Goal: Task Accomplishment & Management: Manage account settings

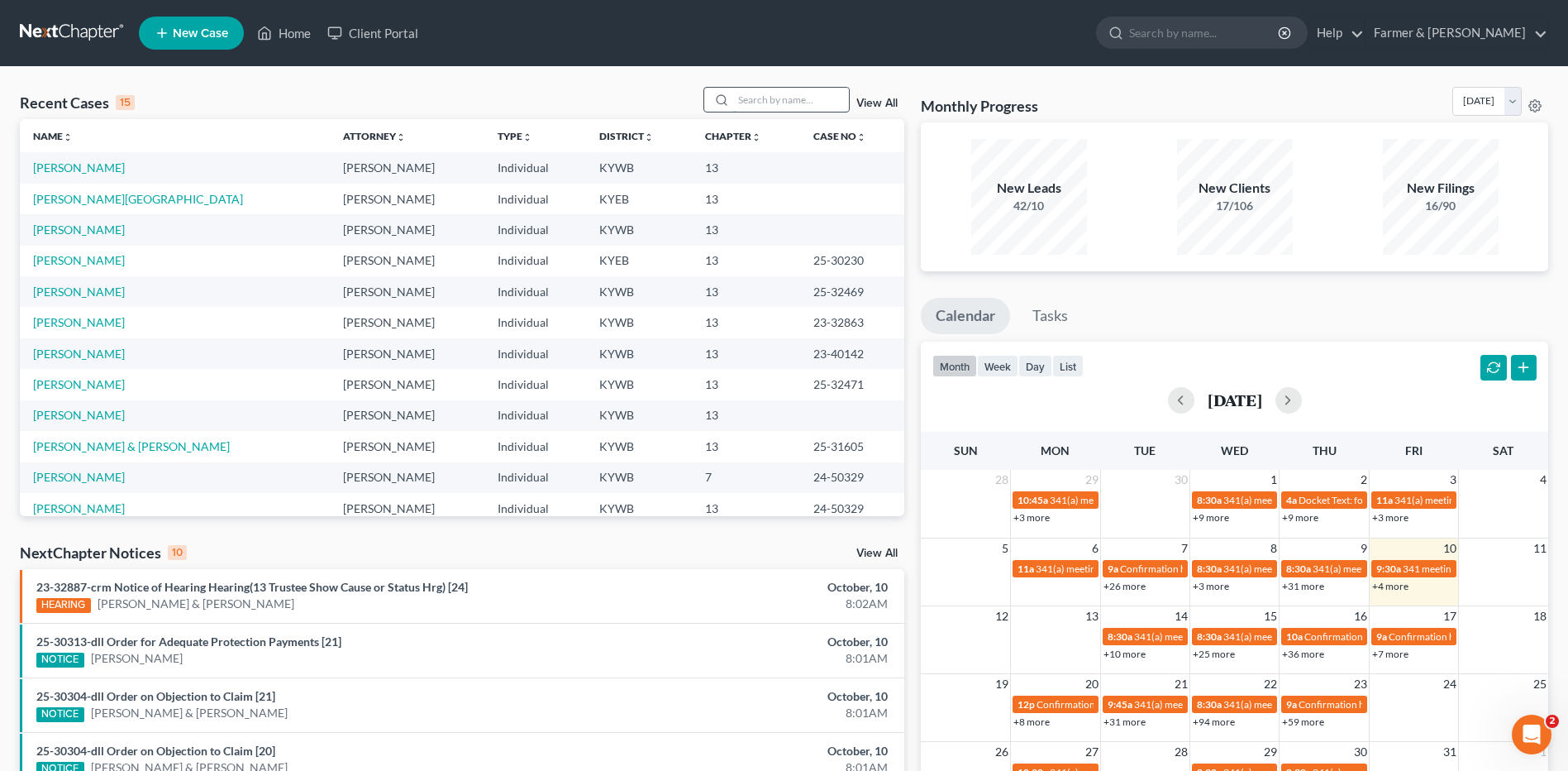
click at [785, 103] on input "search" at bounding box center [791, 99] width 116 height 24
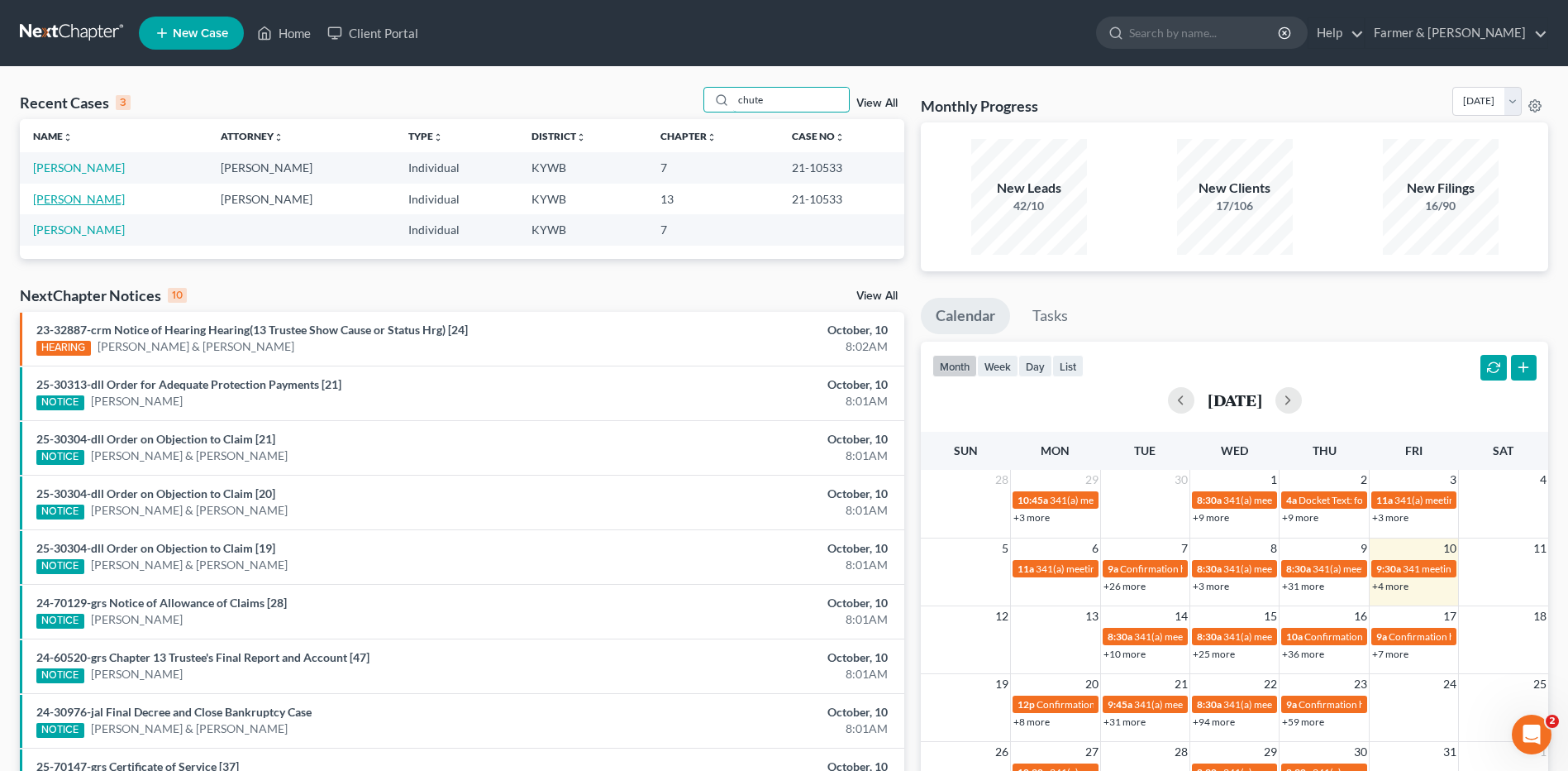
type input "chute"
click at [79, 200] on link "[PERSON_NAME]" at bounding box center [78, 199] width 92 height 14
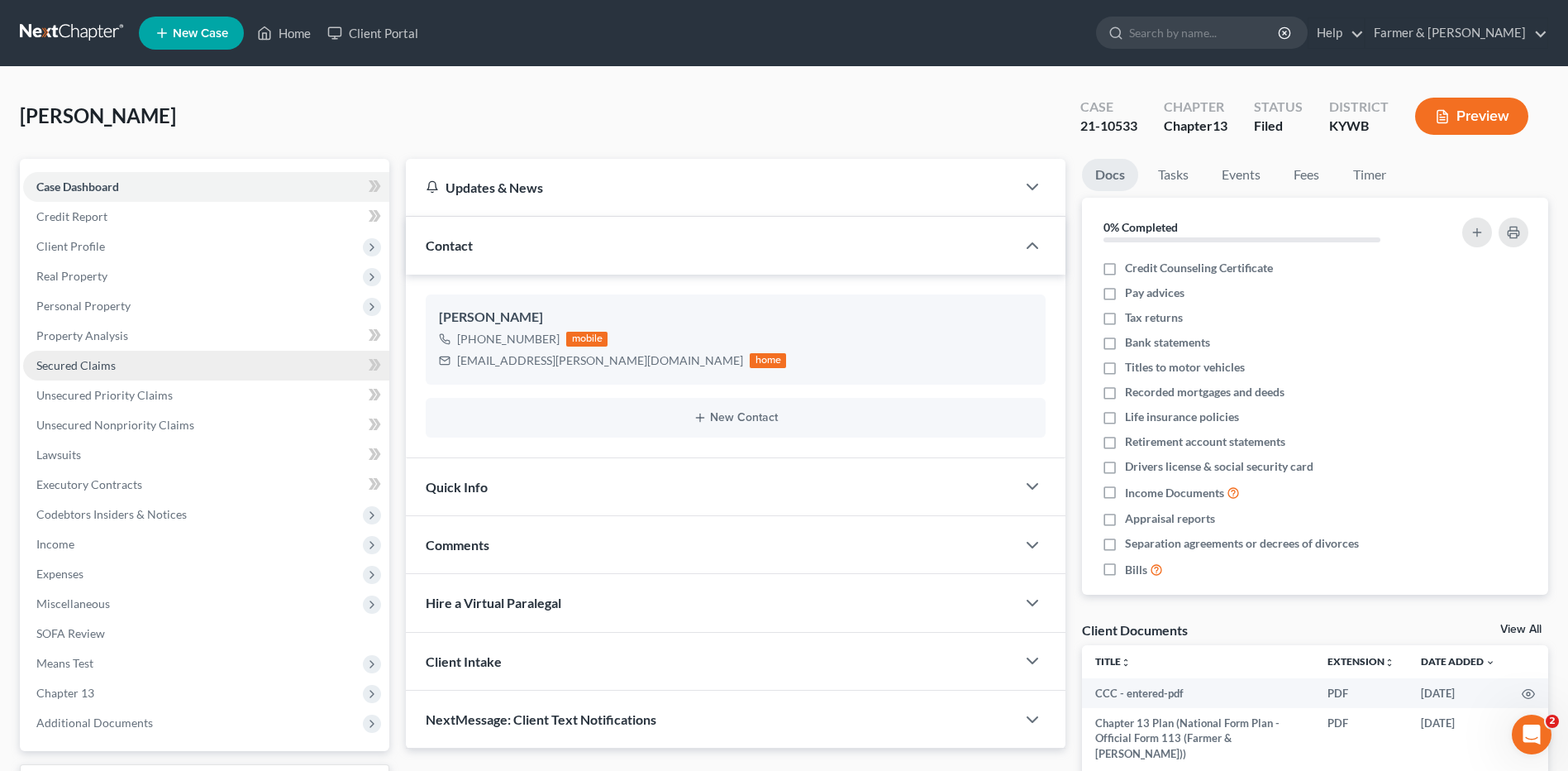
click at [142, 356] on link "Secured Claims" at bounding box center [206, 365] width 366 height 30
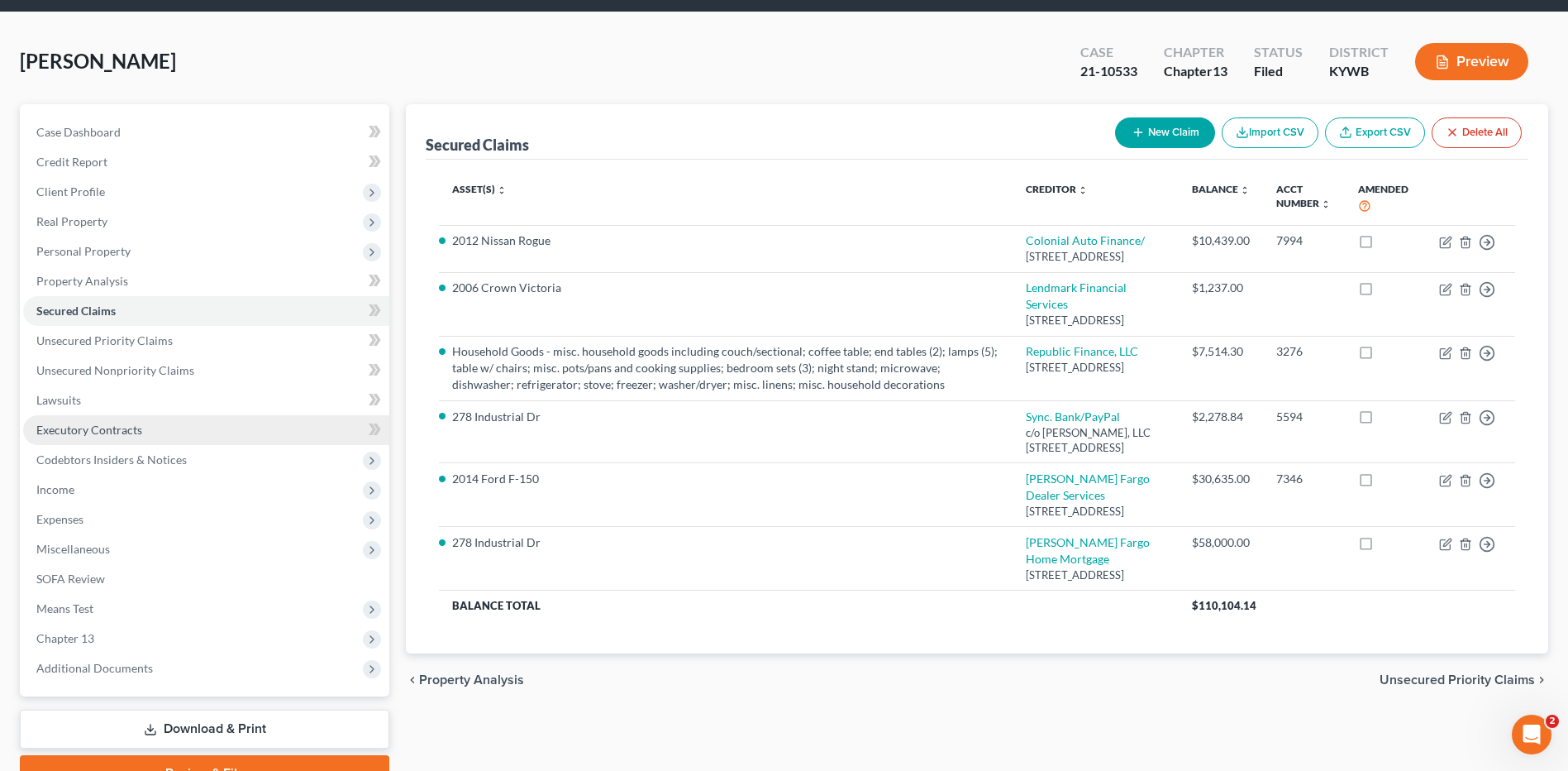
scroll to position [139, 0]
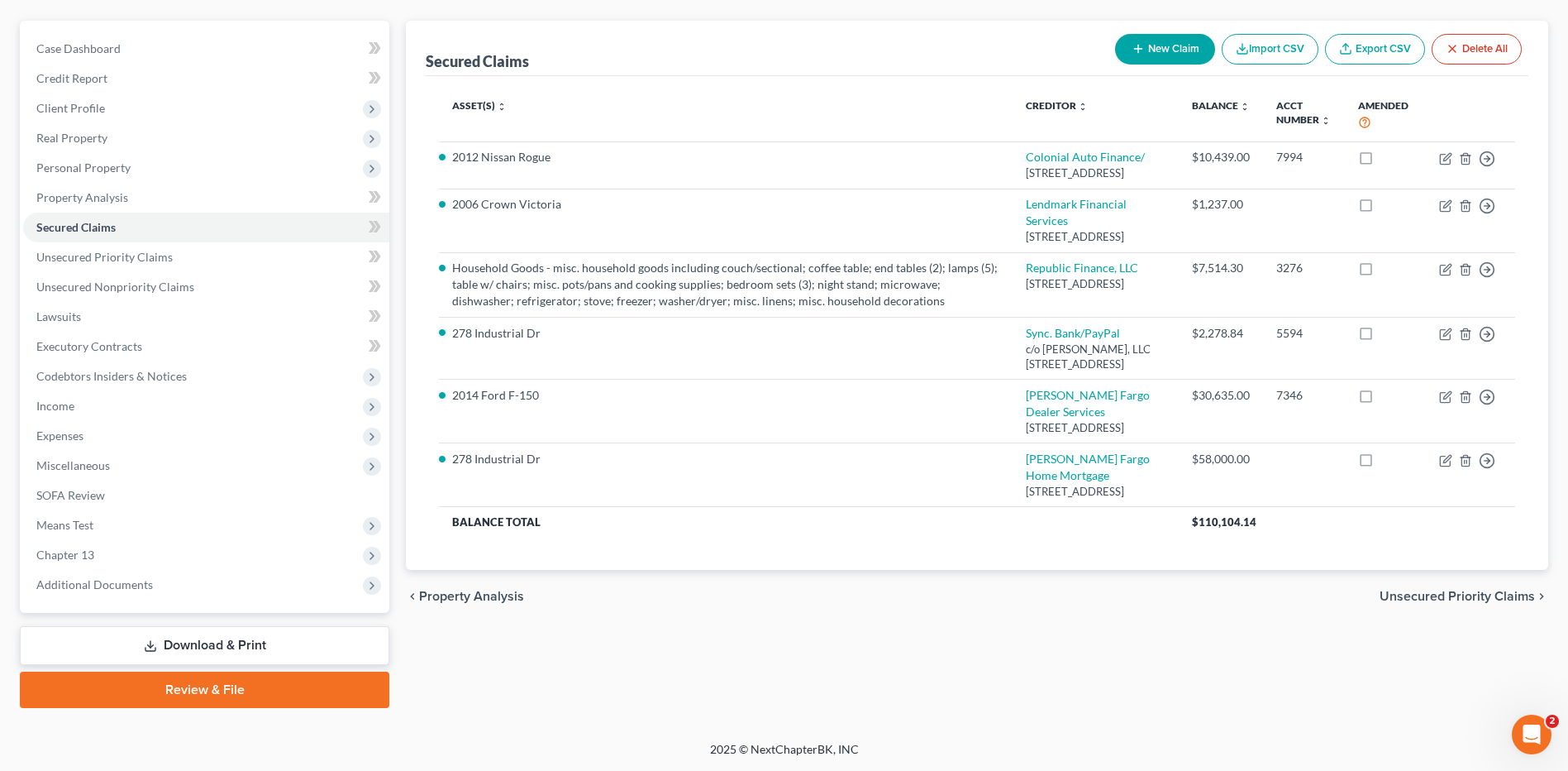
click at [159, 644] on link "Download & Print" at bounding box center [205, 645] width 370 height 39
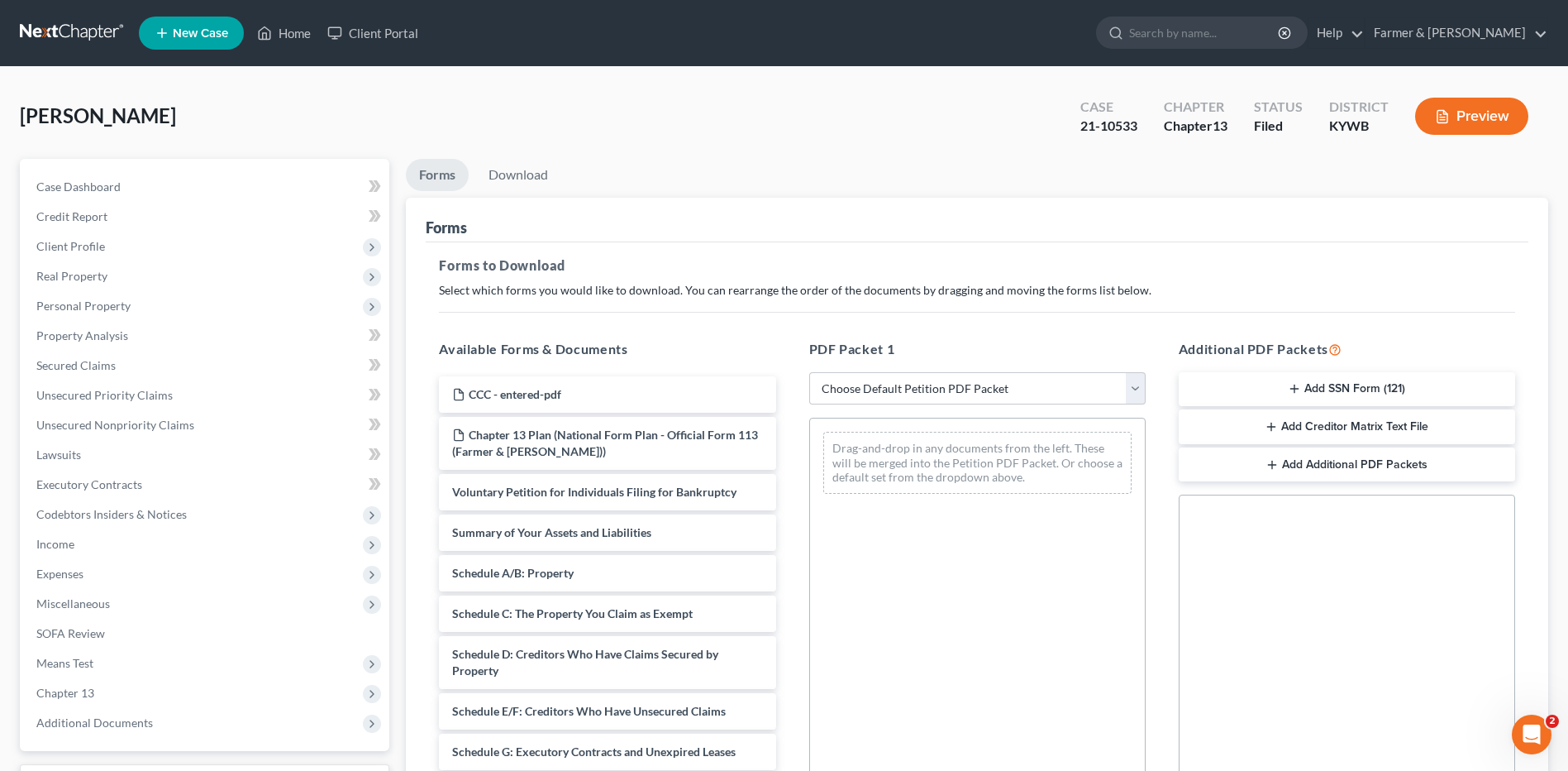
click at [59, 24] on link at bounding box center [73, 33] width 106 height 30
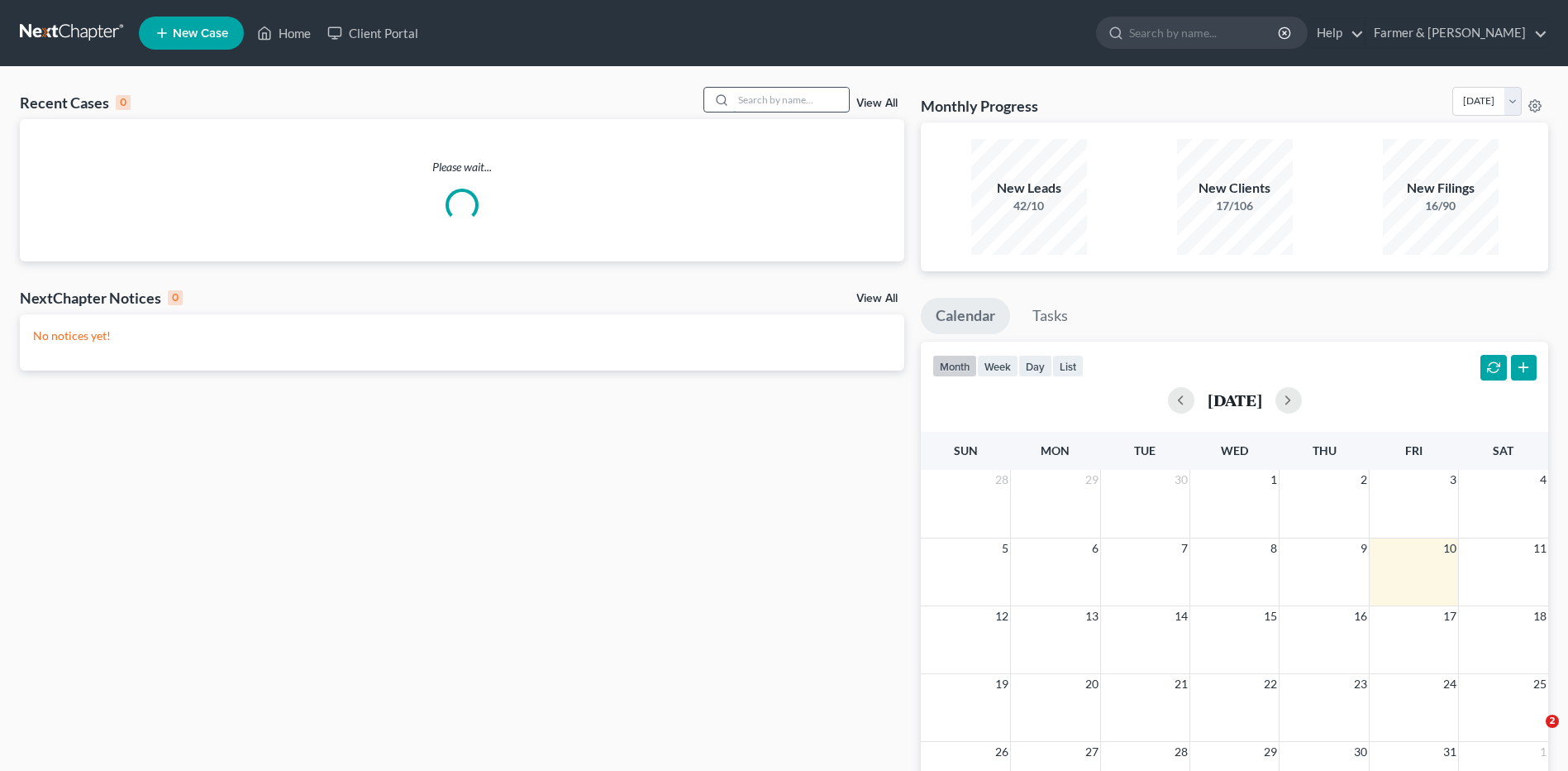
click at [795, 101] on input "search" at bounding box center [791, 99] width 116 height 24
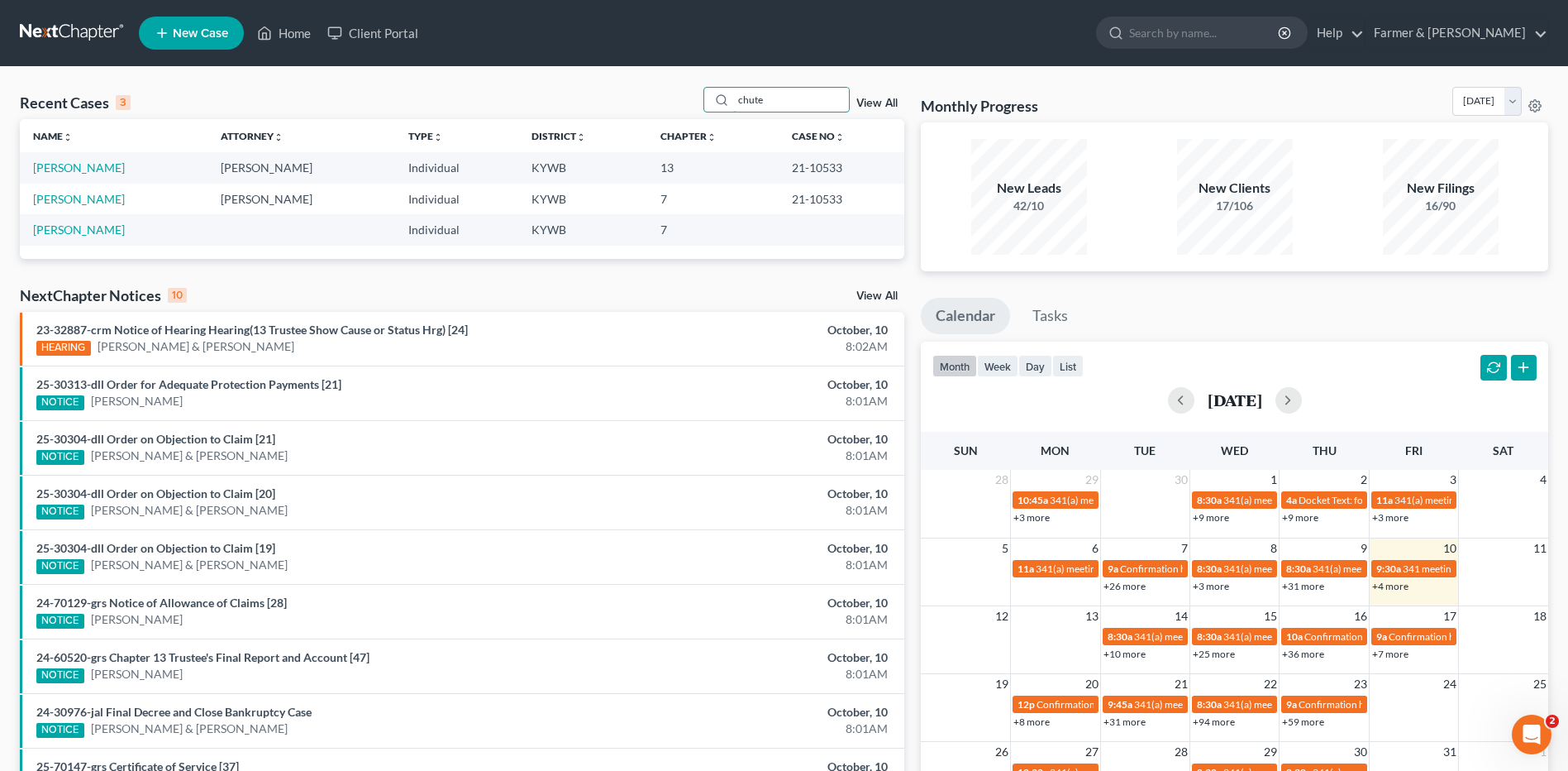
type input "chute"
click at [76, 207] on td "[PERSON_NAME]" at bounding box center [114, 199] width 188 height 31
click at [75, 200] on link "[PERSON_NAME]" at bounding box center [78, 199] width 92 height 14
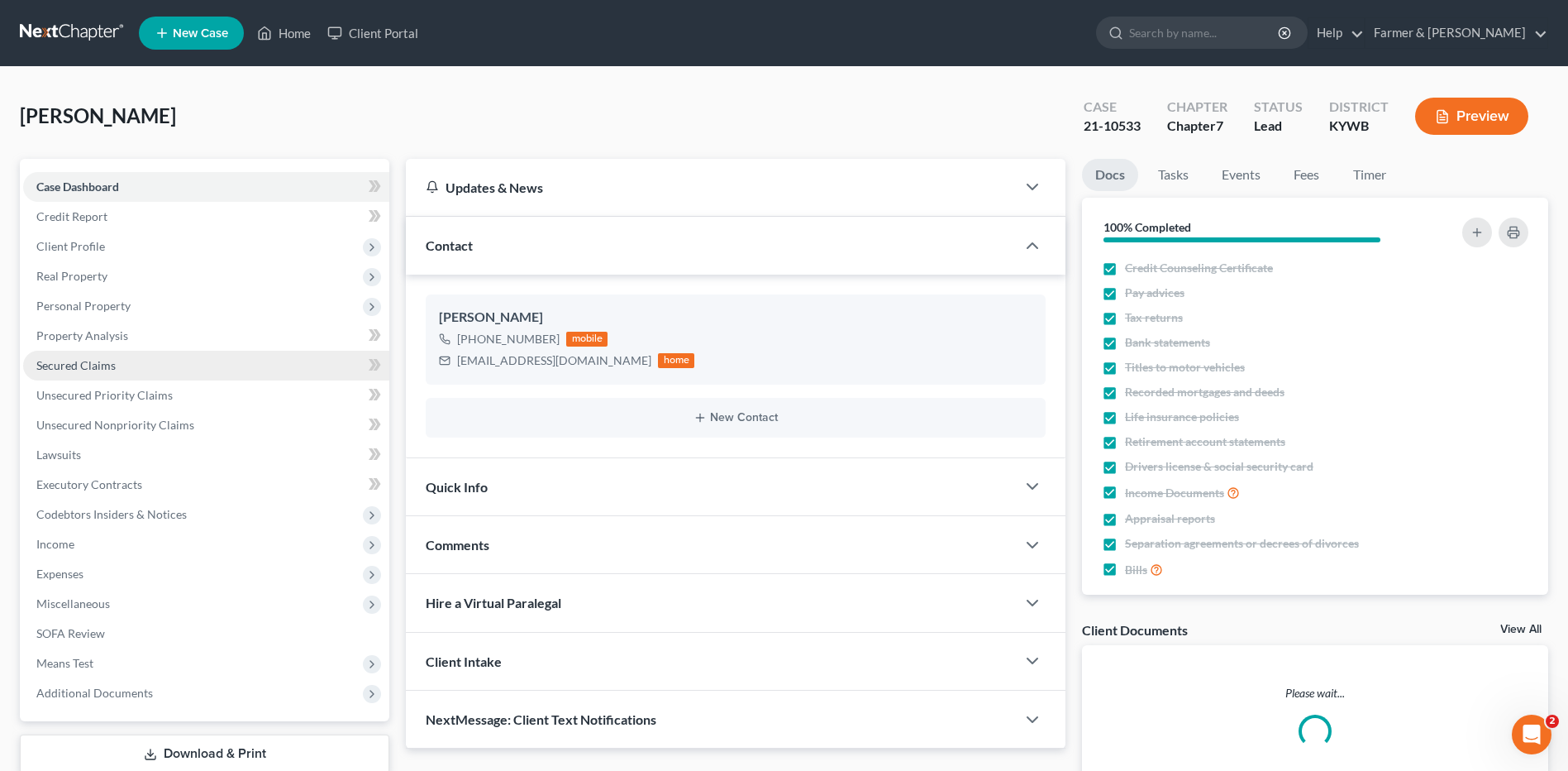
click at [83, 364] on span "Secured Claims" at bounding box center [76, 365] width 79 height 14
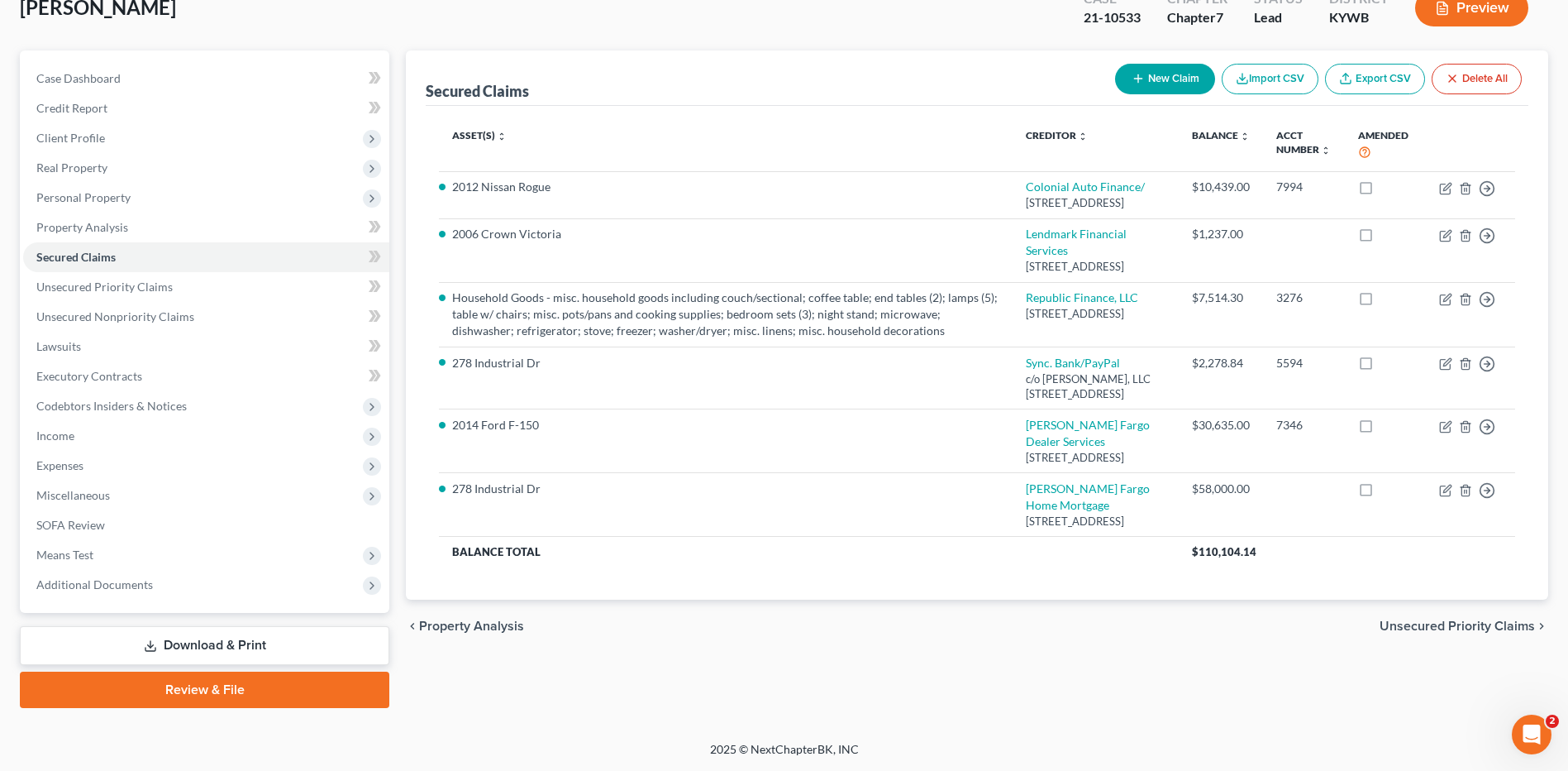
click at [220, 657] on link "Download & Print" at bounding box center [205, 645] width 370 height 39
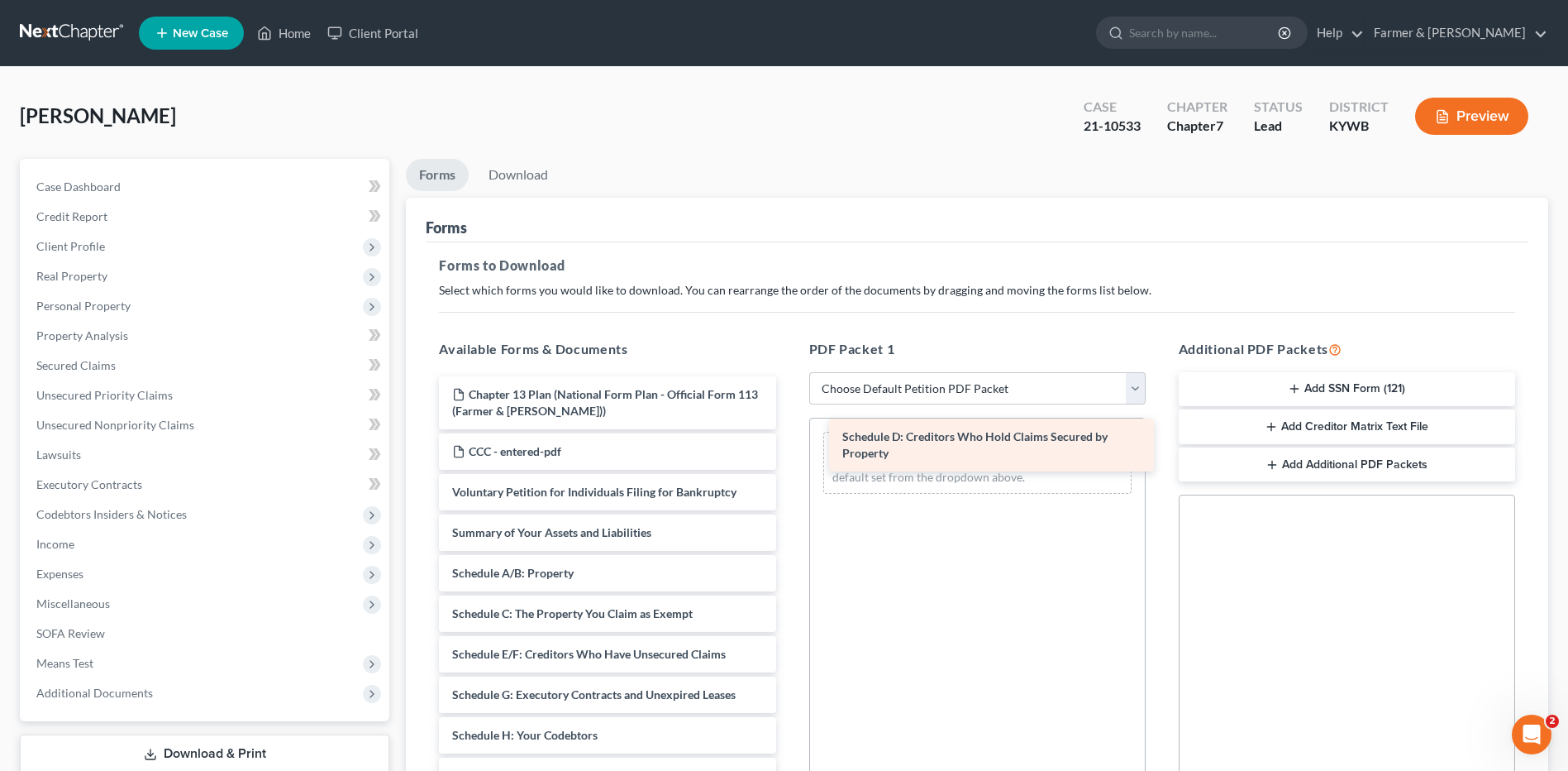
drag, startPoint x: 557, startPoint y: 651, endPoint x: 942, endPoint y: 414, distance: 452.1
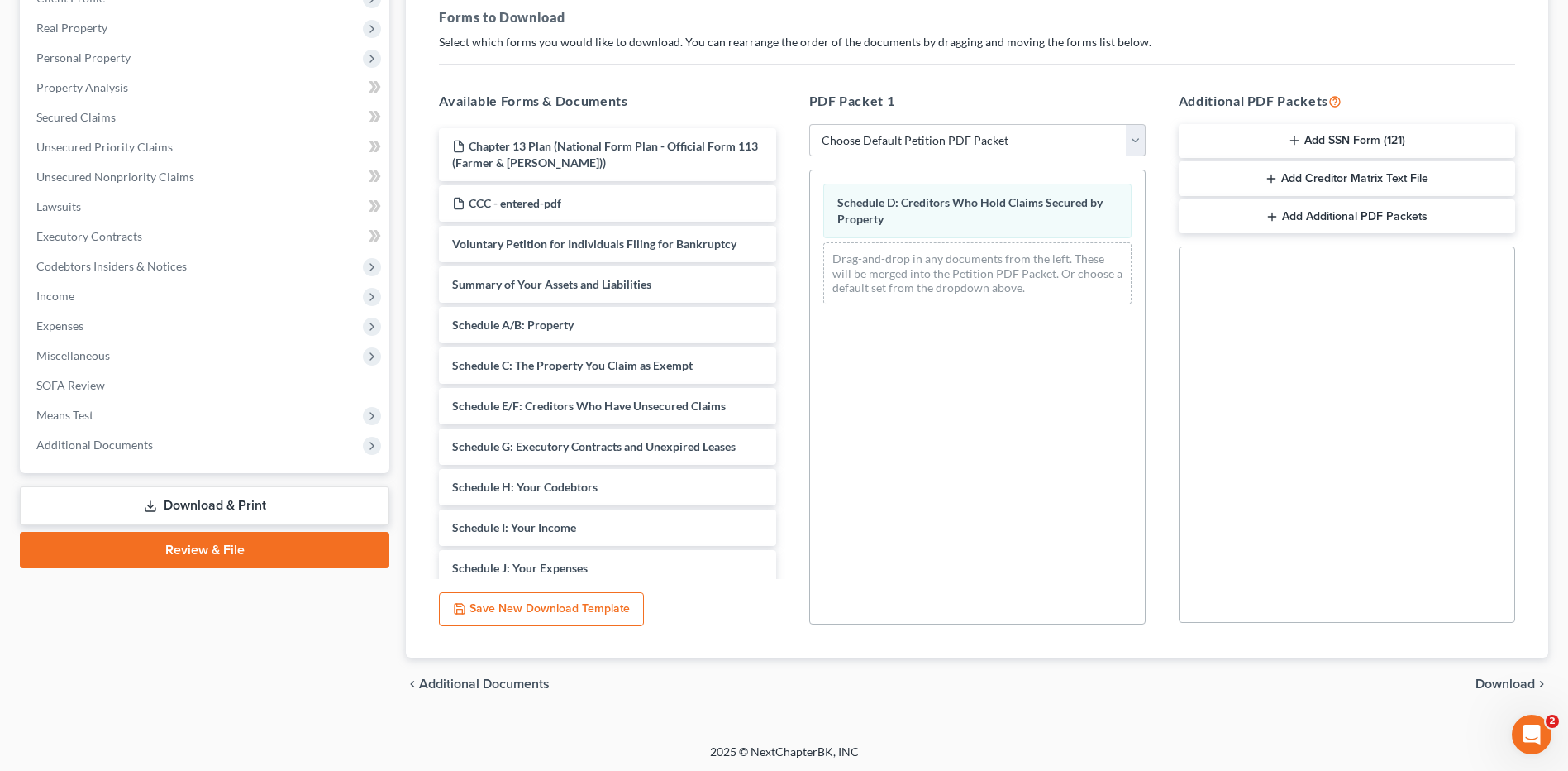
click at [1503, 687] on span "Download" at bounding box center [1505, 684] width 59 height 14
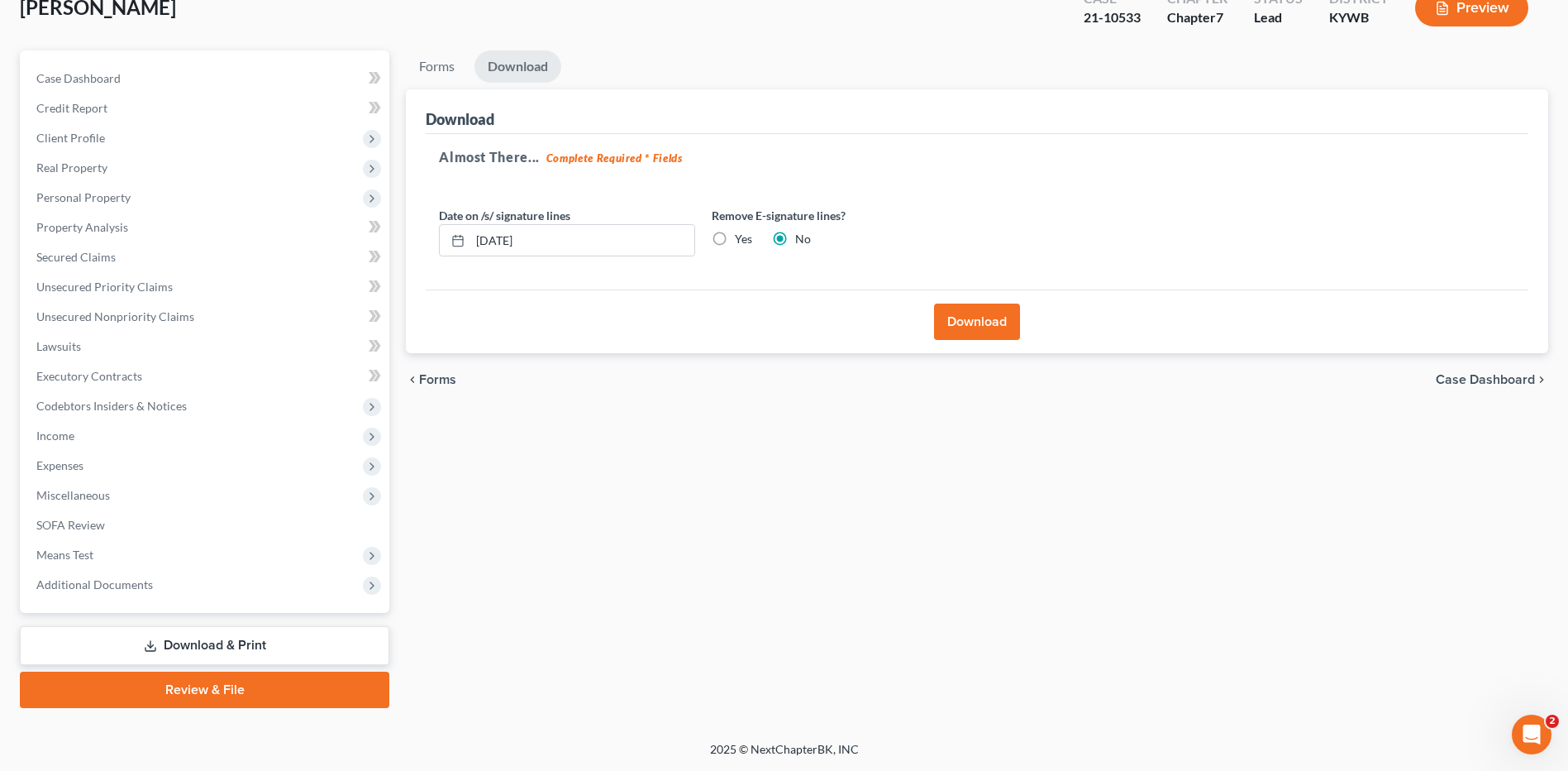
scroll to position [108, 0]
click at [989, 329] on button "Download" at bounding box center [977, 322] width 86 height 36
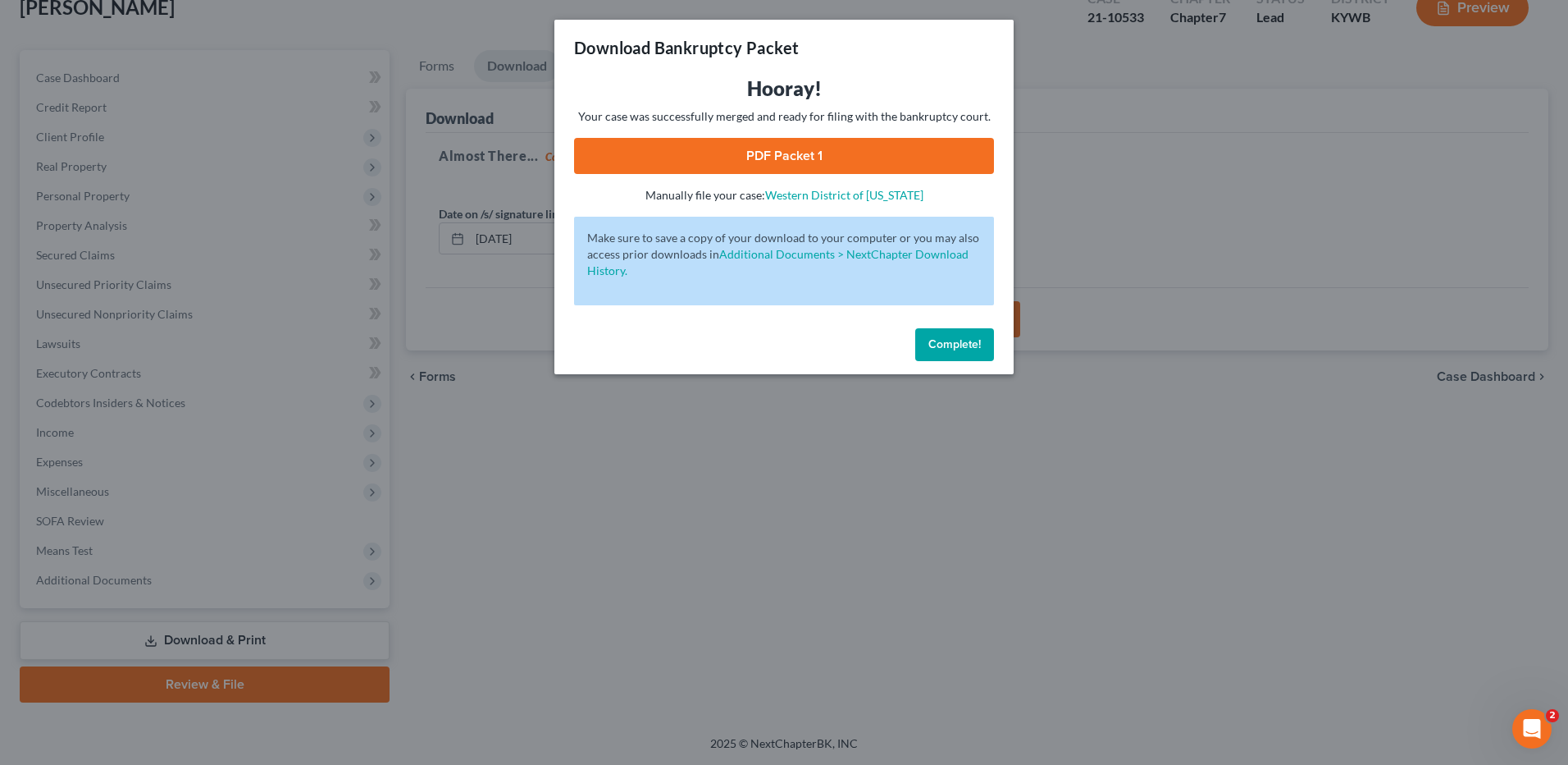
drag, startPoint x: 838, startPoint y: 147, endPoint x: 1563, endPoint y: 298, distance: 740.6
click at [838, 147] on link "PDF Packet 1" at bounding box center [784, 156] width 420 height 36
drag, startPoint x: 944, startPoint y: 340, endPoint x: 953, endPoint y: 342, distance: 9.2
click at [953, 342] on span "Complete!" at bounding box center [954, 344] width 52 height 14
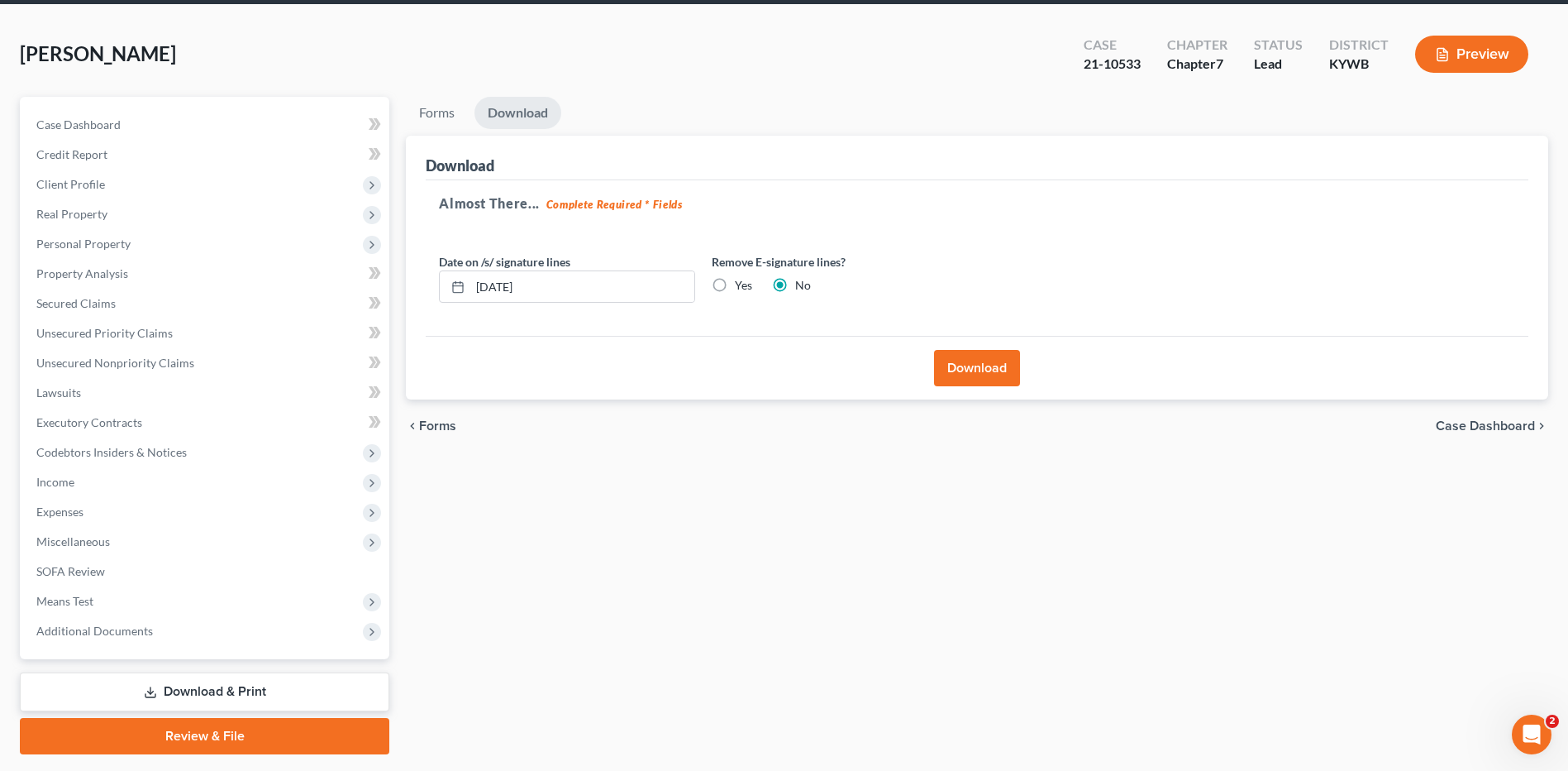
scroll to position [0, 0]
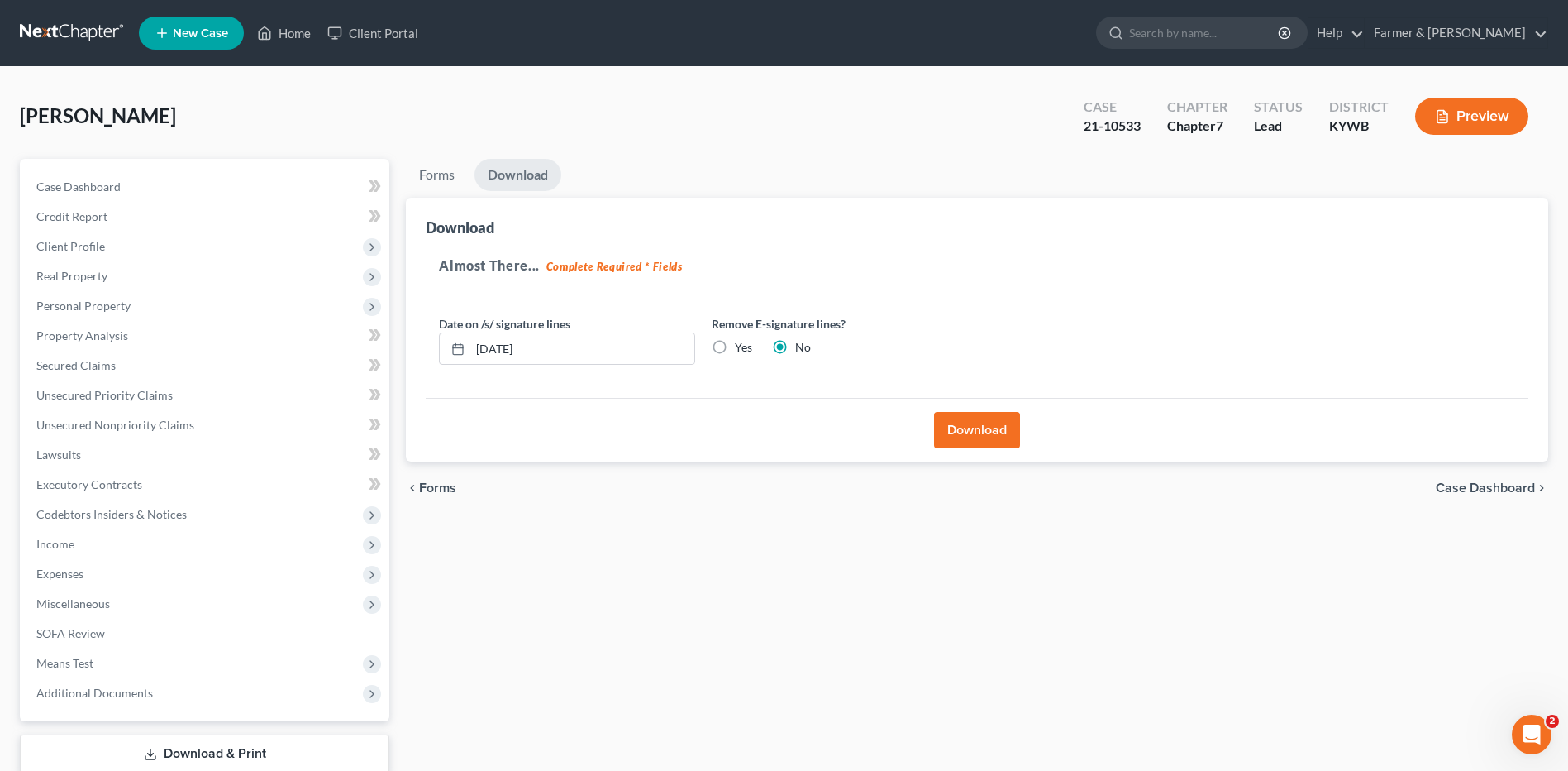
drag, startPoint x: 79, startPoint y: 40, endPoint x: 436, endPoint y: 84, distance: 359.7
click at [78, 39] on link at bounding box center [73, 33] width 106 height 30
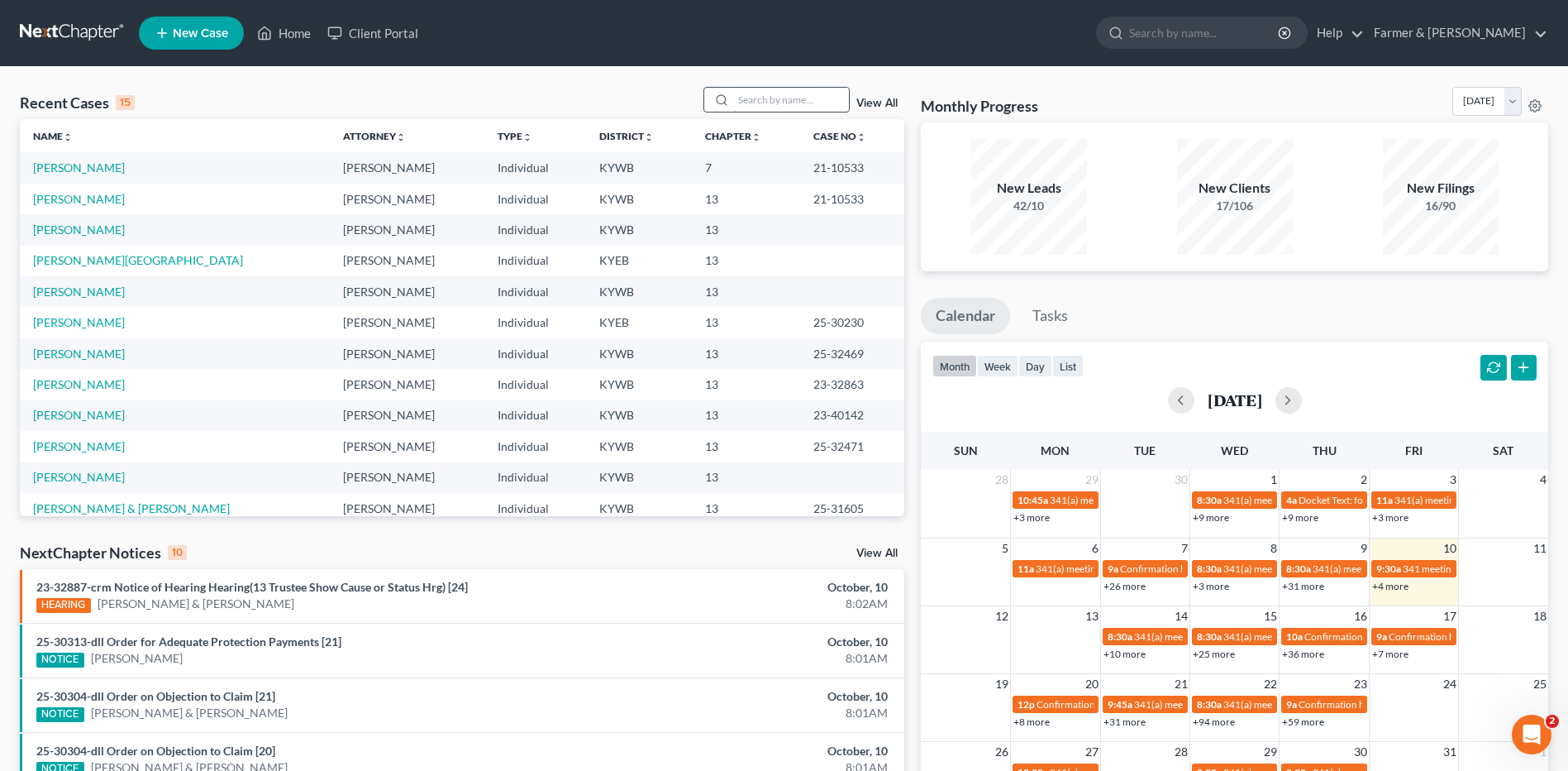
click at [791, 105] on input "search" at bounding box center [791, 99] width 116 height 24
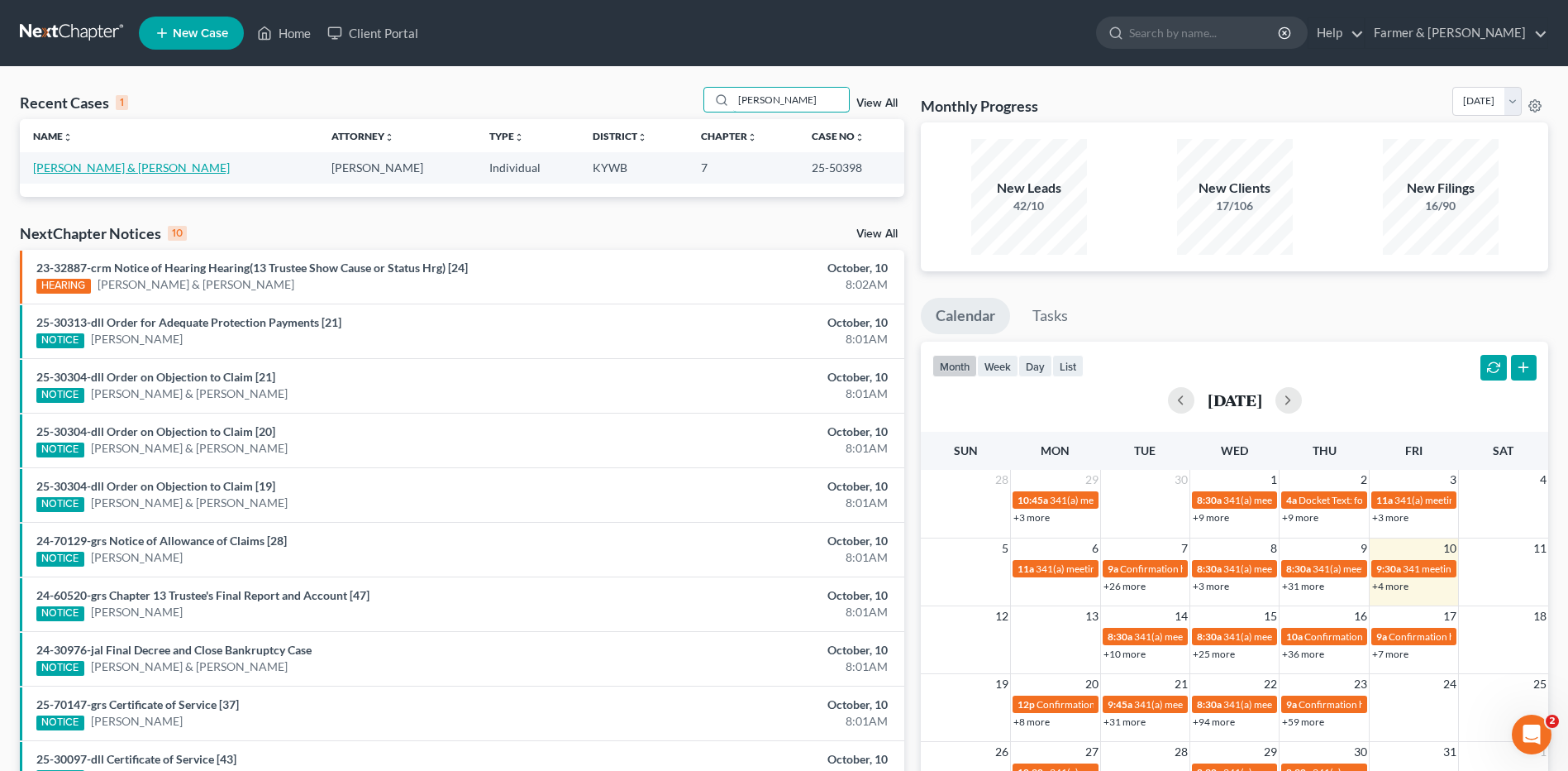
type input "adreon"
click at [96, 166] on link "Adreon, Jason & Tamara" at bounding box center [131, 167] width 197 height 14
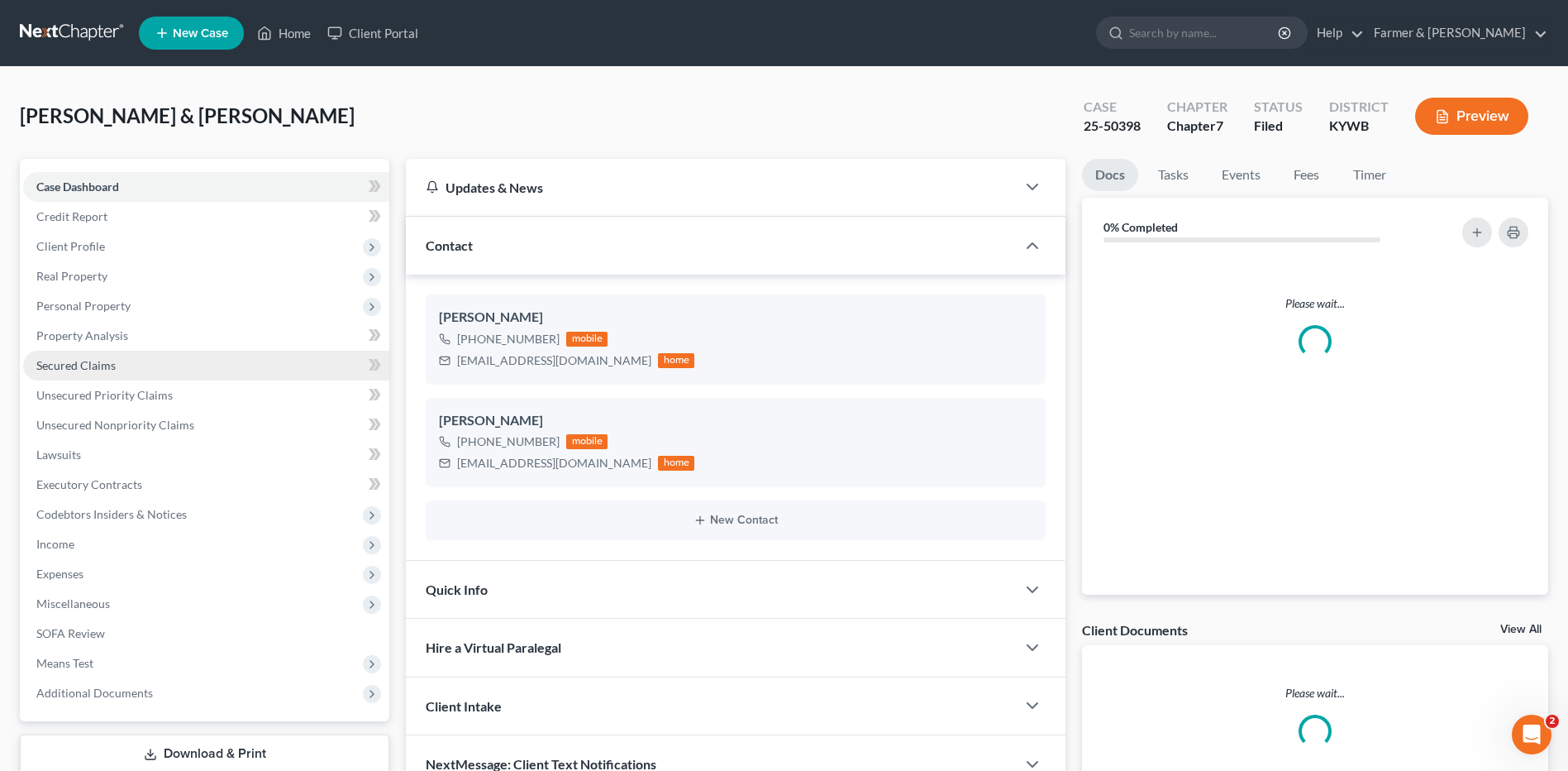
click at [132, 375] on link "Secured Claims" at bounding box center [206, 365] width 366 height 30
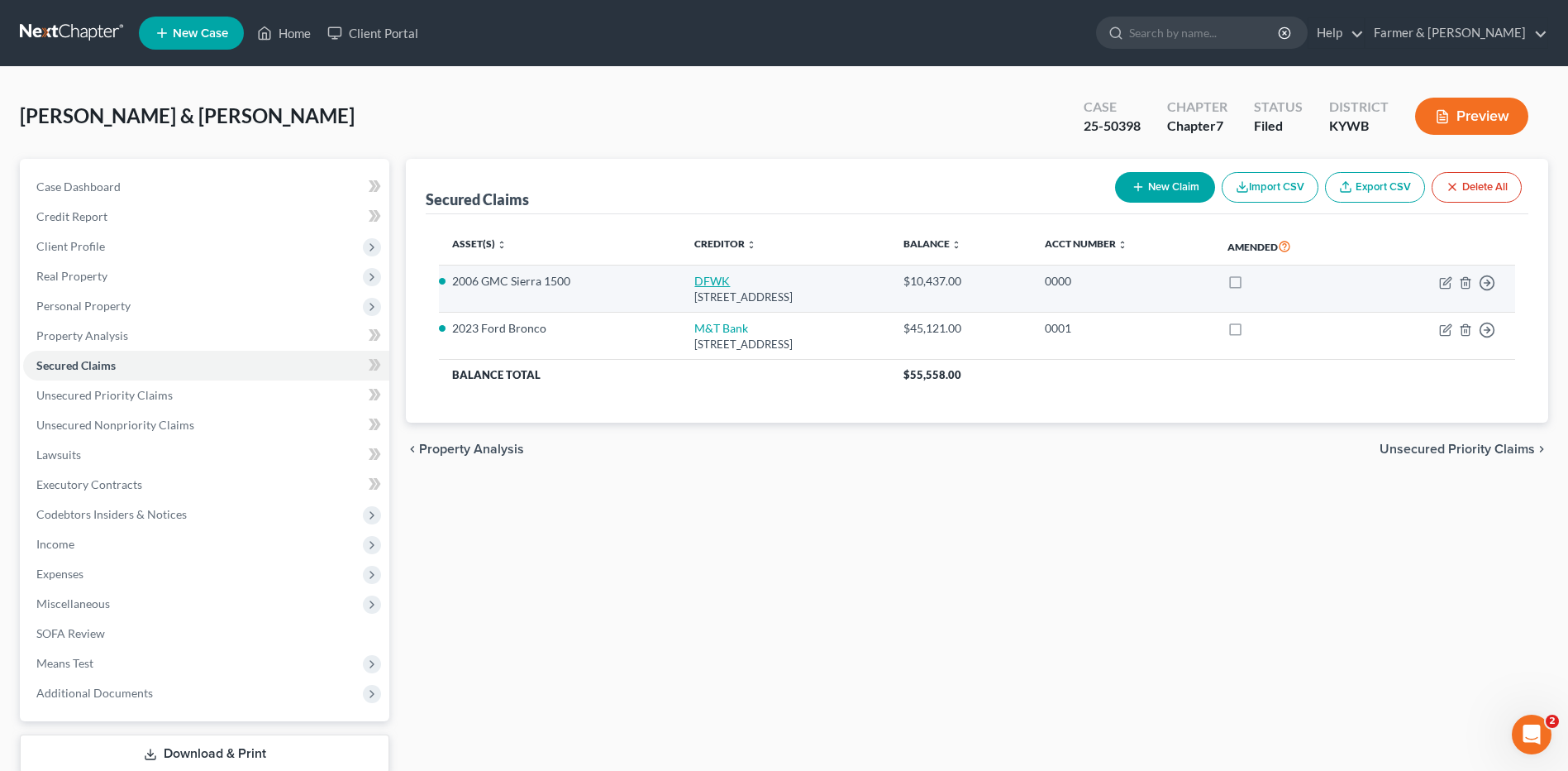
click at [701, 280] on link "DFWK" at bounding box center [712, 280] width 36 height 14
select select "18"
select select "0"
select select "2"
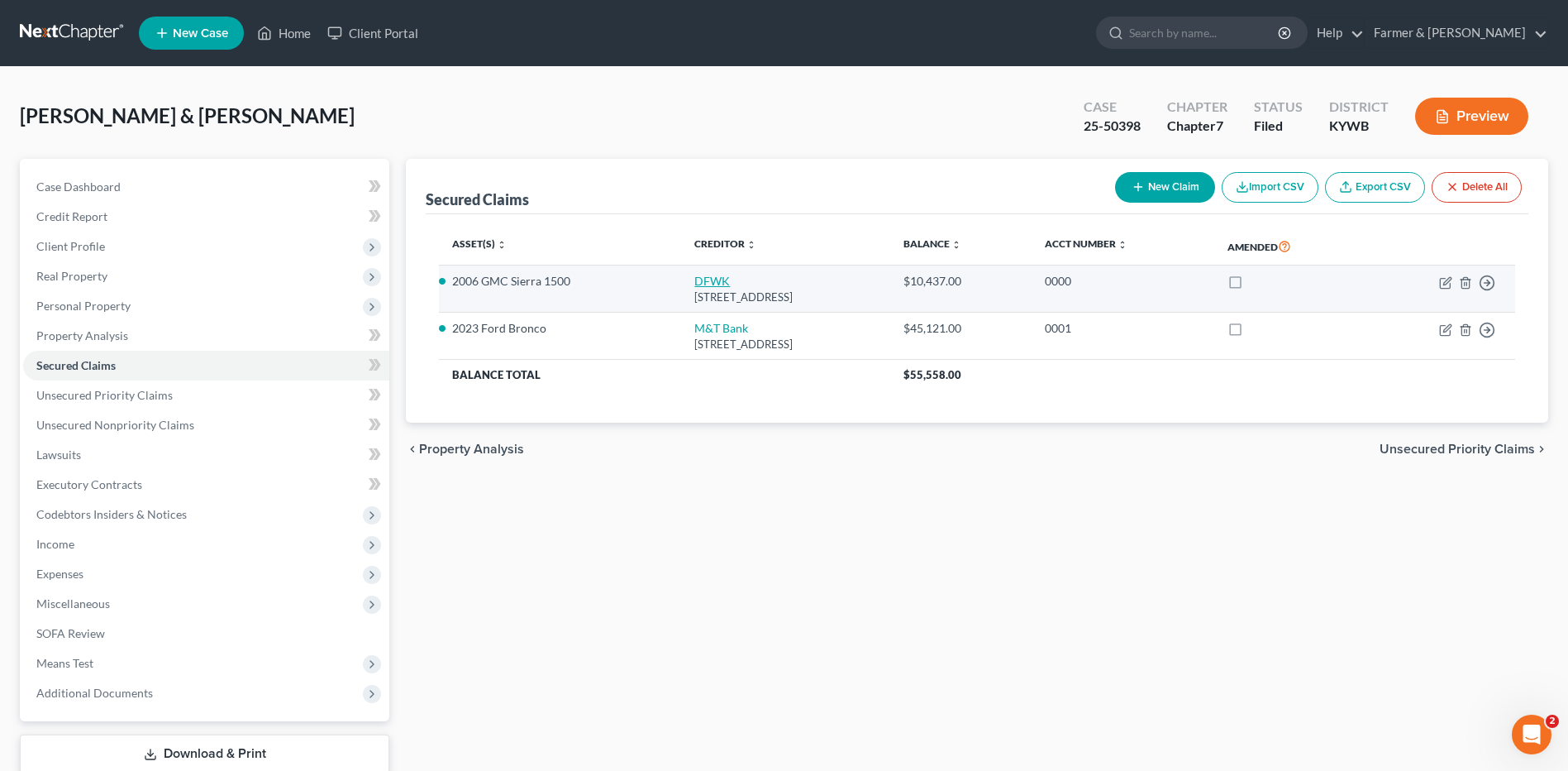
select select "0"
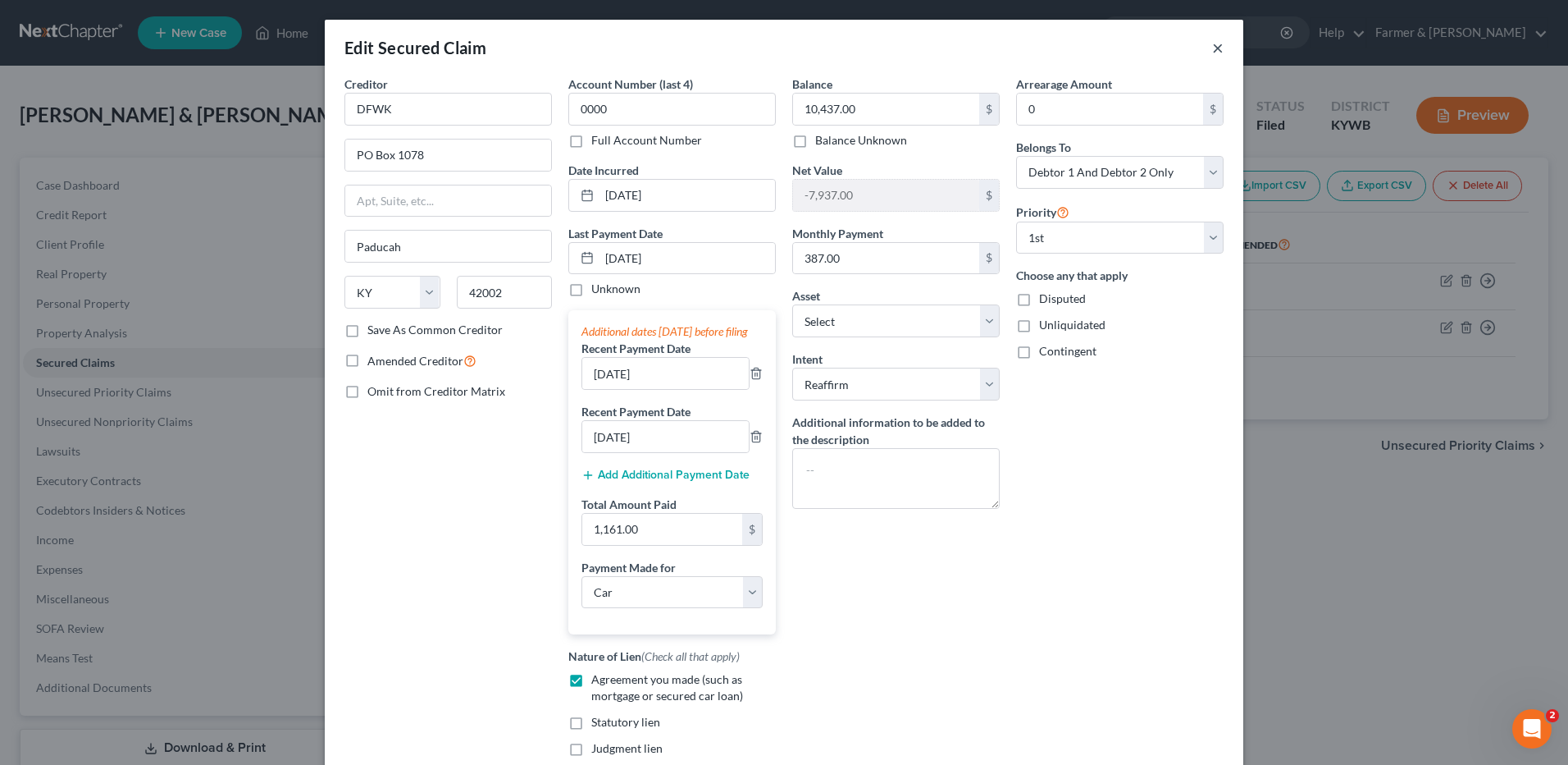
click at [1212, 45] on button "×" at bounding box center [1217, 48] width 12 height 20
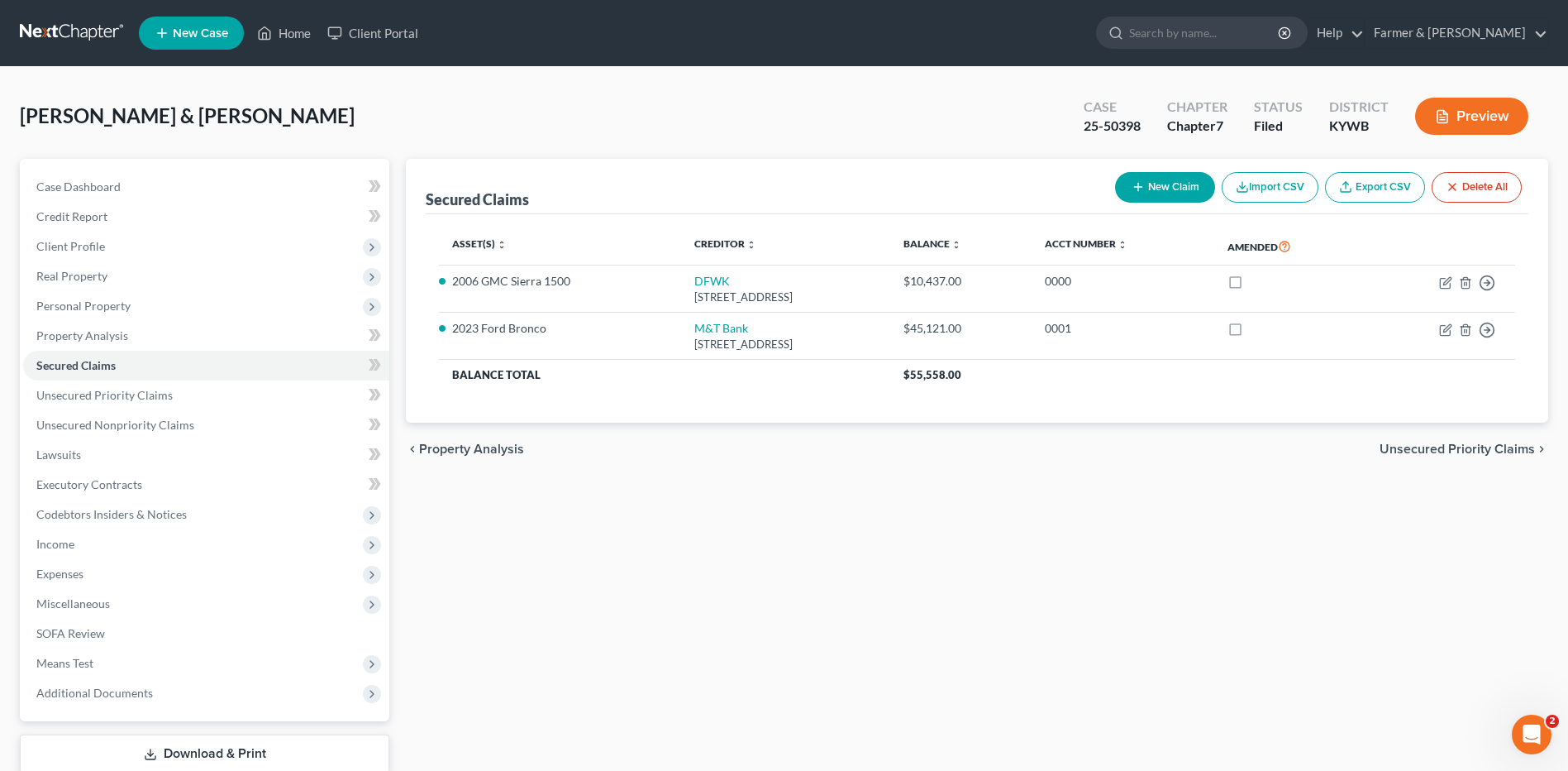
click at [35, 31] on link at bounding box center [73, 33] width 106 height 30
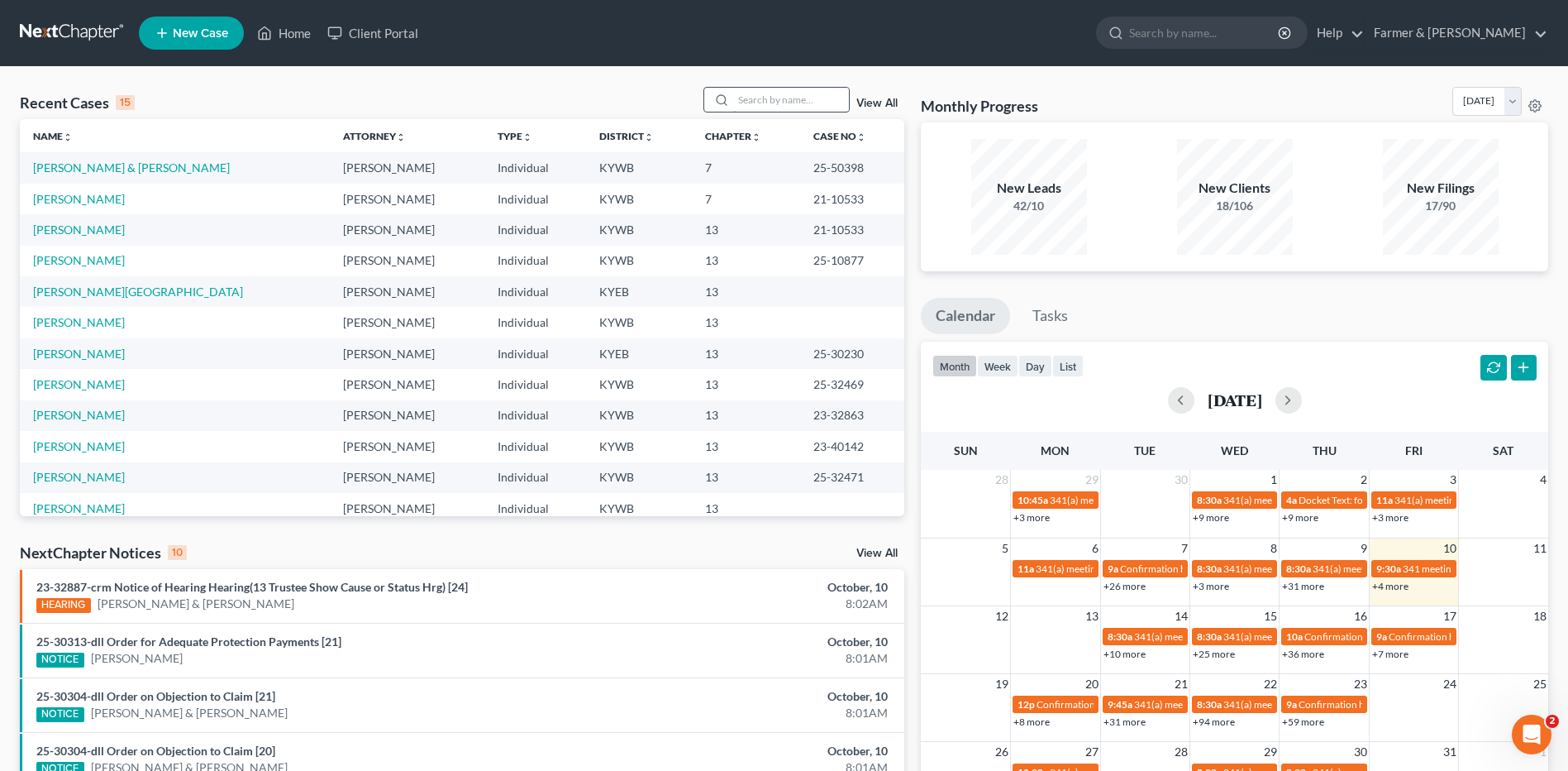
click at [798, 103] on input "search" at bounding box center [791, 99] width 116 height 24
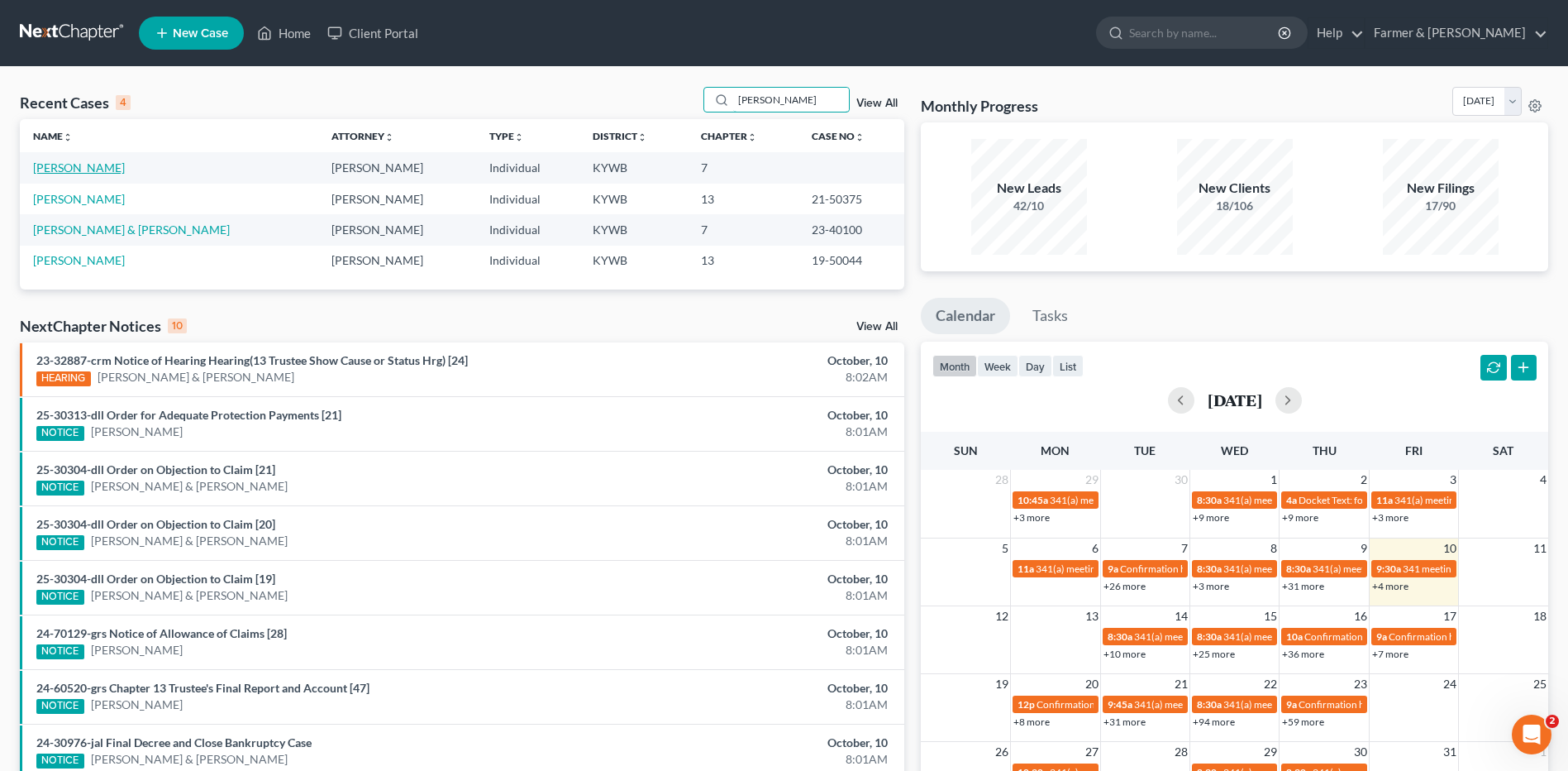
type input "pollard"
click at [97, 165] on link "Pollard, Shantle" at bounding box center [78, 167] width 92 height 14
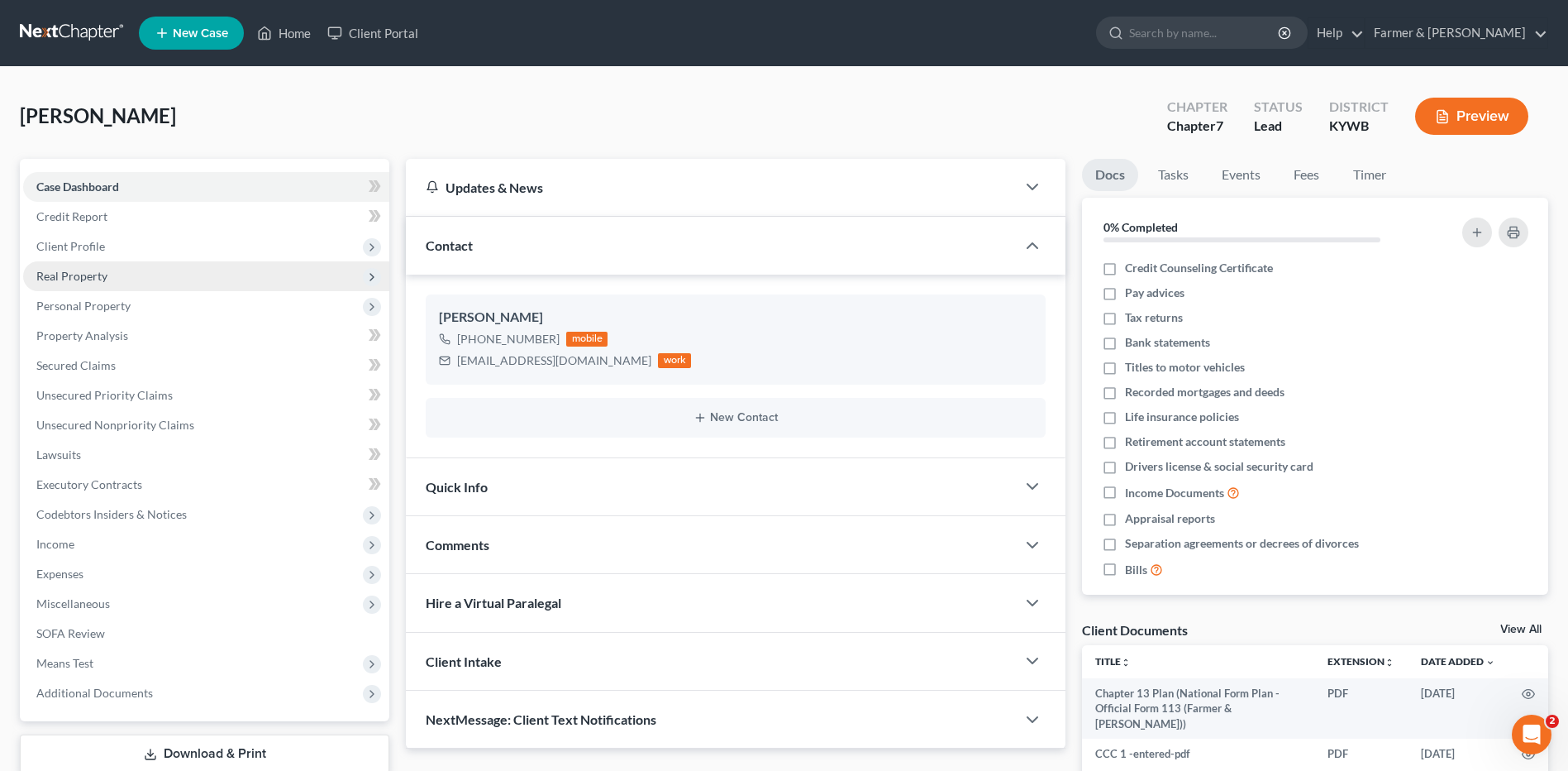
click at [100, 281] on span "Real Property" at bounding box center [72, 275] width 71 height 14
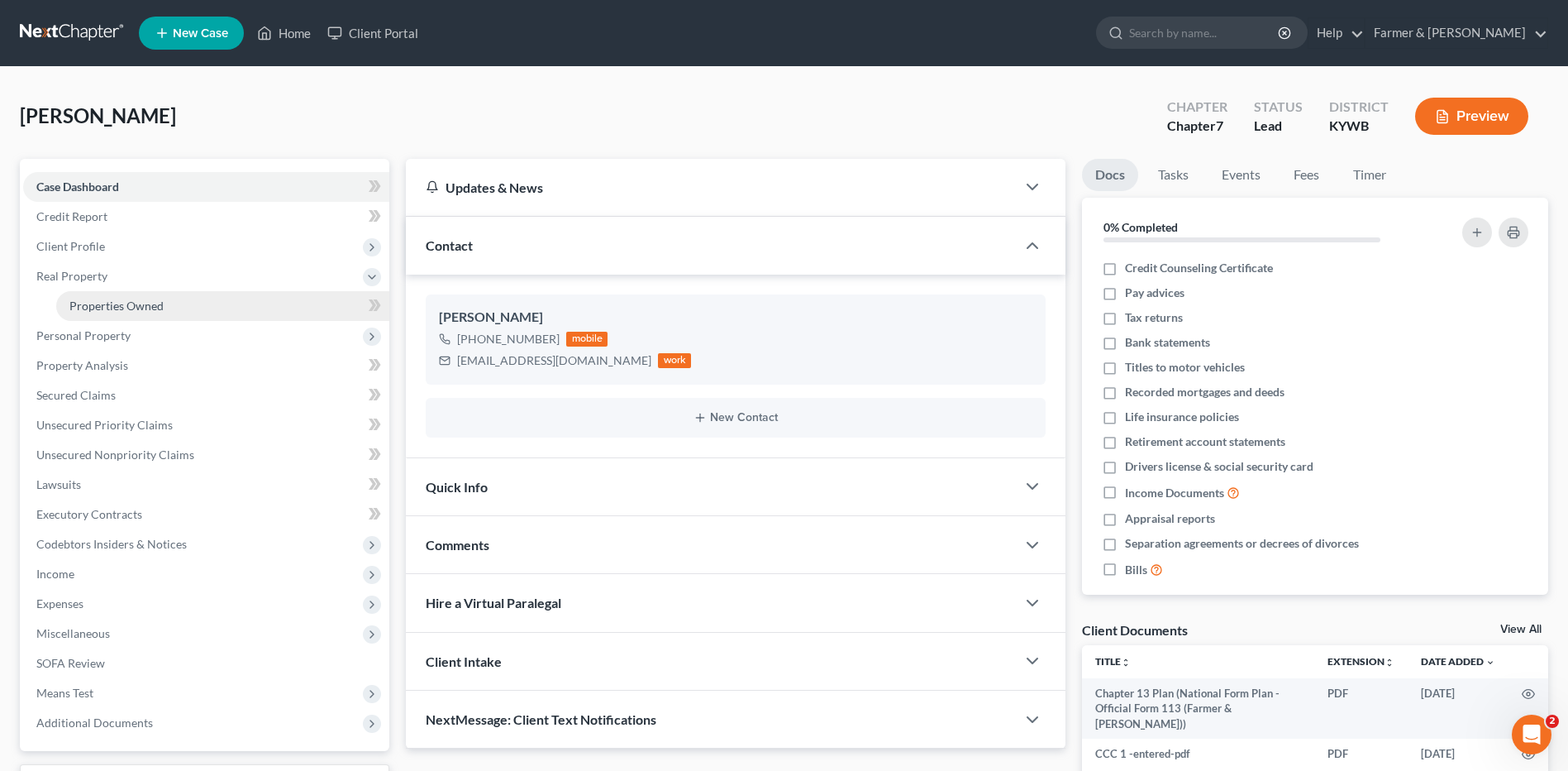
click at [104, 308] on span "Properties Owned" at bounding box center [116, 305] width 94 height 14
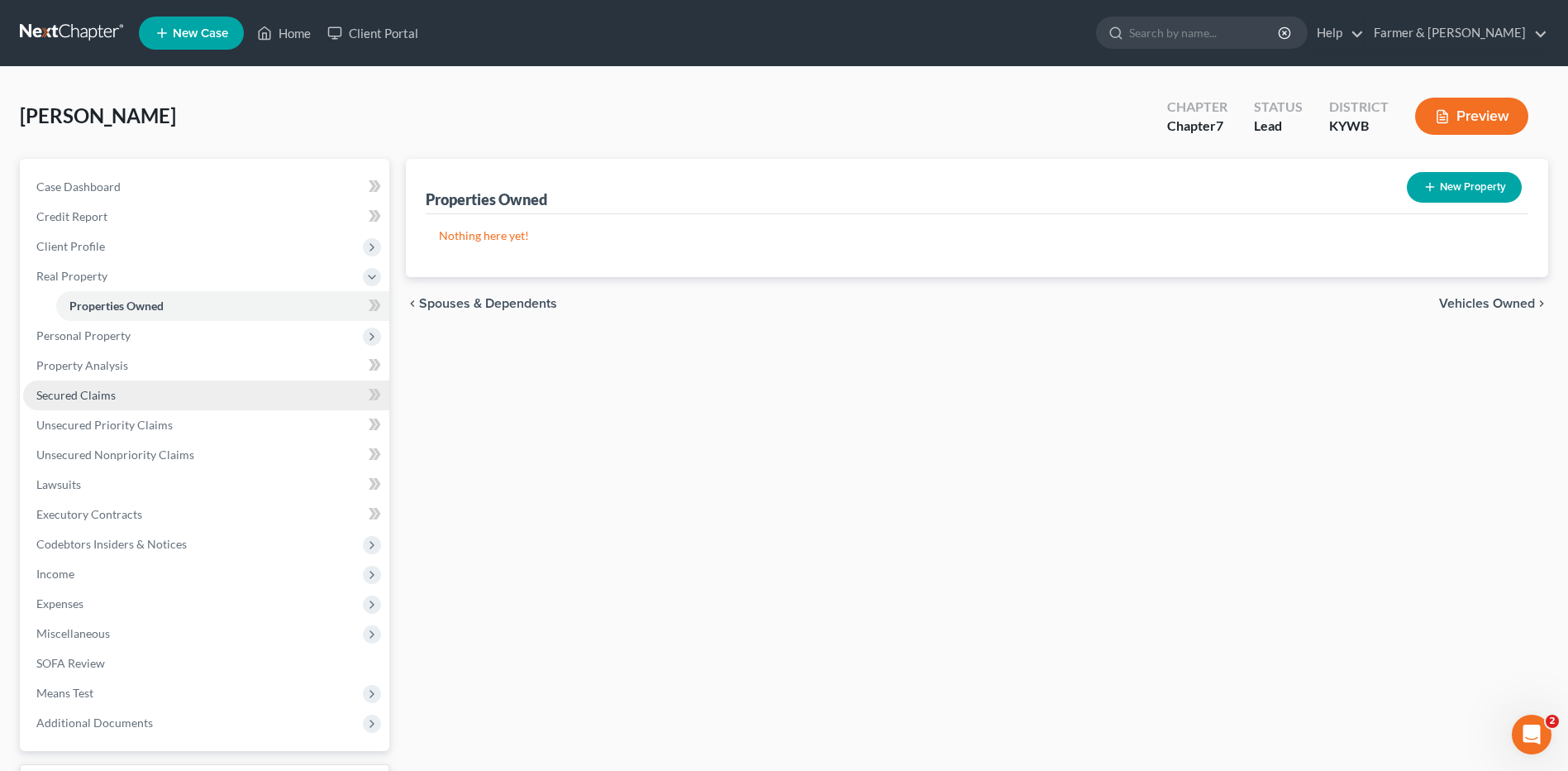
click at [113, 386] on link "Secured Claims" at bounding box center [206, 395] width 366 height 30
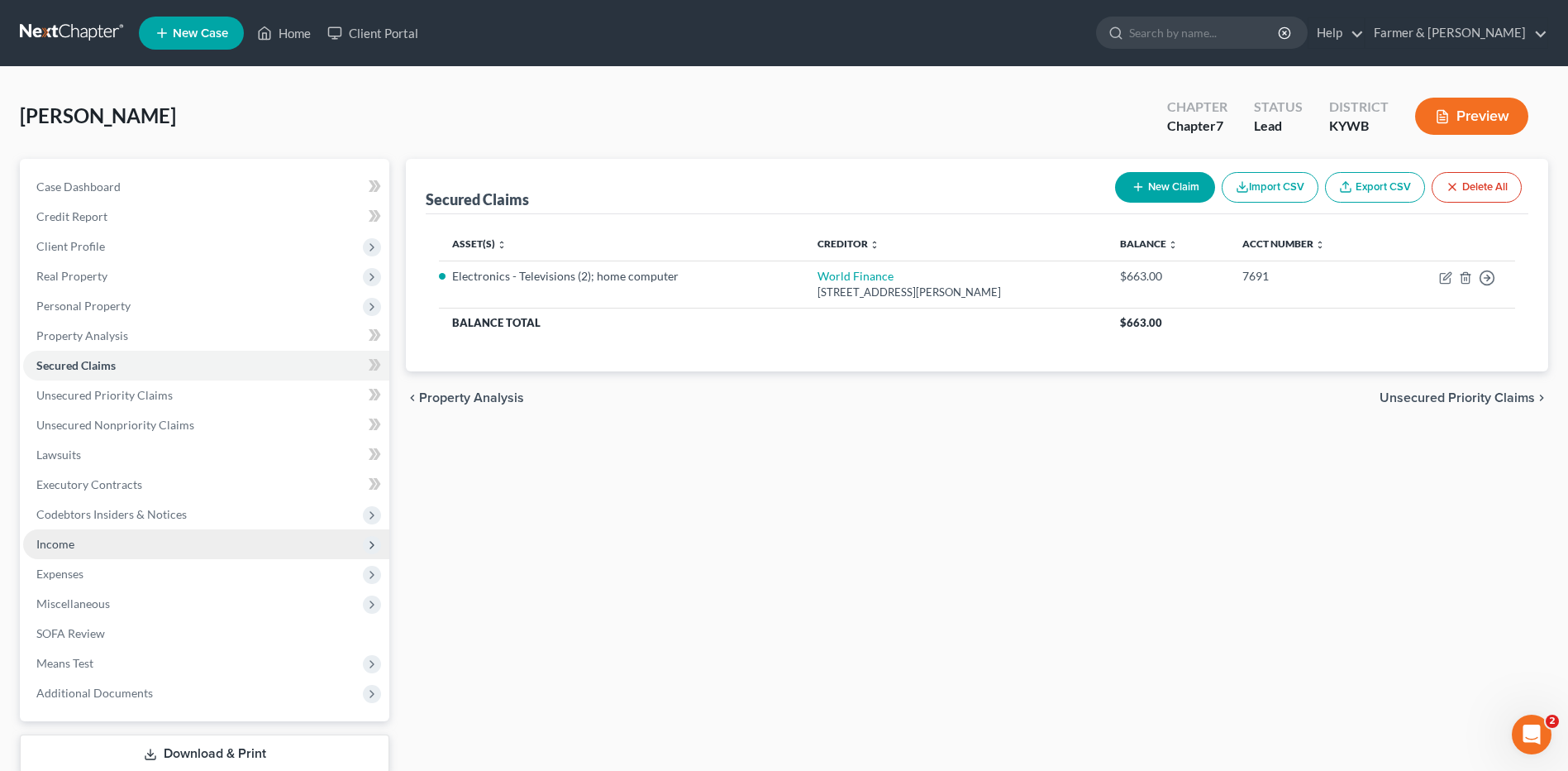
click at [125, 545] on span "Income" at bounding box center [206, 544] width 366 height 30
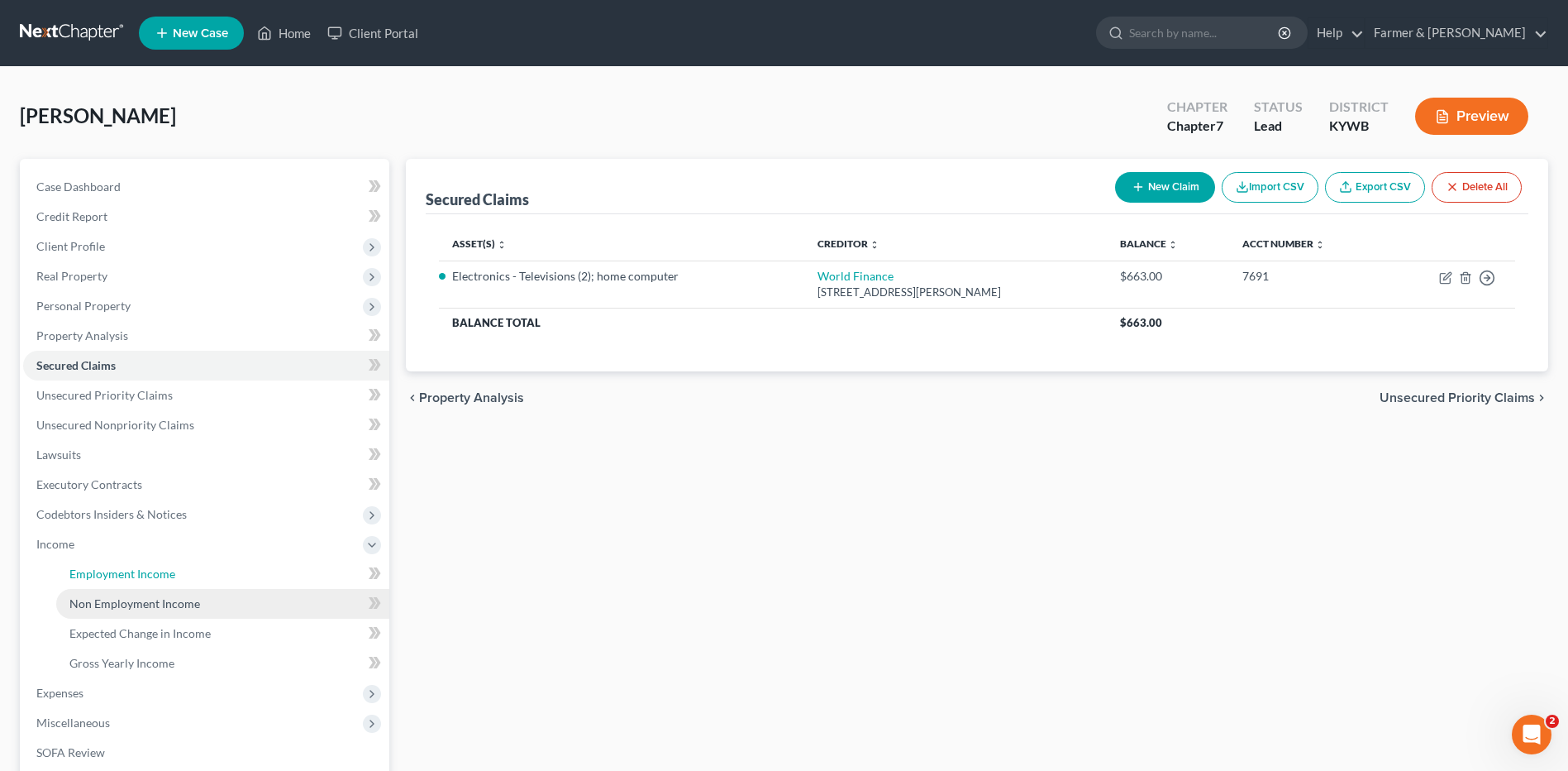
click at [122, 577] on span "Employment Income" at bounding box center [122, 573] width 106 height 14
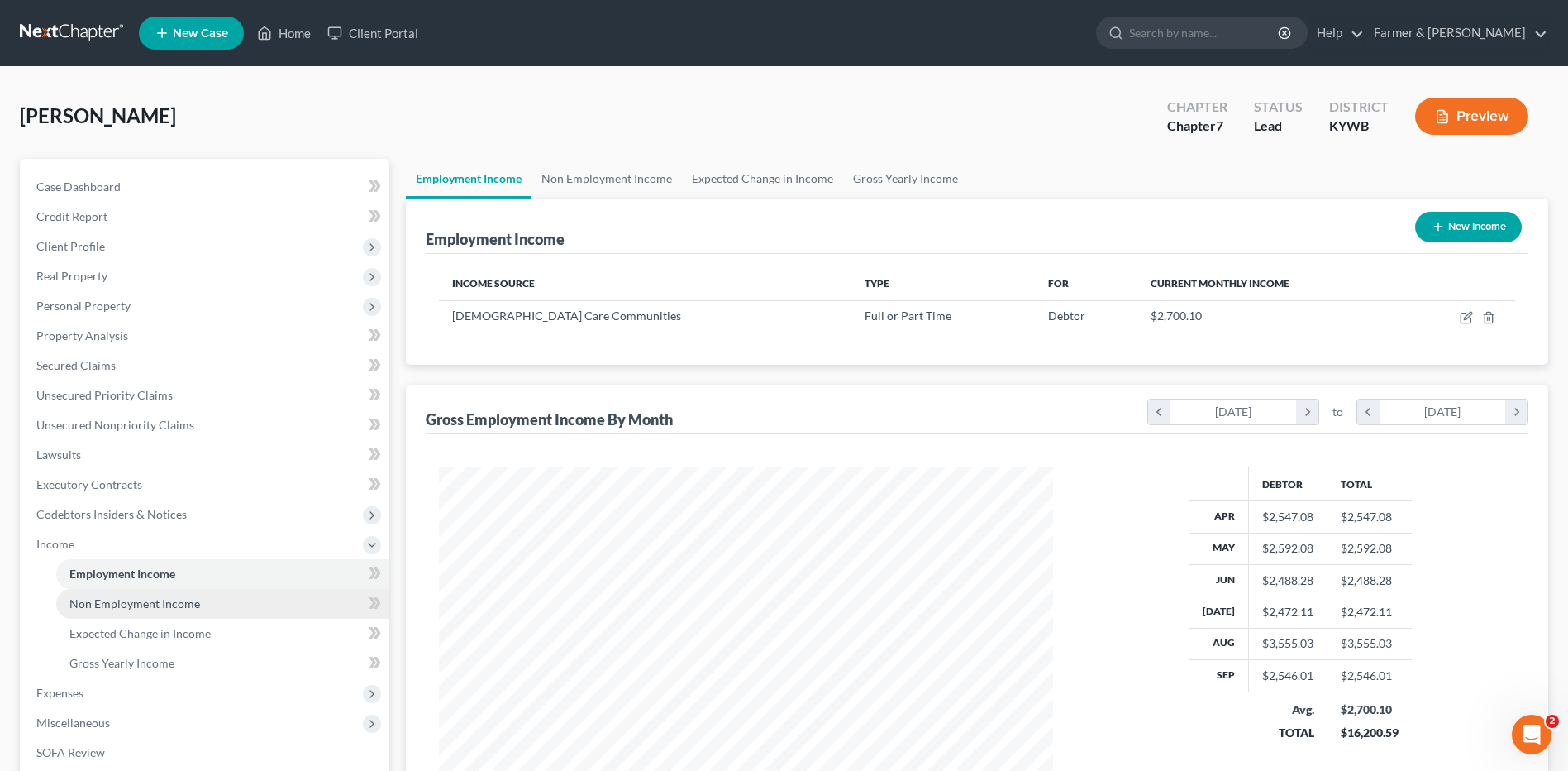
scroll to position [307, 647]
click at [130, 608] on span "Non Employment Income" at bounding box center [134, 602] width 130 height 14
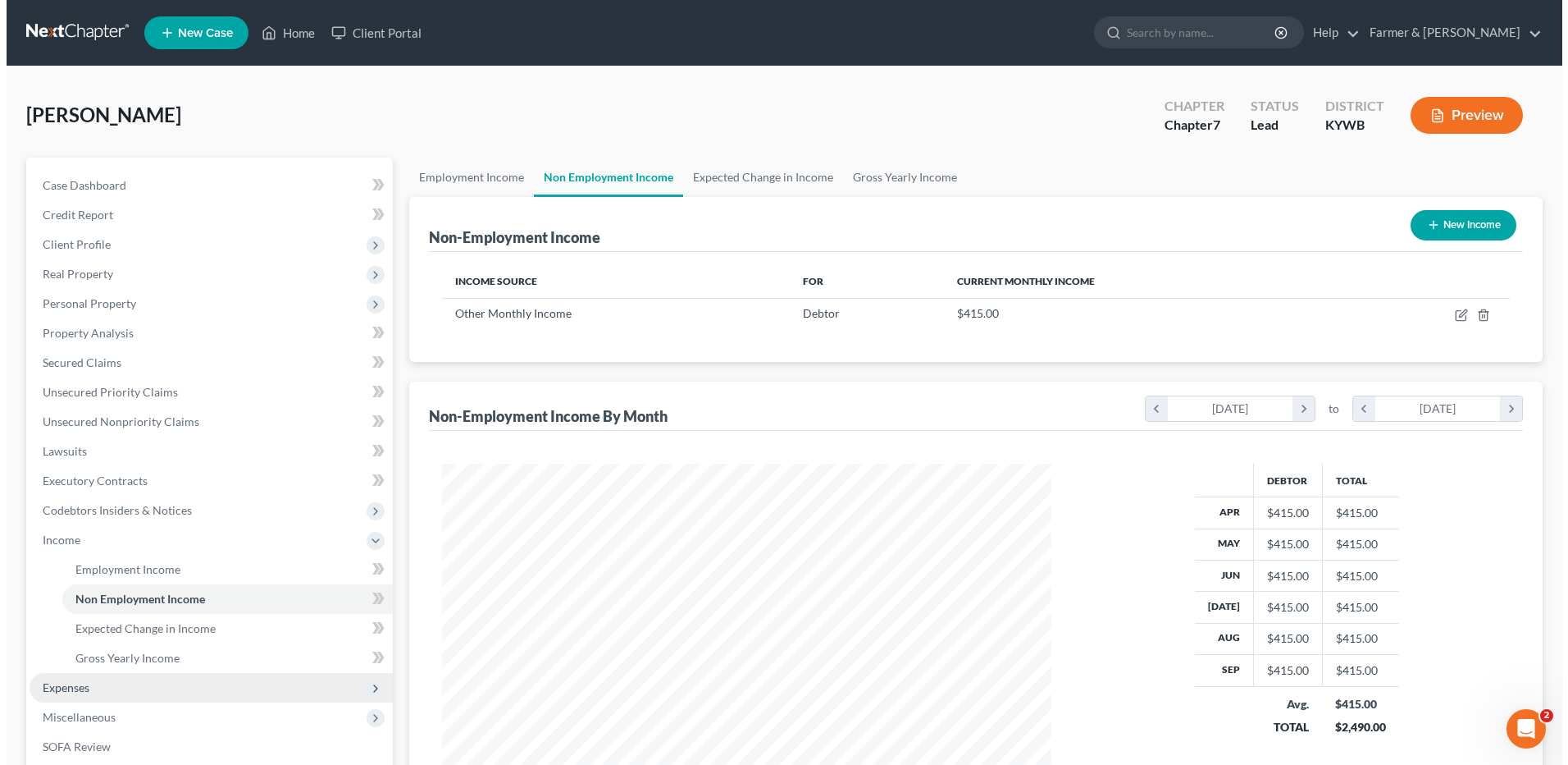
scroll to position [305, 642]
click at [104, 693] on span "Expenses" at bounding box center [204, 687] width 363 height 30
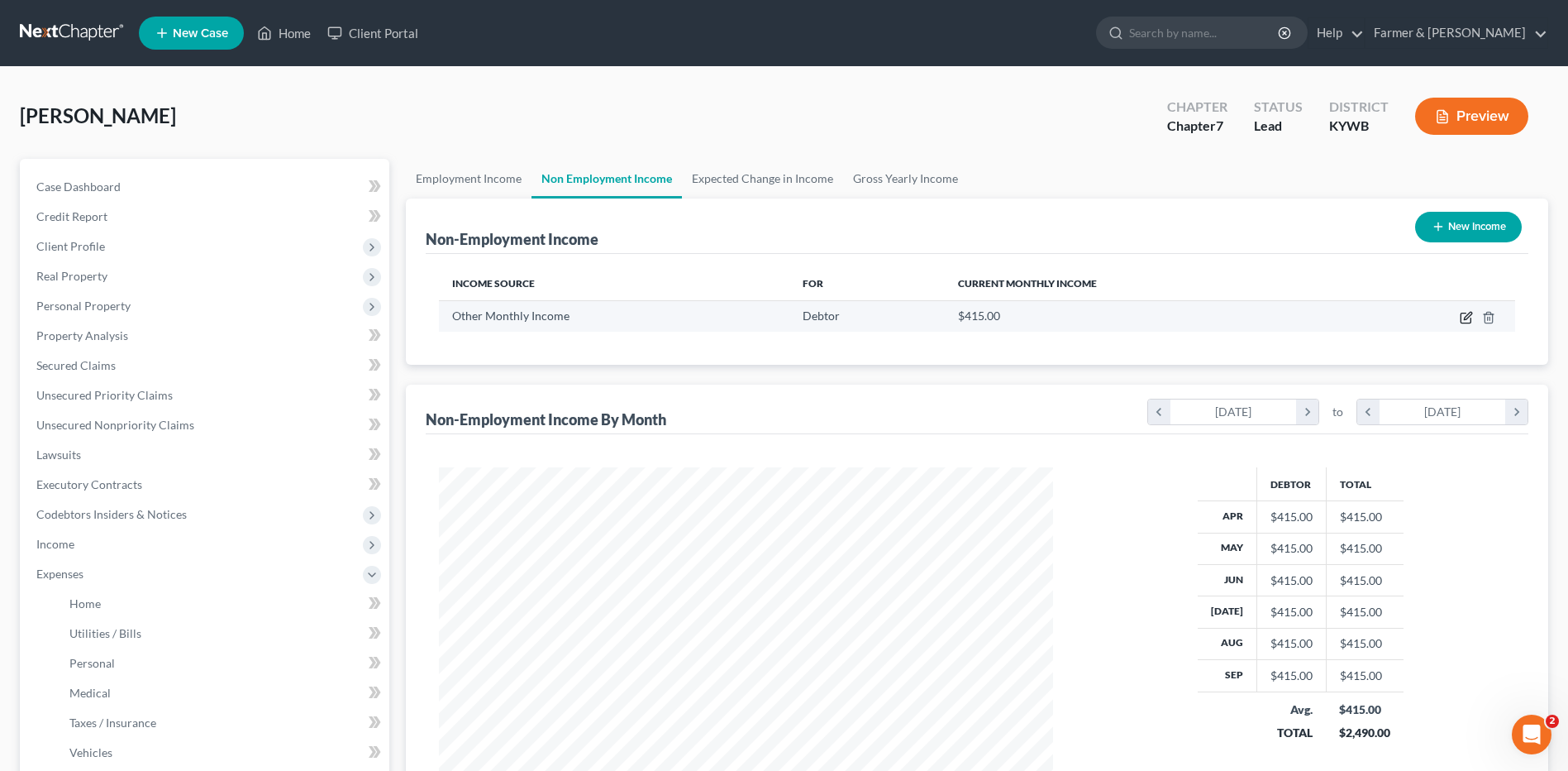
click at [1467, 320] on icon "button" at bounding box center [1466, 317] width 14 height 14
select select "13"
select select "0"
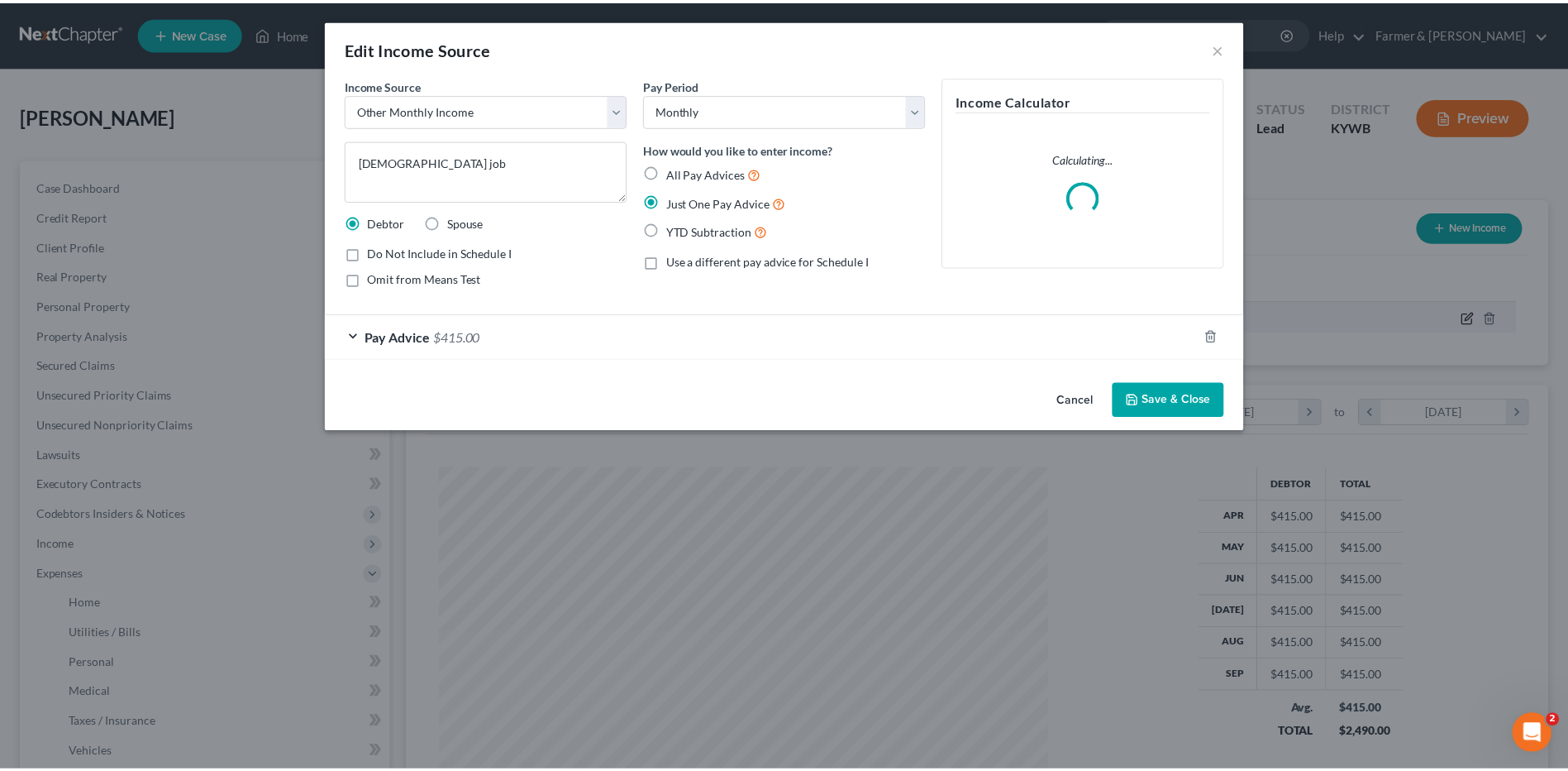
scroll to position [309, 653]
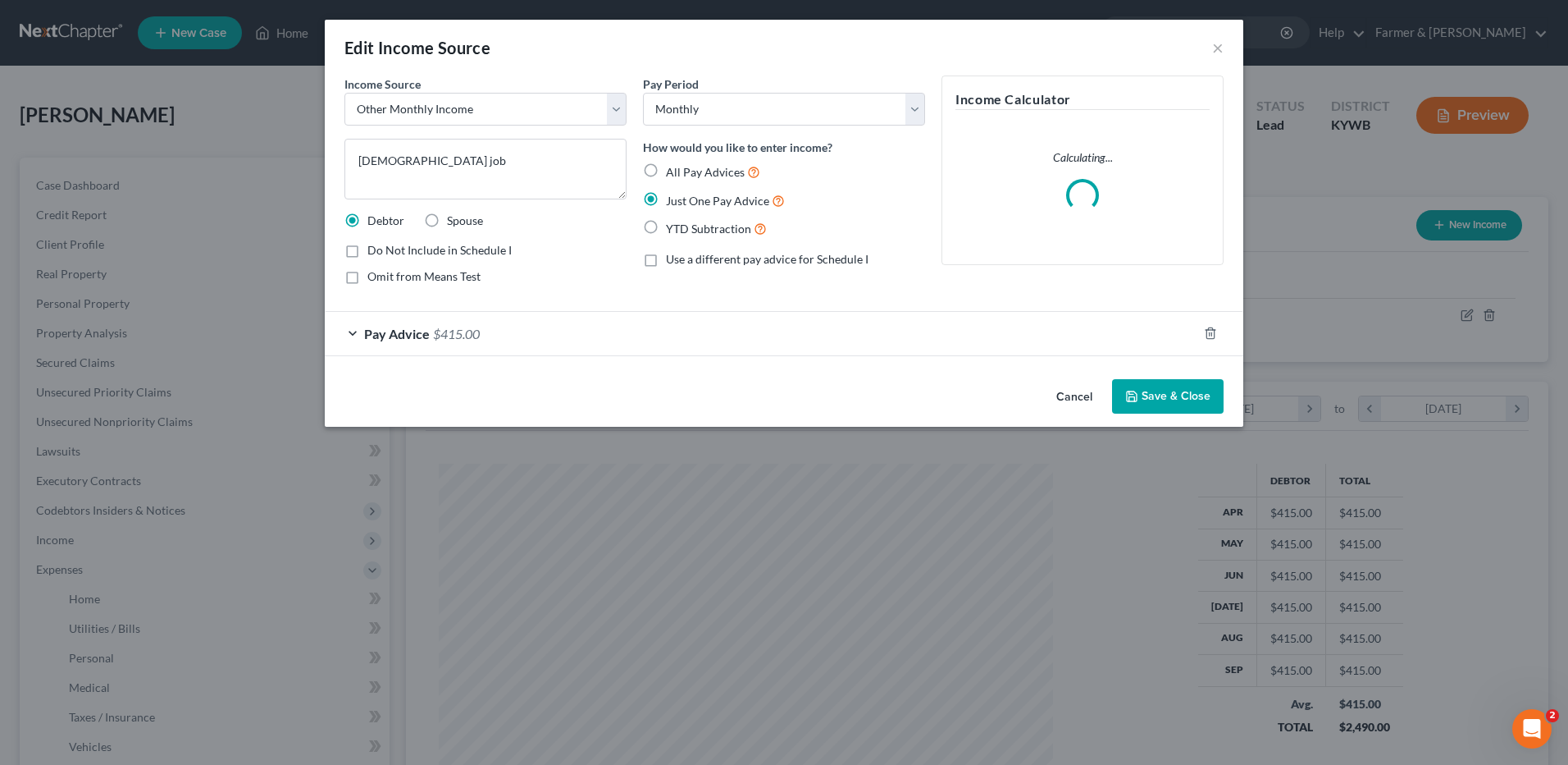
click at [1057, 385] on button "Cancel" at bounding box center [1074, 397] width 62 height 33
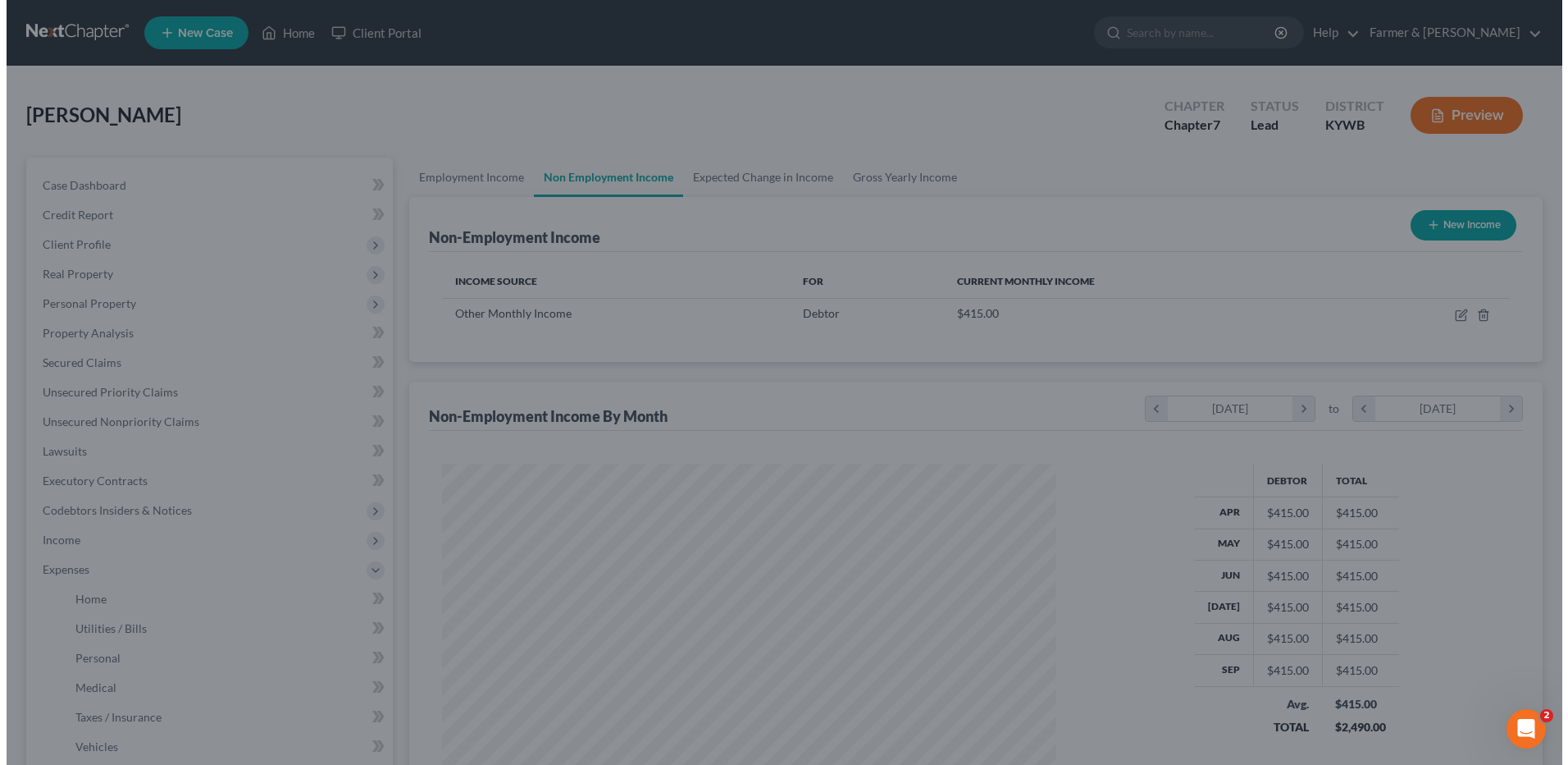
scroll to position [820215, 819415]
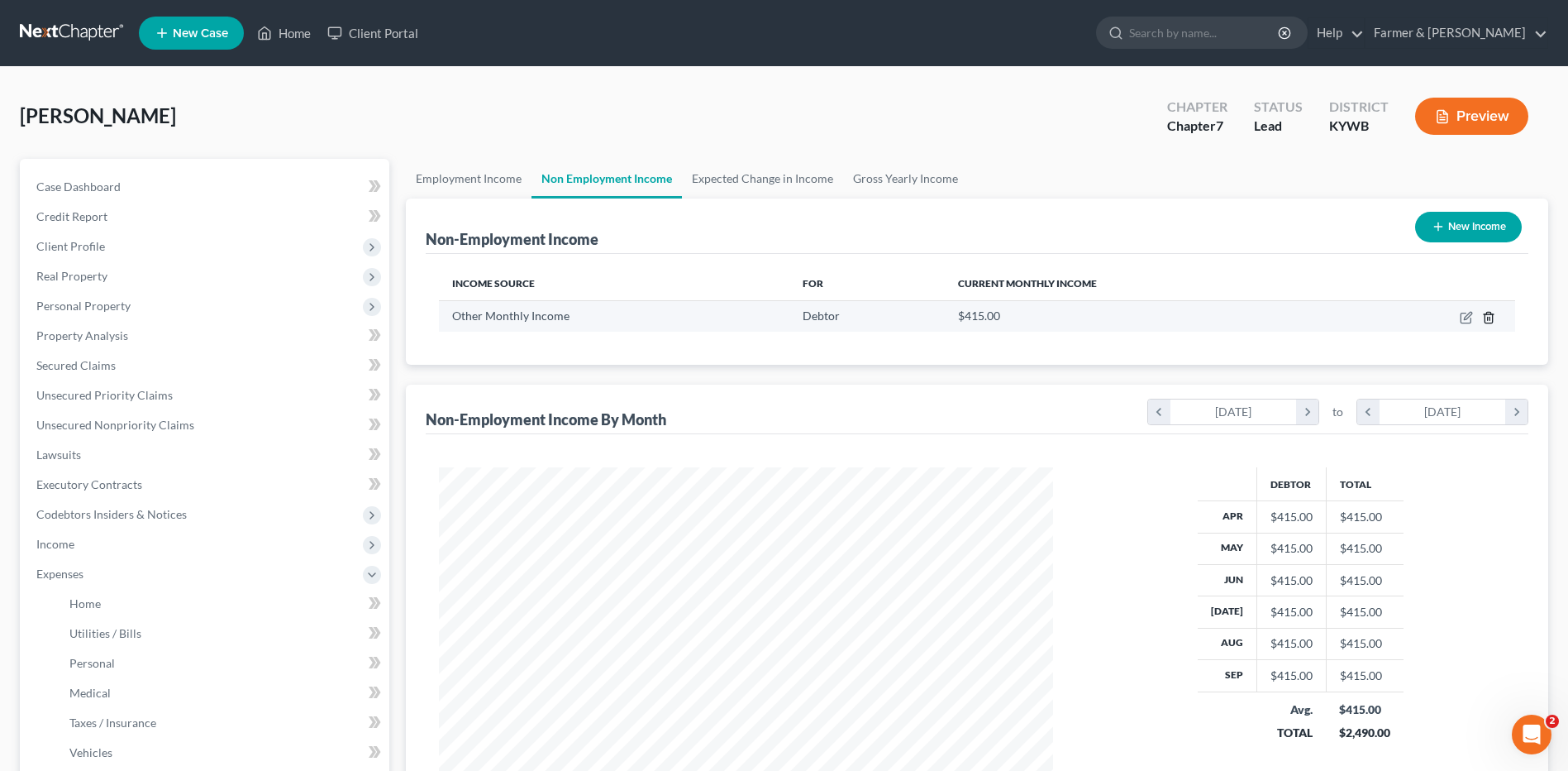
click at [1483, 319] on icon "button" at bounding box center [1489, 317] width 14 height 14
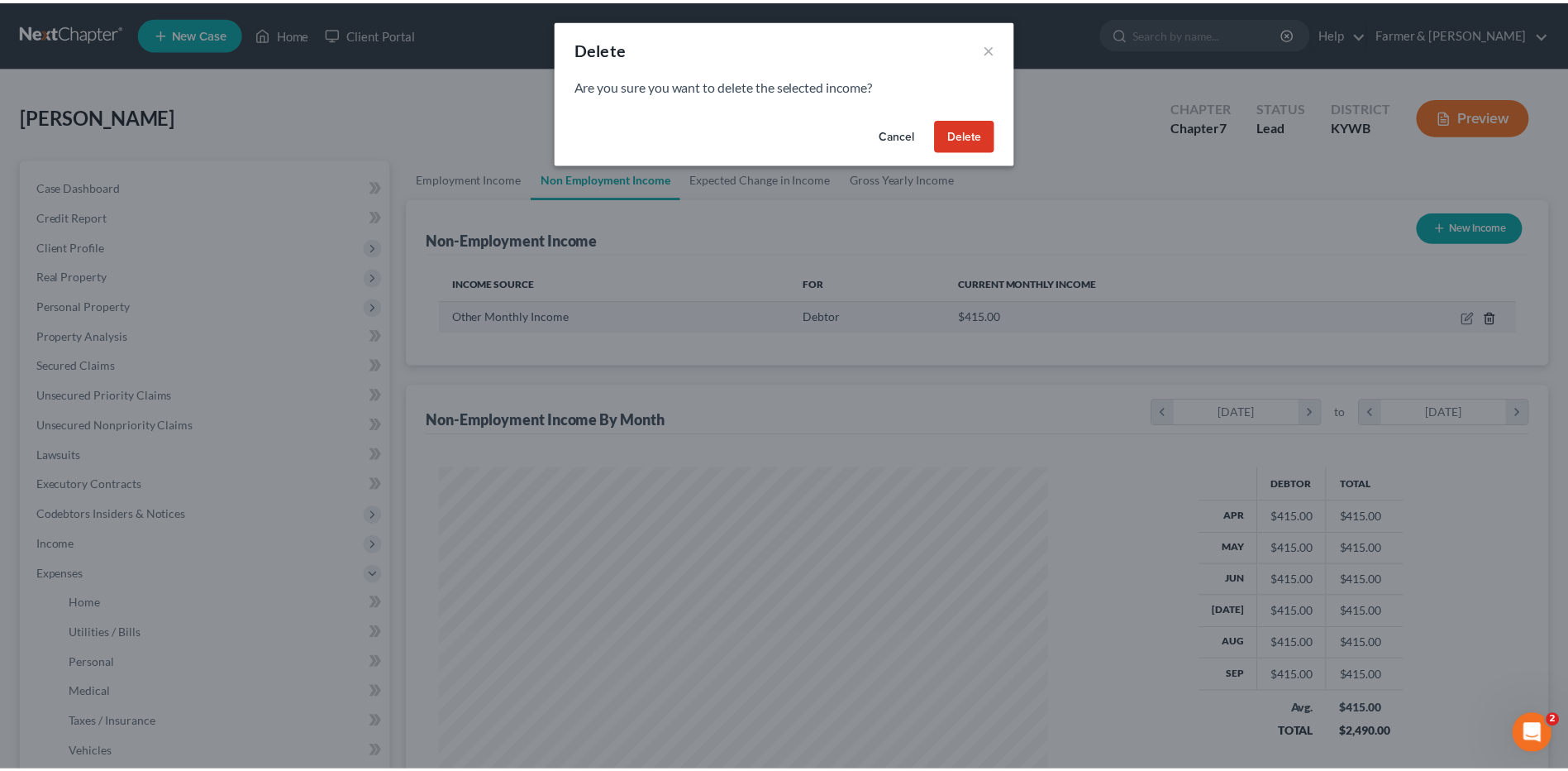
scroll to position [309, 653]
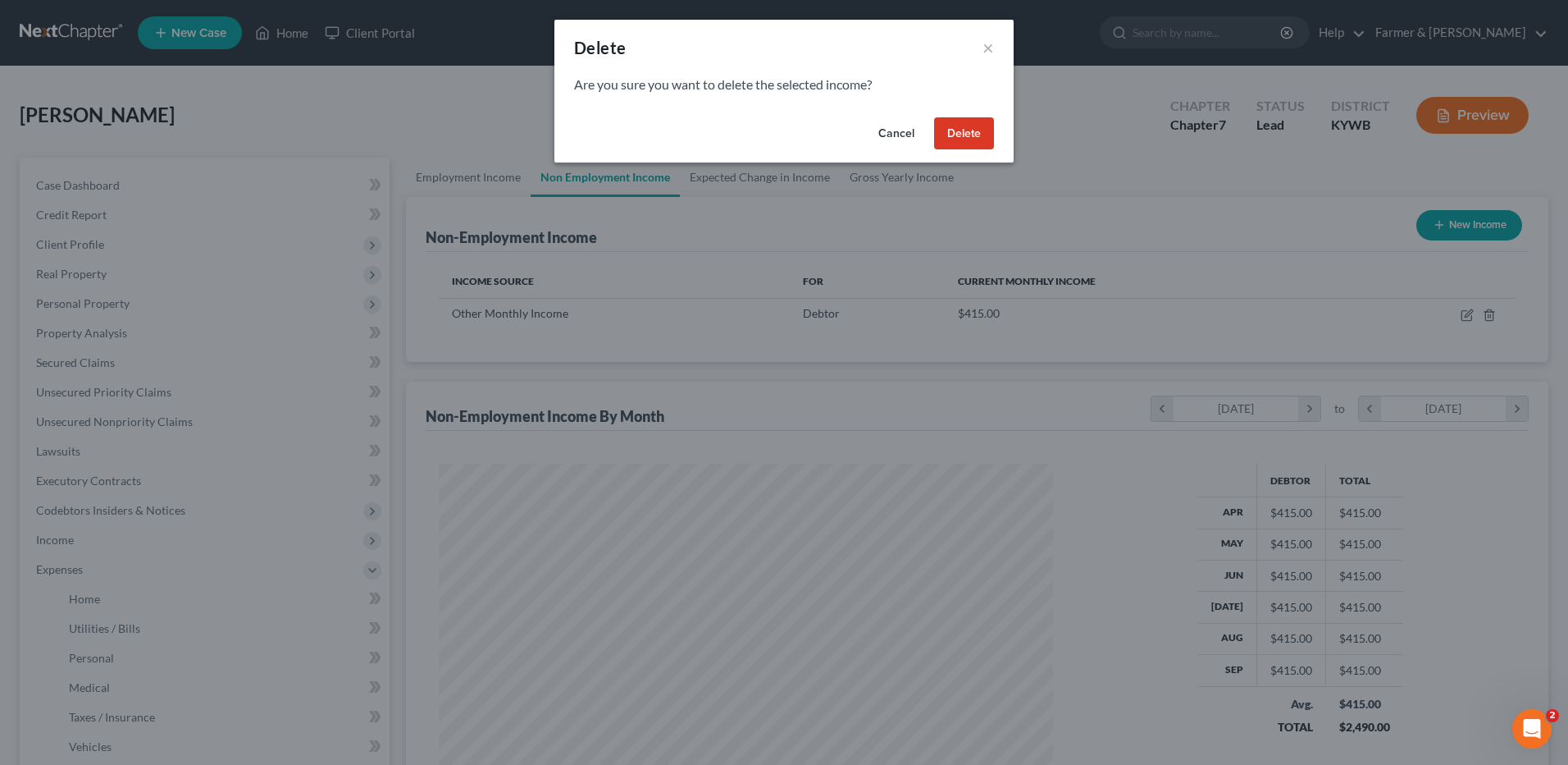
click at [975, 143] on button "Delete" at bounding box center [964, 134] width 60 height 33
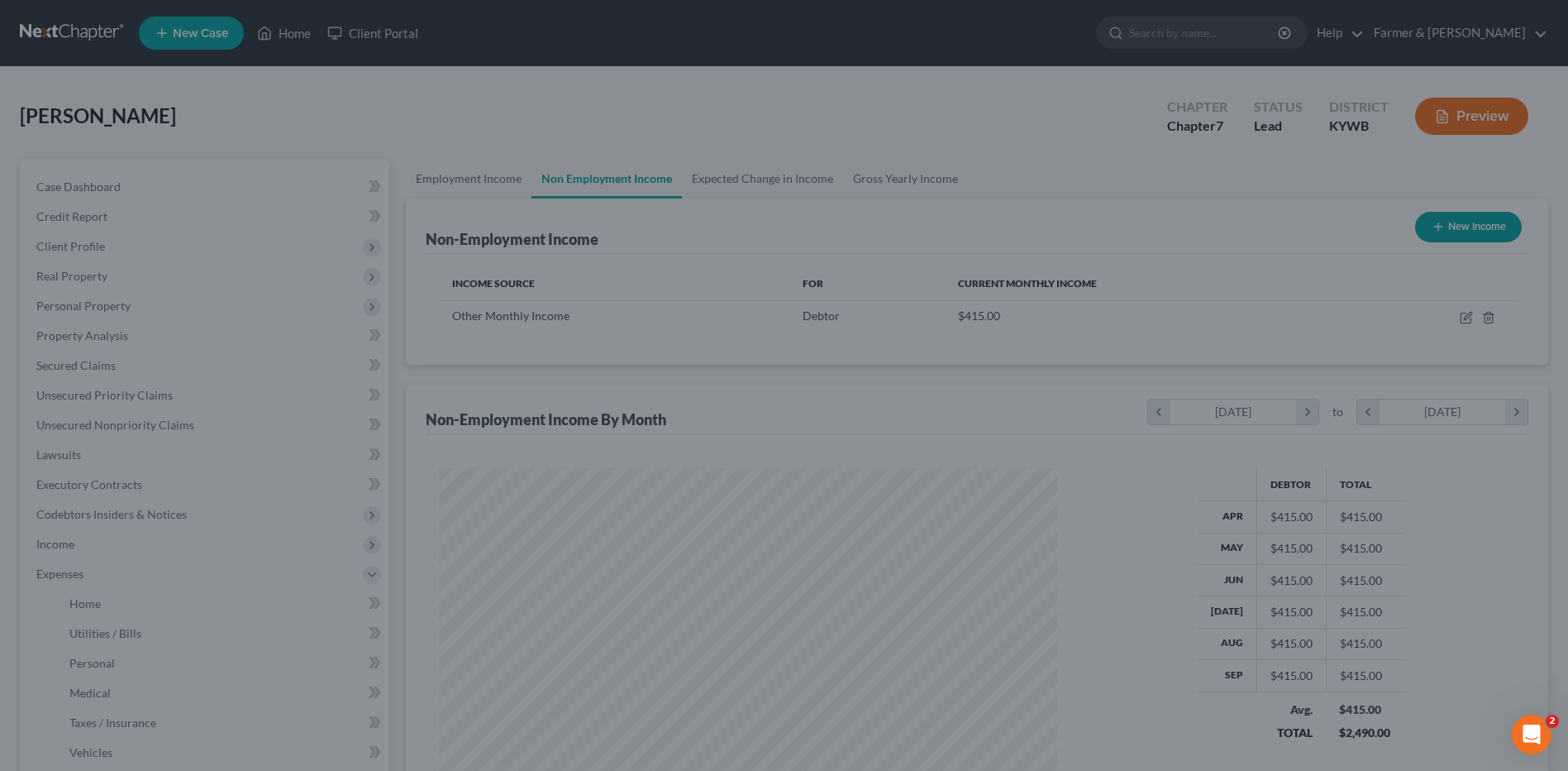
scroll to position [0, 0]
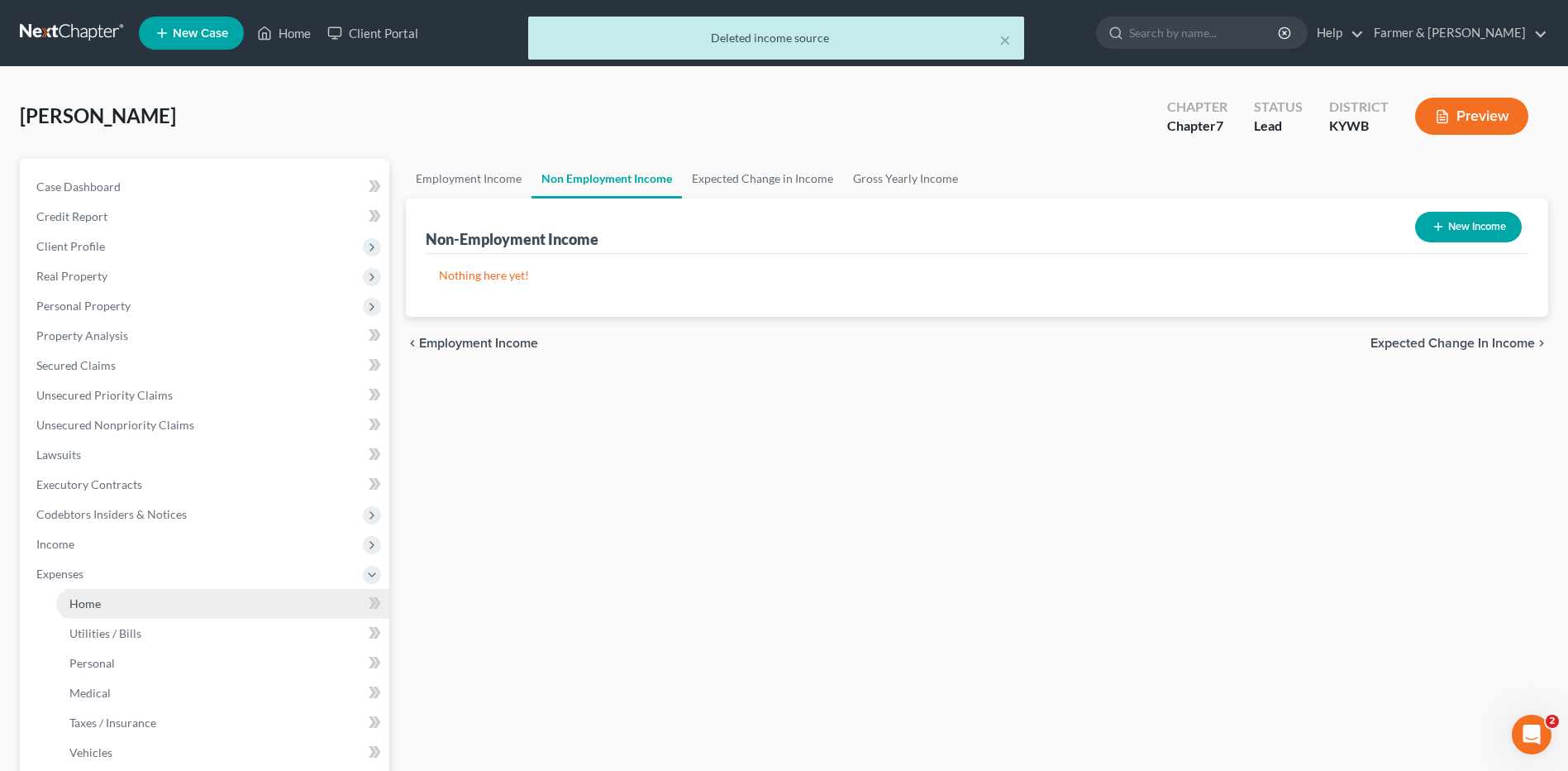
click at [116, 595] on link "Home" at bounding box center [223, 603] width 333 height 30
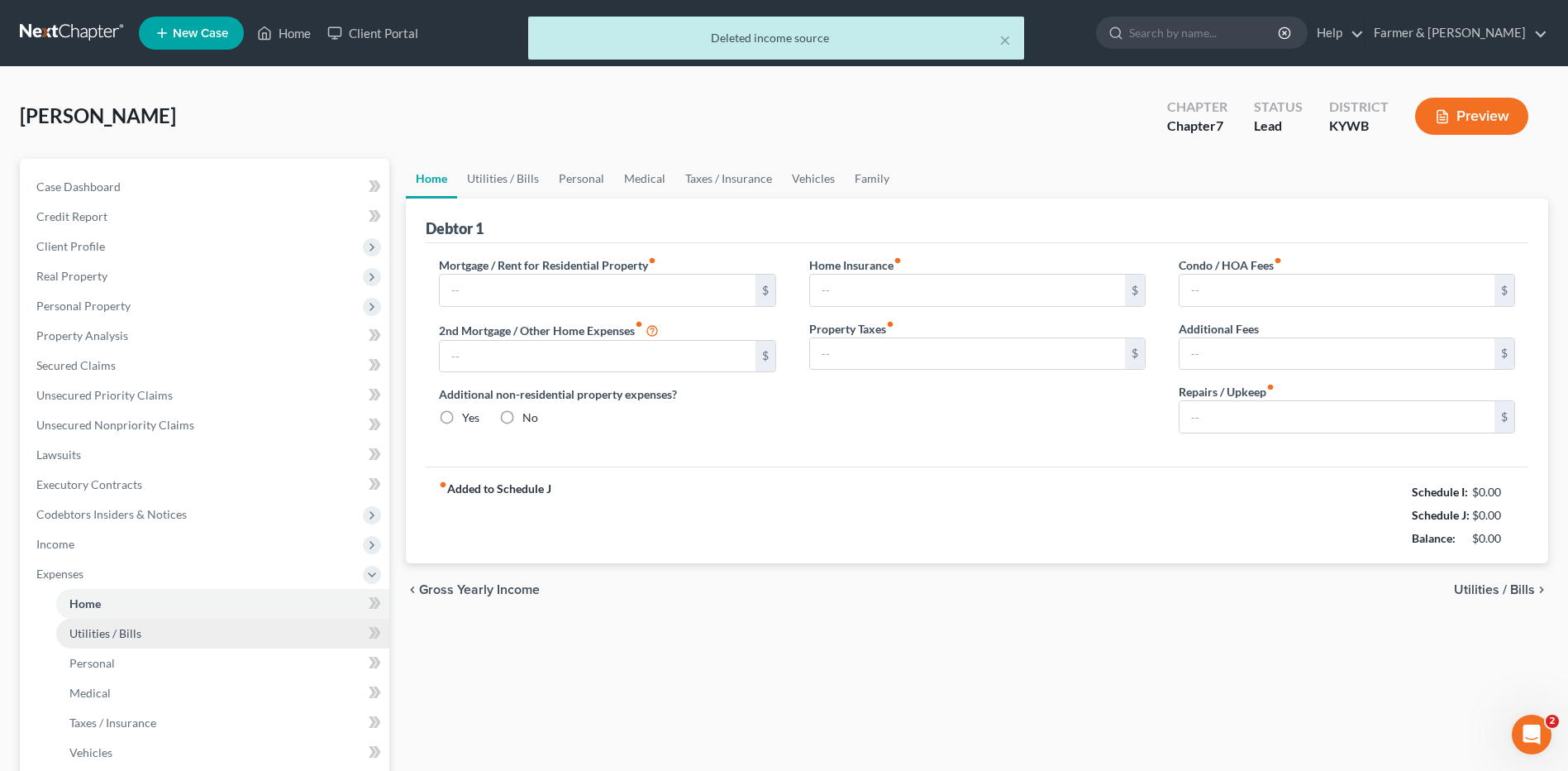
type input "825.00"
type input "0.00"
radio input "true"
type input "0.00"
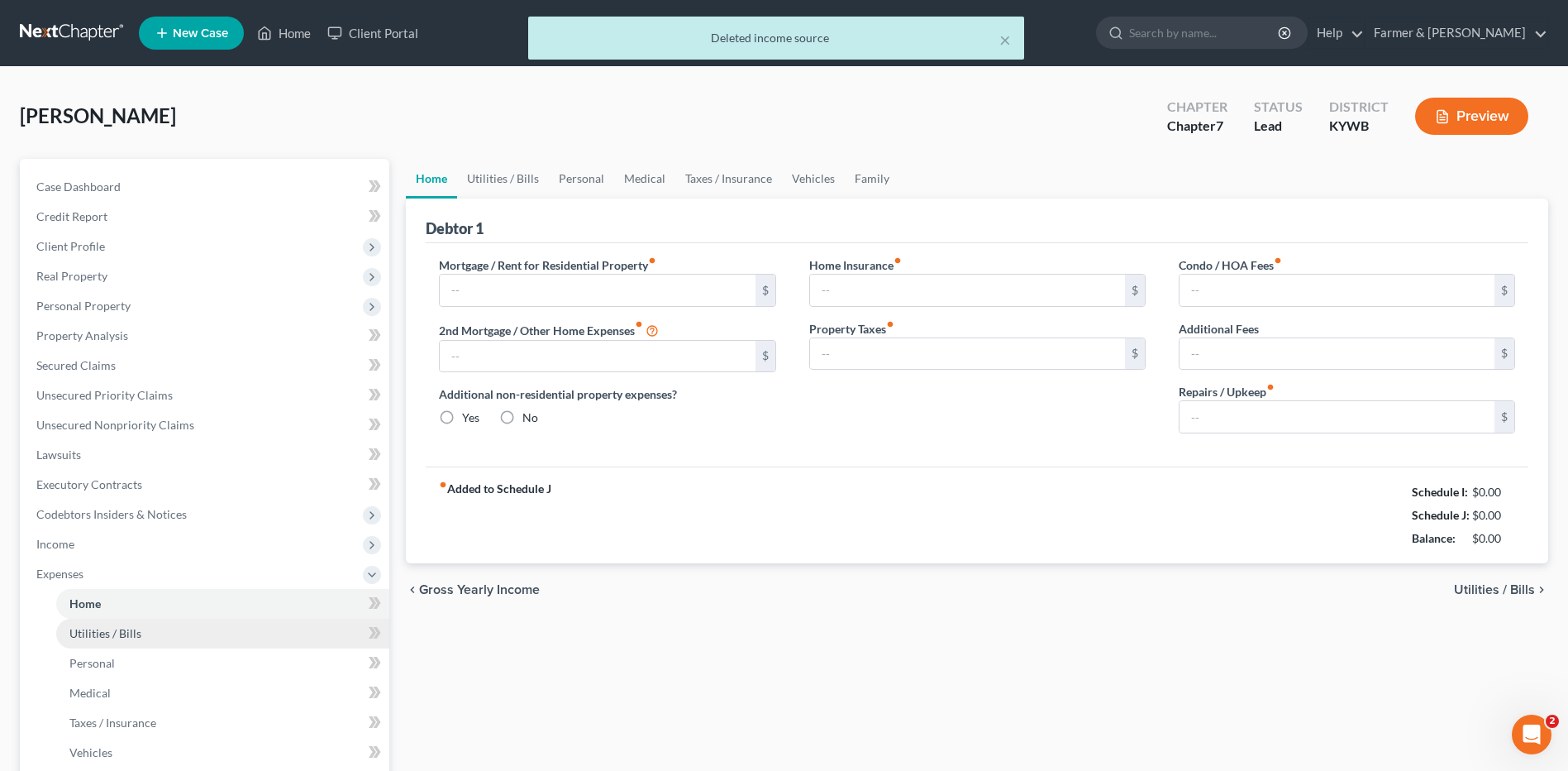
type input "0.00"
type input "50.00"
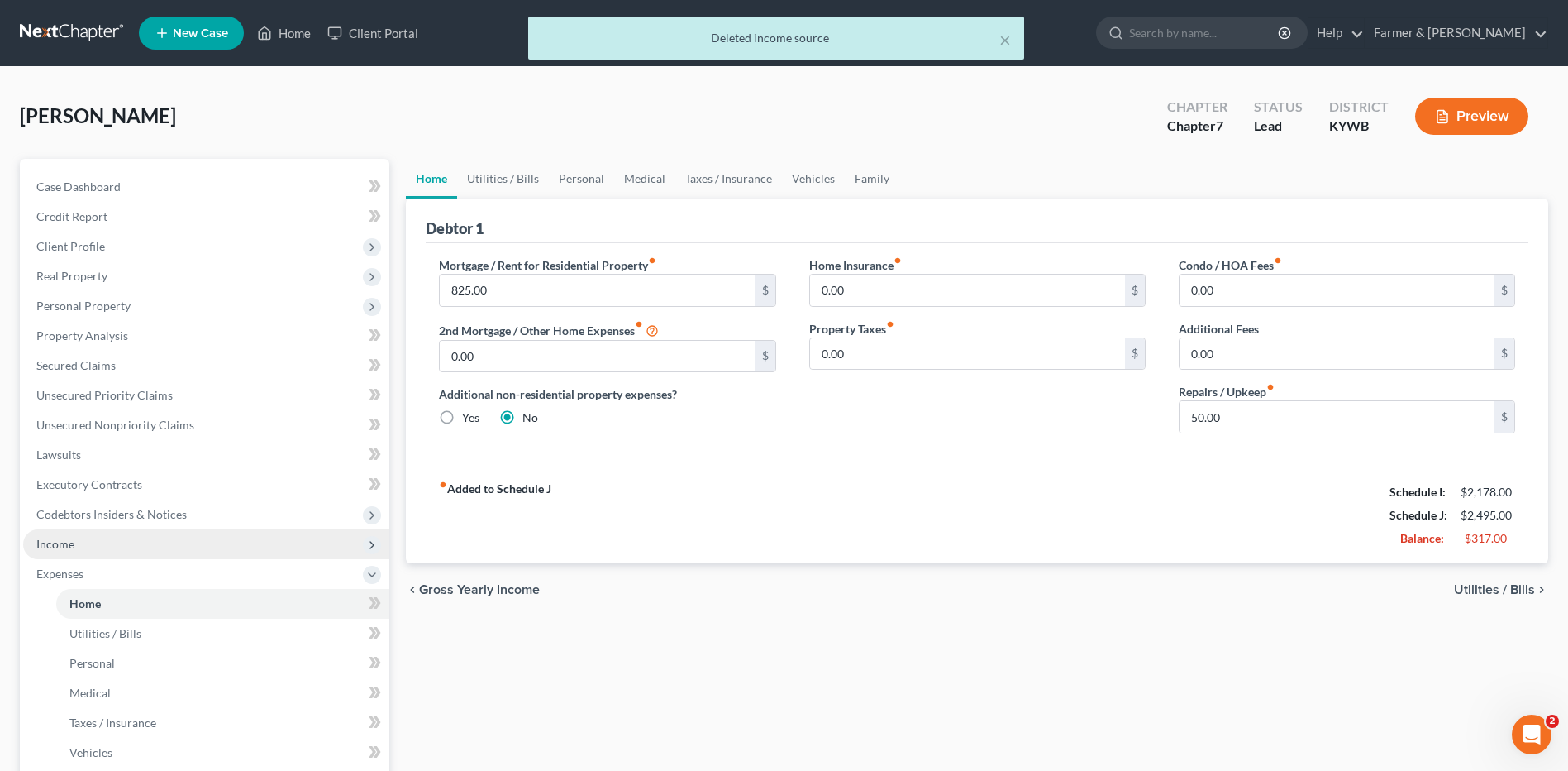
click at [132, 540] on span "Income" at bounding box center [206, 544] width 366 height 30
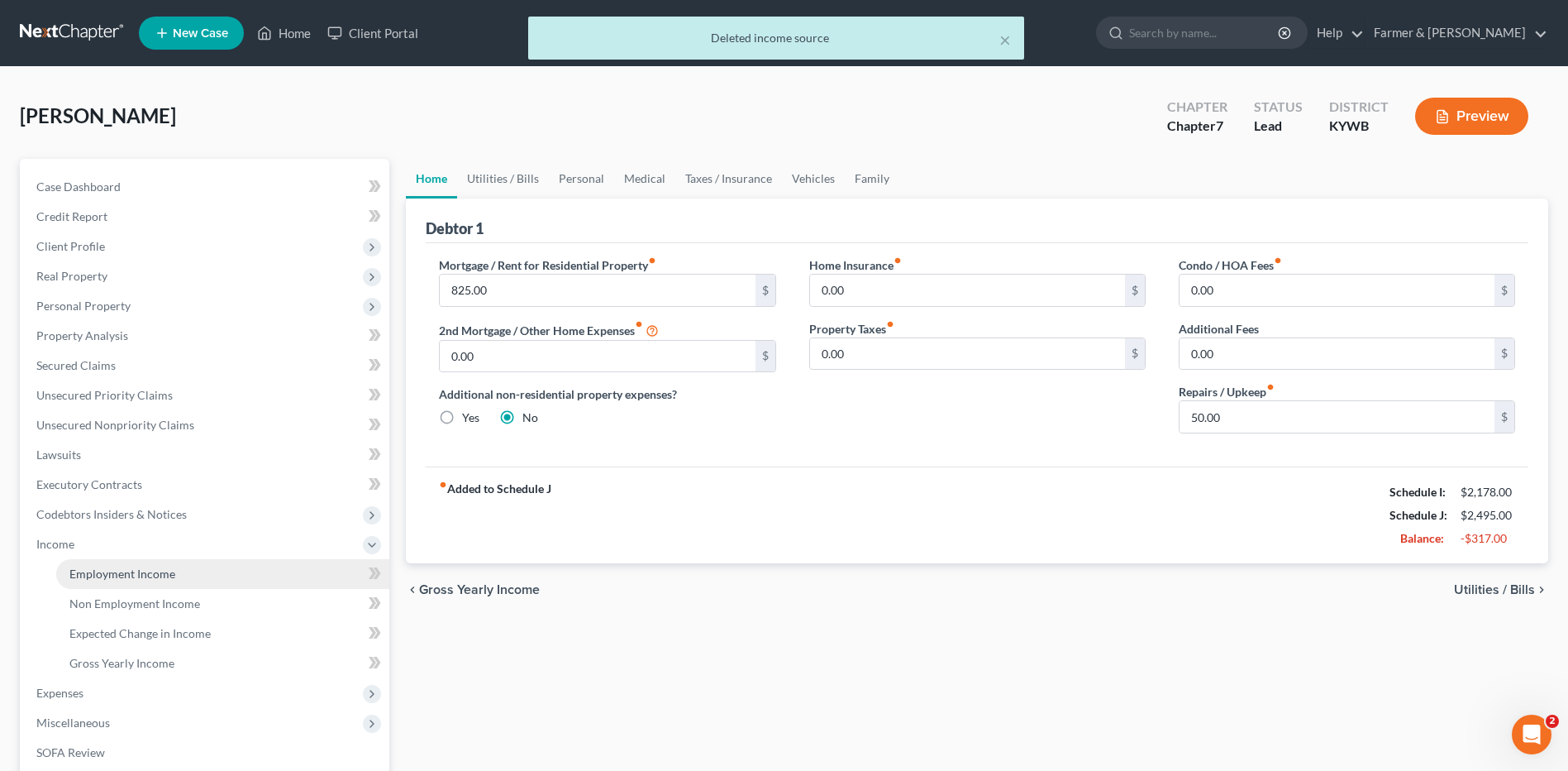
click at [130, 575] on span "Employment Income" at bounding box center [122, 573] width 106 height 14
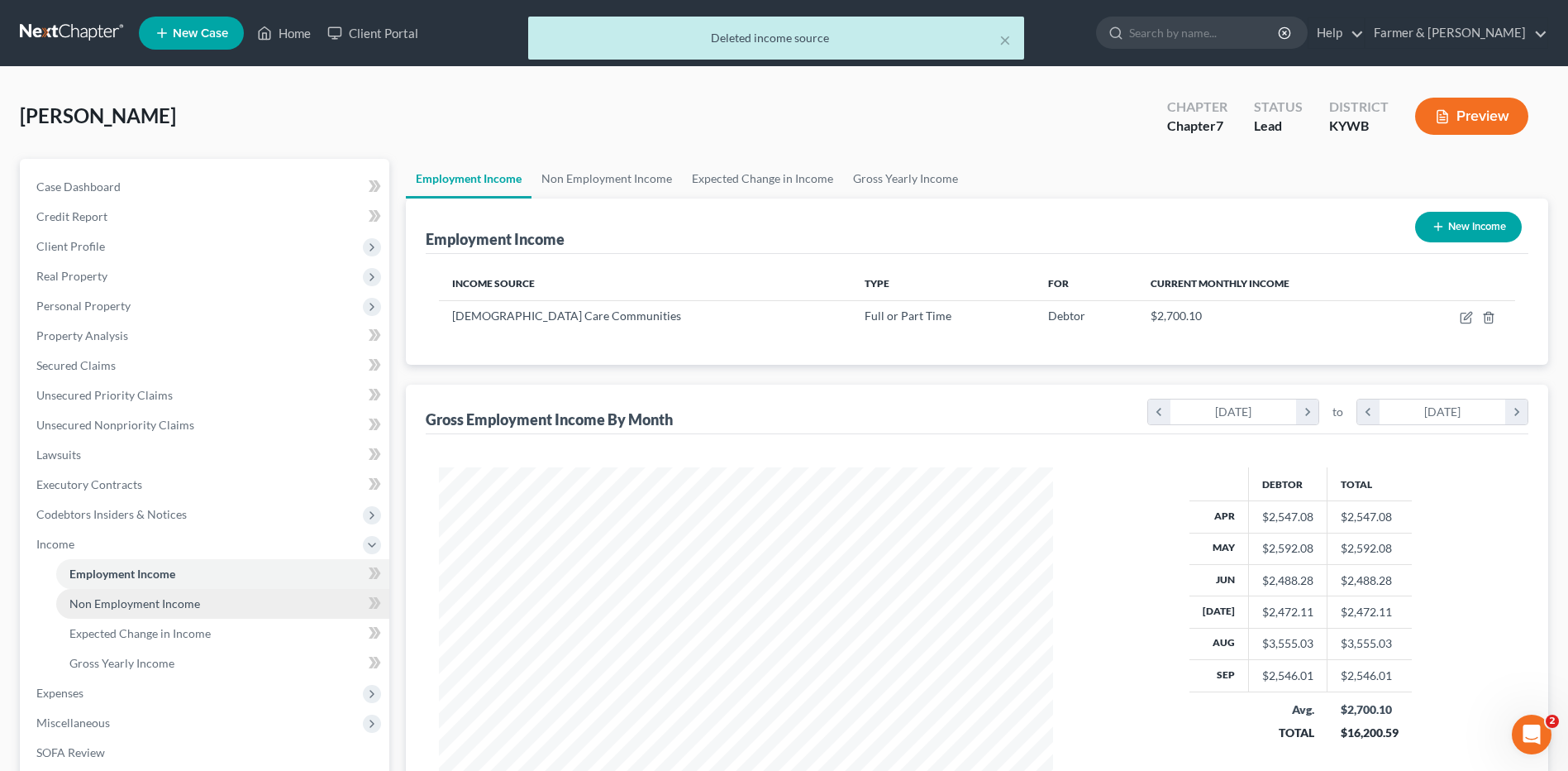
scroll to position [307, 647]
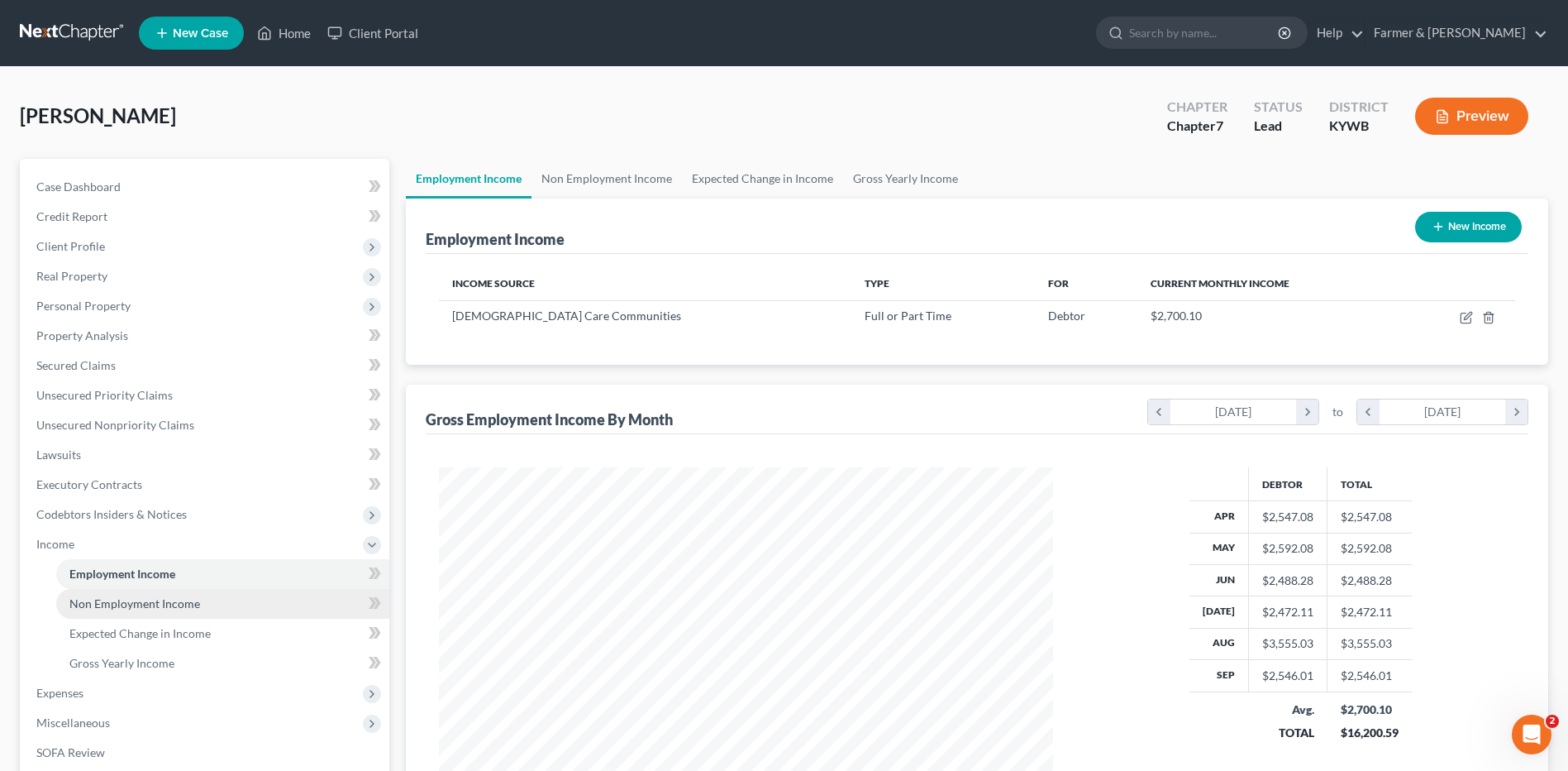
click at [139, 607] on span "Non Employment Income" at bounding box center [134, 602] width 130 height 14
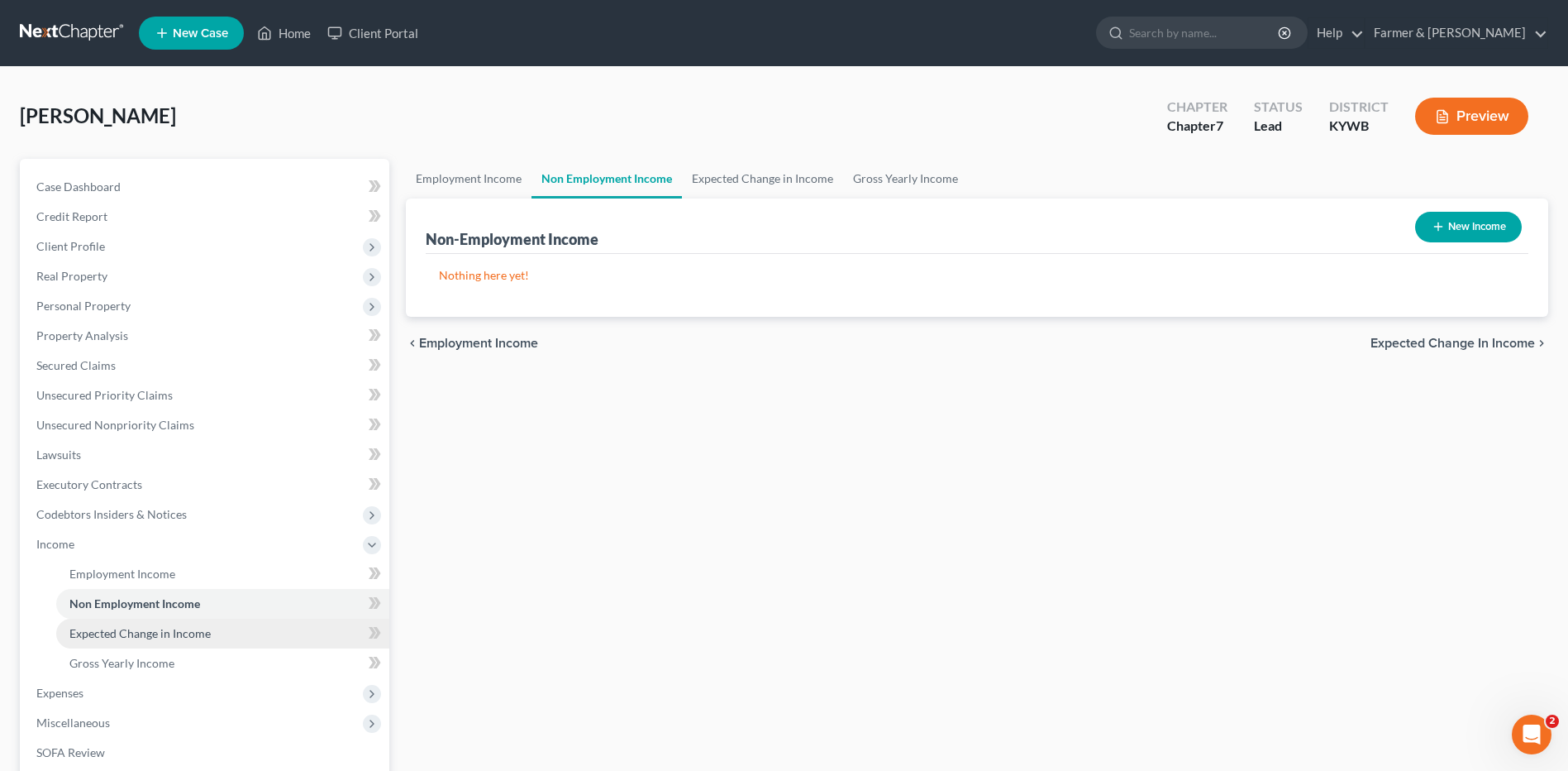
click at [135, 632] on span "Expected Change in Income" at bounding box center [139, 632] width 141 height 14
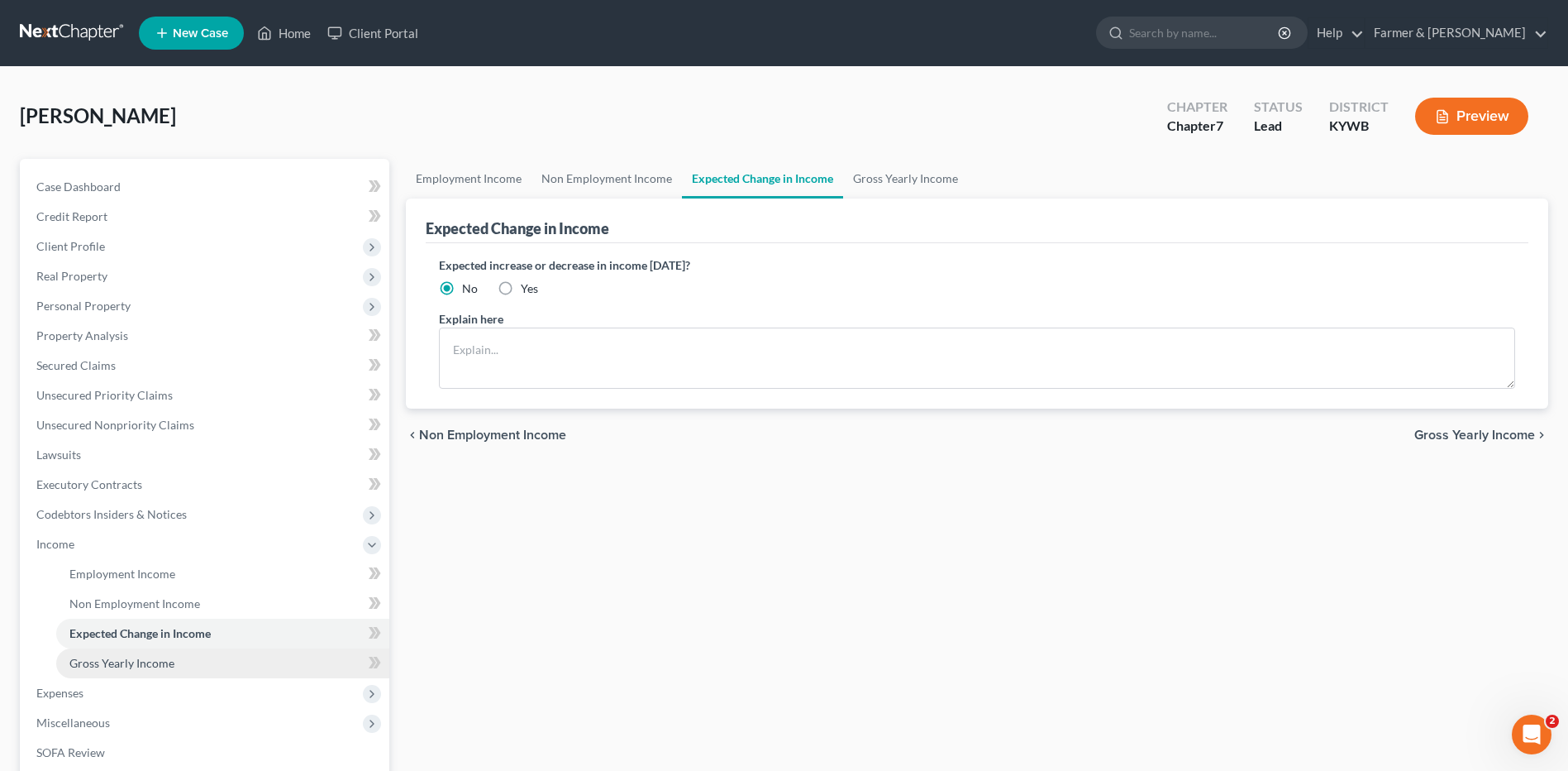
click at [136, 660] on span "Gross Yearly Income" at bounding box center [121, 663] width 105 height 14
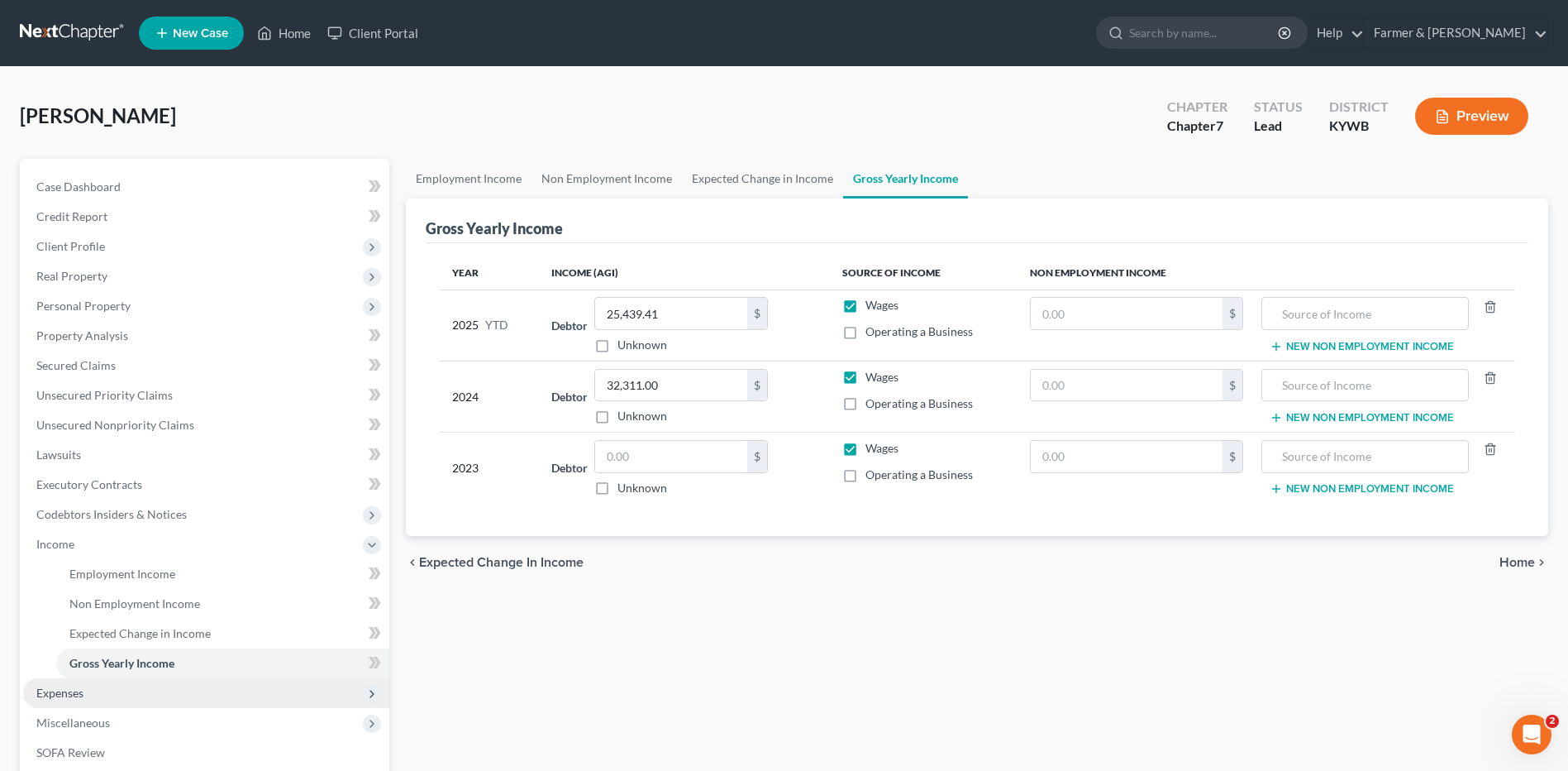
click at [118, 702] on span "Expenses" at bounding box center [206, 693] width 366 height 30
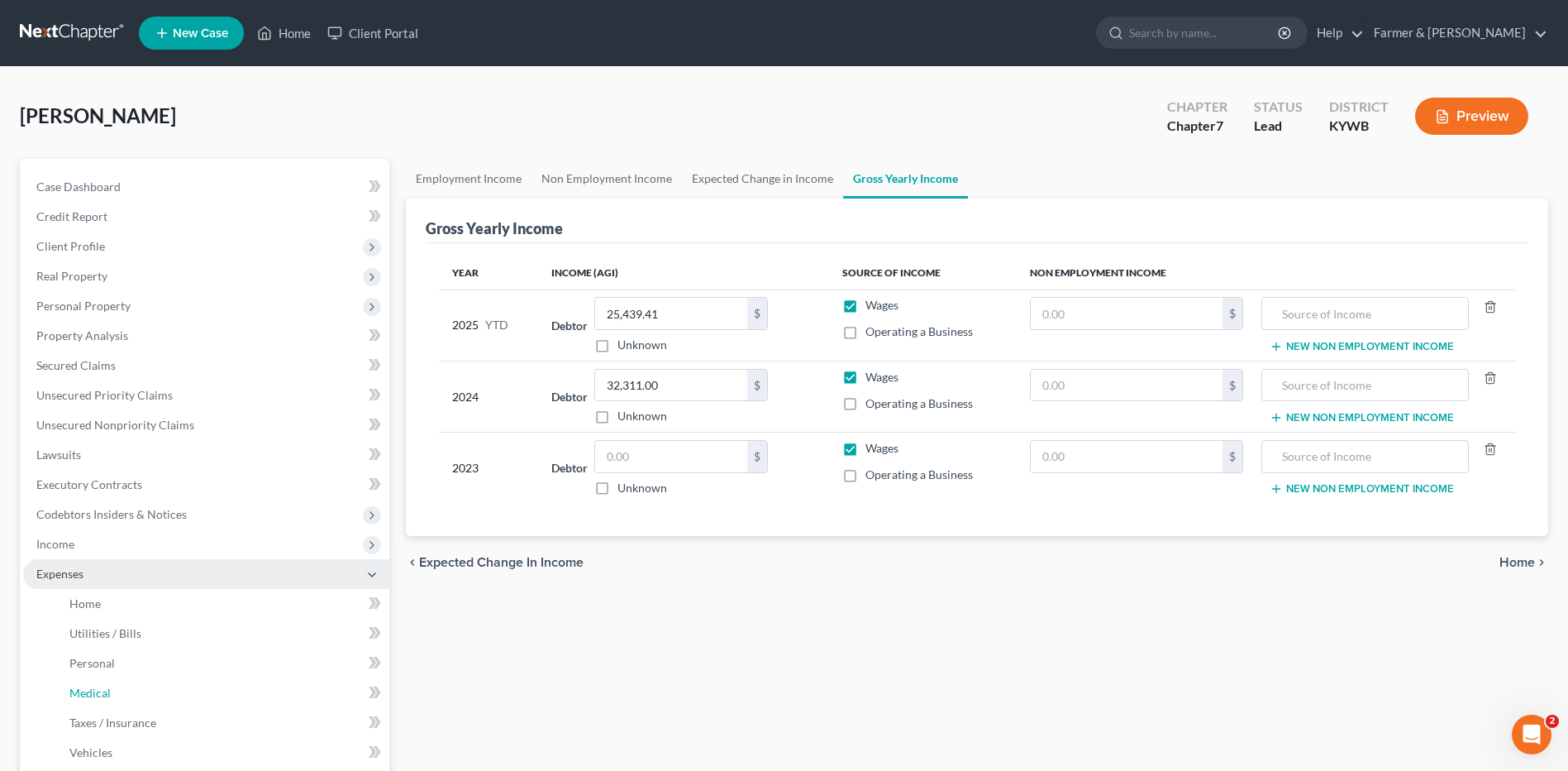
click at [118, 701] on link "Medical" at bounding box center [223, 693] width 333 height 30
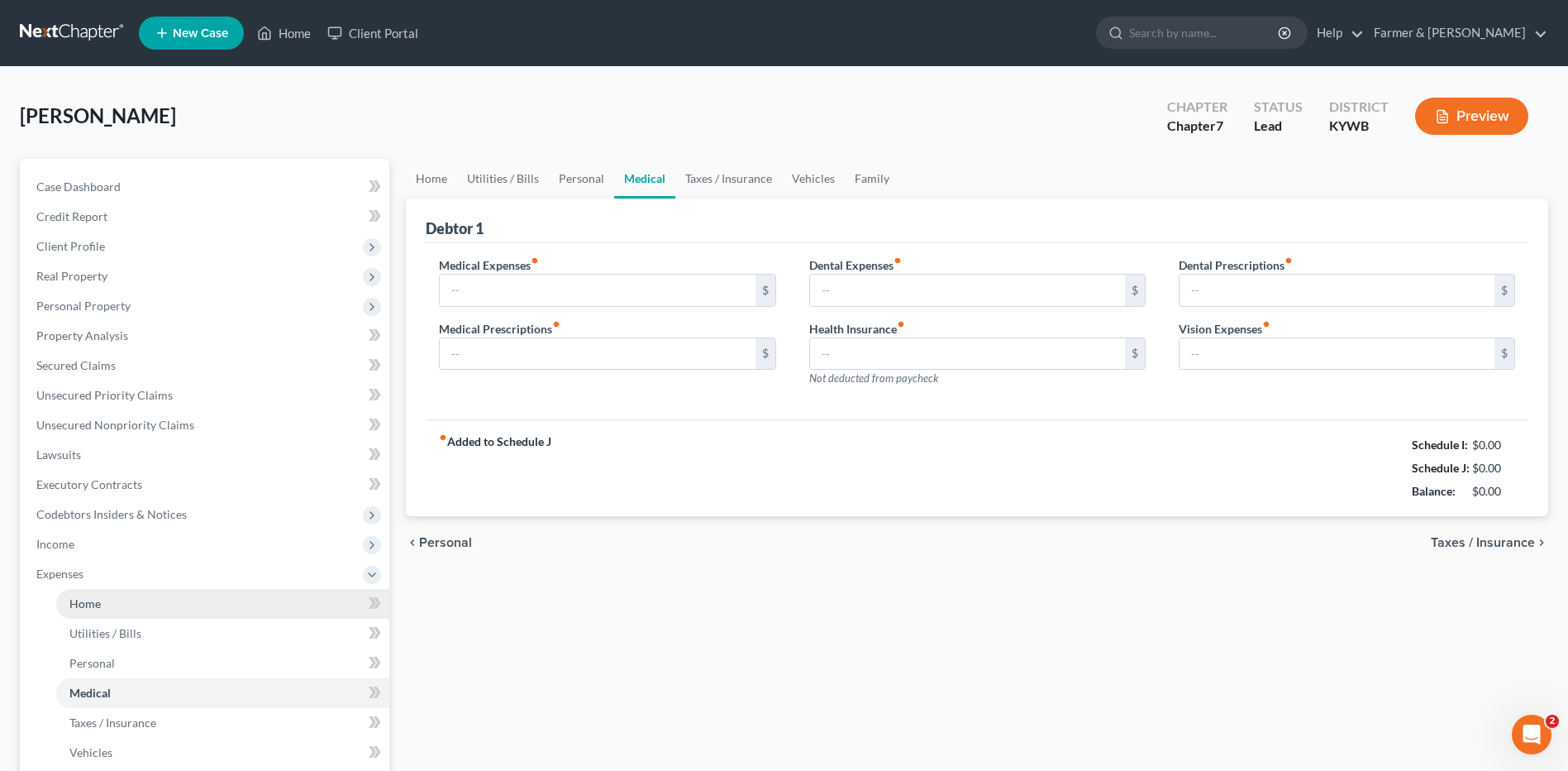
type input "150.00"
type input "0.00"
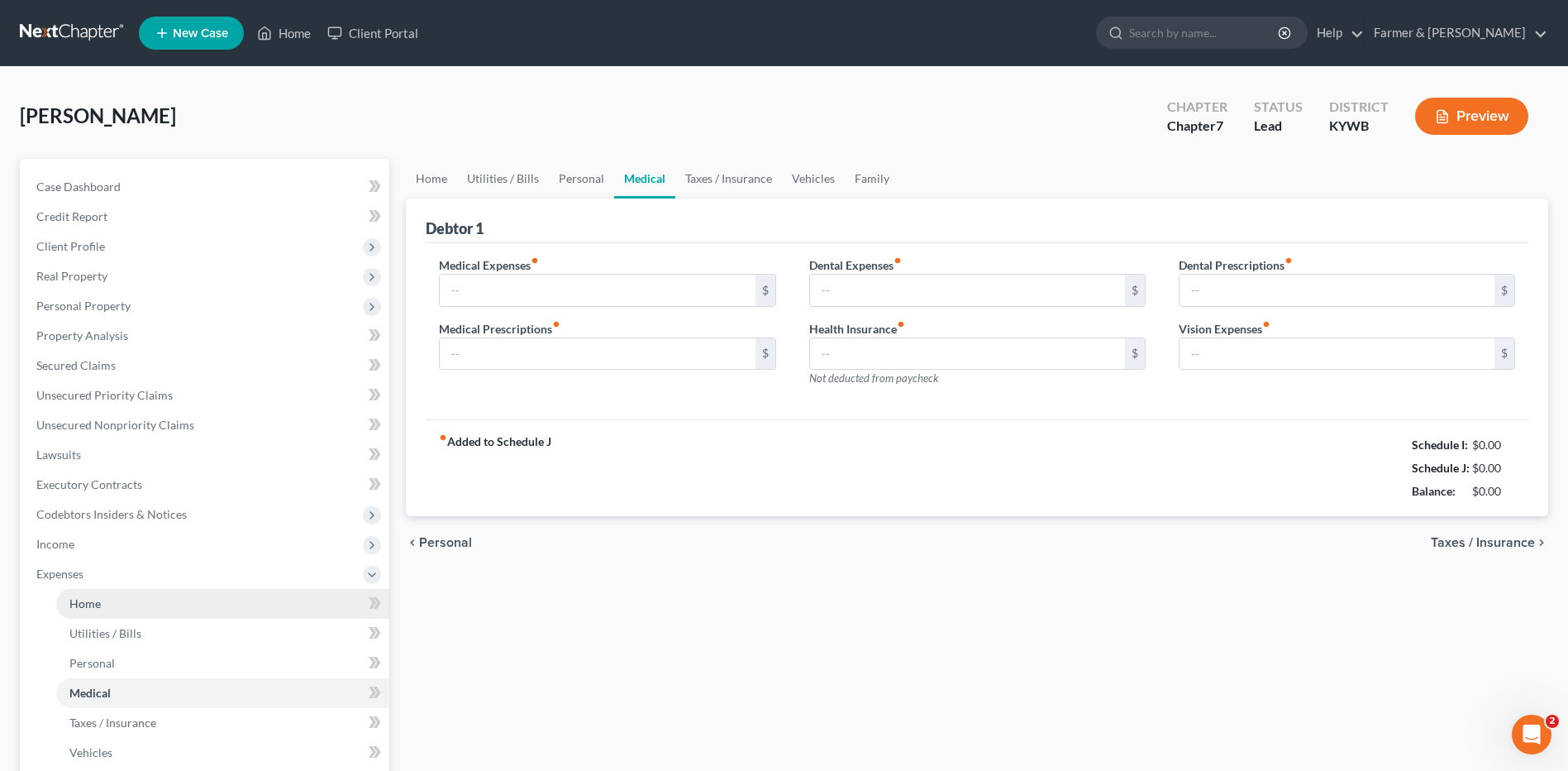
type input "0.00"
click at [132, 615] on link "Home" at bounding box center [223, 603] width 333 height 30
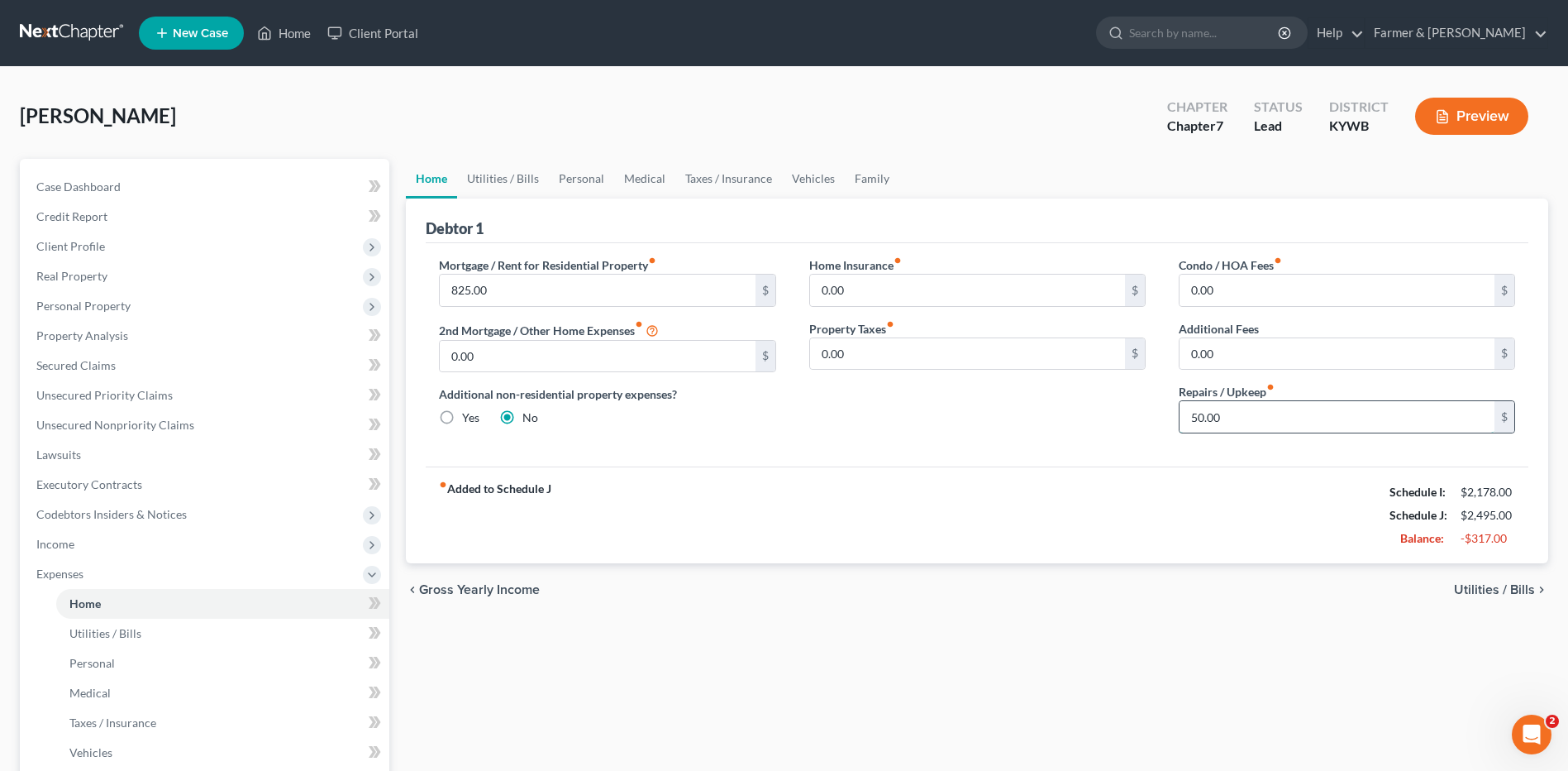
click at [1299, 406] on input "50.00" at bounding box center [1337, 416] width 315 height 31
click at [207, 634] on link "Utilities / Bills" at bounding box center [223, 633] width 333 height 30
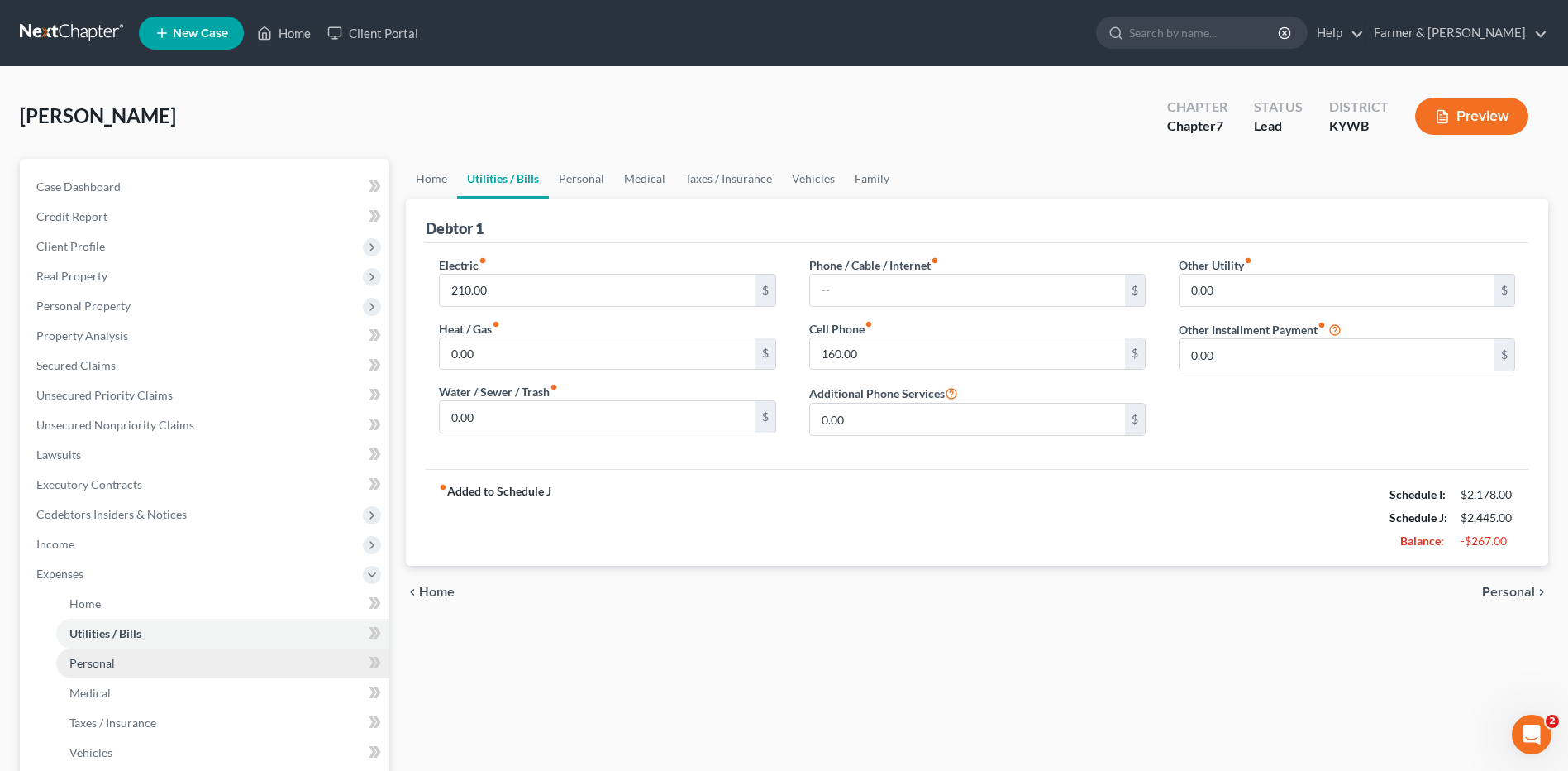
click at [157, 662] on link "Personal" at bounding box center [223, 663] width 333 height 30
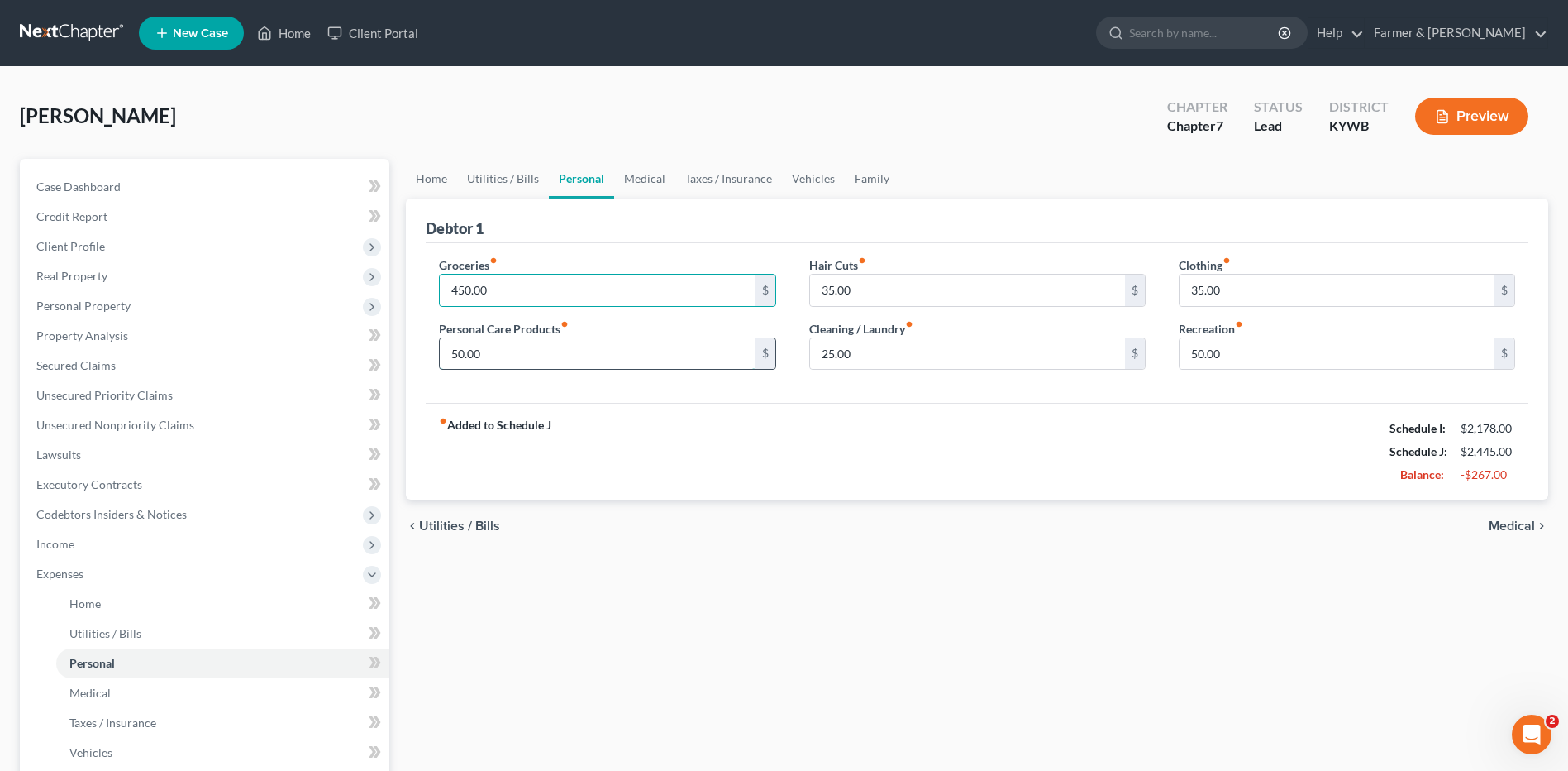
click at [569, 345] on input "50.00" at bounding box center [598, 354] width 315 height 31
click at [568, 290] on input "450.00" at bounding box center [598, 290] width 315 height 31
type input "300.00"
type input "35.00"
type input "20.00"
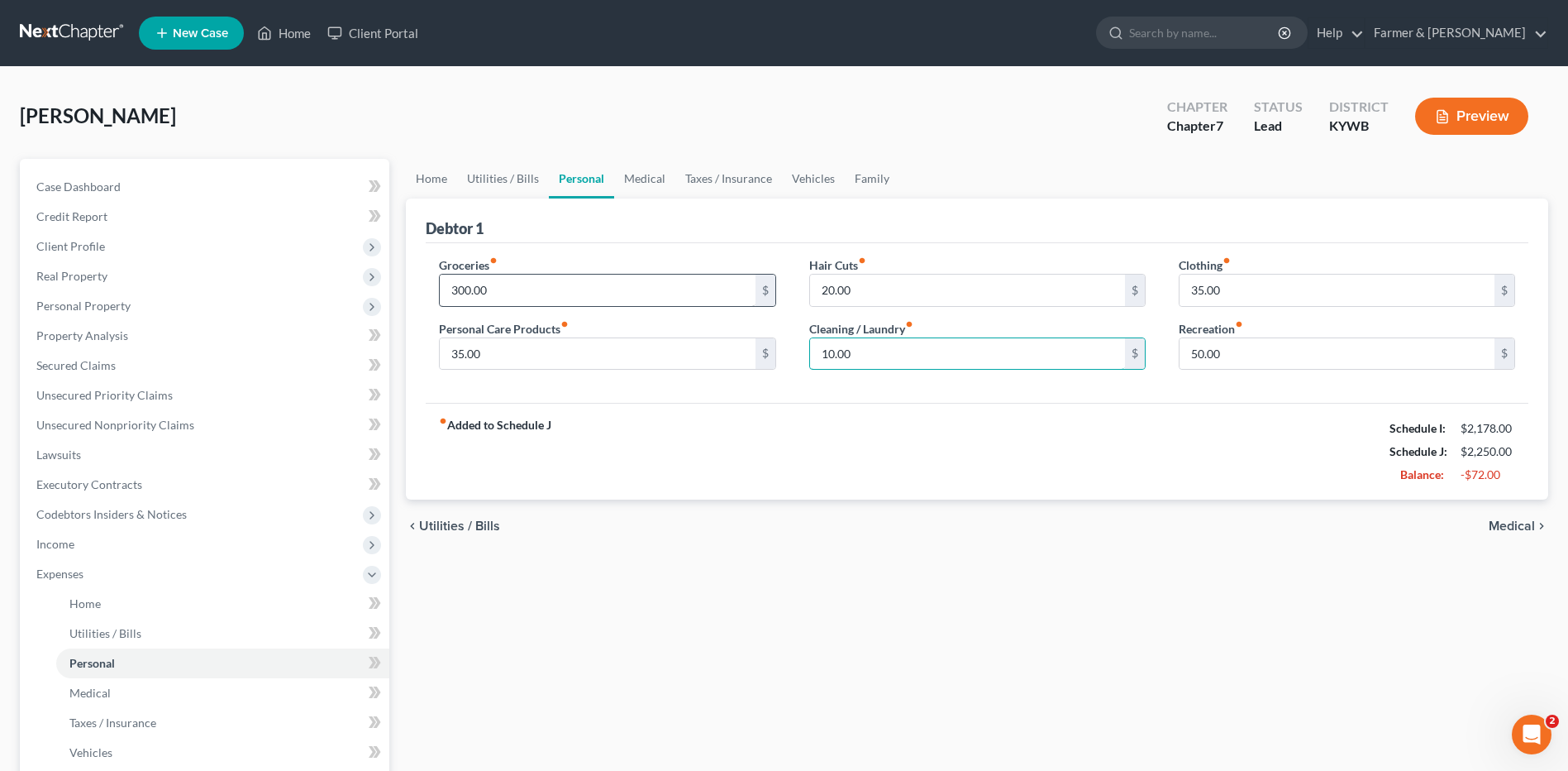
type input "10.00"
type input "25.00"
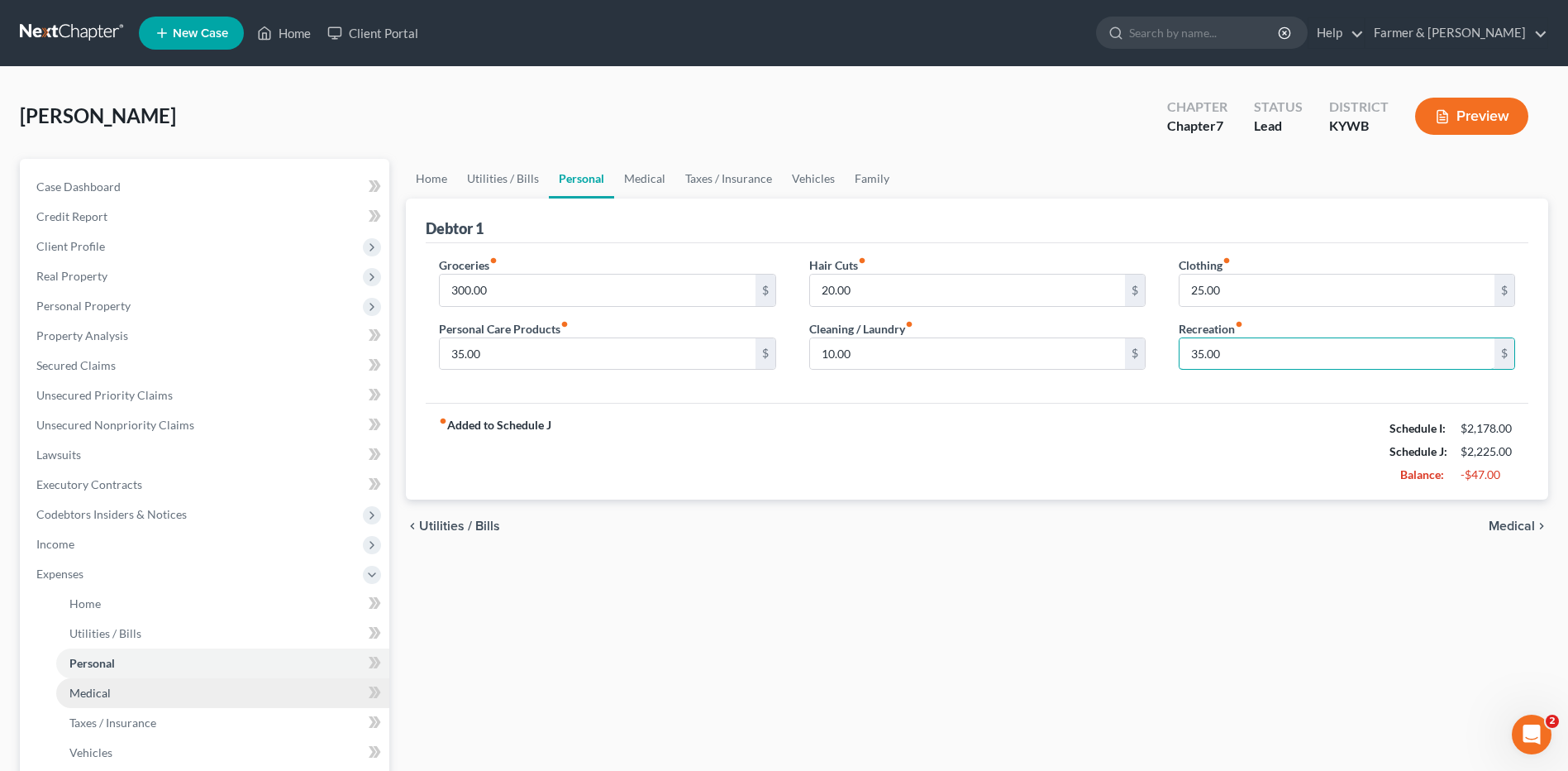
type input "35.00"
click at [129, 694] on link "Medical" at bounding box center [223, 693] width 333 height 30
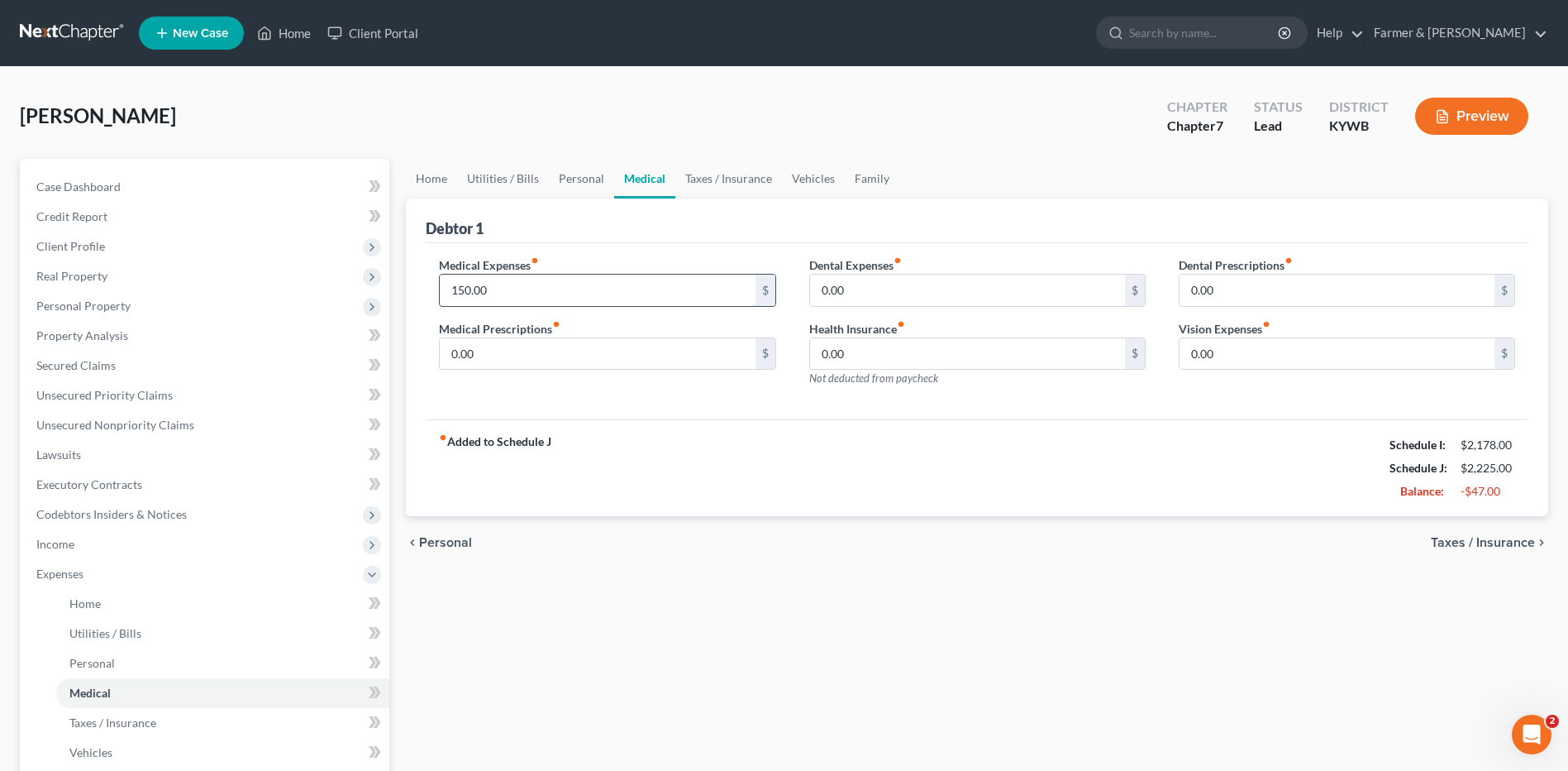
click at [518, 291] on input "150.00" at bounding box center [598, 290] width 315 height 31
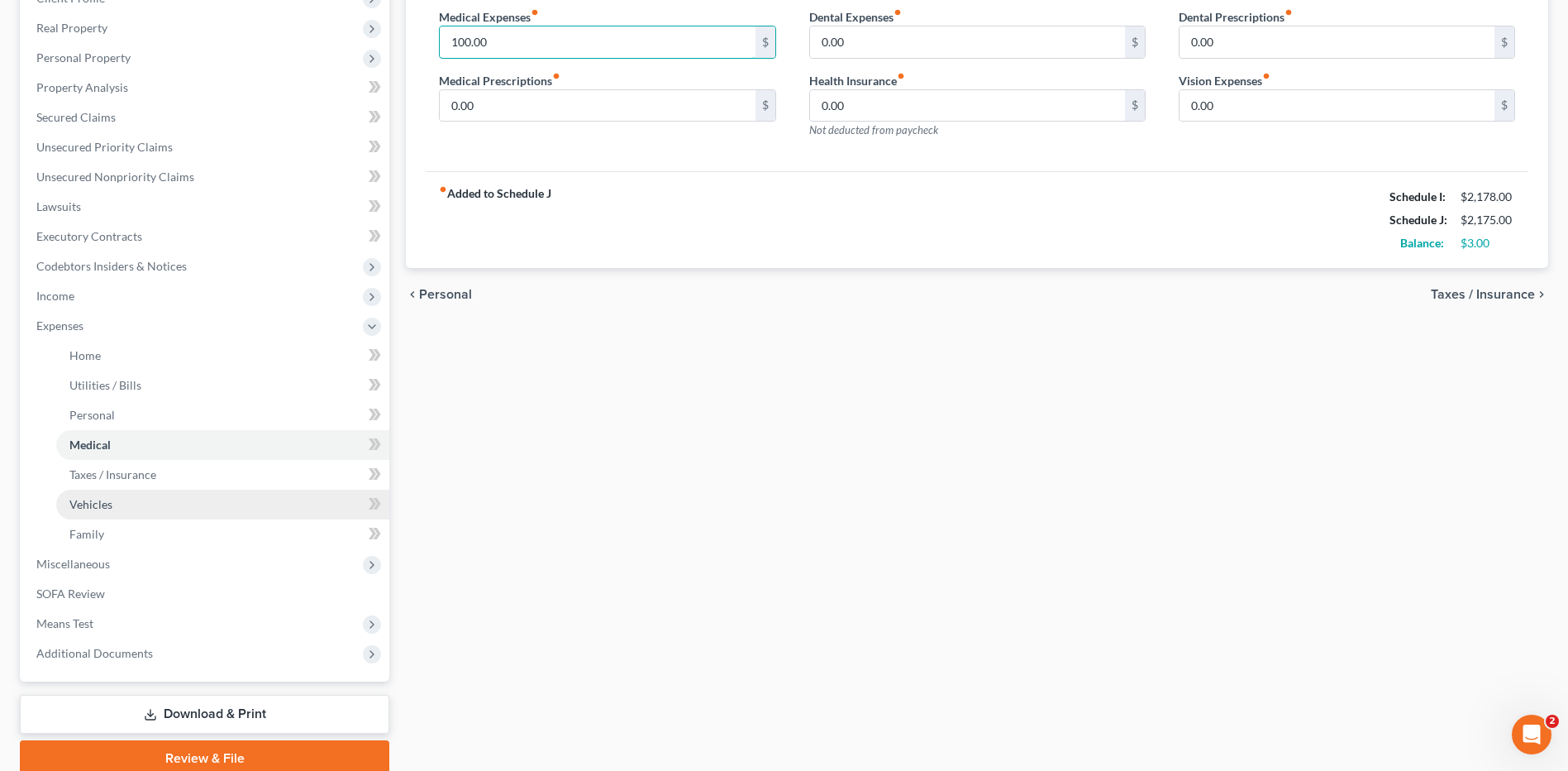
type input "100.00"
click at [165, 502] on link "Vehicles" at bounding box center [223, 504] width 333 height 30
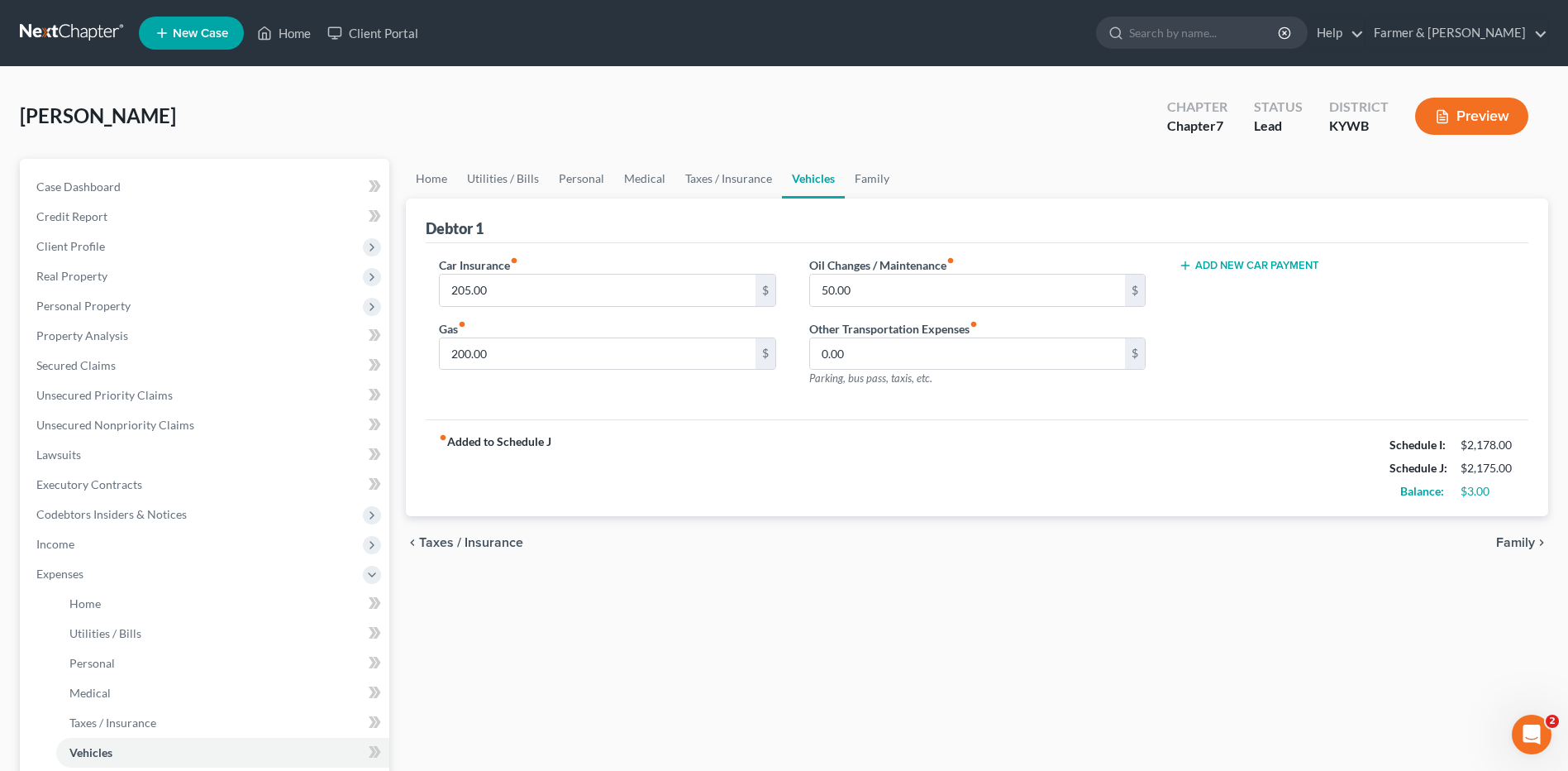
click at [105, 30] on link at bounding box center [73, 33] width 106 height 30
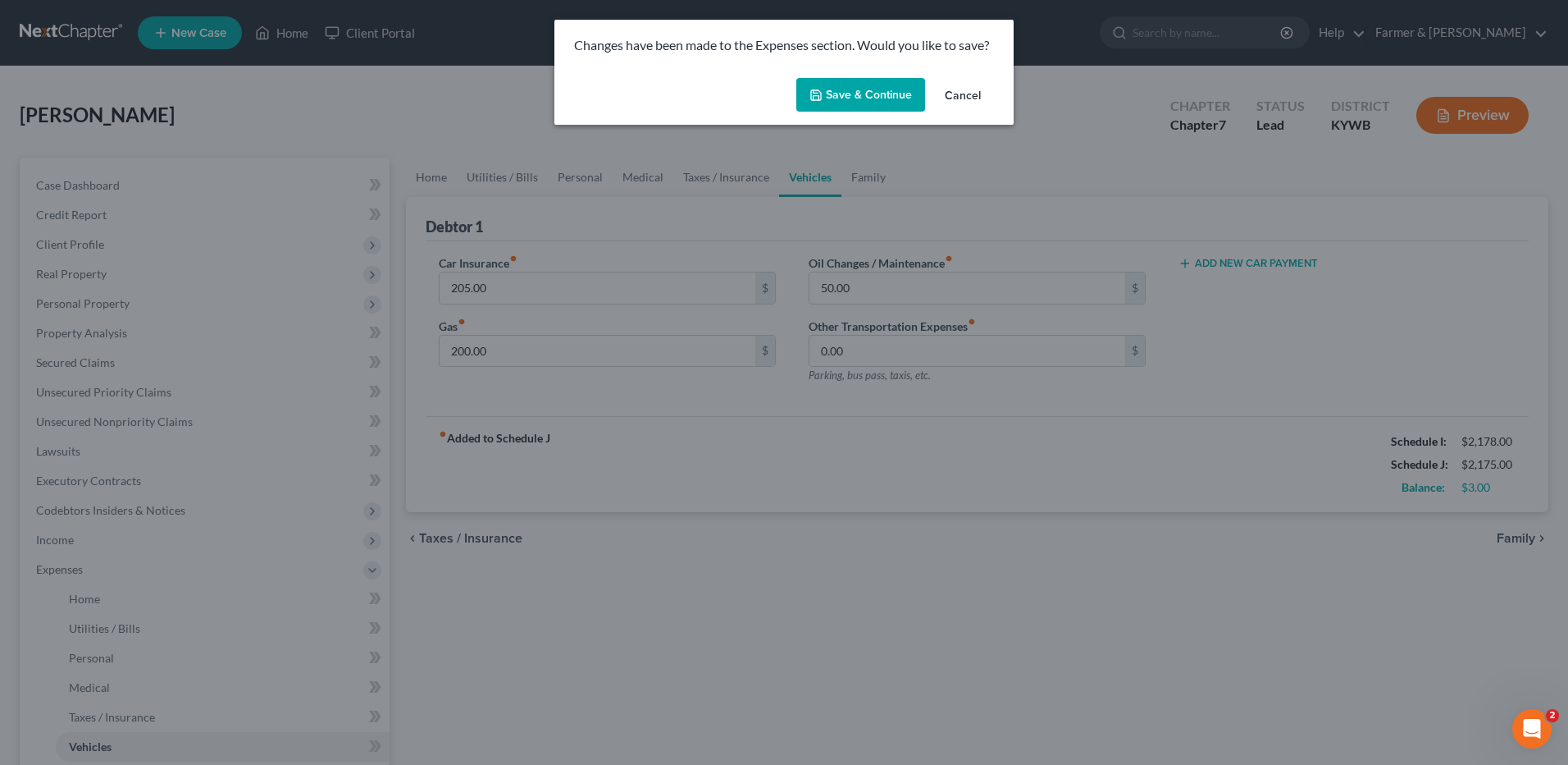
click at [809, 105] on button "Save & Continue" at bounding box center [860, 95] width 128 height 34
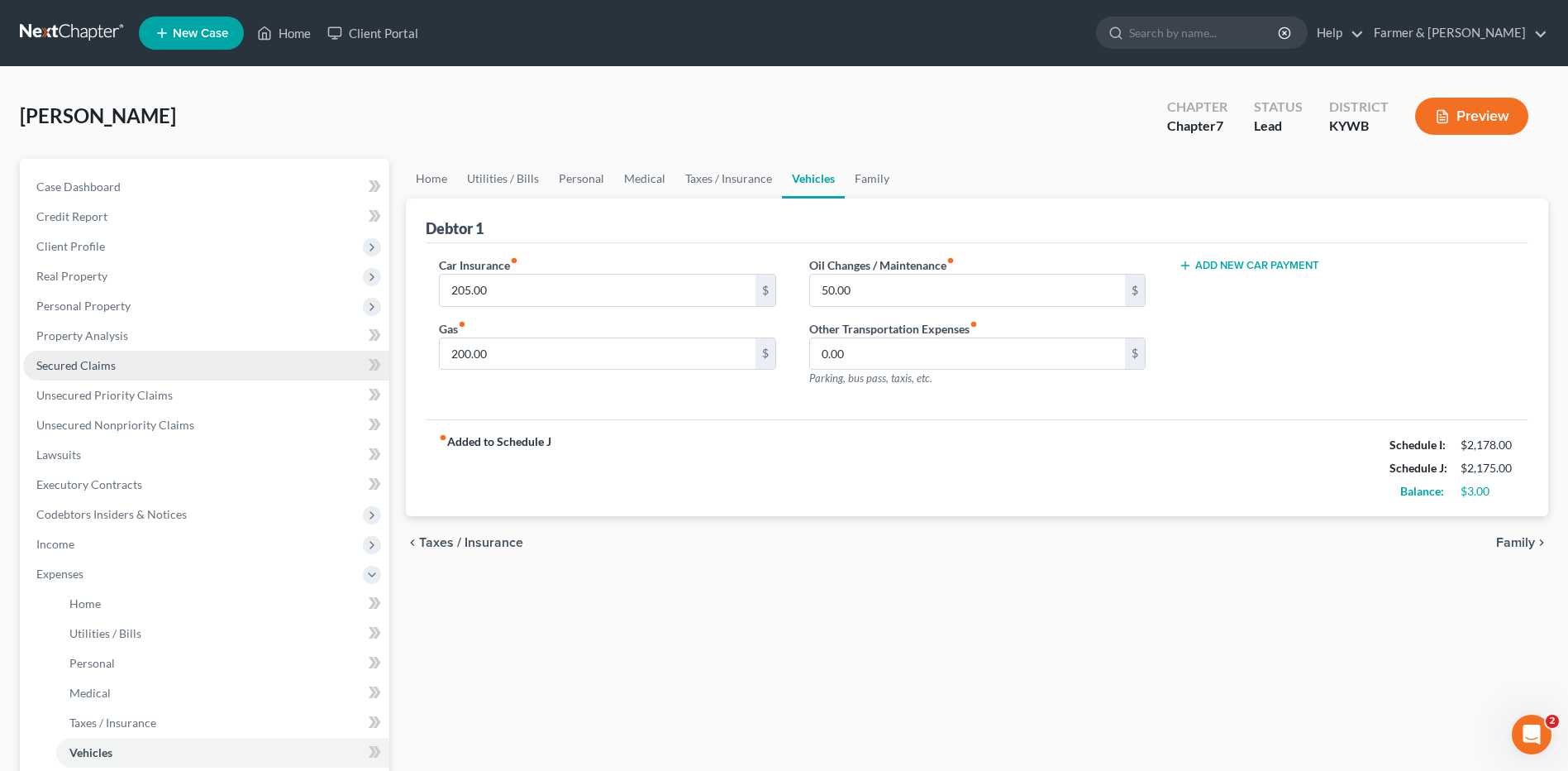
click at [144, 354] on link "Secured Claims" at bounding box center [206, 365] width 366 height 30
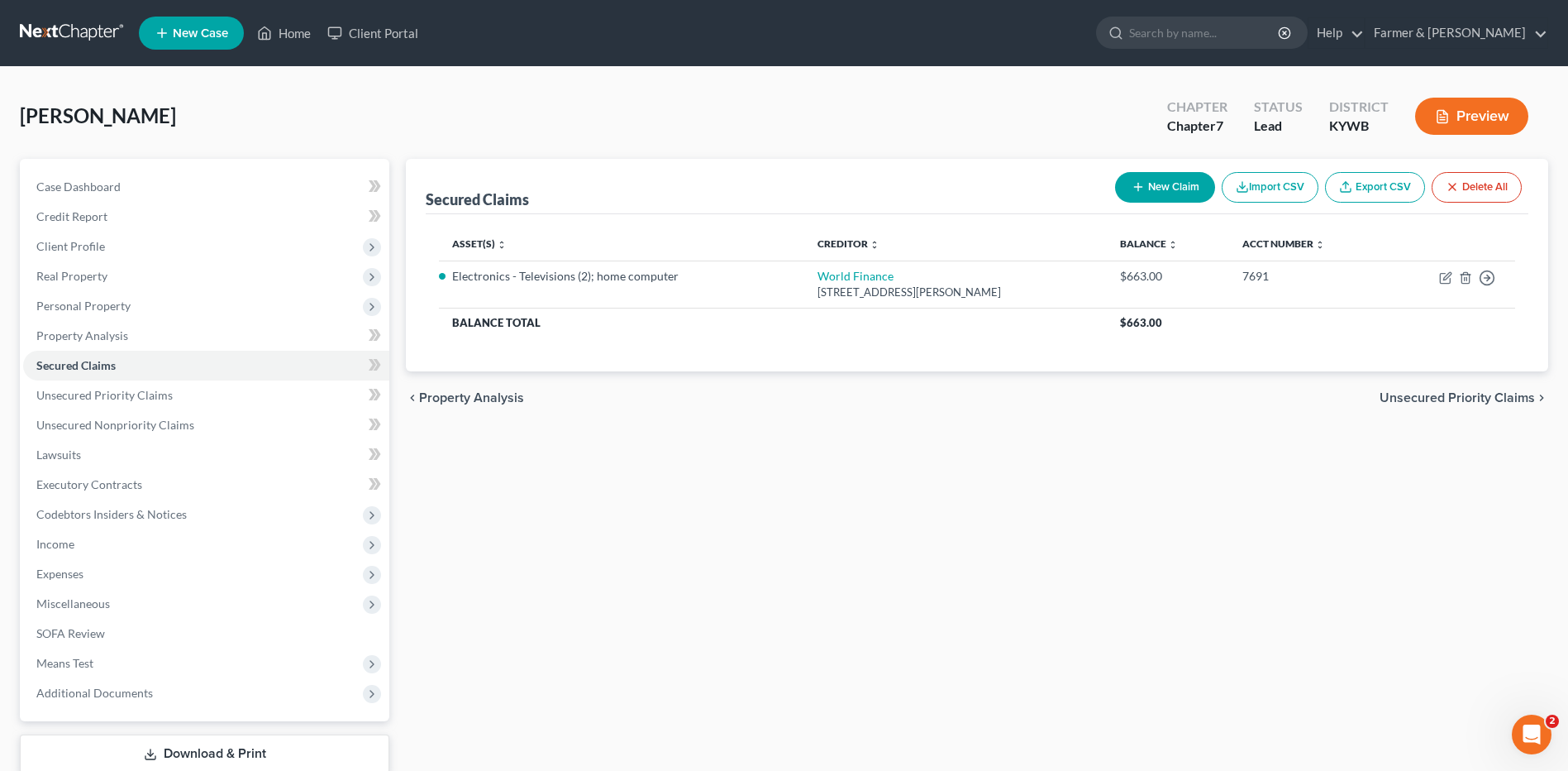
click at [88, 43] on link at bounding box center [73, 33] width 106 height 30
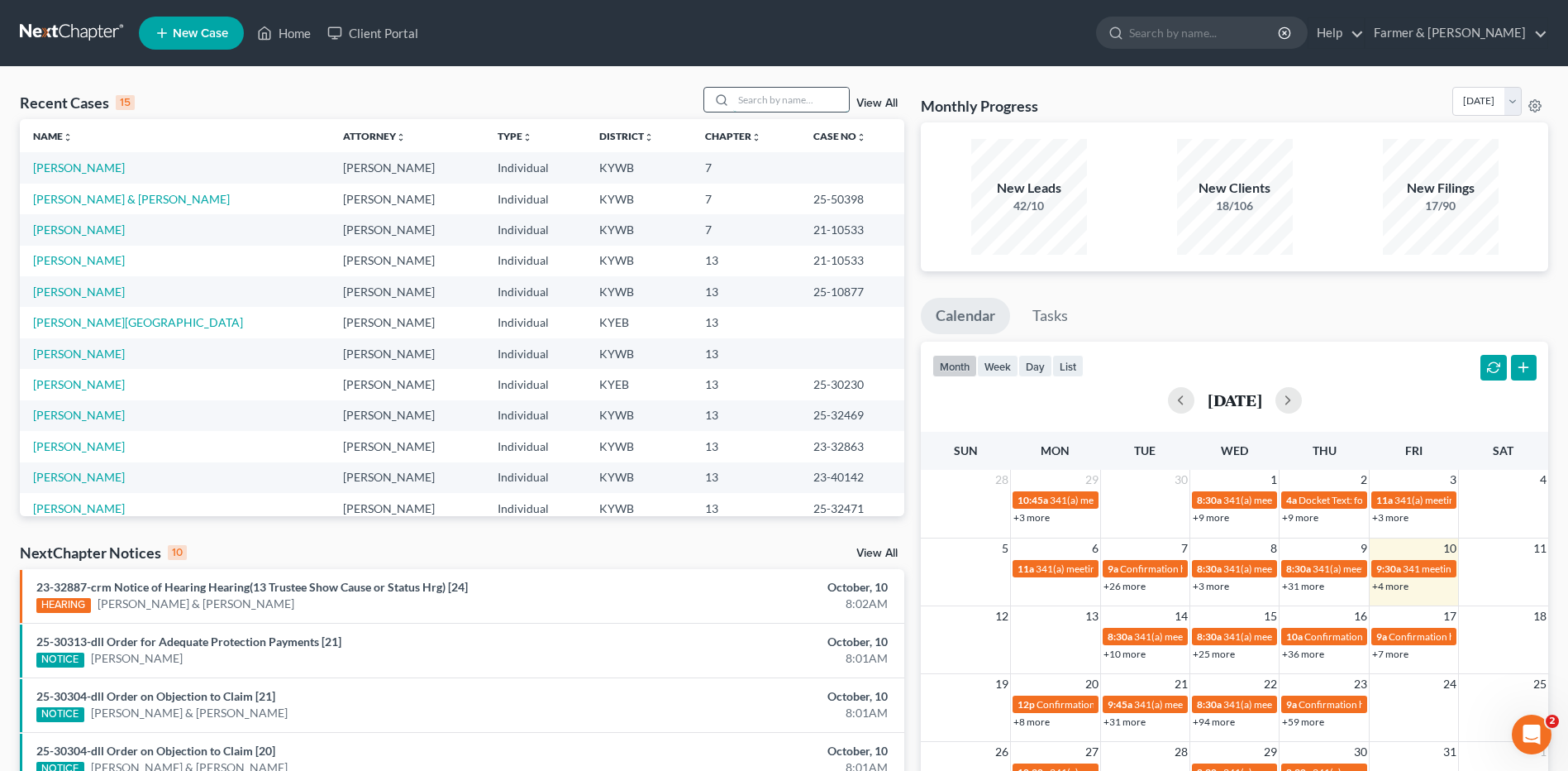
click at [765, 98] on input "search" at bounding box center [791, 99] width 116 height 24
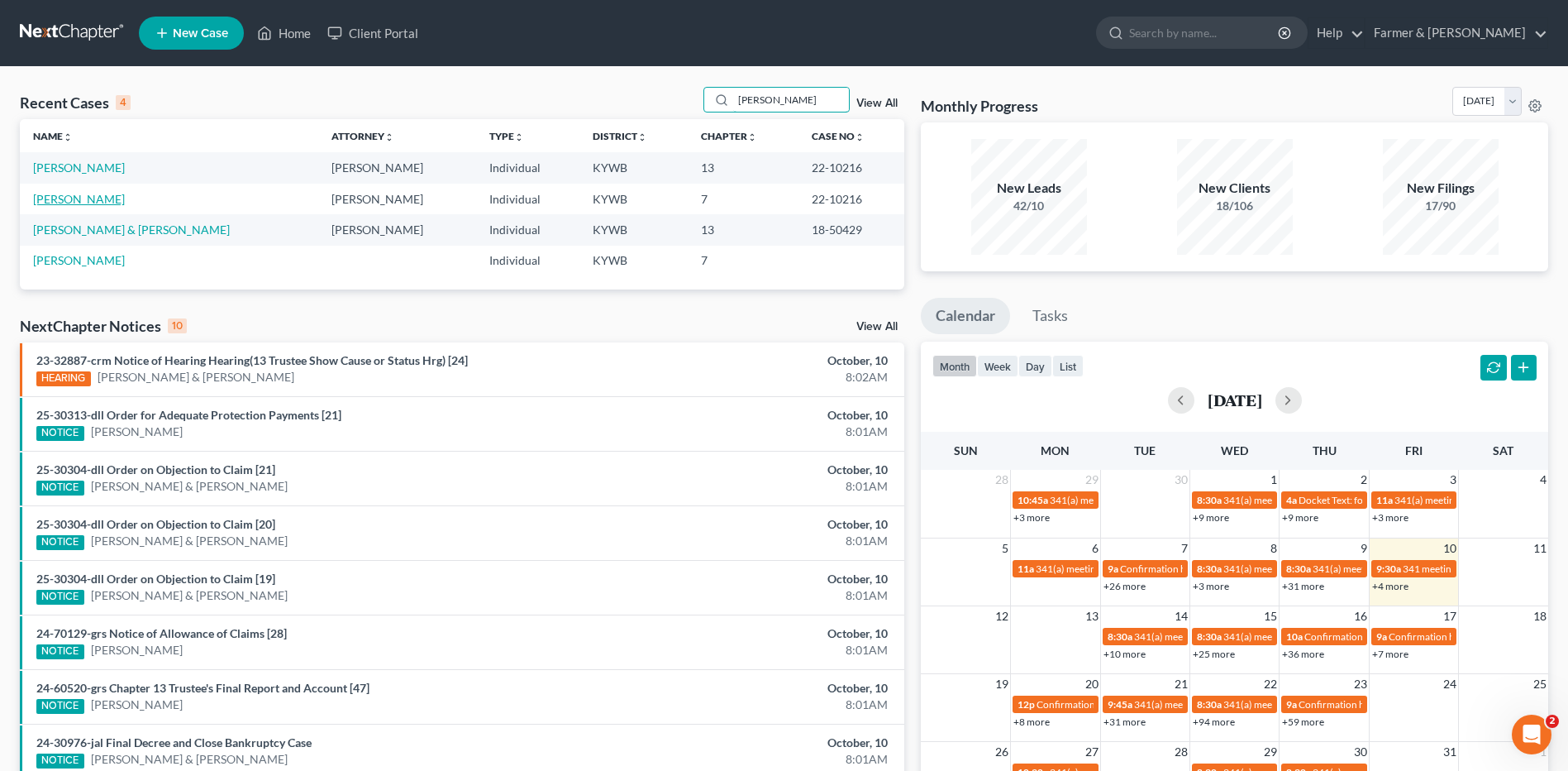
type input "[PERSON_NAME]"
click at [80, 200] on link "[PERSON_NAME]" at bounding box center [78, 199] width 92 height 14
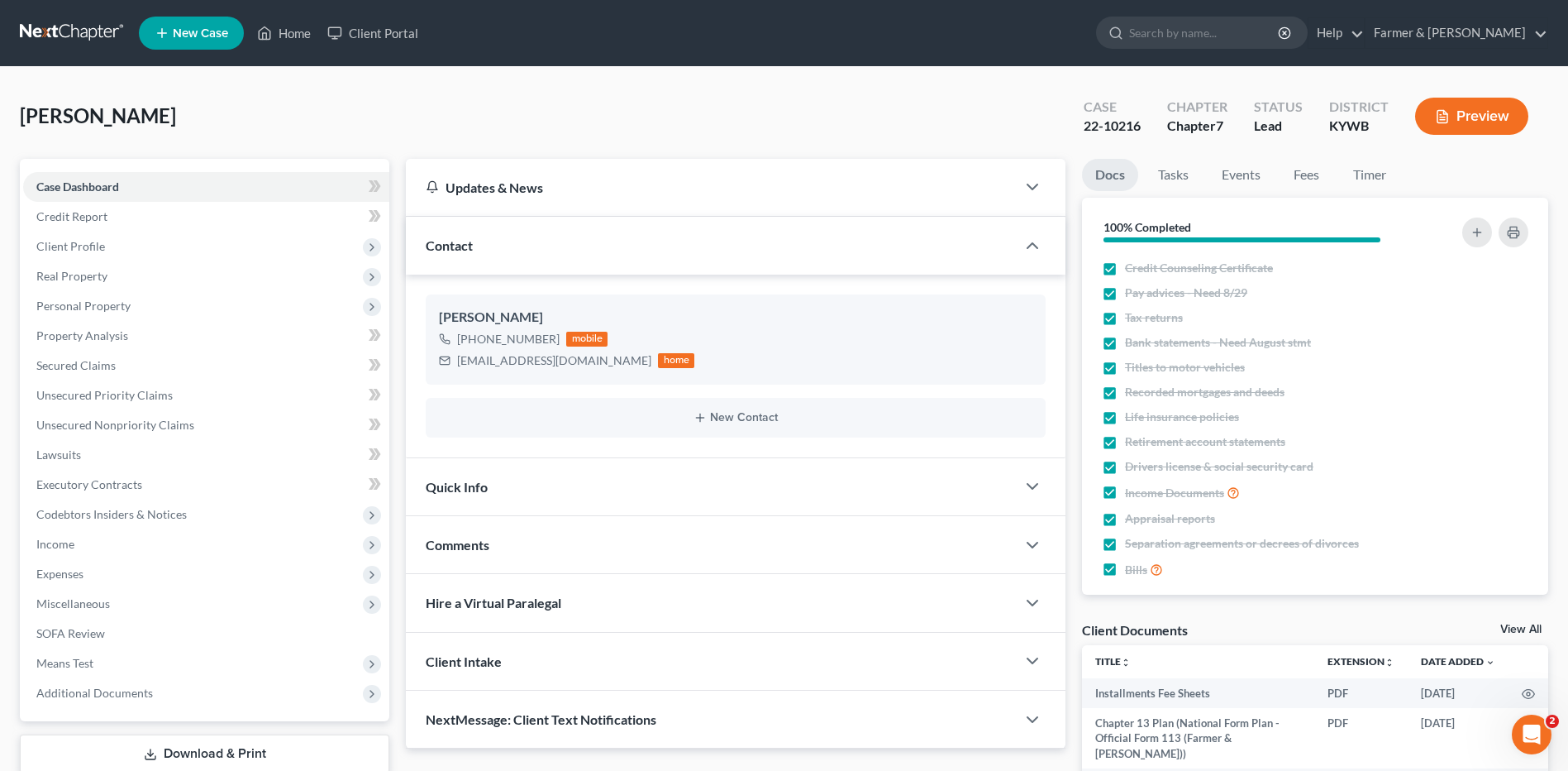
click at [77, 39] on link at bounding box center [73, 33] width 106 height 30
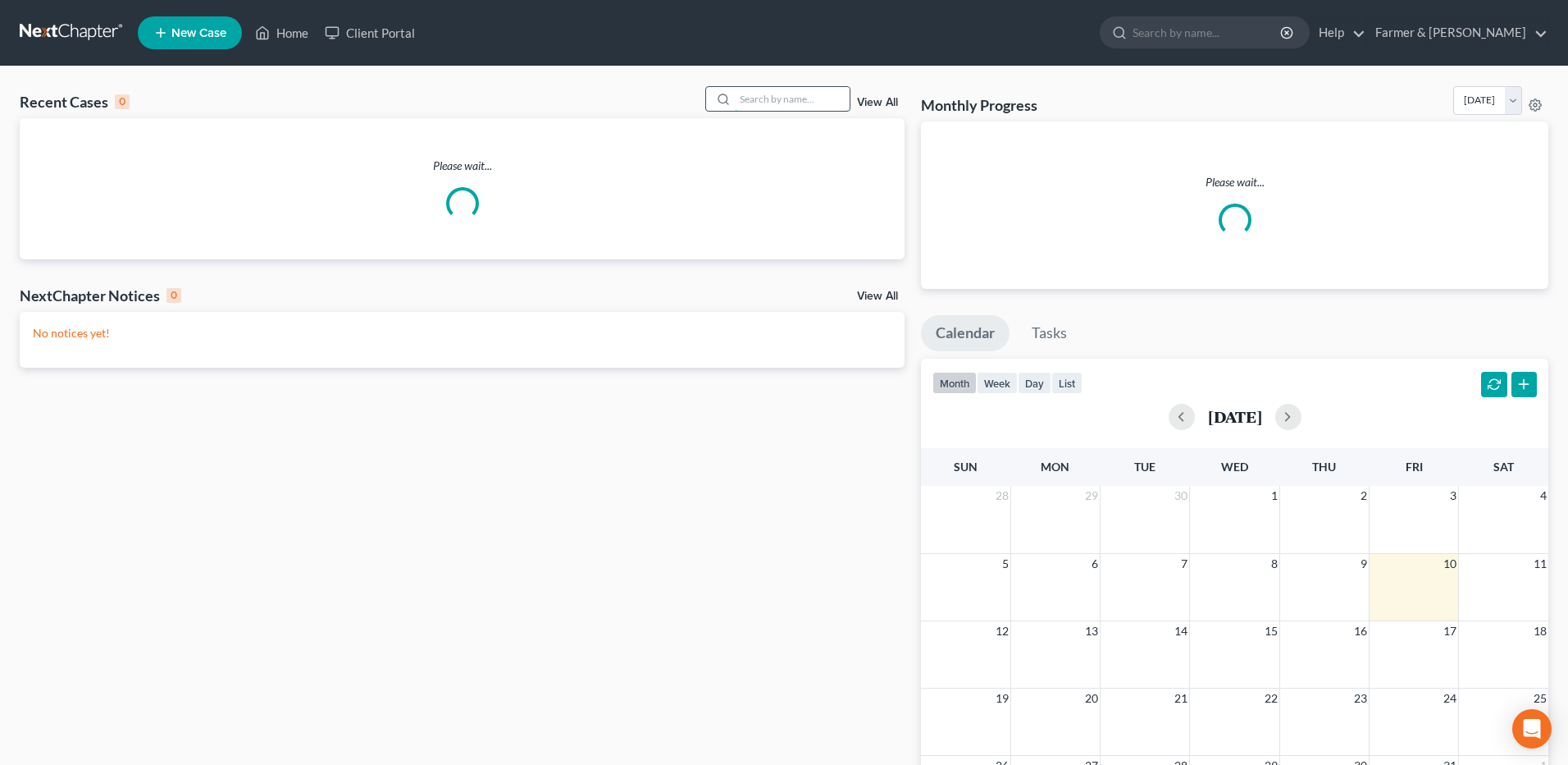
click at [822, 99] on input "search" at bounding box center [792, 99] width 115 height 24
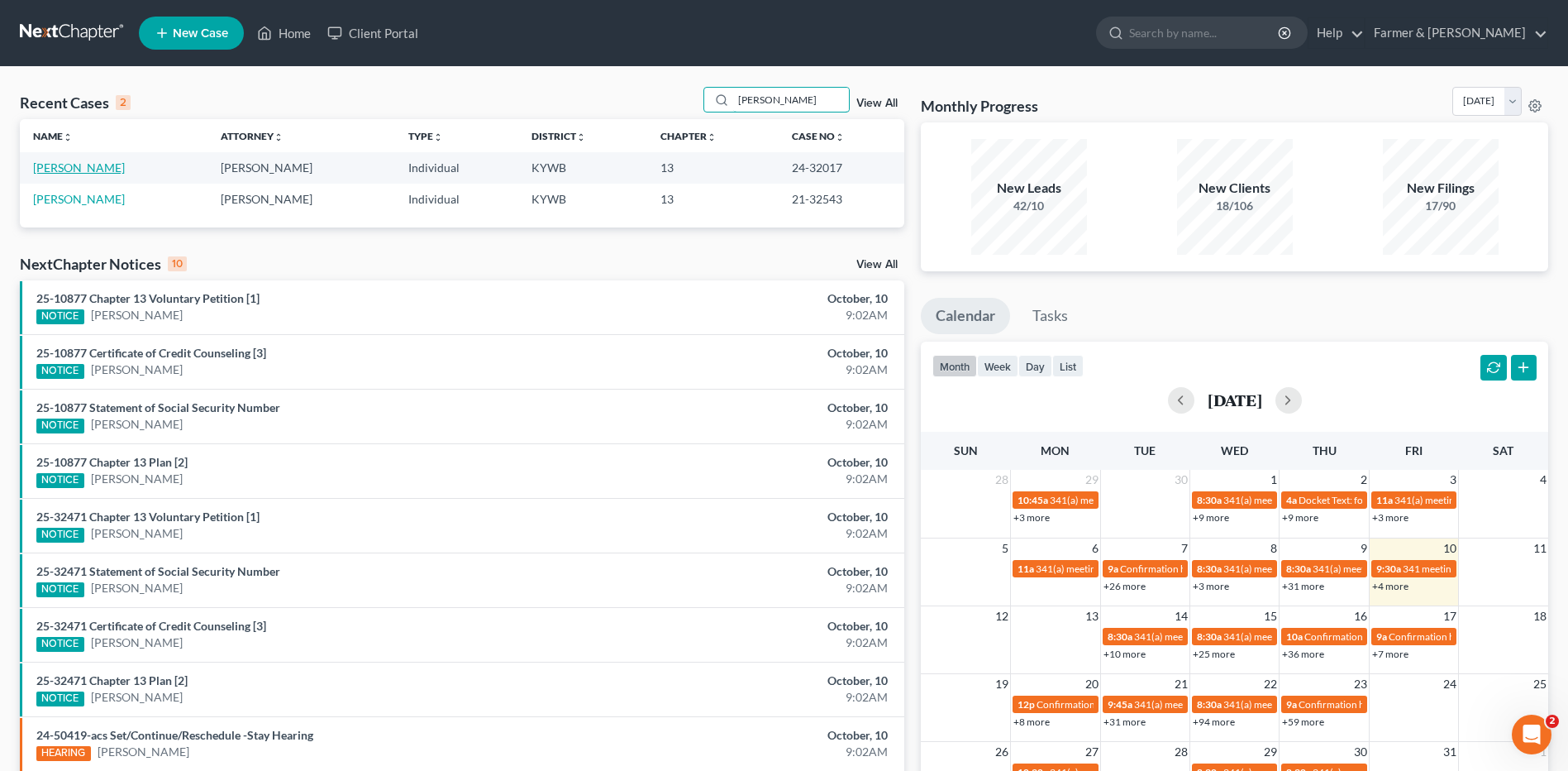
type input "buechele"
click at [47, 168] on link "Buechele, Amber" at bounding box center [78, 167] width 92 height 14
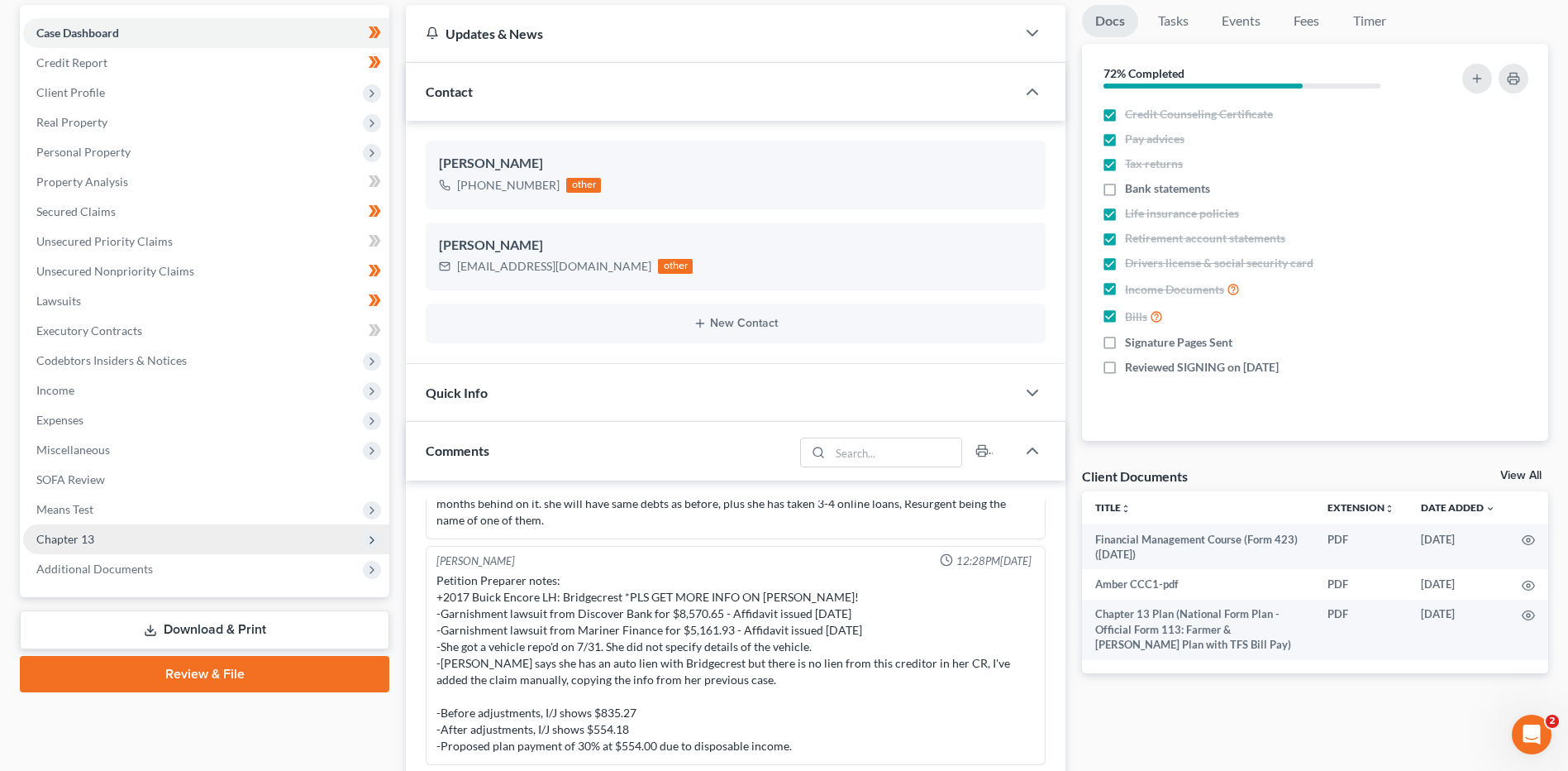
scroll to position [165, 0]
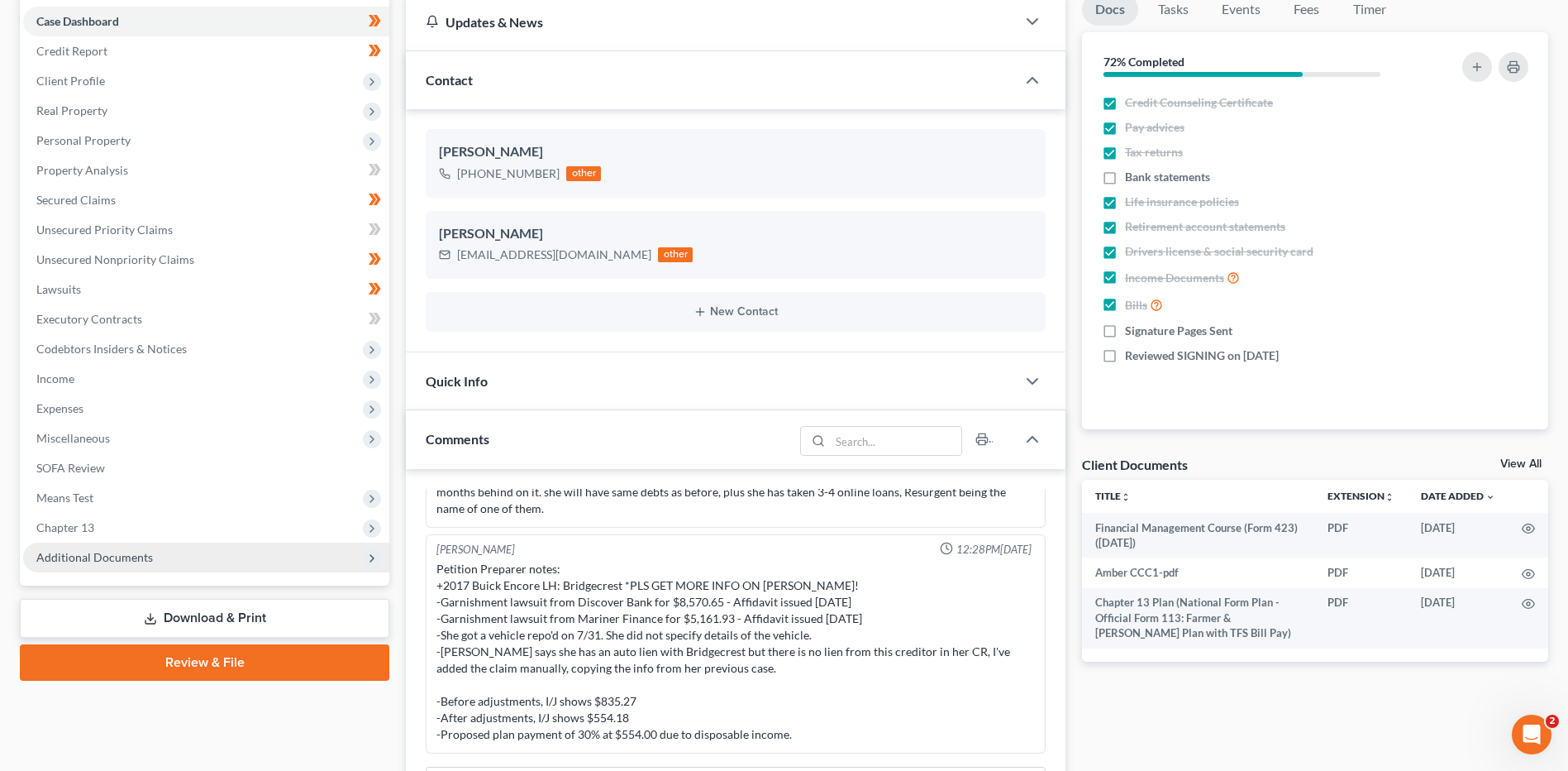
click at [125, 554] on span "Additional Documents" at bounding box center [95, 556] width 117 height 14
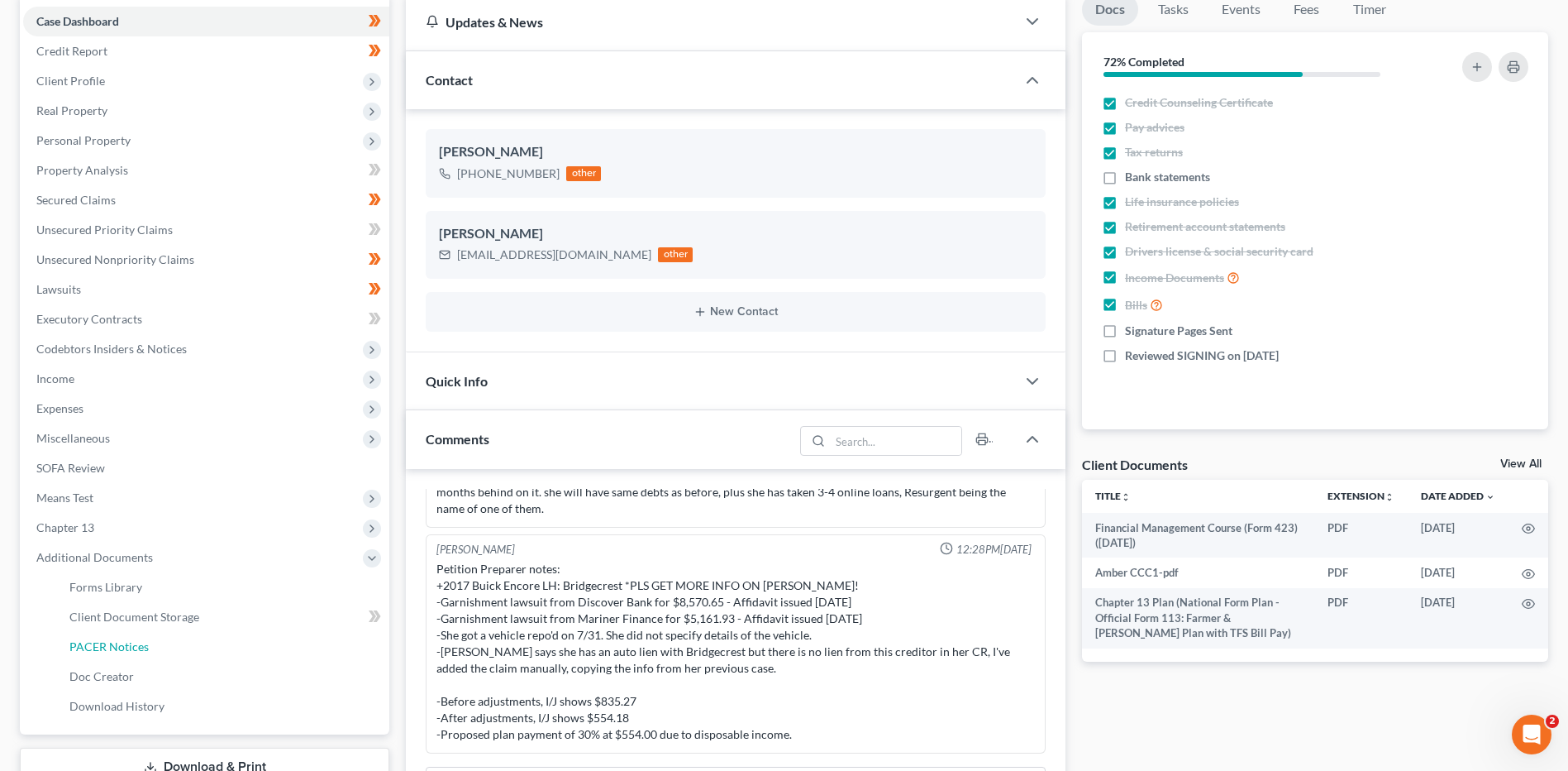
drag, startPoint x: 162, startPoint y: 637, endPoint x: 576, endPoint y: 634, distance: 414.0
click at [162, 638] on link "PACER Notices" at bounding box center [223, 646] width 333 height 30
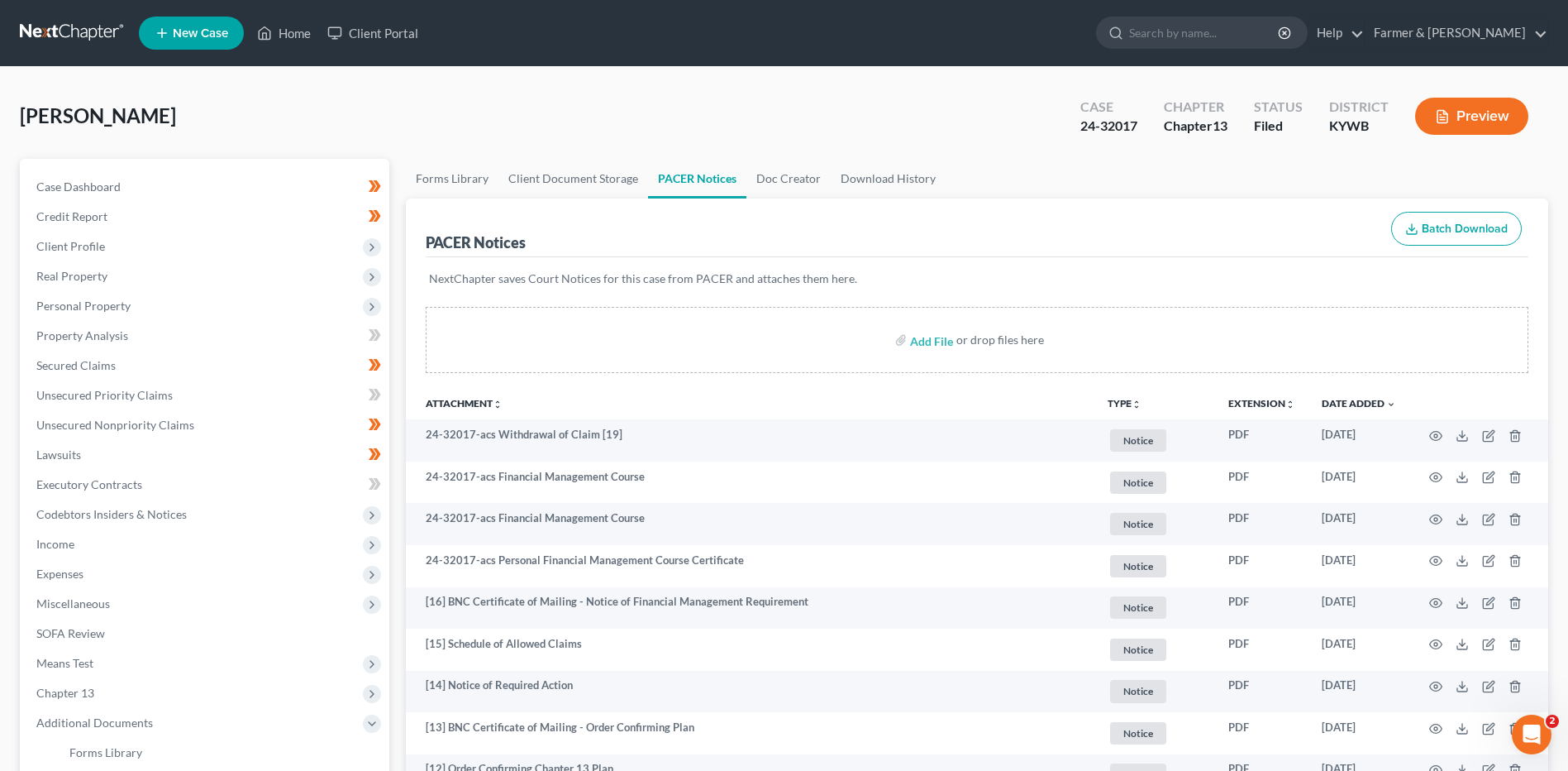
click at [36, 24] on link at bounding box center [73, 33] width 106 height 30
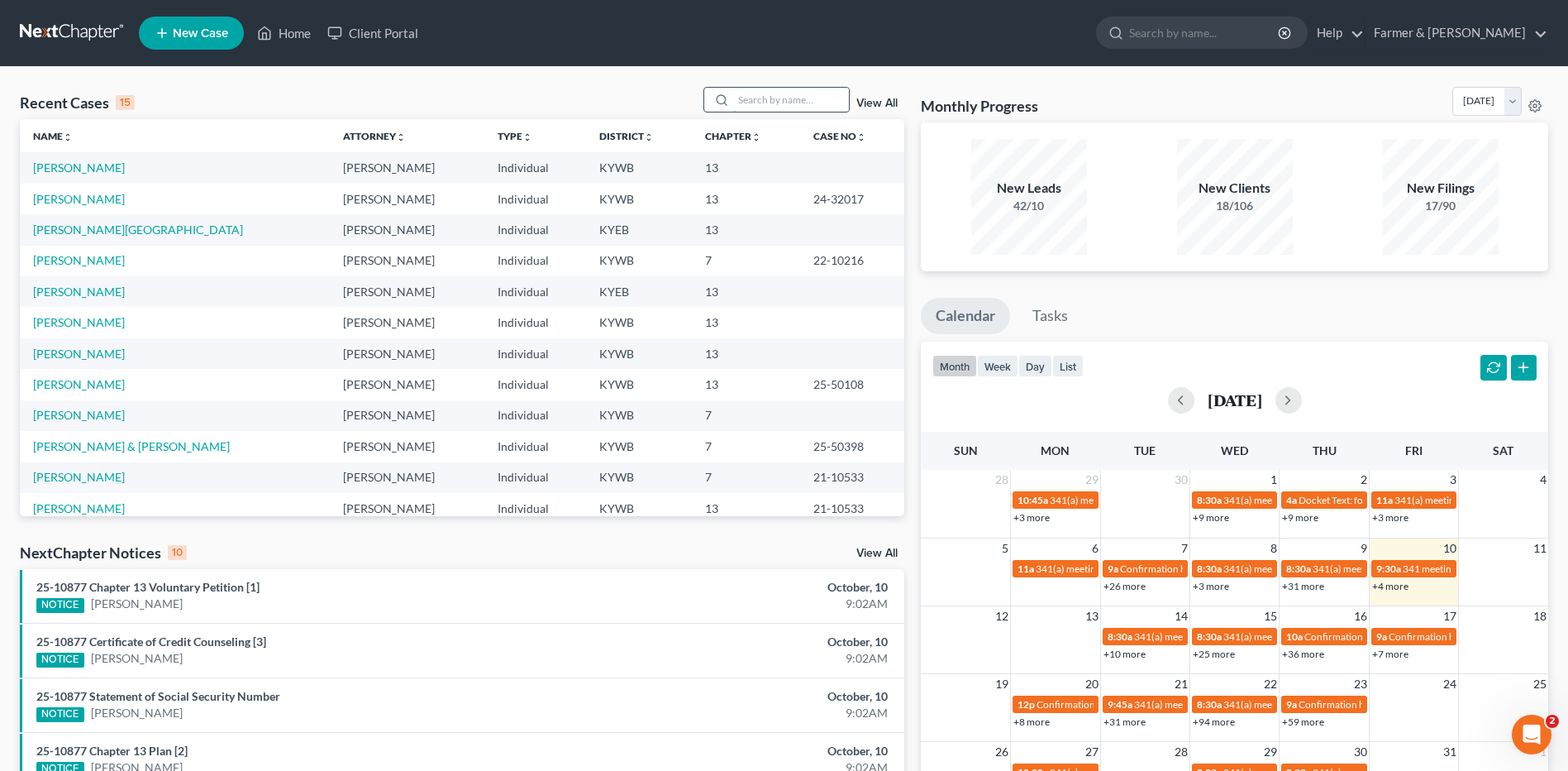
click at [815, 99] on input "search" at bounding box center [791, 99] width 116 height 24
type input "fletcher"
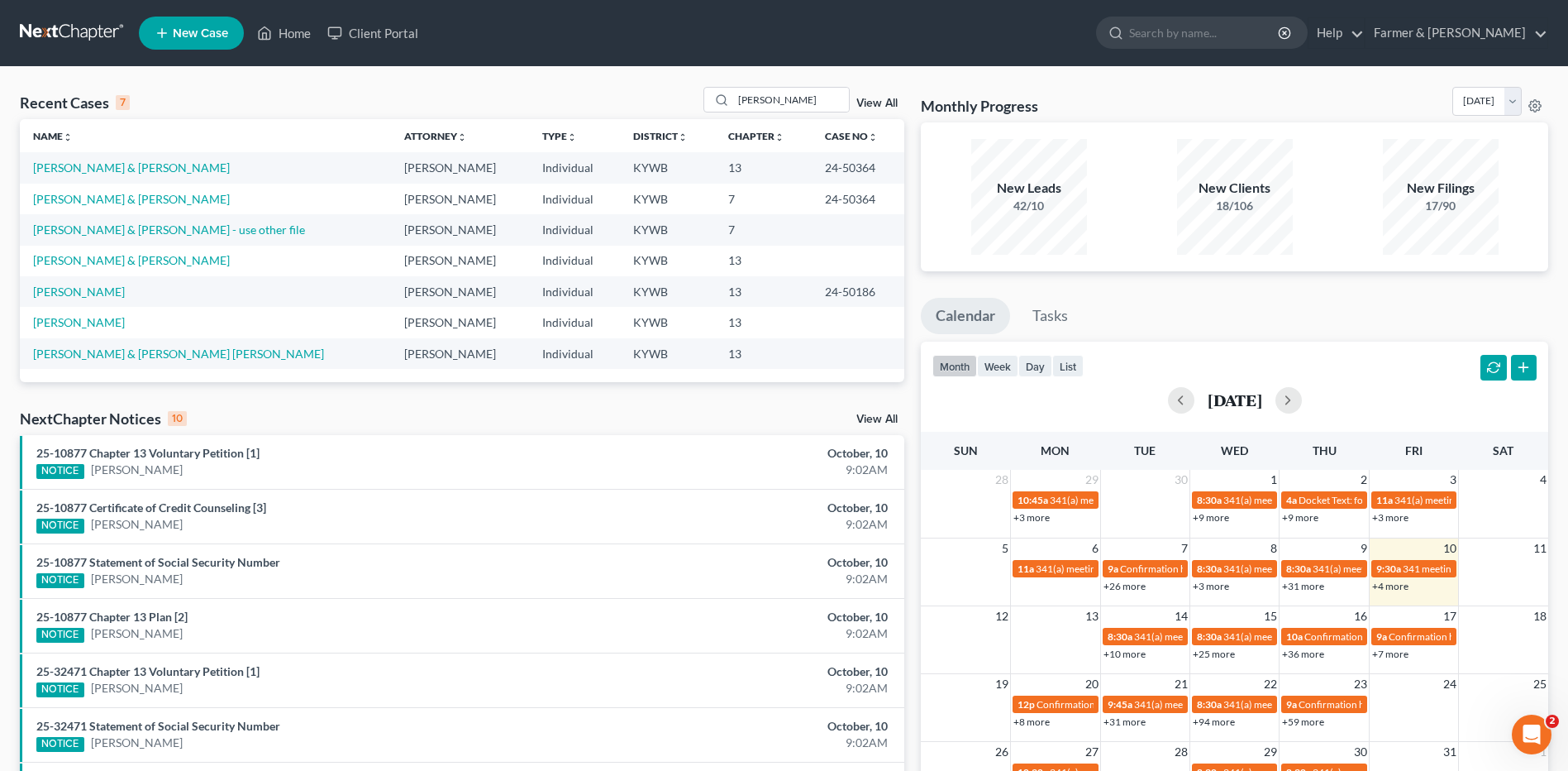
click at [104, 38] on link at bounding box center [73, 33] width 106 height 30
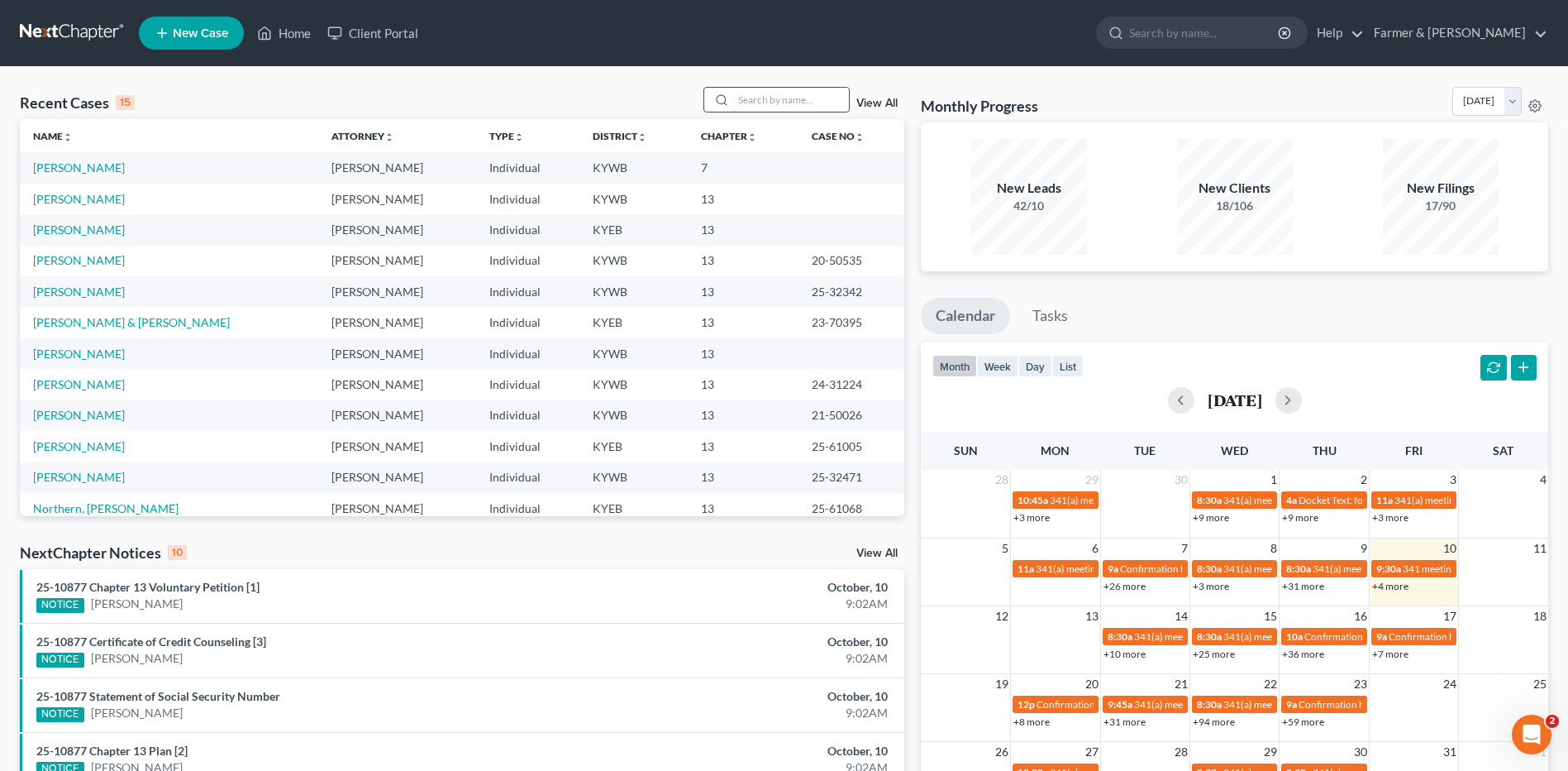
click at [792, 101] on input "search" at bounding box center [791, 99] width 116 height 24
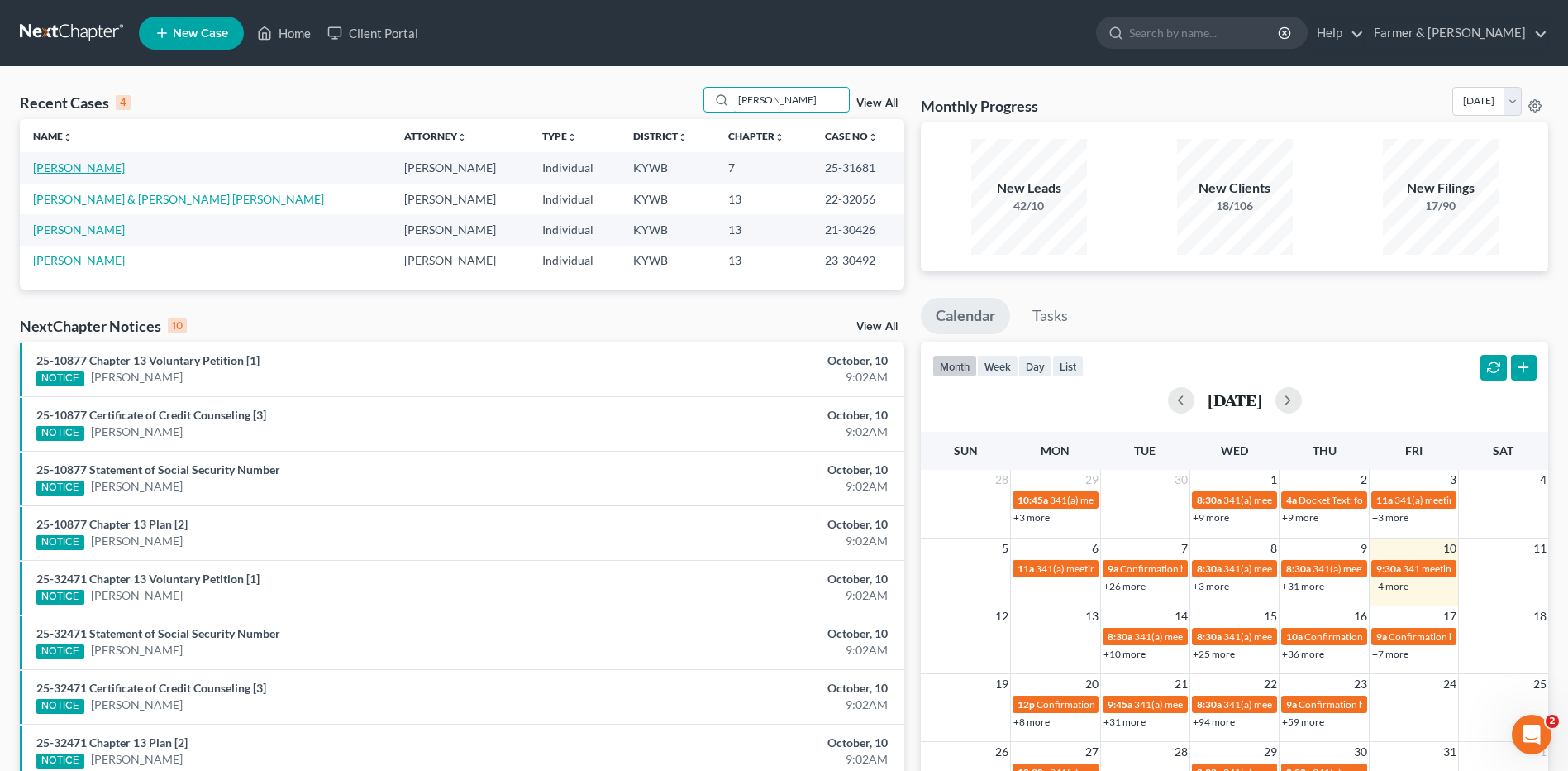
type input "[PERSON_NAME]"
click at [102, 174] on link "[PERSON_NAME]" at bounding box center [78, 167] width 92 height 14
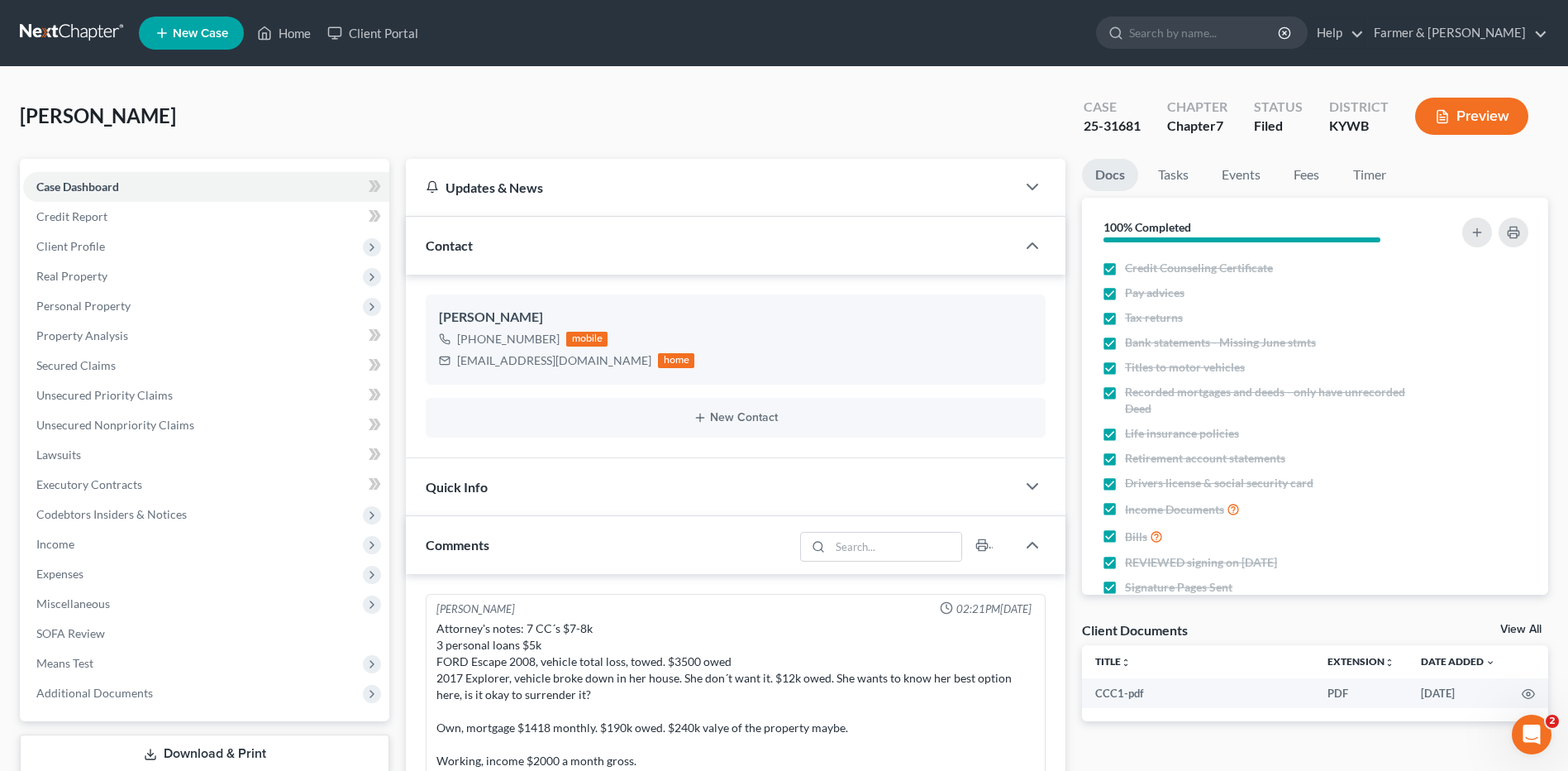
scroll to position [554, 0]
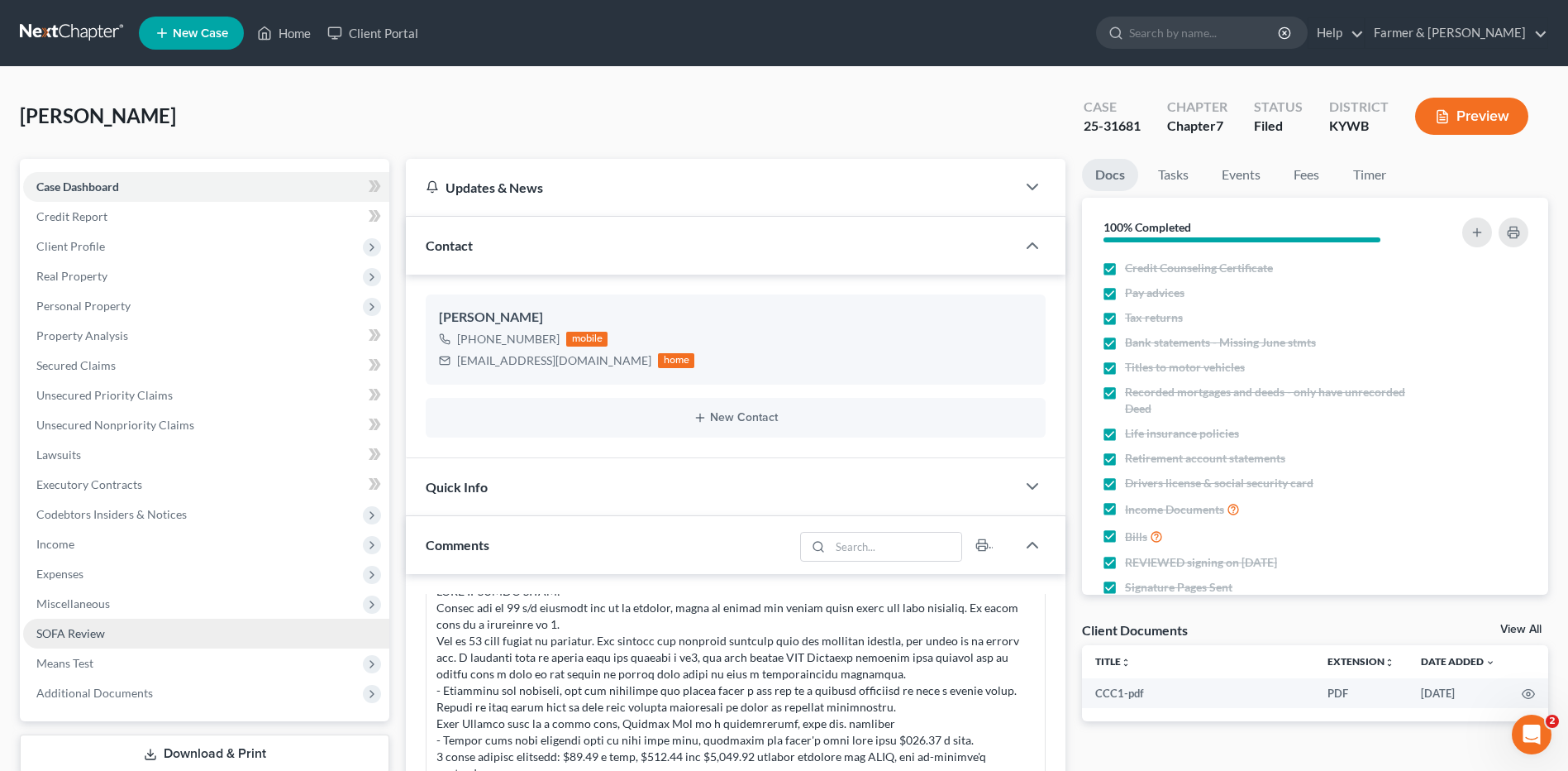
drag, startPoint x: 108, startPoint y: 692, endPoint x: 180, endPoint y: 629, distance: 95.7
click at [108, 692] on span "Additional Documents" at bounding box center [95, 692] width 117 height 14
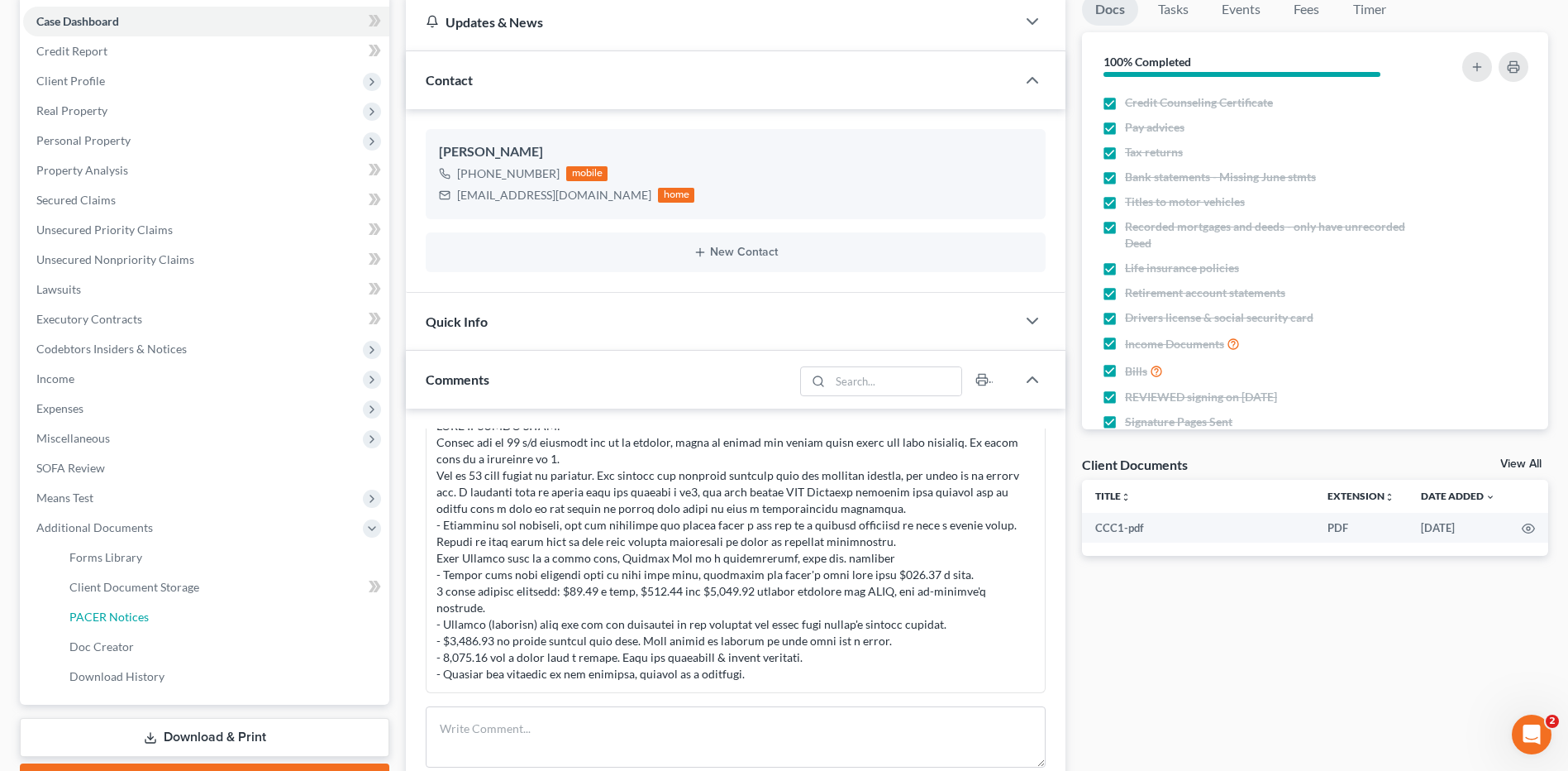
click at [145, 607] on link "PACER Notices" at bounding box center [223, 617] width 333 height 30
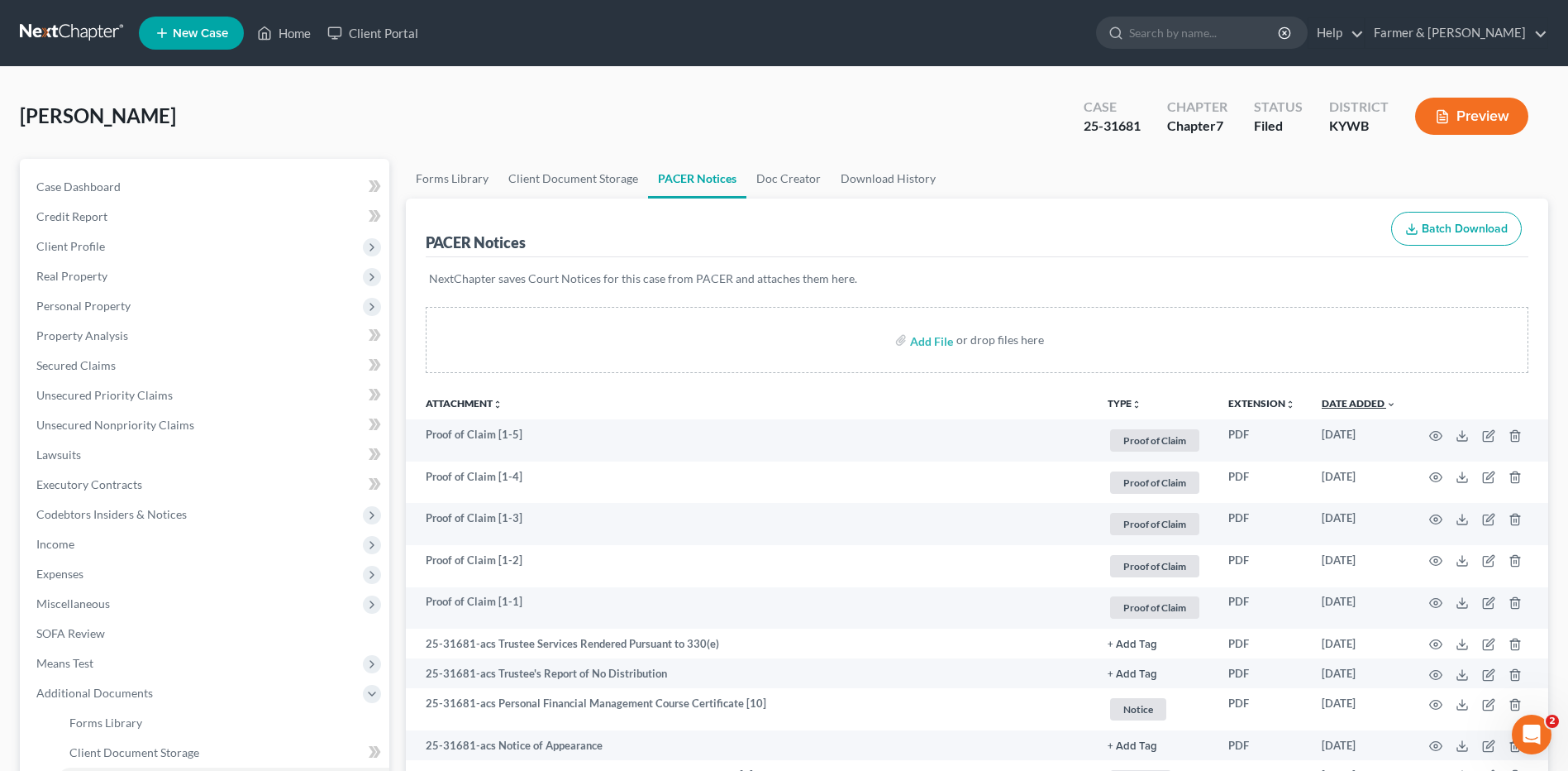
click at [1381, 401] on link "Date Added unfold_more expand_more expand_less" at bounding box center [1359, 404] width 75 height 13
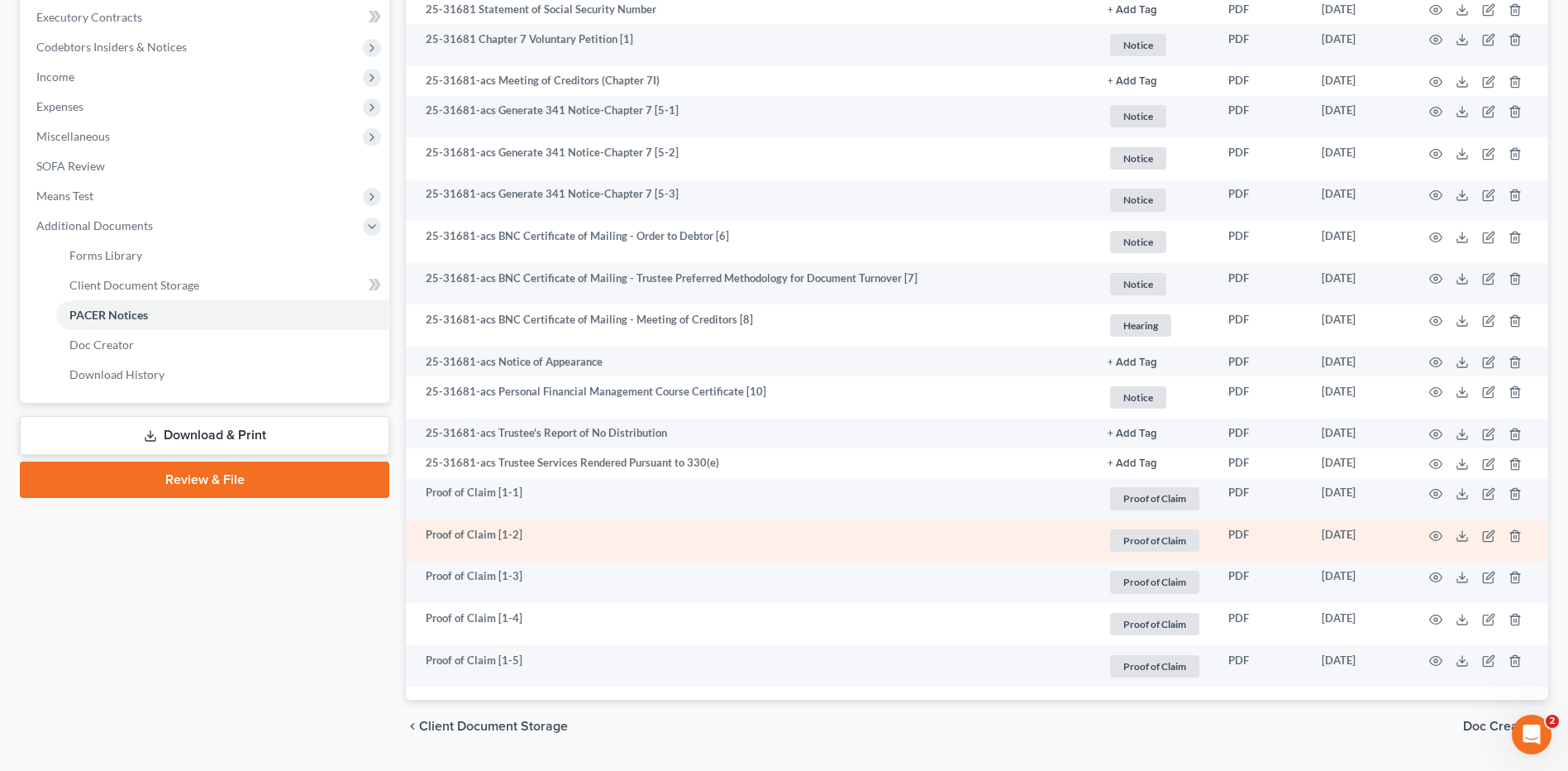
scroll to position [496, 0]
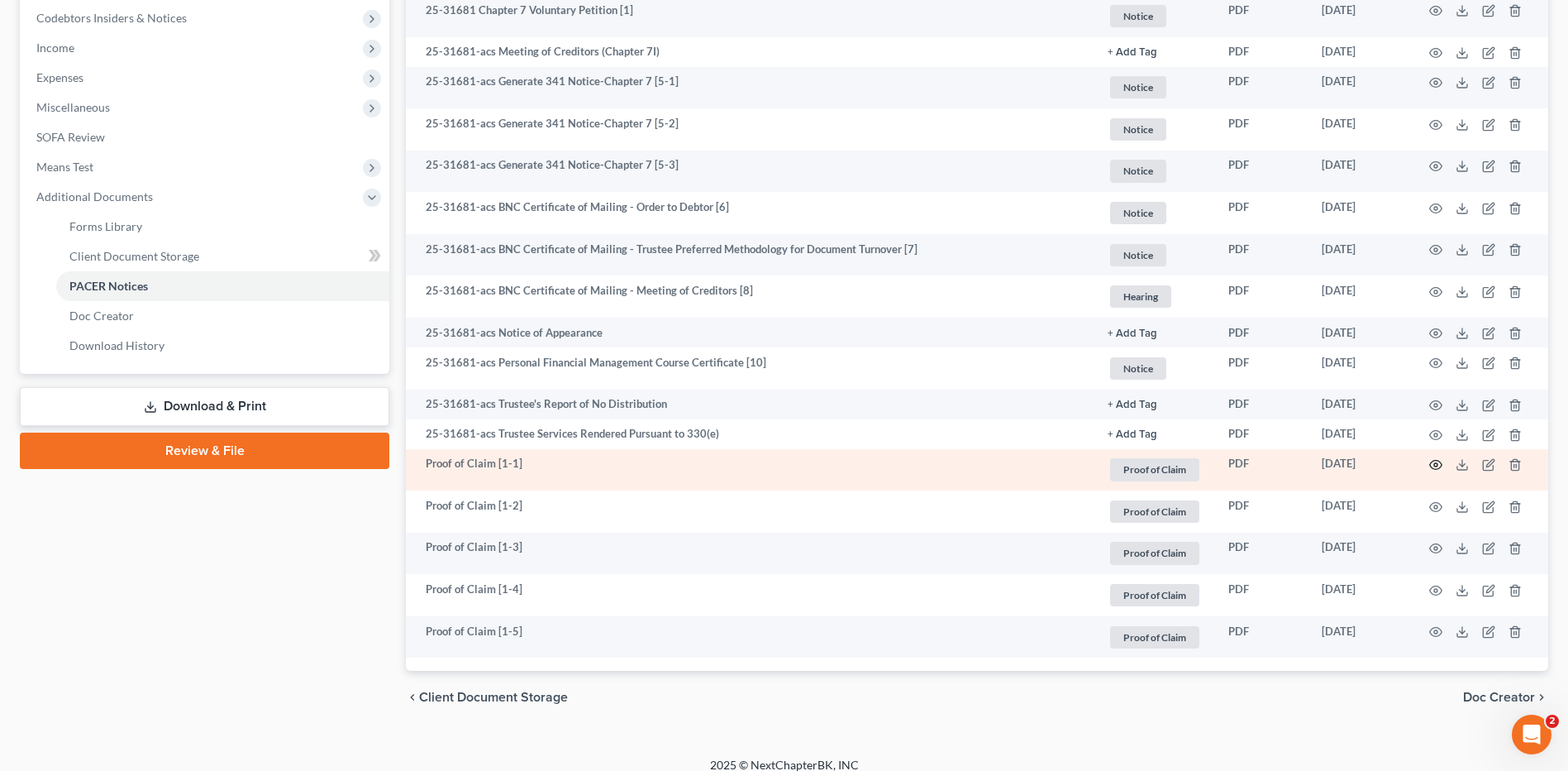
click at [1433, 463] on icon "button" at bounding box center [1436, 465] width 14 height 14
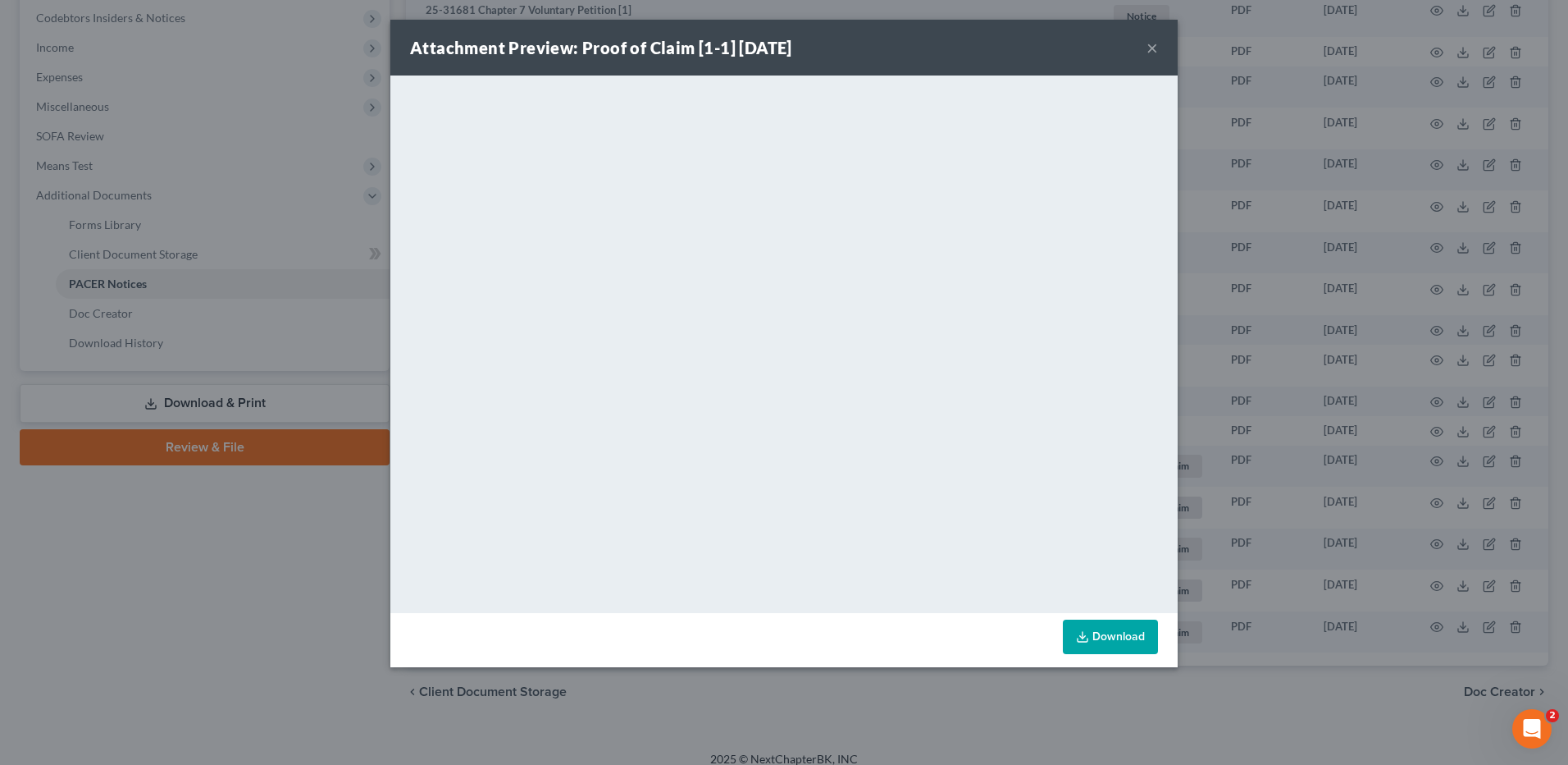
click at [1155, 54] on button "×" at bounding box center [1152, 48] width 12 height 20
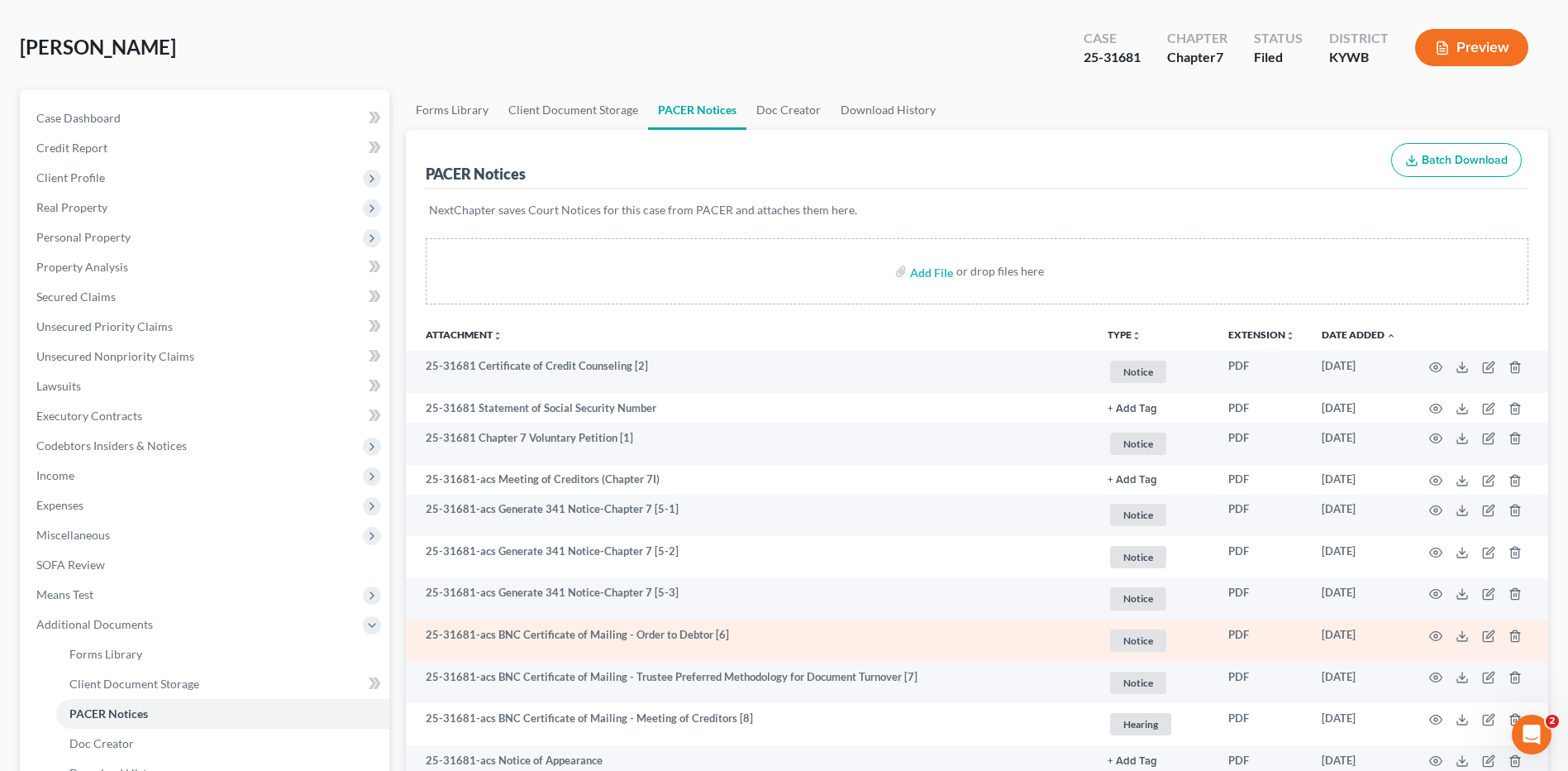
scroll to position [0, 0]
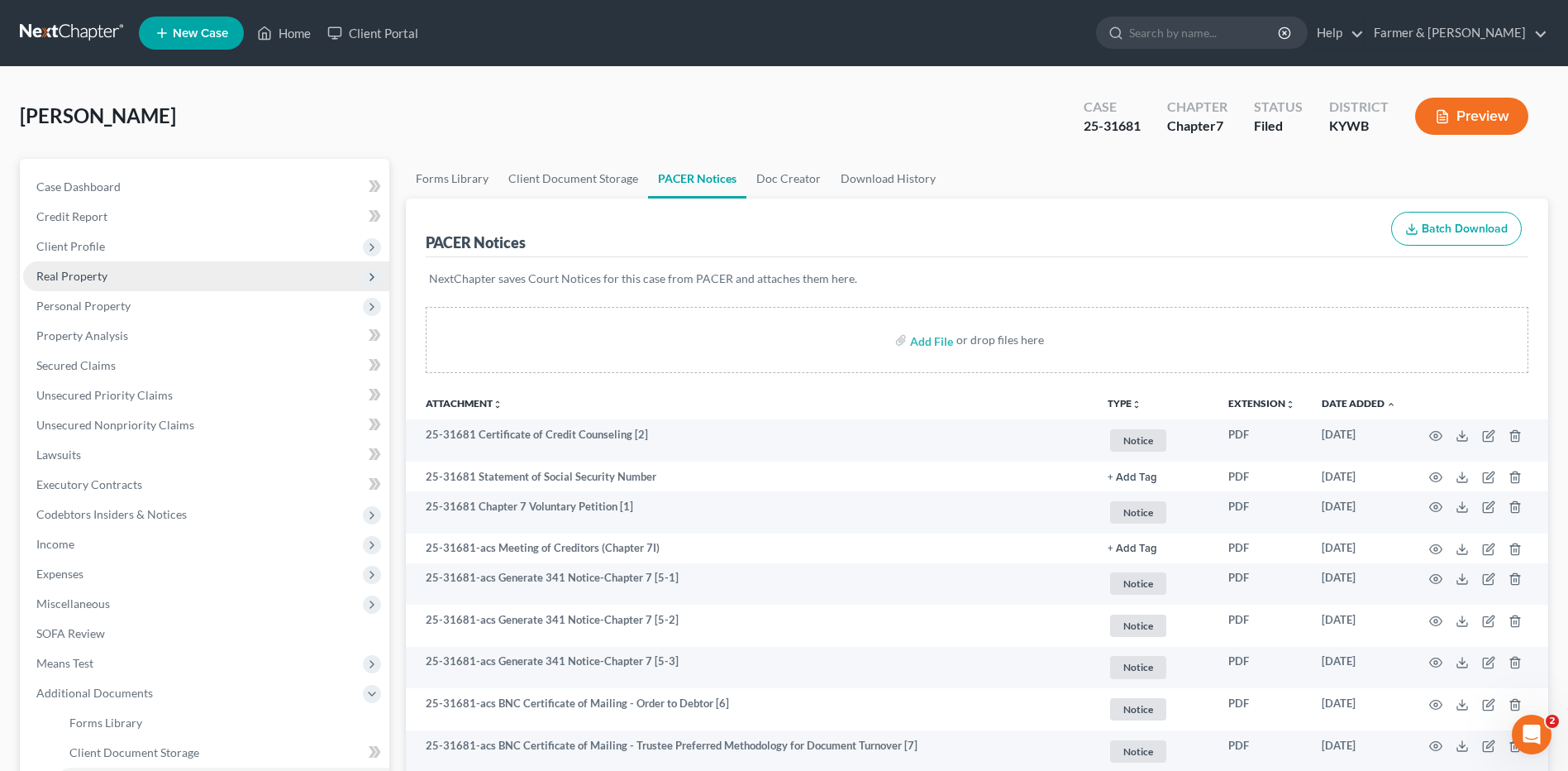
click at [117, 276] on span "Real Property" at bounding box center [206, 276] width 366 height 30
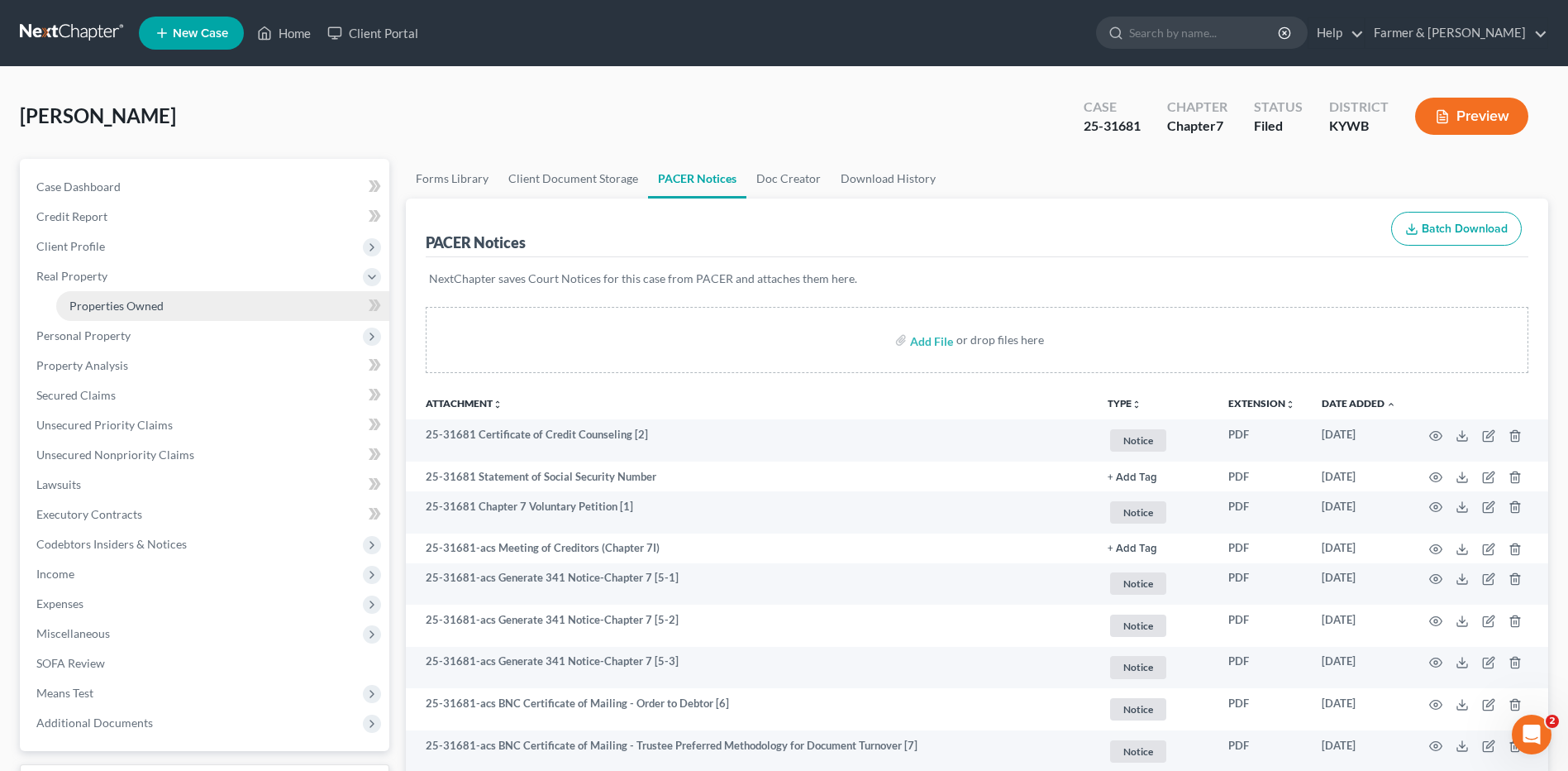
click at [123, 300] on span "Properties Owned" at bounding box center [116, 305] width 94 height 14
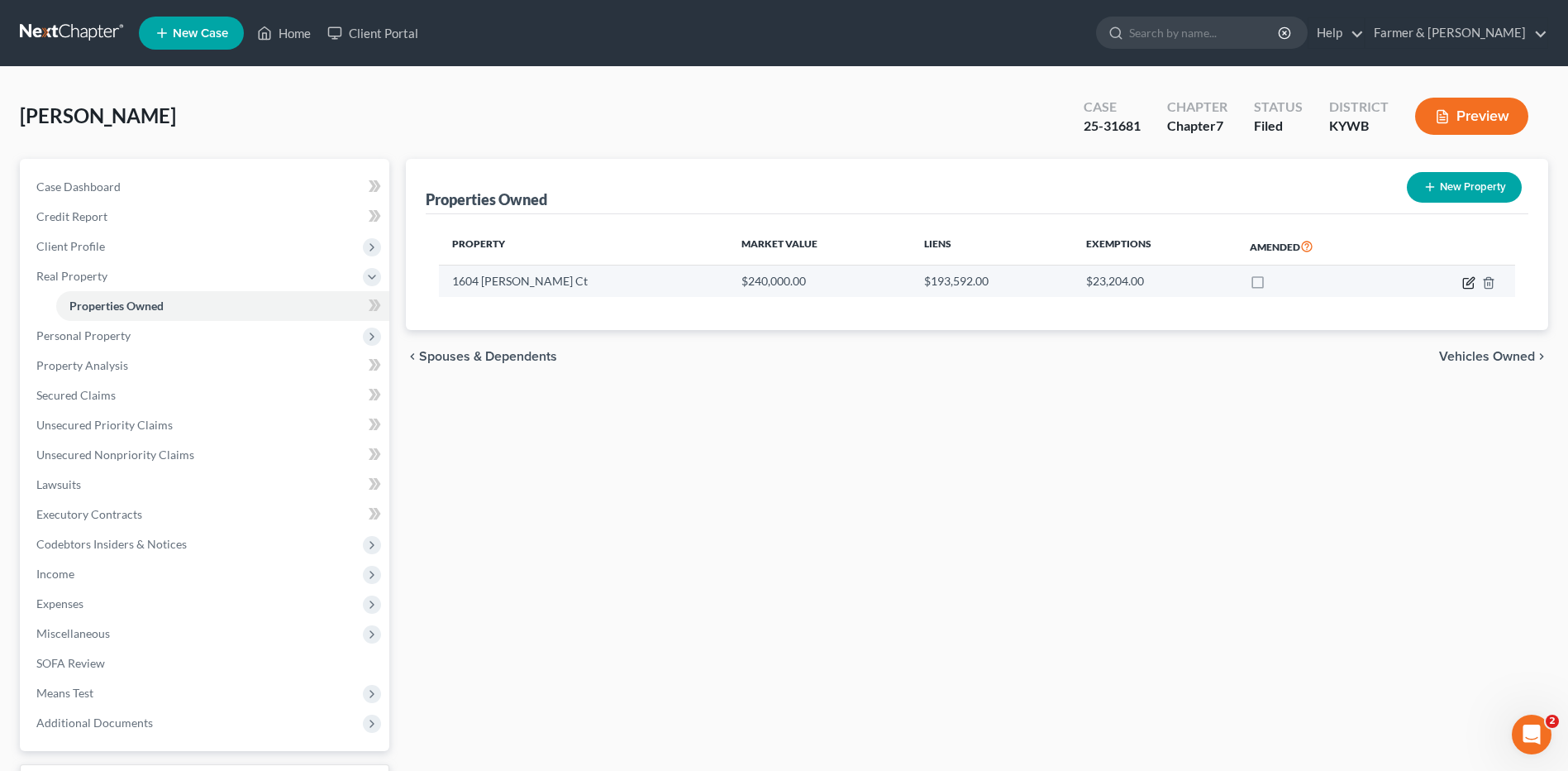
click at [1468, 280] on icon "button" at bounding box center [1469, 283] width 14 height 14
select select "18"
select select "3"
select select "1"
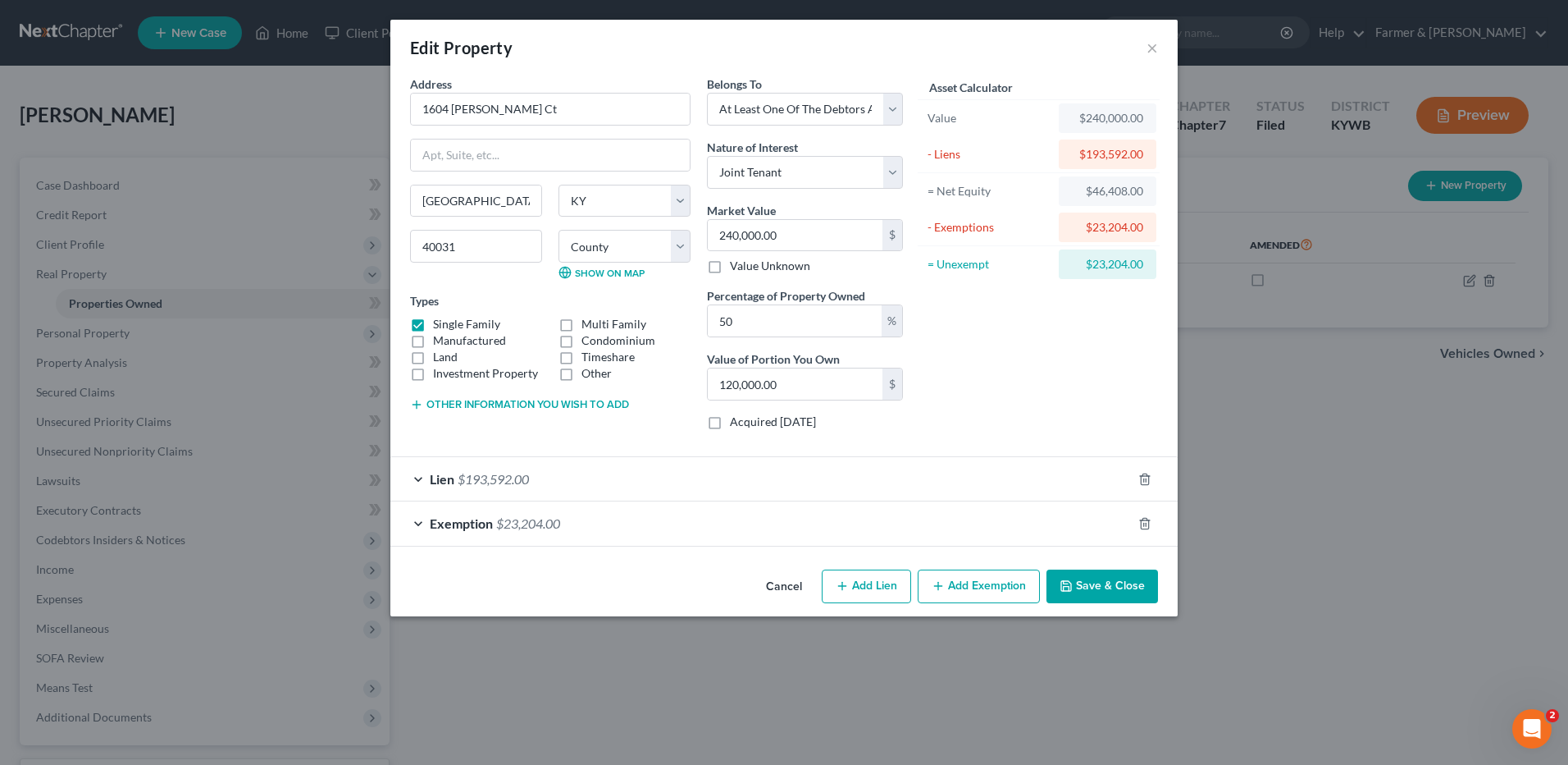
click at [794, 581] on button "Cancel" at bounding box center [784, 588] width 62 height 33
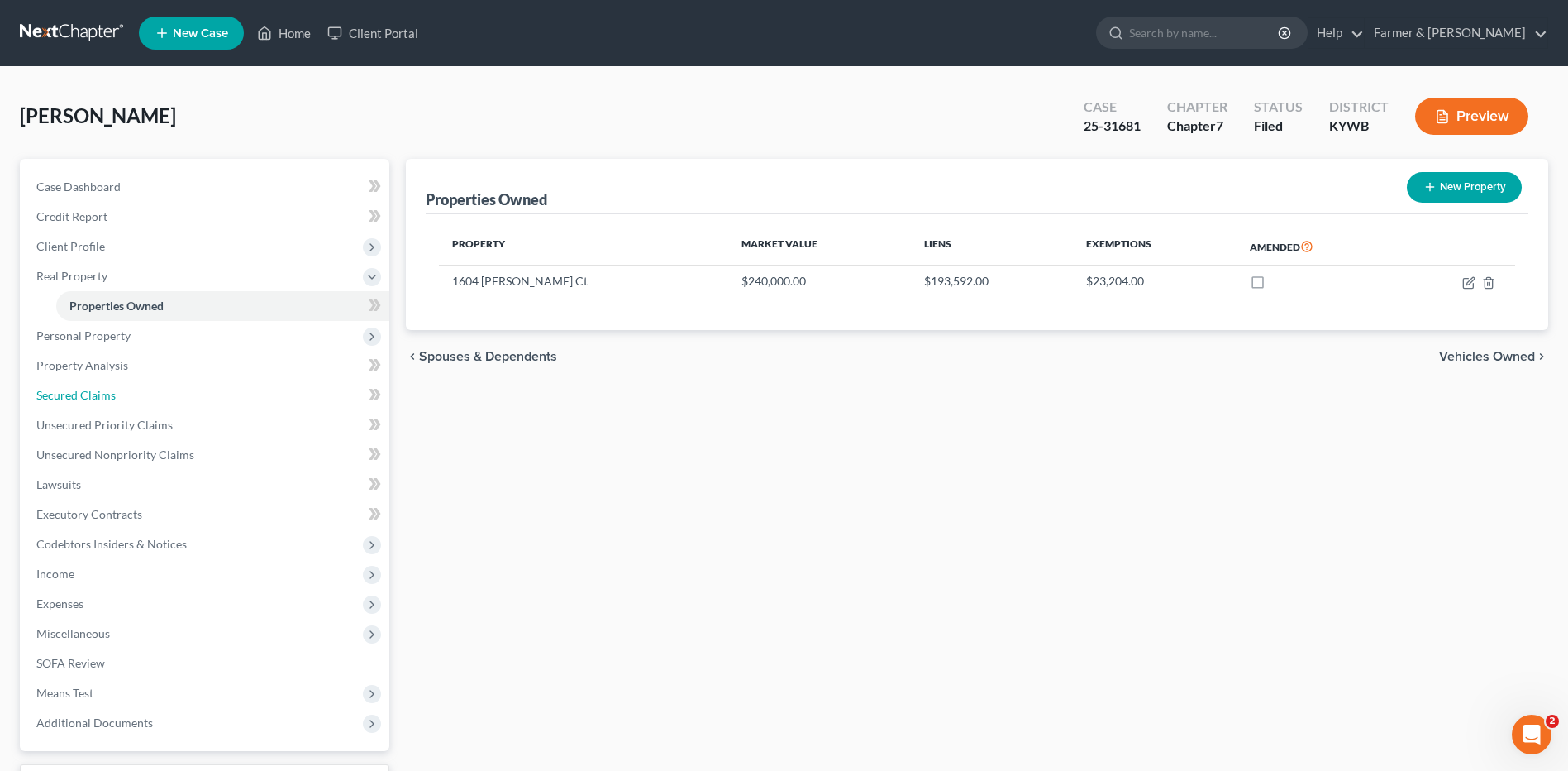
drag, startPoint x: 80, startPoint y: 390, endPoint x: 1307, endPoint y: 176, distance: 1245.5
click at [80, 390] on span "Secured Claims" at bounding box center [76, 395] width 79 height 14
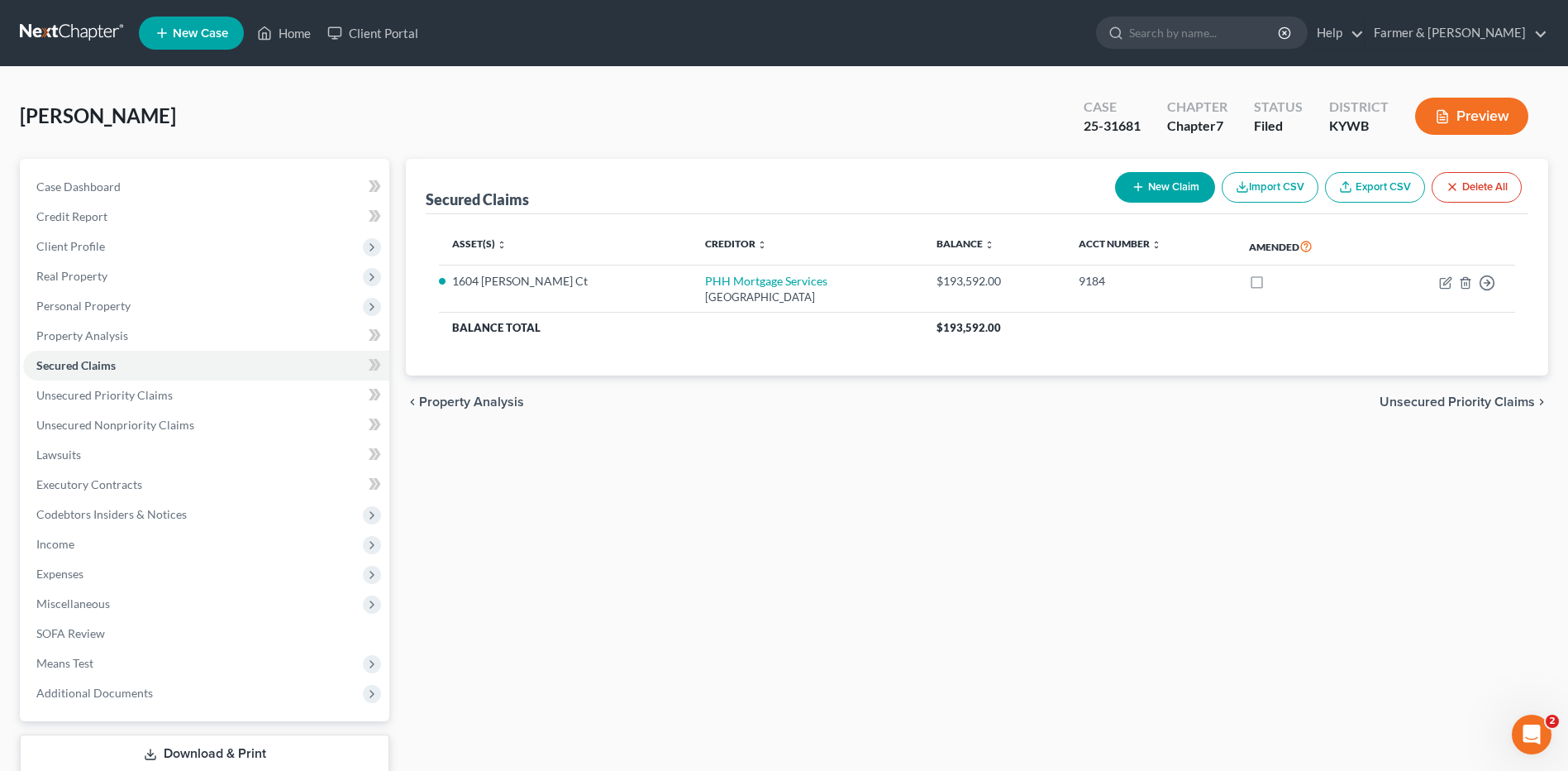
drag, startPoint x: 54, startPoint y: 39, endPoint x: 155, endPoint y: 26, distance: 101.8
click at [54, 39] on link at bounding box center [73, 33] width 106 height 30
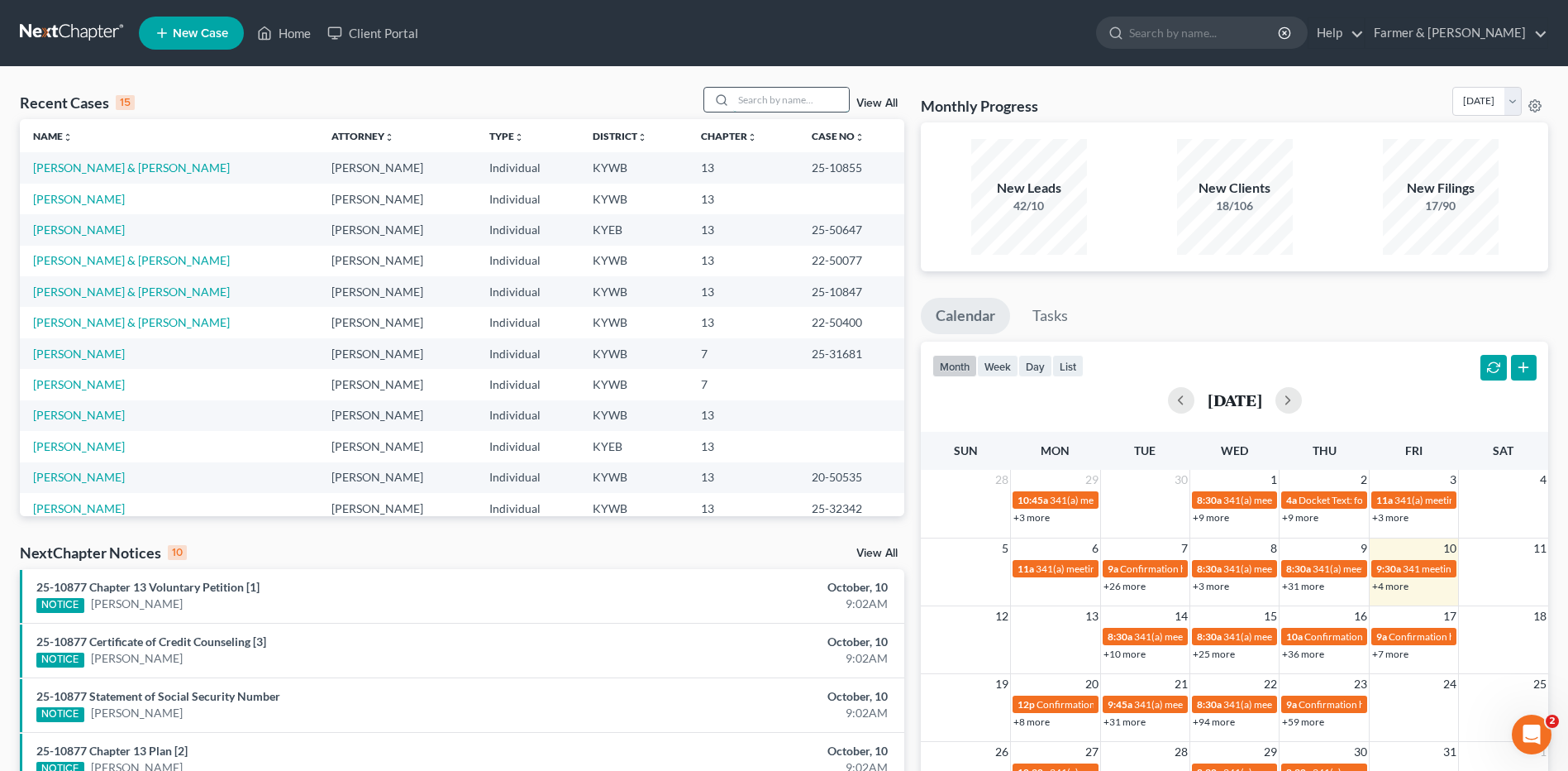
click at [774, 108] on input "search" at bounding box center [791, 99] width 116 height 24
type input "[PERSON_NAME]"
click at [73, 165] on link "[PERSON_NAME]" at bounding box center [78, 167] width 92 height 14
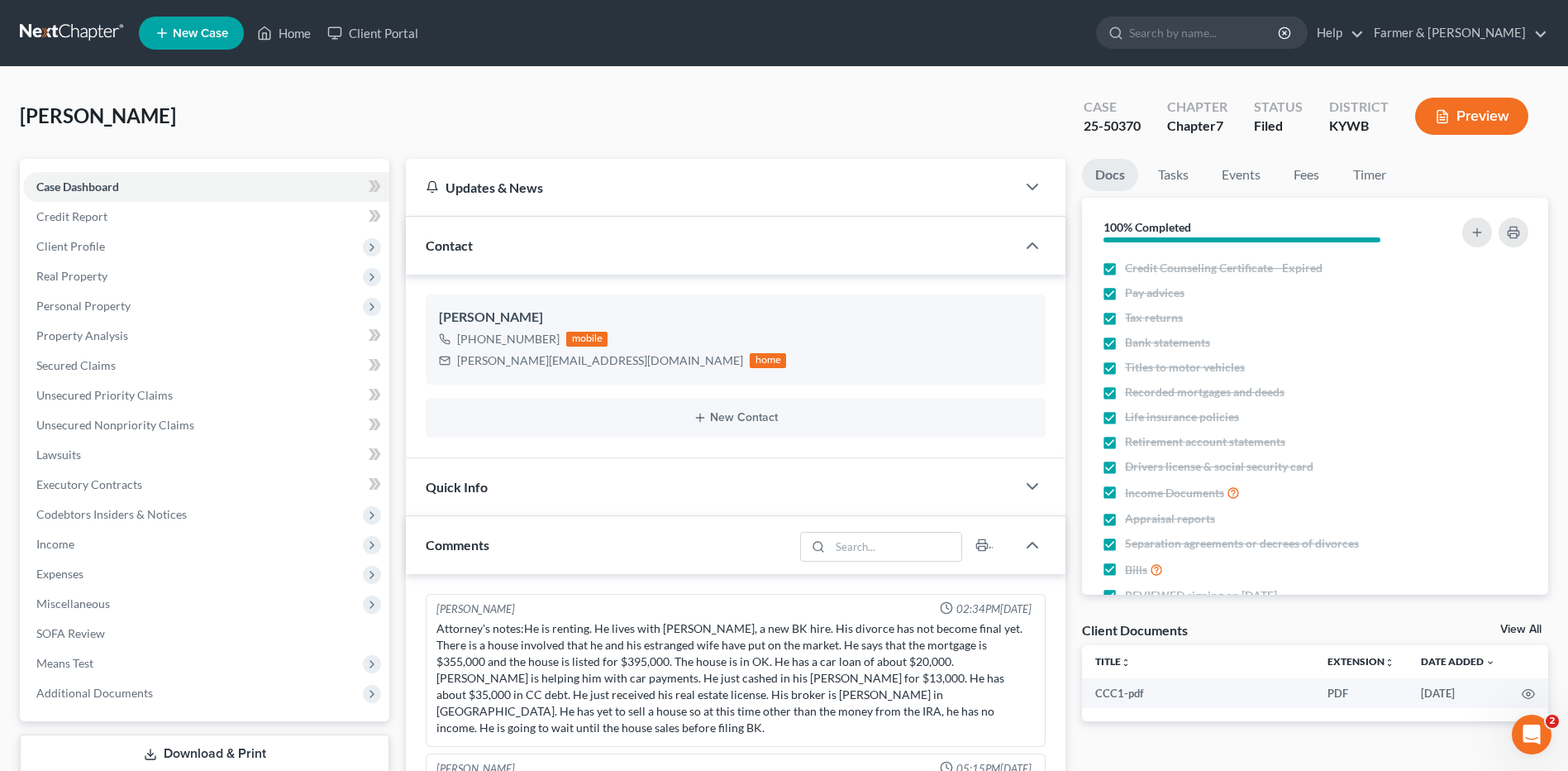
scroll to position [911, 0]
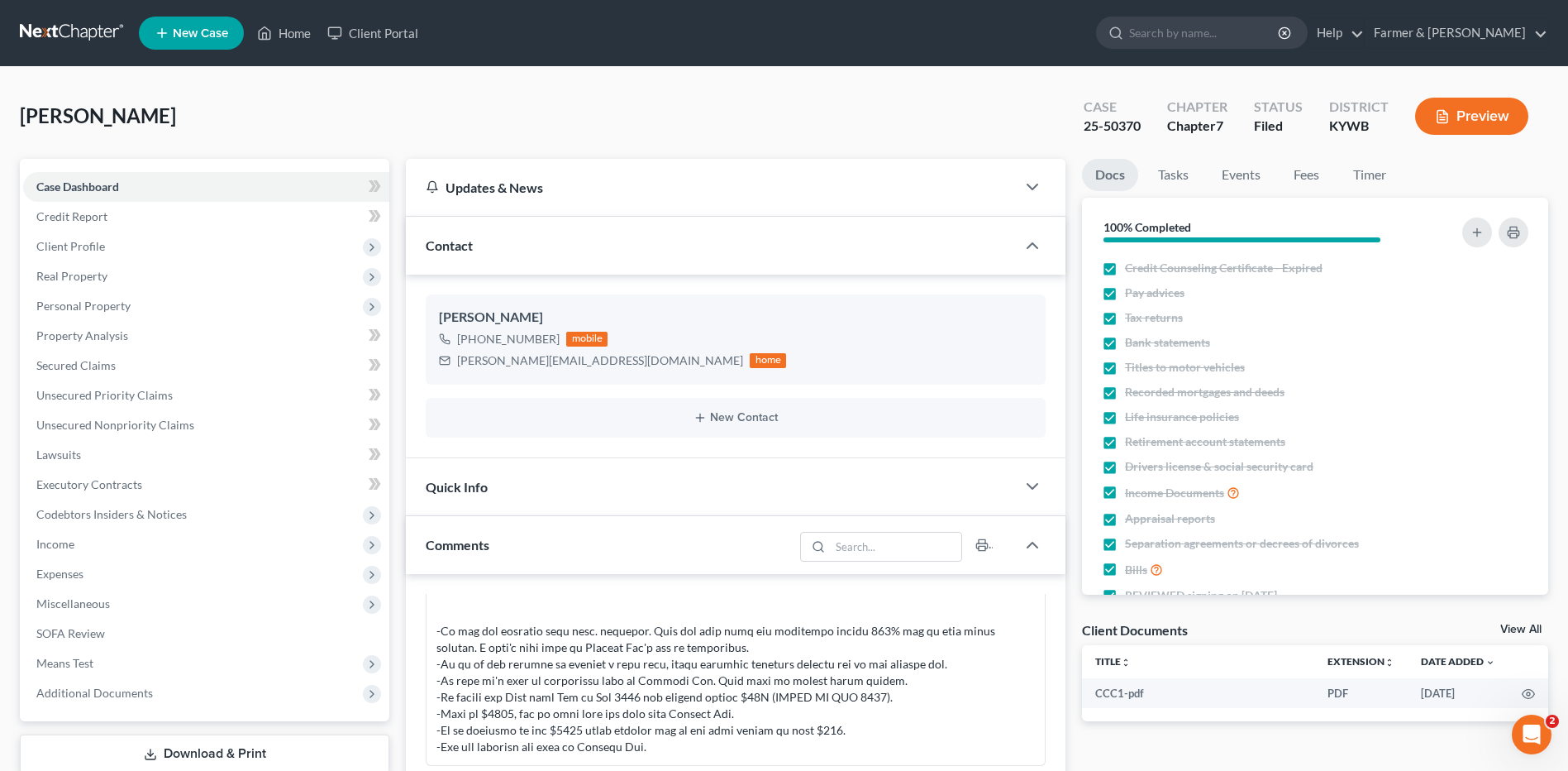
drag, startPoint x: 49, startPoint y: 29, endPoint x: 660, endPoint y: 129, distance: 619.1
click at [49, 29] on link at bounding box center [73, 33] width 106 height 30
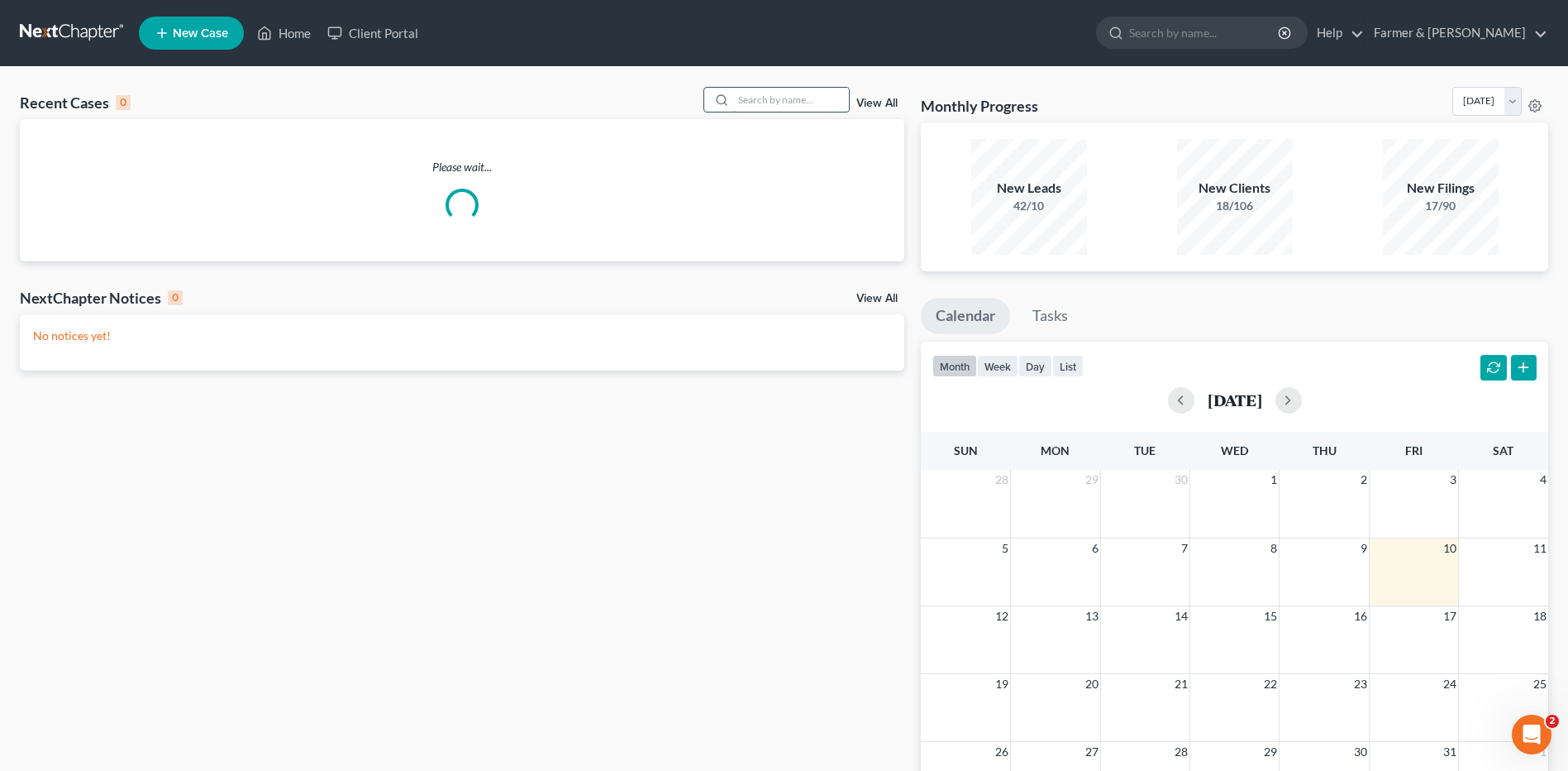
click at [788, 103] on input "search" at bounding box center [791, 99] width 116 height 24
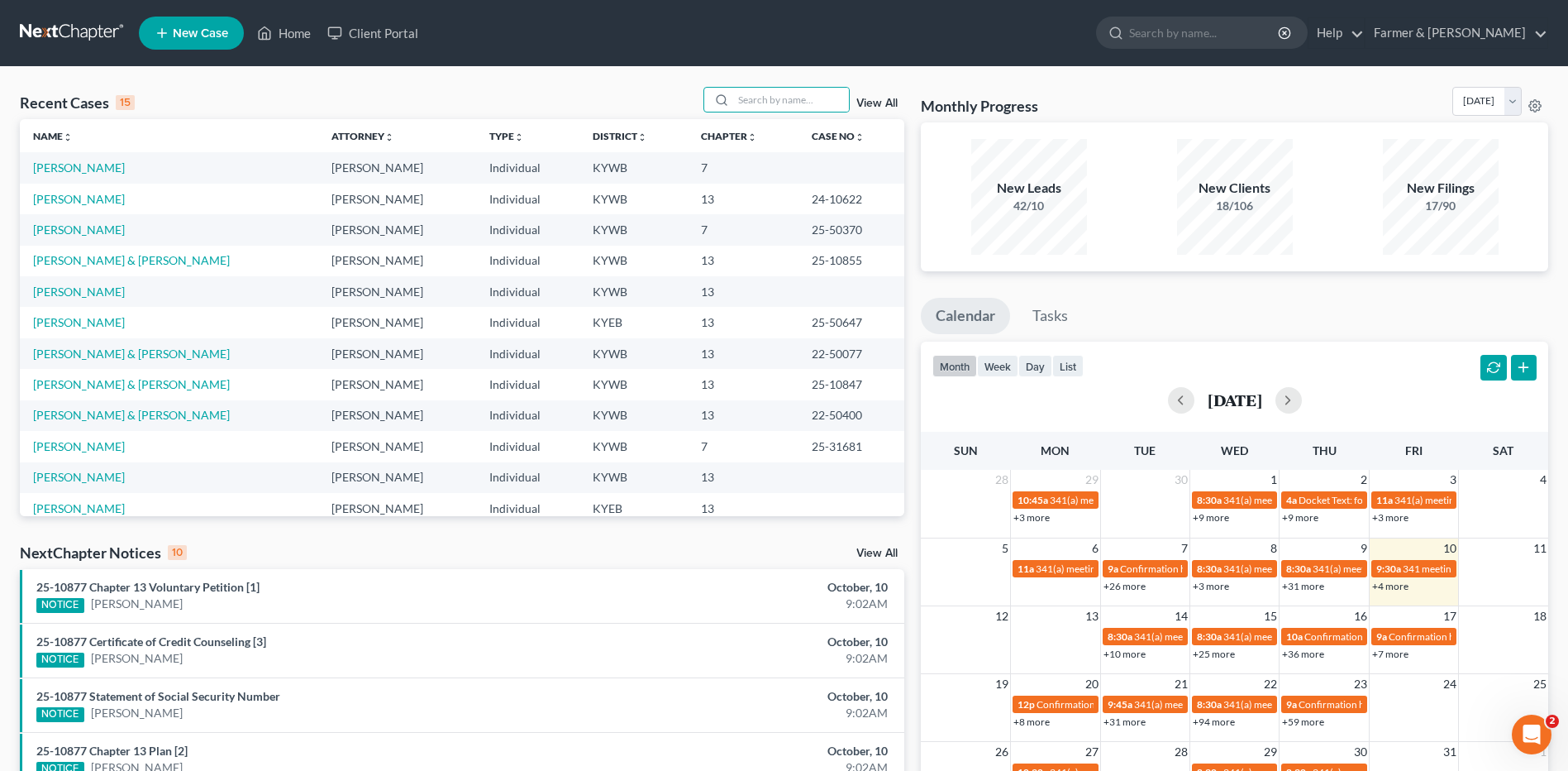
click at [93, 176] on td "[PERSON_NAME]" at bounding box center [169, 168] width 299 height 31
click at [95, 166] on link "[PERSON_NAME]" at bounding box center [78, 167] width 92 height 14
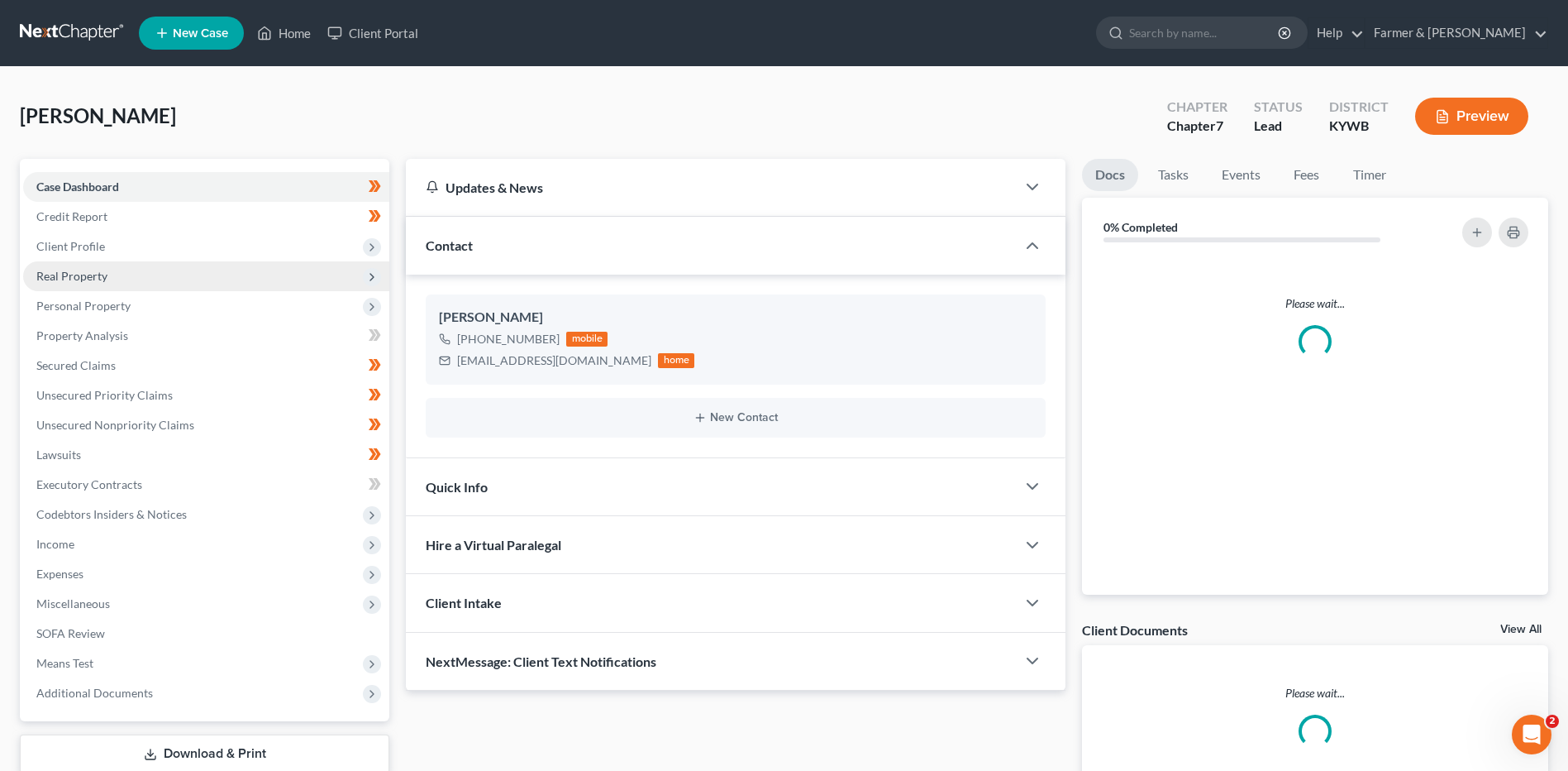
click at [98, 279] on span "Real Property" at bounding box center [72, 275] width 71 height 14
click at [131, 299] on span "Properties Owned" at bounding box center [116, 305] width 94 height 14
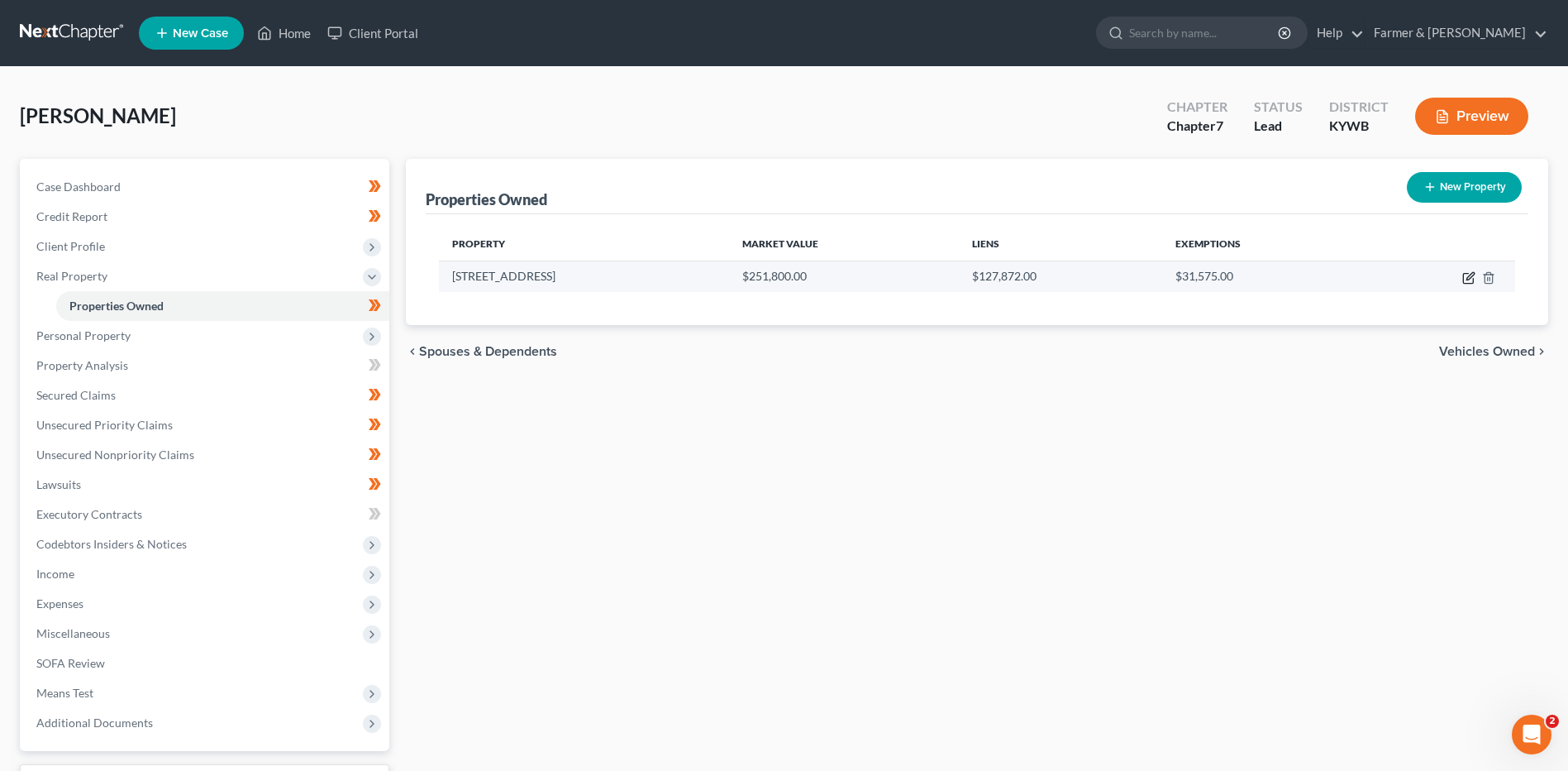
click at [1463, 280] on icon "button" at bounding box center [1468, 278] width 10 height 10
select select "18"
select select "3"
select select "1"
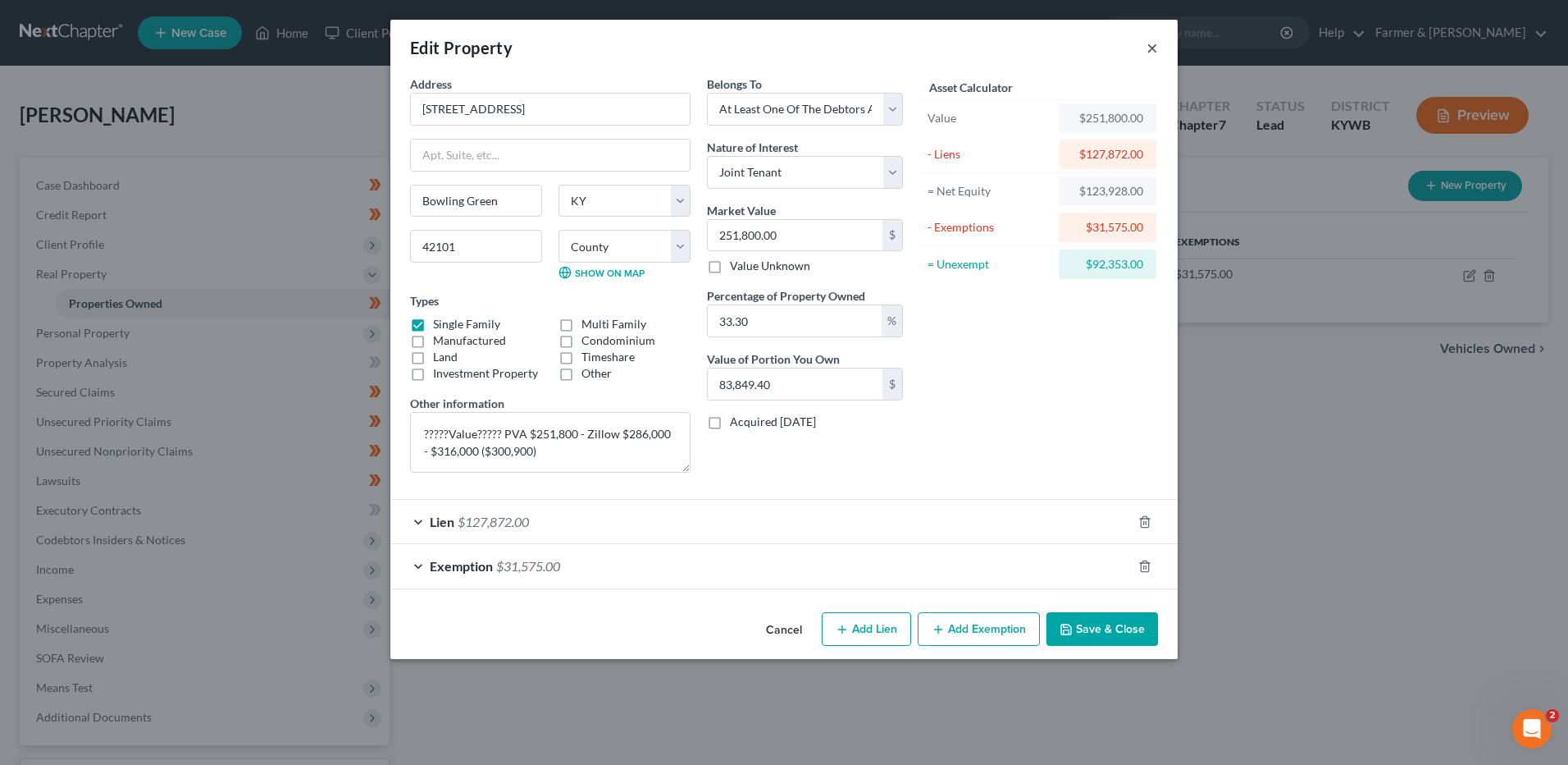
drag, startPoint x: 1153, startPoint y: 47, endPoint x: 356, endPoint y: 31, distance: 797.2
click at [1153, 46] on button "×" at bounding box center [1152, 48] width 12 height 20
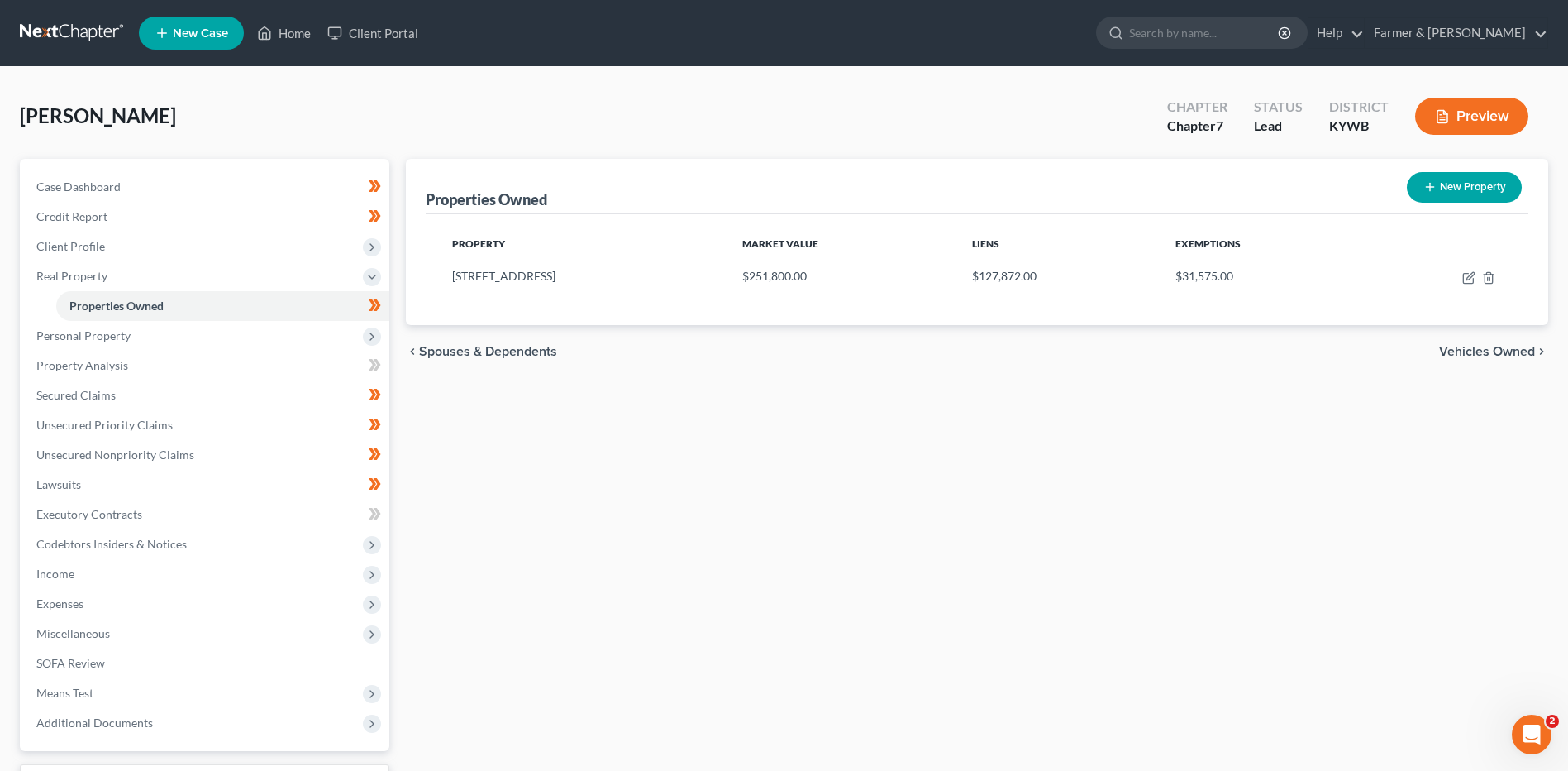
click at [49, 25] on link at bounding box center [73, 33] width 106 height 30
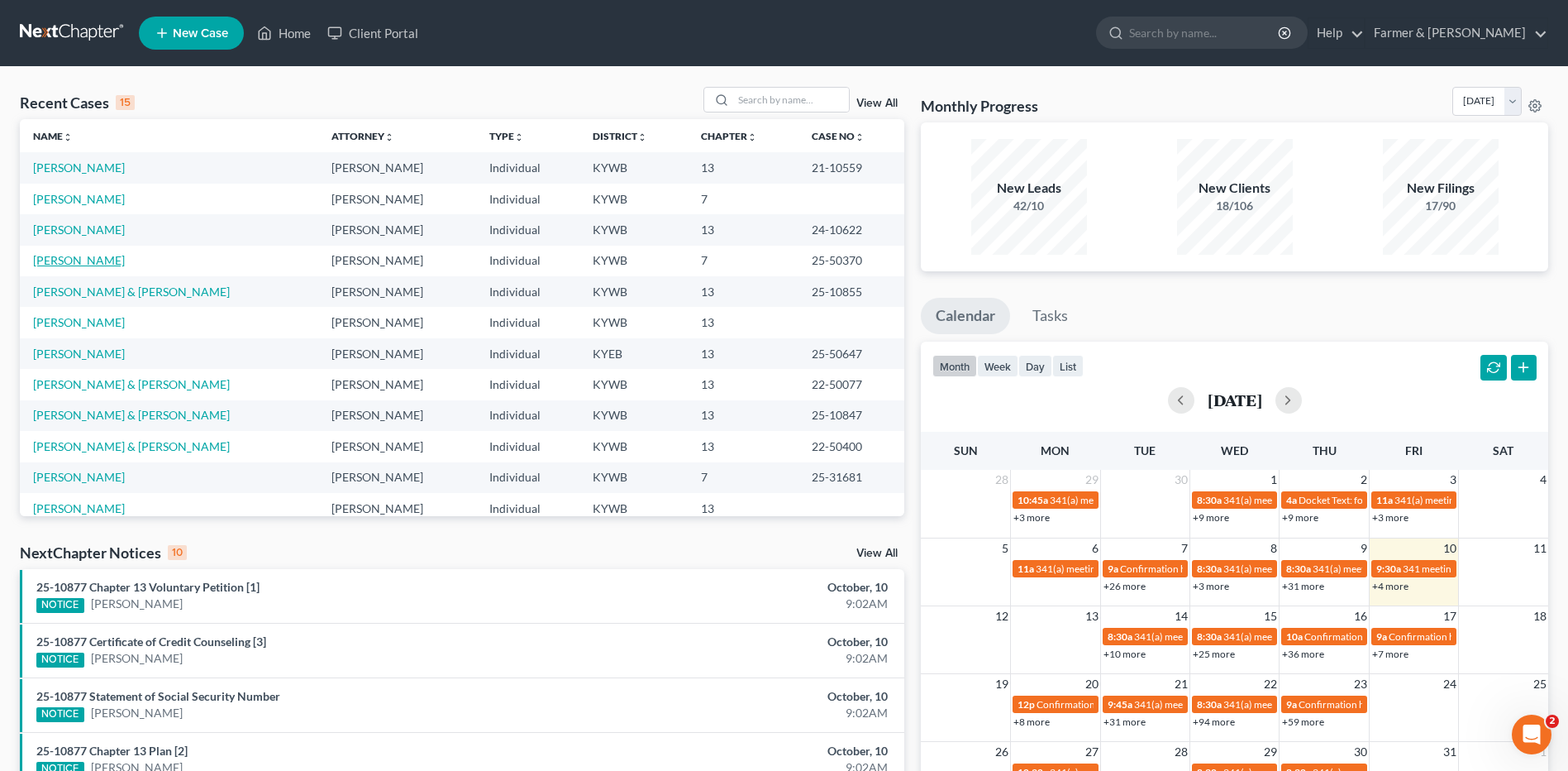
drag, startPoint x: 75, startPoint y: 260, endPoint x: 303, endPoint y: 334, distance: 239.7
click at [75, 260] on link "[PERSON_NAME]" at bounding box center [78, 260] width 92 height 14
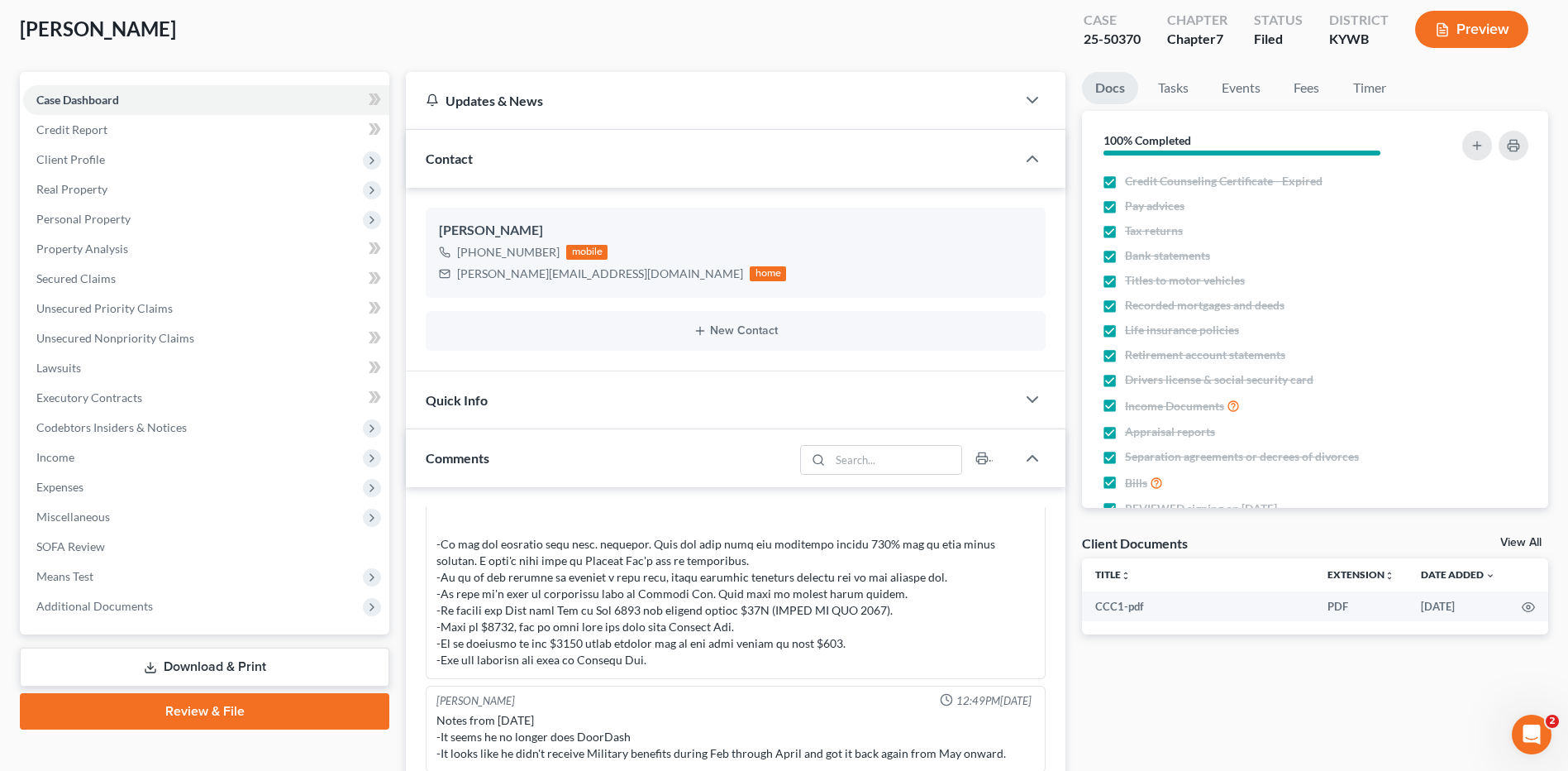
scroll to position [248, 0]
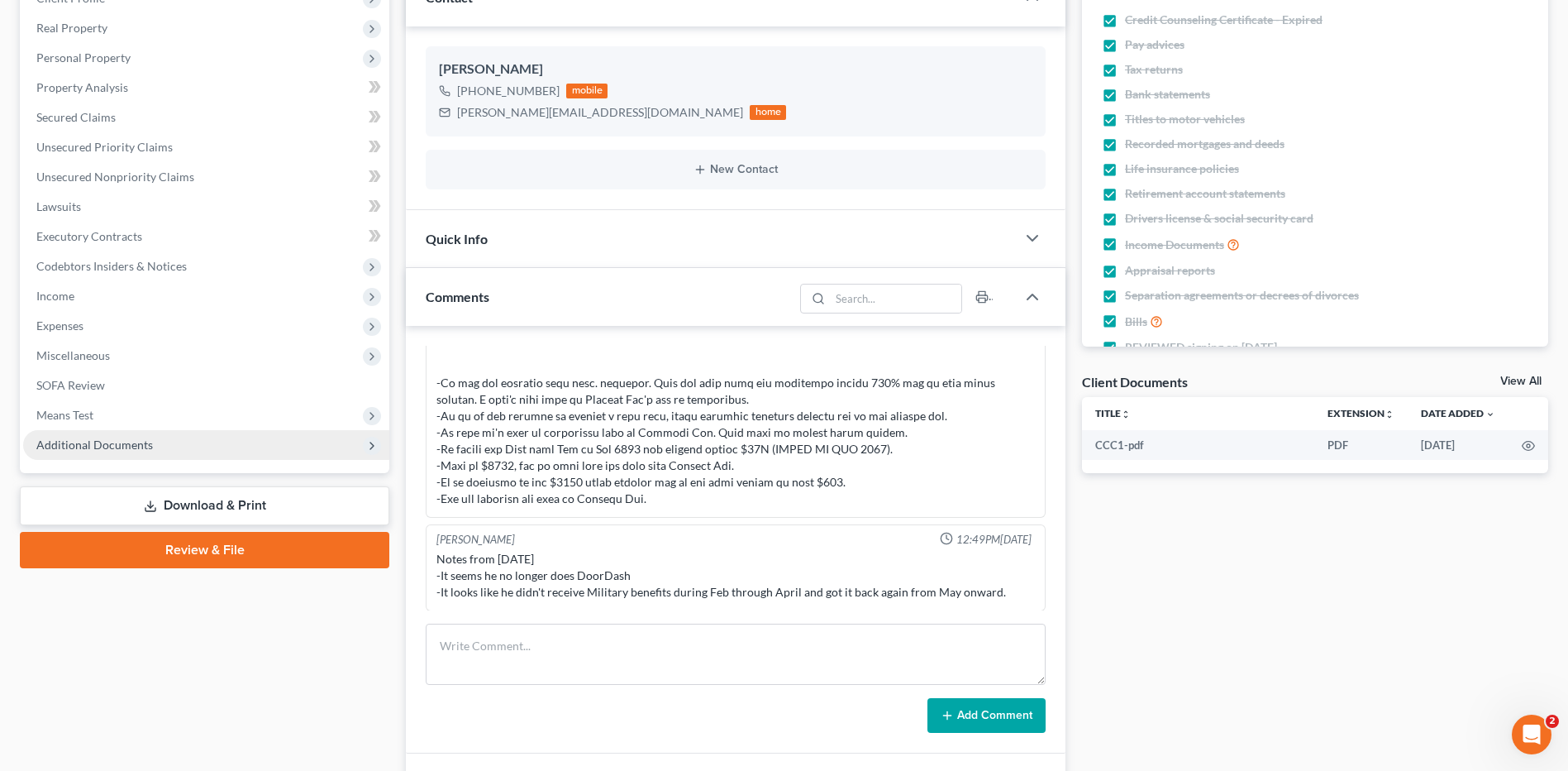
click at [150, 450] on span "Additional Documents" at bounding box center [206, 445] width 366 height 30
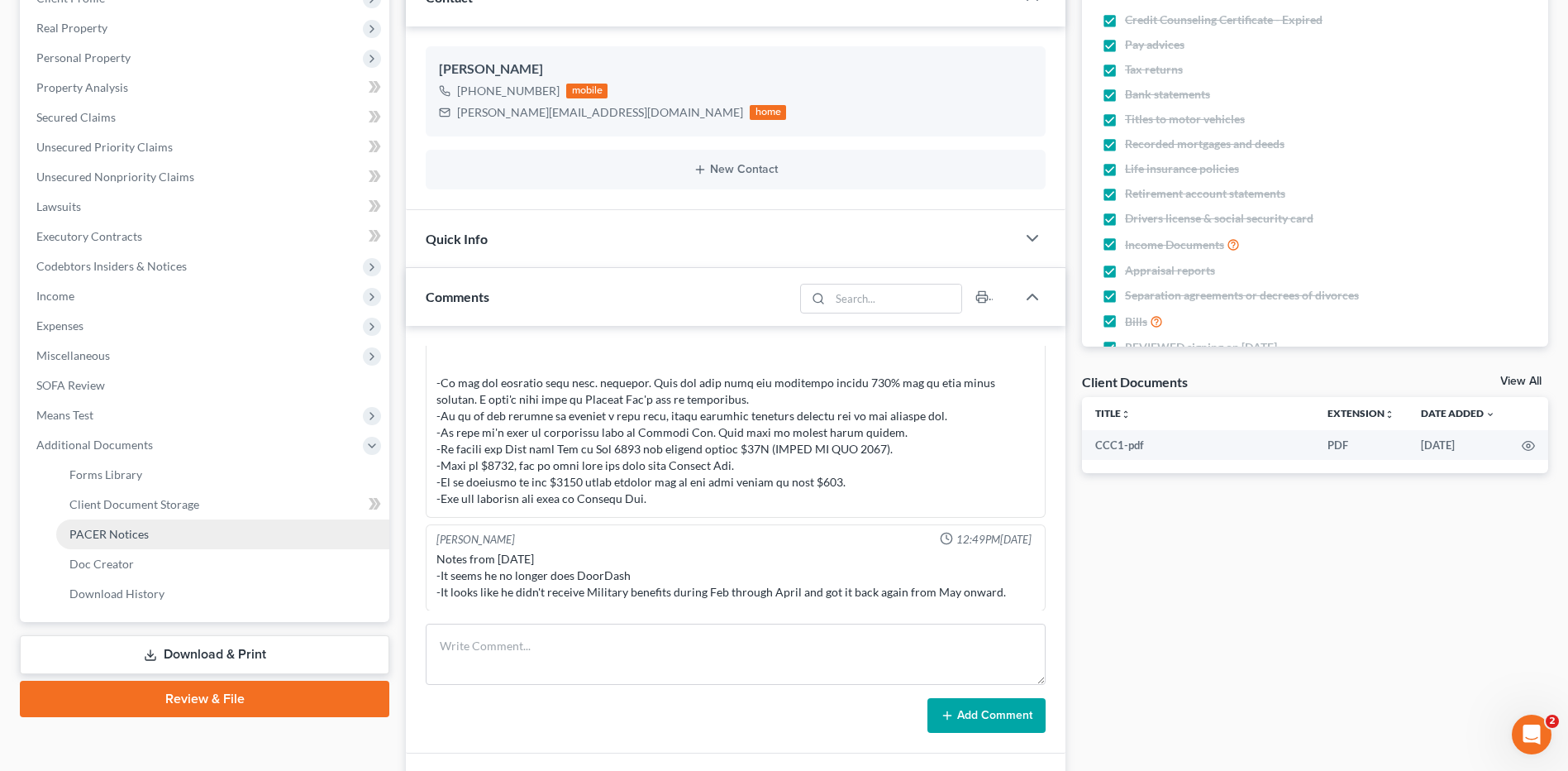
click at [140, 533] on span "PACER Notices" at bounding box center [108, 533] width 79 height 14
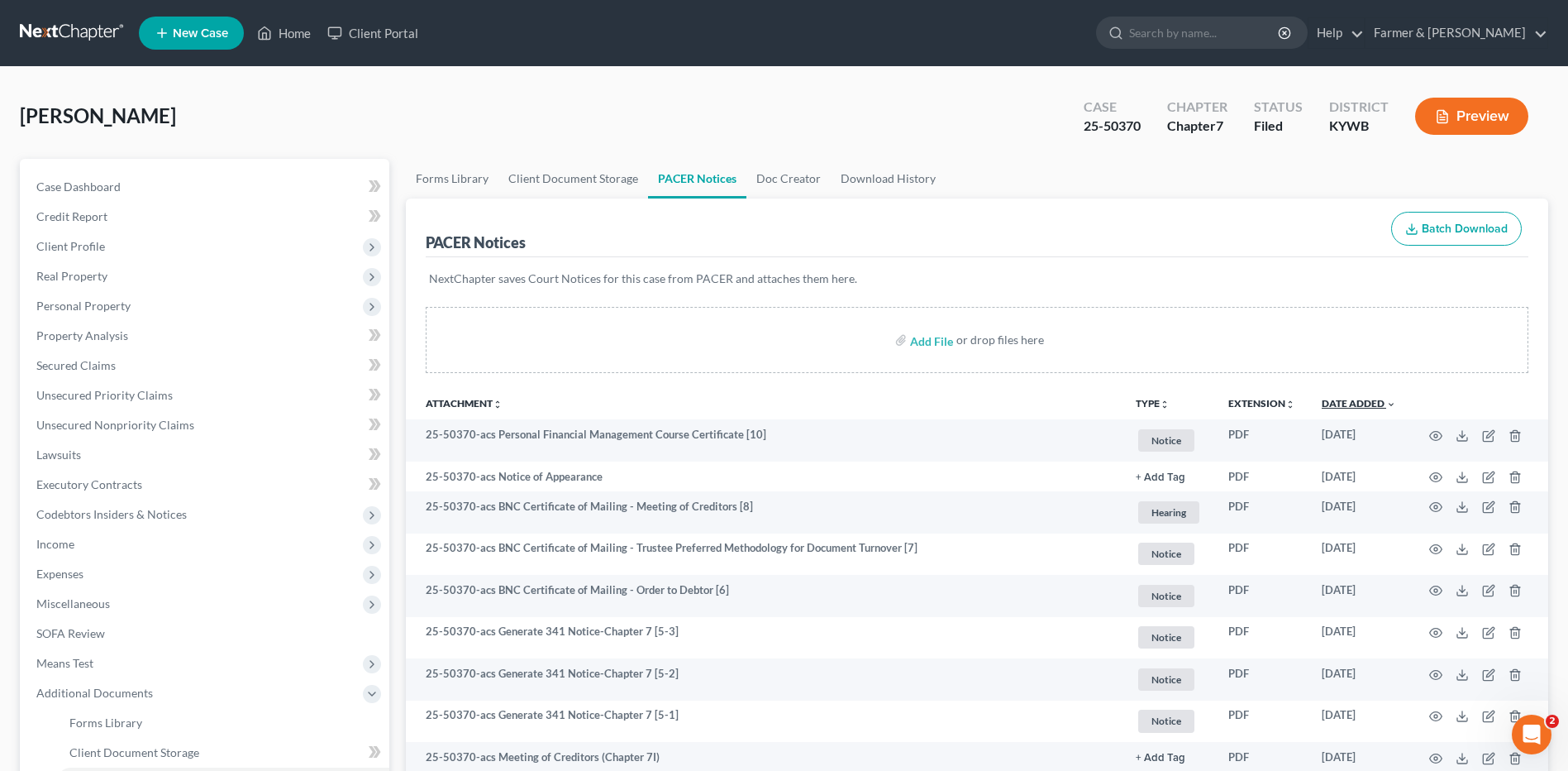
click at [1353, 404] on link "Date Added unfold_more expand_more expand_less" at bounding box center [1359, 404] width 75 height 13
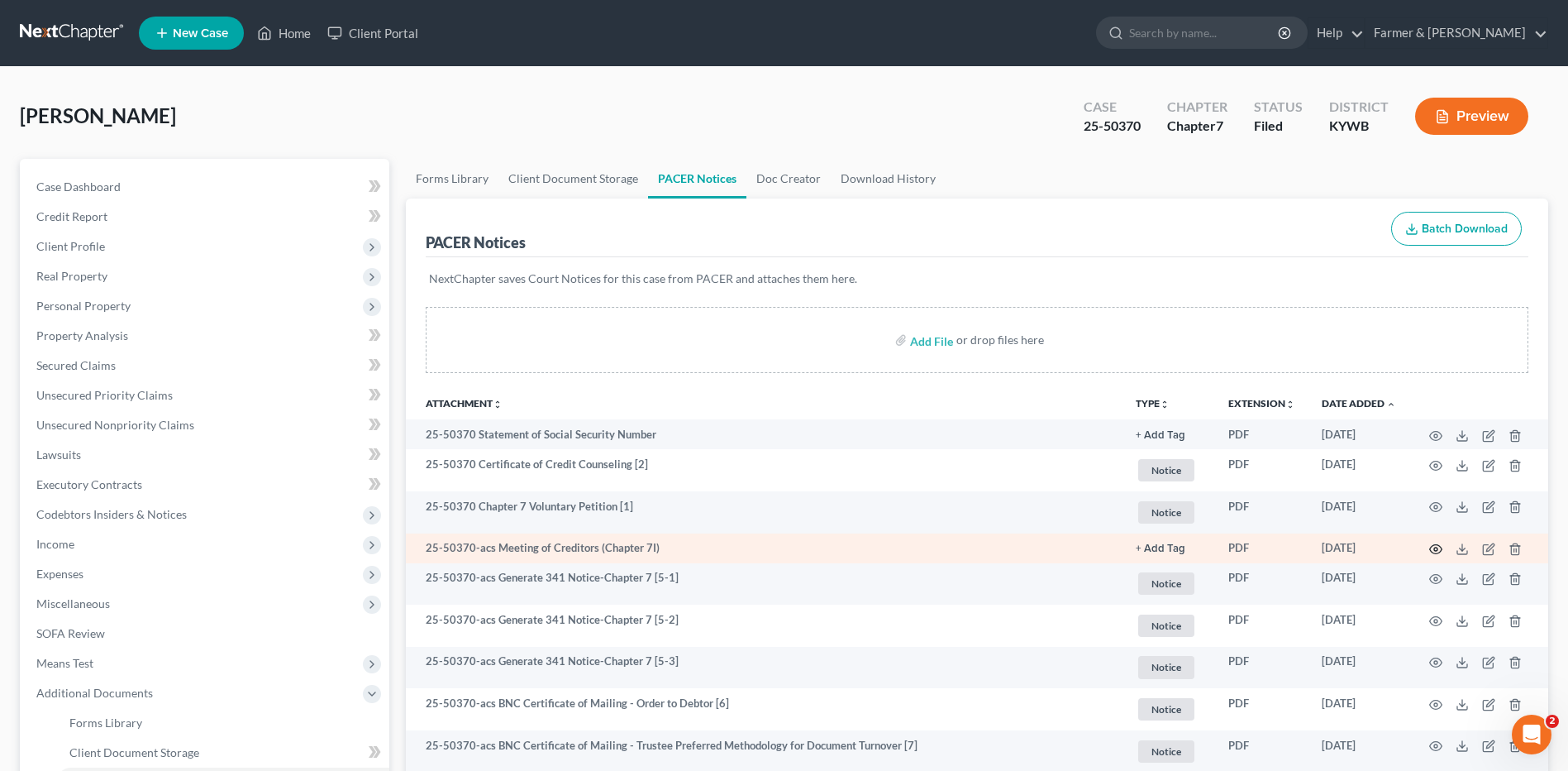
click at [1435, 549] on circle "button" at bounding box center [1436, 550] width 4 height 4
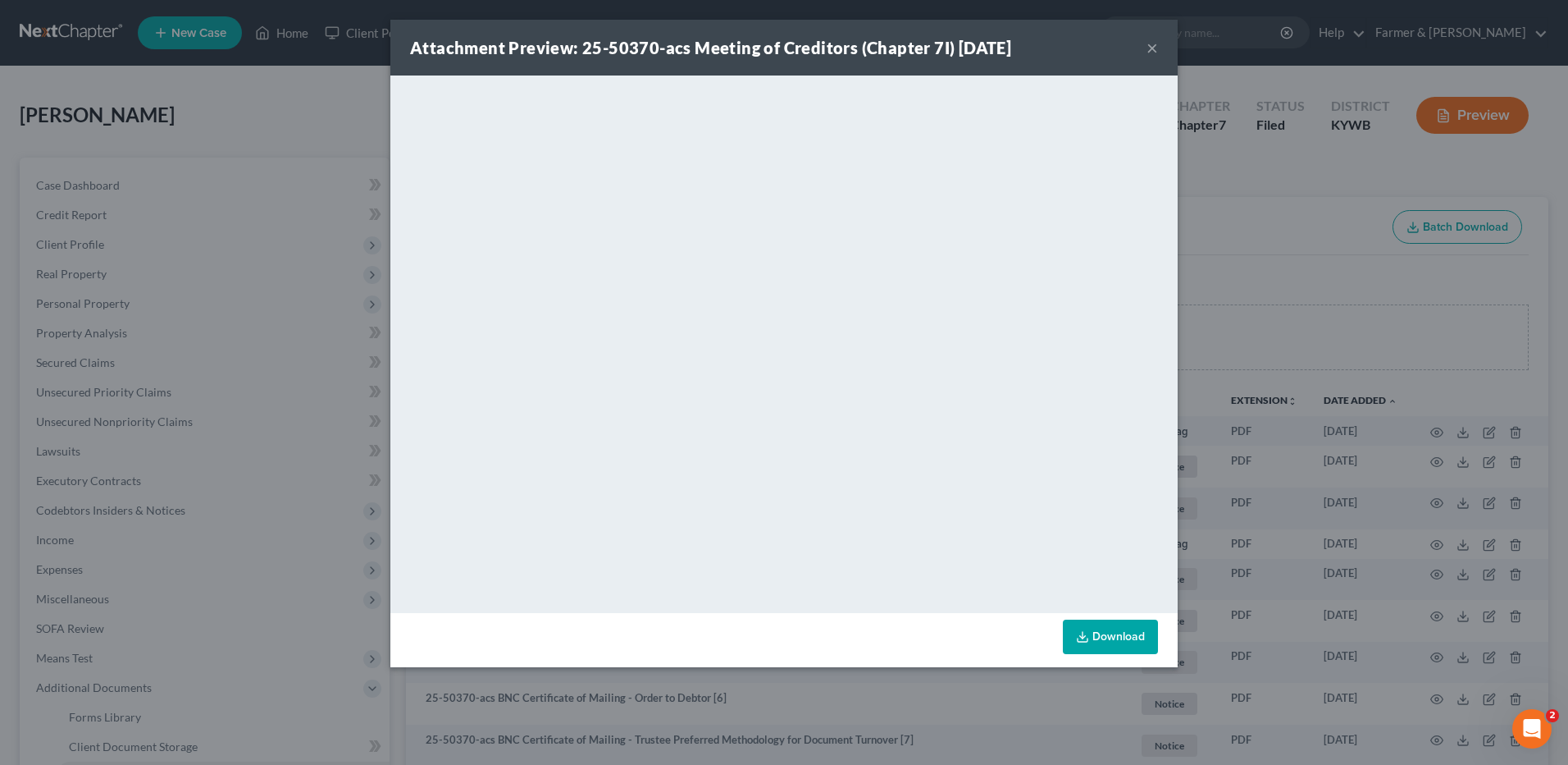
drag, startPoint x: 1150, startPoint y: 46, endPoint x: 968, endPoint y: 75, distance: 184.3
click at [1150, 46] on button "×" at bounding box center [1152, 48] width 12 height 20
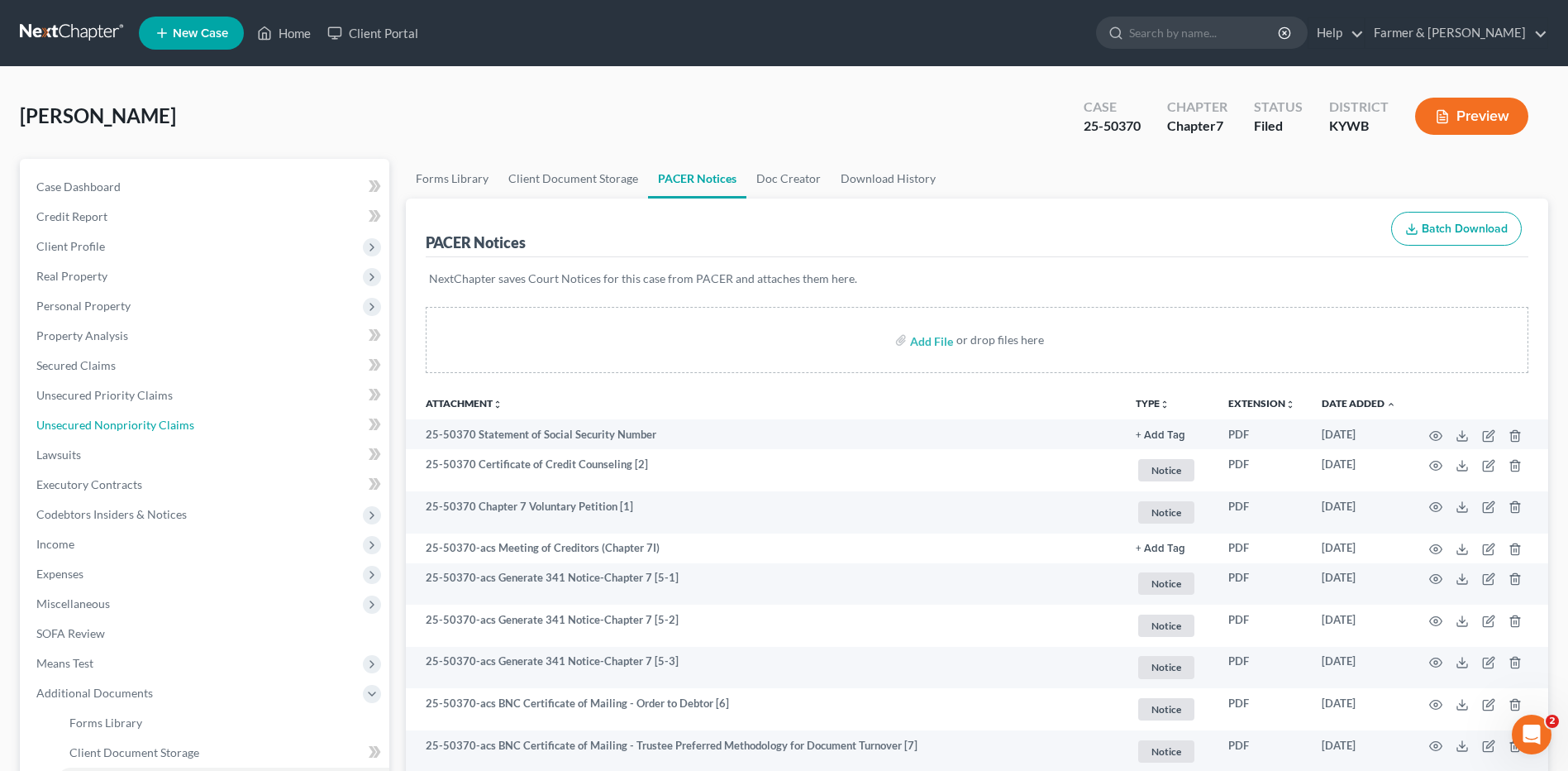
drag, startPoint x: 118, startPoint y: 427, endPoint x: 1477, endPoint y: 468, distance: 1359.6
click at [118, 427] on span "Unsecured Nonpriority Claims" at bounding box center [115, 424] width 158 height 14
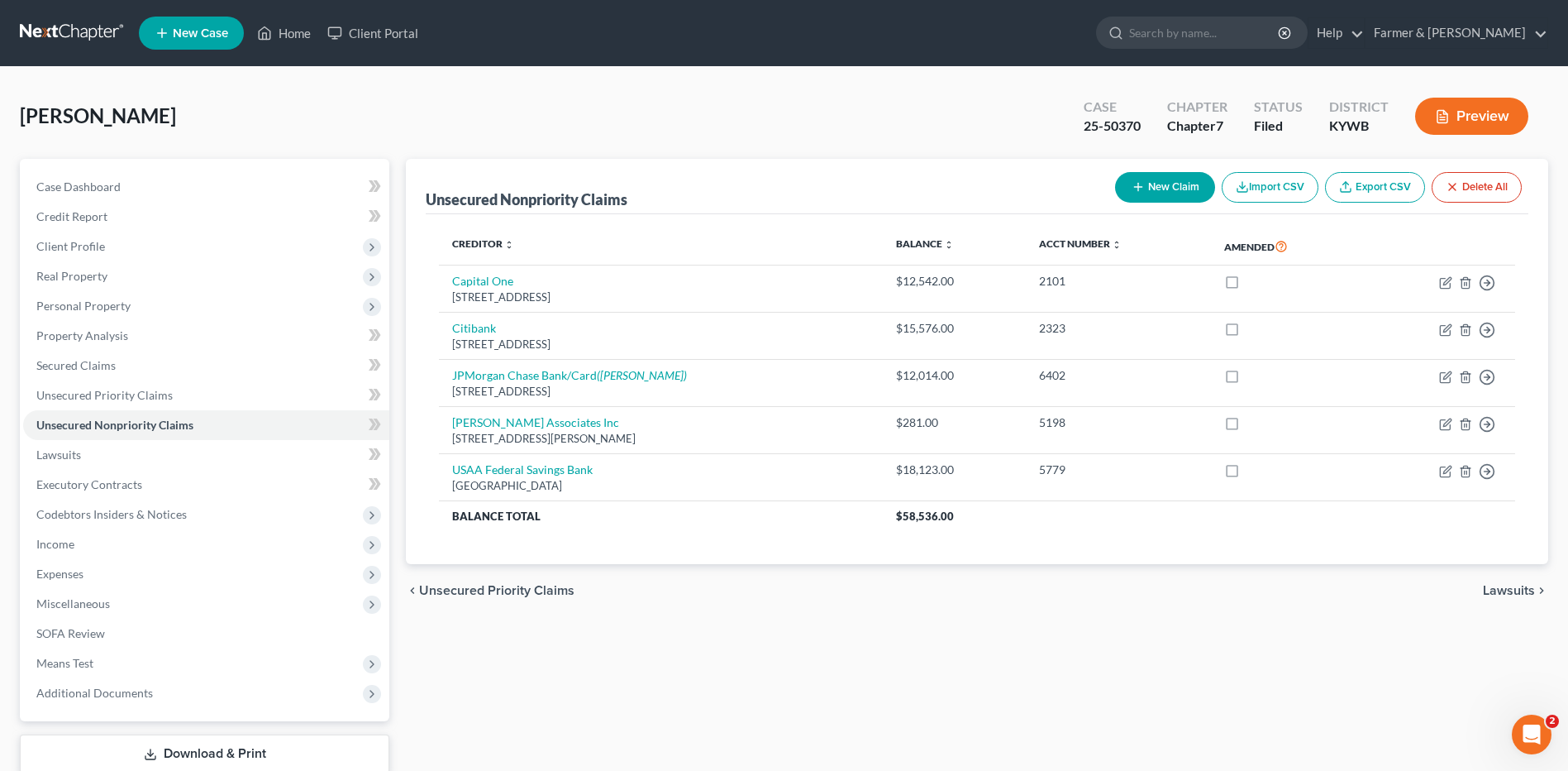
click at [1147, 187] on button "New Claim" at bounding box center [1165, 188] width 100 height 31
select select "0"
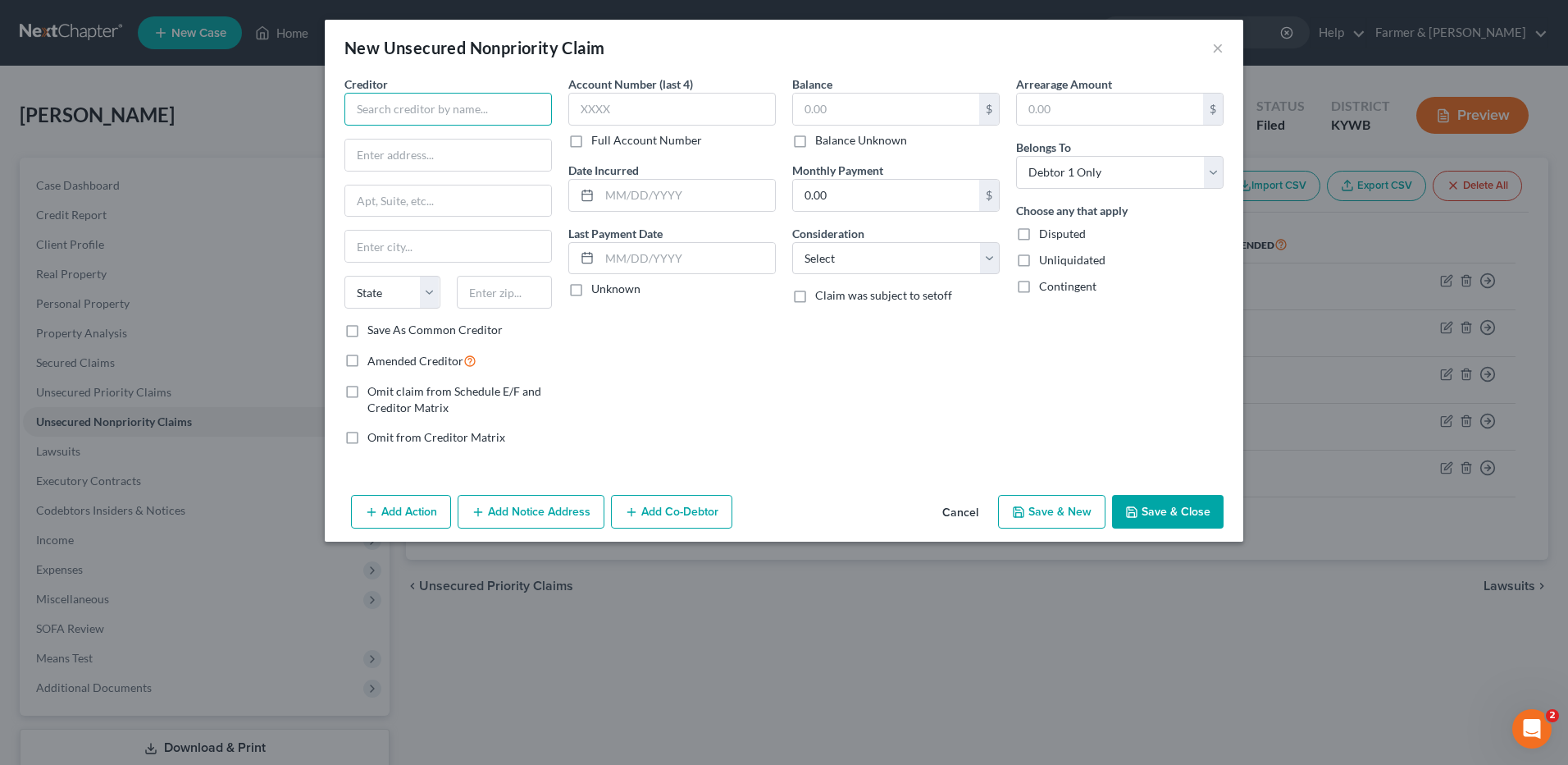
click at [431, 99] on input "text" at bounding box center [448, 109] width 208 height 33
drag, startPoint x: 385, startPoint y: 102, endPoint x: 326, endPoint y: 94, distance: 59.5
click at [326, 94] on div "Creditor * DFAS State AL AK AR AZ CA CO CT DE DC FL GA GU HI ID IL IN IA KS KY …" at bounding box center [784, 281] width 918 height 412
type input "F"
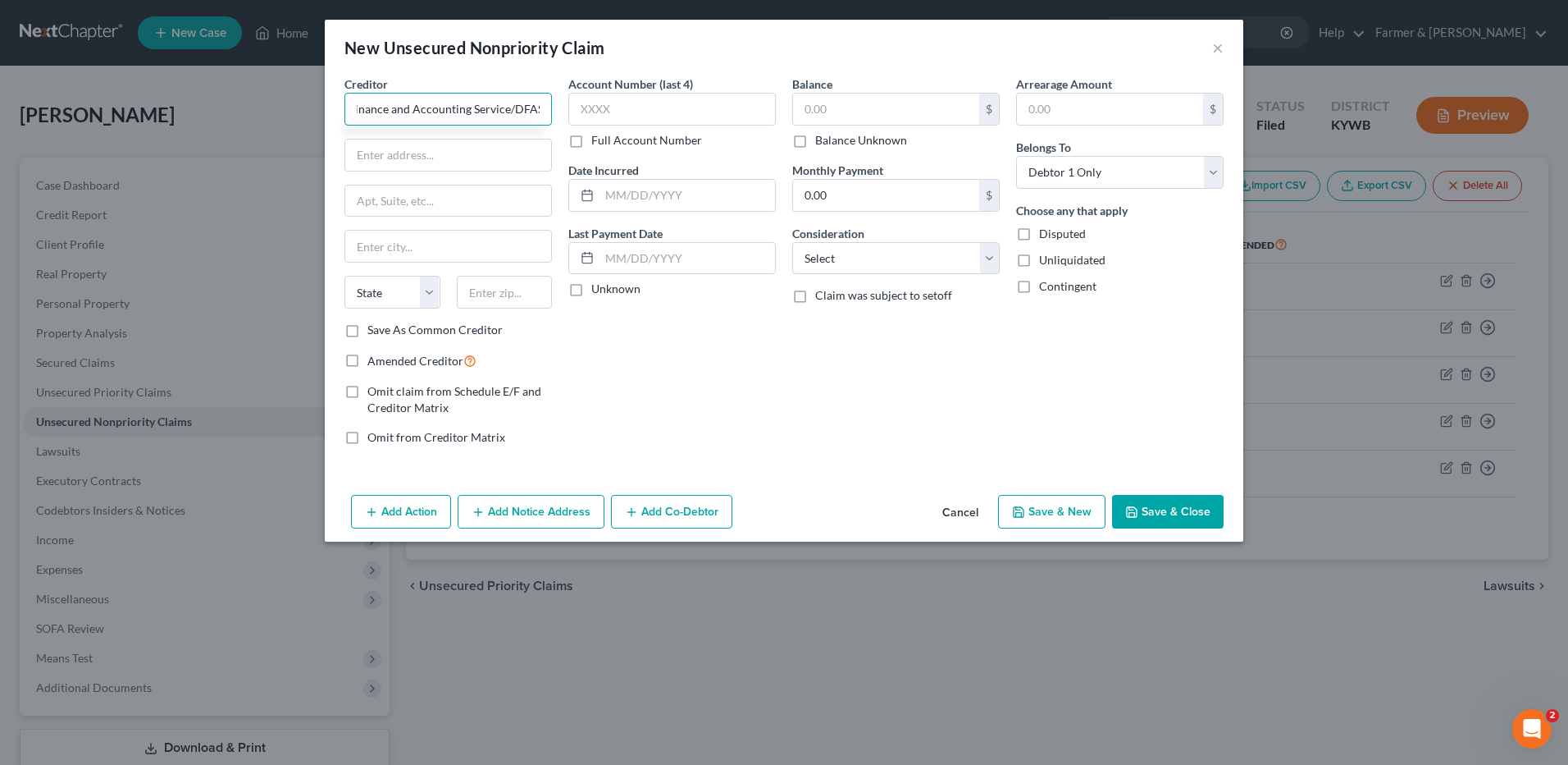
type input "Defense Finance and Accounting Service/DFAS"
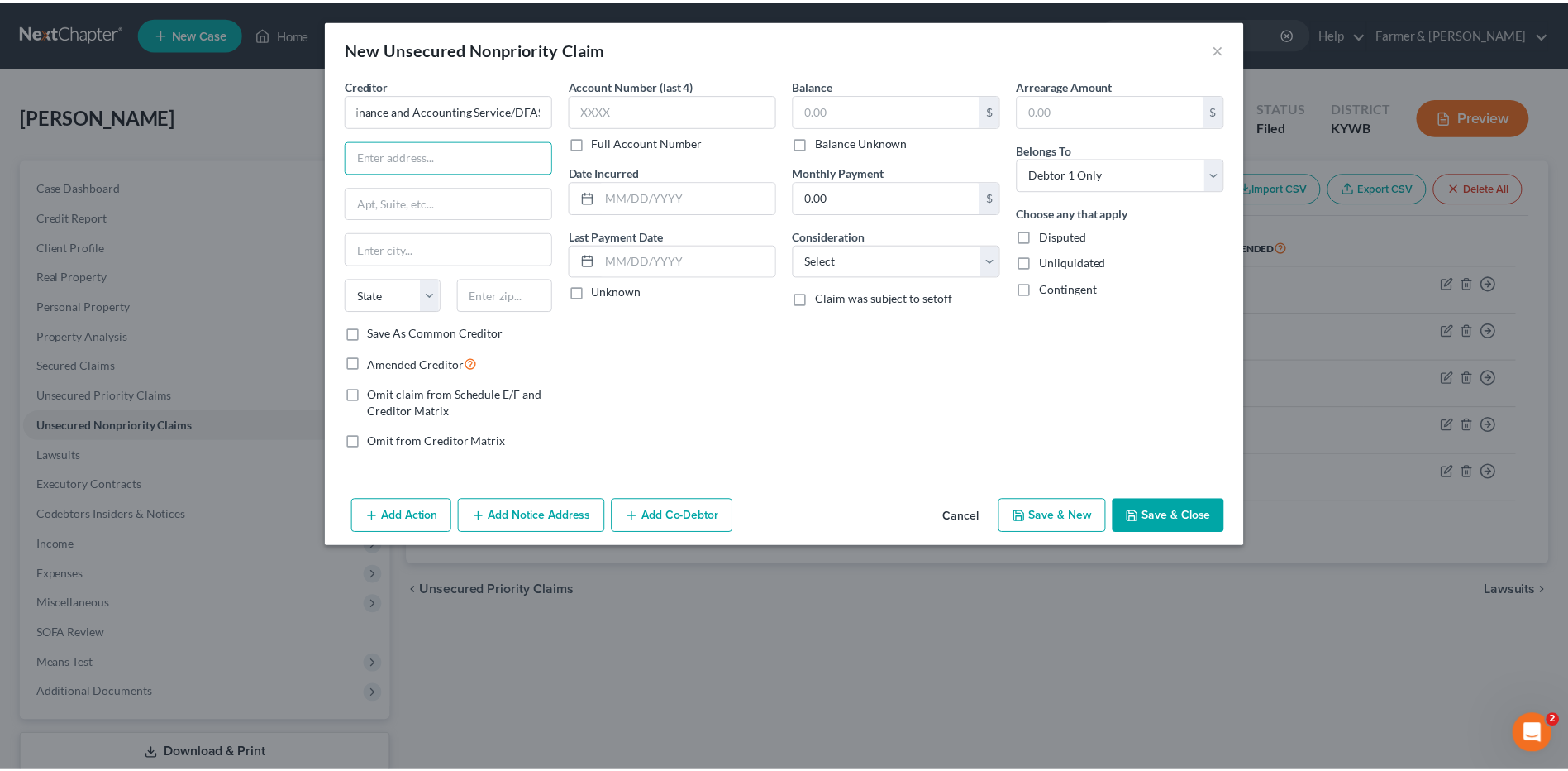
scroll to position [0, 0]
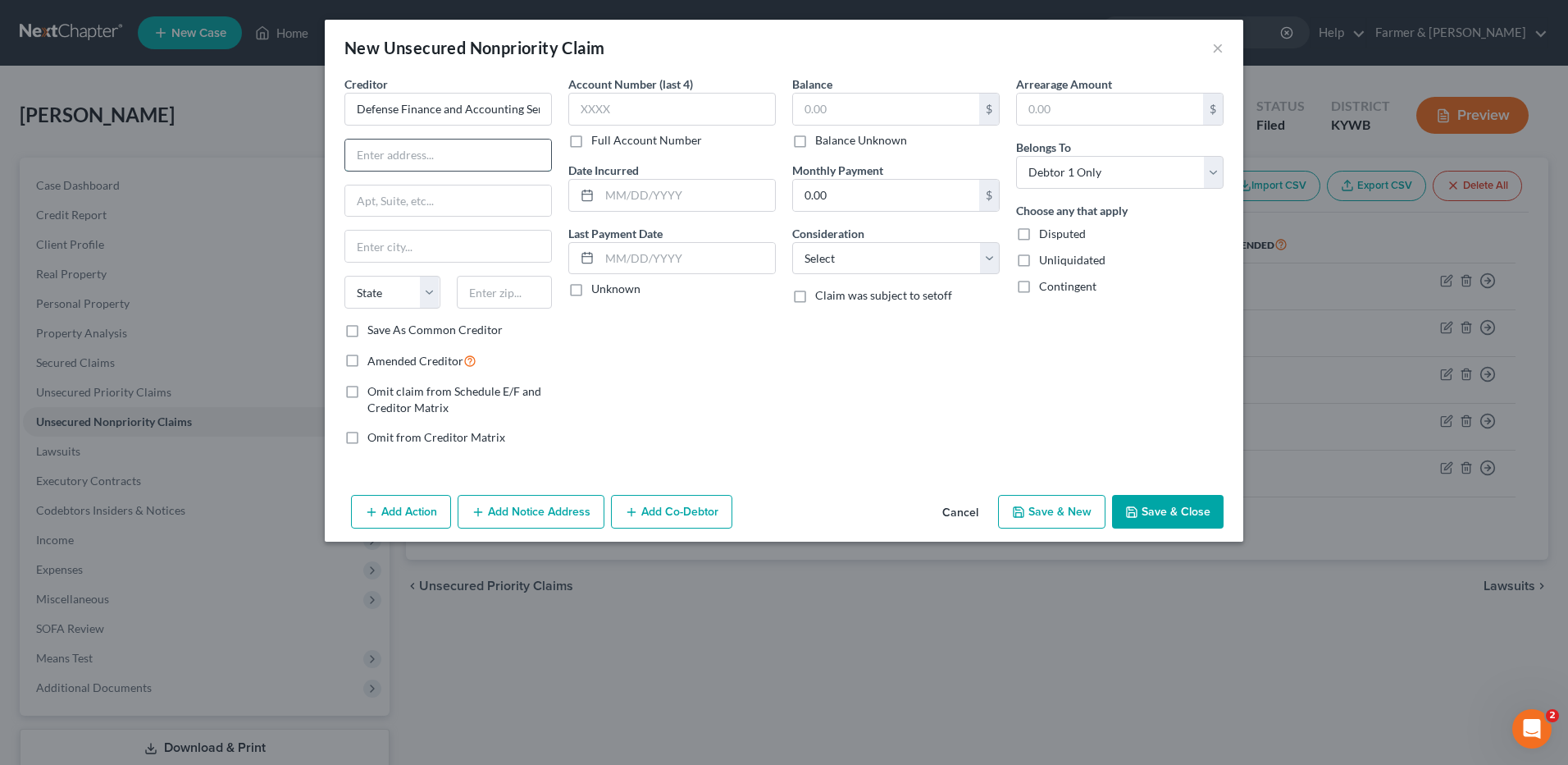
click at [465, 156] on input "text" at bounding box center [448, 155] width 206 height 31
type input "PO Box 979045"
type input "St. Louis"
select select "26"
click at [502, 295] on input "text" at bounding box center [504, 292] width 96 height 33
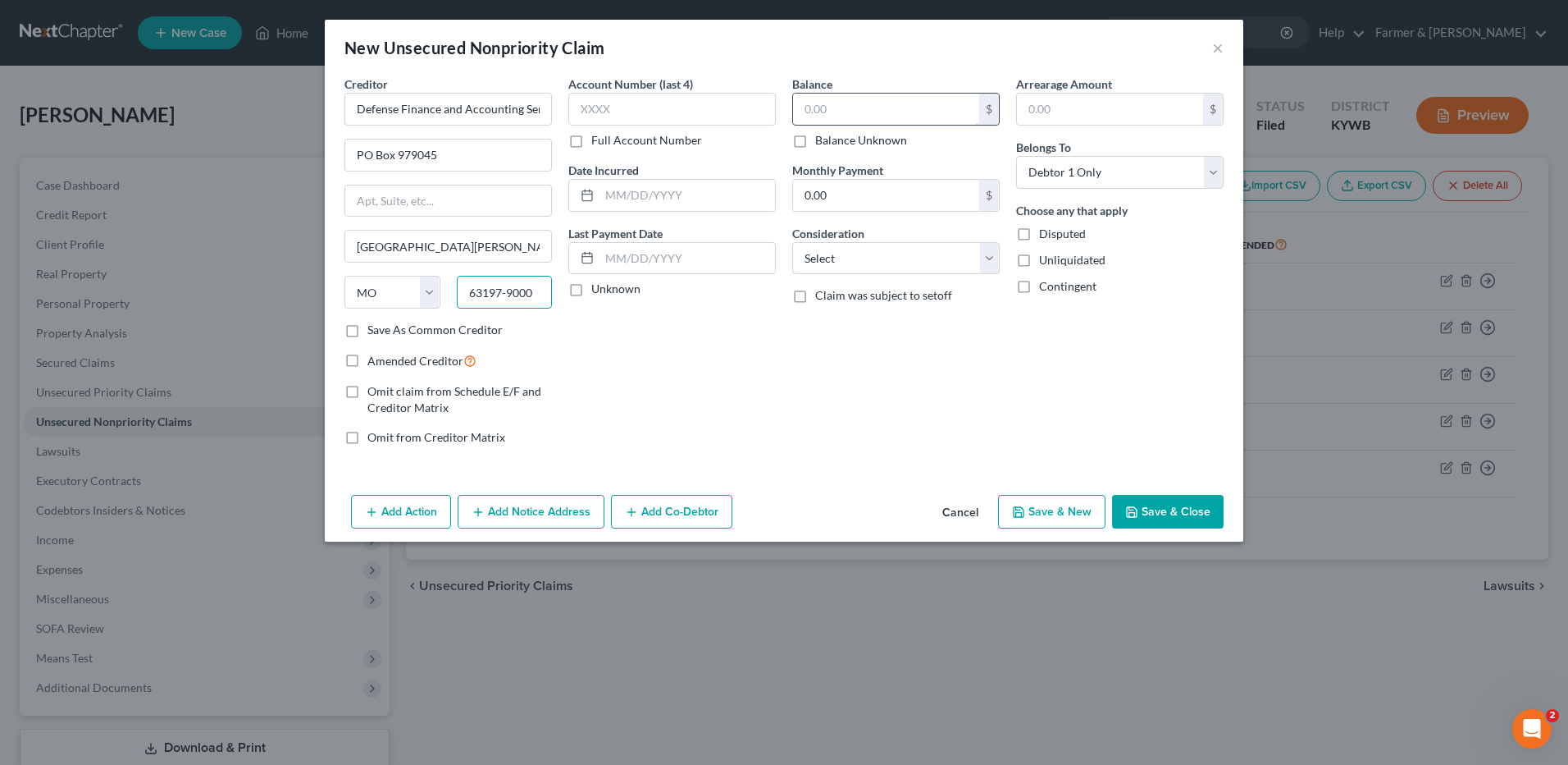
type input "63197-9000"
click at [941, 111] on input "text" at bounding box center [886, 109] width 186 height 31
type input "12,149.62"
click at [1182, 509] on button "Save & Close" at bounding box center [1167, 512] width 111 height 34
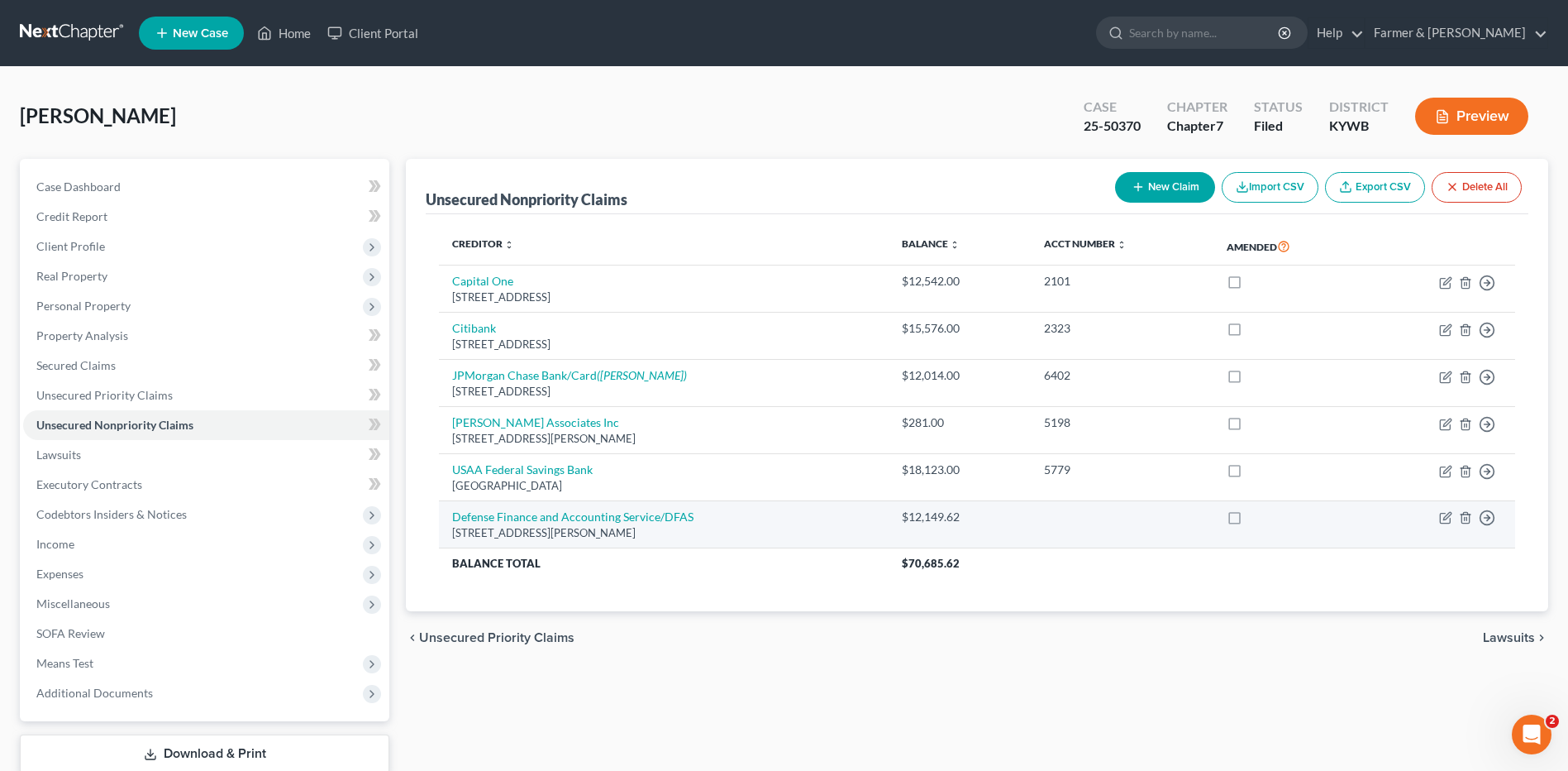
drag, startPoint x: 682, startPoint y: 532, endPoint x: 445, endPoint y: 524, distance: 237.1
click at [445, 524] on td "Defense Finance and Accounting Service/DFAS PO Box 979045, St. Louis, MO 63197-…" at bounding box center [664, 525] width 450 height 47
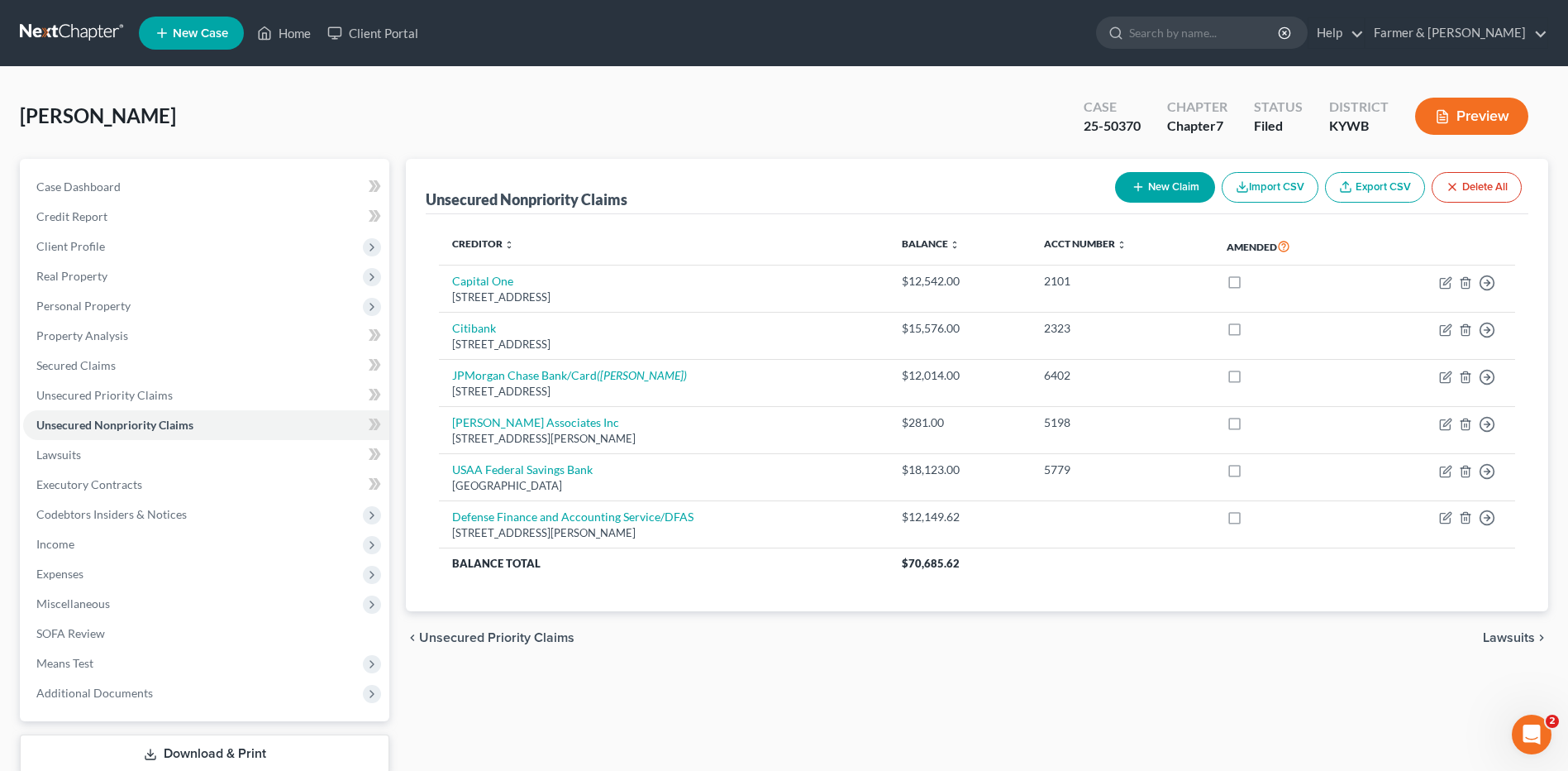
copy td "Defense Finance and Accounting Service/DFAS PO Box 979045, St. Louis, MO 63197-…"
click at [210, 242] on span "Client Profile" at bounding box center [206, 246] width 366 height 30
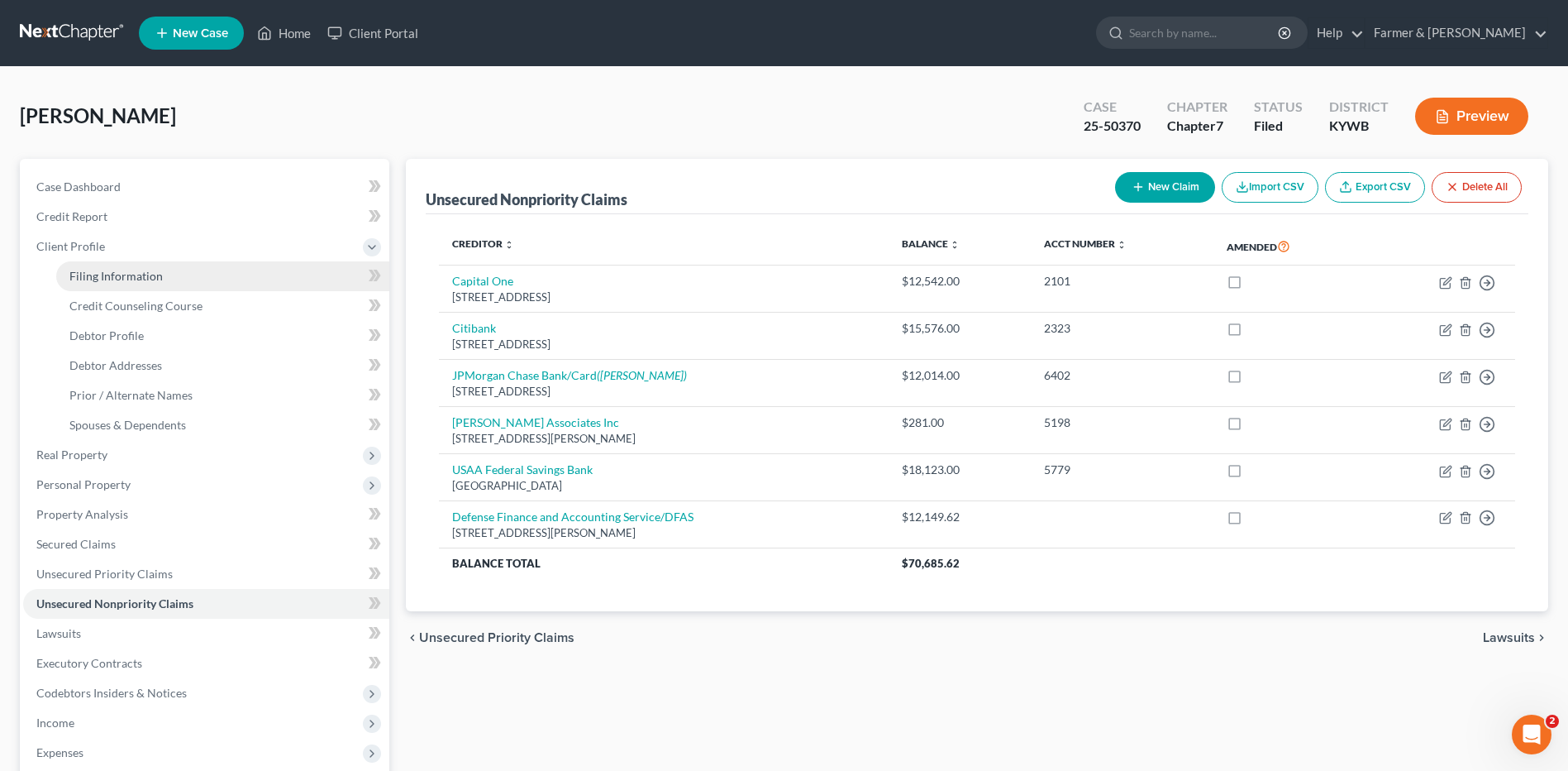
click at [183, 281] on link "Filing Information" at bounding box center [223, 276] width 333 height 30
select select "1"
select select "0"
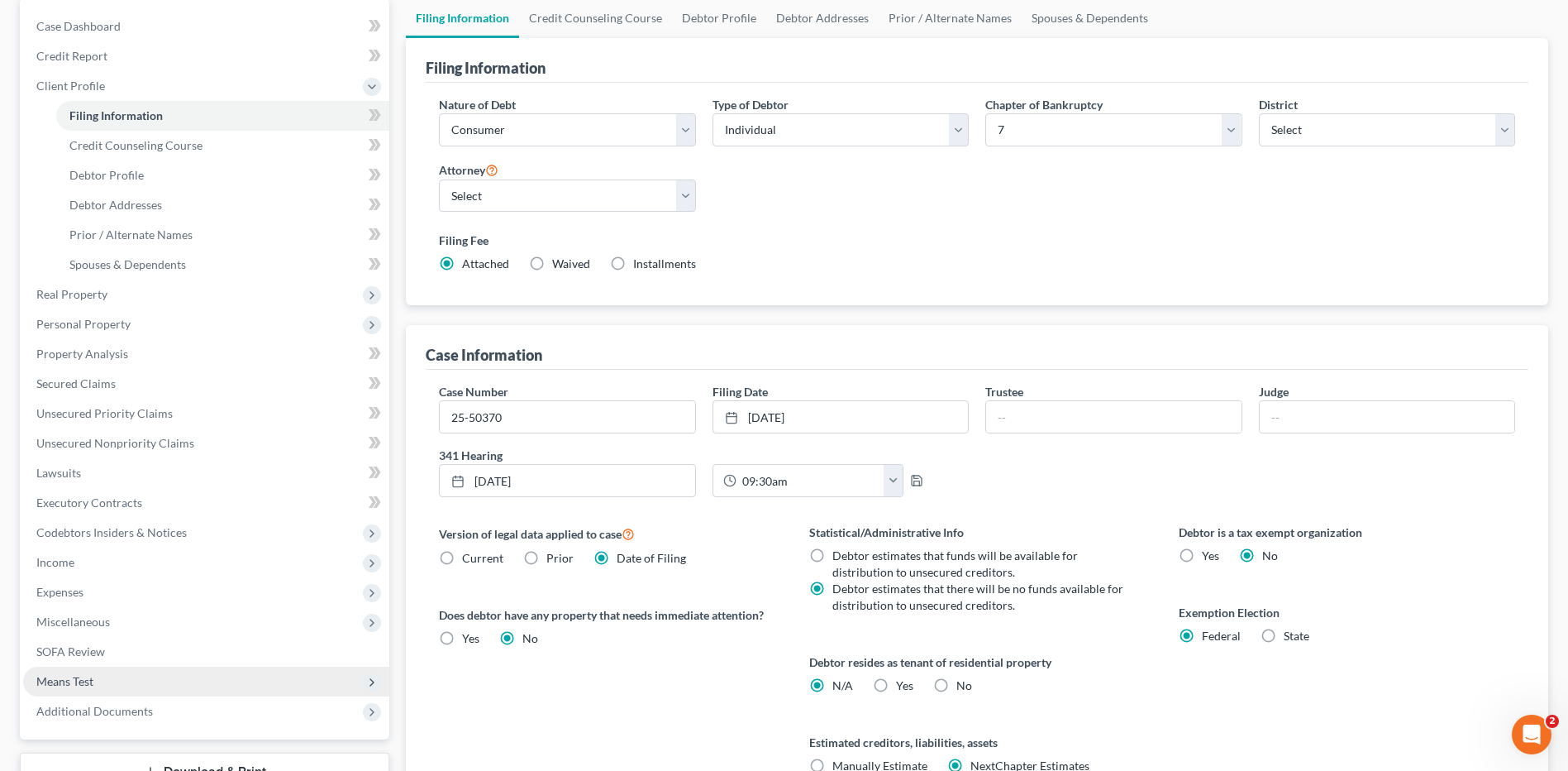
scroll to position [319, 0]
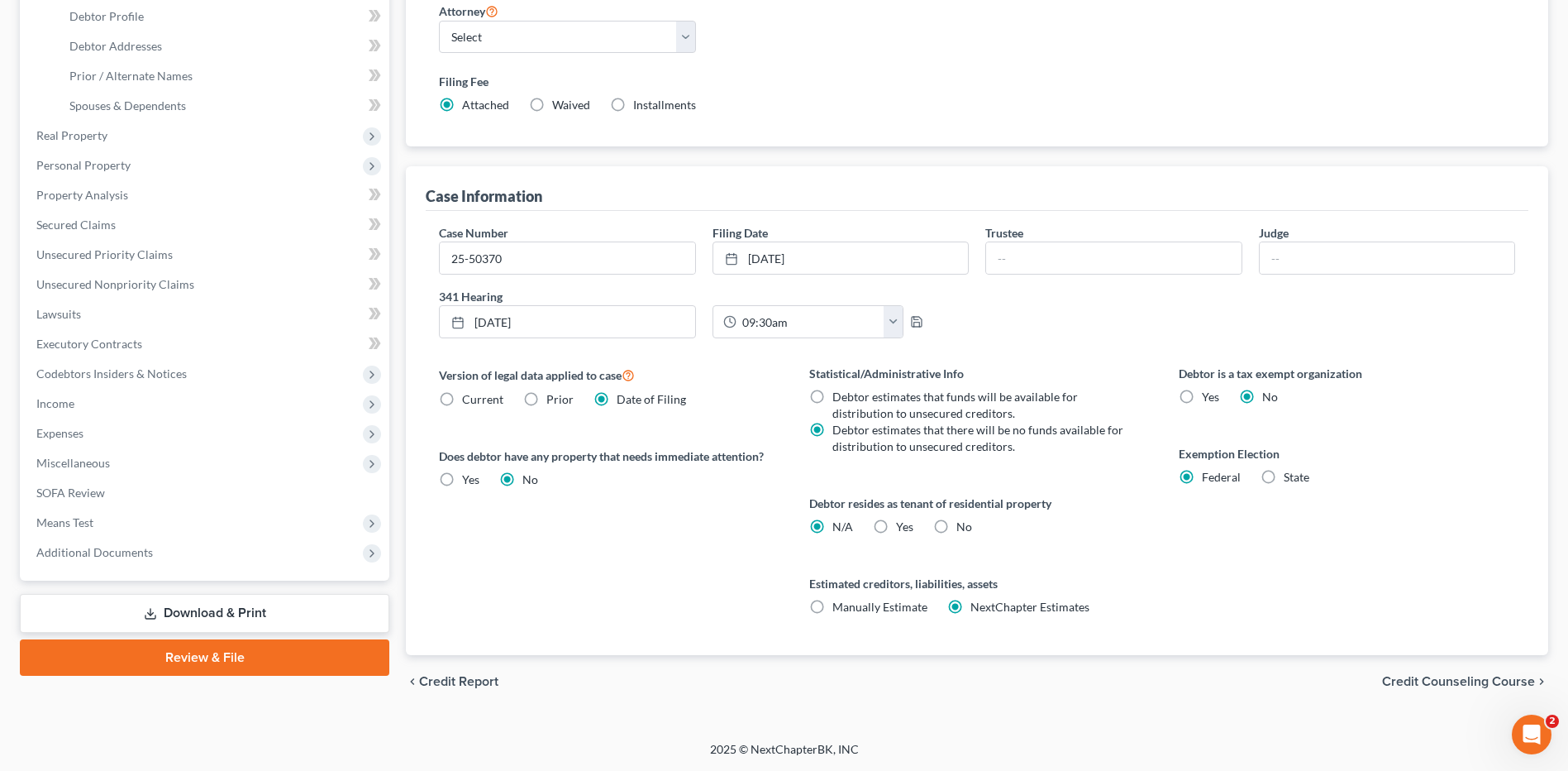
click at [116, 604] on link "Download & Print" at bounding box center [205, 613] width 370 height 39
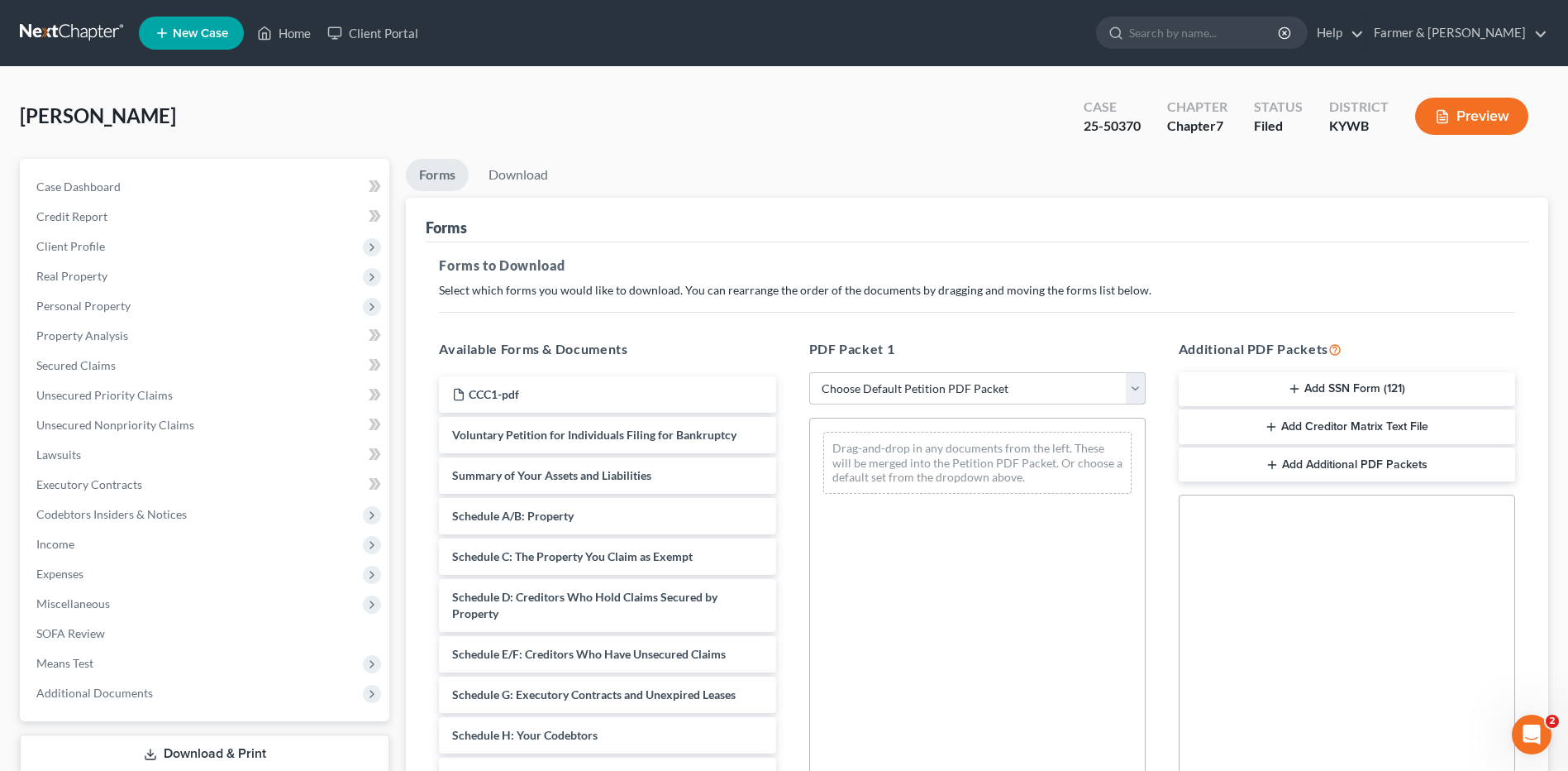
click at [879, 376] on select "Choose Default Petition PDF Packet Complete Bankruptcy Petition (all forms and …" at bounding box center [977, 388] width 336 height 33
click at [874, 482] on div "Drag-and-drop in any documents from the left. These will be merged into the Pet…" at bounding box center [978, 463] width 308 height 62
click at [899, 400] on select "Choose Default Petition PDF Packet Complete Bankruptcy Petition (all forms and …" at bounding box center [977, 388] width 336 height 33
select select "2"
click at [809, 372] on select "Choose Default Petition PDF Packet Complete Bankruptcy Petition (all forms and …" at bounding box center [977, 388] width 336 height 33
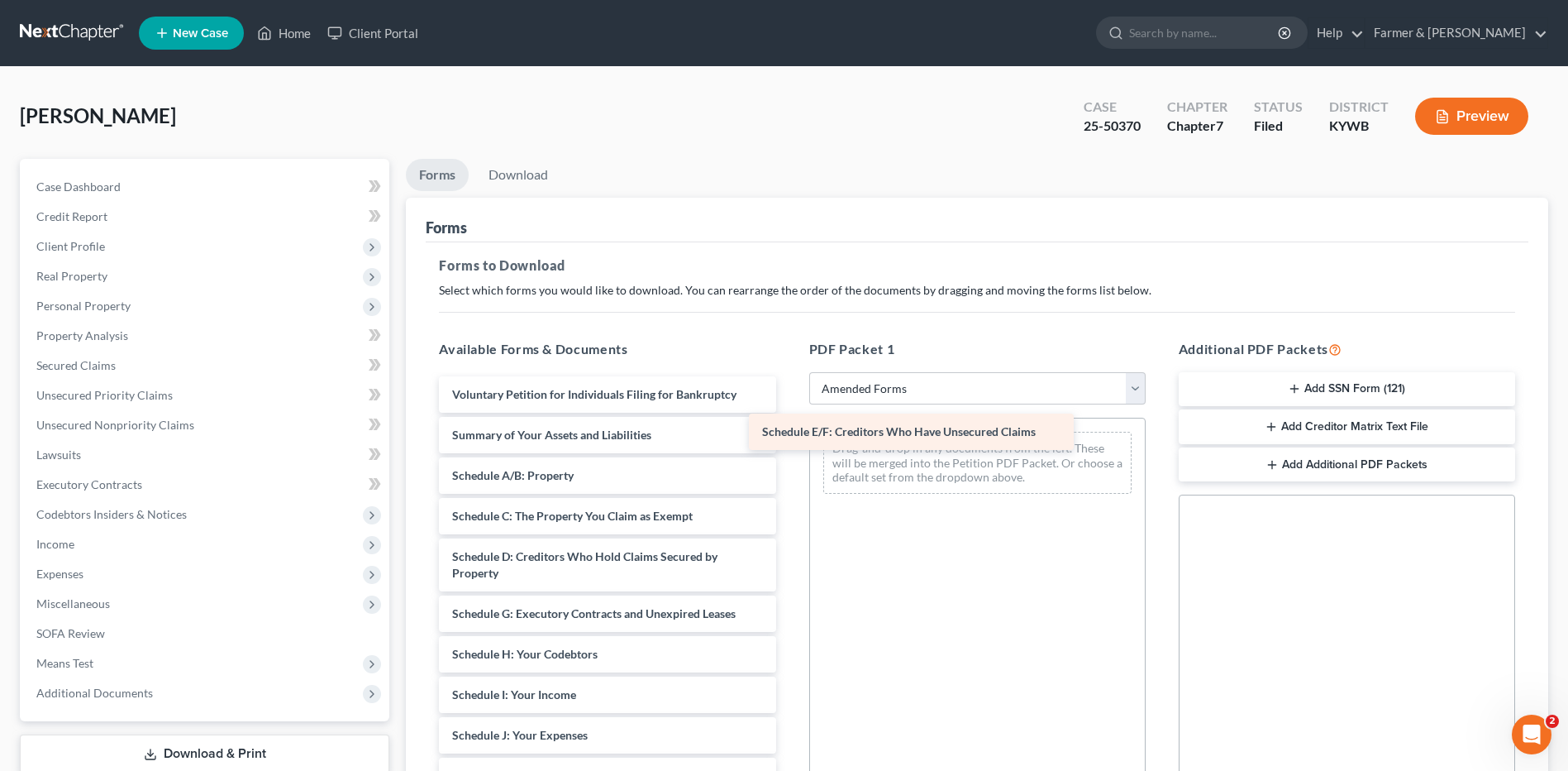
drag, startPoint x: 620, startPoint y: 617, endPoint x: 962, endPoint y: 430, distance: 389.8
click at [789, 431] on div "Schedule E/F: Creditors Who Have Unsecured Claims Voluntary Petition for Indivi…" at bounding box center [607, 760] width 363 height 767
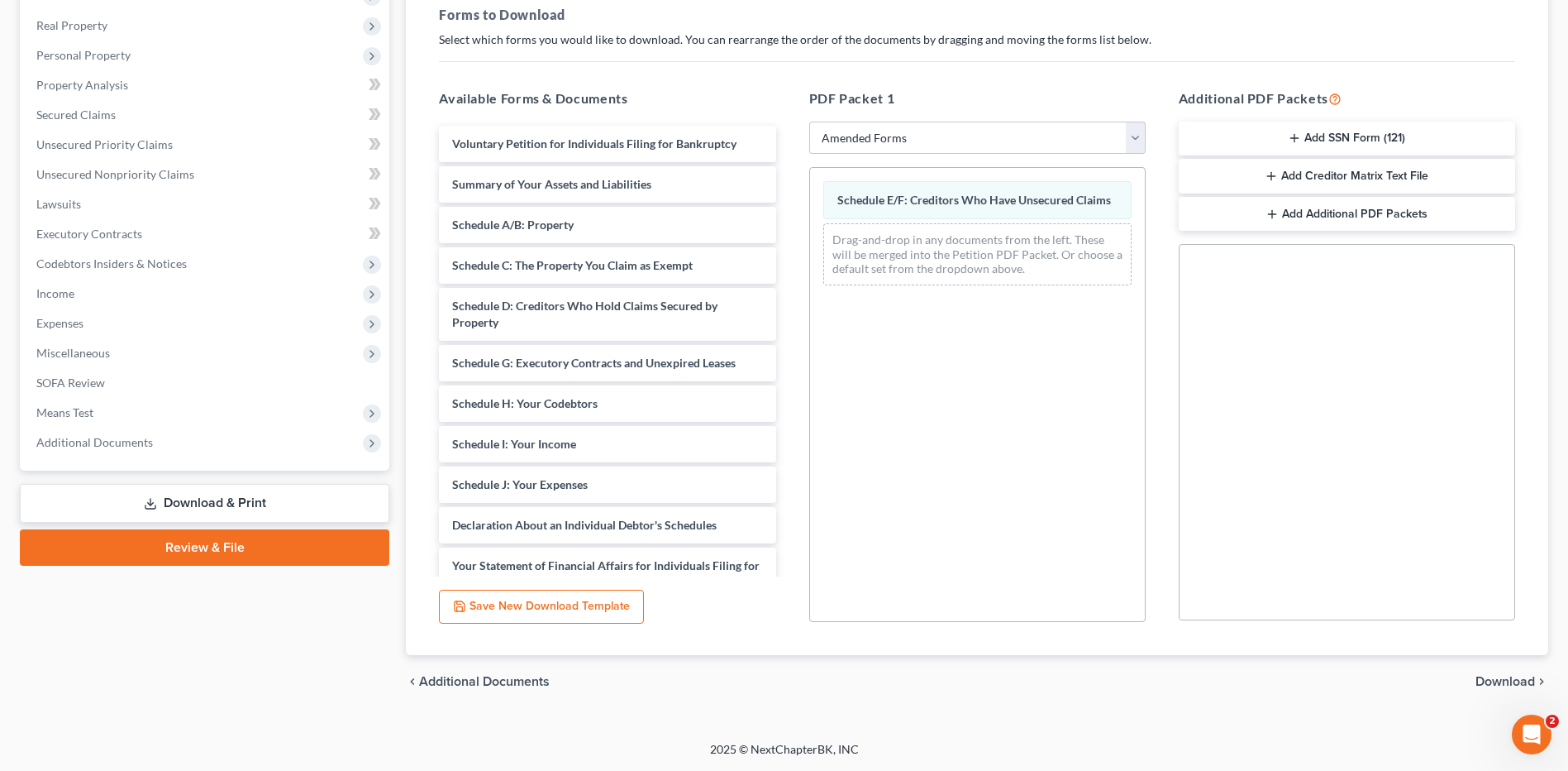
click at [1490, 679] on span "Download" at bounding box center [1505, 681] width 59 height 14
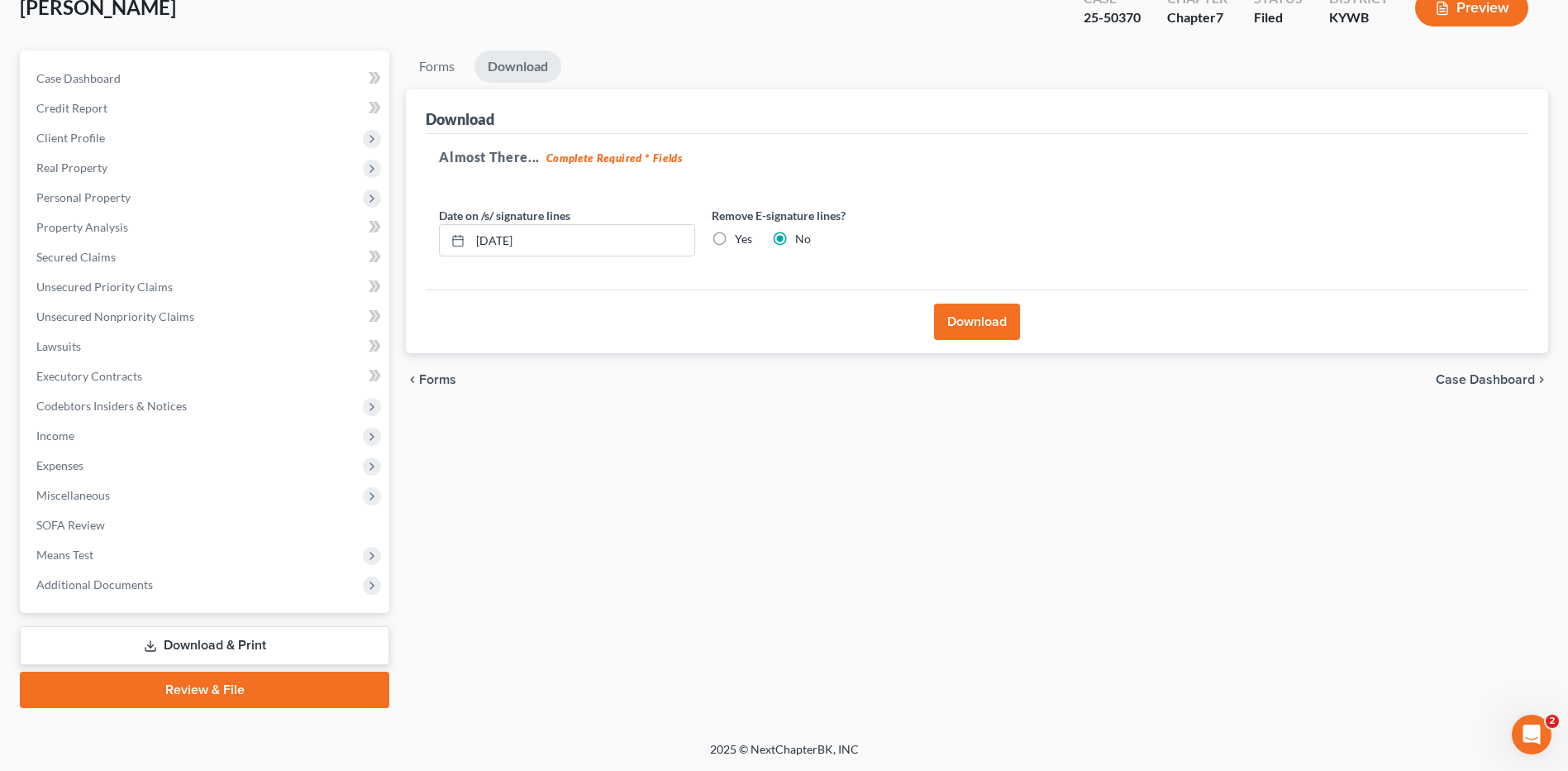
click at [1010, 323] on button "Download" at bounding box center [977, 322] width 86 height 36
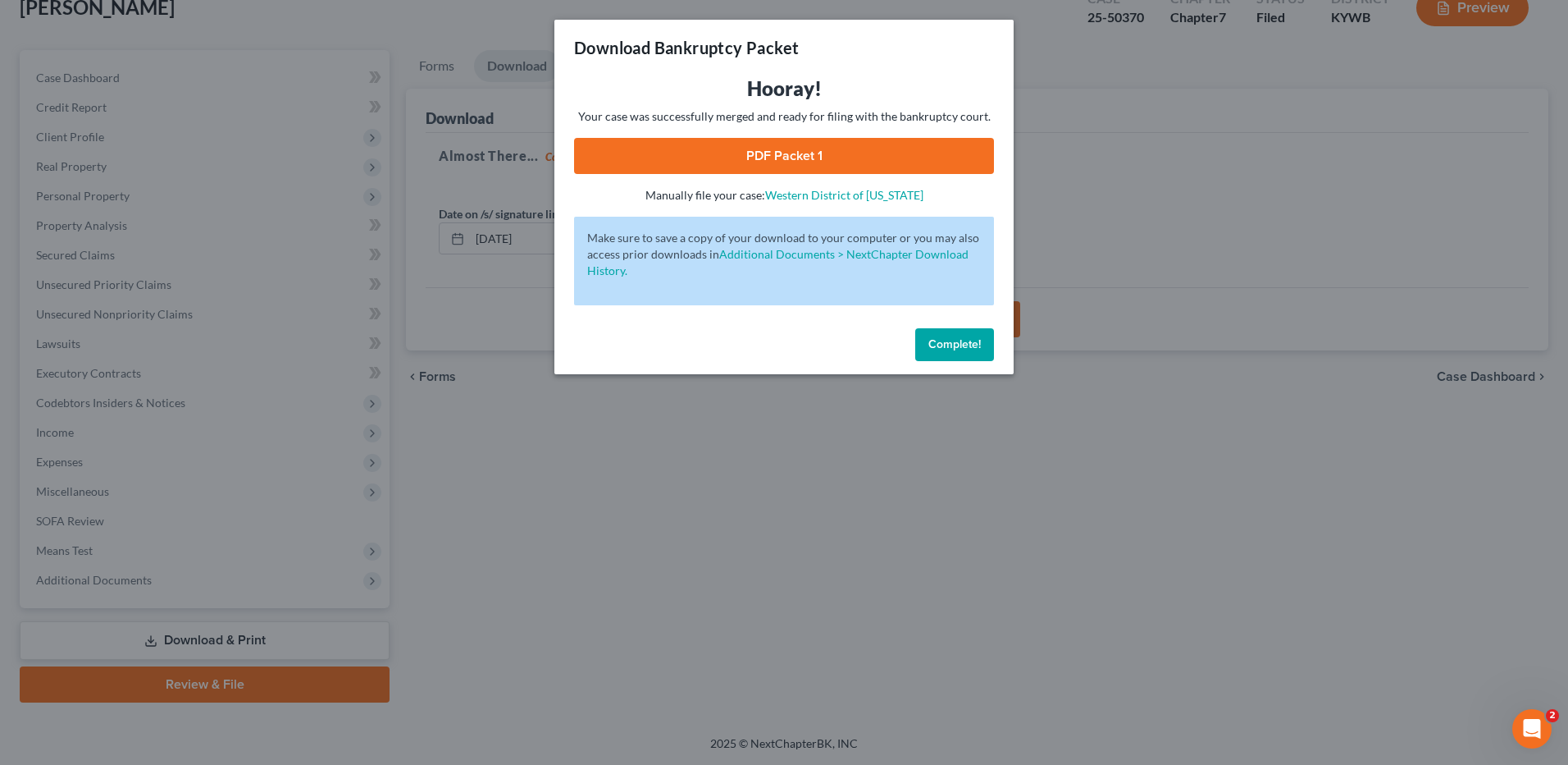
click at [835, 143] on link "PDF Packet 1" at bounding box center [784, 156] width 420 height 36
click at [952, 342] on span "Complete!" at bounding box center [954, 344] width 52 height 14
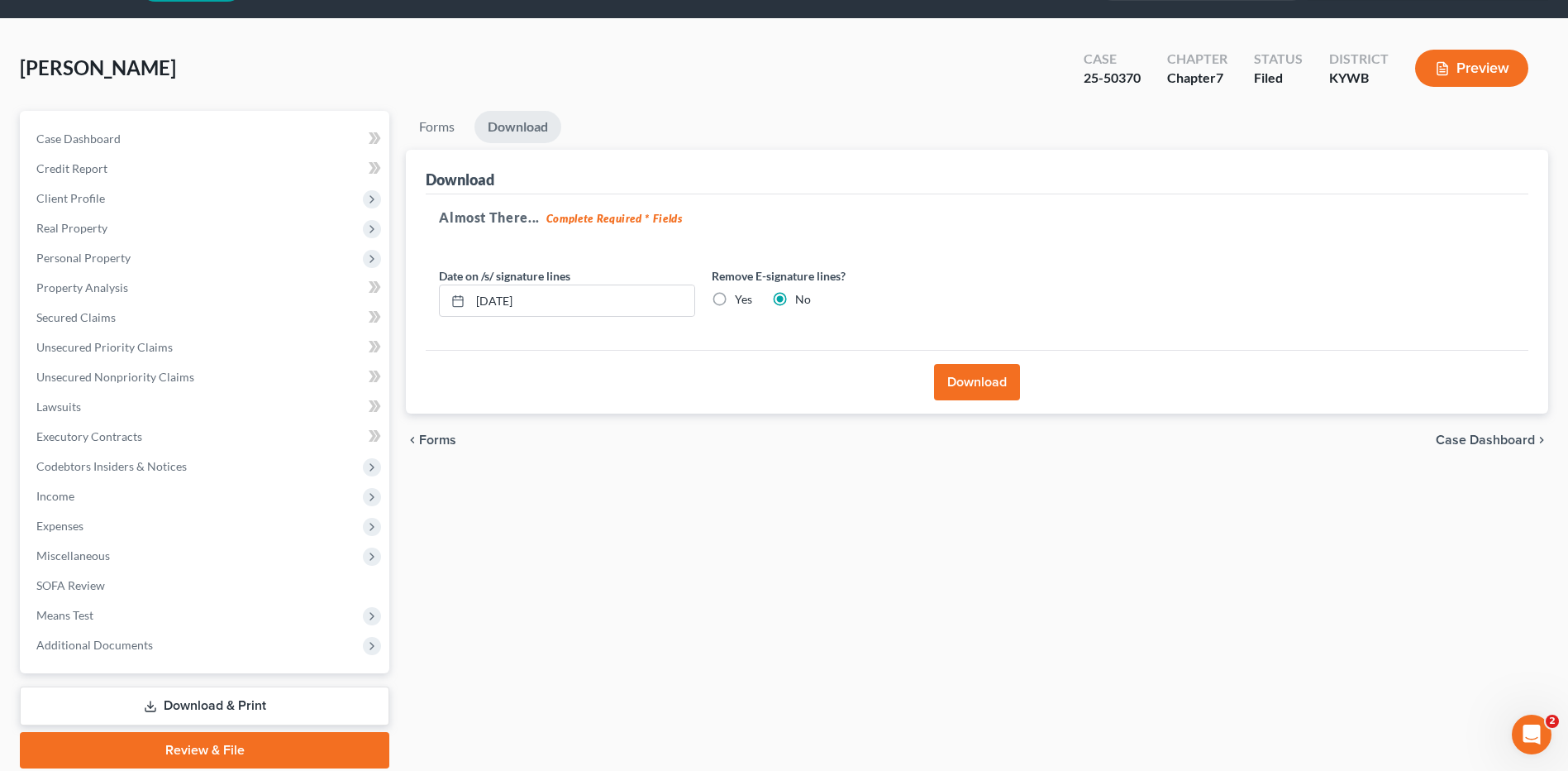
scroll to position [0, 0]
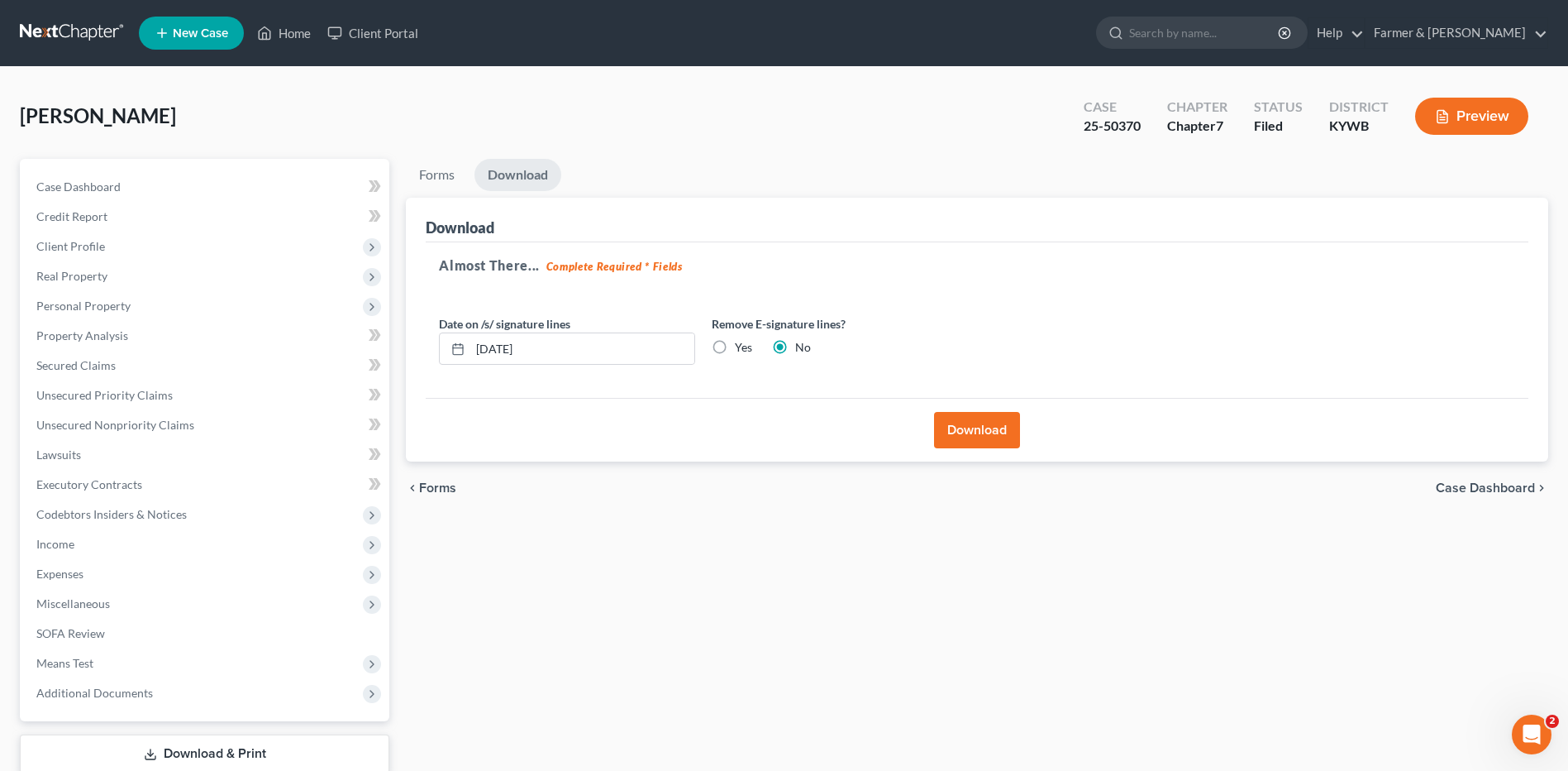
click at [79, 27] on link at bounding box center [73, 33] width 106 height 30
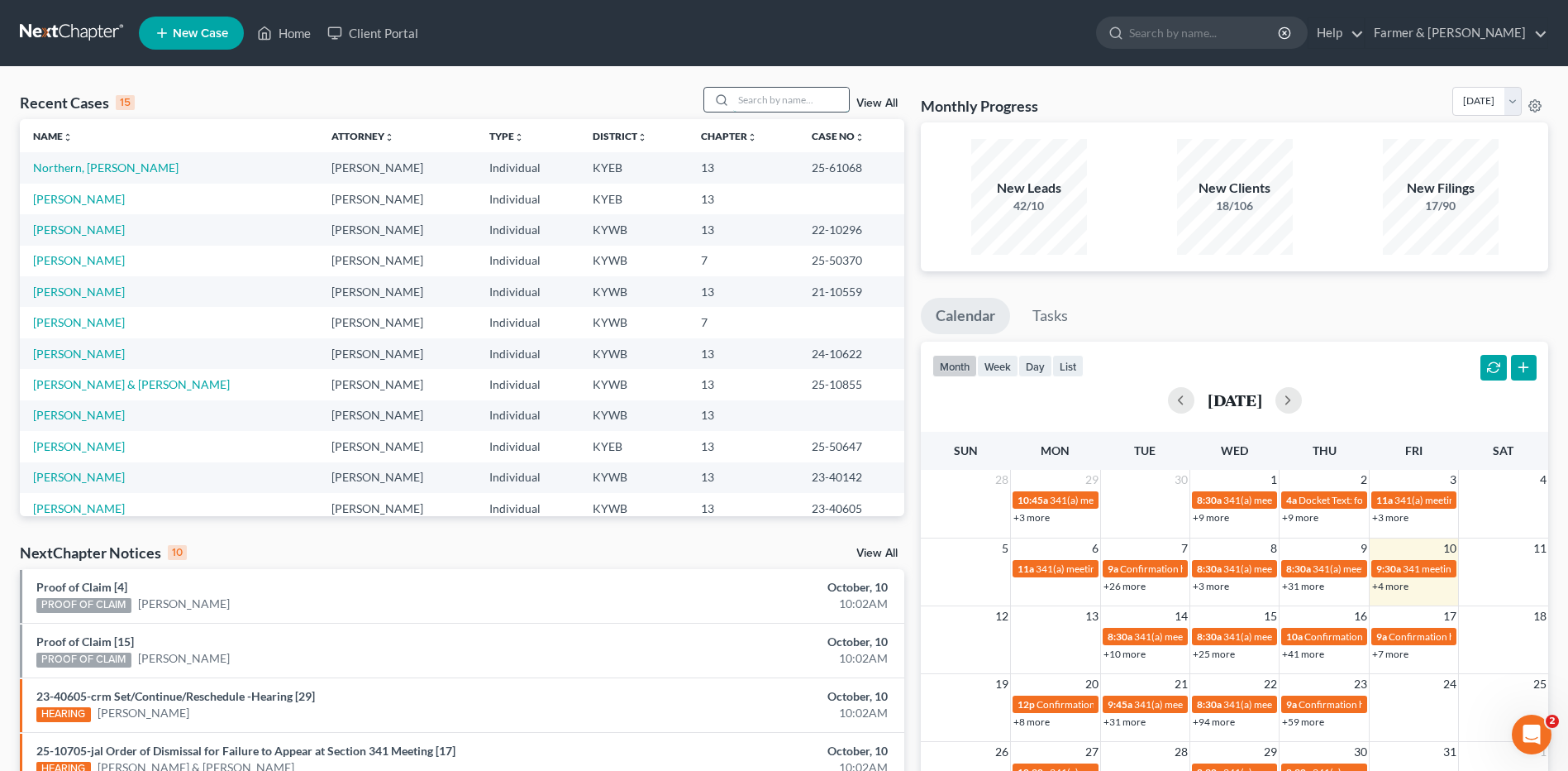
click at [773, 96] on input "search" at bounding box center [791, 99] width 116 height 24
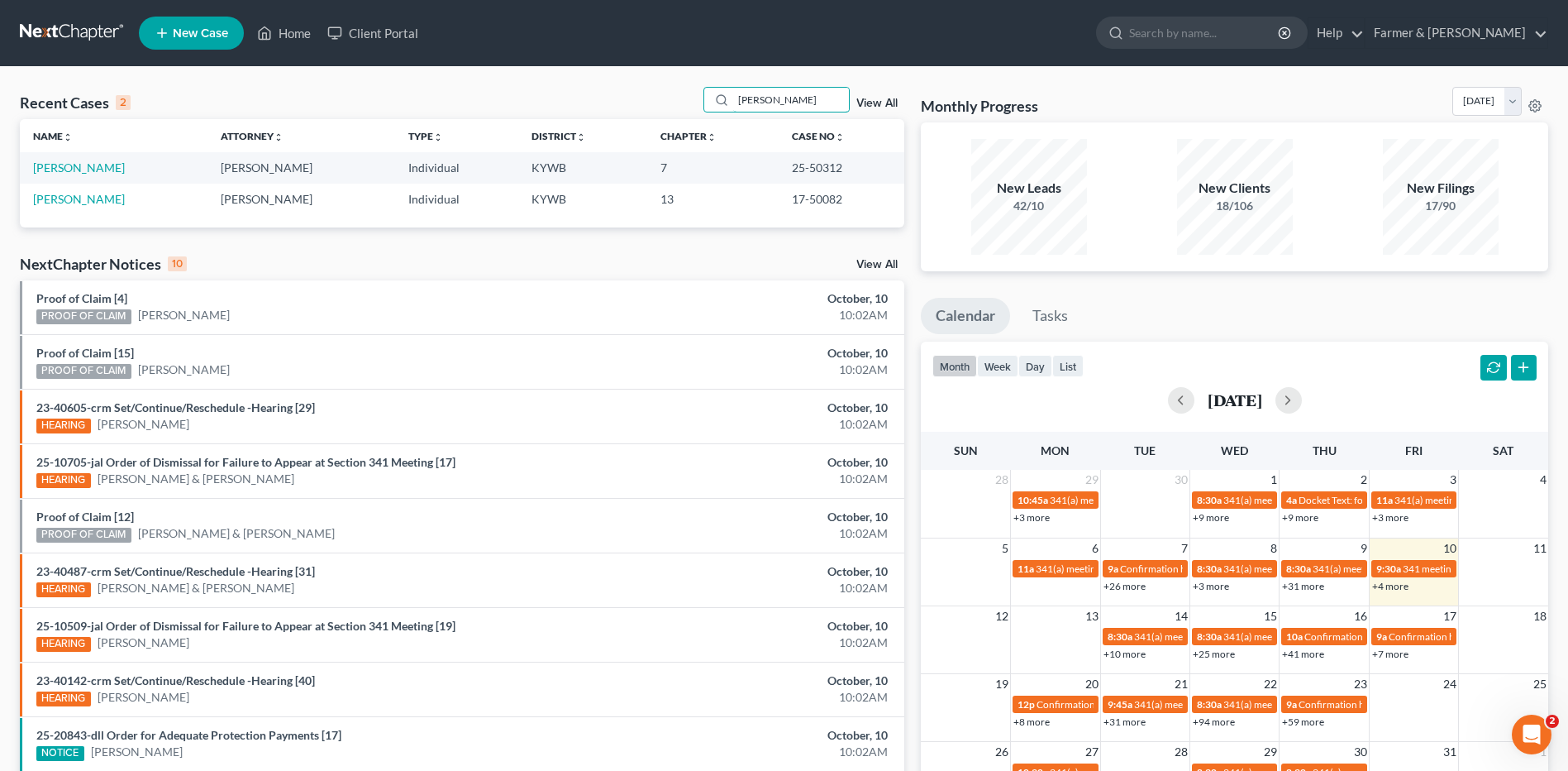
type input "[PERSON_NAME]"
drag, startPoint x: 784, startPoint y: 102, endPoint x: 710, endPoint y: 111, distance: 74.5
click at [719, 116] on div "Recent Cases 2 [PERSON_NAME] View All" at bounding box center [462, 102] width 885 height 32
click at [85, 166] on link "[PERSON_NAME]" at bounding box center [78, 167] width 92 height 14
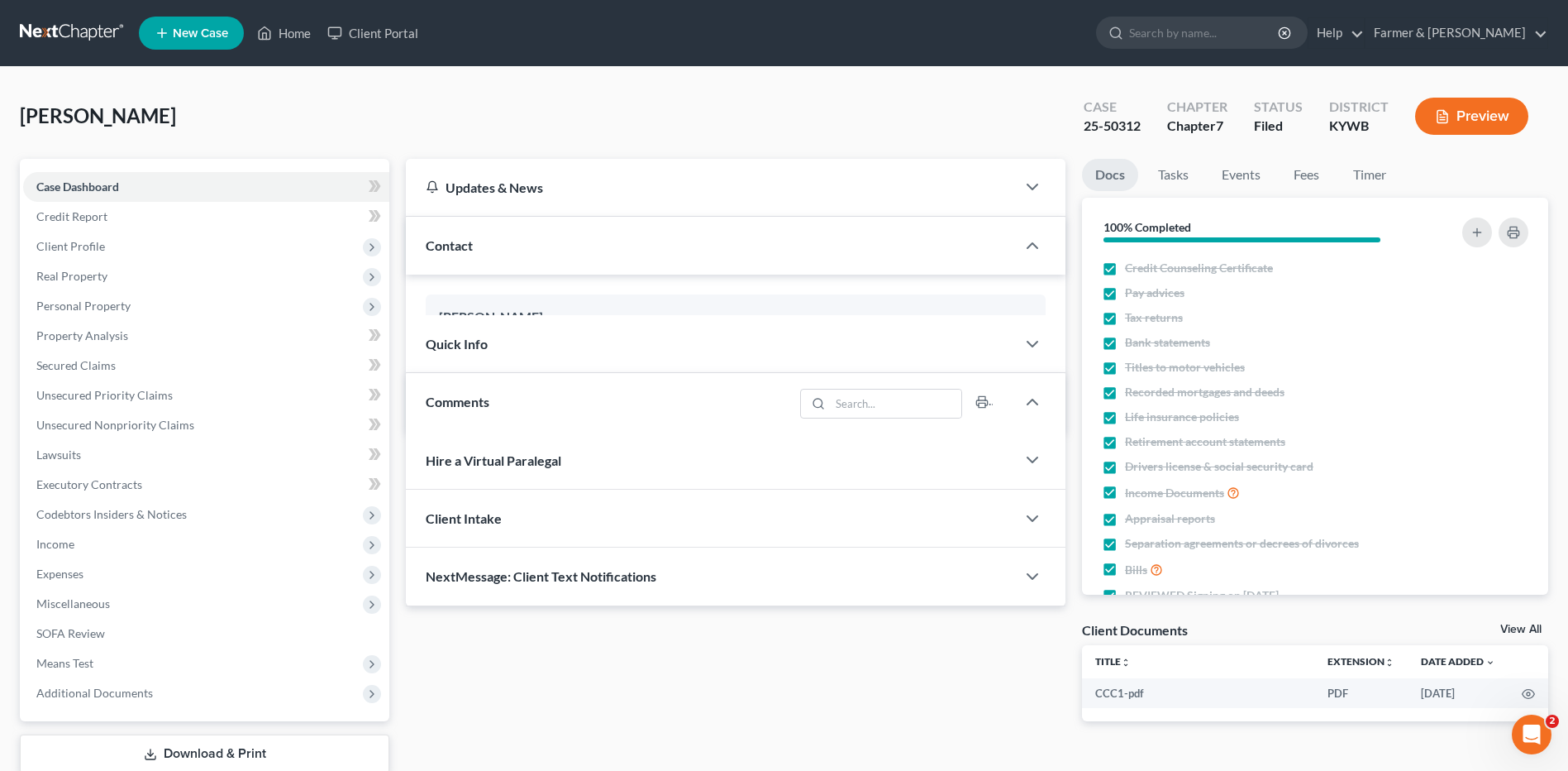
scroll to position [14, 0]
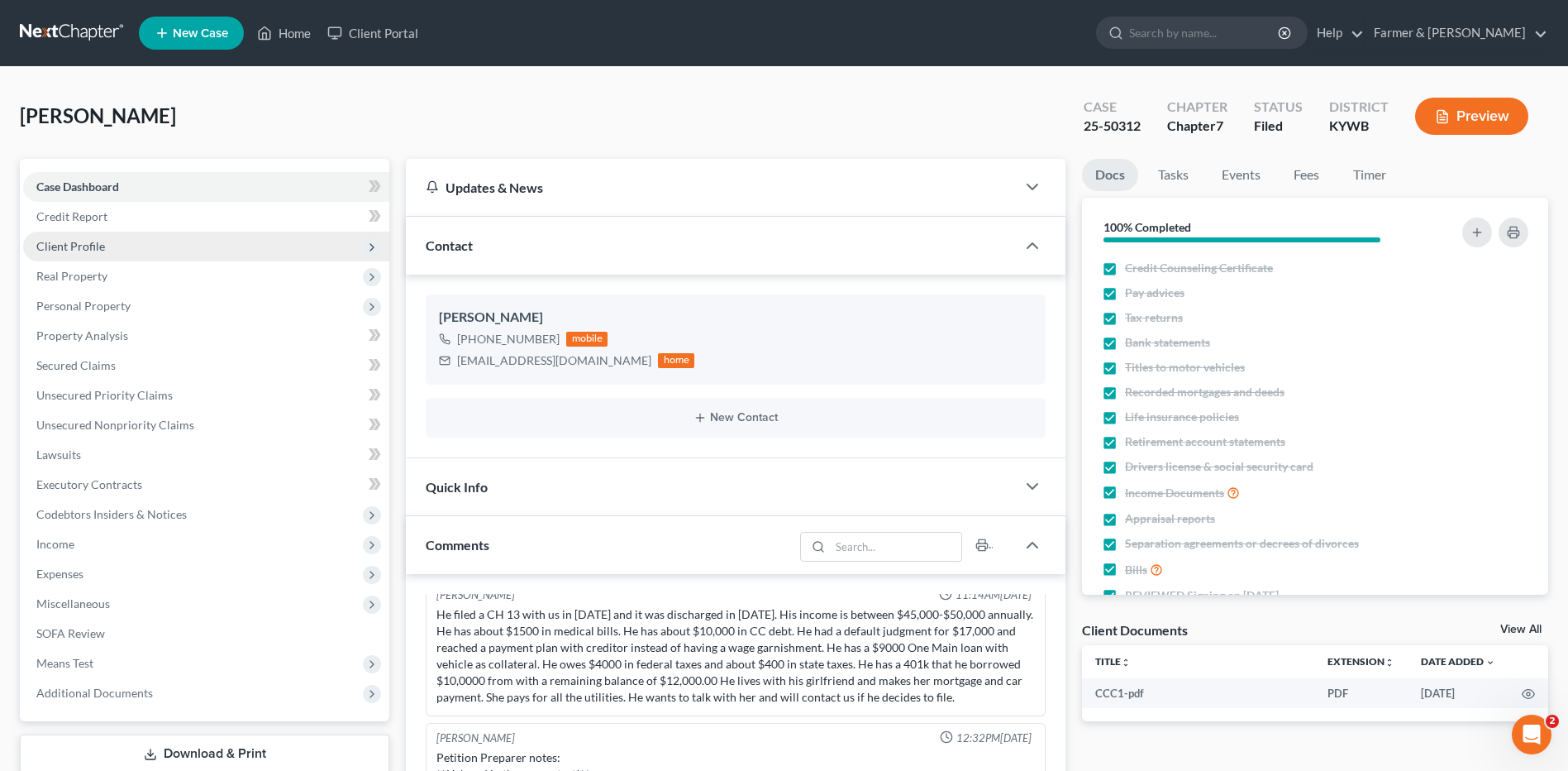
click at [161, 237] on span "Client Profile" at bounding box center [206, 246] width 366 height 30
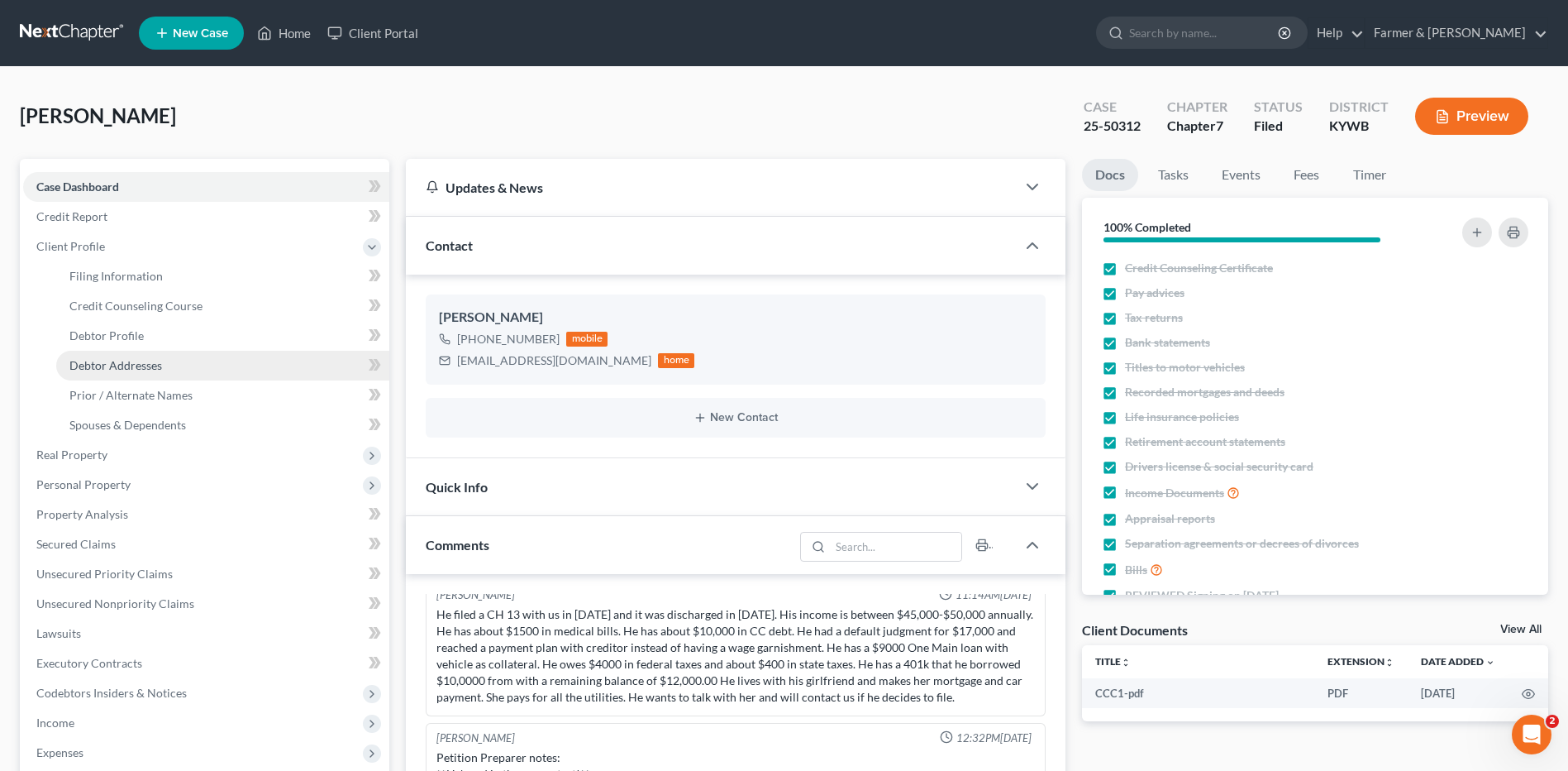
click at [190, 355] on link "Debtor Addresses" at bounding box center [223, 365] width 333 height 30
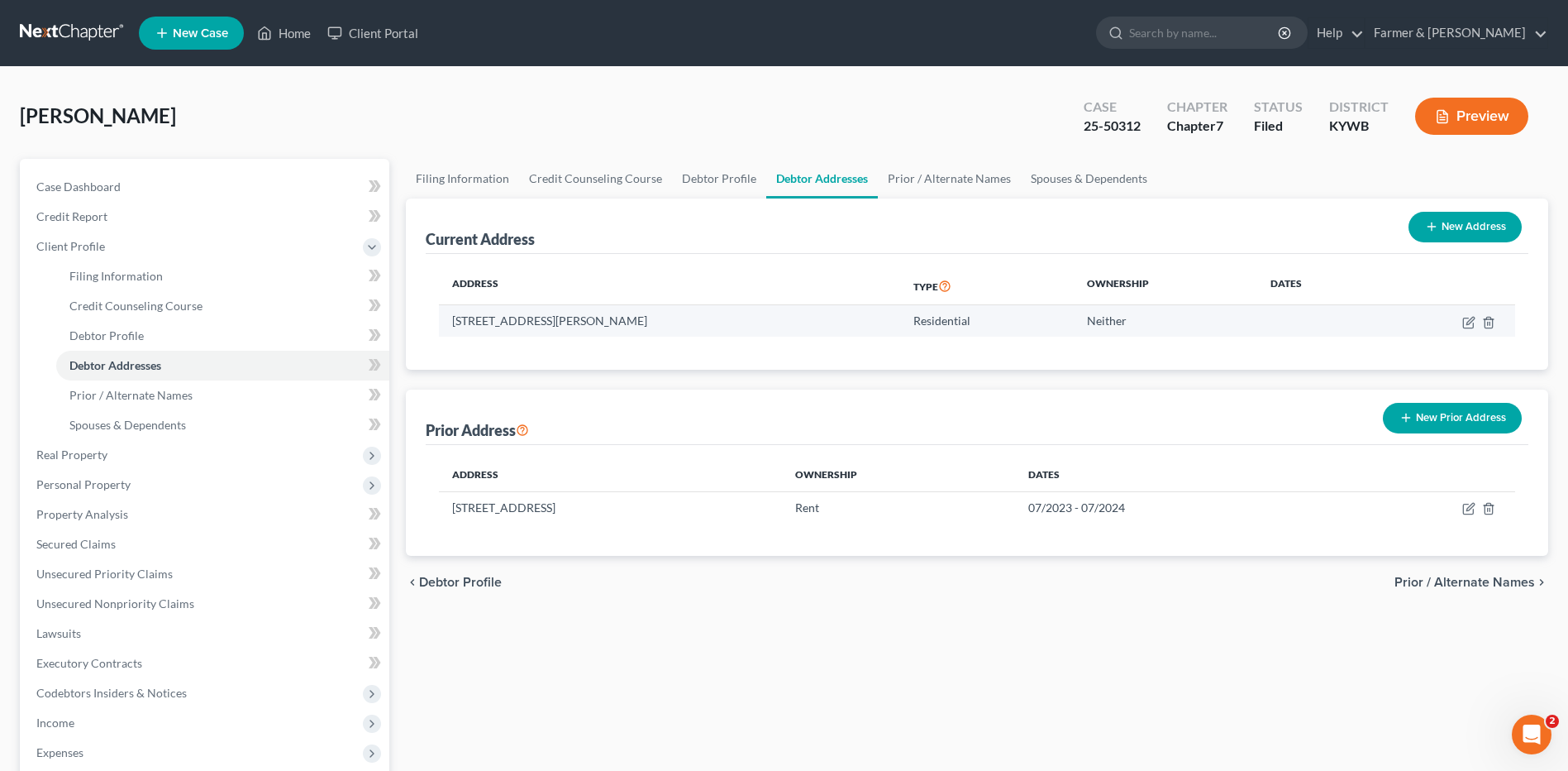
drag, startPoint x: 676, startPoint y: 327, endPoint x: 451, endPoint y: 331, distance: 225.0
click at [451, 331] on td "741 Glenn Chapel Rd, Kuttawa, KY 42055" at bounding box center [669, 321] width 460 height 31
copy td "741 Glenn Chapel Rd, Kuttawa, KY 42055"
click at [96, 26] on link at bounding box center [73, 33] width 106 height 30
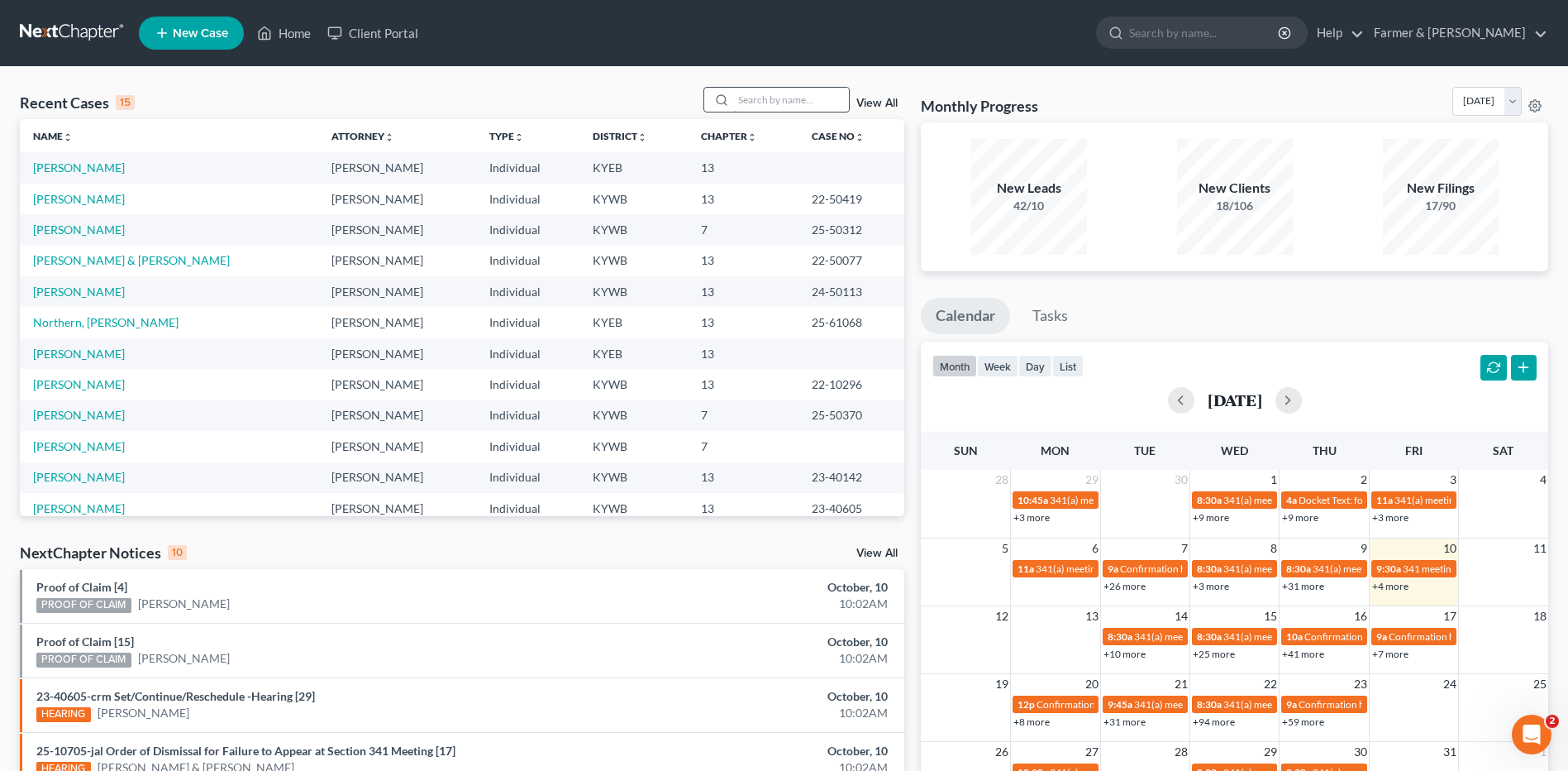
click at [782, 93] on input "search" at bounding box center [791, 99] width 116 height 24
click at [89, 414] on link "[PERSON_NAME]" at bounding box center [78, 414] width 92 height 14
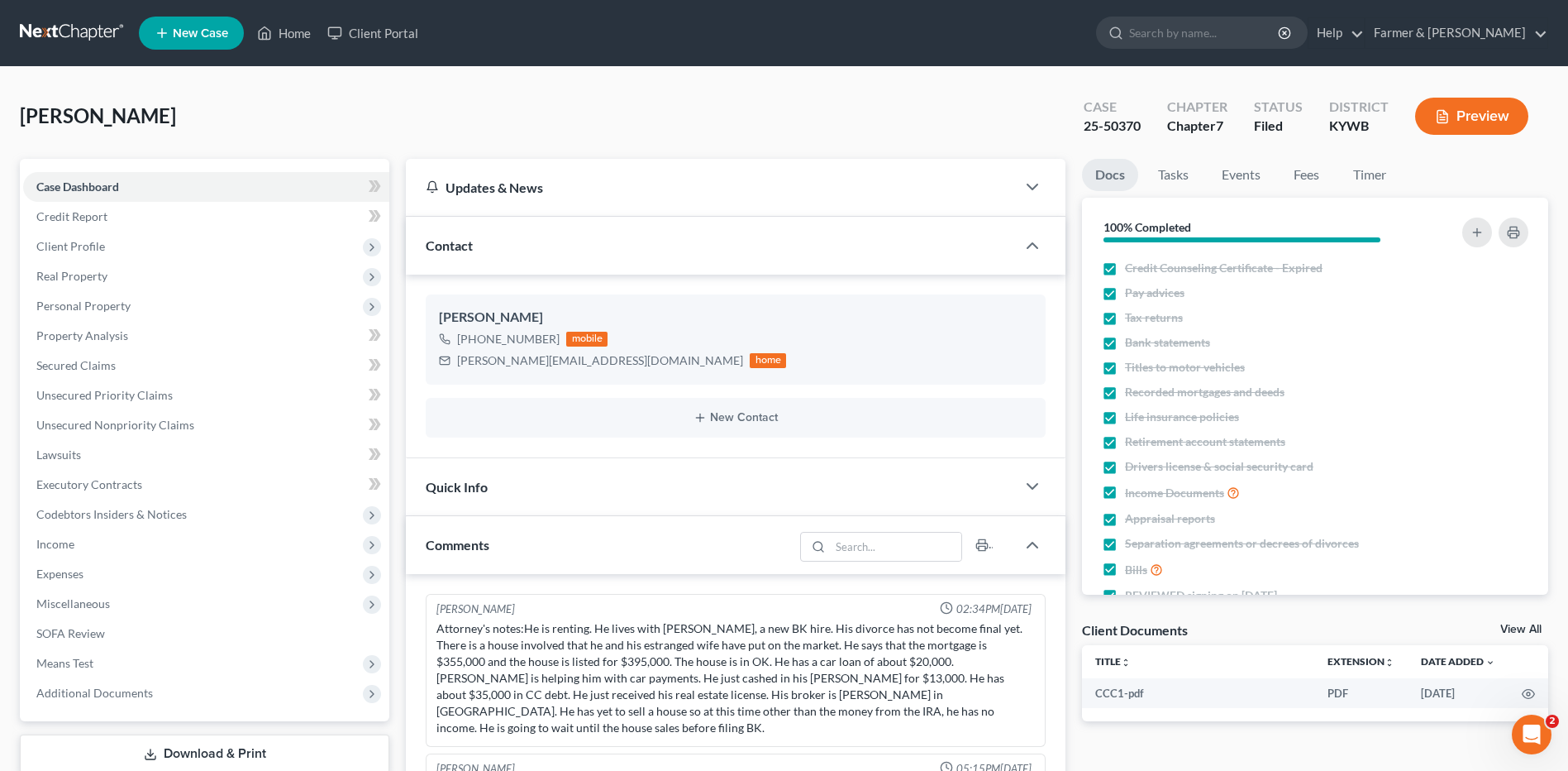
scroll to position [911, 0]
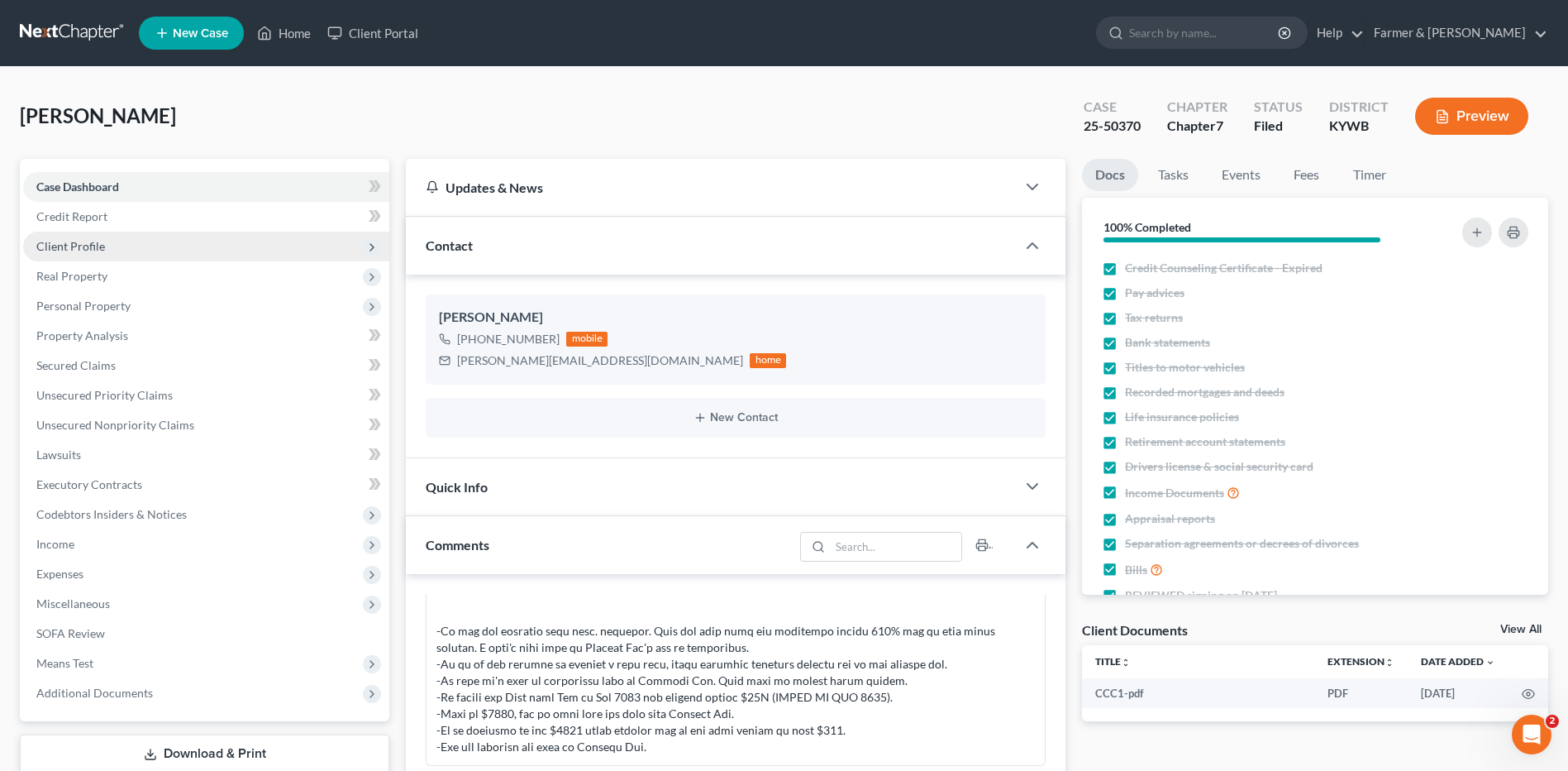
click at [185, 242] on span "Client Profile" at bounding box center [206, 246] width 366 height 30
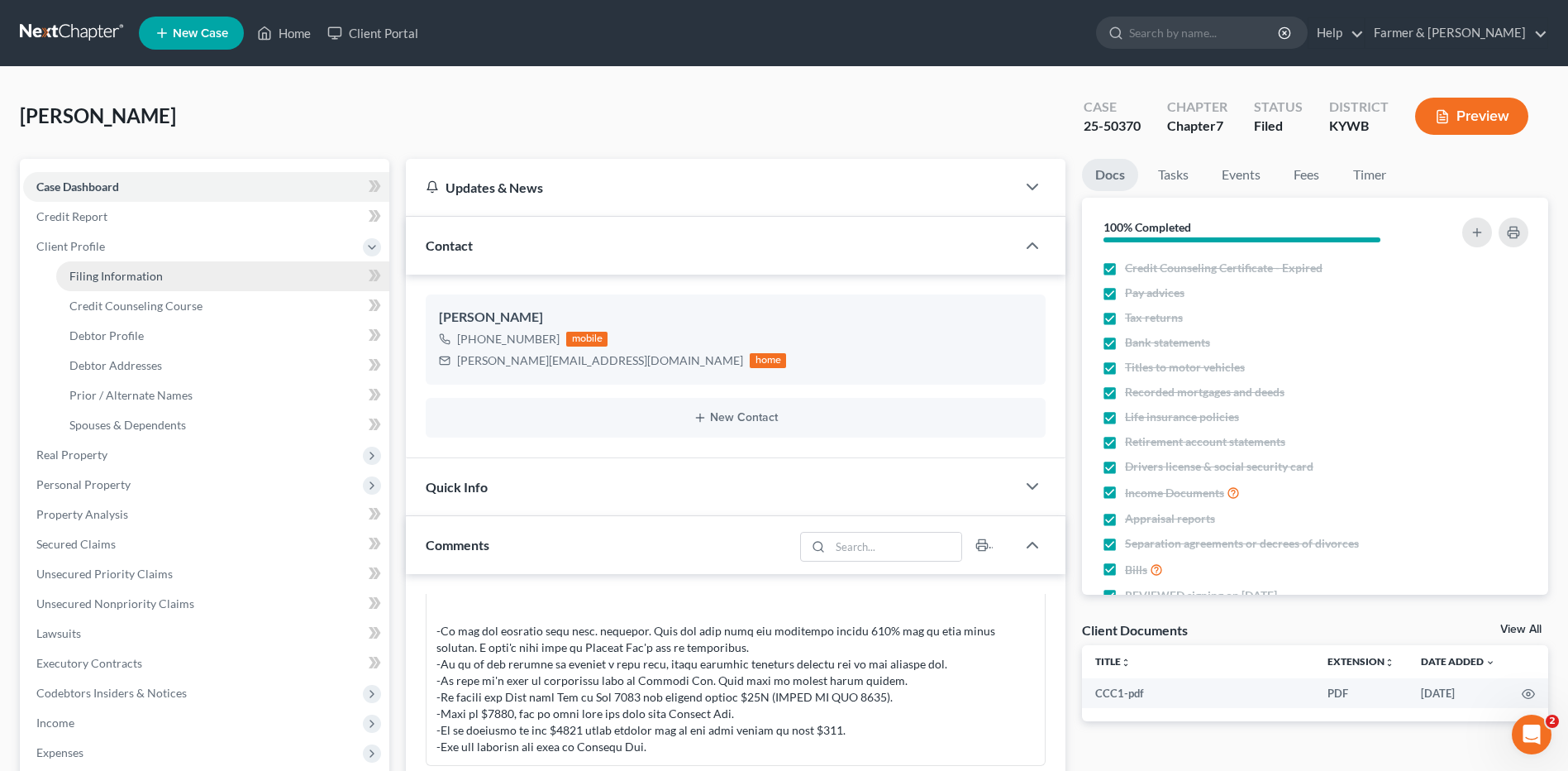
click at [178, 275] on link "Filing Information" at bounding box center [223, 276] width 333 height 30
select select "1"
select select "0"
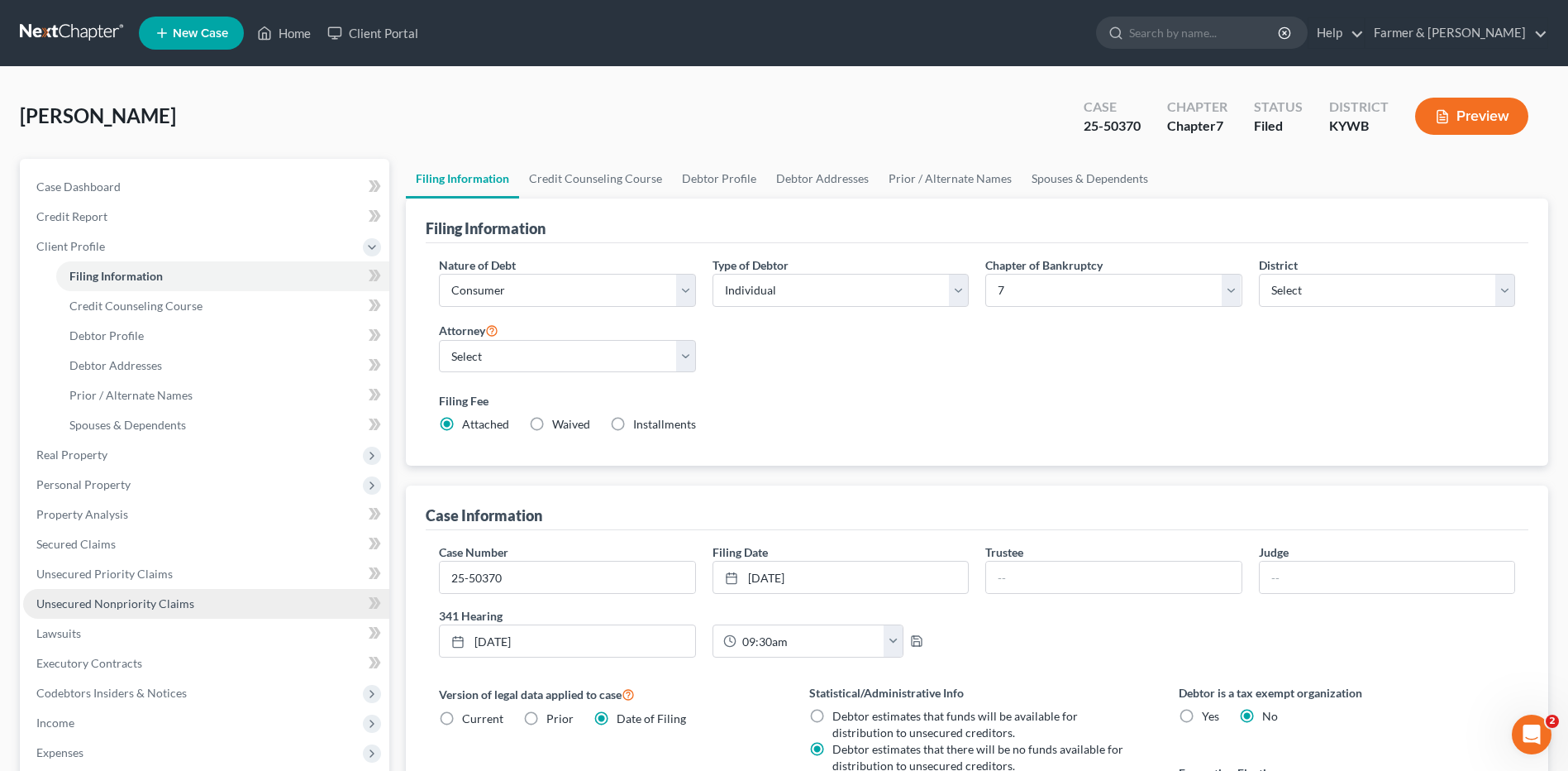
click at [174, 602] on span "Unsecured Nonpriority Claims" at bounding box center [115, 602] width 158 height 14
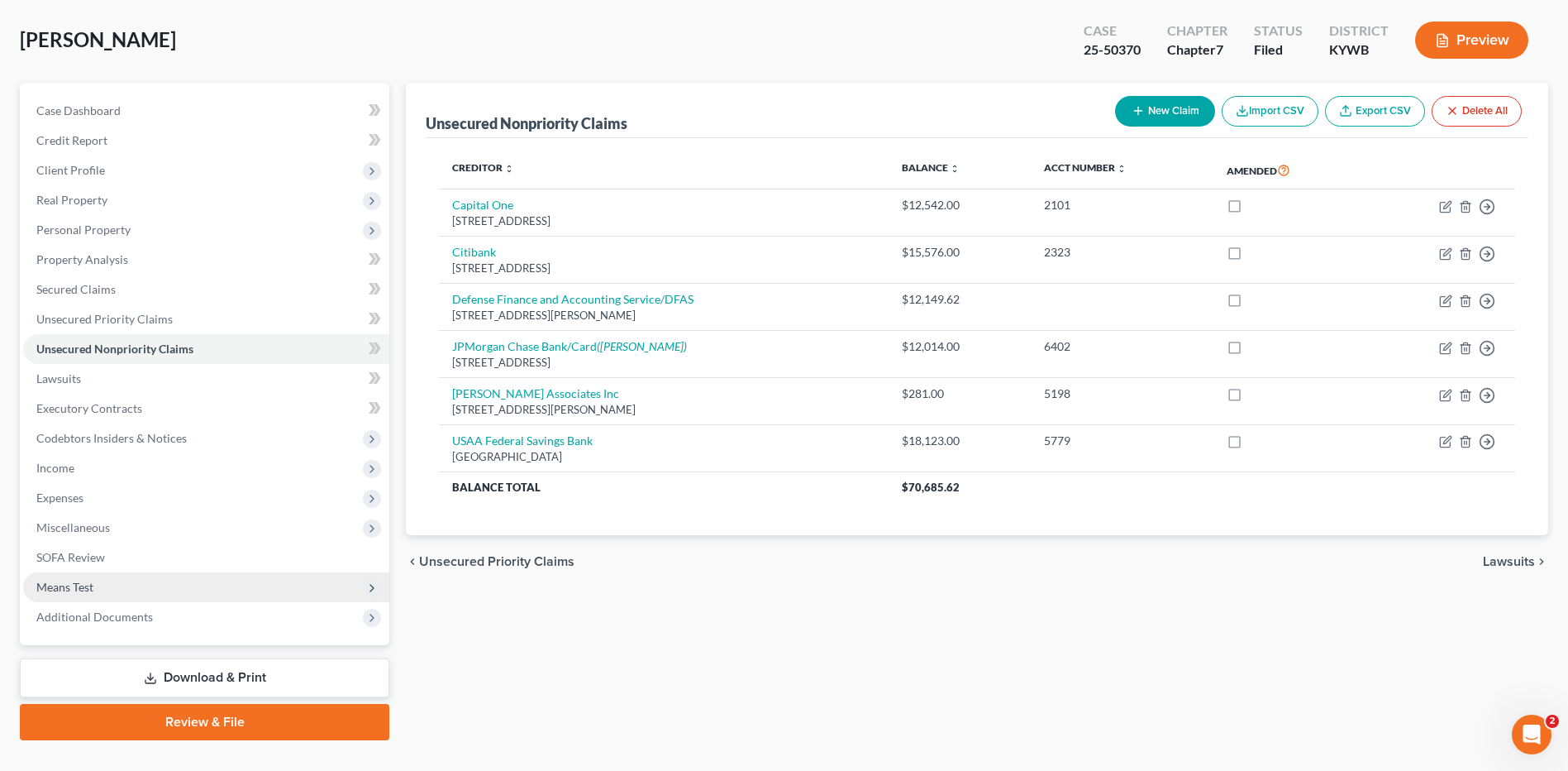
scroll to position [108, 0]
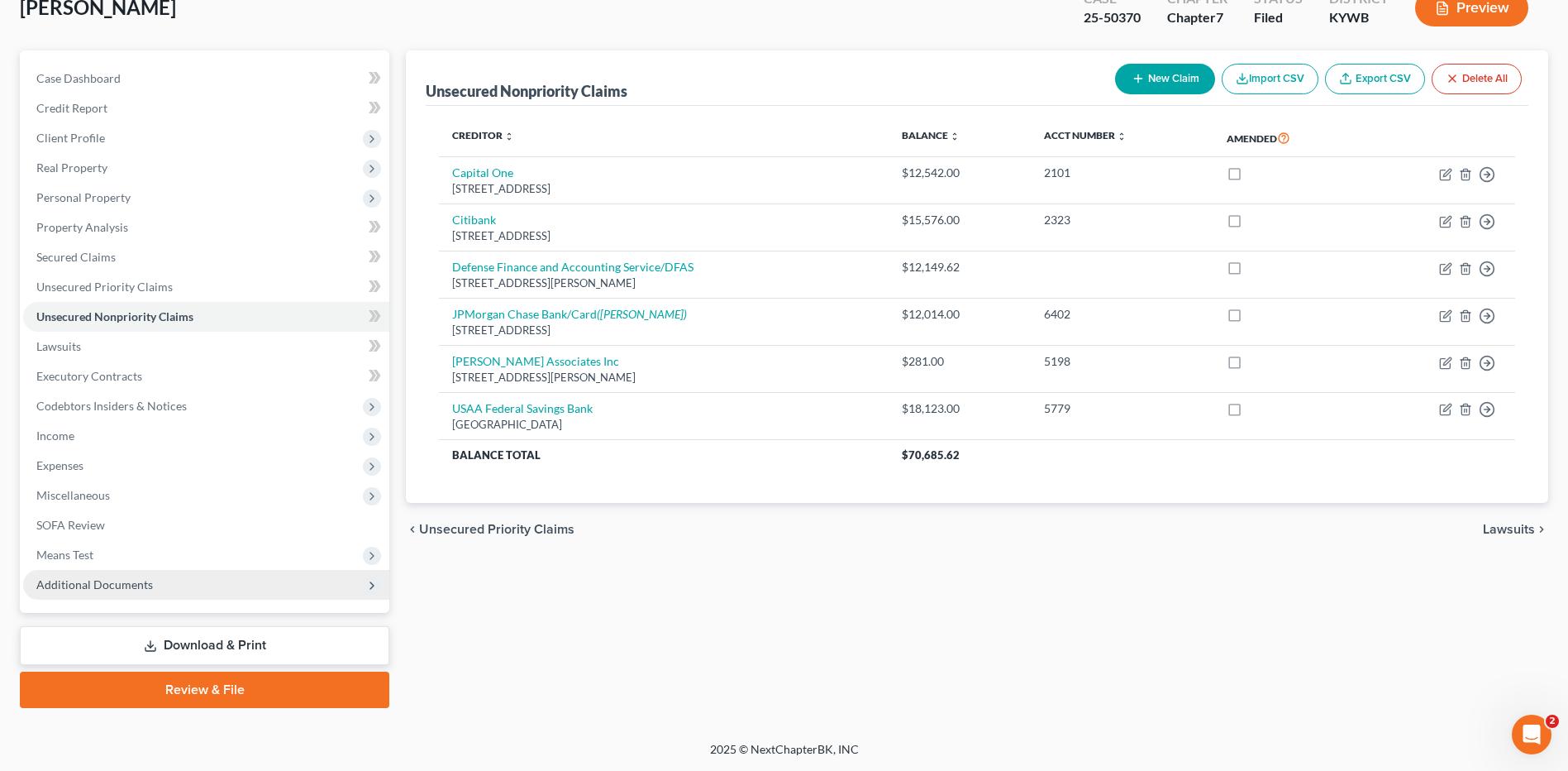
click at [125, 588] on span "Additional Documents" at bounding box center [95, 583] width 117 height 14
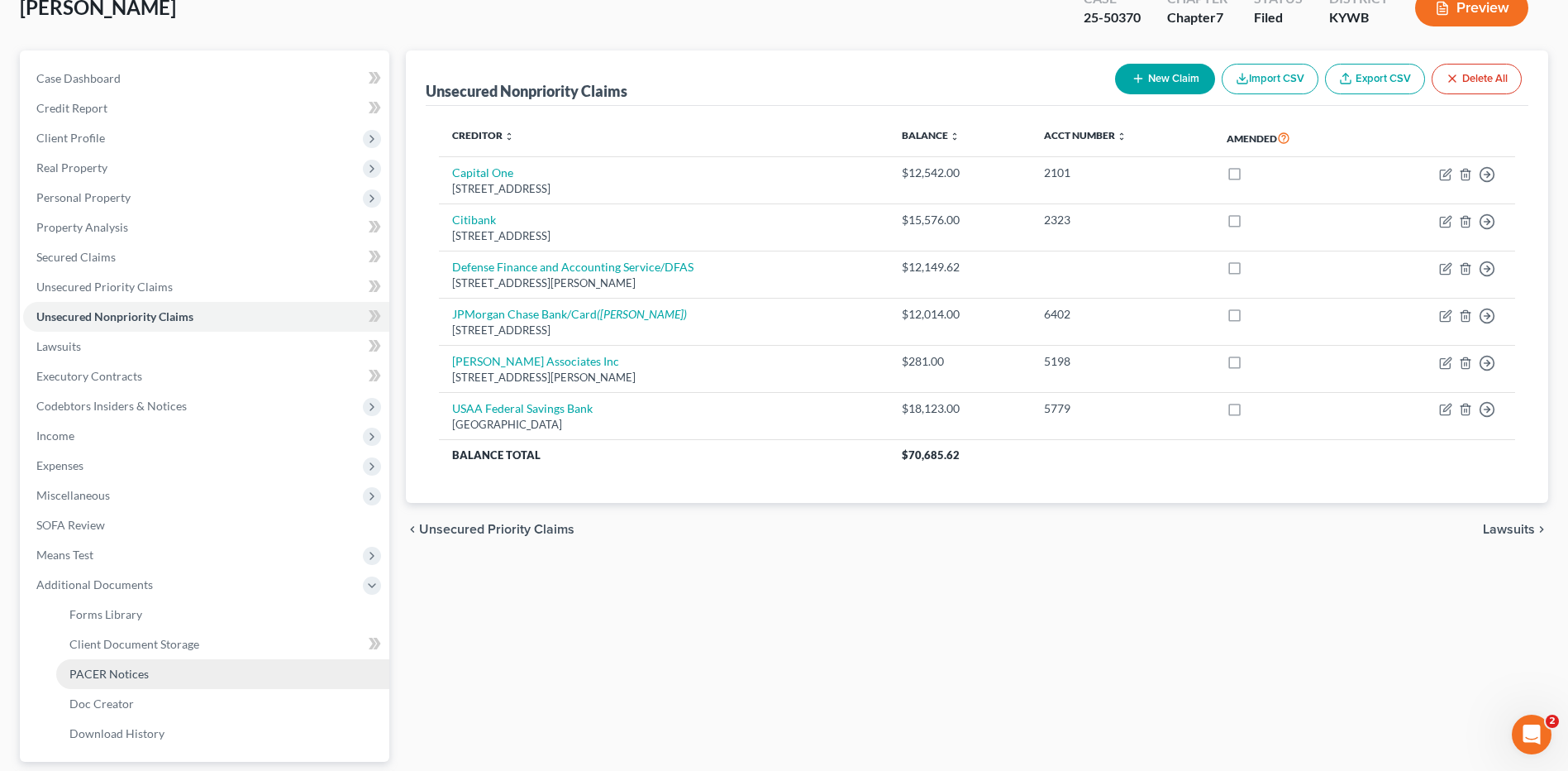
click at [124, 677] on span "PACER Notices" at bounding box center [108, 673] width 79 height 14
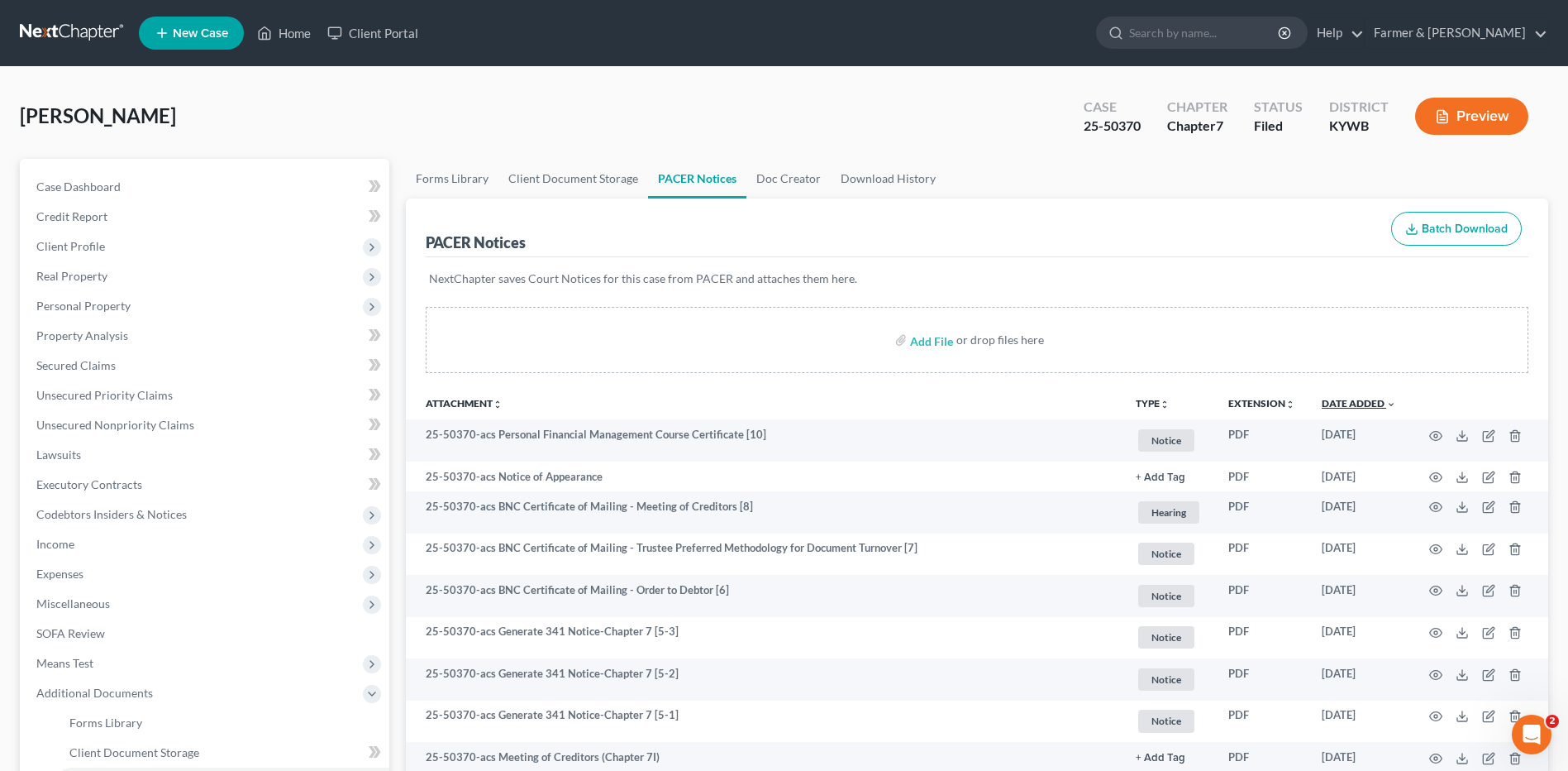
click at [1376, 401] on link "Date Added unfold_more expand_more expand_less" at bounding box center [1359, 404] width 75 height 13
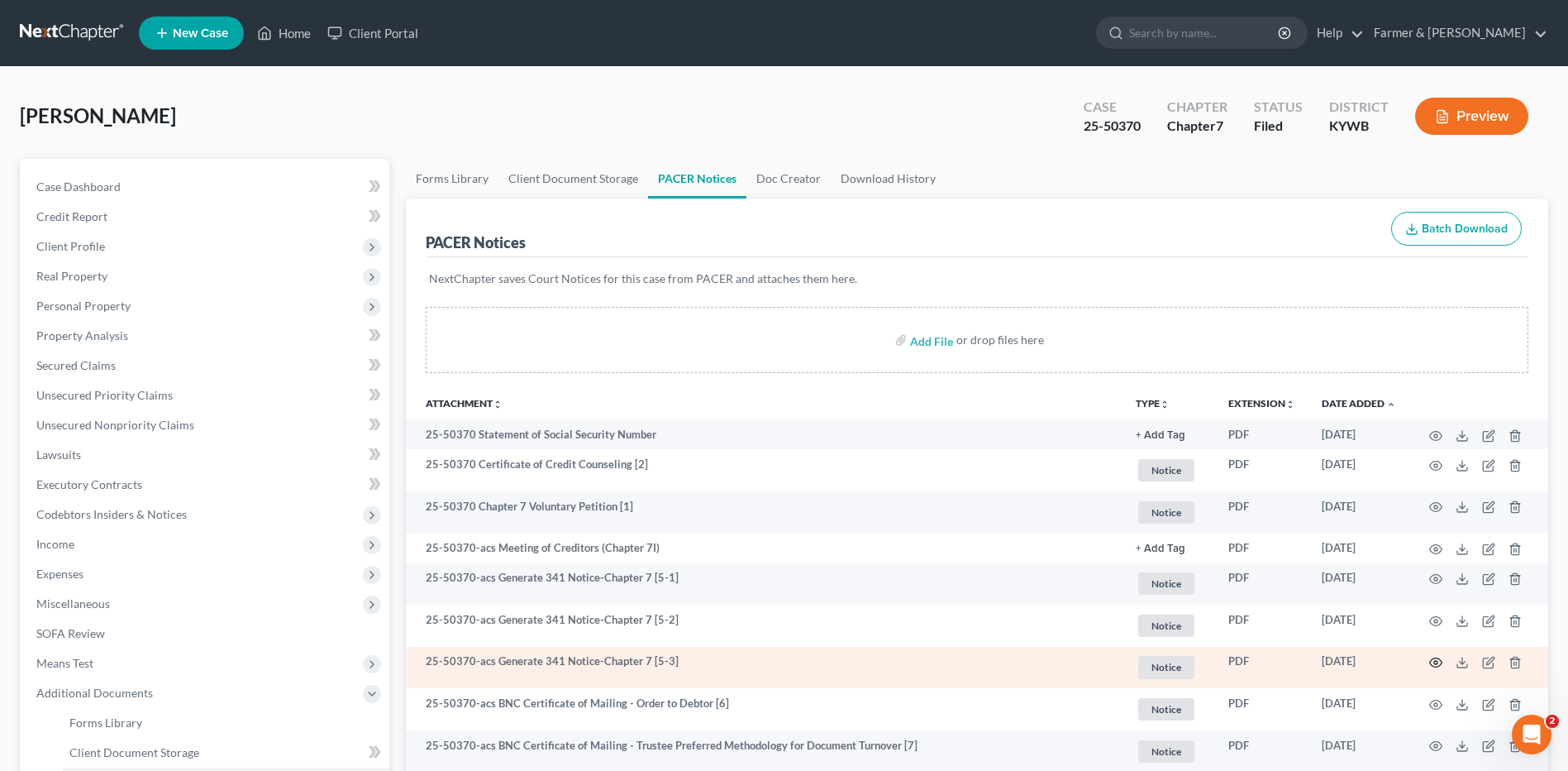
click at [1435, 664] on circle "button" at bounding box center [1436, 663] width 4 height 4
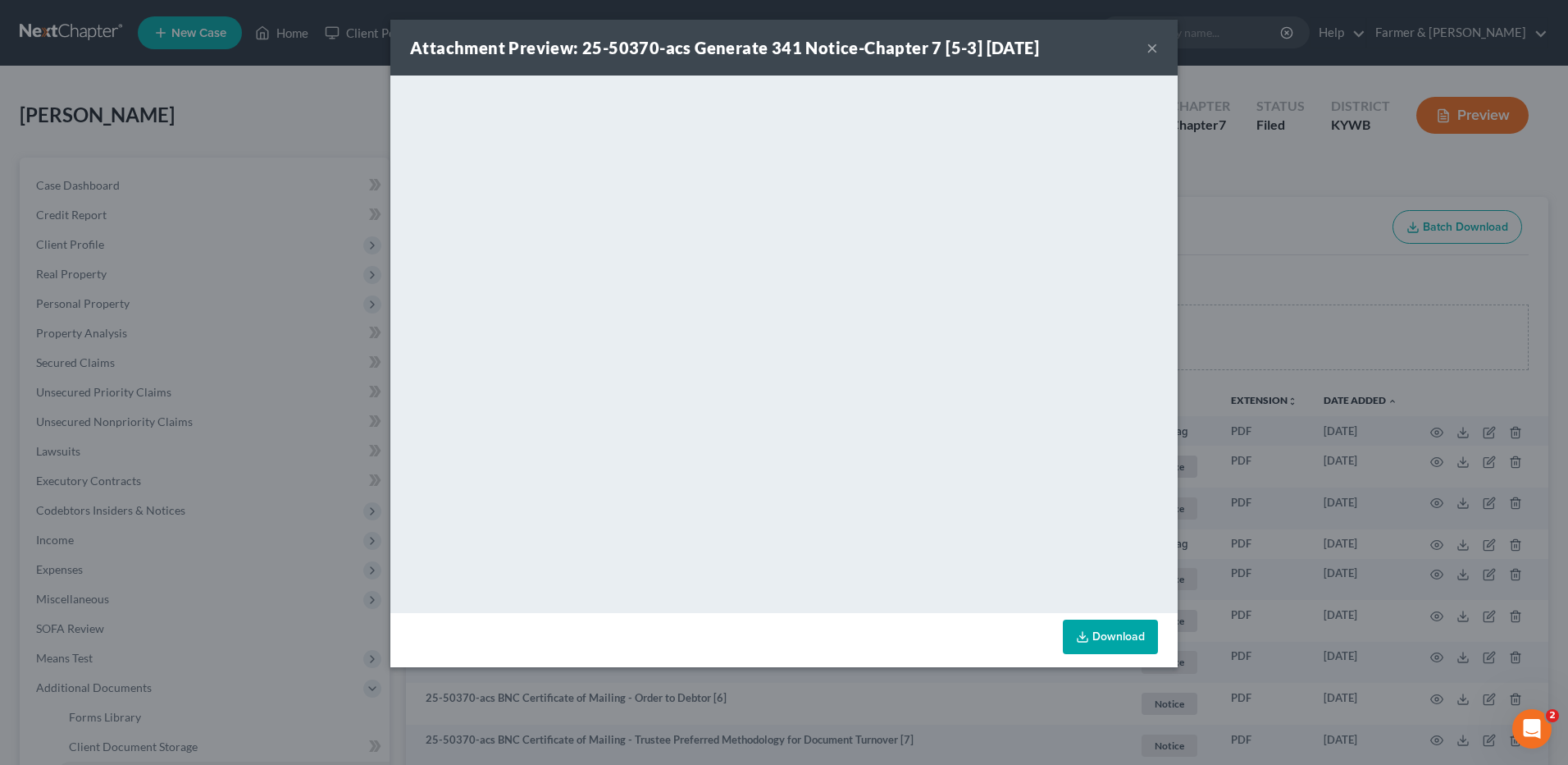
click at [1148, 48] on button "×" at bounding box center [1152, 48] width 12 height 20
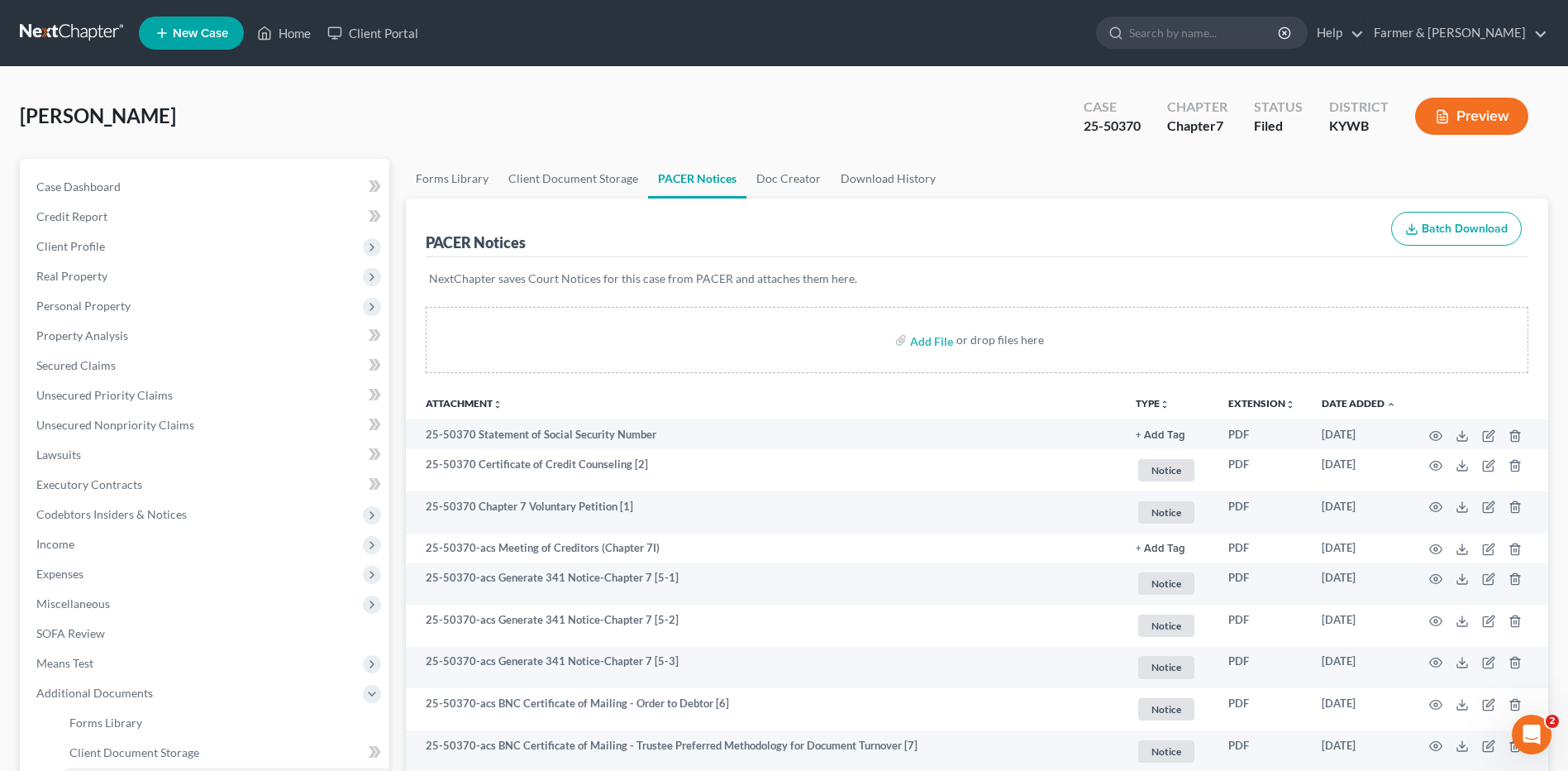
drag, startPoint x: 73, startPoint y: 32, endPoint x: 188, endPoint y: 6, distance: 117.9
click at [73, 32] on link at bounding box center [73, 33] width 106 height 30
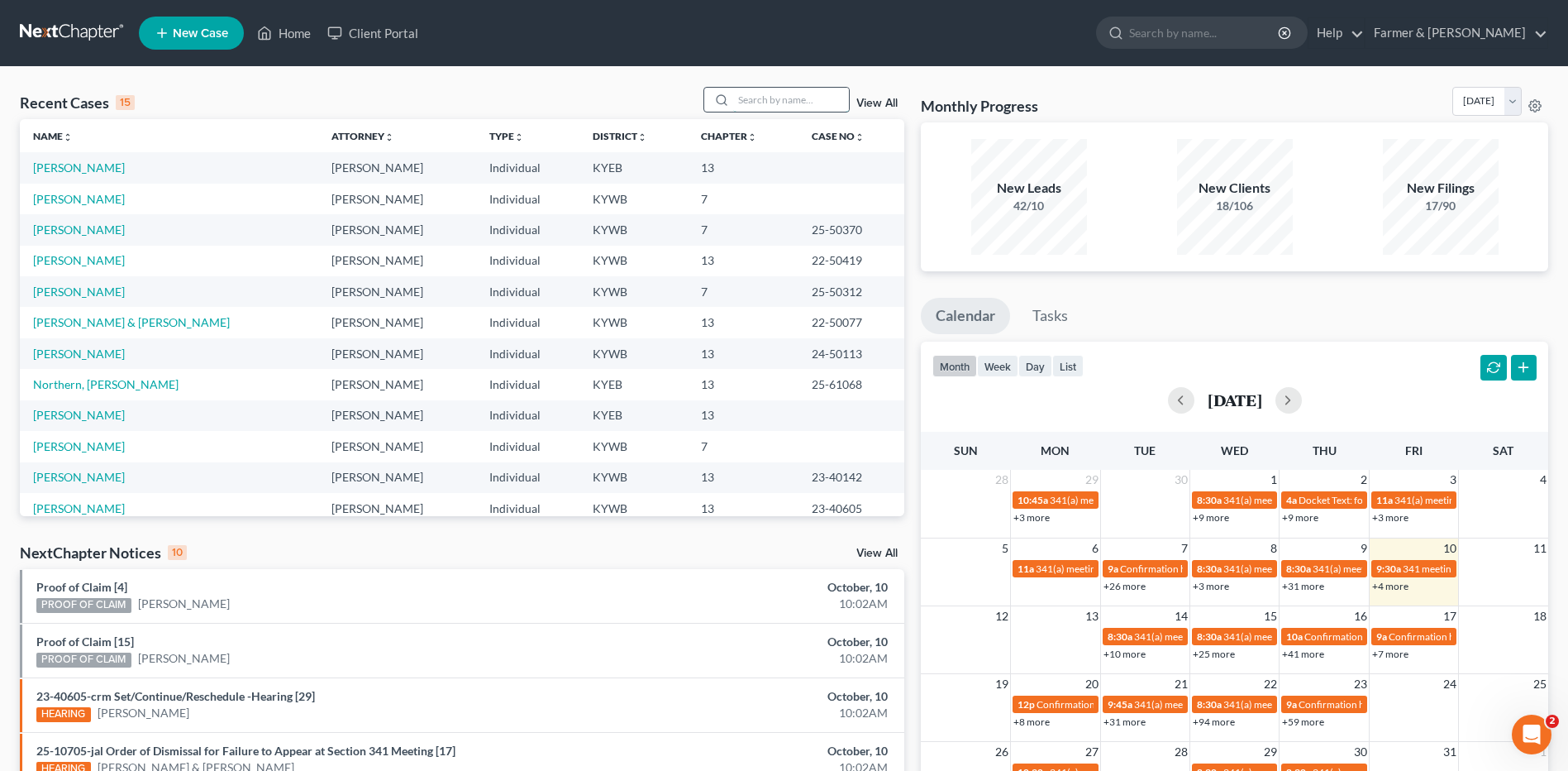
click at [751, 94] on input "search" at bounding box center [791, 99] width 116 height 24
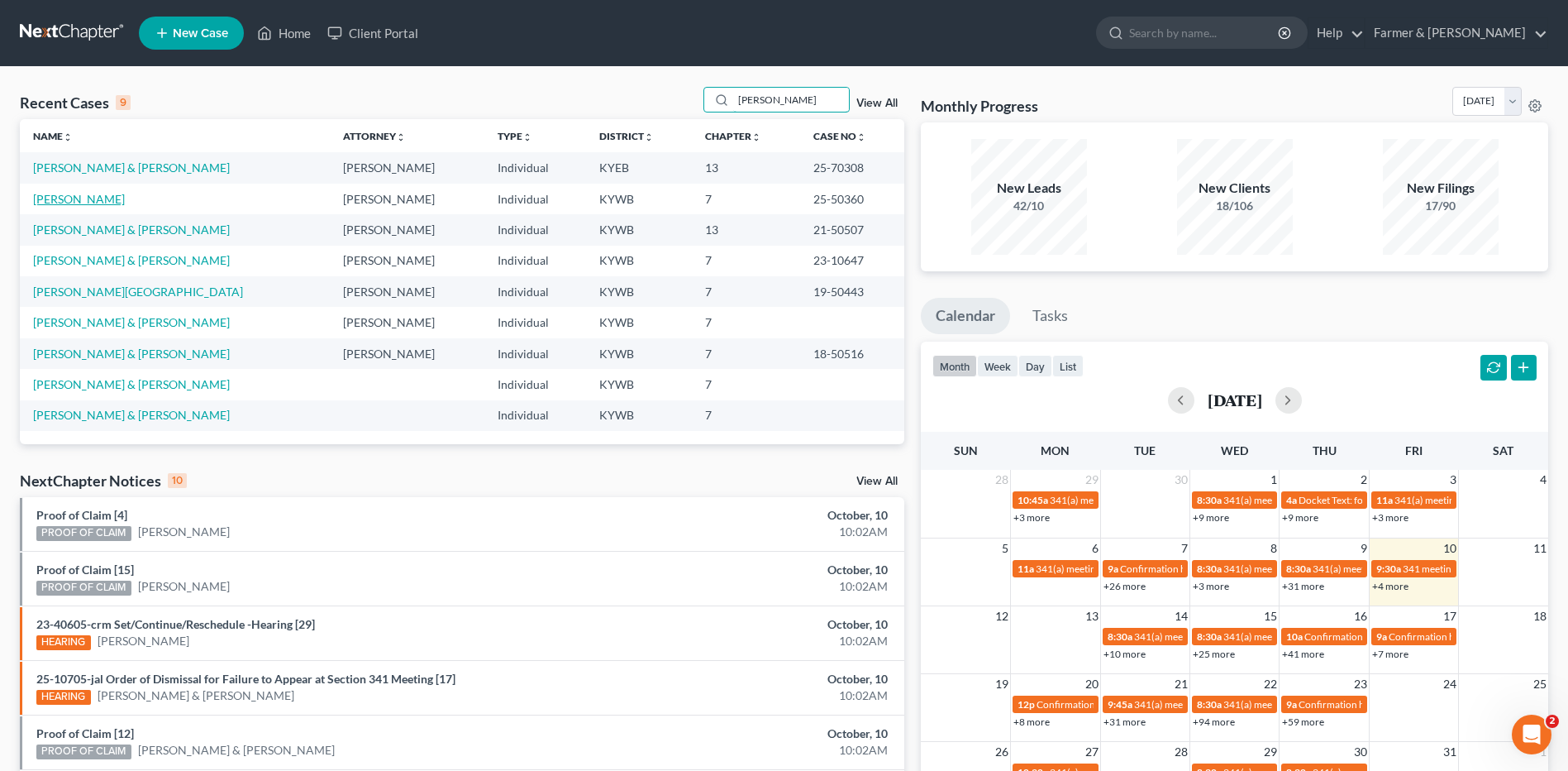
type input "[PERSON_NAME]"
click at [93, 200] on link "[PERSON_NAME]" at bounding box center [78, 199] width 92 height 14
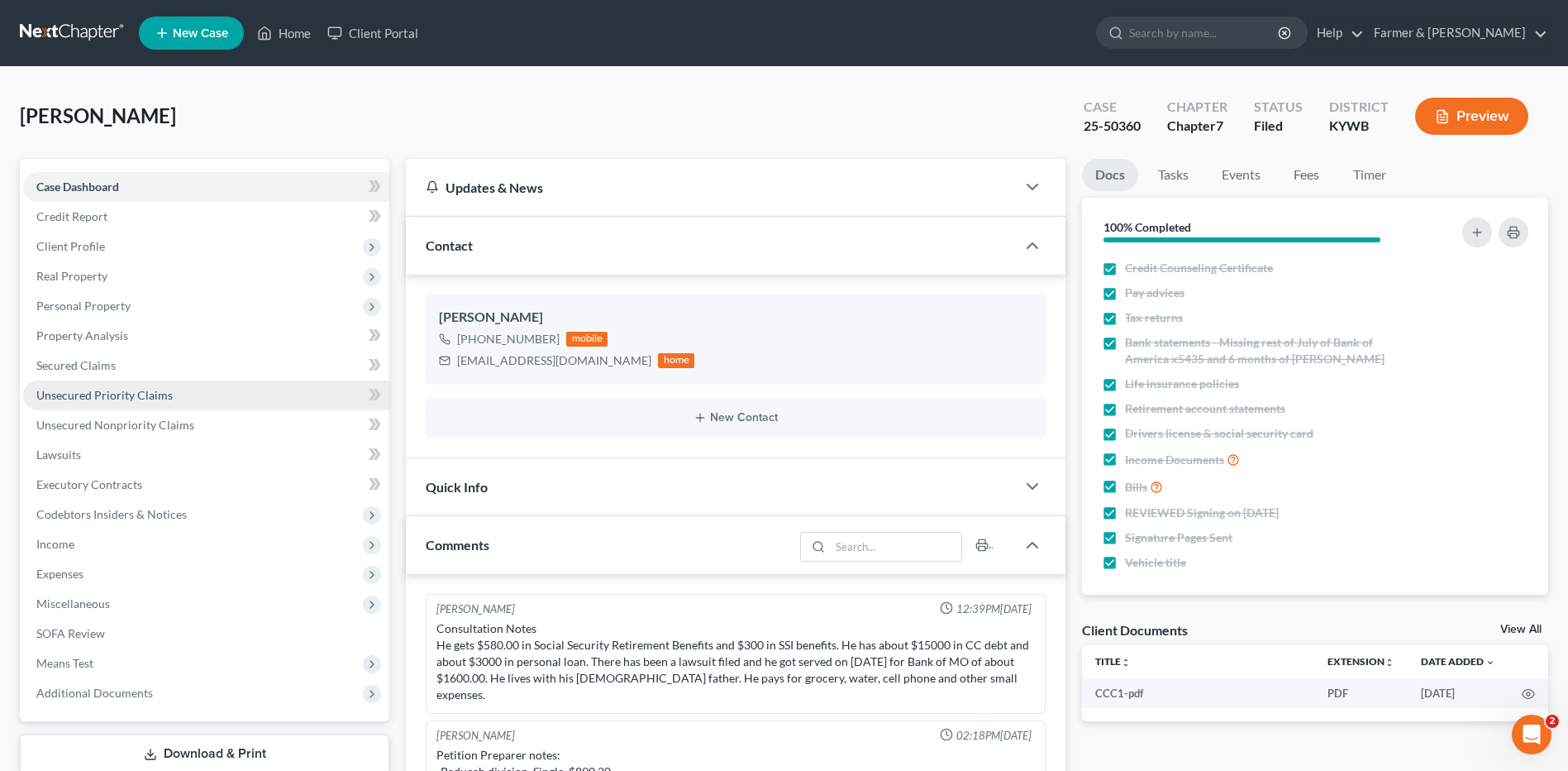
click at [82, 390] on span "Unsecured Priority Claims" at bounding box center [105, 395] width 137 height 14
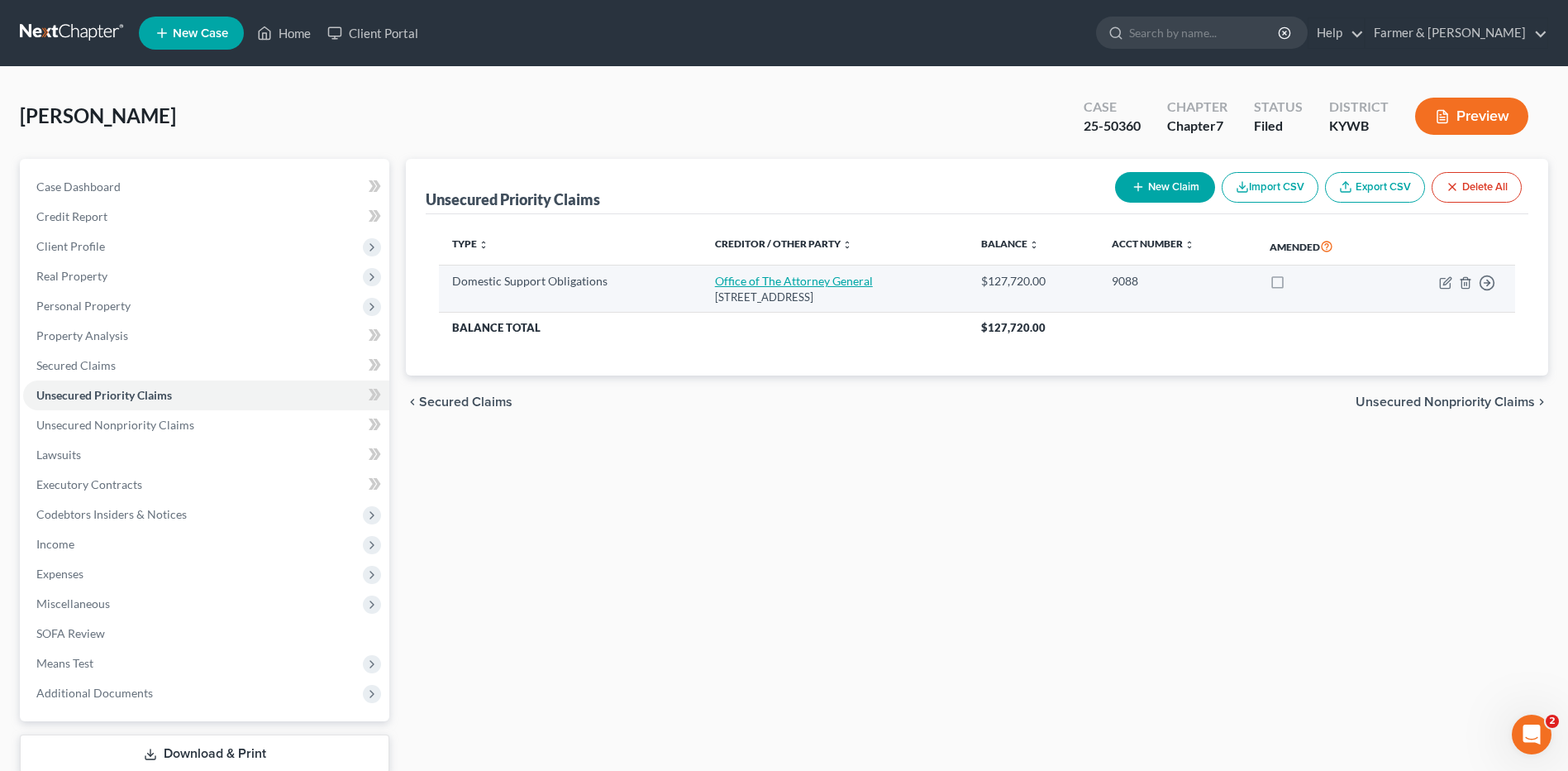
click at [733, 286] on link "Office of The Attorney General" at bounding box center [794, 280] width 158 height 14
select select "45"
select select "0"
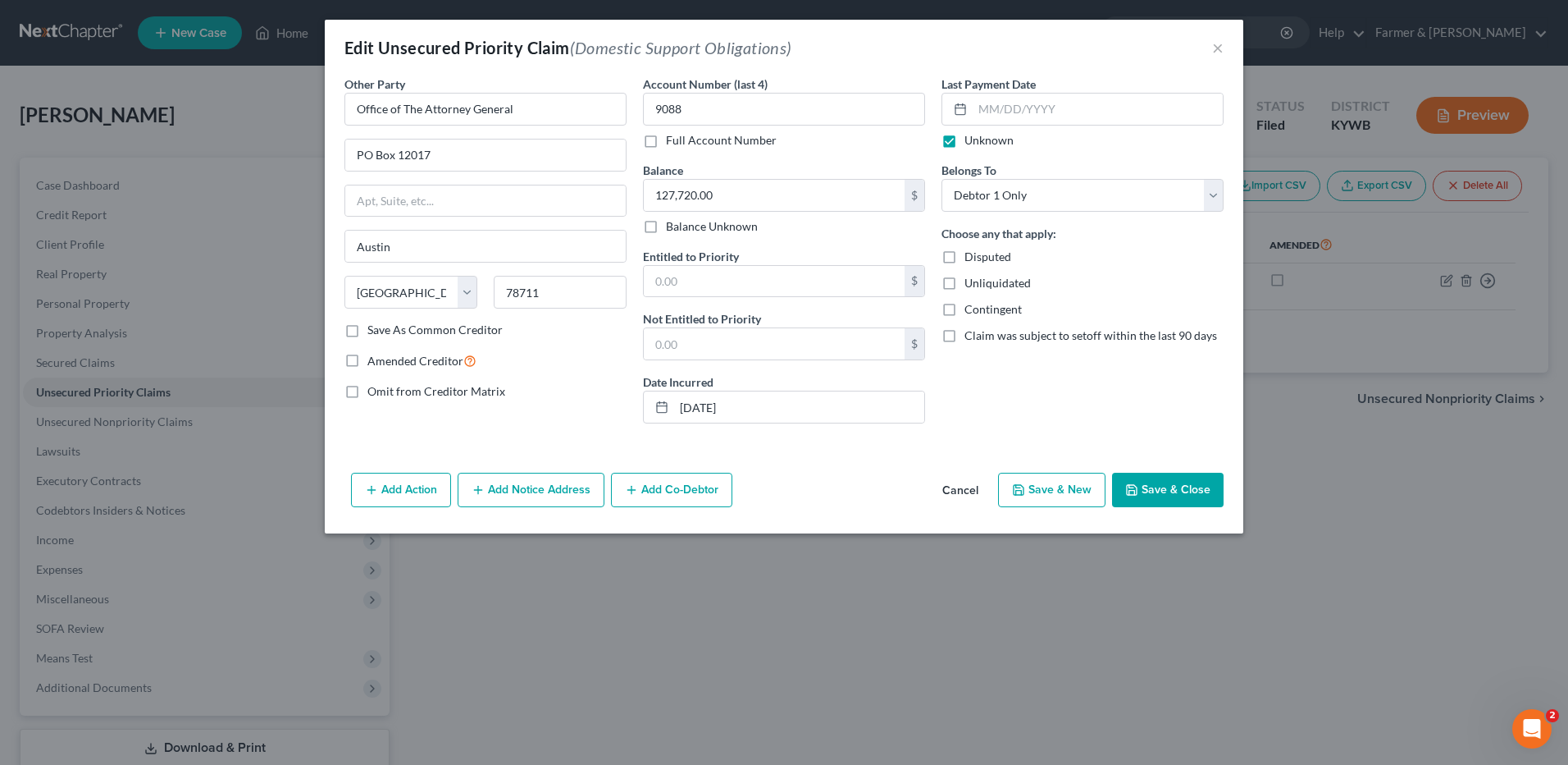
click at [954, 493] on button "Cancel" at bounding box center [960, 490] width 62 height 33
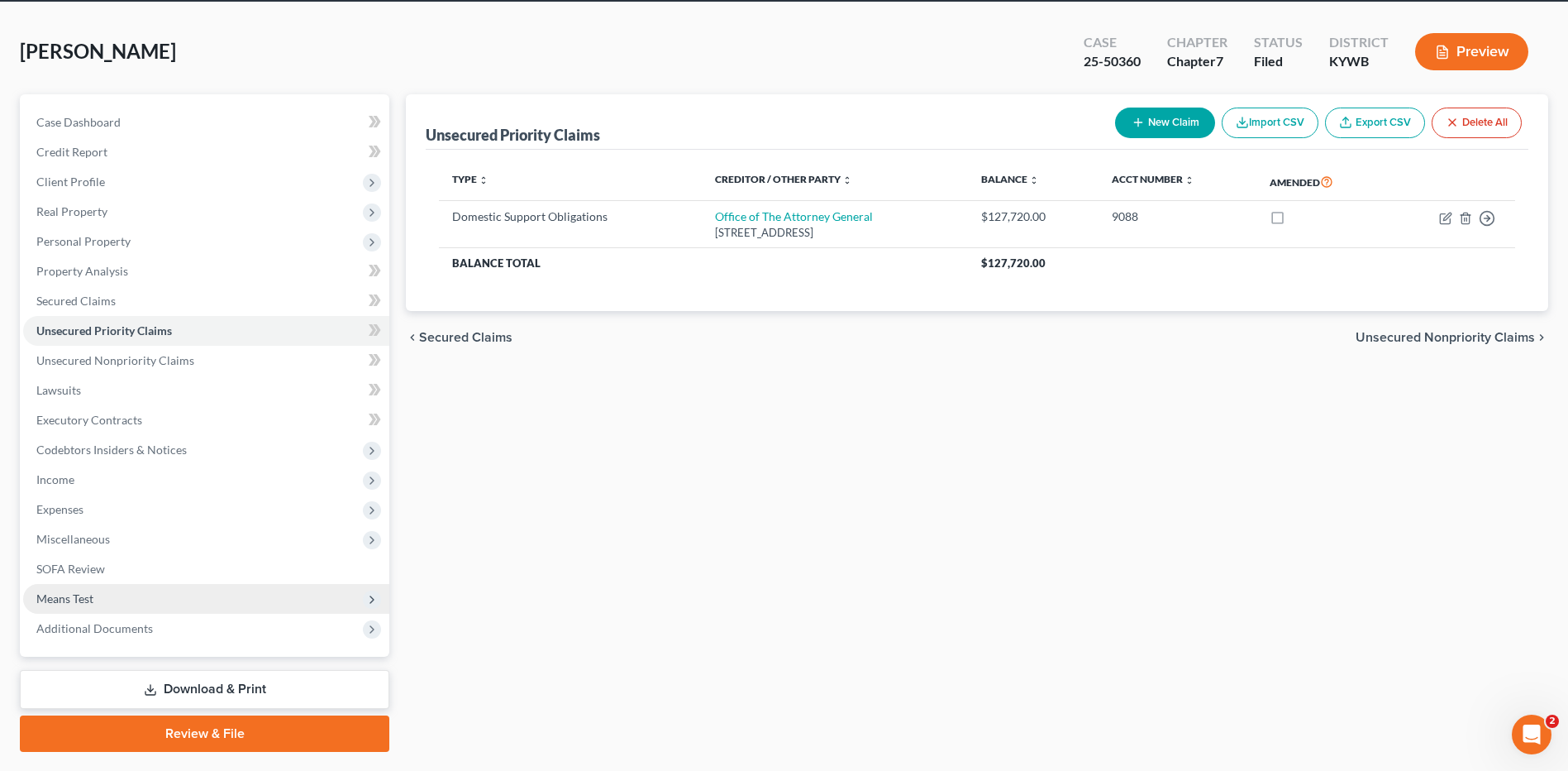
scroll to position [108, 0]
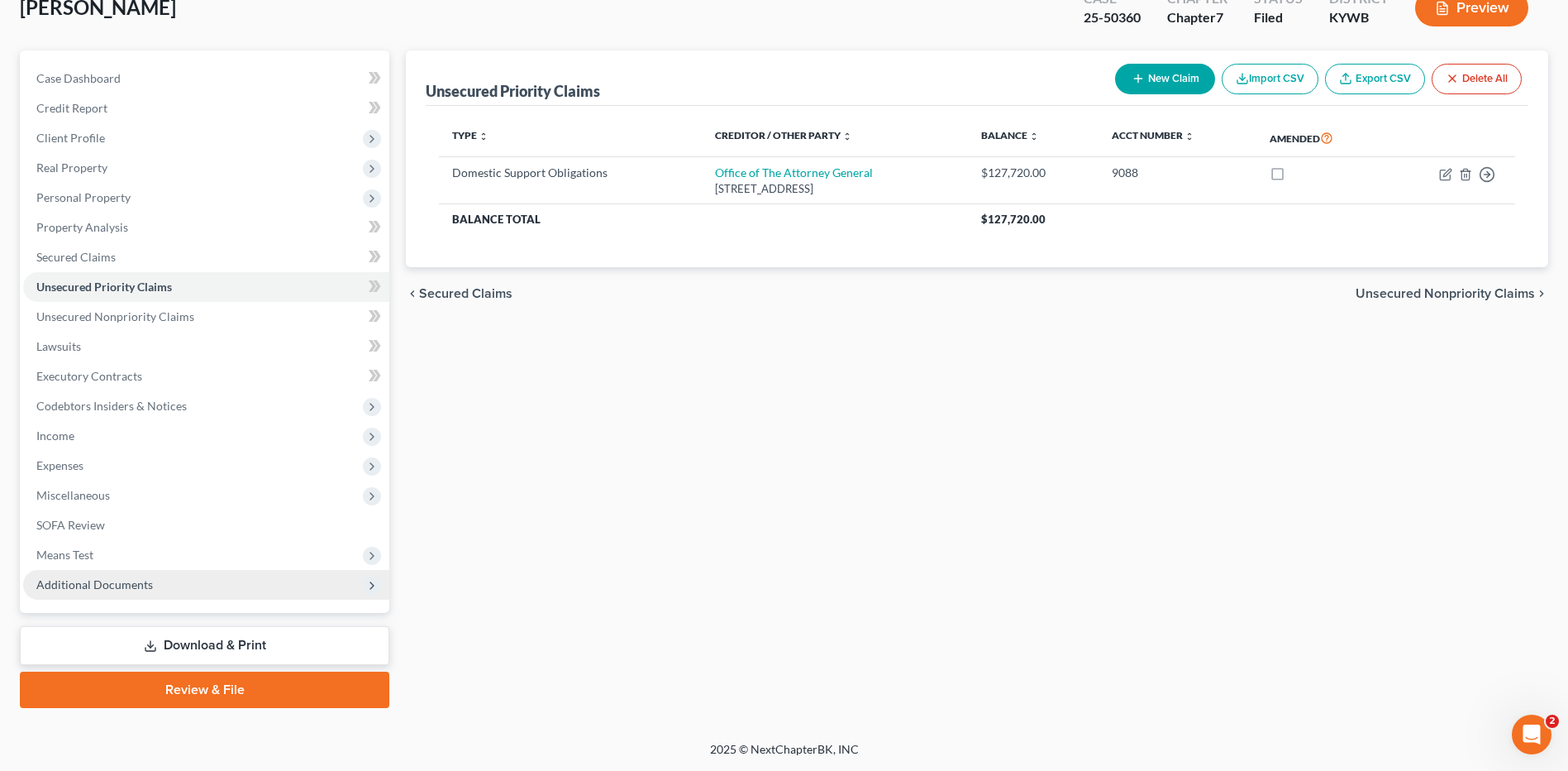
click at [109, 585] on span "Additional Documents" at bounding box center [95, 583] width 117 height 14
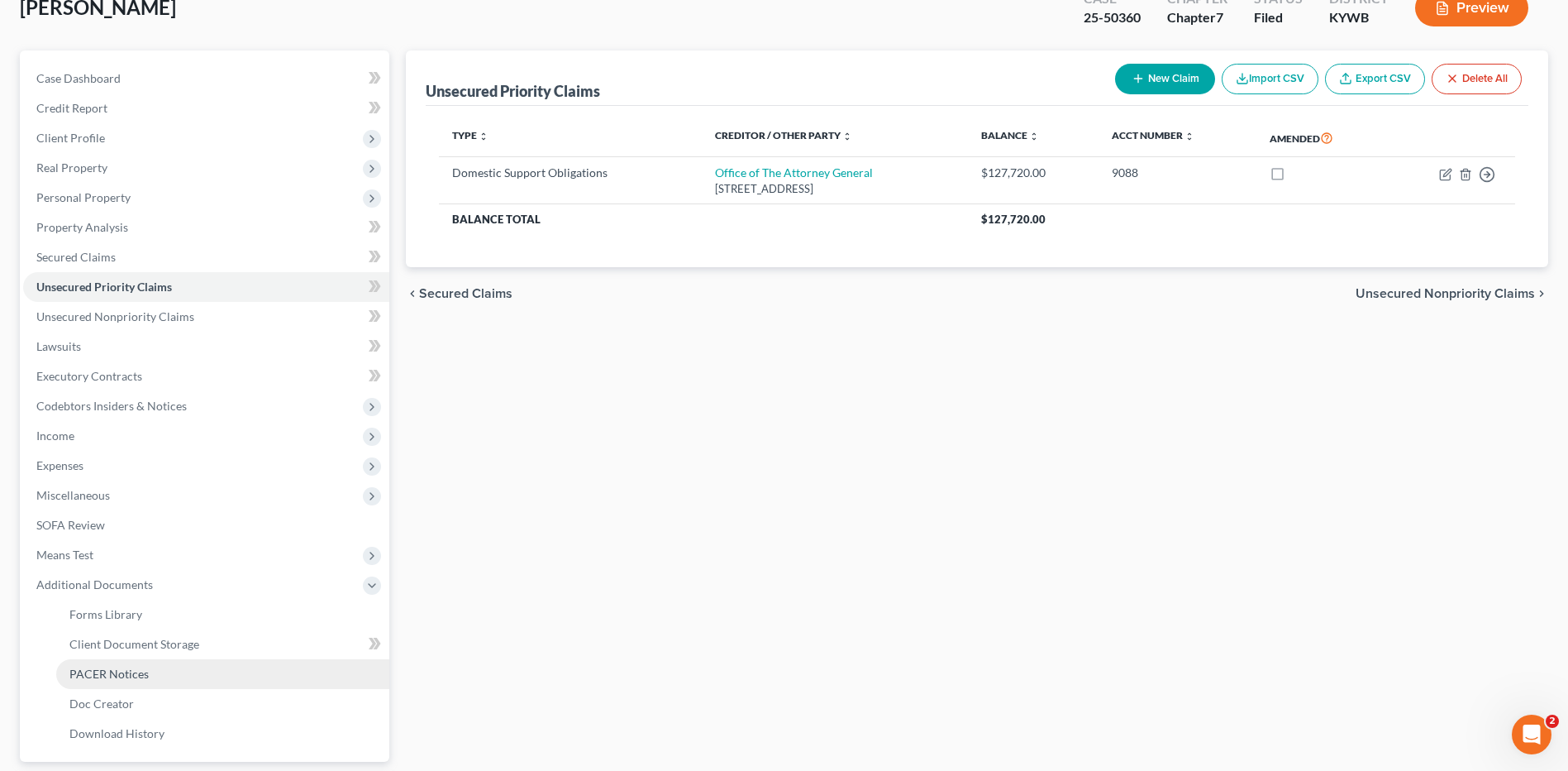
click at [143, 676] on span "PACER Notices" at bounding box center [108, 673] width 79 height 14
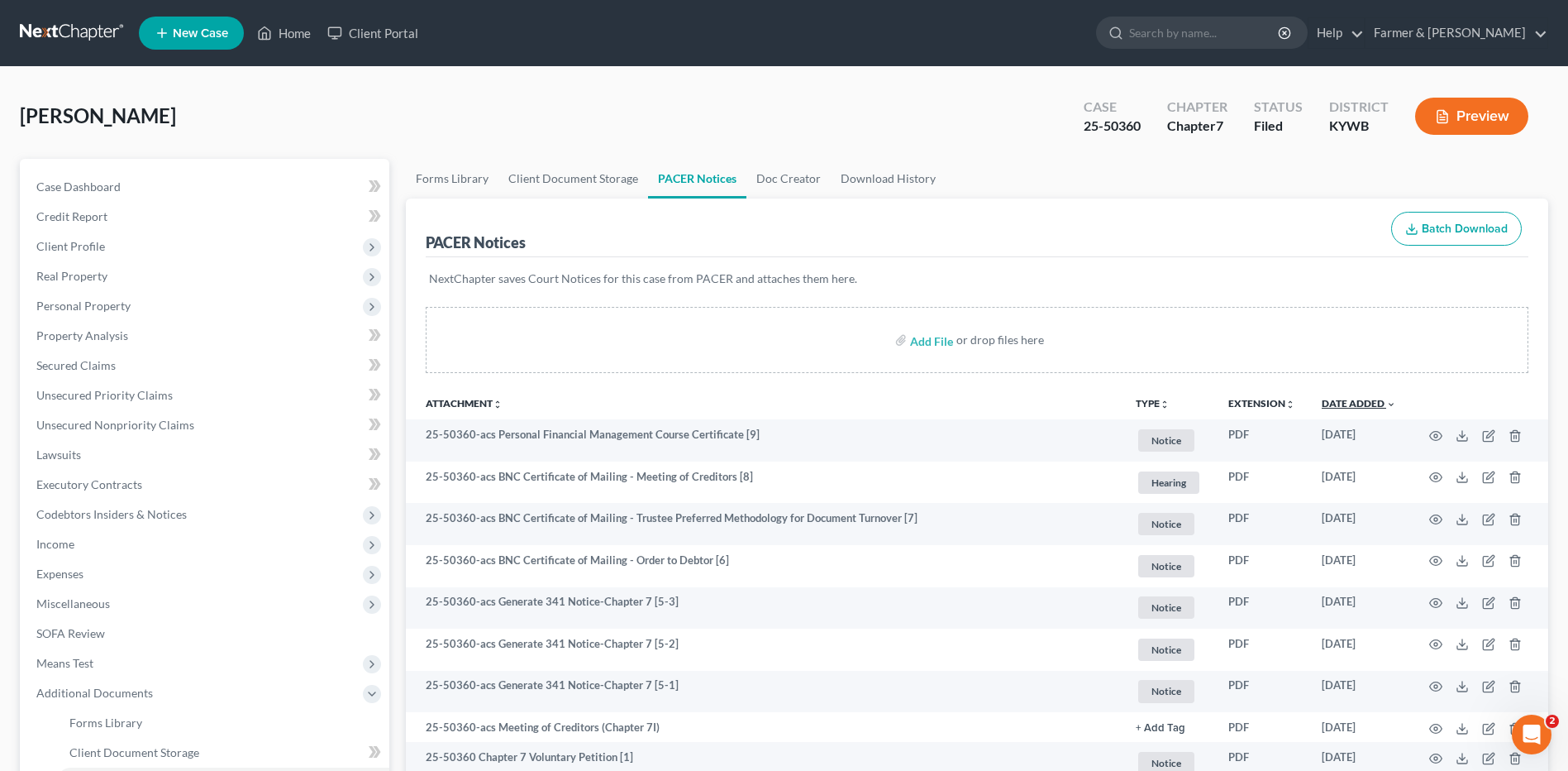
click at [1367, 404] on link "Date Added unfold_more expand_more expand_less" at bounding box center [1359, 404] width 75 height 13
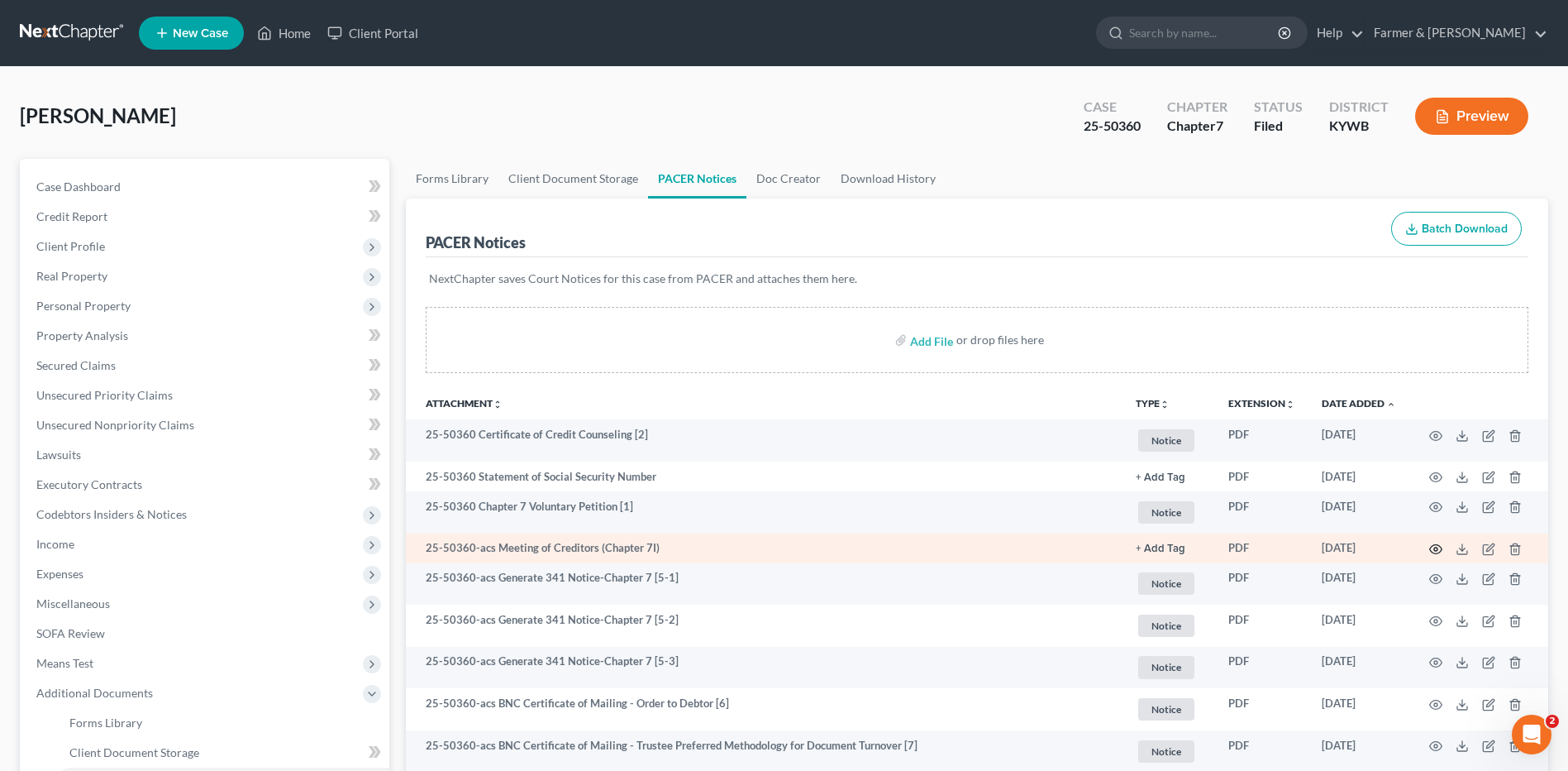
click at [1432, 545] on icon "button" at bounding box center [1436, 549] width 14 height 14
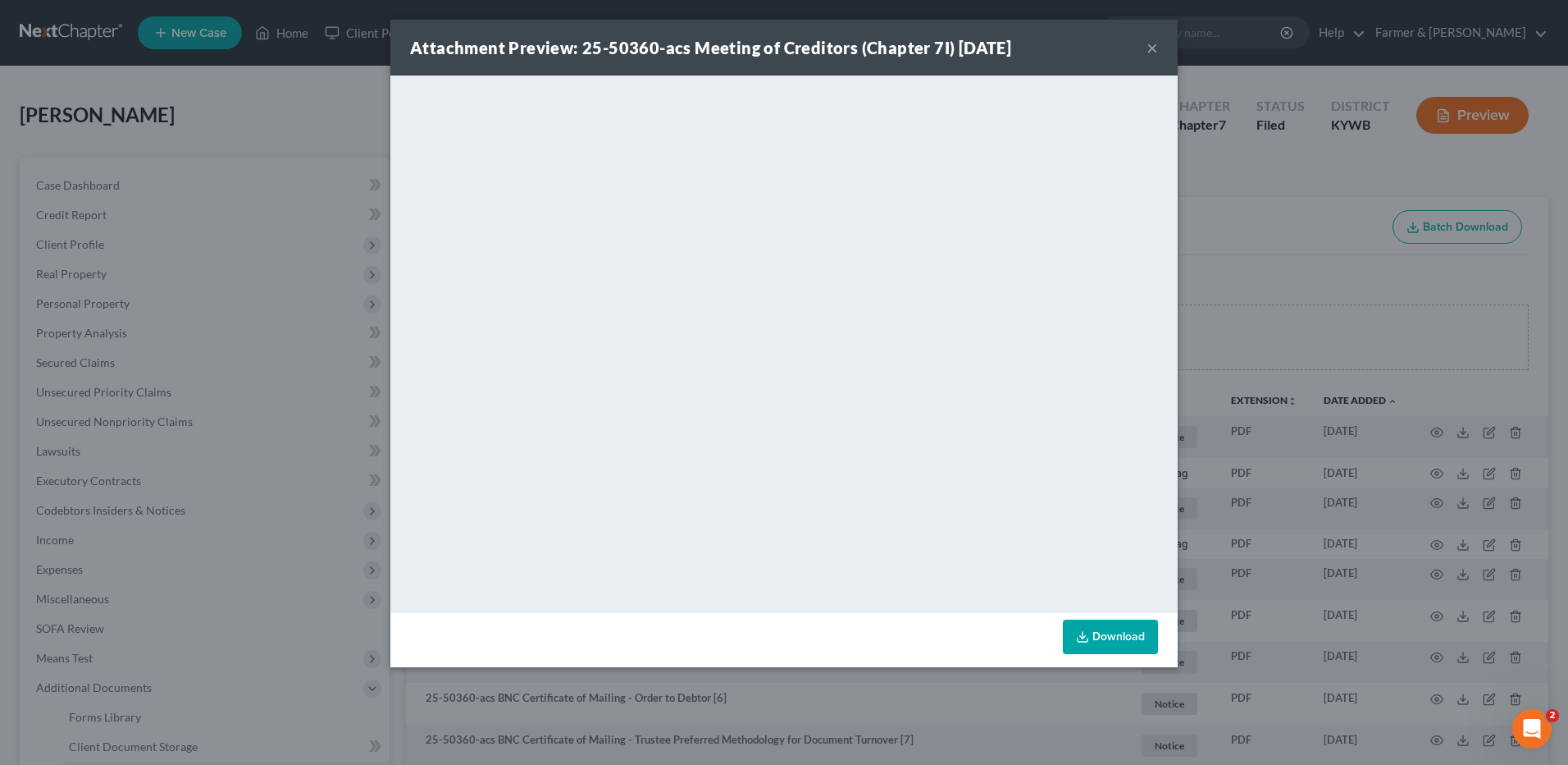
drag, startPoint x: 1151, startPoint y: 49, endPoint x: 955, endPoint y: 75, distance: 197.7
click at [1151, 49] on button "×" at bounding box center [1152, 48] width 12 height 20
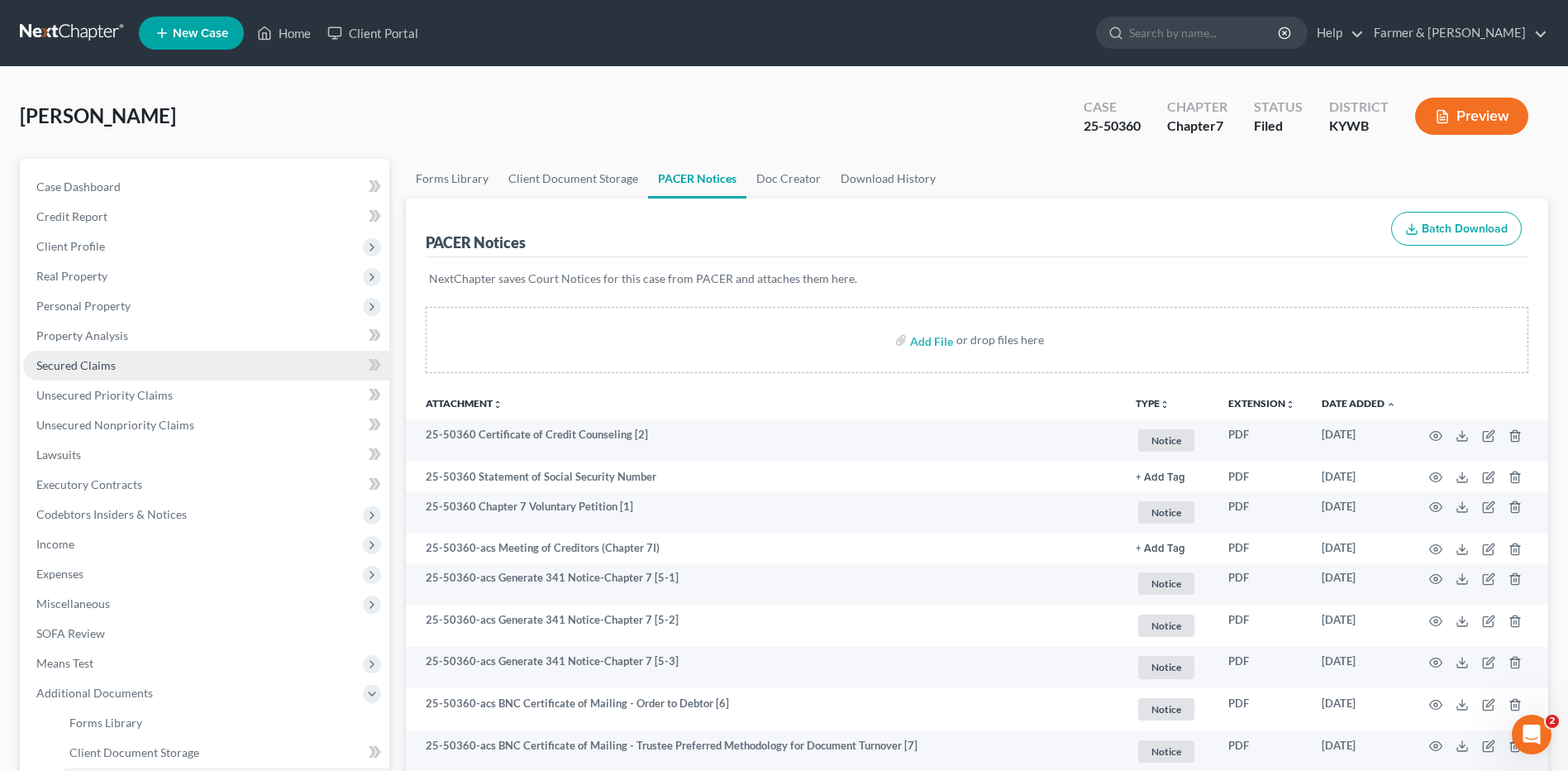
click at [71, 376] on link "Secured Claims" at bounding box center [206, 365] width 366 height 30
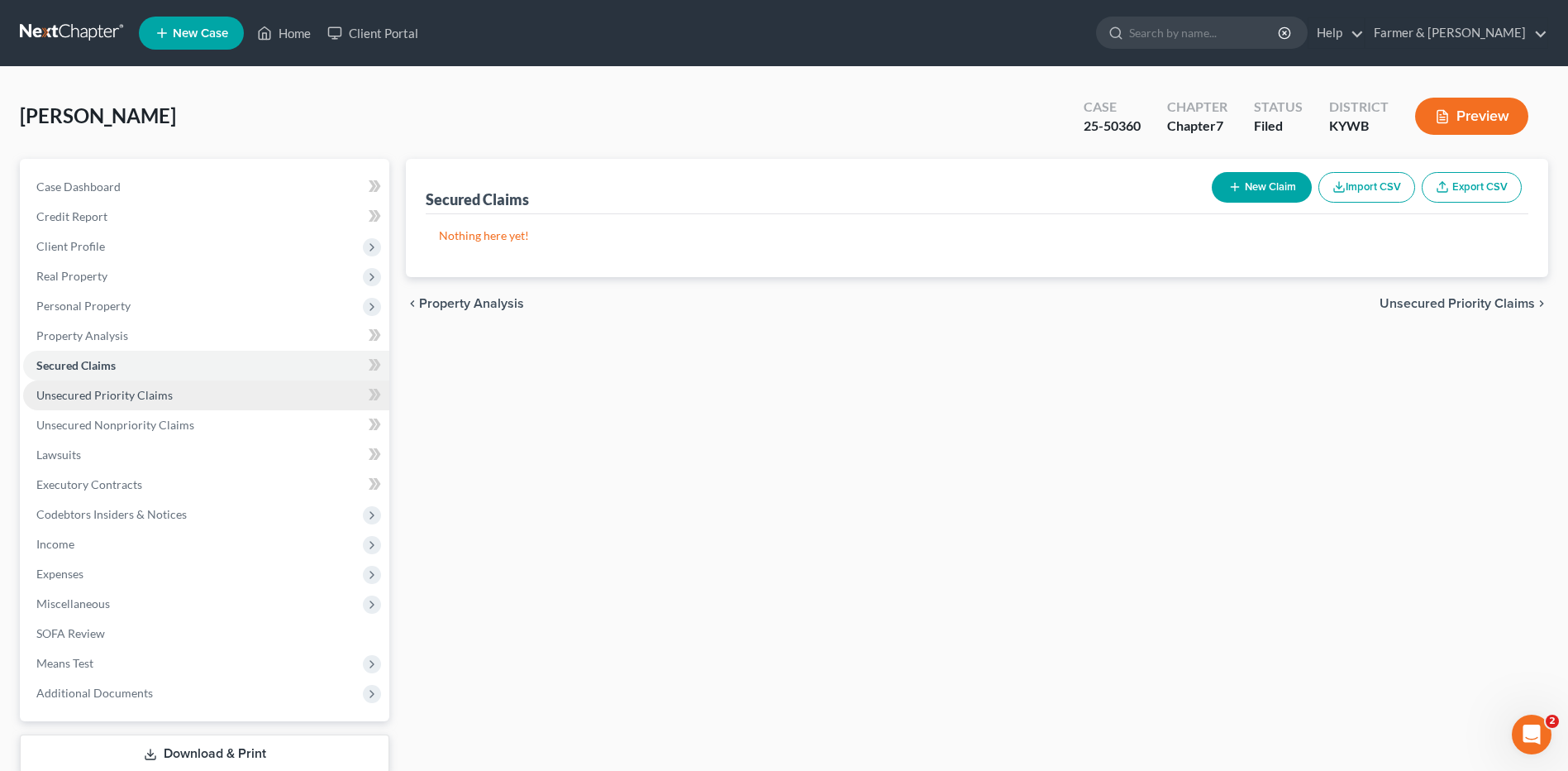
click at [94, 390] on span "Unsecured Priority Claims" at bounding box center [105, 395] width 137 height 14
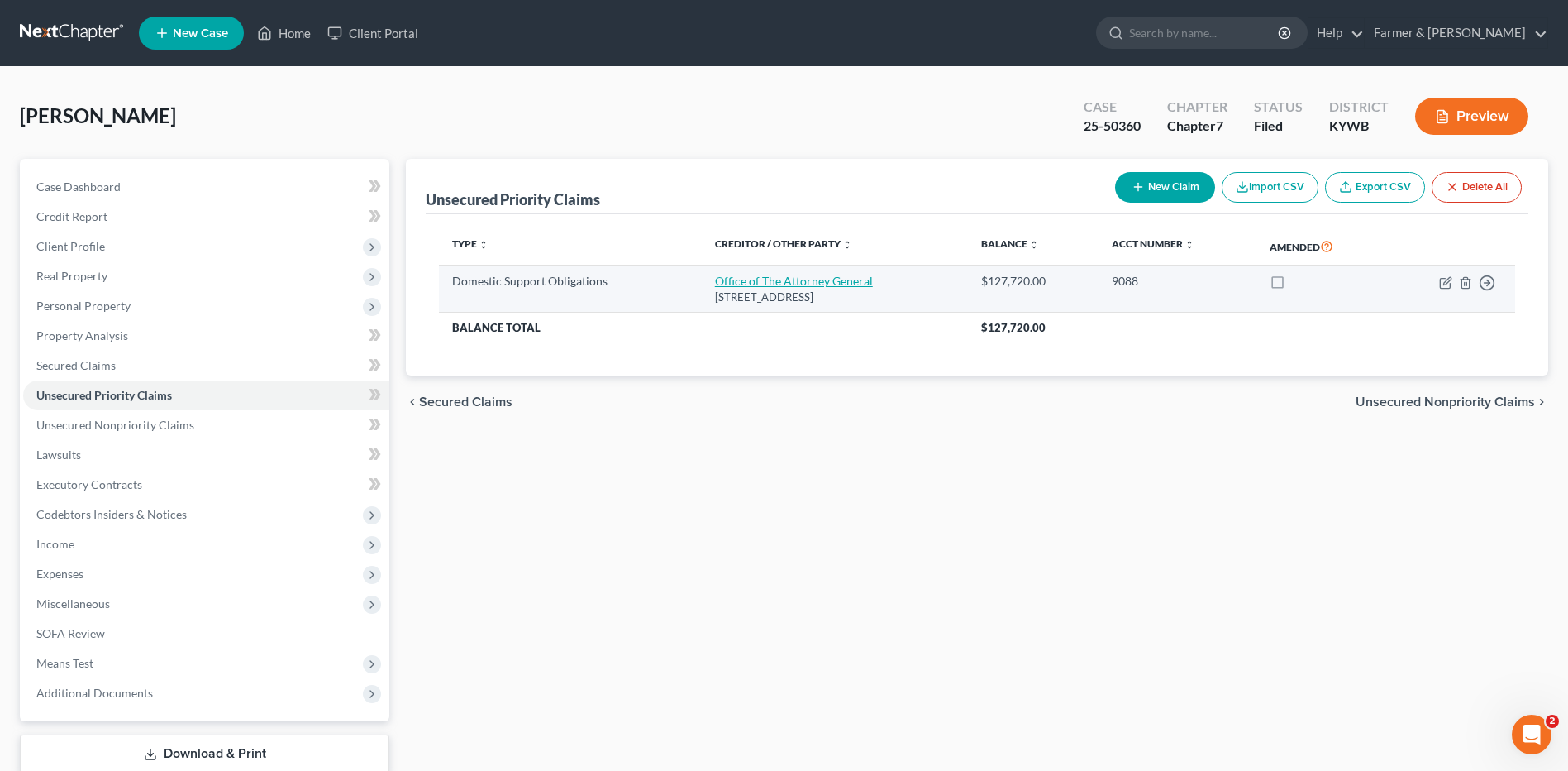
click at [834, 278] on link "Office of The Attorney General" at bounding box center [794, 280] width 158 height 14
select select "45"
select select "0"
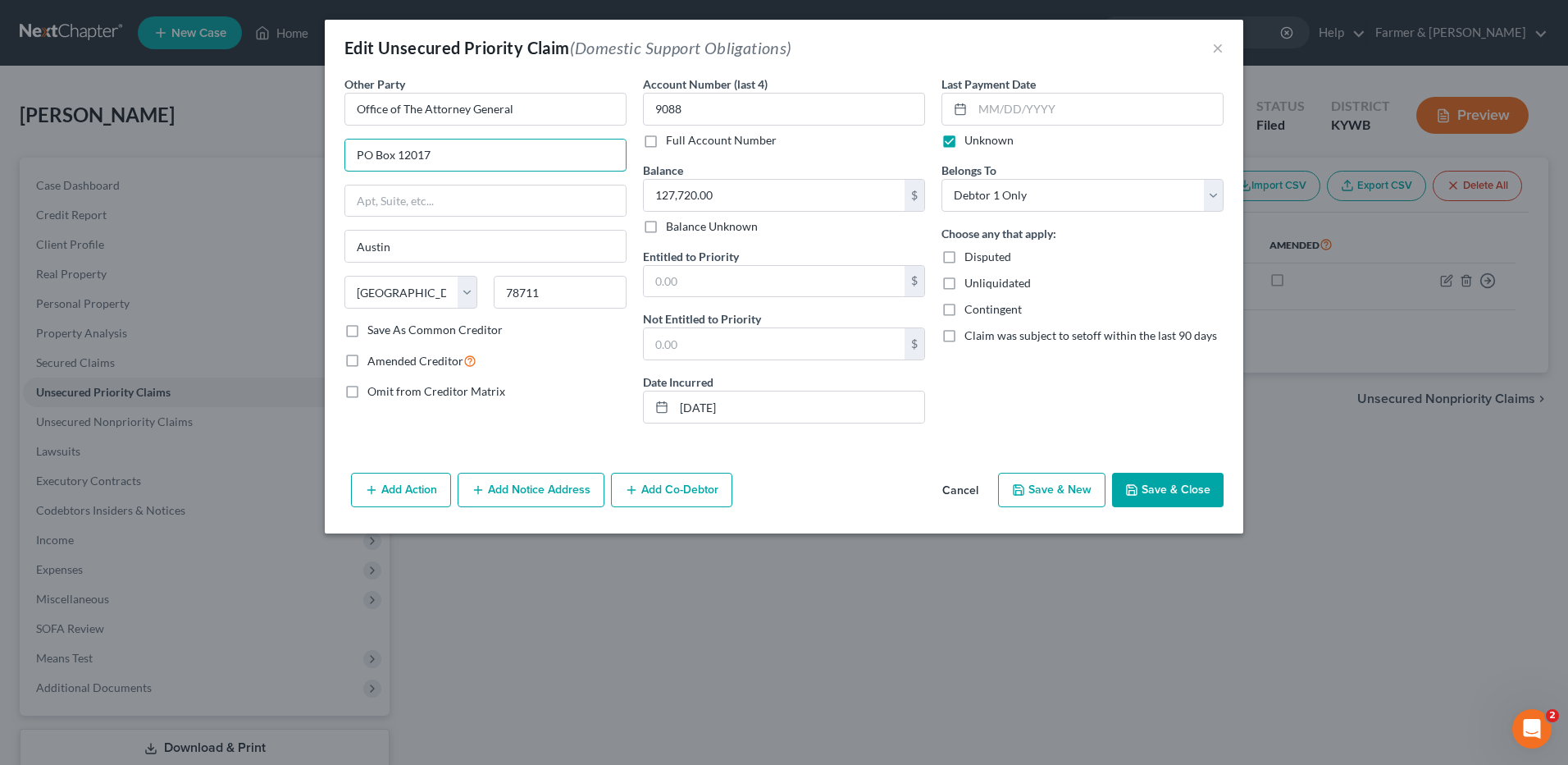
drag, startPoint x: 446, startPoint y: 156, endPoint x: 315, endPoint y: 149, distance: 131.2
click at [315, 149] on div "Edit Unsecured Priority Claim (Domestic Support Obligations) × Other Party * Of…" at bounding box center [784, 382] width 1568 height 765
paste input "Bobbi Lester 3260 Farm Road 137 Paris, TX. 75460"
type input "Bobbi Lester 3260 Farm Road 137 Paris, TX. 75460"
click at [567, 156] on input "Bobbi Lester 3260 Farm Road 137 Paris, TX. 75460" at bounding box center [485, 155] width 280 height 31
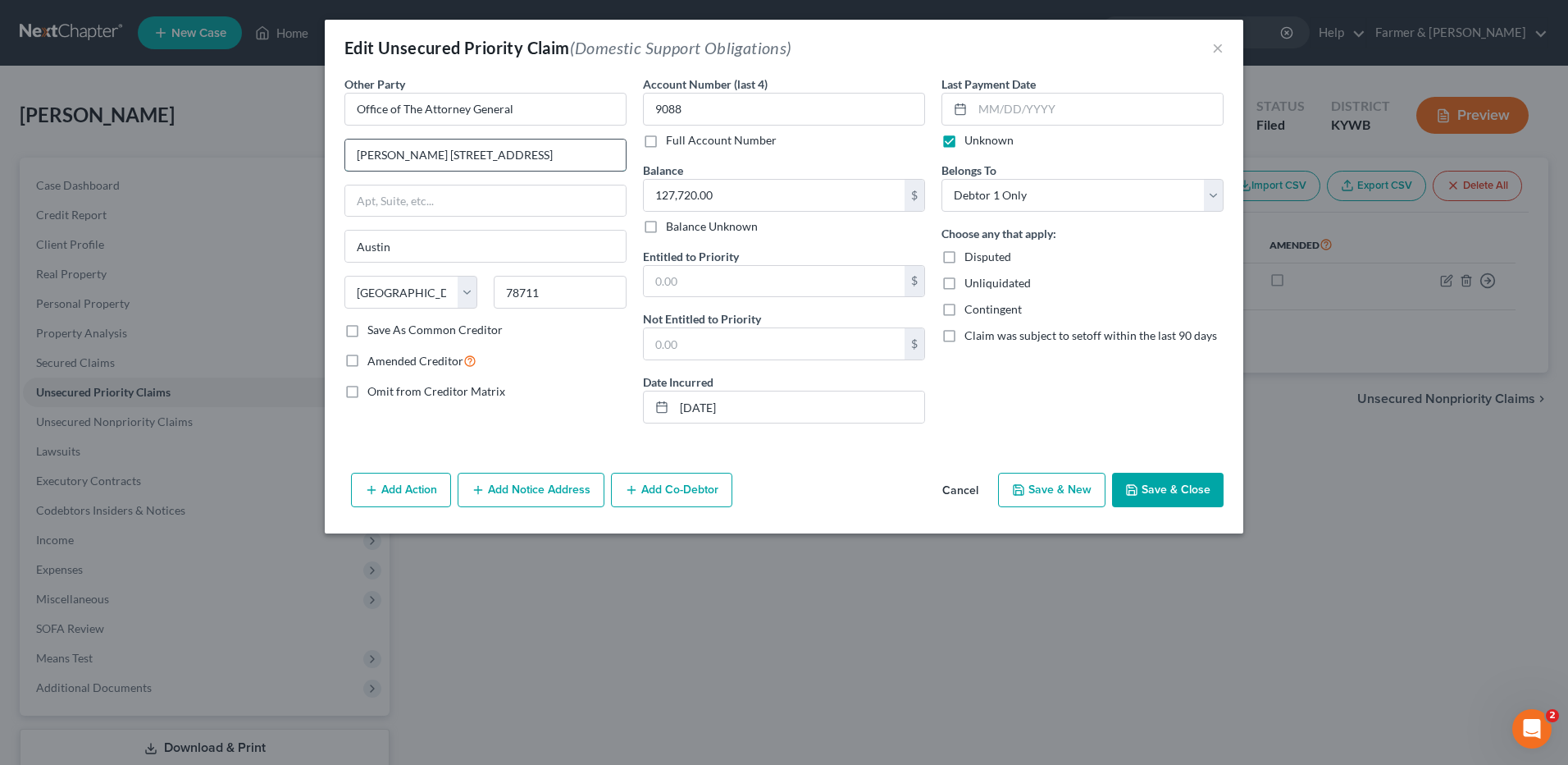
drag, startPoint x: 531, startPoint y: 157, endPoint x: 425, endPoint y: 155, distance: 106.0
click at [425, 155] on input "Bobbi Lester 3260 Farm Road 137 Paris, TX. 75460" at bounding box center [485, 155] width 280 height 31
click at [436, 194] on input "text" at bounding box center [485, 201] width 280 height 31
paste input "3260 Farm Road 137"
type input "3260 Farm Road 137"
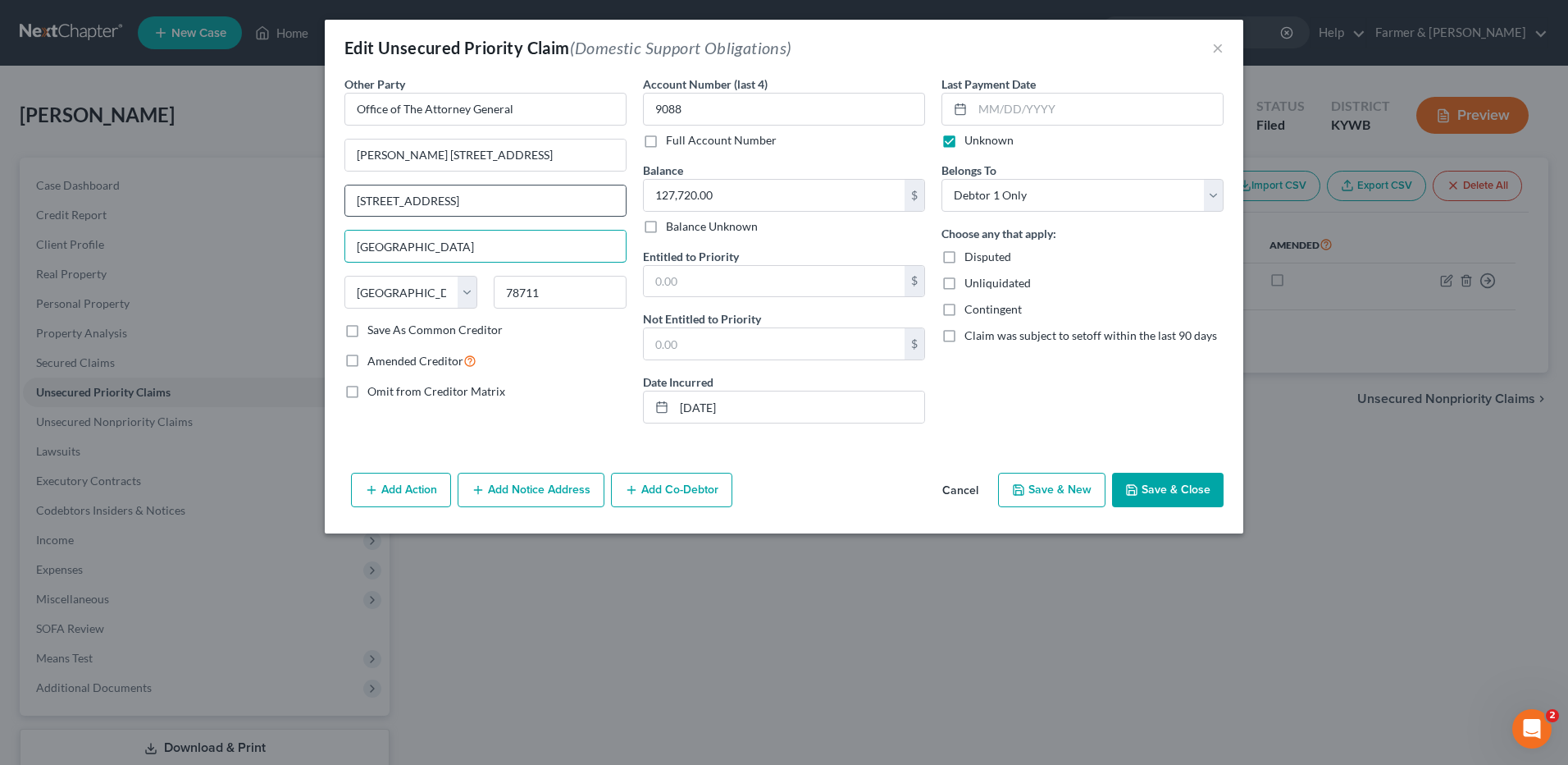
type input "Paris"
type input "75460"
drag, startPoint x: 418, startPoint y: 149, endPoint x: 869, endPoint y: 157, distance: 451.1
click at [868, 157] on div "Other Party * Office of The Attorney General Bobbi Lester 3260 Farm Road 137 Pa…" at bounding box center [784, 255] width 896 height 361
type input "Bobbi Lester"
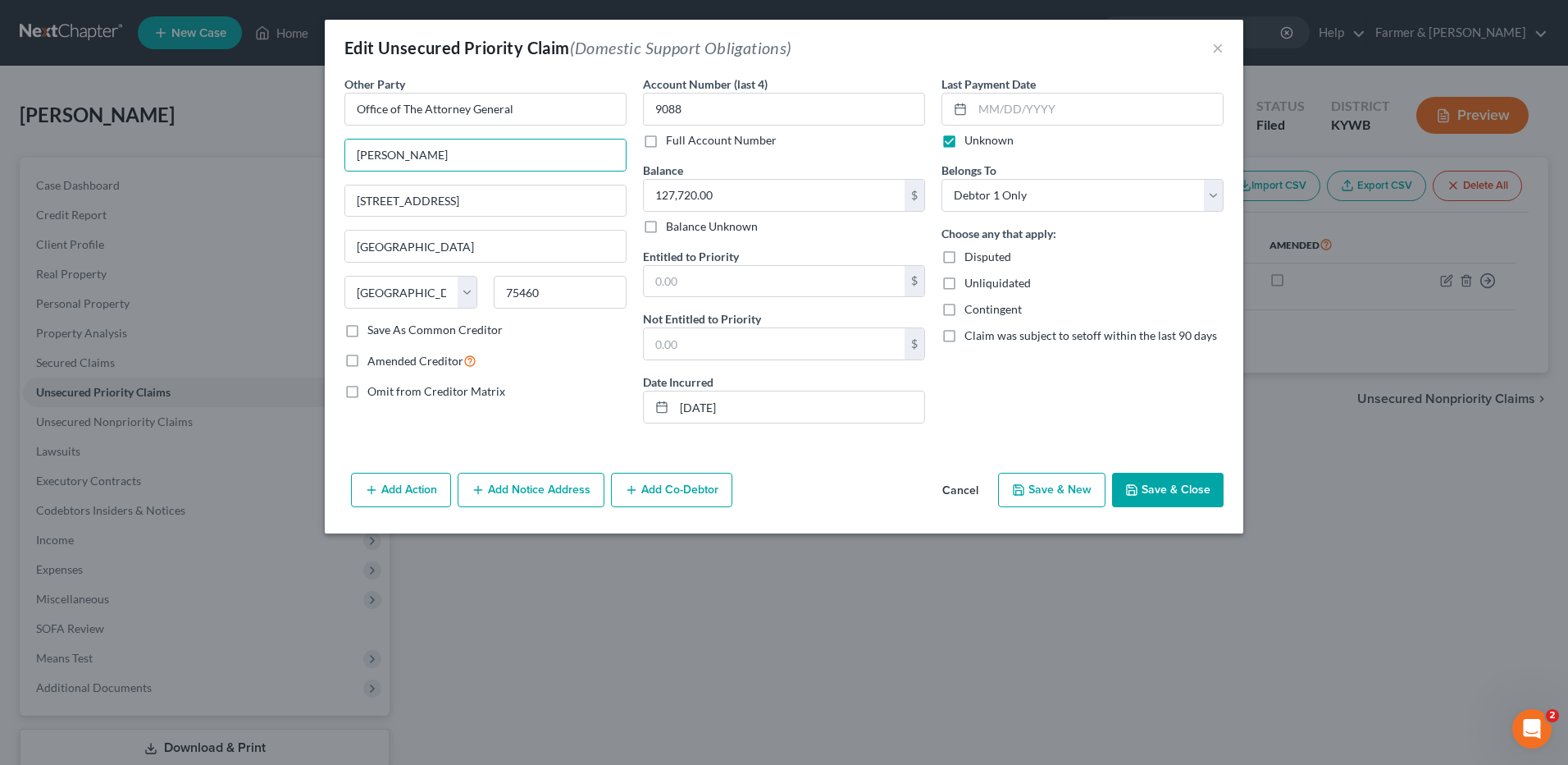
click at [1192, 486] on button "Save & Close" at bounding box center [1167, 490] width 111 height 34
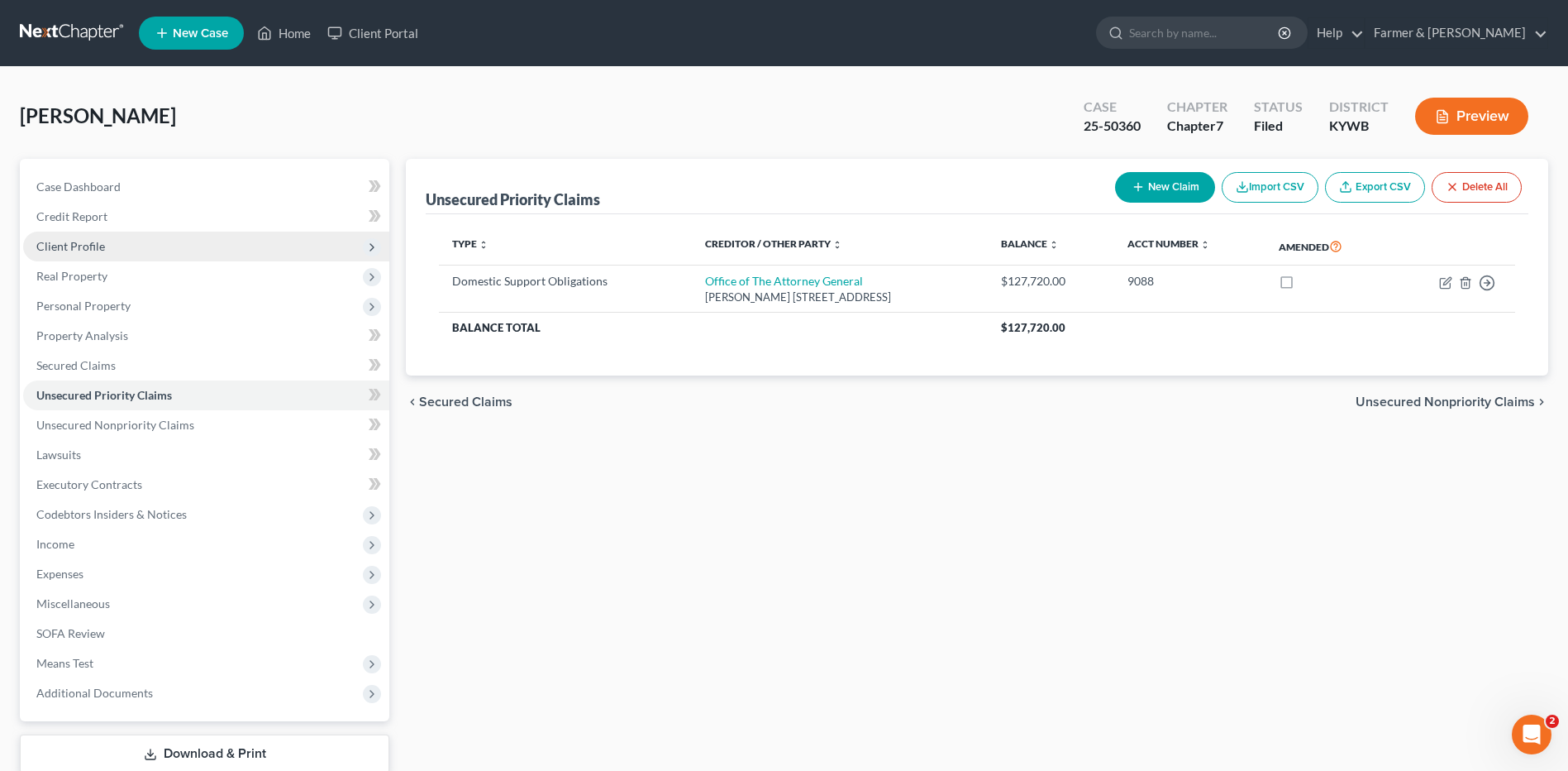
click at [119, 242] on span "Client Profile" at bounding box center [206, 246] width 366 height 30
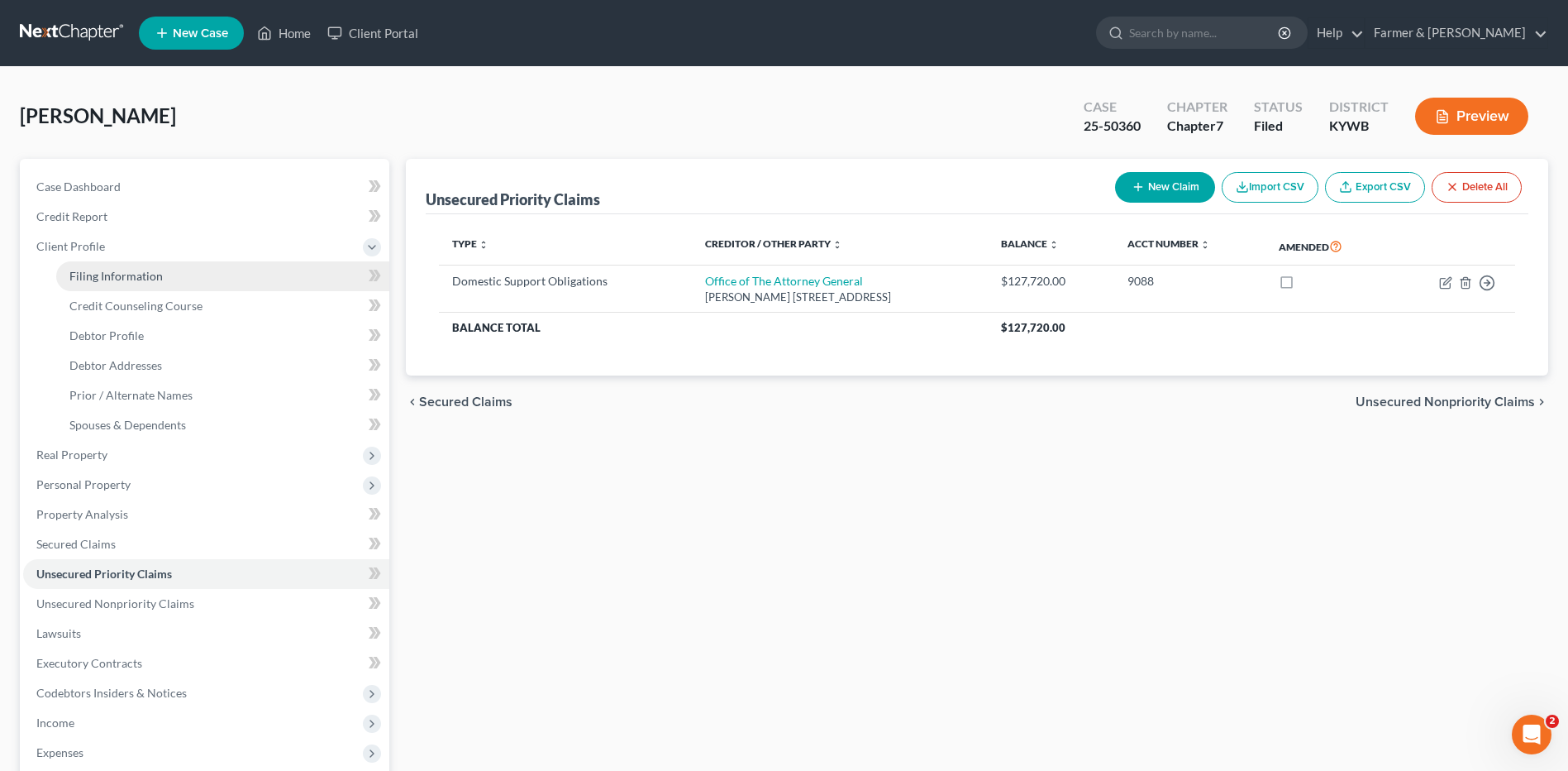
click at [114, 274] on span "Filing Information" at bounding box center [116, 275] width 94 height 14
select select "1"
select select "0"
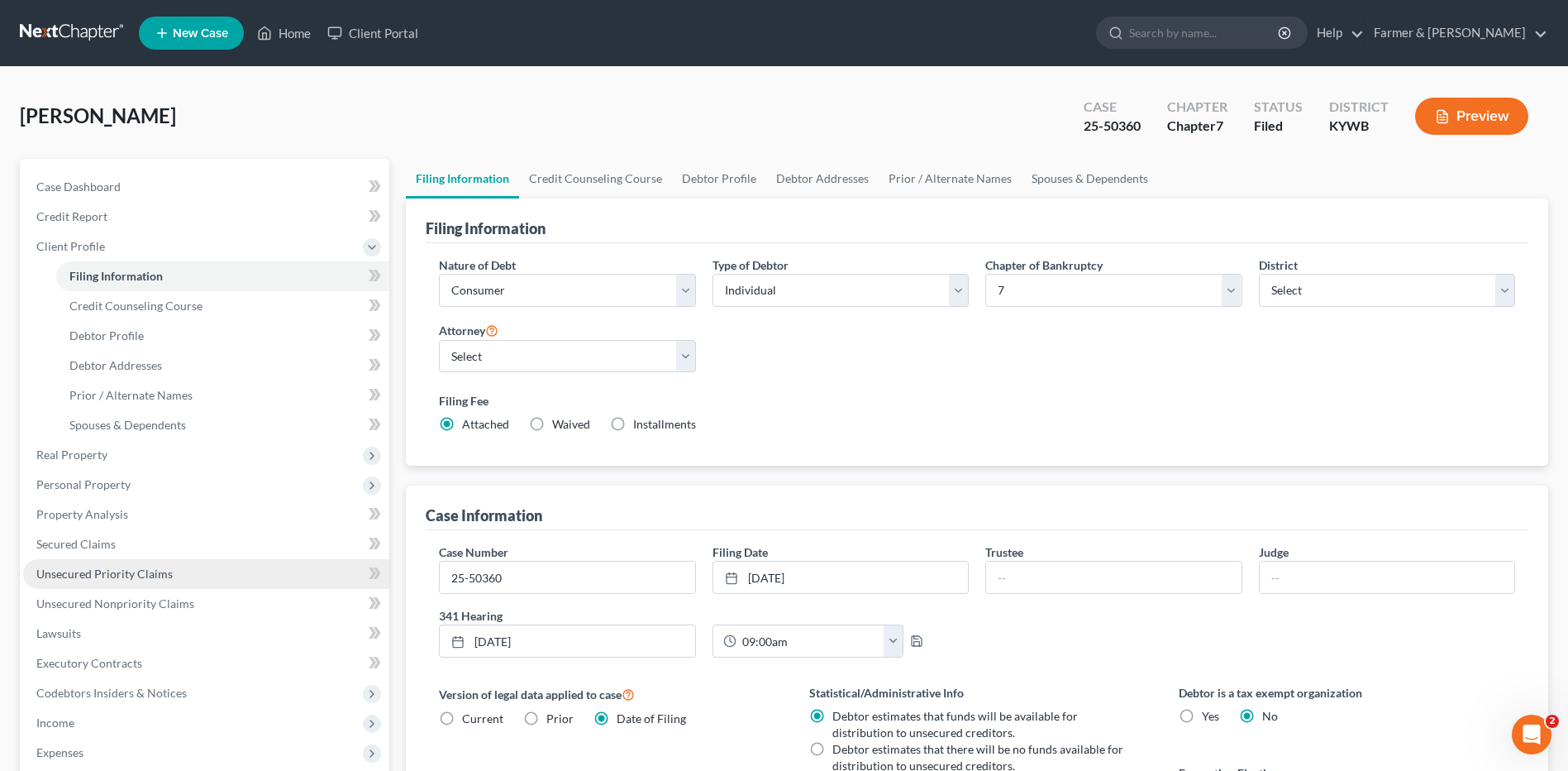
click at [108, 567] on span "Unsecured Priority Claims" at bounding box center [105, 573] width 137 height 14
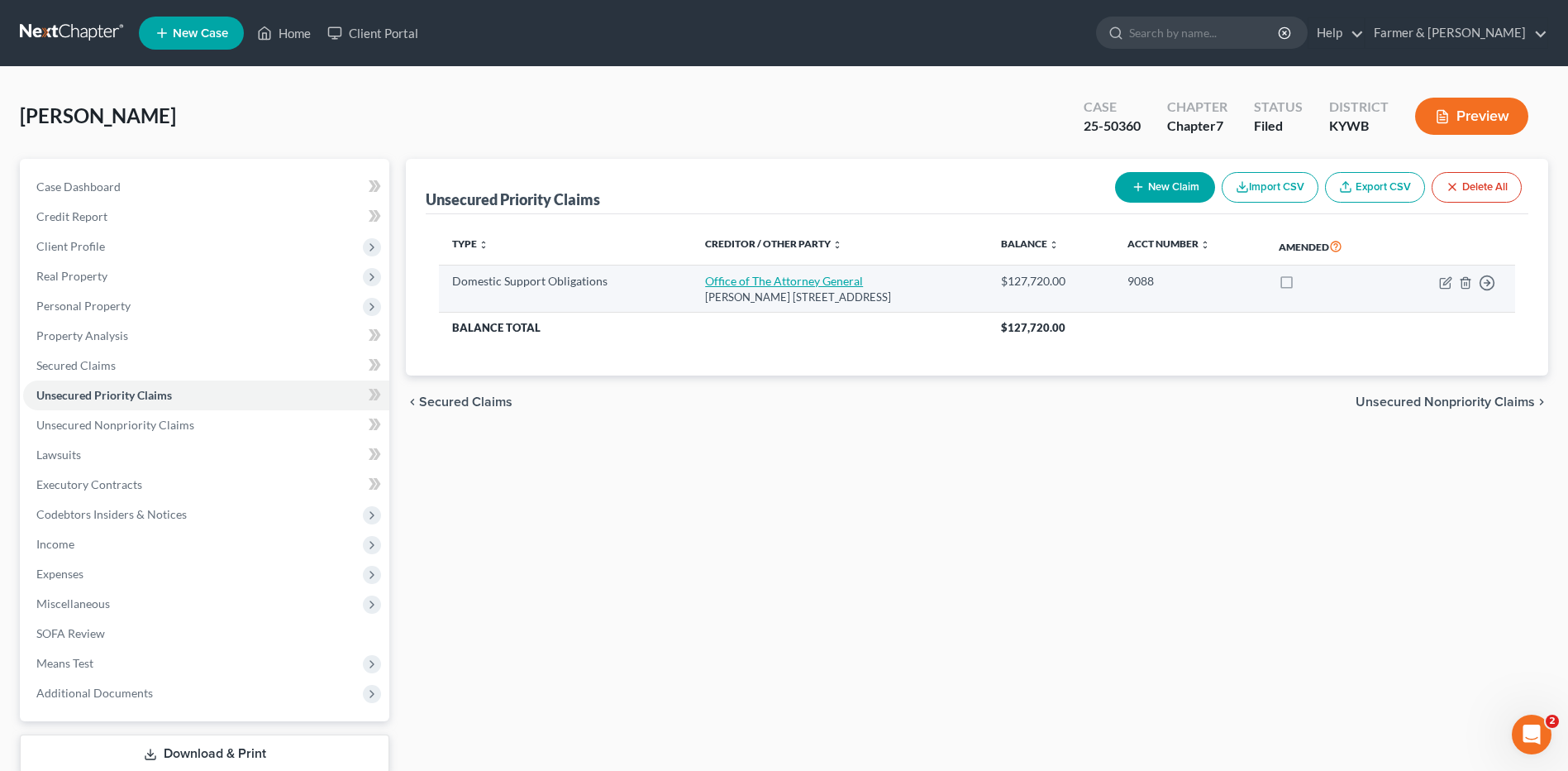
click at [794, 273] on link "Office of The Attorney General" at bounding box center [784, 280] width 158 height 14
select select "45"
select select "0"
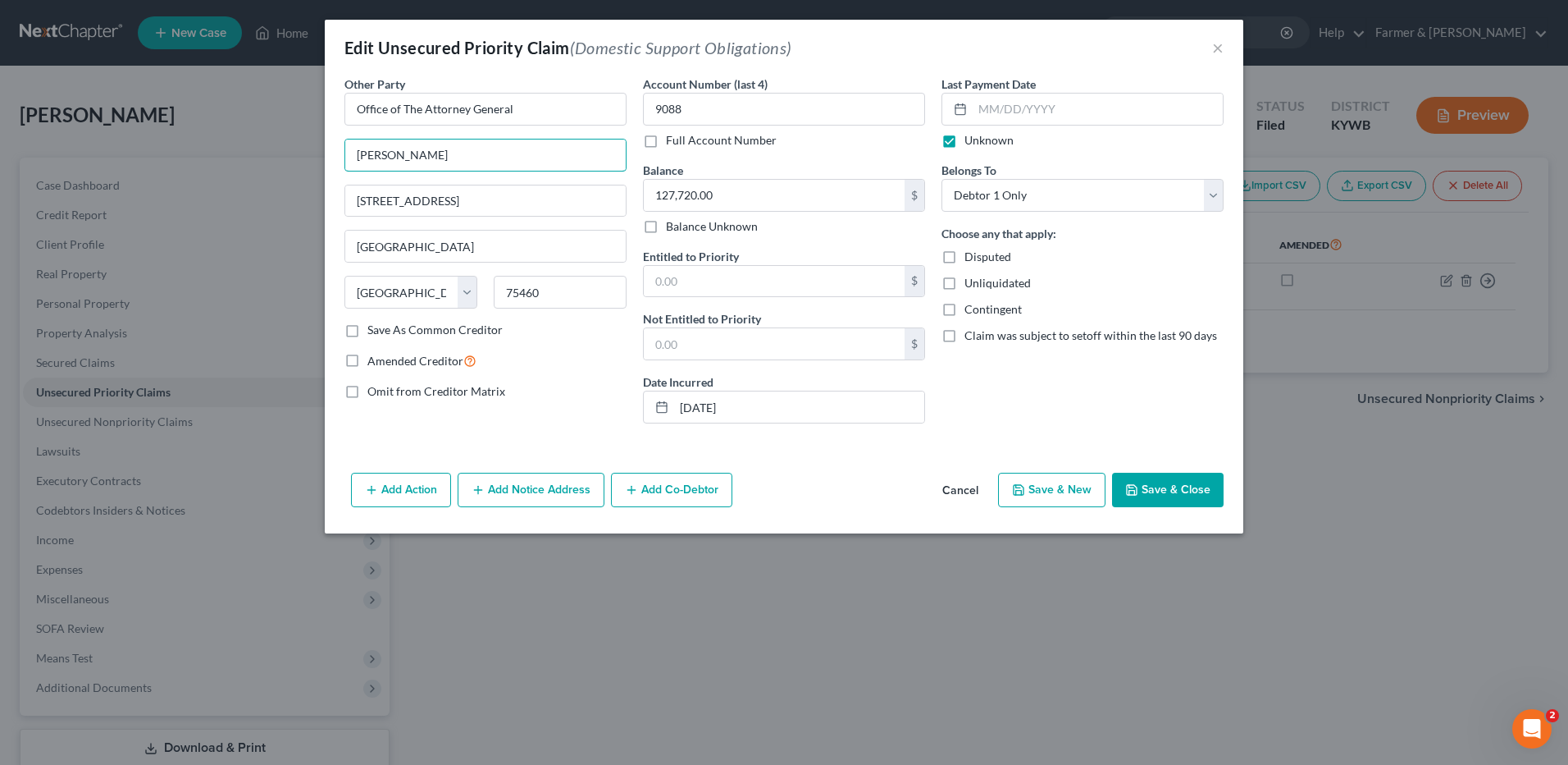
drag, startPoint x: 425, startPoint y: 152, endPoint x: 200, endPoint y: 140, distance: 225.3
click at [200, 140] on div "Edit Unsecured Priority Claim (Domestic Support Obligations) × Other Party * Of…" at bounding box center [784, 382] width 1568 height 765
drag, startPoint x: 501, startPoint y: 117, endPoint x: 305, endPoint y: 147, distance: 198.3
click at [189, 117] on div "Edit Unsecured Priority Claim (Domestic Support Obligations) × Other Party * Of…" at bounding box center [784, 382] width 1568 height 765
paste input "Bobbi Lester"
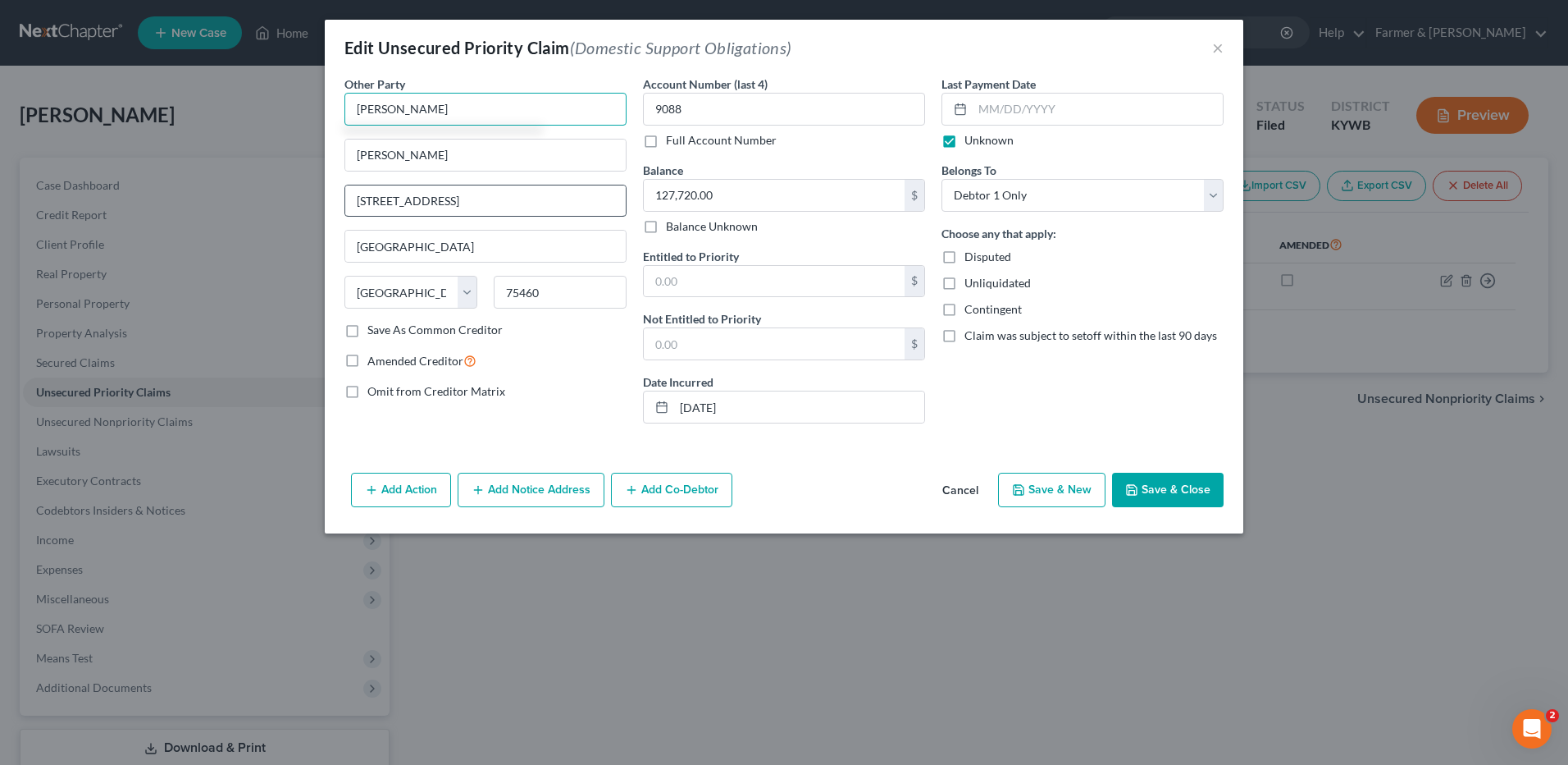
type input "Bobbi Lester"
drag, startPoint x: 492, startPoint y: 212, endPoint x: 213, endPoint y: 198, distance: 279.4
click at [205, 199] on div "Edit Unsecured Priority Claim (Domestic Support Obligations) × Other Party * Bo…" at bounding box center [784, 382] width 1568 height 765
drag, startPoint x: 435, startPoint y: 146, endPoint x: 243, endPoint y: 156, distance: 192.3
click at [243, 156] on div "Edit Unsecured Priority Claim (Domestic Support Obligations) × Other Party * Bo…" at bounding box center [784, 382] width 1568 height 765
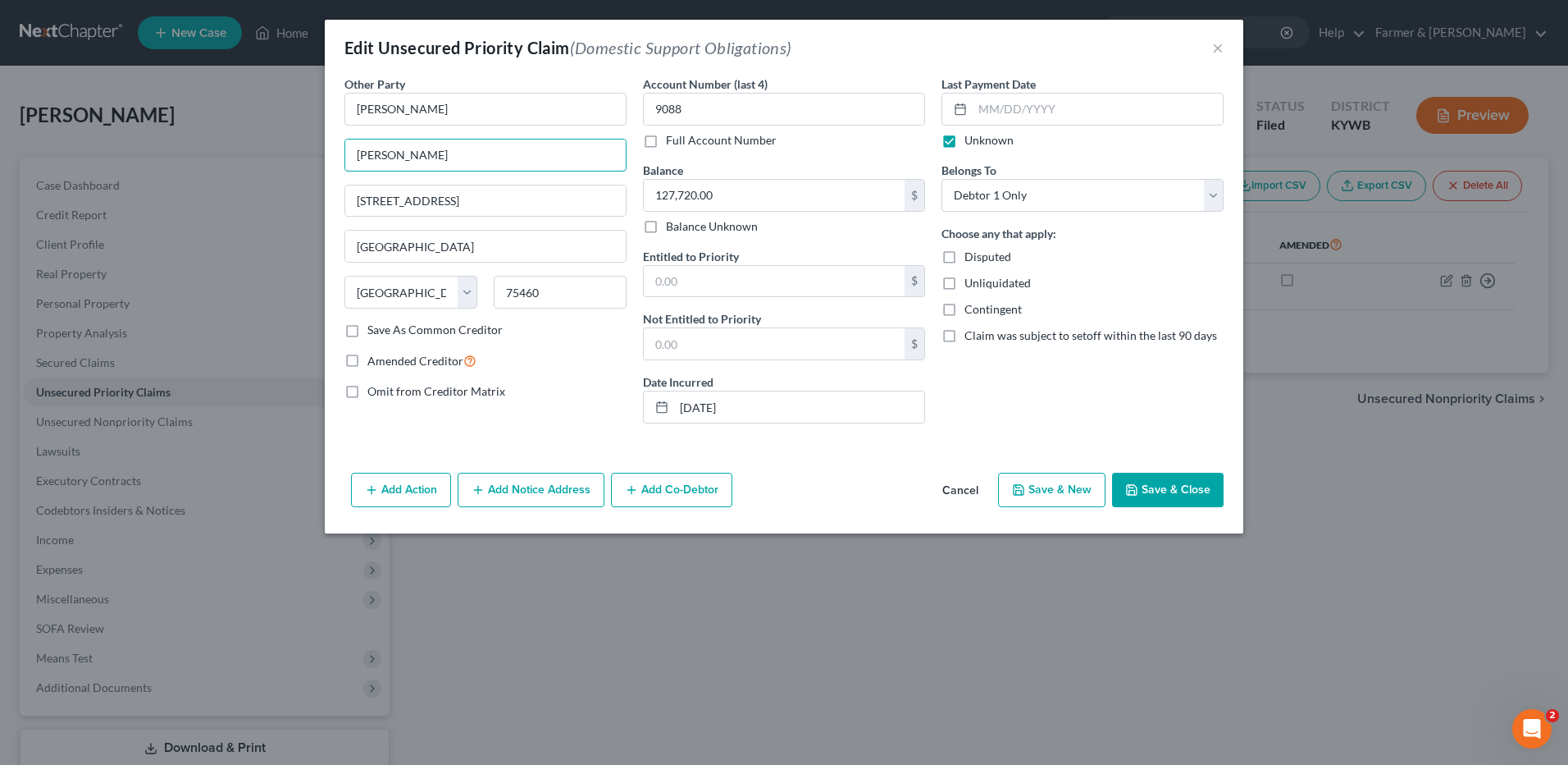
paste input "3260 Farm Road 137"
type input "3260 Farm Road 137"
click at [1157, 480] on button "Save & Close" at bounding box center [1167, 490] width 111 height 34
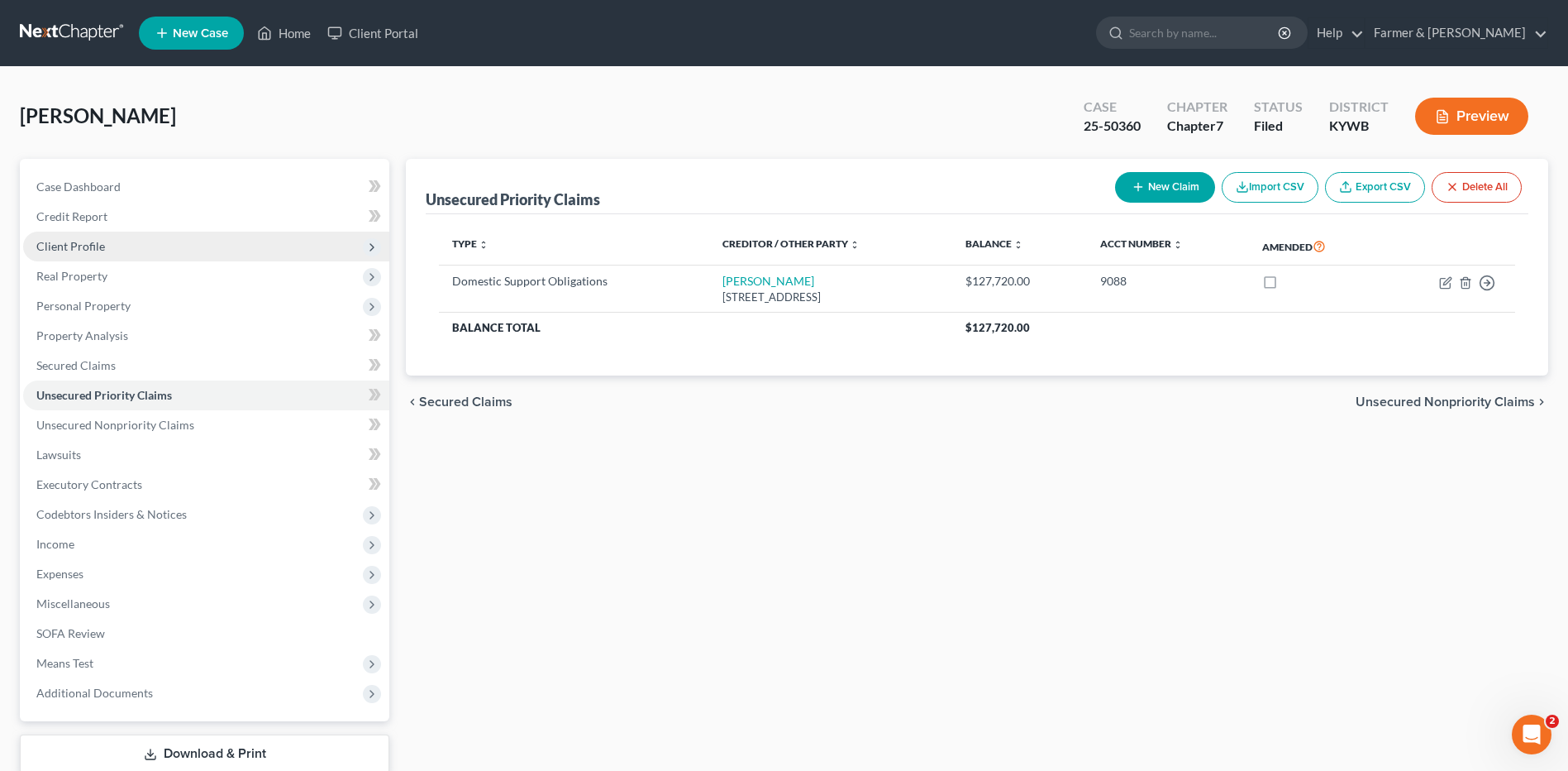
click at [125, 247] on span "Client Profile" at bounding box center [206, 246] width 366 height 30
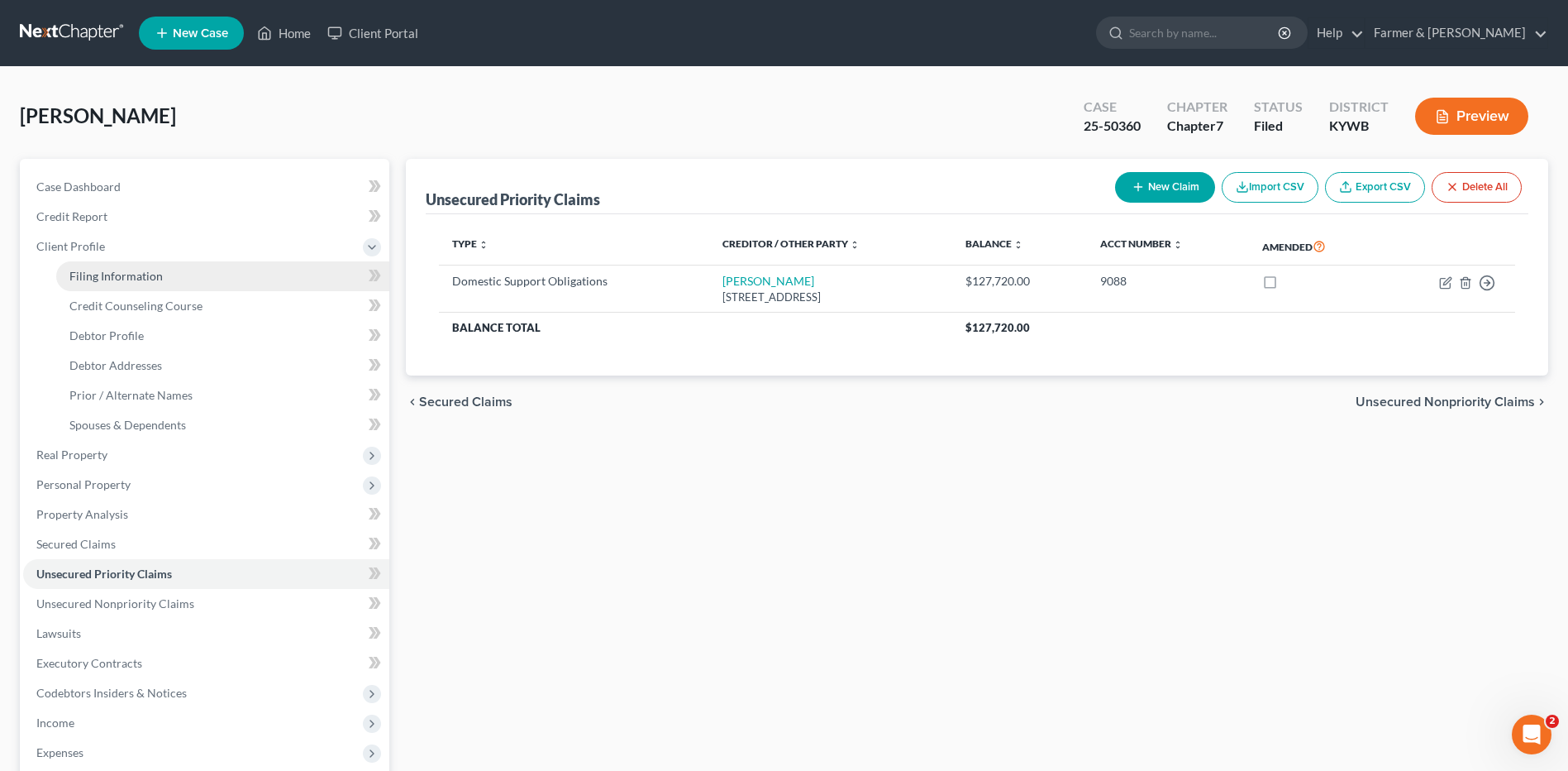
click at [135, 272] on span "Filing Information" at bounding box center [116, 275] width 94 height 14
select select "1"
select select "0"
select select "33"
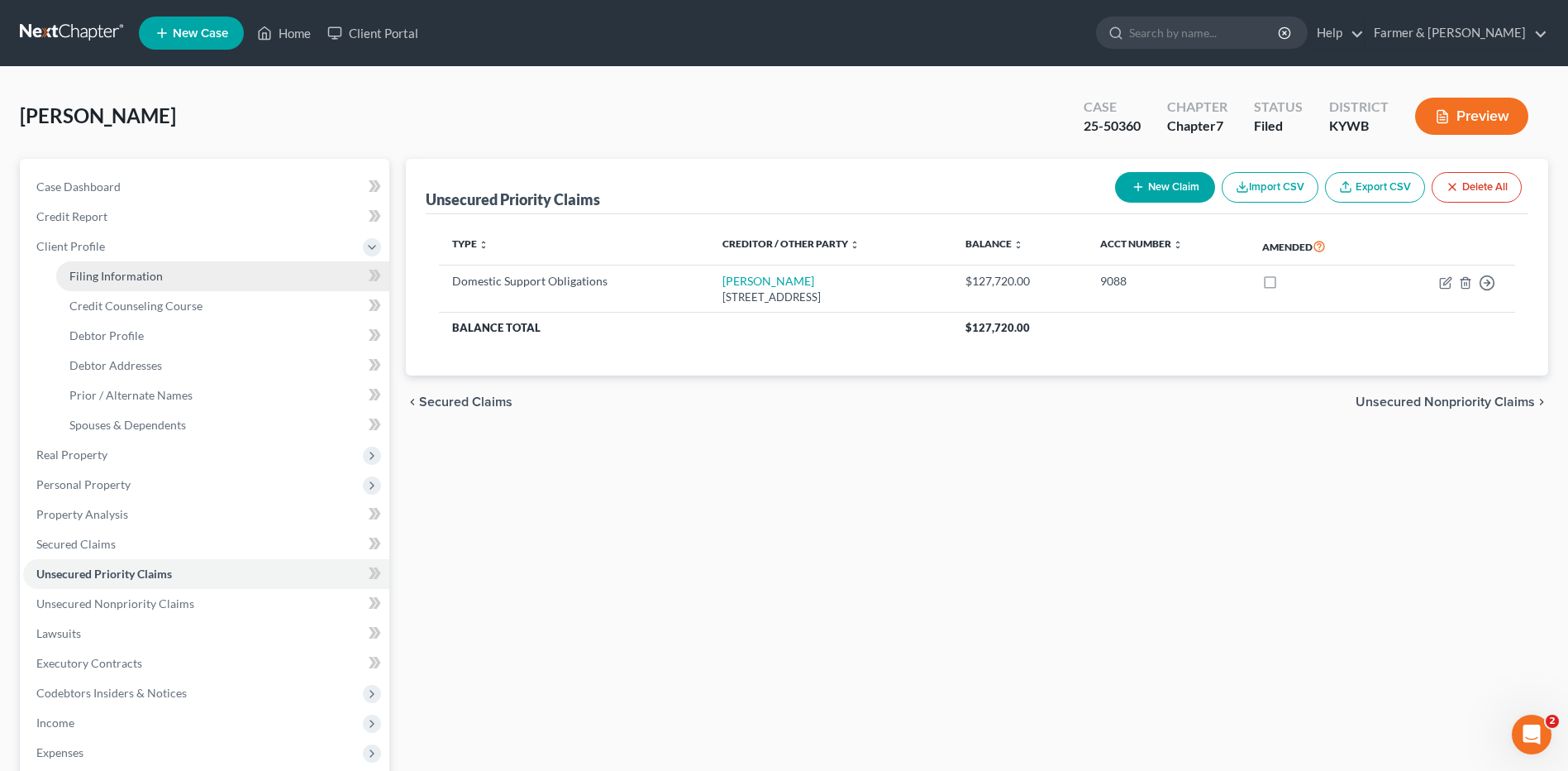
select select "0"
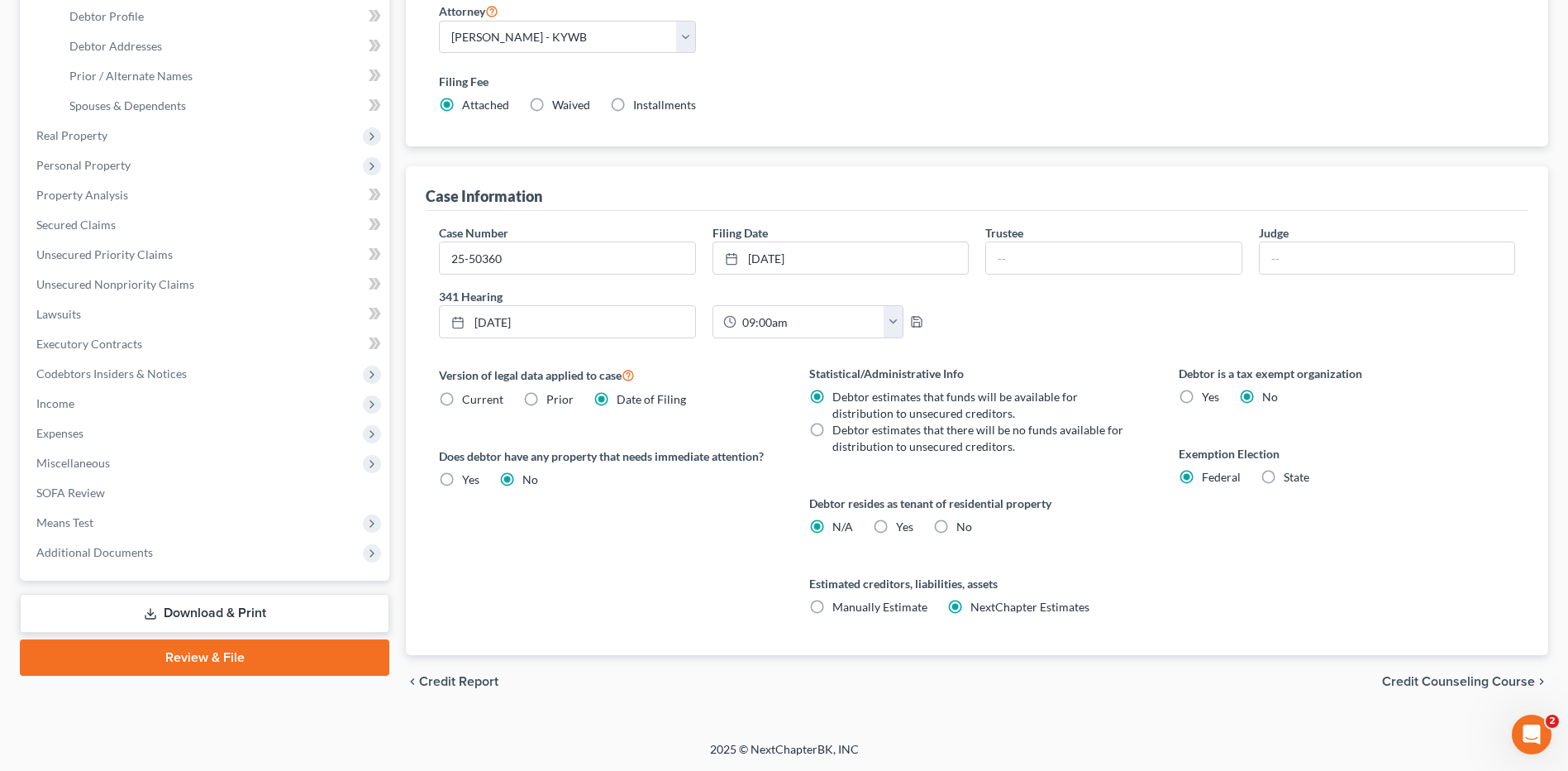
drag, startPoint x: 231, startPoint y: 607, endPoint x: 259, endPoint y: 610, distance: 28.2
click at [231, 607] on link "Download & Print" at bounding box center [205, 613] width 370 height 39
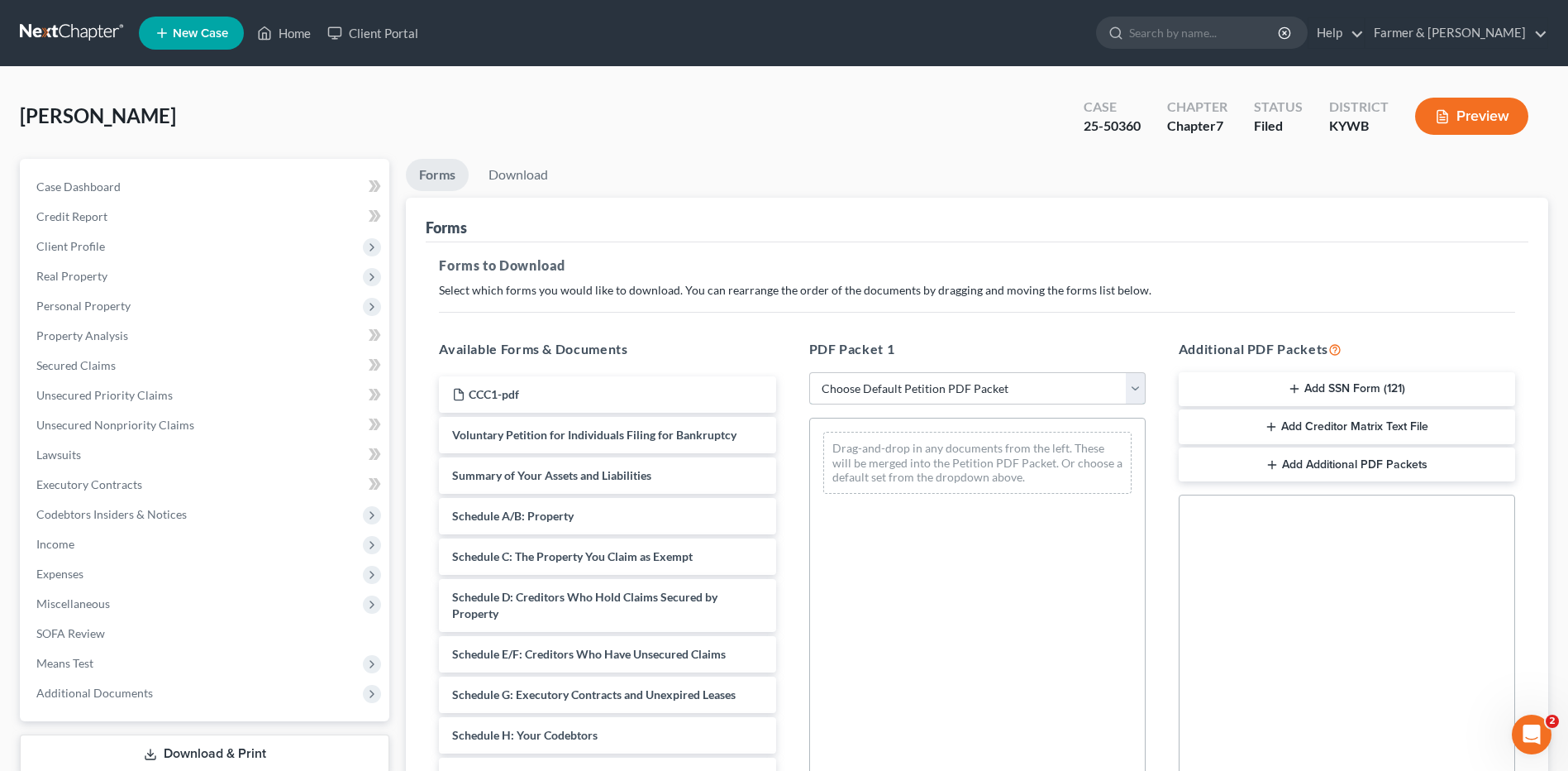
click at [929, 385] on select "Choose Default Petition PDF Packet Complete Bankruptcy Petition (all forms and …" at bounding box center [977, 388] width 336 height 33
select select "2"
click at [809, 372] on select "Choose Default Petition PDF Packet Complete Bankruptcy Petition (all forms and …" at bounding box center [977, 388] width 336 height 33
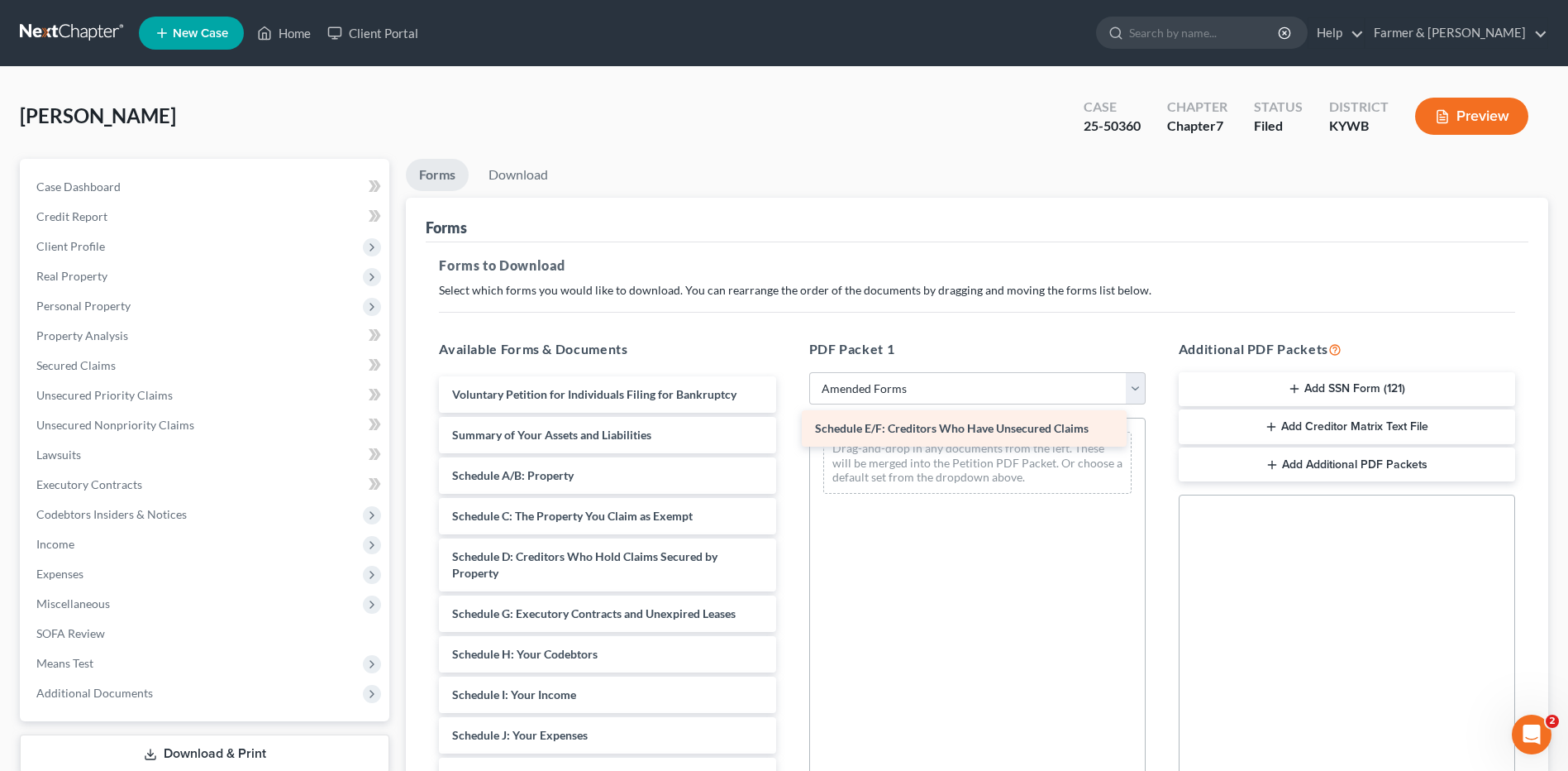
drag, startPoint x: 656, startPoint y: 597, endPoint x: 968, endPoint y: 409, distance: 364.3
click at [789, 410] on div "Schedule E/F: Creditors Who Have Unsecured Claims Voluntary Petition for Indivi…" at bounding box center [607, 760] width 363 height 767
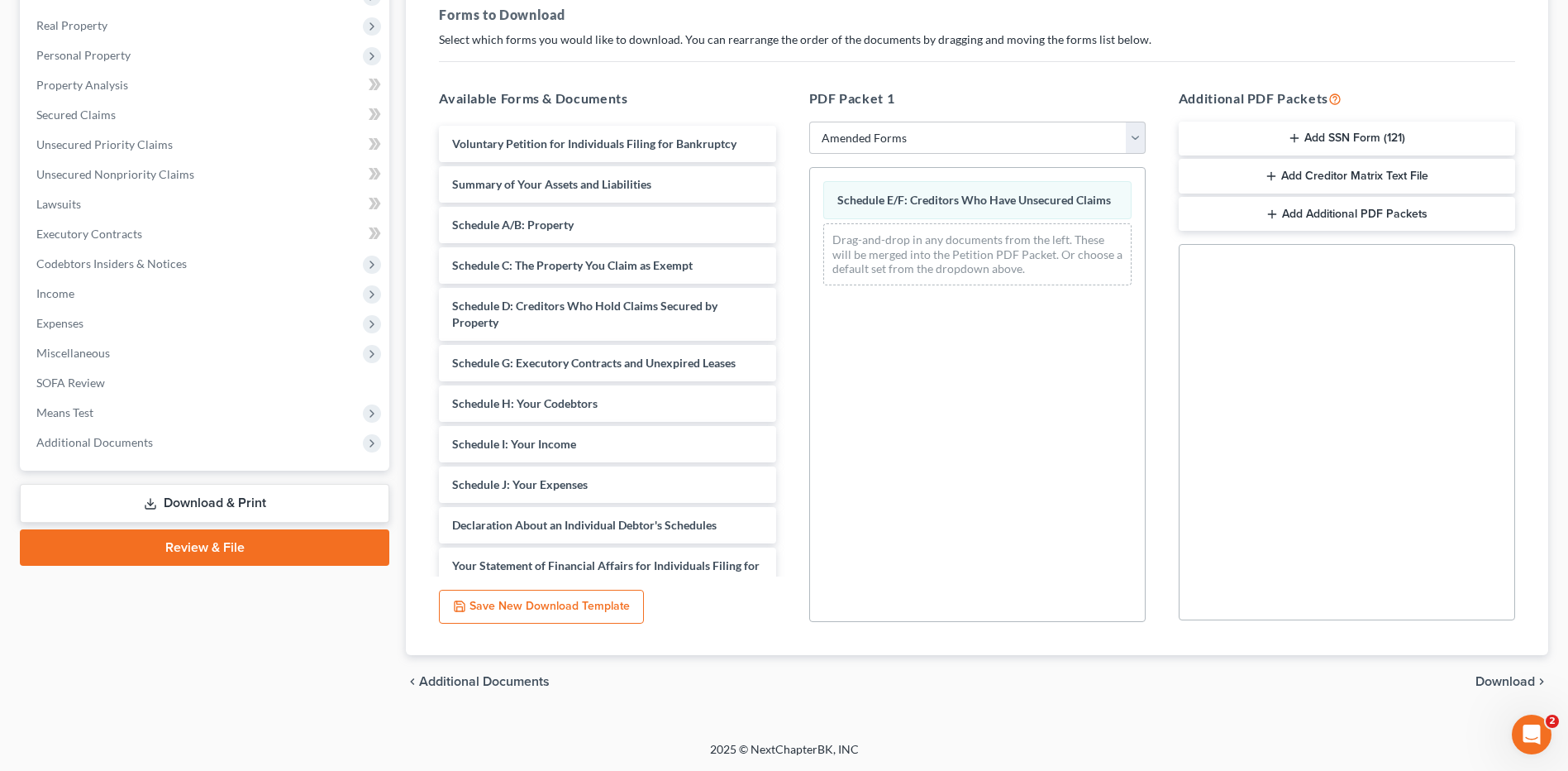
click at [1495, 675] on span "Download" at bounding box center [1505, 681] width 59 height 14
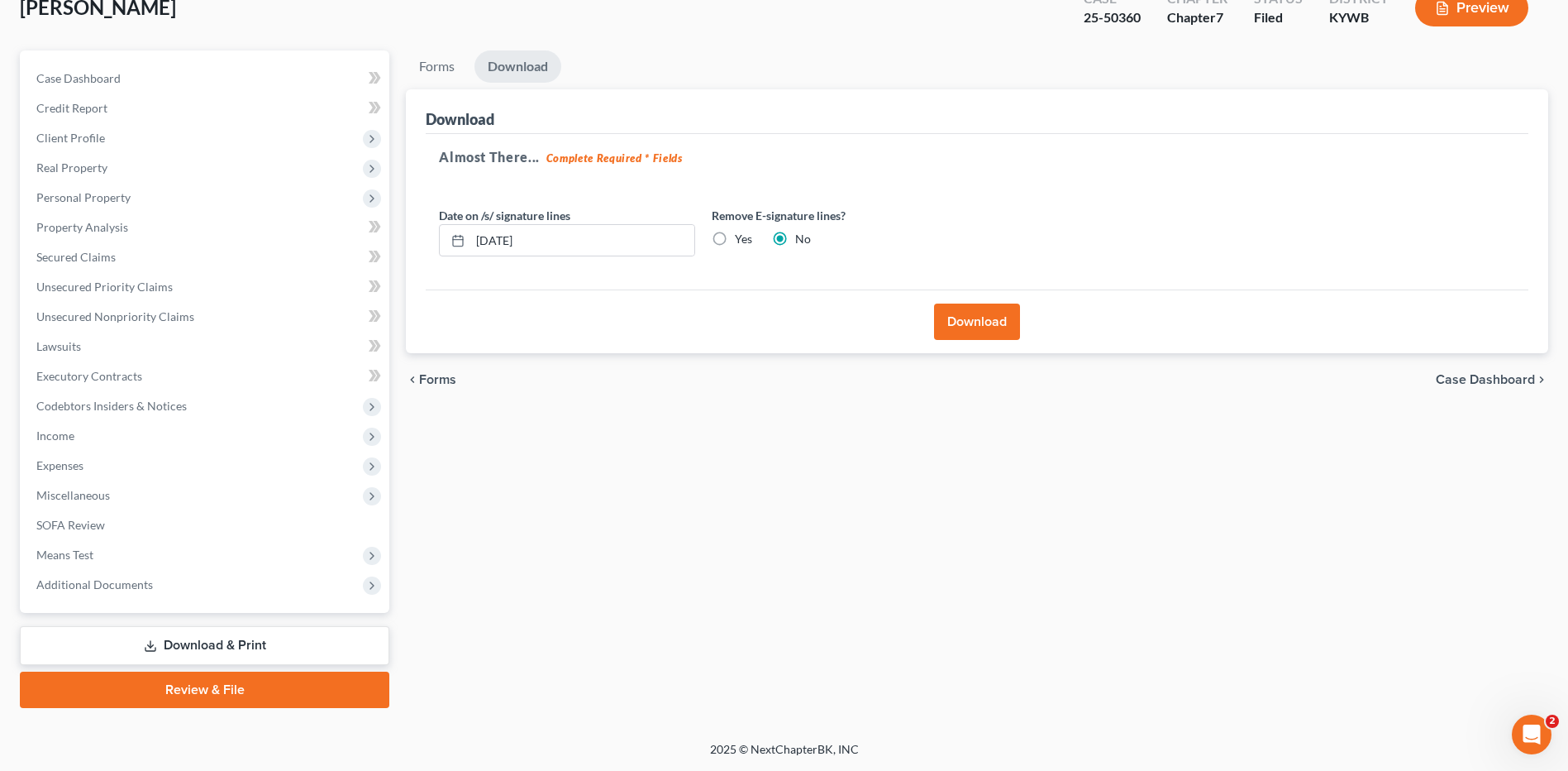
scroll to position [108, 0]
click at [970, 316] on button "Download" at bounding box center [977, 322] width 86 height 36
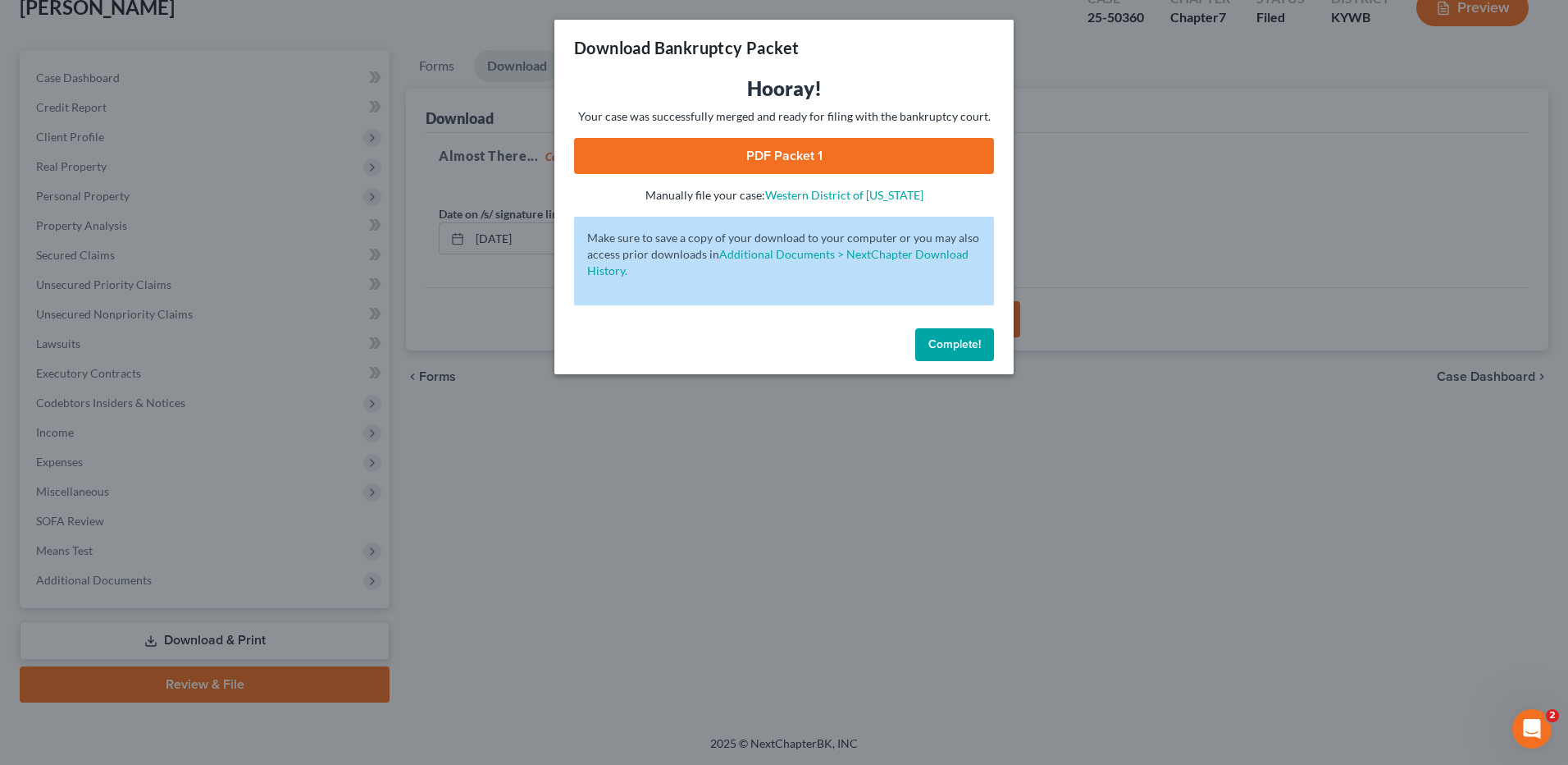
click at [940, 157] on link "PDF Packet 1" at bounding box center [784, 156] width 420 height 36
click at [966, 343] on span "Complete!" at bounding box center [954, 344] width 52 height 14
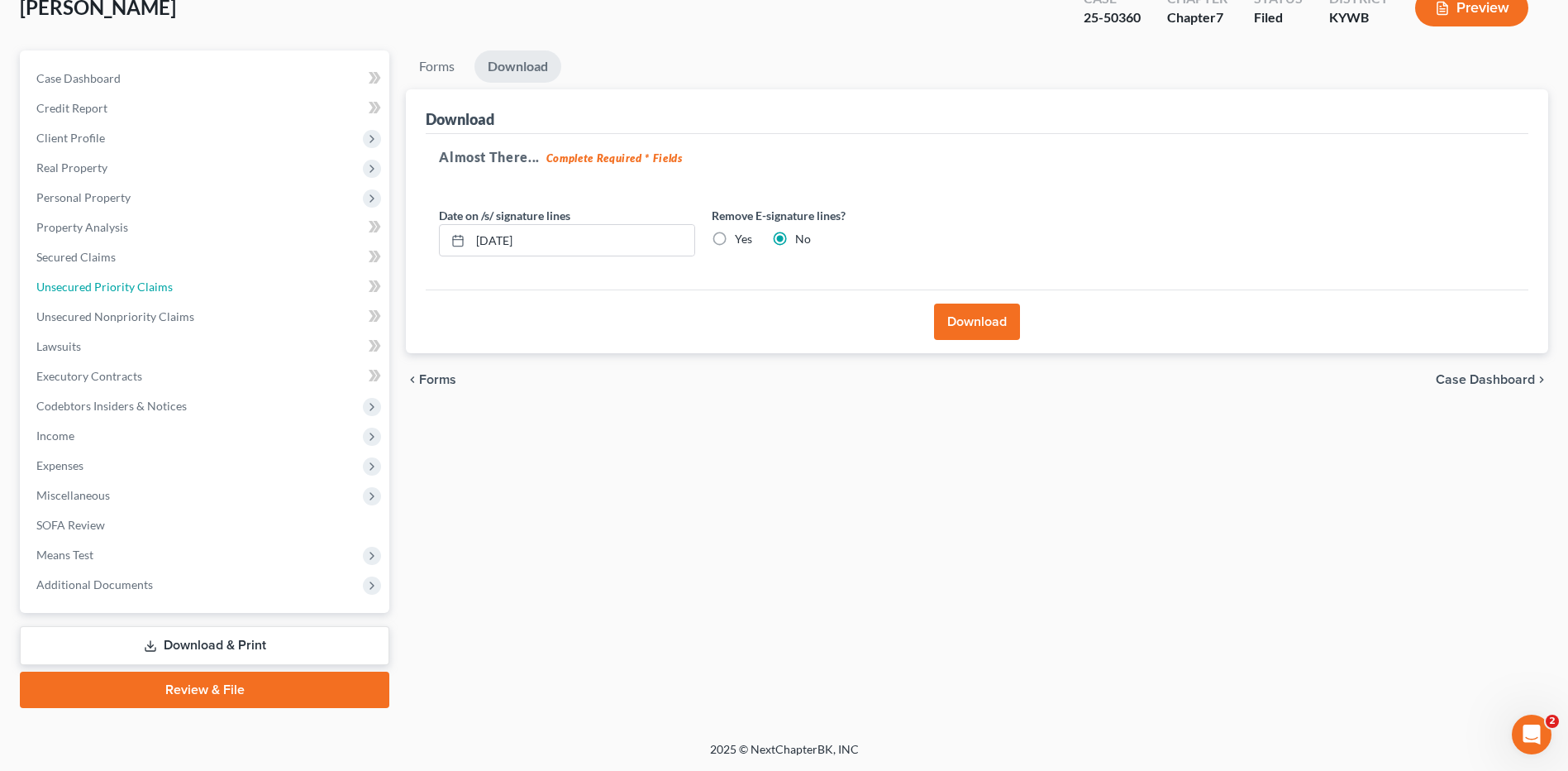
drag, startPoint x: 168, startPoint y: 283, endPoint x: 408, endPoint y: 359, distance: 251.7
click at [168, 283] on span "Unsecured Priority Claims" at bounding box center [105, 286] width 137 height 14
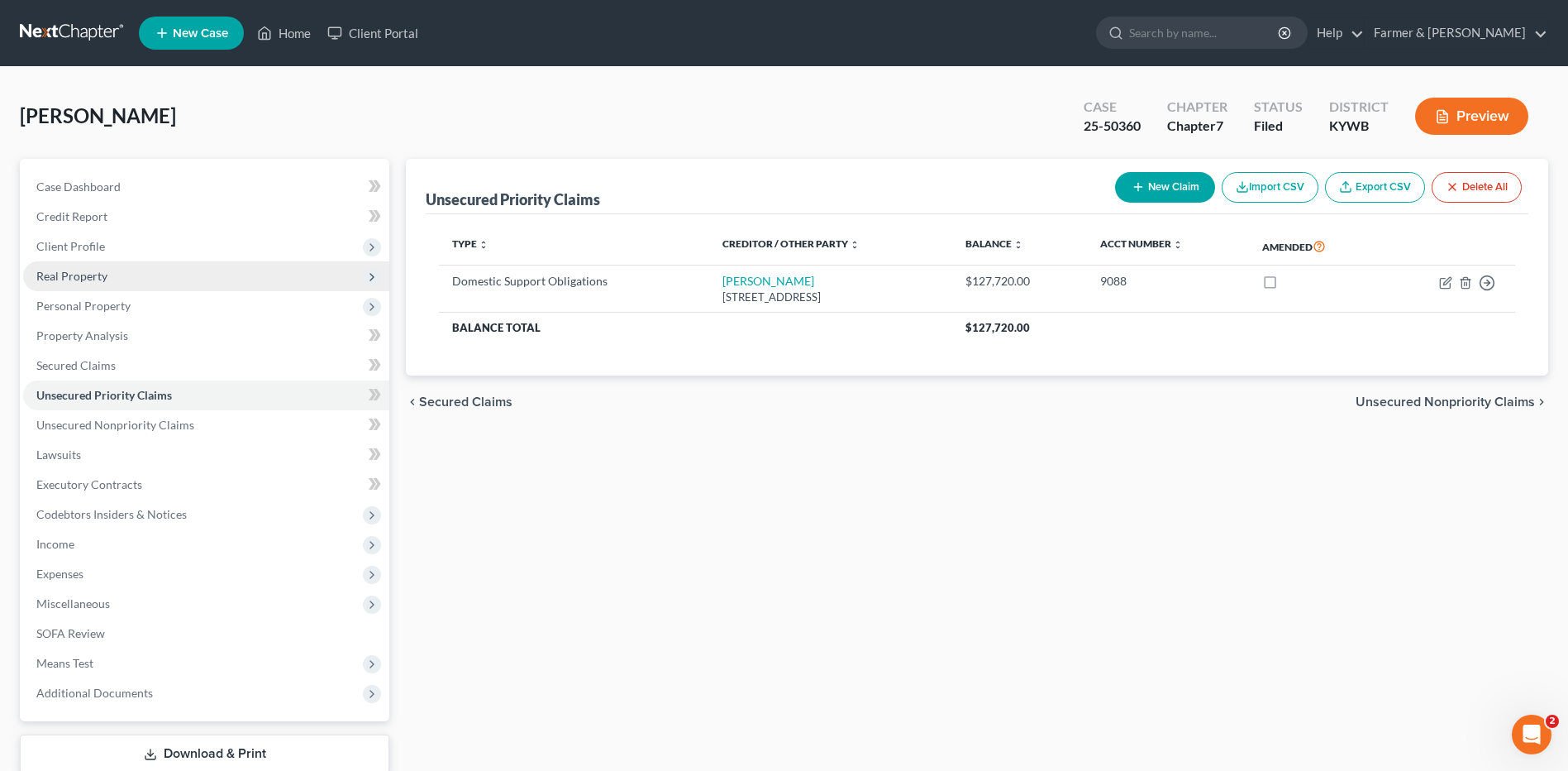
drag, startPoint x: 66, startPoint y: 251, endPoint x: 85, endPoint y: 268, distance: 25.5
click at [66, 251] on span "Client Profile" at bounding box center [70, 245] width 68 height 14
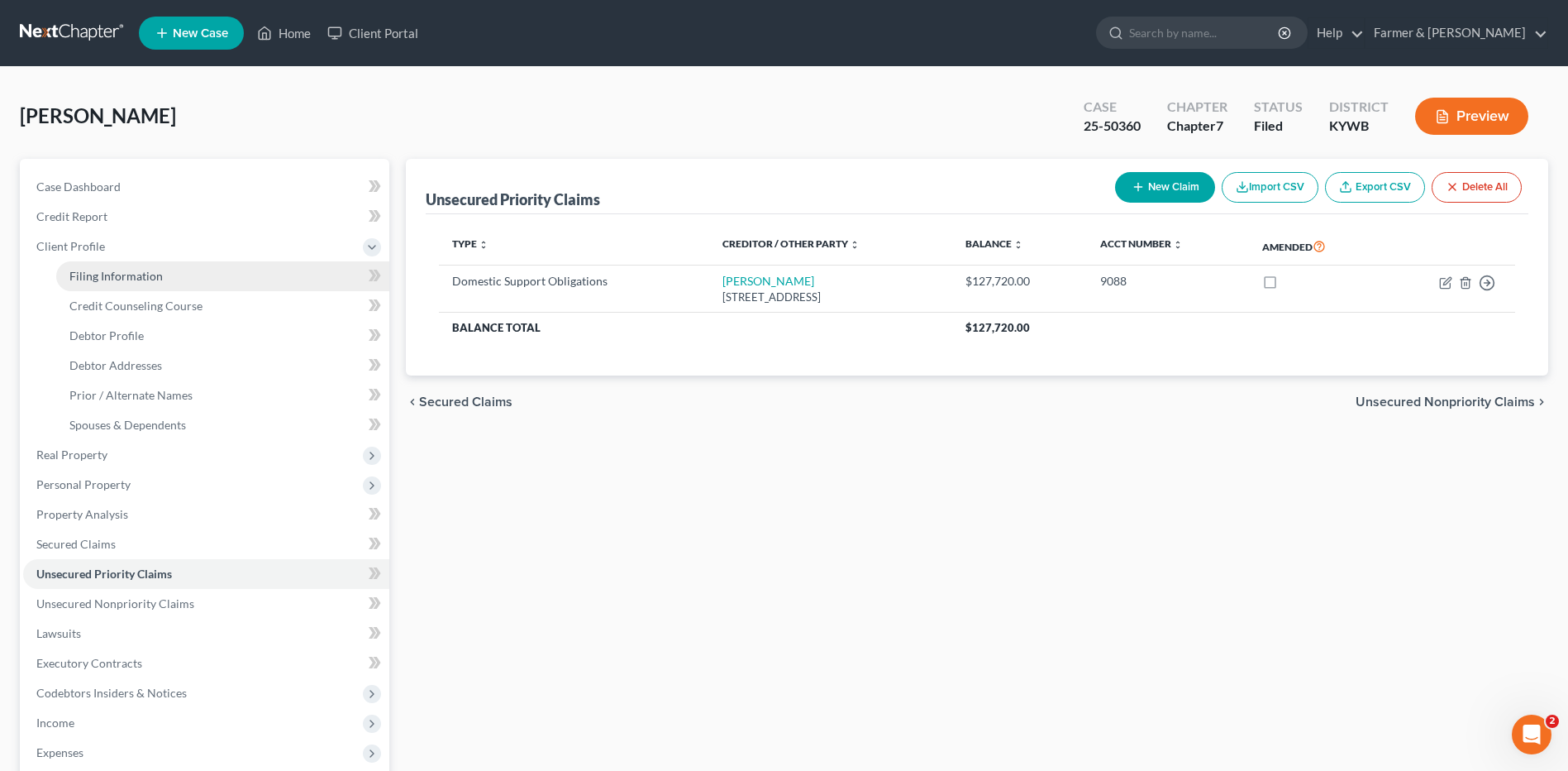
click at [90, 273] on span "Filing Information" at bounding box center [116, 275] width 94 height 14
select select "1"
select select "0"
select select "33"
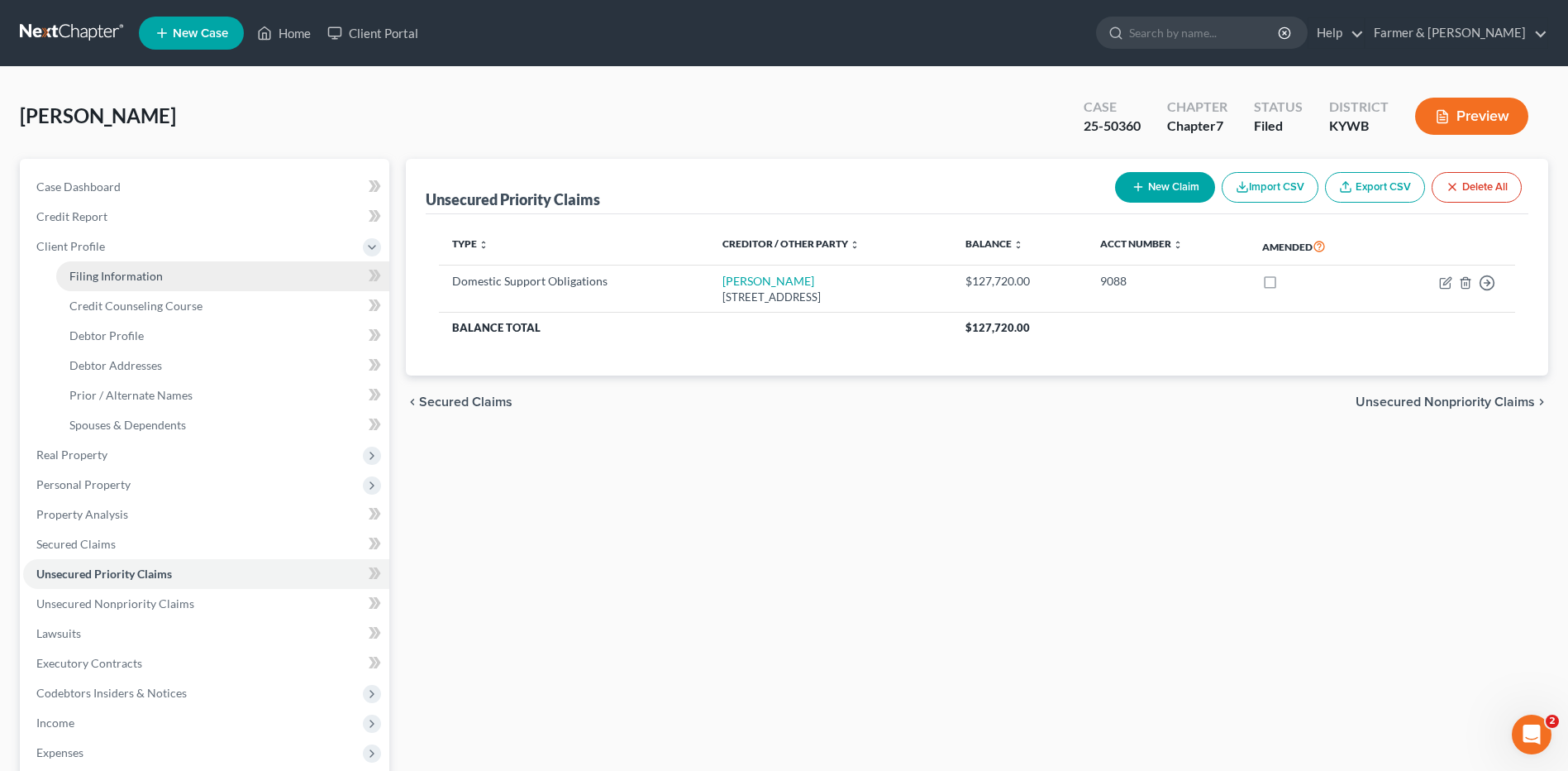
select select "0"
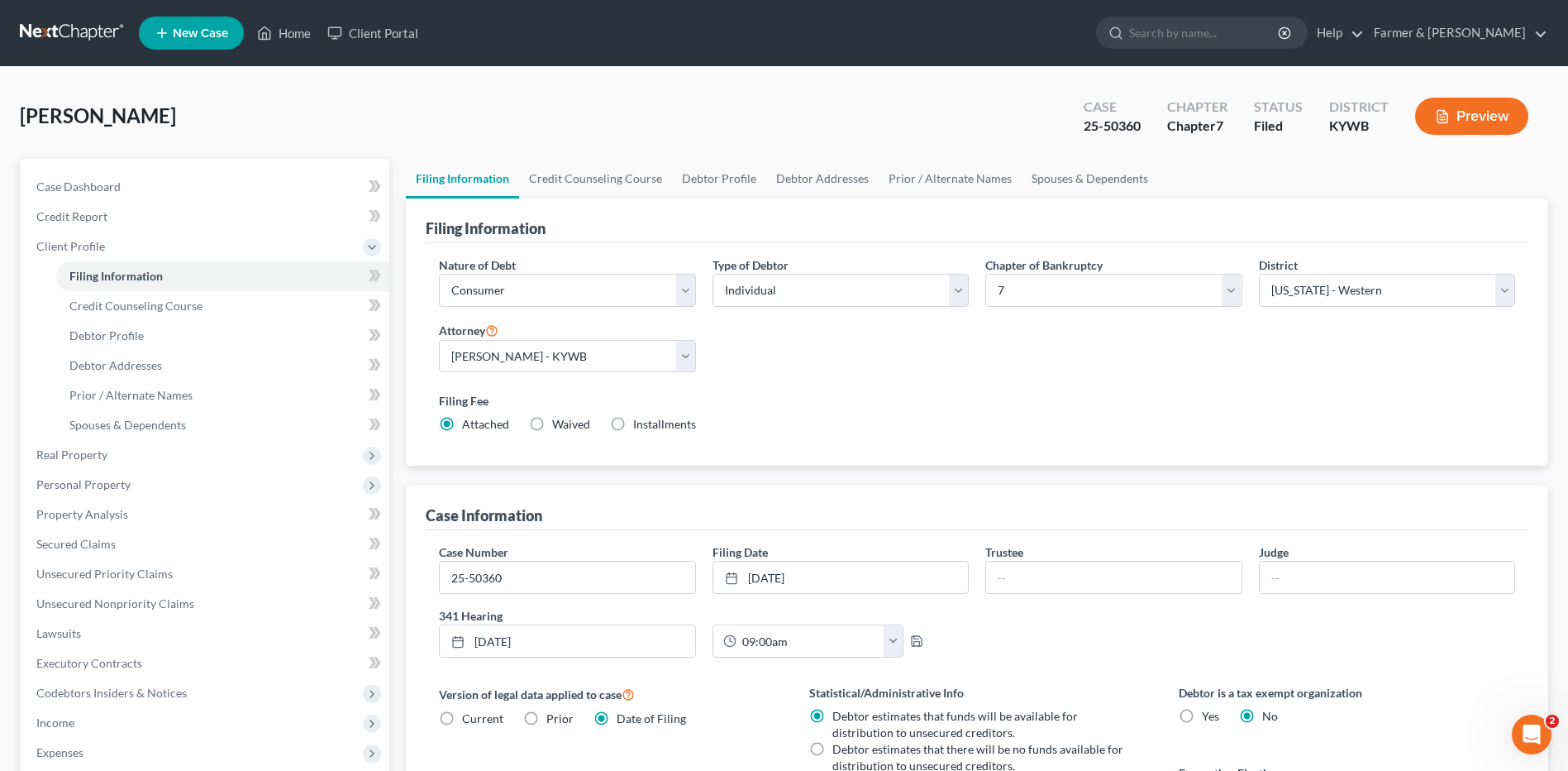
click at [97, 31] on link at bounding box center [73, 33] width 106 height 30
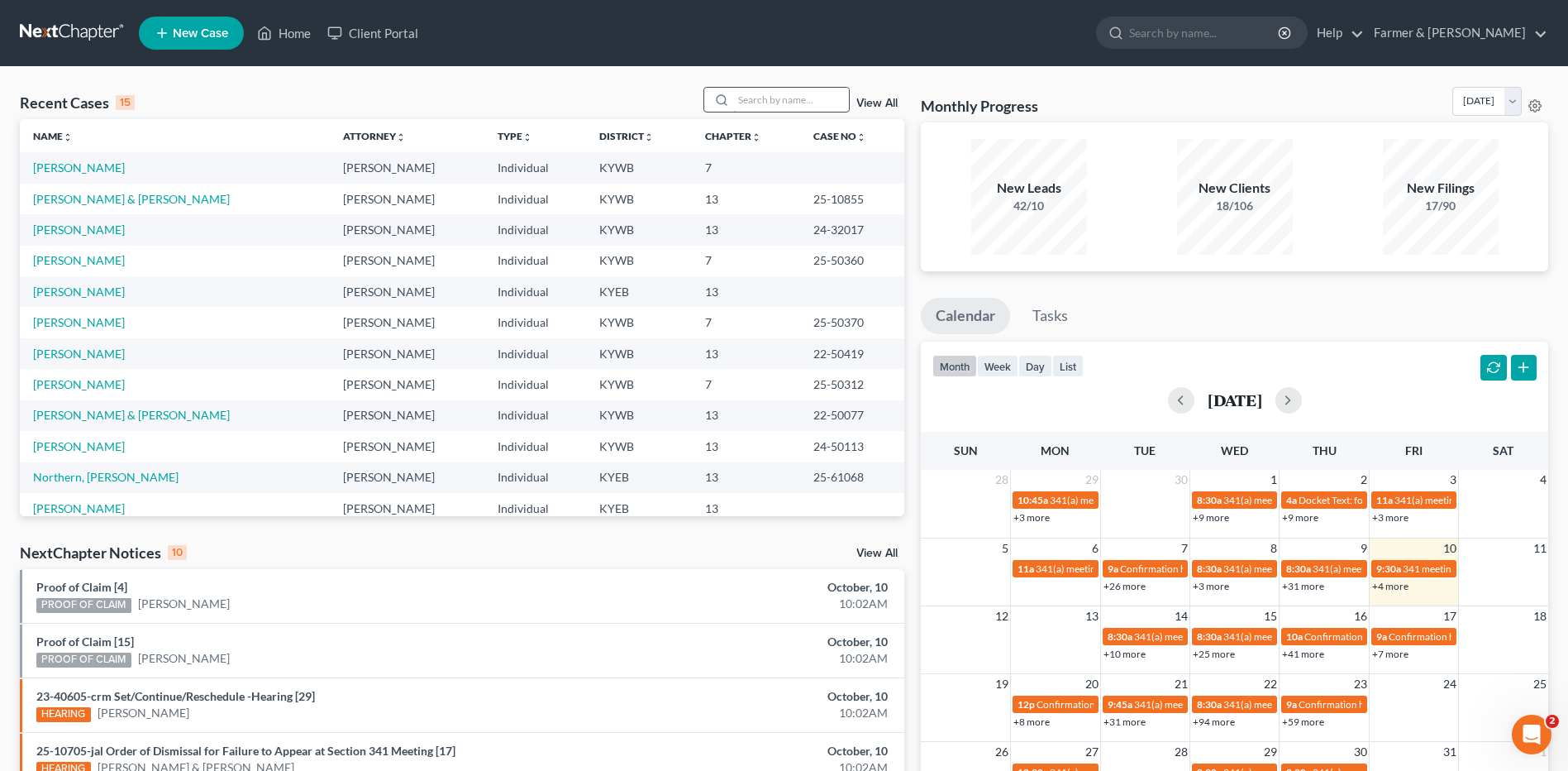
click at [788, 105] on input "search" at bounding box center [791, 99] width 116 height 24
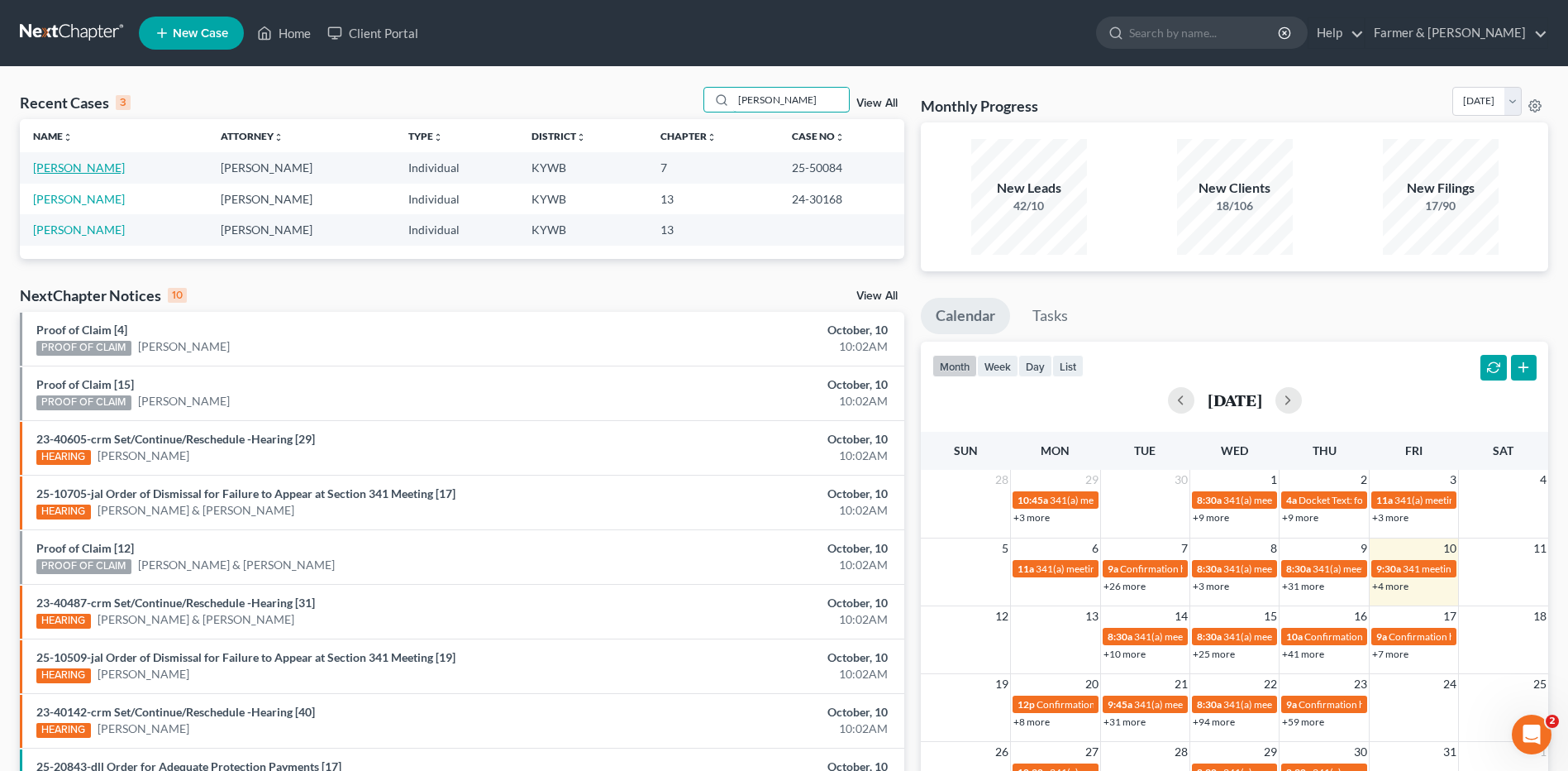
type input "[PERSON_NAME]"
click at [81, 165] on link "[PERSON_NAME]" at bounding box center [78, 167] width 92 height 14
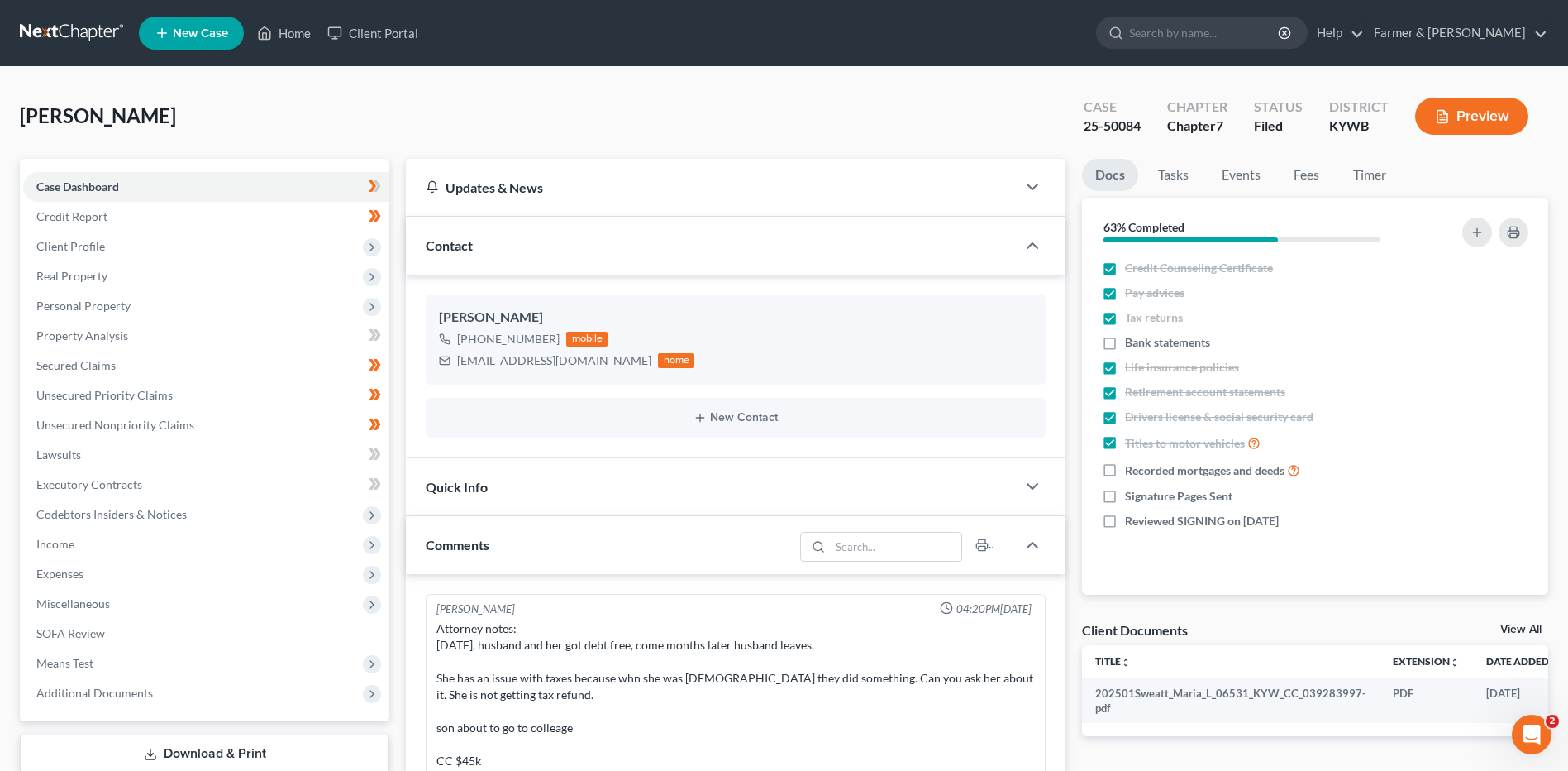
scroll to position [163, 0]
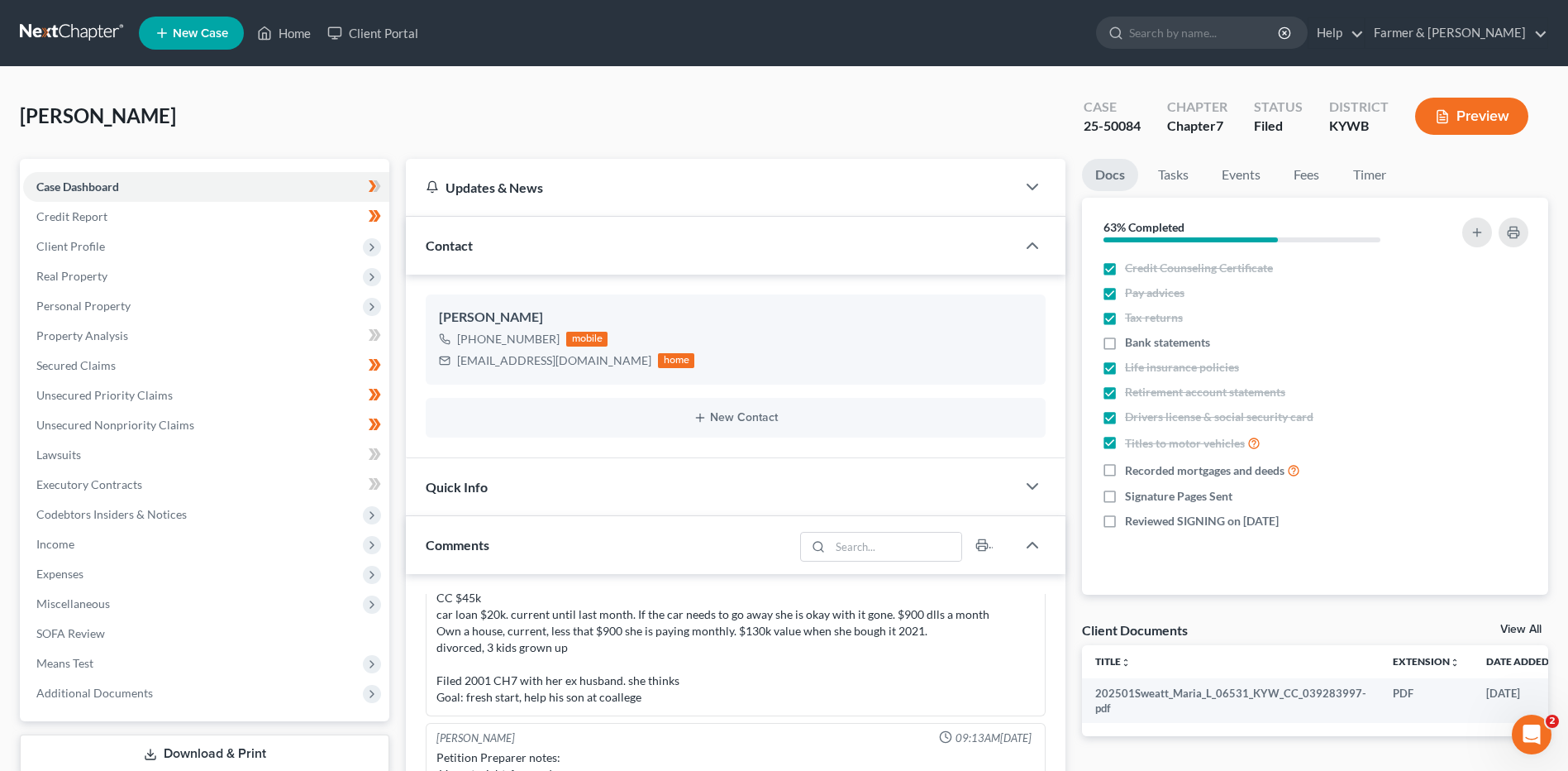
drag, startPoint x: 77, startPoint y: 239, endPoint x: 86, endPoint y: 262, distance: 24.7
click at [77, 240] on span "Client Profile" at bounding box center [70, 245] width 68 height 14
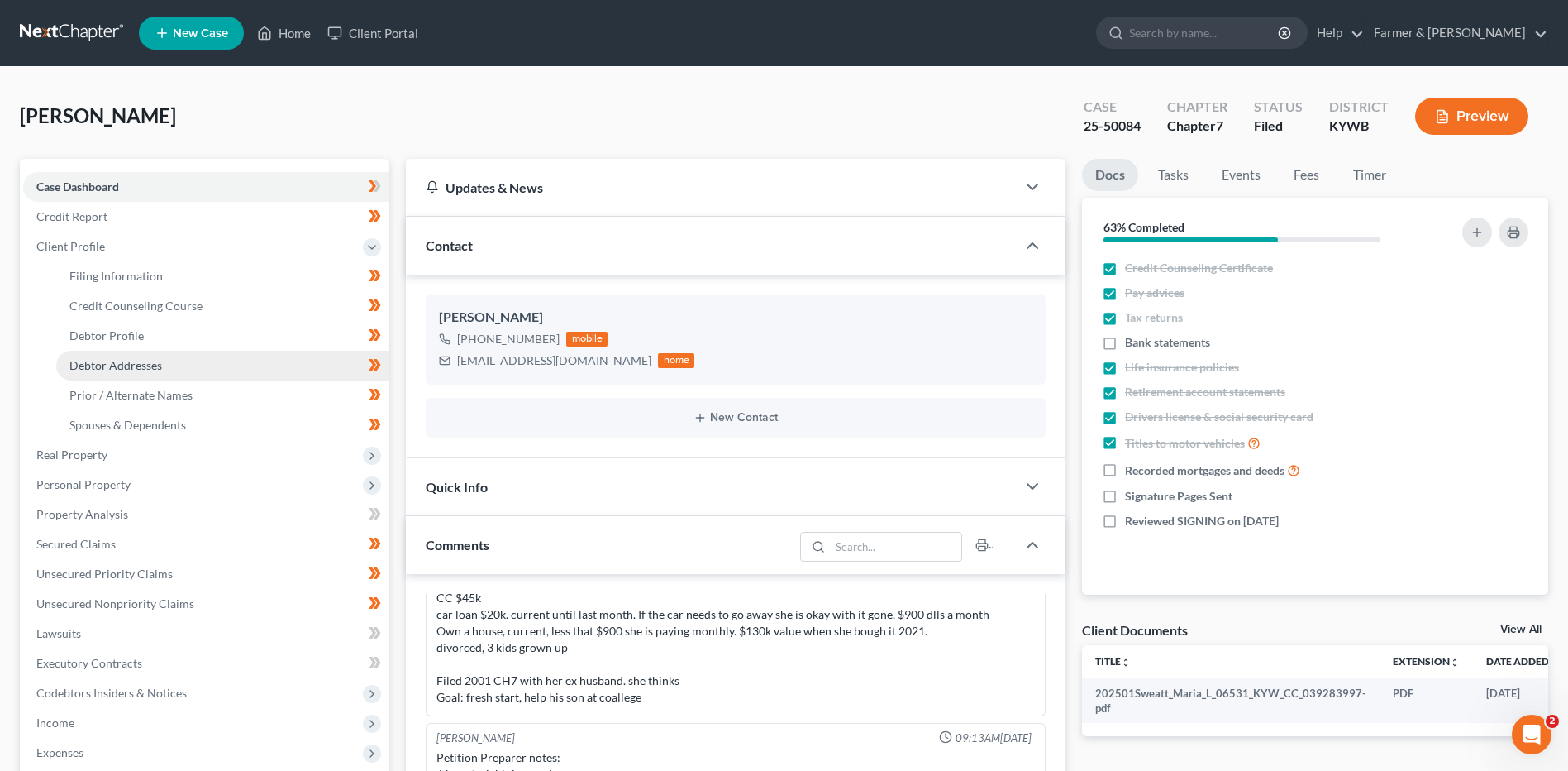
click at [126, 360] on span "Debtor Addresses" at bounding box center [116, 365] width 93 height 14
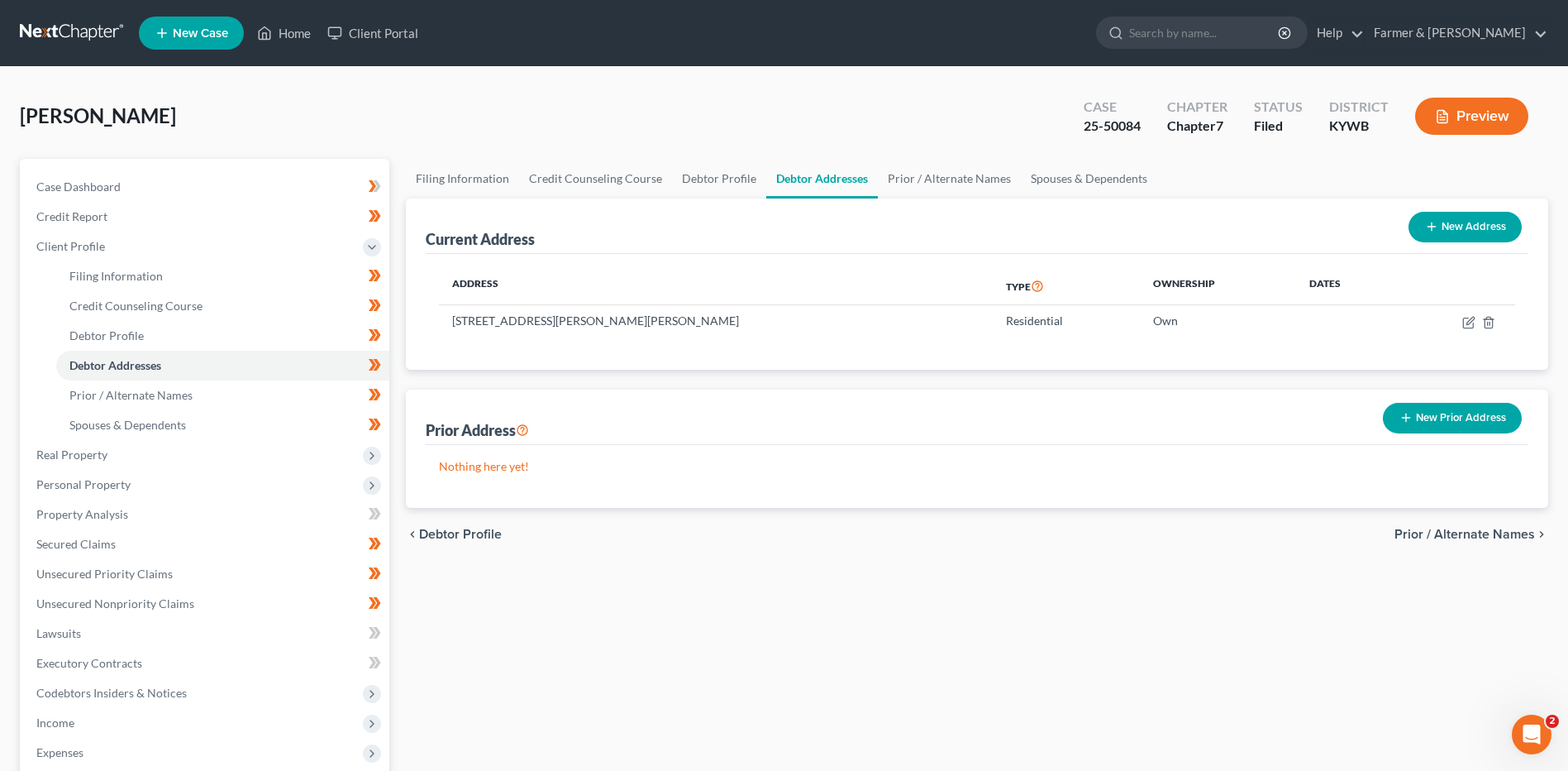
click at [47, 22] on link at bounding box center [73, 33] width 106 height 30
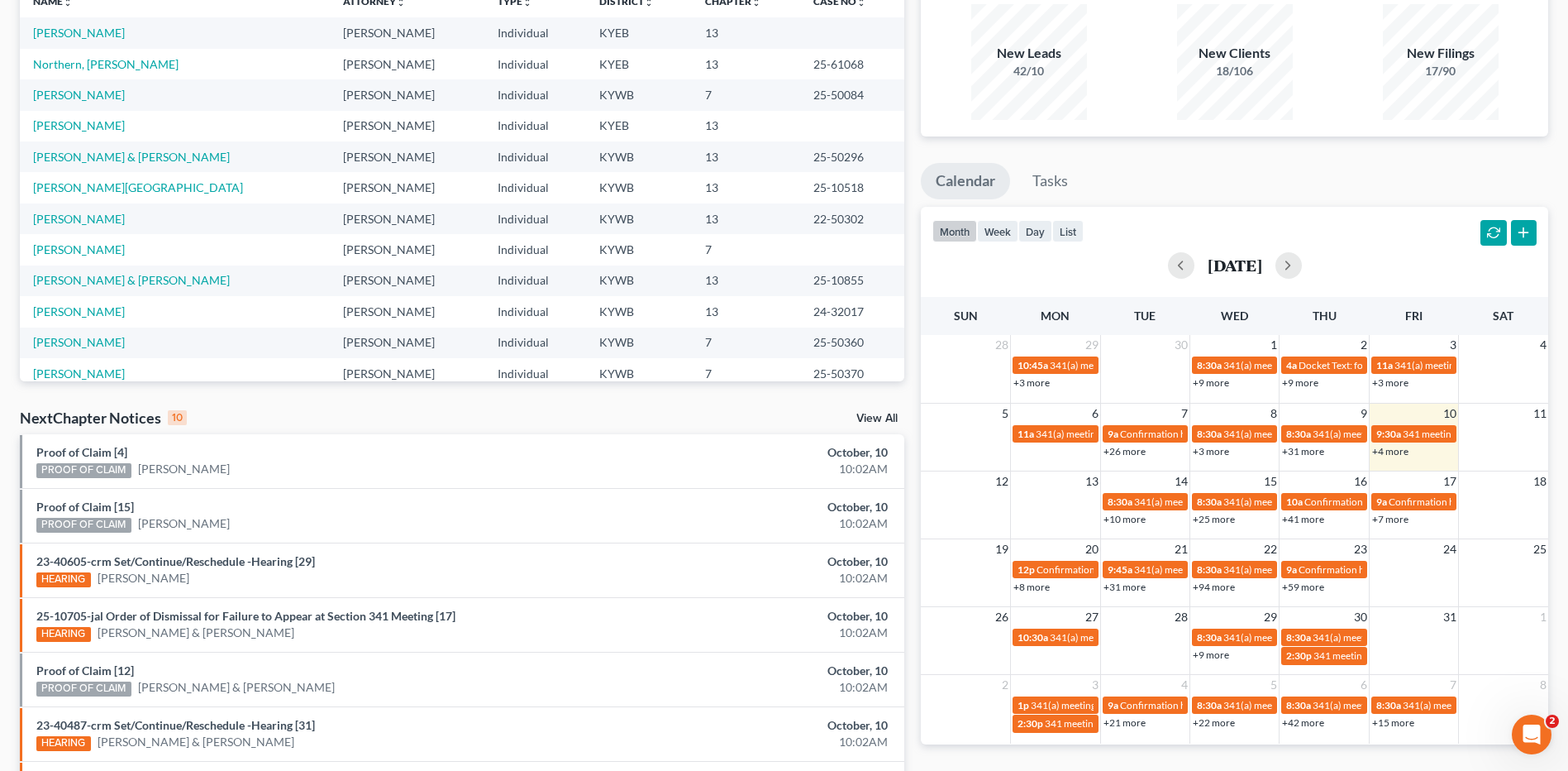
scroll to position [165, 0]
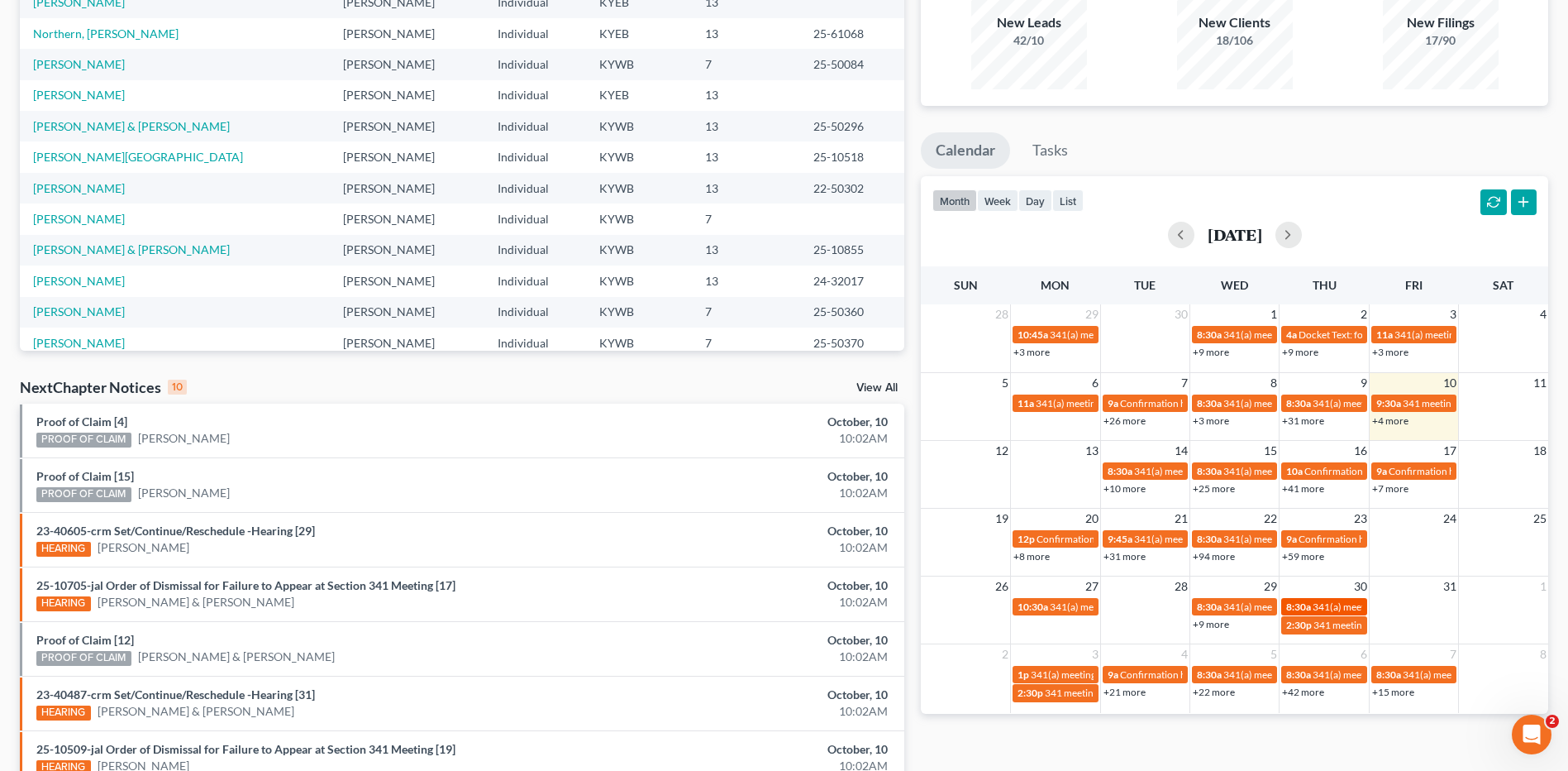
click at [1344, 608] on span "341(a) meeting for [PERSON_NAME] & [PERSON_NAME]" at bounding box center [1436, 607] width 247 height 13
select select "Days"
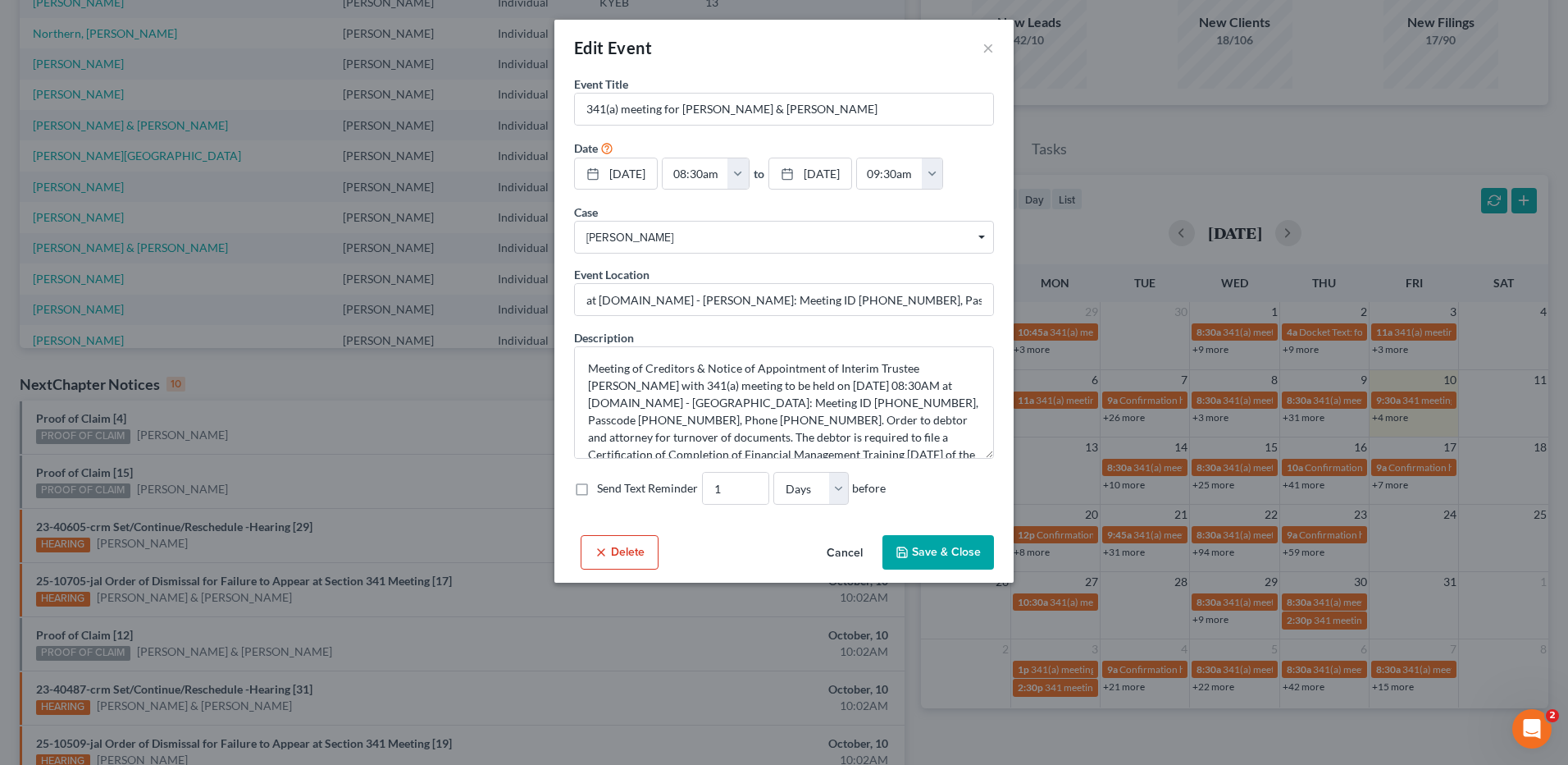
click at [842, 570] on button "Cancel" at bounding box center [844, 552] width 62 height 33
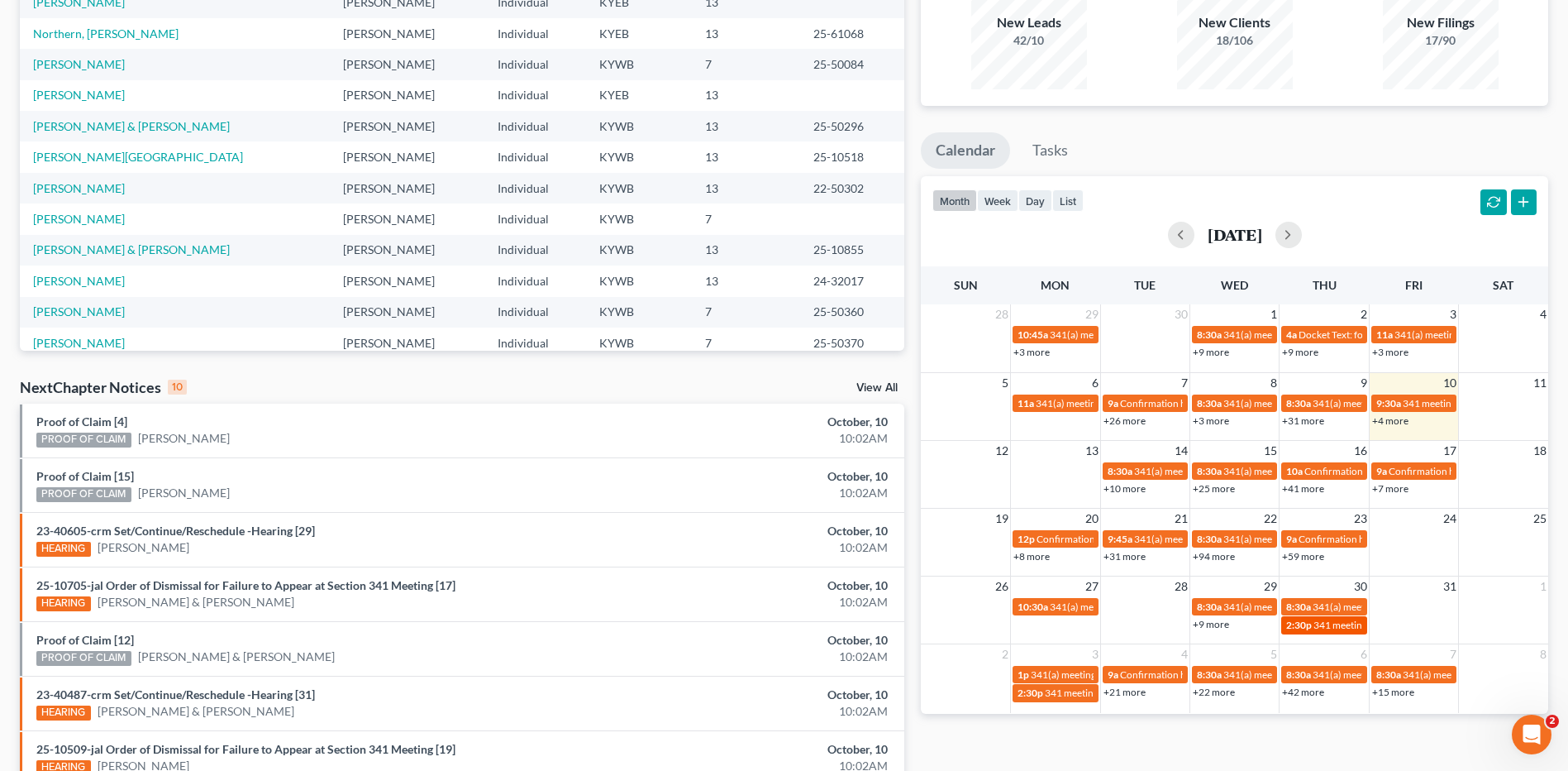
click at [1318, 625] on span "341 meeting for [PERSON_NAME]" at bounding box center [1388, 625] width 148 height 13
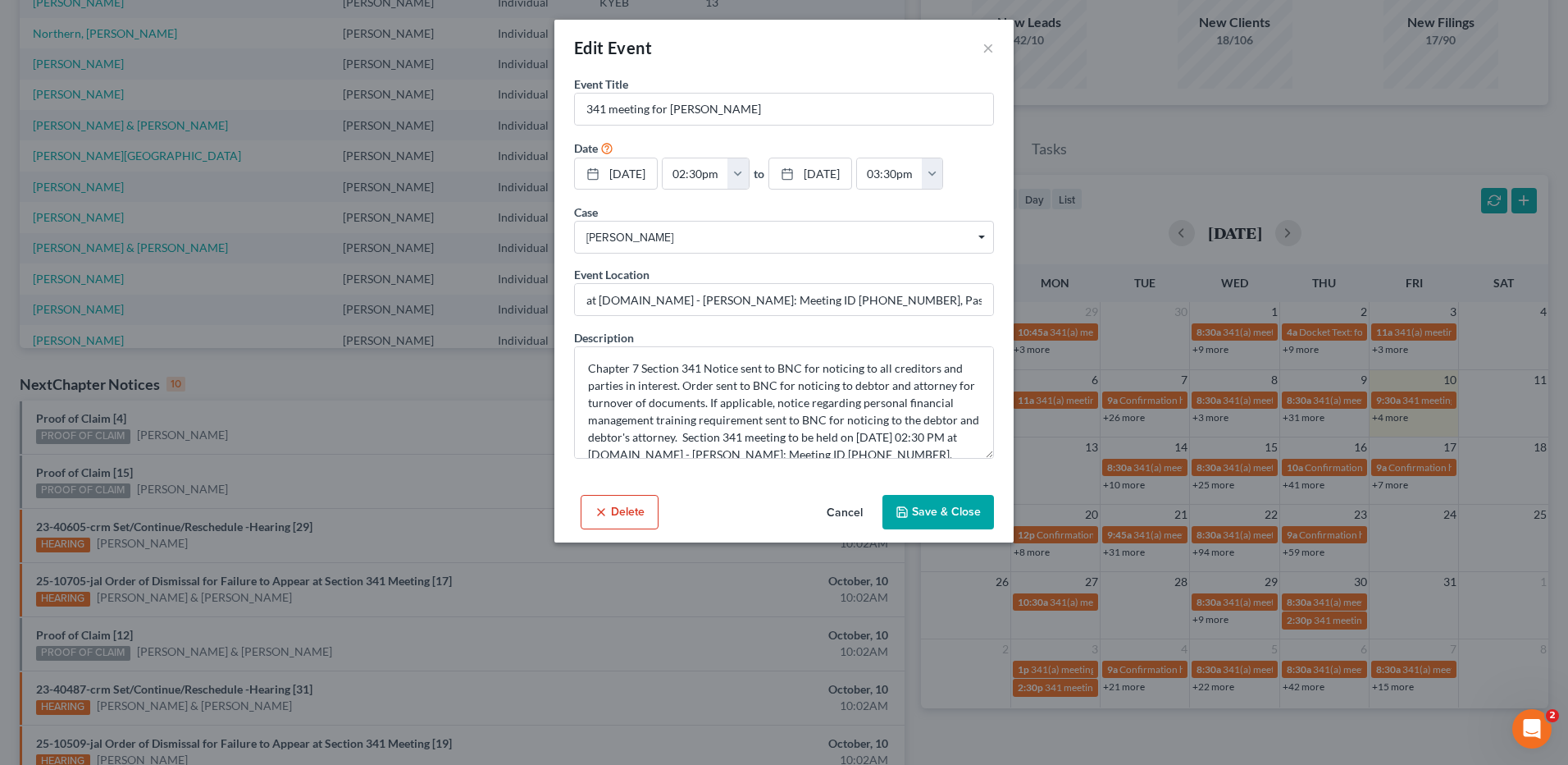
click at [846, 529] on button "Cancel" at bounding box center [844, 513] width 62 height 33
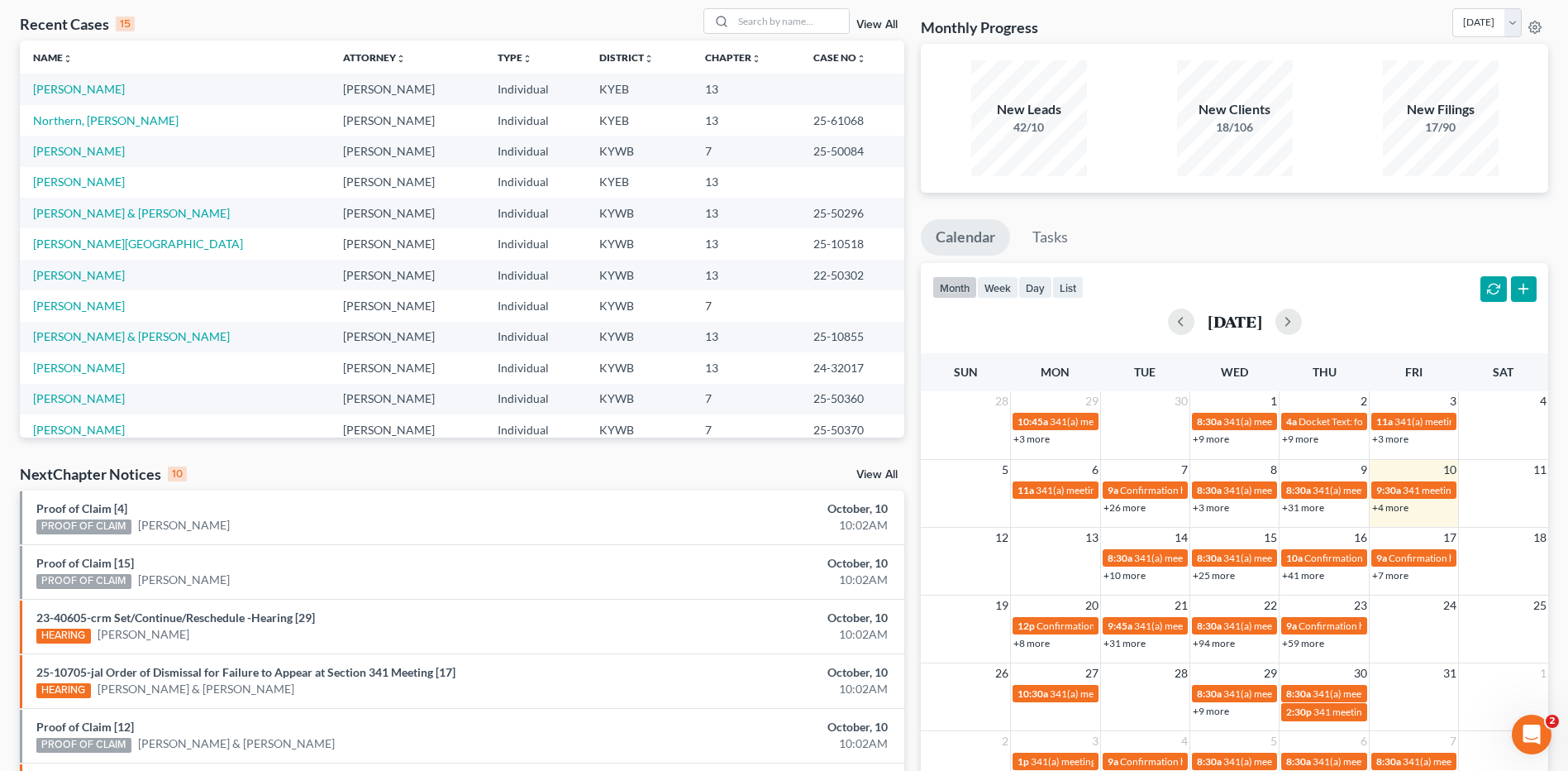
scroll to position [0, 0]
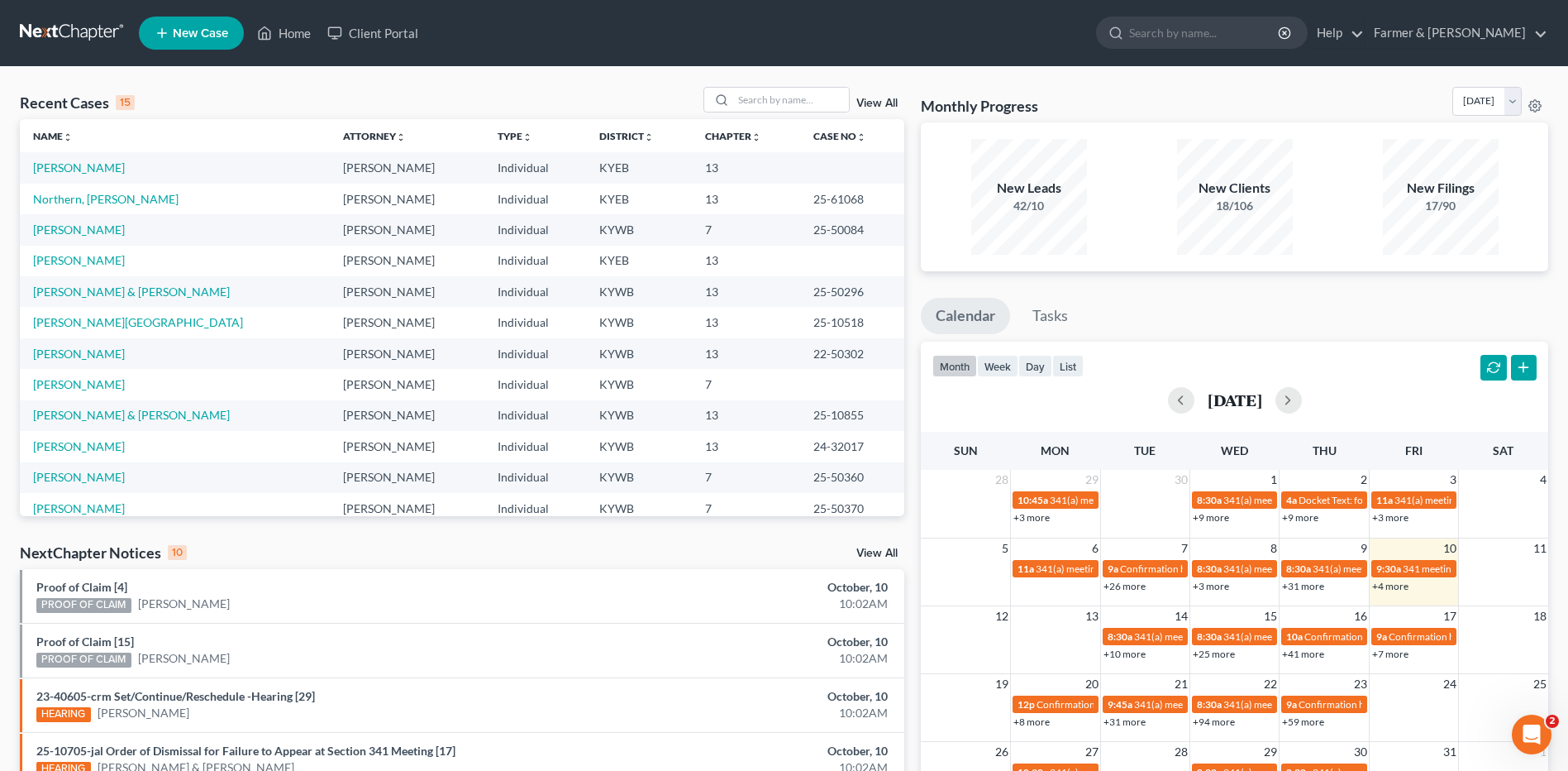
click at [72, 237] on td "[PERSON_NAME]" at bounding box center [175, 230] width 310 height 31
click at [86, 228] on link "[PERSON_NAME]" at bounding box center [78, 229] width 92 height 14
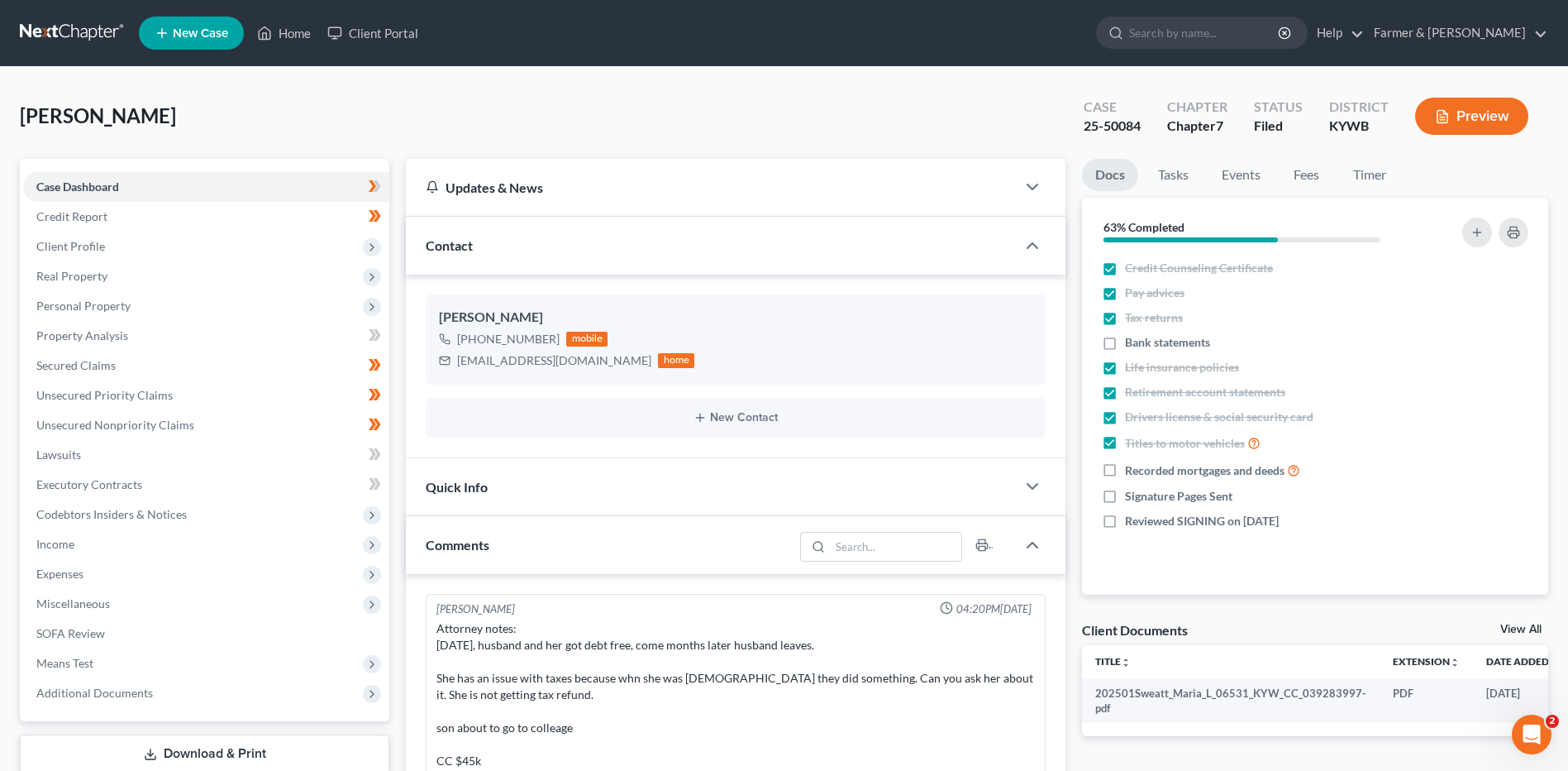
scroll to position [163, 0]
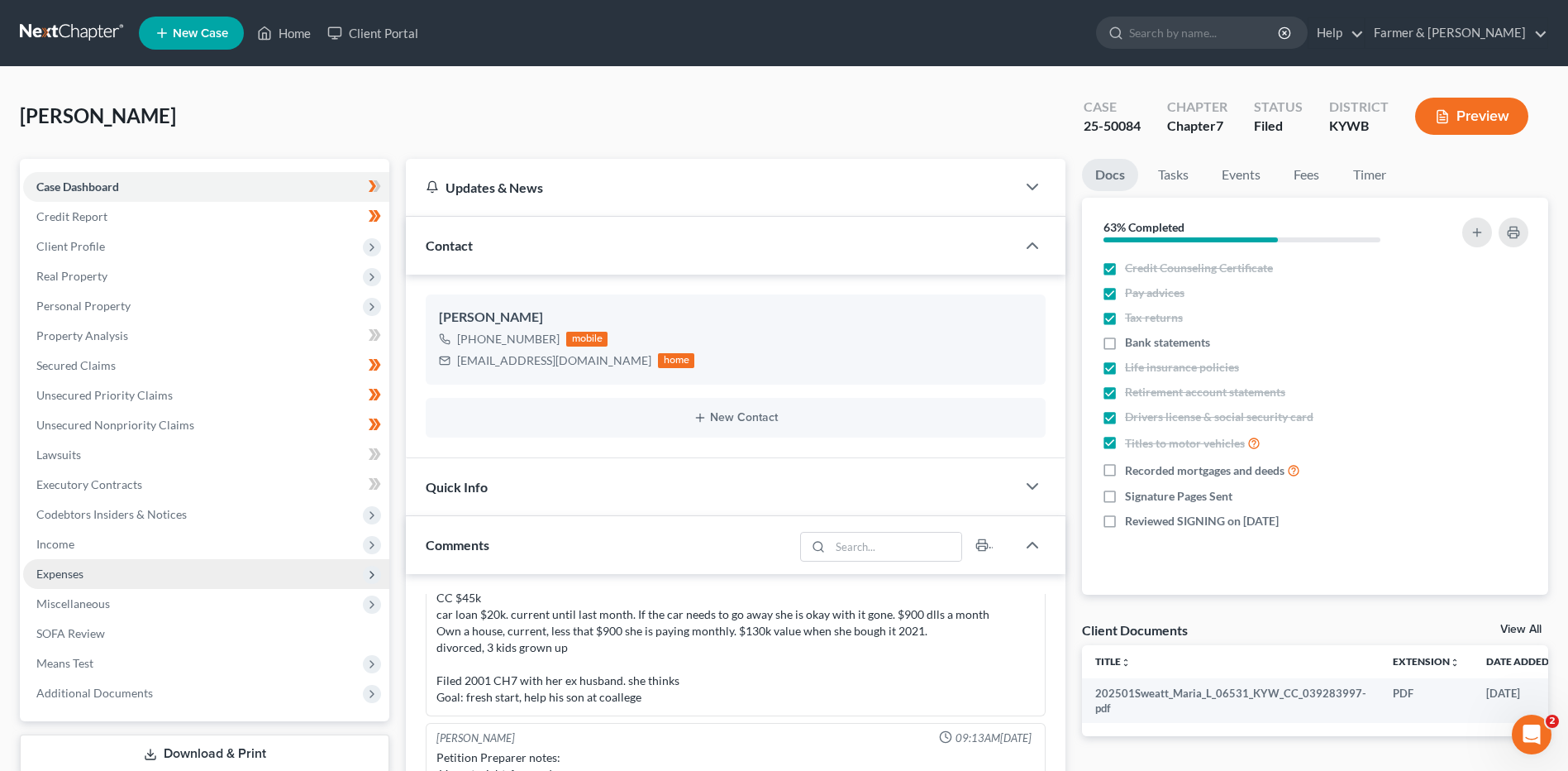
click at [118, 560] on span "Expenses" at bounding box center [206, 573] width 366 height 30
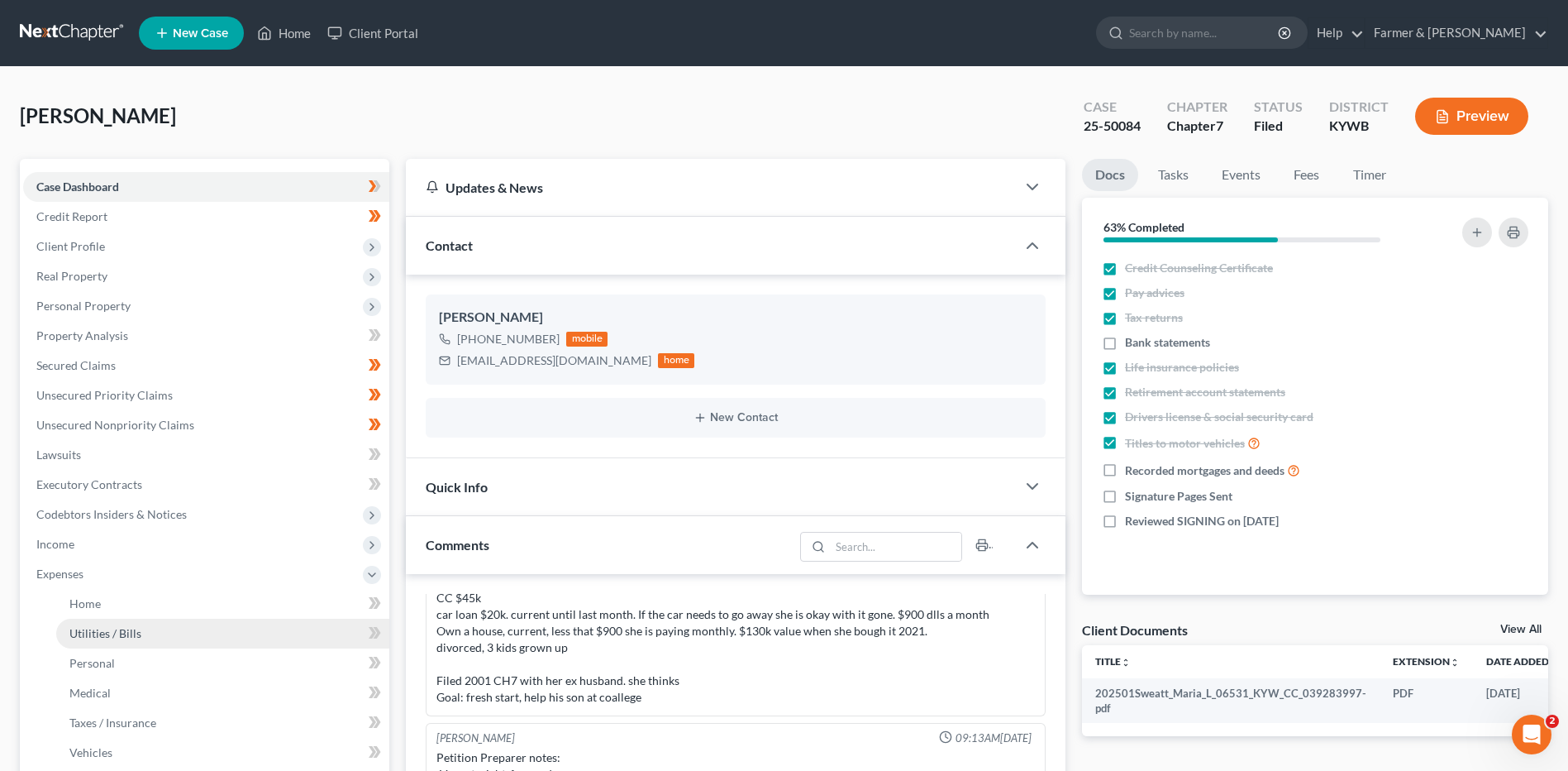
click at [114, 619] on link "Utilities / Bills" at bounding box center [223, 633] width 333 height 30
click at [117, 602] on link "Home" at bounding box center [223, 603] width 333 height 30
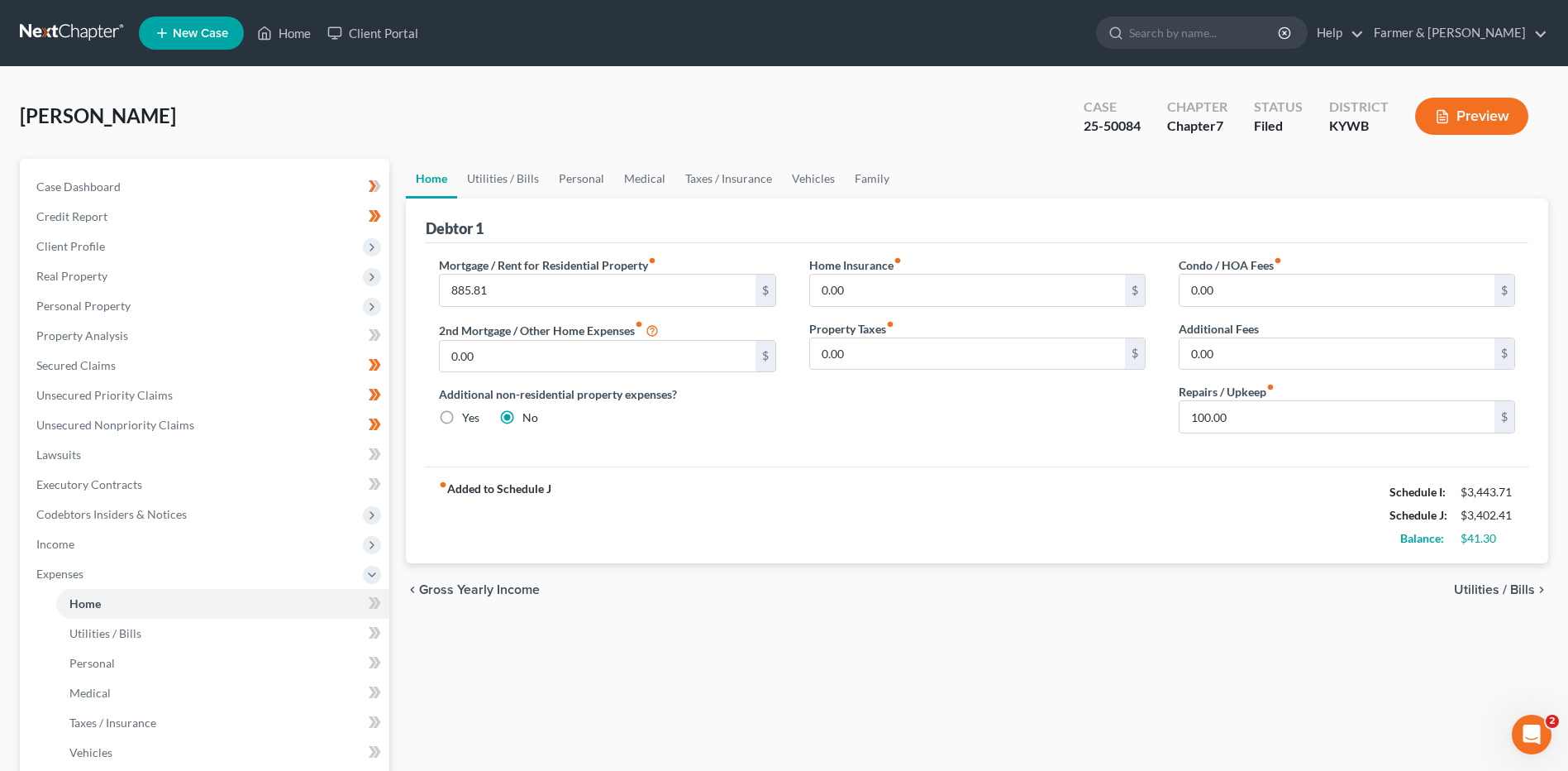
drag, startPoint x: 85, startPoint y: 36, endPoint x: 236, endPoint y: 1, distance: 155.0
click at [85, 36] on link at bounding box center [73, 33] width 106 height 30
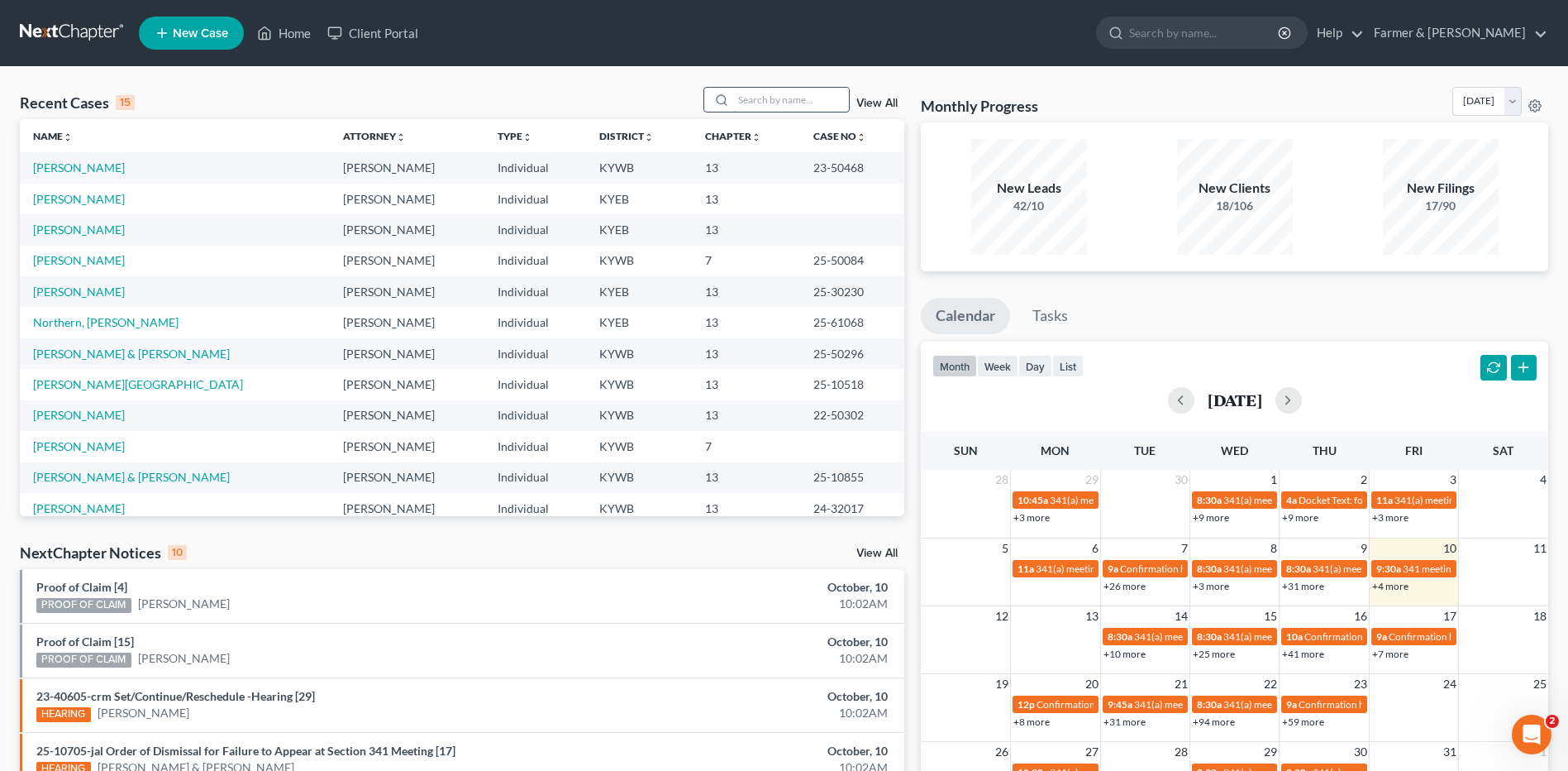
click at [823, 95] on input "search" at bounding box center [791, 99] width 116 height 24
type input "[PERSON_NAME]"
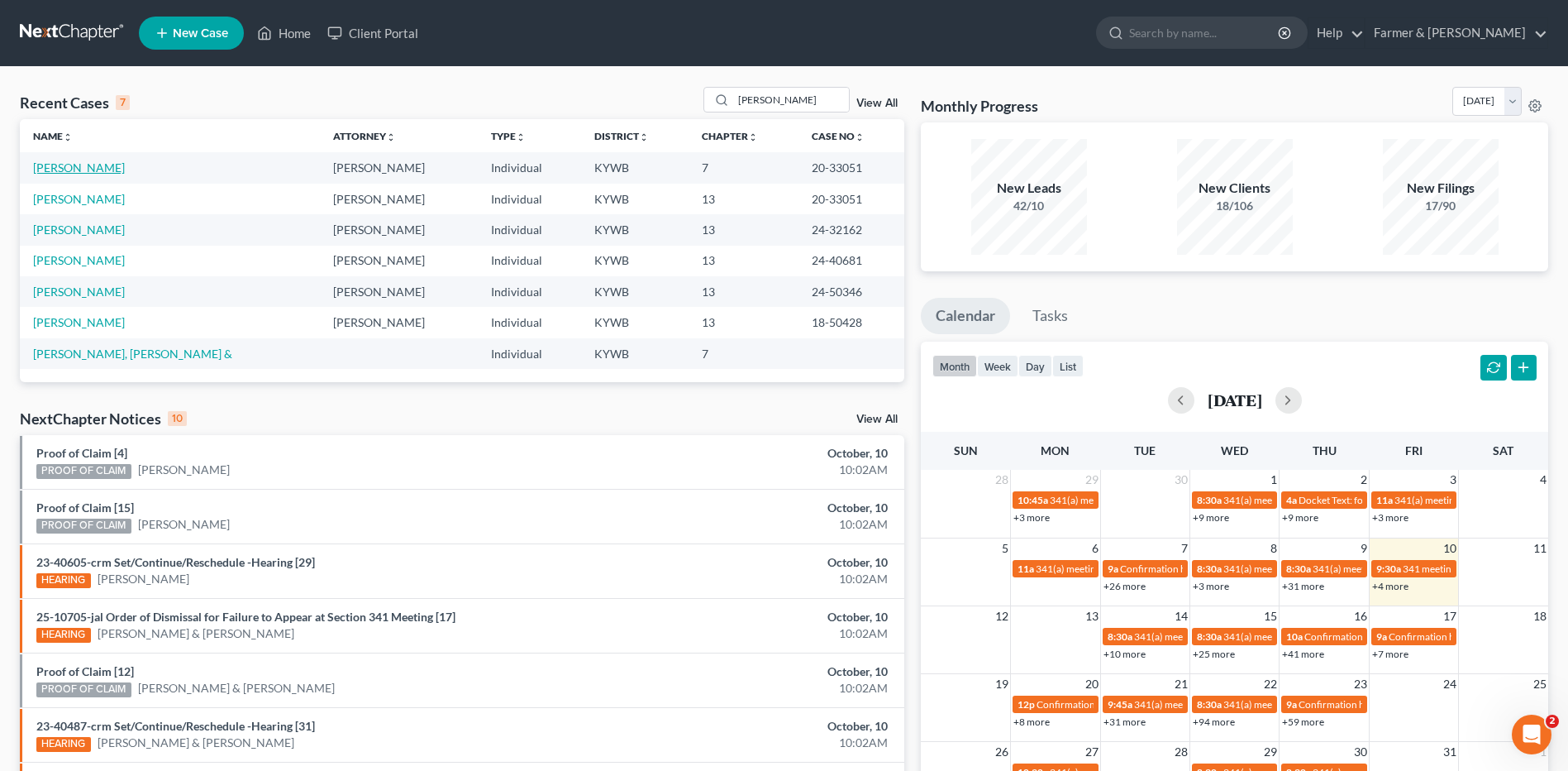
drag, startPoint x: 87, startPoint y: 170, endPoint x: 305, endPoint y: 191, distance: 219.0
click at [87, 170] on link "[PERSON_NAME]" at bounding box center [78, 167] width 92 height 14
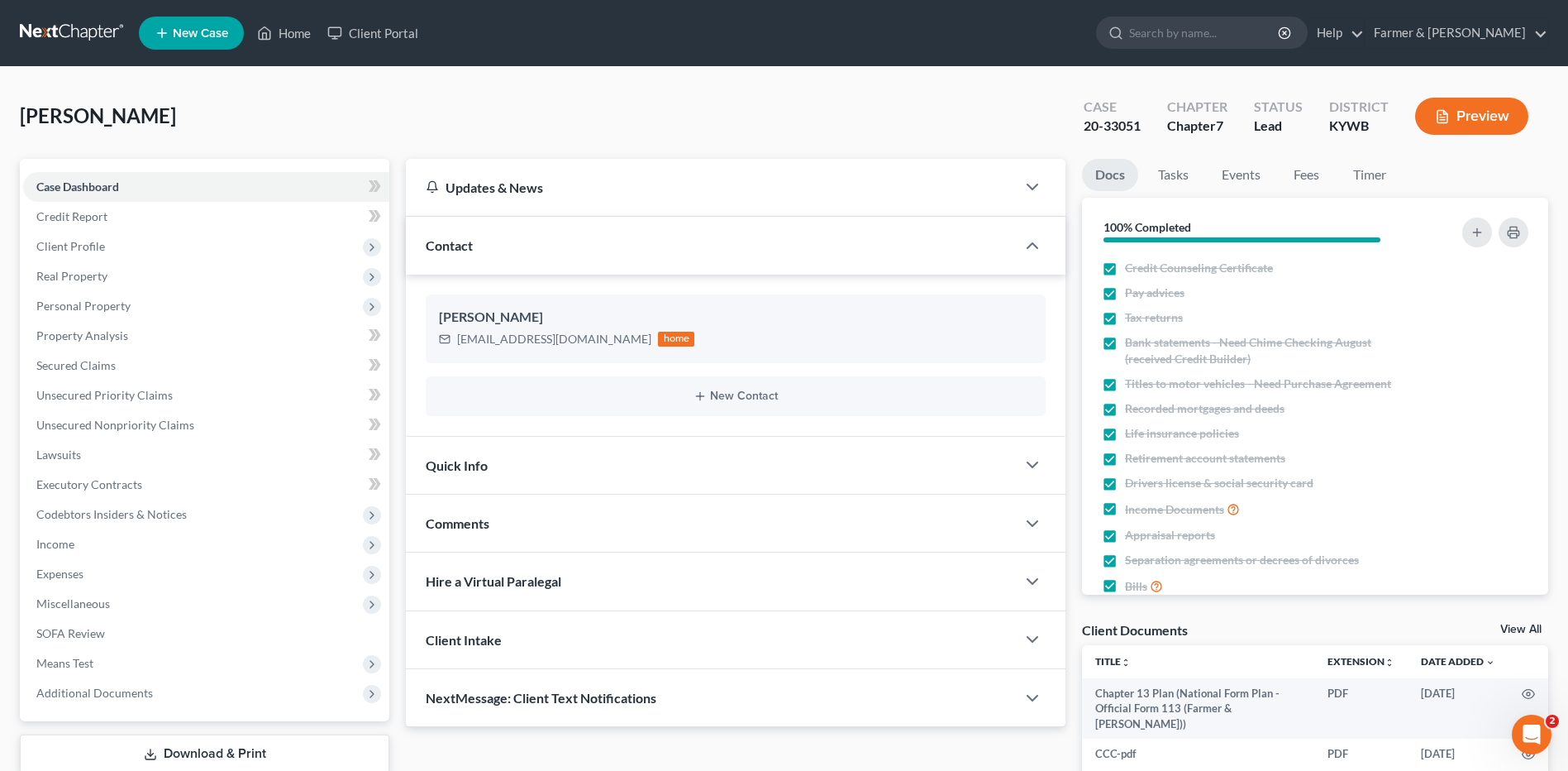
drag, startPoint x: 110, startPoint y: 306, endPoint x: 116, endPoint y: 327, distance: 21.8
click at [110, 305] on span "Personal Property" at bounding box center [83, 305] width 94 height 14
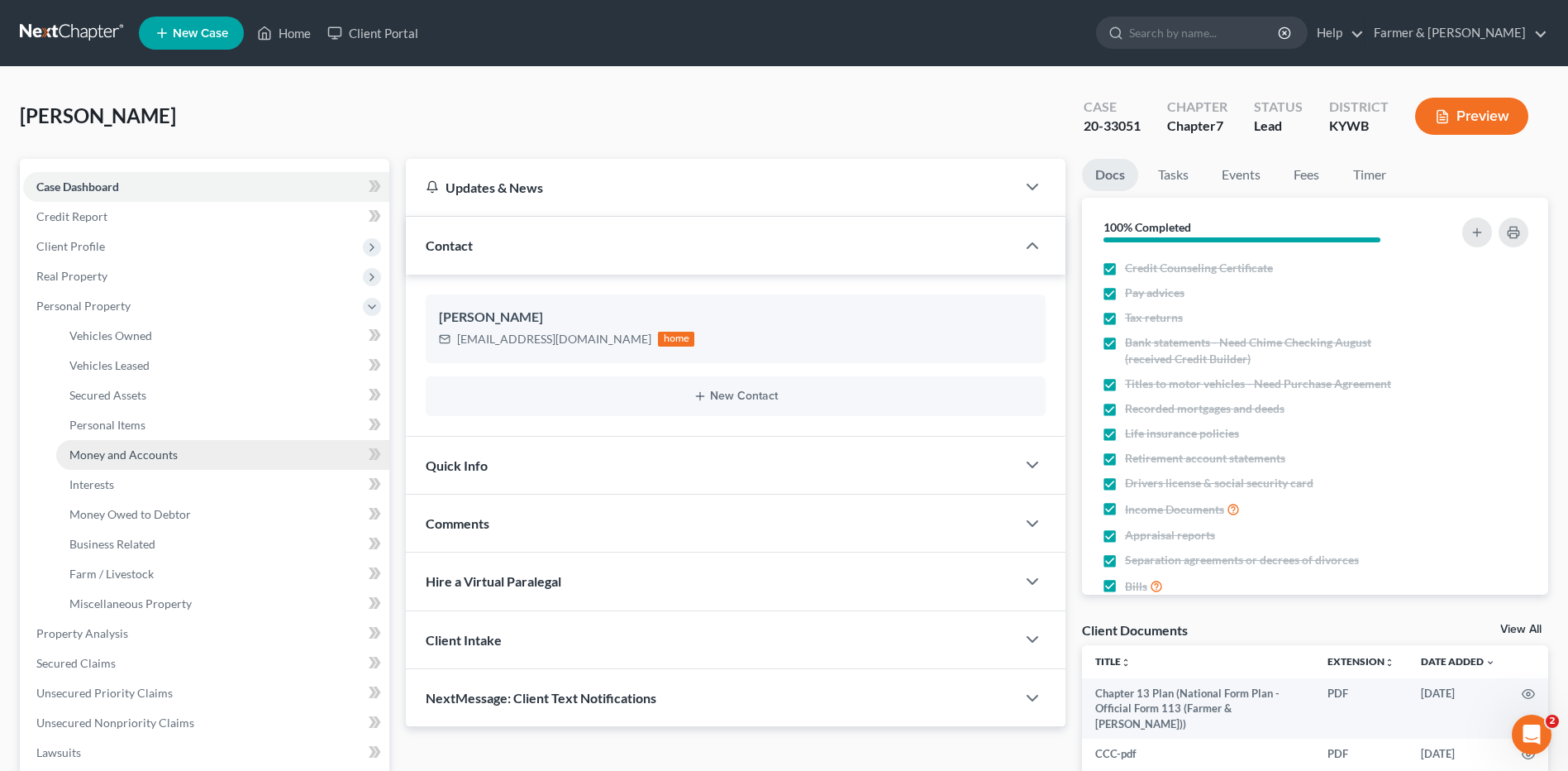
click at [121, 455] on span "Money and Accounts" at bounding box center [123, 454] width 108 height 14
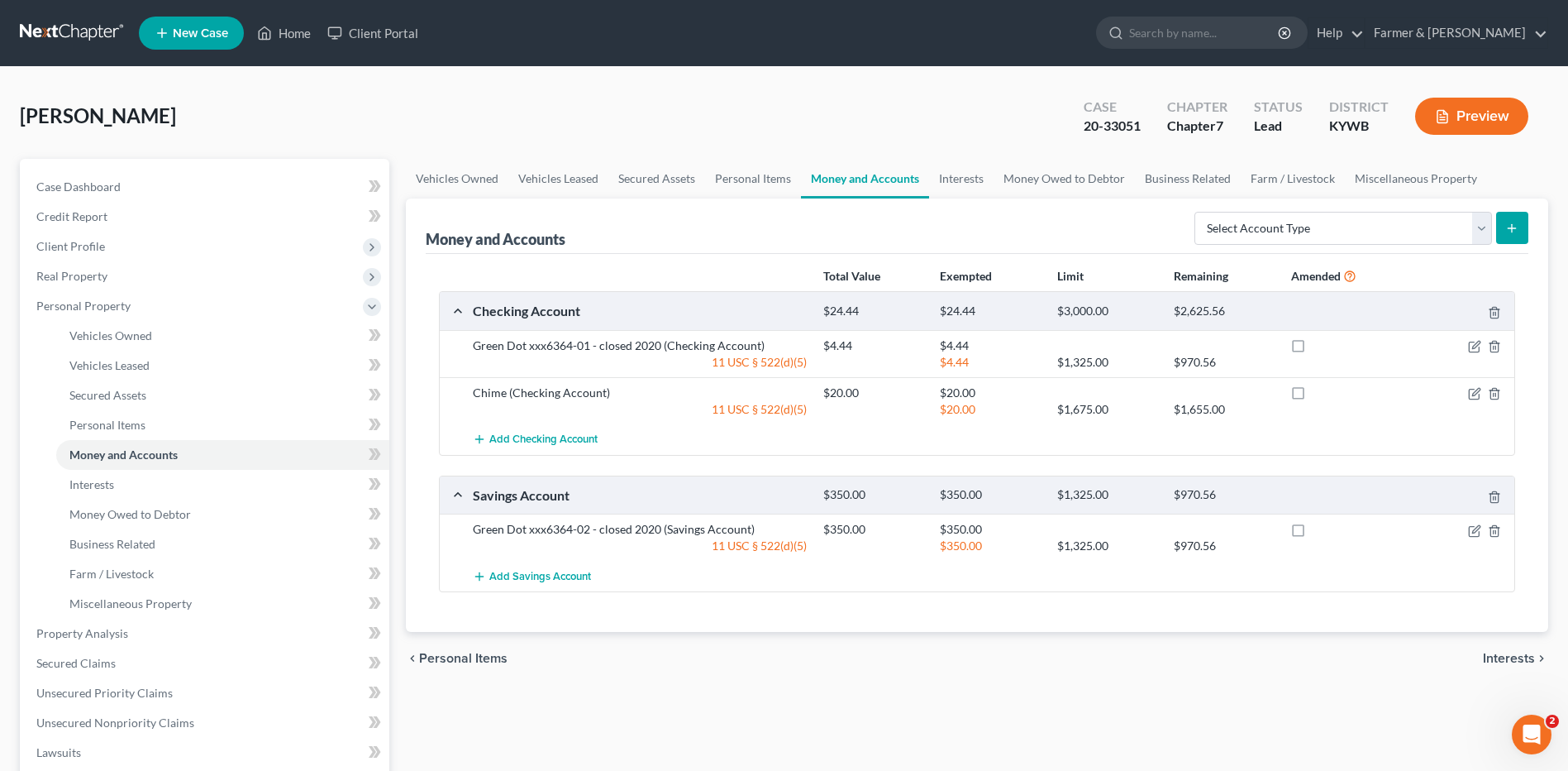
drag, startPoint x: 35, startPoint y: 25, endPoint x: 1235, endPoint y: 5, distance: 1200.2
click at [35, 25] on link at bounding box center [73, 33] width 106 height 30
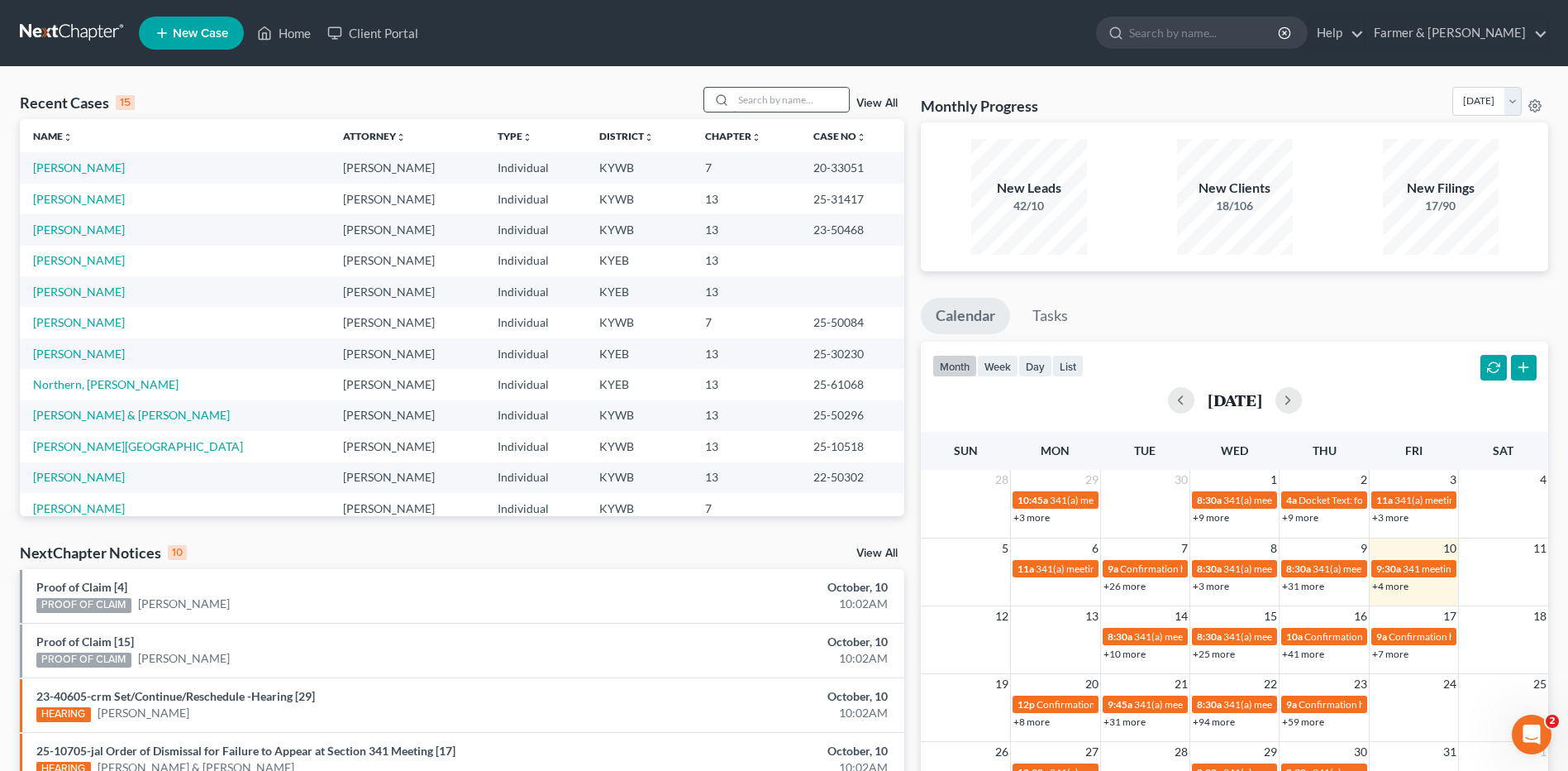
click at [797, 94] on input "search" at bounding box center [791, 99] width 116 height 24
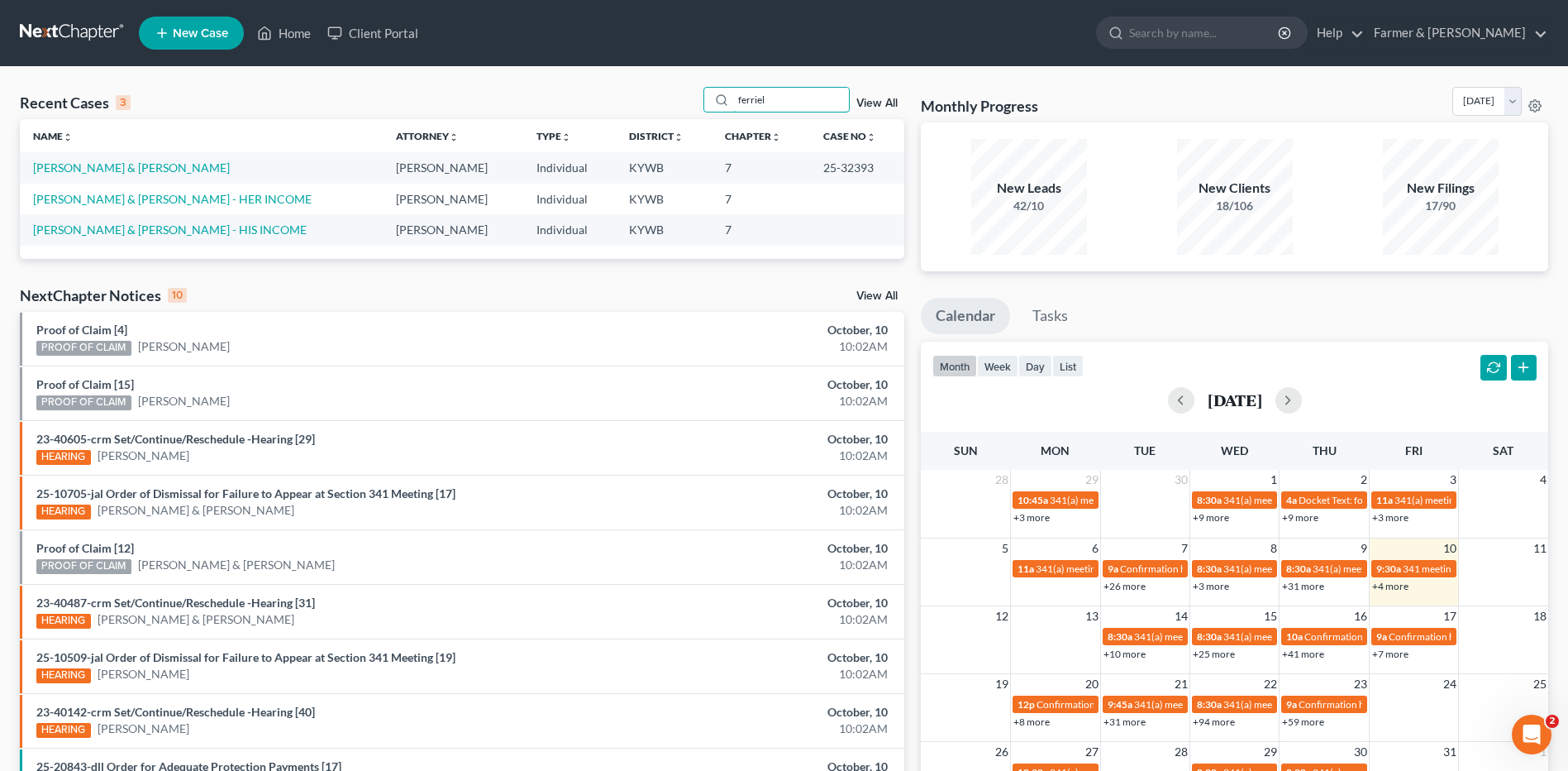
type input "ferriel"
drag, startPoint x: 138, startPoint y: 170, endPoint x: 176, endPoint y: 183, distance: 40.2
click at [138, 170] on link "[PERSON_NAME] & [PERSON_NAME]" at bounding box center [131, 167] width 197 height 14
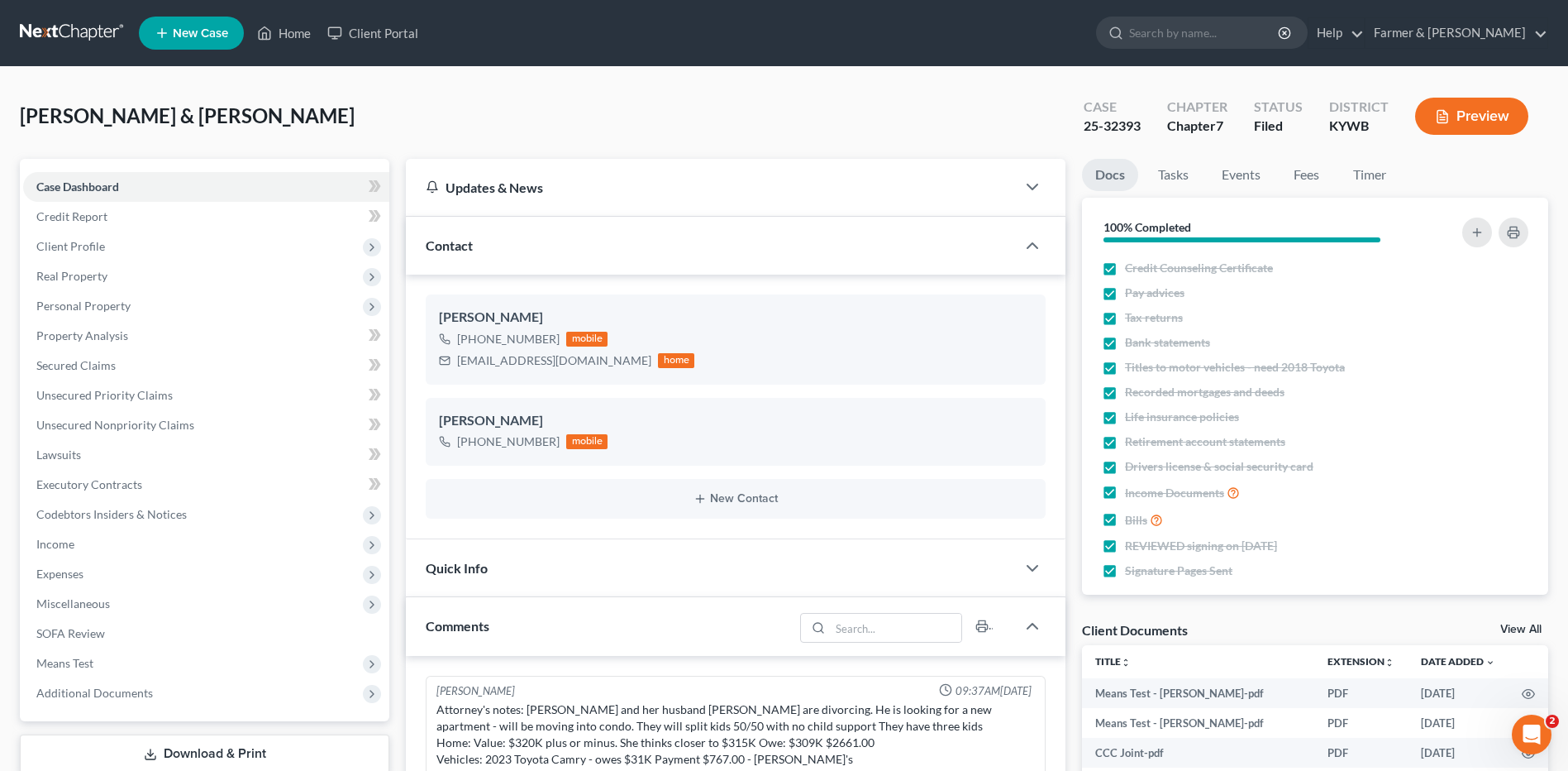
scroll to position [196, 0]
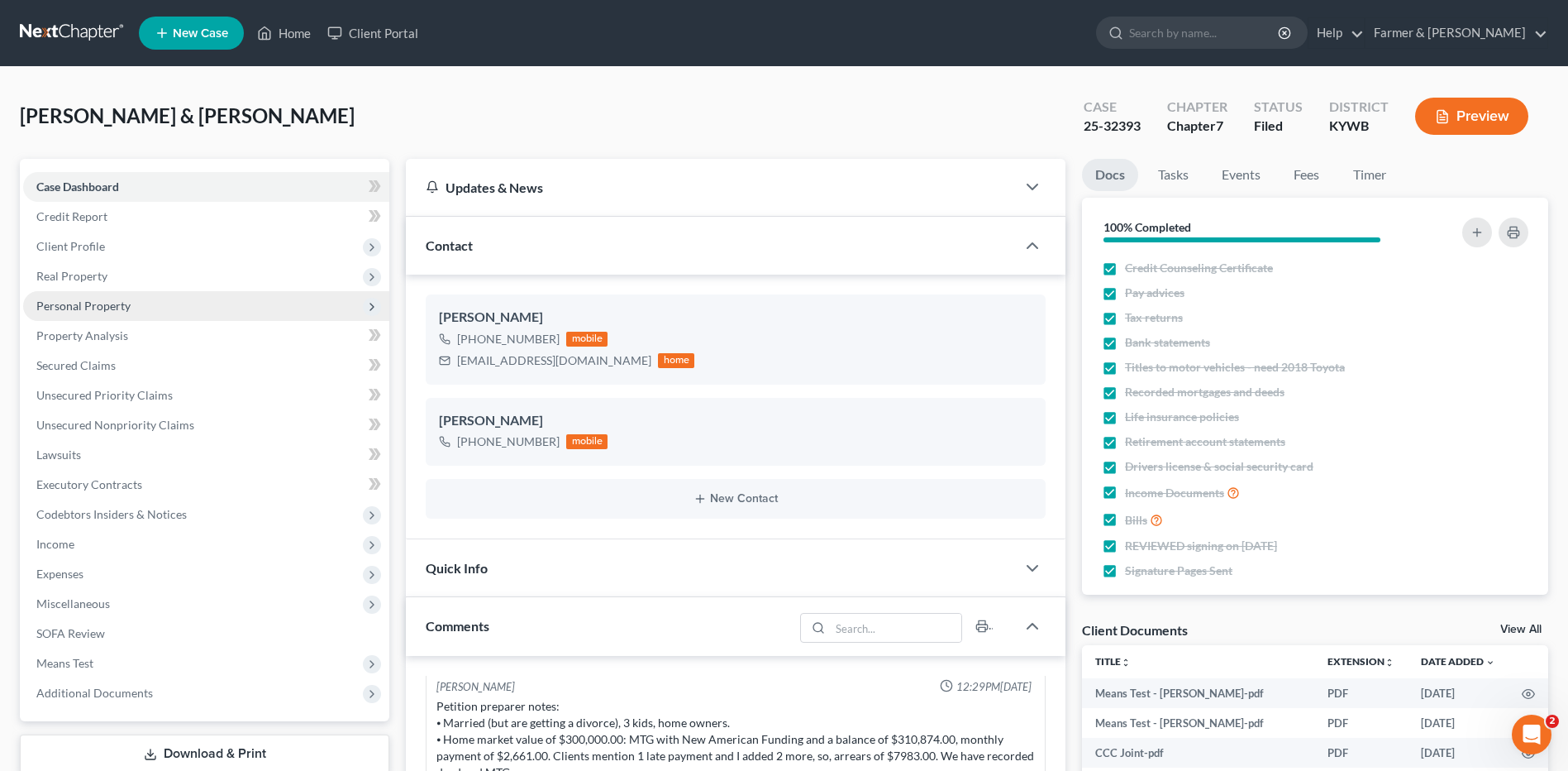
click at [141, 309] on span "Personal Property" at bounding box center [206, 305] width 366 height 30
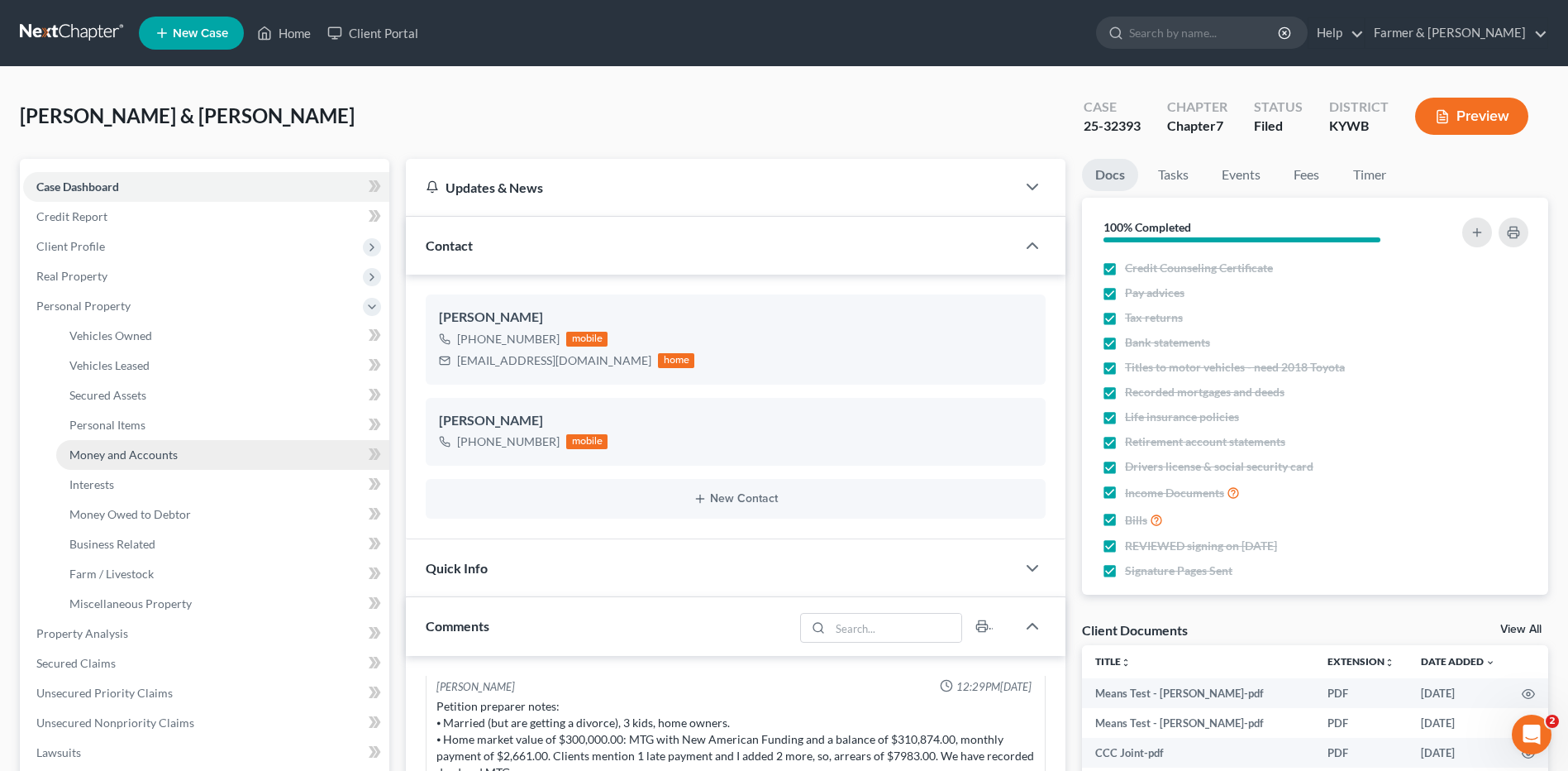
click at [140, 451] on span "Money and Accounts" at bounding box center [123, 454] width 108 height 14
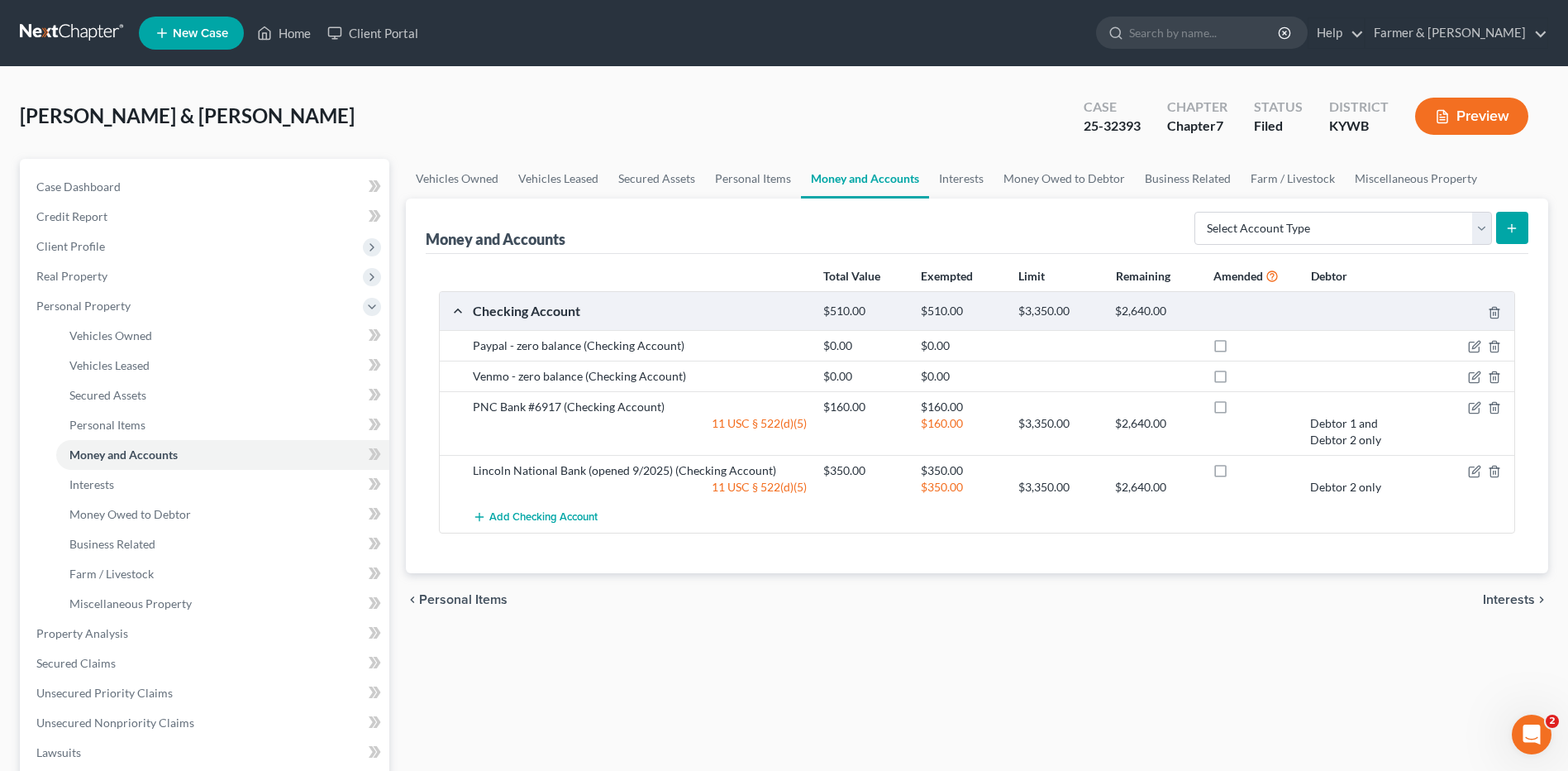
click at [79, 41] on link at bounding box center [73, 33] width 106 height 30
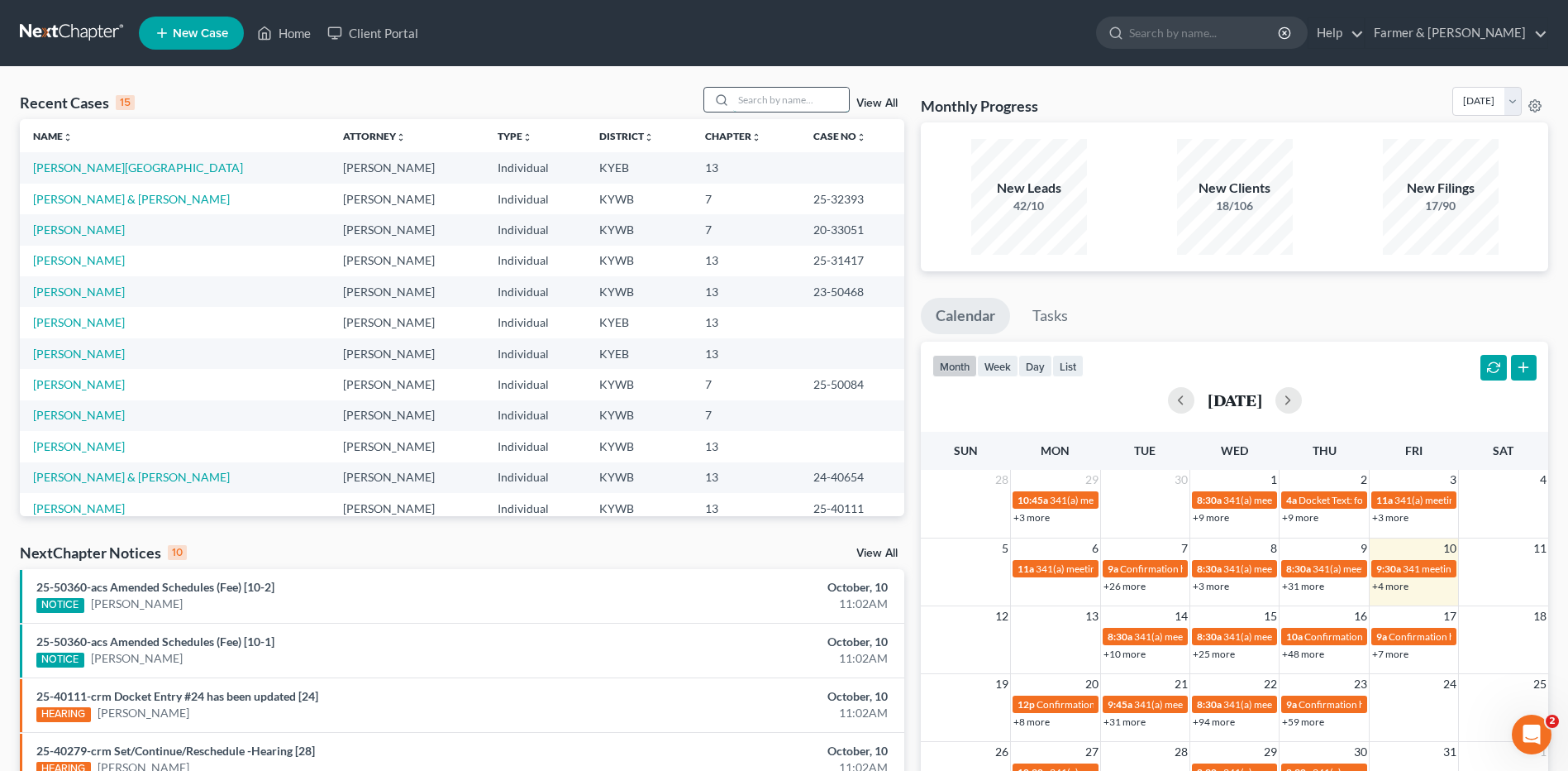
click at [744, 95] on input "search" at bounding box center [791, 99] width 116 height 24
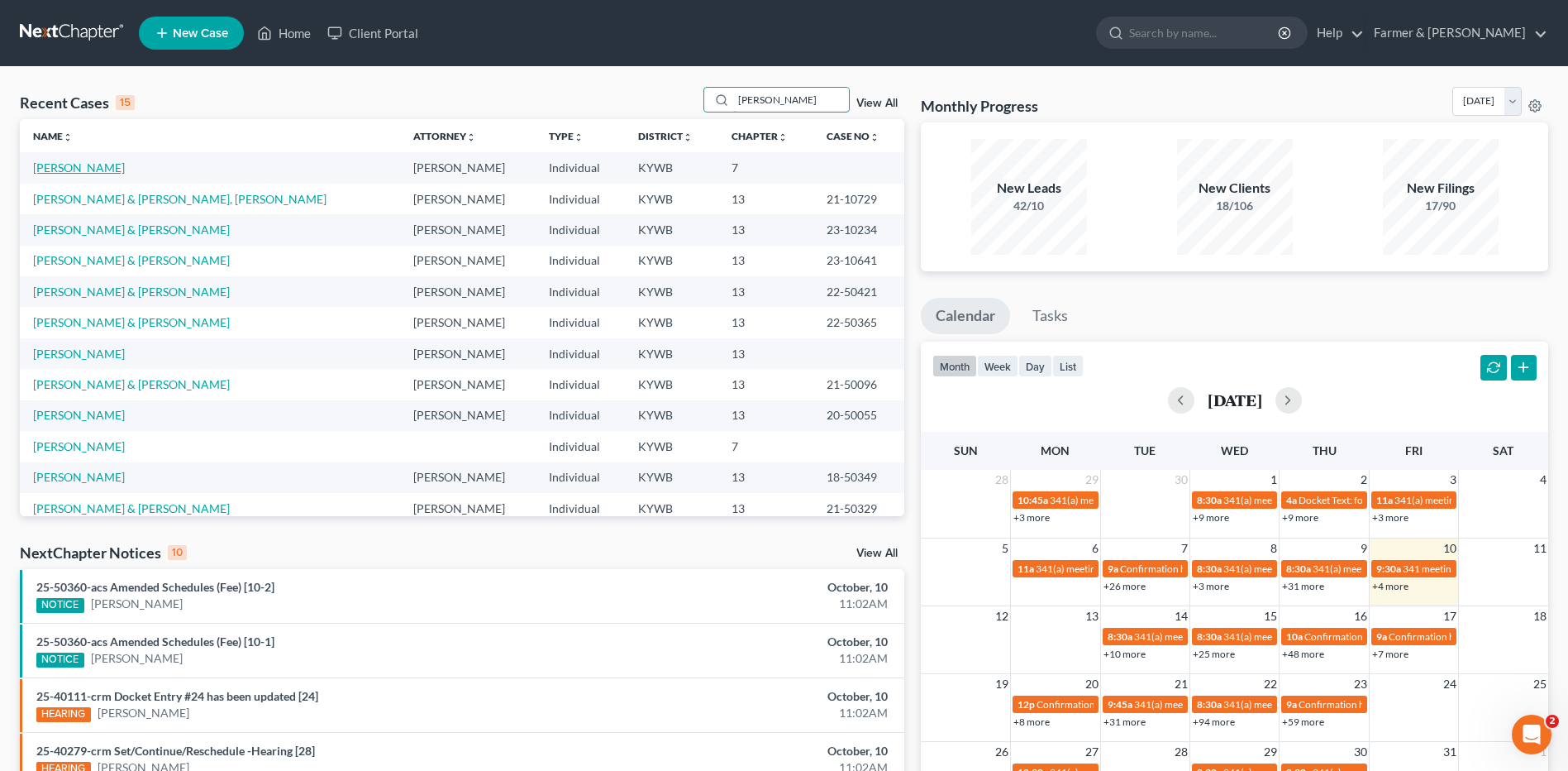
type input "[PERSON_NAME]"
click at [71, 171] on link "[PERSON_NAME]" at bounding box center [78, 167] width 92 height 14
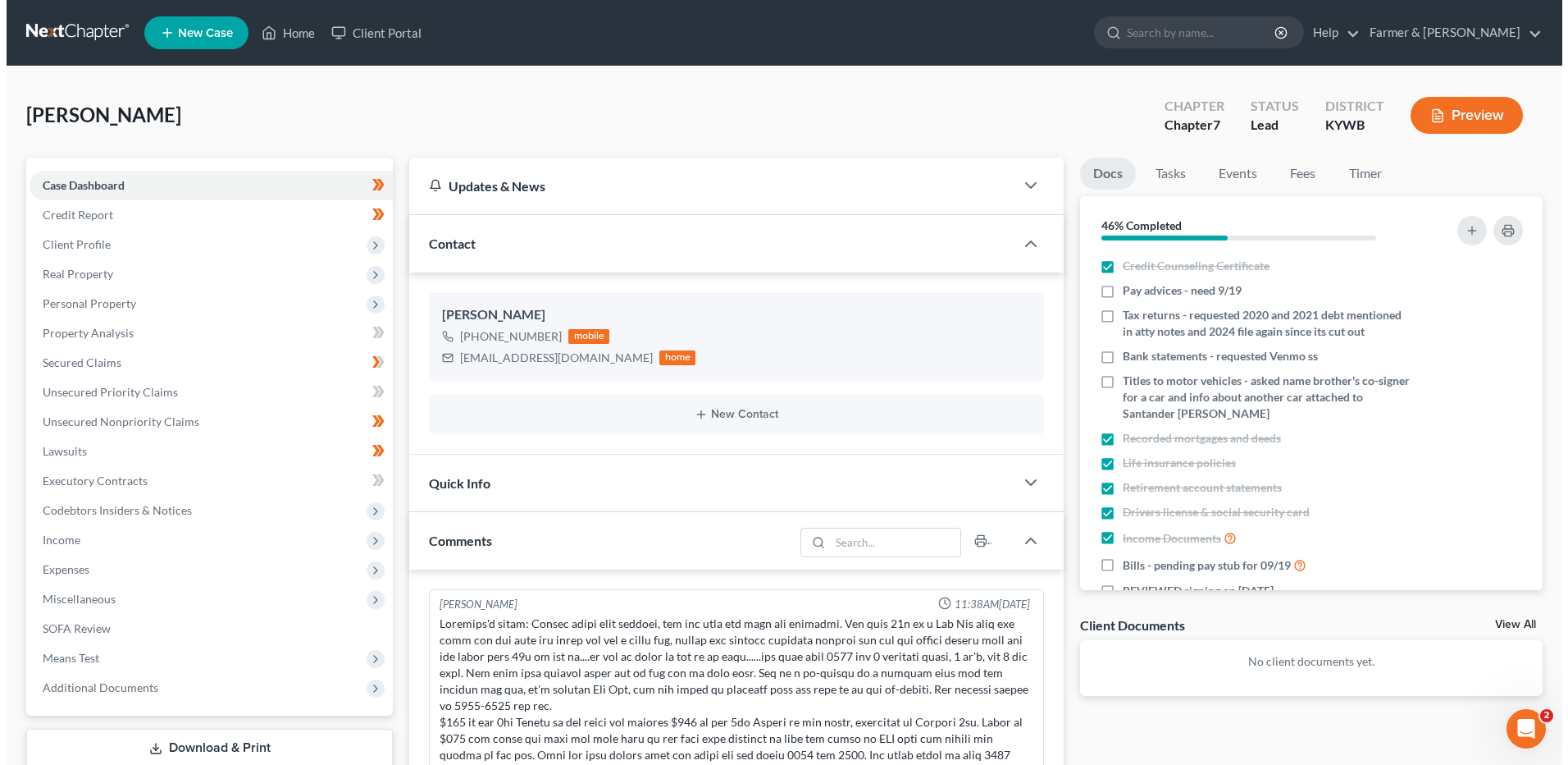
scroll to position [468, 0]
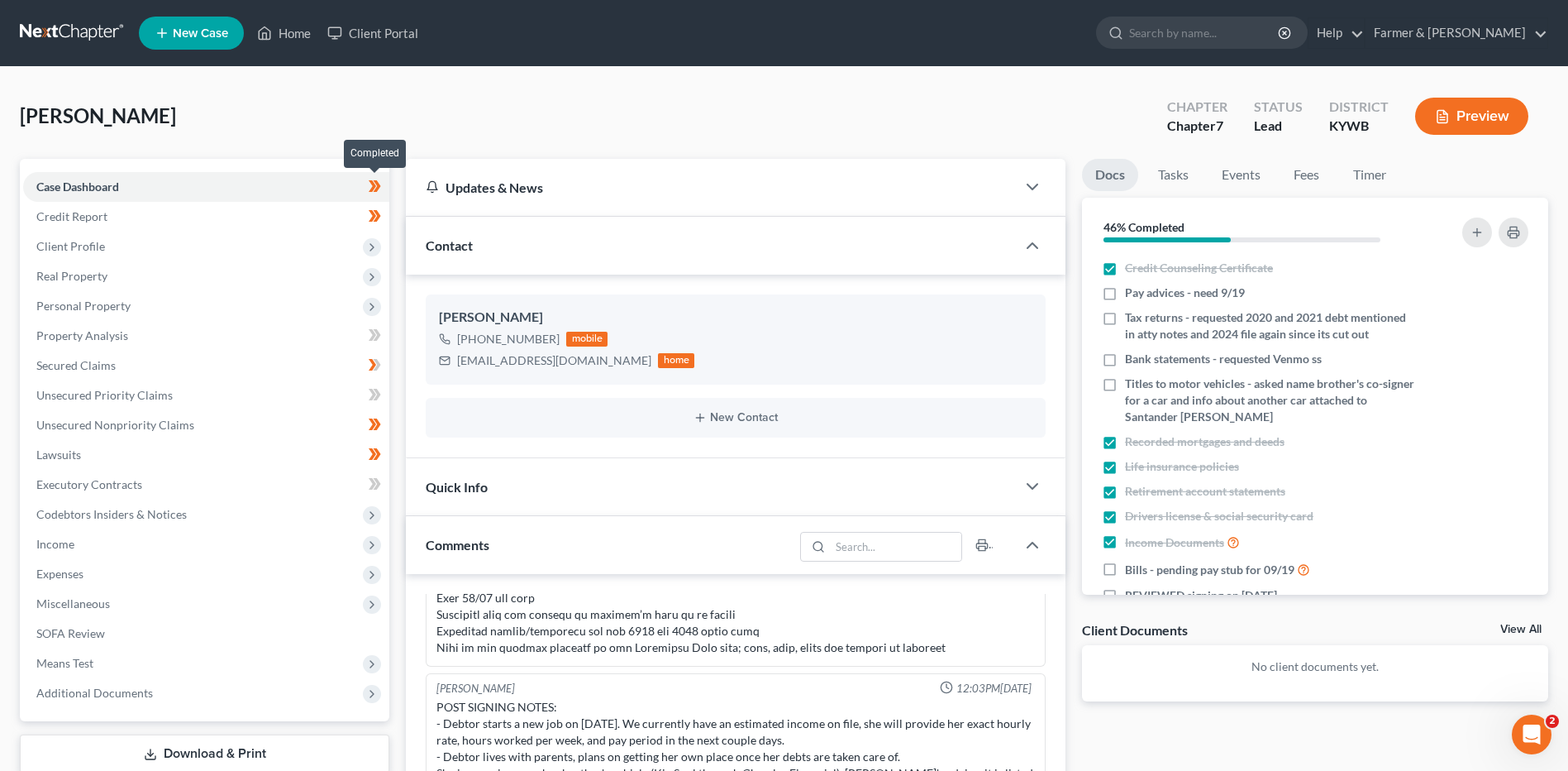
drag, startPoint x: 381, startPoint y: 190, endPoint x: 385, endPoint y: 210, distance: 20.4
click at [382, 190] on span at bounding box center [375, 188] width 29 height 25
click at [387, 219] on span at bounding box center [375, 218] width 29 height 25
click at [255, 252] on span "Client Profile" at bounding box center [206, 246] width 366 height 30
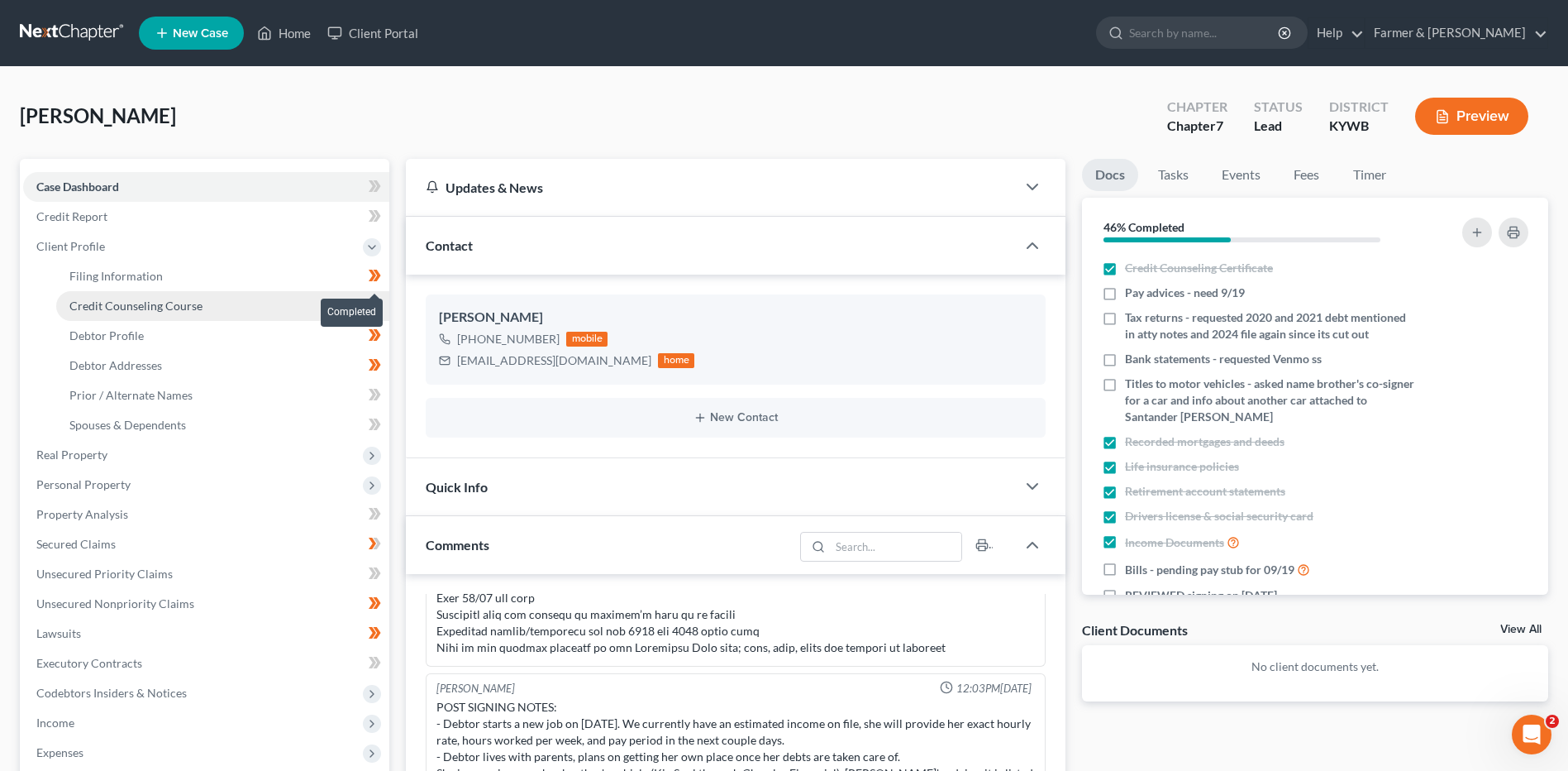
click at [378, 280] on icon at bounding box center [377, 275] width 7 height 12
drag, startPoint x: 385, startPoint y: 308, endPoint x: 389, endPoint y: 339, distance: 31.3
click at [385, 309] on span at bounding box center [375, 307] width 29 height 25
click at [379, 344] on icon at bounding box center [375, 335] width 13 height 21
click at [379, 363] on icon at bounding box center [377, 365] width 7 height 12
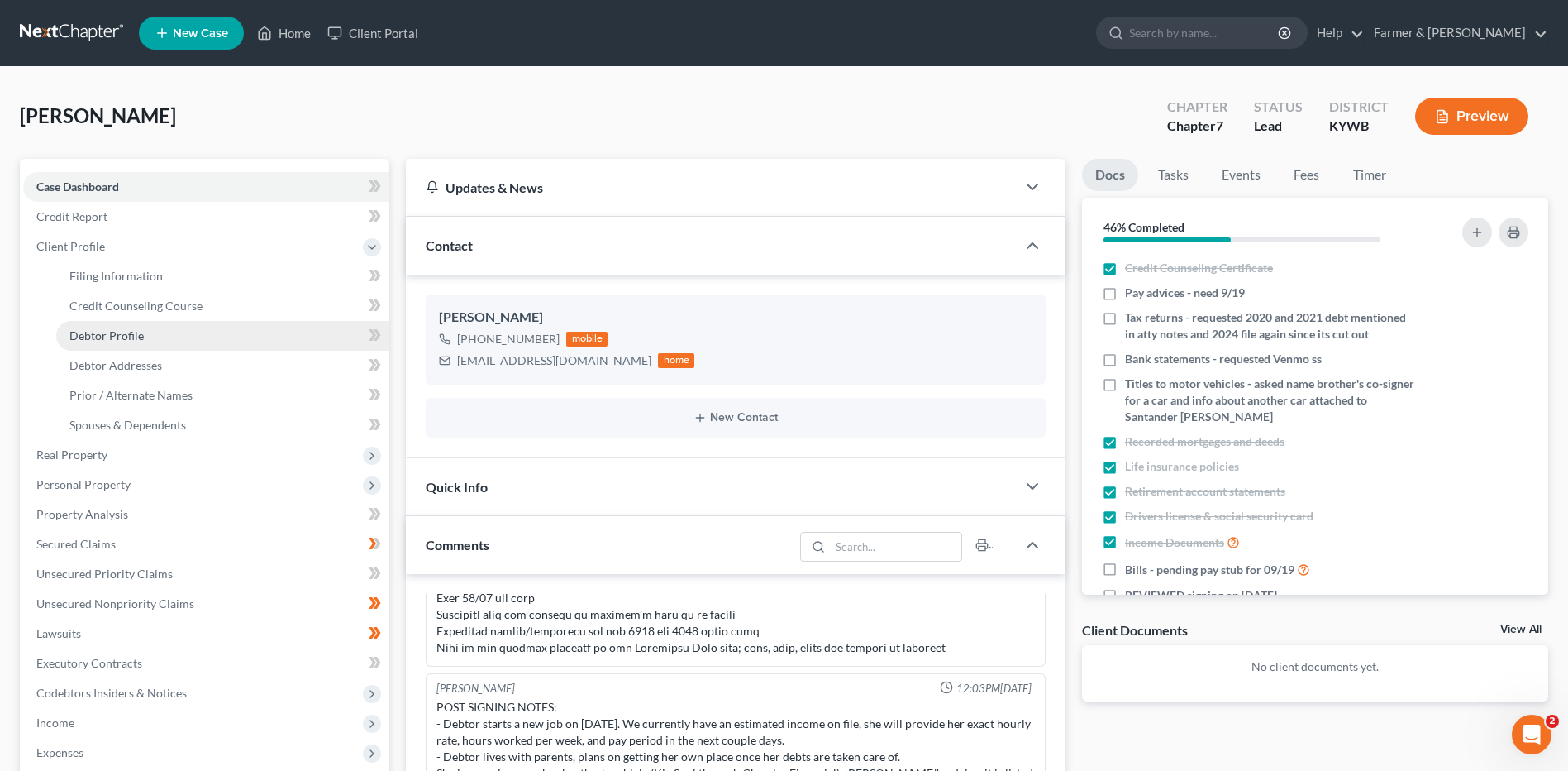
click at [226, 329] on link "Debtor Profile" at bounding box center [223, 335] width 333 height 30
select select "0"
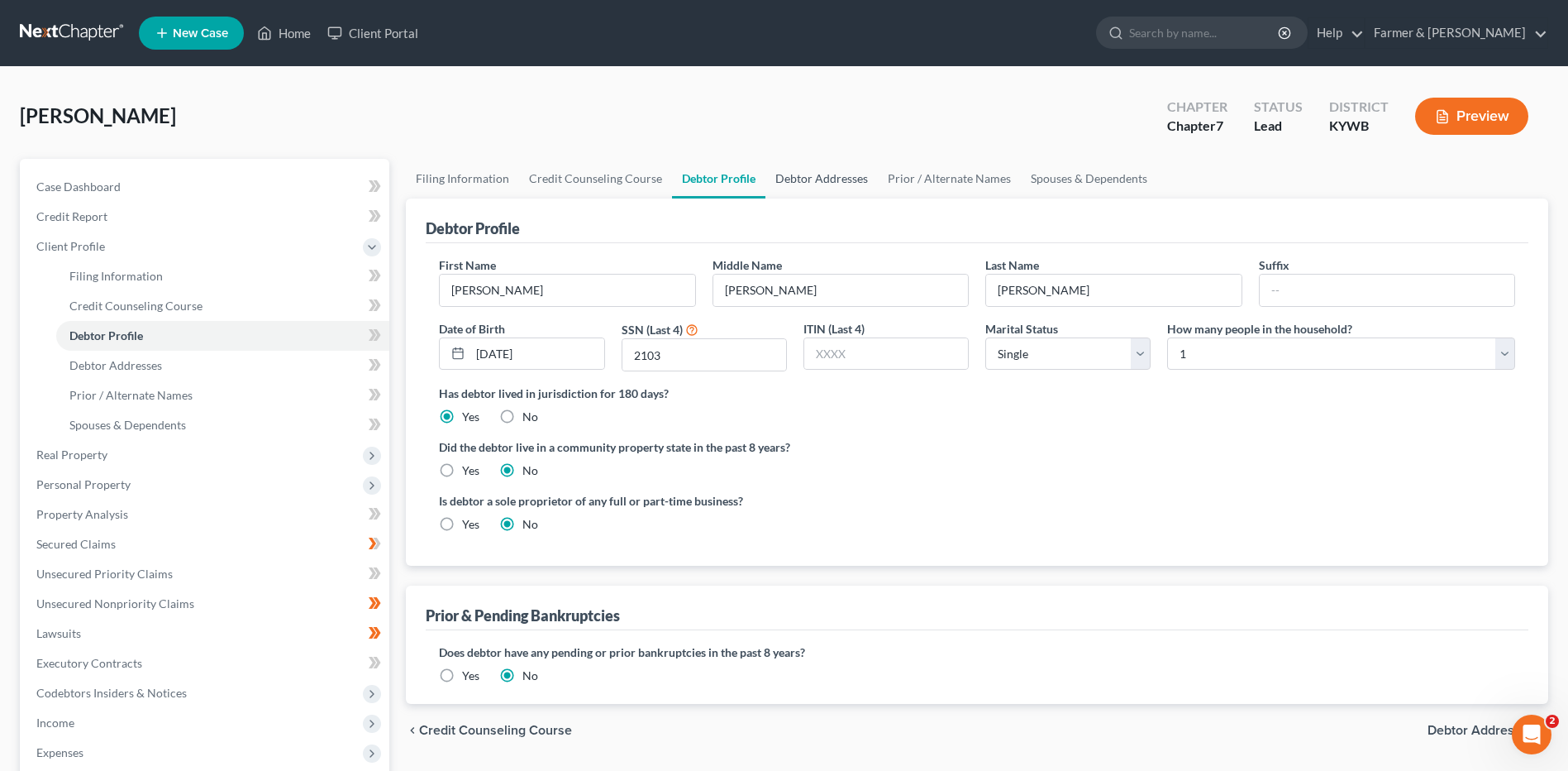
click at [863, 180] on link "Debtor Addresses" at bounding box center [821, 179] width 112 height 40
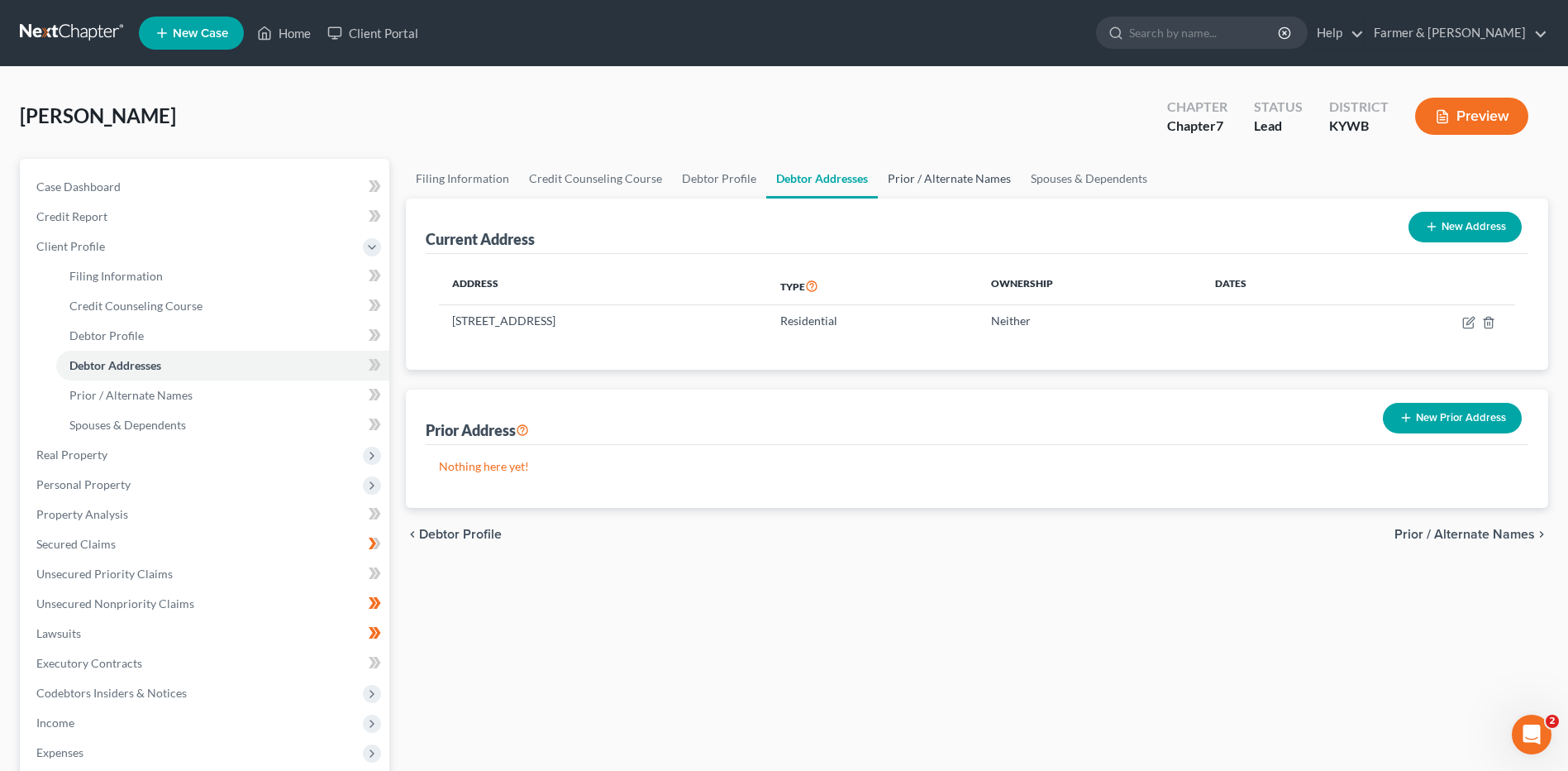
click at [921, 188] on link "Prior / Alternate Names" at bounding box center [949, 179] width 143 height 40
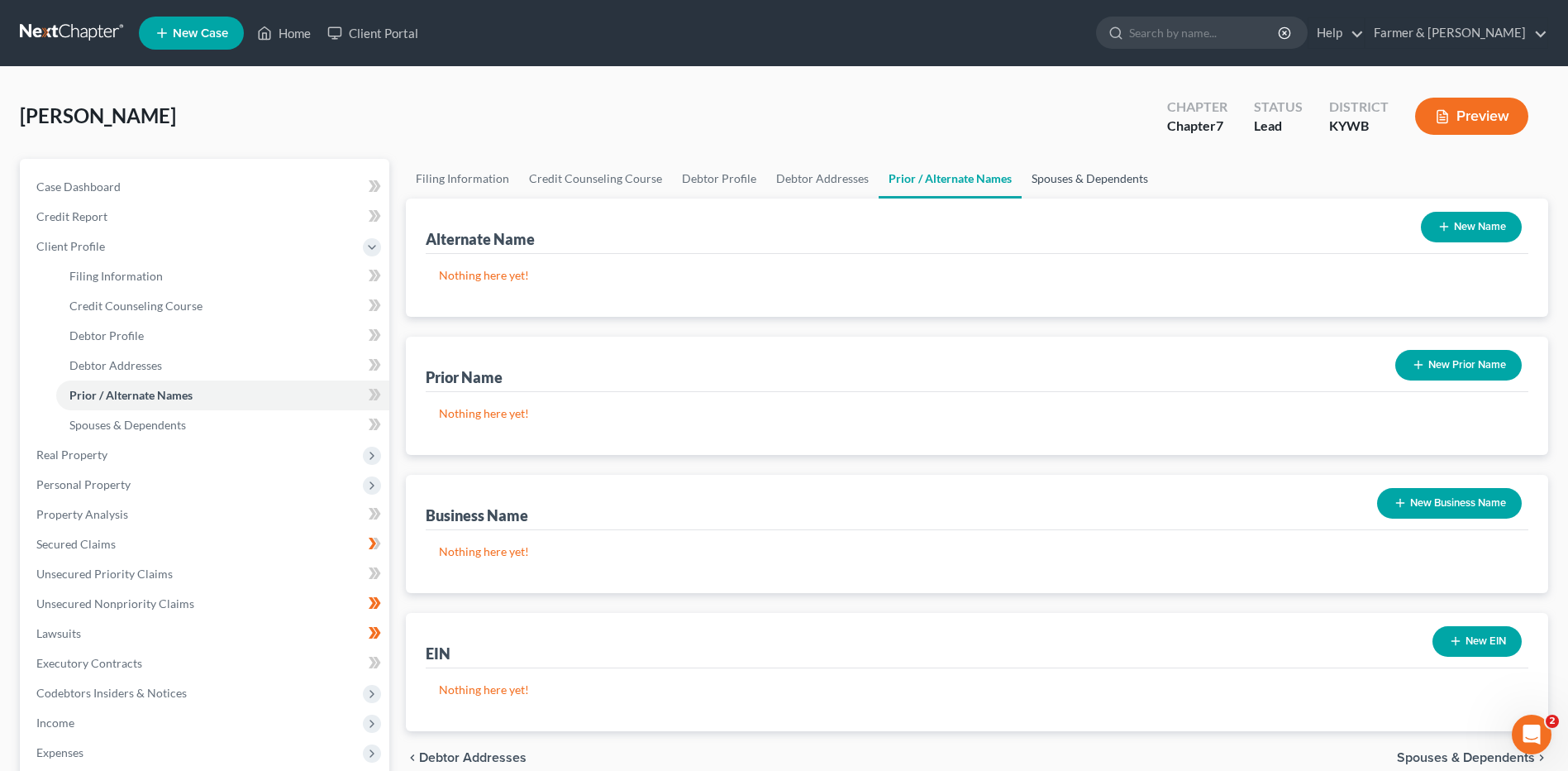
click at [1066, 176] on link "Spouses & Dependents" at bounding box center [1091, 179] width 137 height 40
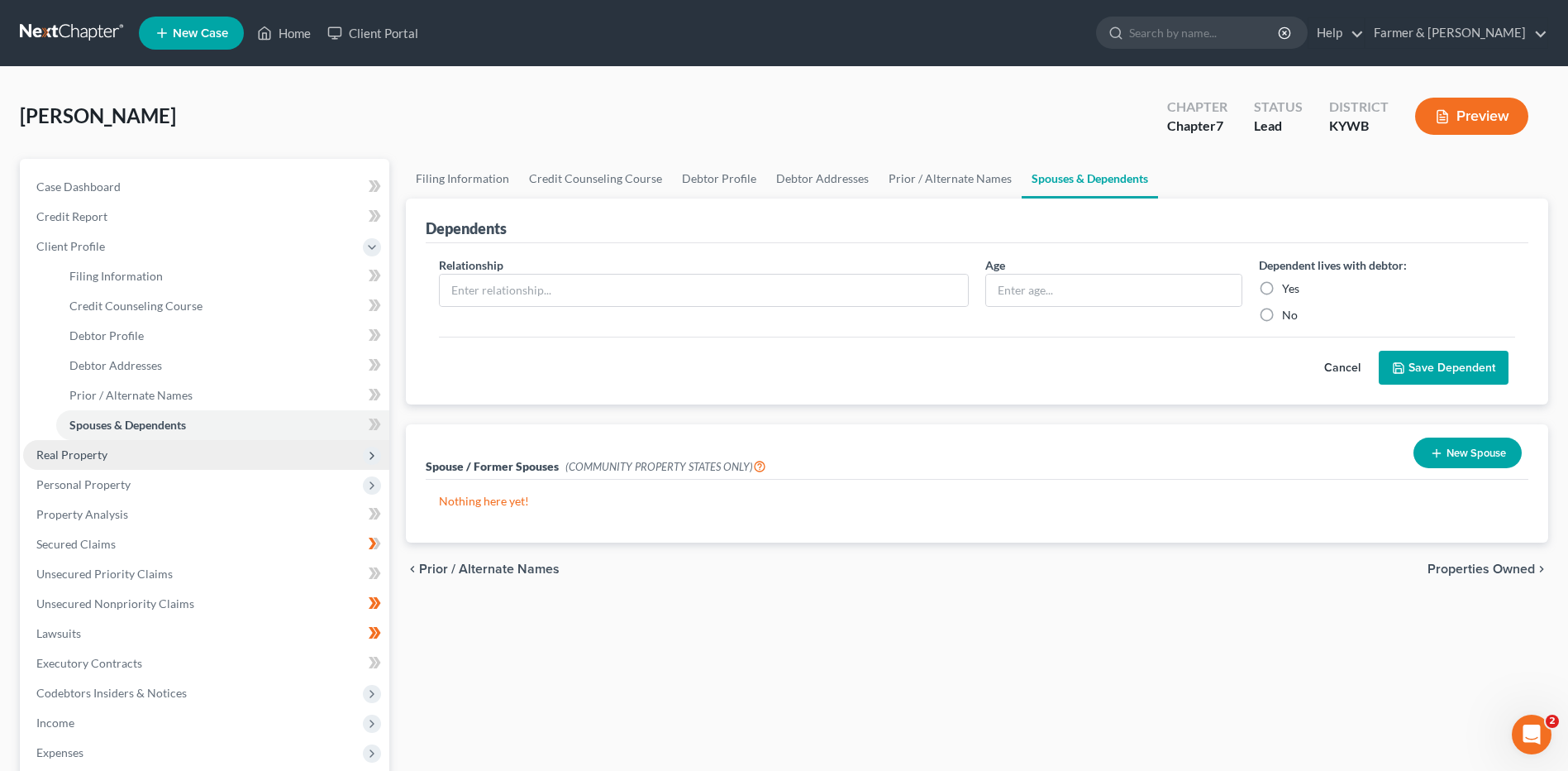
click at [166, 446] on span "Real Property" at bounding box center [206, 455] width 366 height 30
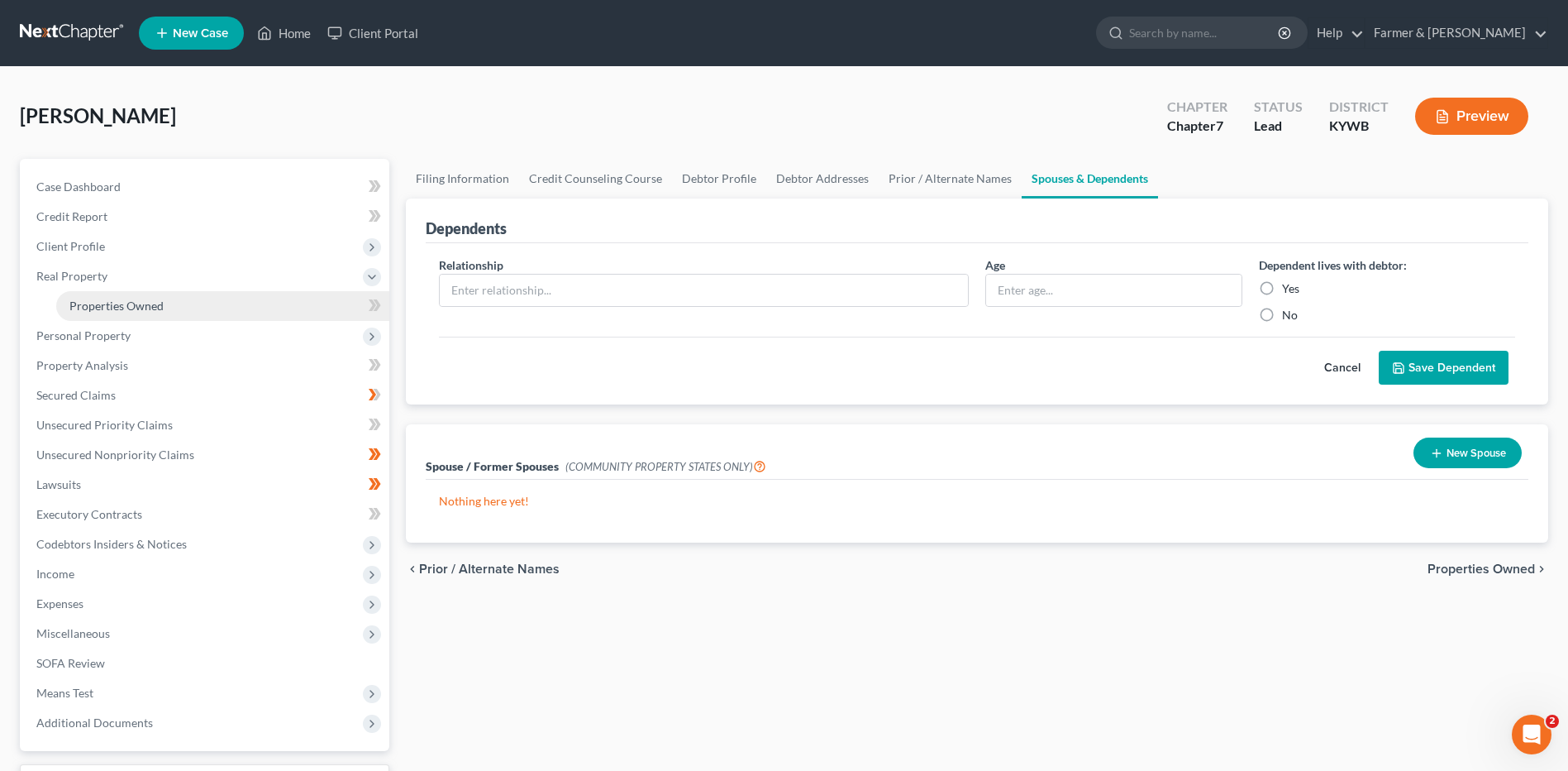
click at [173, 314] on link "Properties Owned" at bounding box center [223, 305] width 333 height 30
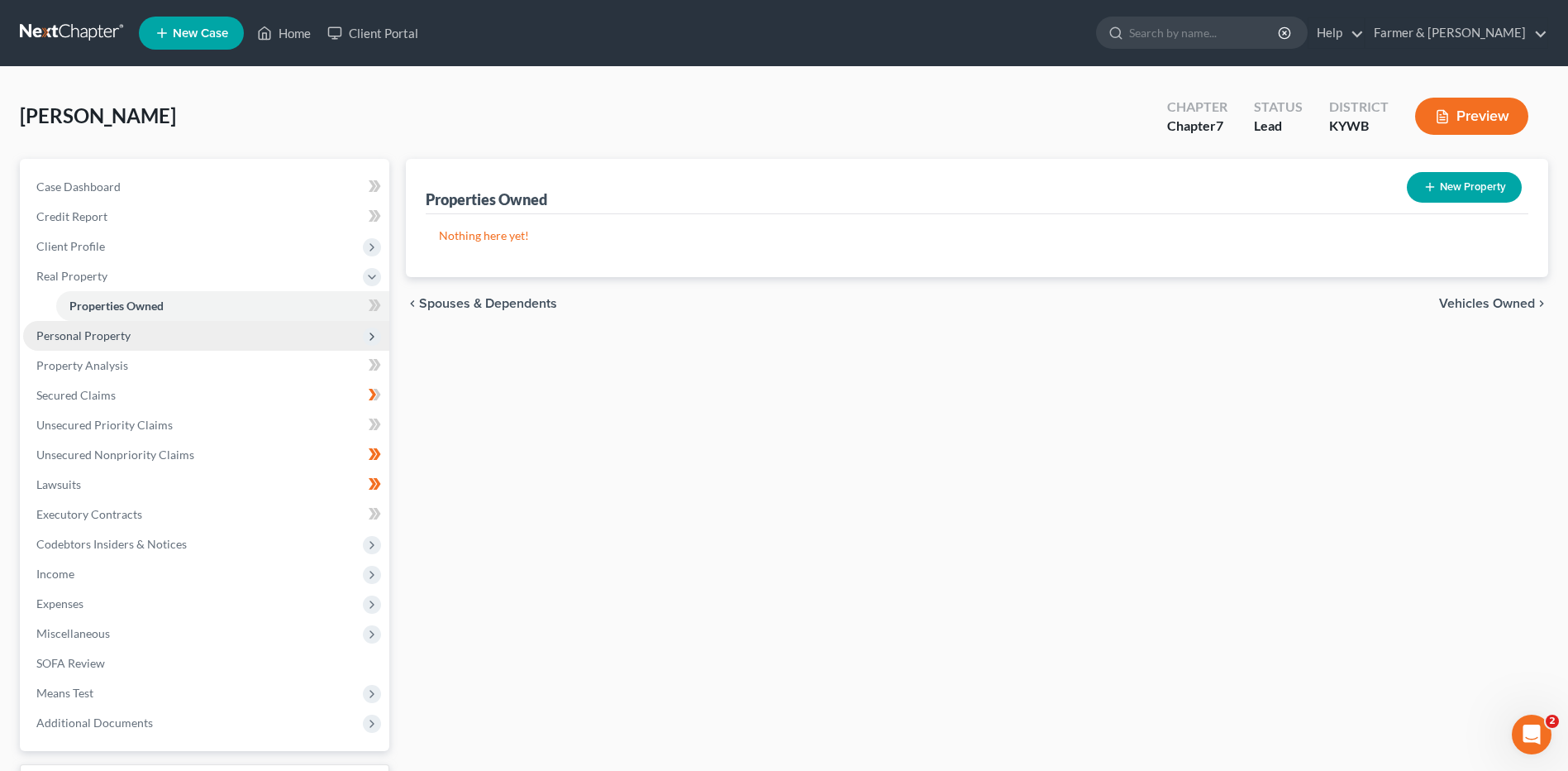
click at [168, 334] on span "Personal Property" at bounding box center [206, 335] width 366 height 30
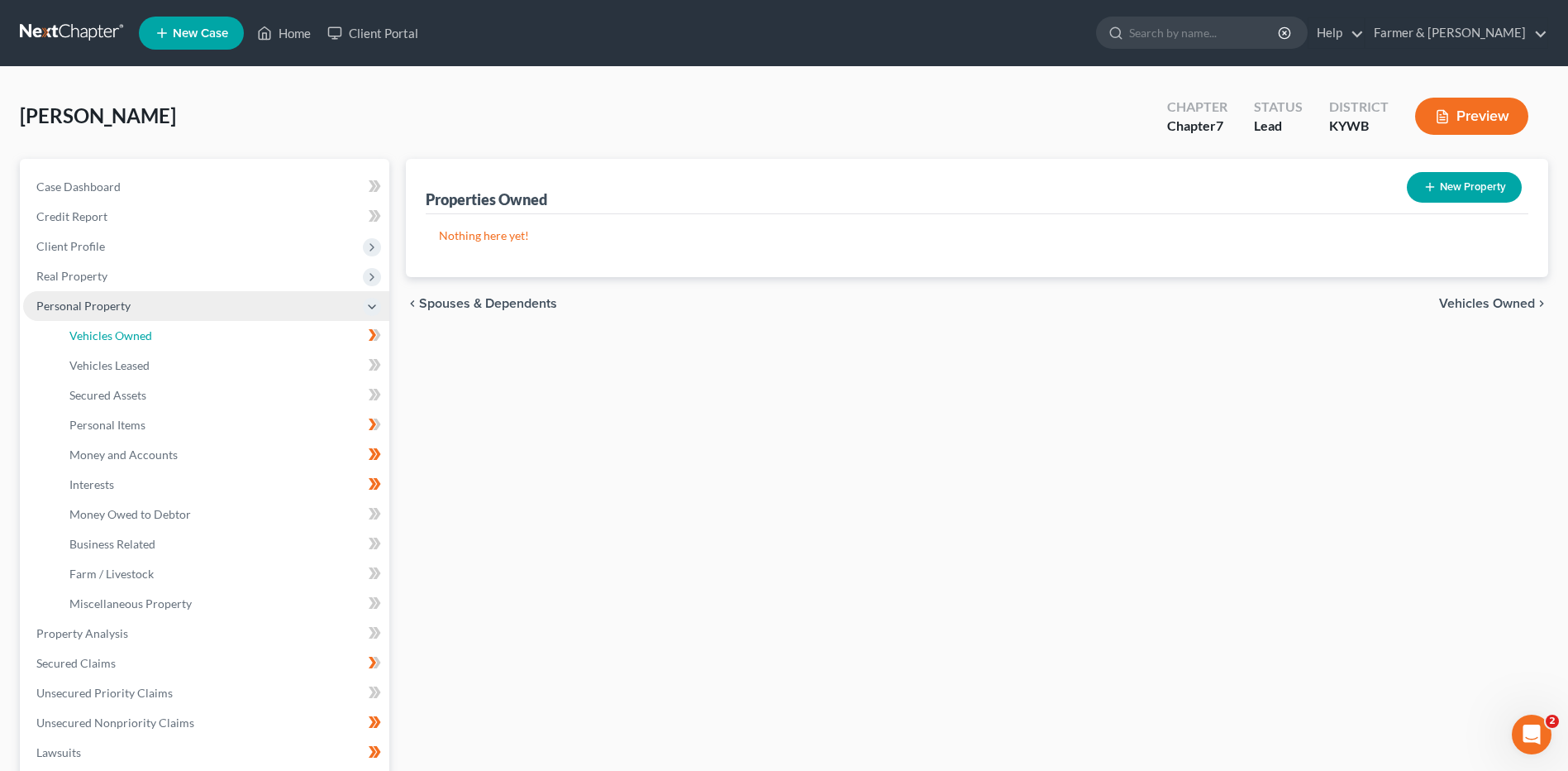
click at [168, 334] on link "Vehicles Owned" at bounding box center [223, 335] width 333 height 30
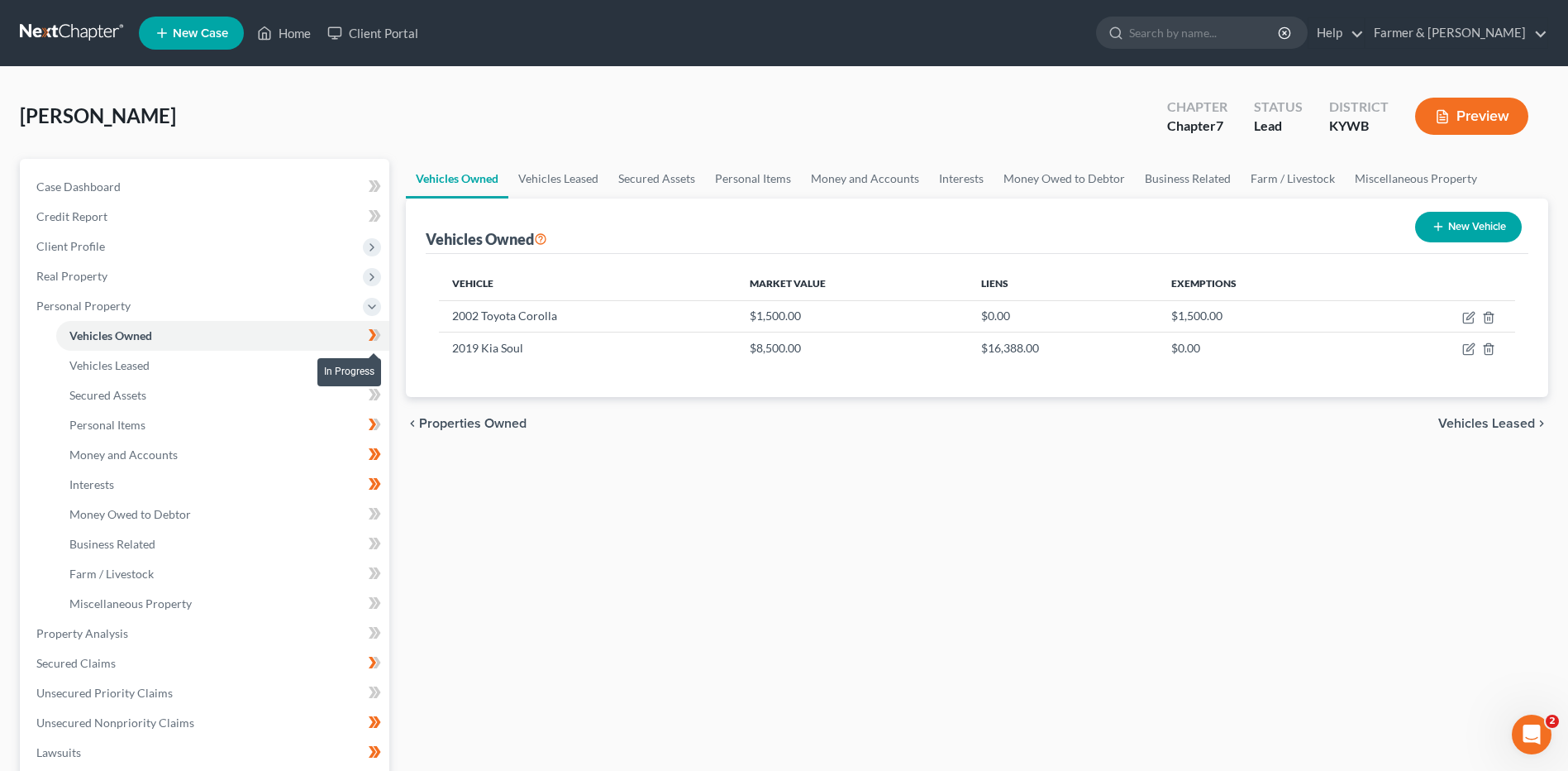
click at [380, 334] on icon at bounding box center [377, 334] width 7 height 12
click at [388, 341] on span at bounding box center [375, 337] width 29 height 25
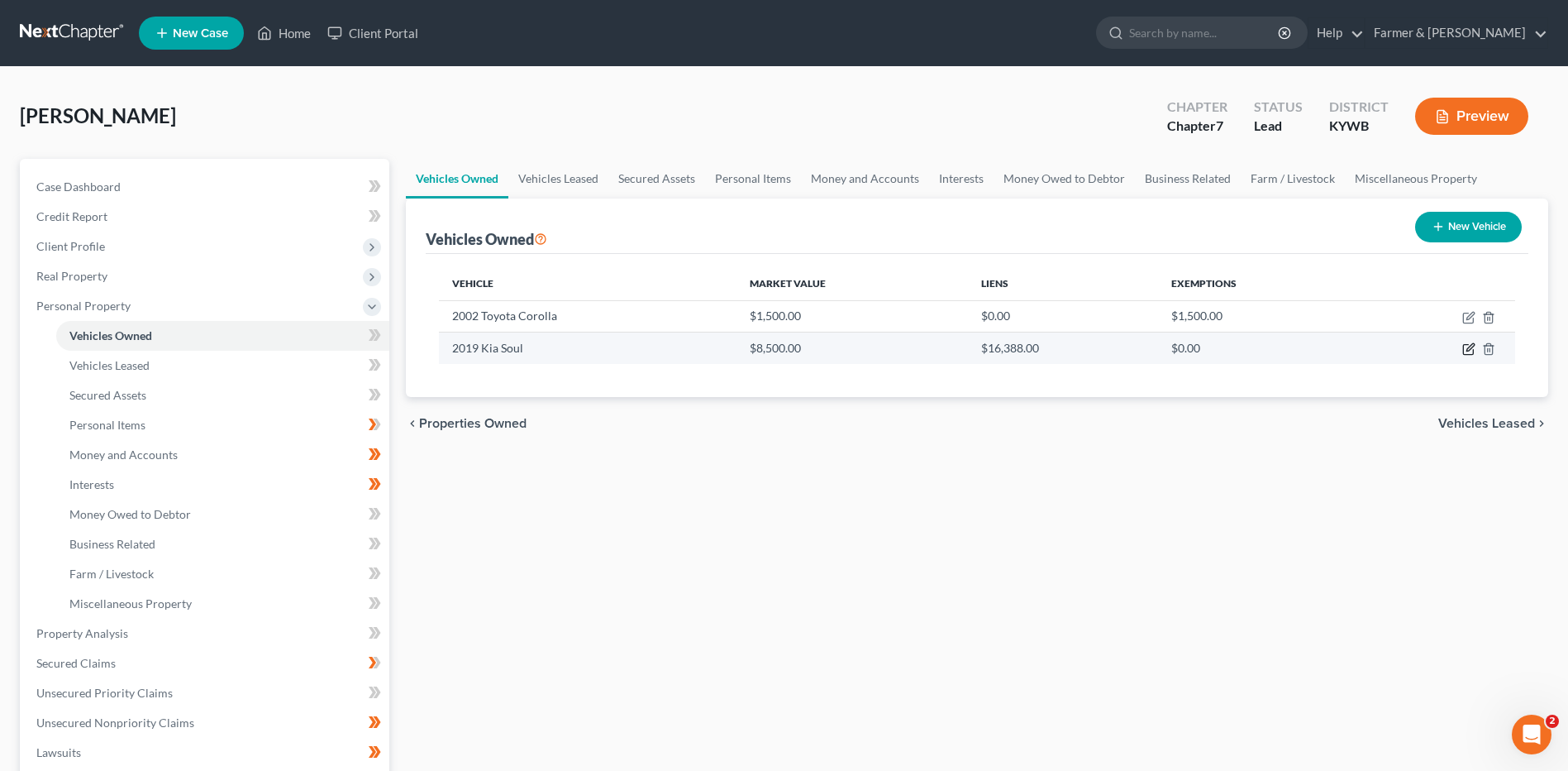
click at [1469, 344] on icon "button" at bounding box center [1469, 349] width 14 height 14
select select "0"
select select "7"
select select "2"
select select "3"
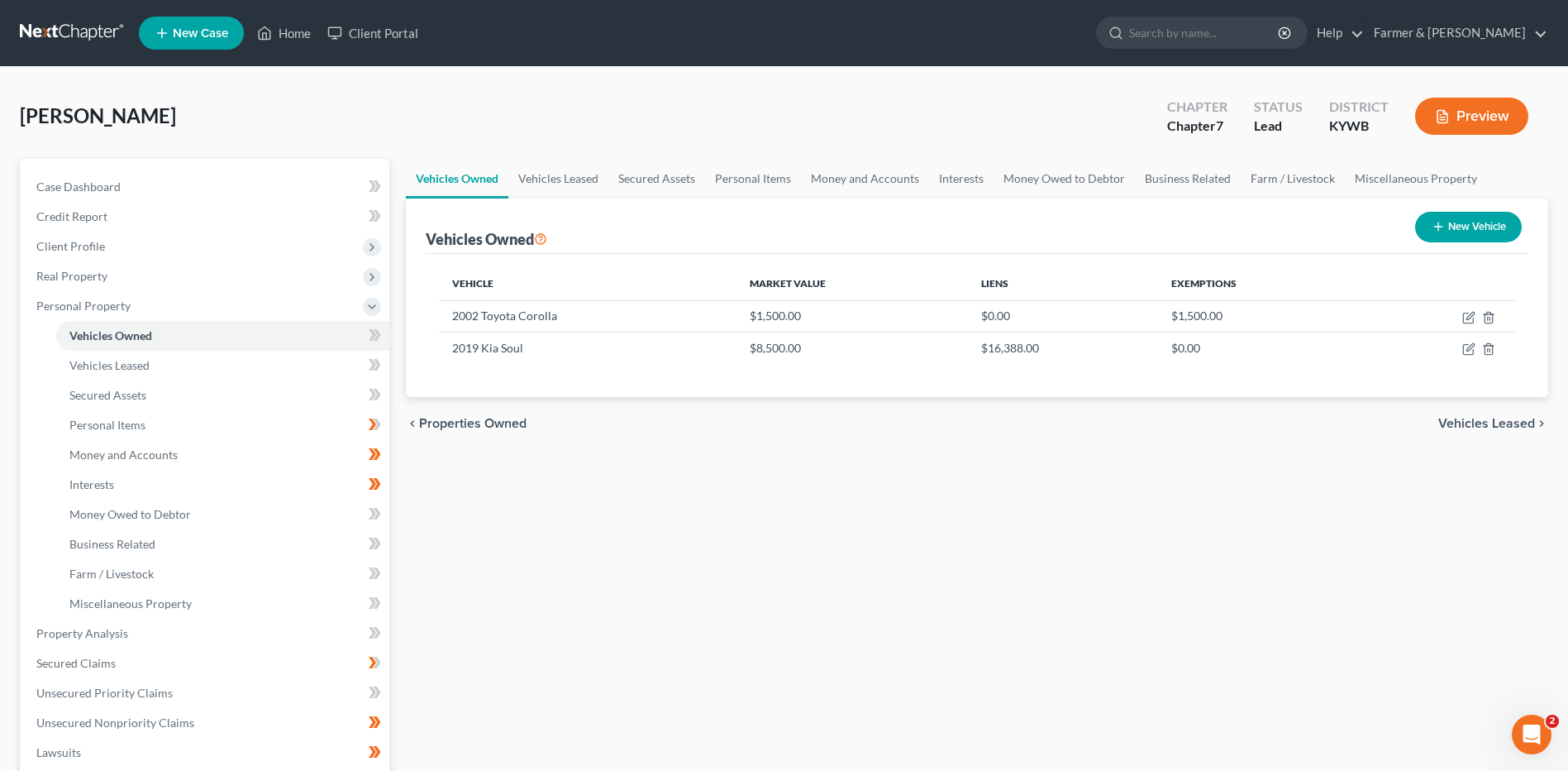
select select "45"
select select "0"
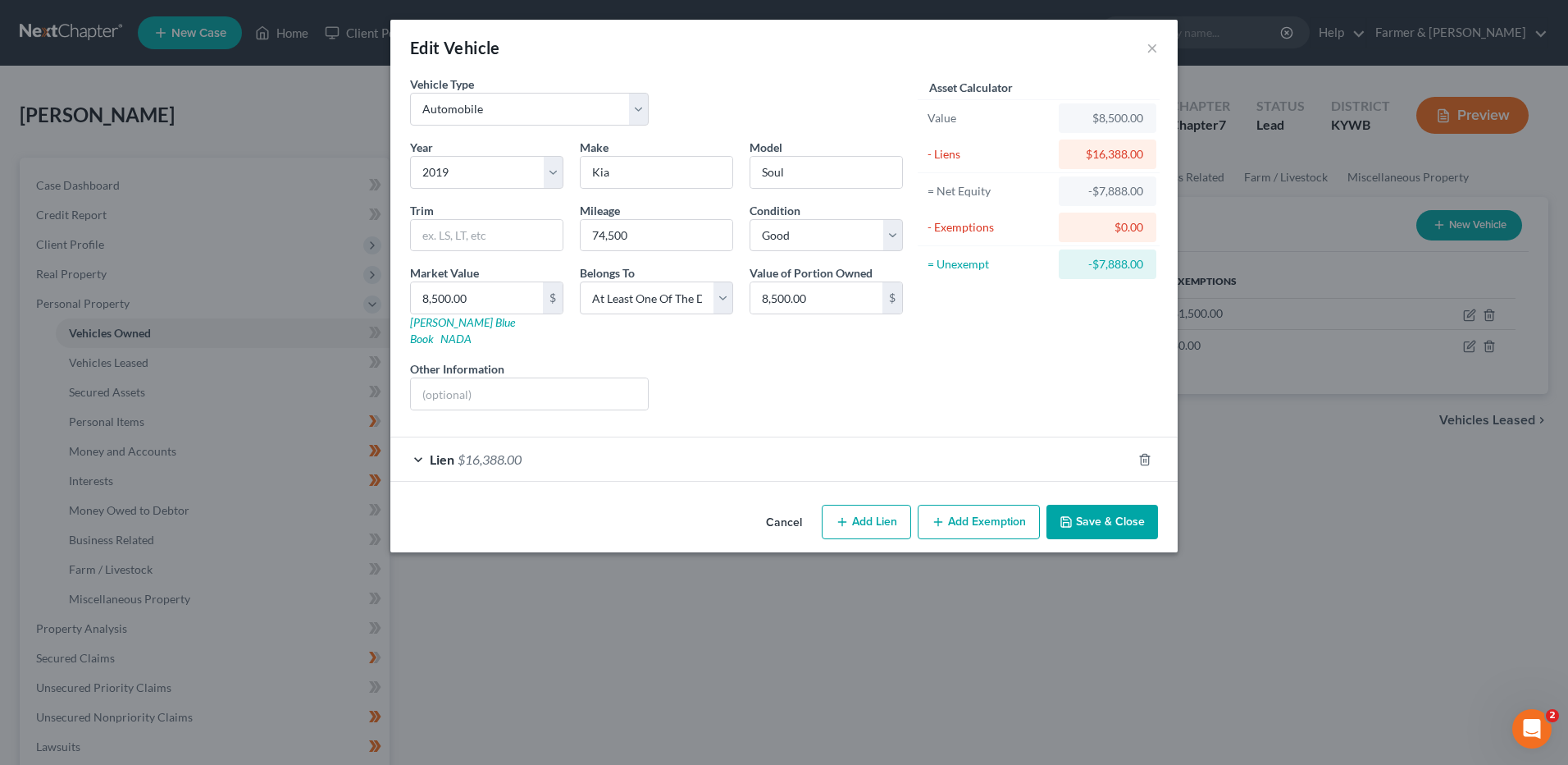
click at [492, 451] on span "$16,388.00" at bounding box center [489, 458] width 64 height 15
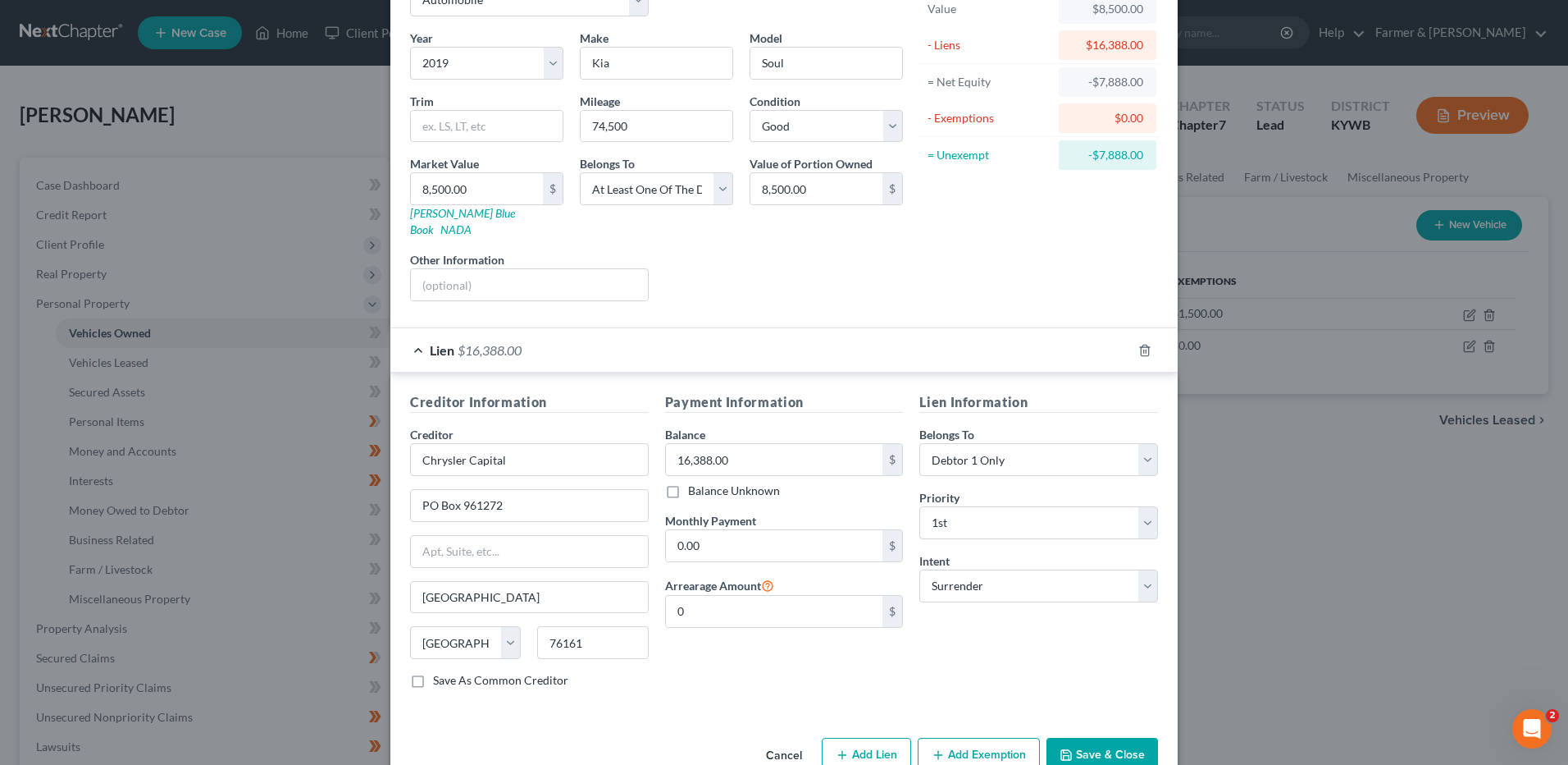
scroll to position [133, 0]
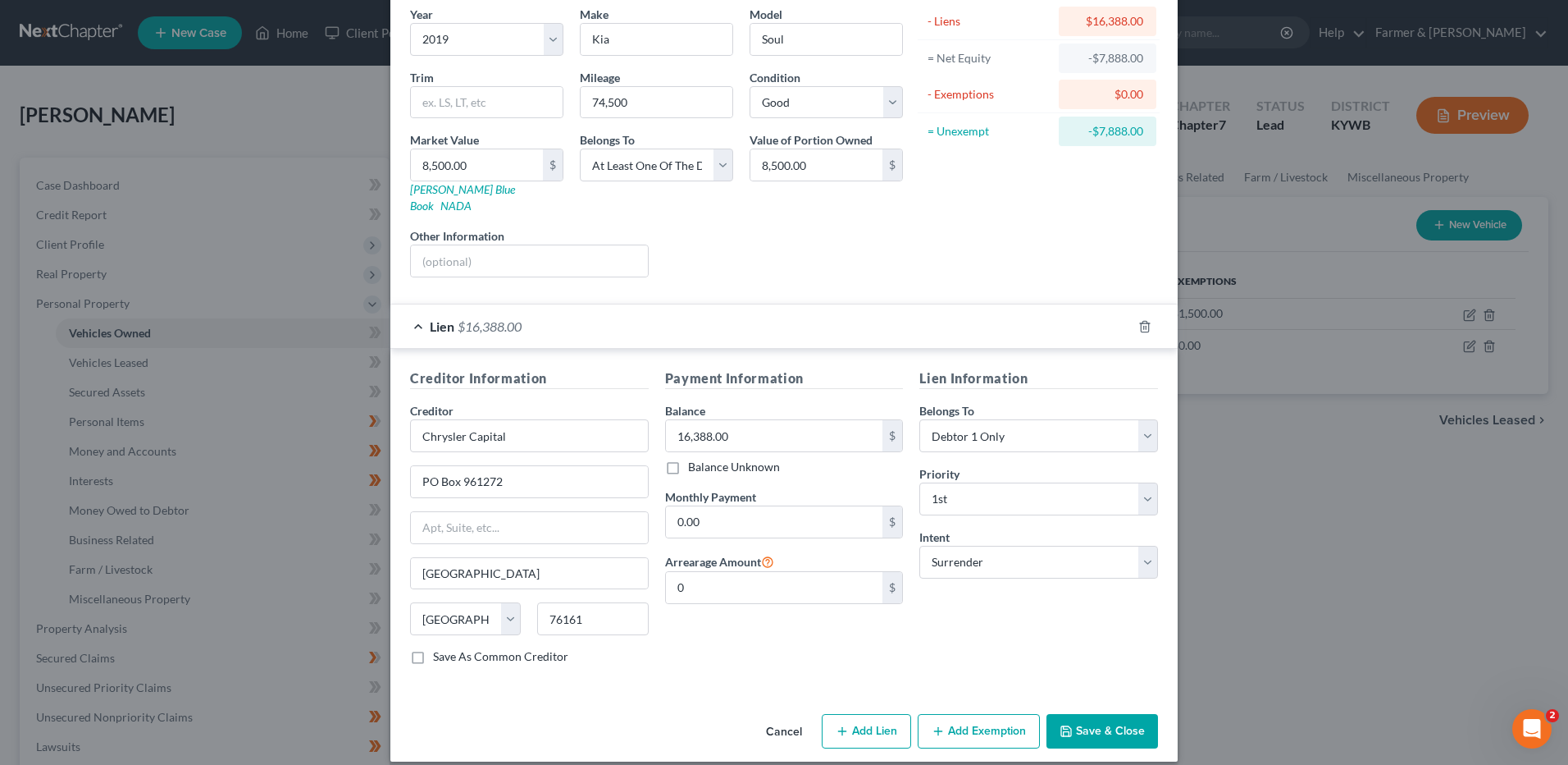
click at [1094, 720] on button "Save & Close" at bounding box center [1102, 731] width 111 height 34
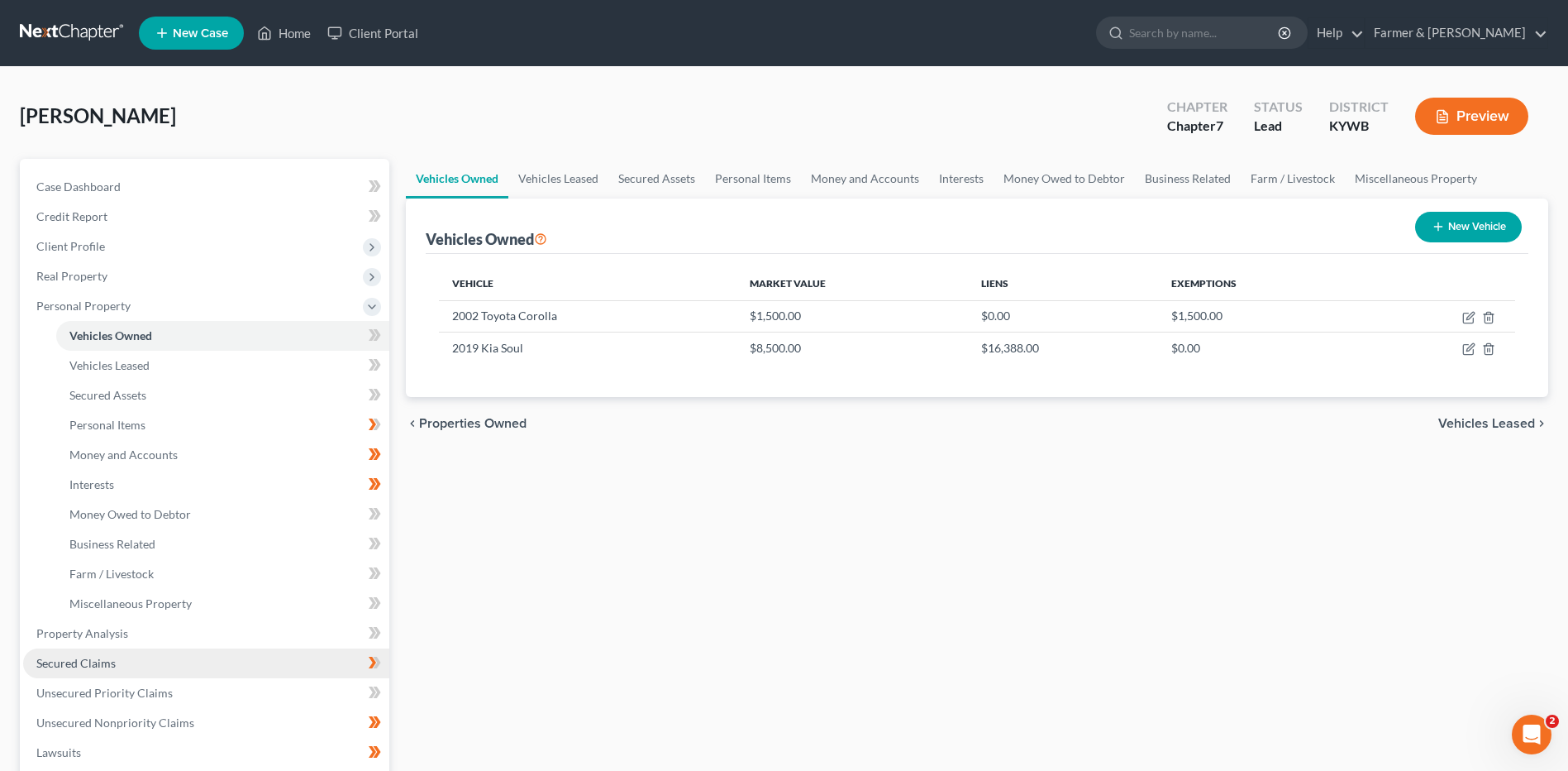
drag, startPoint x: 128, startPoint y: 662, endPoint x: 560, endPoint y: 637, distance: 432.7
click at [128, 662] on link "Secured Claims" at bounding box center [206, 663] width 366 height 30
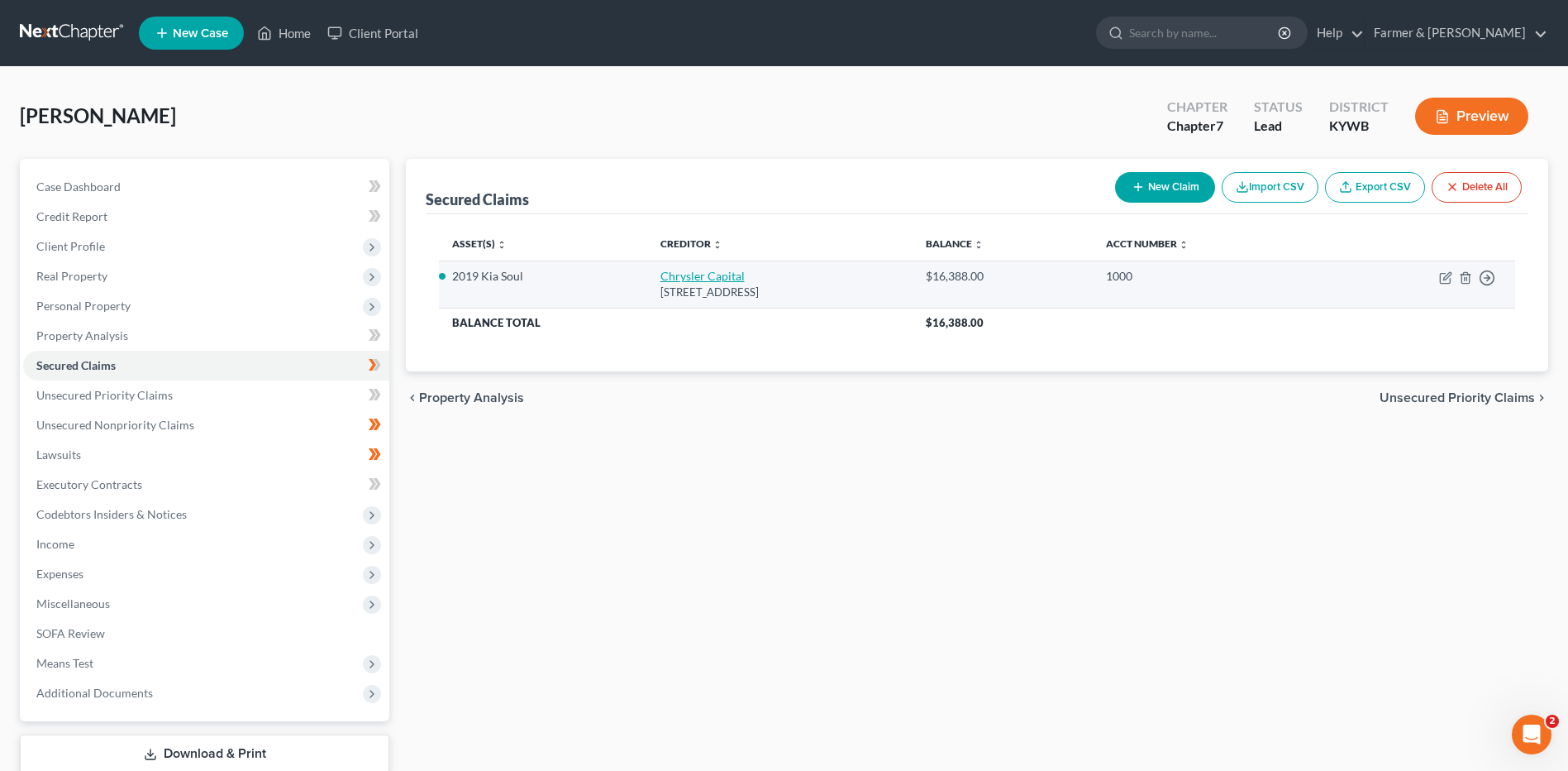
click at [695, 272] on link "Chrysler Capital" at bounding box center [702, 275] width 85 height 14
select select "45"
select select "0"
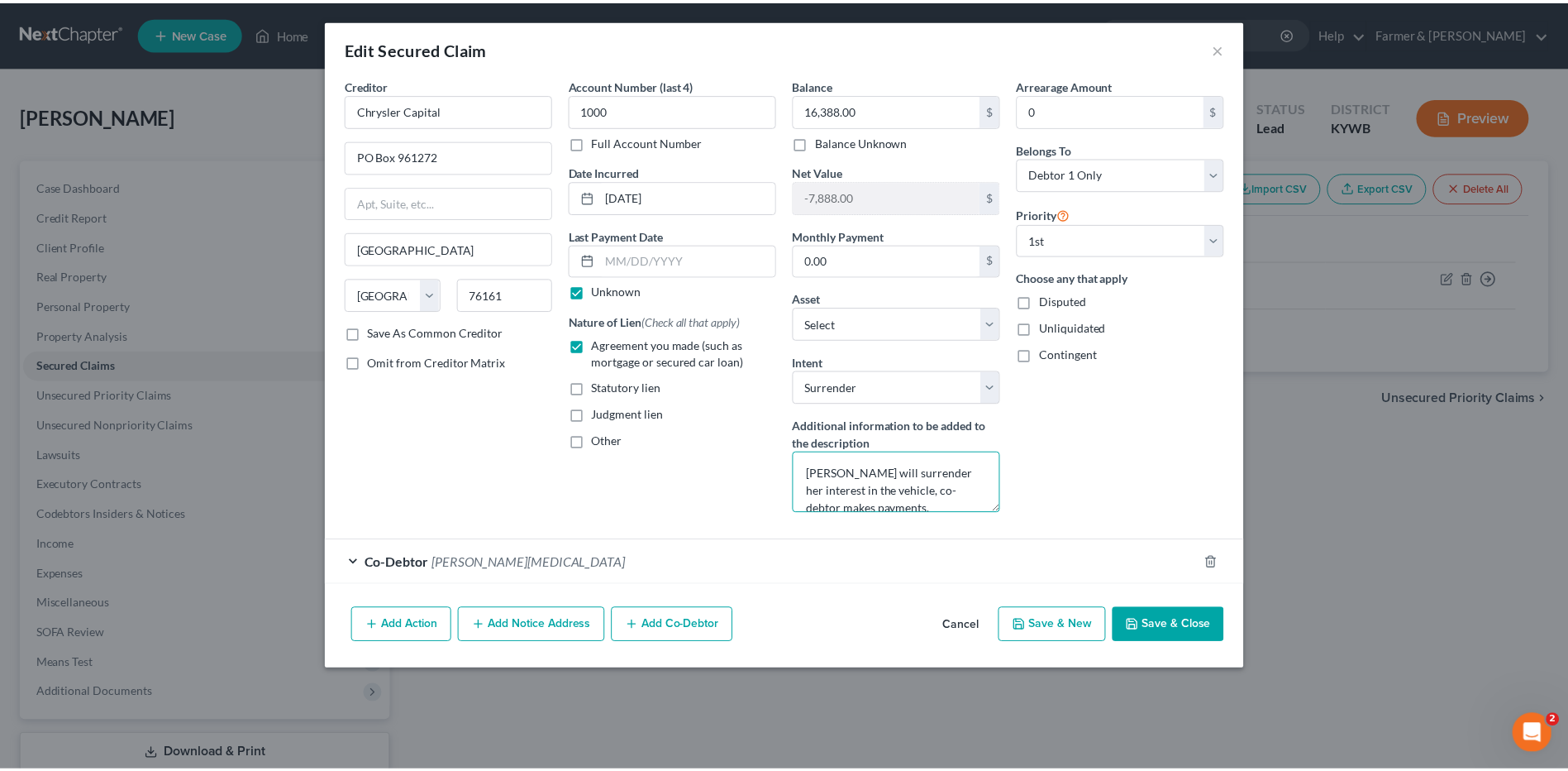
scroll to position [17, 0]
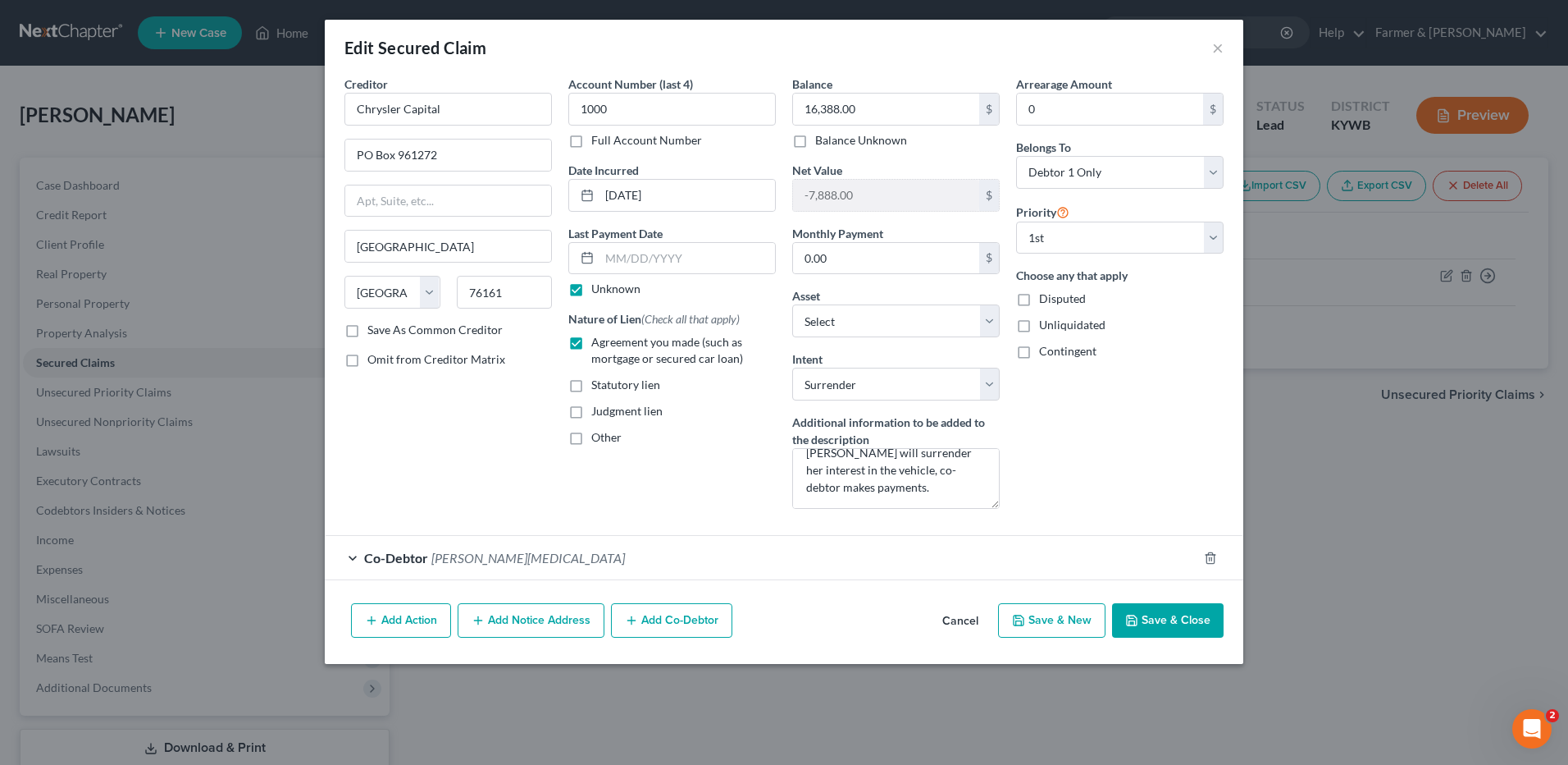
click at [971, 616] on button "Cancel" at bounding box center [960, 621] width 62 height 33
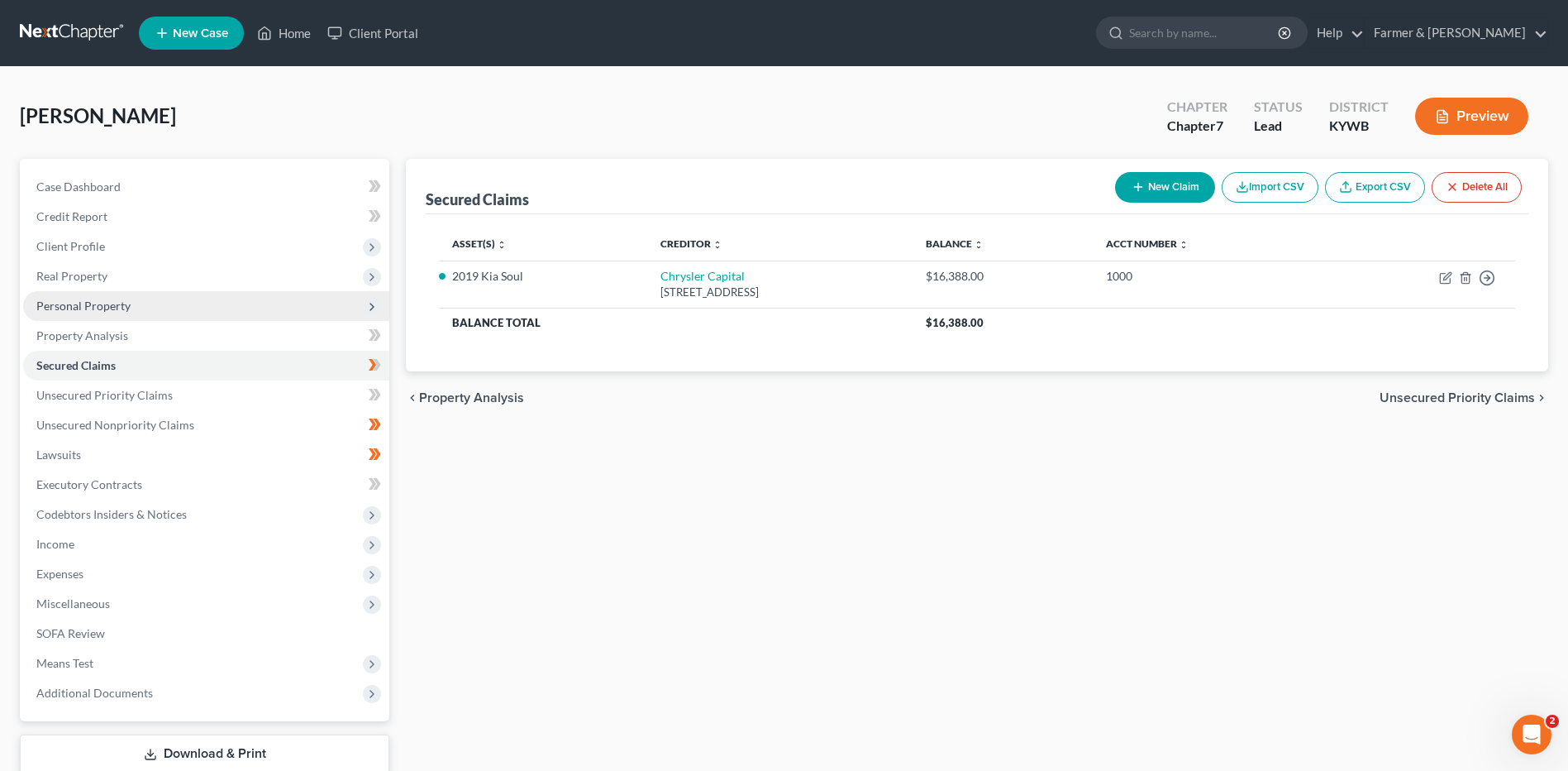
click at [146, 300] on span "Personal Property" at bounding box center [206, 305] width 366 height 30
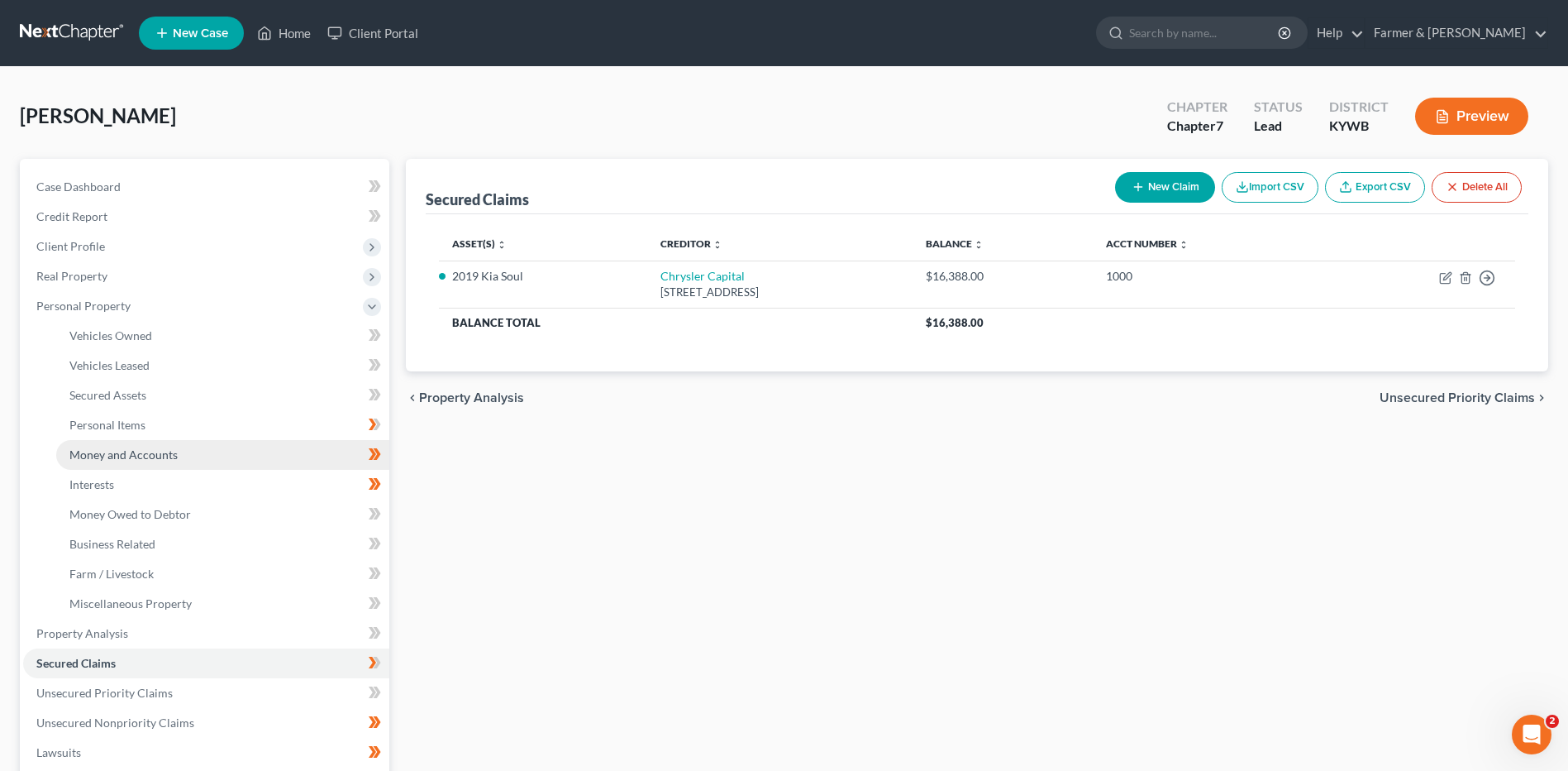
click at [157, 442] on link "Money and Accounts" at bounding box center [223, 455] width 333 height 30
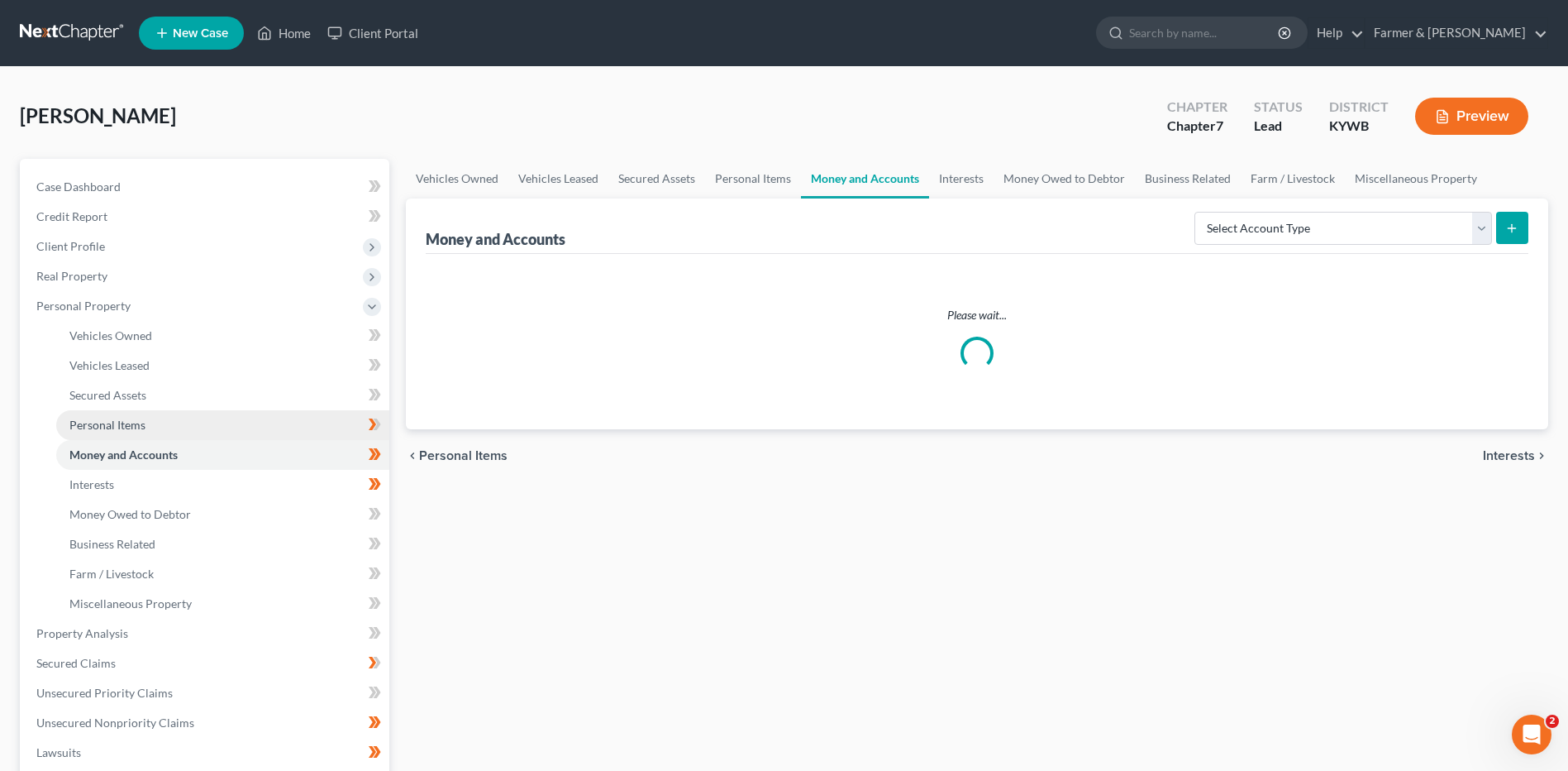
click at [165, 430] on link "Personal Items" at bounding box center [223, 425] width 333 height 30
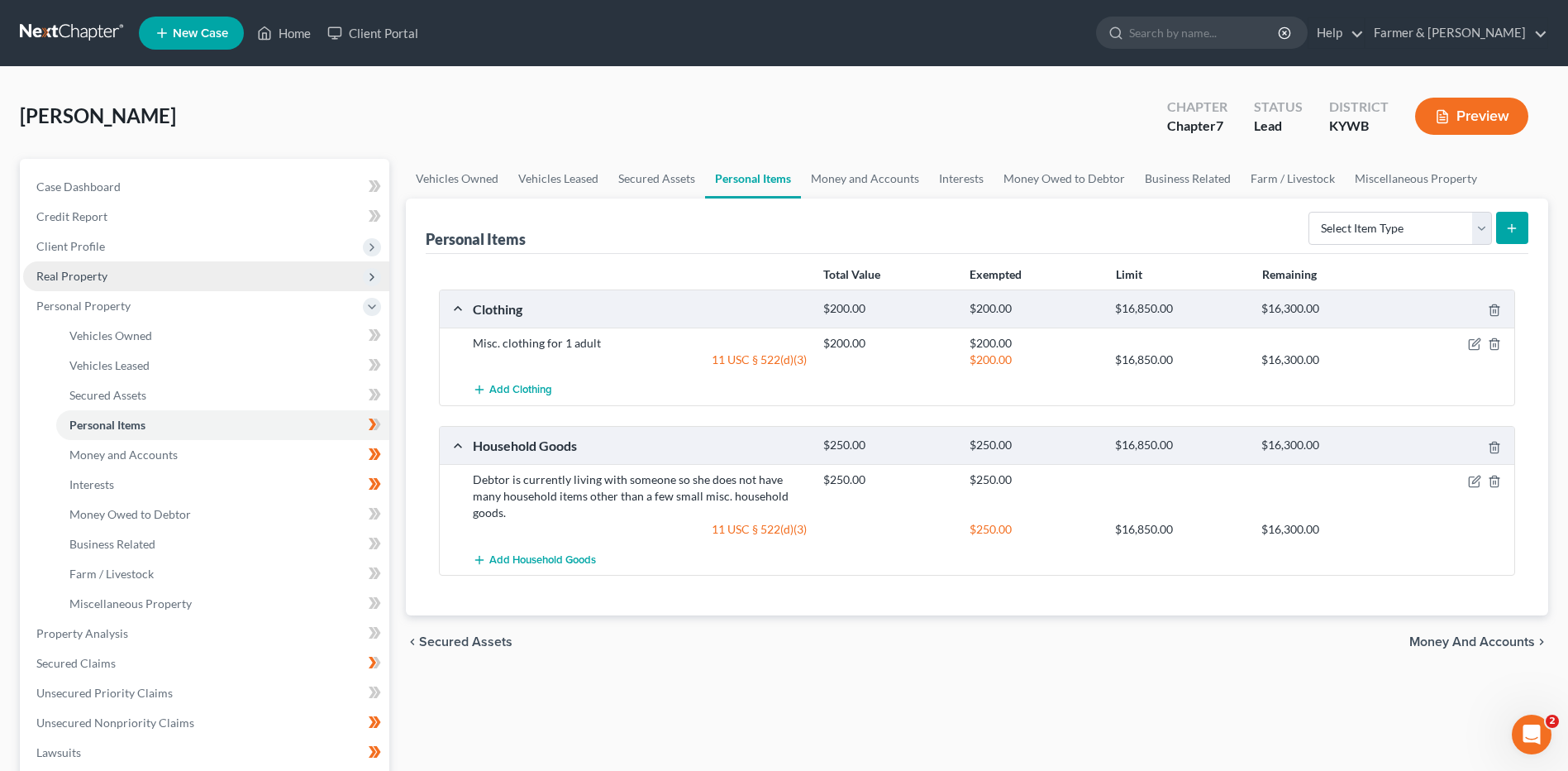
click at [143, 277] on span "Real Property" at bounding box center [206, 276] width 366 height 30
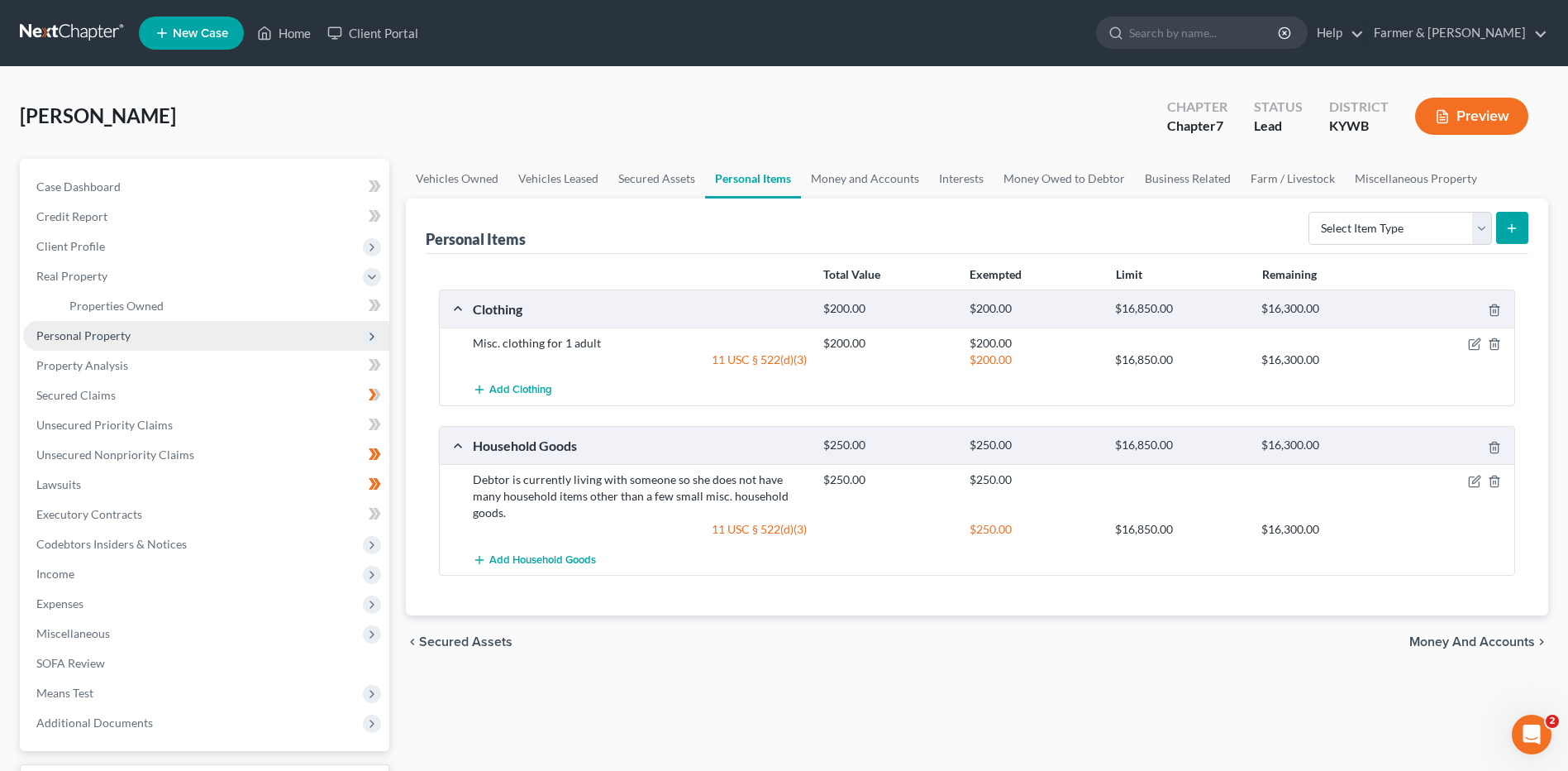
click at [139, 324] on span "Personal Property" at bounding box center [206, 335] width 366 height 30
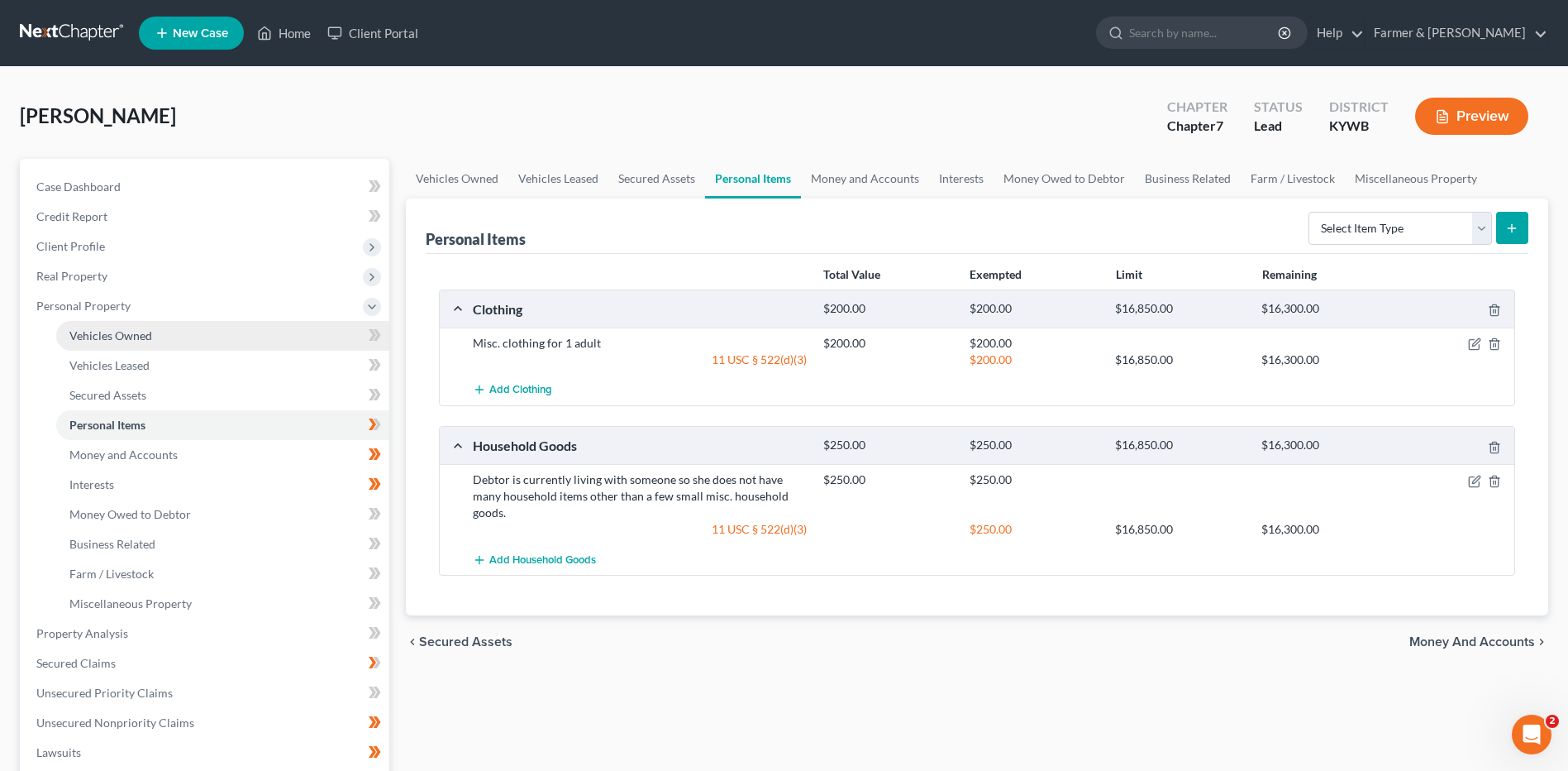
click at [139, 330] on span "Vehicles Owned" at bounding box center [110, 334] width 83 height 14
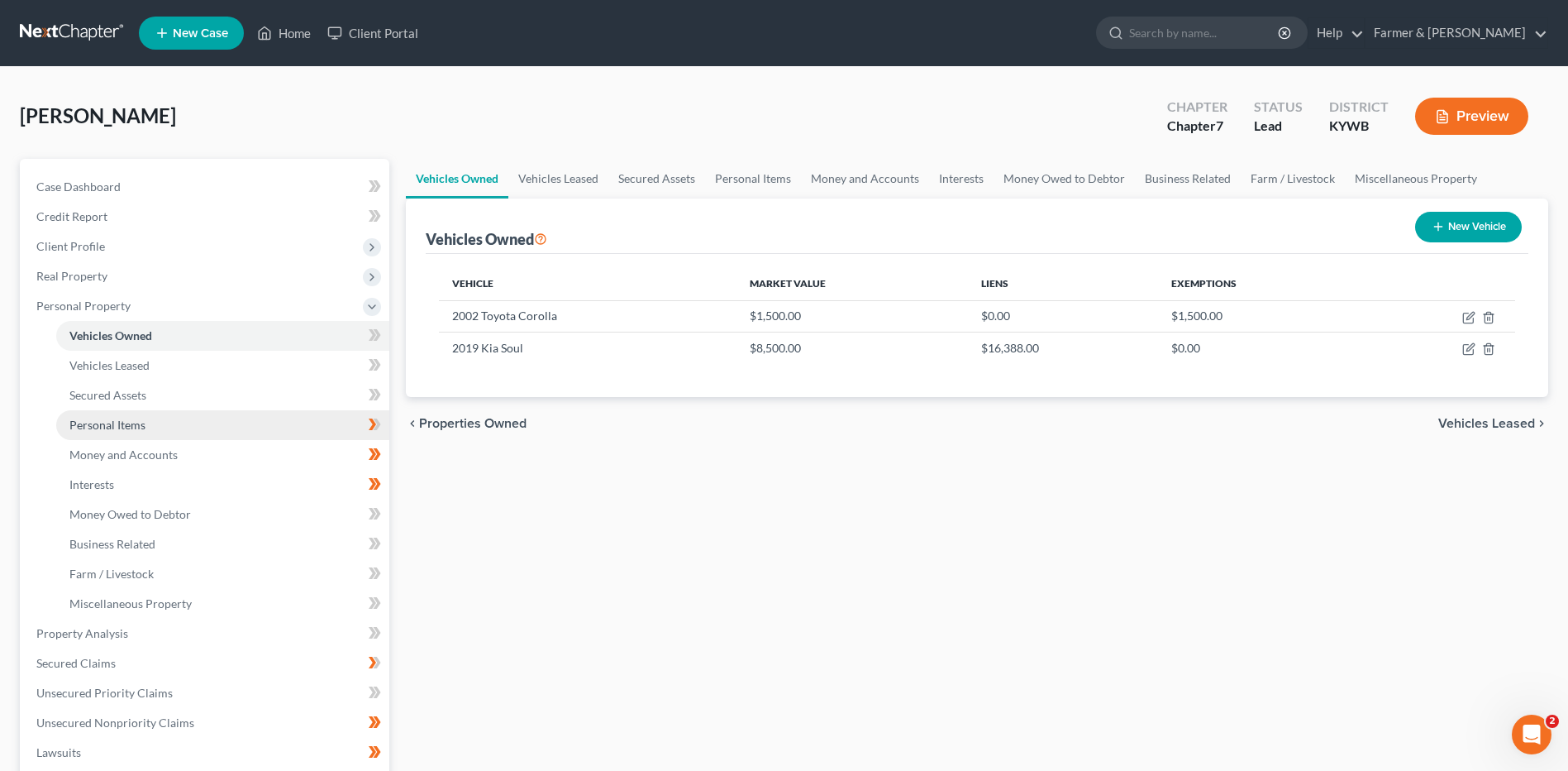
click at [240, 432] on link "Personal Items" at bounding box center [223, 425] width 333 height 30
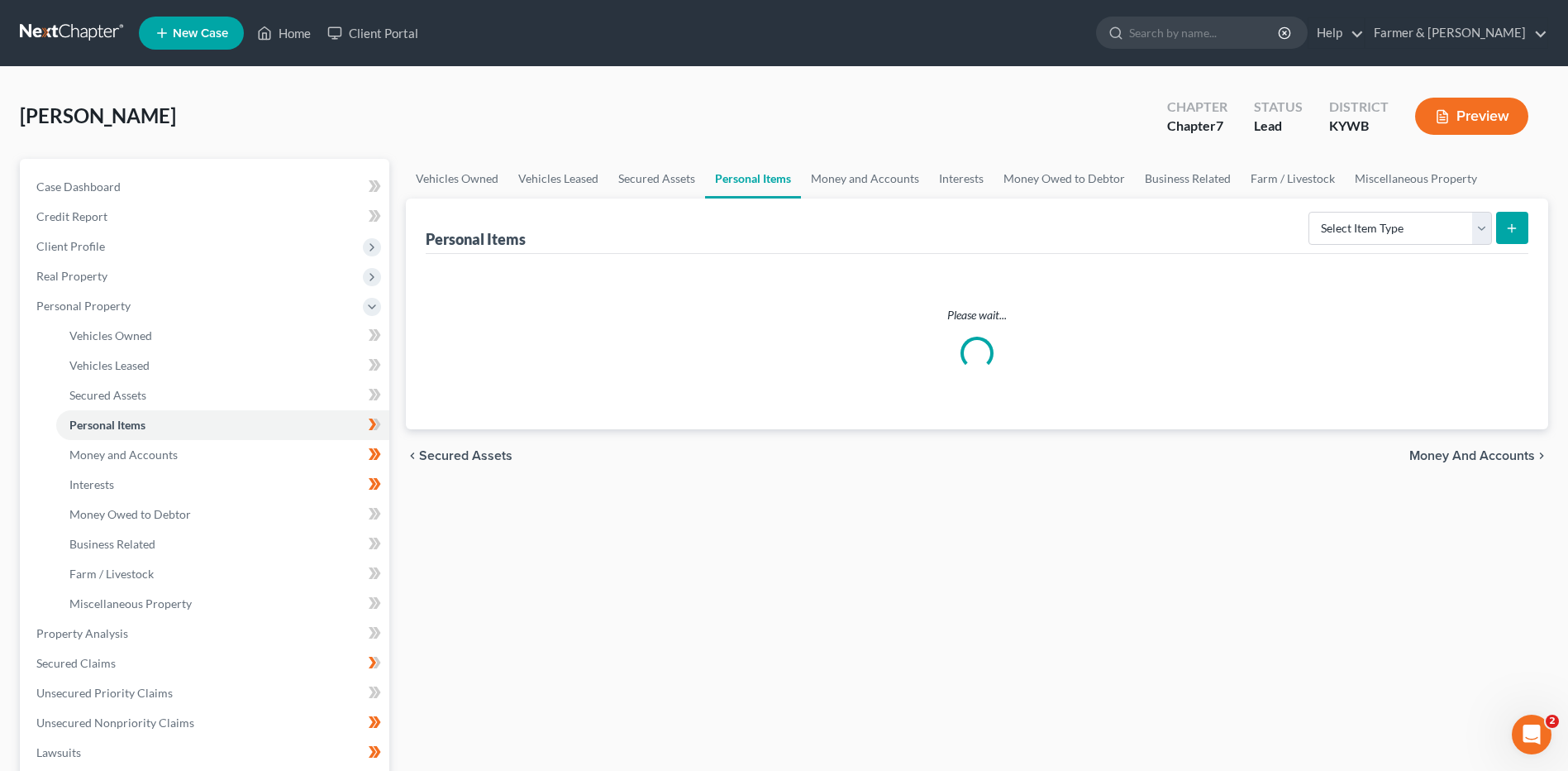
click at [385, 421] on span at bounding box center [375, 427] width 29 height 25
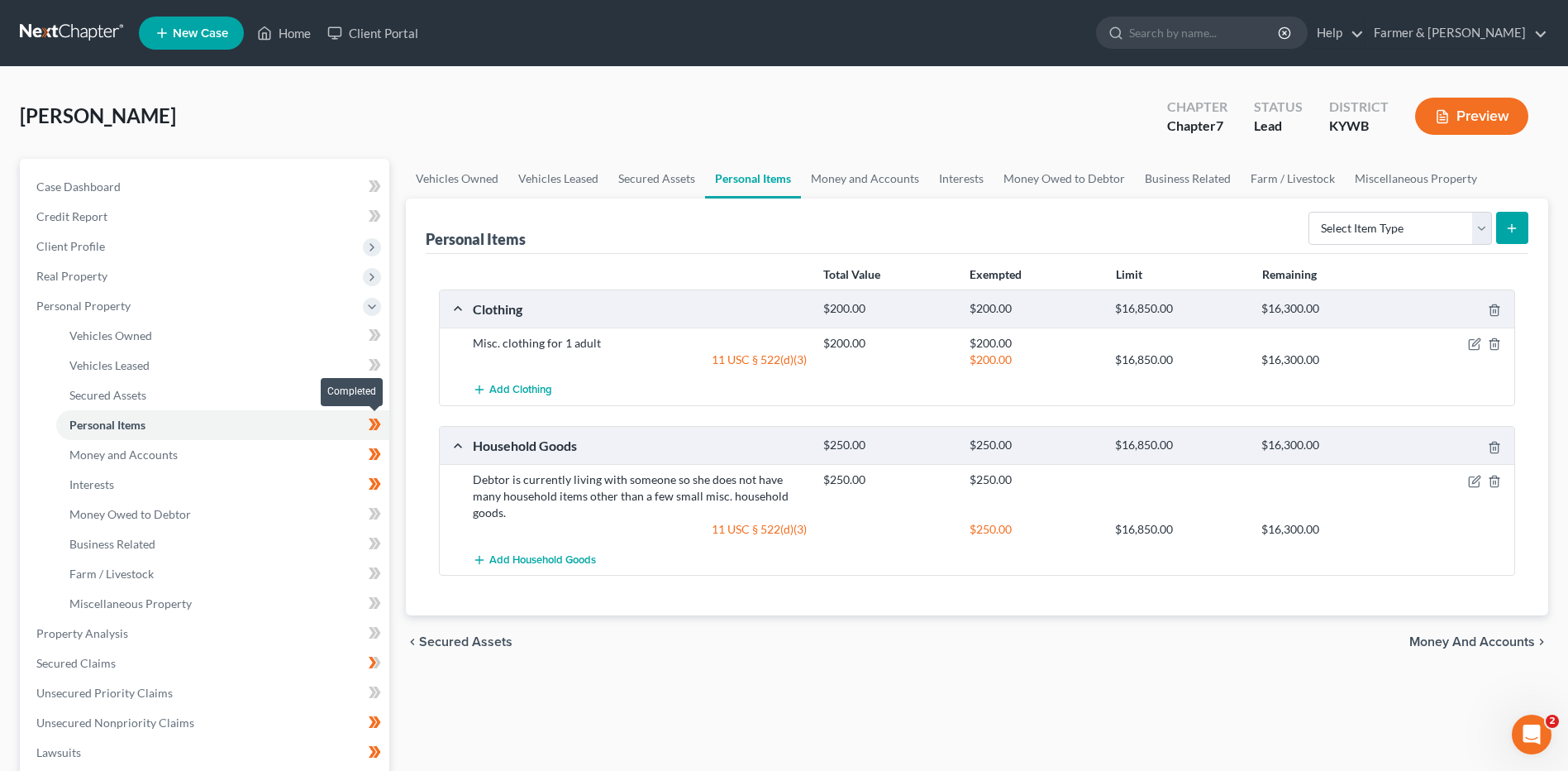
click at [384, 428] on span at bounding box center [375, 427] width 29 height 25
click at [212, 458] on link "Money and Accounts" at bounding box center [223, 455] width 333 height 30
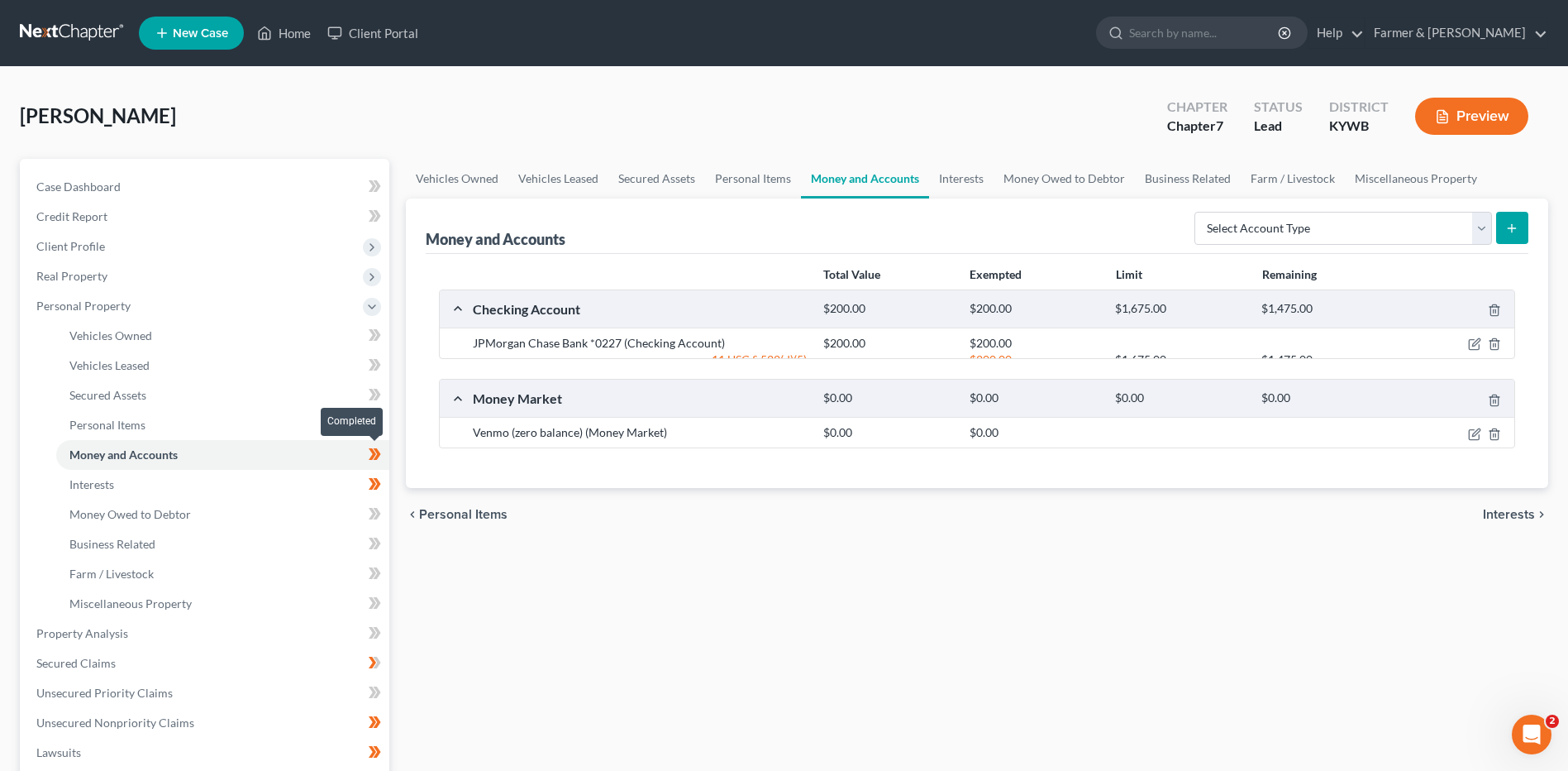
click at [384, 459] on span at bounding box center [375, 456] width 29 height 25
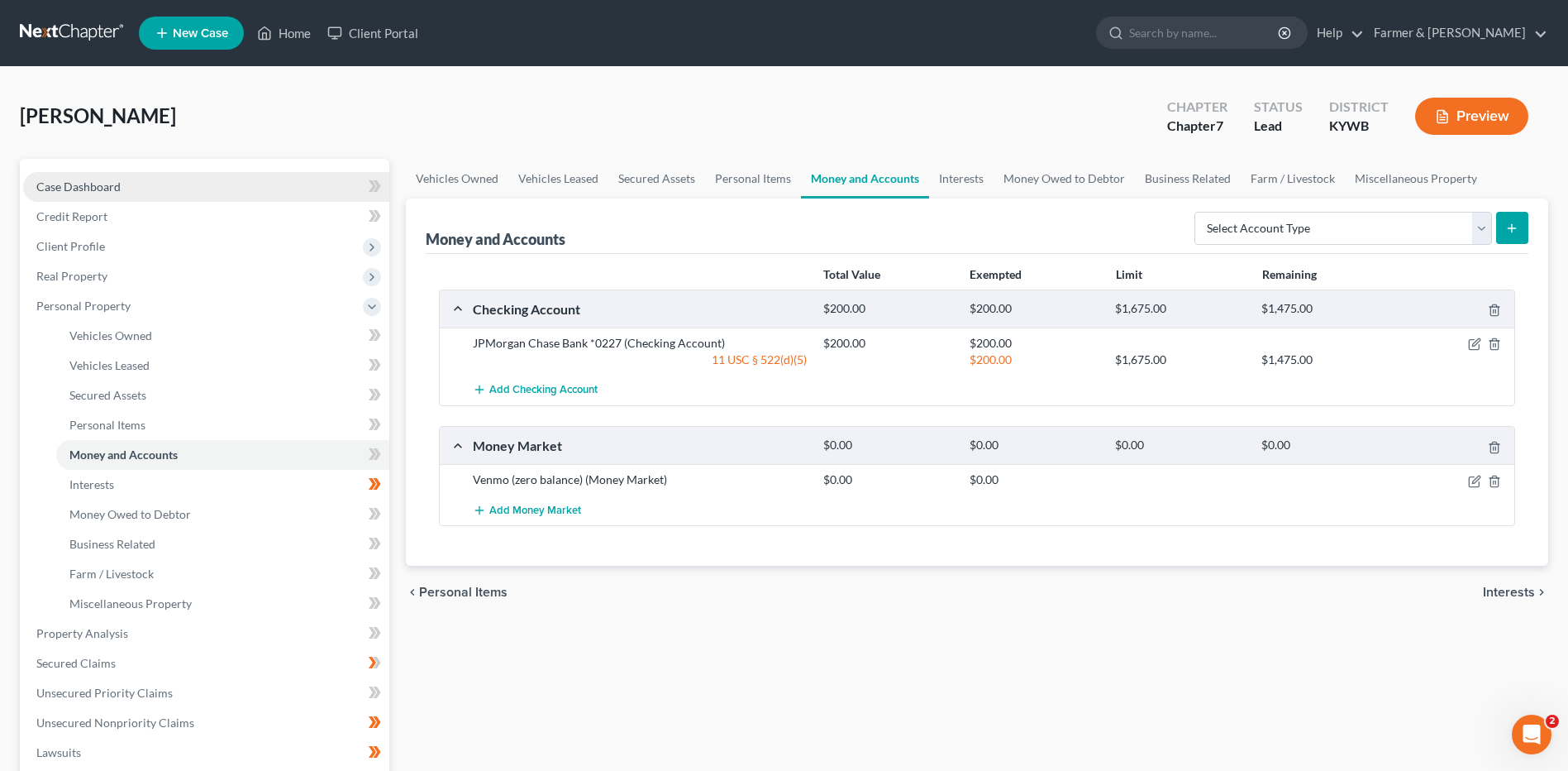
click at [153, 186] on link "Case Dashboard" at bounding box center [206, 187] width 366 height 30
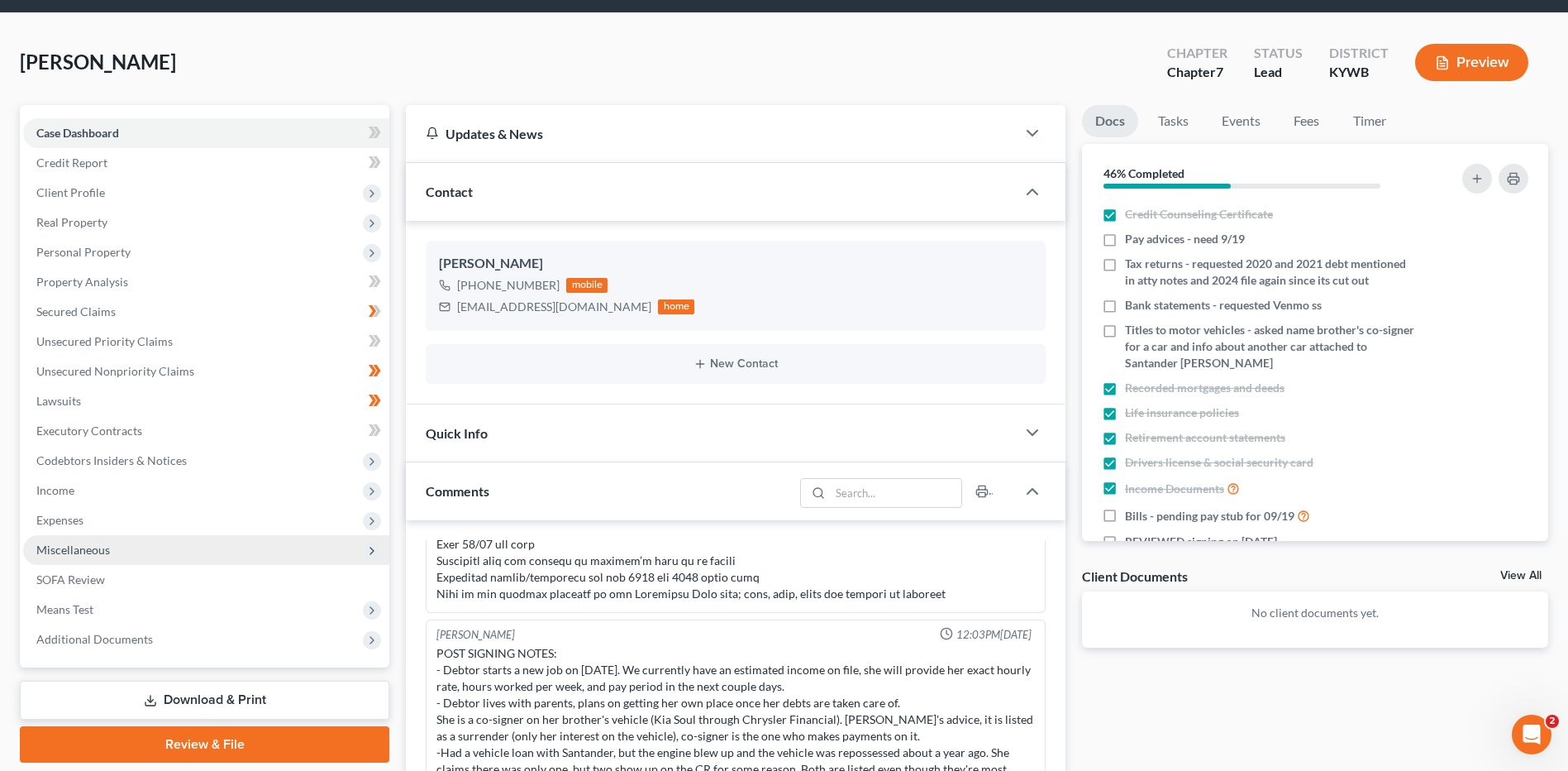
scroll to position [83, 0]
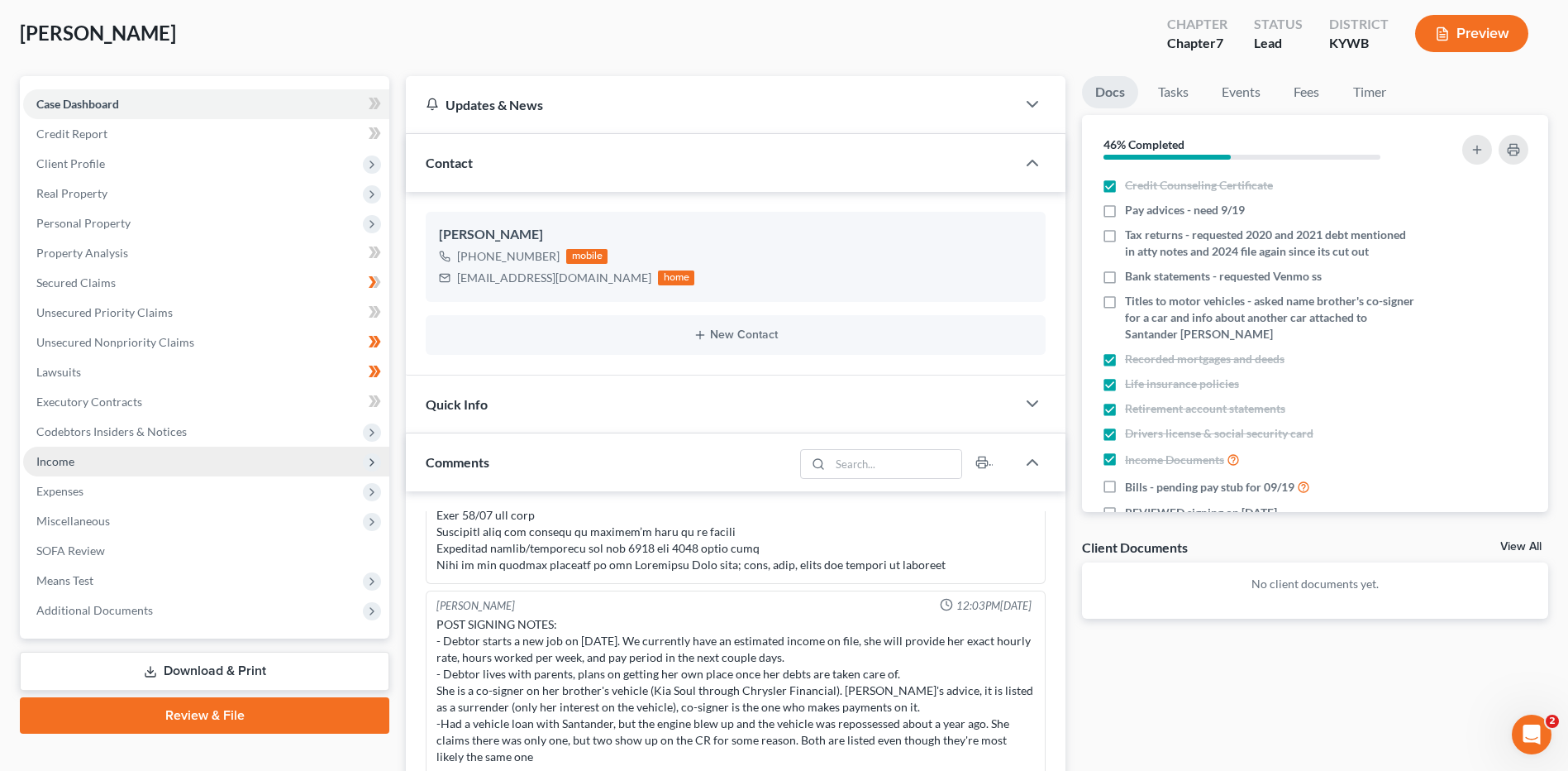
click at [144, 448] on span "Income" at bounding box center [206, 461] width 366 height 30
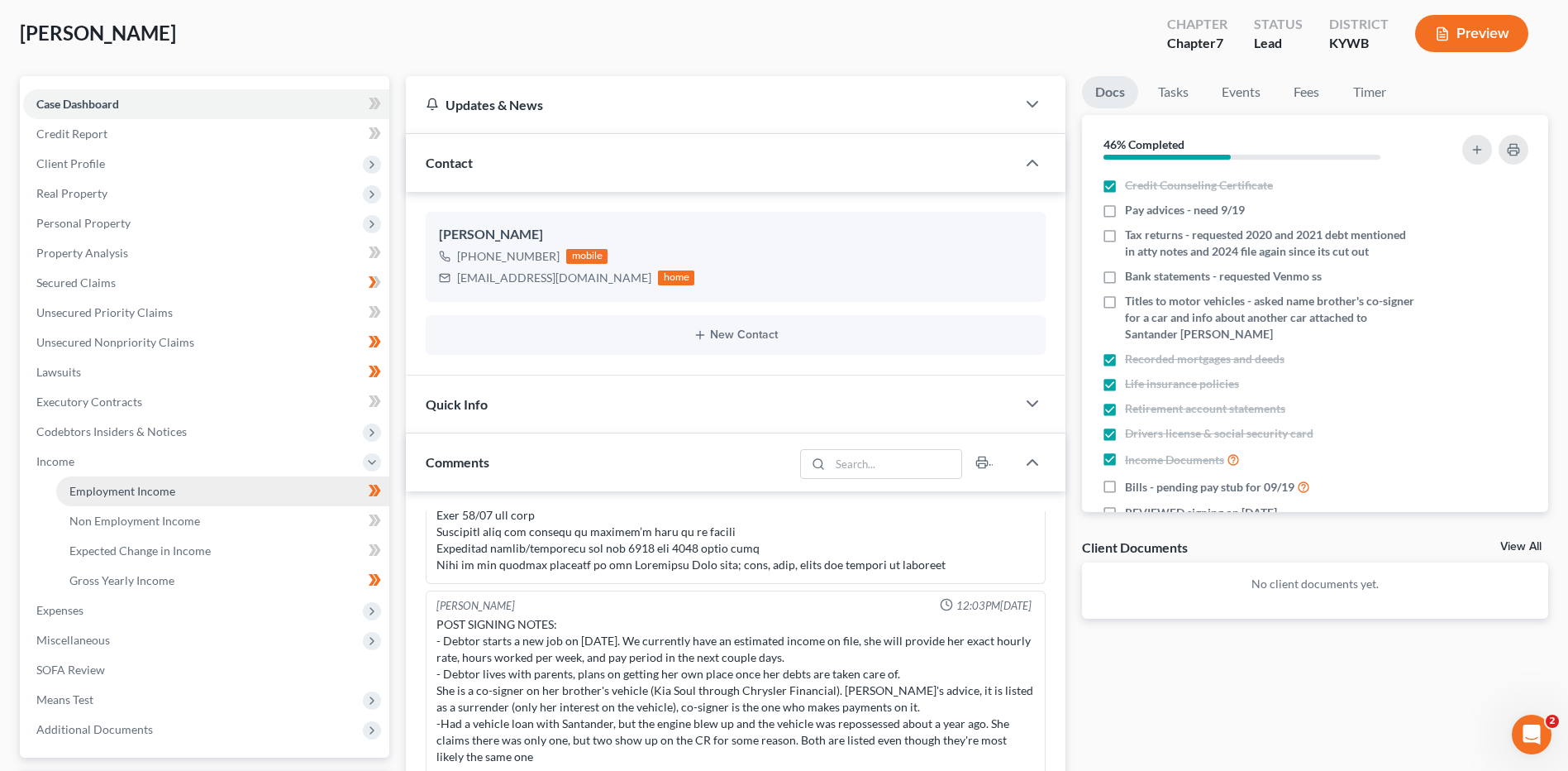
click at [156, 479] on link "Employment Income" at bounding box center [223, 491] width 333 height 30
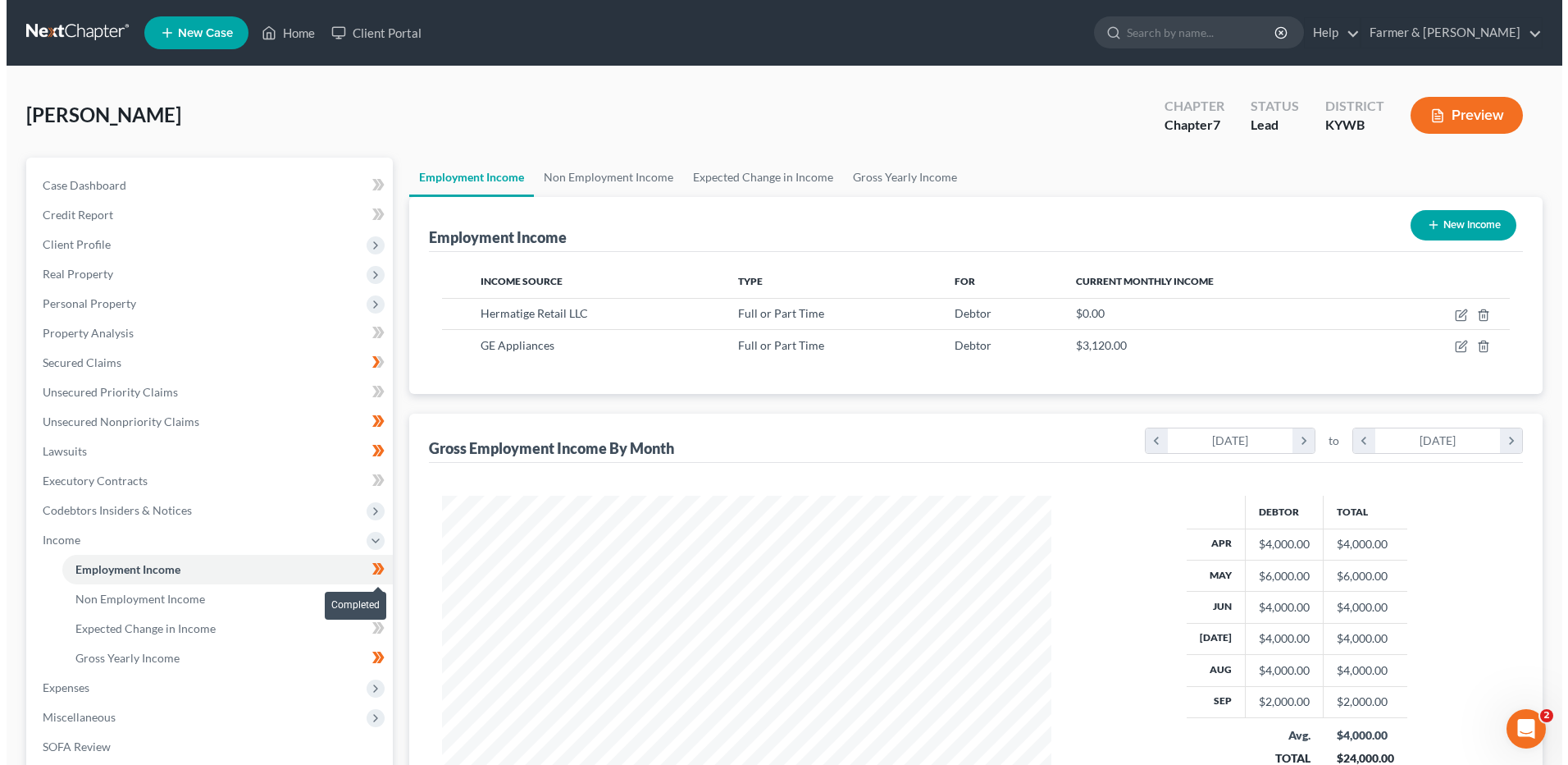
scroll to position [305, 642]
click at [376, 569] on icon at bounding box center [374, 568] width 7 height 12
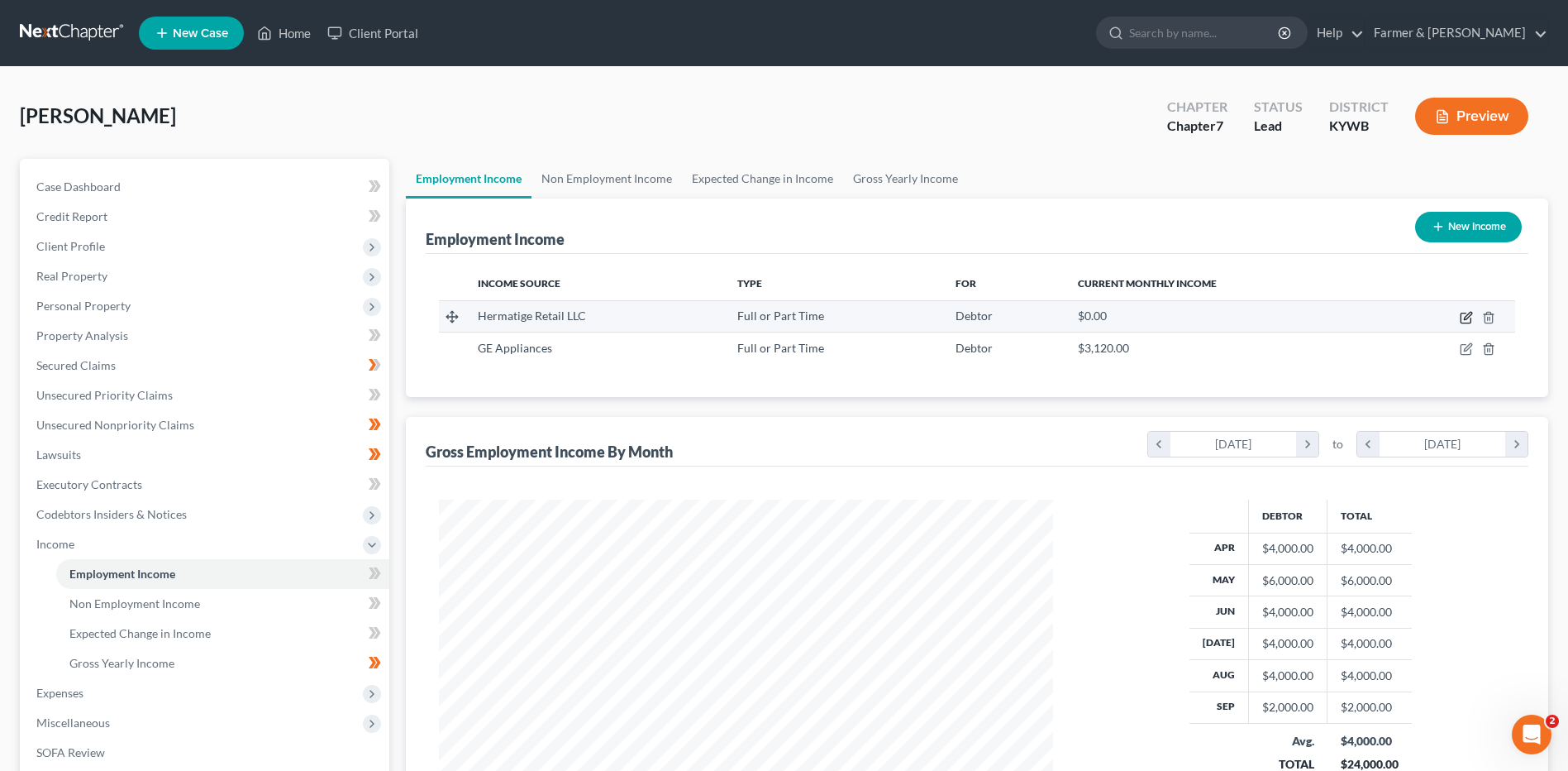
click at [1460, 320] on icon "button" at bounding box center [1466, 317] width 14 height 14
select select "0"
select select "18"
select select "2"
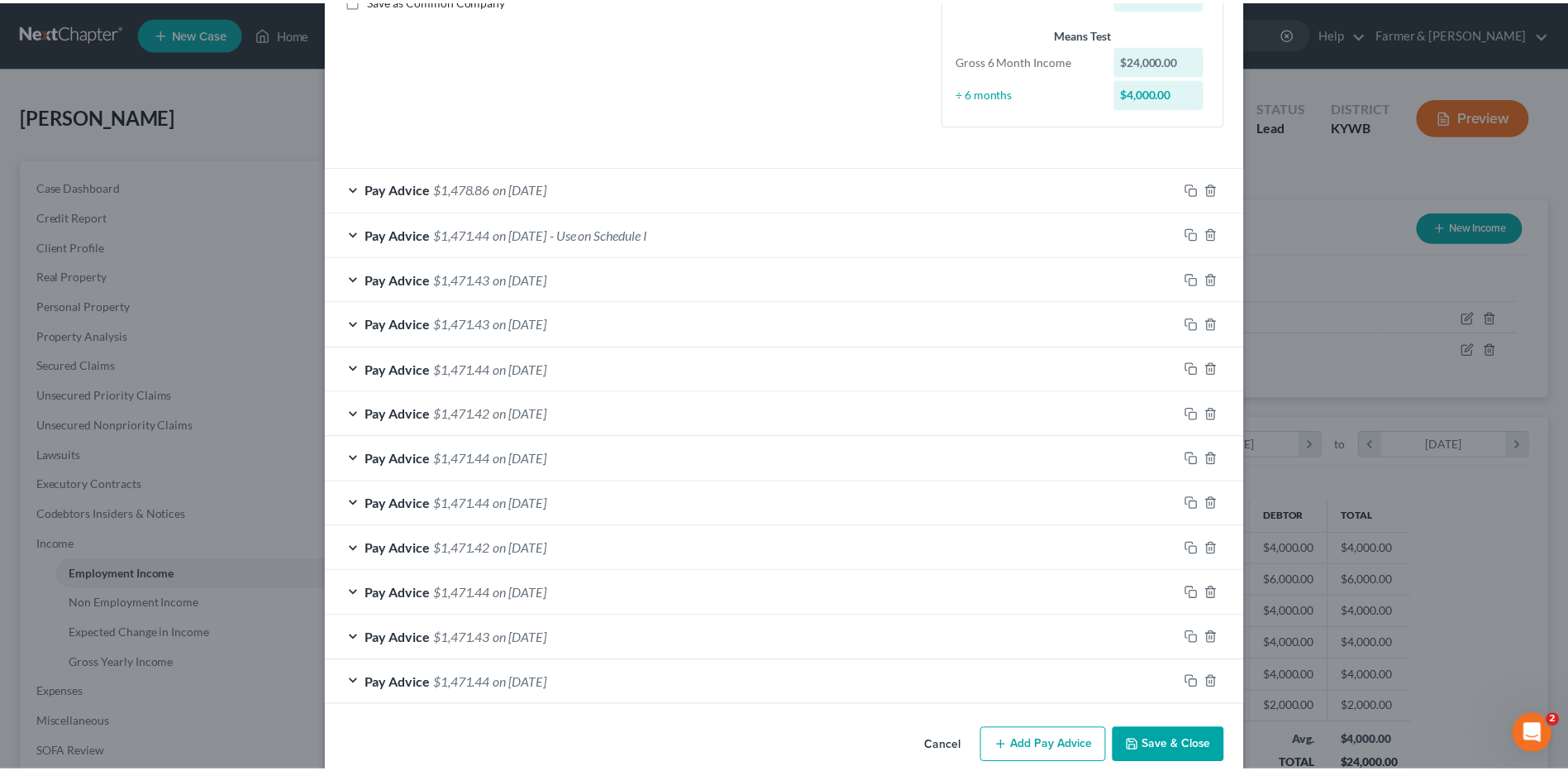
scroll to position [422, 0]
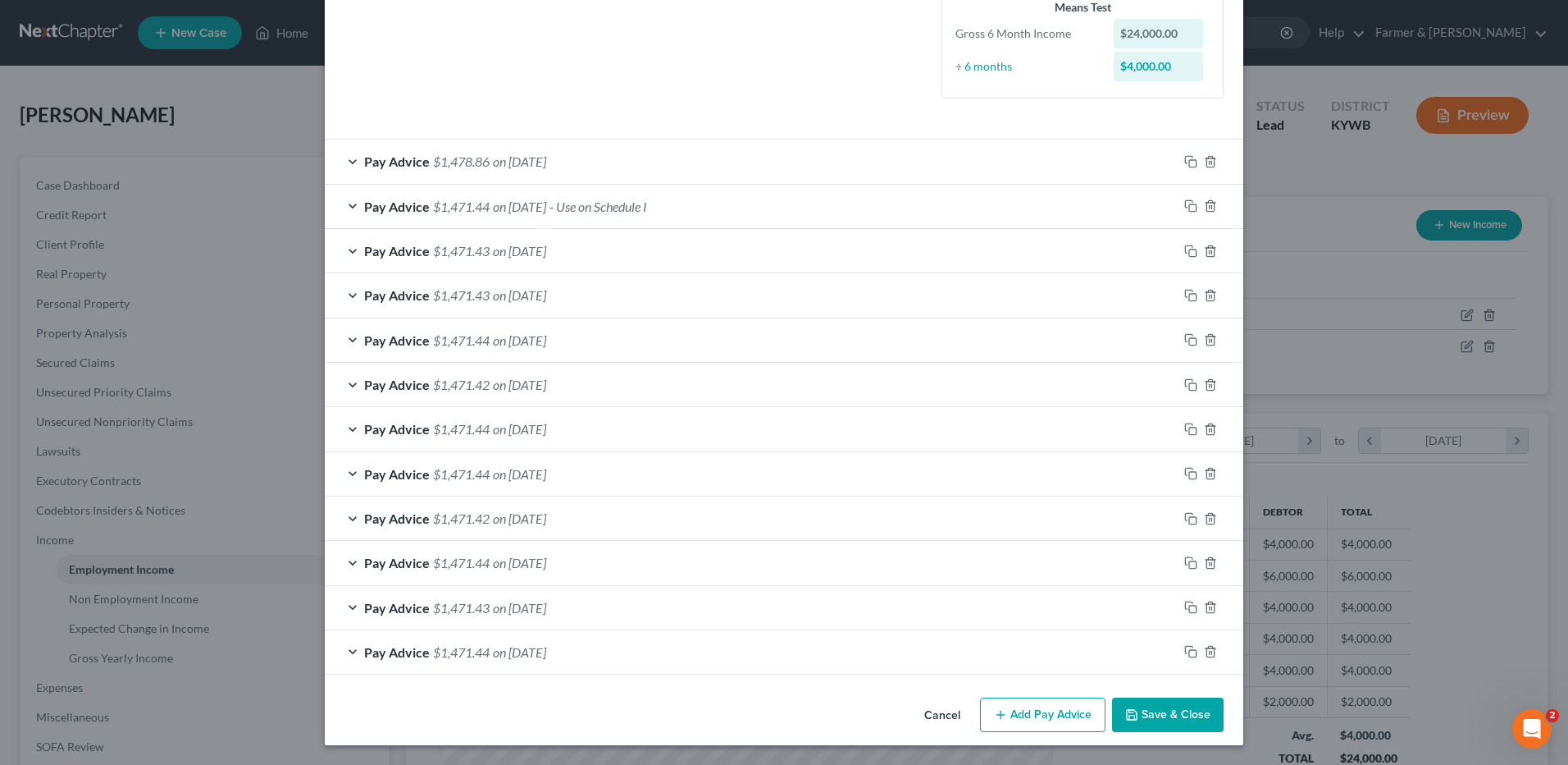
click at [1150, 706] on button "Save & Close" at bounding box center [1167, 714] width 111 height 34
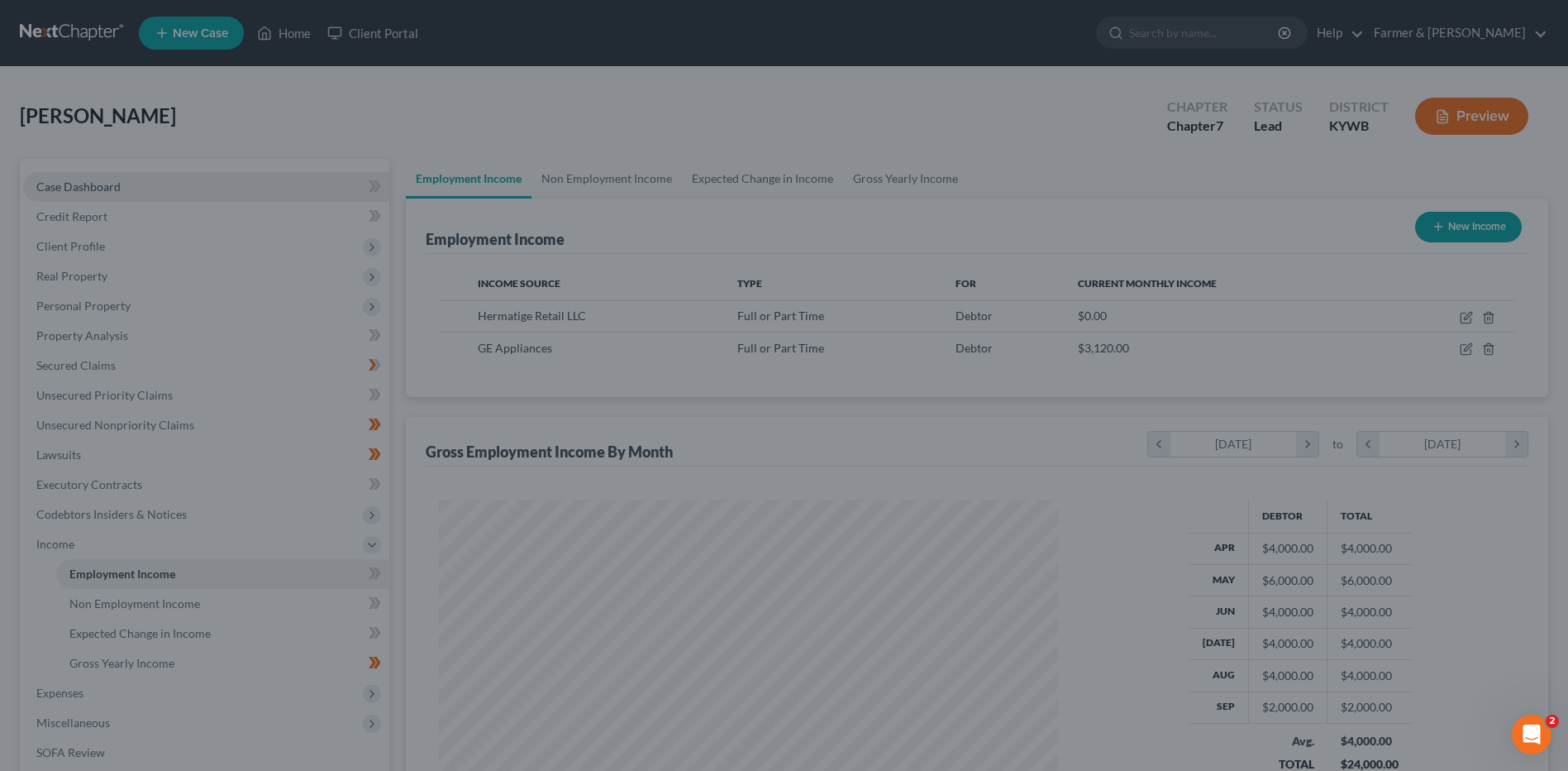
scroll to position [826648, 826081]
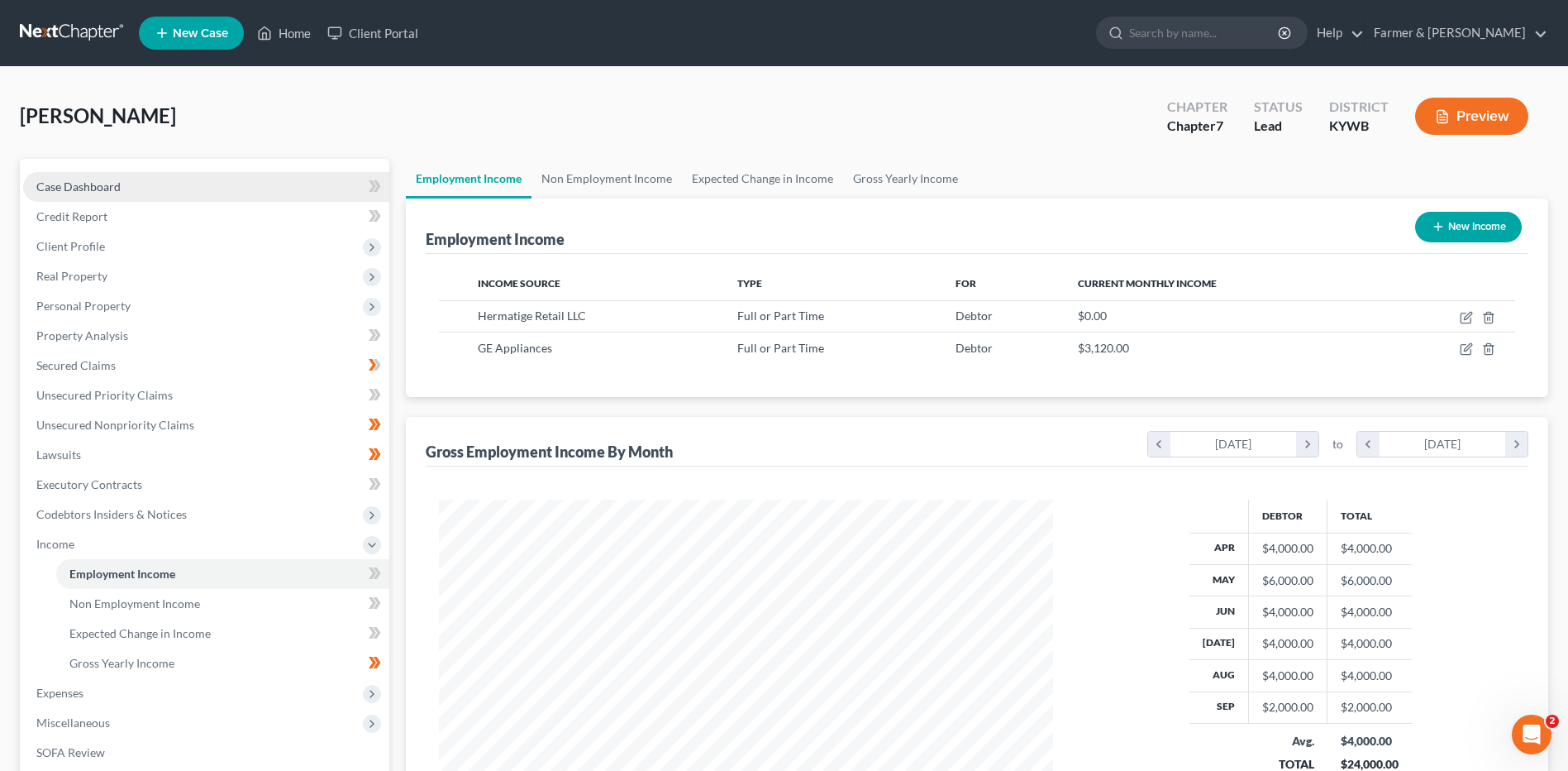
click at [174, 192] on link "Case Dashboard" at bounding box center [206, 187] width 366 height 30
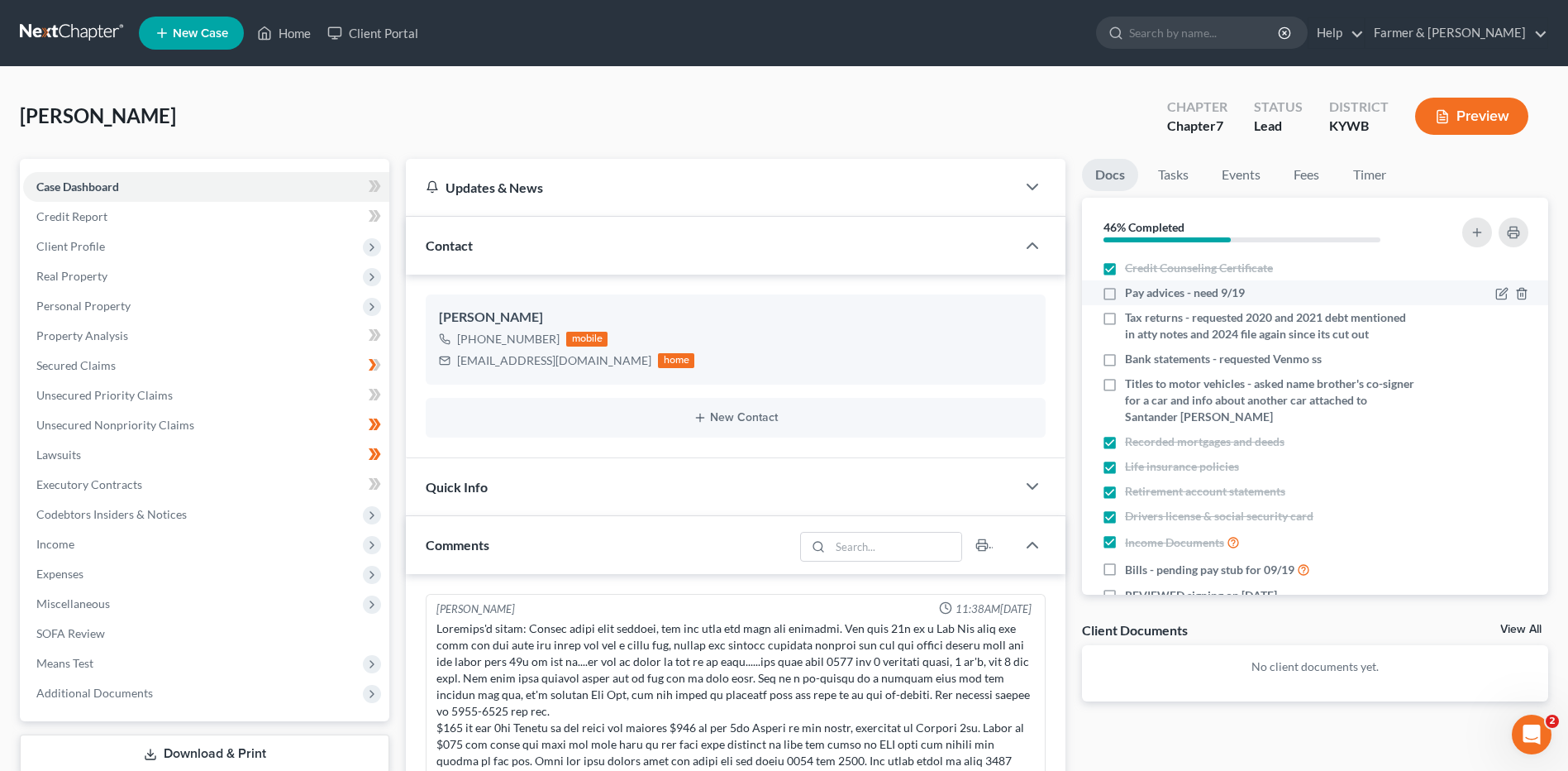
scroll to position [471, 0]
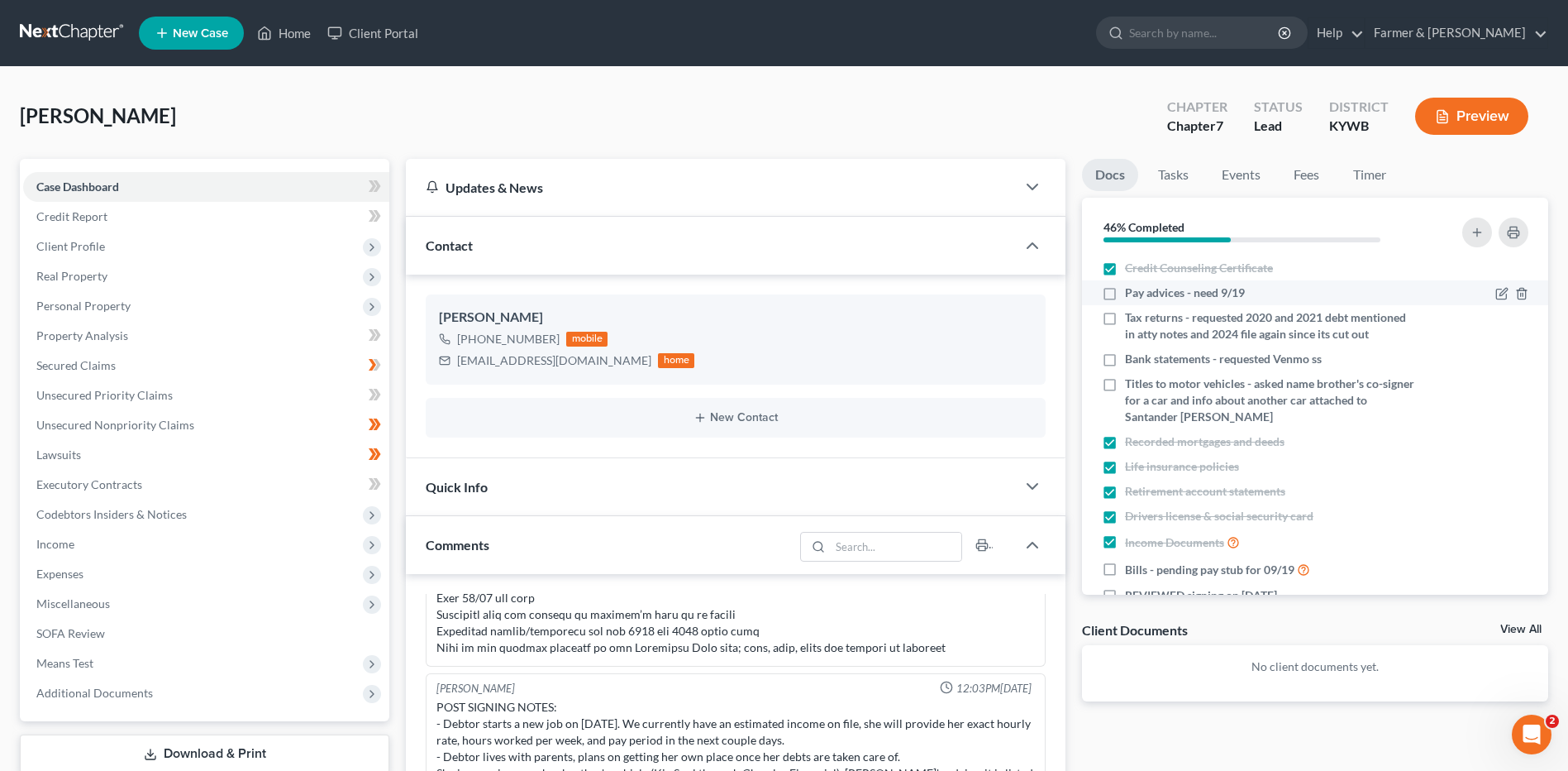
click at [1125, 293] on label "Pay advices - need 9/19" at bounding box center [1185, 293] width 120 height 16
click at [1132, 293] on input "Pay advices - need 9/19" at bounding box center [1137, 290] width 11 height 11
checkbox input "true"
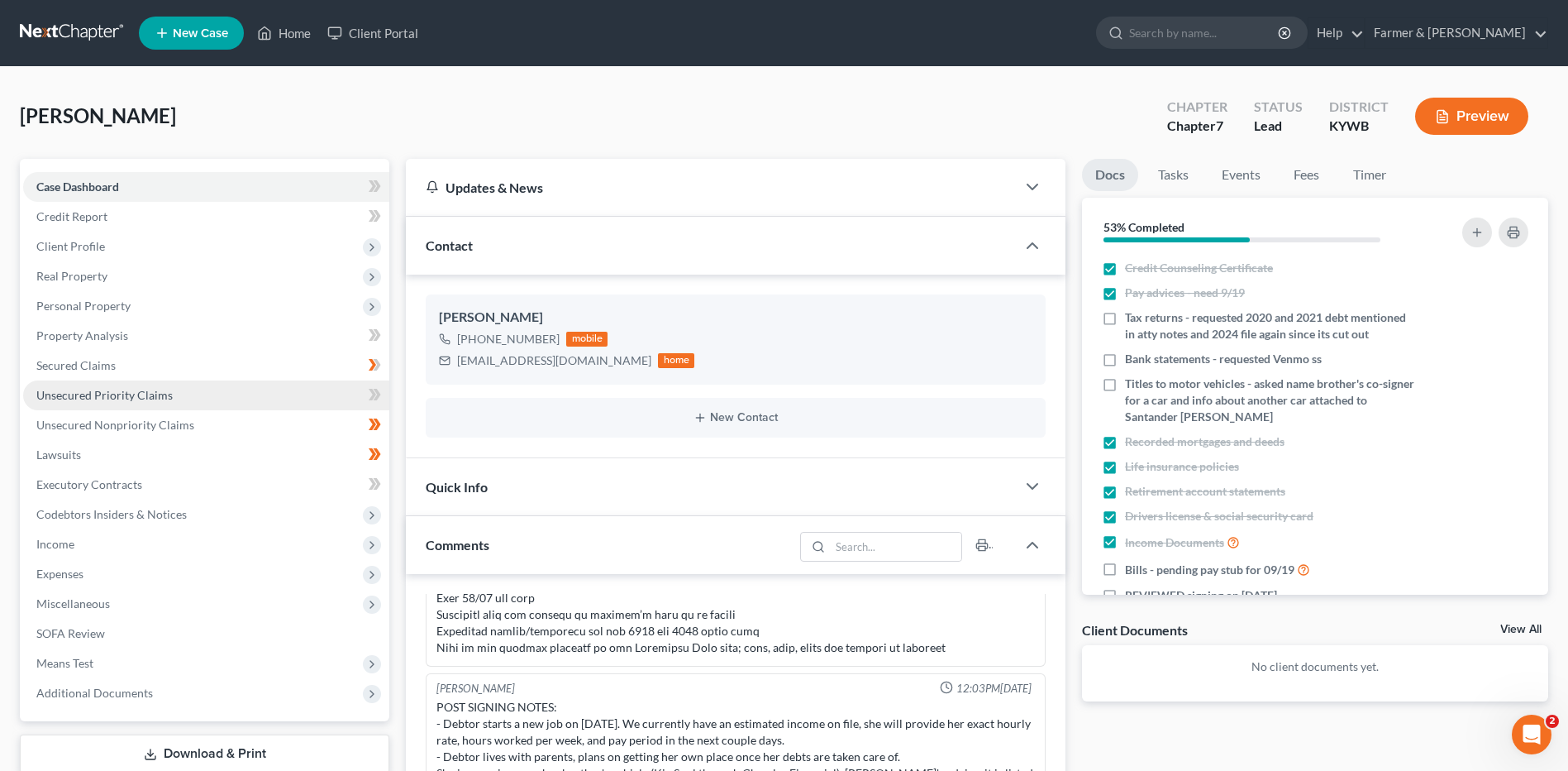
click at [149, 388] on span "Unsecured Priority Claims" at bounding box center [105, 395] width 137 height 14
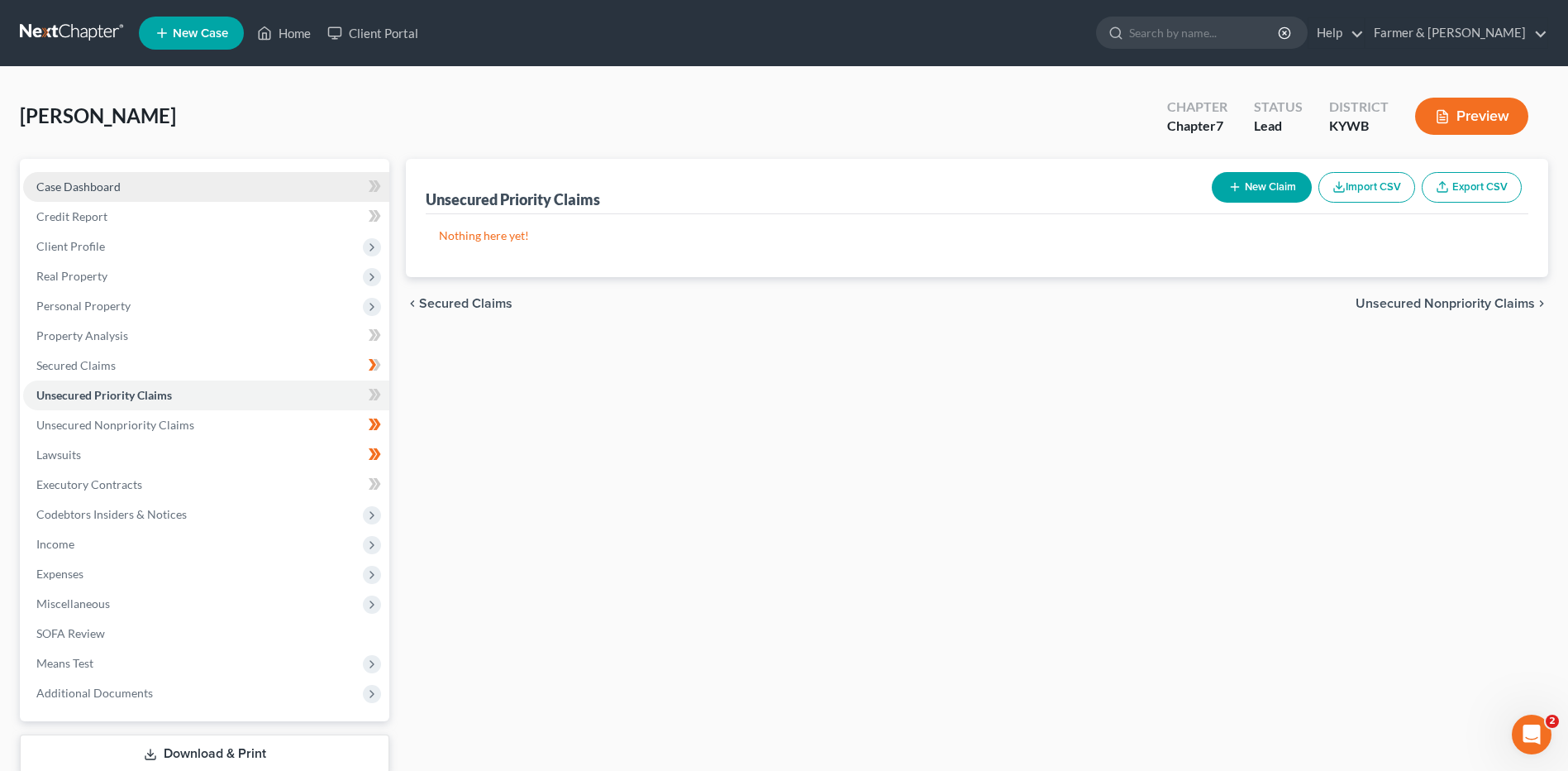
click at [173, 182] on link "Case Dashboard" at bounding box center [206, 187] width 366 height 30
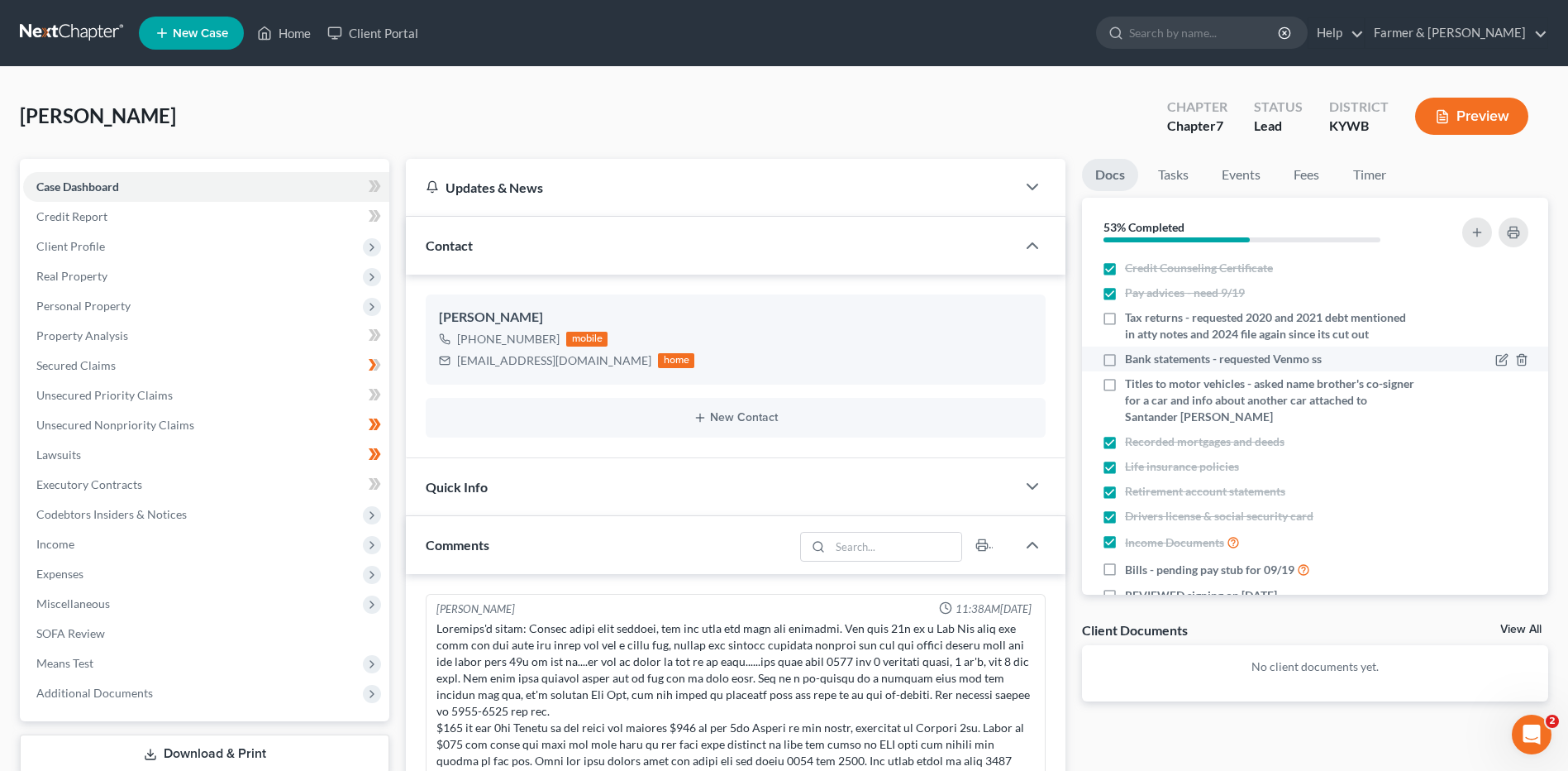
scroll to position [471, 0]
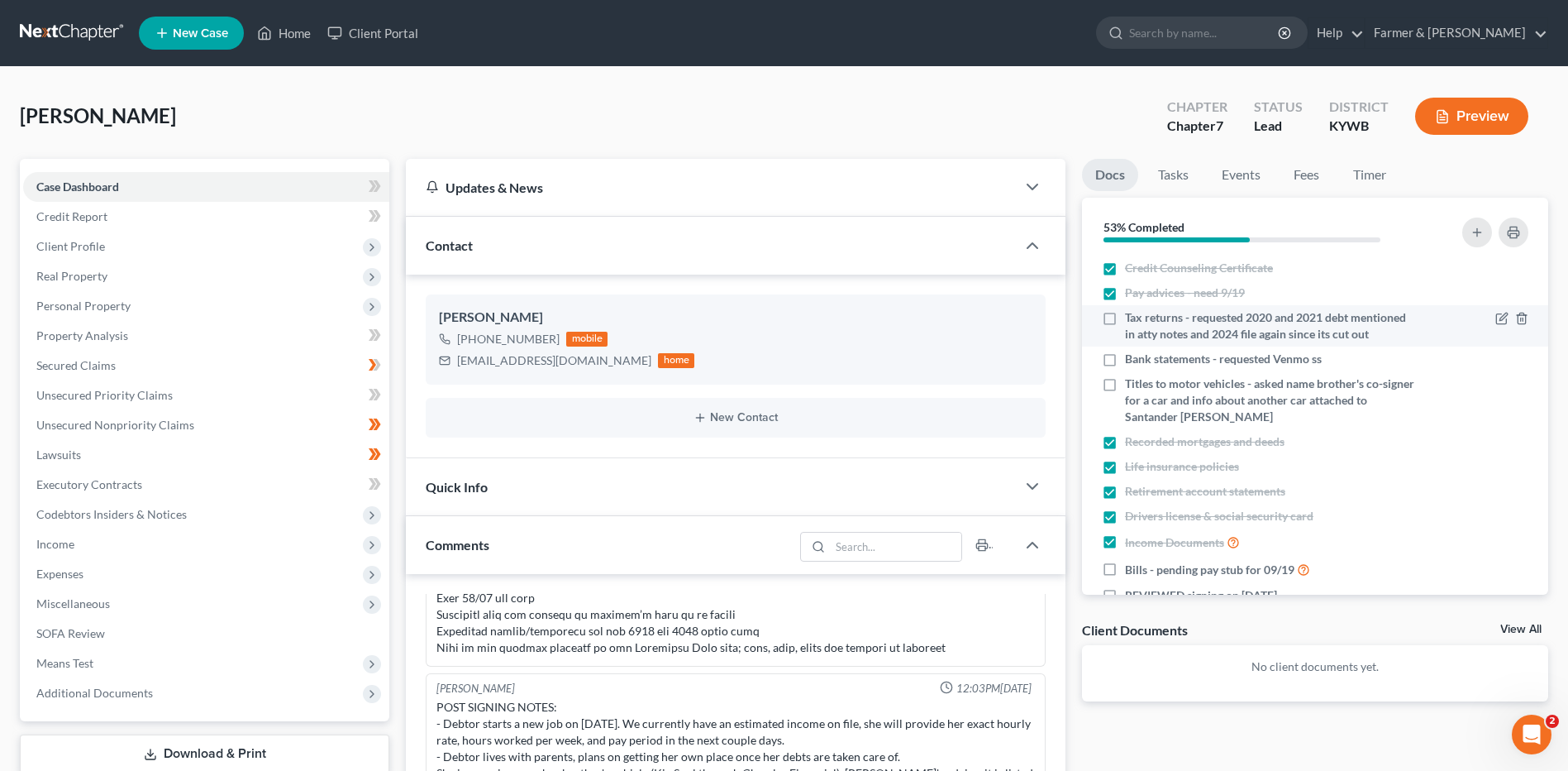
click at [1125, 317] on label "Tax returns - requested 2020 and 2021 debt mentioned in atty notes and 2024 fil…" at bounding box center [1271, 325] width 292 height 33
click at [1132, 317] on input "Tax returns - requested 2020 and 2021 debt mentioned in atty notes and 2024 fil…" at bounding box center [1137, 314] width 11 height 11
checkbox input "true"
drag, startPoint x: 1112, startPoint y: 375, endPoint x: 1117, endPoint y: 457, distance: 82.2
click at [1125, 367] on label "Bank statements - requested Venmo ss" at bounding box center [1224, 359] width 197 height 16
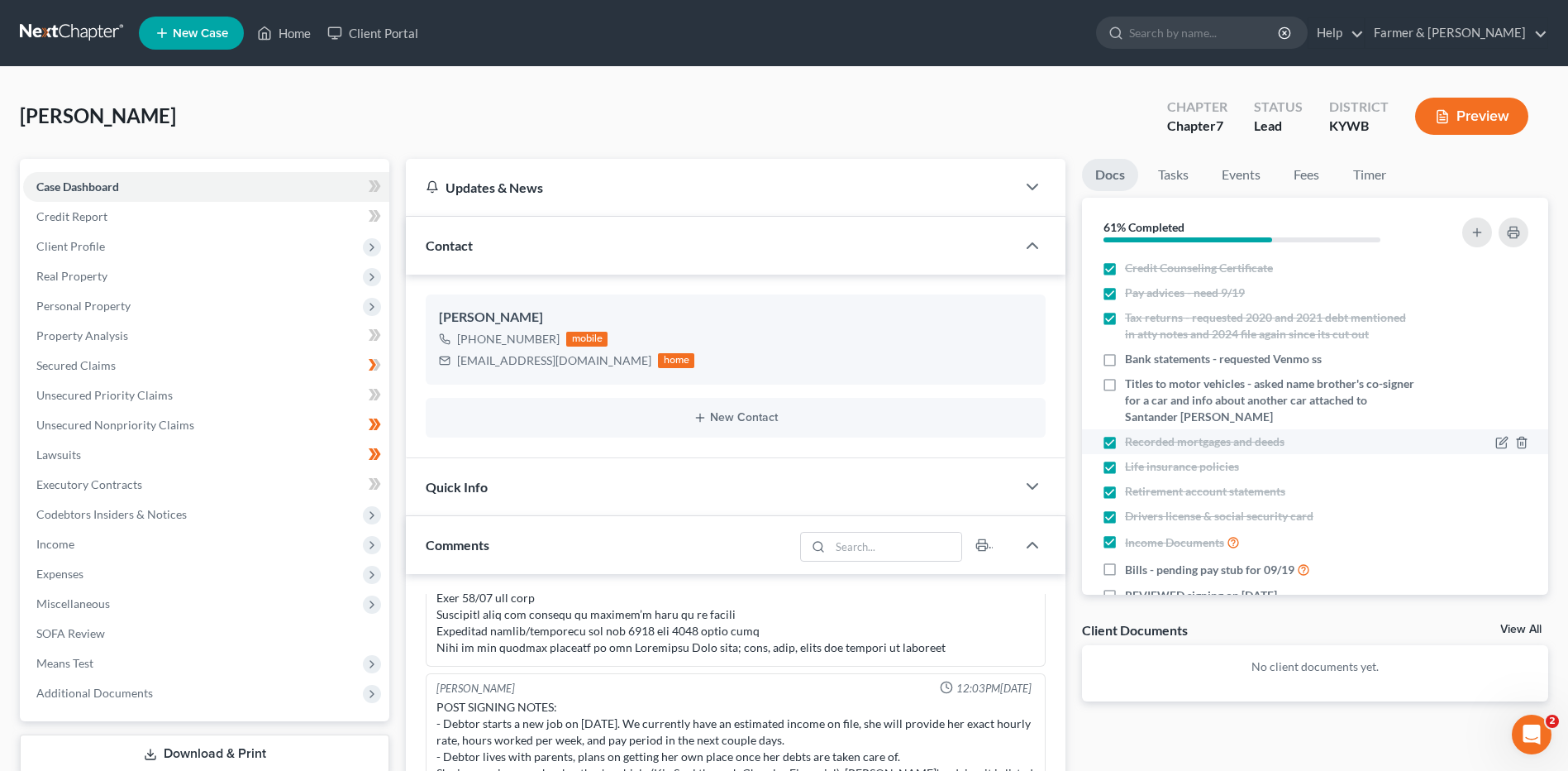
click at [1132, 362] on input "Bank statements - requested Venmo ss" at bounding box center [1137, 356] width 11 height 11
checkbox input "true"
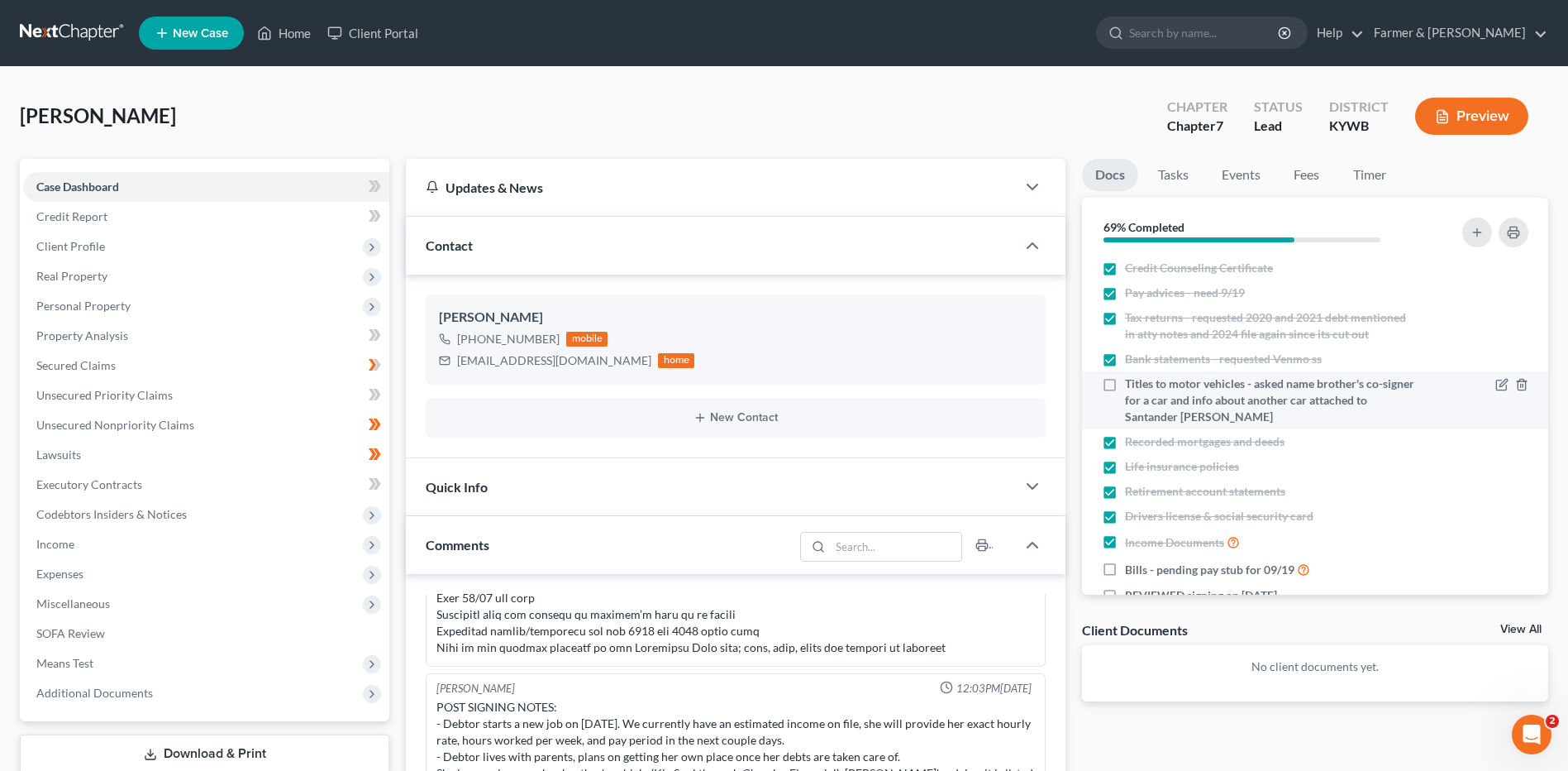
click at [1125, 400] on label "Titles to motor vehicles - asked name brother's co-signer for a car and info ab…" at bounding box center [1271, 400] width 292 height 49
click at [1132, 386] on input "Titles to motor vehicles - asked name brother's co-signer for a car and info ab…" at bounding box center [1137, 381] width 11 height 11
checkbox input "true"
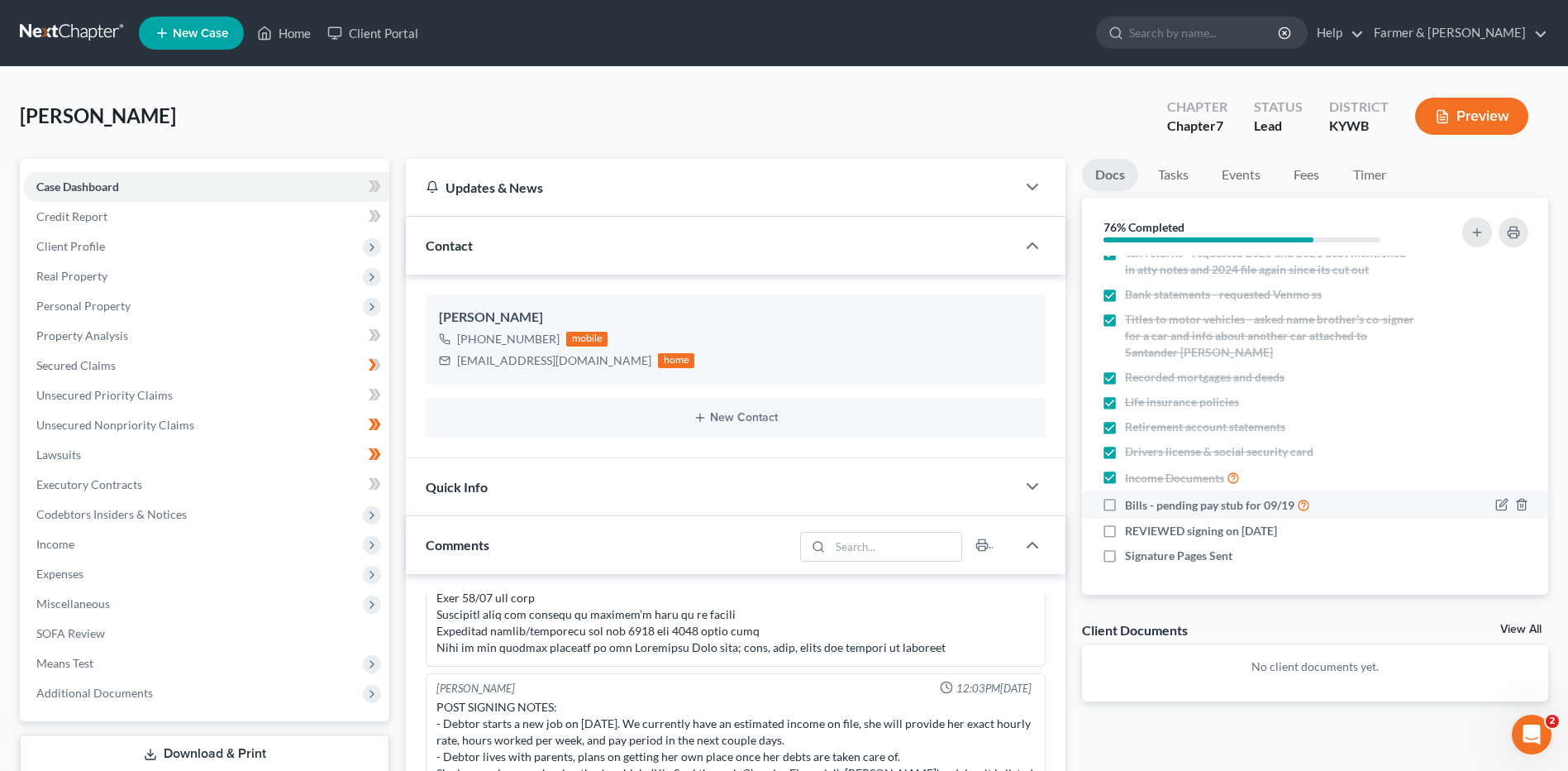
scroll to position [81, 0]
click at [1125, 503] on label "Bills - pending pay stub for 09/19" at bounding box center [1217, 505] width 185 height 19
click at [1132, 503] on input "Bills - pending pay stub for 09/19" at bounding box center [1137, 501] width 11 height 11
checkbox input "true"
drag, startPoint x: 1111, startPoint y: 531, endPoint x: 1113, endPoint y: 558, distance: 27.1
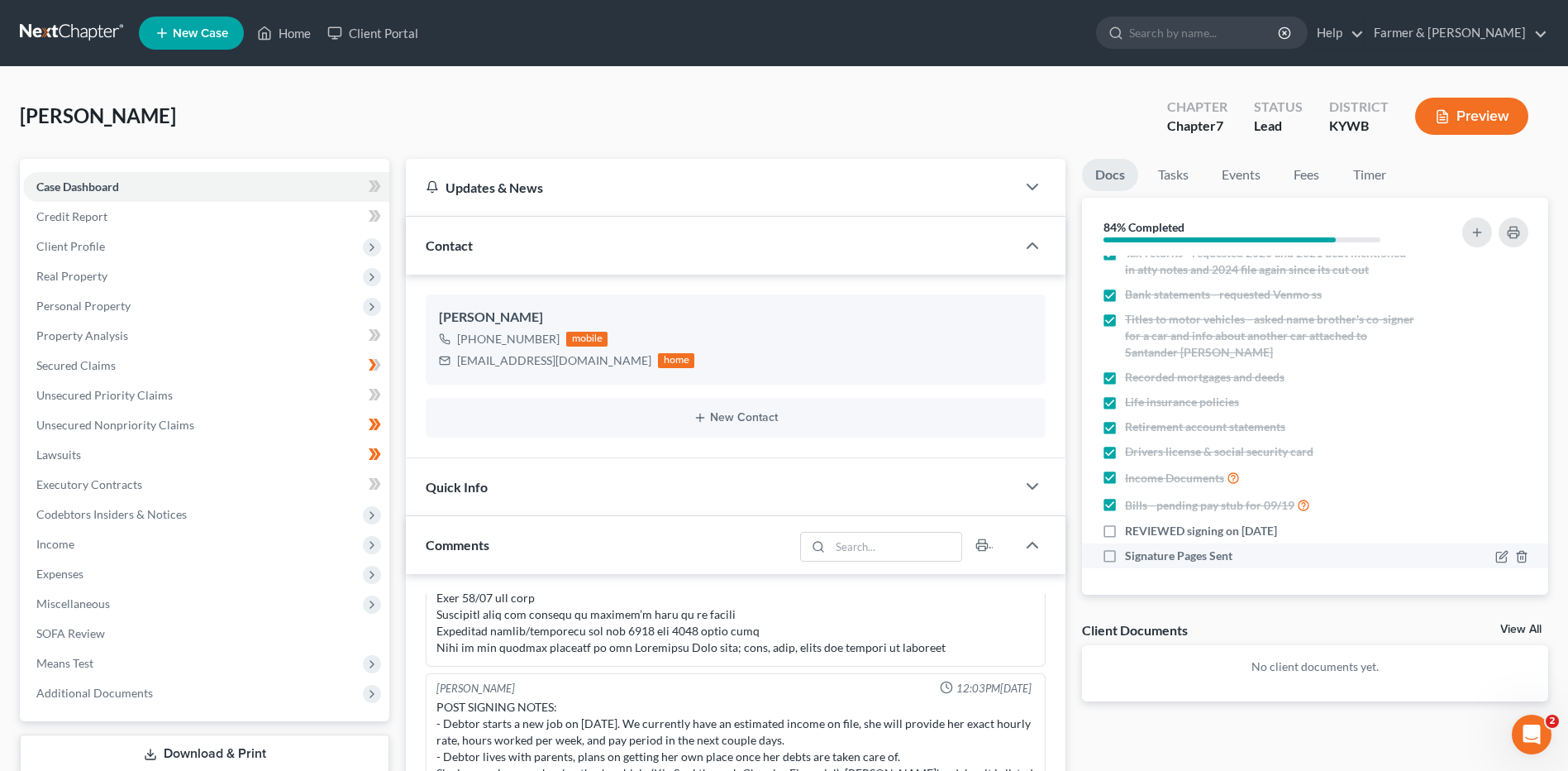
click at [1125, 531] on label "REVIEWED signing on 10/06/2025" at bounding box center [1201, 530] width 152 height 16
click at [1132, 531] on input "REVIEWED signing on 10/06/2025" at bounding box center [1137, 528] width 11 height 11
checkbox input "true"
click at [1125, 558] on label "Signature Pages Sent" at bounding box center [1179, 556] width 108 height 16
click at [1132, 558] on input "Signature Pages Sent" at bounding box center [1137, 553] width 11 height 11
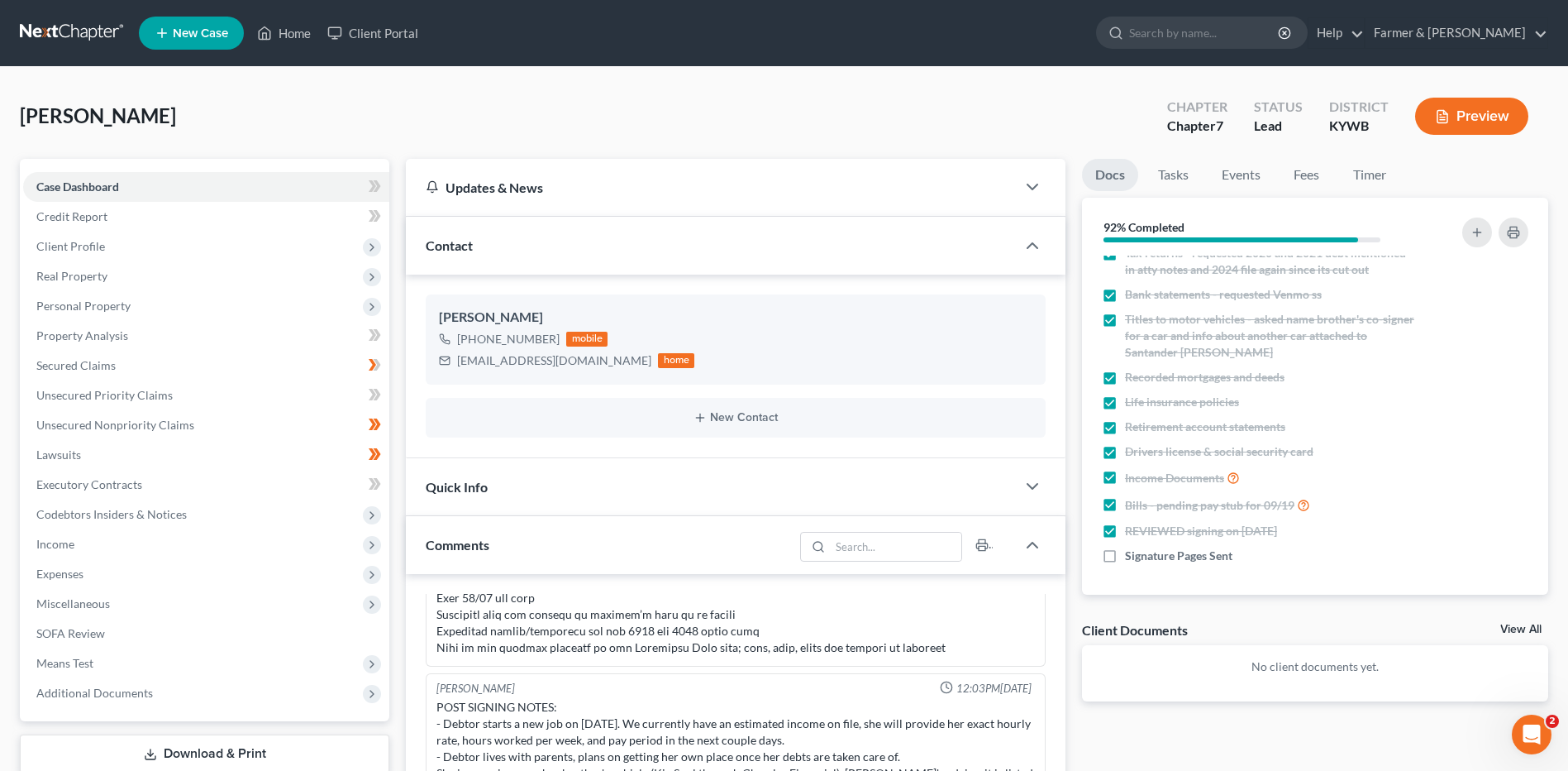
checkbox input "true"
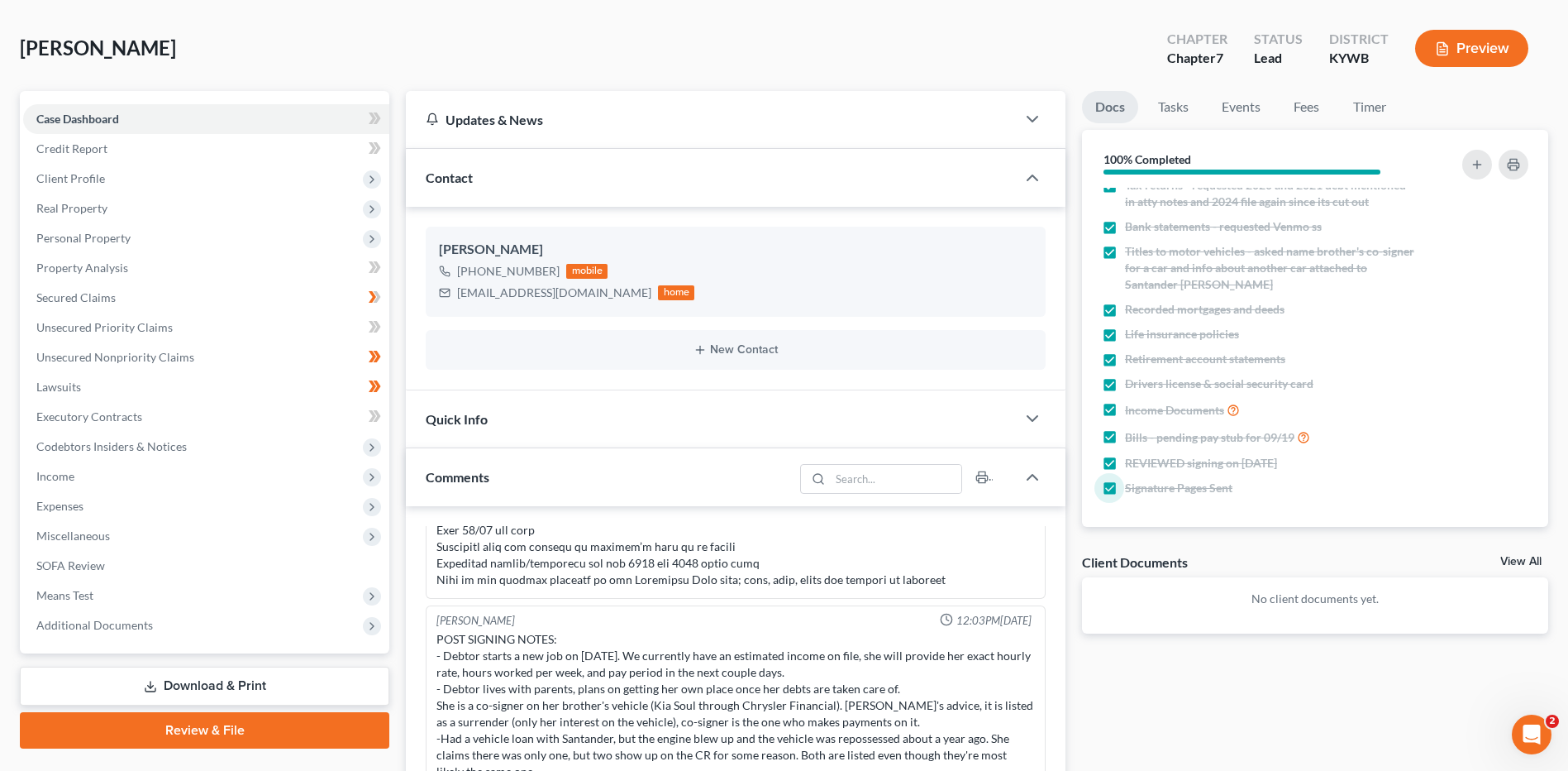
scroll to position [0, 0]
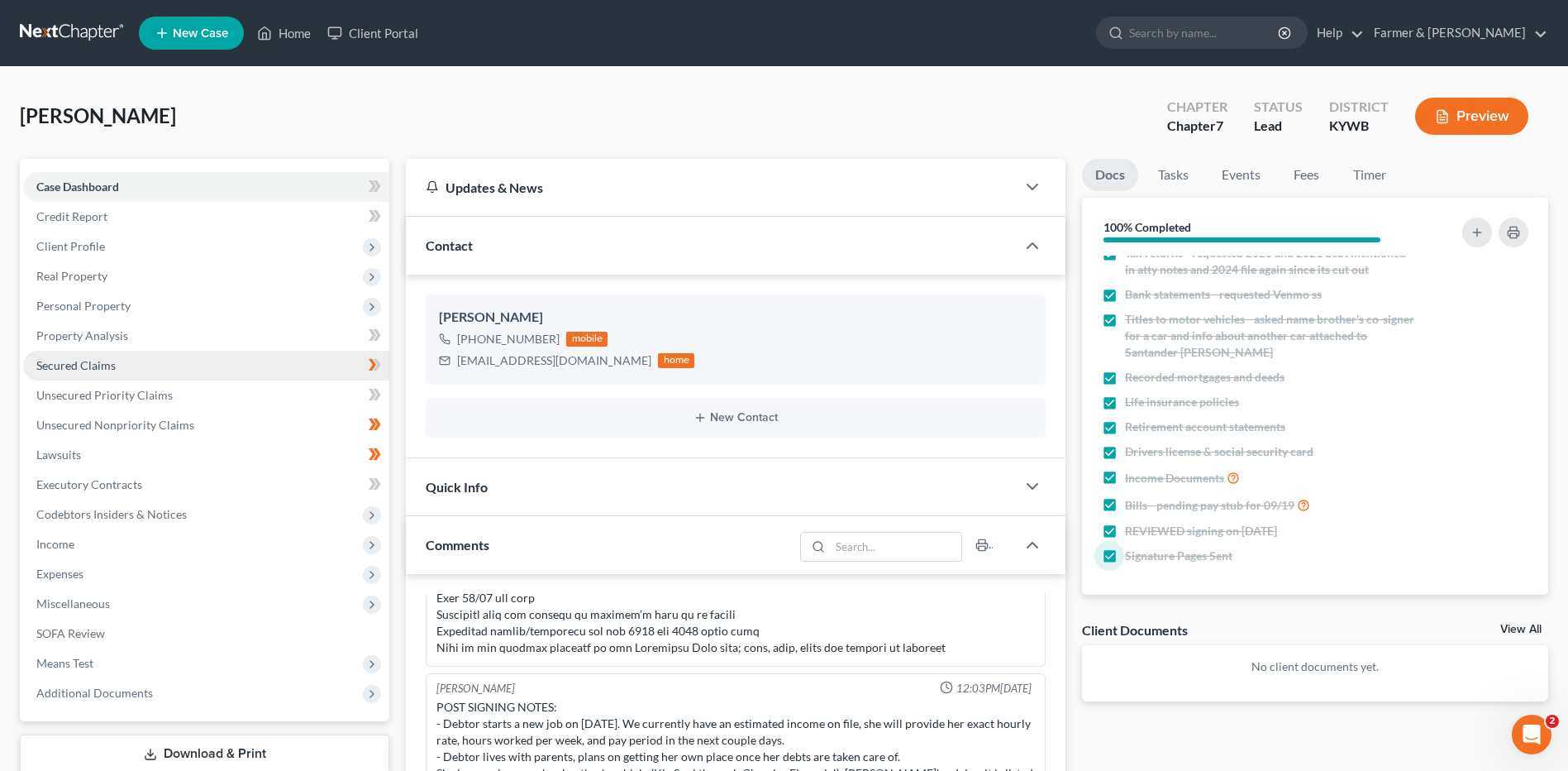
click at [237, 359] on link "Secured Claims" at bounding box center [206, 365] width 366 height 30
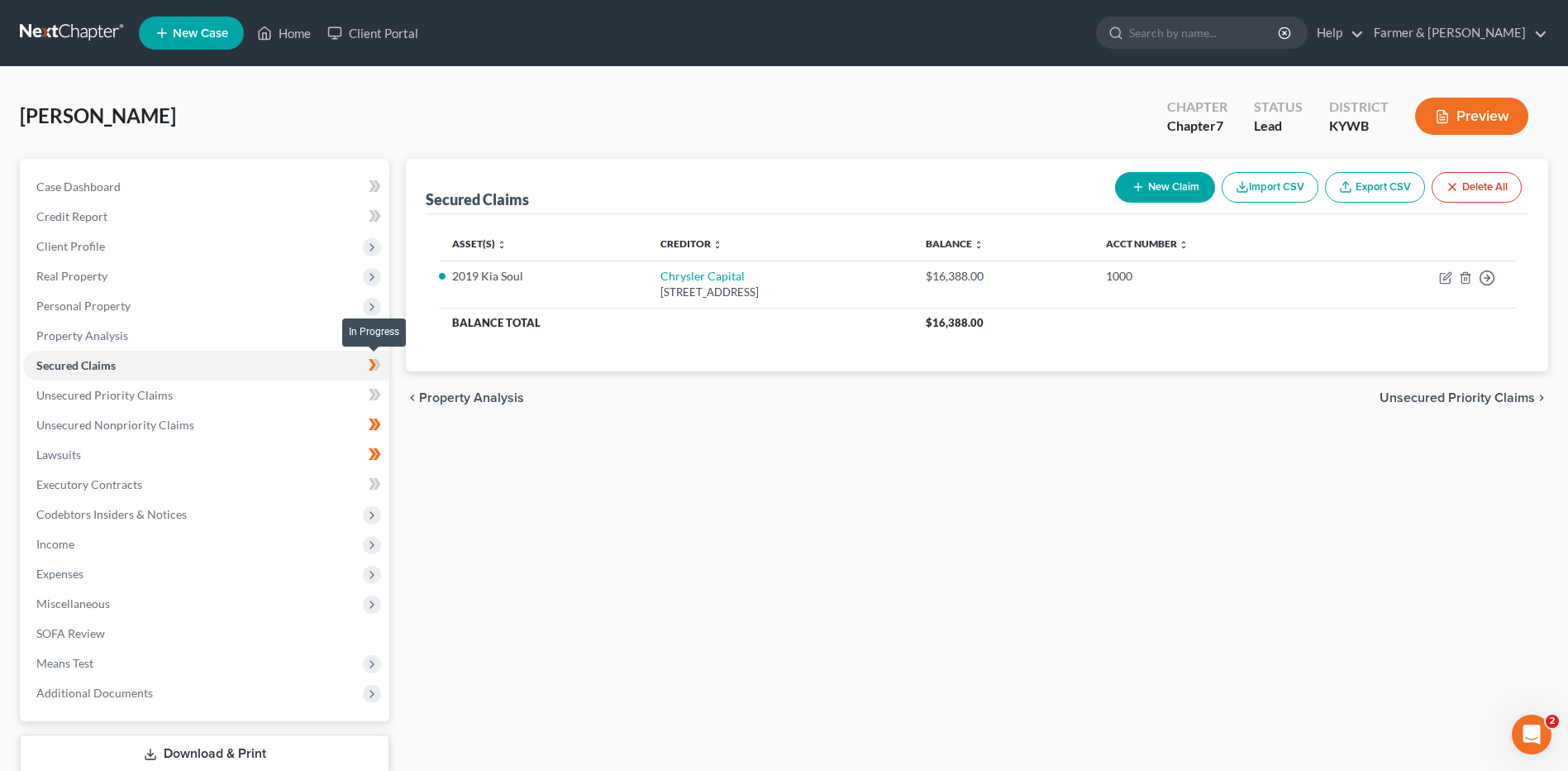
click at [385, 371] on span at bounding box center [375, 366] width 29 height 25
click at [384, 371] on span at bounding box center [375, 366] width 29 height 25
drag, startPoint x: 254, startPoint y: 397, endPoint x: 244, endPoint y: 418, distance: 23.3
click at [253, 397] on link "Unsecured Priority Claims" at bounding box center [206, 395] width 366 height 30
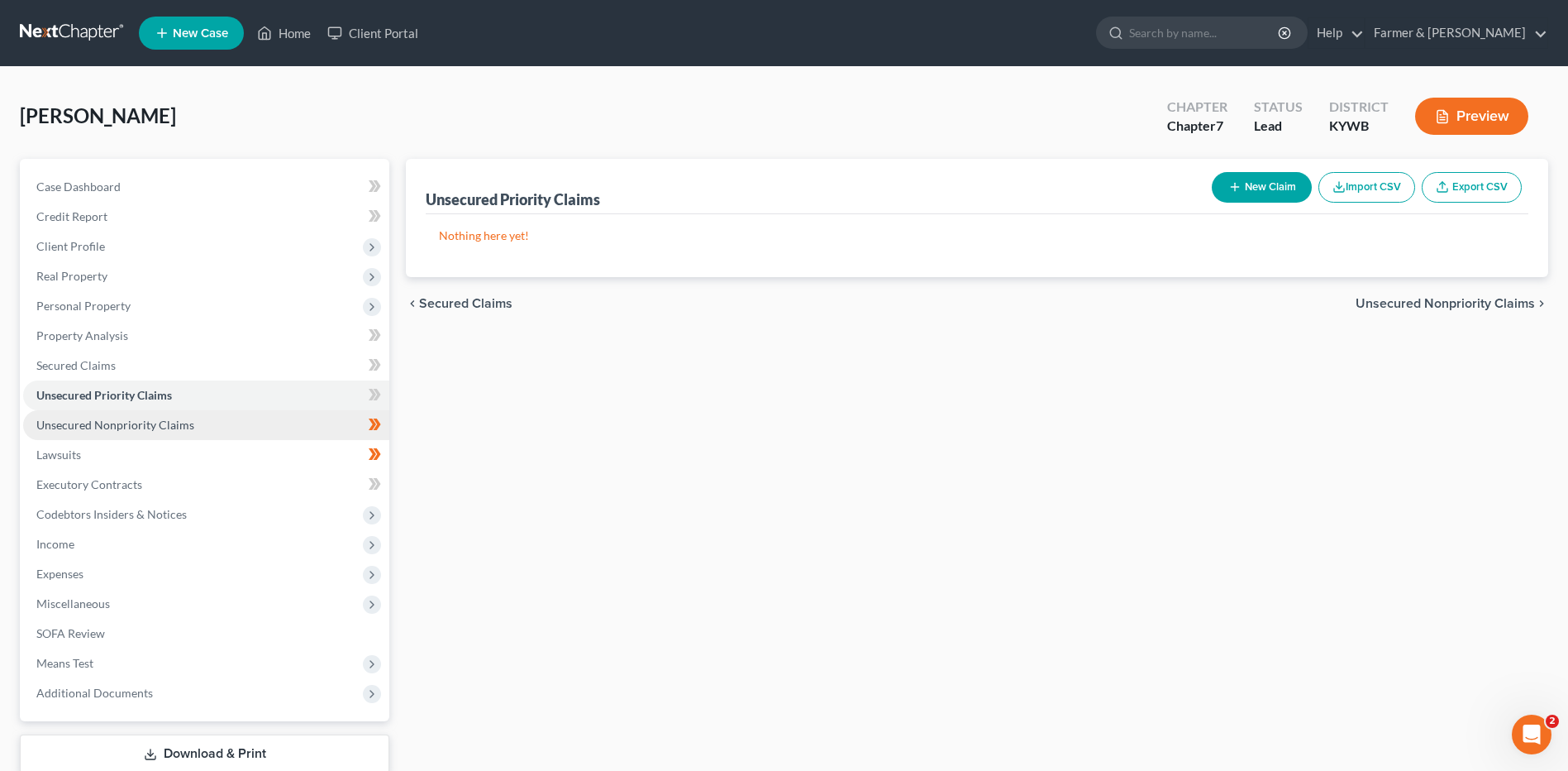
click at [239, 433] on link "Unsecured Nonpriority Claims" at bounding box center [206, 425] width 366 height 30
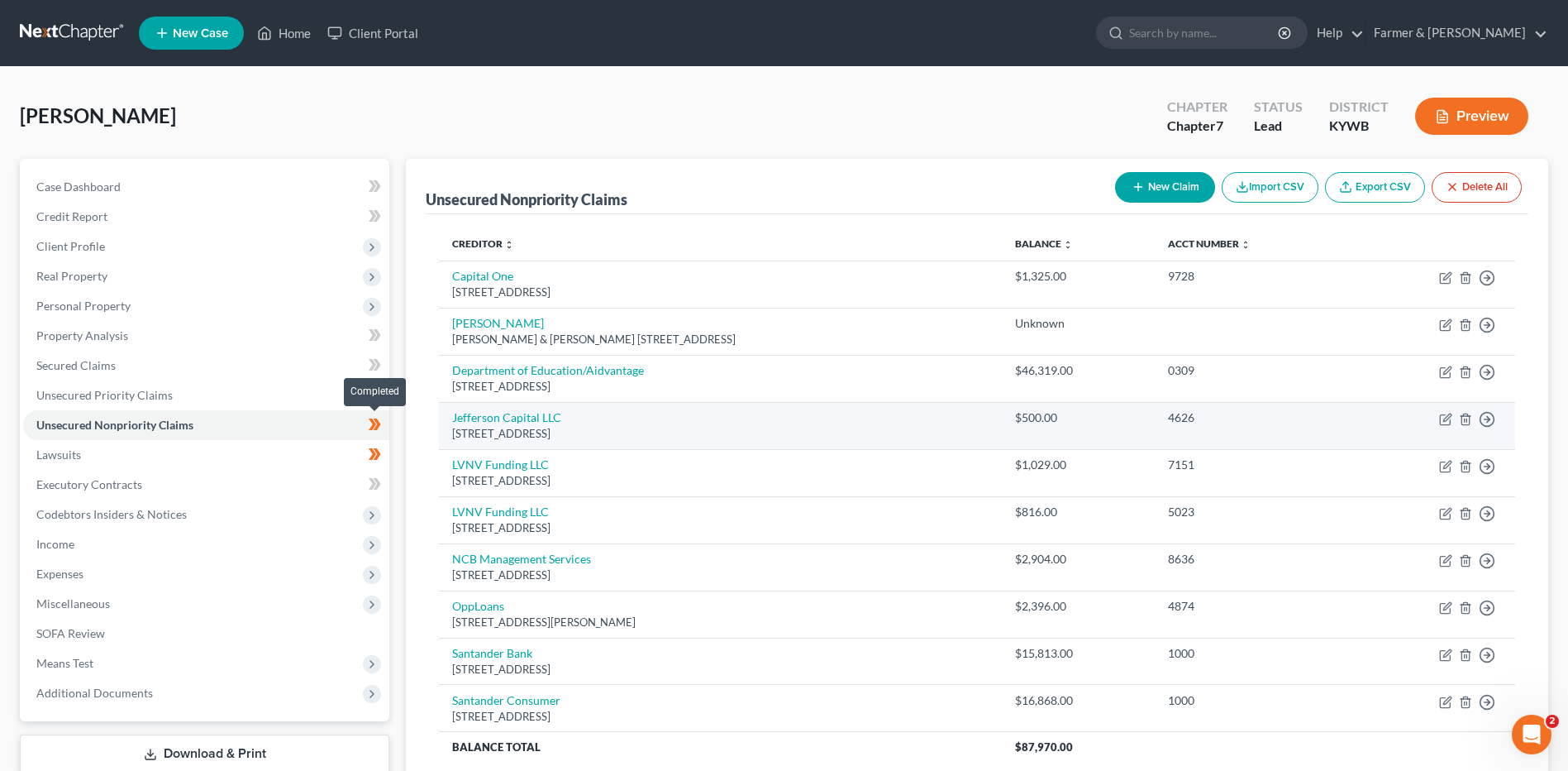
click at [383, 424] on span at bounding box center [375, 427] width 29 height 25
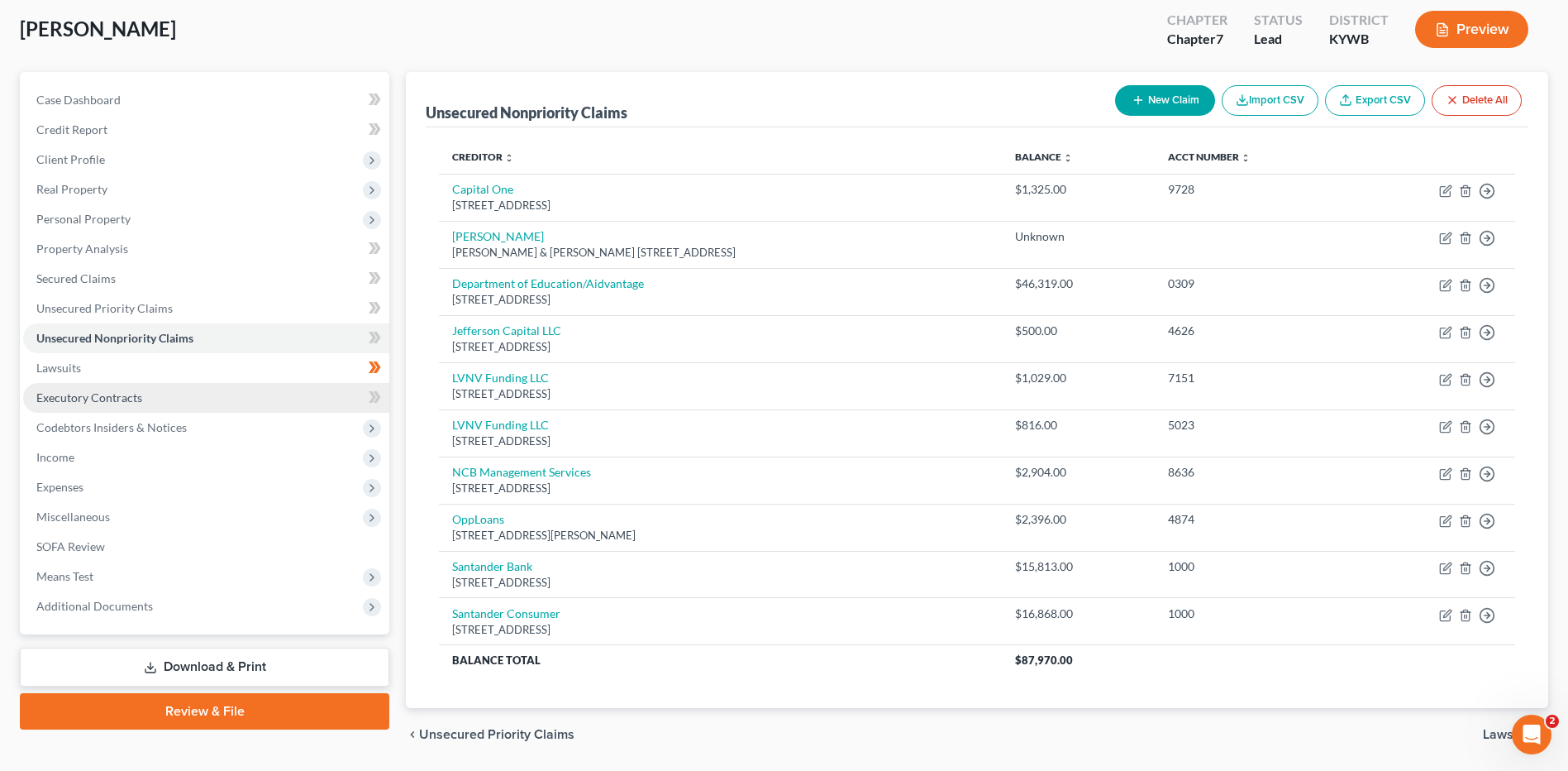
scroll to position [57, 0]
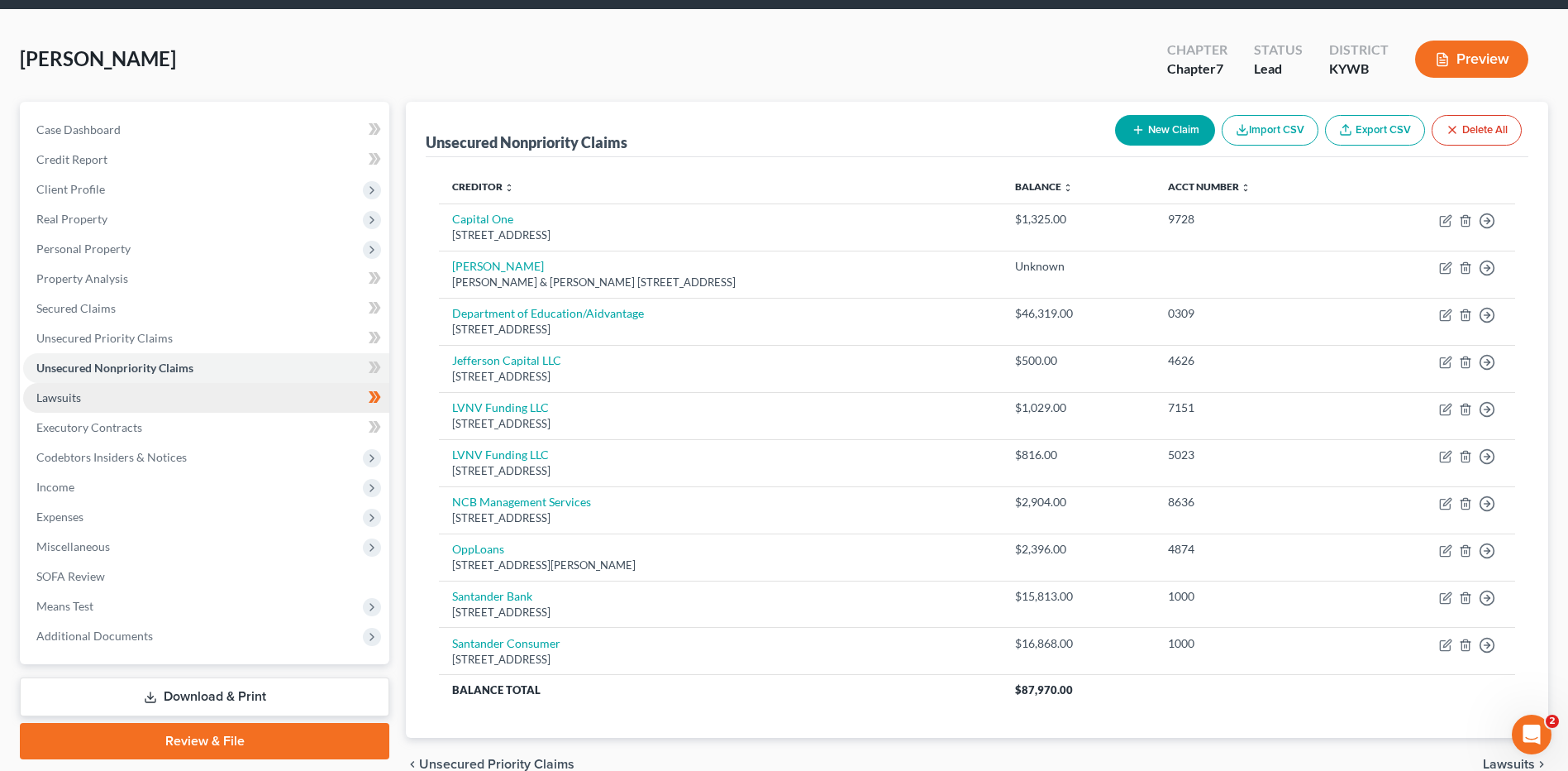
click at [219, 390] on link "Lawsuits" at bounding box center [206, 397] width 366 height 30
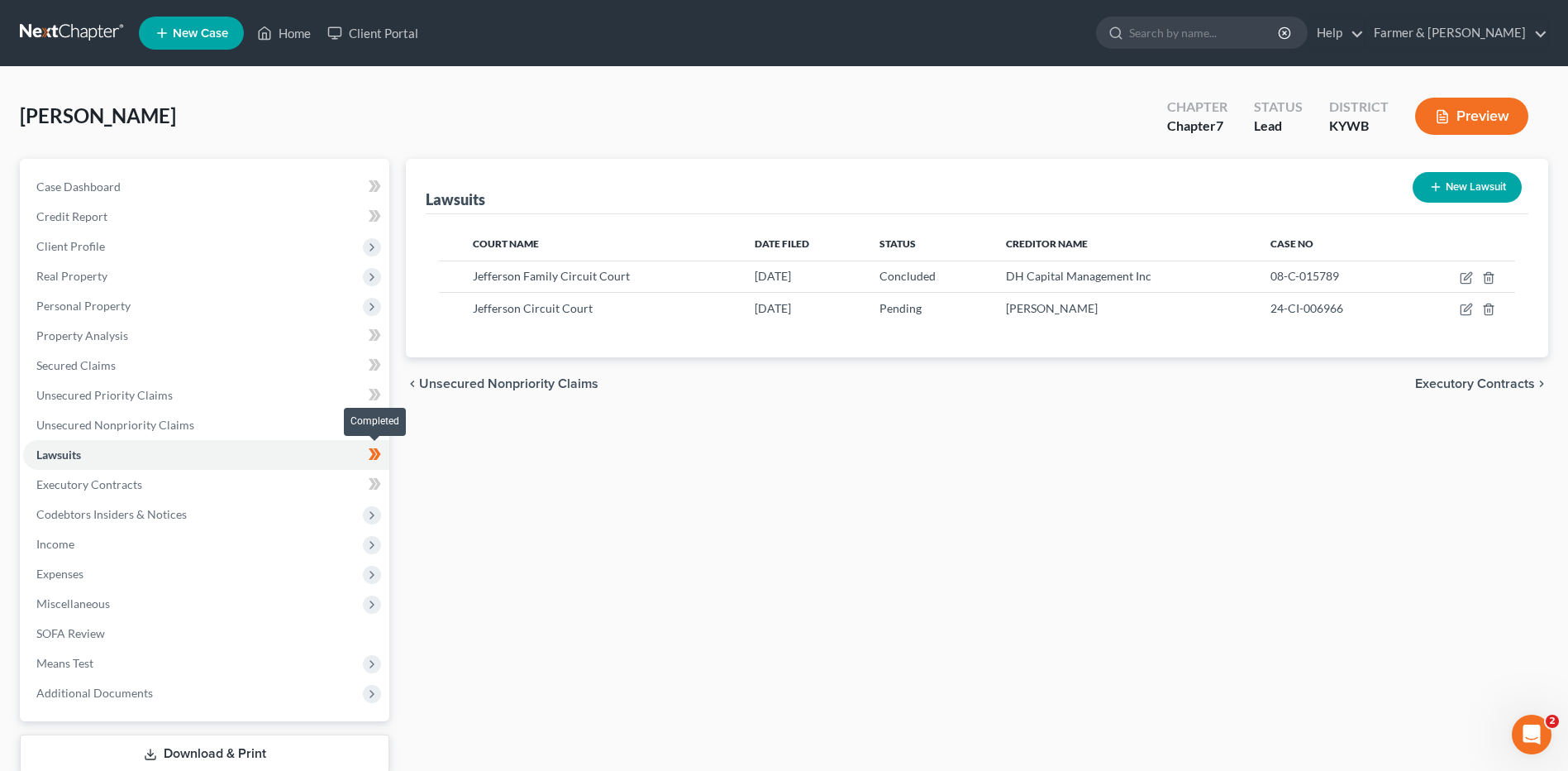
click at [384, 455] on span at bounding box center [375, 456] width 29 height 25
click at [182, 469] on link "Executory Contracts" at bounding box center [206, 484] width 366 height 30
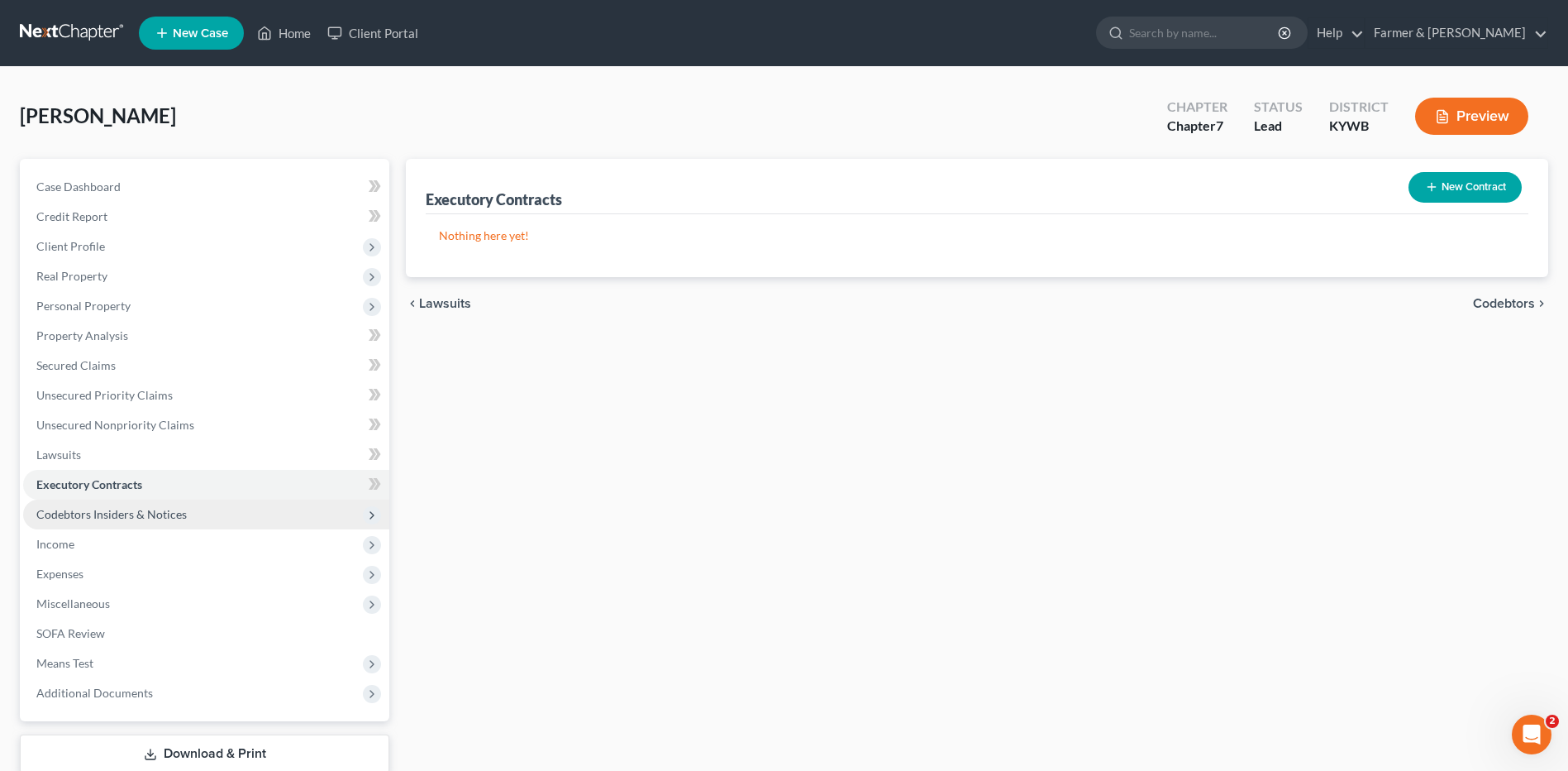
click at [148, 505] on span "Codebtors Insiders & Notices" at bounding box center [206, 514] width 366 height 30
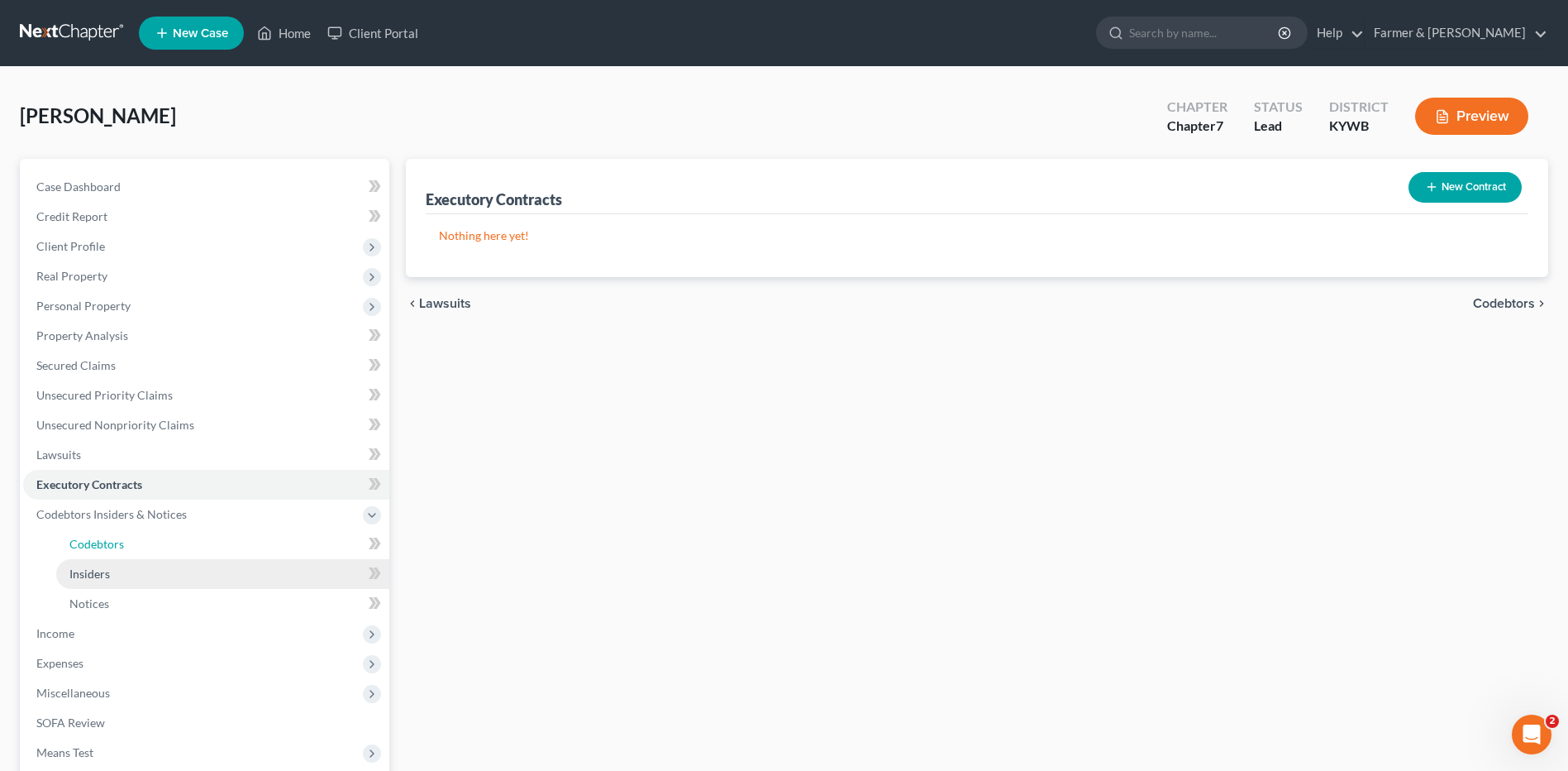
drag, startPoint x: 114, startPoint y: 541, endPoint x: 110, endPoint y: 565, distance: 24.3
click at [116, 543] on span "Codebtors" at bounding box center [97, 543] width 55 height 14
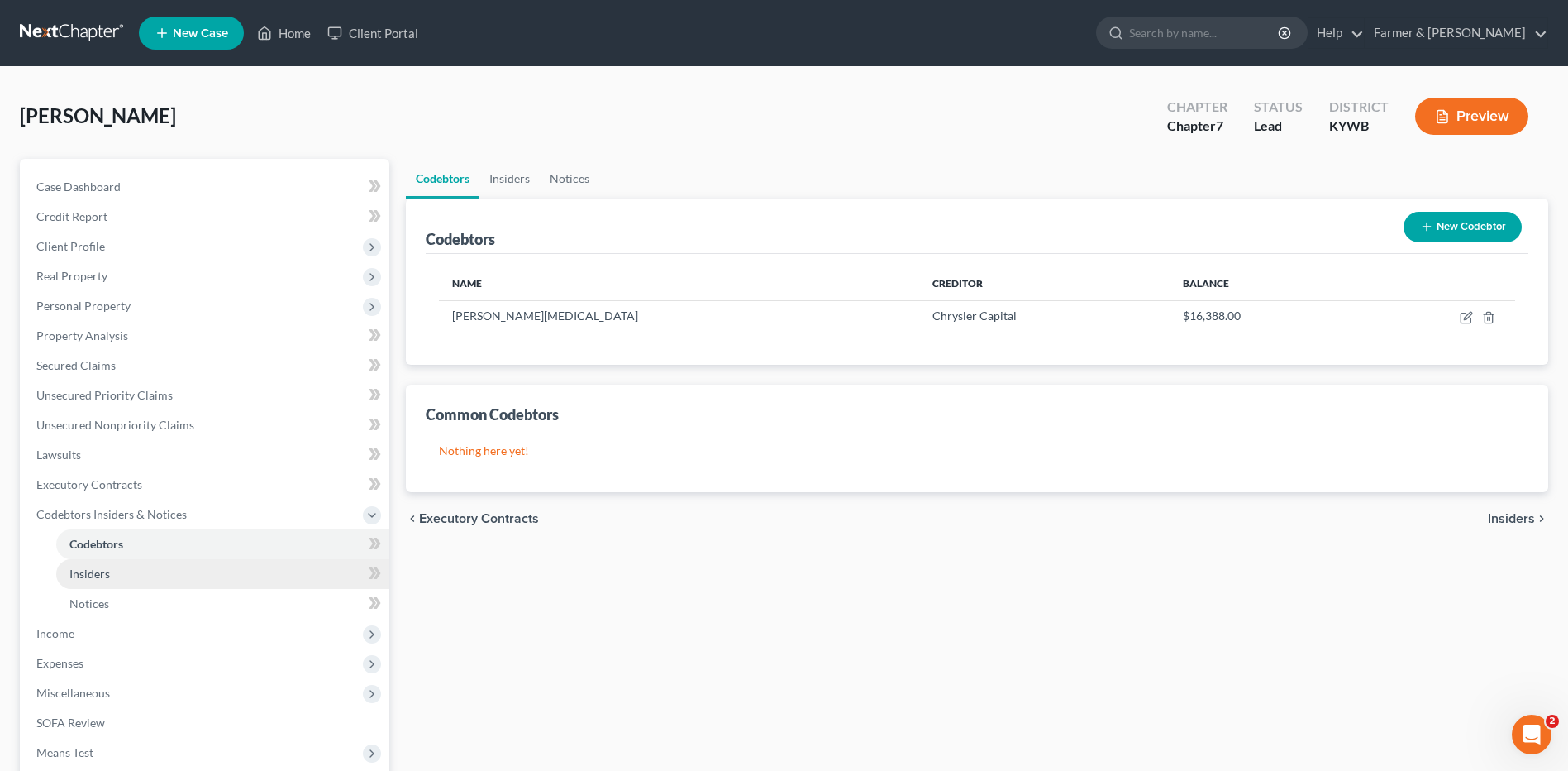
click at [108, 569] on span "Insiders" at bounding box center [89, 573] width 40 height 14
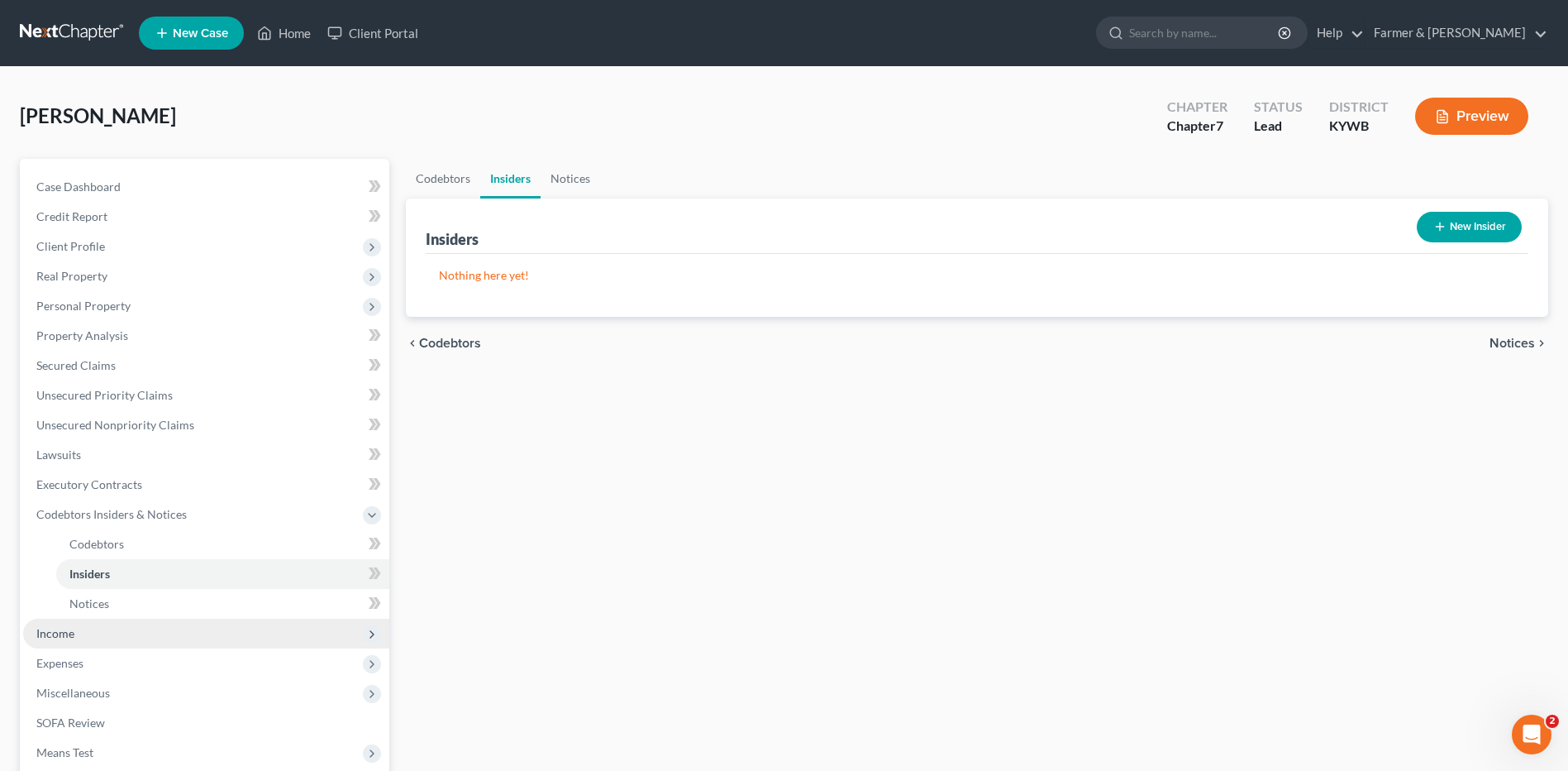
click at [94, 630] on span "Income" at bounding box center [206, 633] width 366 height 30
click at [138, 565] on link "Employment Income" at bounding box center [223, 573] width 333 height 30
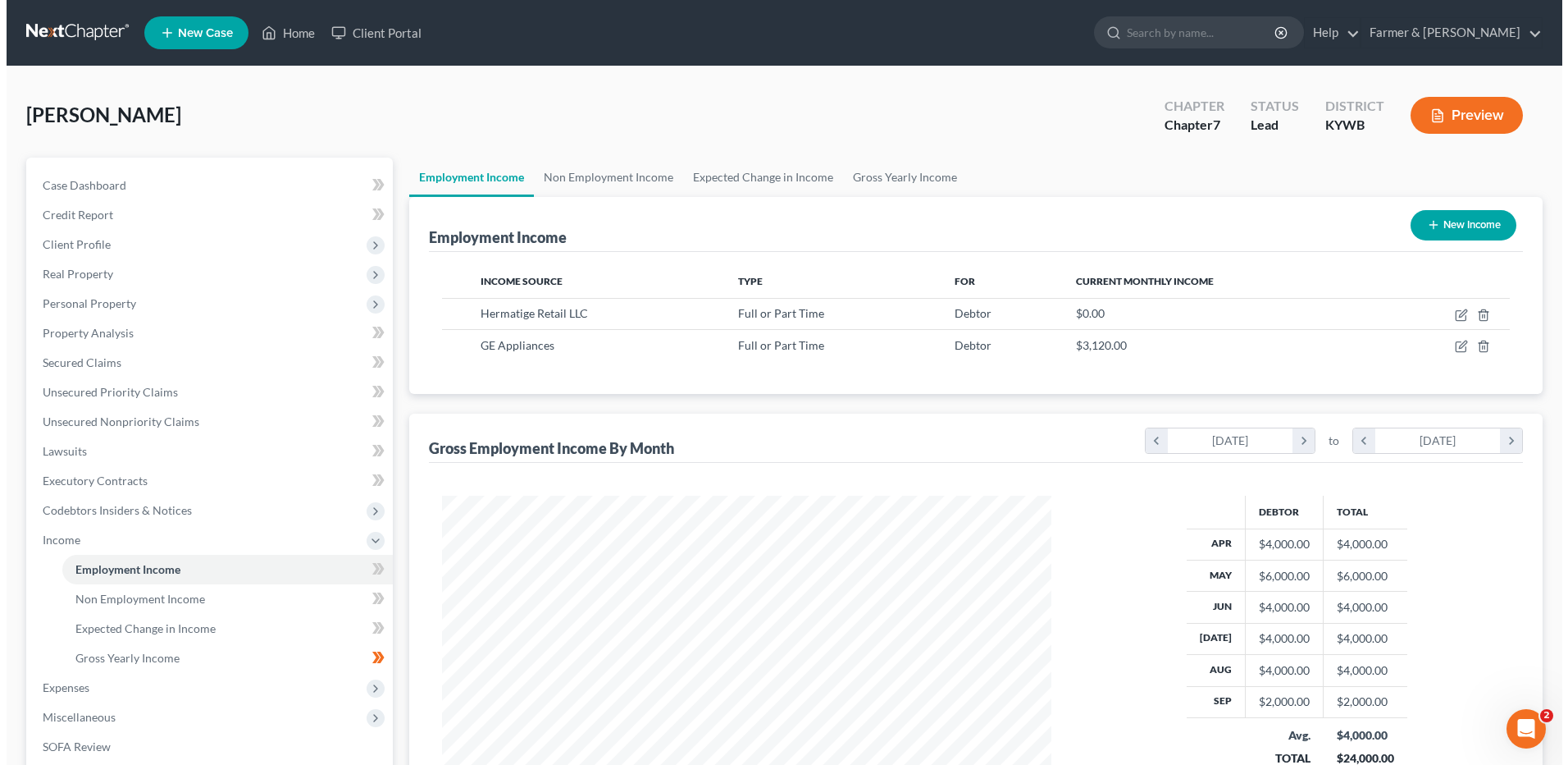
scroll to position [305, 642]
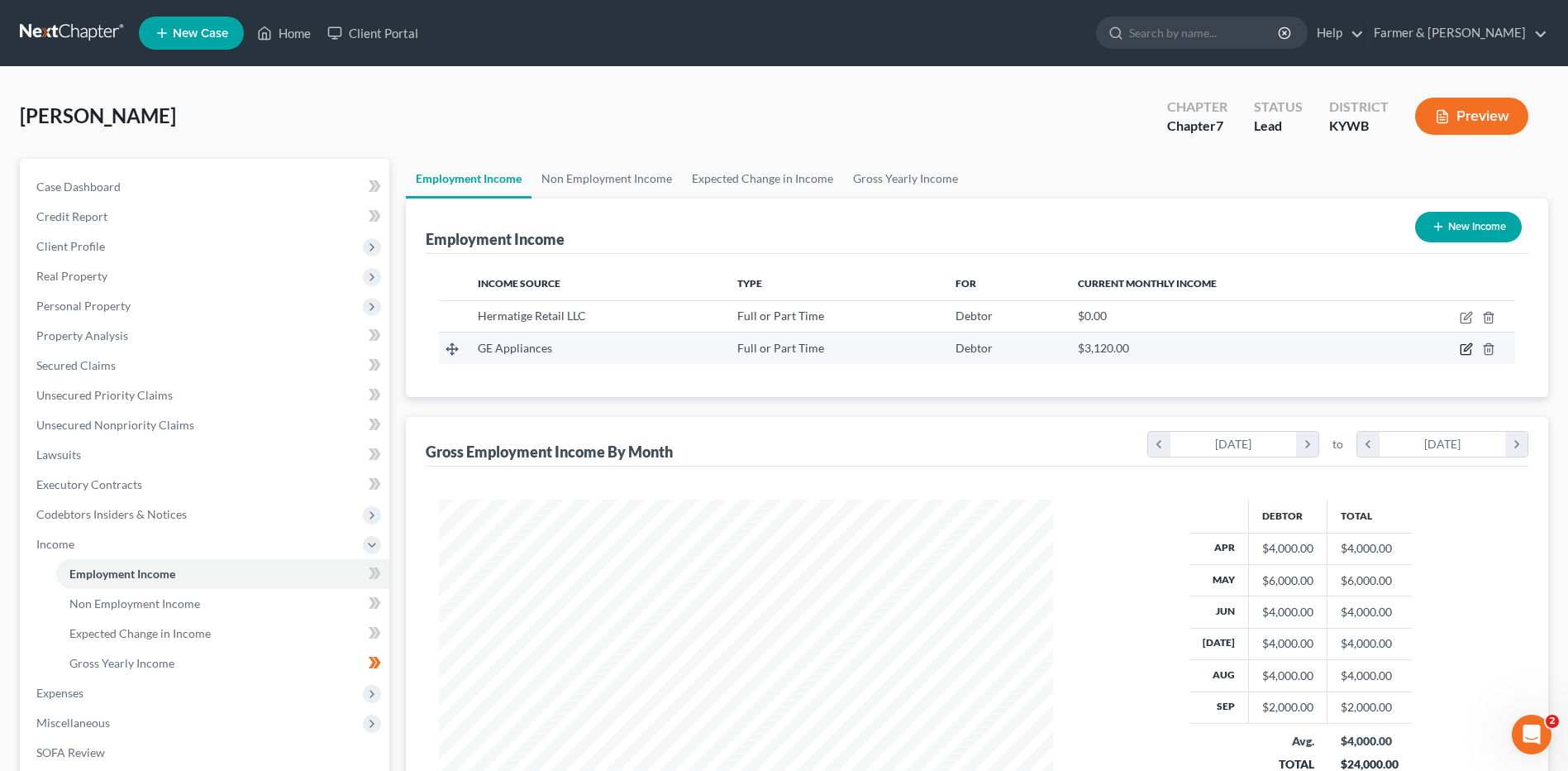
click at [1465, 346] on icon "button" at bounding box center [1466, 349] width 14 height 14
select select "0"
select select "18"
select select "3"
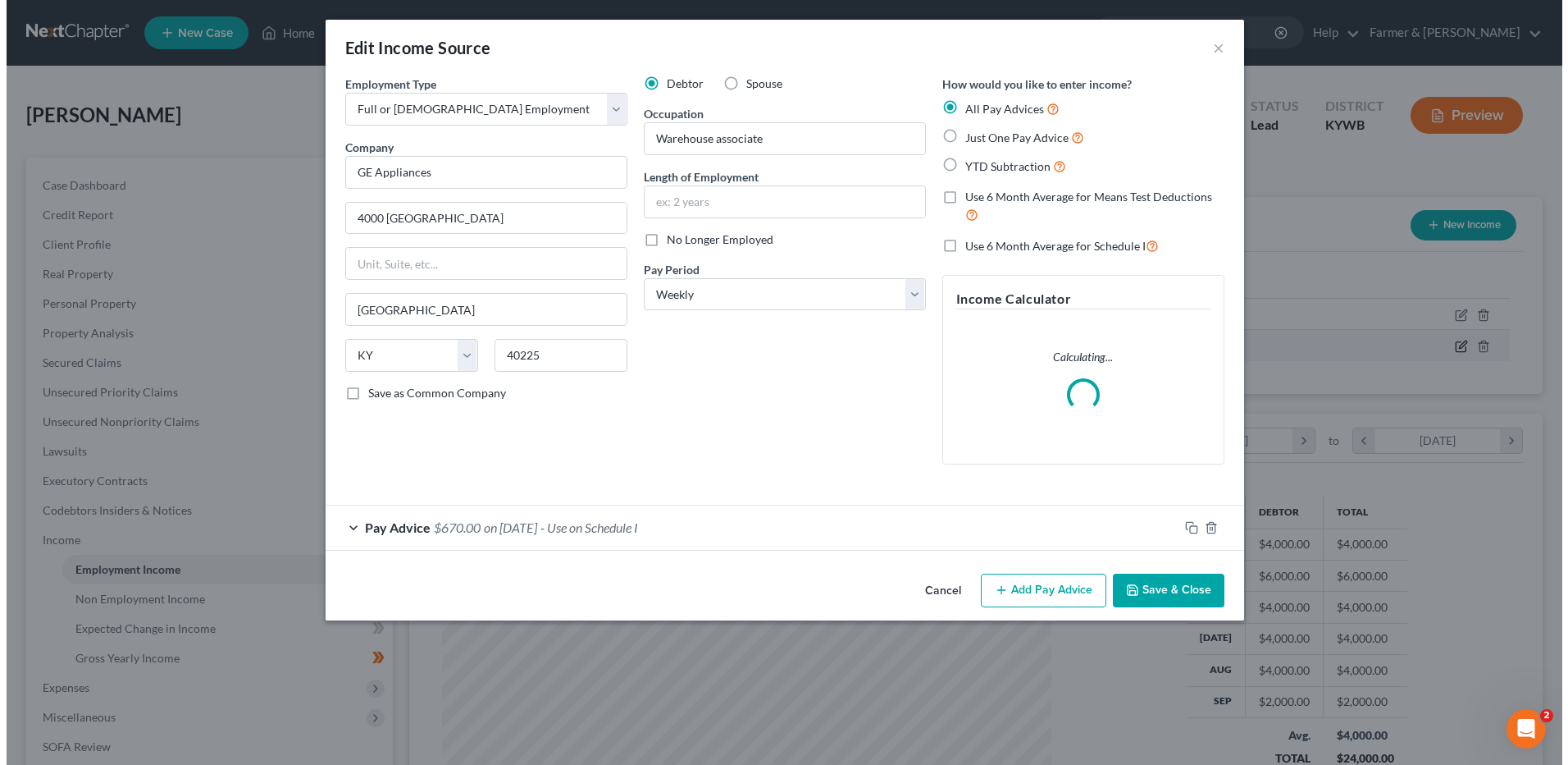
scroll to position [307, 648]
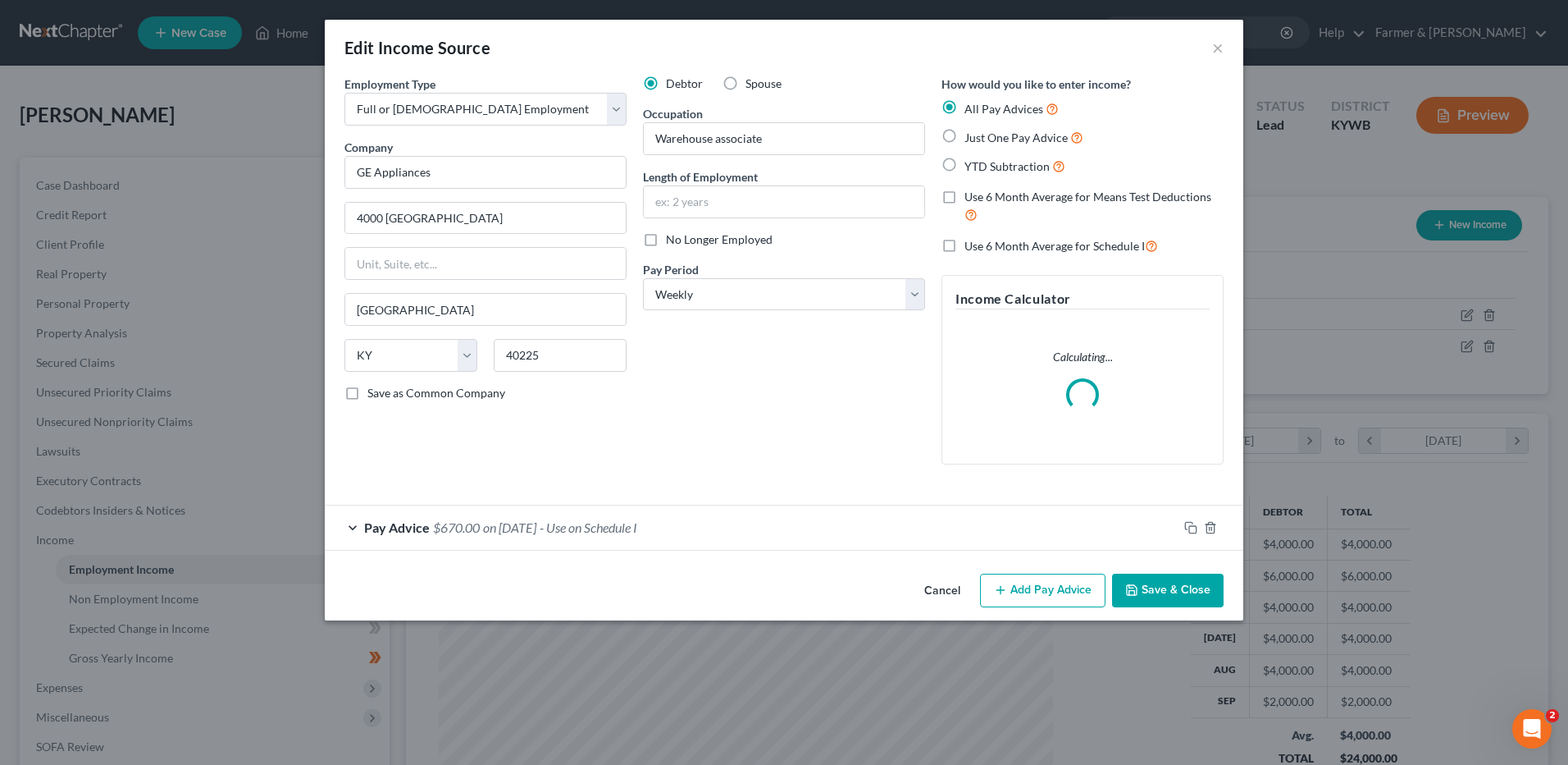
click at [580, 525] on span "- Use on Schedule I" at bounding box center [588, 526] width 98 height 15
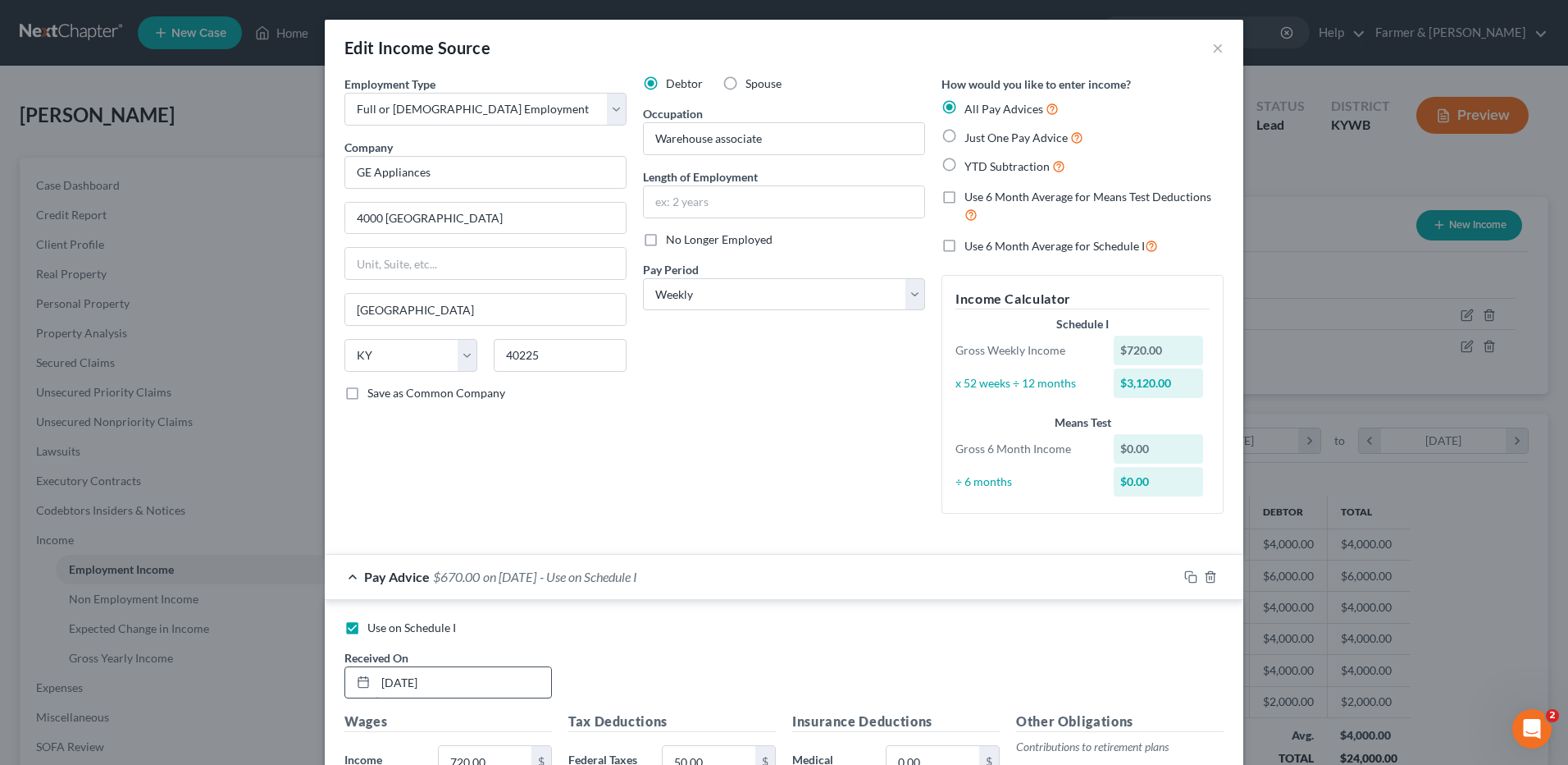
click at [461, 680] on input "11/11/1111" at bounding box center [464, 683] width 175 height 31
drag, startPoint x: 461, startPoint y: 680, endPoint x: 267, endPoint y: 685, distance: 194.1
click at [283, 684] on div "Edit Income Source × Employment Type * Select Full or Part Time Employment Self…" at bounding box center [784, 382] width 1568 height 765
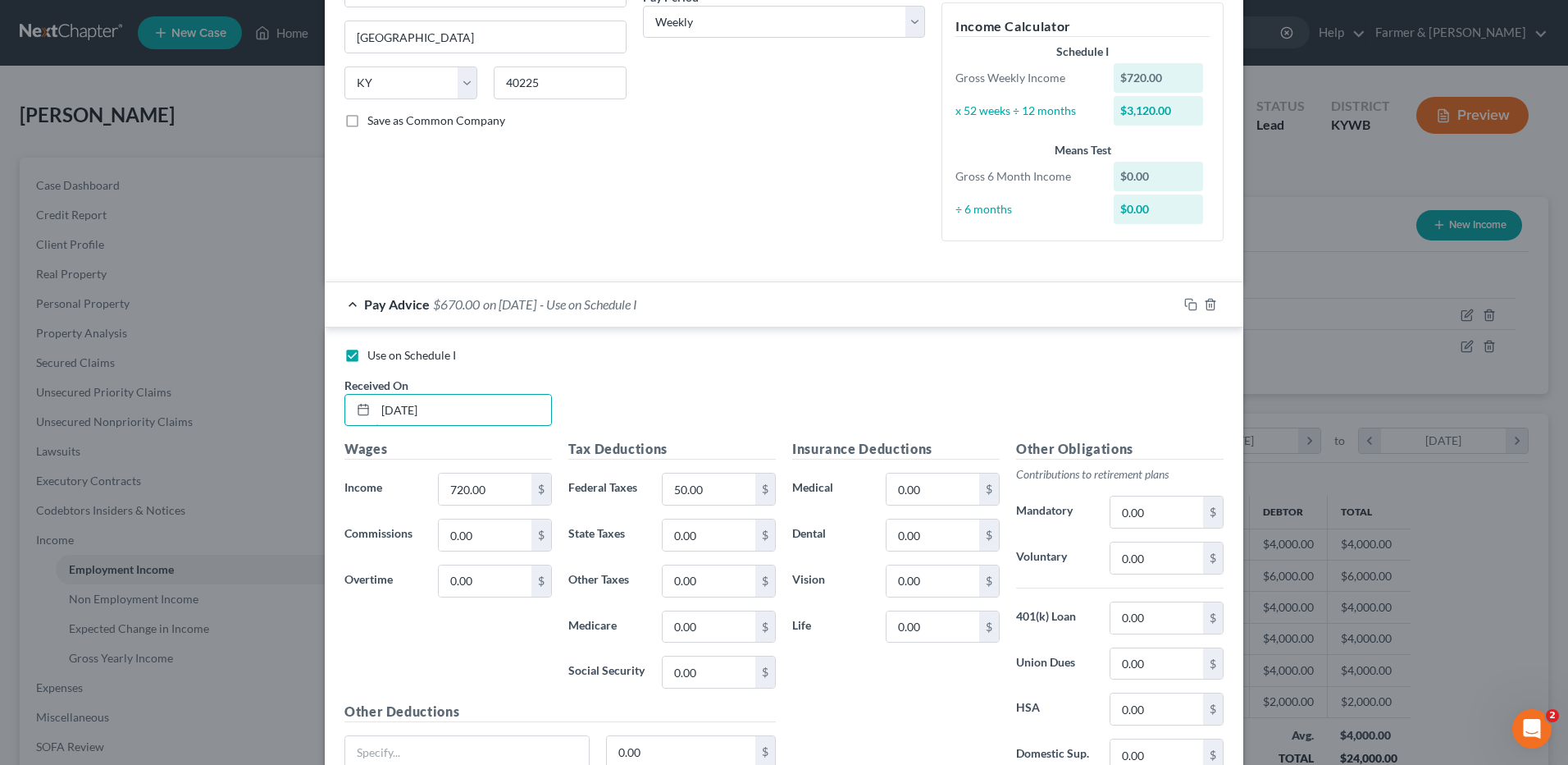
scroll to position [328, 0]
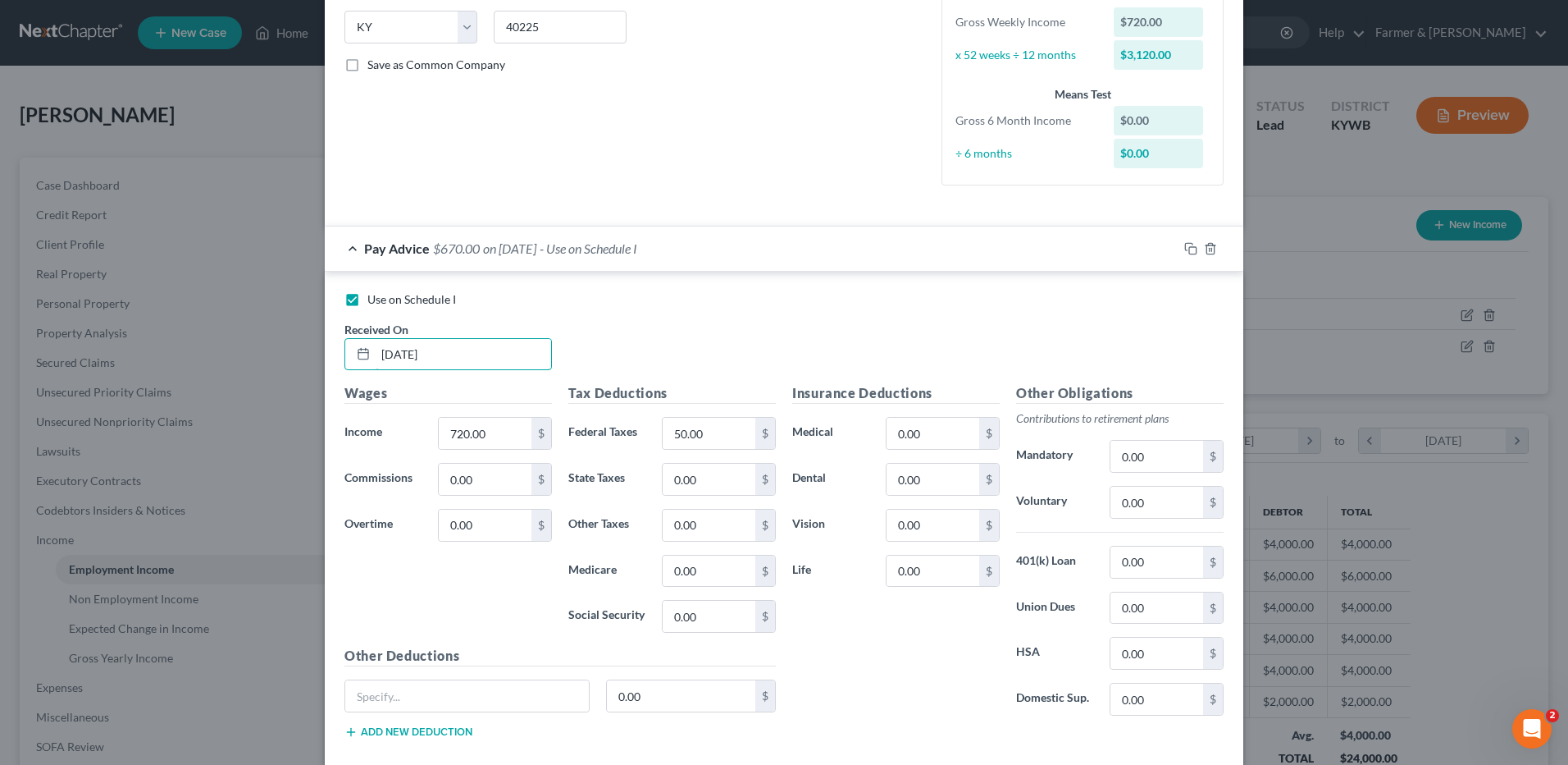
type input "10/25/2025"
click at [706, 423] on input "50.00" at bounding box center [709, 433] width 93 height 31
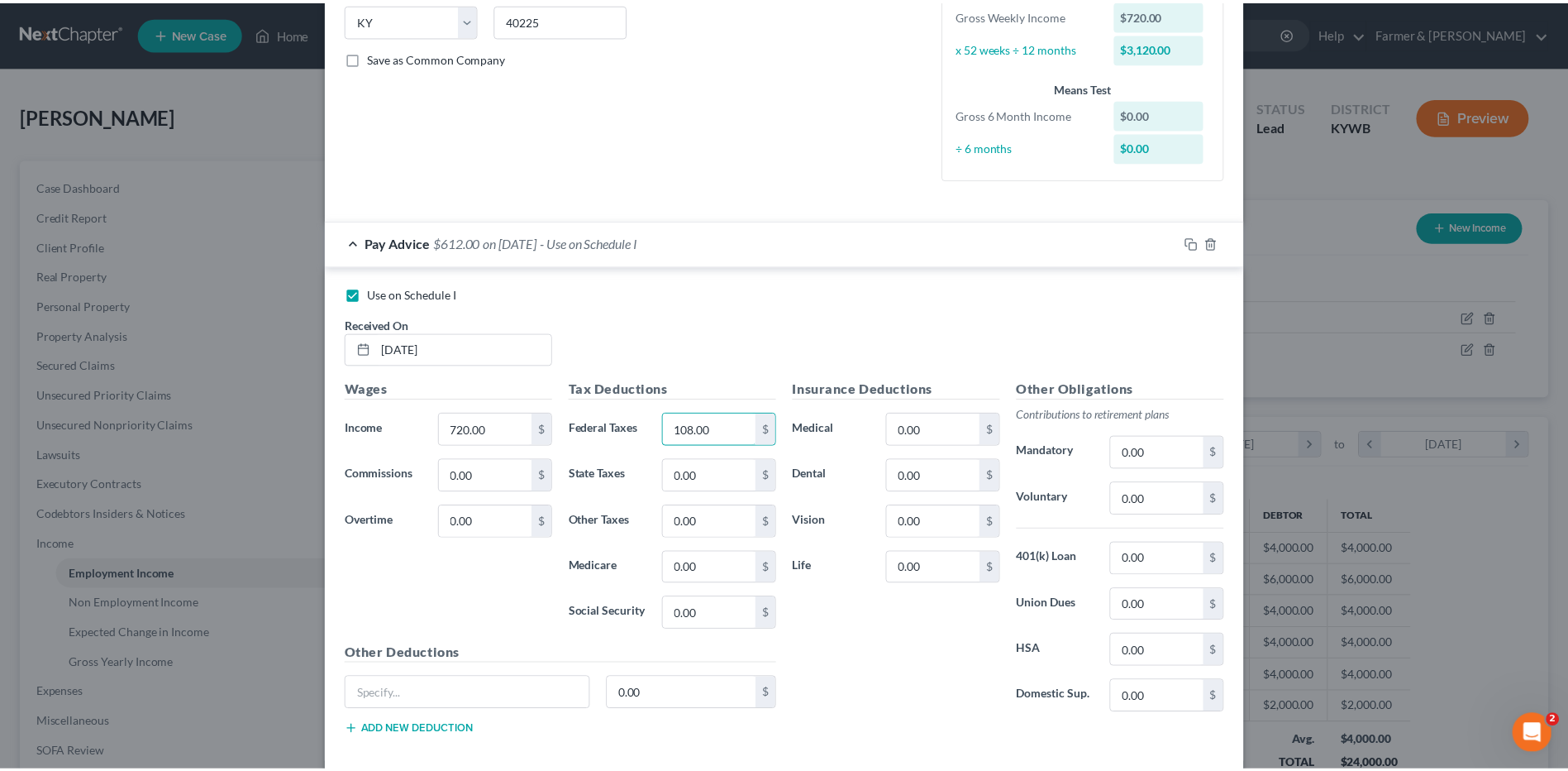
scroll to position [422, 0]
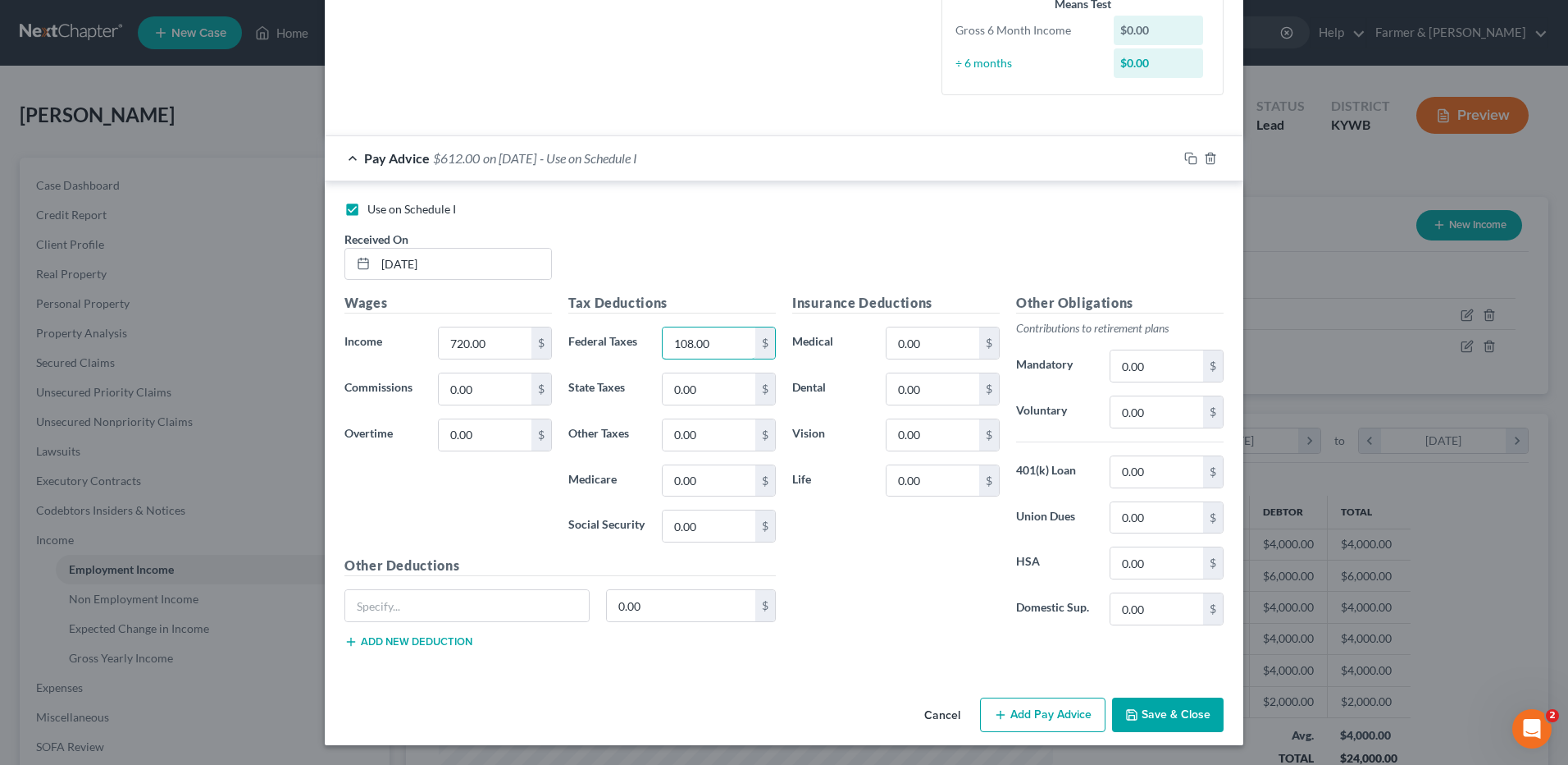
type input "108.00"
click at [1136, 704] on button "Save & Close" at bounding box center [1167, 714] width 111 height 34
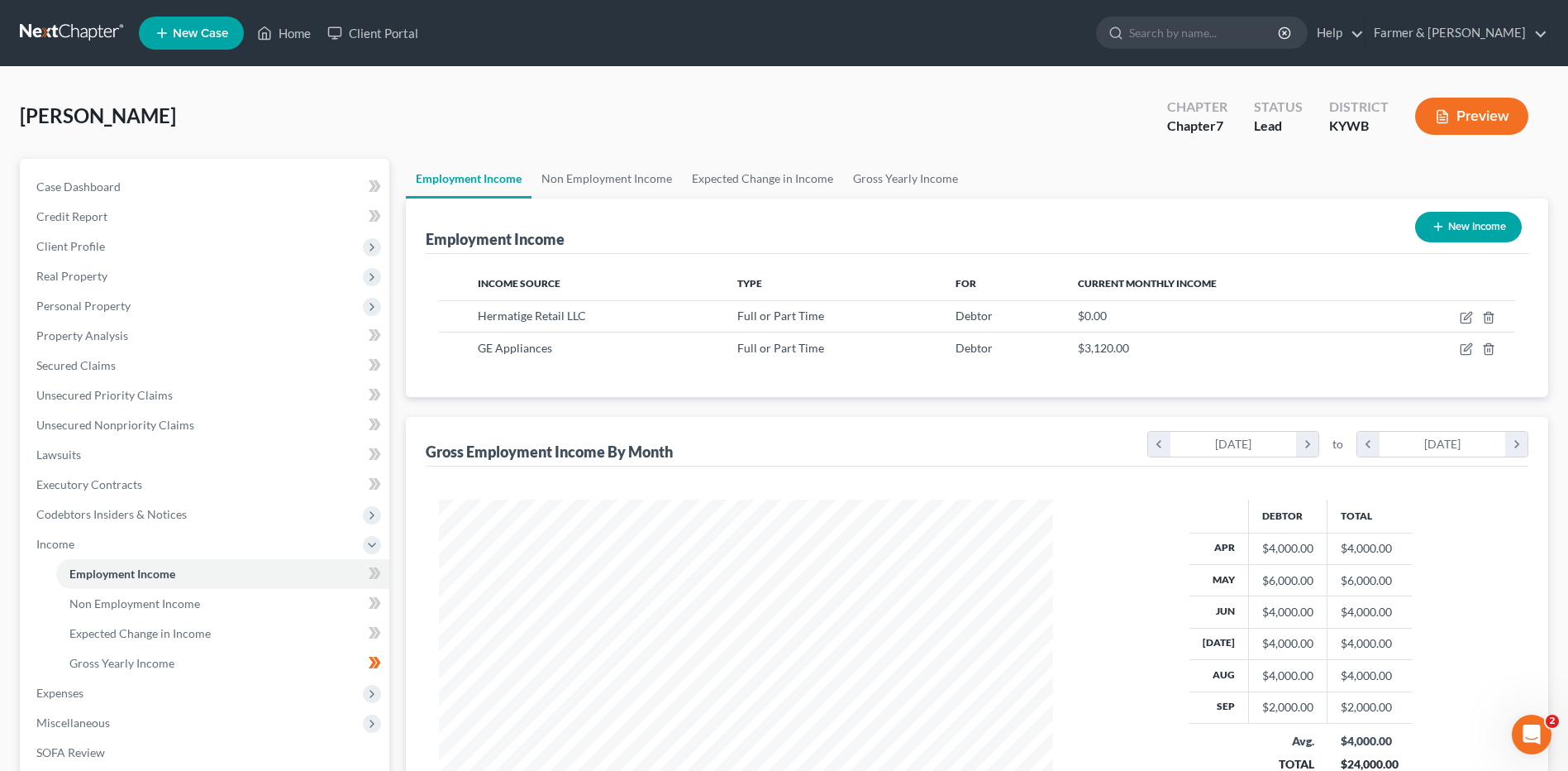
scroll to position [826648, 826081]
drag, startPoint x: 224, startPoint y: 596, endPoint x: 217, endPoint y: 623, distance: 27.9
click at [224, 596] on link "Non Employment Income" at bounding box center [223, 603] width 333 height 30
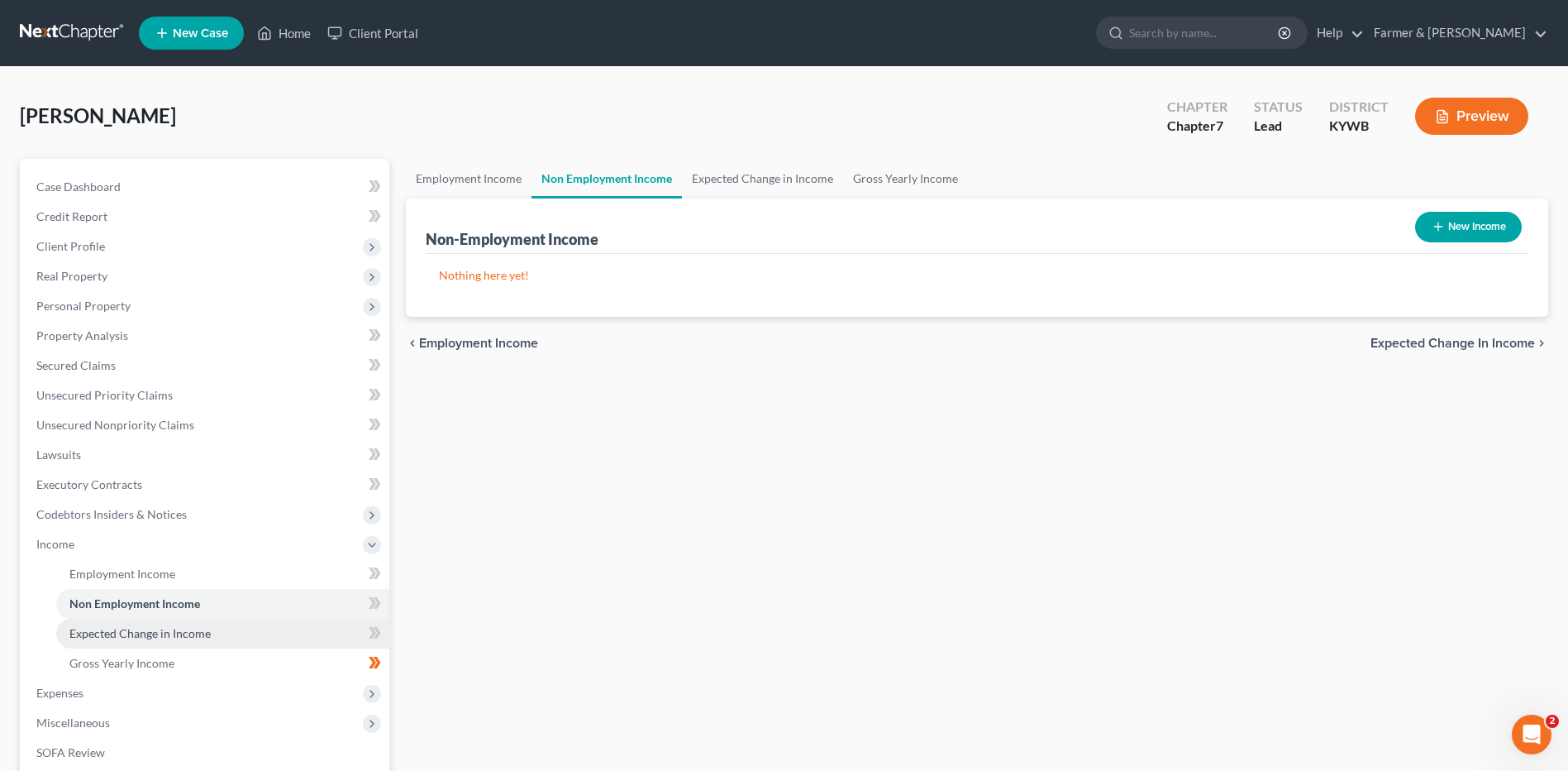
click at [213, 627] on link "Expected Change in Income" at bounding box center [223, 633] width 333 height 30
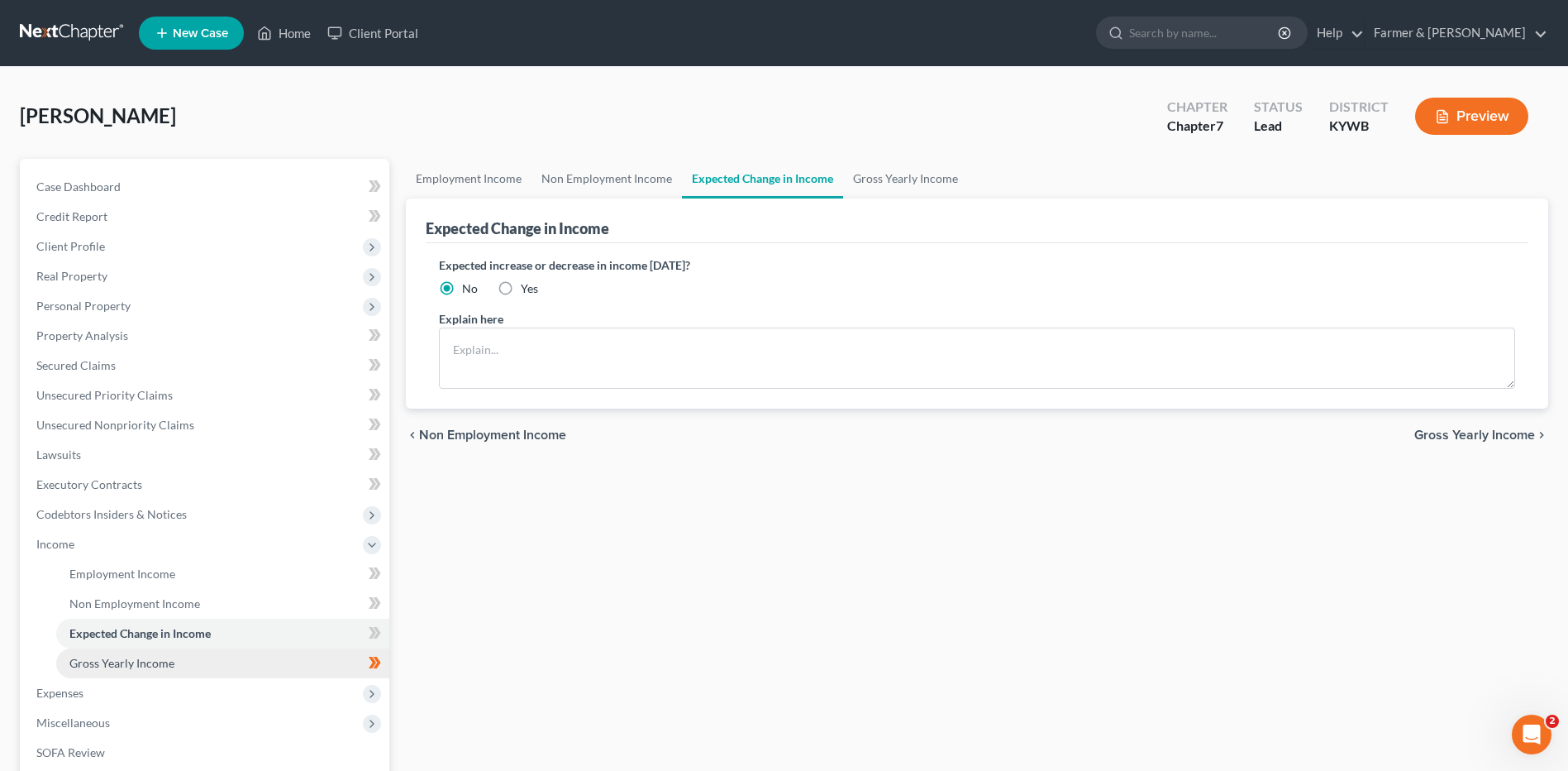
click at [202, 668] on link "Gross Yearly Income" at bounding box center [223, 663] width 333 height 30
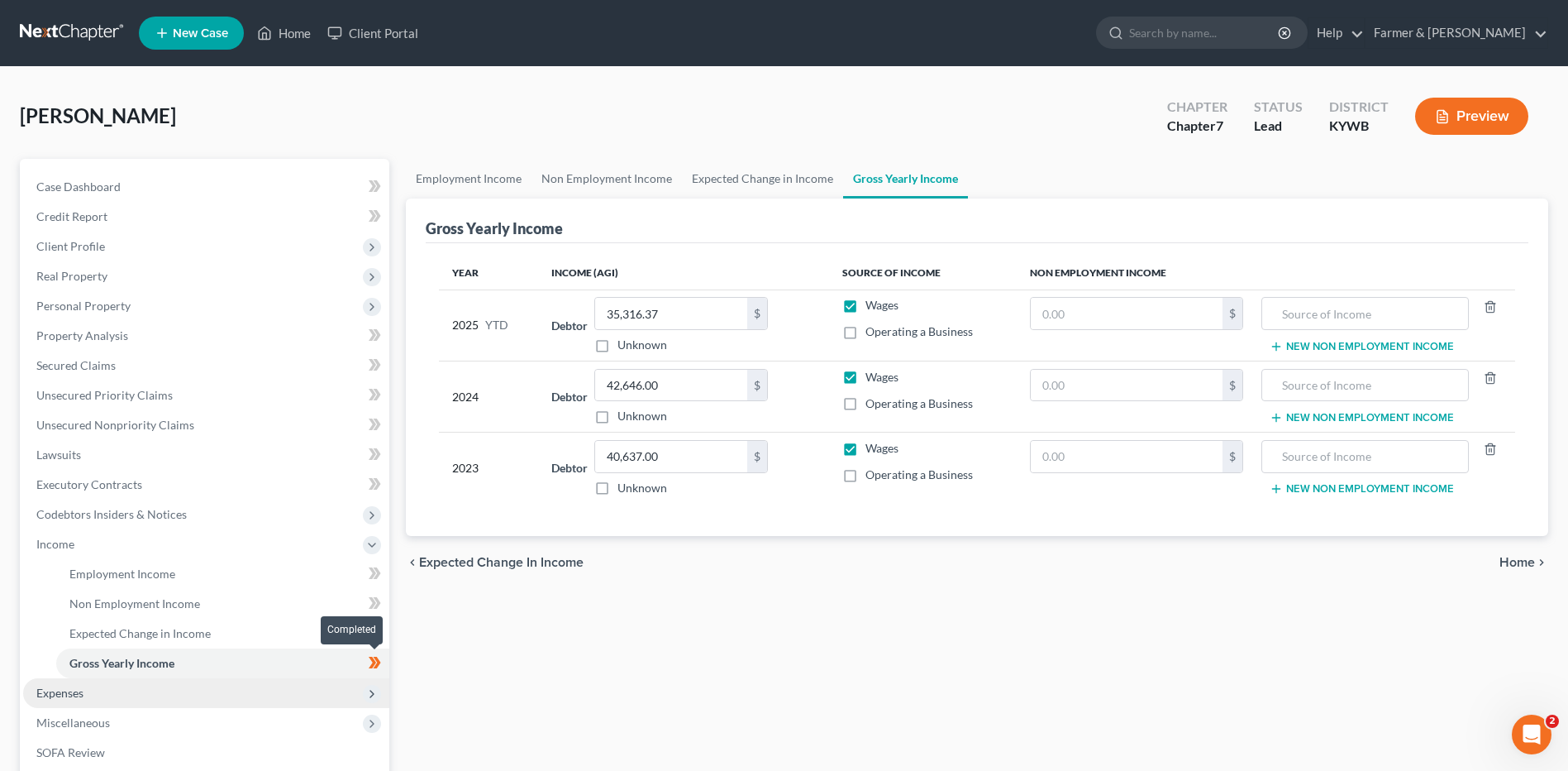
click at [381, 665] on icon at bounding box center [375, 663] width 13 height 21
click at [237, 685] on span "Expenses" at bounding box center [206, 693] width 366 height 30
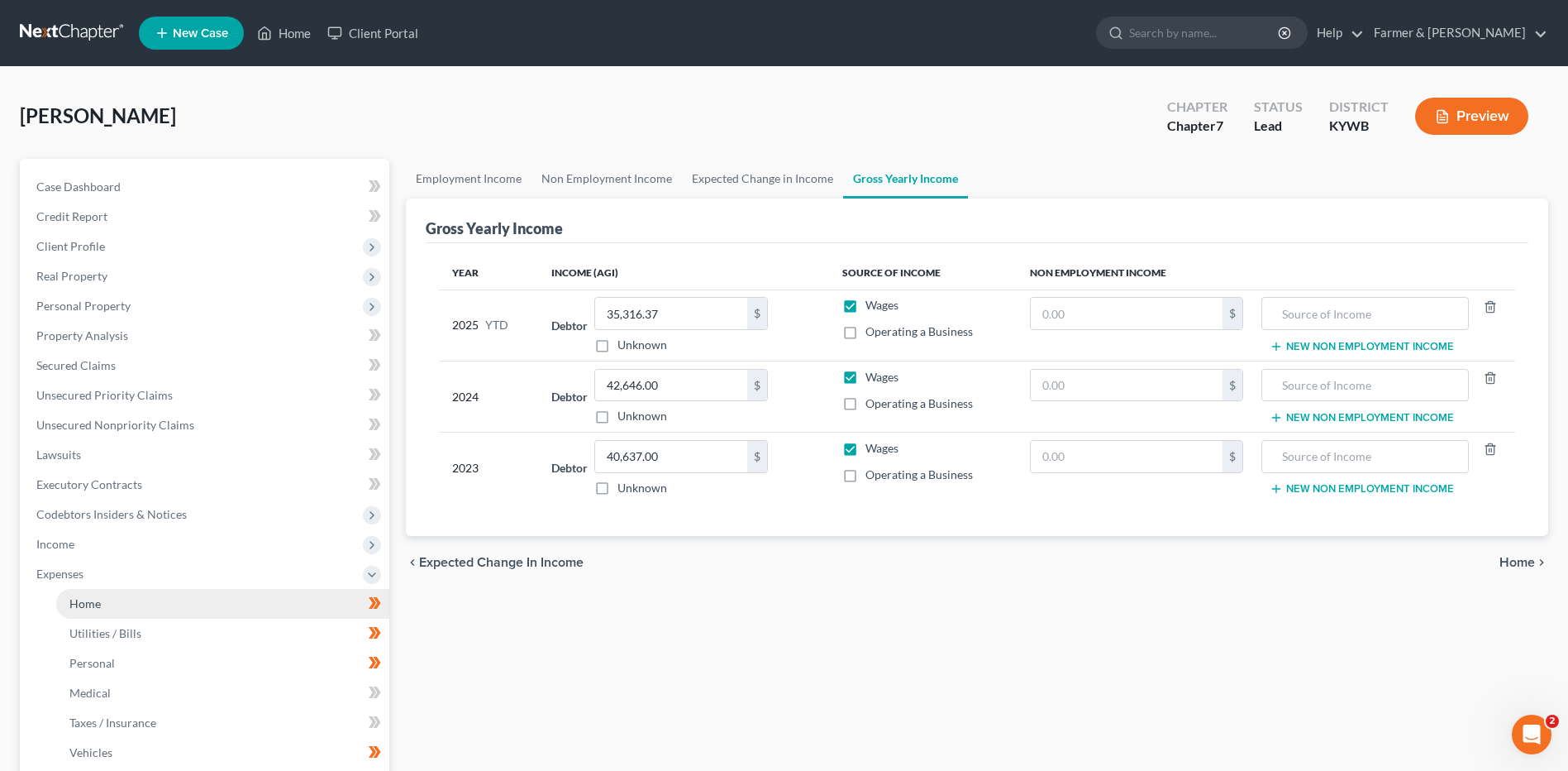
click at [156, 607] on link "Home" at bounding box center [223, 603] width 333 height 30
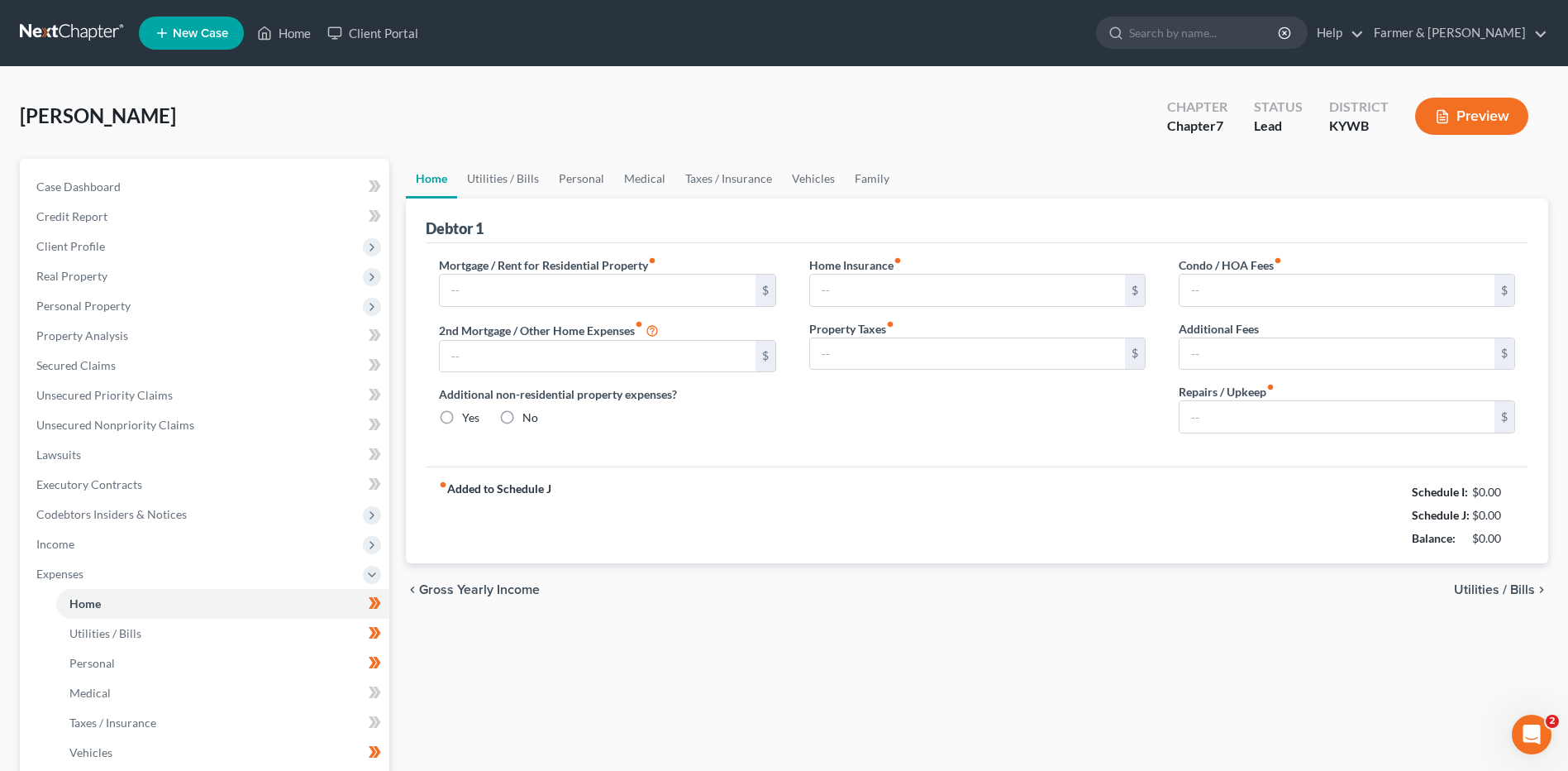
type input "700.00"
type input "0.00"
radio input "true"
type input "0.00"
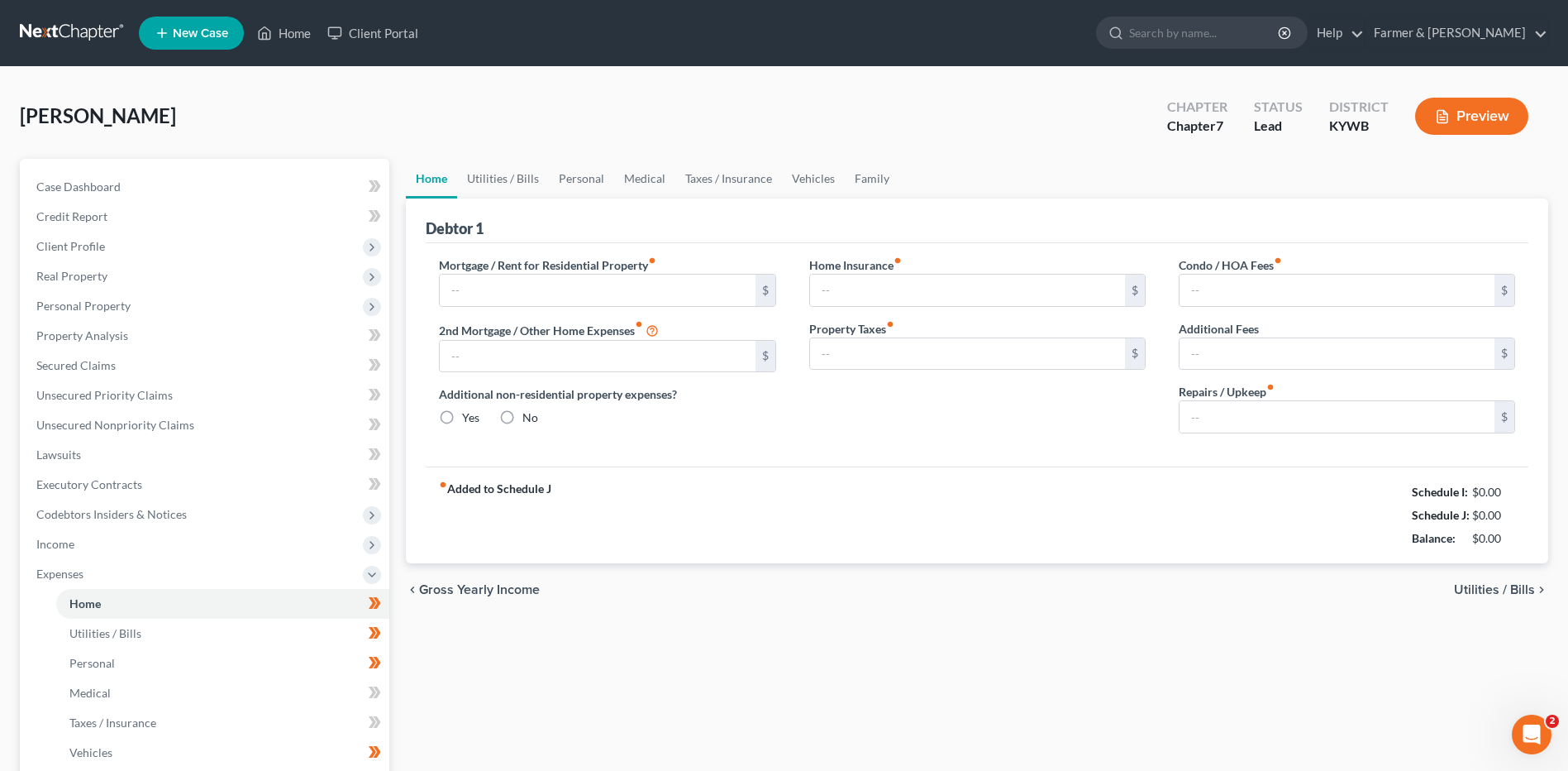
type input "0.00"
type input "50.00"
click at [382, 603] on span at bounding box center [375, 605] width 29 height 25
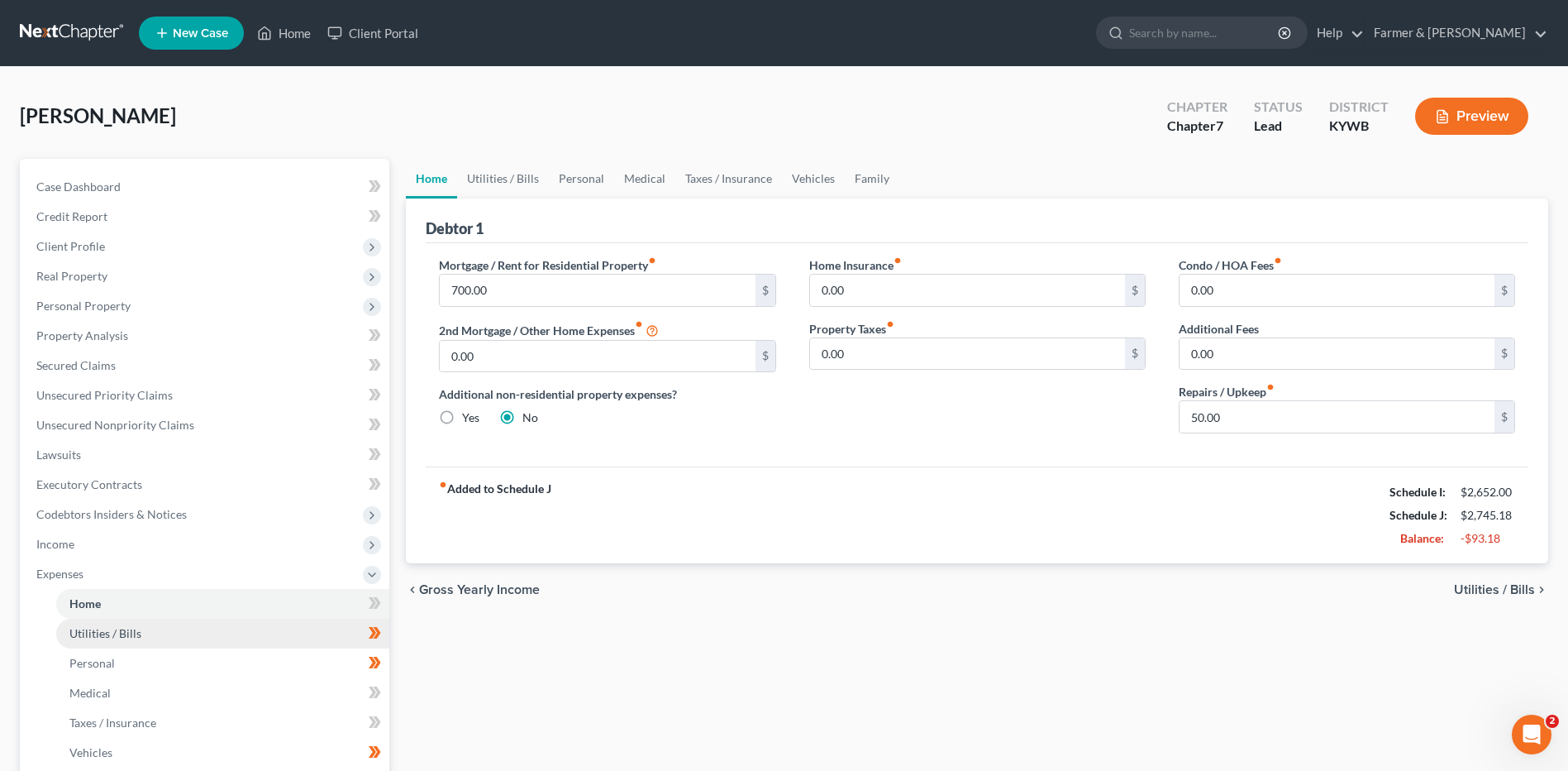
click at [187, 622] on link "Utilities / Bills" at bounding box center [223, 633] width 333 height 30
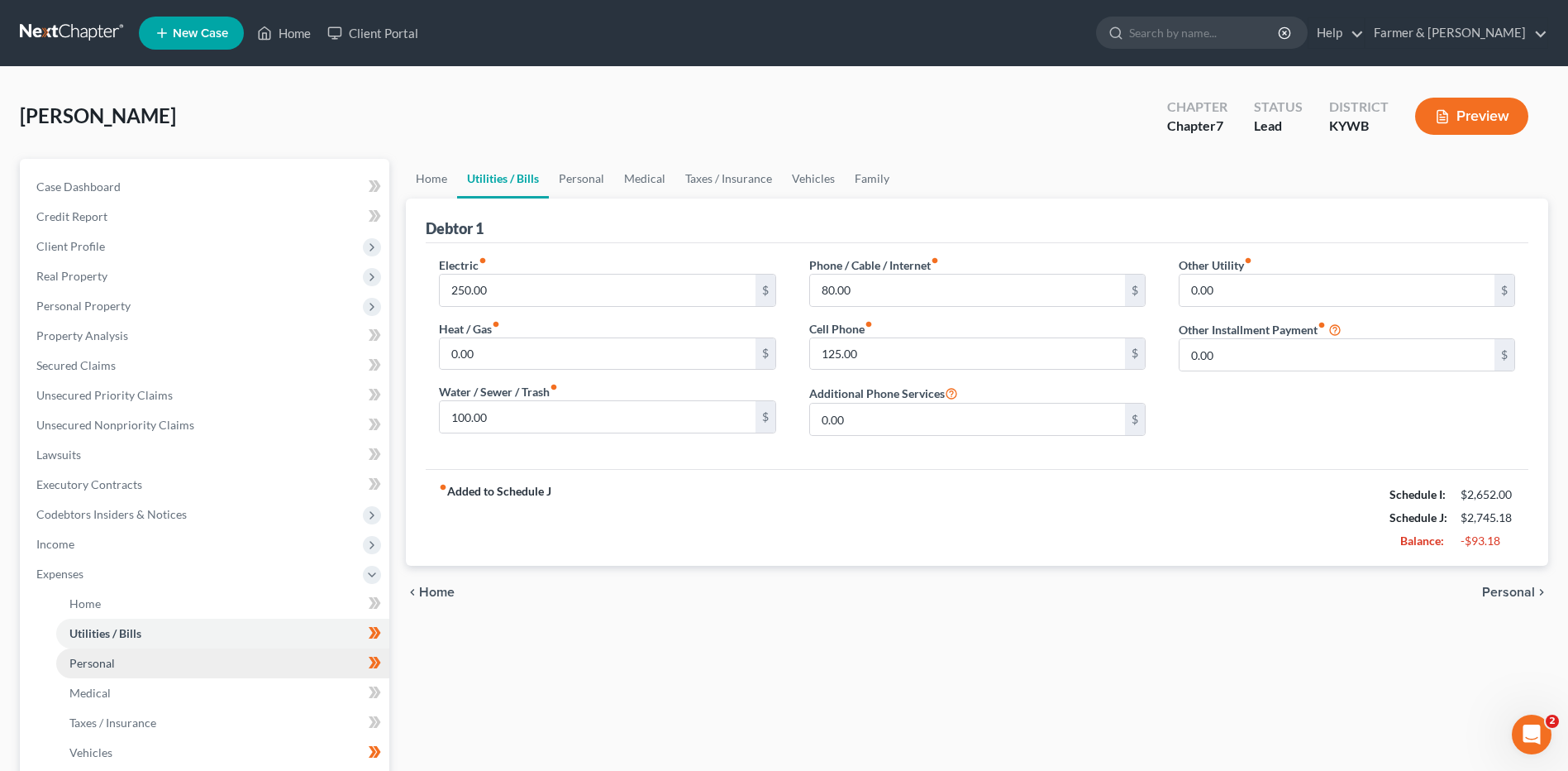
click at [180, 659] on link "Personal" at bounding box center [223, 663] width 333 height 30
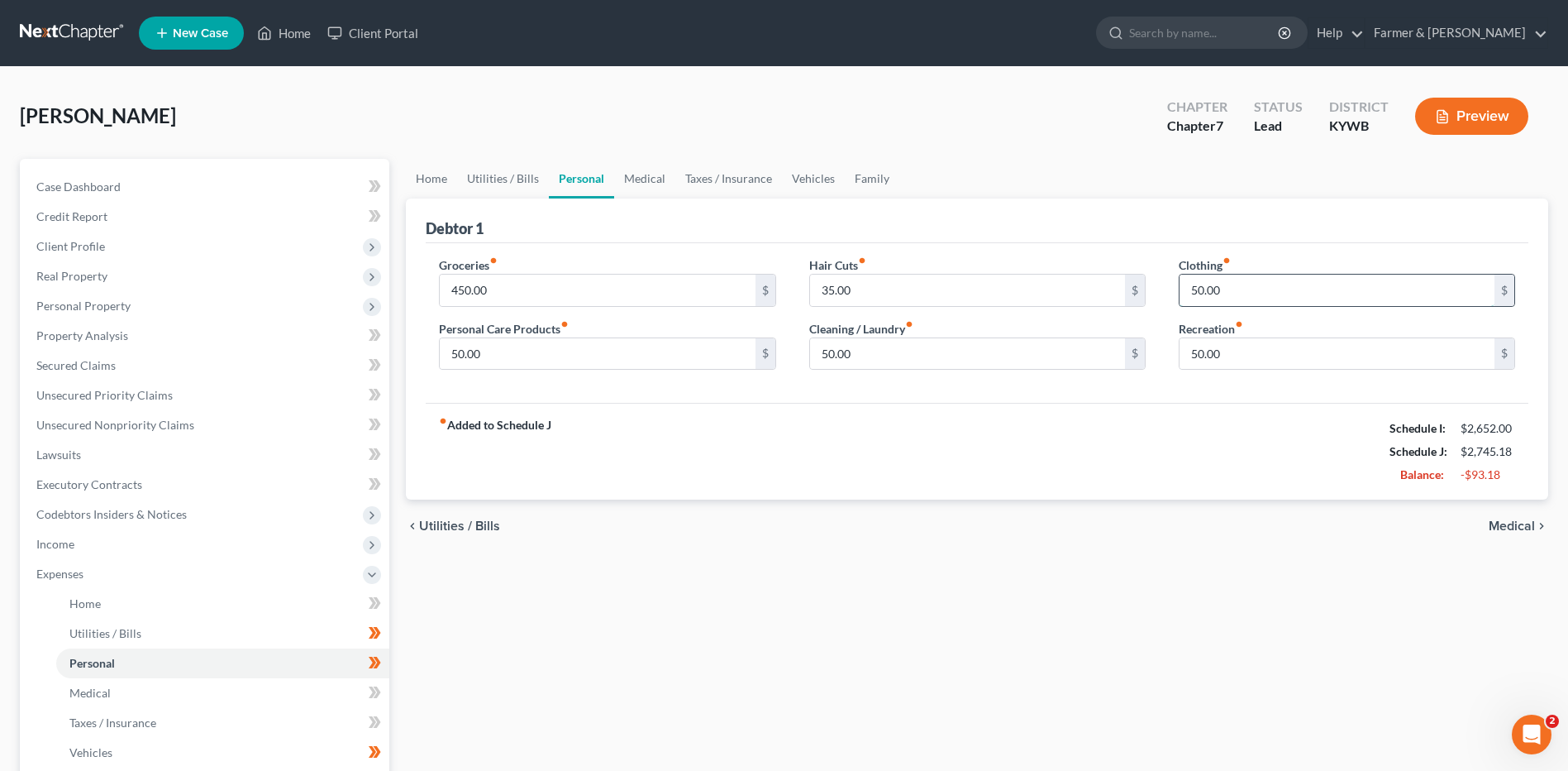
click at [1312, 303] on input "50.00" at bounding box center [1337, 290] width 315 height 31
type input "35.00"
click at [866, 354] on input "50.00" at bounding box center [968, 354] width 315 height 31
type input "25.00"
click at [384, 634] on span at bounding box center [375, 634] width 29 height 25
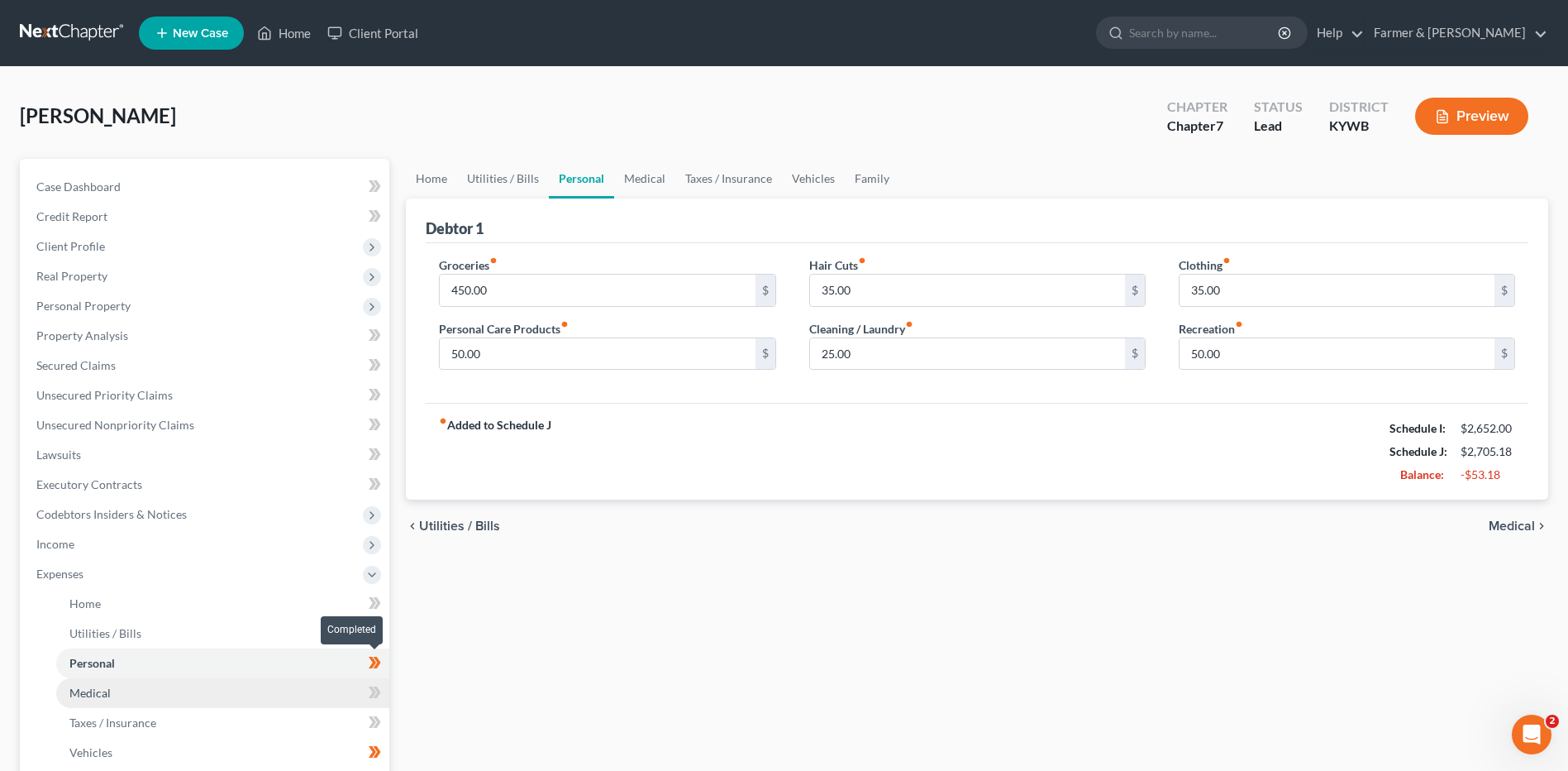
click at [386, 670] on span at bounding box center [375, 664] width 29 height 25
click at [282, 689] on link "Medical" at bounding box center [223, 693] width 333 height 30
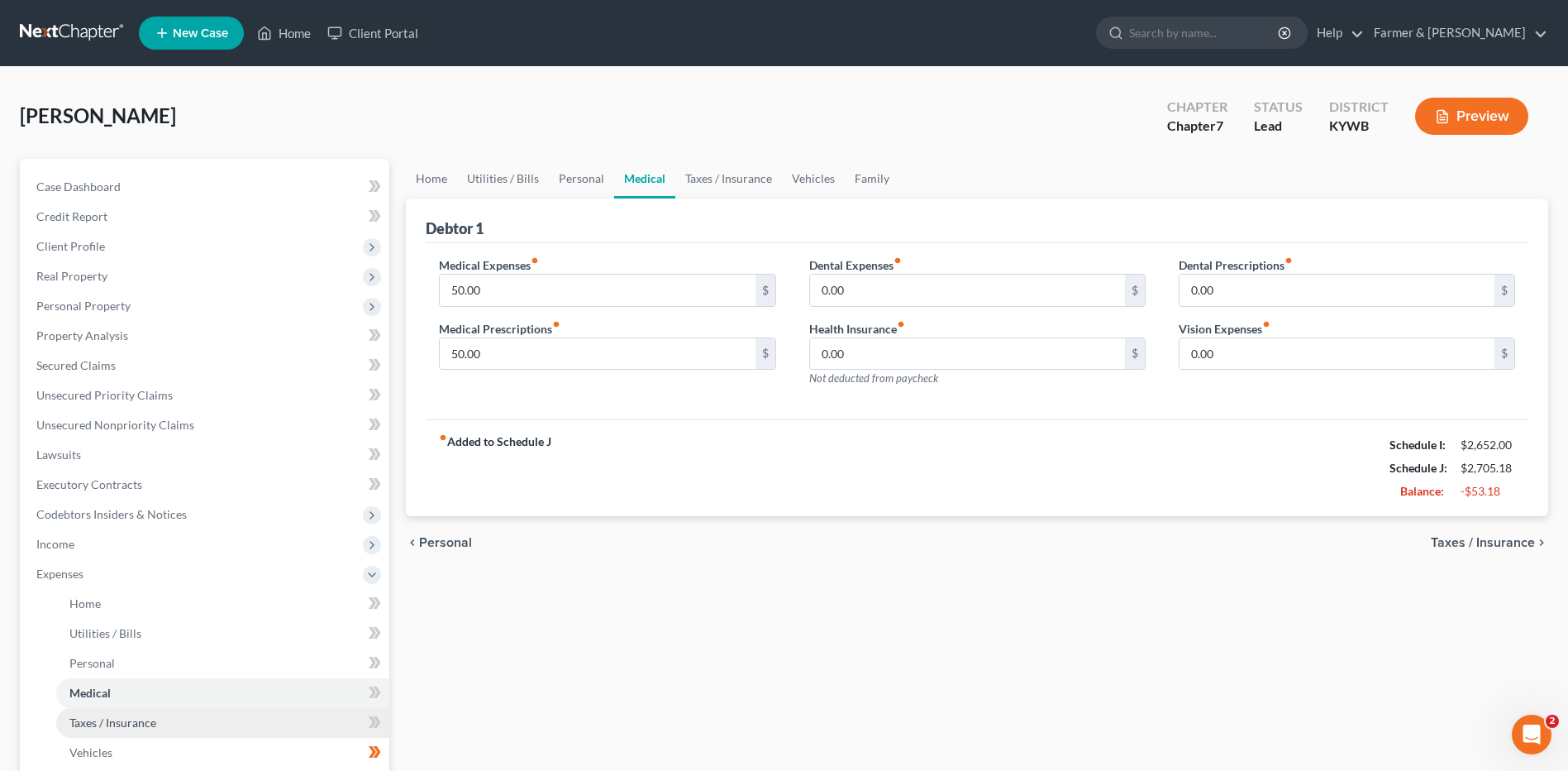
click at [273, 710] on link "Taxes / Insurance" at bounding box center [223, 723] width 333 height 30
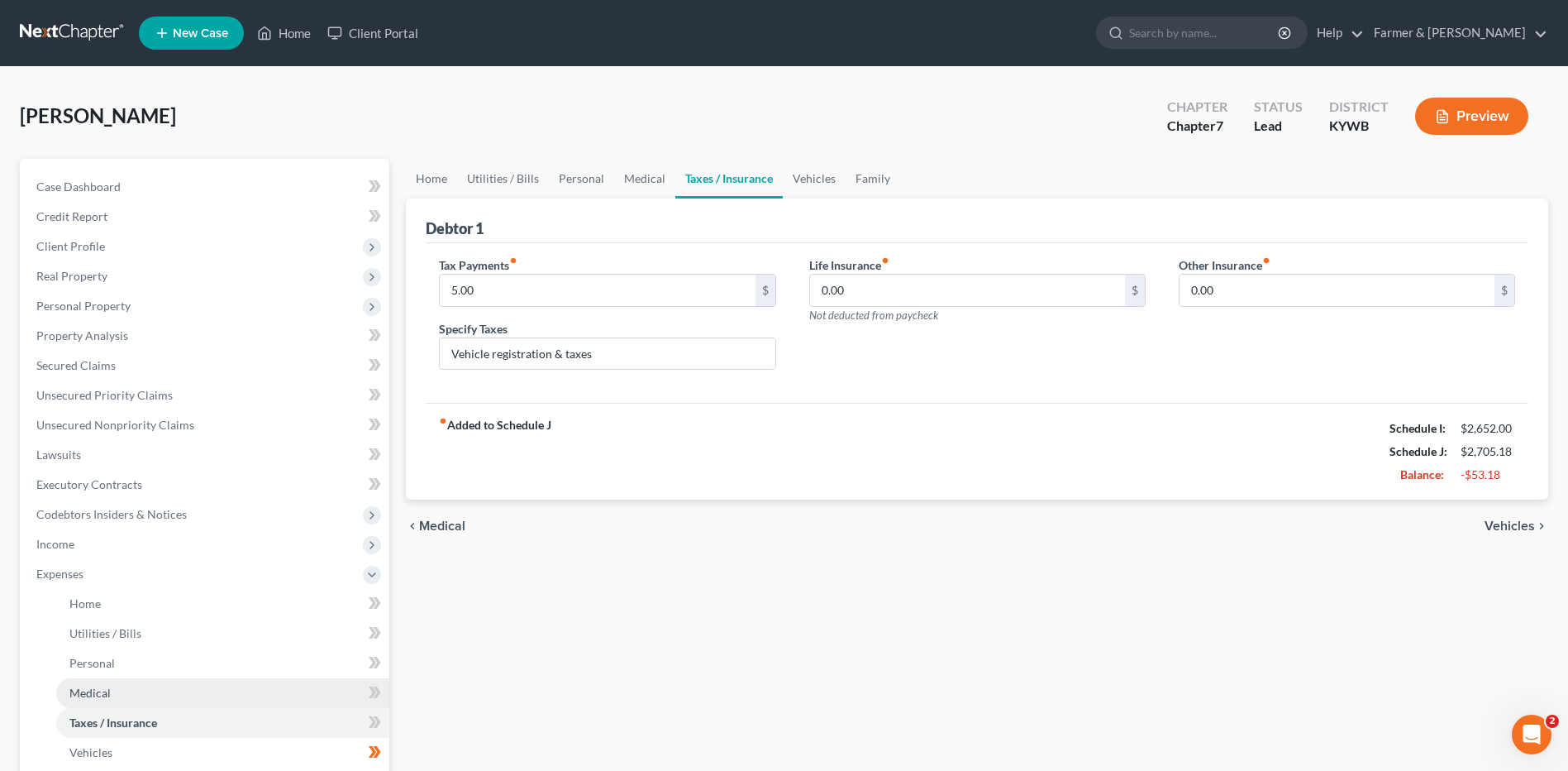
click at [131, 685] on link "Medical" at bounding box center [223, 693] width 333 height 30
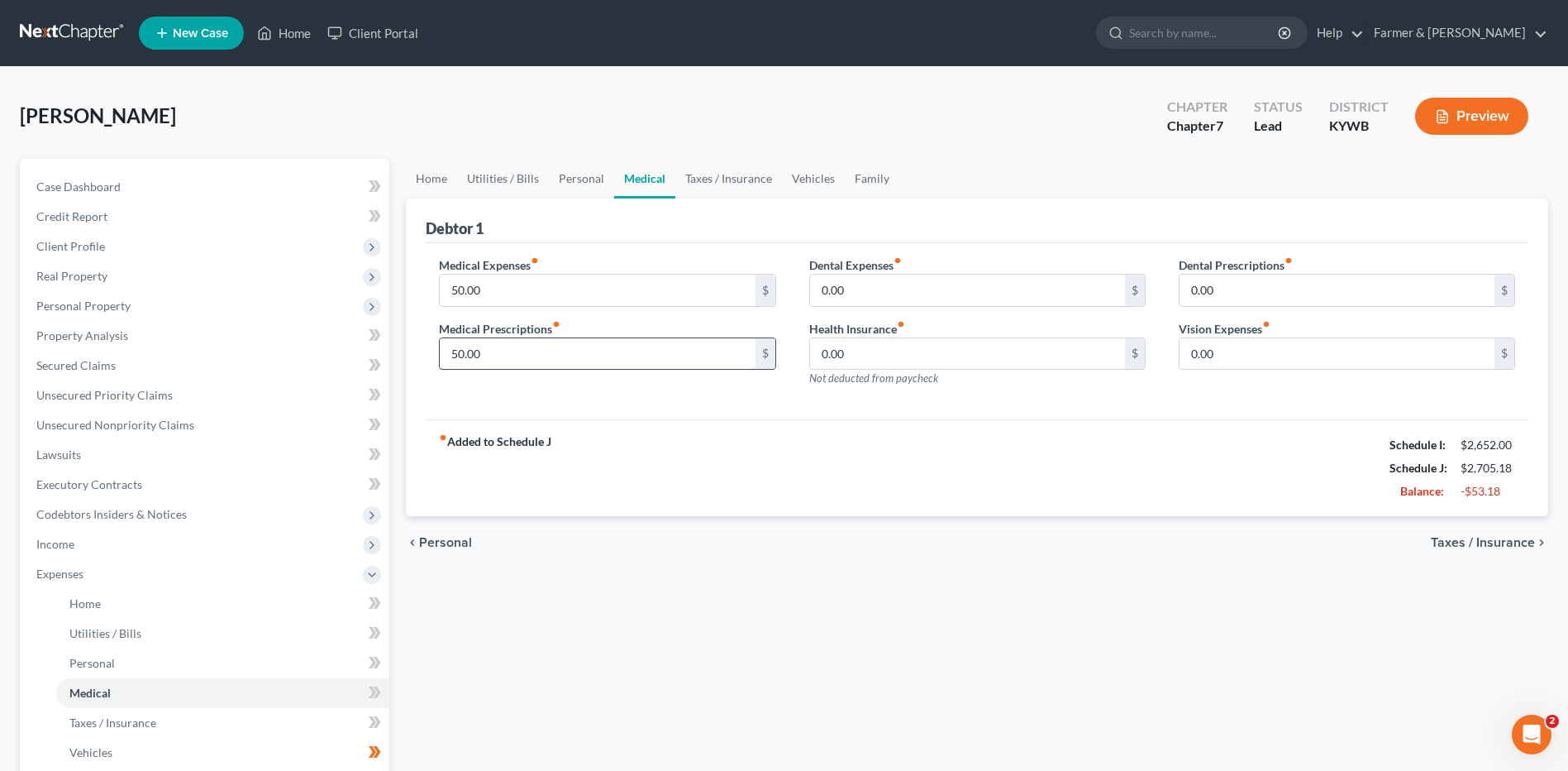
click at [576, 352] on input "50.00" at bounding box center [598, 354] width 315 height 31
click at [103, 727] on span "Taxes / Insurance" at bounding box center [112, 722] width 87 height 14
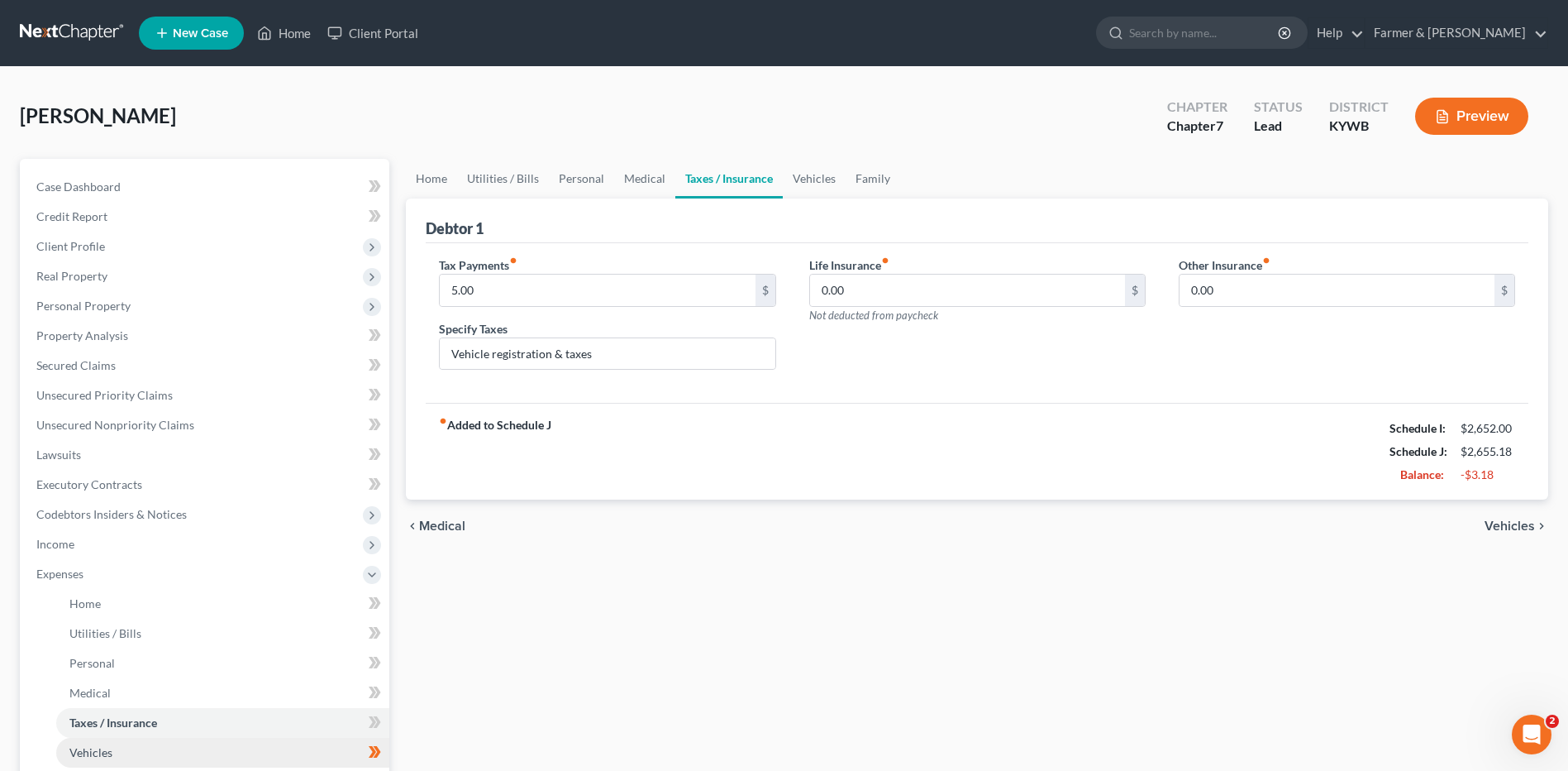
click at [113, 745] on link "Vehicles" at bounding box center [223, 752] width 333 height 30
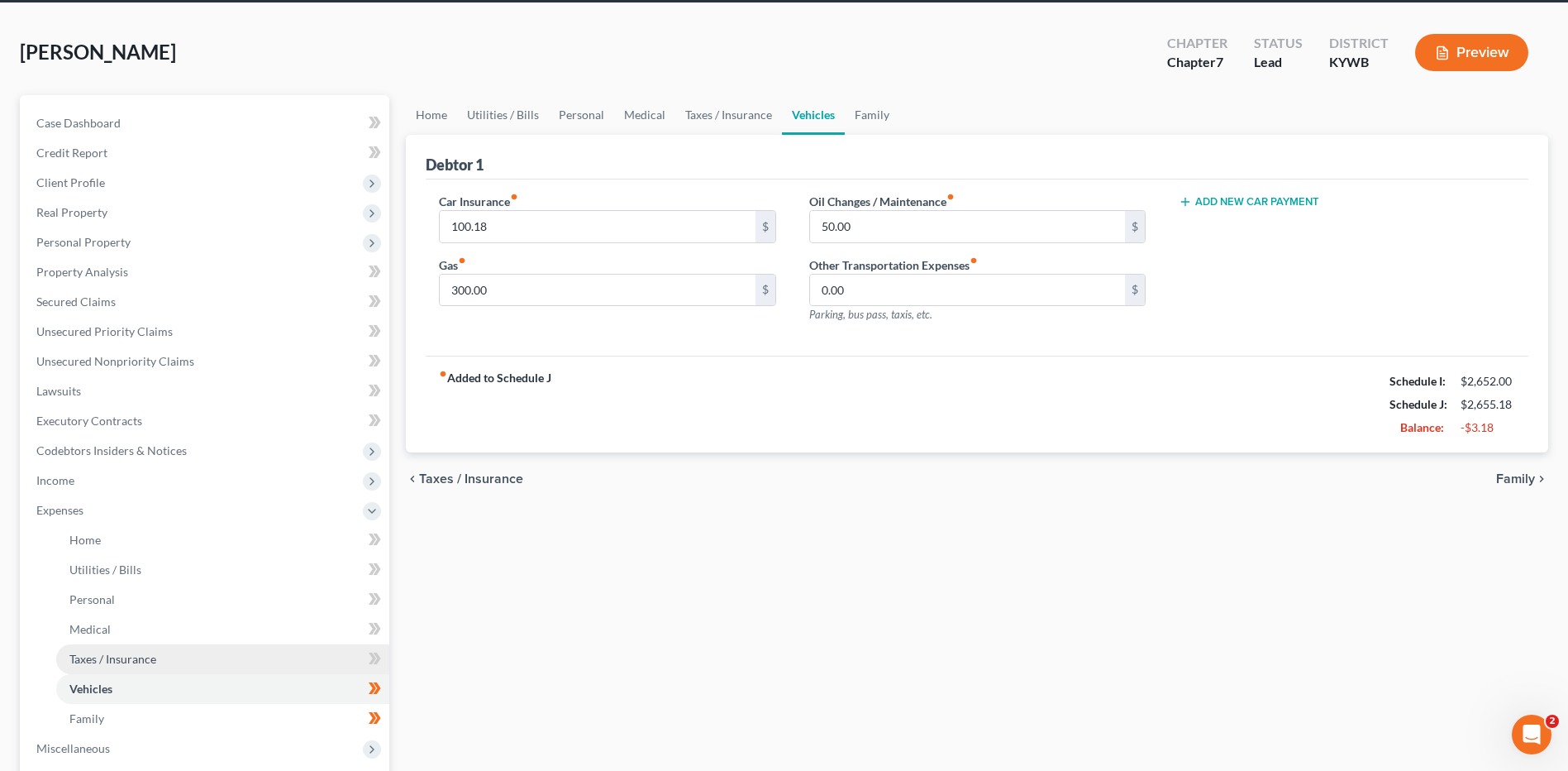
scroll to position [83, 0]
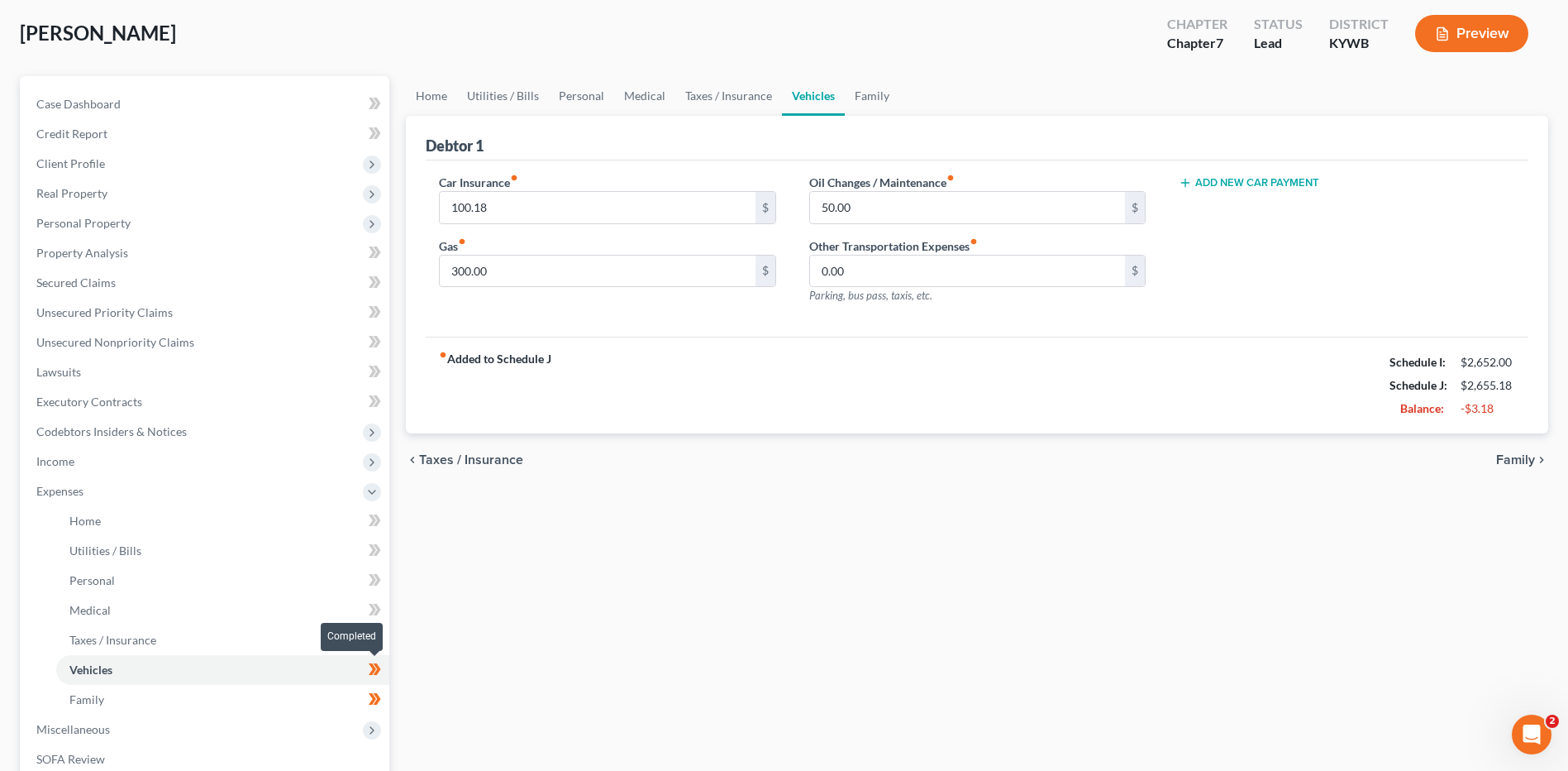
click at [380, 673] on icon at bounding box center [375, 669] width 13 height 21
click at [322, 699] on link "Family" at bounding box center [223, 699] width 333 height 30
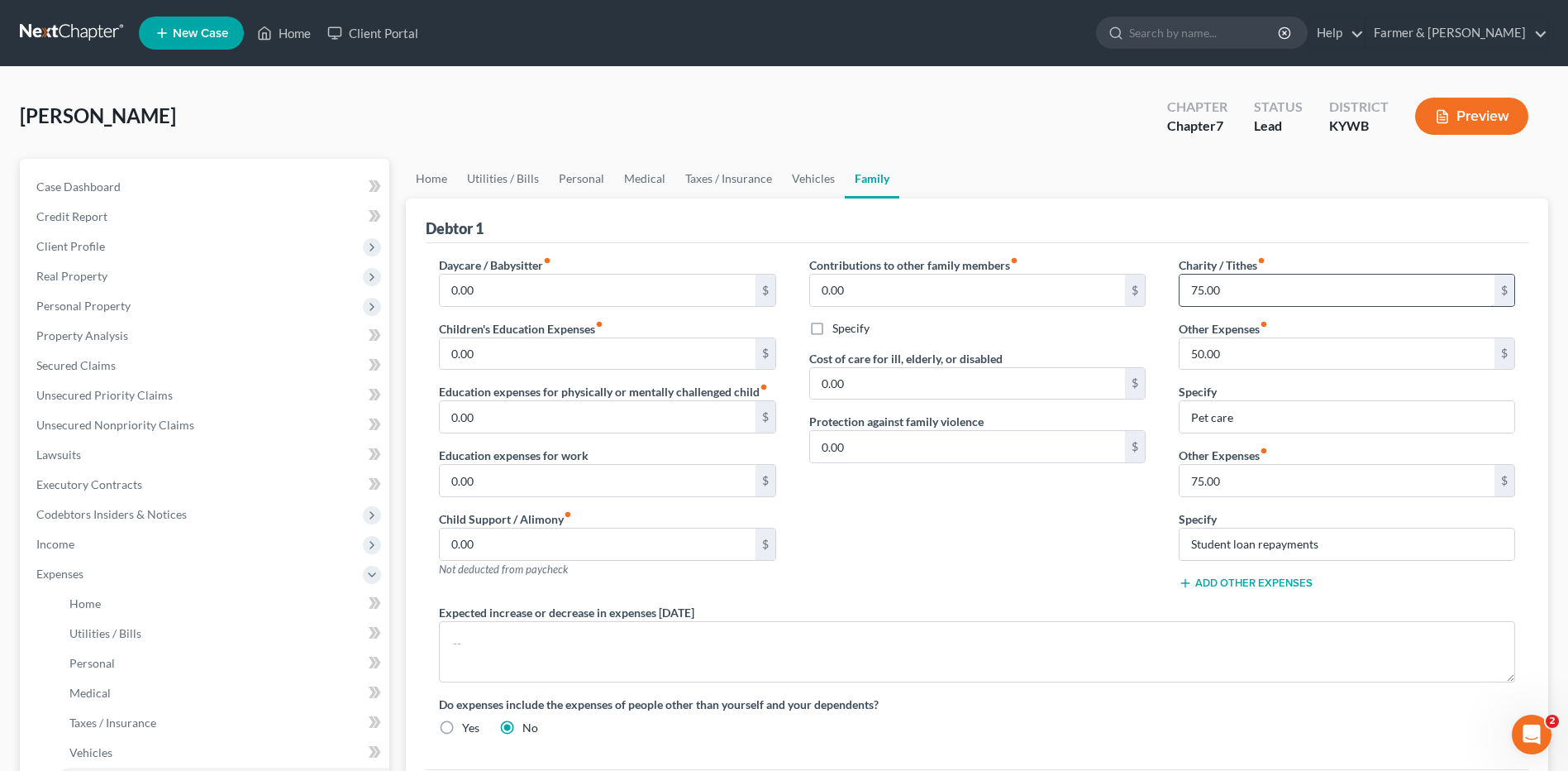
click at [1231, 289] on input "75.00" at bounding box center [1337, 290] width 315 height 31
type input "50.00"
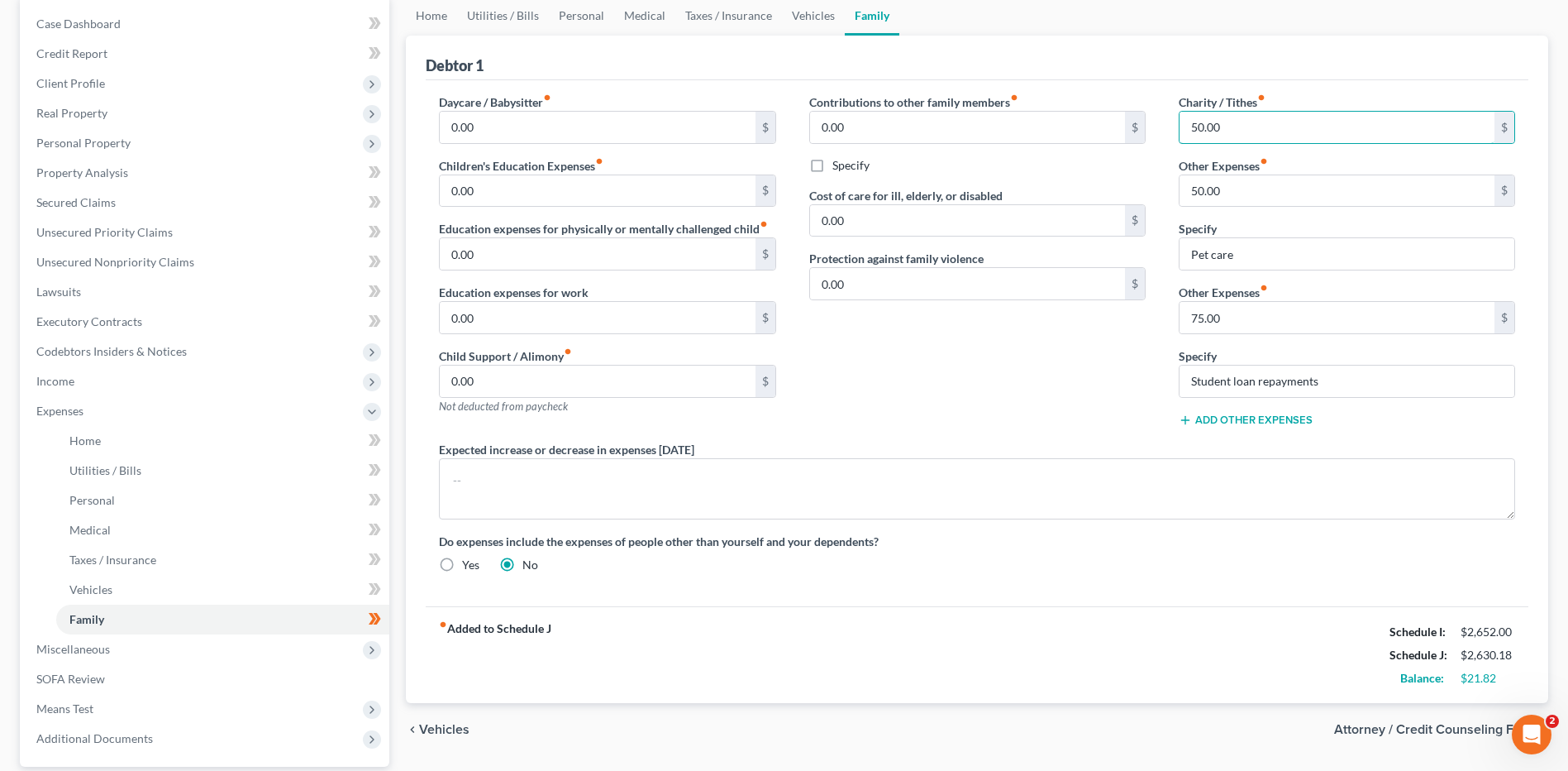
scroll to position [83, 0]
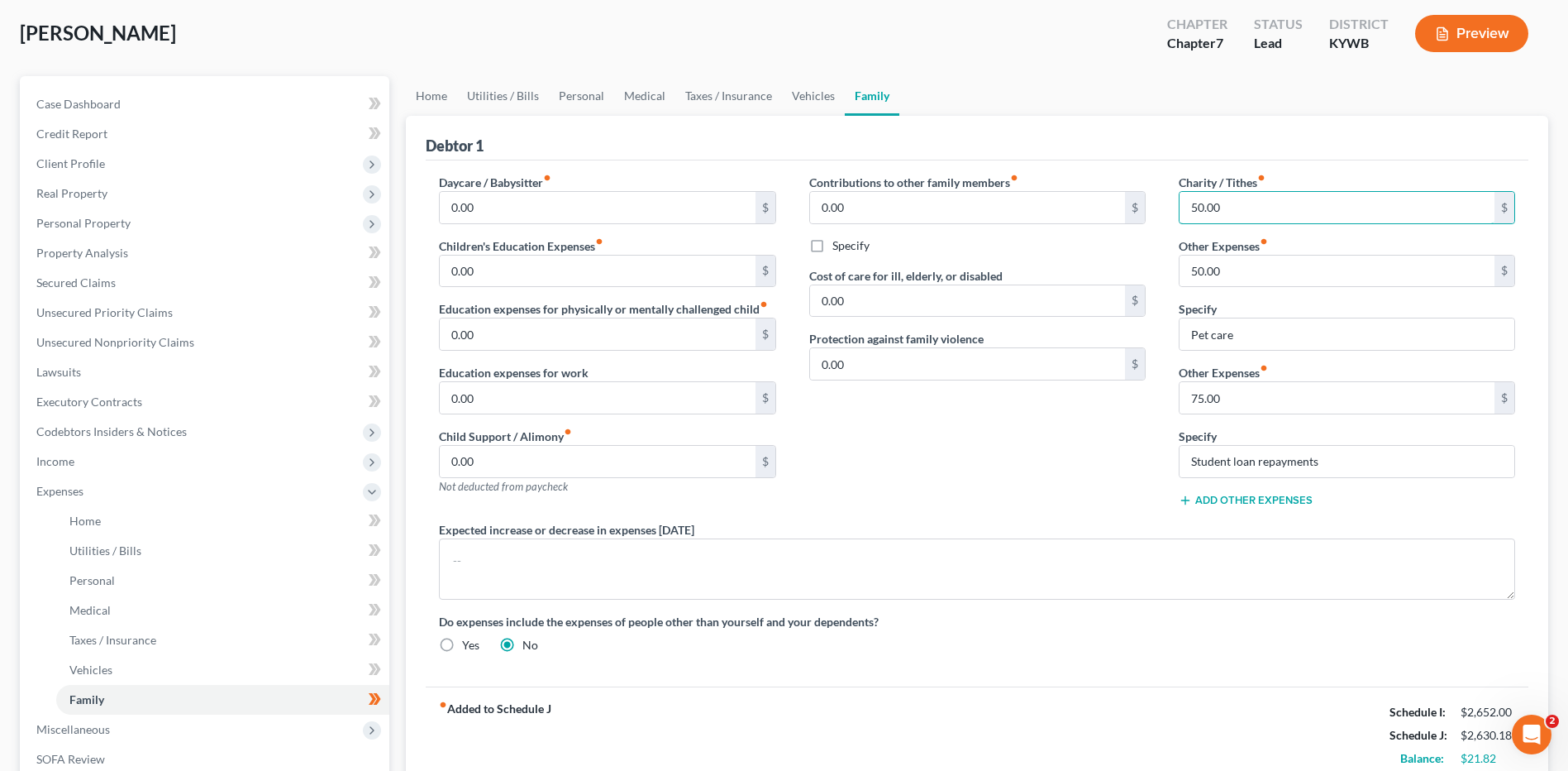
drag, startPoint x: 1234, startPoint y: 210, endPoint x: 1182, endPoint y: 224, distance: 53.9
click at [1183, 223] on div "50.00 $" at bounding box center [1347, 208] width 336 height 33
type input "0"
click at [93, 537] on link "Utilities / Bills" at bounding box center [223, 550] width 333 height 30
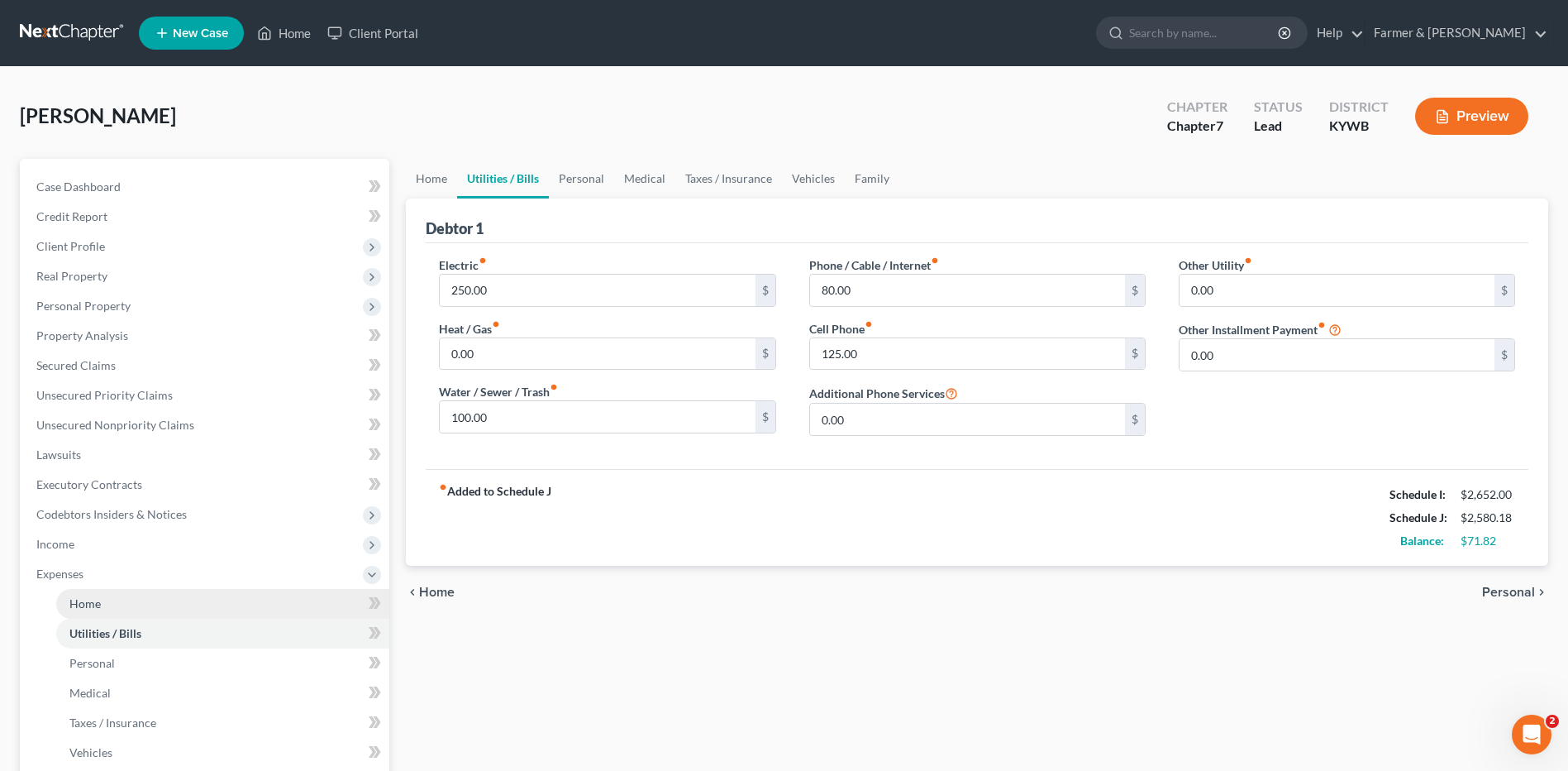
drag, startPoint x: 111, startPoint y: 607, endPoint x: 116, endPoint y: 624, distance: 17.7
click at [111, 606] on link "Home" at bounding box center [223, 603] width 333 height 30
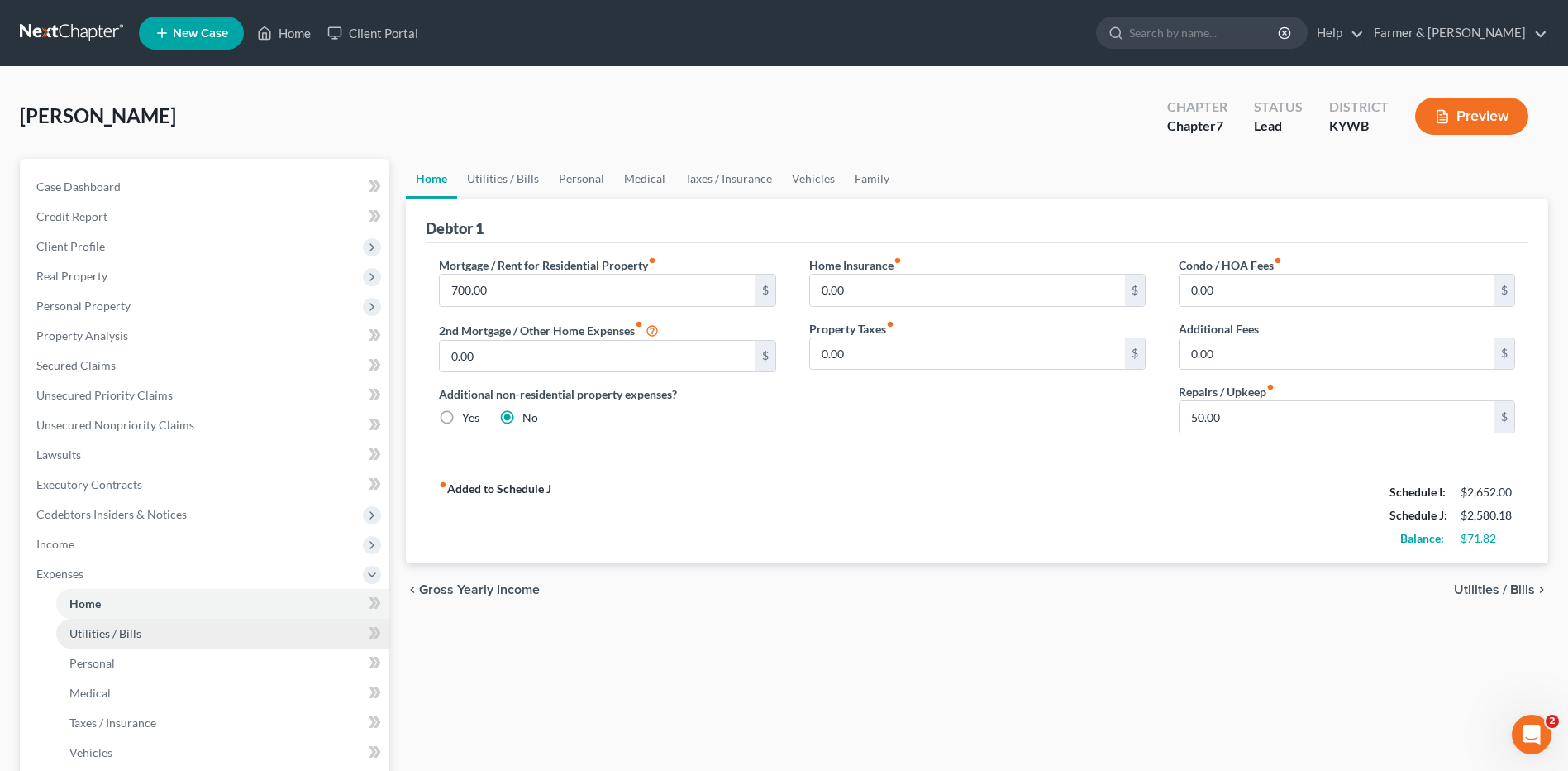
click at [125, 631] on span "Utilities / Bills" at bounding box center [105, 632] width 72 height 14
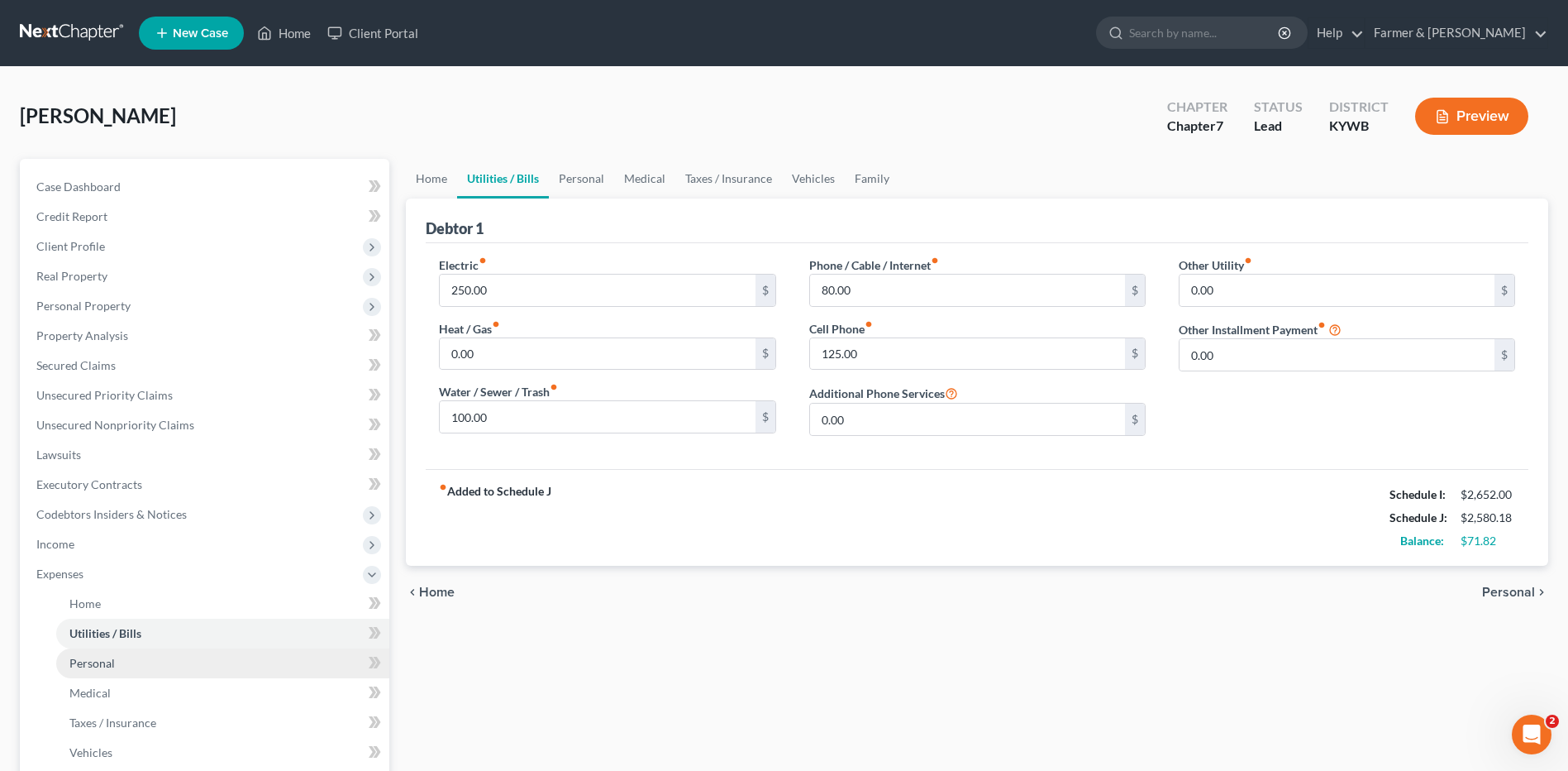
click at [122, 661] on link "Personal" at bounding box center [223, 663] width 333 height 30
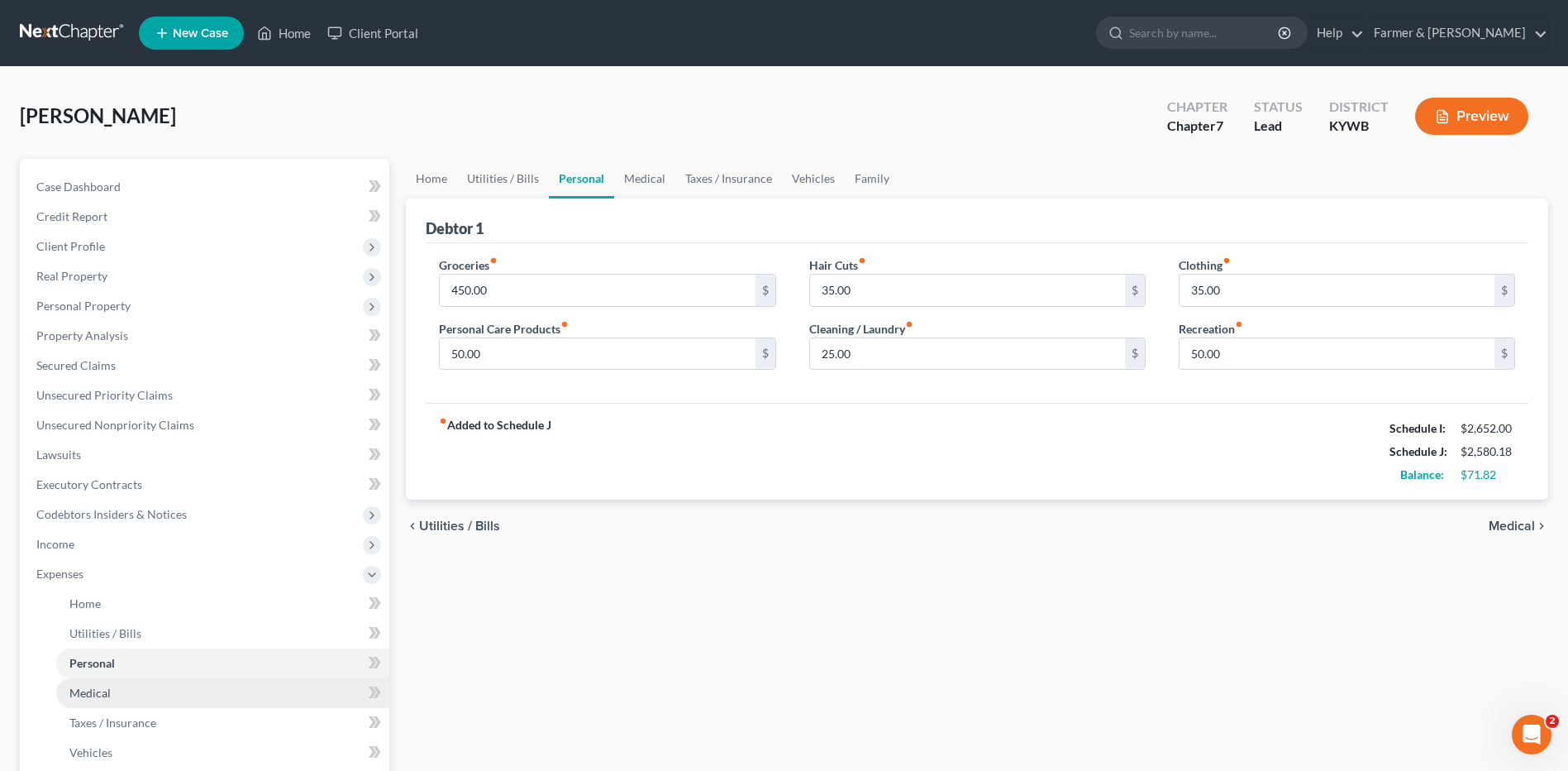
click at [96, 683] on link "Medical" at bounding box center [223, 693] width 333 height 30
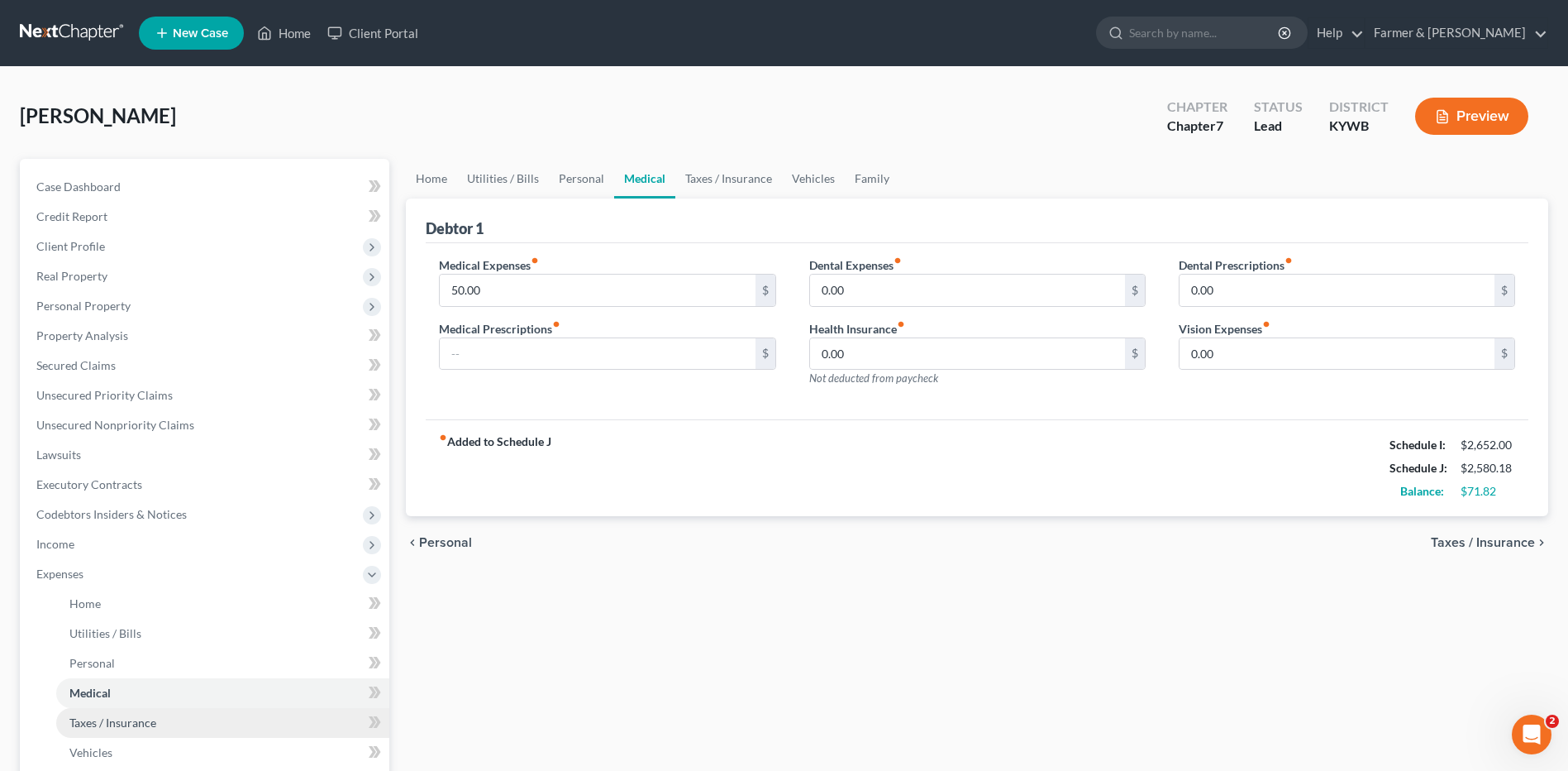
click at [121, 725] on span "Taxes / Insurance" at bounding box center [112, 722] width 87 height 14
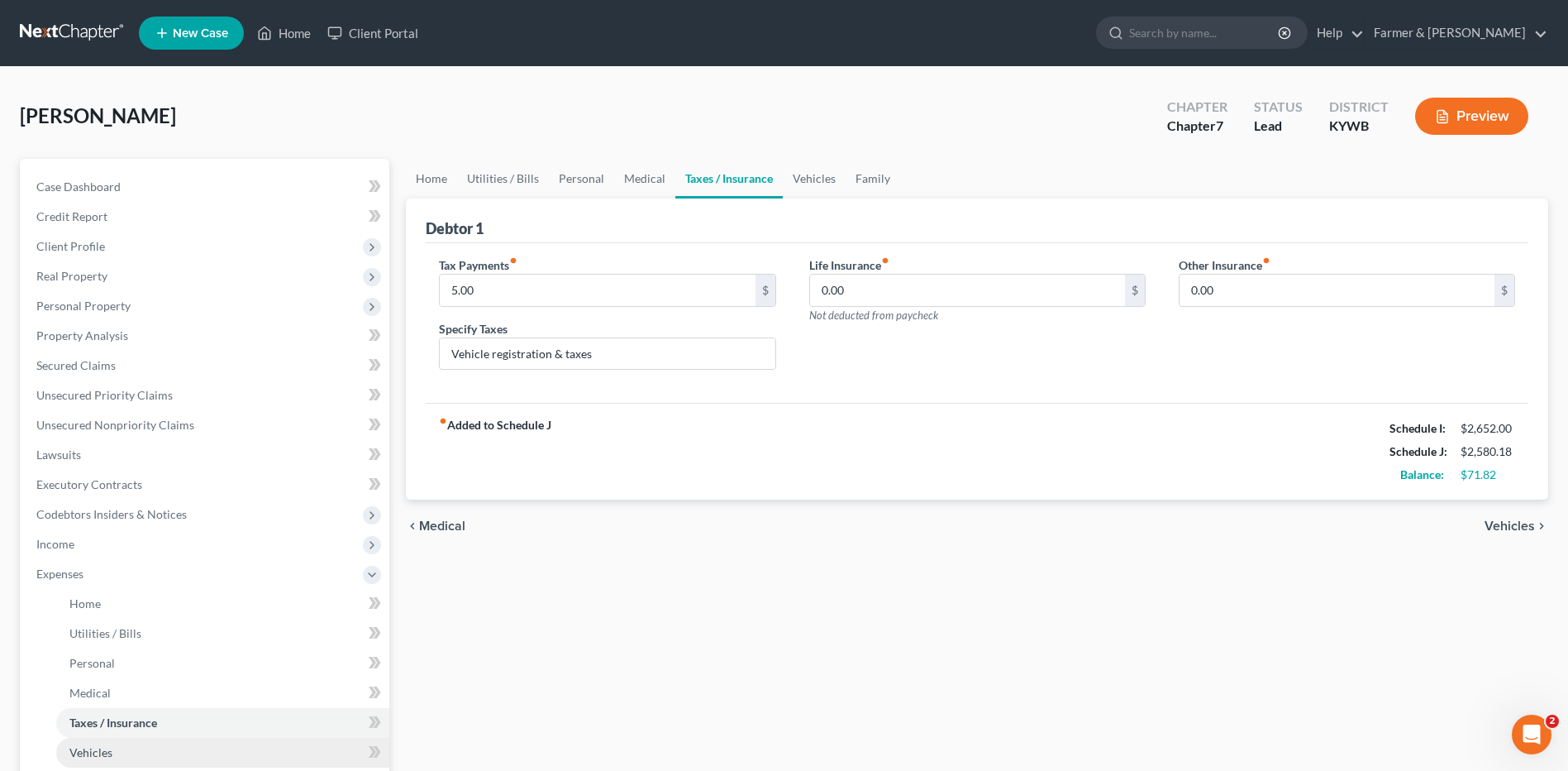
click at [120, 752] on link "Vehicles" at bounding box center [223, 752] width 333 height 30
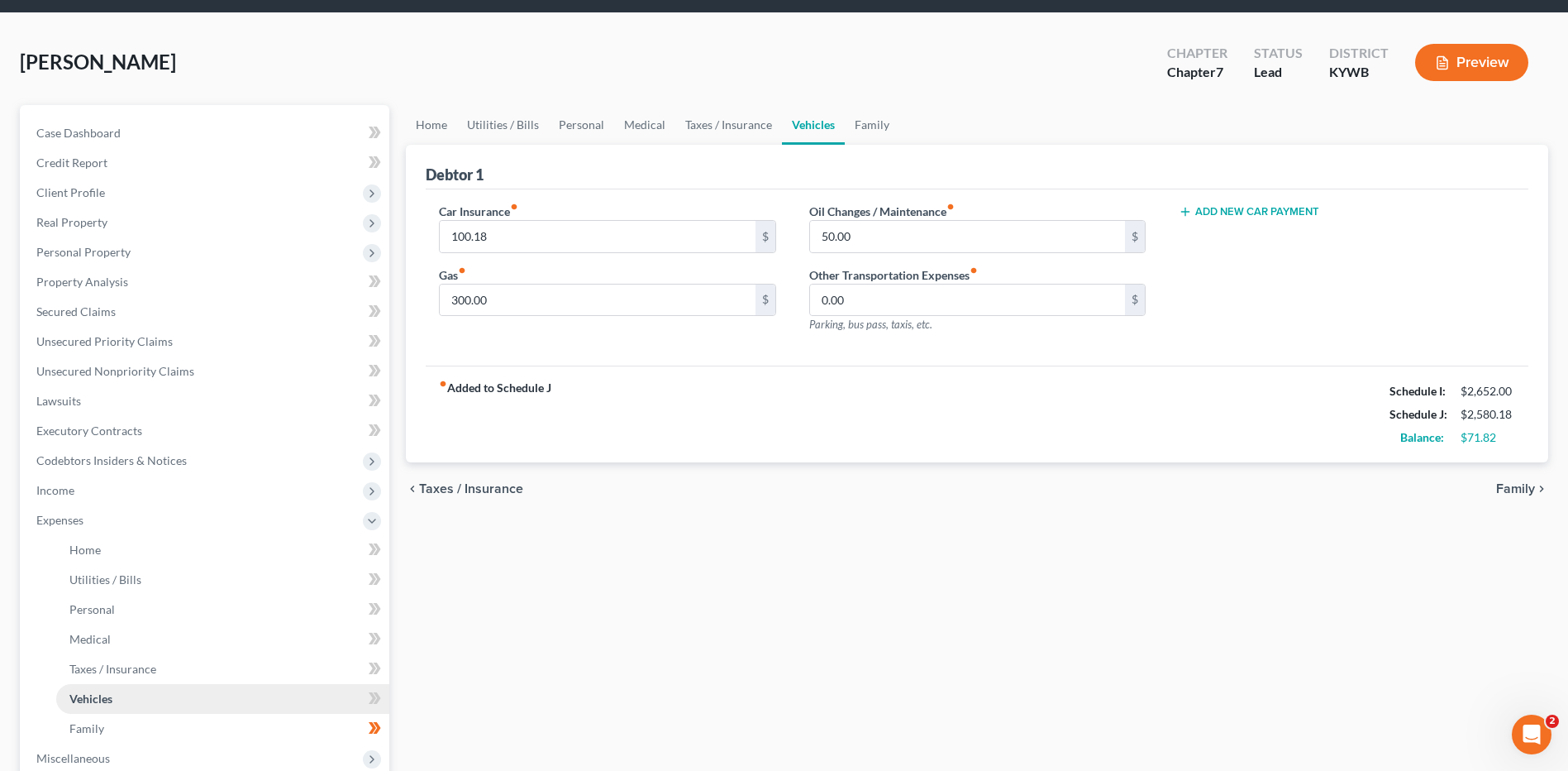
scroll to position [83, 0]
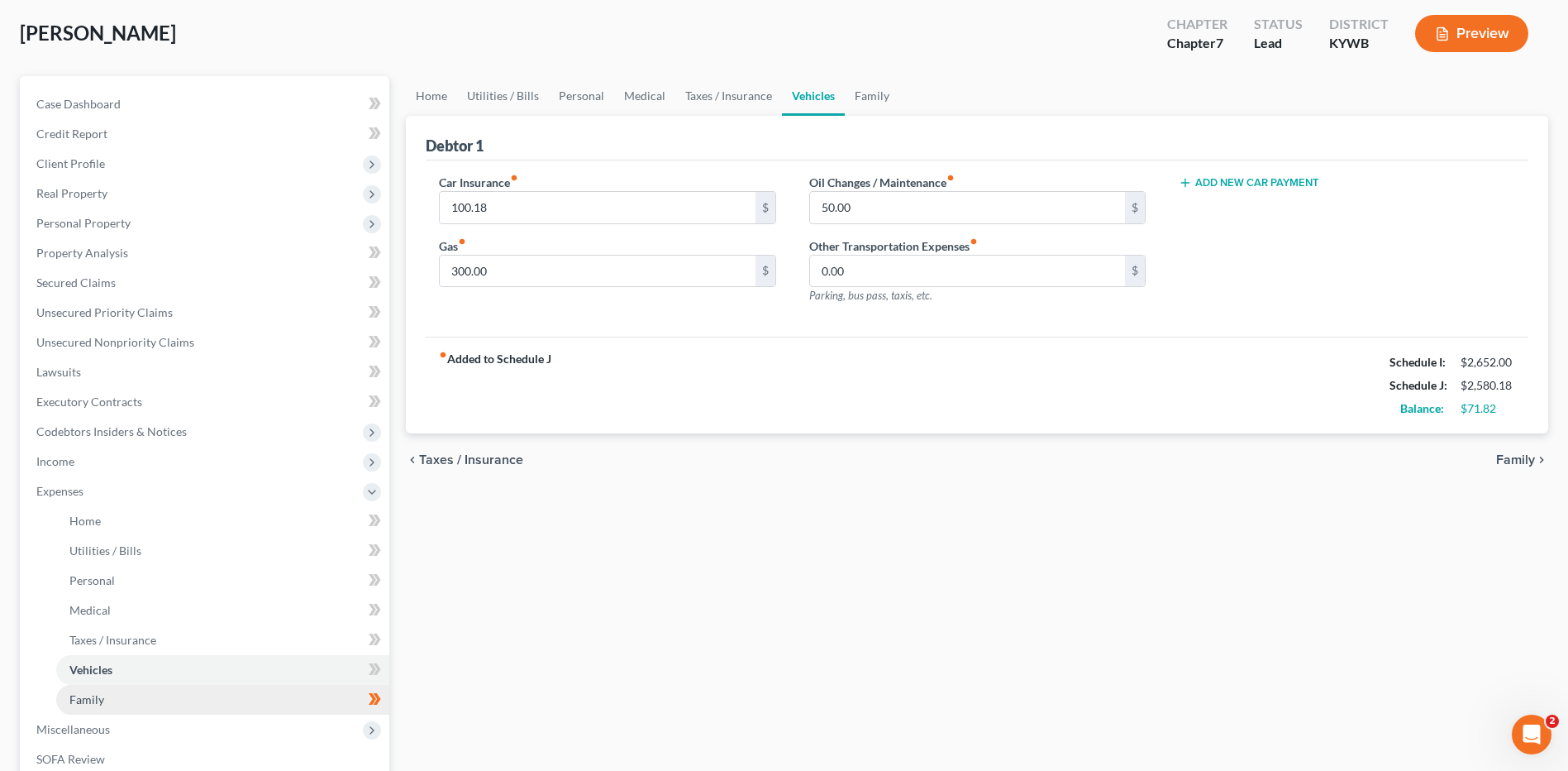
click at [114, 707] on link "Family" at bounding box center [223, 699] width 333 height 30
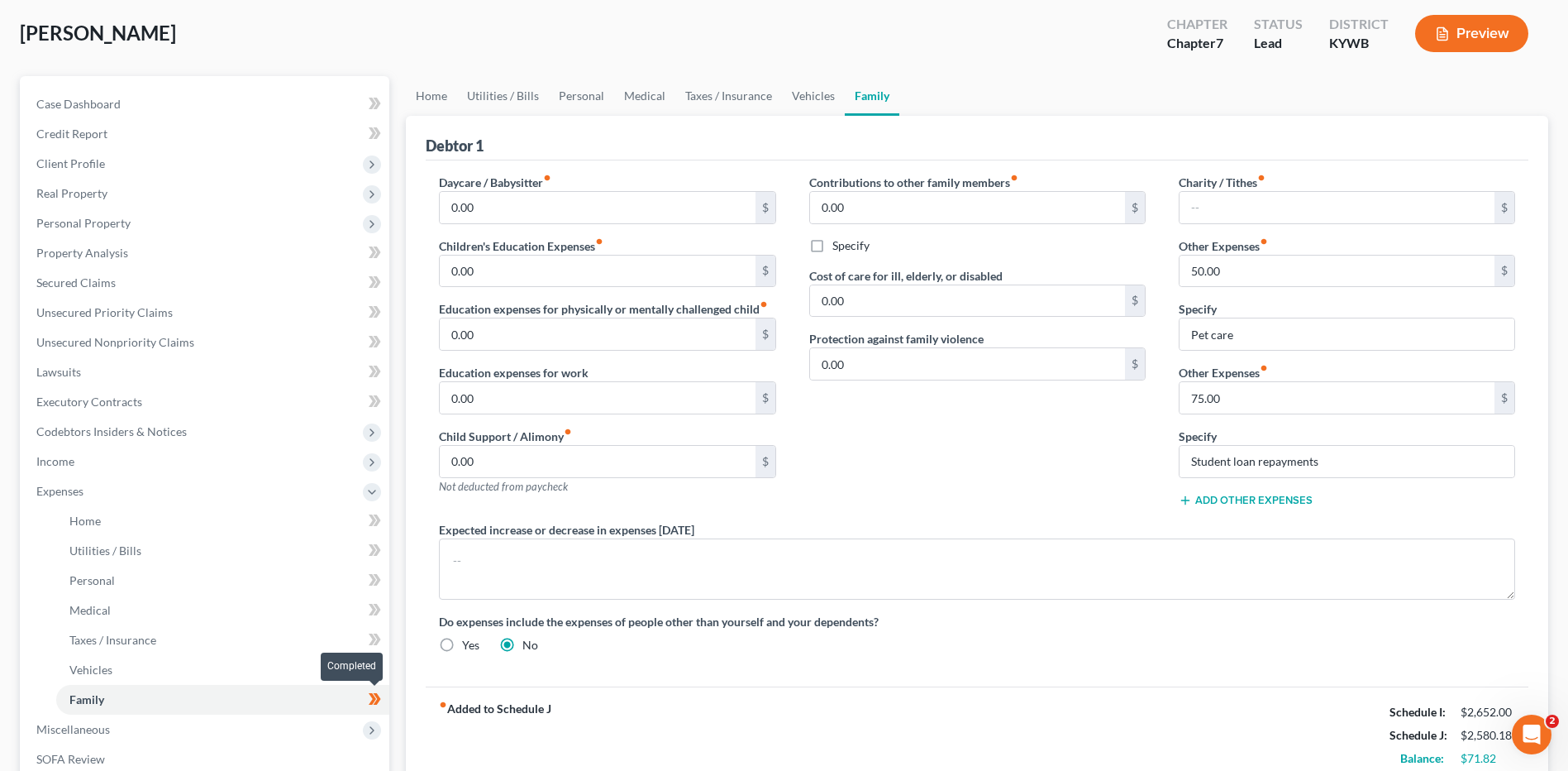
click at [384, 696] on span at bounding box center [375, 701] width 29 height 25
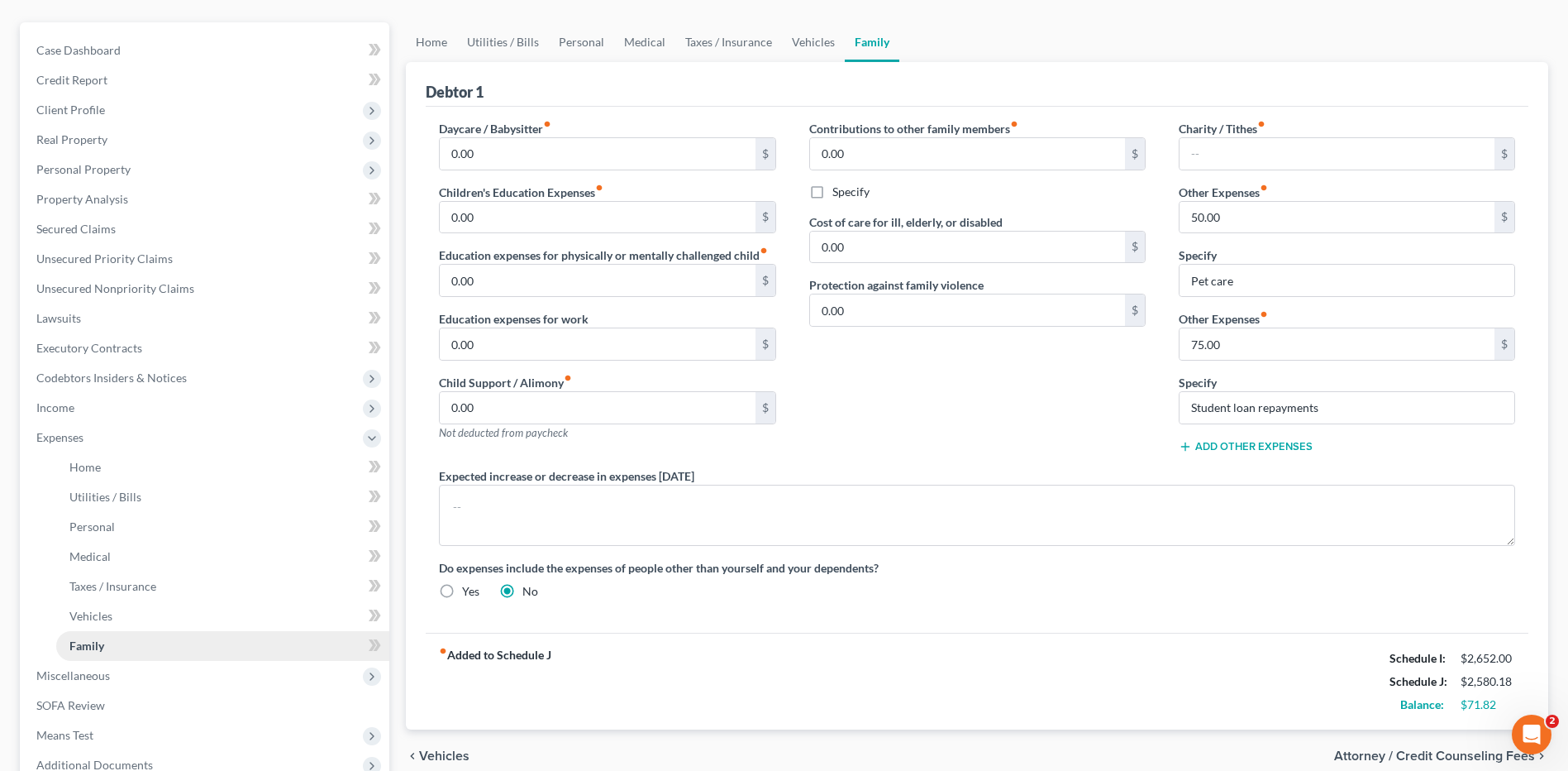
scroll to position [165, 0]
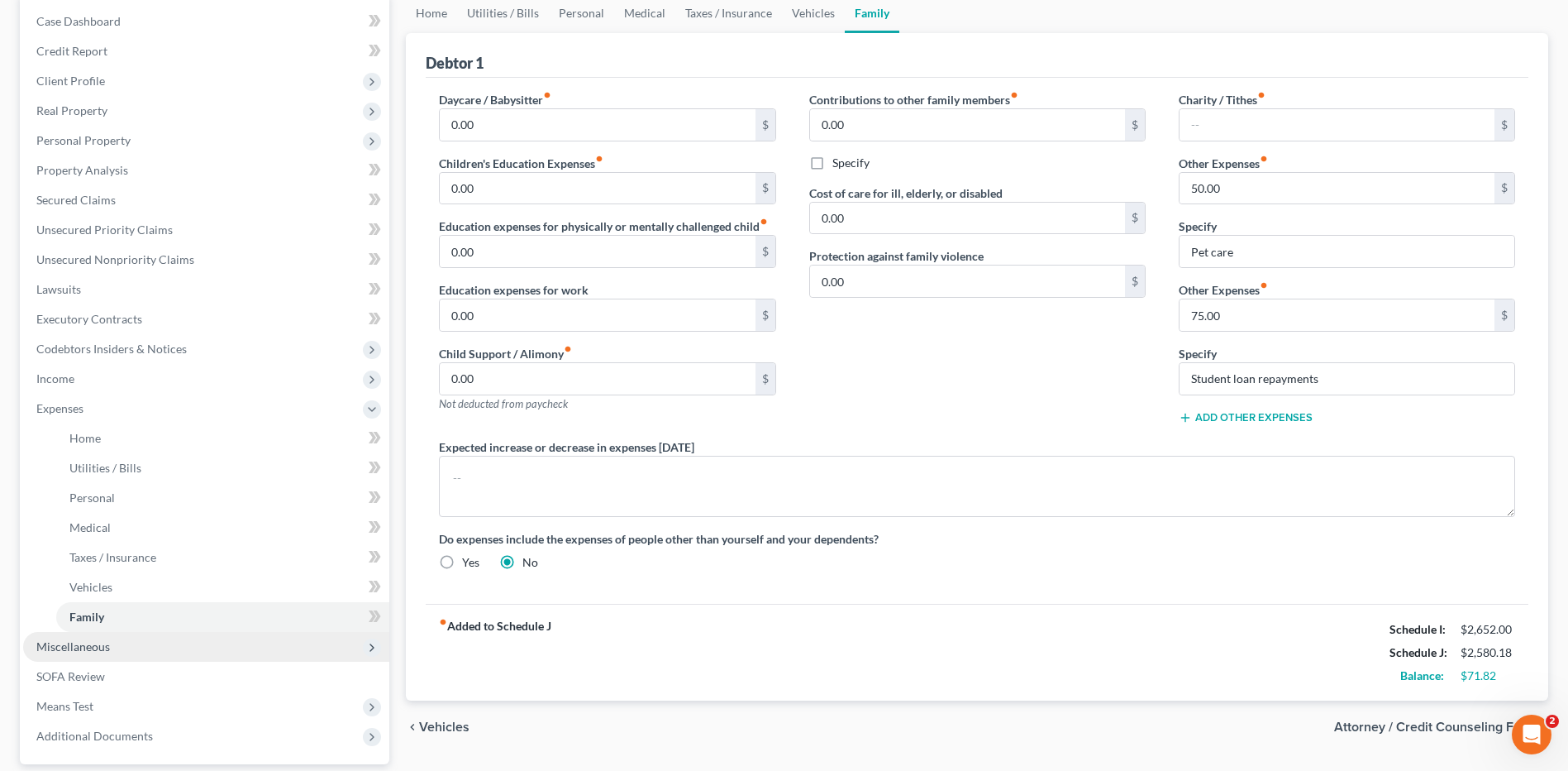
click at [183, 635] on span "Miscellaneous" at bounding box center [206, 646] width 366 height 30
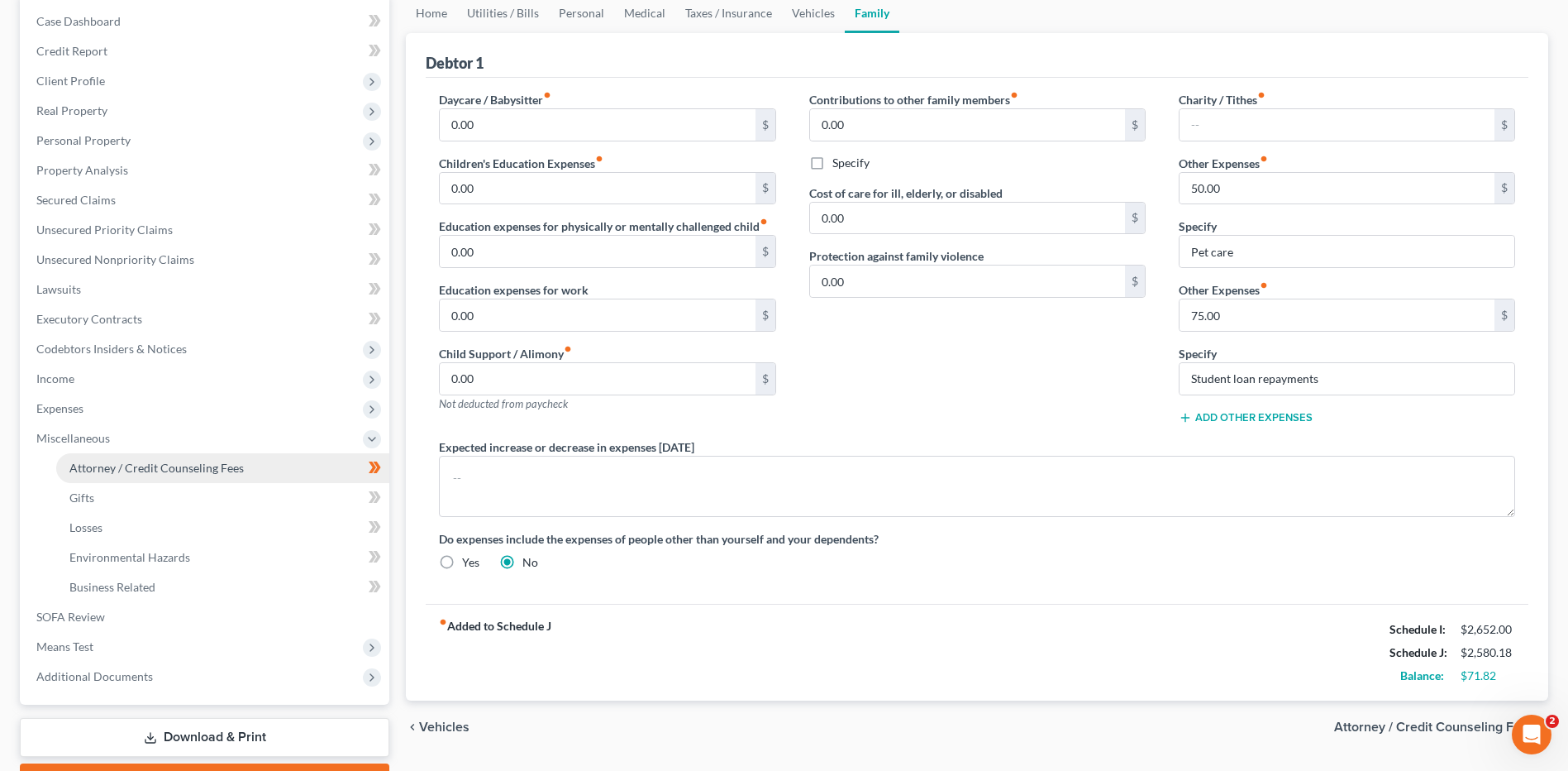
click at [199, 468] on span "Attorney / Credit Counseling Fees" at bounding box center [156, 467] width 174 height 14
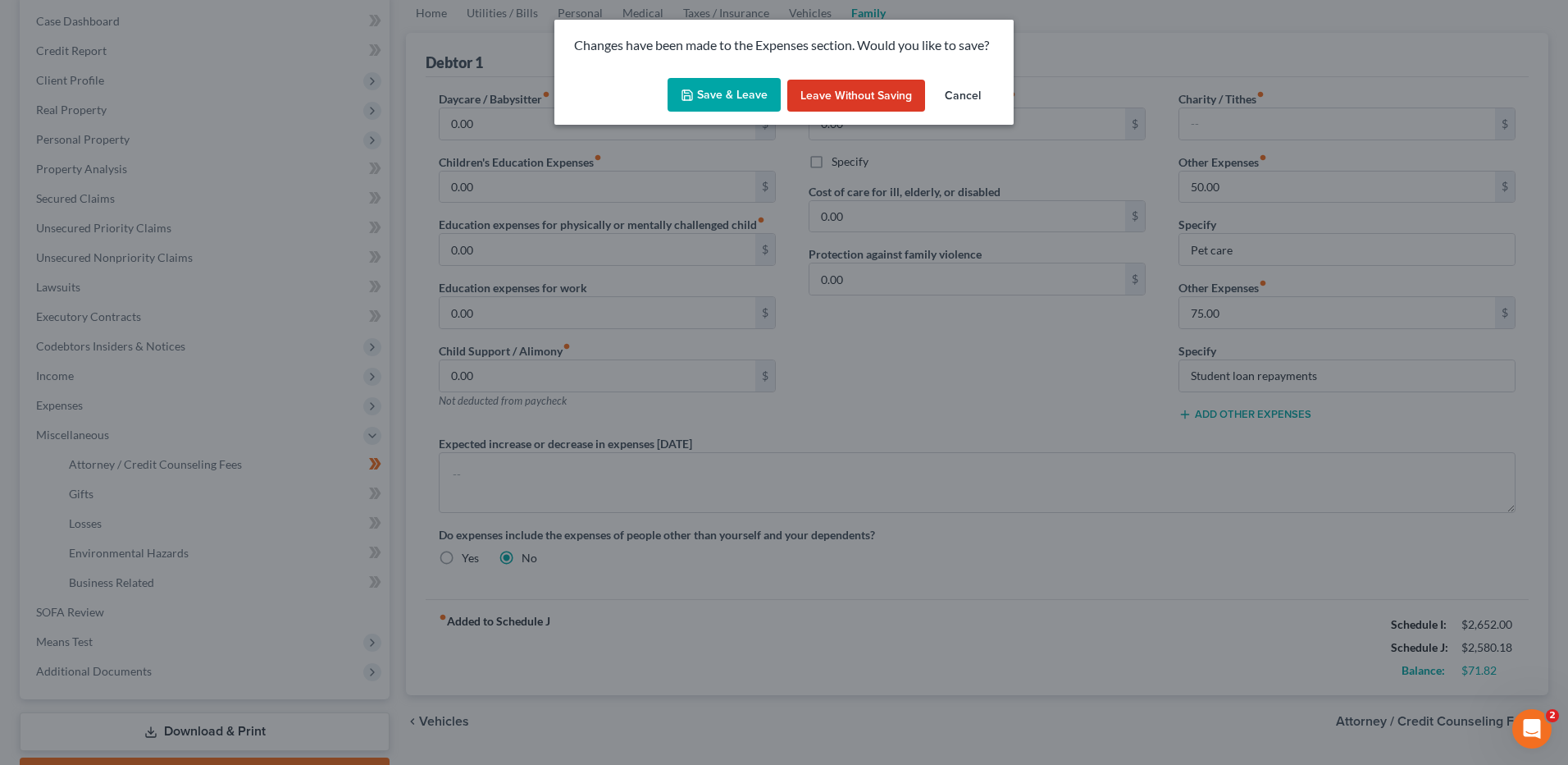
click at [745, 80] on button "Save & Leave" at bounding box center [724, 95] width 113 height 34
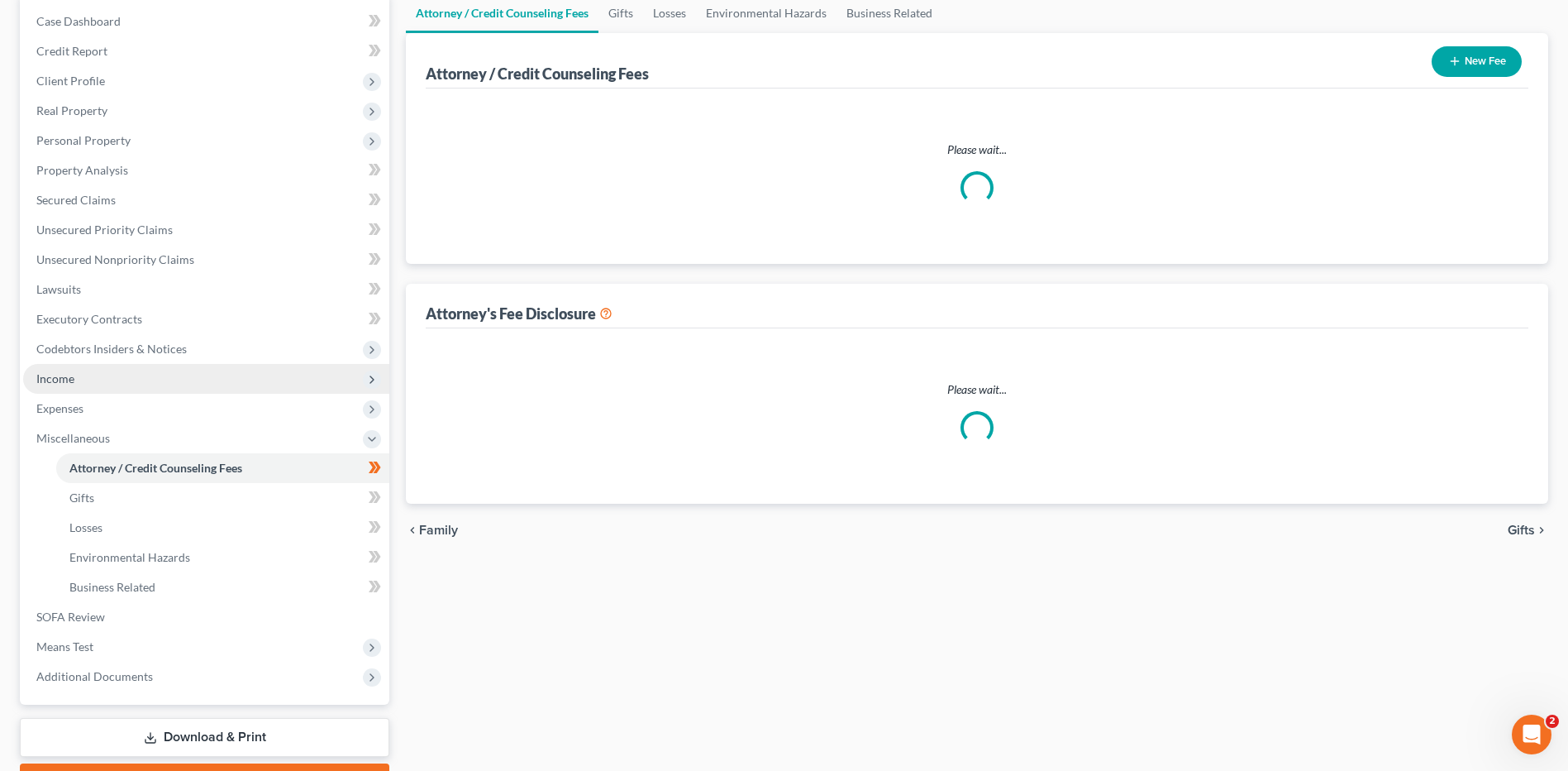
select select "0"
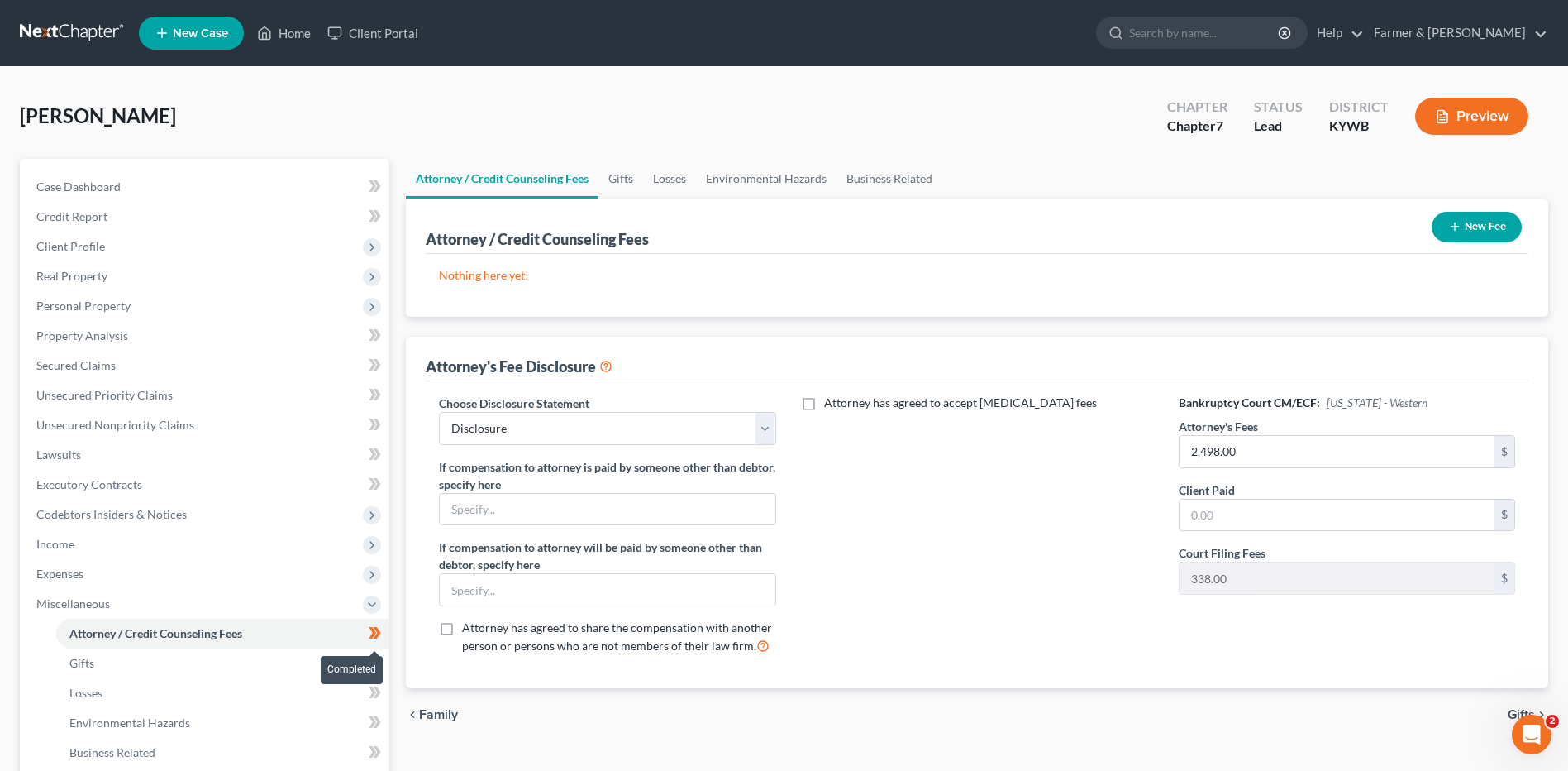
click at [384, 635] on span at bounding box center [375, 634] width 29 height 25
click at [99, 570] on span "Expenses" at bounding box center [206, 573] width 366 height 30
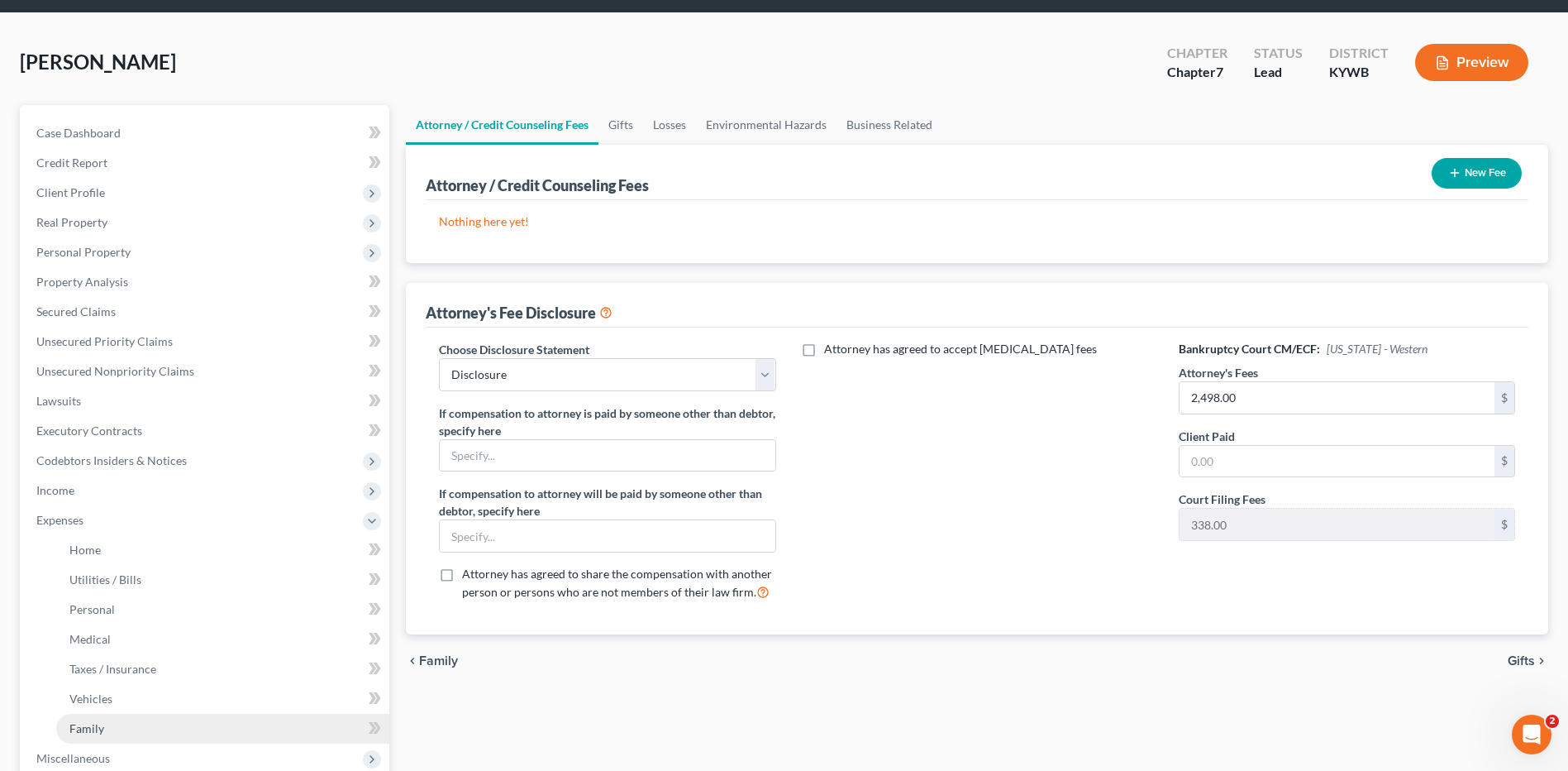
scroll to position [83, 0]
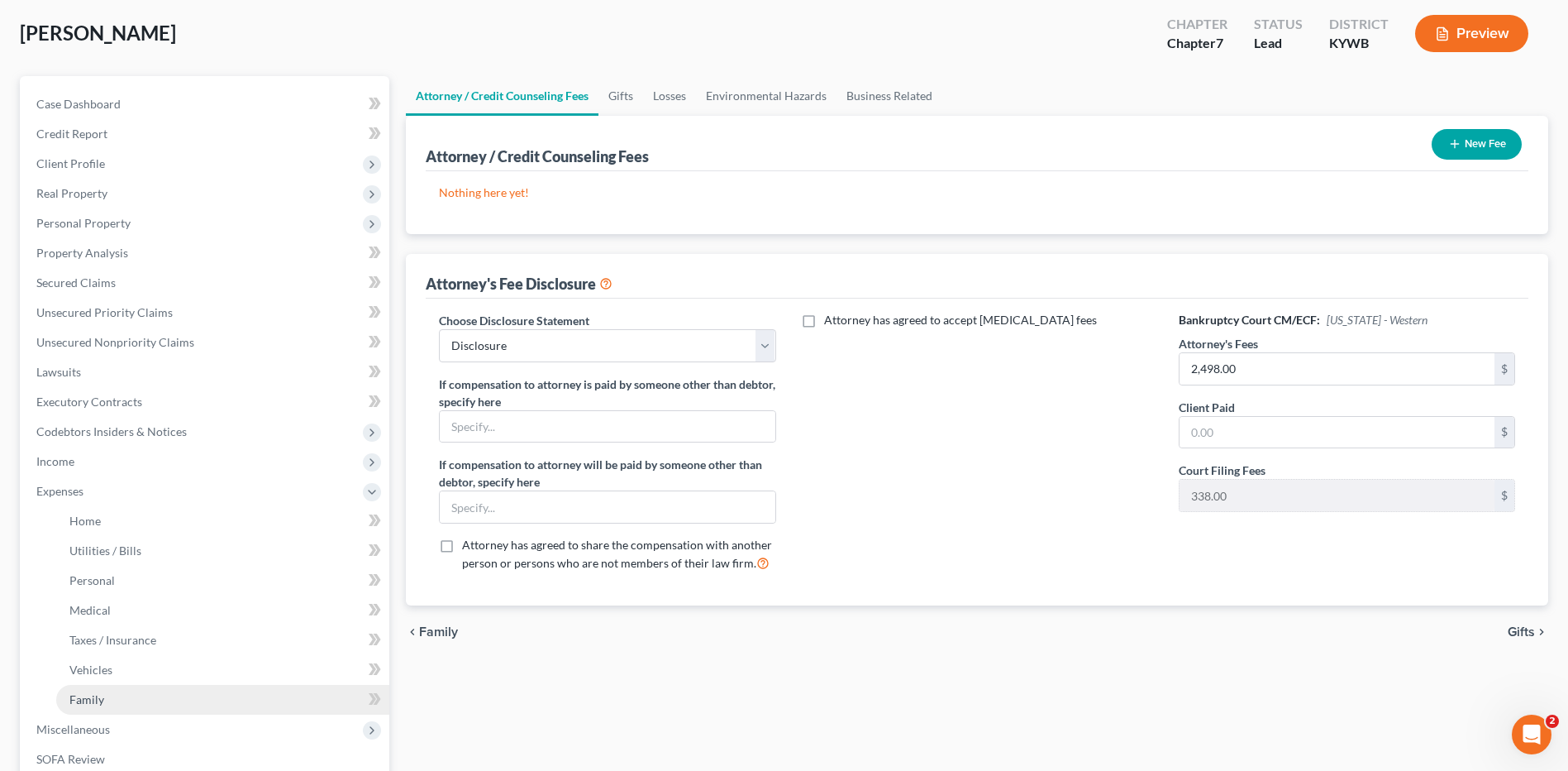
click at [113, 702] on link "Family" at bounding box center [223, 699] width 333 height 30
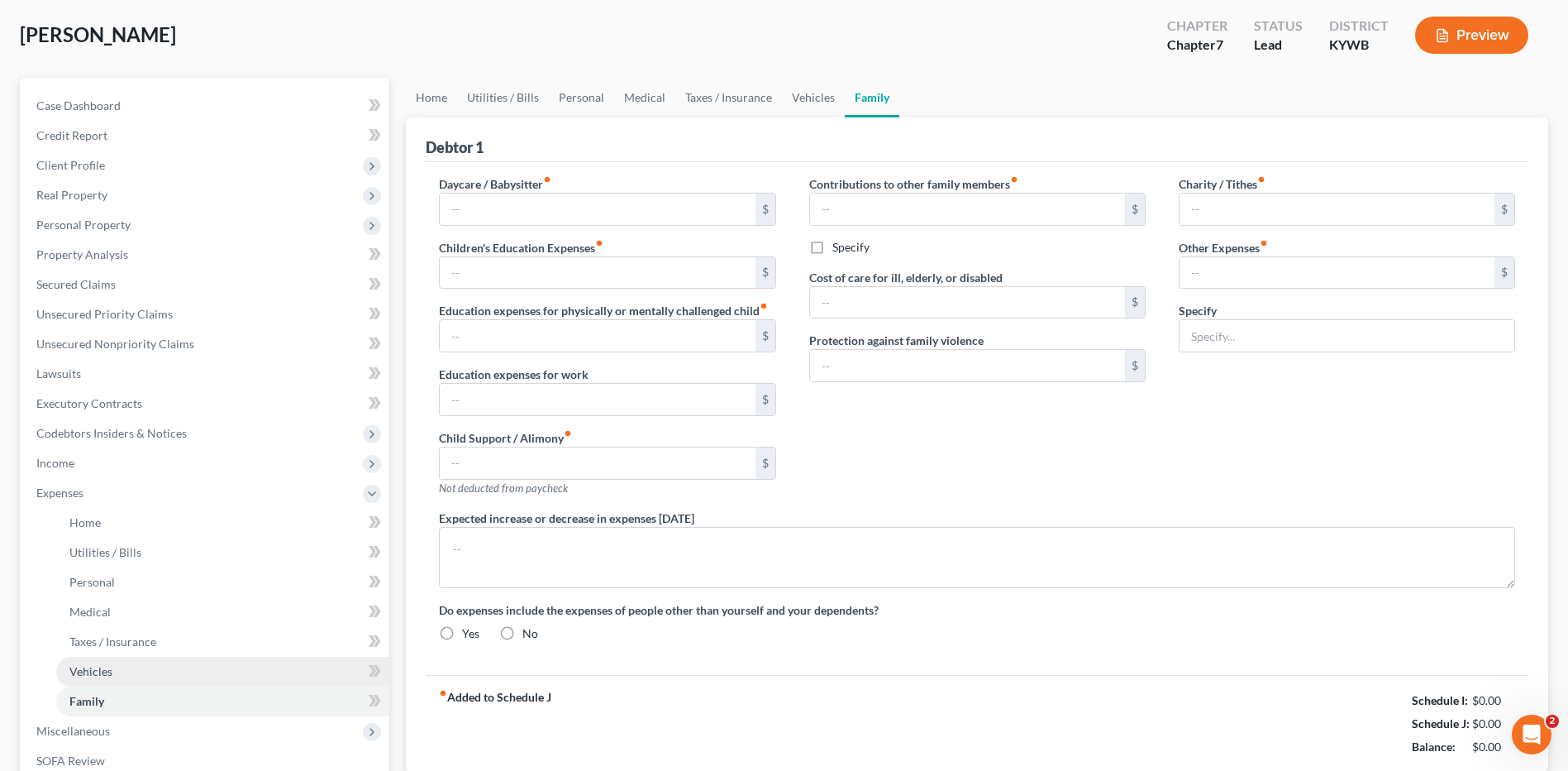
type input "0.00"
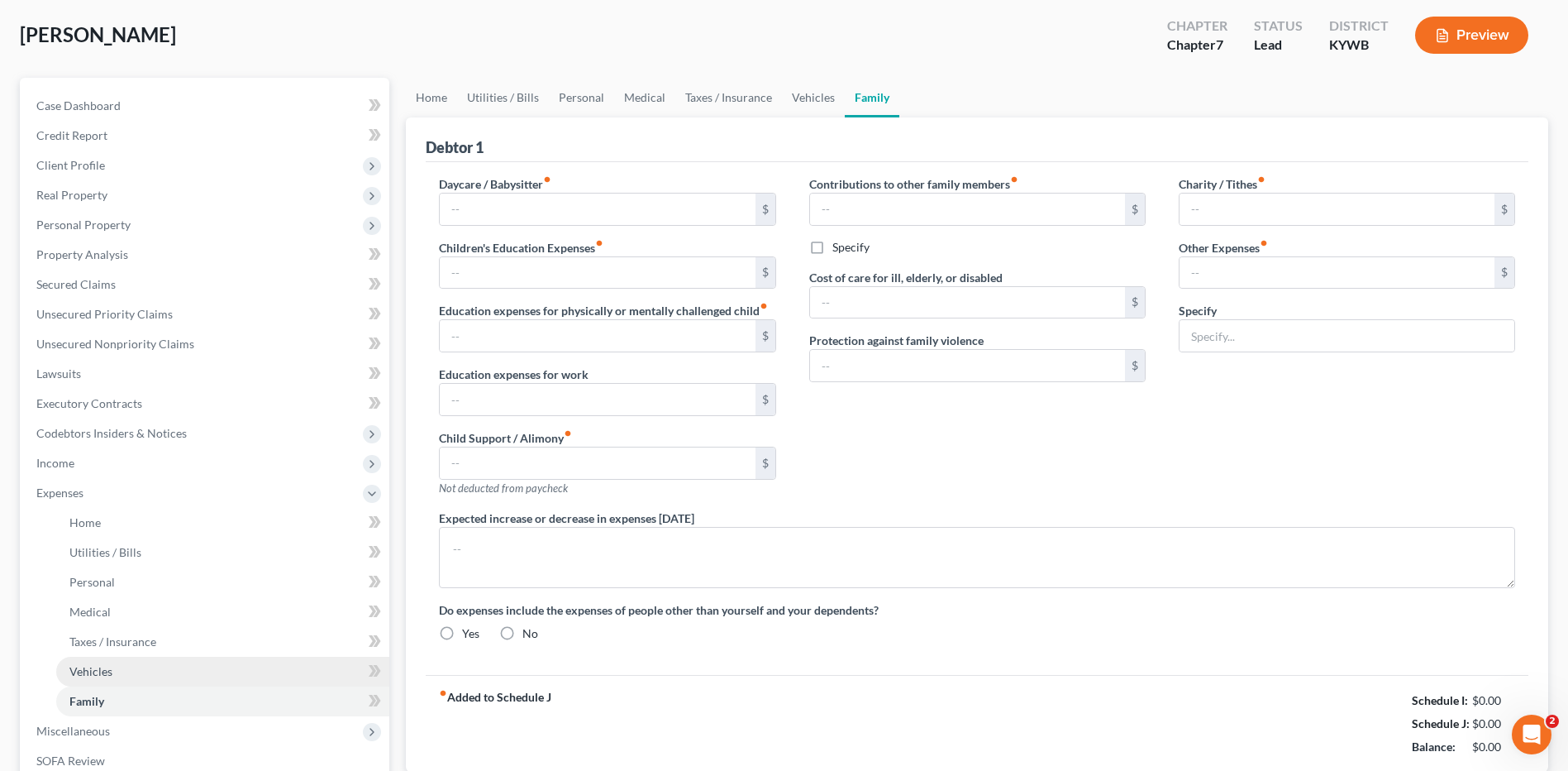
type input "0.00"
type input "50.00"
type input "Pet care"
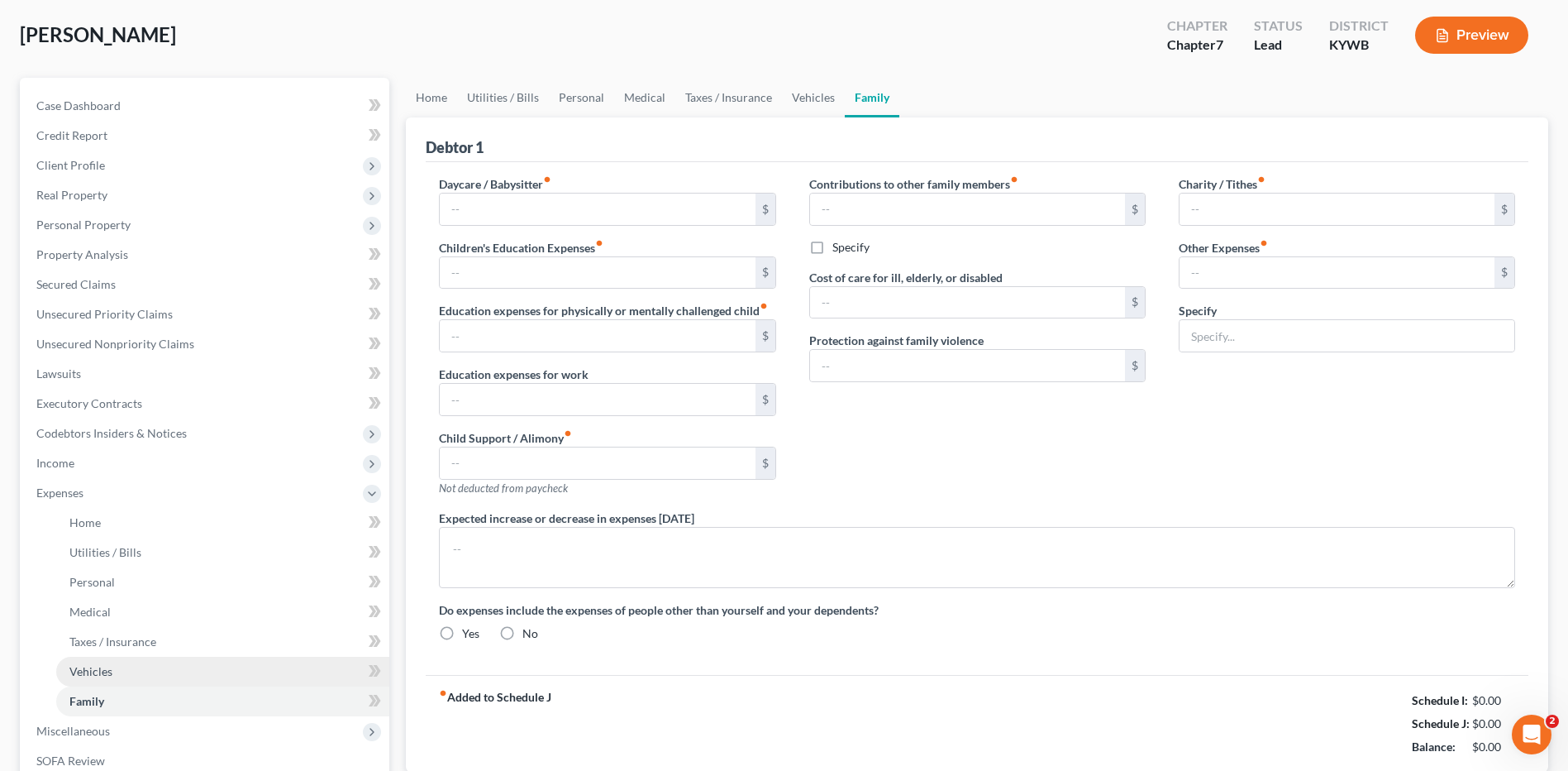
radio input "true"
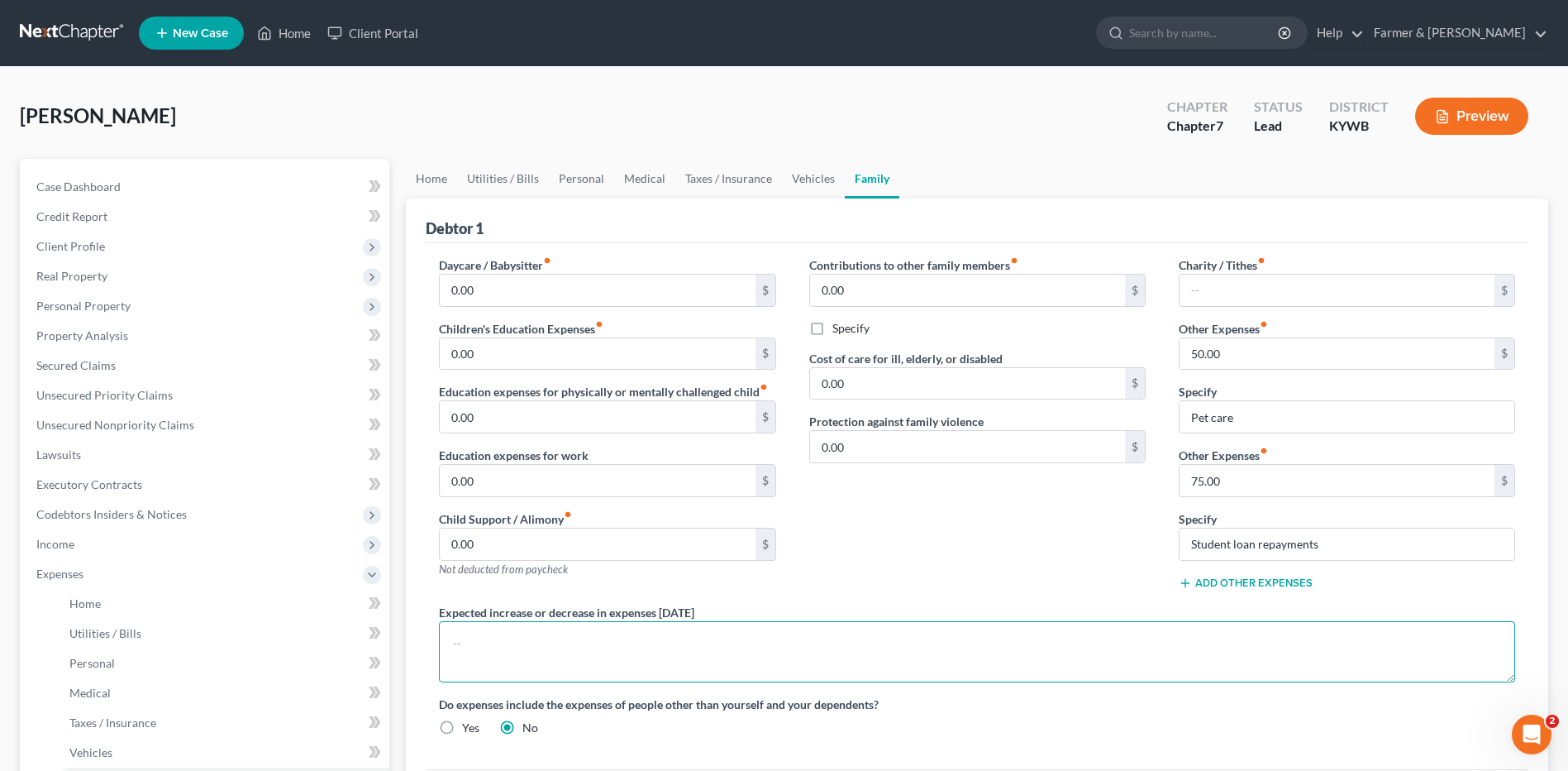
click at [531, 639] on textarea at bounding box center [977, 651] width 1076 height 61
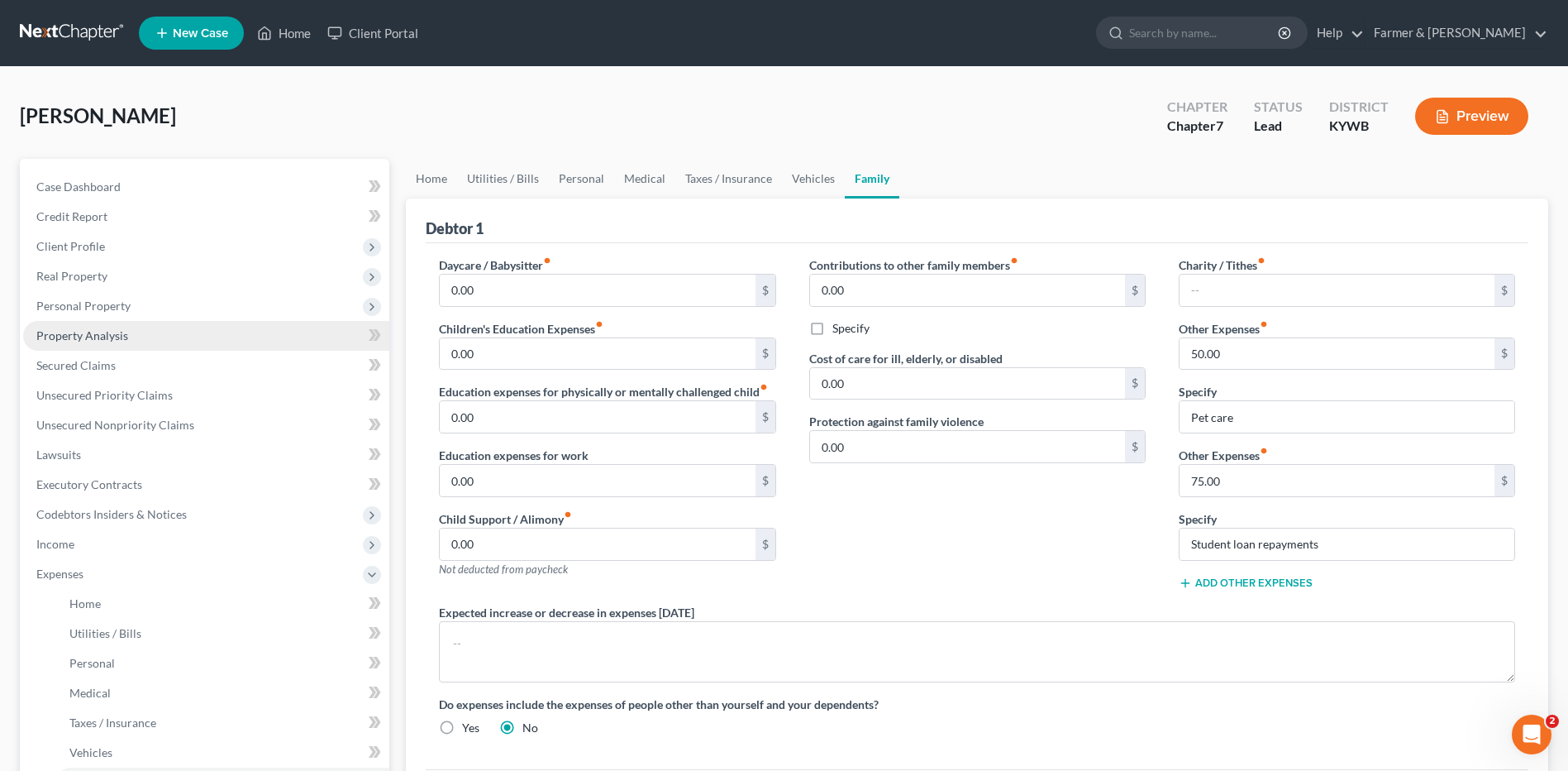
drag, startPoint x: 100, startPoint y: 258, endPoint x: 124, endPoint y: 327, distance: 73.1
click at [100, 258] on span "Client Profile" at bounding box center [206, 246] width 366 height 30
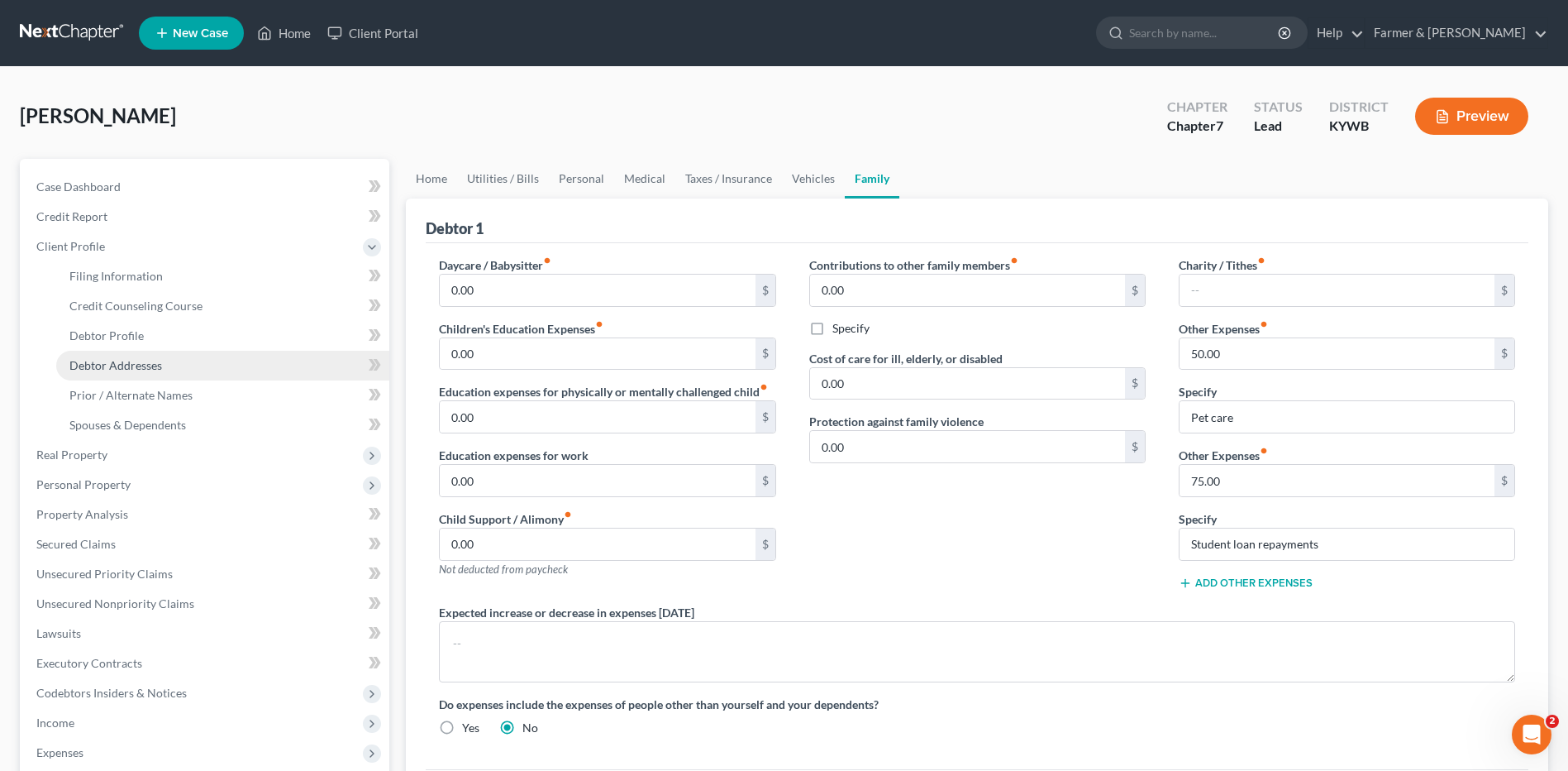
click at [137, 371] on span "Debtor Addresses" at bounding box center [116, 365] width 93 height 14
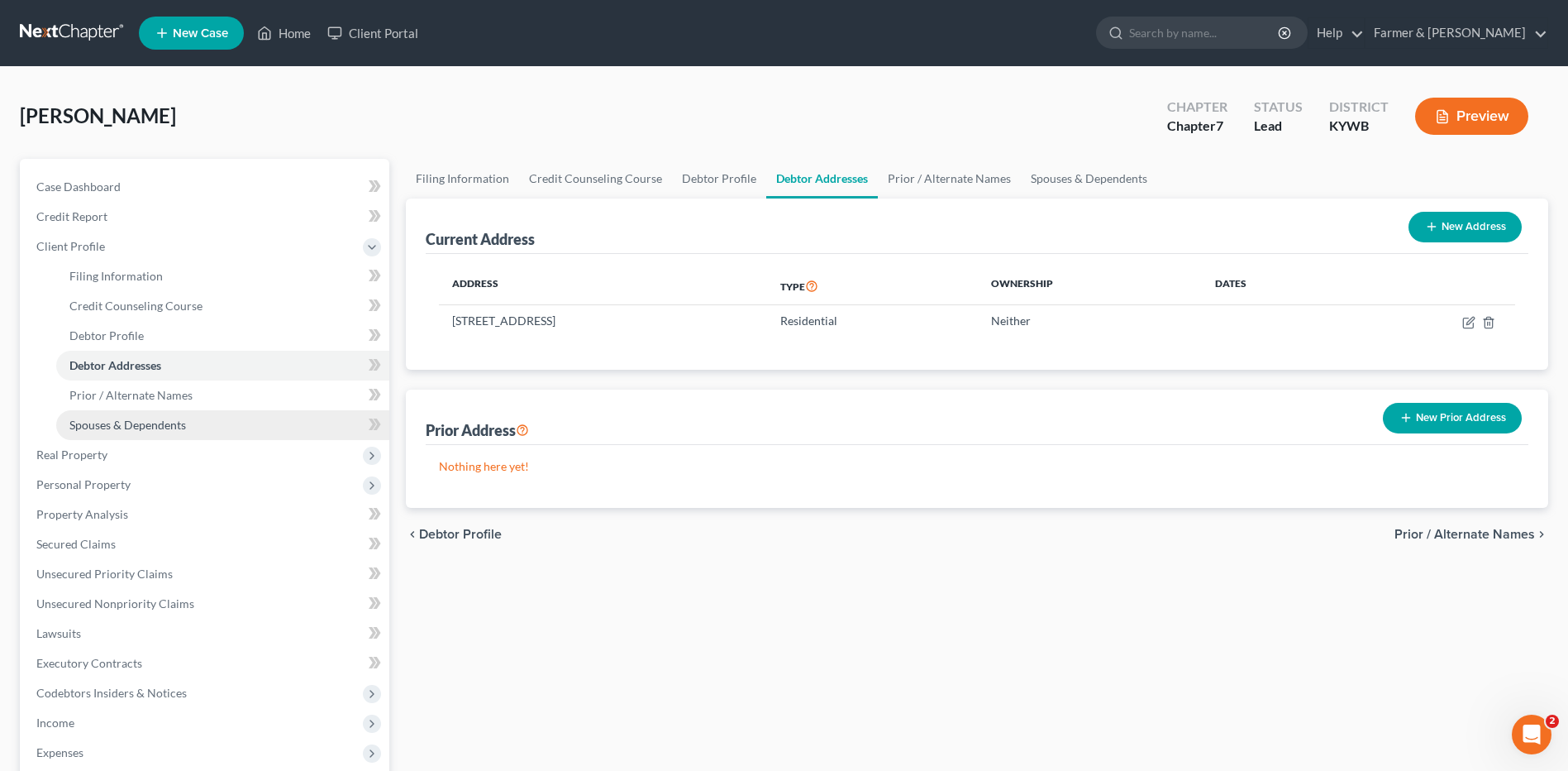
drag, startPoint x: 111, startPoint y: 494, endPoint x: 219, endPoint y: 437, distance: 122.1
click at [111, 494] on span "Personal Property" at bounding box center [206, 484] width 366 height 30
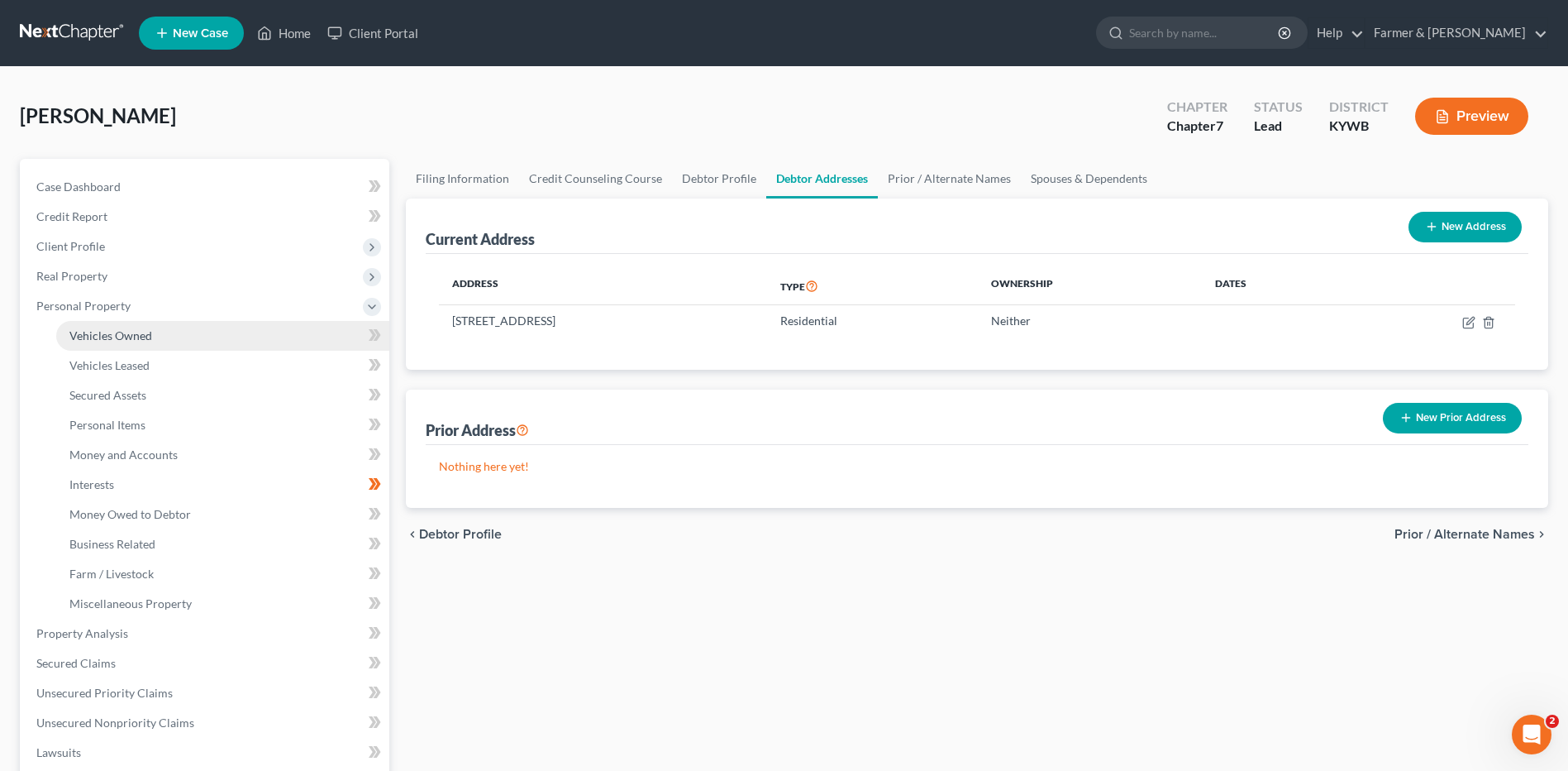
click at [205, 331] on link "Vehicles Owned" at bounding box center [223, 335] width 333 height 30
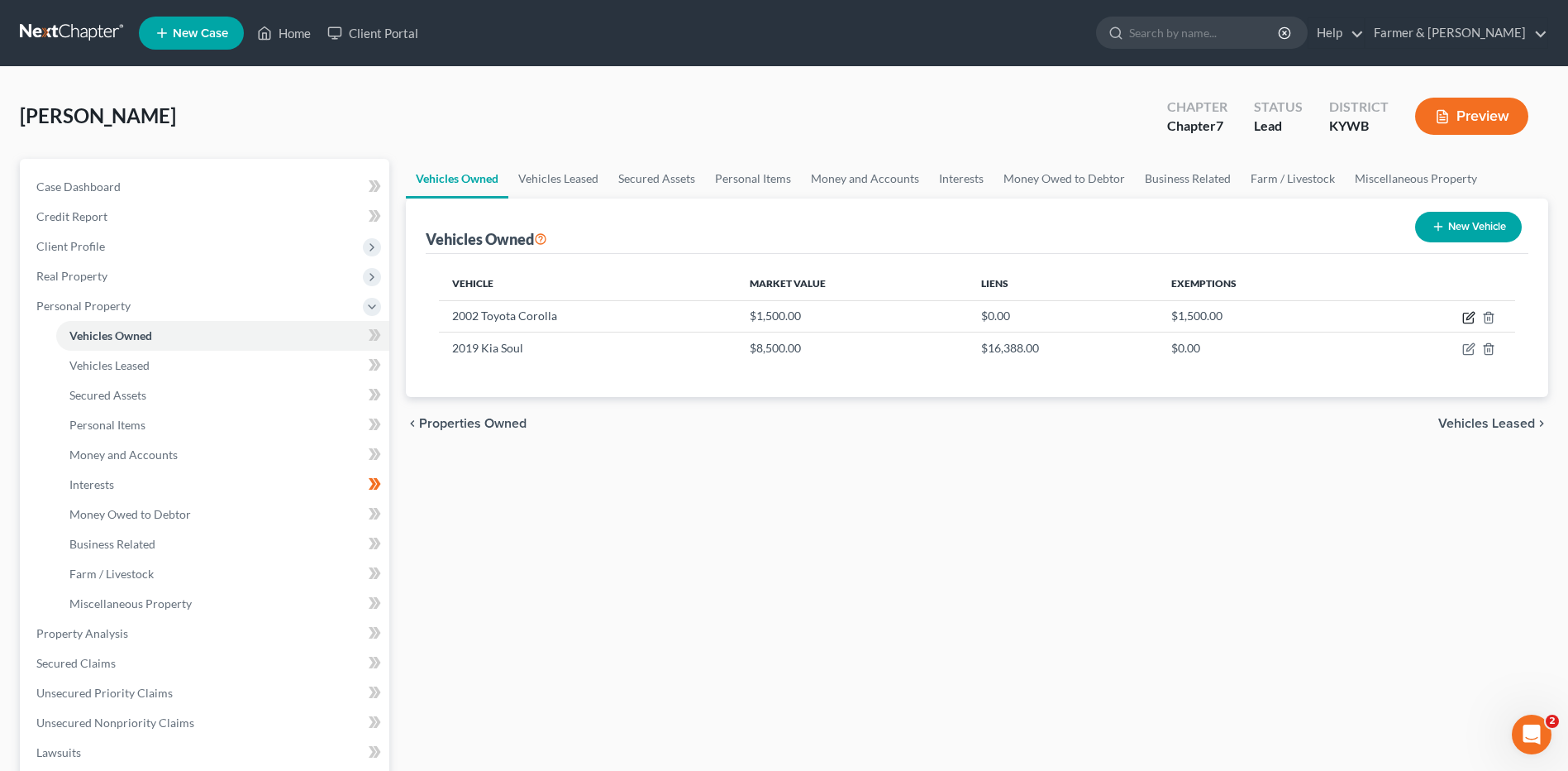
drag, startPoint x: 1468, startPoint y: 317, endPoint x: 1560, endPoint y: 212, distance: 139.6
click at [1468, 316] on icon "button" at bounding box center [1469, 317] width 14 height 14
select select "0"
select select "24"
select select "2"
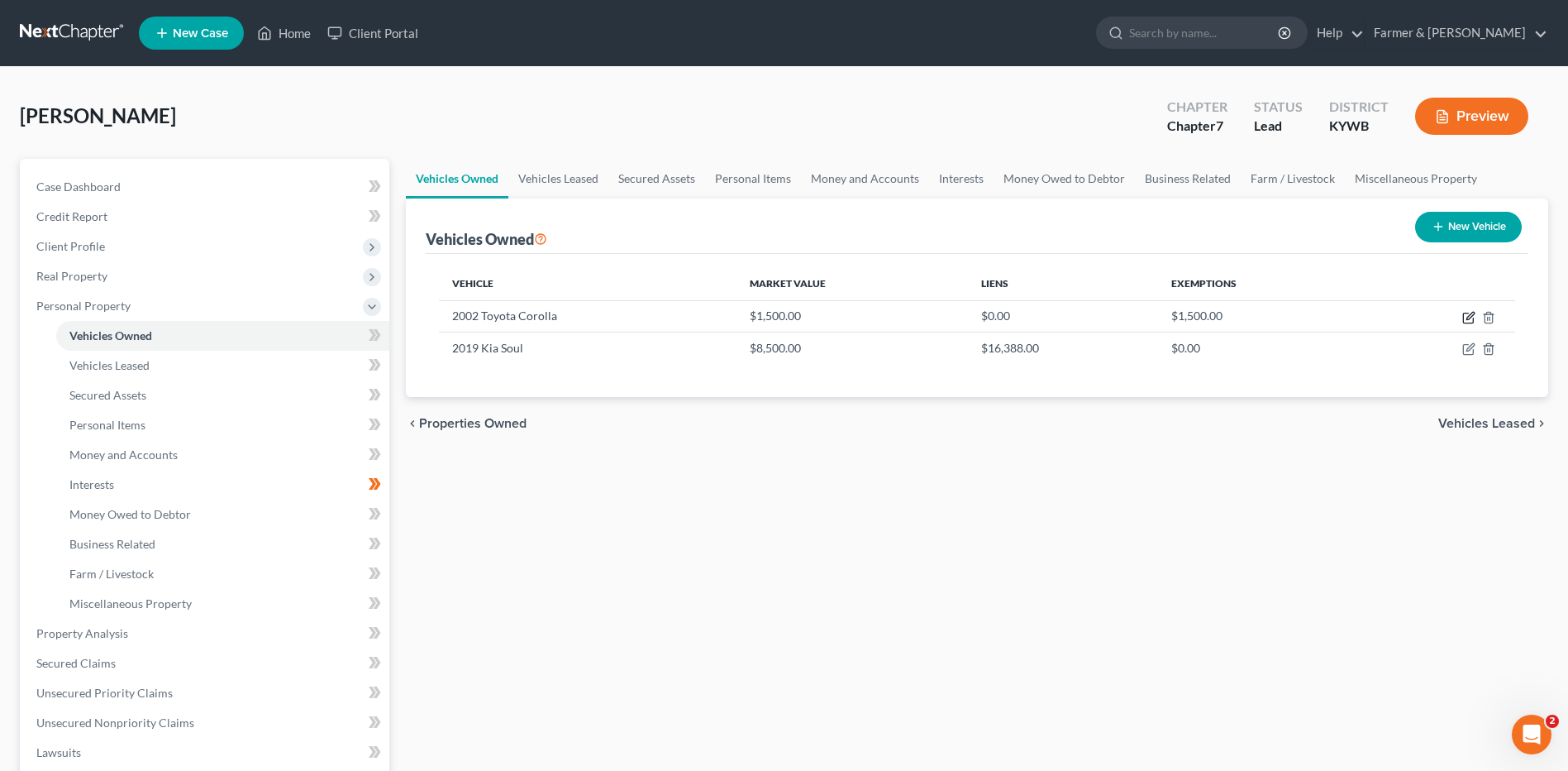
select select "0"
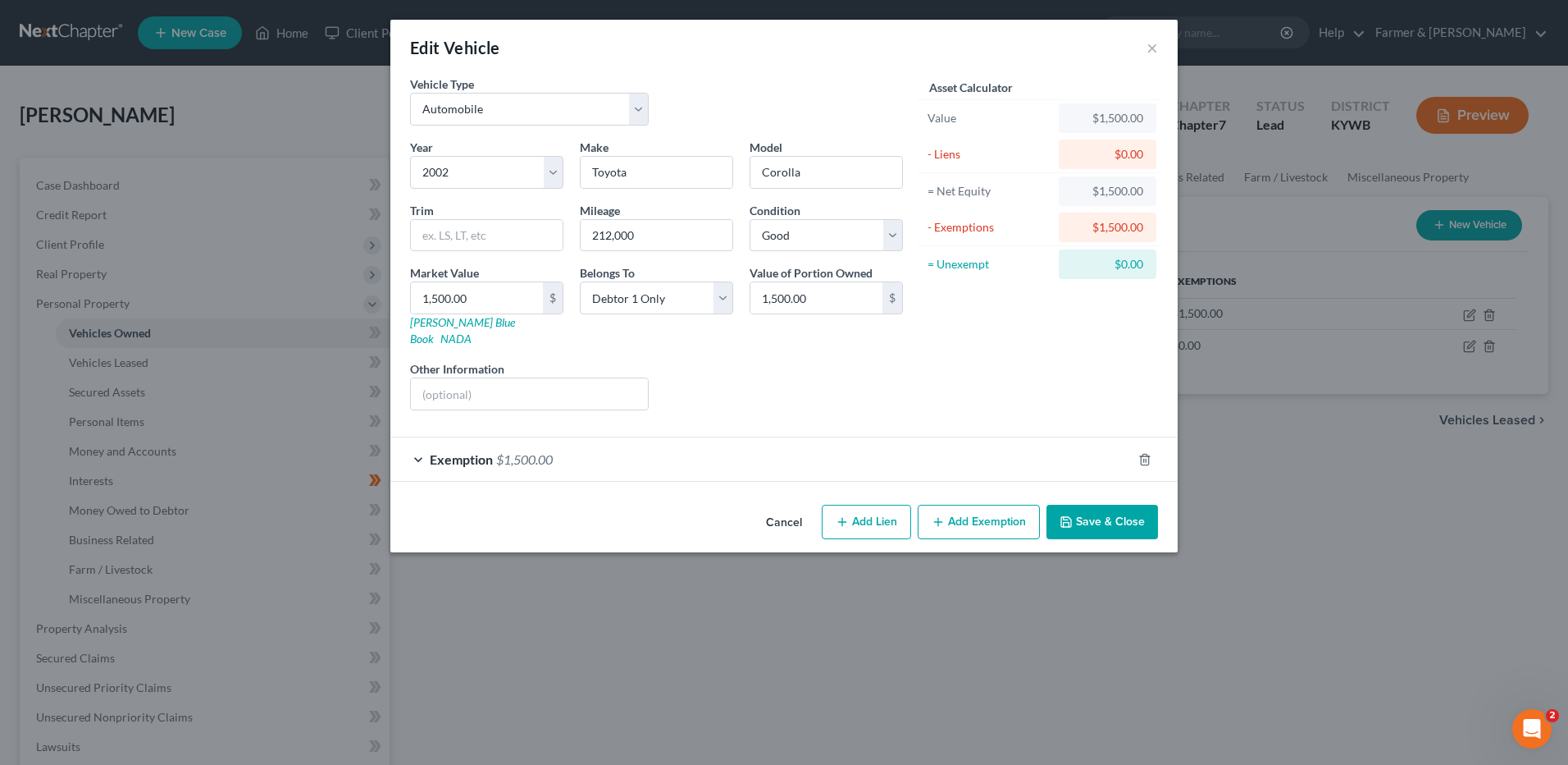
drag, startPoint x: 546, startPoint y: 442, endPoint x: 957, endPoint y: 569, distance: 430.2
click at [546, 451] on span "$1,500.00" at bounding box center [524, 458] width 57 height 15
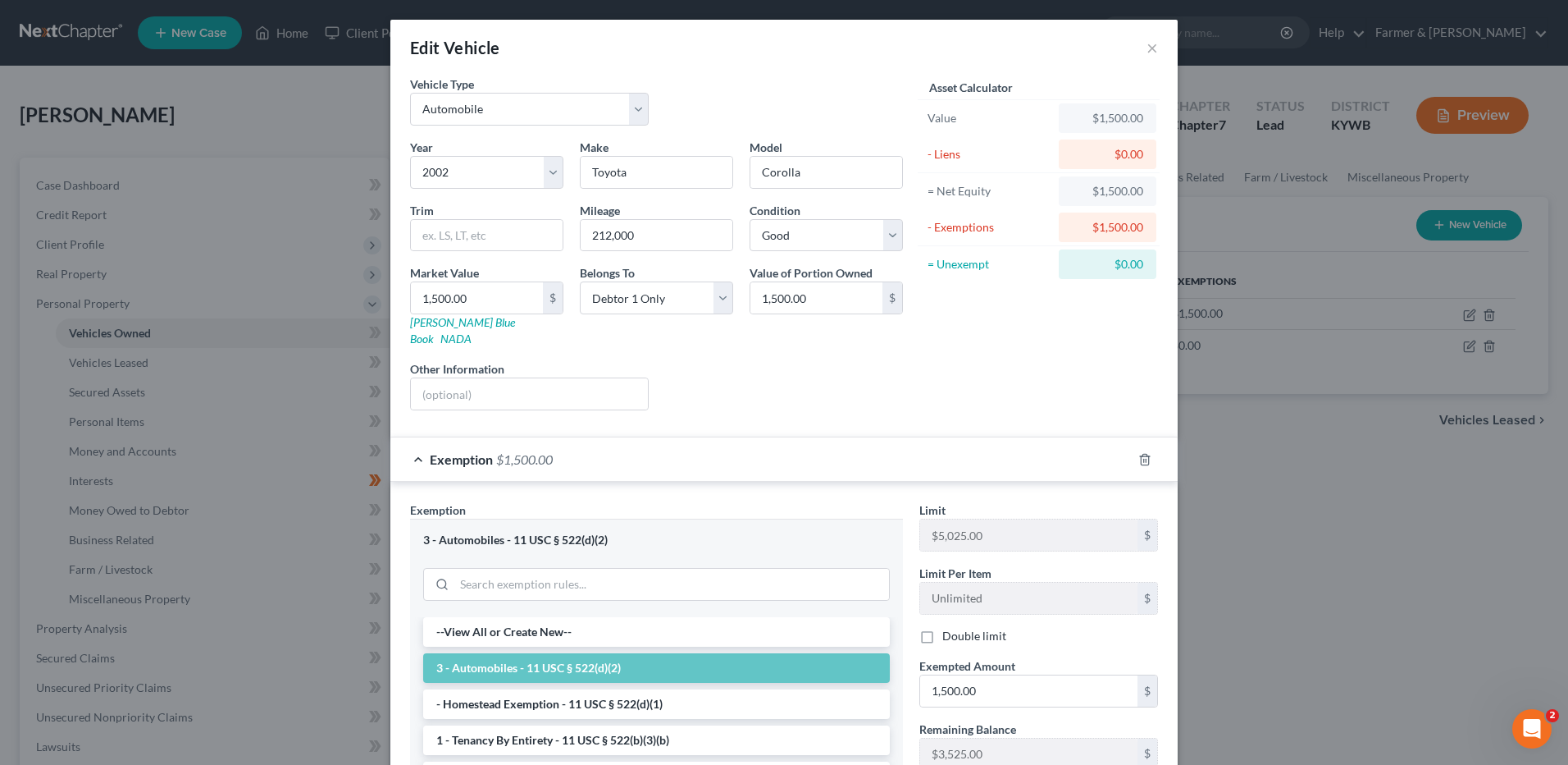
scroll to position [215, 0]
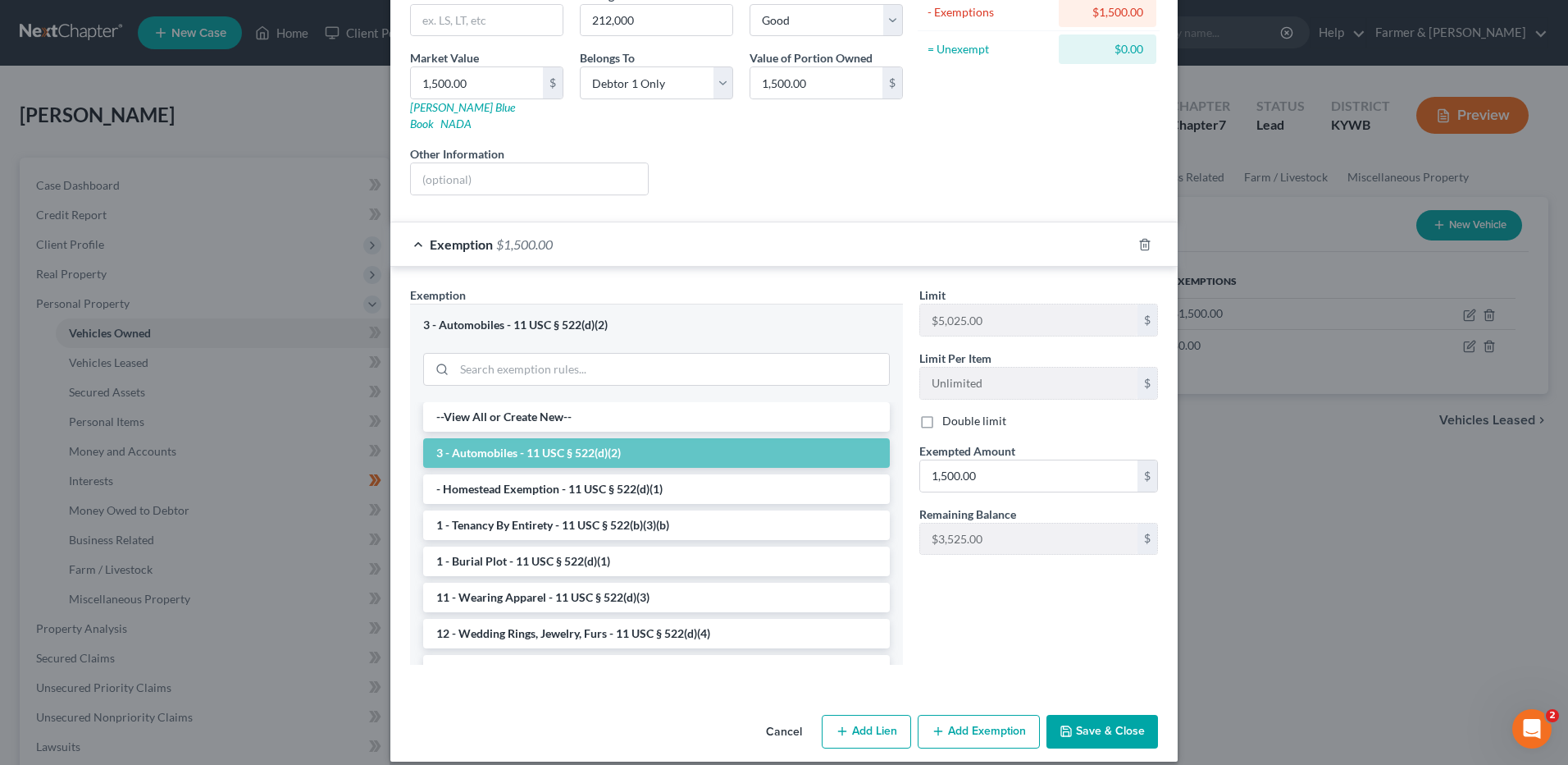
click at [1077, 732] on div "Cancel Add Lien Add Lease Add Exemption Save & Close" at bounding box center [784, 735] width 787 height 54
click at [1105, 726] on button "Save & Close" at bounding box center [1102, 732] width 111 height 34
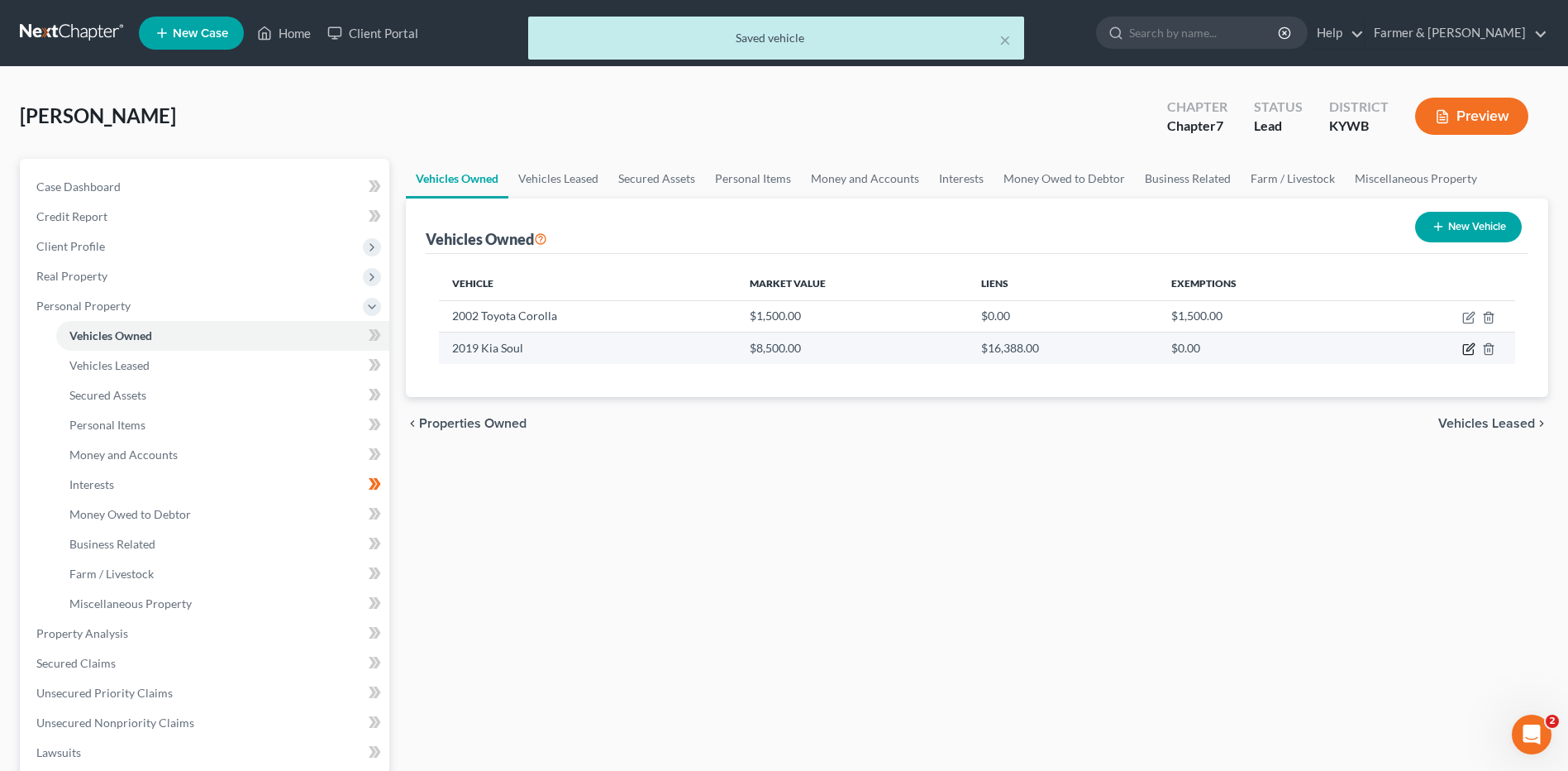
click at [1467, 353] on icon "button" at bounding box center [1469, 349] width 14 height 14
select select "0"
select select "7"
select select "2"
select select "3"
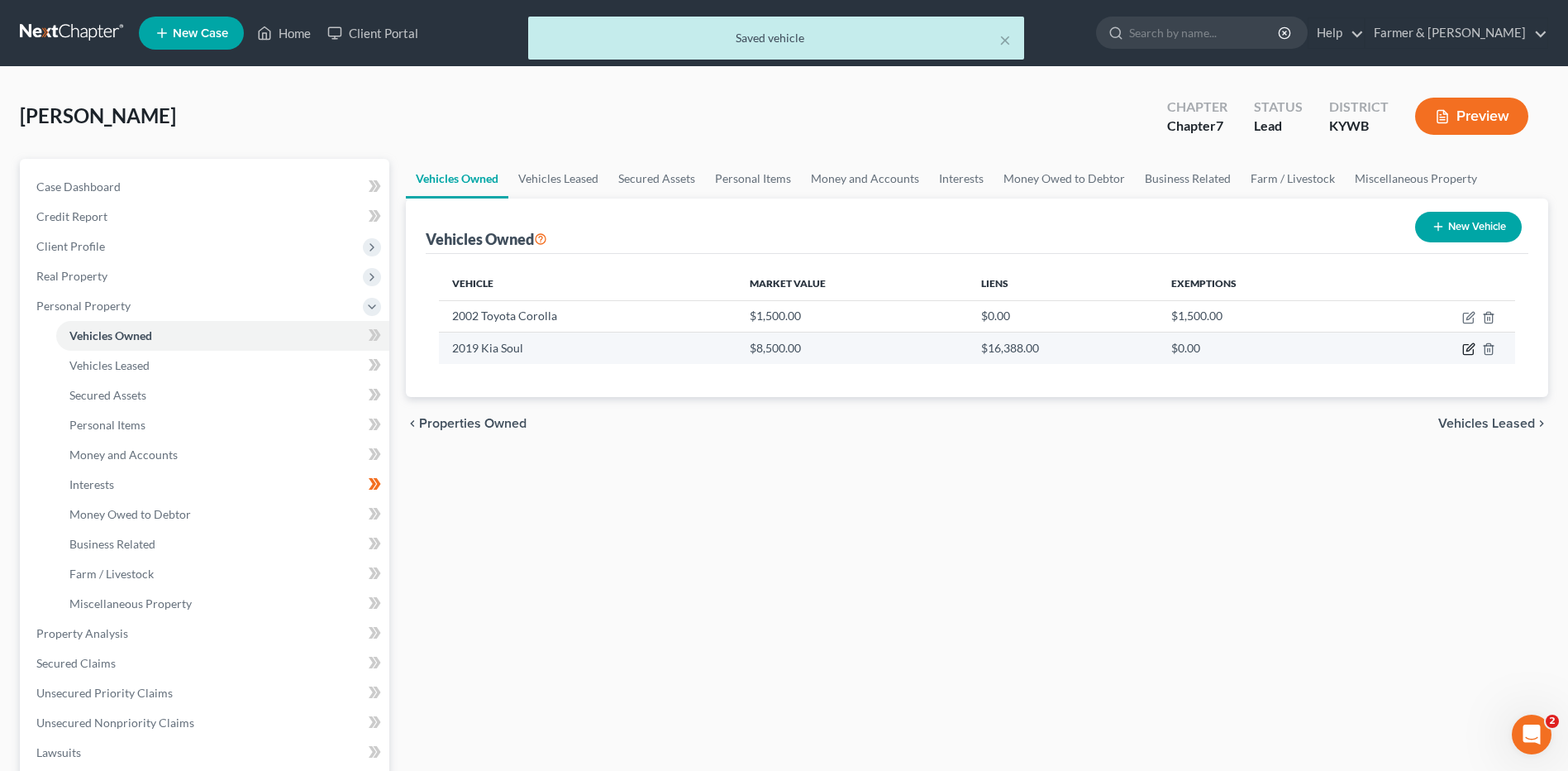
select select "45"
select select "0"
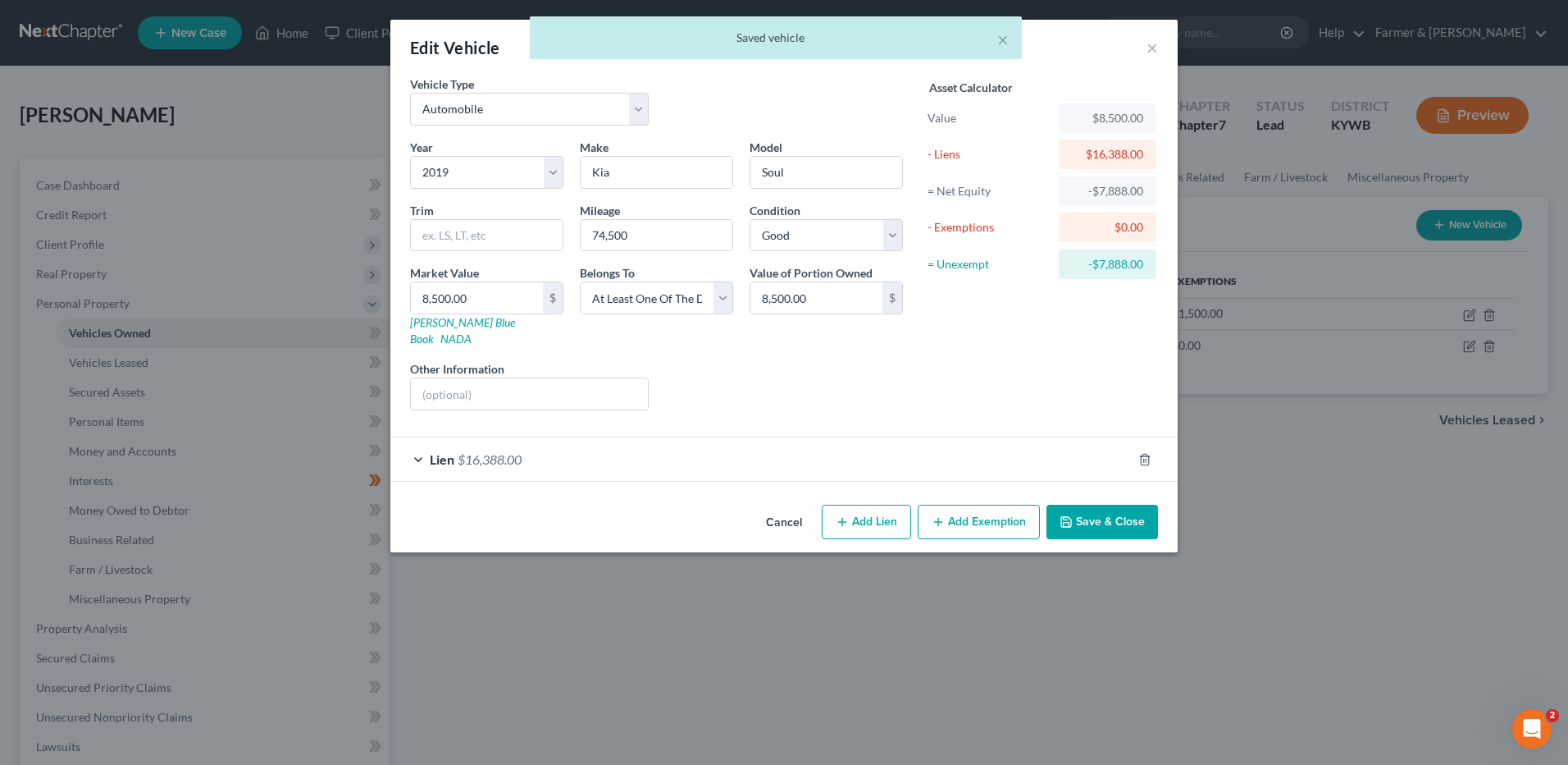
click at [502, 451] on span "$16,388.00" at bounding box center [489, 458] width 64 height 15
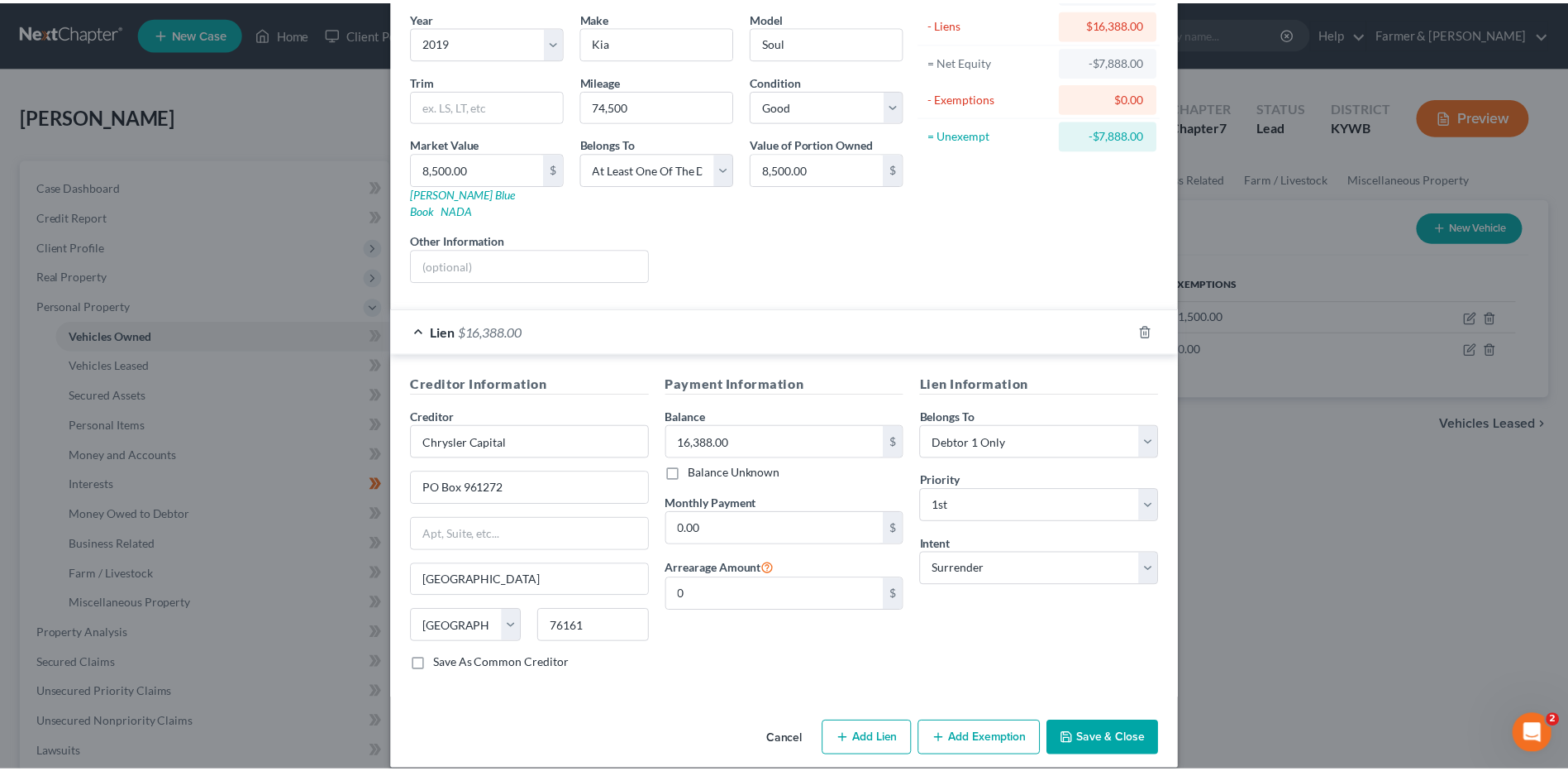
scroll to position [134, 0]
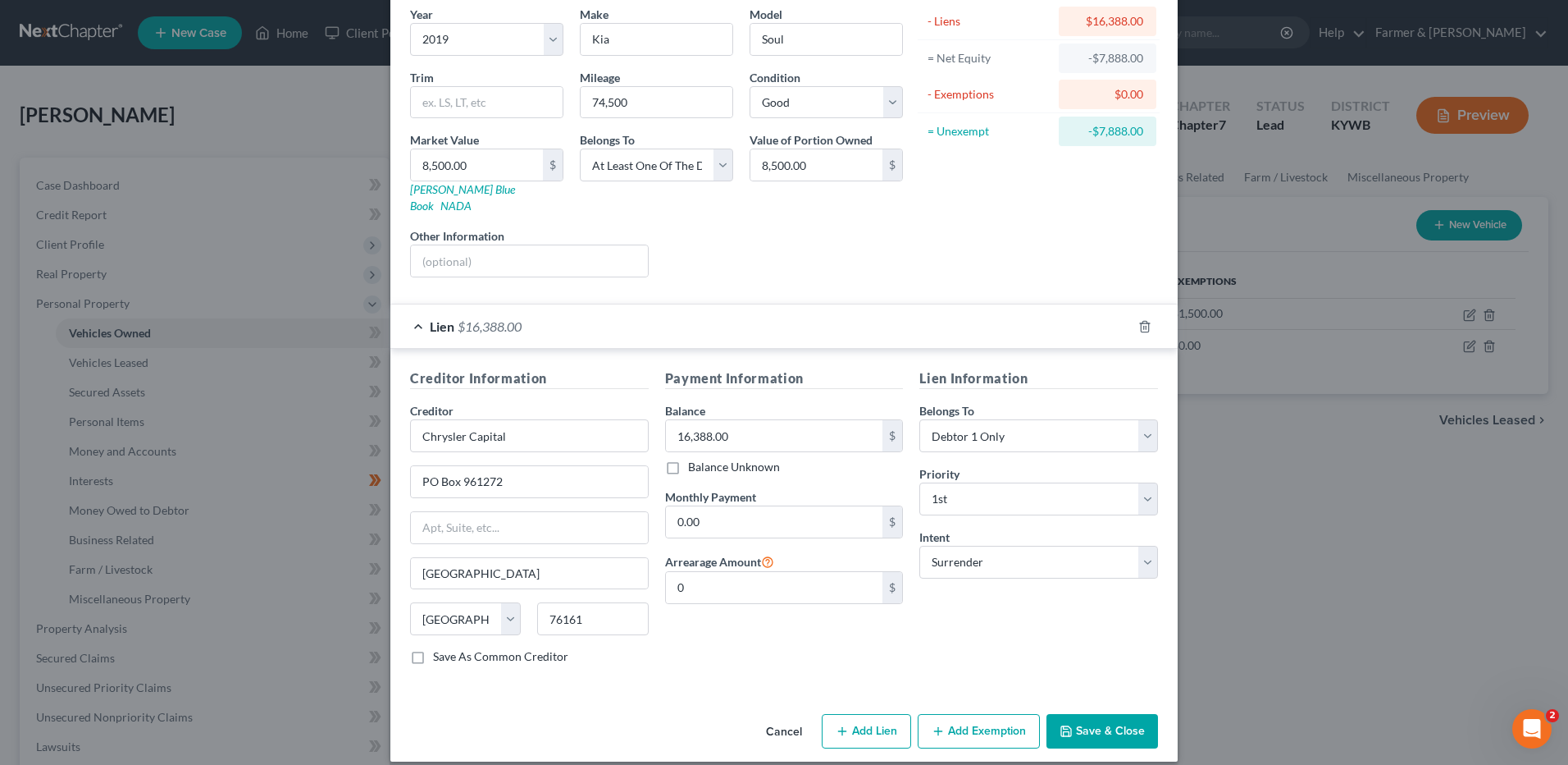
click at [1138, 713] on button "Save & Close" at bounding box center [1102, 731] width 111 height 34
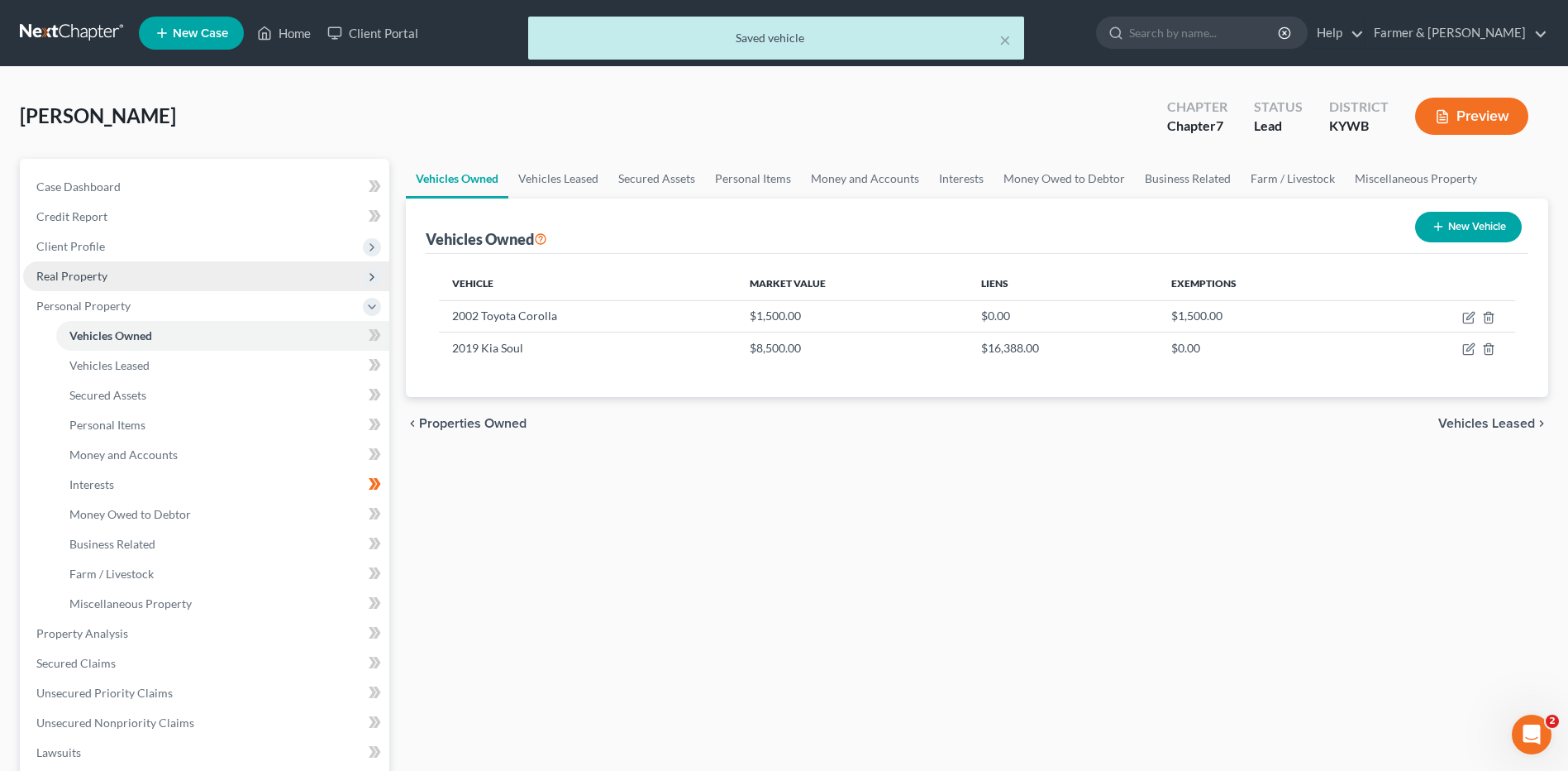
click at [100, 250] on span "Client Profile" at bounding box center [70, 245] width 68 height 14
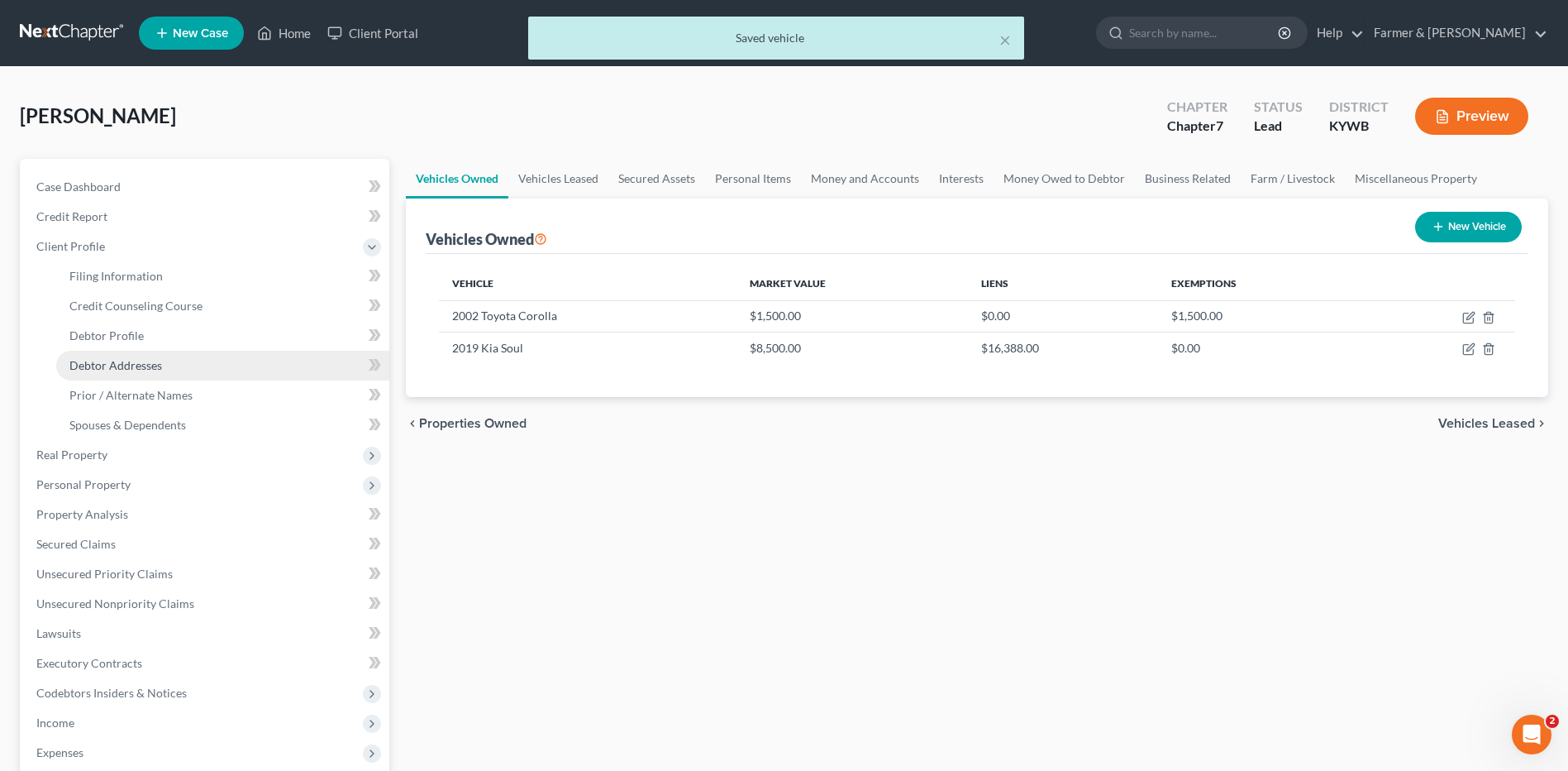
click at [114, 372] on link "Debtor Addresses" at bounding box center [223, 365] width 333 height 30
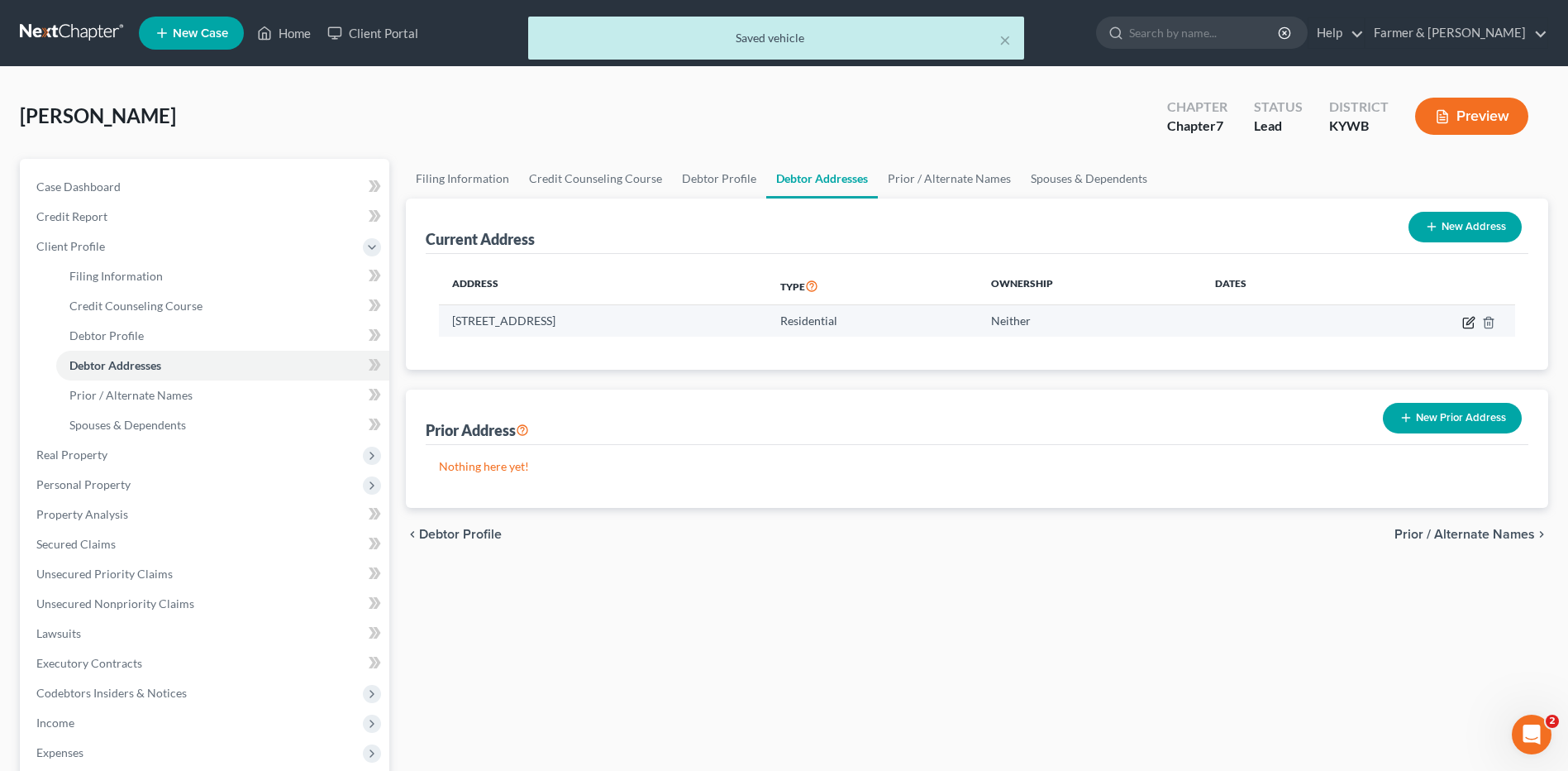
click at [1471, 324] on icon "button" at bounding box center [1469, 323] width 14 height 14
select select "18"
select select "0"
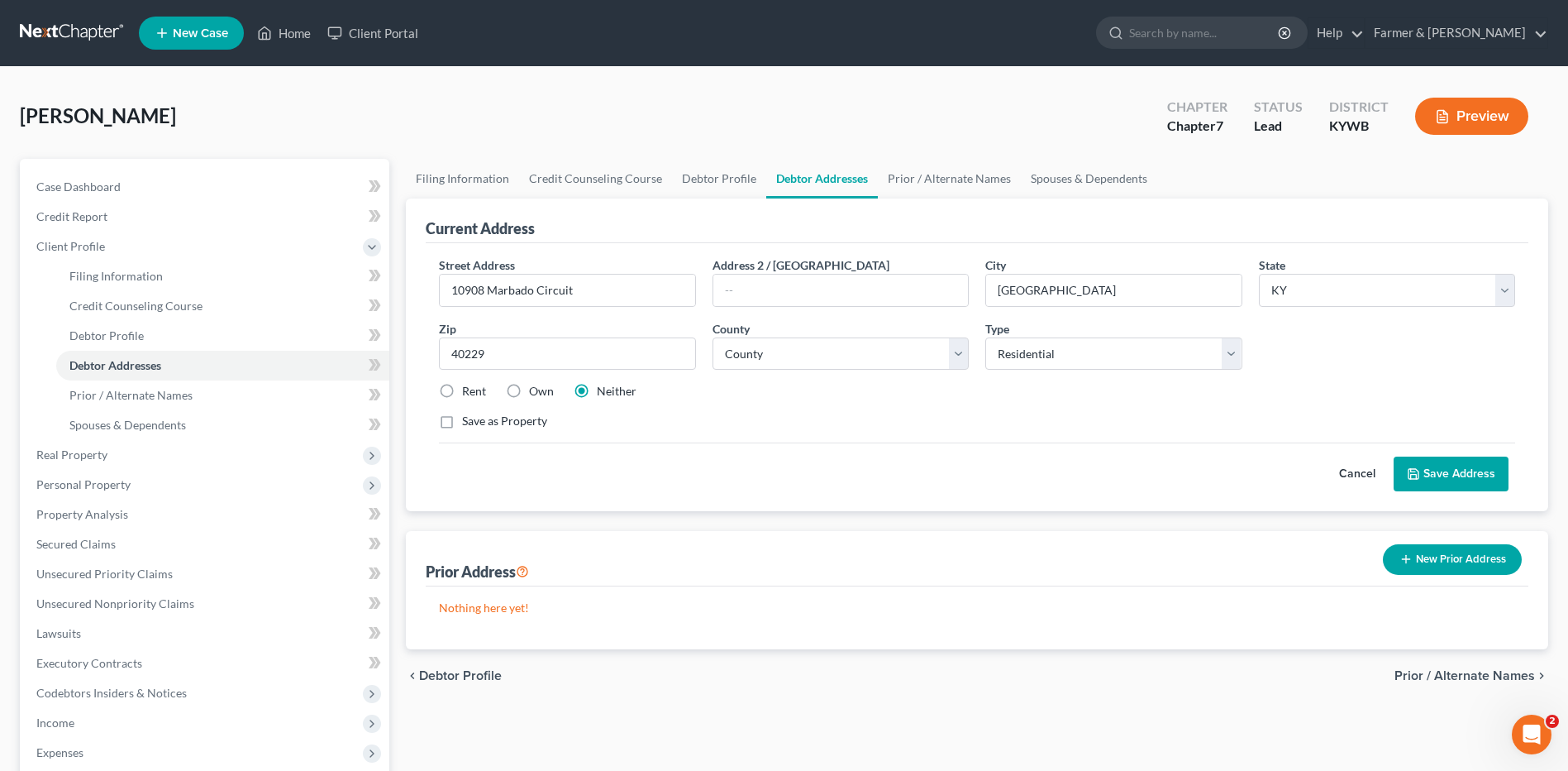
click at [1340, 460] on button "Cancel" at bounding box center [1358, 474] width 73 height 33
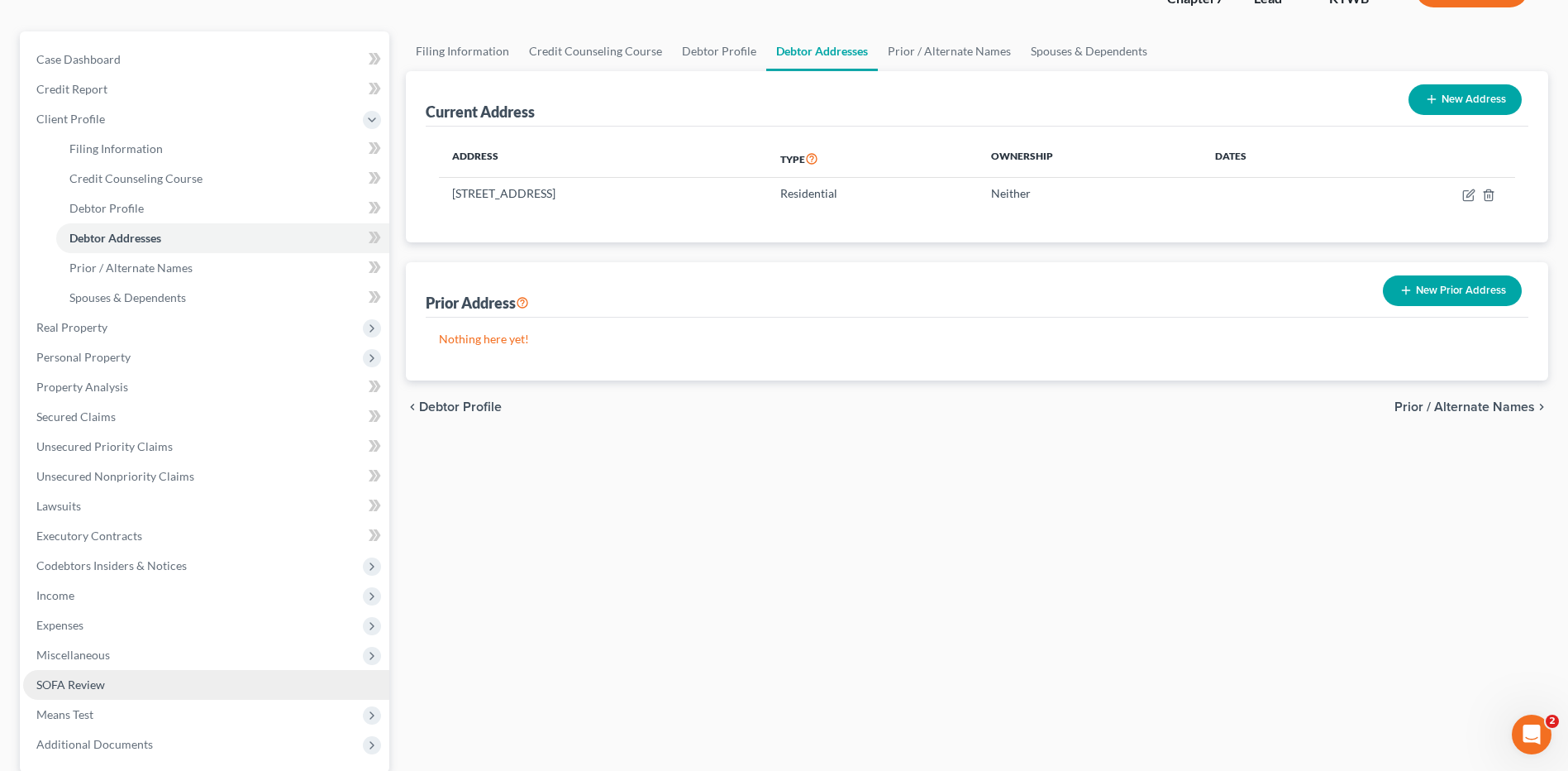
scroll to position [248, 0]
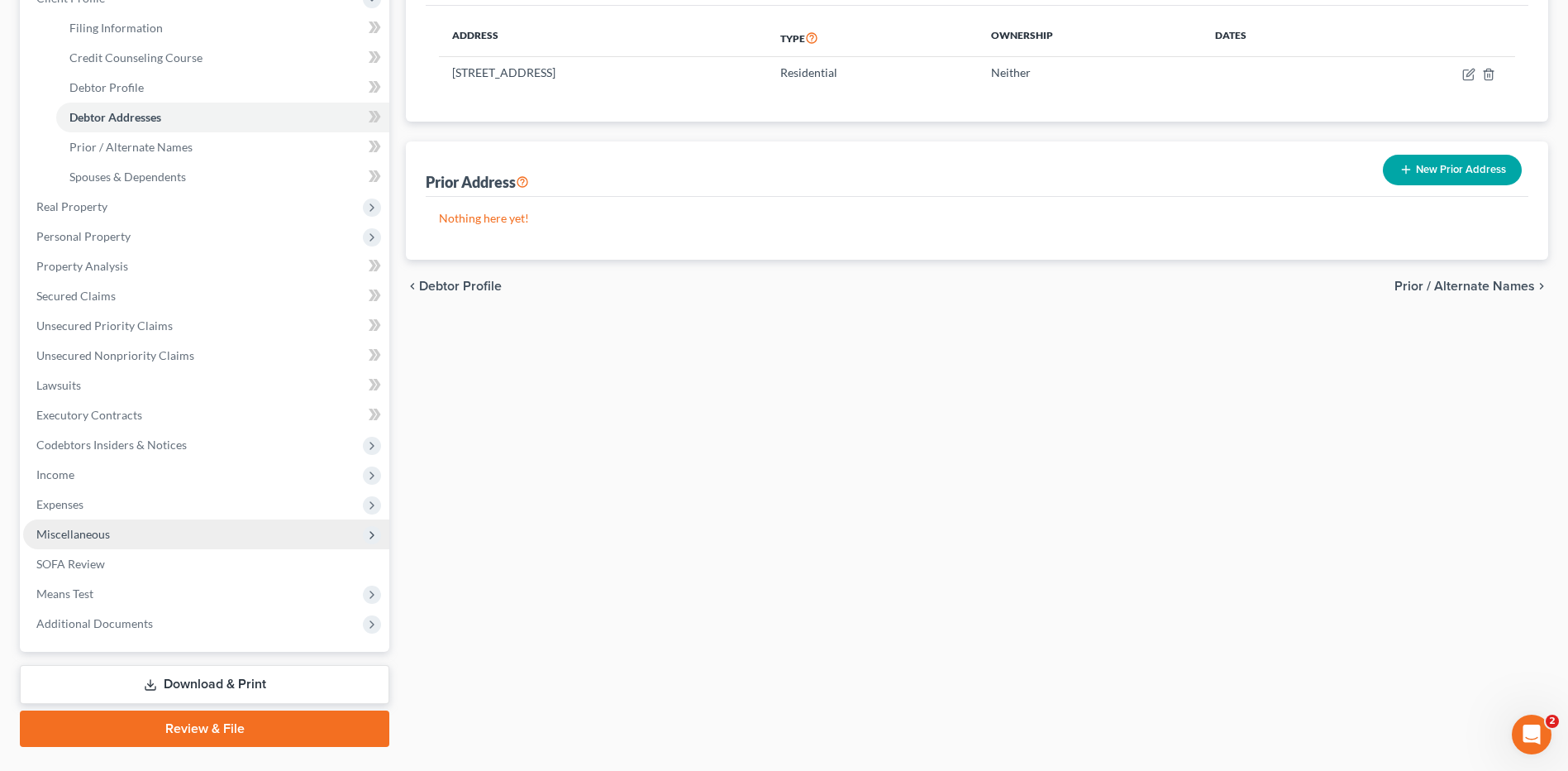
click at [143, 543] on span "Miscellaneous" at bounding box center [206, 534] width 366 height 30
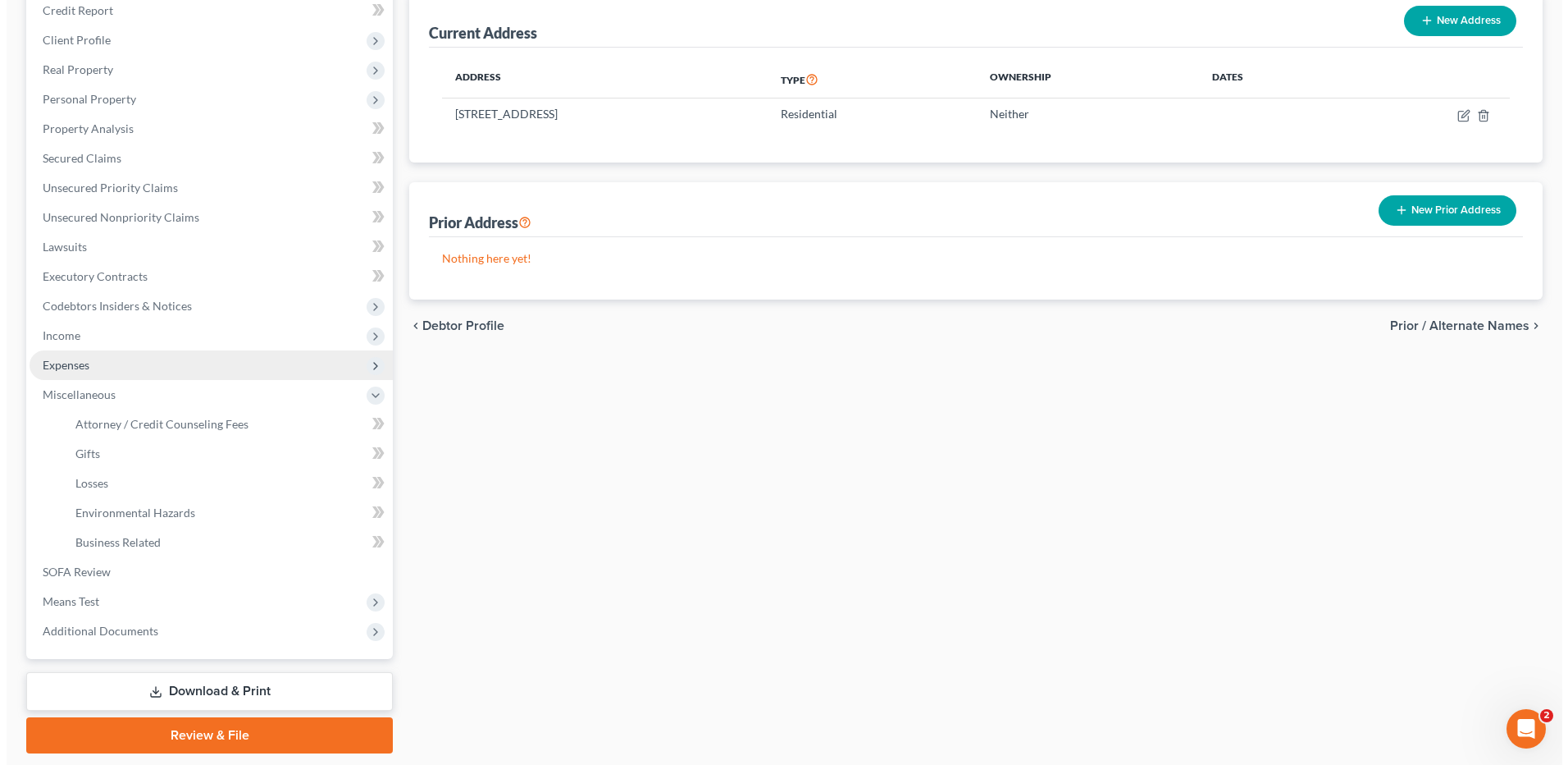
scroll to position [0, 0]
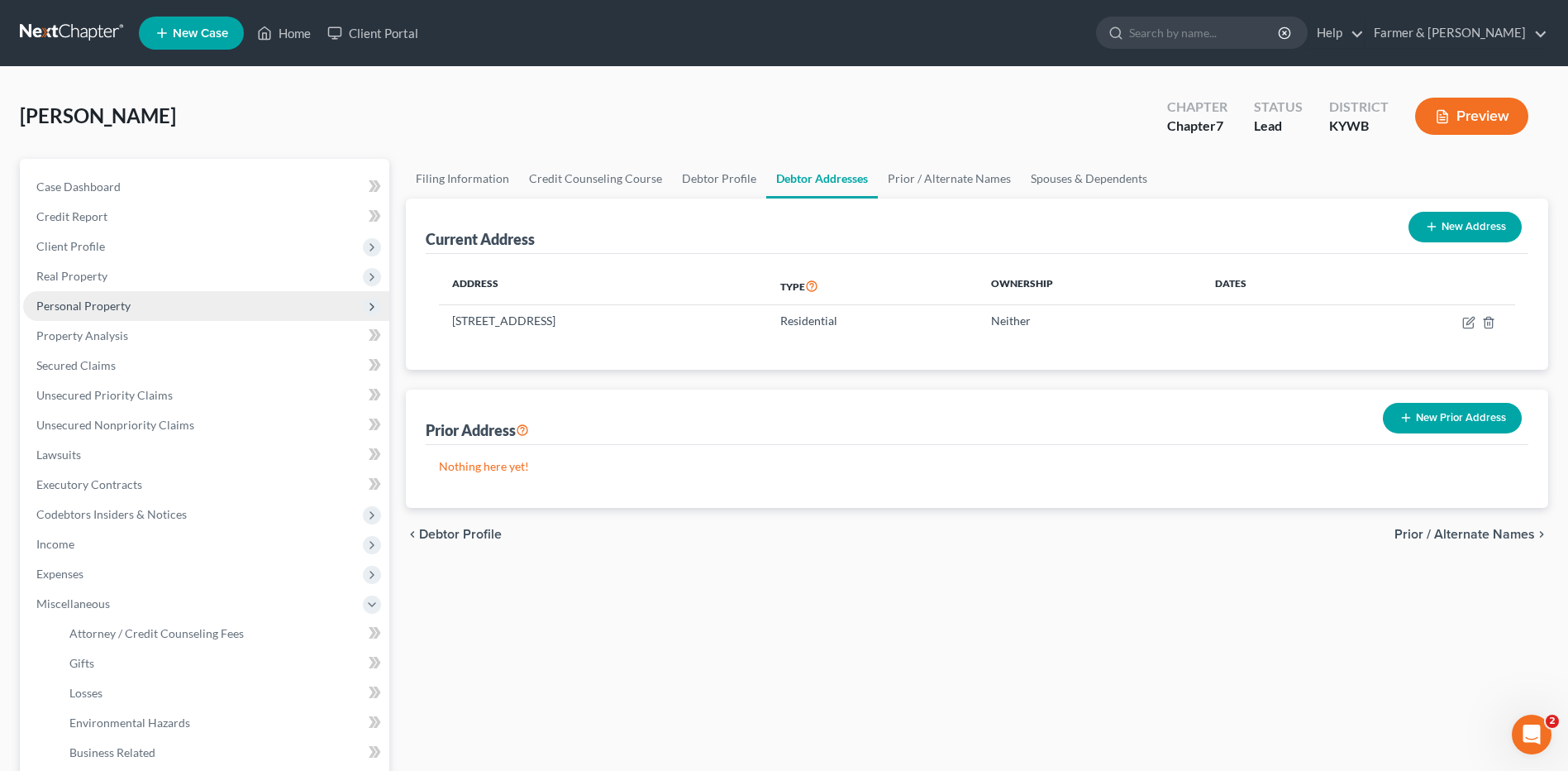
click at [179, 313] on span "Personal Property" at bounding box center [206, 305] width 366 height 30
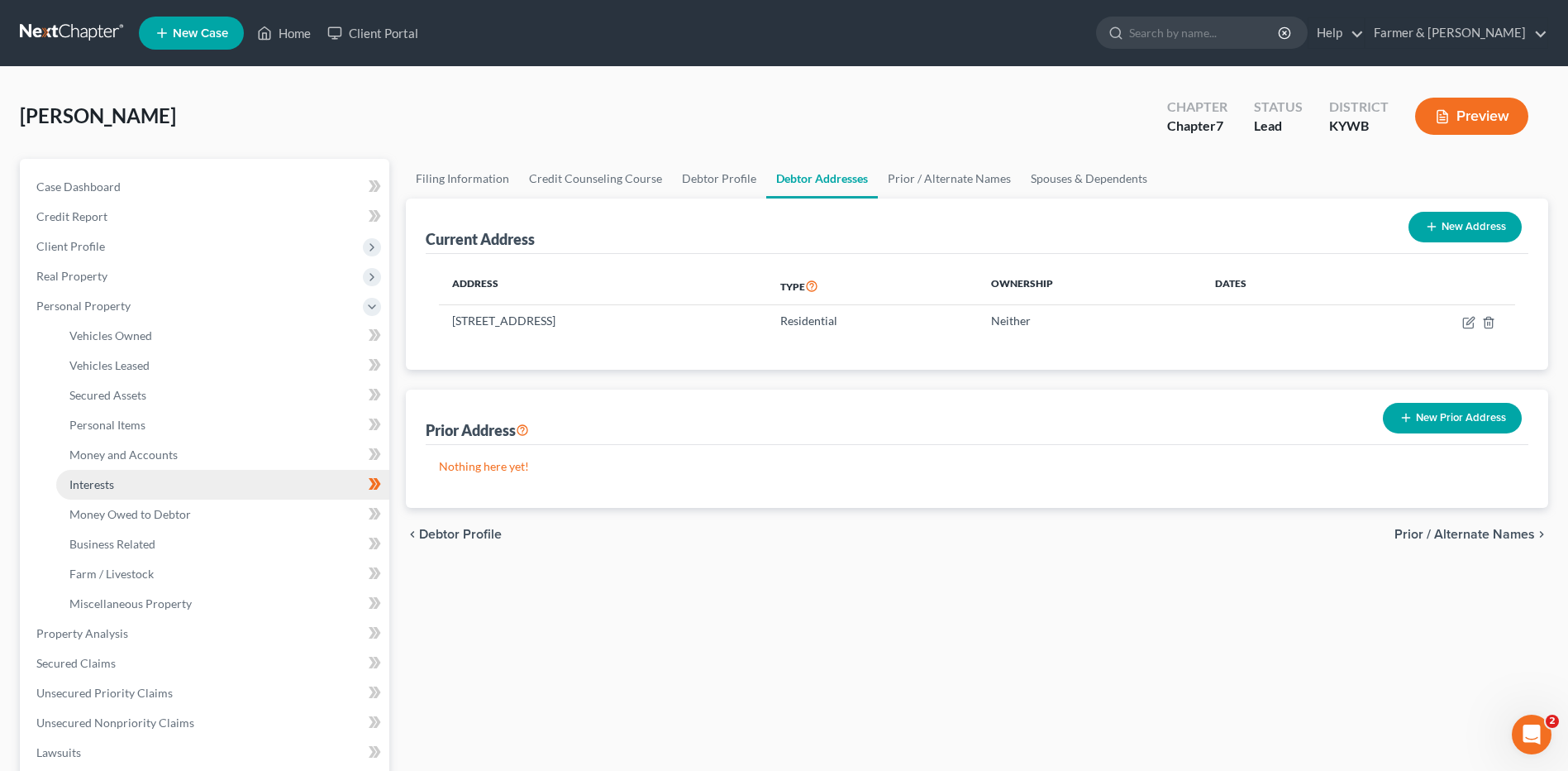
click at [227, 486] on link "Interests" at bounding box center [223, 484] width 333 height 30
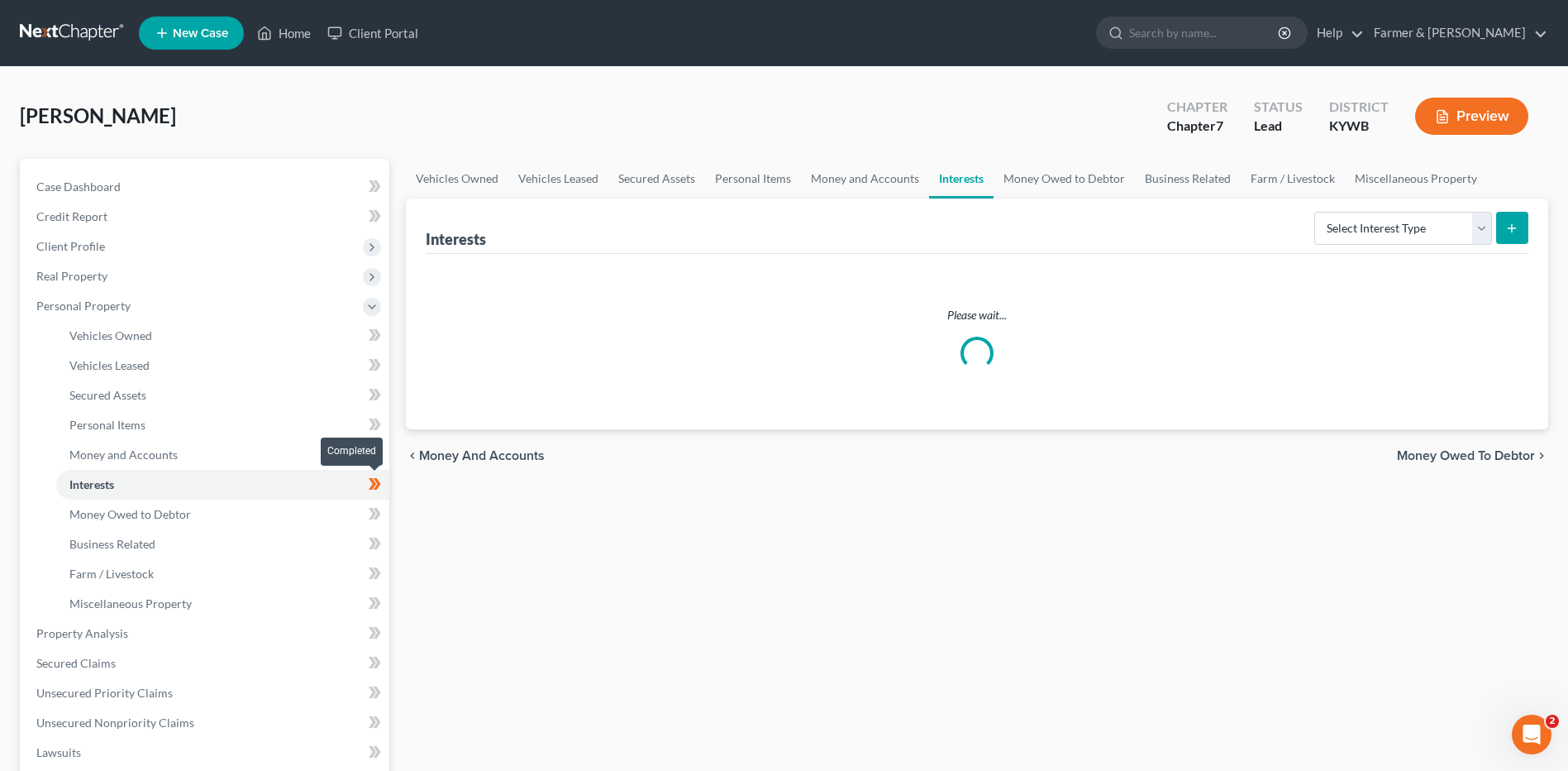
click at [382, 485] on span at bounding box center [375, 486] width 29 height 25
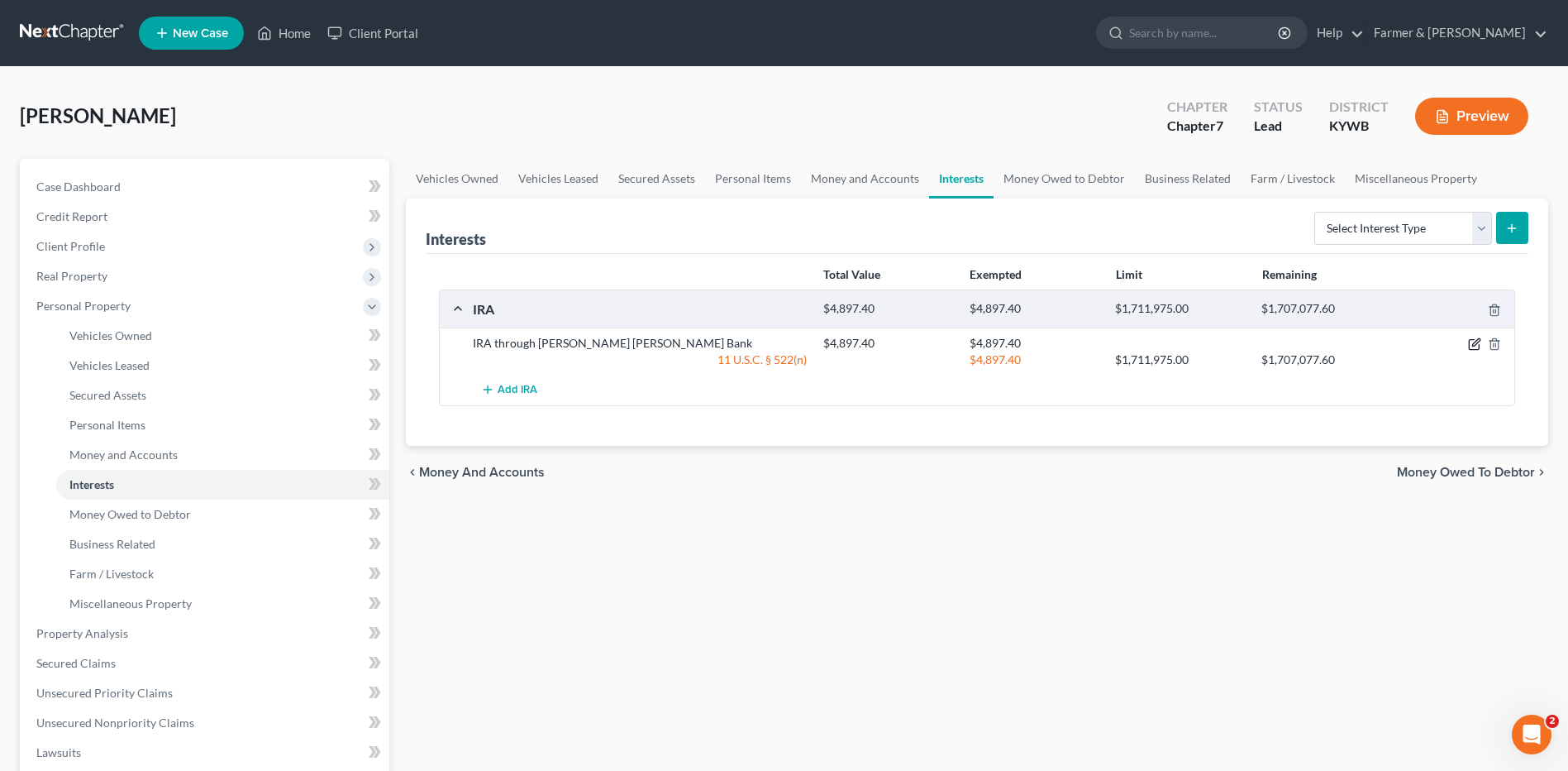
click at [1475, 344] on icon "button" at bounding box center [1476, 343] width 7 height 7
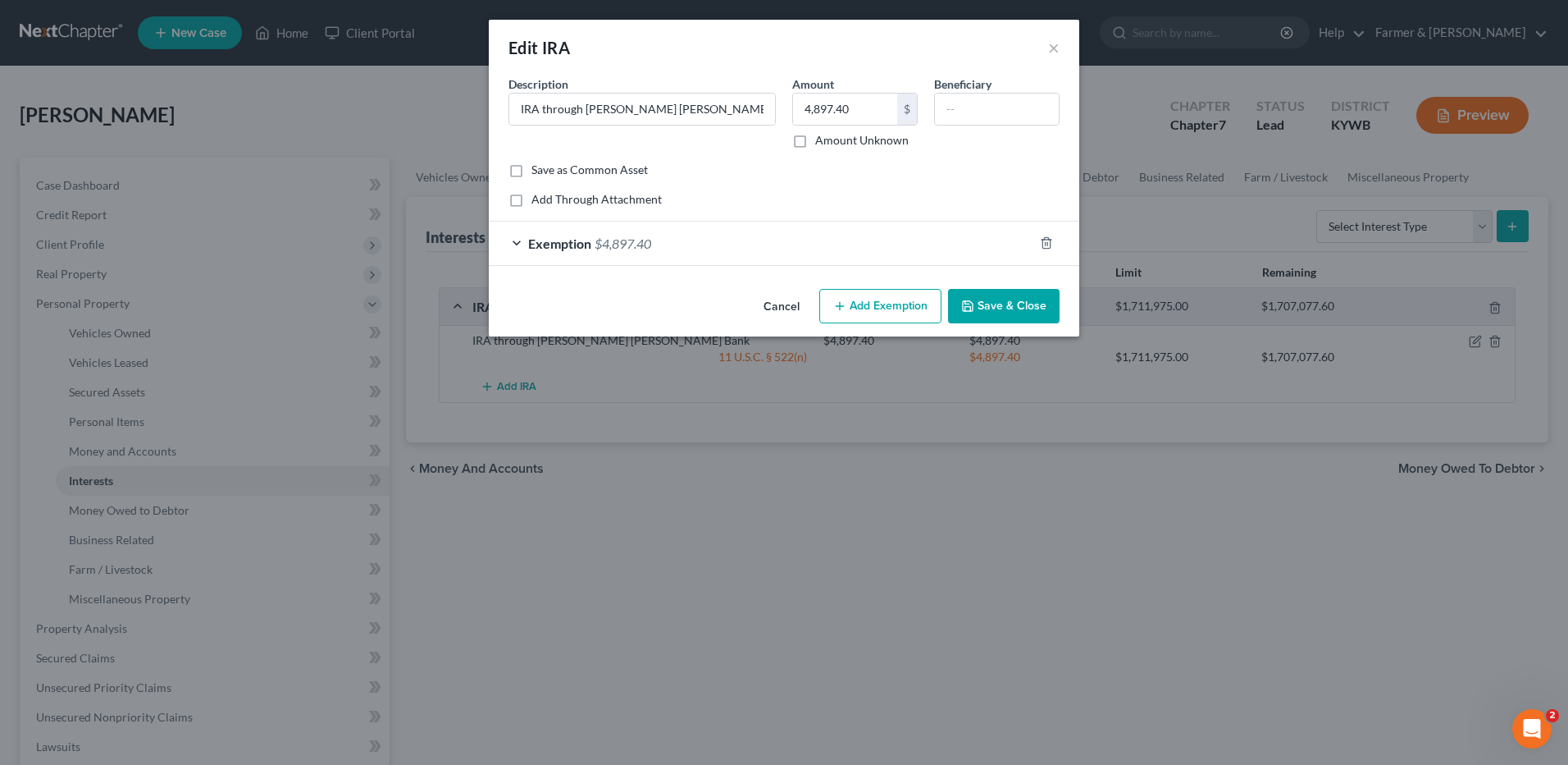
click at [746, 242] on div "Exemption $4,897.40" at bounding box center [761, 243] width 545 height 43
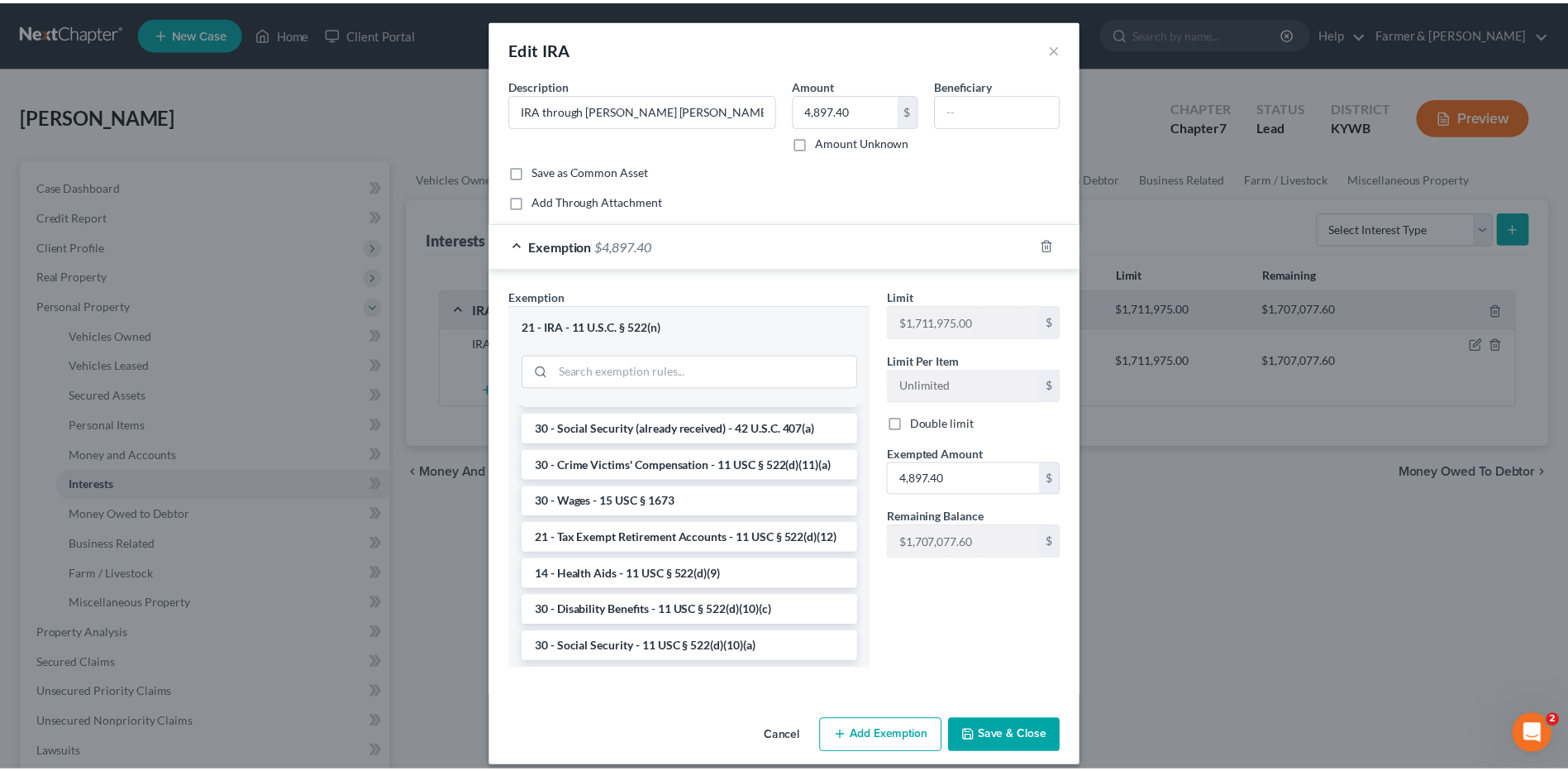
scroll to position [745, 0]
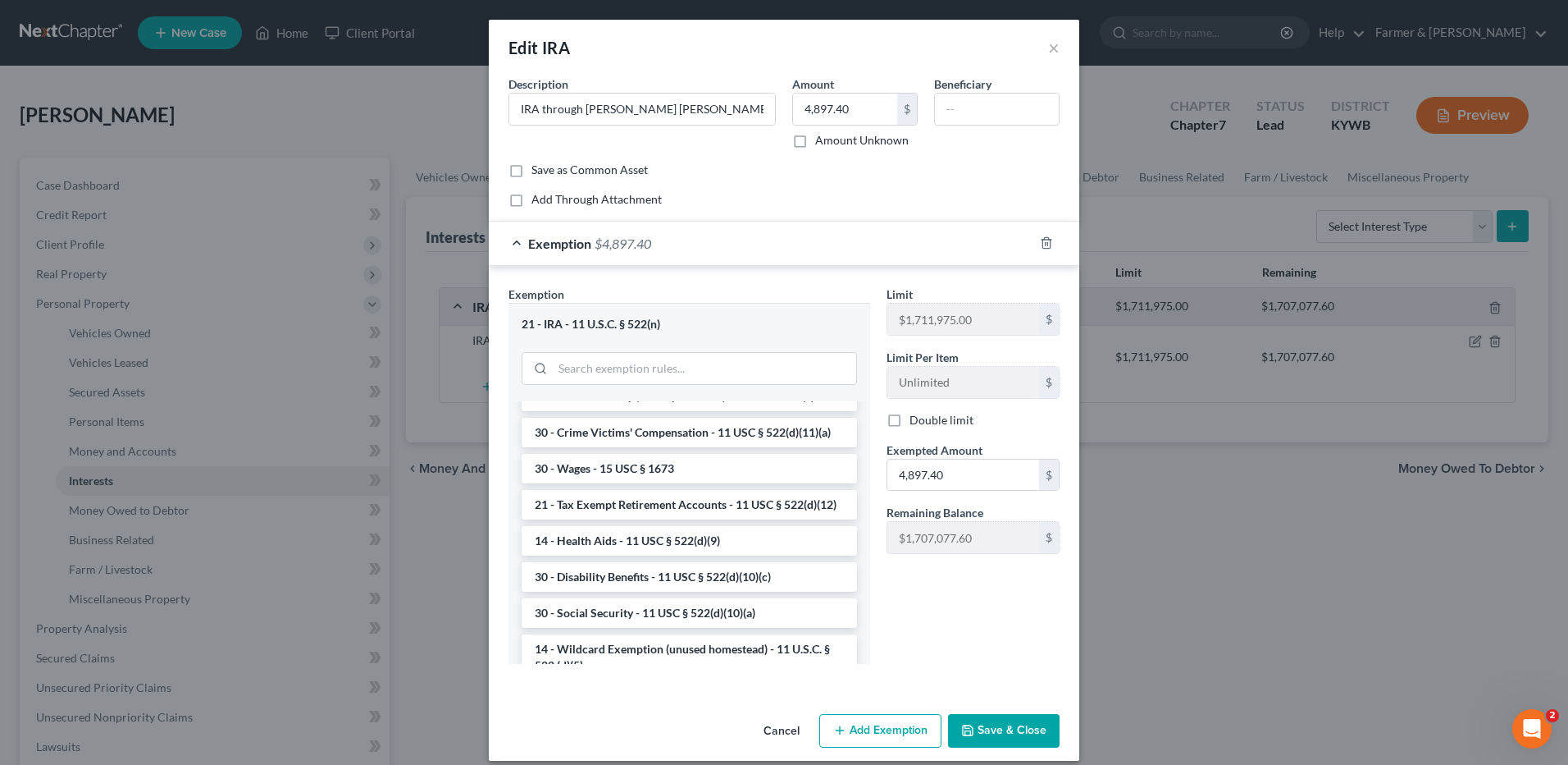
click at [692, 519] on li "21 - Tax Exempt Retirement Accounts - 11 USC § 522(d)(12)" at bounding box center [689, 505] width 335 height 30
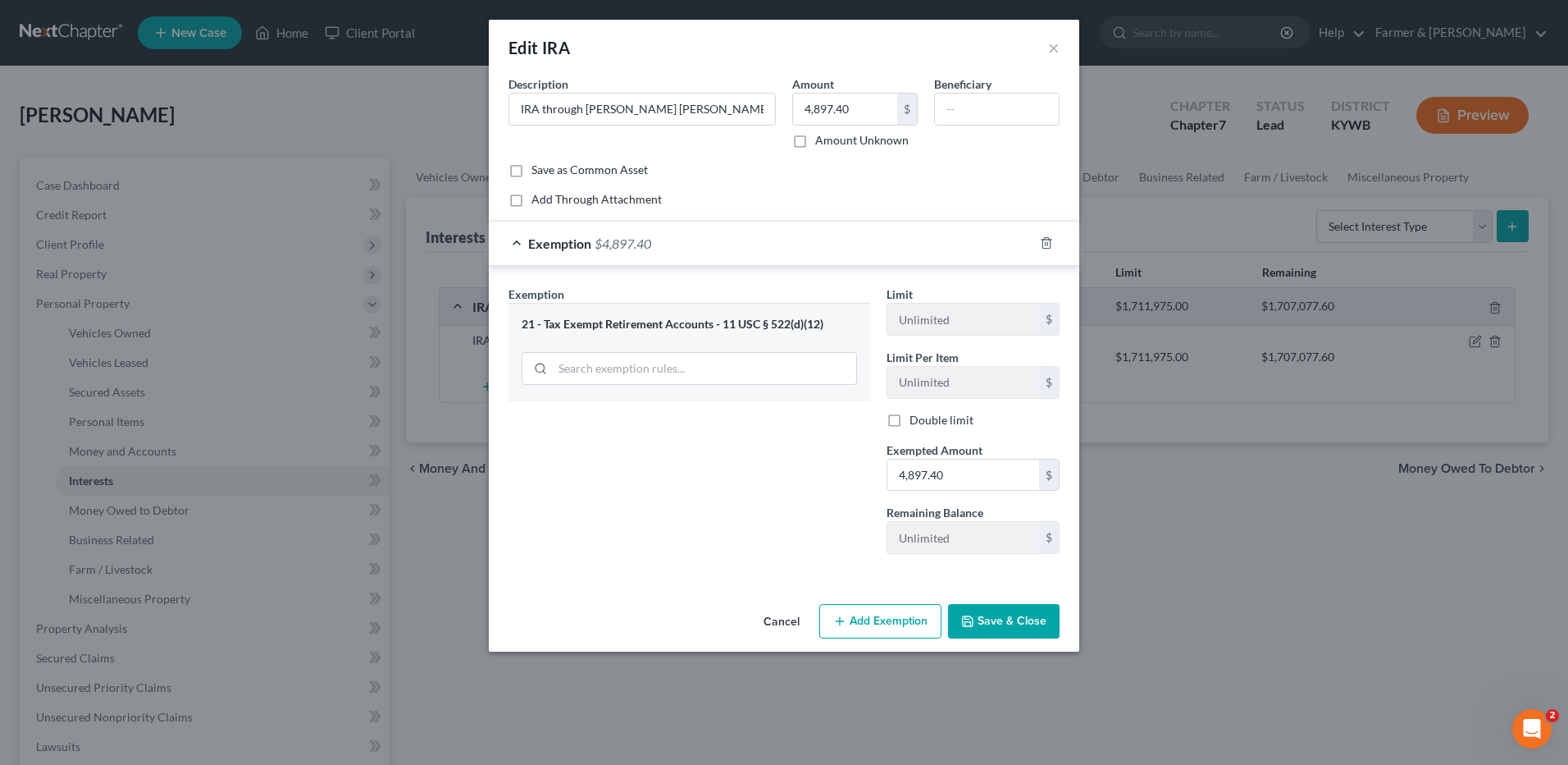
click at [1013, 616] on button "Save & Close" at bounding box center [1003, 621] width 111 height 34
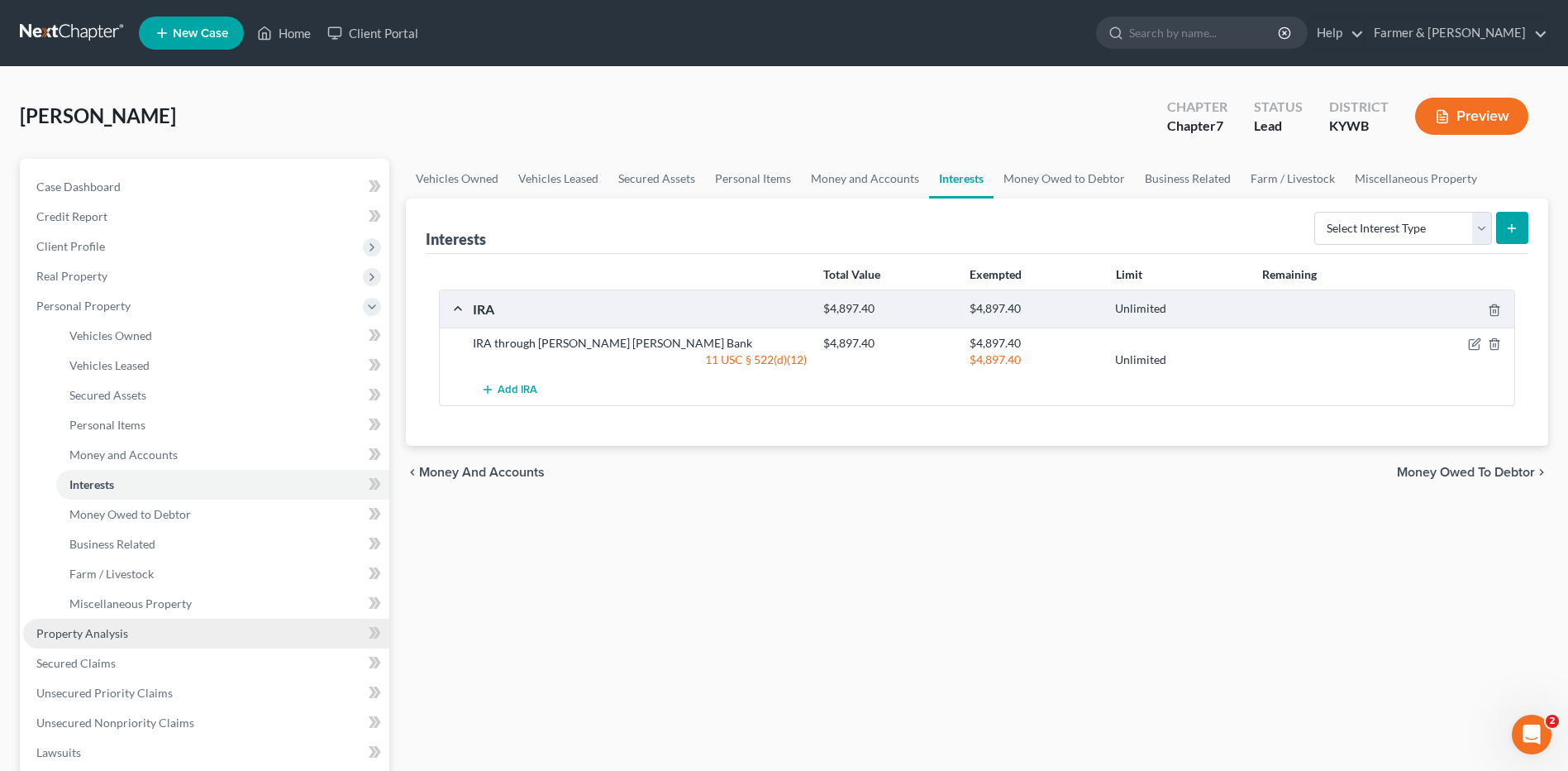
click at [159, 626] on link "Property Analysis" at bounding box center [206, 633] width 366 height 30
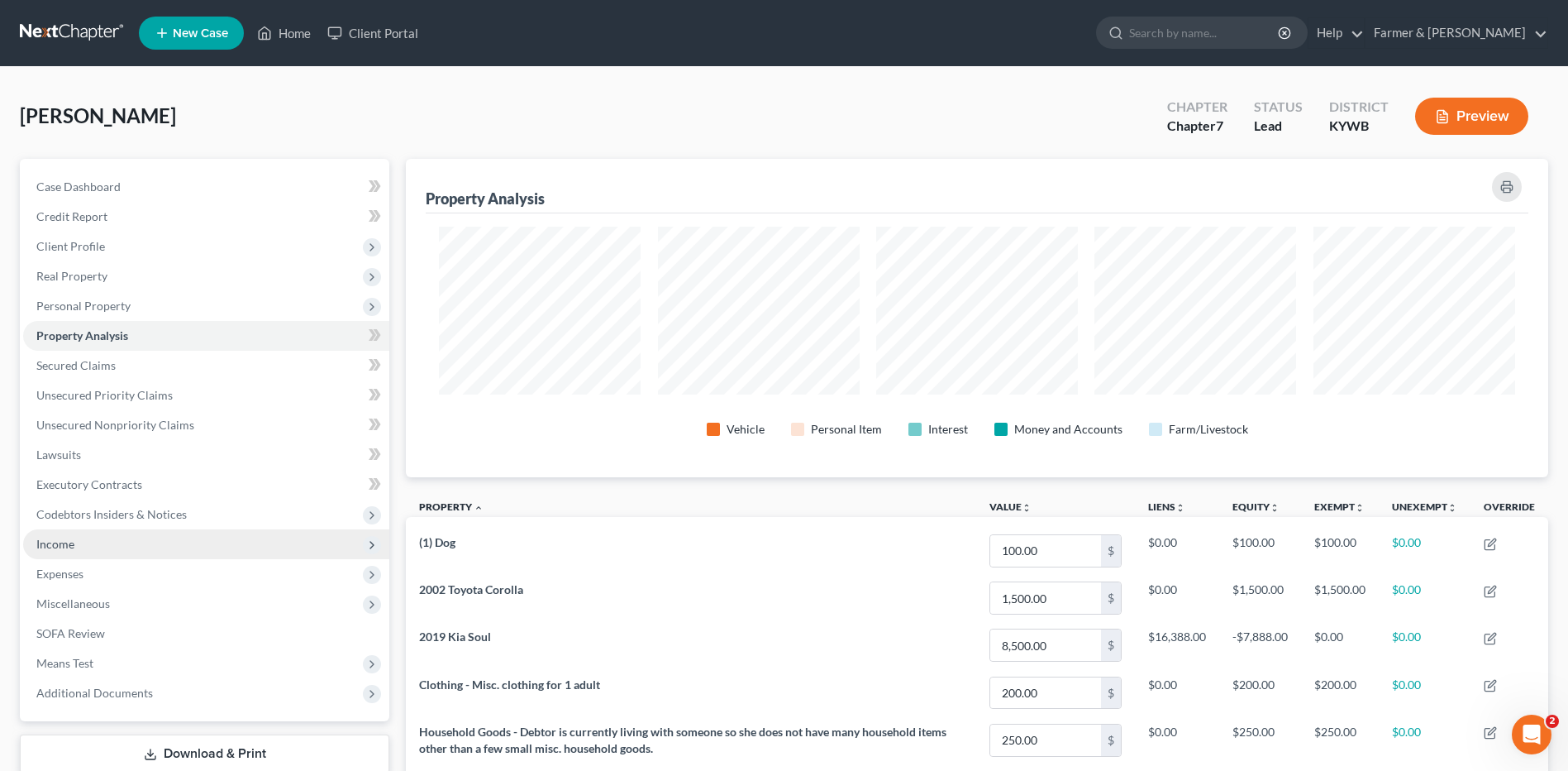
scroll to position [318, 1143]
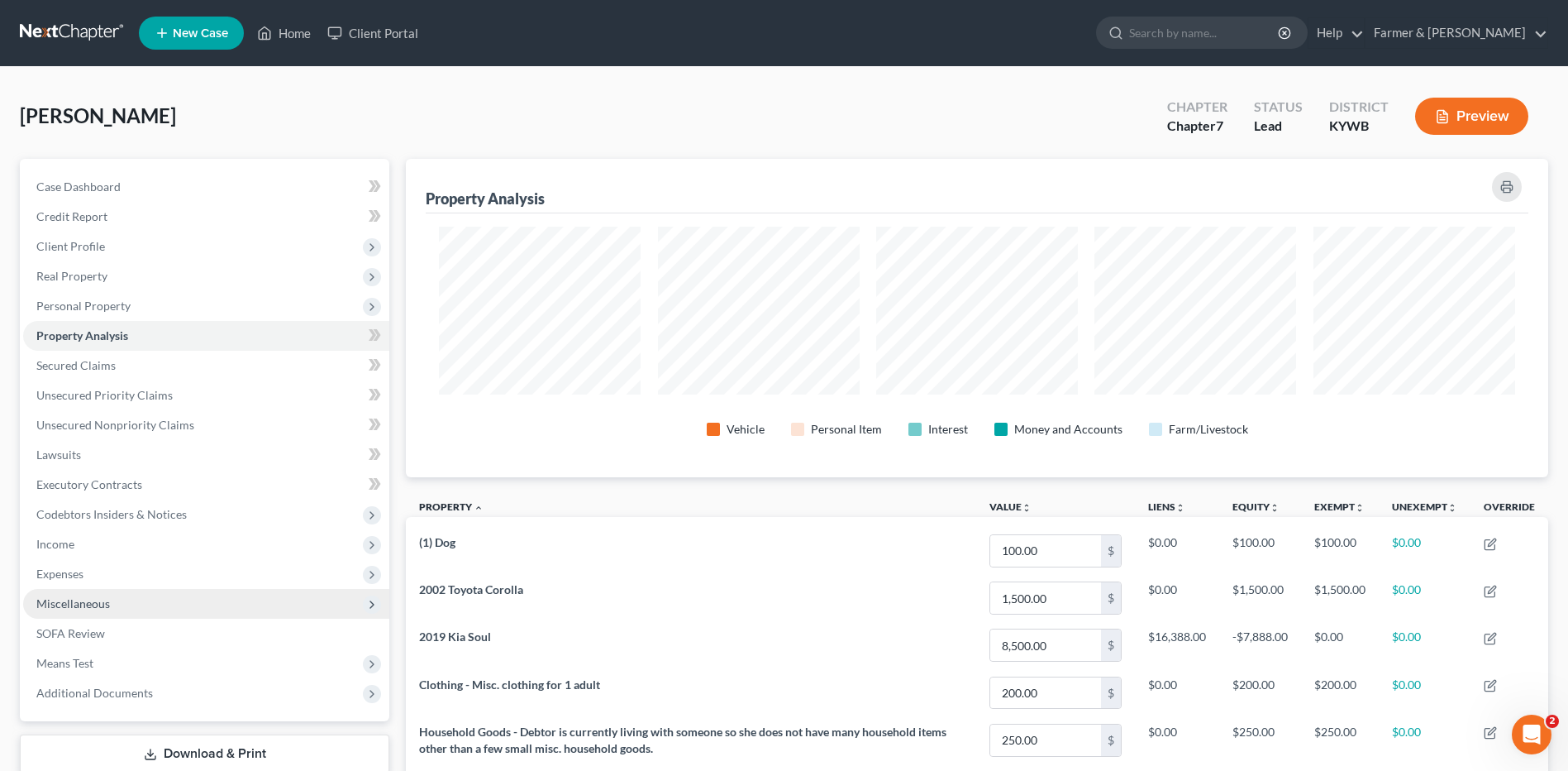
click at [100, 596] on span "Miscellaneous" at bounding box center [73, 602] width 74 height 14
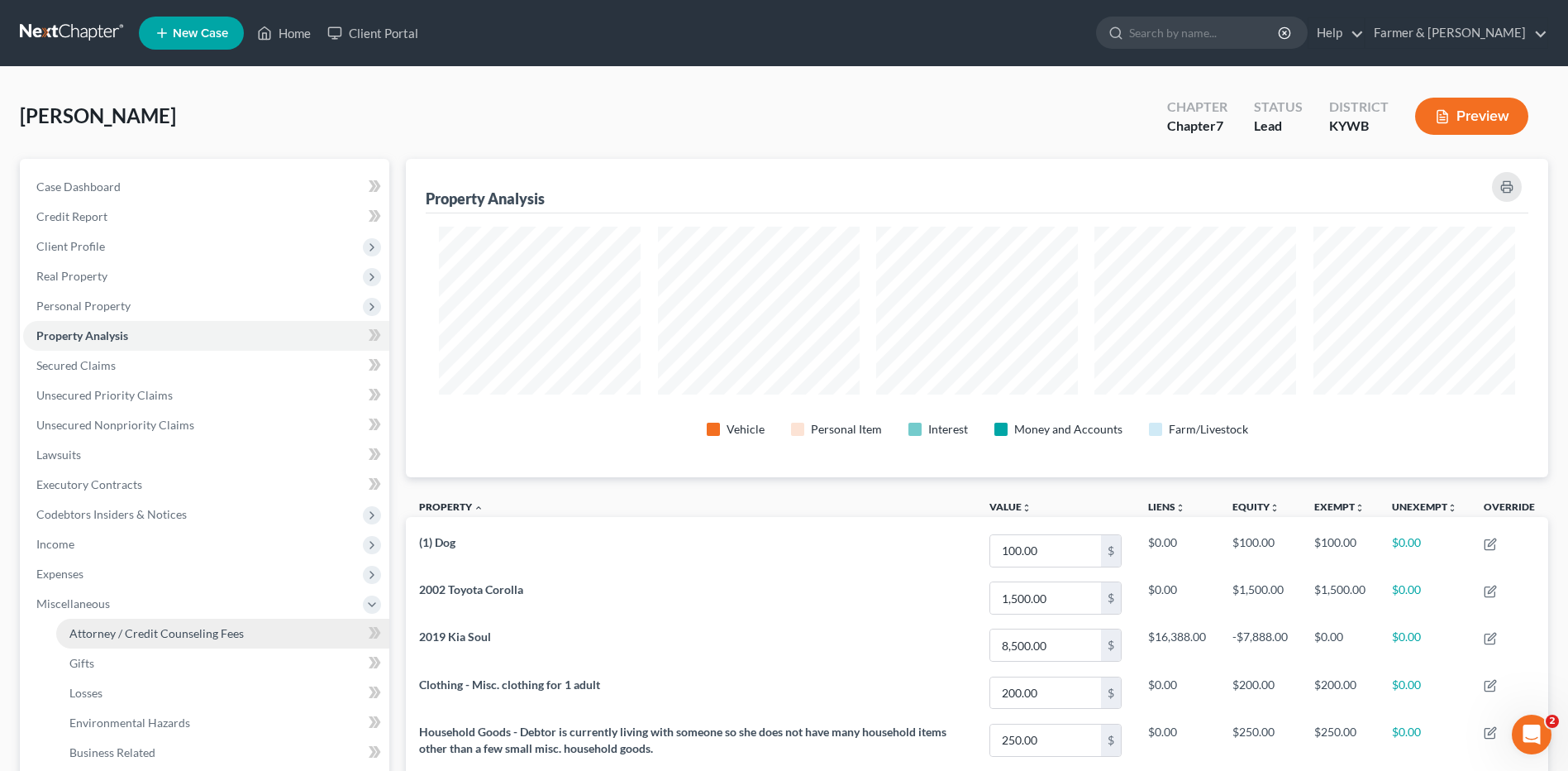
click at [129, 624] on link "Attorney / Credit Counseling Fees" at bounding box center [223, 633] width 333 height 30
select select "0"
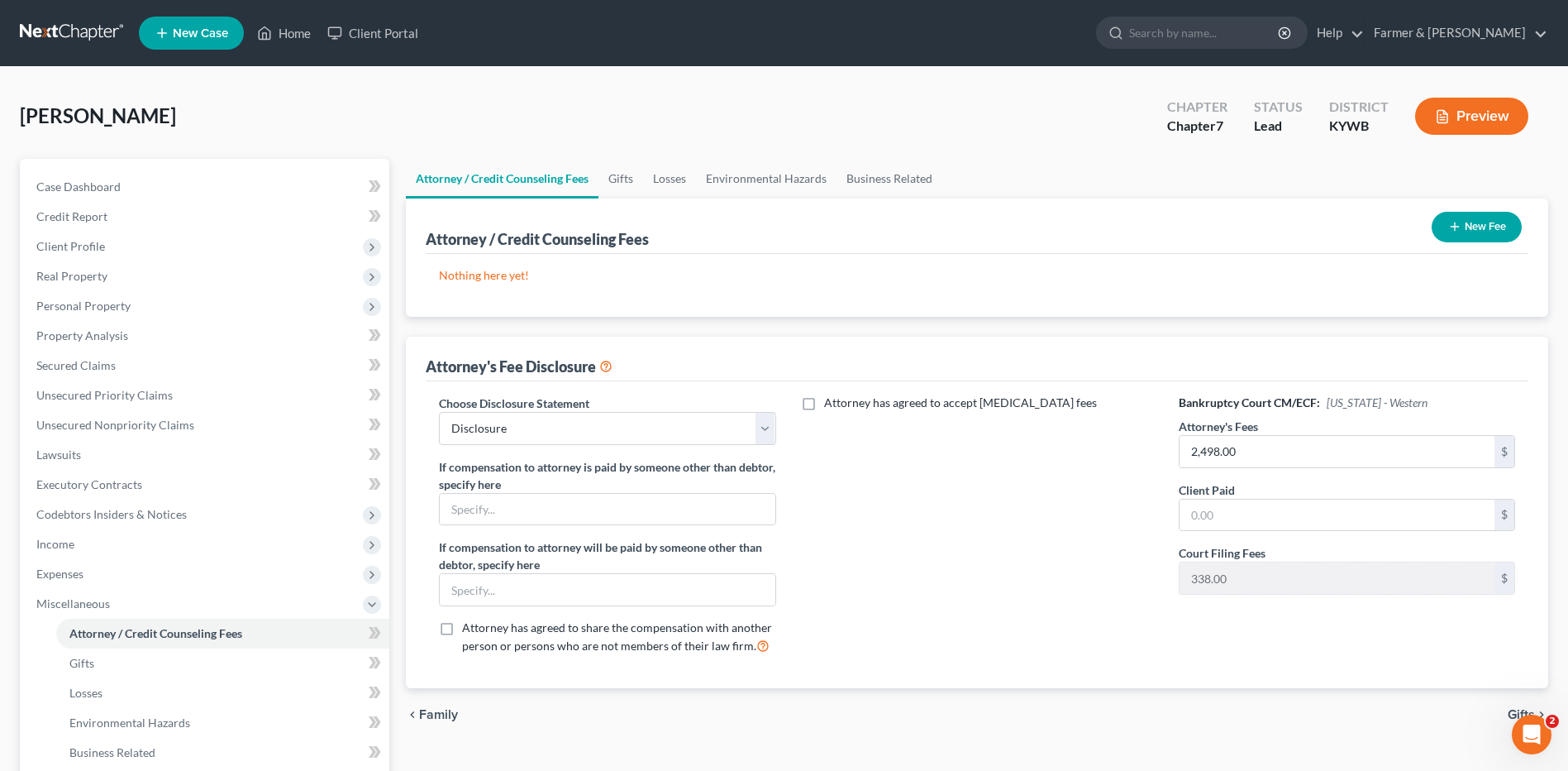
click at [1470, 219] on button "New Fee" at bounding box center [1477, 227] width 90 height 31
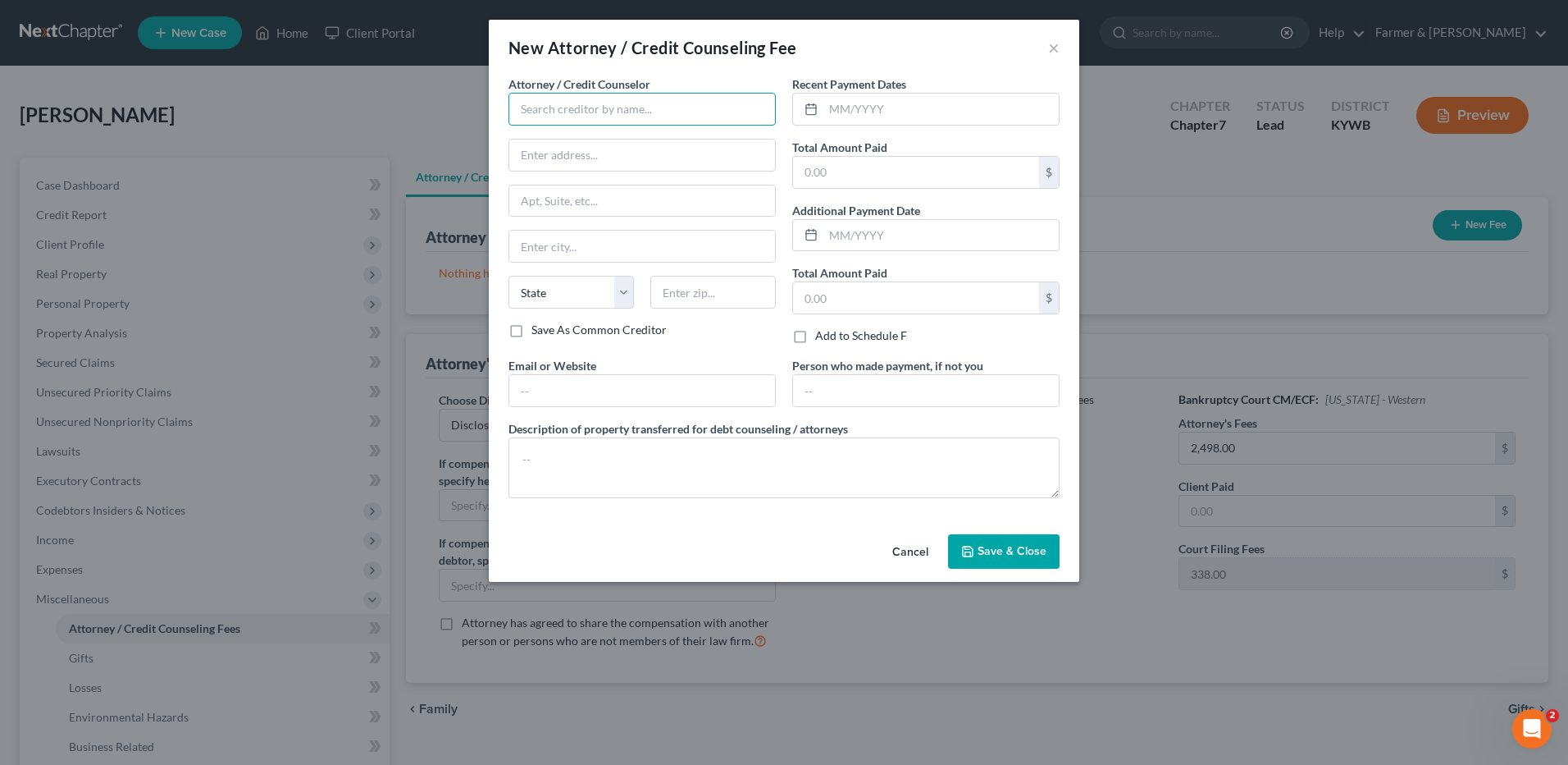
click at [581, 114] on input "text" at bounding box center [643, 109] width 268 height 33
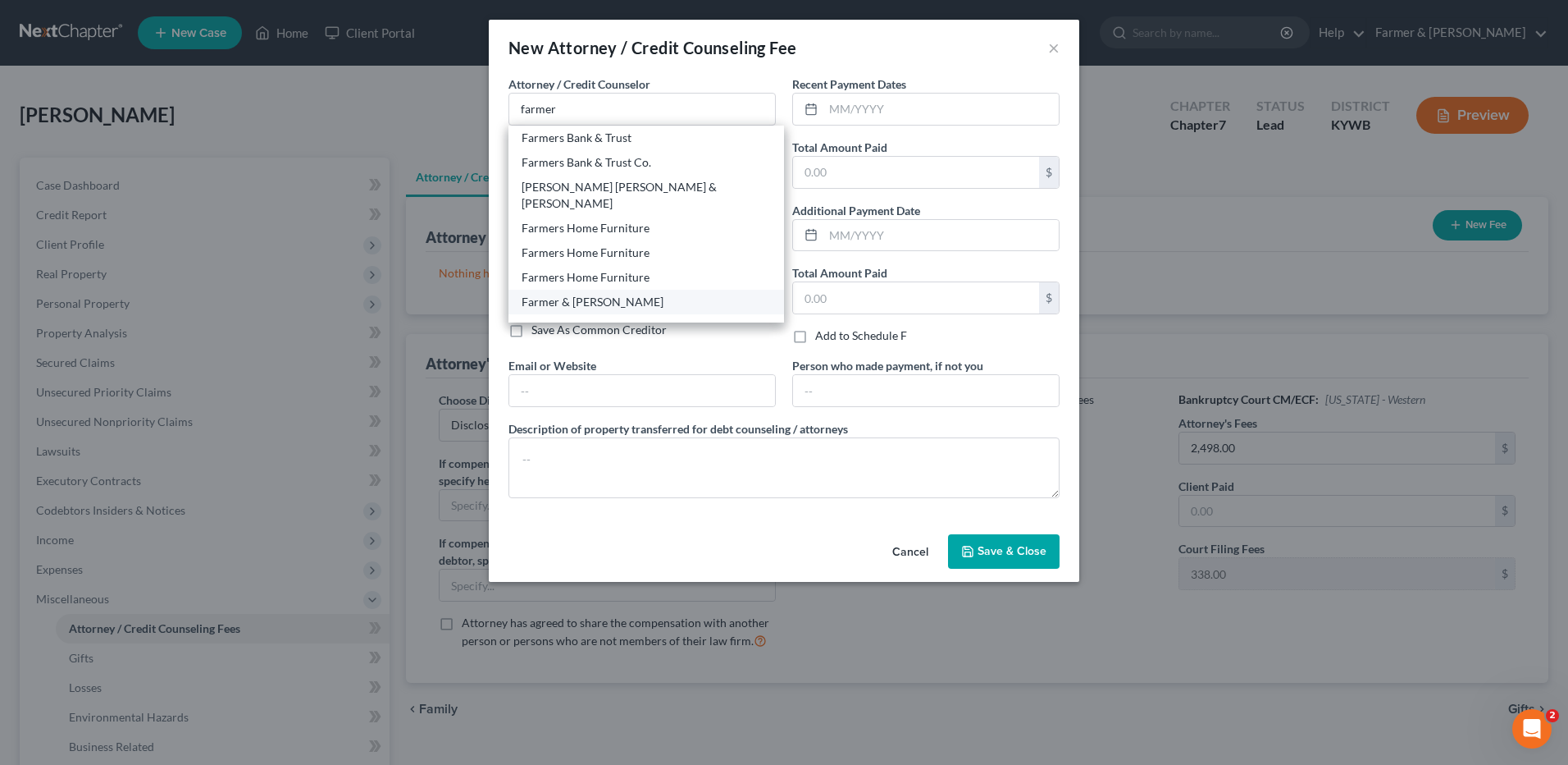
click at [592, 294] on div "Farmer & [PERSON_NAME]" at bounding box center [646, 302] width 249 height 16
type input "Farmer & [PERSON_NAME]"
type input "4975 Alben Barkley Dr #1"
type input "Paducah"
select select "18"
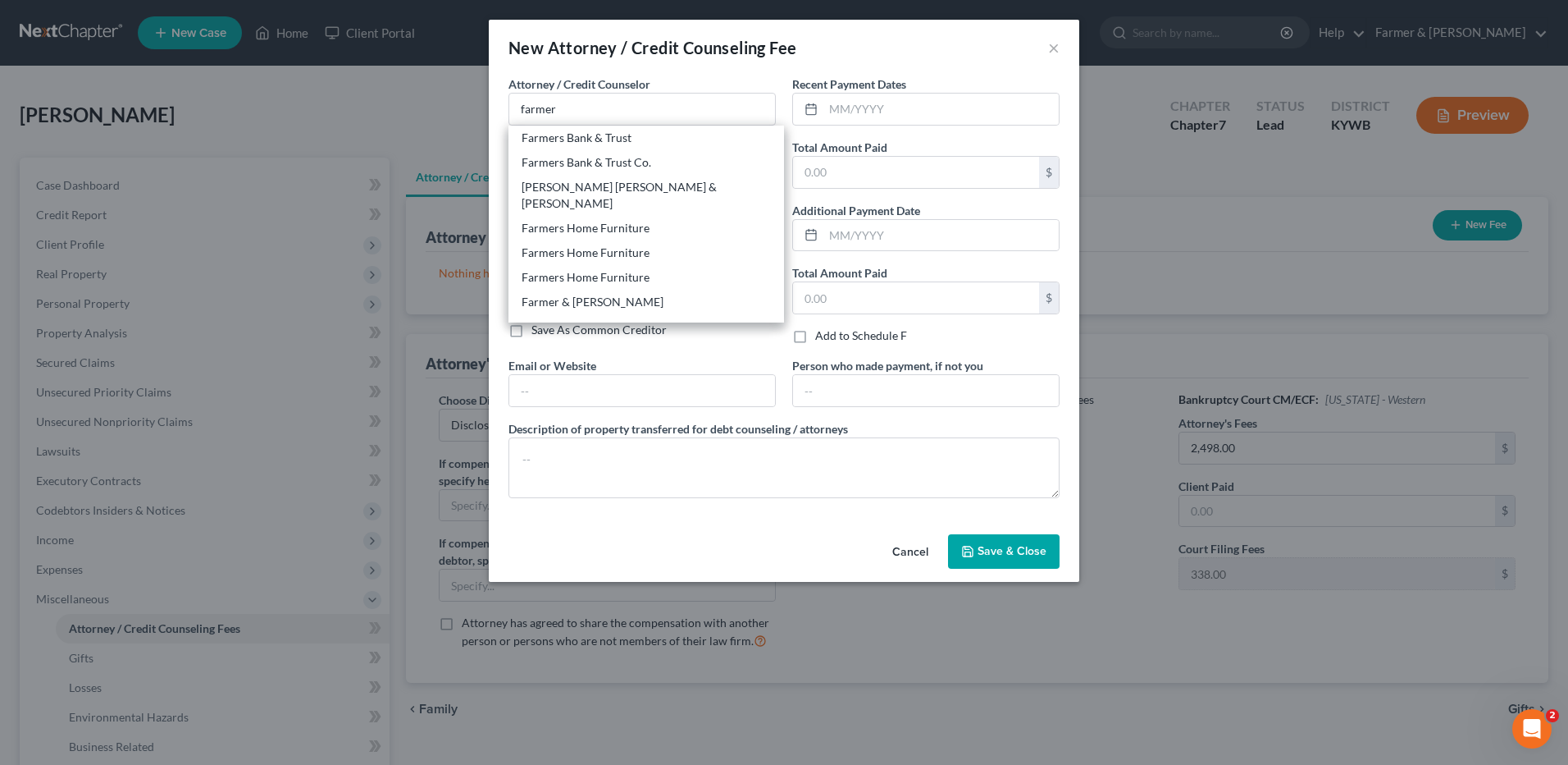
type input "42001"
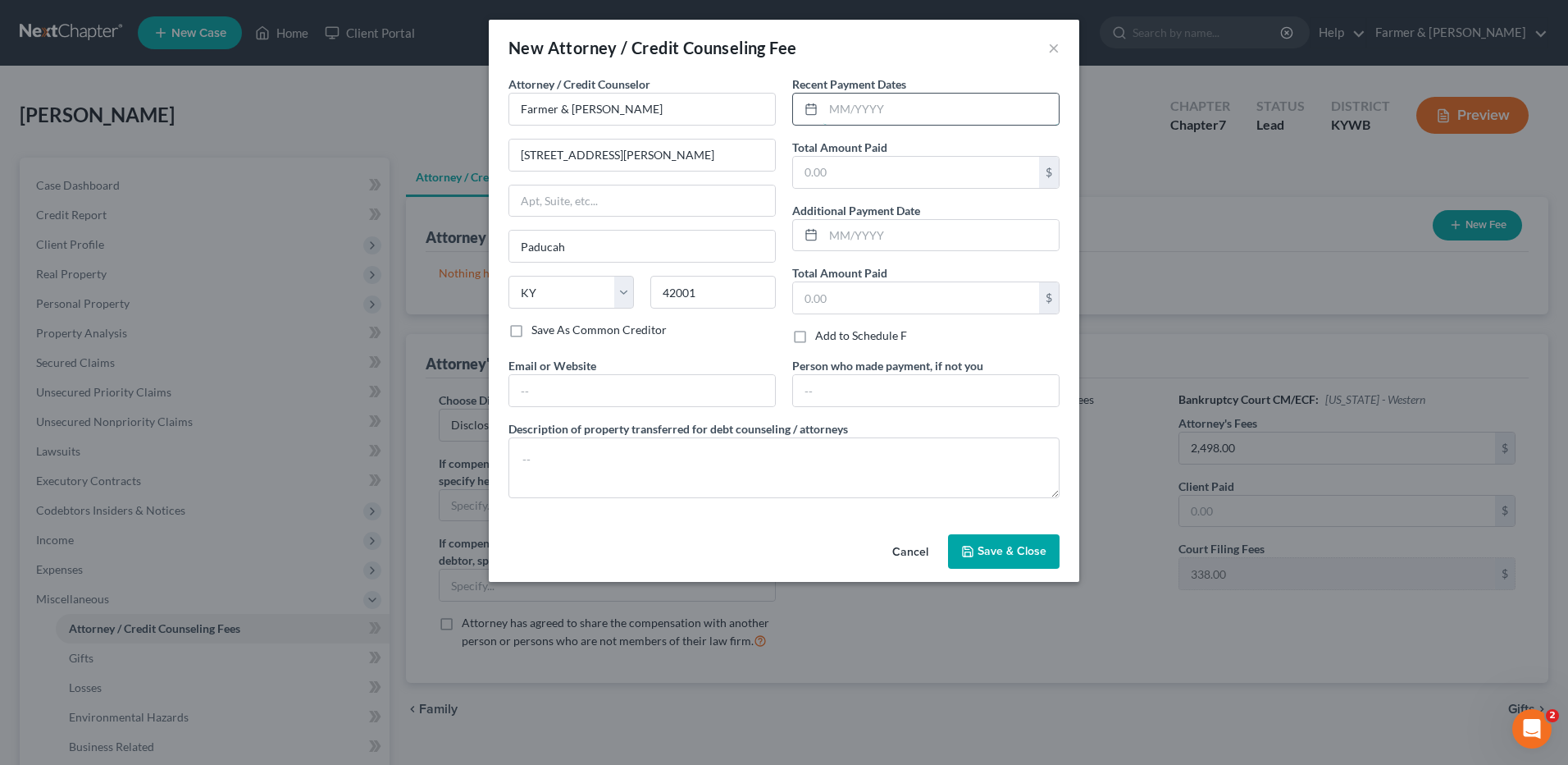
click at [899, 113] on input "text" at bounding box center [941, 109] width 235 height 31
type input "09/2025"
type input "199.84"
click at [862, 243] on input "text" at bounding box center [941, 235] width 235 height 31
type input "08/2025"
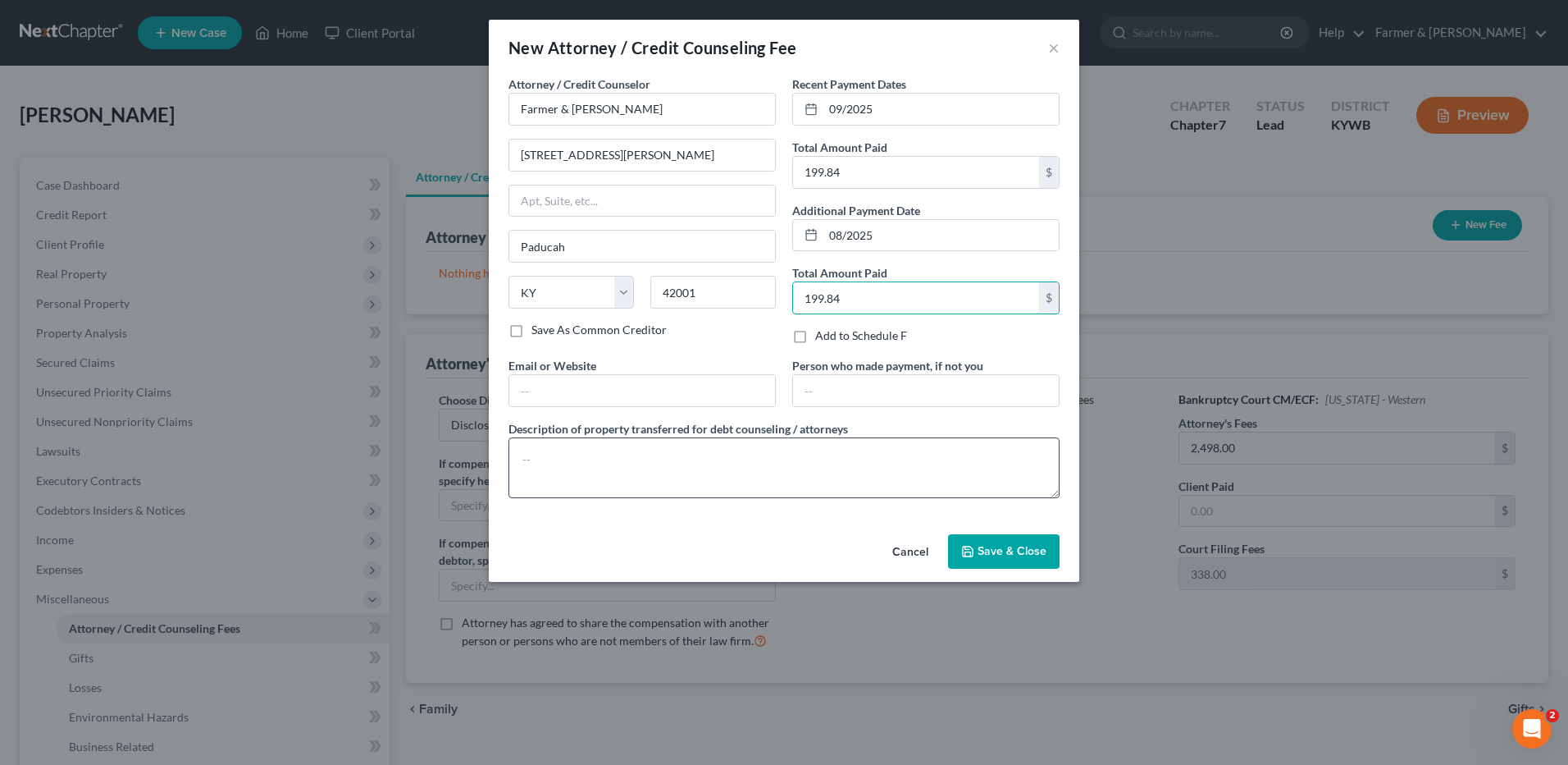
type input "199.84"
click at [794, 458] on textarea at bounding box center [784, 468] width 551 height 61
type textarea "Total paid was $2,498. That included the filing fee of $338, credit counseling …"
click at [996, 546] on span "Save & Close" at bounding box center [1012, 551] width 69 height 14
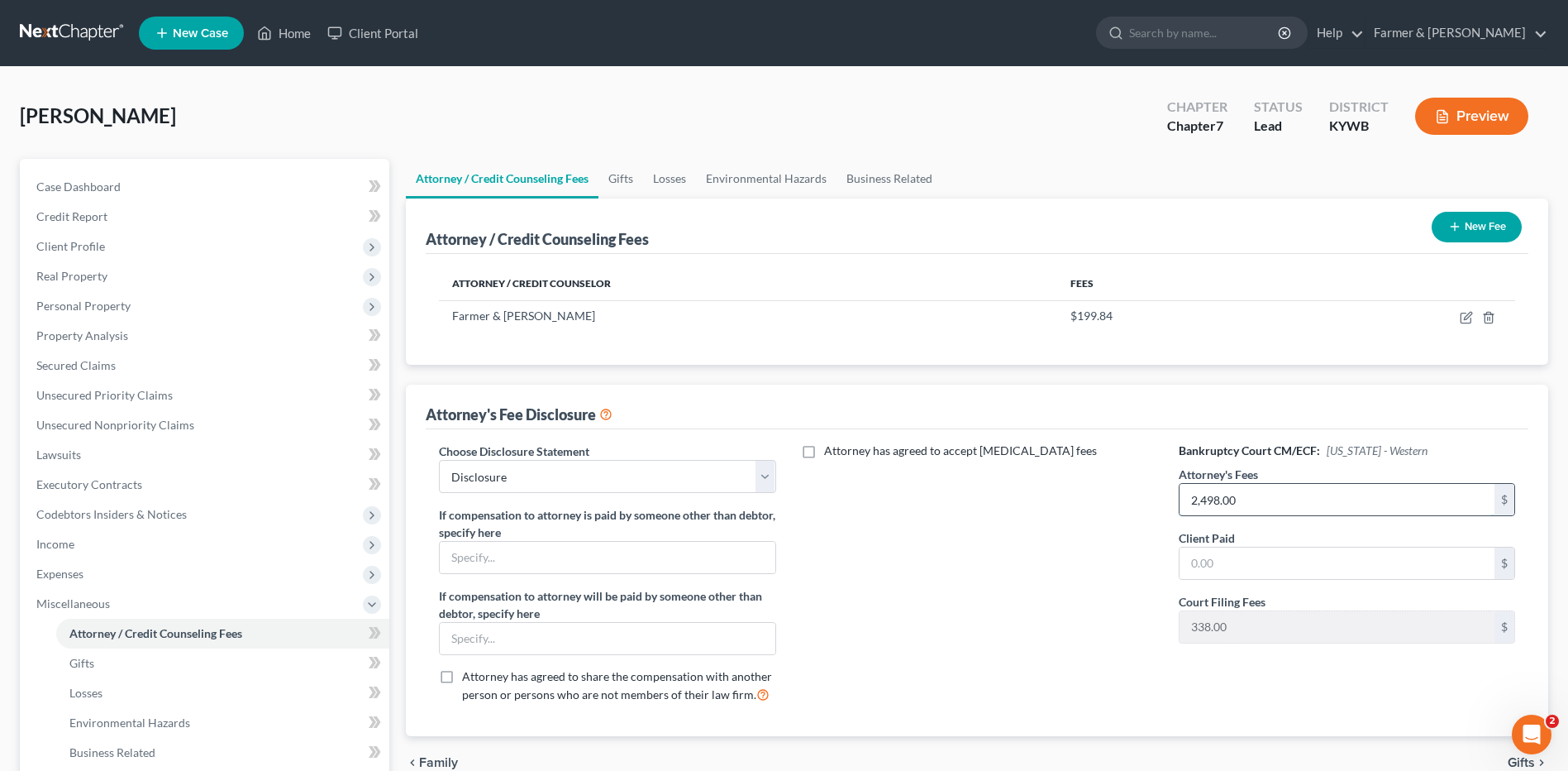
click at [1256, 500] on input "2,498.00" at bounding box center [1337, 499] width 315 height 31
type input "2,110.00"
drag, startPoint x: 167, startPoint y: 331, endPoint x: 1240, endPoint y: 430, distance: 1077.6
click at [167, 331] on link "Property Analysis" at bounding box center [206, 335] width 366 height 30
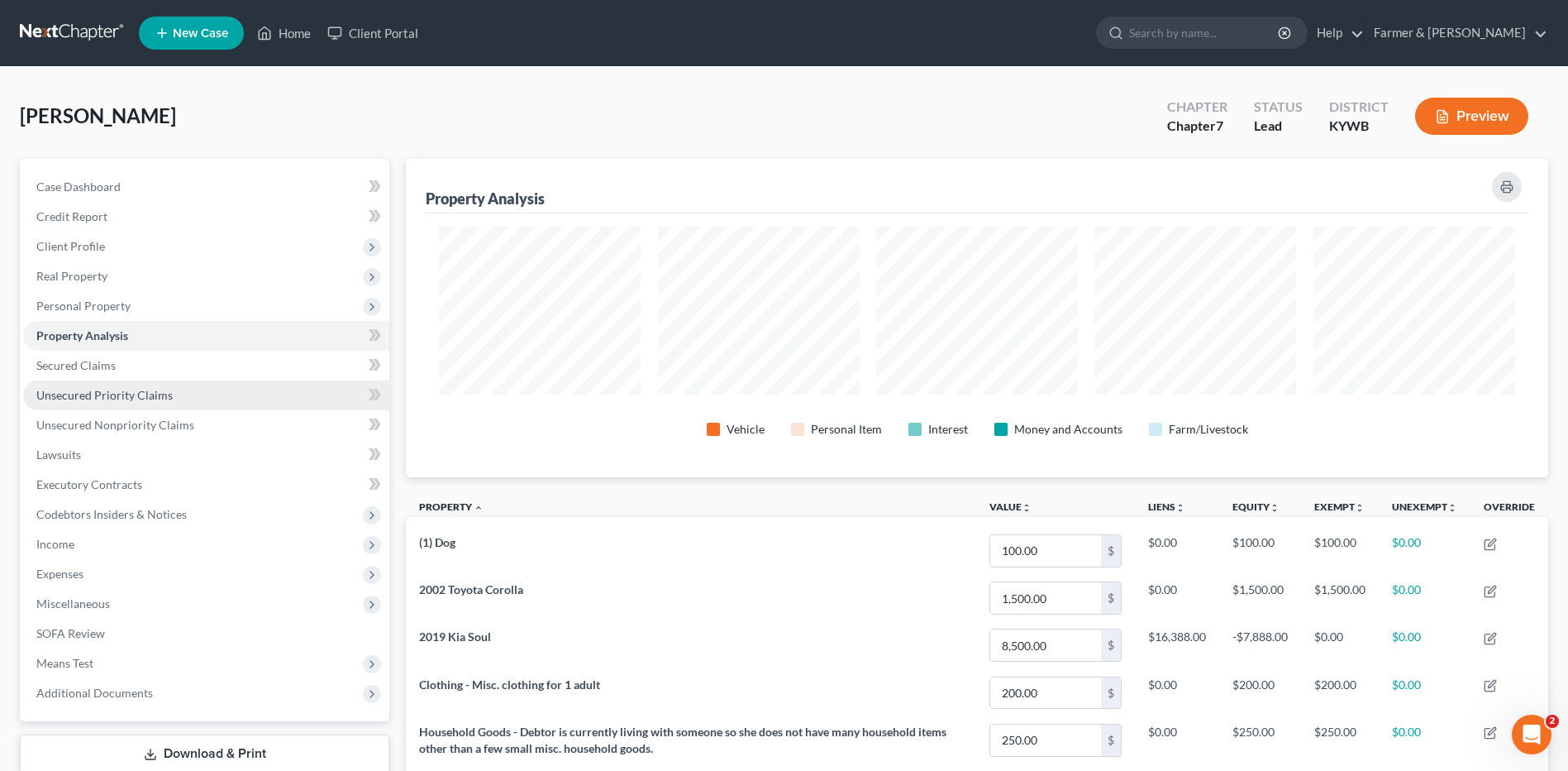
drag, startPoint x: 154, startPoint y: 315, endPoint x: 187, endPoint y: 400, distance: 91.2
click at [154, 314] on span "Personal Property" at bounding box center [206, 305] width 366 height 30
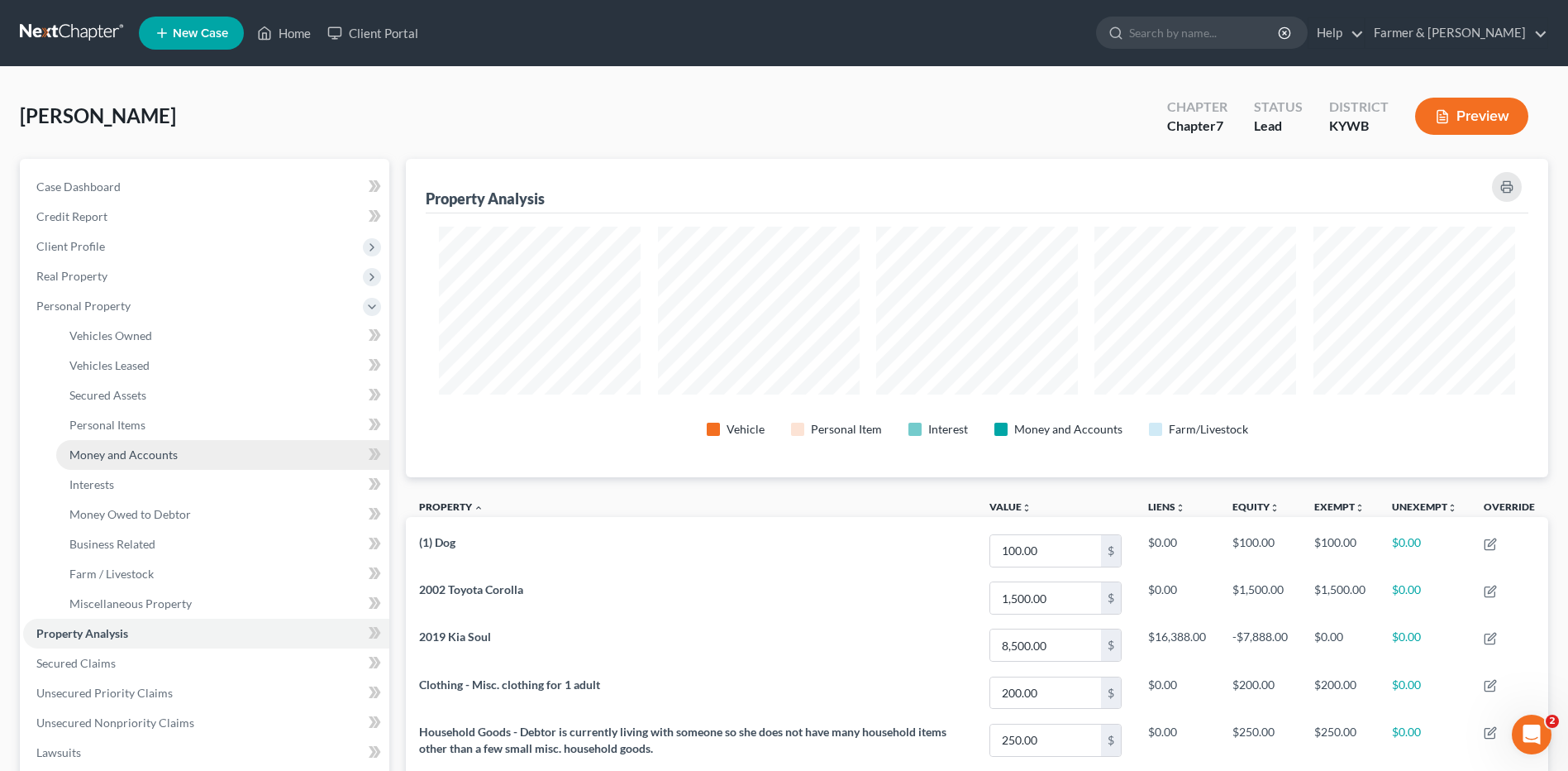
click at [190, 452] on link "Money and Accounts" at bounding box center [223, 455] width 333 height 30
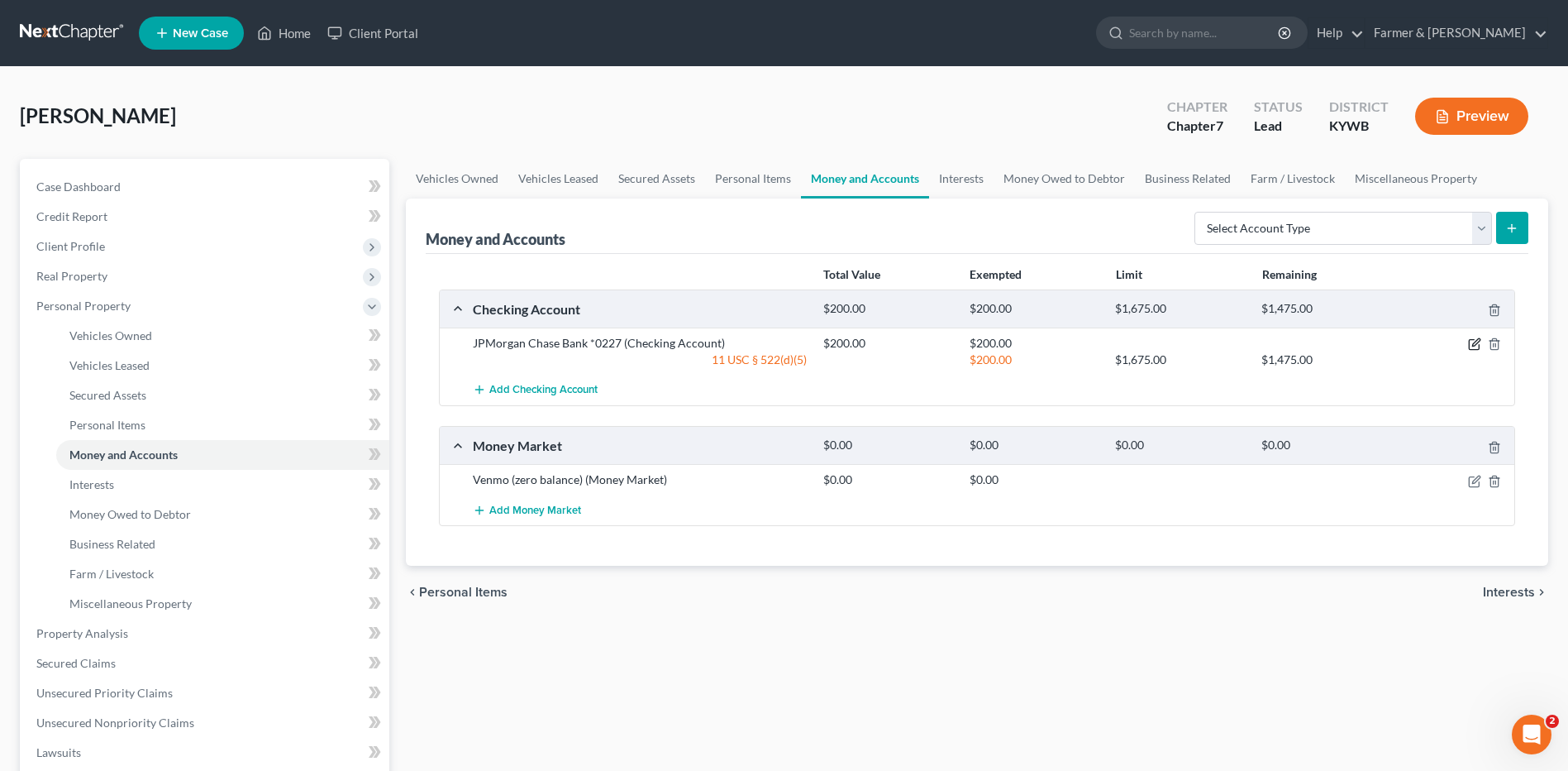
click at [1473, 344] on icon "button" at bounding box center [1475, 344] width 14 height 14
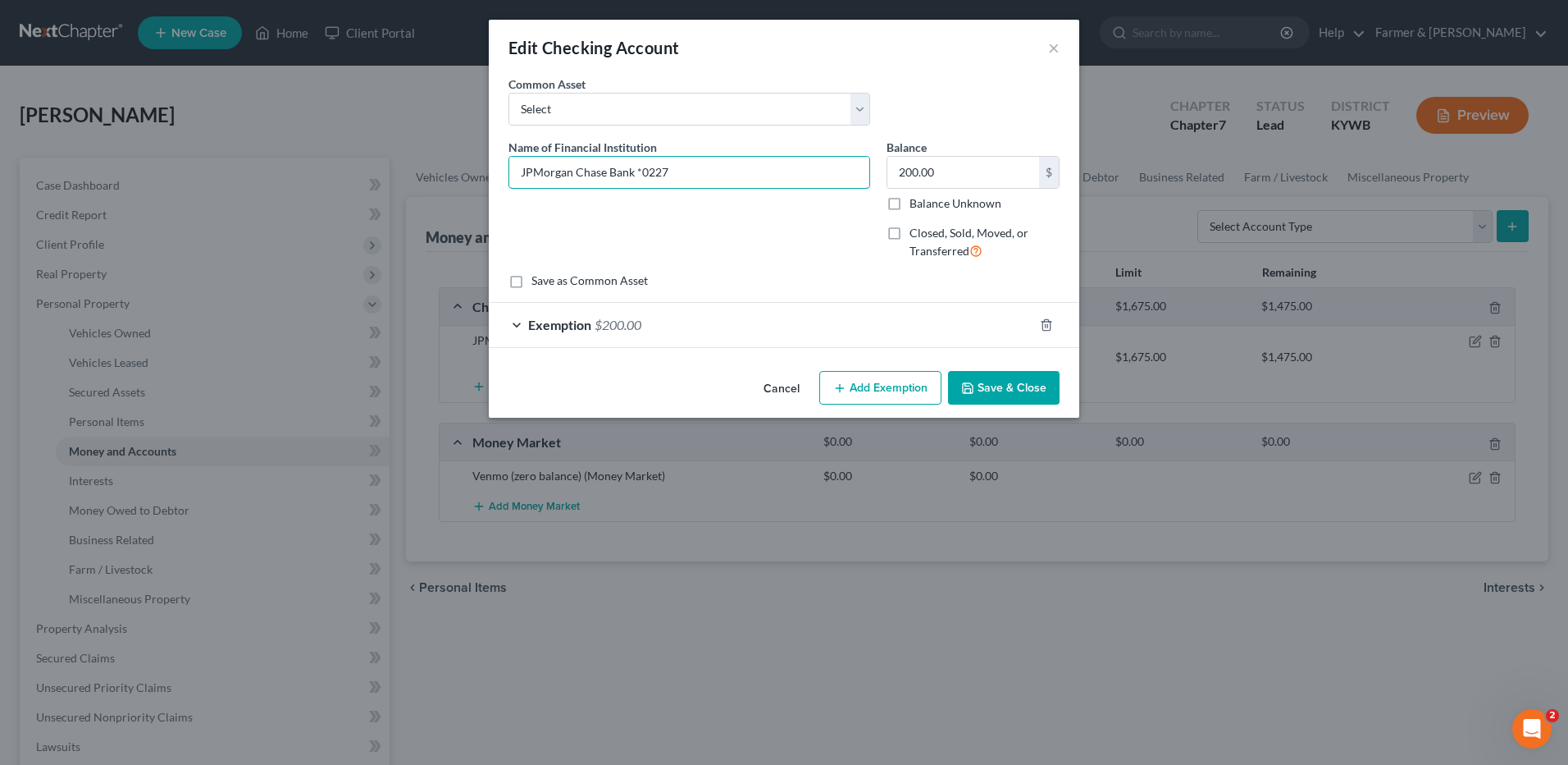
drag, startPoint x: 635, startPoint y: 176, endPoint x: 0, endPoint y: 168, distance: 635.1
click at [0, 173] on html "Home New Case Client Portal Farmer & Wright dblondie1230@yahoo.com My Account S…" at bounding box center [784, 583] width 1568 height 1167
type input "Chase Bank #0227"
click at [1039, 397] on button "Save & Close" at bounding box center [1003, 388] width 111 height 34
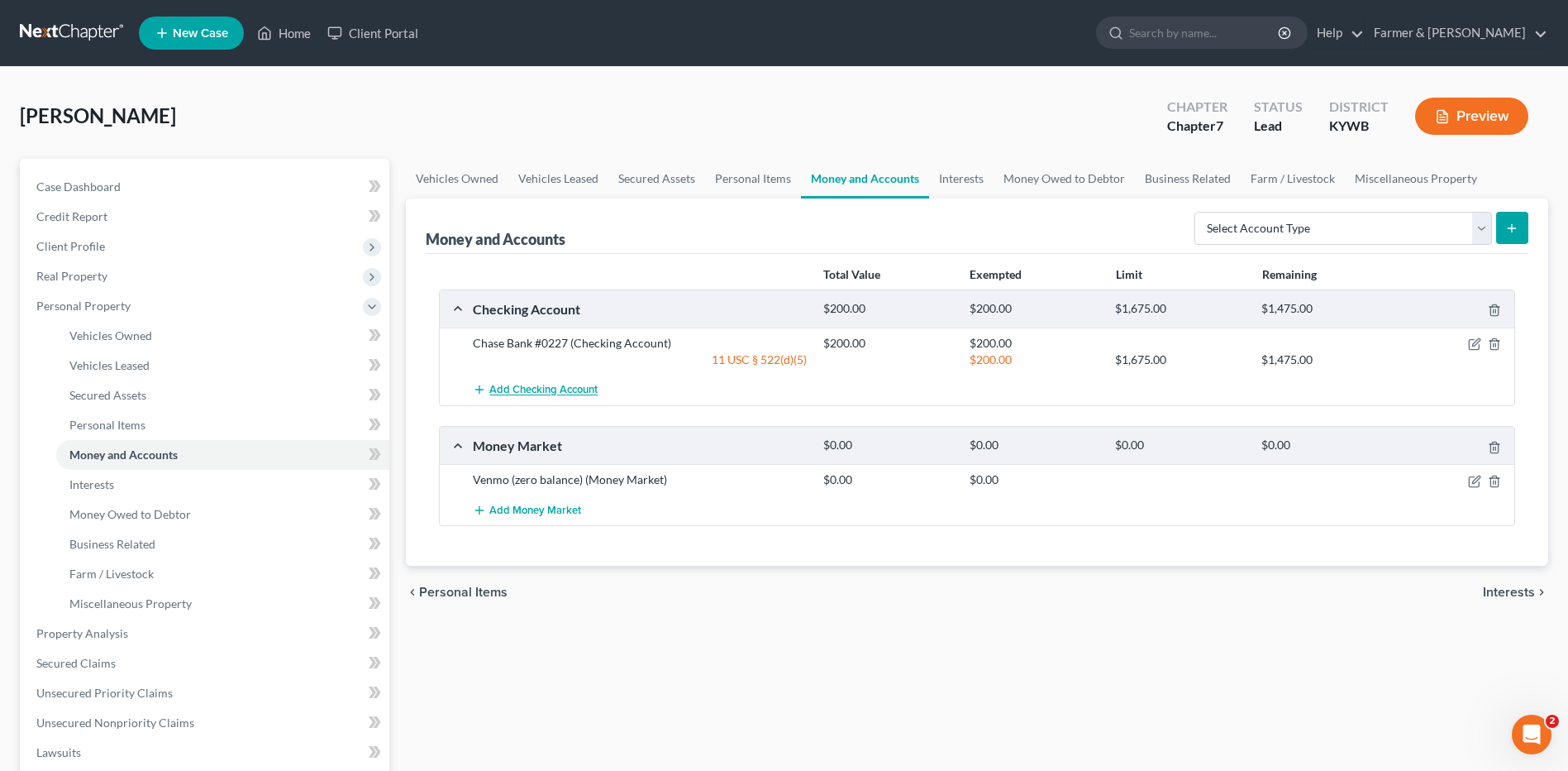
click at [538, 390] on span "Add Checking Account" at bounding box center [543, 390] width 108 height 14
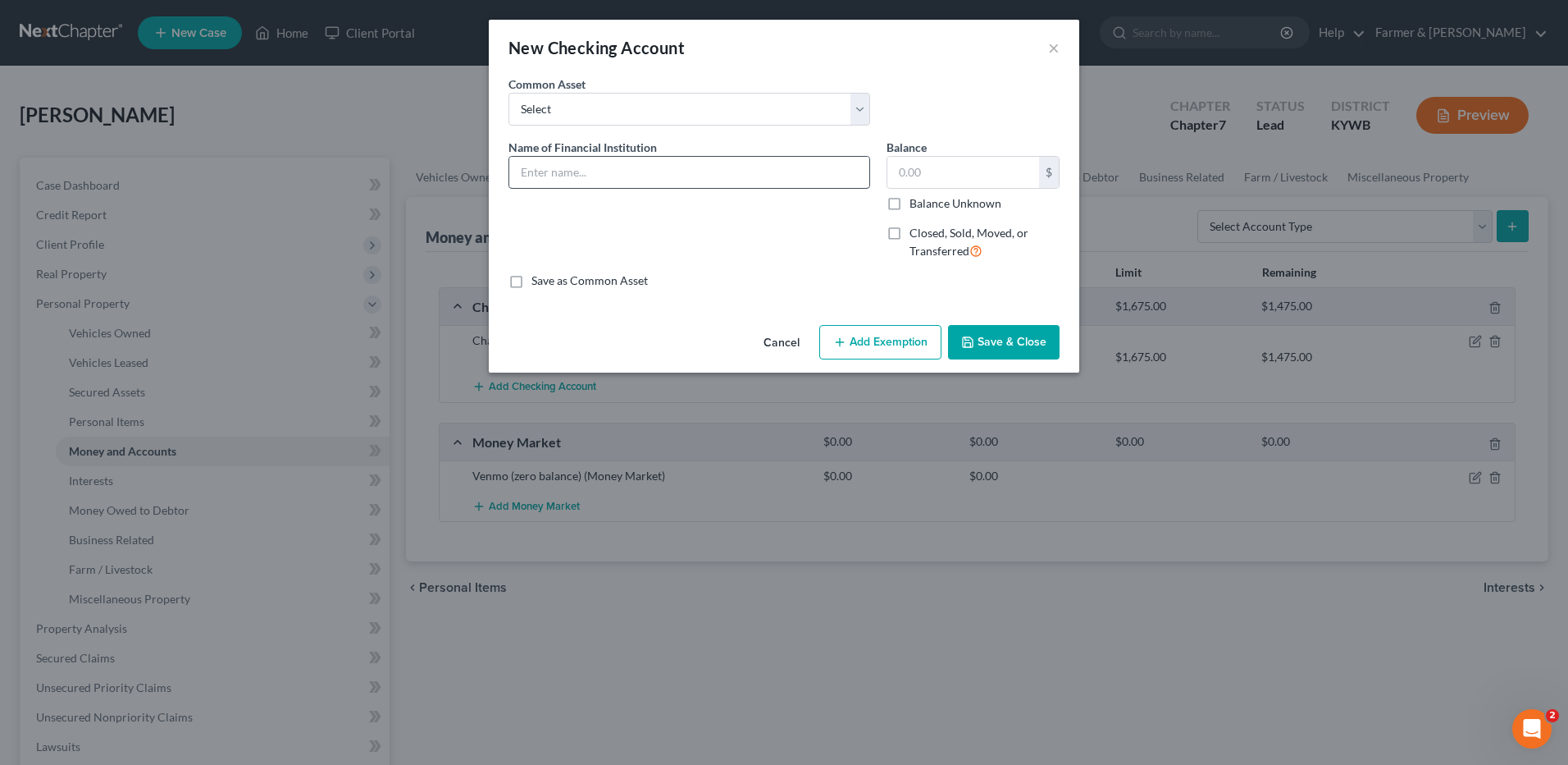
drag, startPoint x: 567, startPoint y: 190, endPoint x: 573, endPoint y: 175, distance: 16.2
click at [567, 189] on div "Name of Financial Institution *" at bounding box center [690, 205] width 378 height 135
click at [573, 175] on input "text" at bounding box center [689, 172] width 360 height 31
type input "Venmo - zero balance"
click at [1010, 343] on button "Save & Close" at bounding box center [1003, 342] width 111 height 34
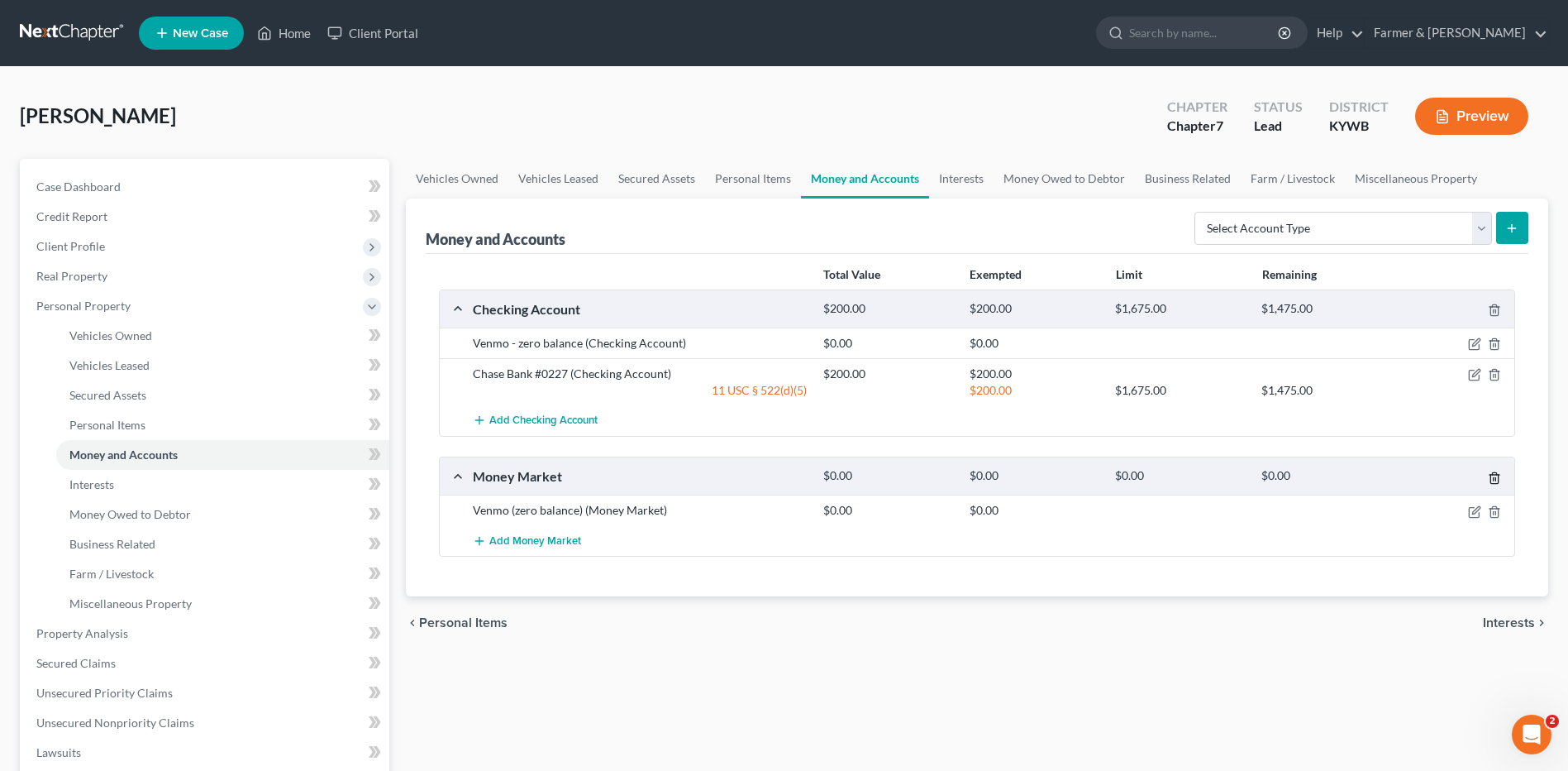
click at [1493, 477] on icon "button" at bounding box center [1494, 478] width 14 height 14
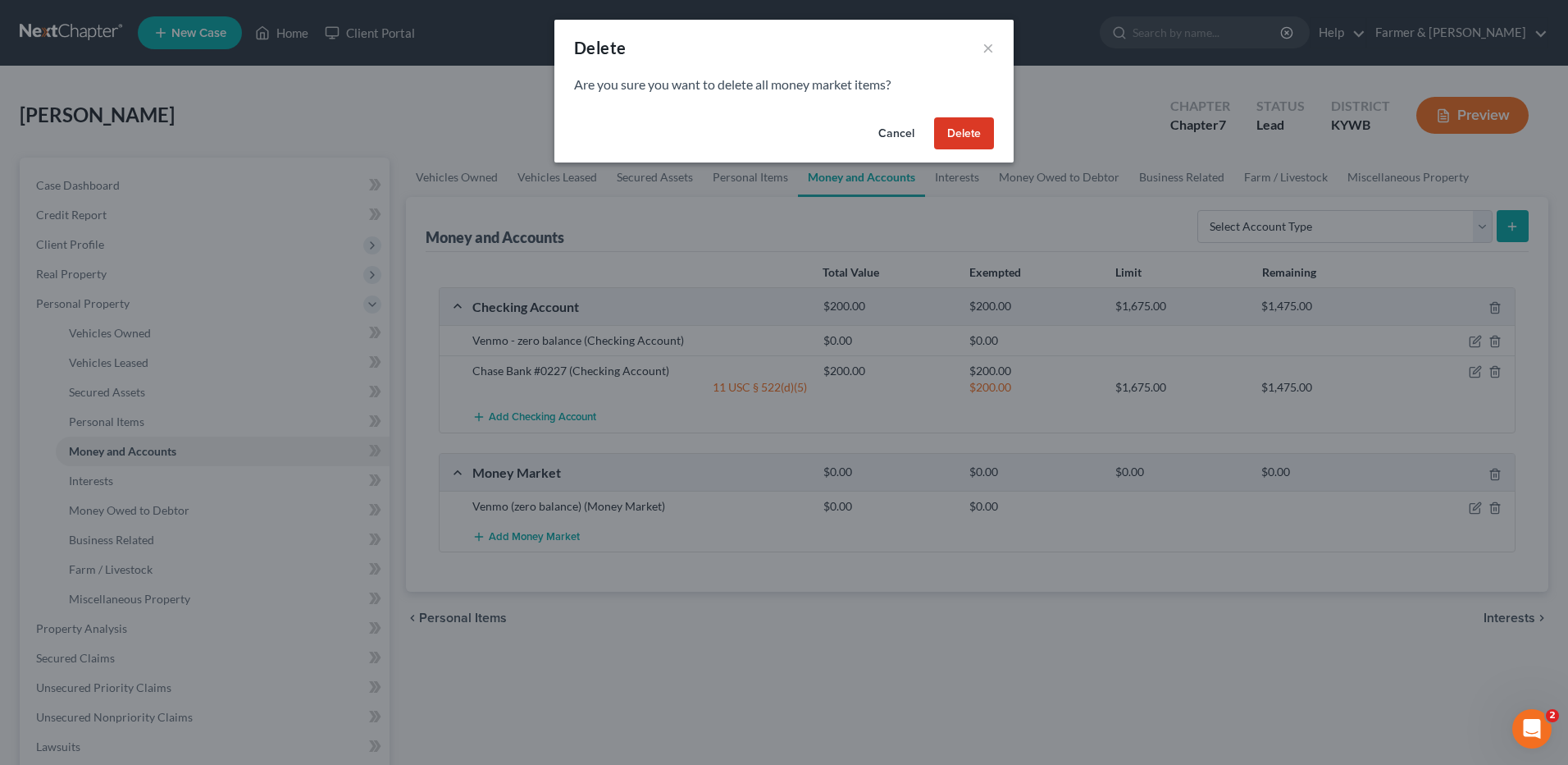
click at [978, 132] on button "Delete" at bounding box center [964, 134] width 60 height 33
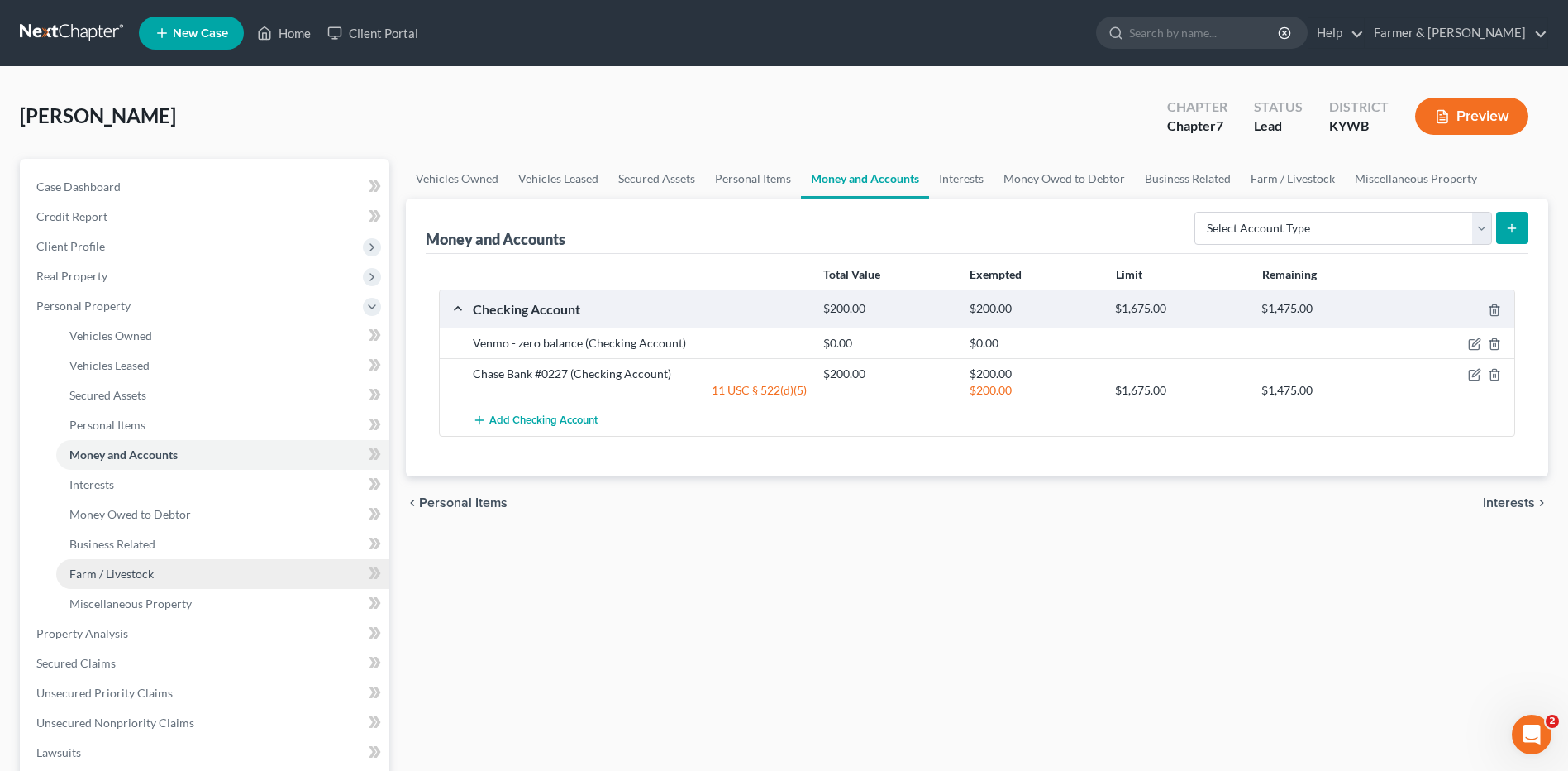
scroll to position [165, 0]
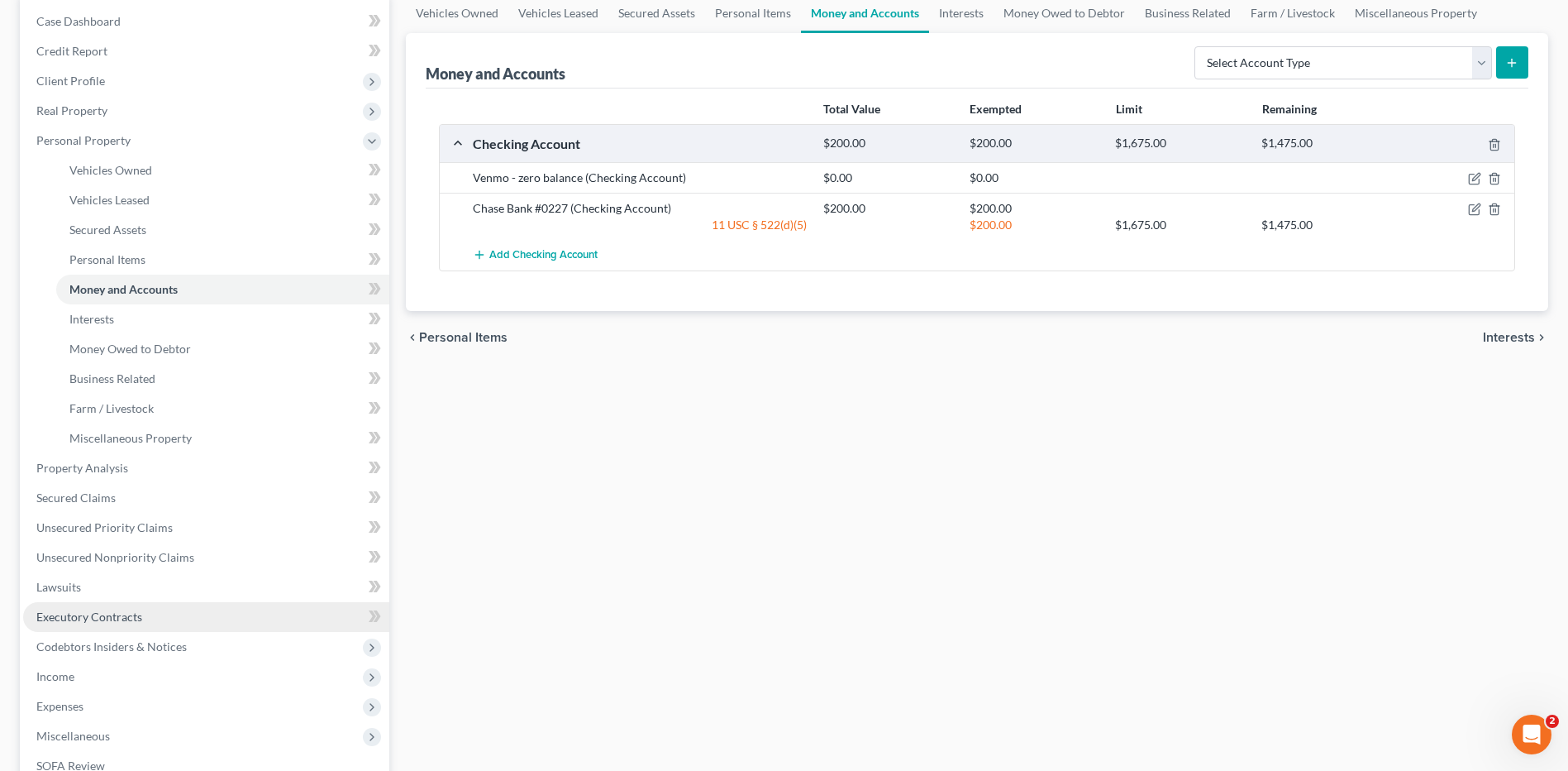
drag, startPoint x: 86, startPoint y: 681, endPoint x: 144, endPoint y: 611, distance: 90.9
click at [86, 681] on span "Income" at bounding box center [206, 676] width 366 height 30
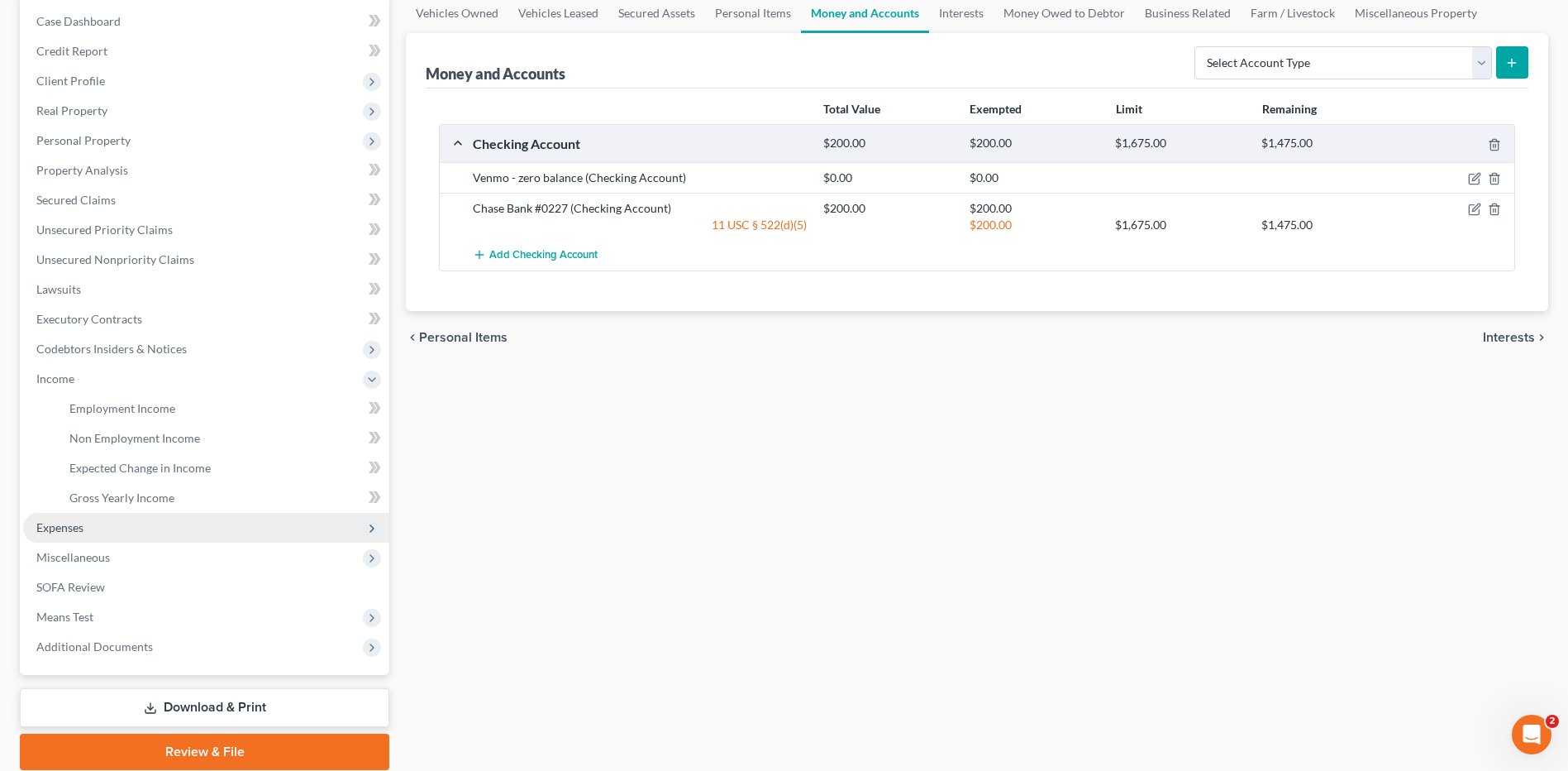
click at [117, 526] on span "Expenses" at bounding box center [206, 528] width 366 height 30
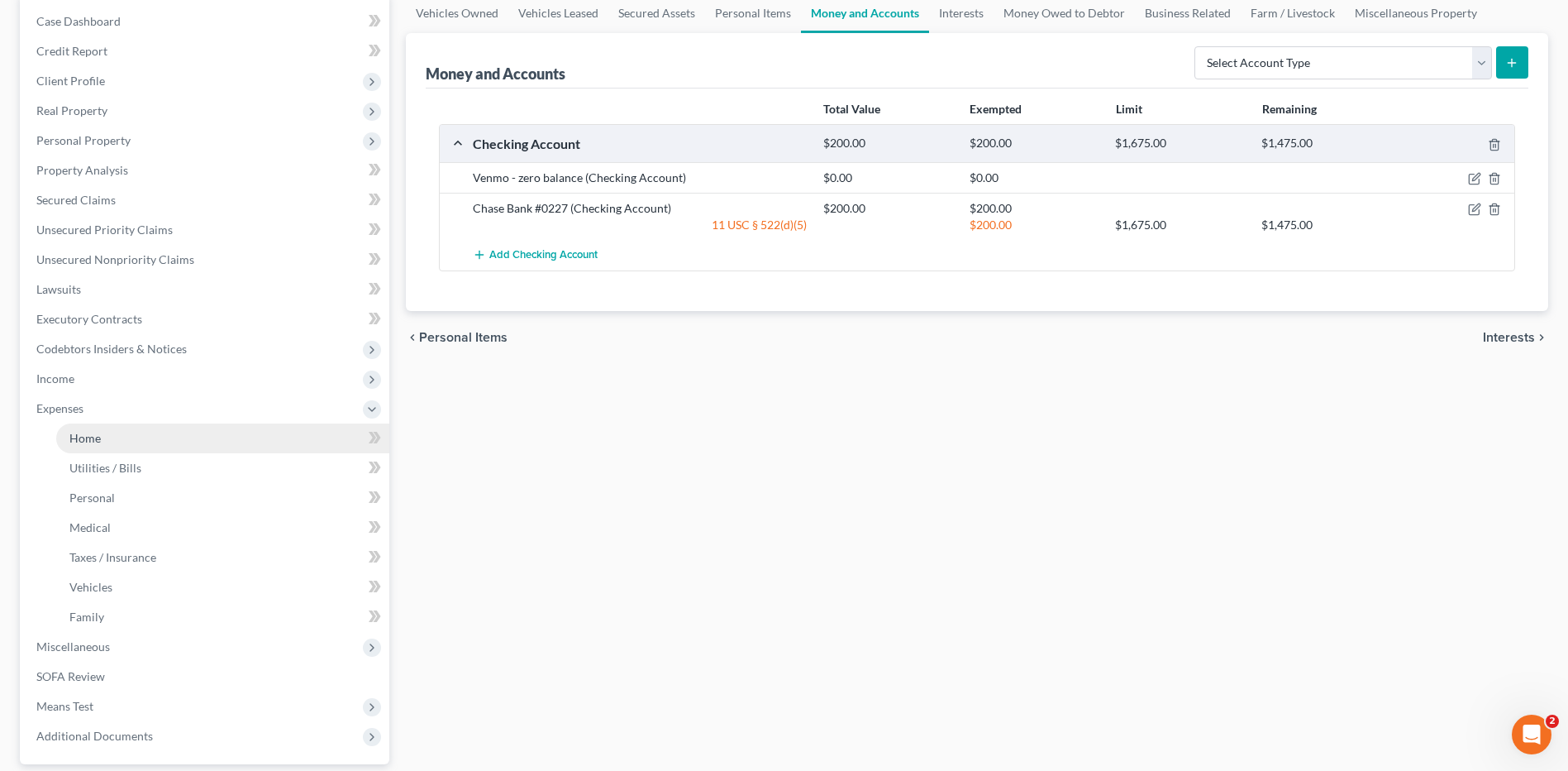
click at [197, 439] on link "Home" at bounding box center [223, 438] width 333 height 30
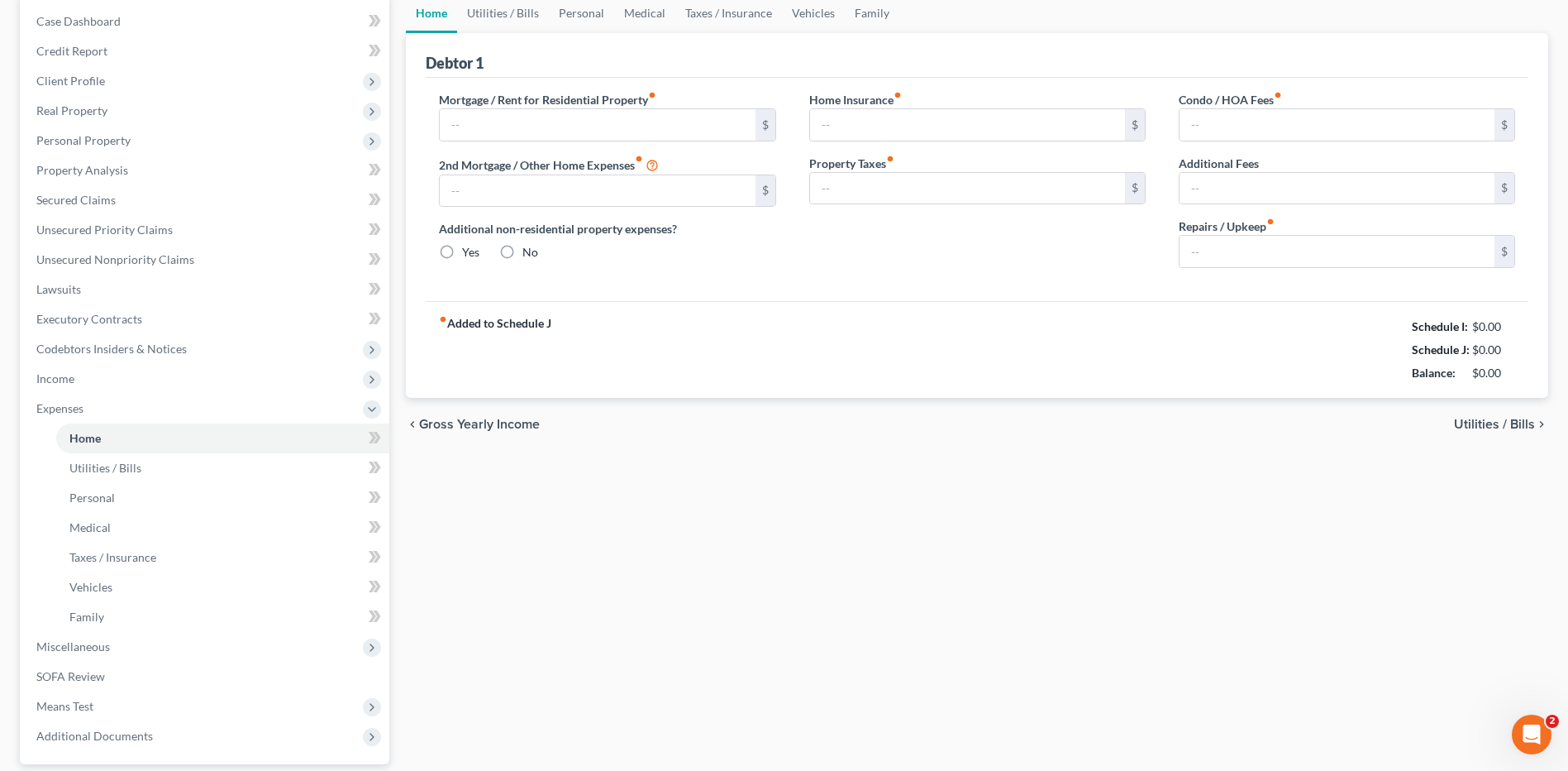
type input "700.00"
type input "0.00"
radio input "true"
type input "0.00"
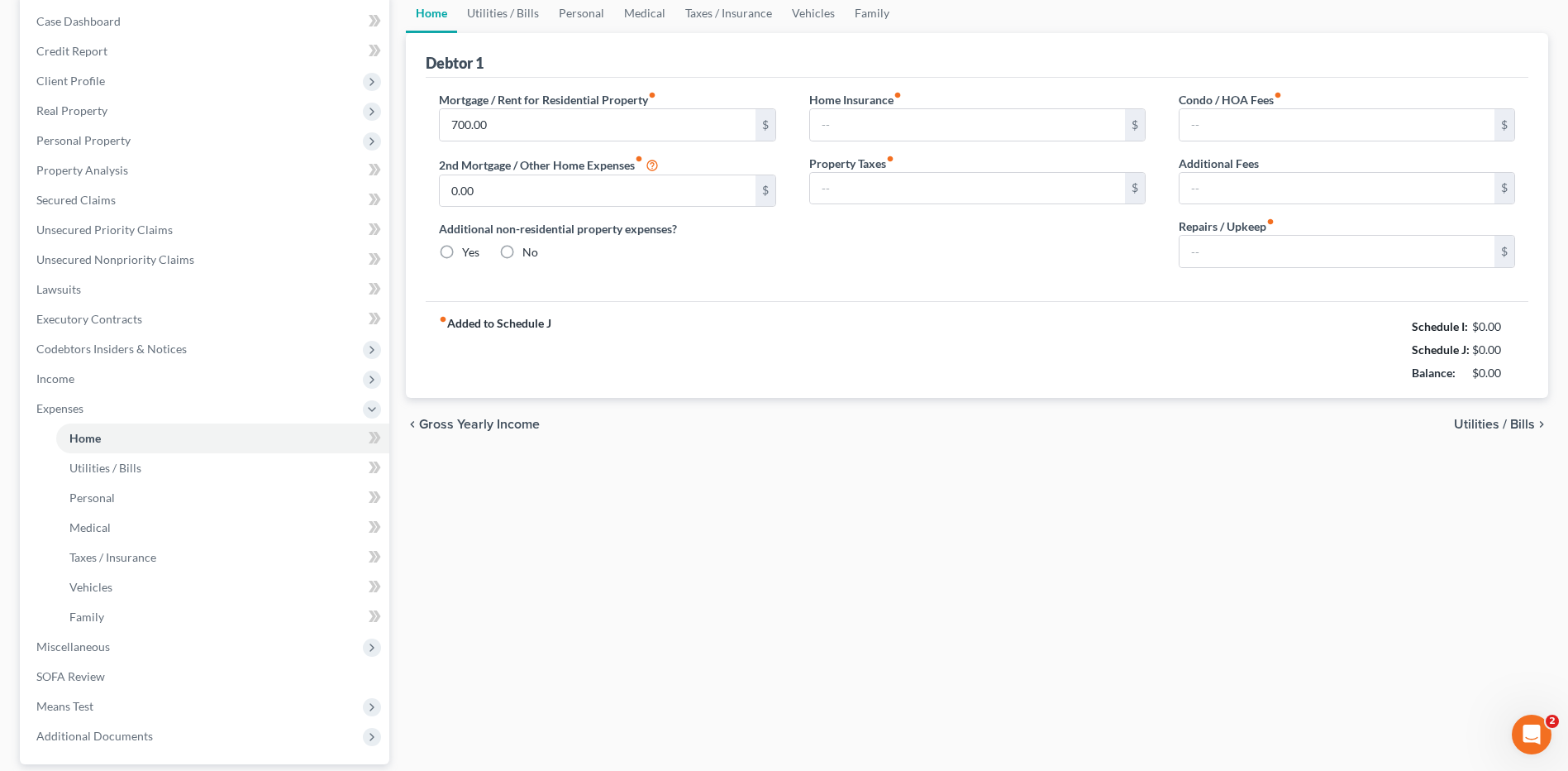
type input "0.00"
type input "50.00"
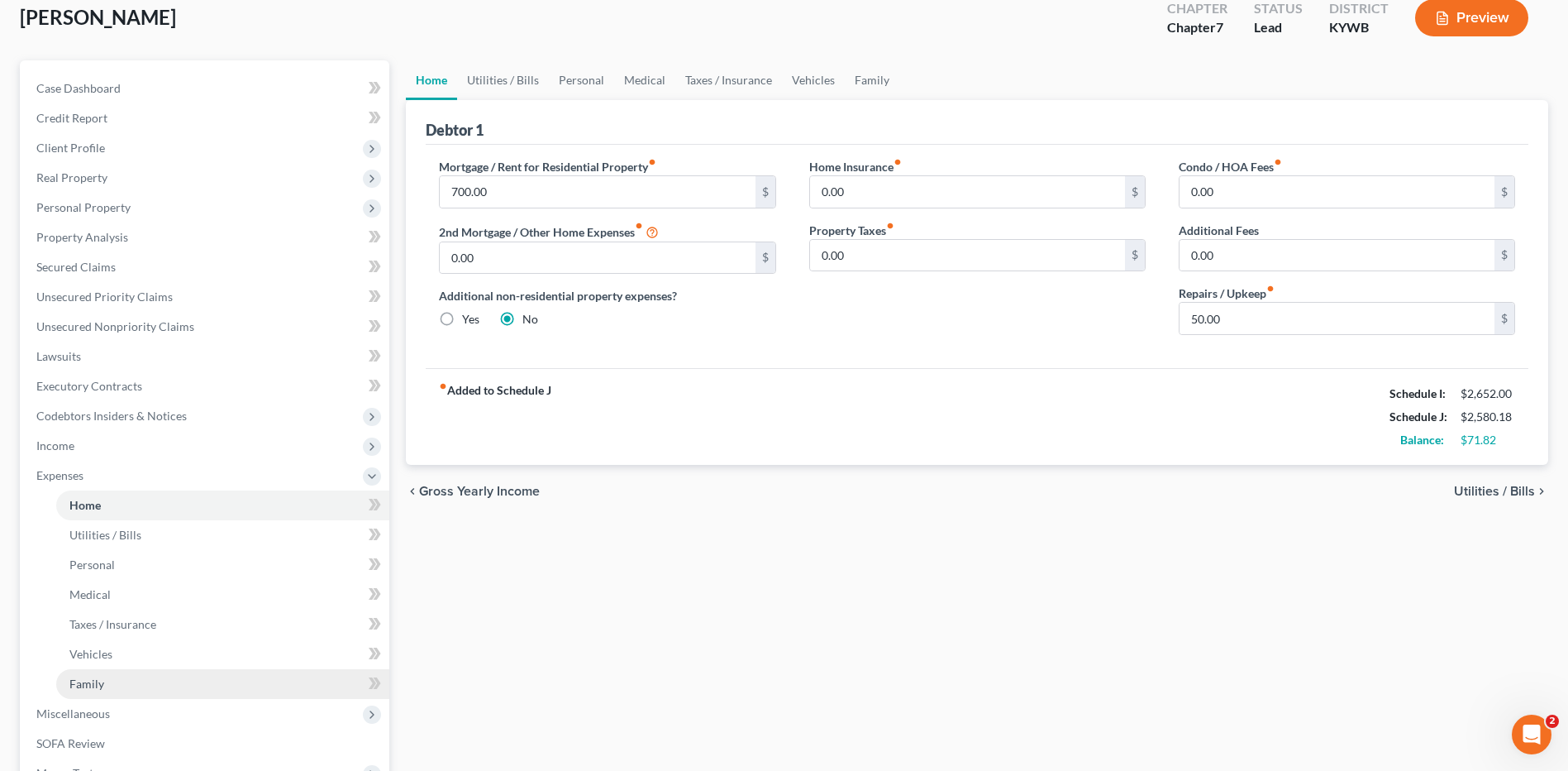
scroll to position [248, 0]
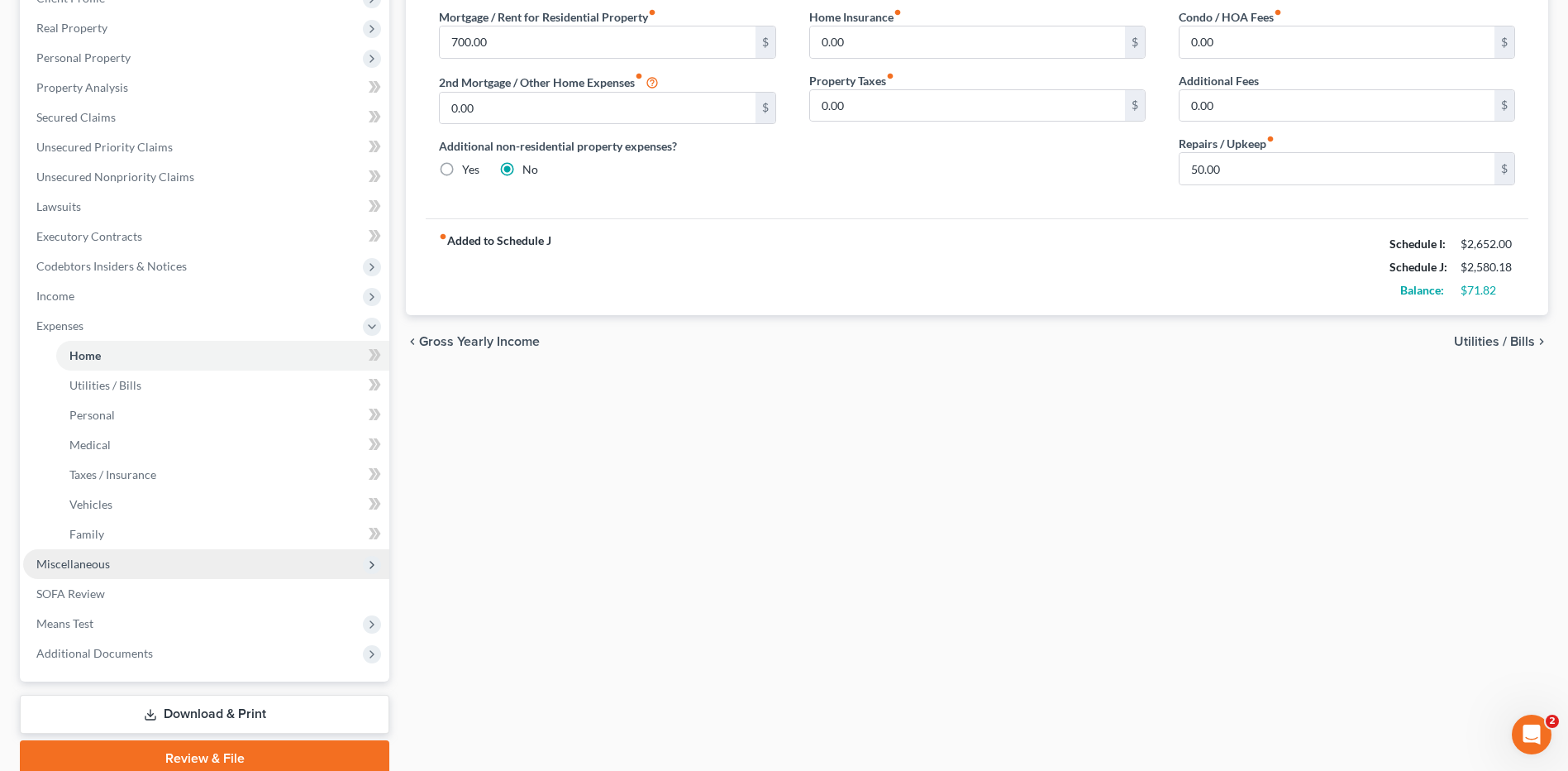
click at [85, 567] on span "Miscellaneous" at bounding box center [73, 563] width 74 height 14
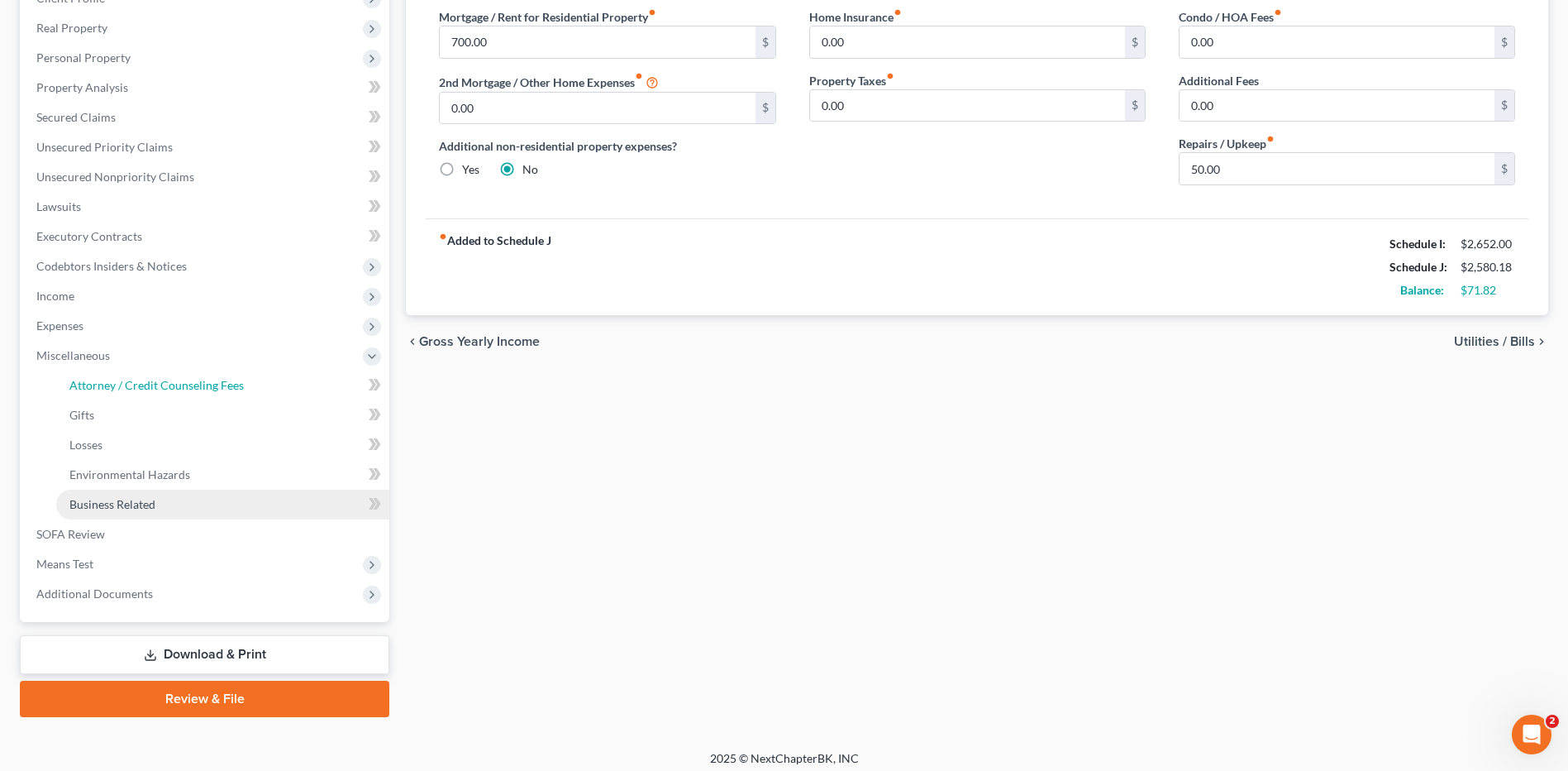
click at [149, 388] on span "Attorney / Credit Counseling Fees" at bounding box center [156, 385] width 174 height 14
select select "0"
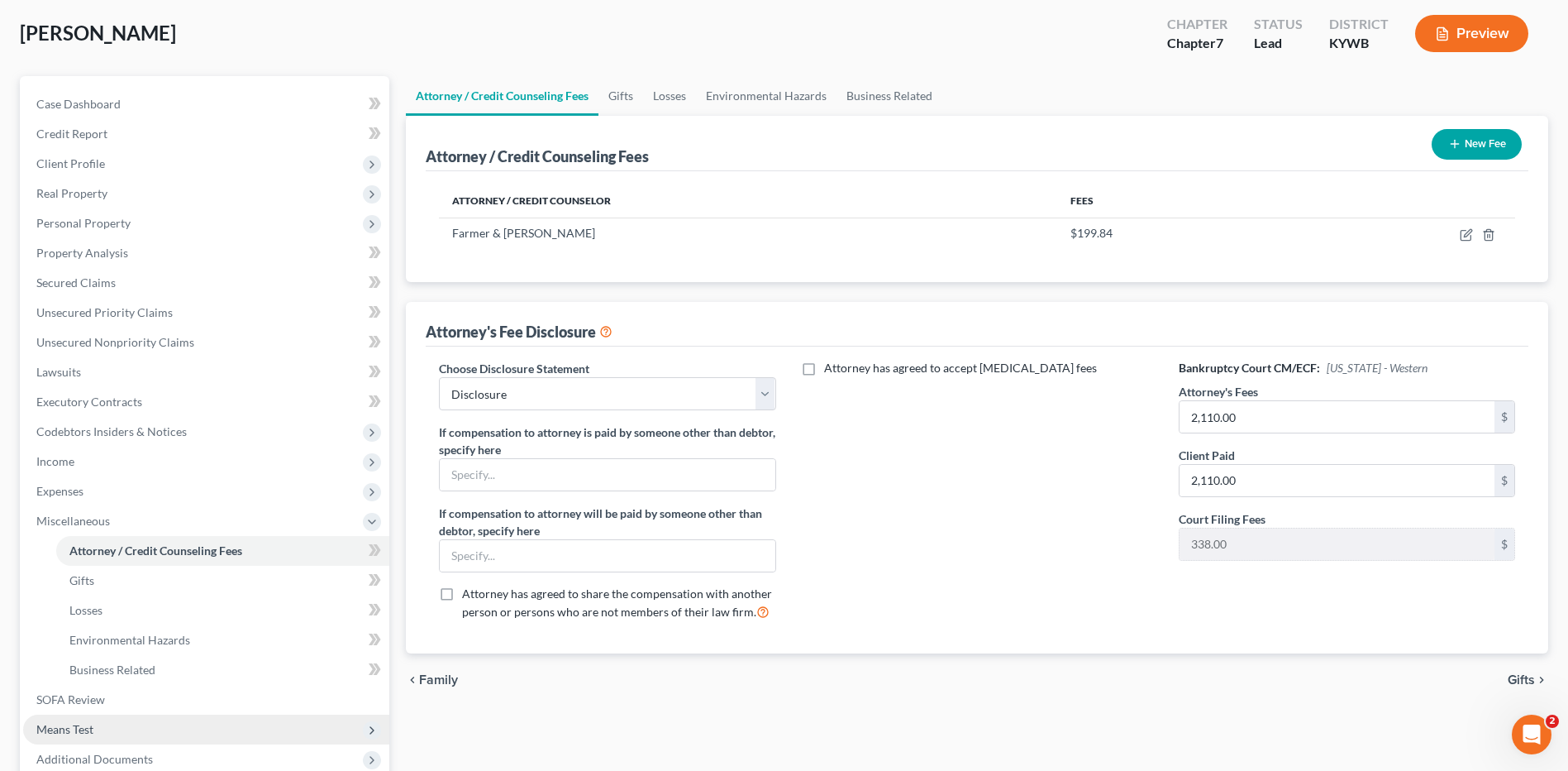
click at [64, 723] on span "Means Test" at bounding box center [65, 728] width 57 height 14
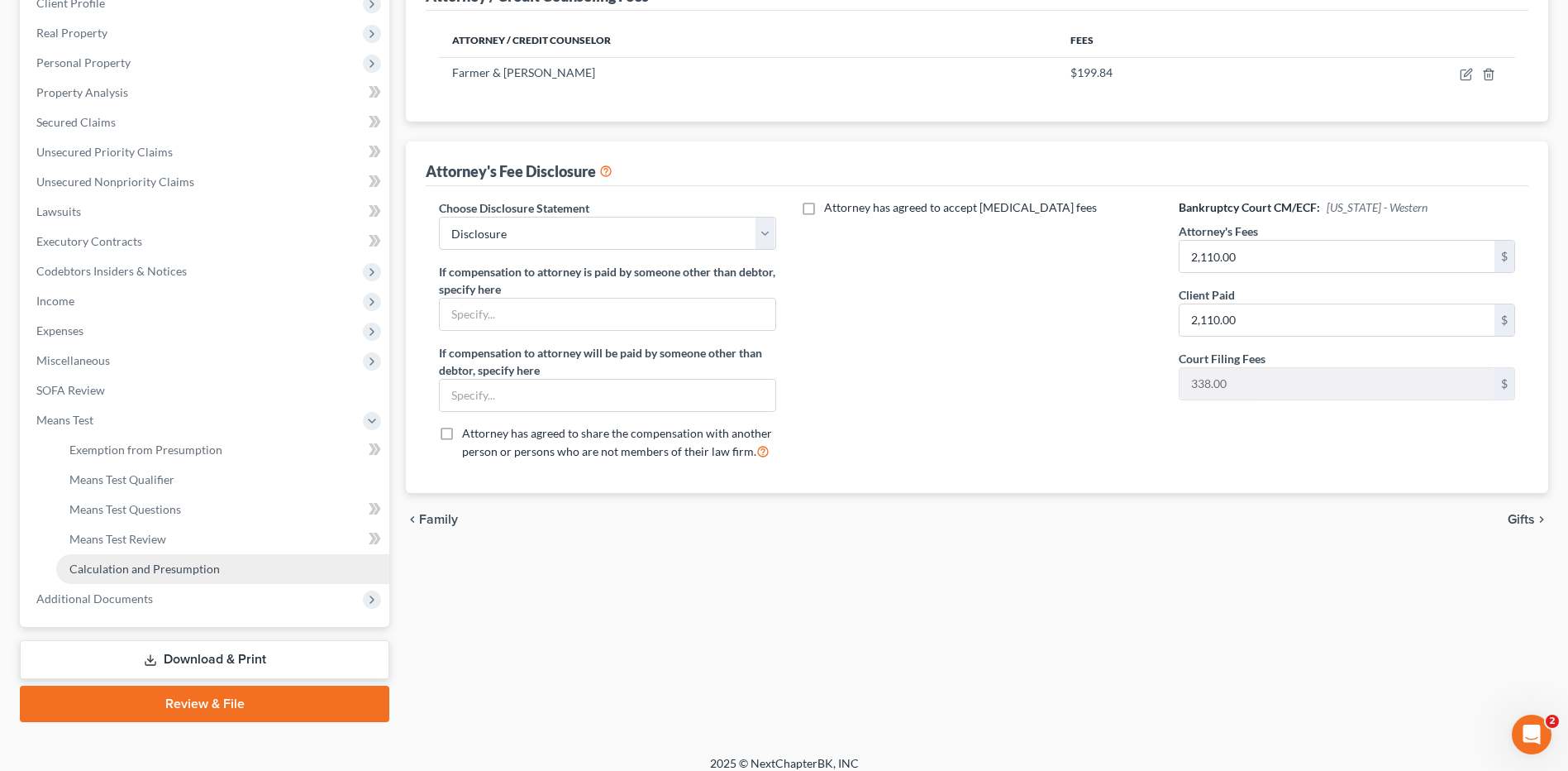
scroll to position [248, 0]
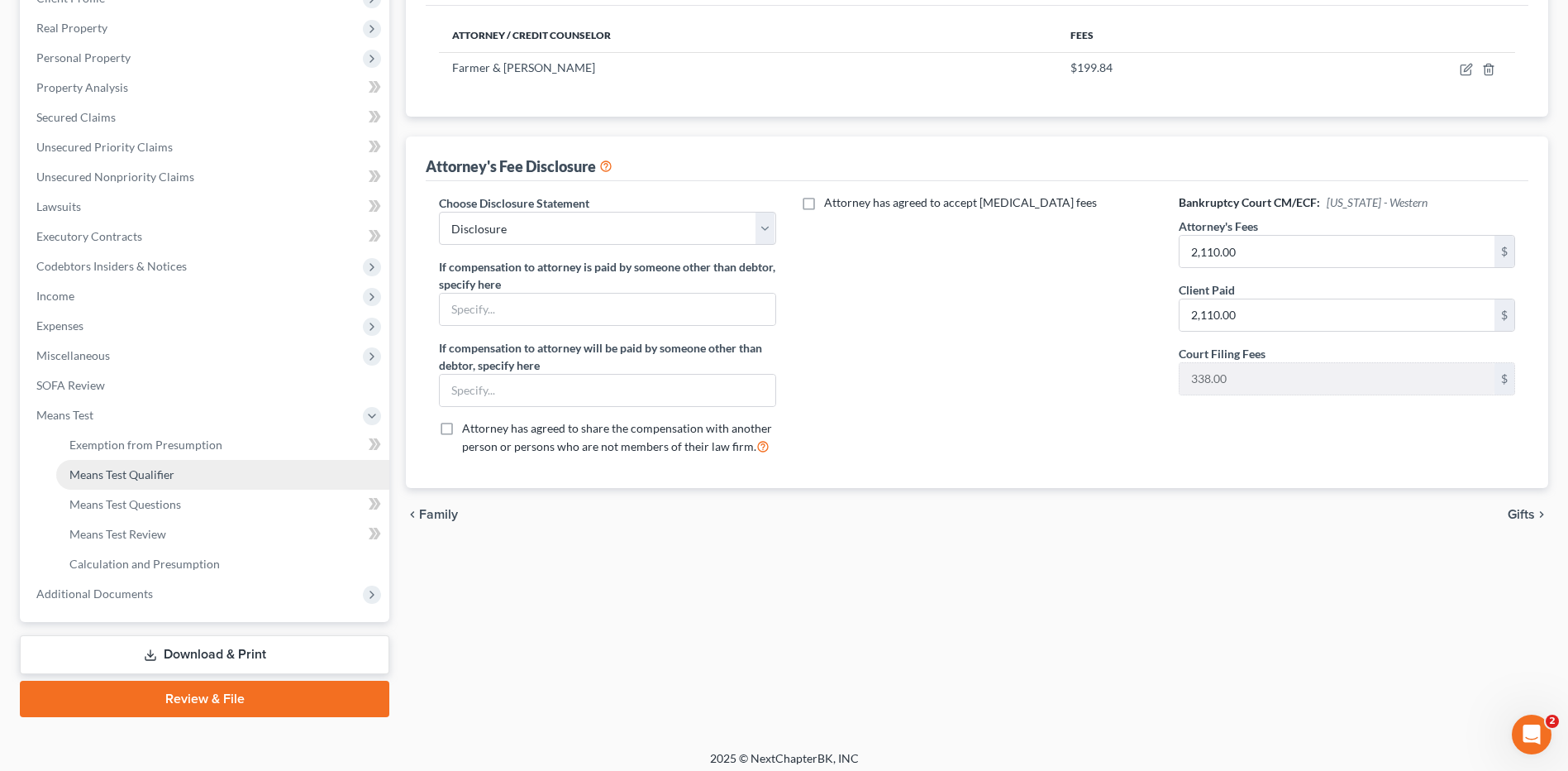
click at [139, 469] on span "Means Test Qualifier" at bounding box center [121, 474] width 105 height 14
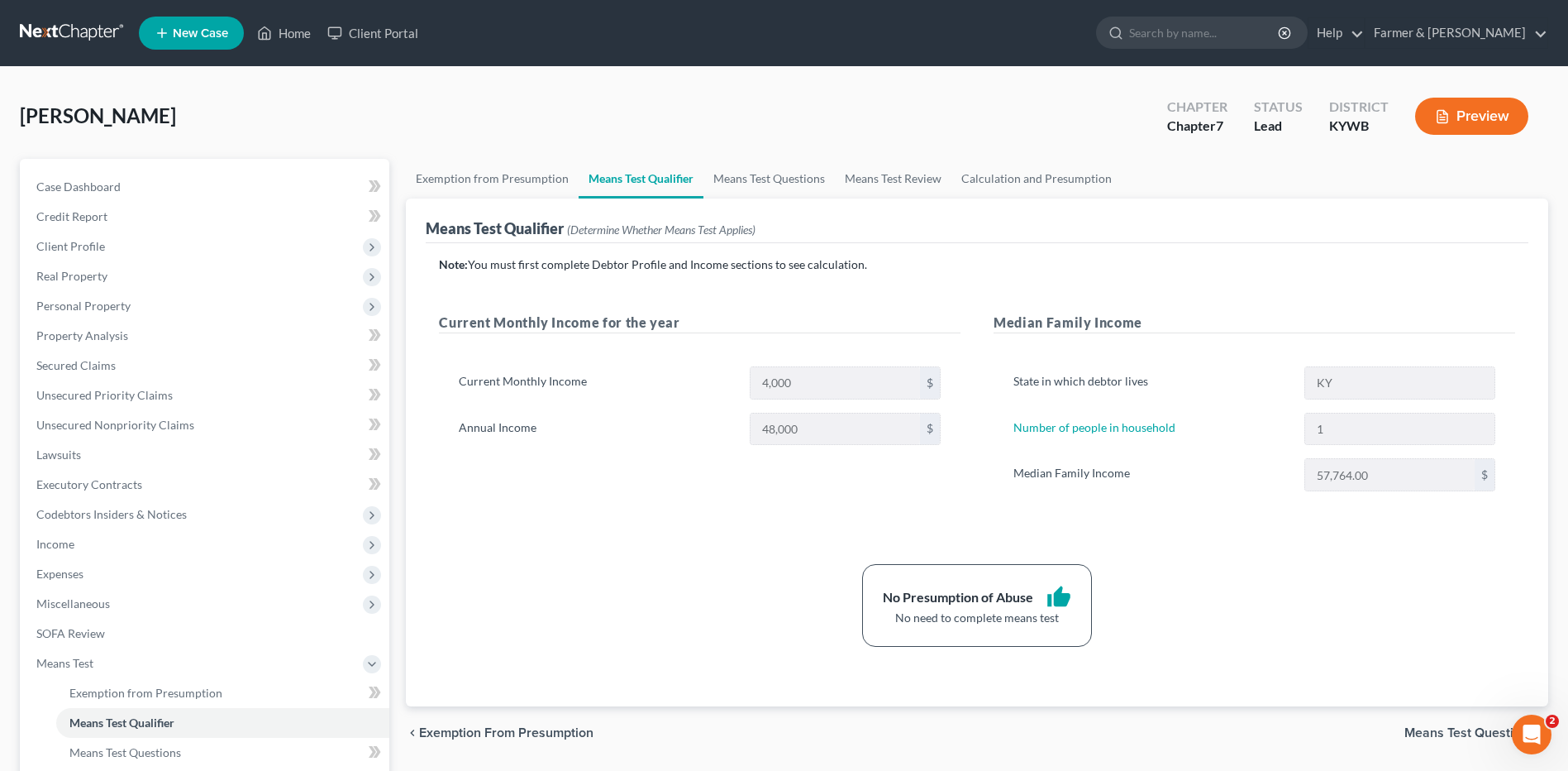
click at [56, 36] on link at bounding box center [73, 33] width 106 height 30
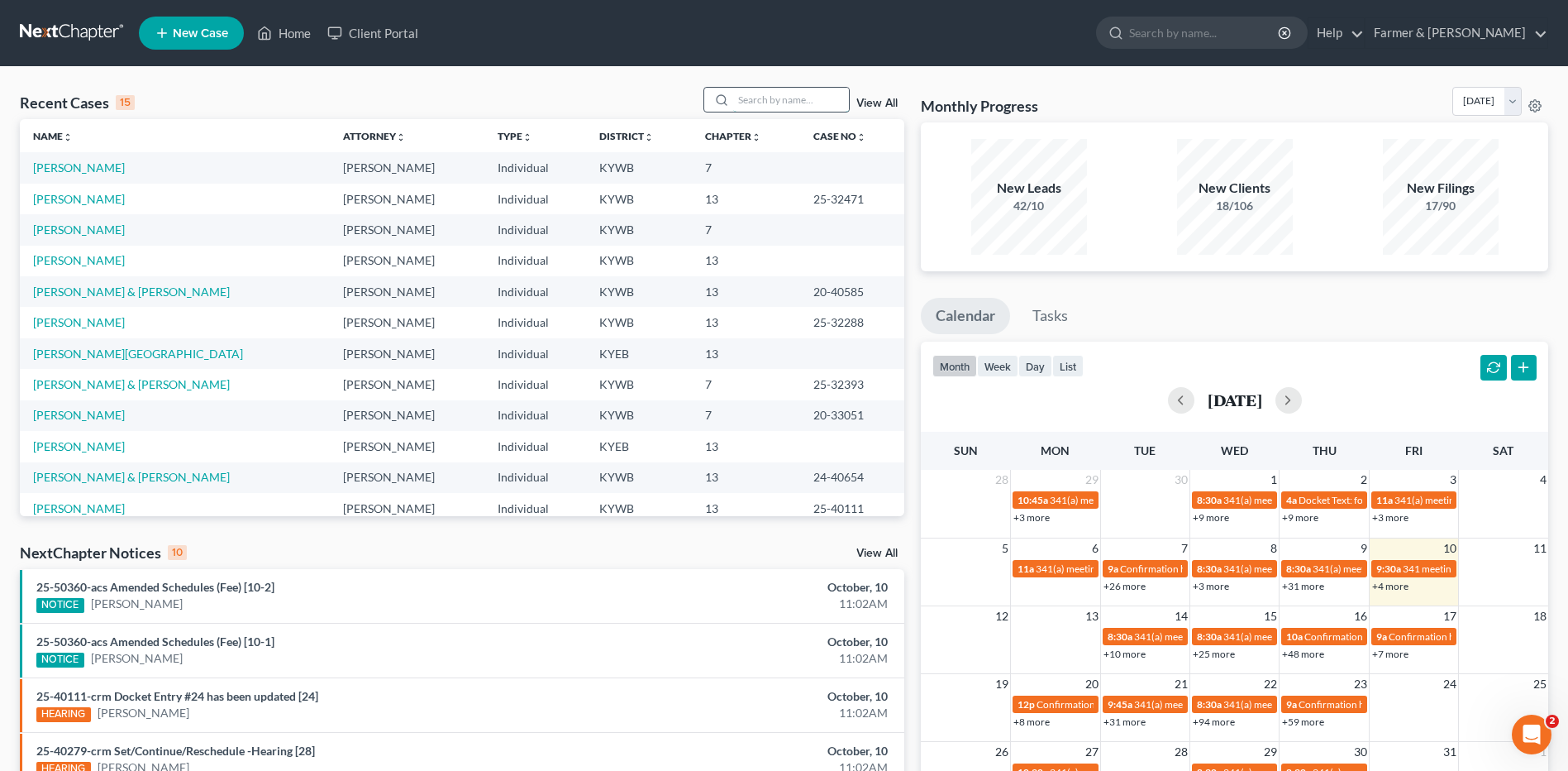
click at [790, 95] on input "search" at bounding box center [791, 99] width 116 height 24
type input "[PERSON_NAME]"
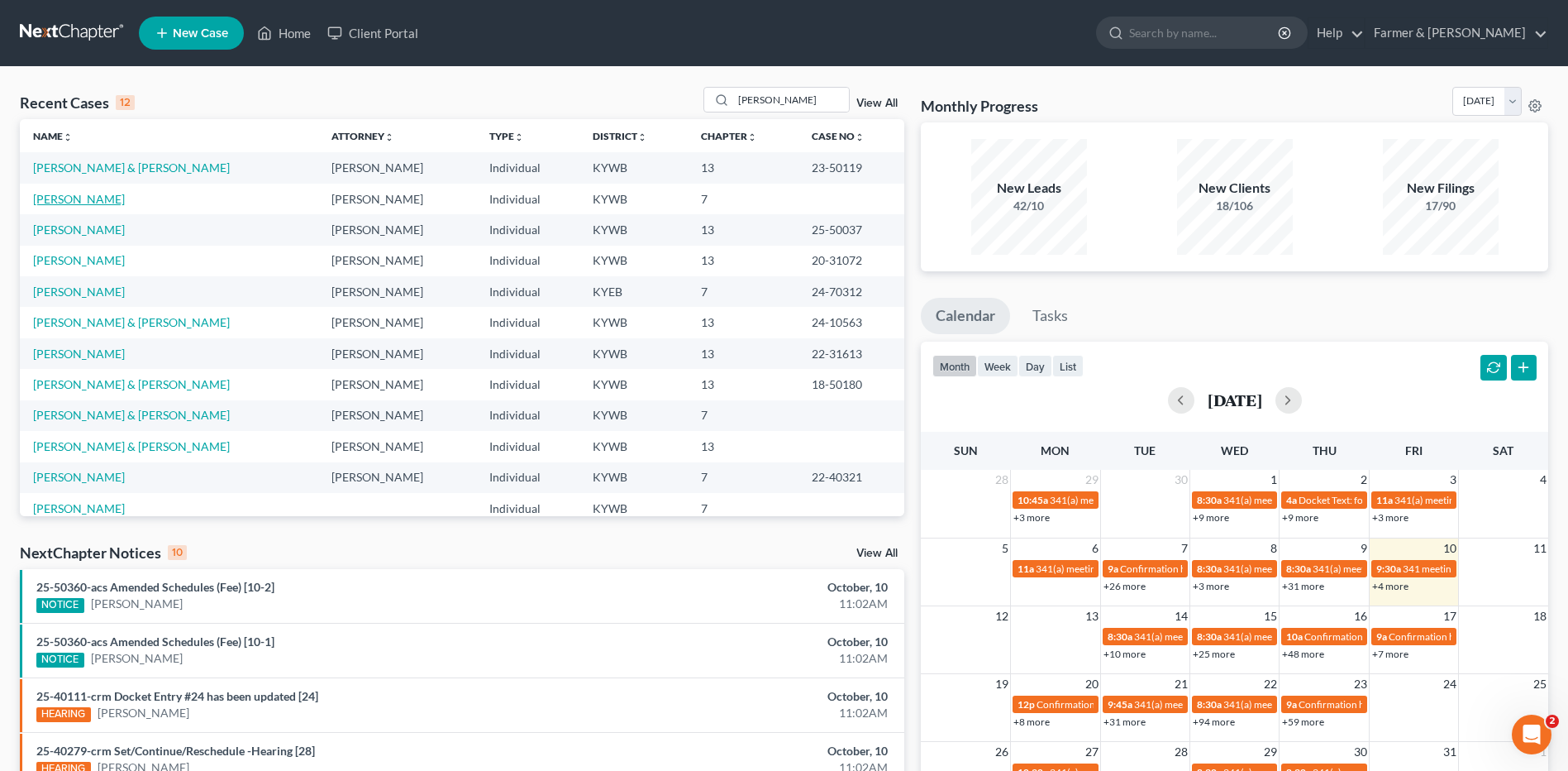
click at [87, 203] on link "[PERSON_NAME]" at bounding box center [78, 199] width 92 height 14
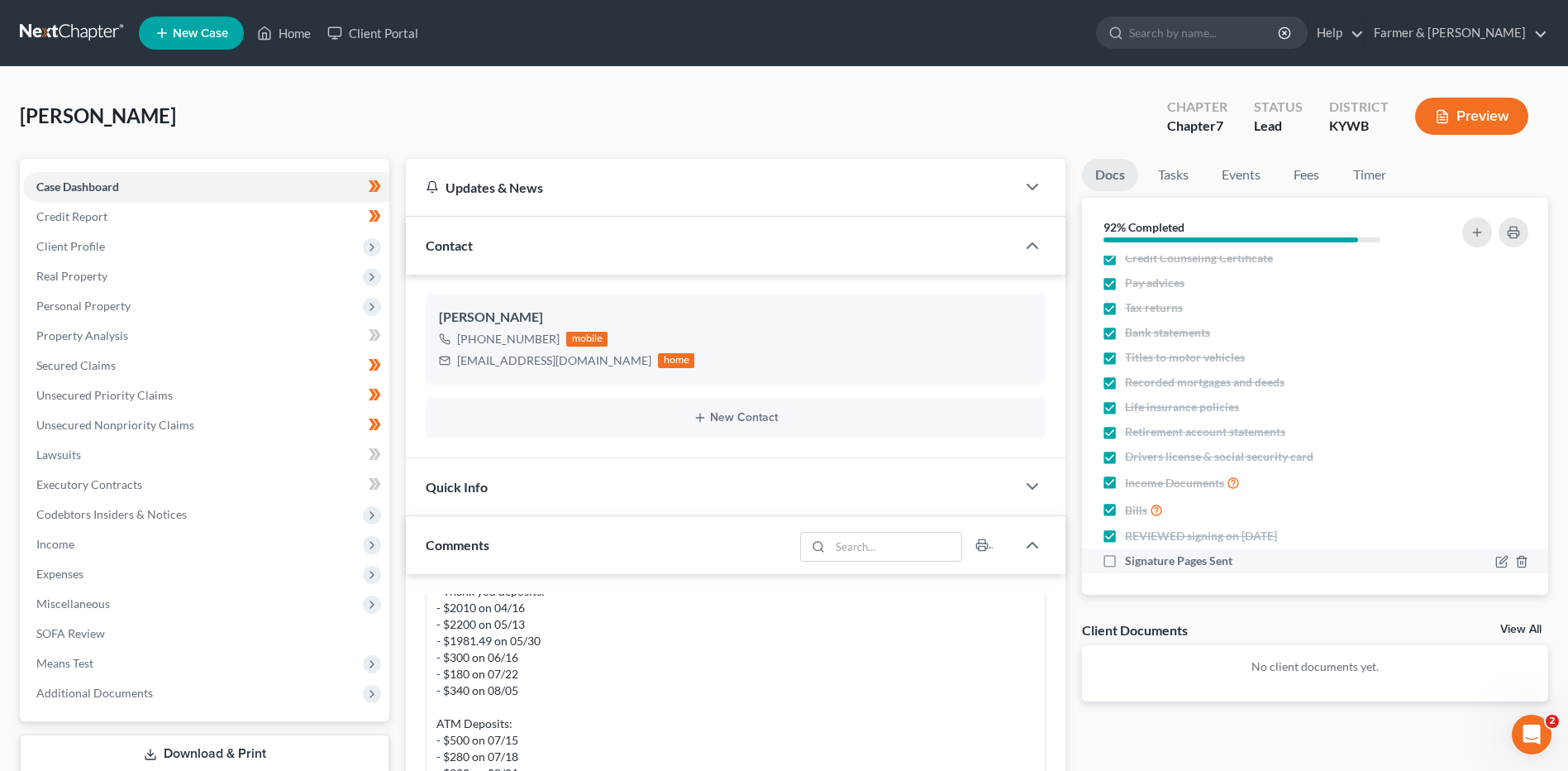
scroll to position [15, 0]
click at [1125, 558] on label "Signature Pages Sent" at bounding box center [1179, 556] width 108 height 16
click at [1132, 558] on input "Signature Pages Sent" at bounding box center [1137, 553] width 11 height 11
checkbox input "true"
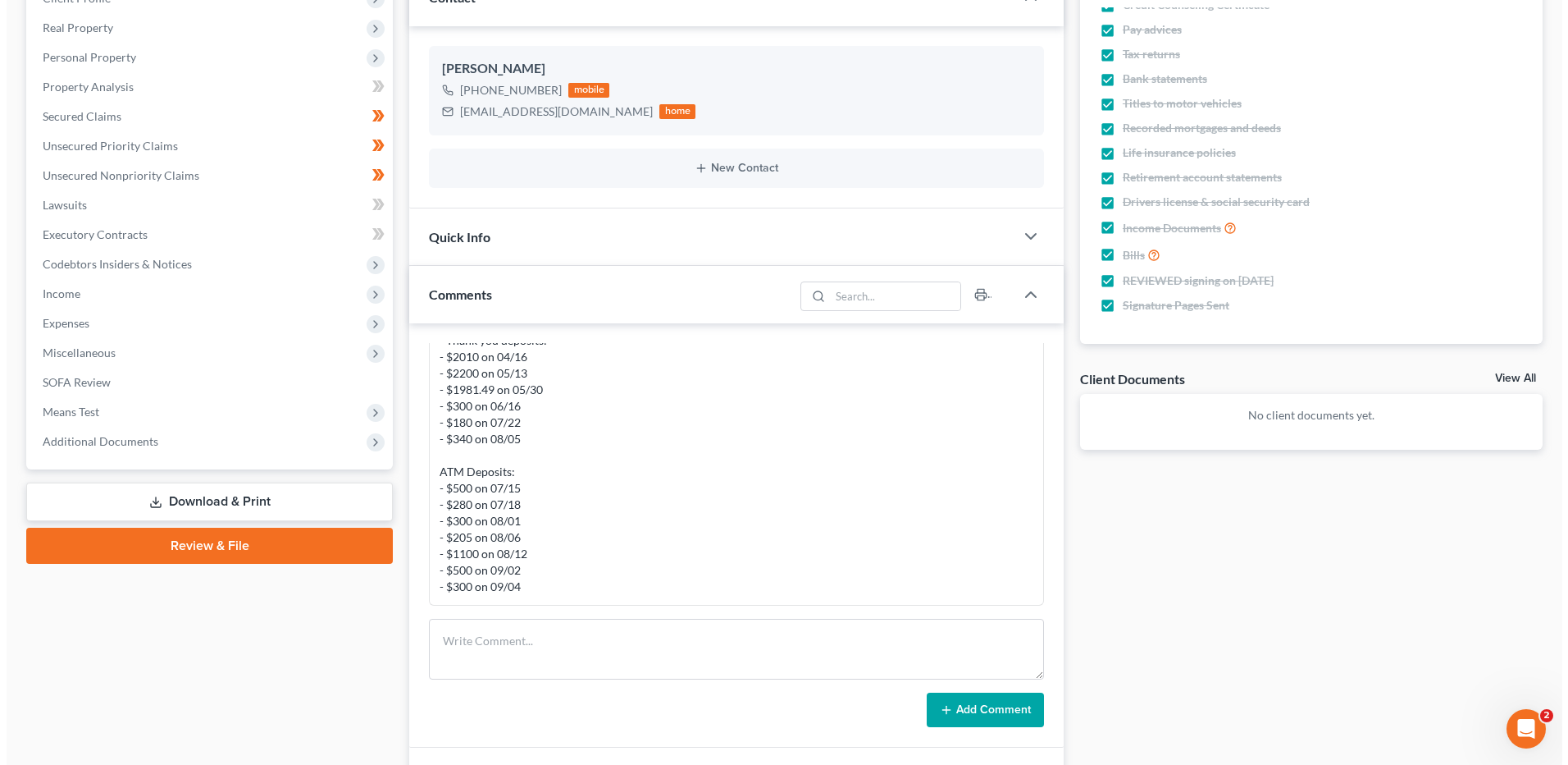
scroll to position [0, 0]
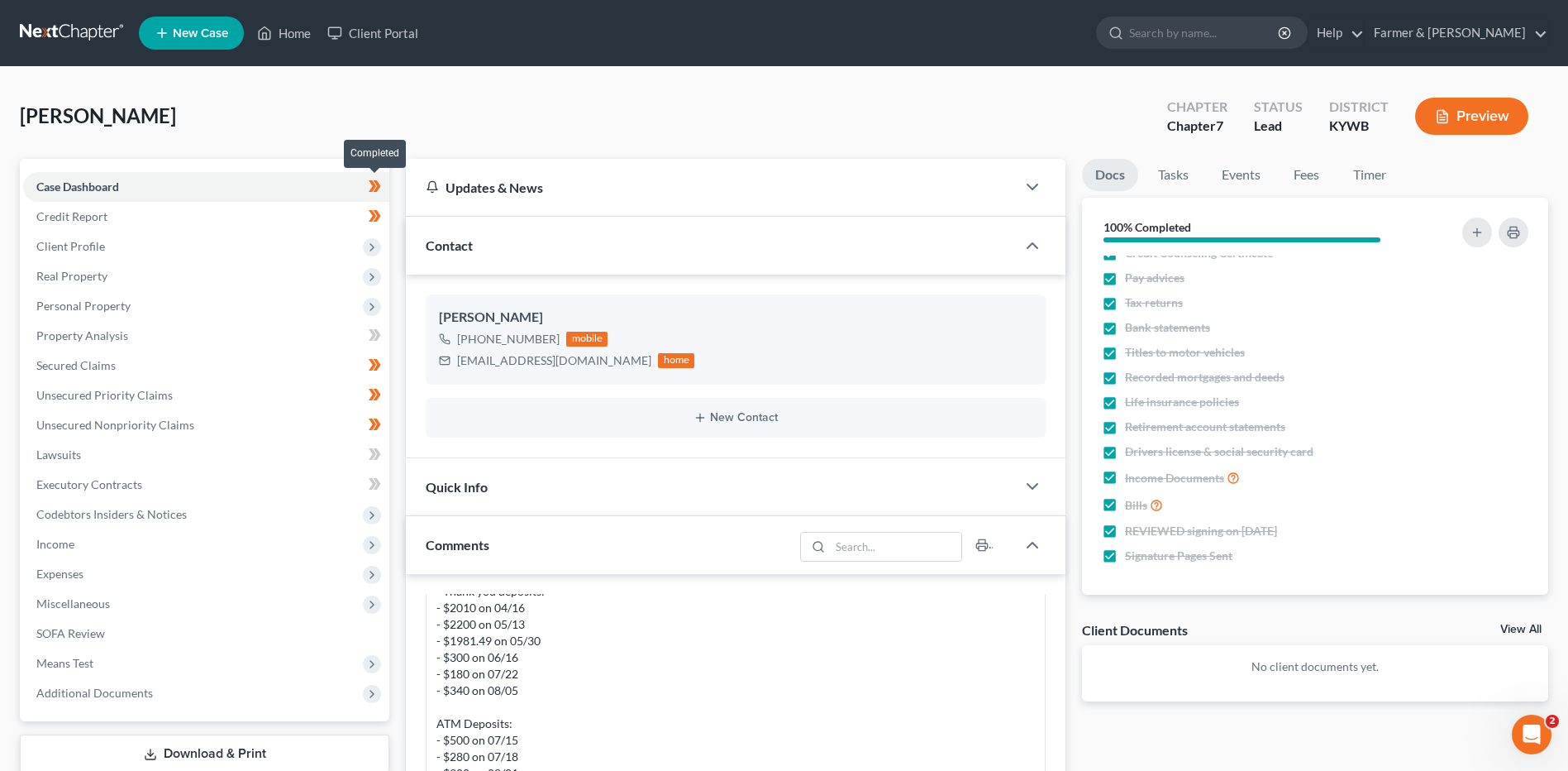
click at [385, 187] on span at bounding box center [375, 188] width 29 height 25
click at [384, 220] on span at bounding box center [375, 218] width 29 height 25
click at [128, 253] on span "Client Profile" at bounding box center [206, 246] width 366 height 30
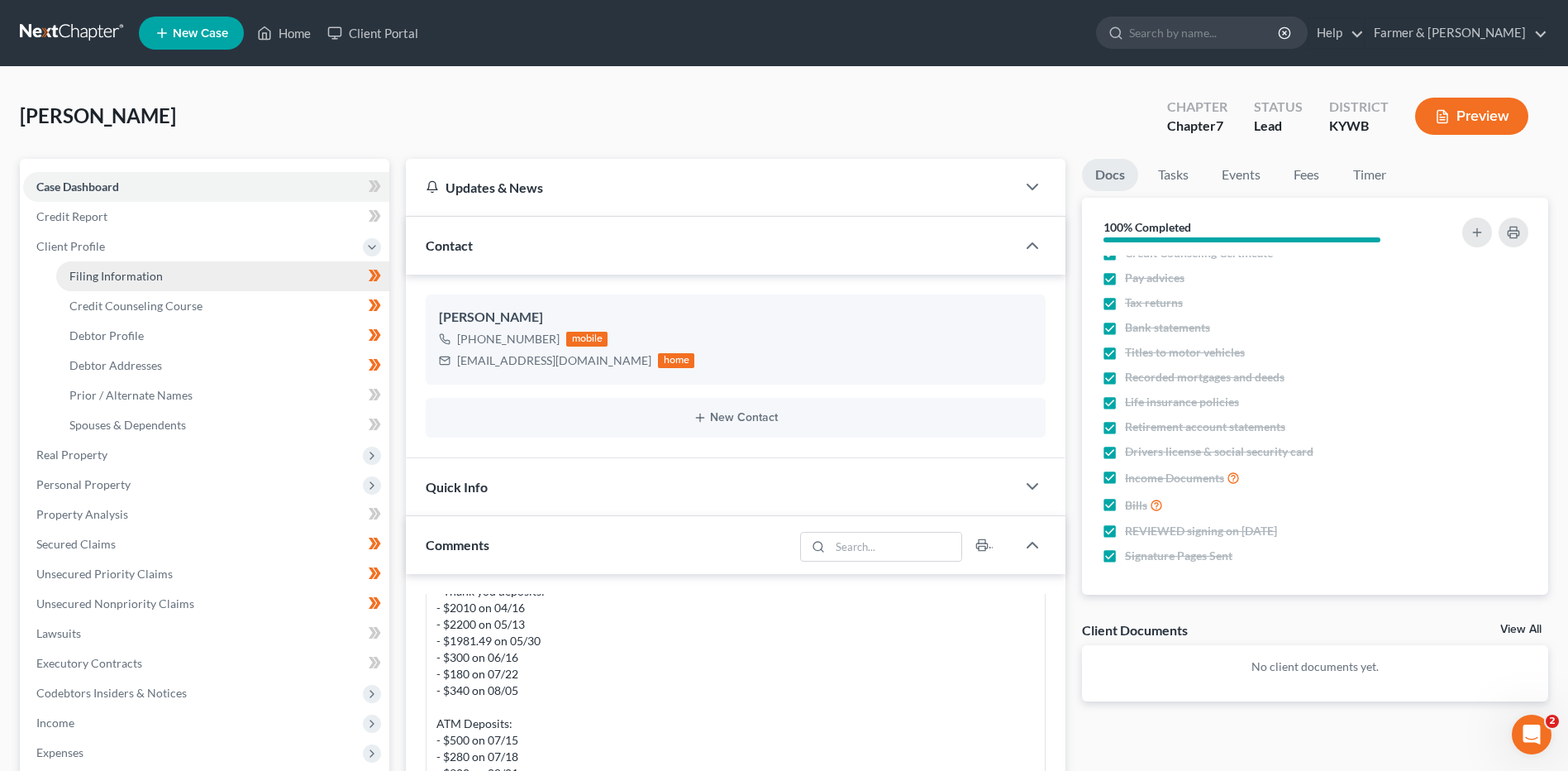
click at [136, 285] on link "Filing Information" at bounding box center [223, 276] width 333 height 30
select select "1"
select select "0"
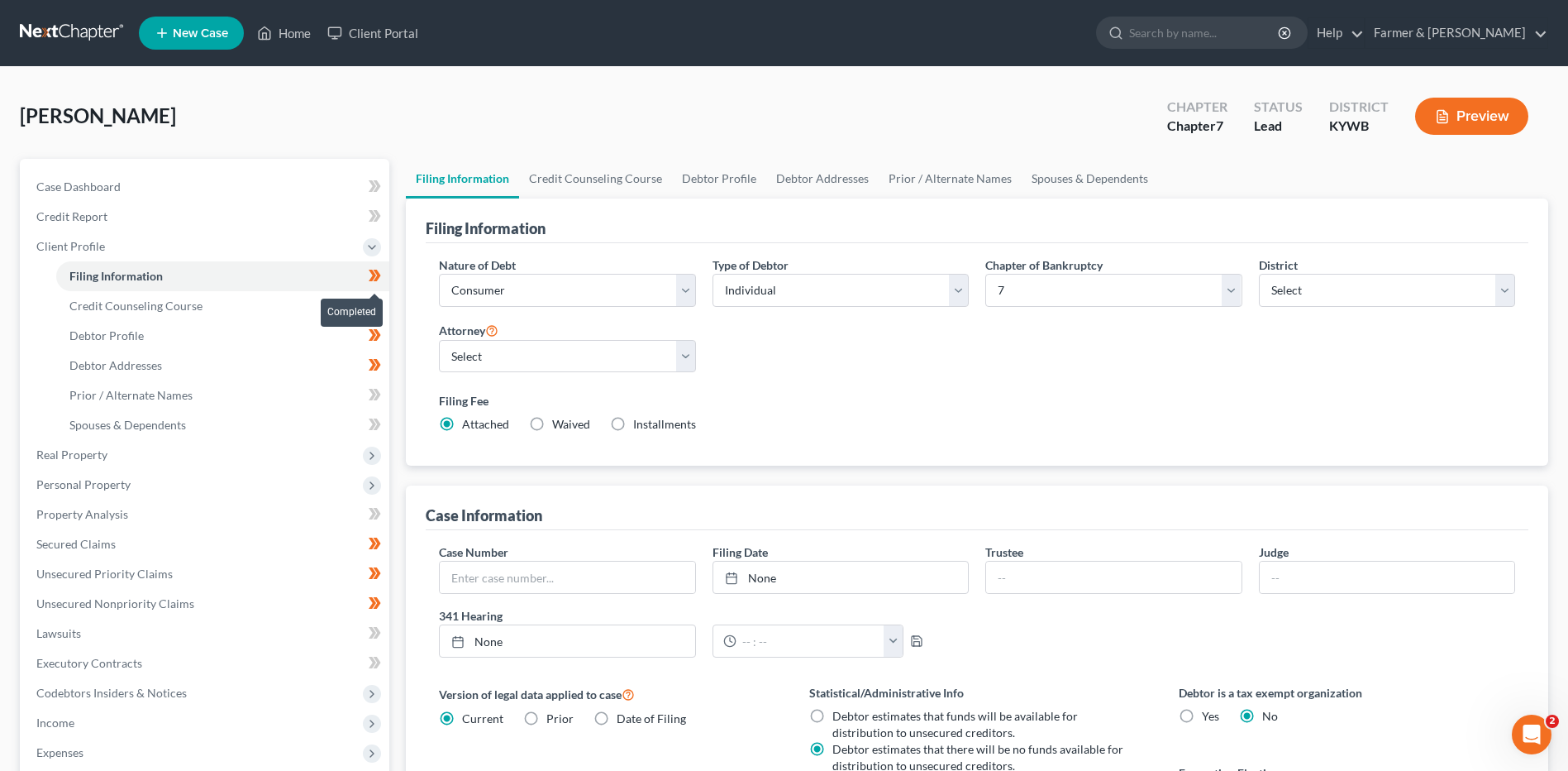
click at [387, 280] on span at bounding box center [375, 277] width 29 height 25
click at [387, 314] on span at bounding box center [375, 307] width 29 height 25
drag, startPoint x: 384, startPoint y: 338, endPoint x: 379, endPoint y: 354, distance: 16.8
click at [384, 341] on span at bounding box center [375, 337] width 29 height 25
click at [378, 375] on icon at bounding box center [375, 365] width 13 height 21
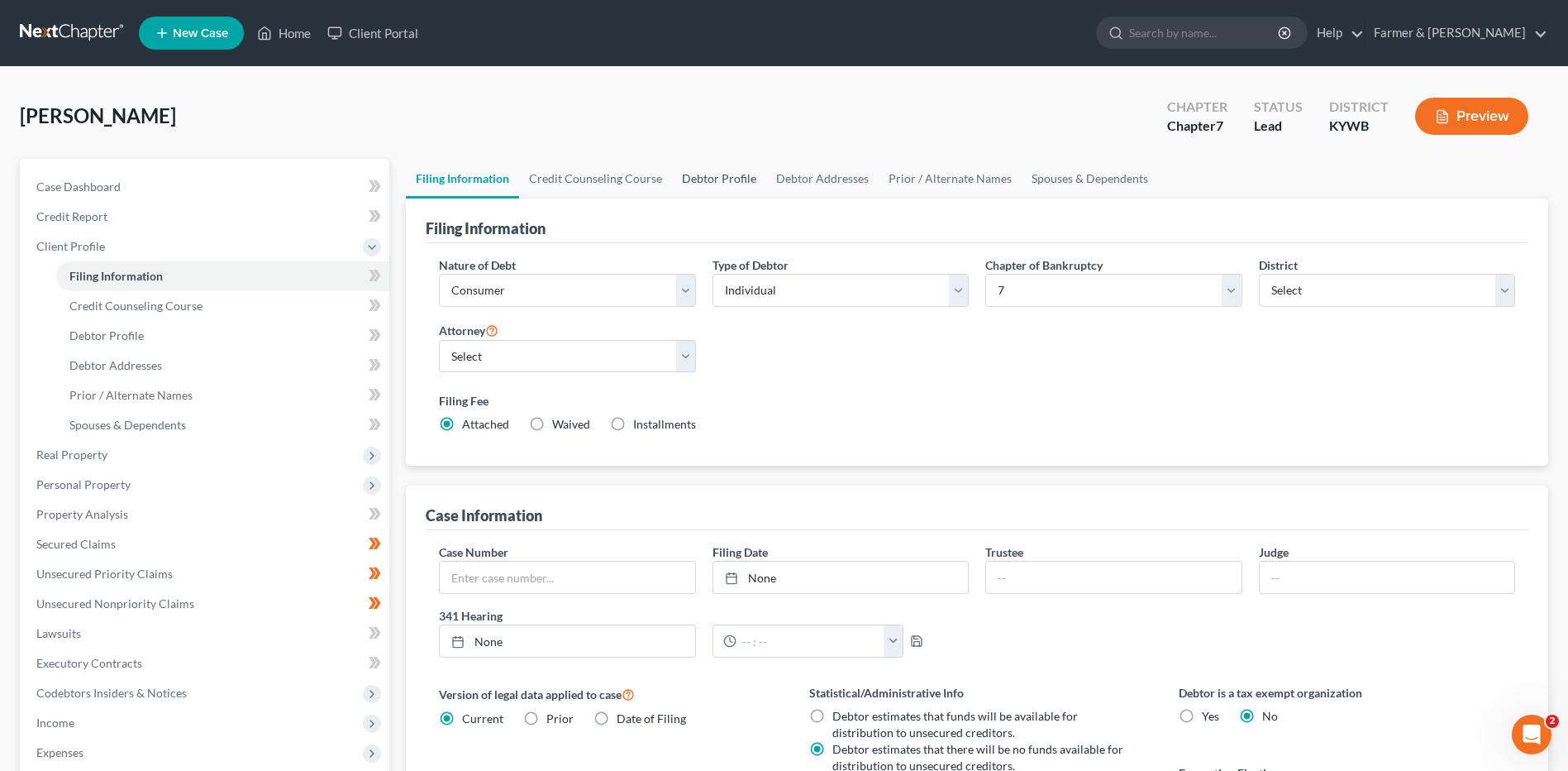
click at [710, 177] on link "Debtor Profile" at bounding box center [719, 179] width 94 height 40
select select "1"
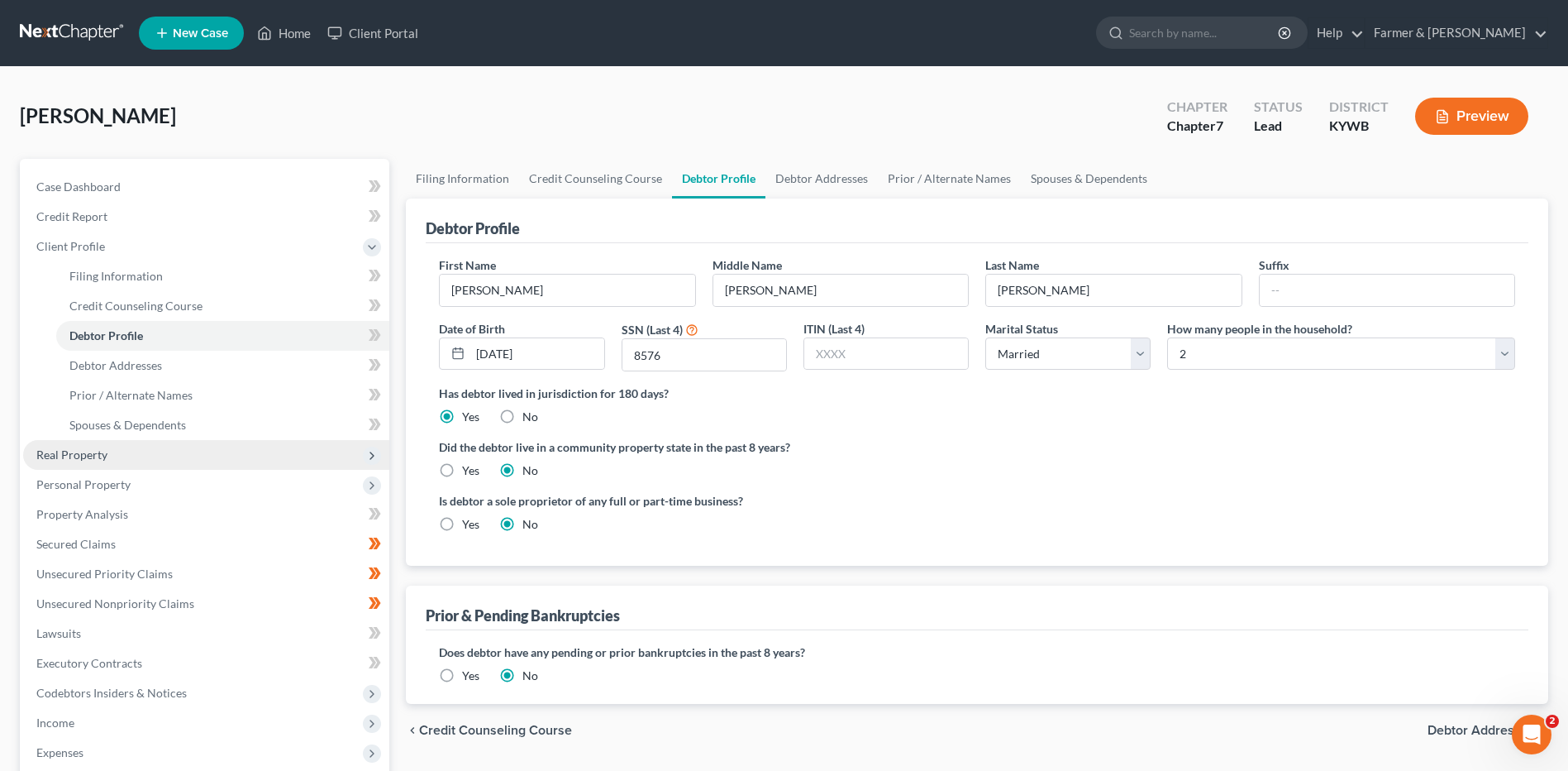
click at [141, 454] on span "Real Property" at bounding box center [206, 455] width 366 height 30
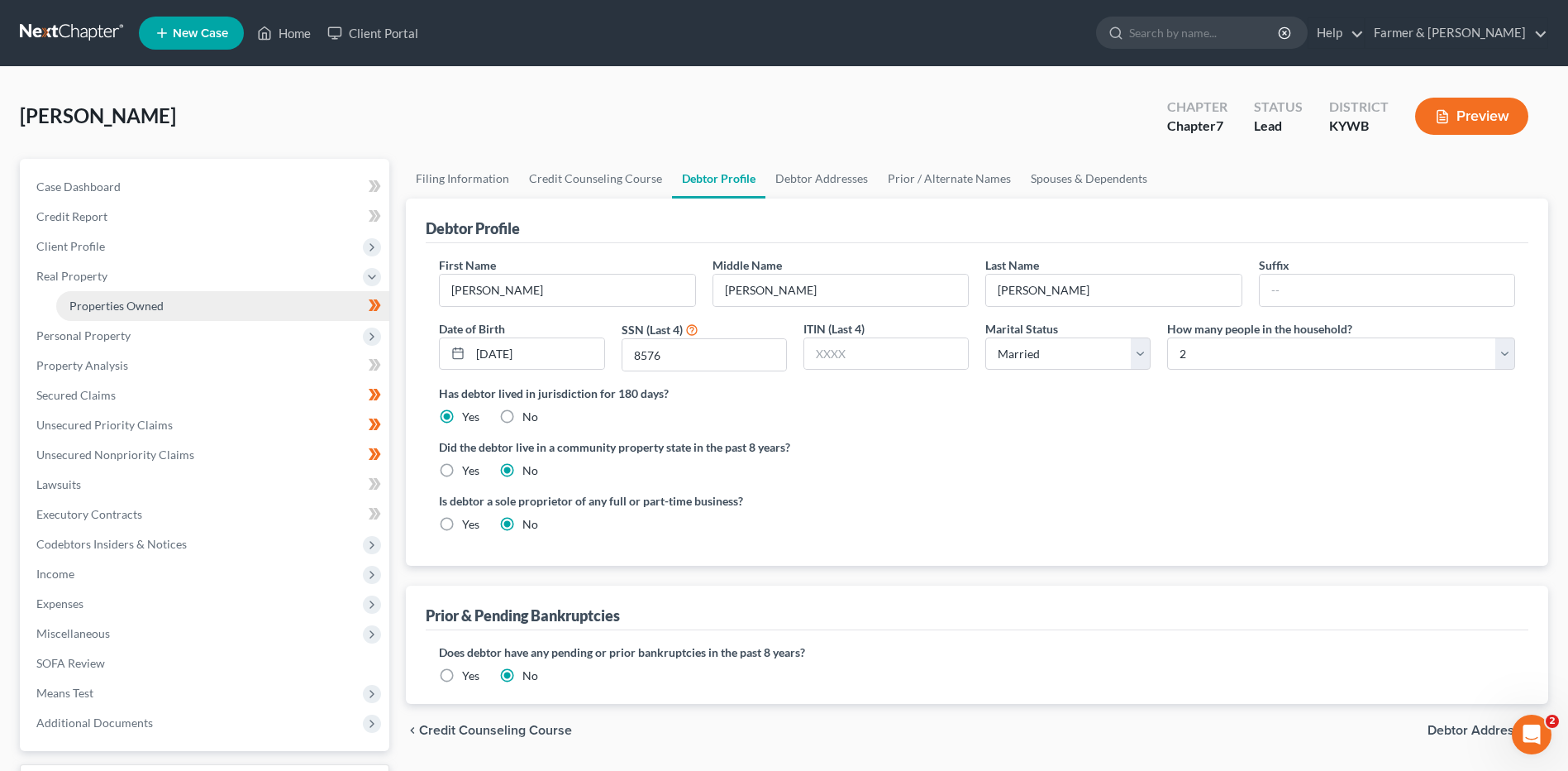
click at [167, 301] on link "Properties Owned" at bounding box center [223, 305] width 333 height 30
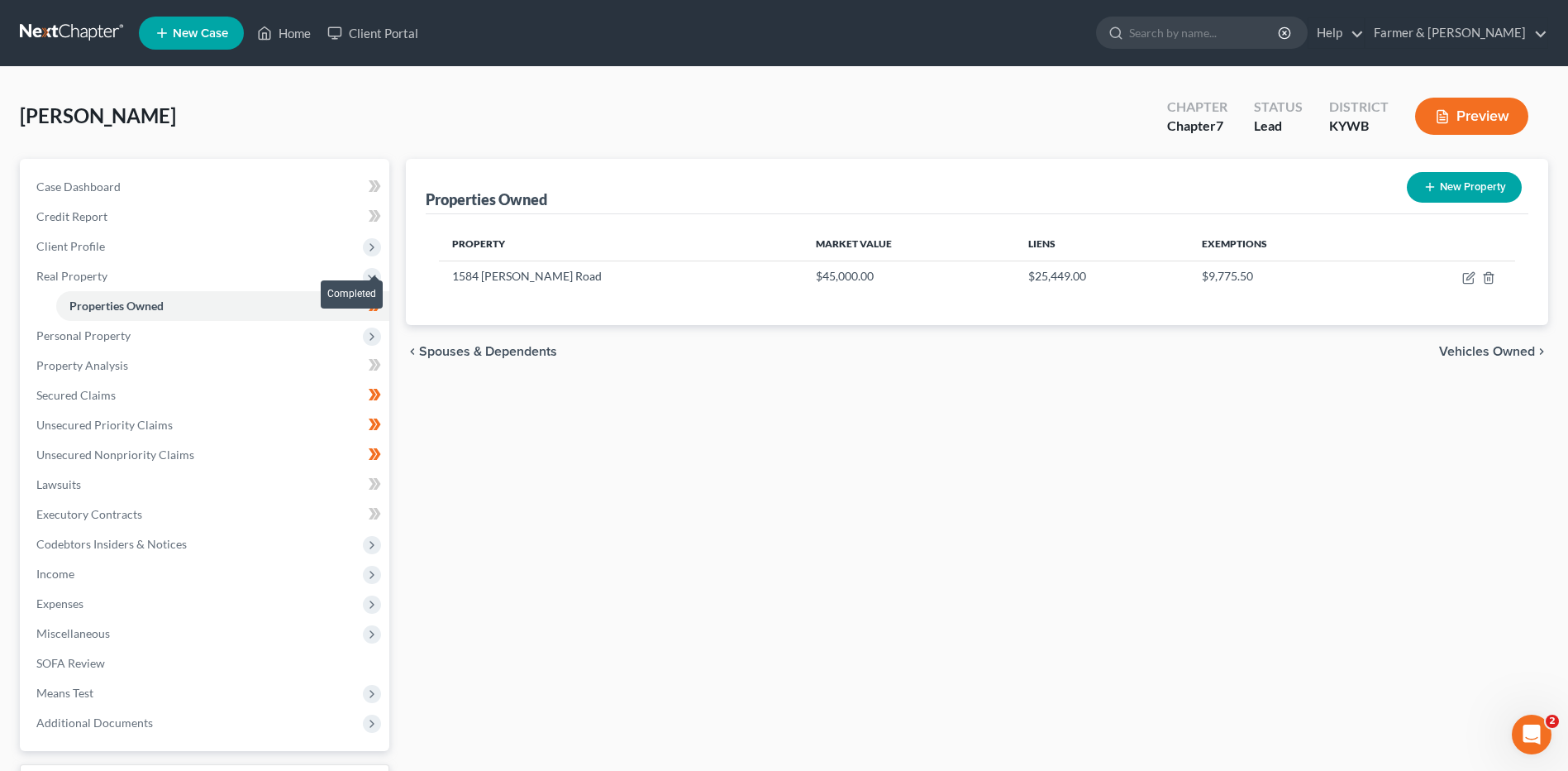
click at [386, 305] on span at bounding box center [375, 307] width 29 height 25
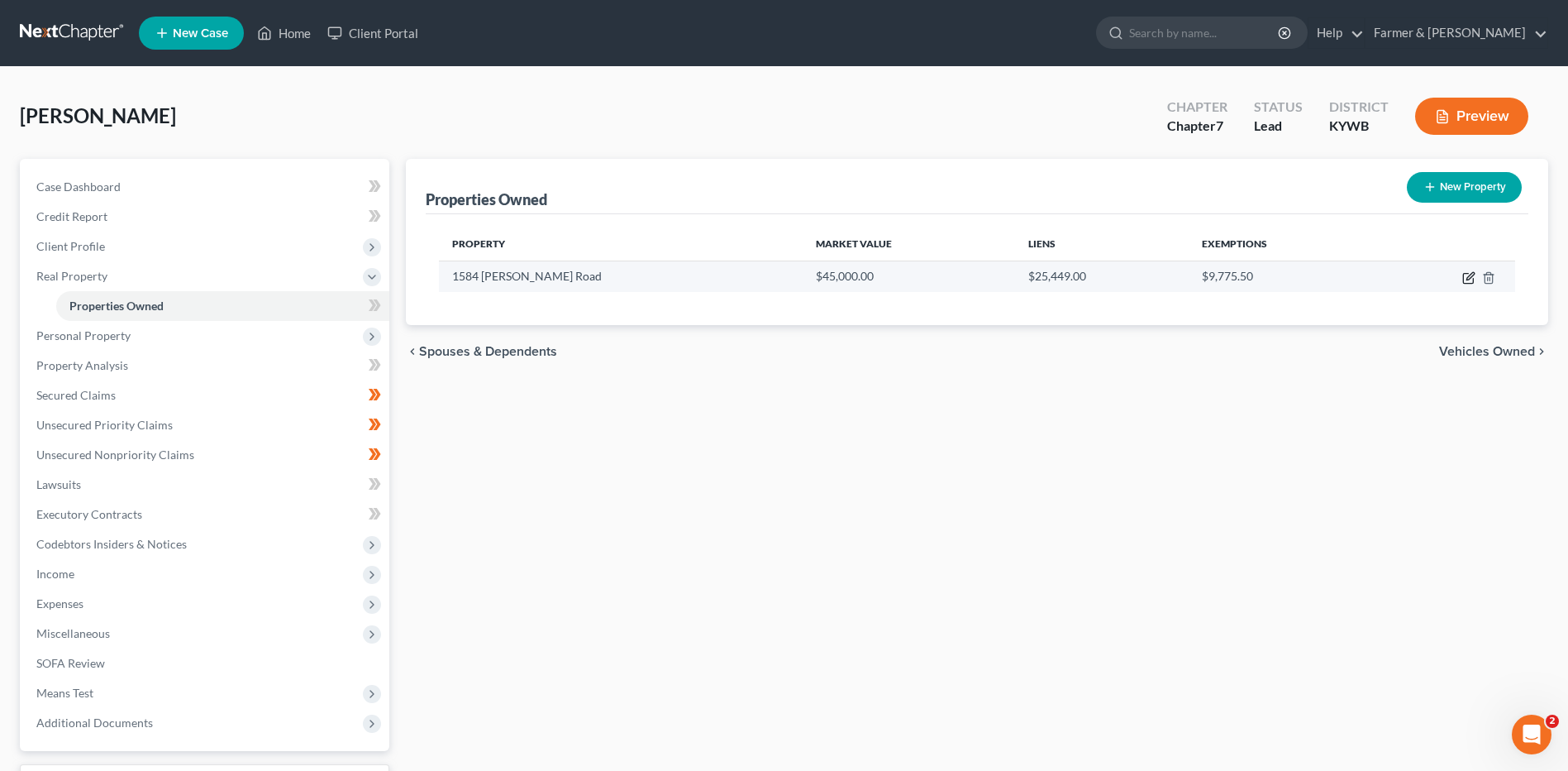
click at [1467, 280] on icon "button" at bounding box center [1471, 276] width 7 height 7
select select "18"
select select "3"
select select "1"
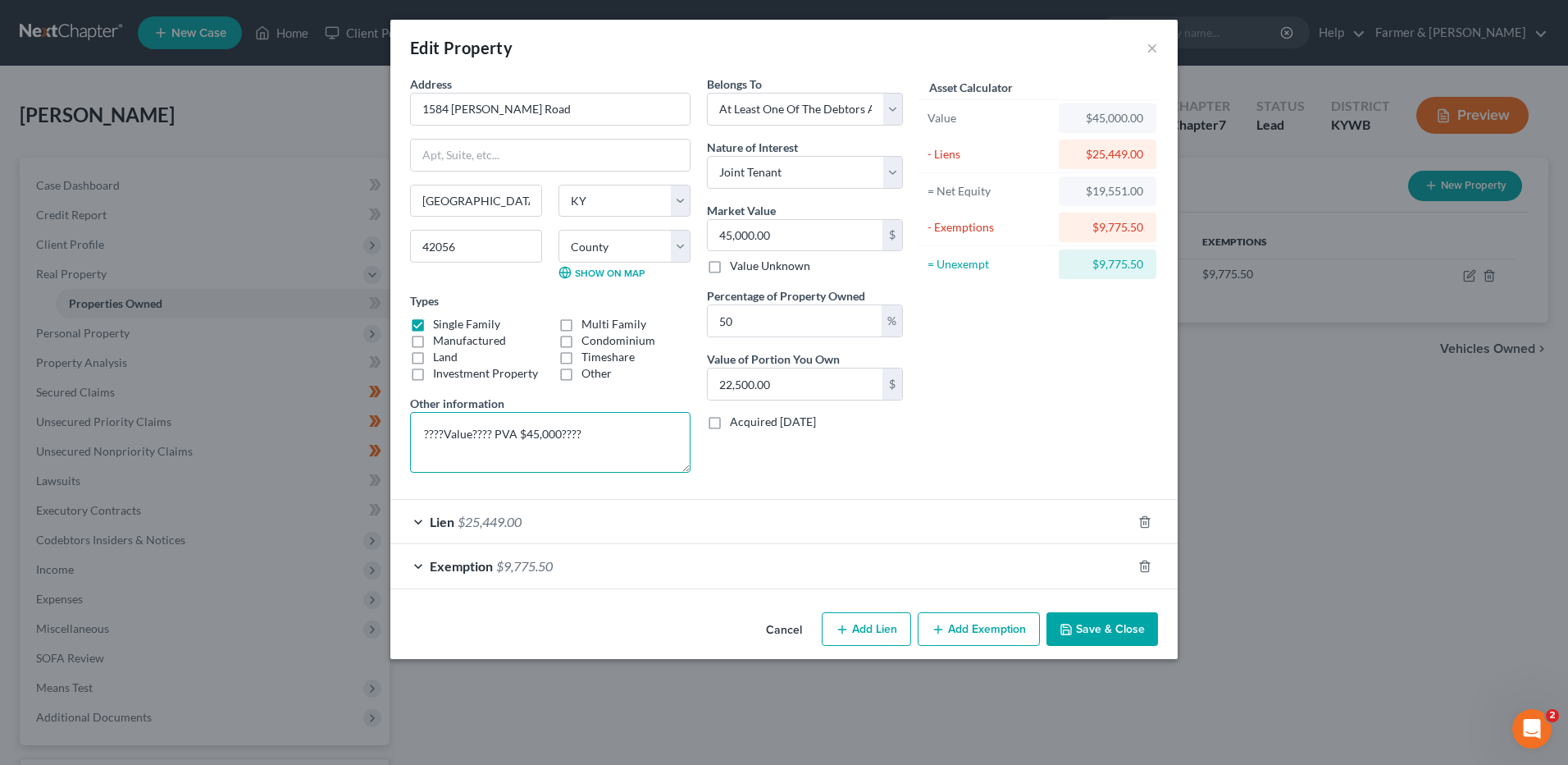
drag, startPoint x: 619, startPoint y: 431, endPoint x: 394, endPoint y: 434, distance: 225.0
click at [394, 434] on div "Address * 1584 Stahl Road La Center State AL AK AR AZ CA CO CT DE DC FL GA GU H…" at bounding box center [784, 340] width 787 height 530
click at [530, 517] on div "Lien $25,449.00" at bounding box center [761, 522] width 741 height 43
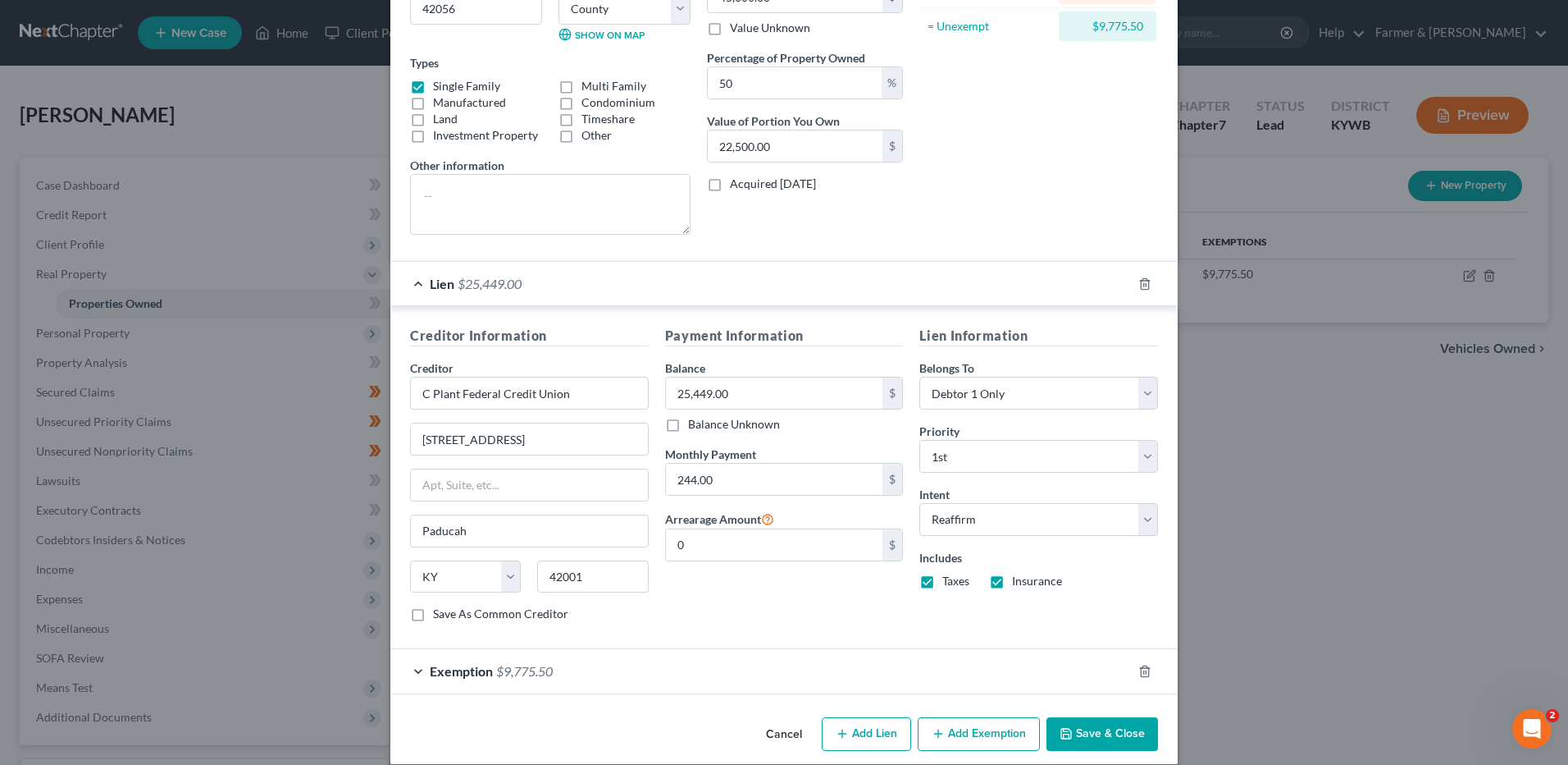
scroll to position [246, 0]
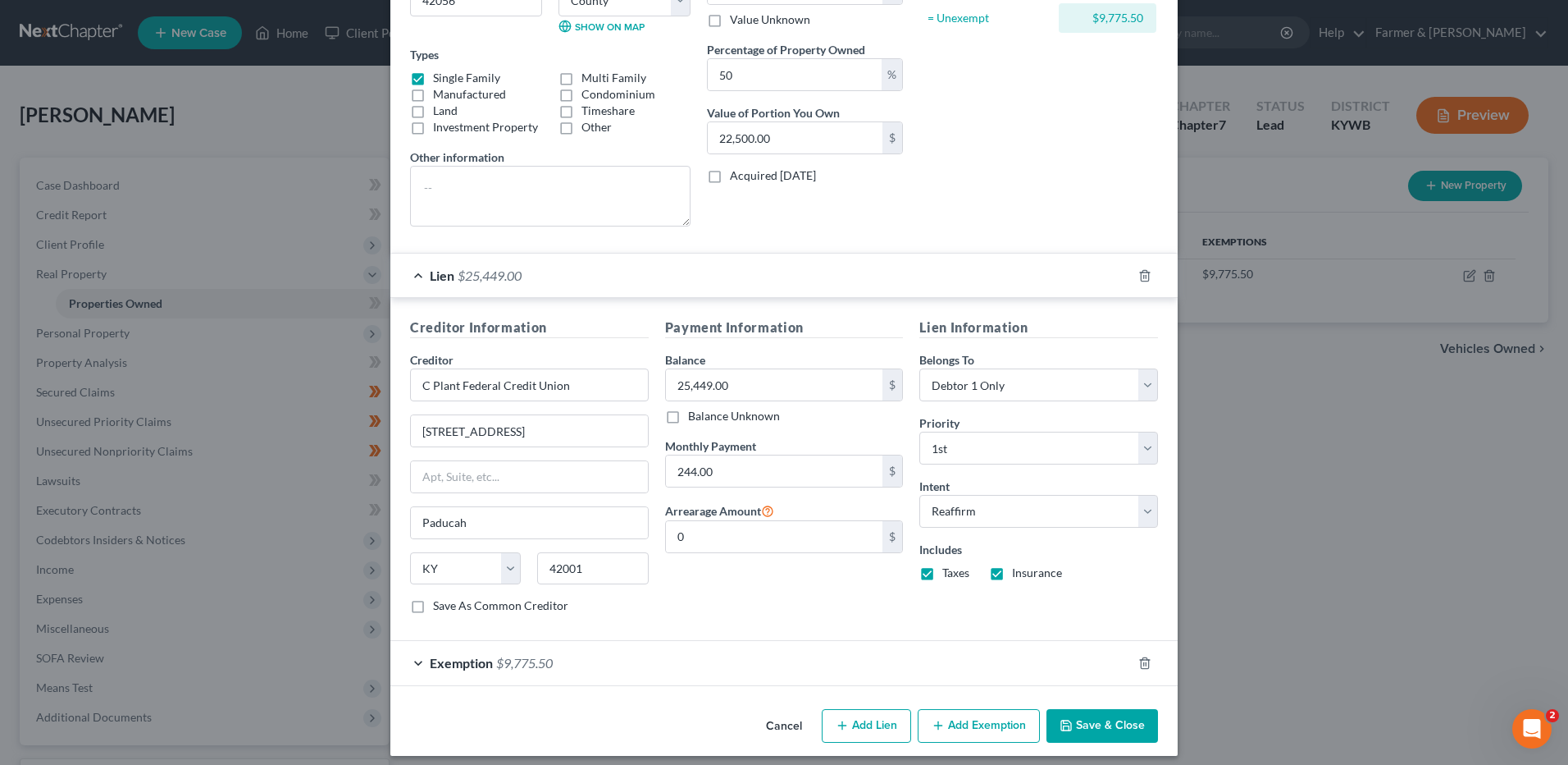
click at [669, 658] on div "Exemption $9,775.50" at bounding box center [761, 663] width 741 height 43
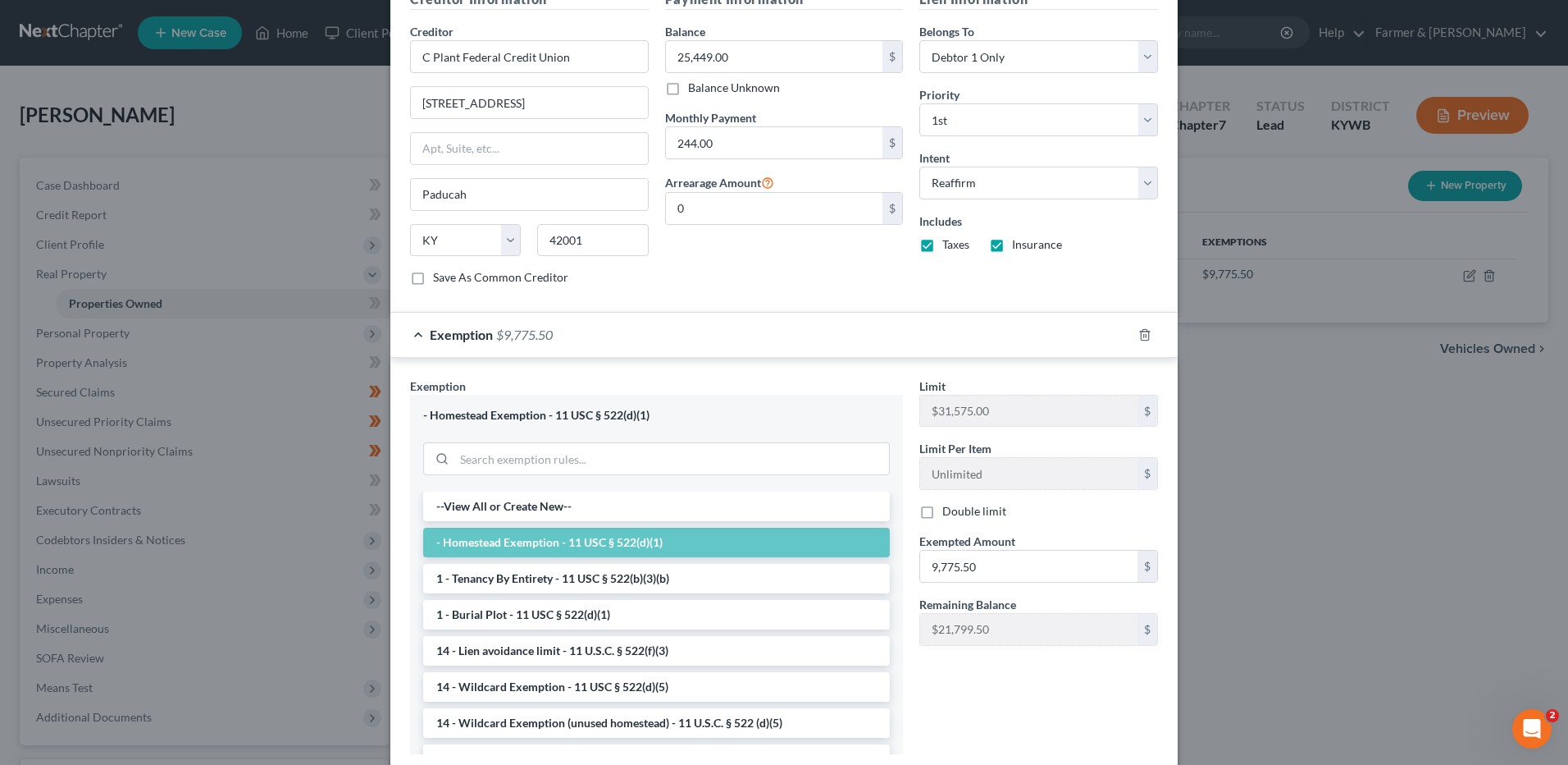
scroll to position [681, 0]
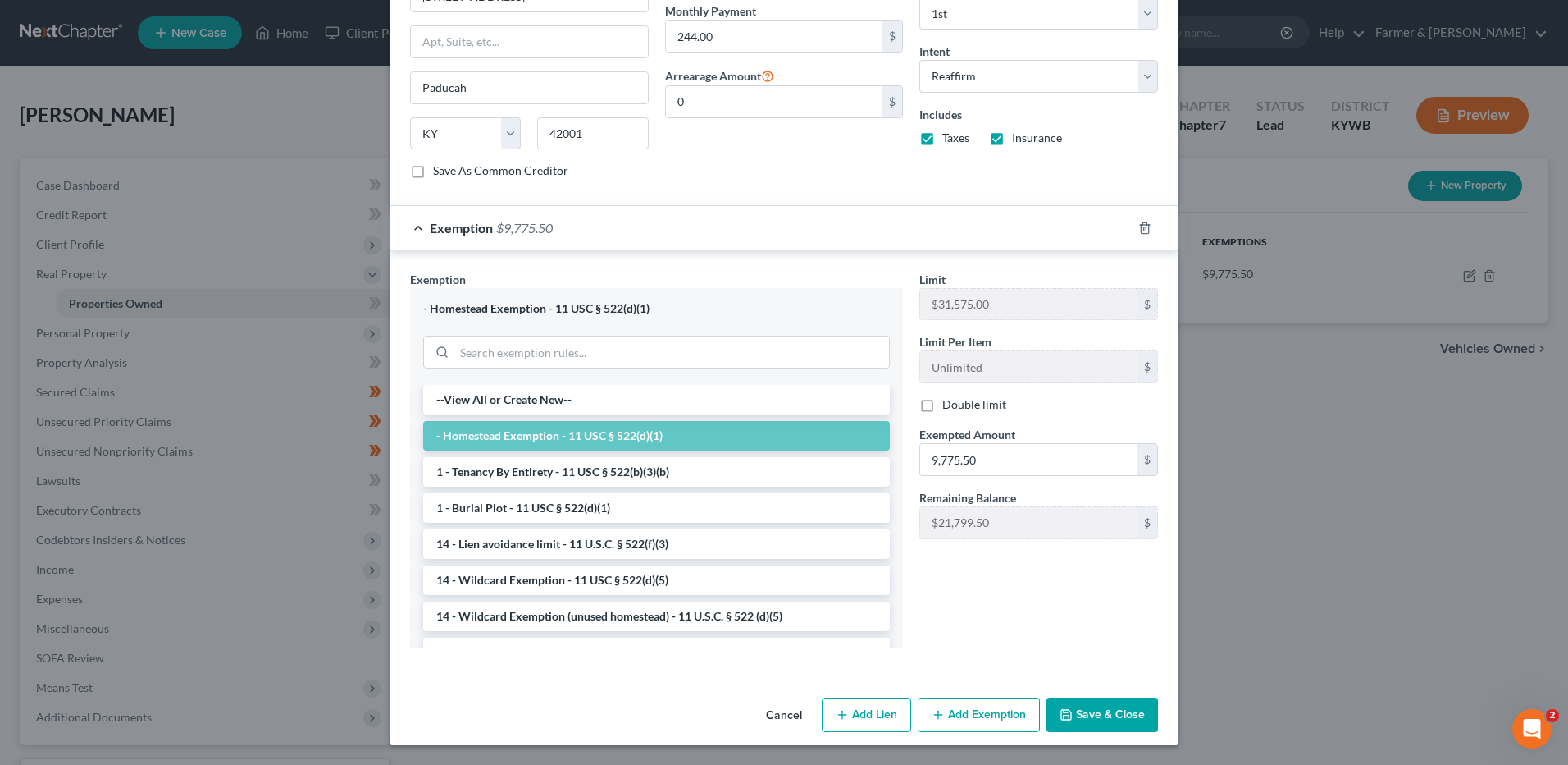
click at [1100, 726] on button "Save & Close" at bounding box center [1102, 714] width 111 height 34
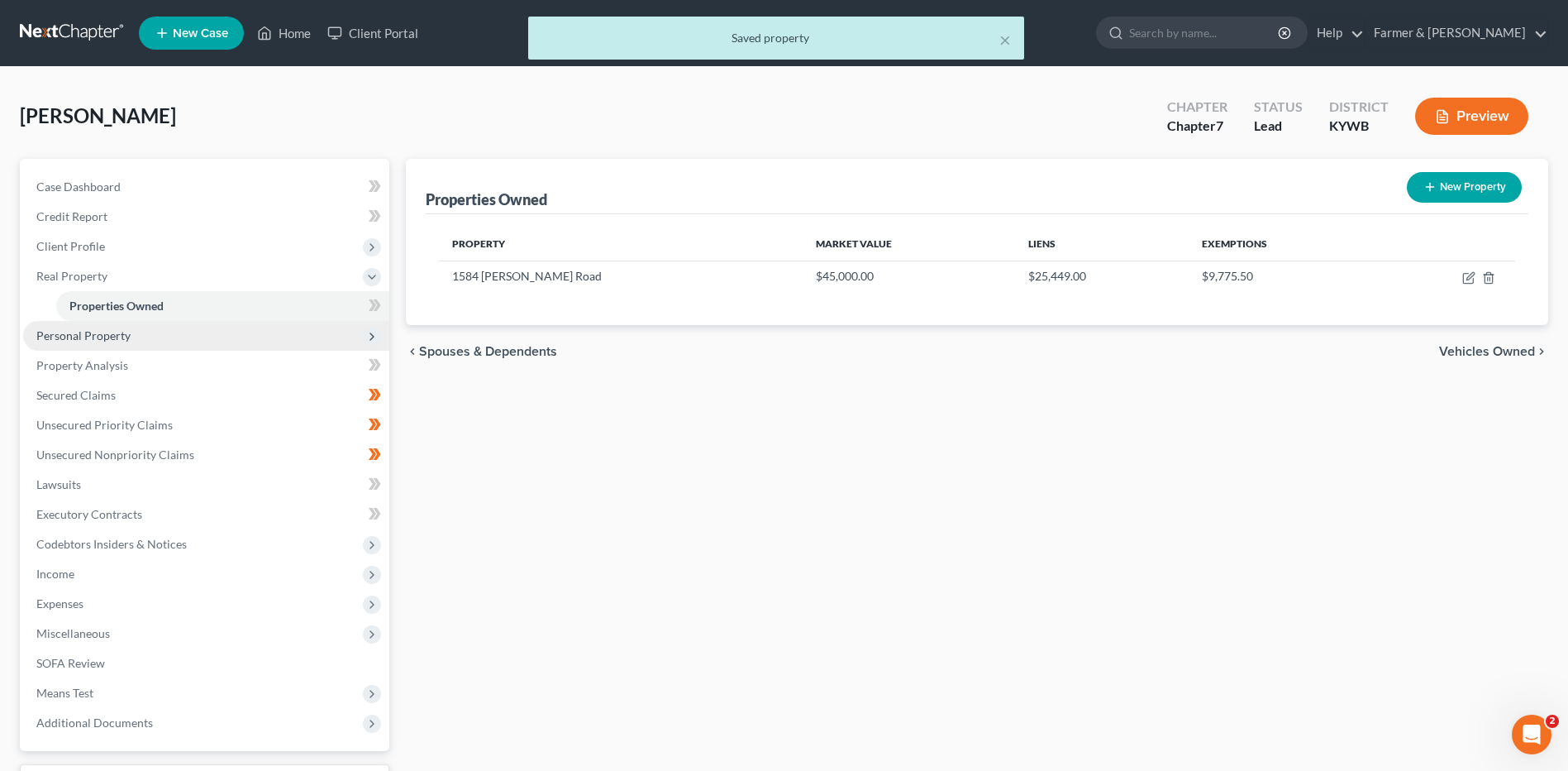
click at [205, 344] on span "Personal Property" at bounding box center [206, 335] width 366 height 30
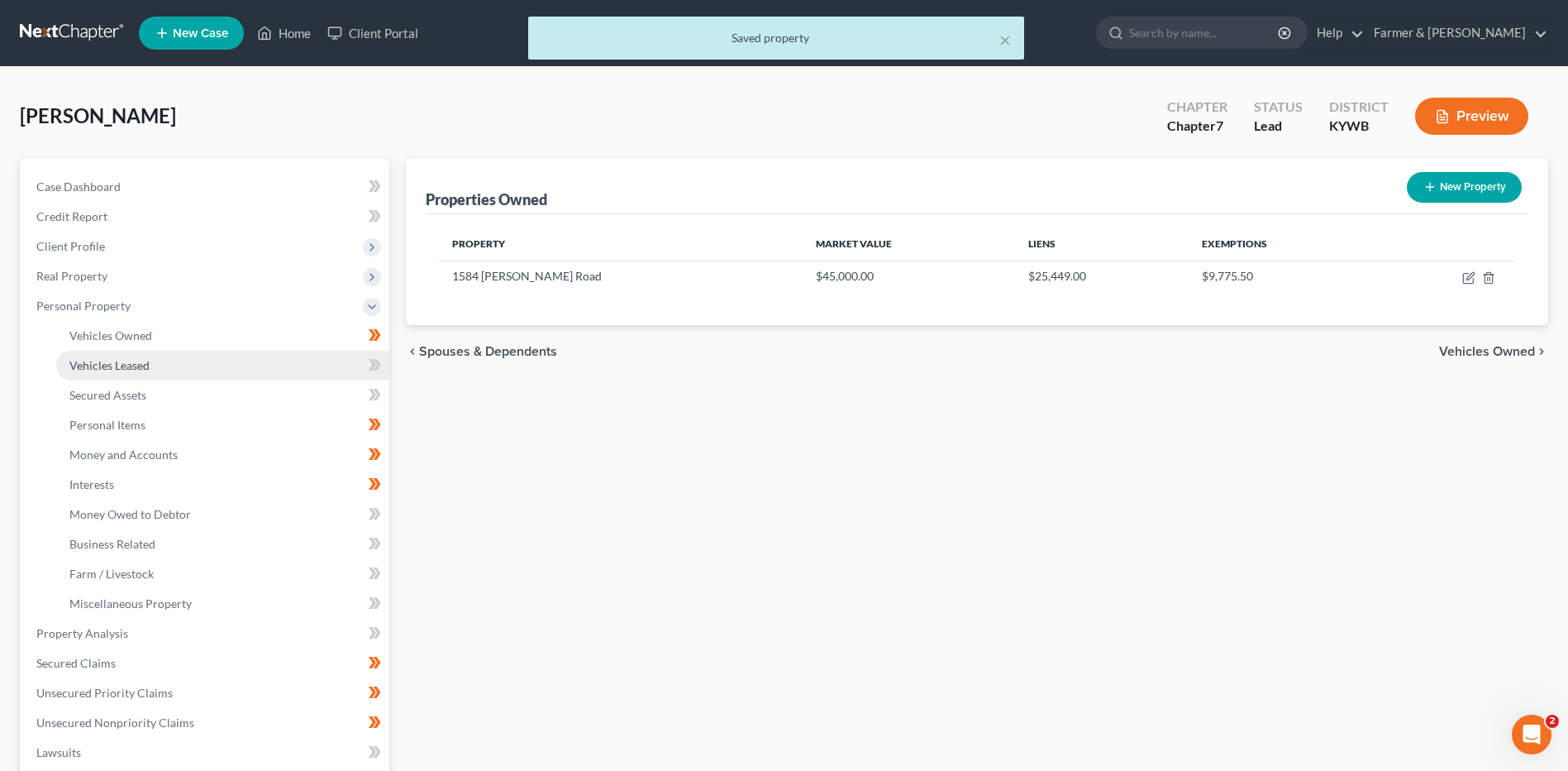
click at [211, 353] on link "Vehicles Leased" at bounding box center [223, 365] width 333 height 30
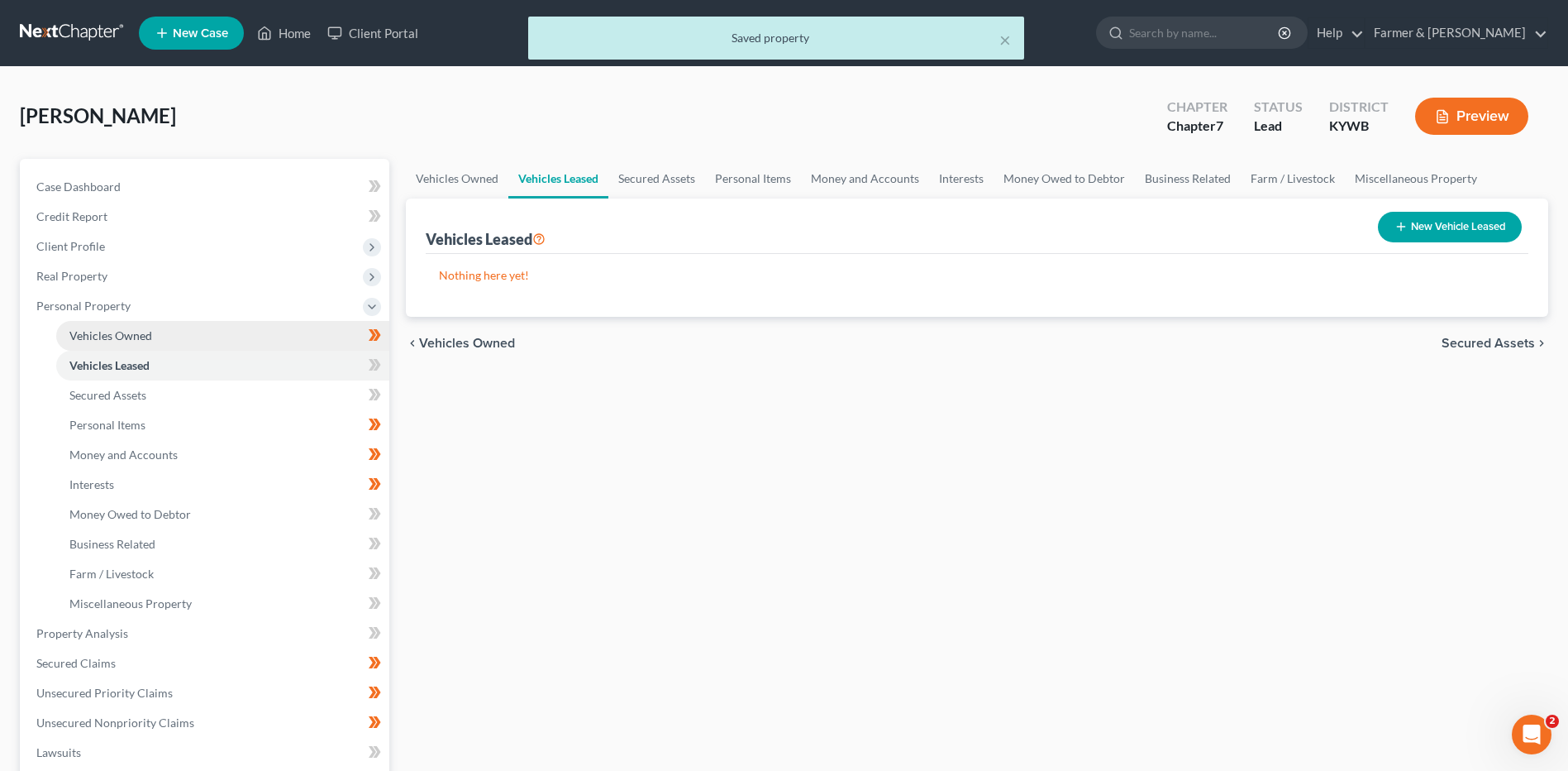
click at [223, 334] on link "Vehicles Owned" at bounding box center [223, 335] width 333 height 30
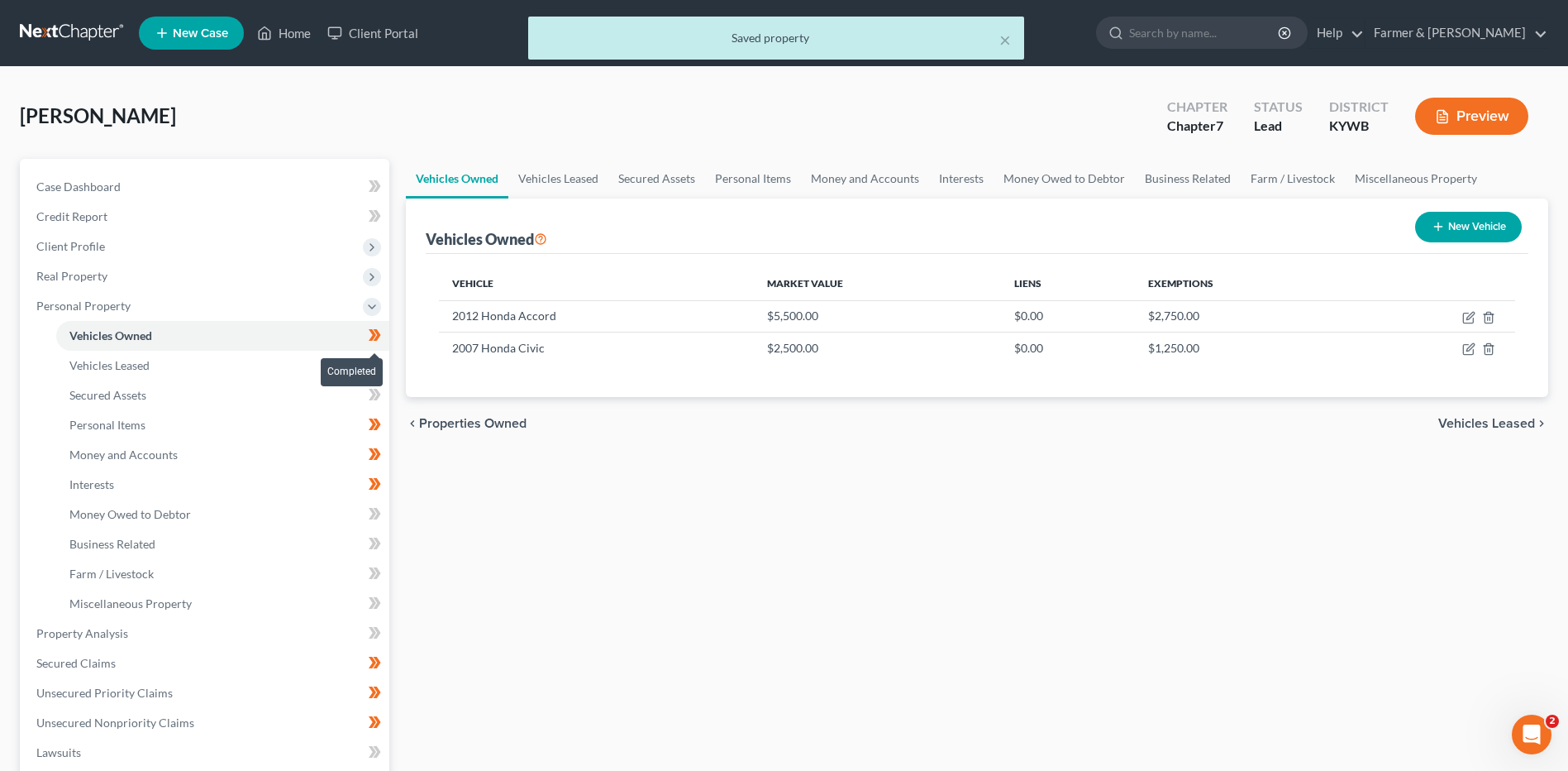
click at [380, 334] on icon at bounding box center [377, 334] width 7 height 12
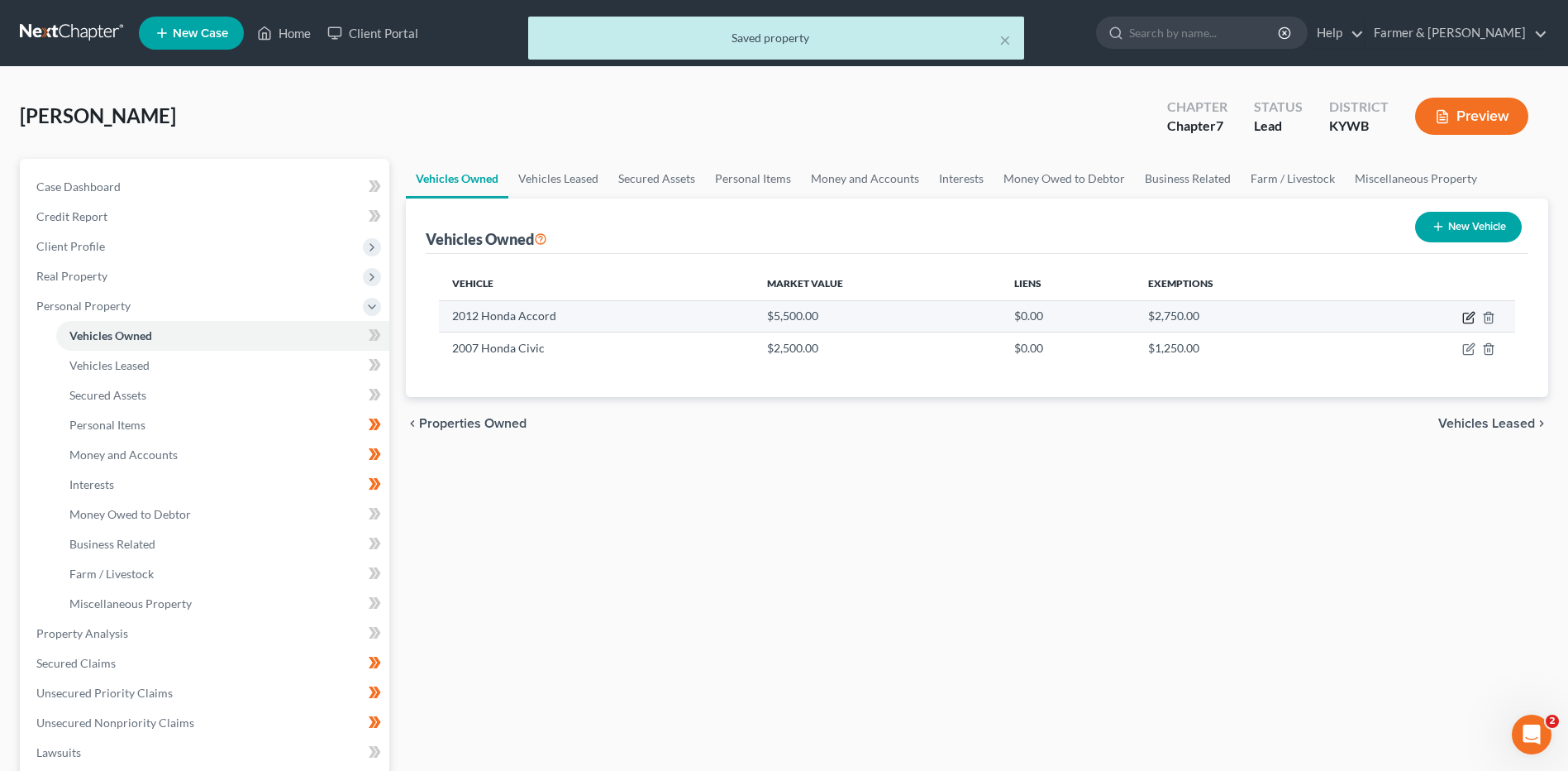
click at [1465, 316] on icon "button" at bounding box center [1469, 317] width 14 height 14
select select "0"
select select "14"
select select "2"
select select "3"
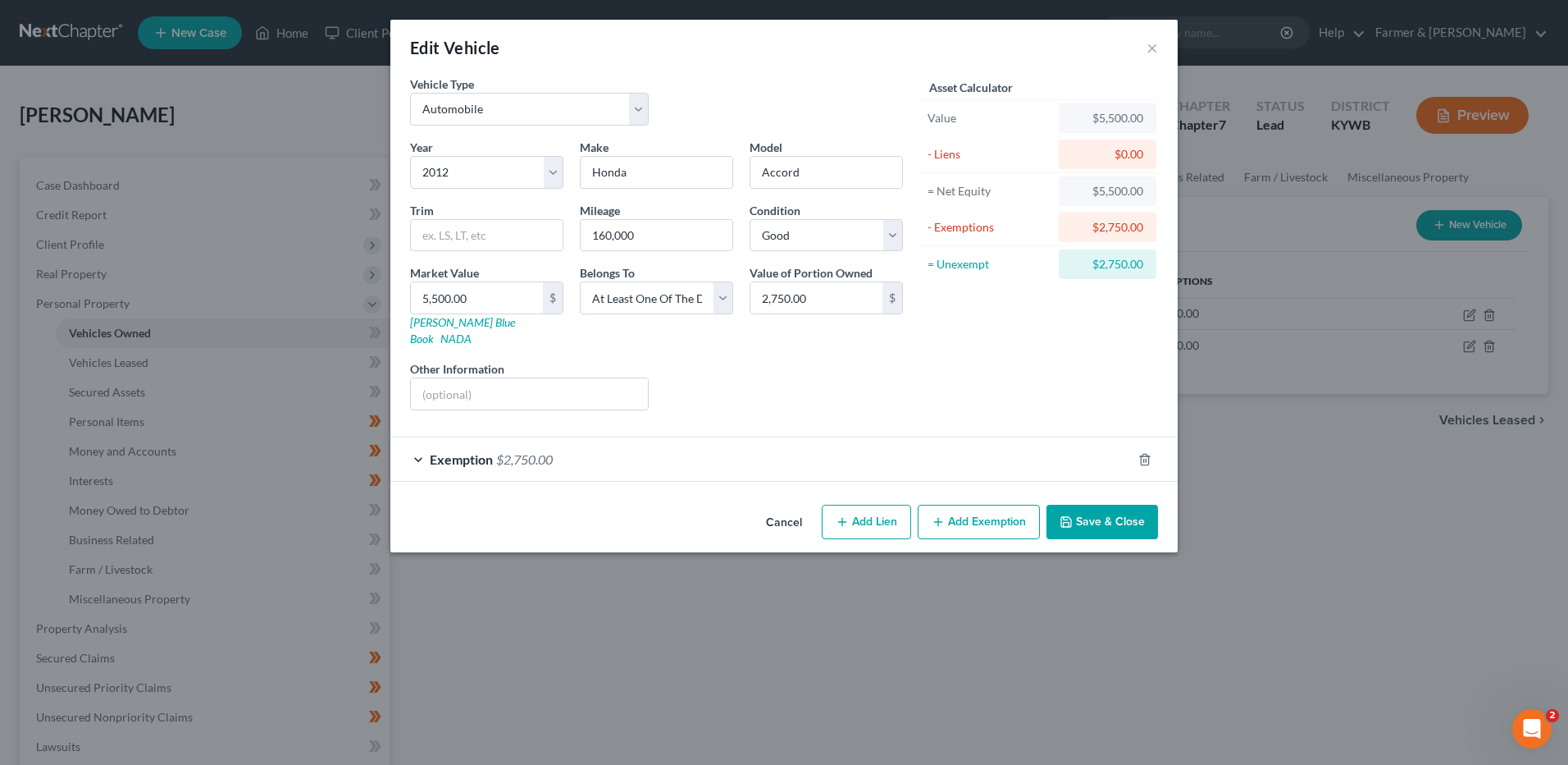
click at [539, 453] on div "Exemption $2,750.00" at bounding box center [761, 459] width 741 height 43
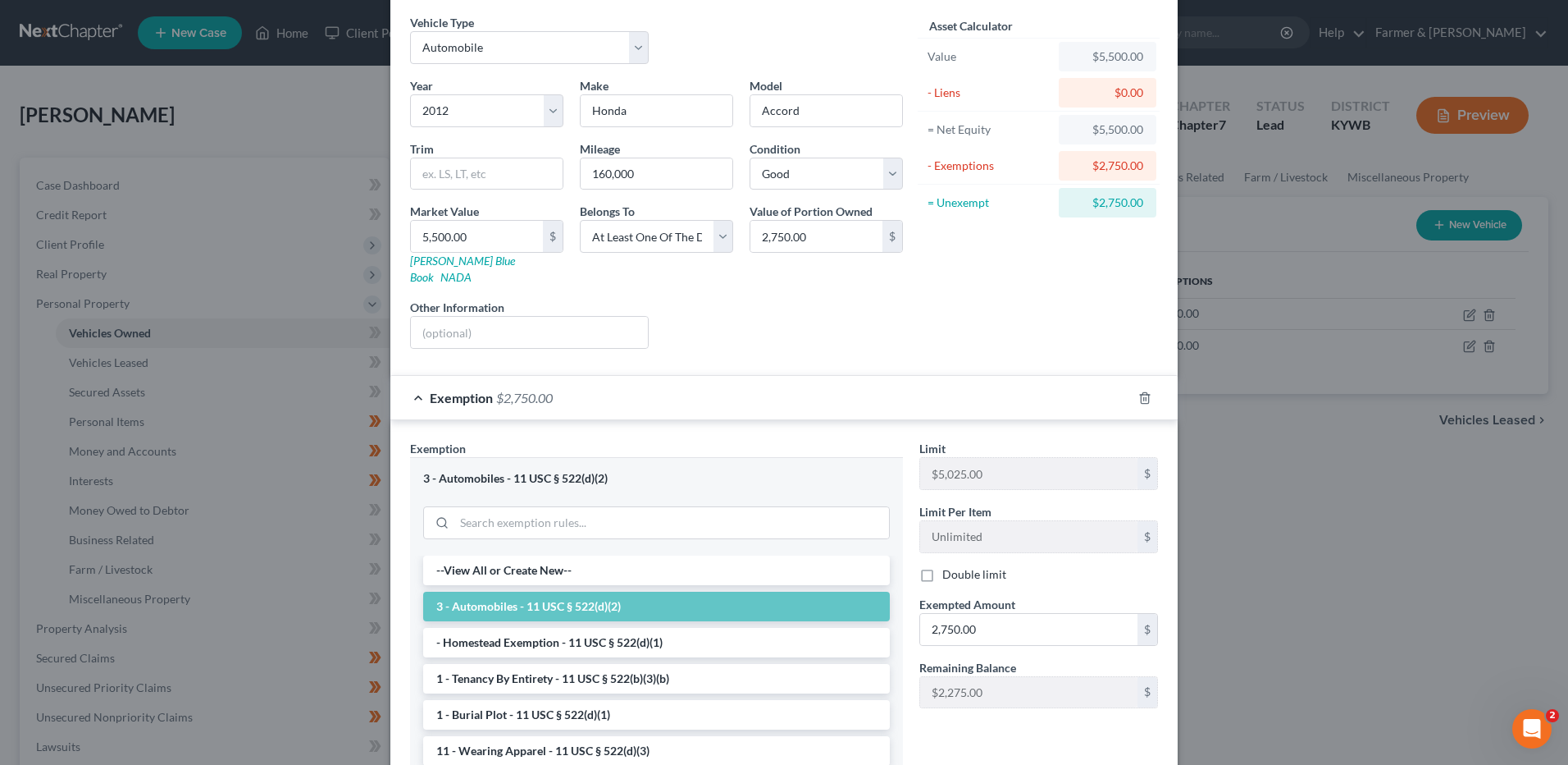
scroll to position [215, 0]
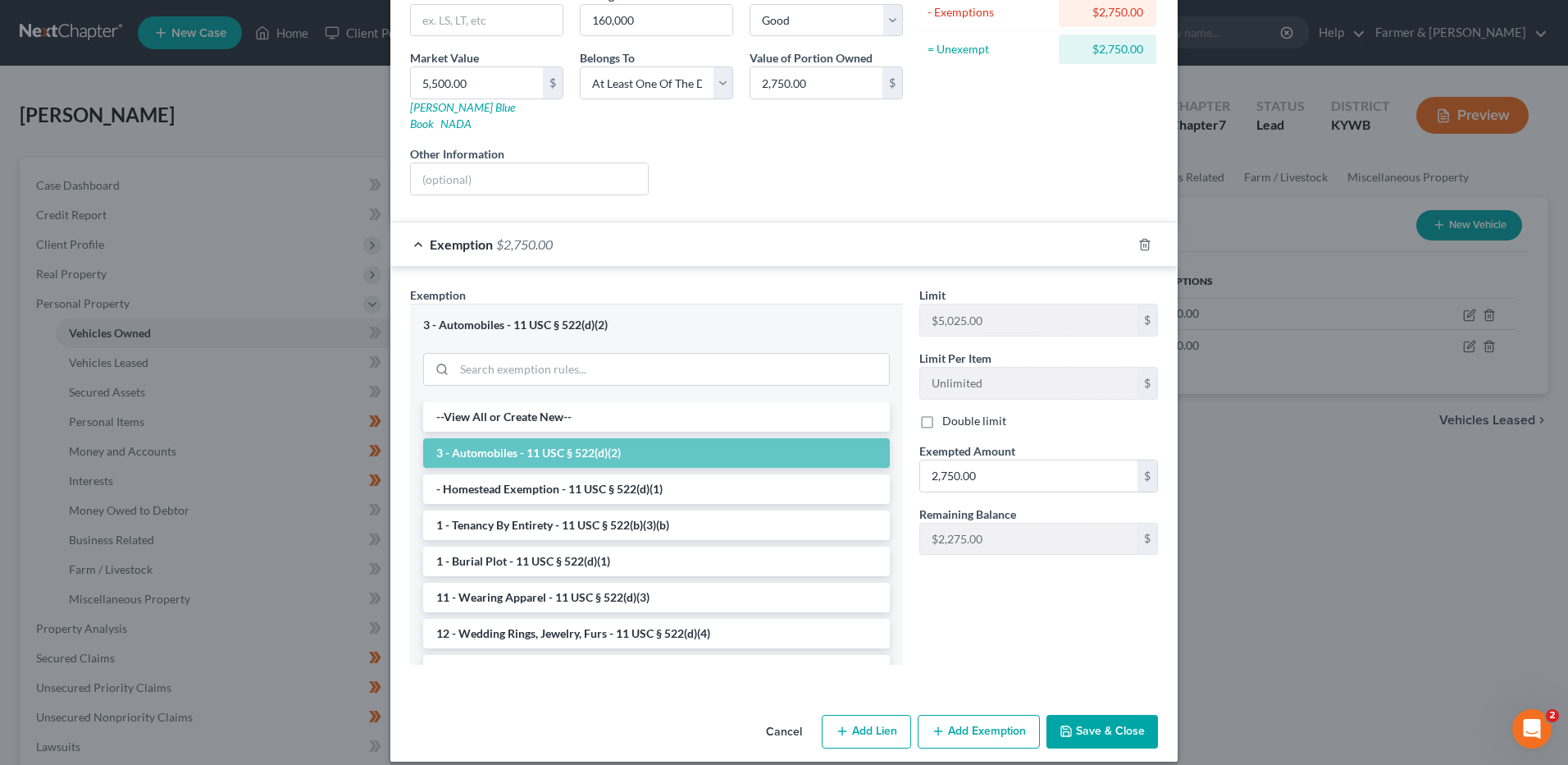
click at [1094, 721] on button "Save & Close" at bounding box center [1102, 732] width 111 height 34
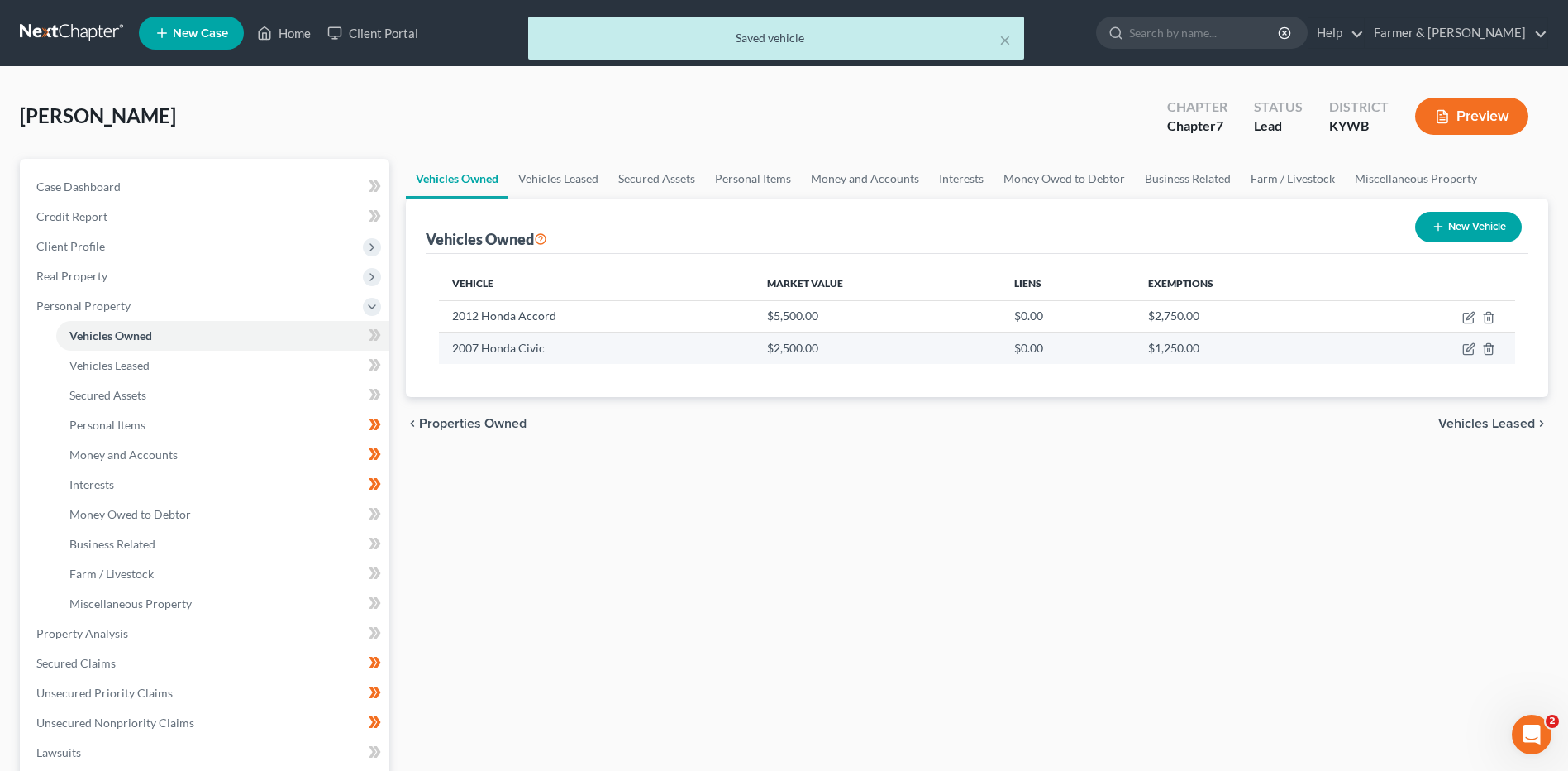
click at [1461, 349] on td at bounding box center [1435, 348] width 159 height 31
click at [1464, 349] on icon "button" at bounding box center [1468, 349] width 10 height 10
select select "0"
select select "19"
select select "2"
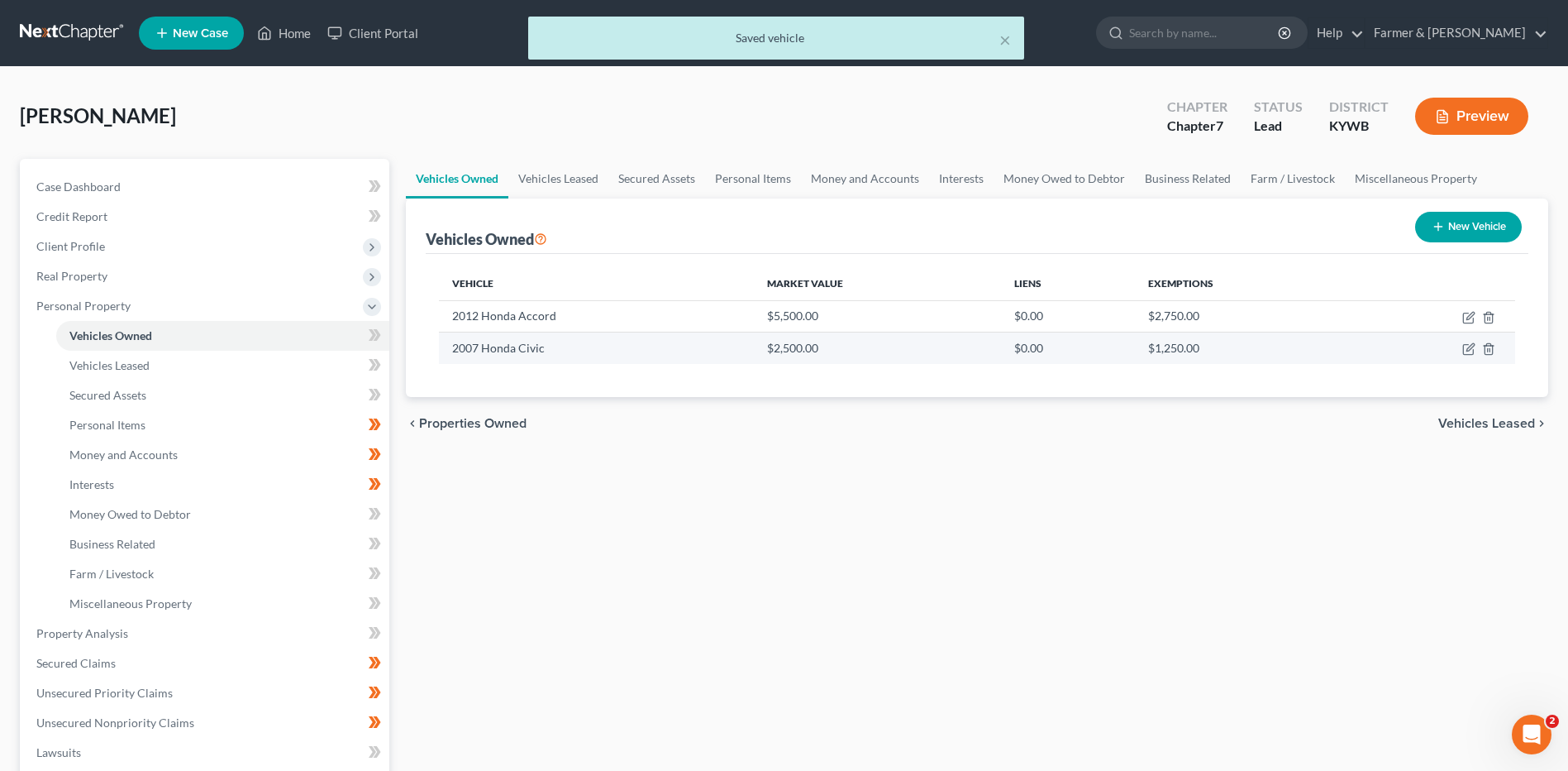
select select "3"
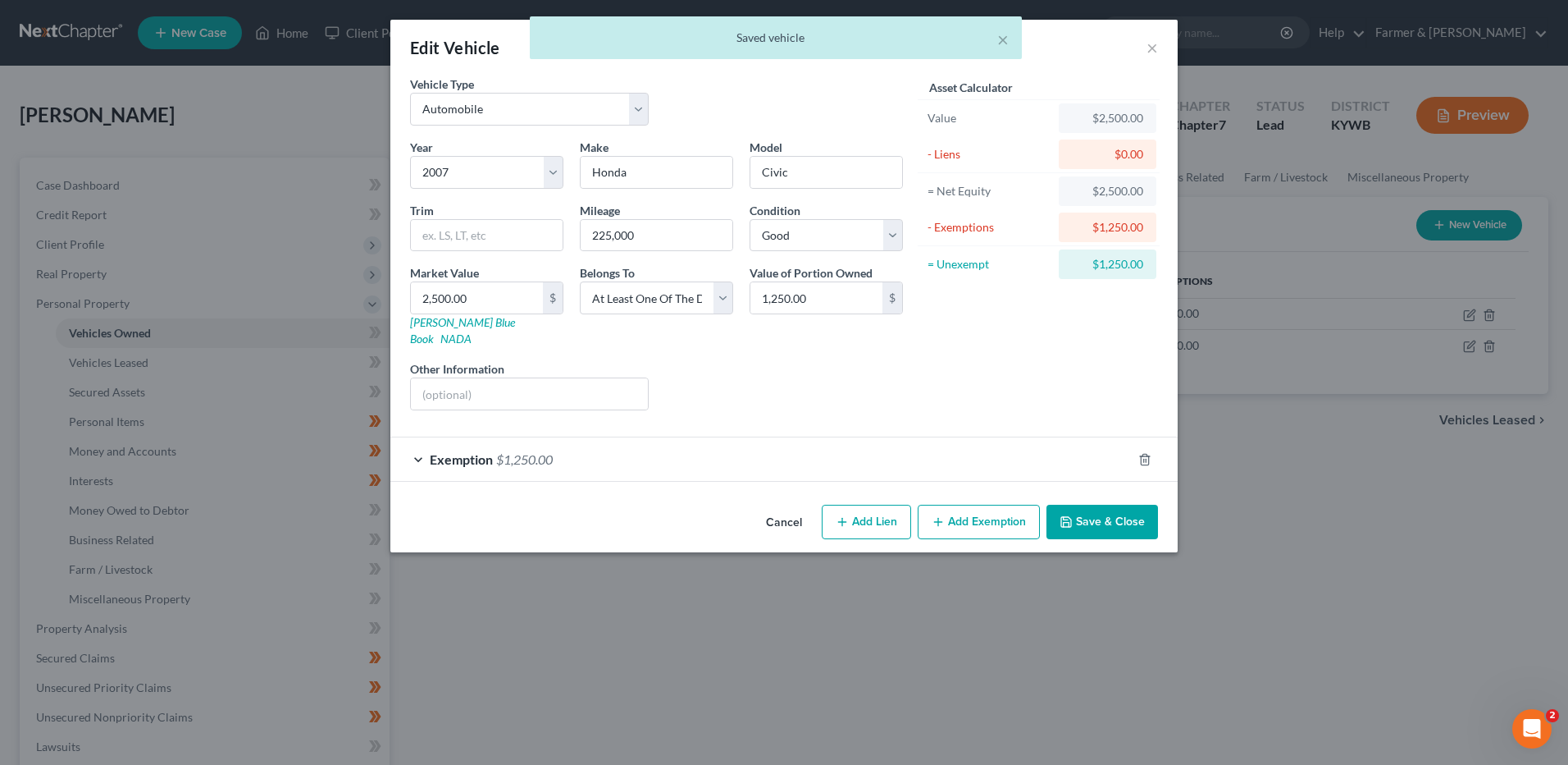
click at [595, 442] on div "Exemption $1,250.00" at bounding box center [761, 459] width 741 height 43
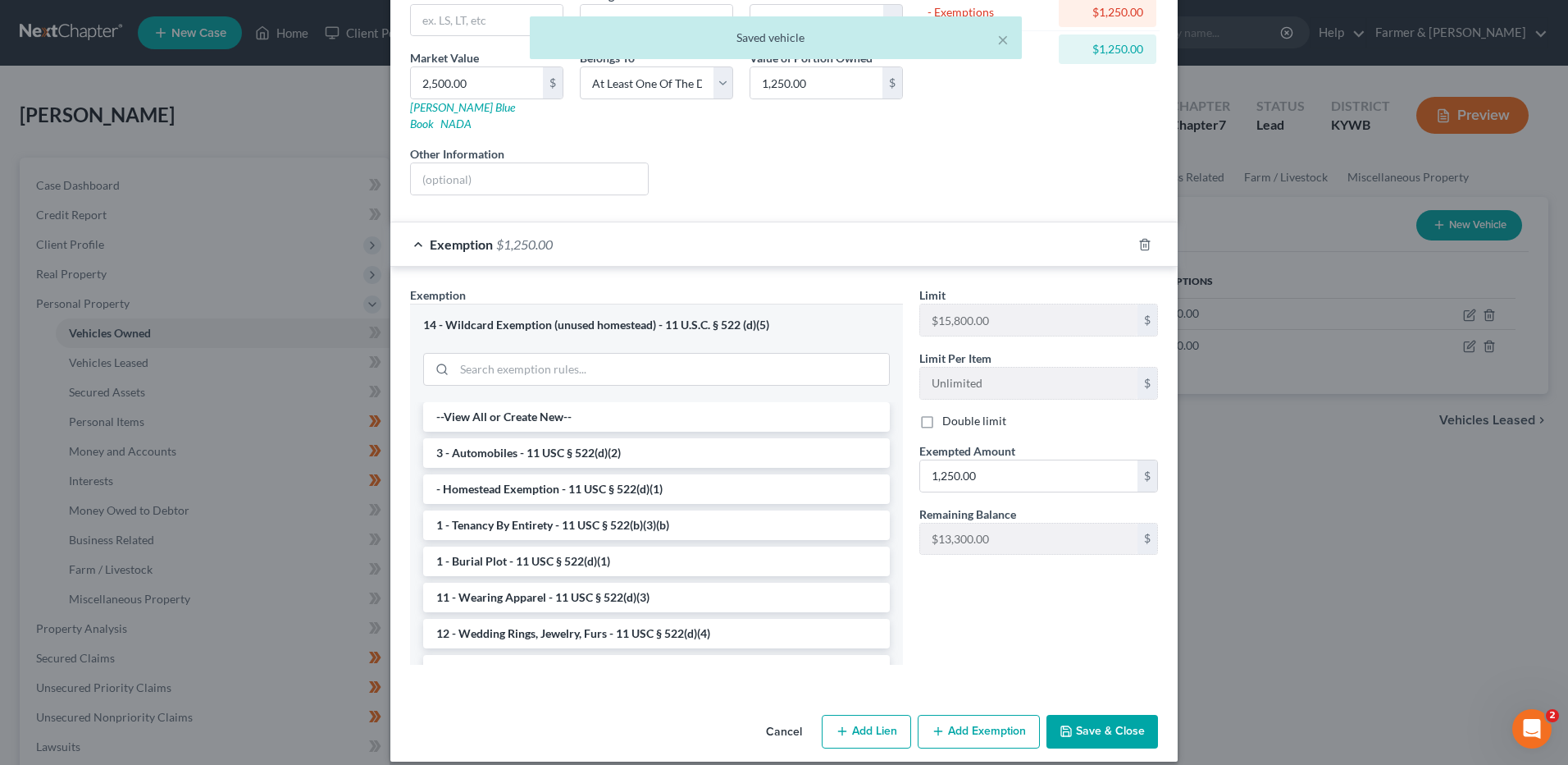
click at [1110, 718] on button "Save & Close" at bounding box center [1102, 732] width 111 height 34
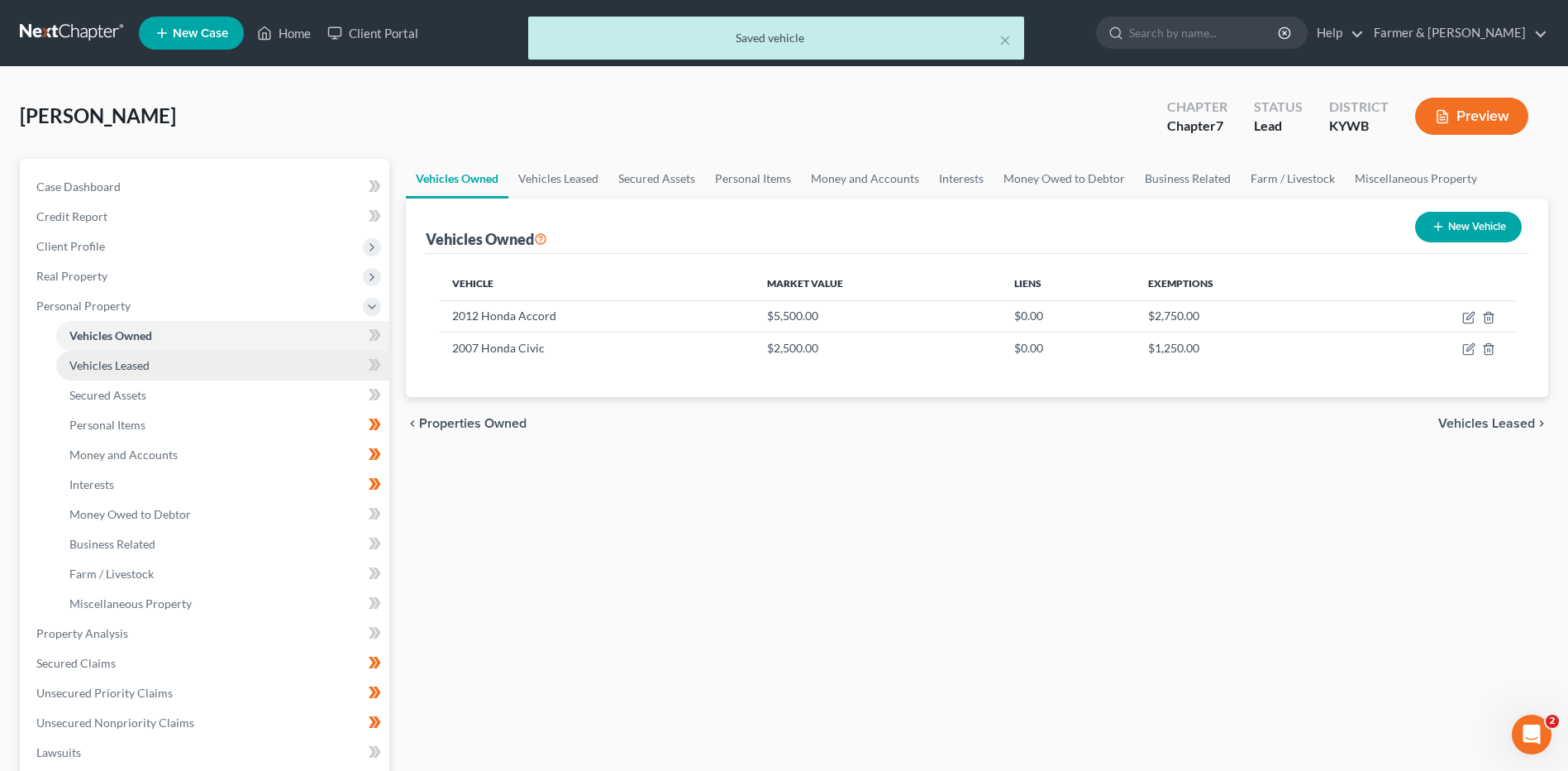
click at [292, 365] on link "Vehicles Leased" at bounding box center [223, 365] width 333 height 30
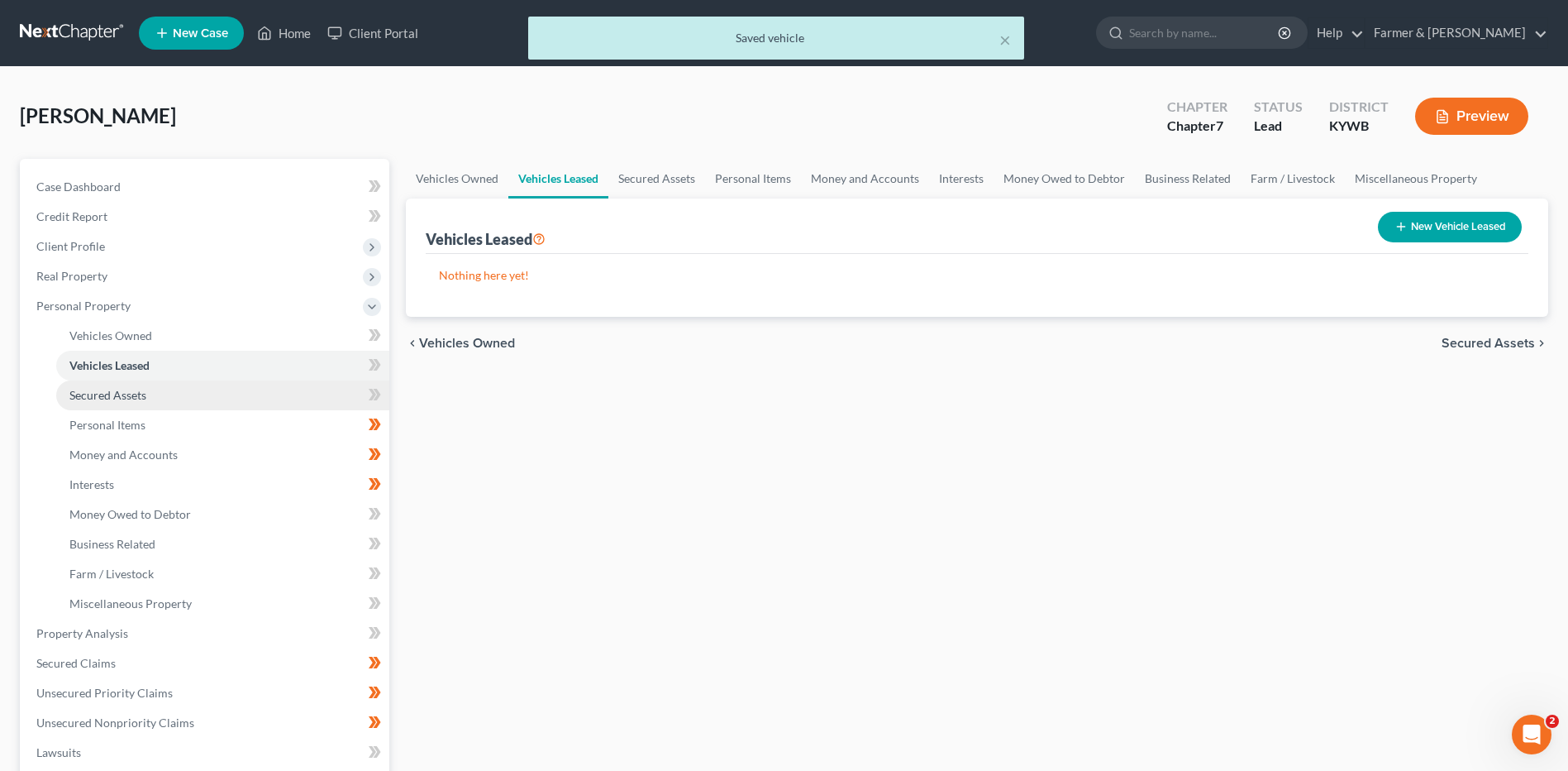
click at [283, 392] on link "Secured Assets" at bounding box center [223, 395] width 333 height 30
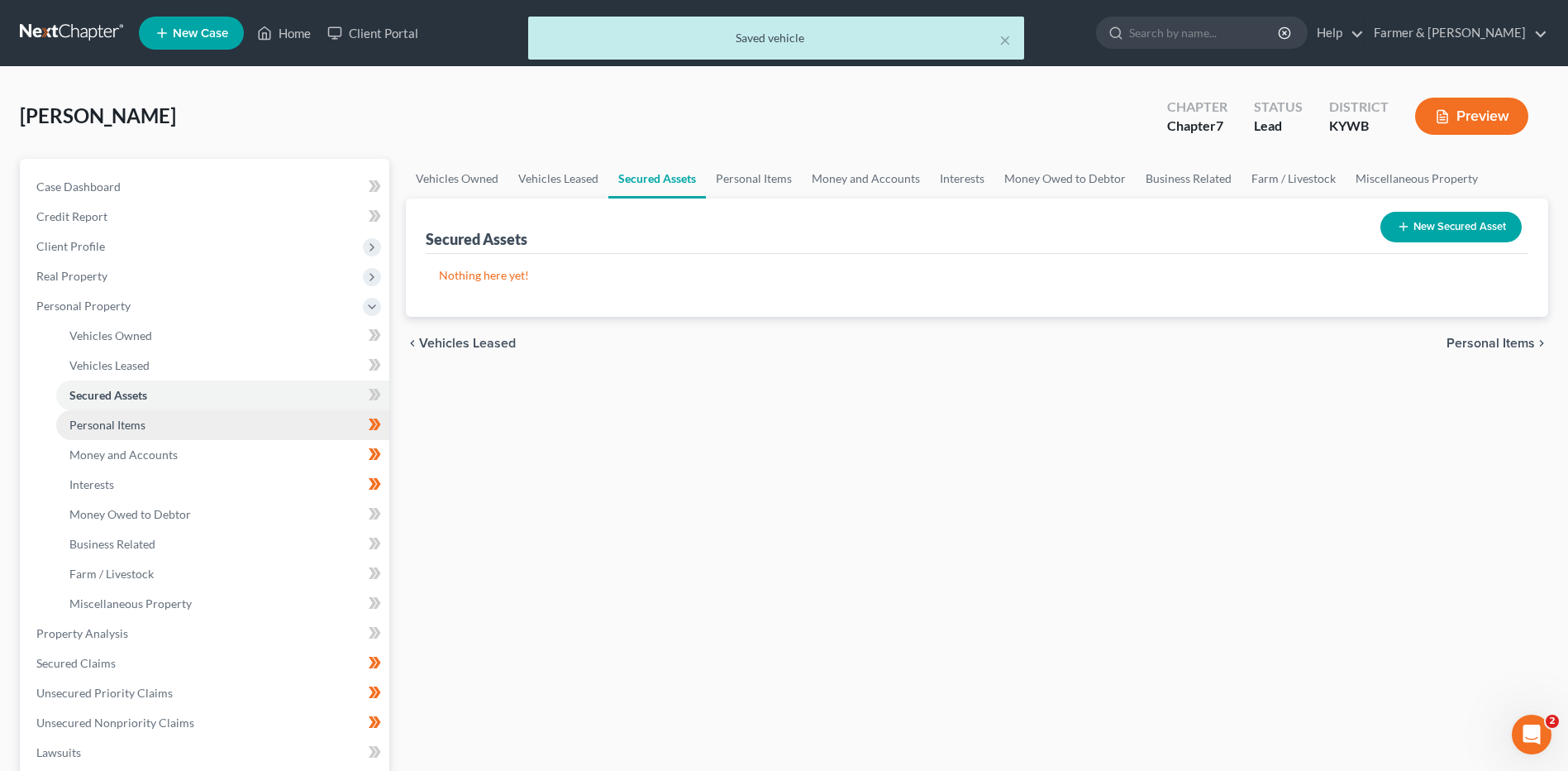
click at [269, 427] on link "Personal Items" at bounding box center [223, 425] width 333 height 30
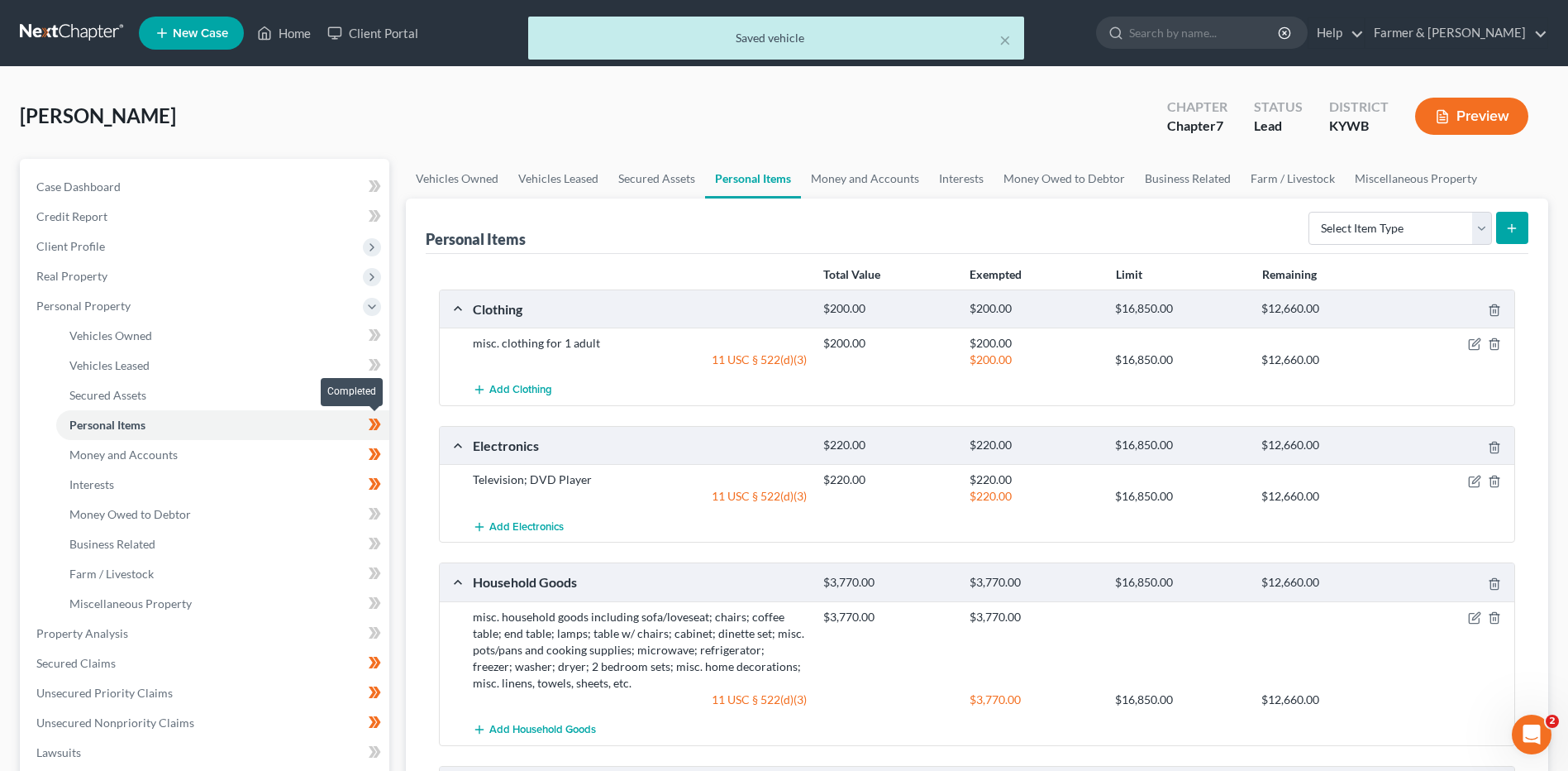
click at [388, 427] on span at bounding box center [375, 427] width 29 height 25
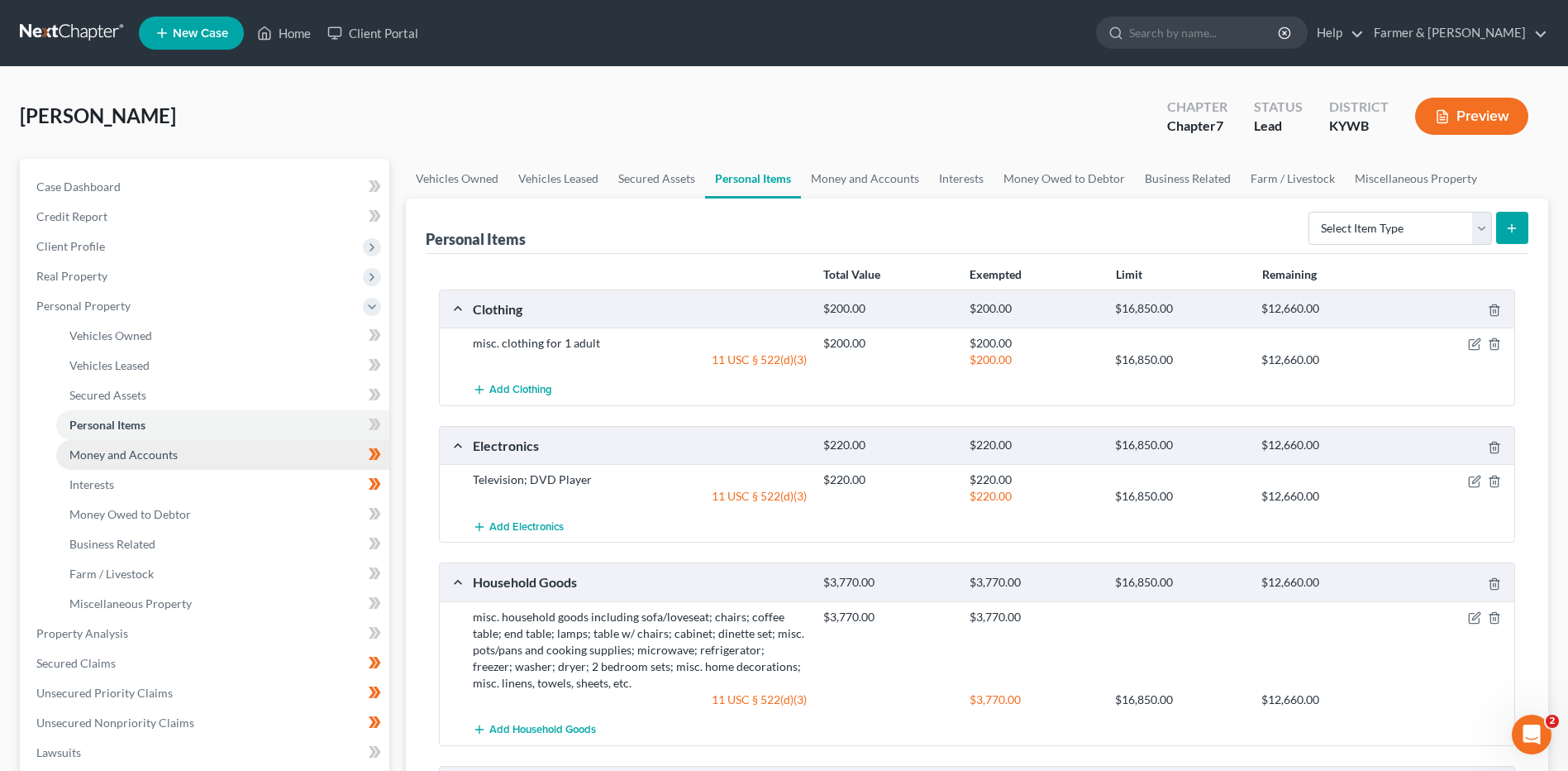
click at [217, 460] on link "Money and Accounts" at bounding box center [223, 455] width 333 height 30
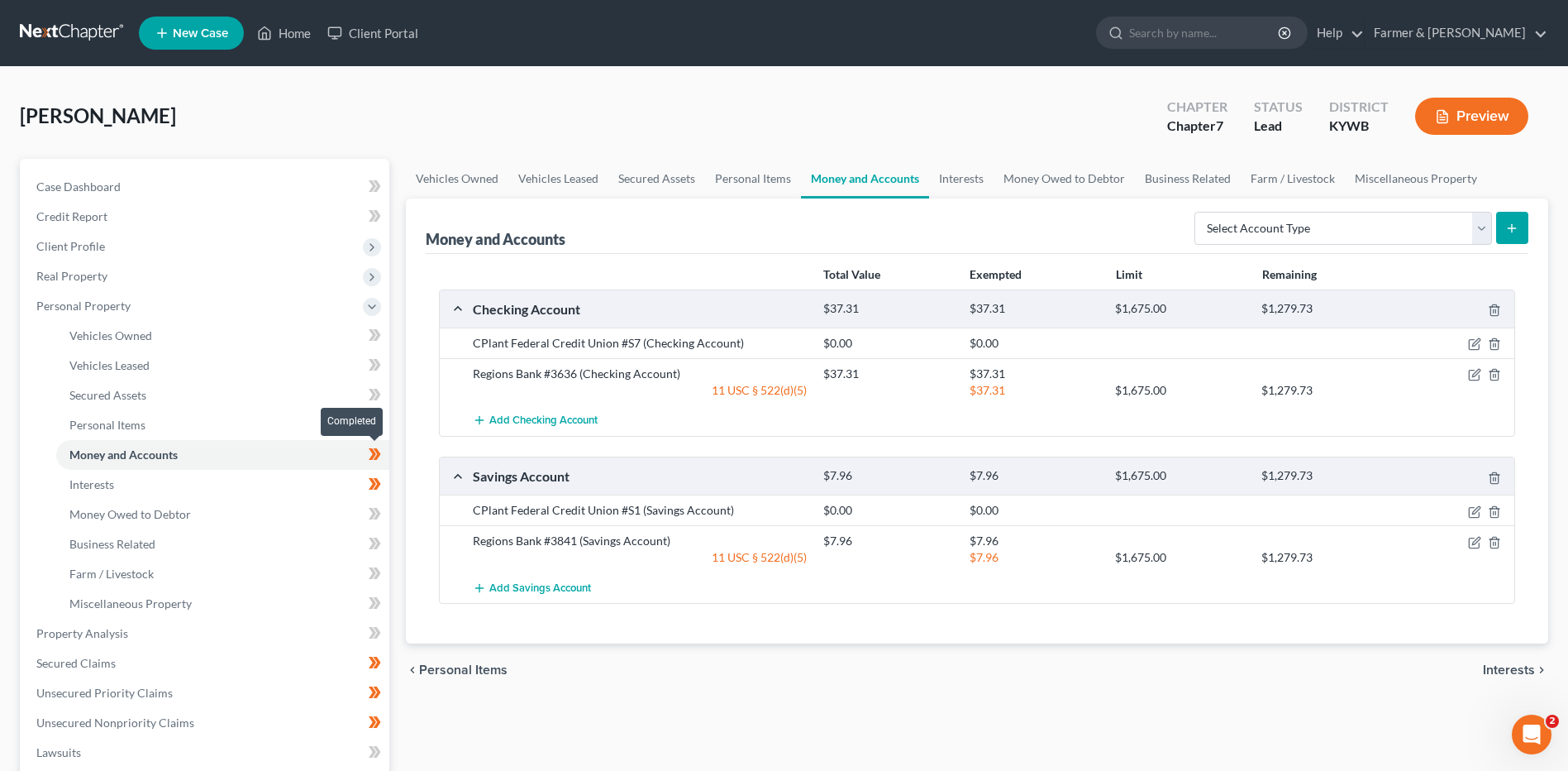
click at [386, 457] on span at bounding box center [375, 456] width 29 height 25
click at [296, 494] on link "Interests" at bounding box center [223, 484] width 333 height 30
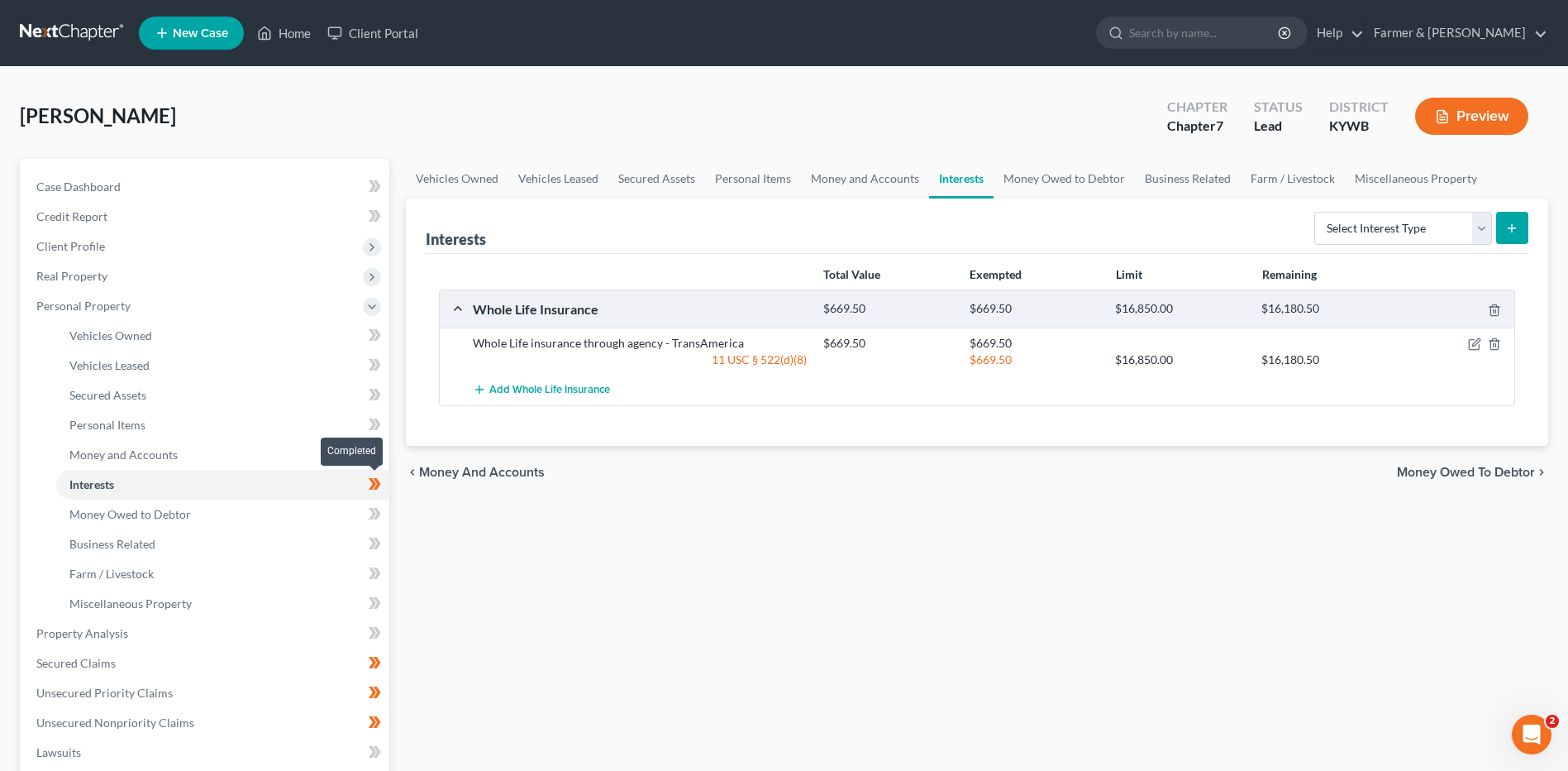
click at [381, 488] on icon at bounding box center [375, 484] width 13 height 21
click at [247, 517] on link "Money Owed to Debtor" at bounding box center [223, 514] width 333 height 30
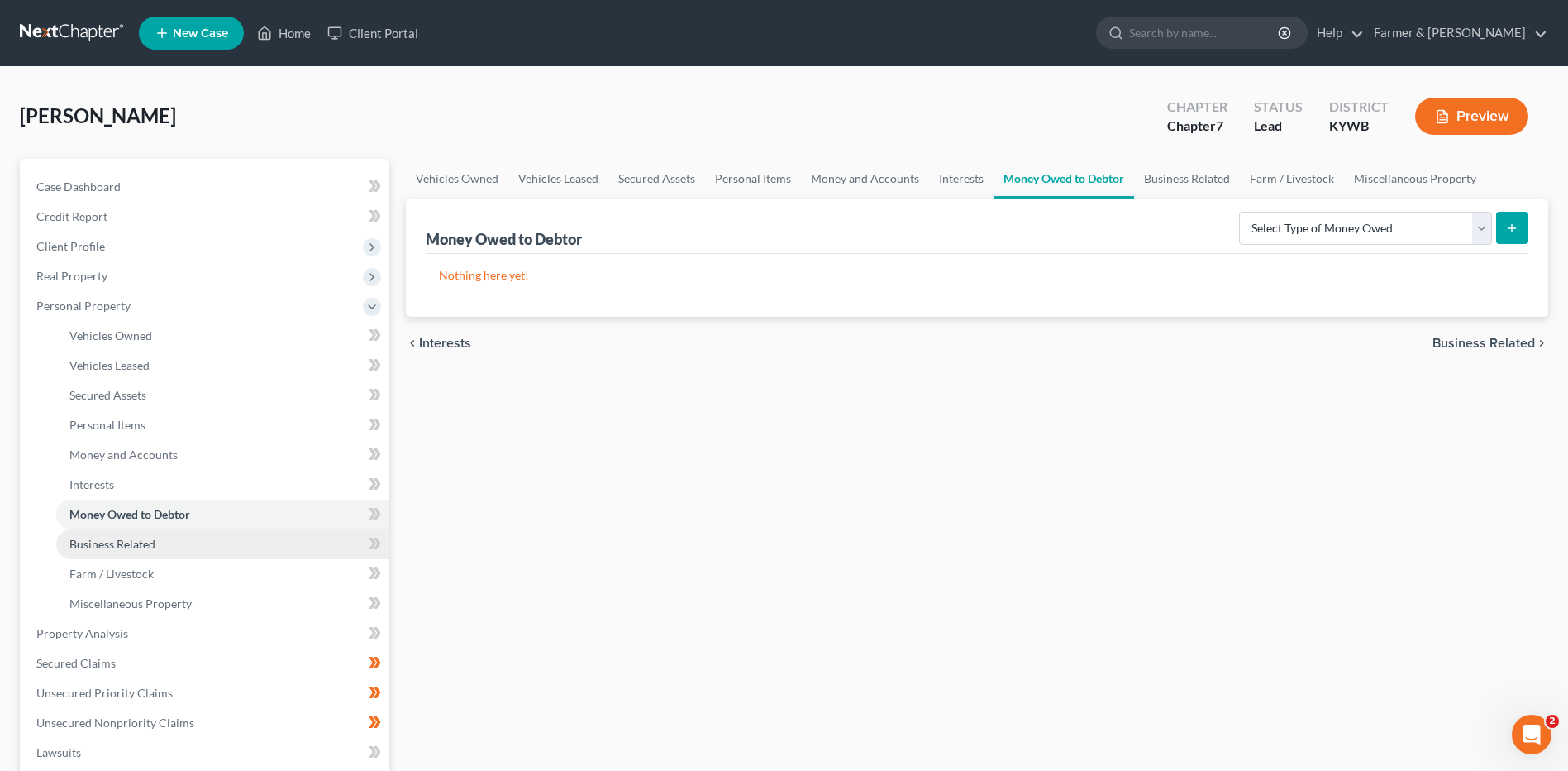
click at [207, 540] on link "Business Related" at bounding box center [223, 544] width 333 height 30
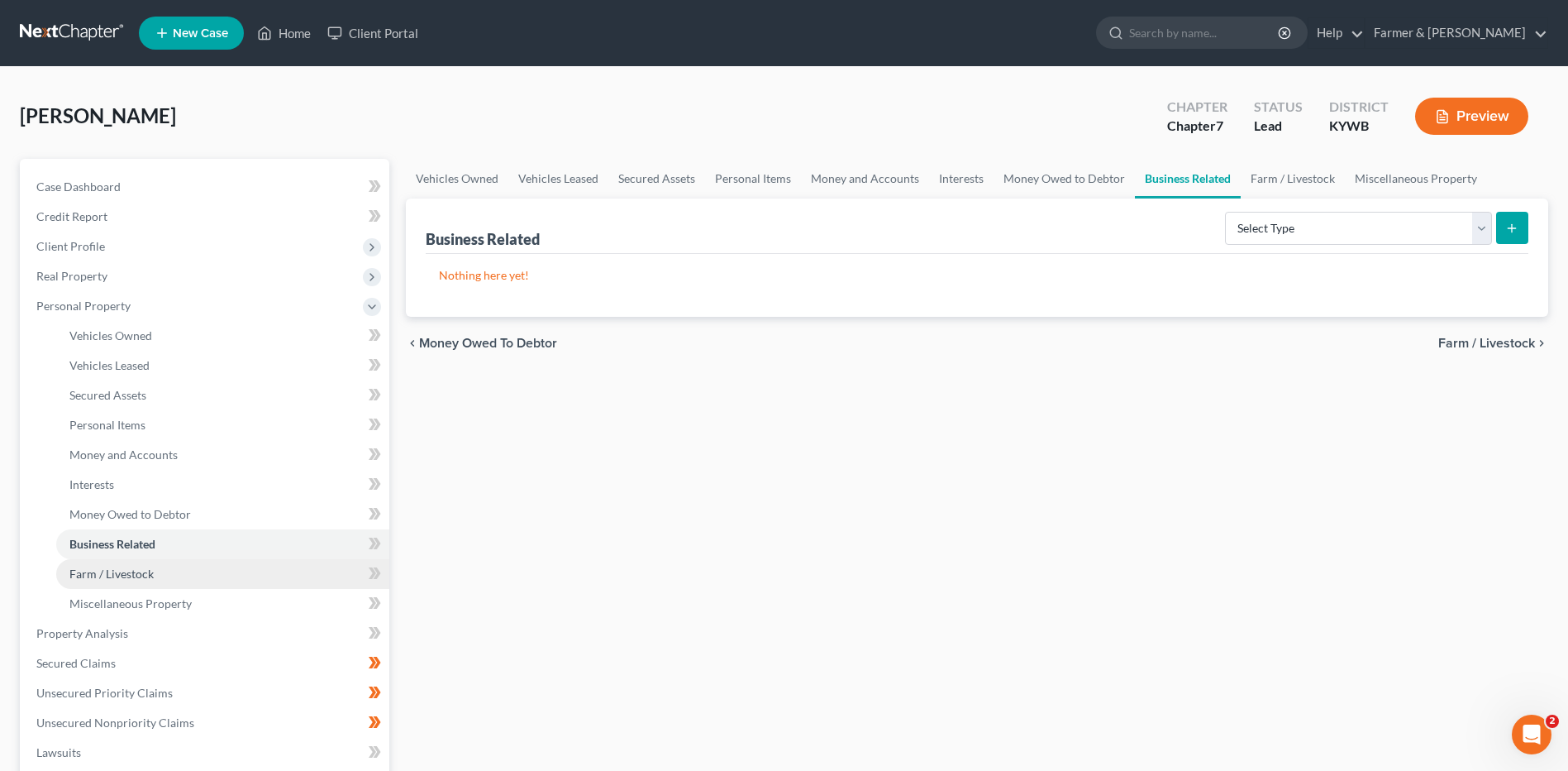
click at [186, 576] on link "Farm / Livestock" at bounding box center [223, 573] width 333 height 30
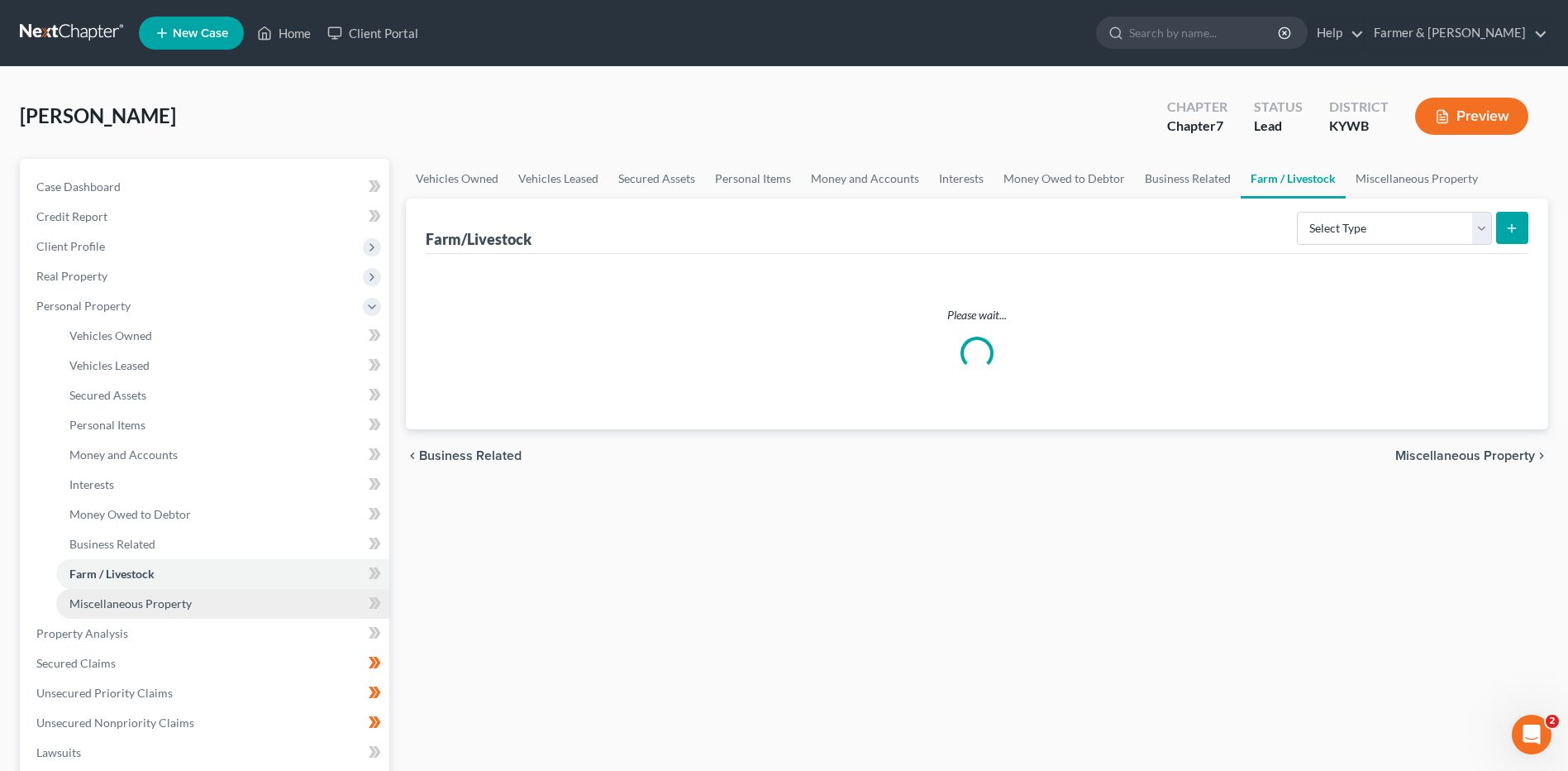
click at [167, 609] on span "Miscellaneous Property" at bounding box center [130, 602] width 122 height 14
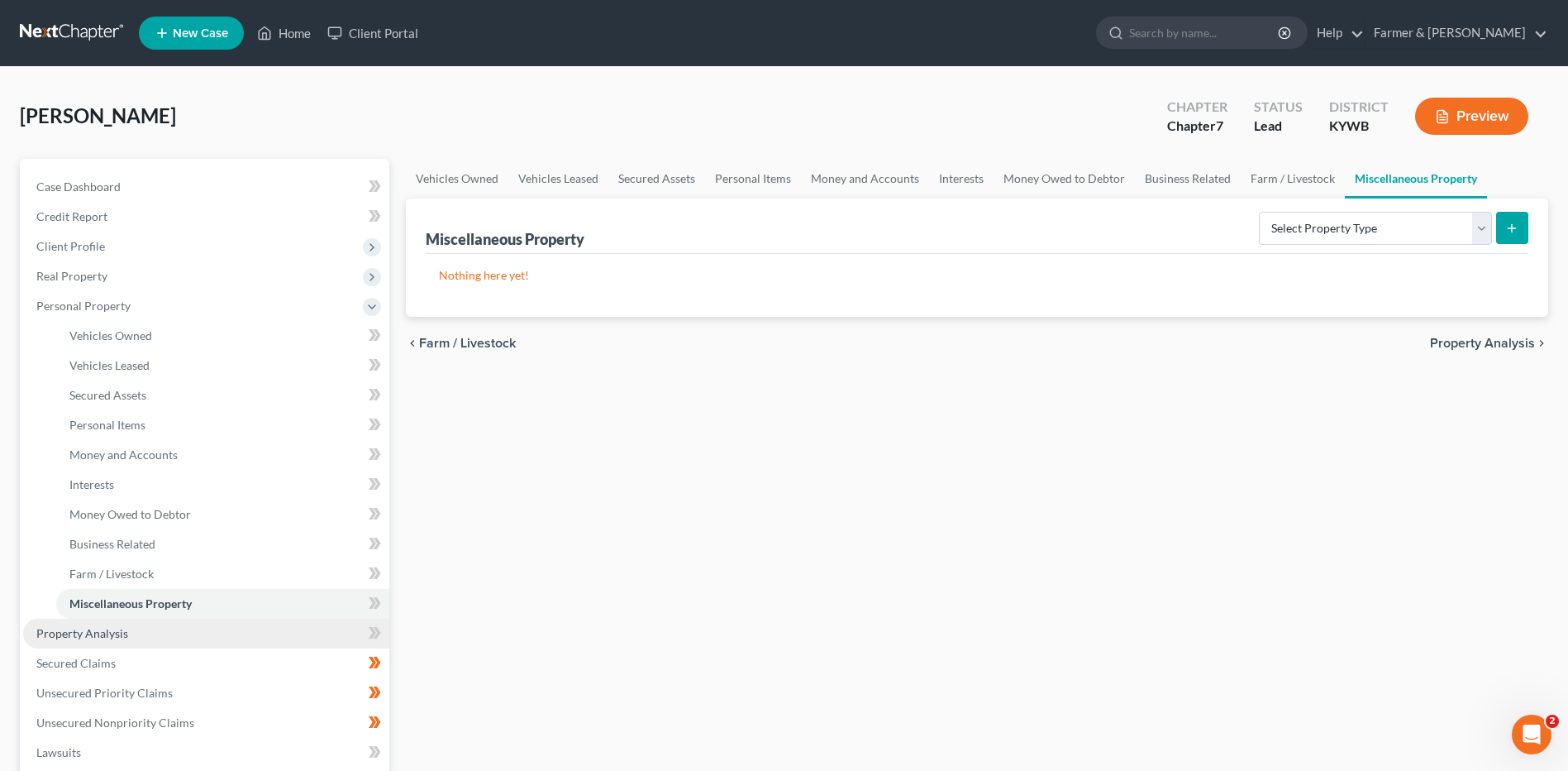
click at [149, 642] on link "Property Analysis" at bounding box center [206, 633] width 366 height 30
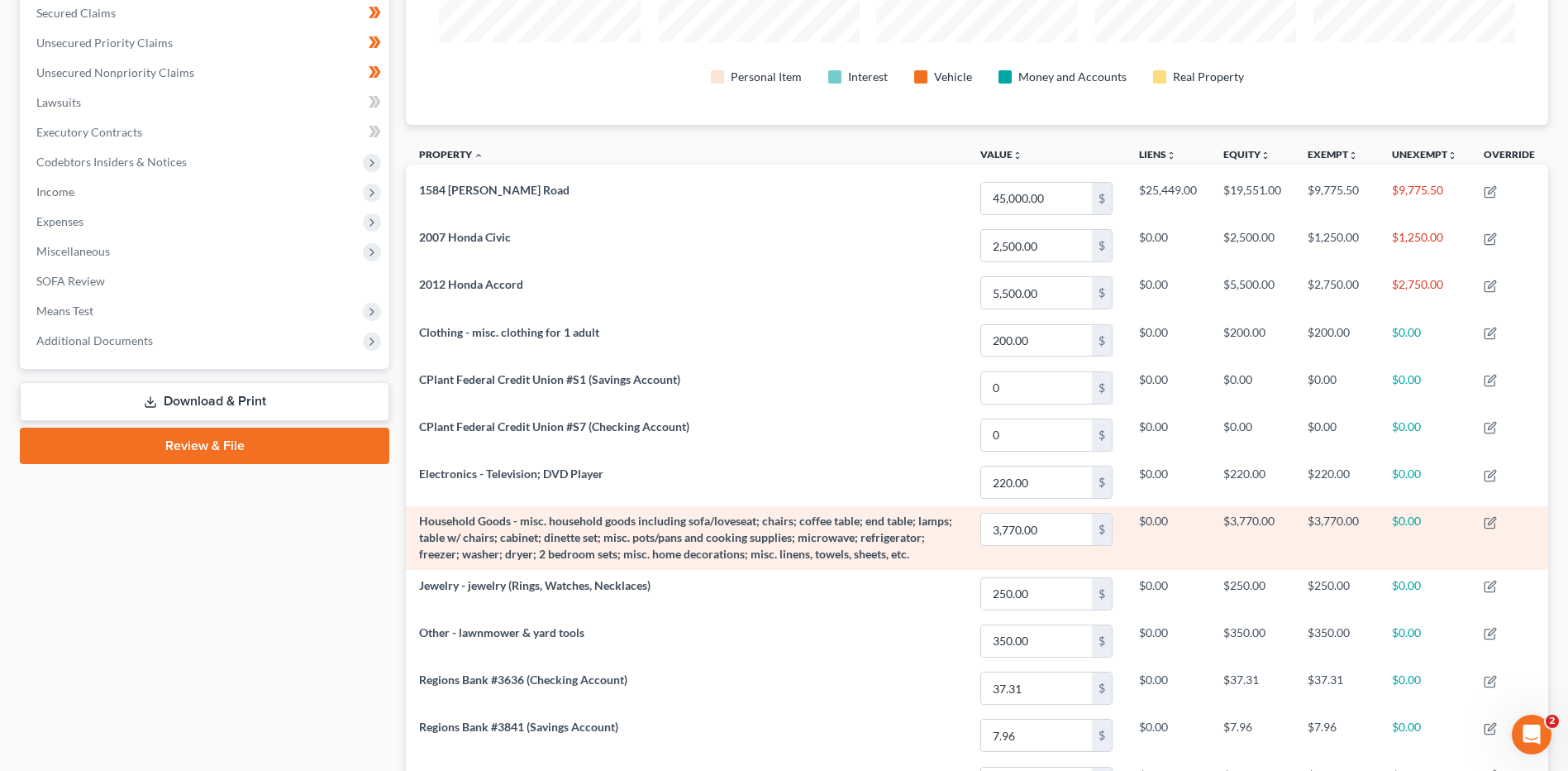
scroll to position [153, 0]
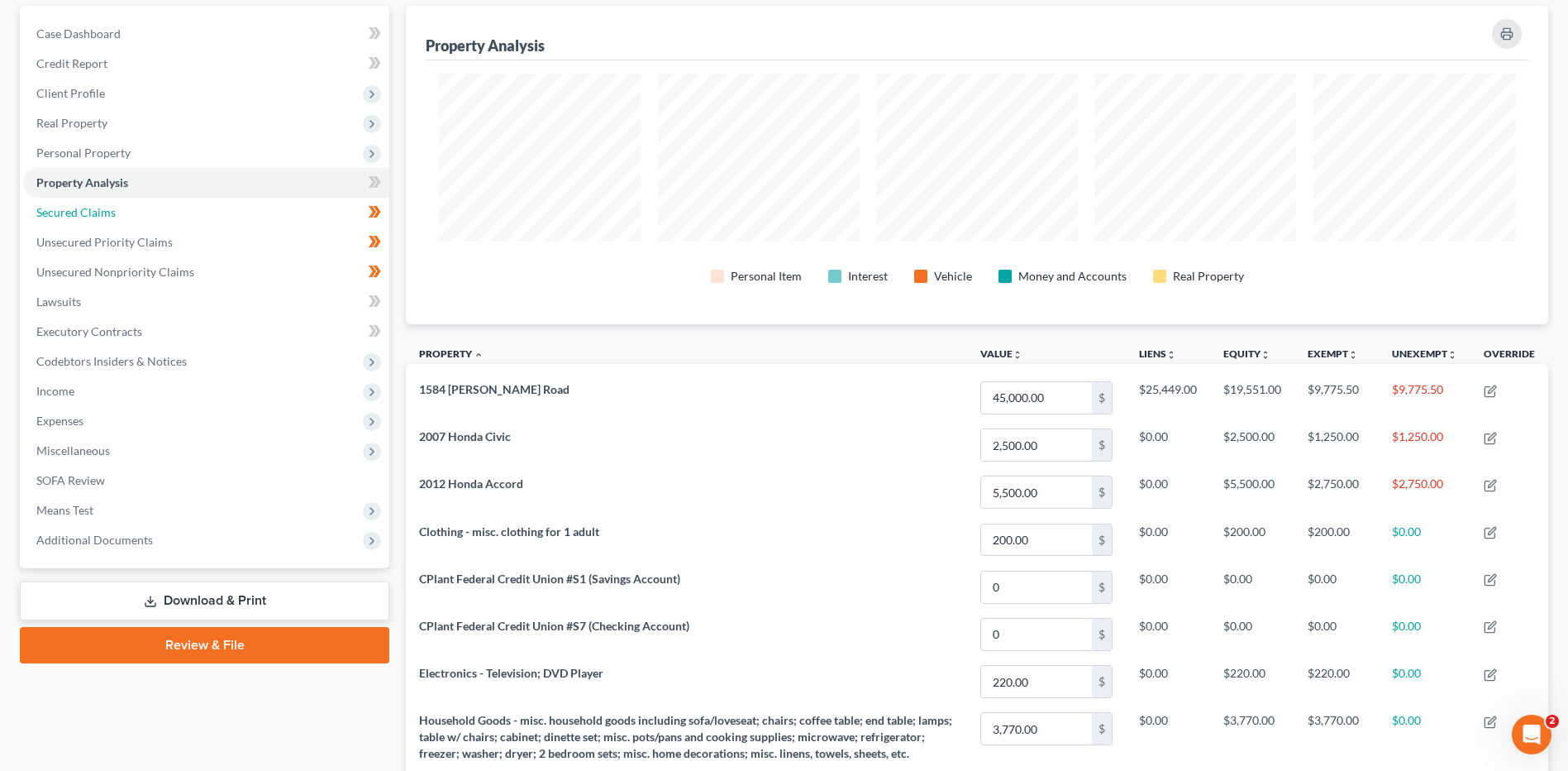
click at [97, 220] on link "Secured Claims" at bounding box center [206, 212] width 366 height 30
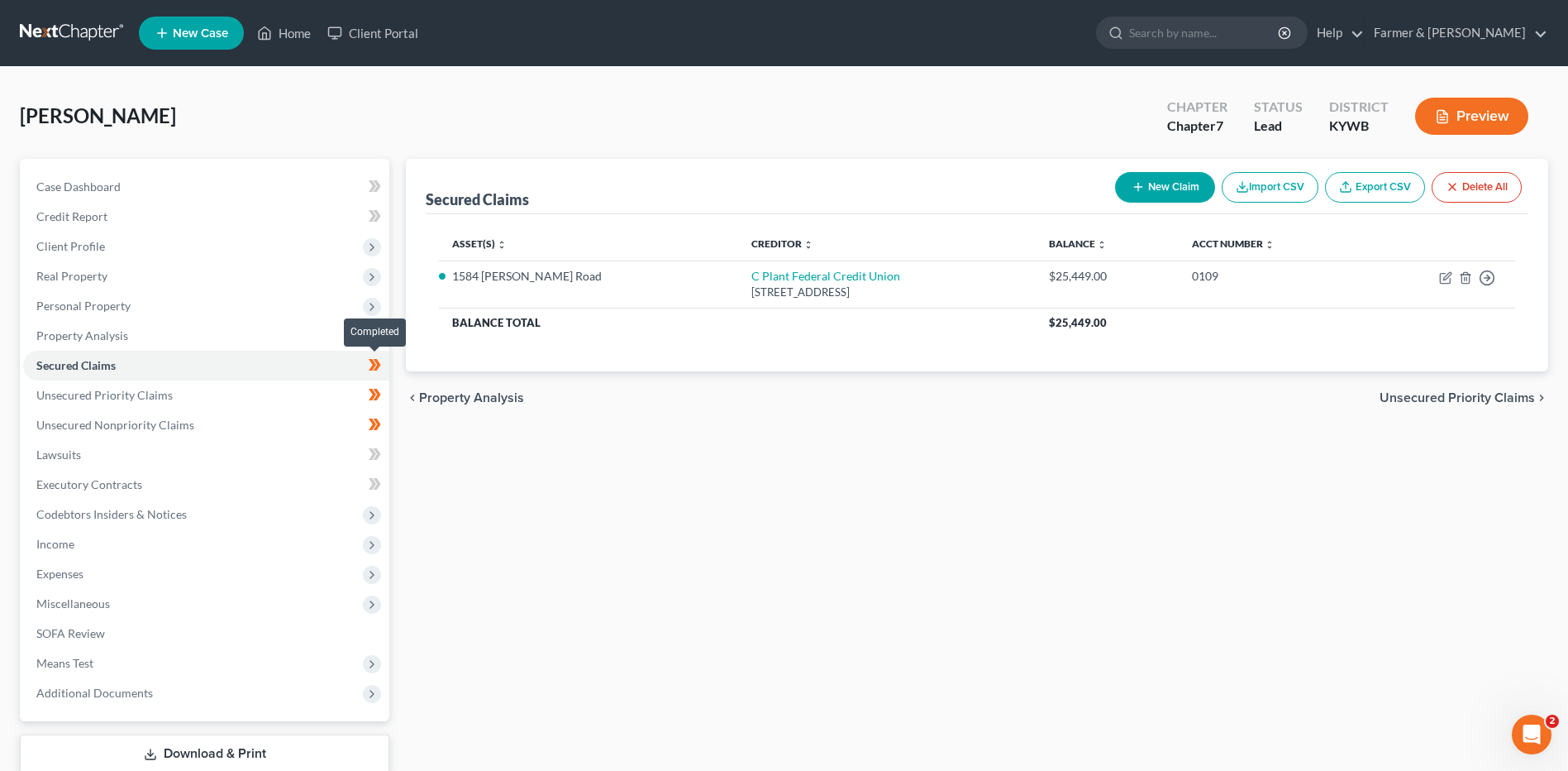
click at [380, 366] on icon at bounding box center [375, 365] width 13 height 21
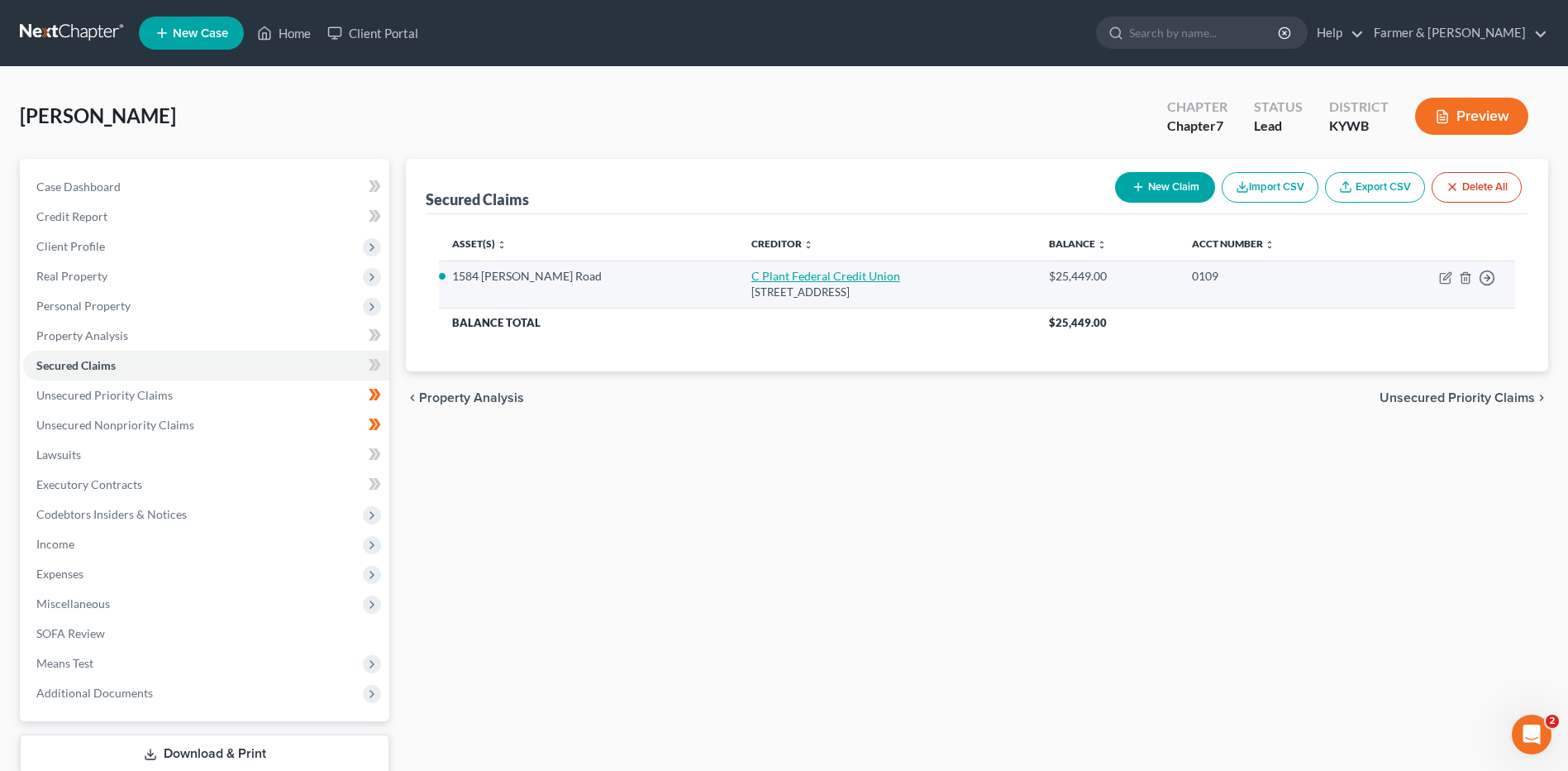
click at [752, 282] on link "C Plant Federal Credit Union" at bounding box center [825, 275] width 149 height 14
select select "18"
select select "2"
select select "0"
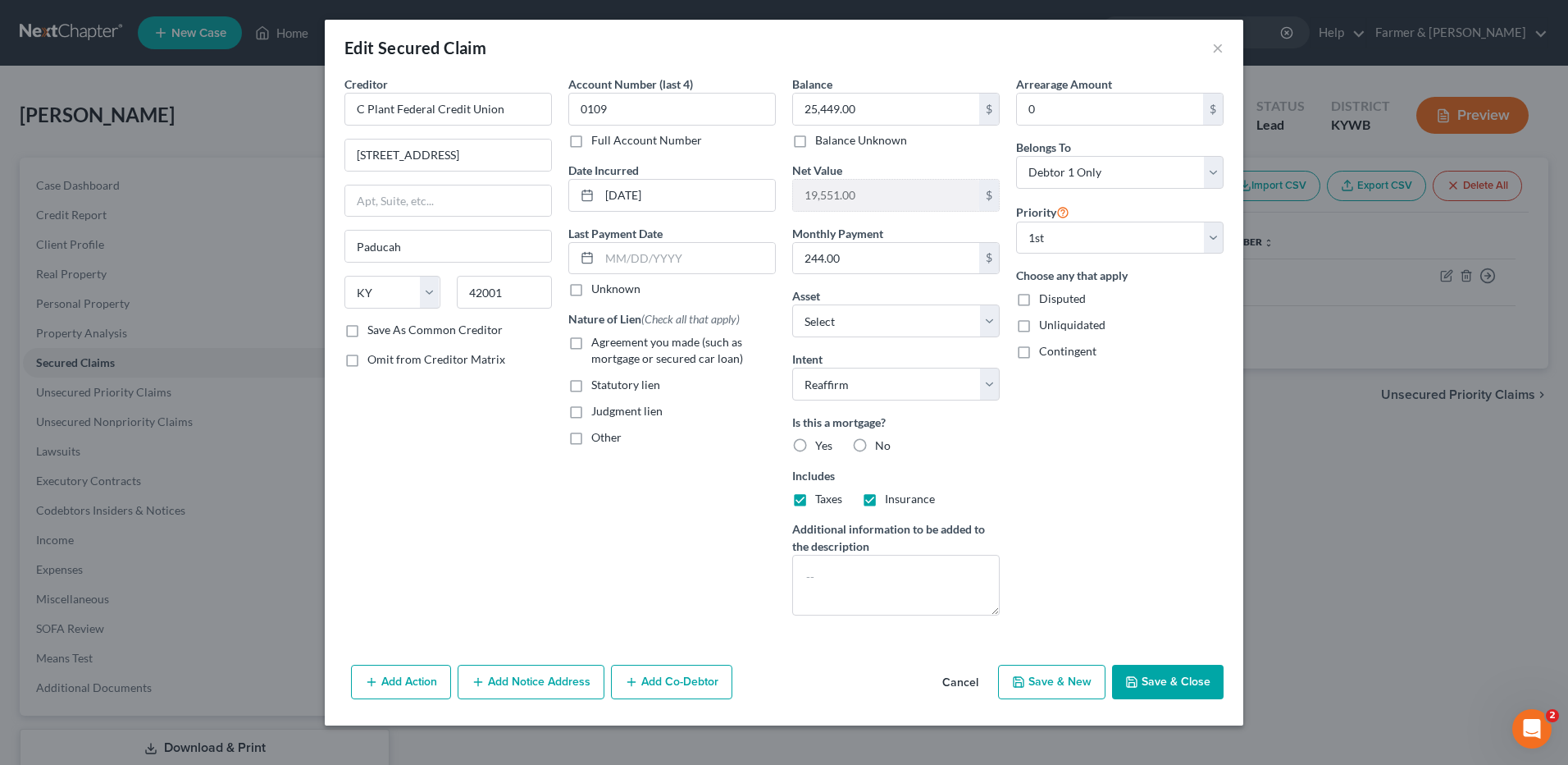
click at [1138, 681] on icon "button" at bounding box center [1131, 682] width 14 height 14
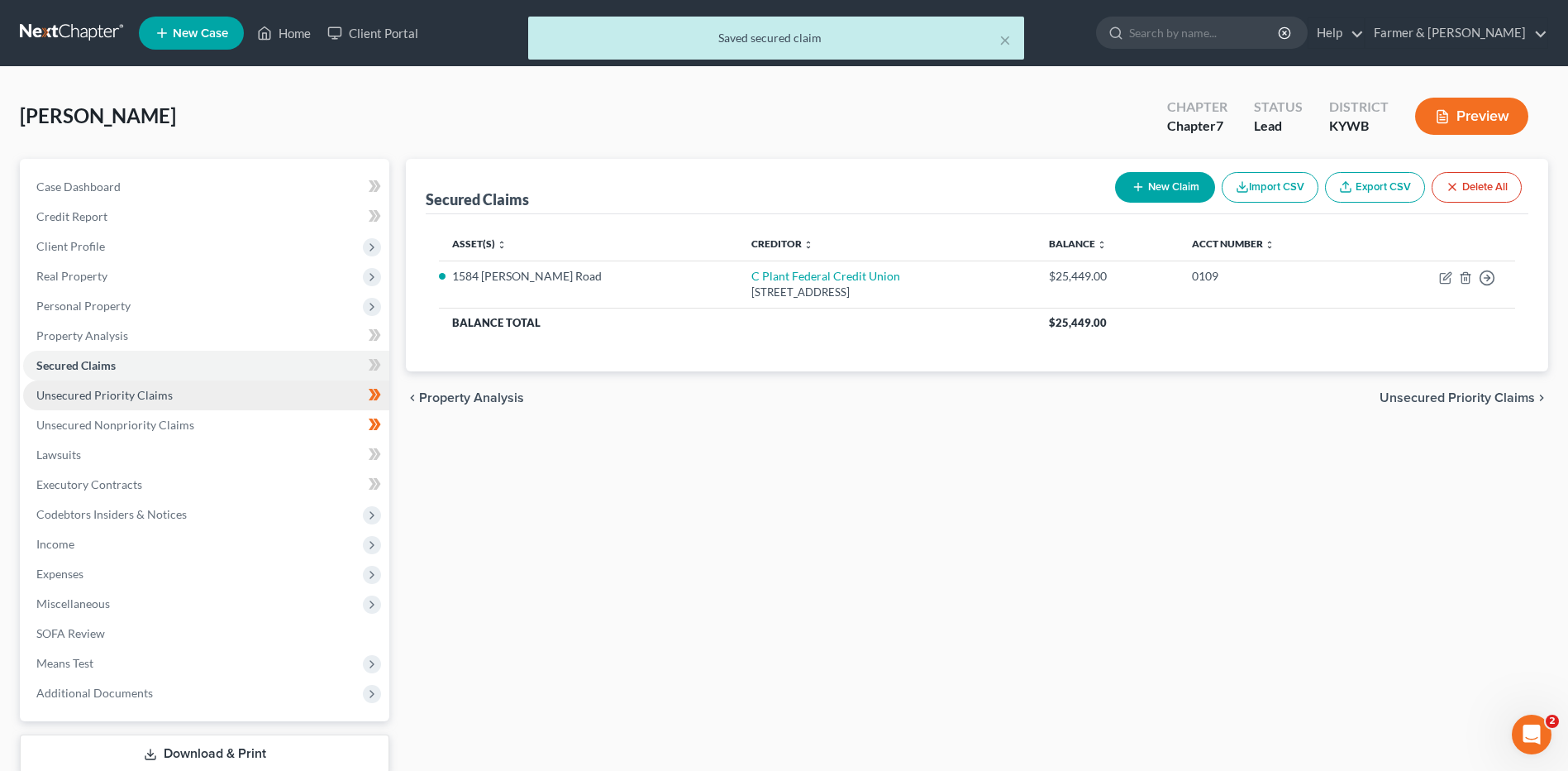
click at [187, 392] on link "Unsecured Priority Claims" at bounding box center [206, 395] width 366 height 30
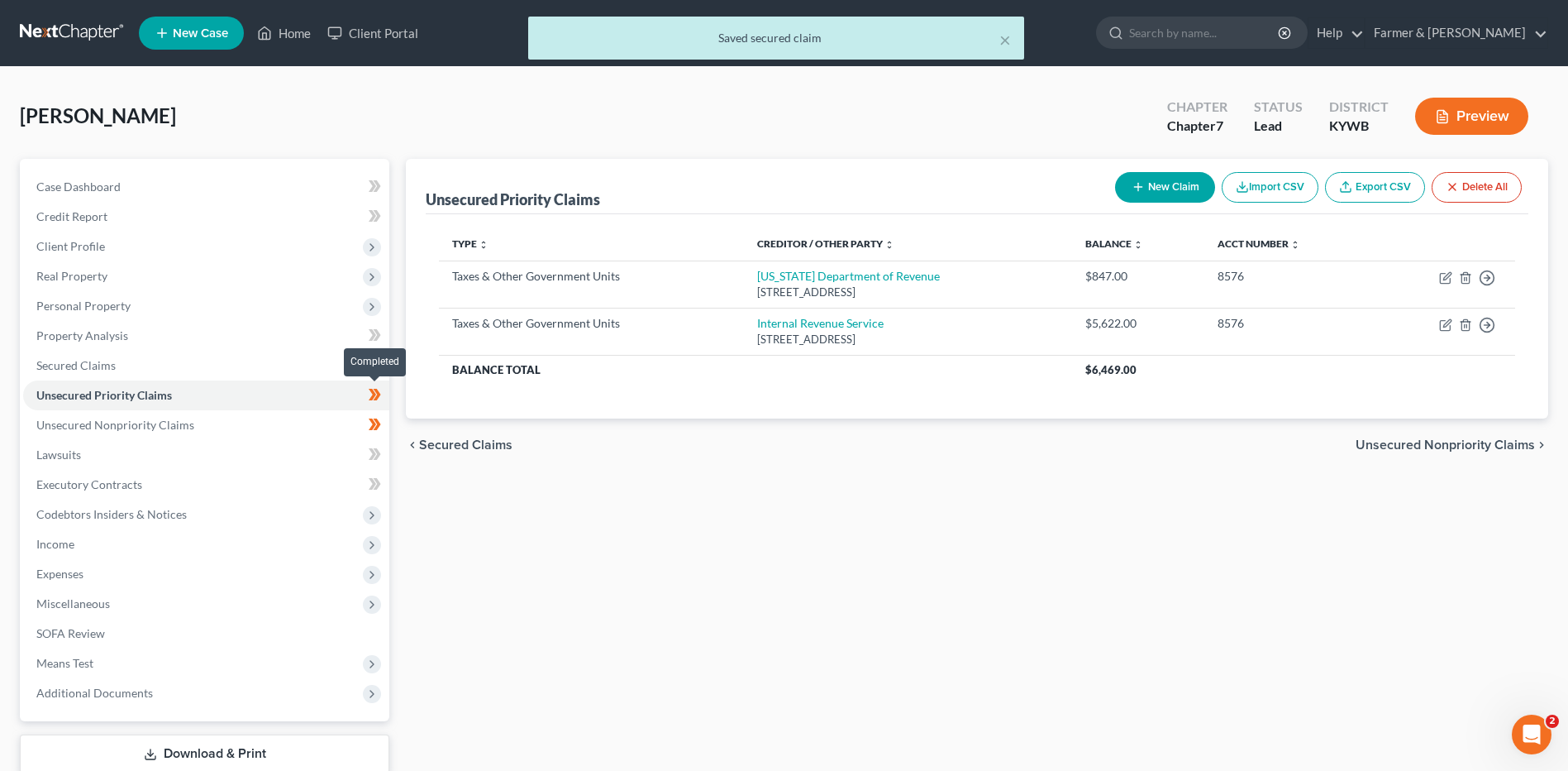
click at [383, 398] on span at bounding box center [375, 396] width 29 height 25
click at [293, 418] on link "Unsecured Nonpriority Claims" at bounding box center [206, 425] width 366 height 30
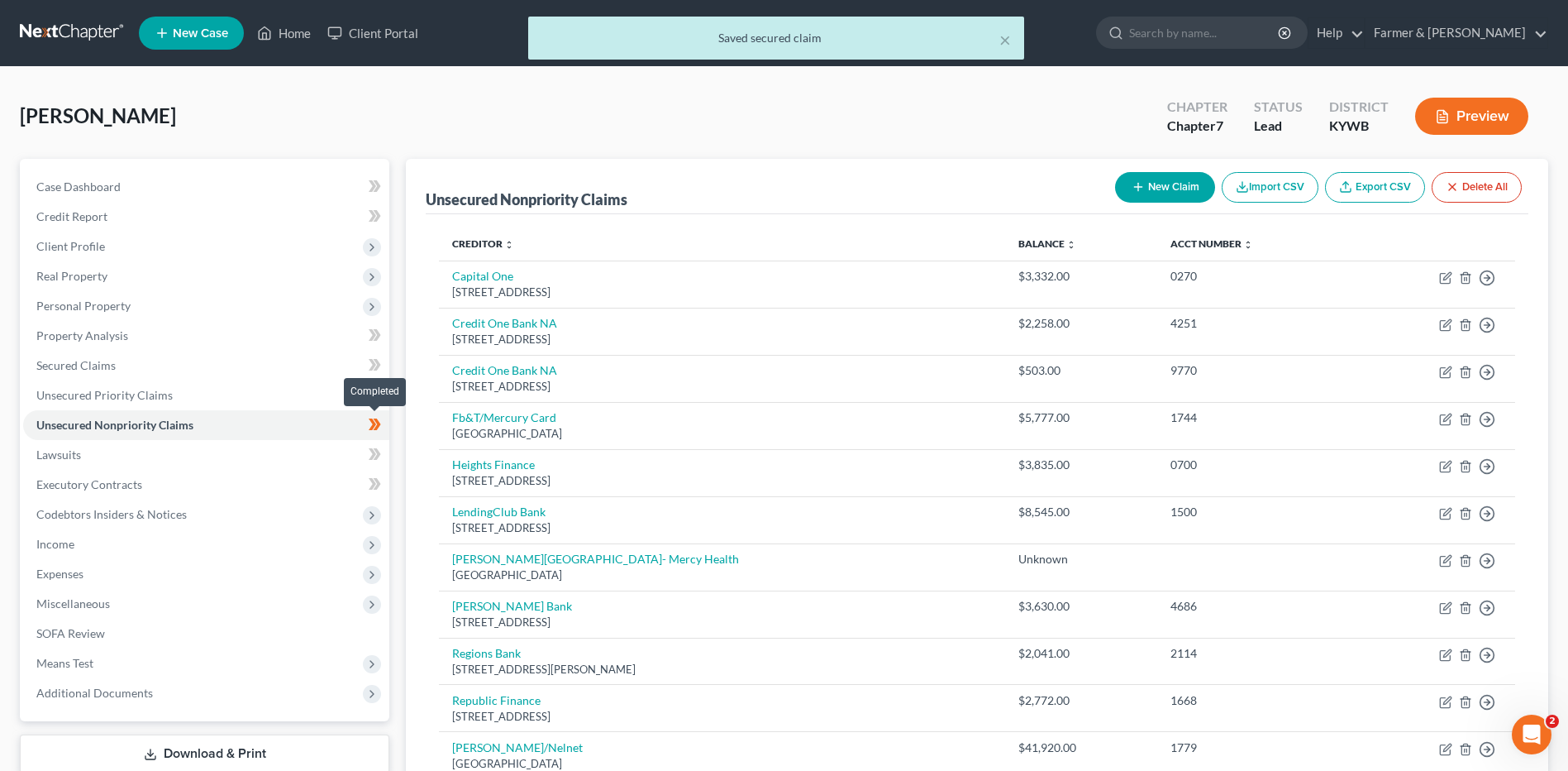
click at [386, 427] on span at bounding box center [375, 427] width 29 height 25
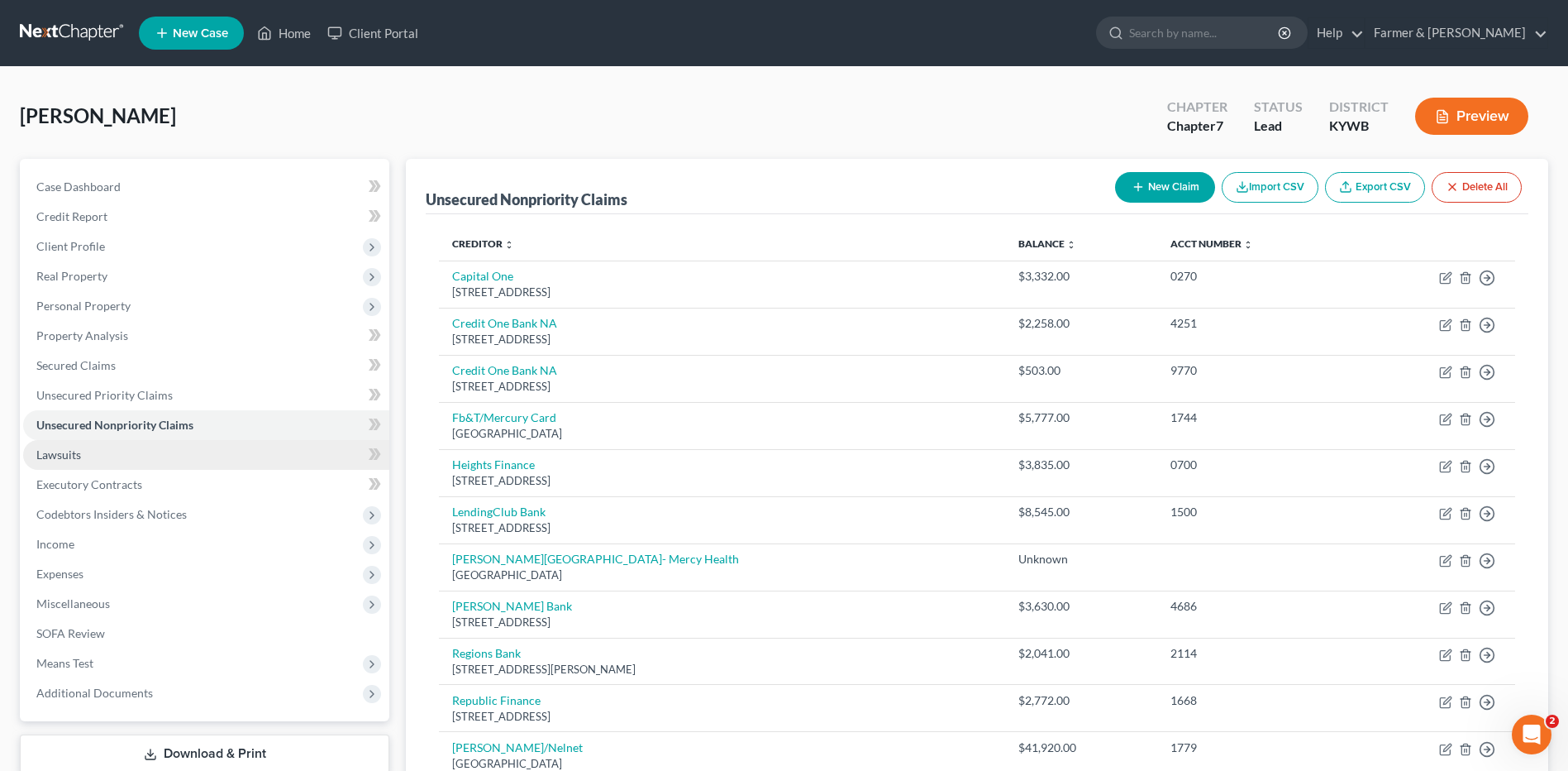
click at [57, 451] on span "Lawsuits" at bounding box center [58, 454] width 45 height 14
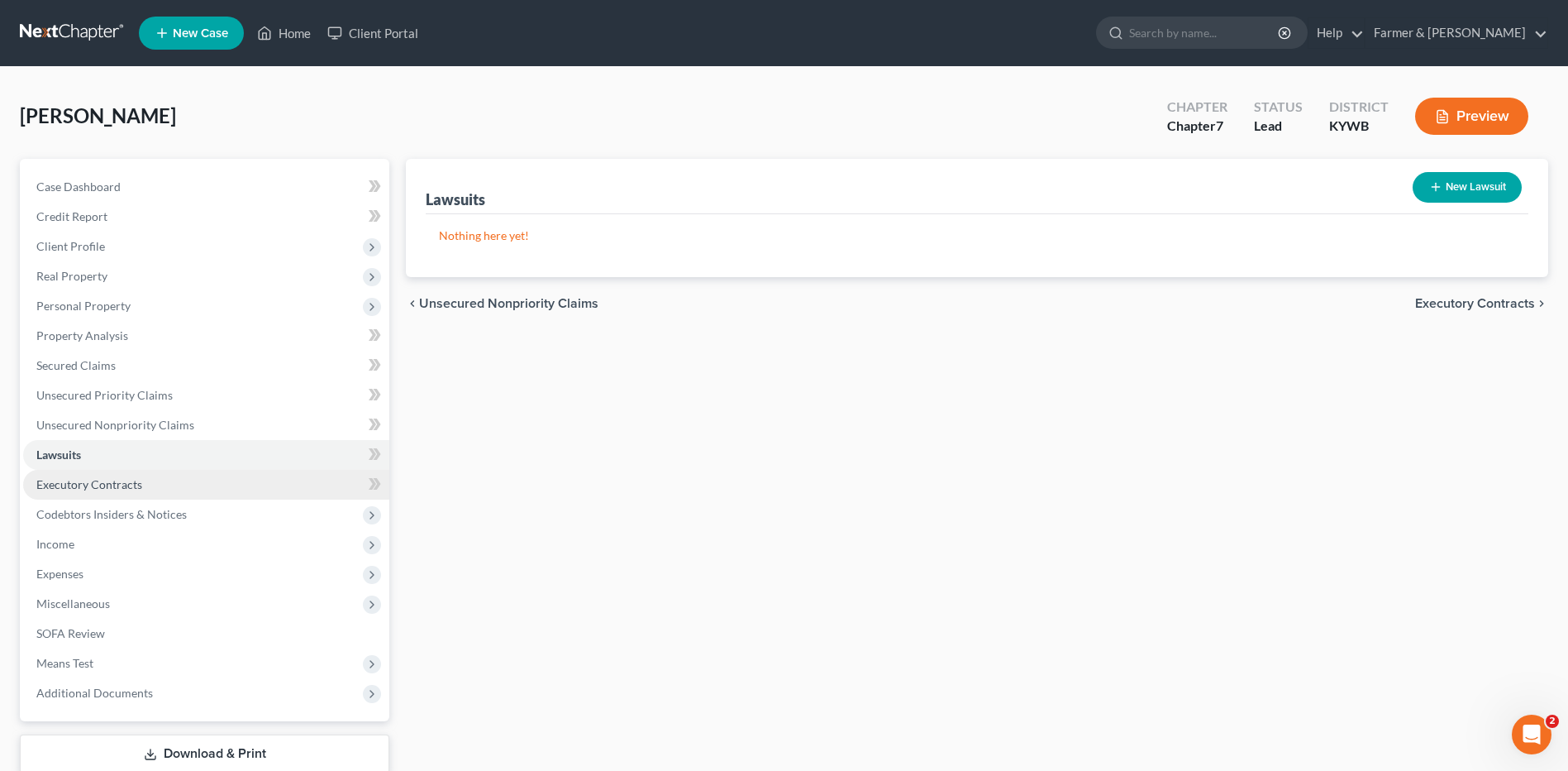
click at [111, 479] on span "Executory Contracts" at bounding box center [89, 484] width 106 height 14
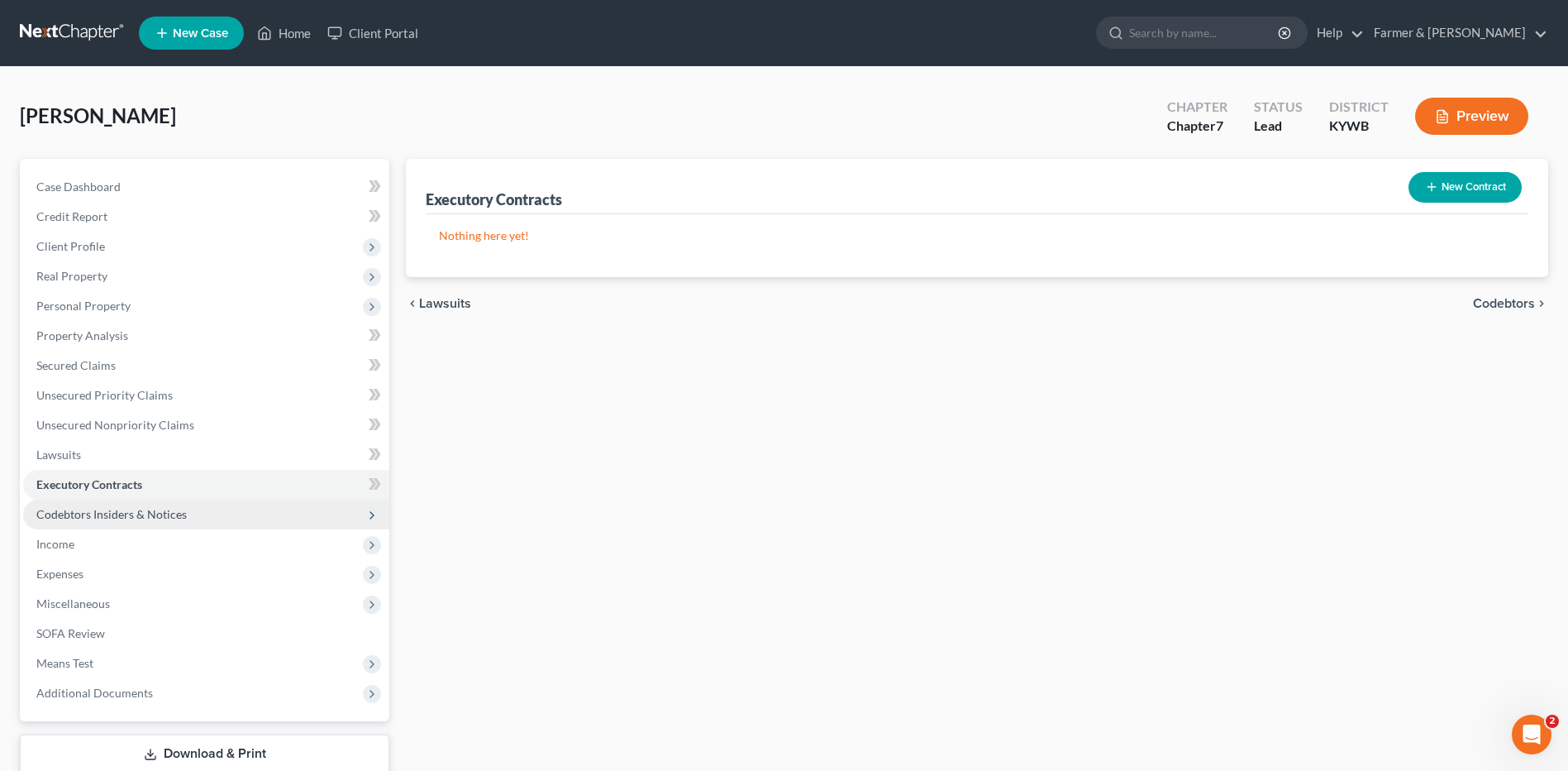
click at [121, 513] on span "Codebtors Insiders & Notices" at bounding box center [111, 513] width 150 height 14
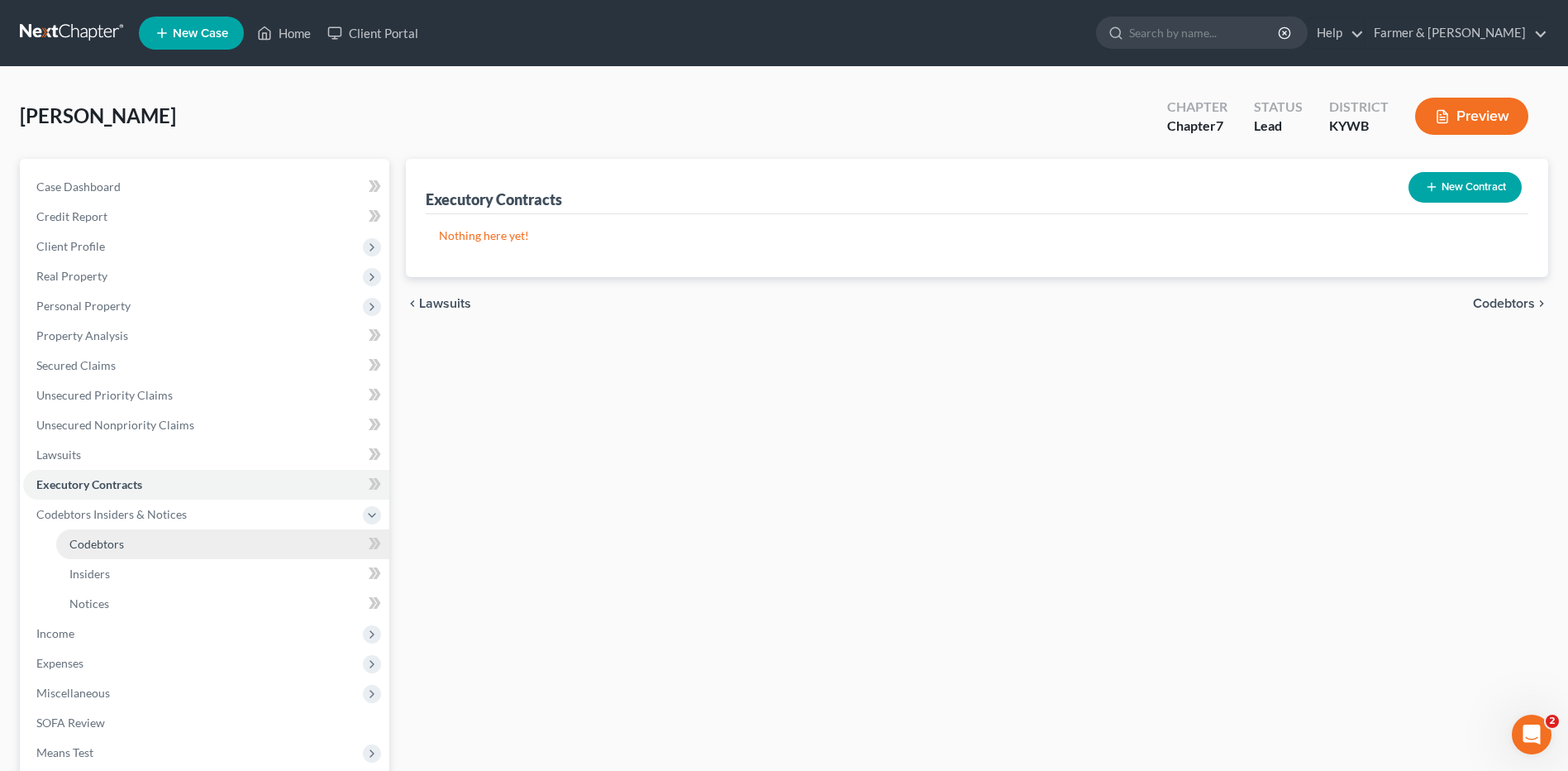
click at [117, 538] on span "Codebtors" at bounding box center [97, 543] width 55 height 14
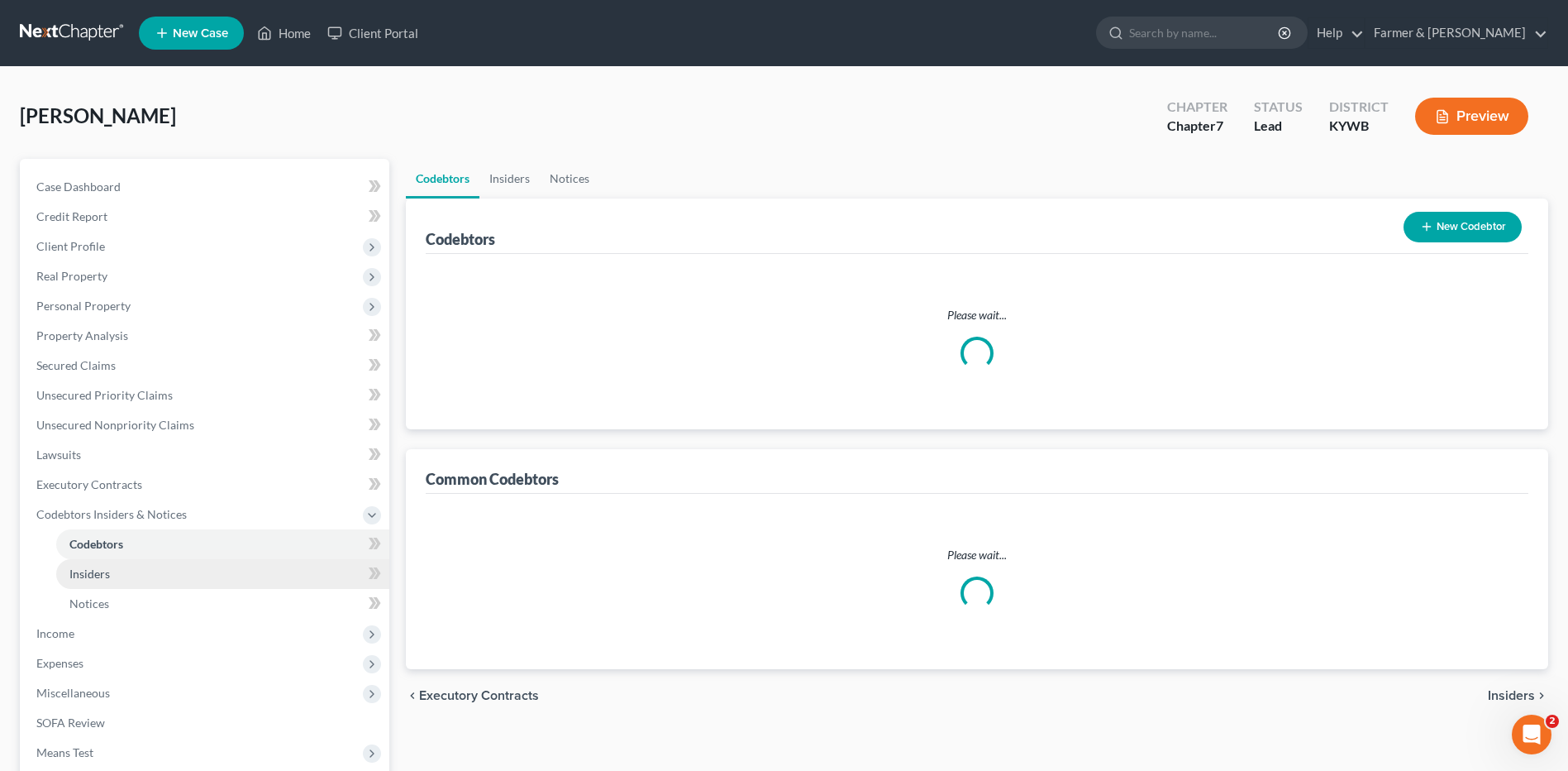
click at [109, 571] on span "Insiders" at bounding box center [89, 573] width 40 height 14
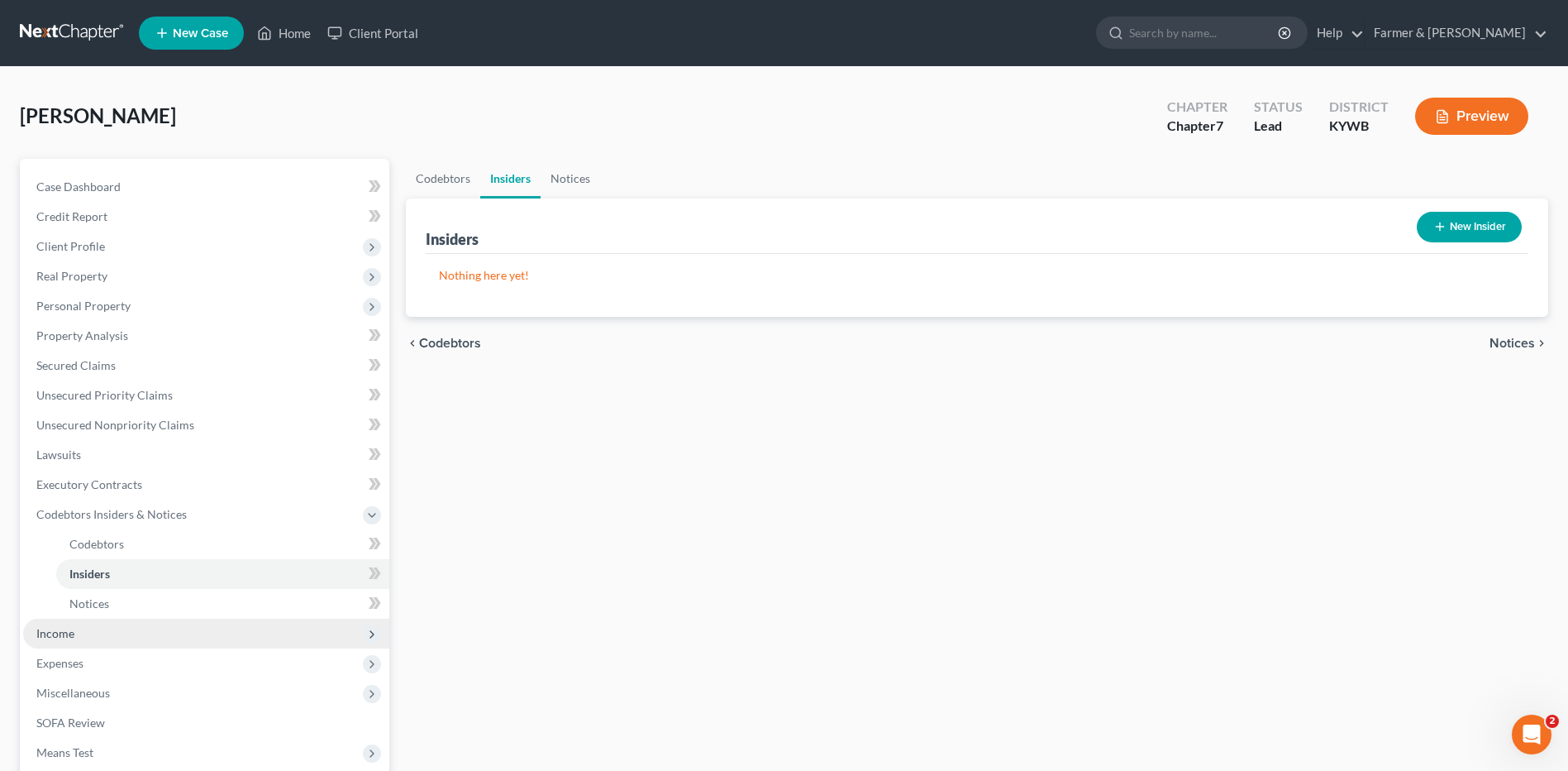
click at [88, 629] on span "Income" at bounding box center [206, 633] width 366 height 30
click at [132, 579] on span "Employment Income" at bounding box center [122, 573] width 106 height 14
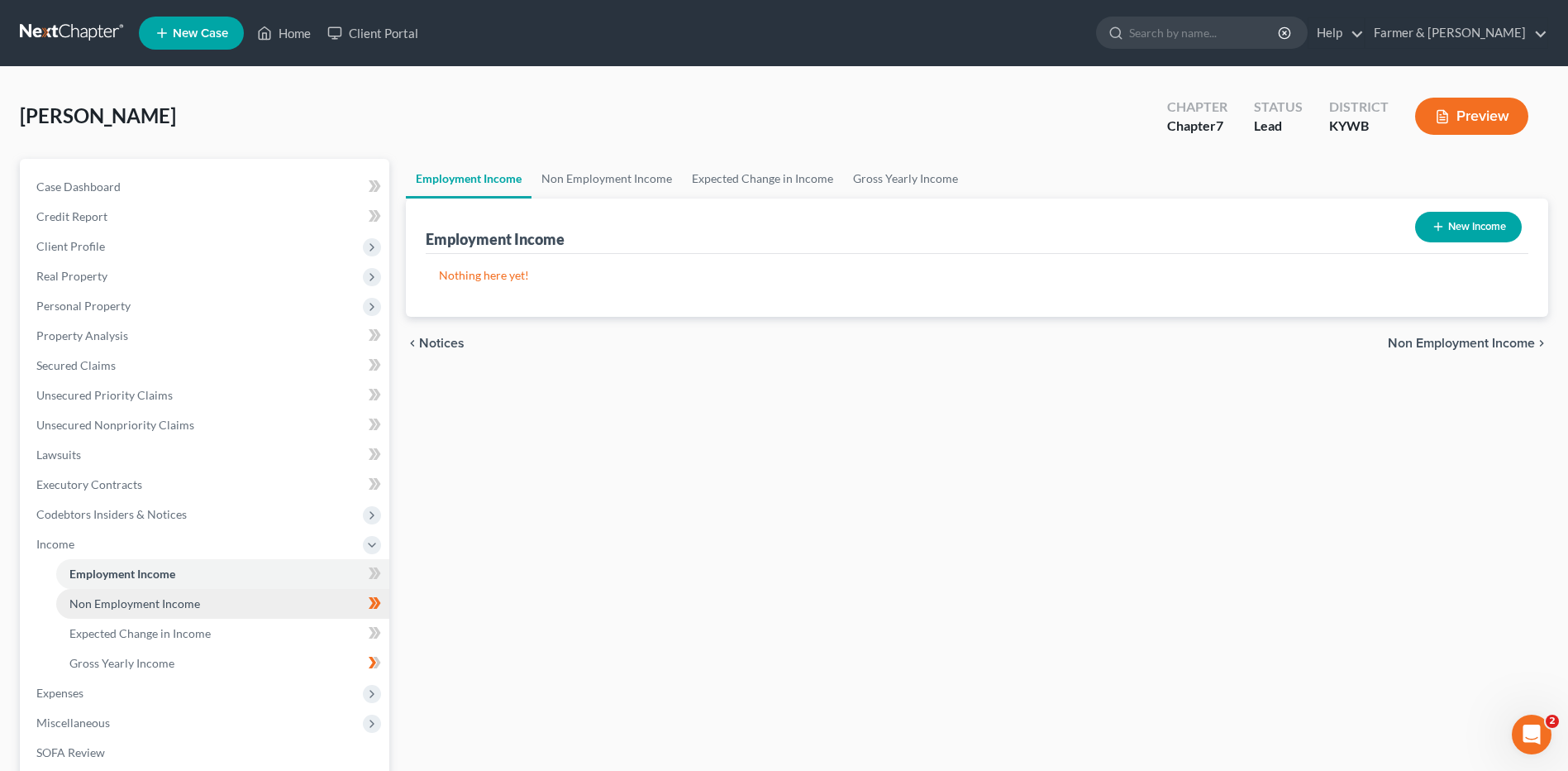
click at [158, 601] on span "Non Employment Income" at bounding box center [134, 602] width 130 height 14
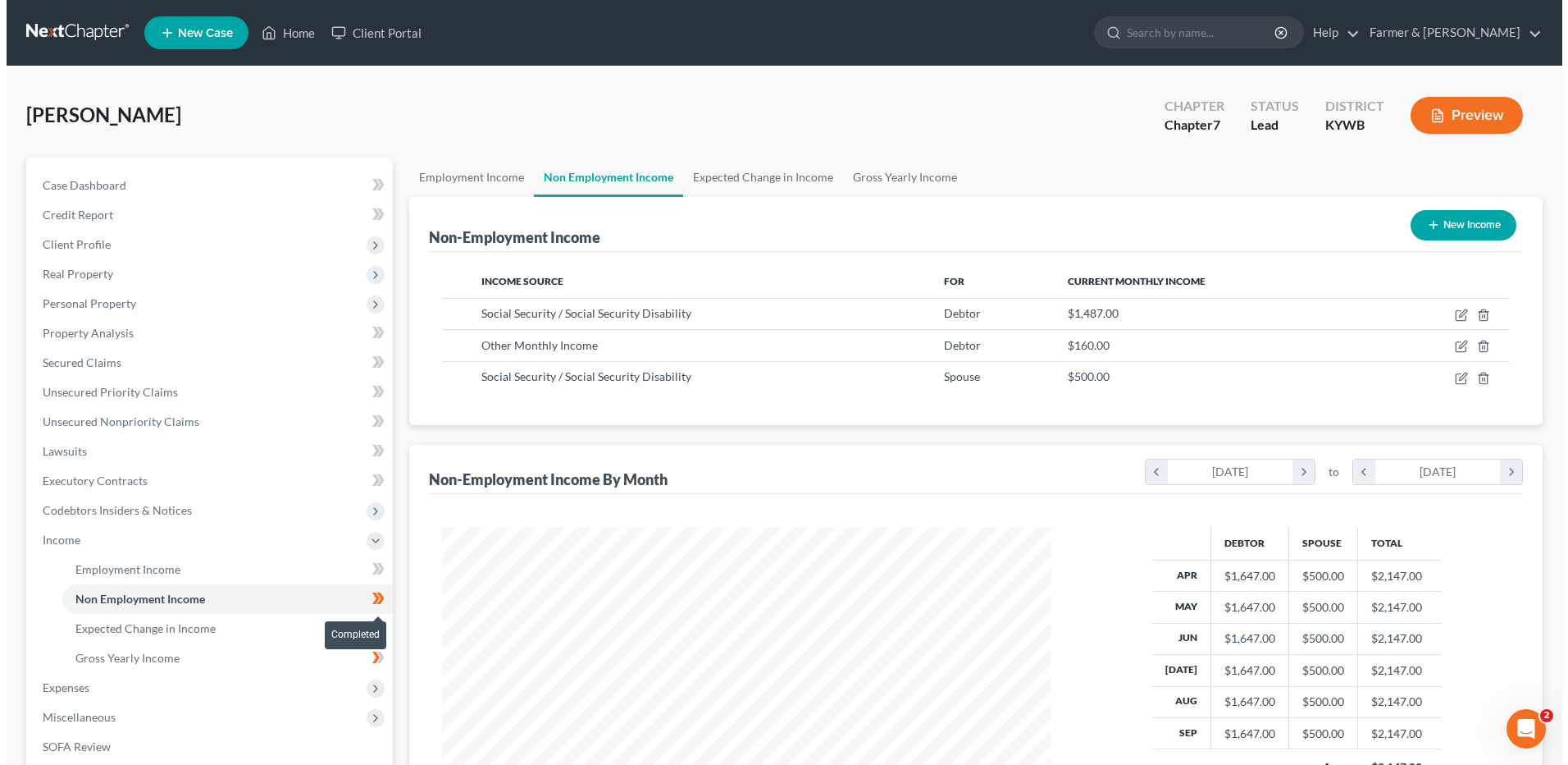
scroll to position [305, 642]
click at [386, 603] on span at bounding box center [372, 600] width 29 height 24
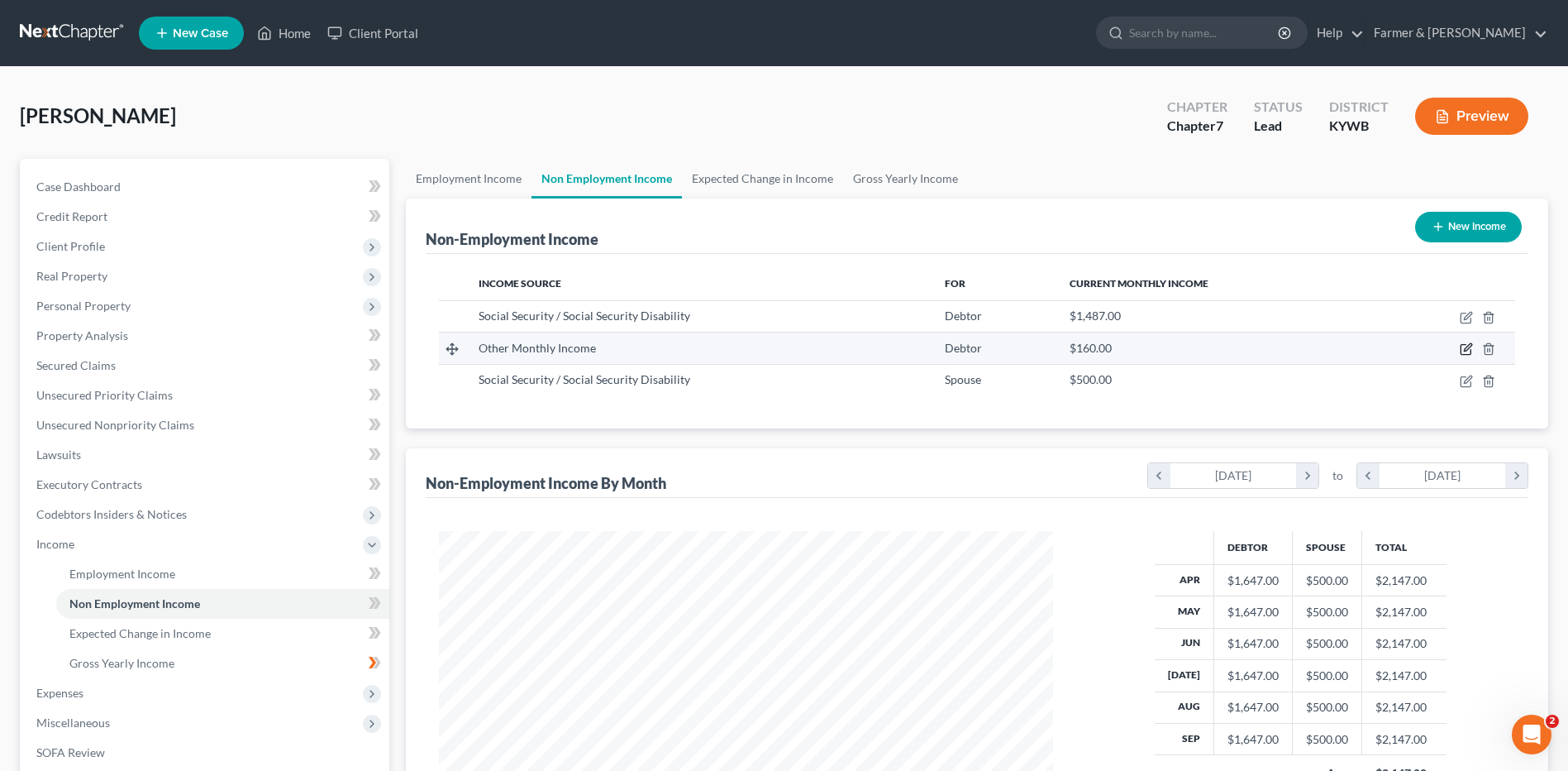
click at [1468, 351] on icon "button" at bounding box center [1468, 347] width 7 height 7
select select "13"
select select "0"
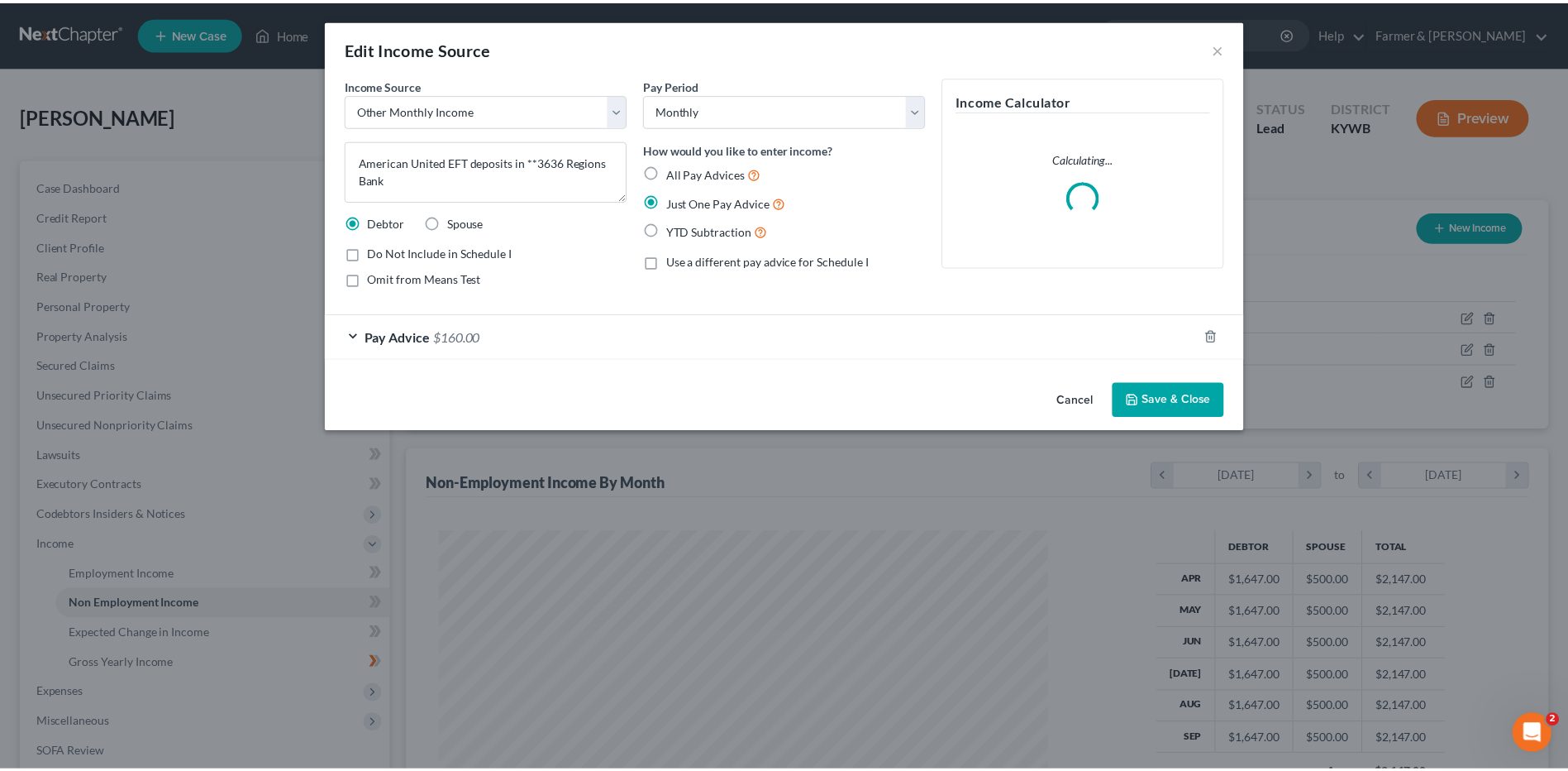
scroll to position [309, 653]
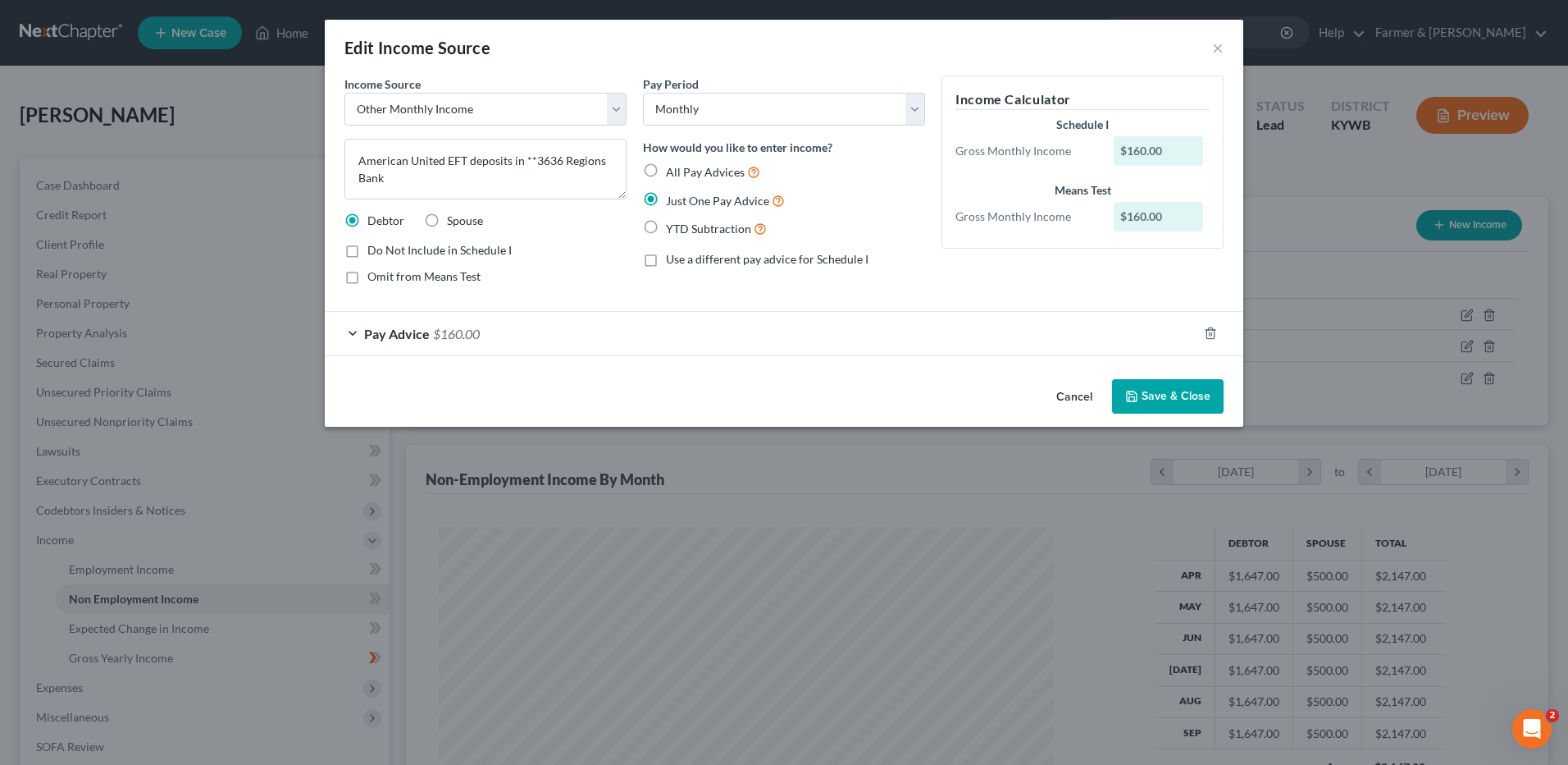
click at [1067, 392] on button "Cancel" at bounding box center [1074, 397] width 62 height 33
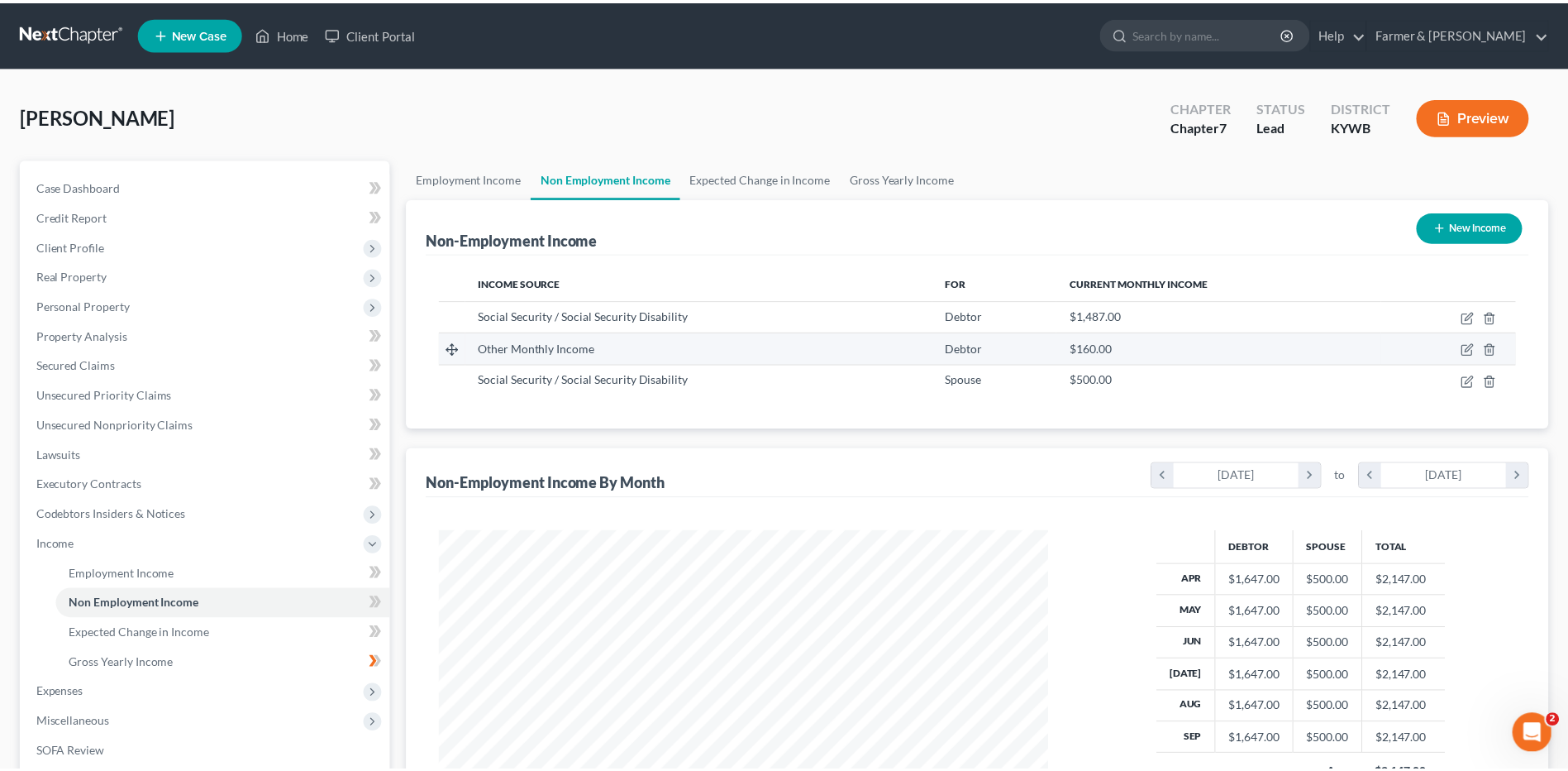
scroll to position [307, 647]
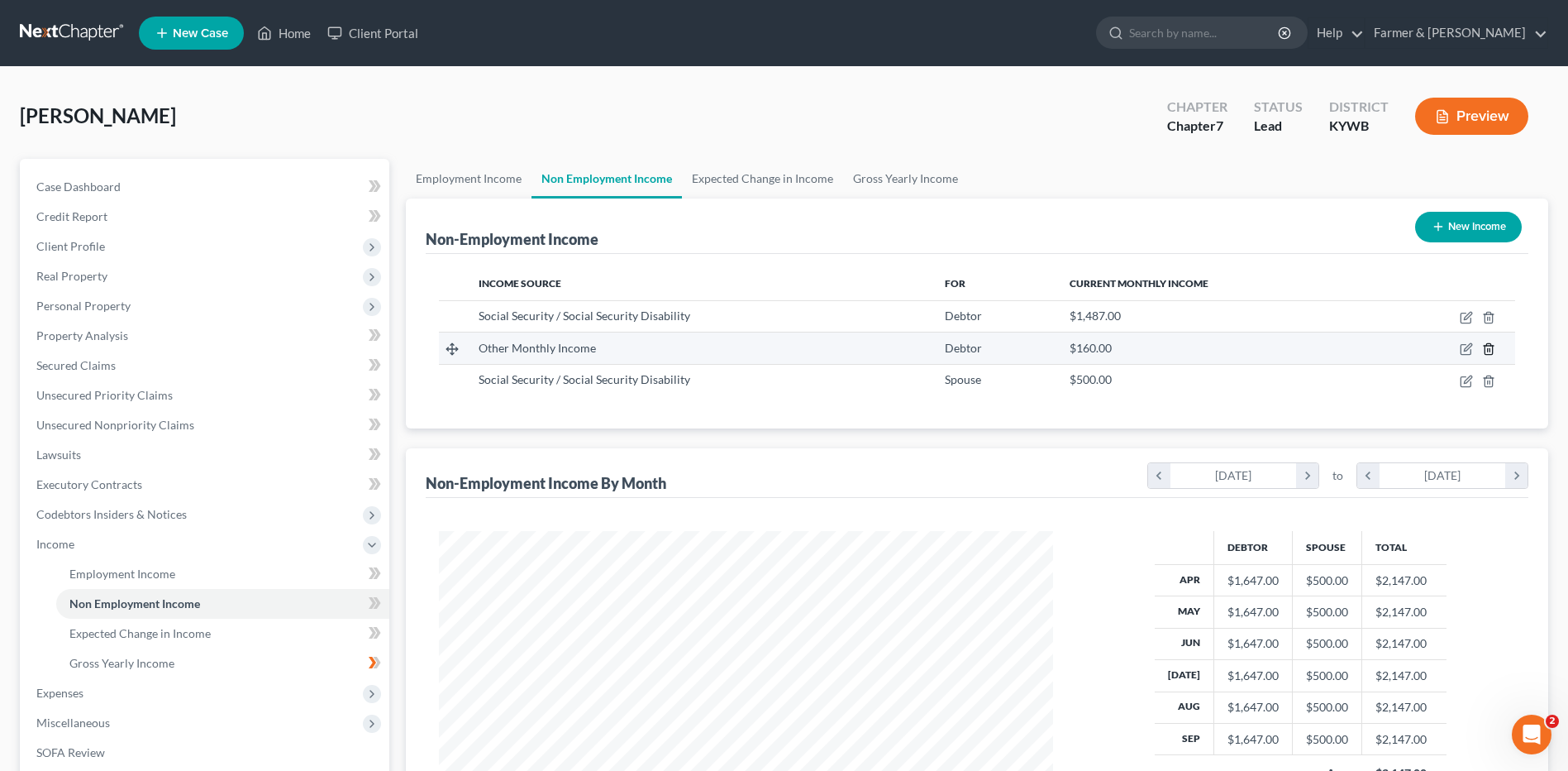
click at [1490, 350] on line "button" at bounding box center [1490, 351] width 0 height 4
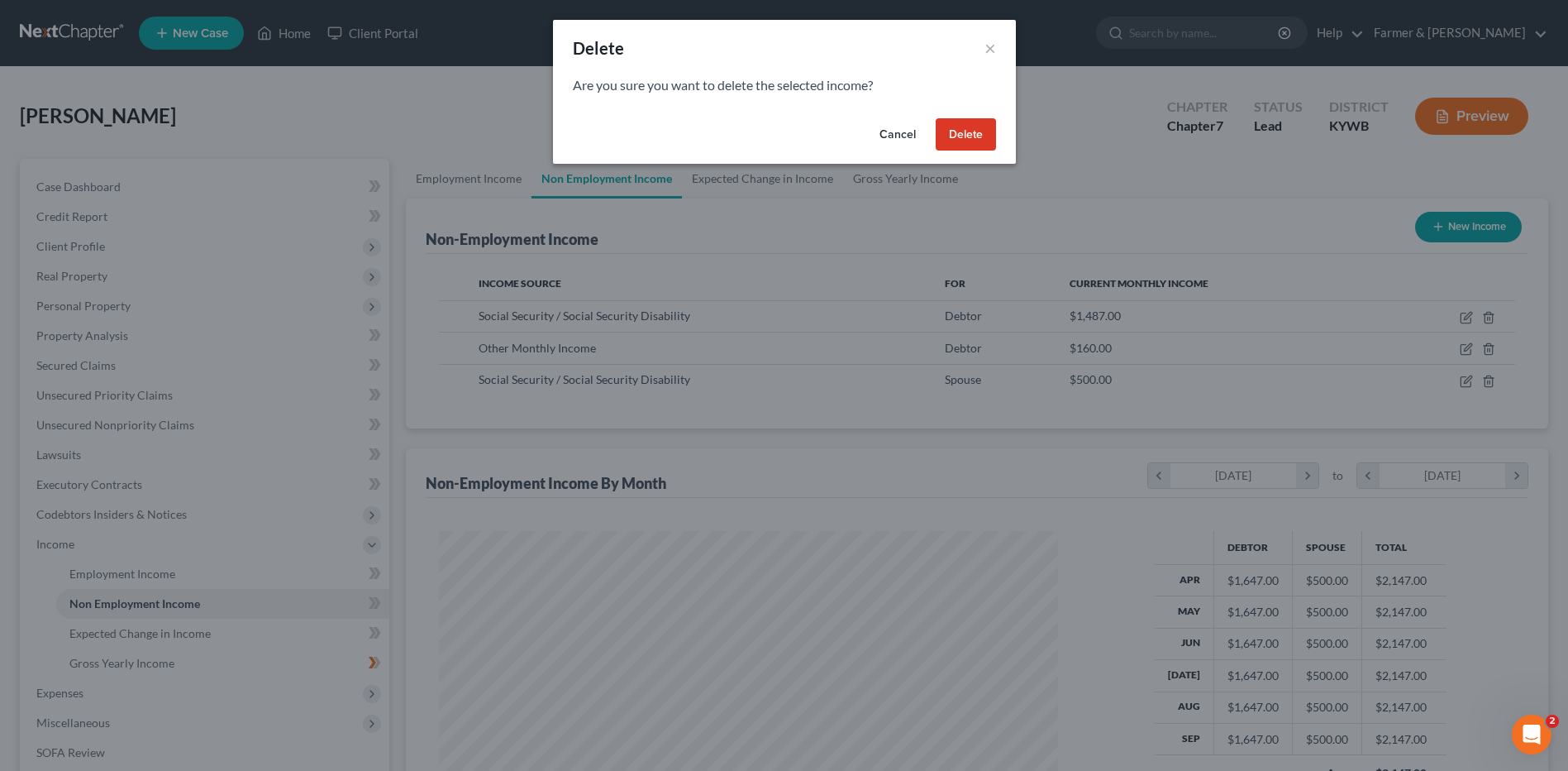
scroll to position [309, 653]
click at [895, 122] on button "Cancel" at bounding box center [903, 135] width 63 height 33
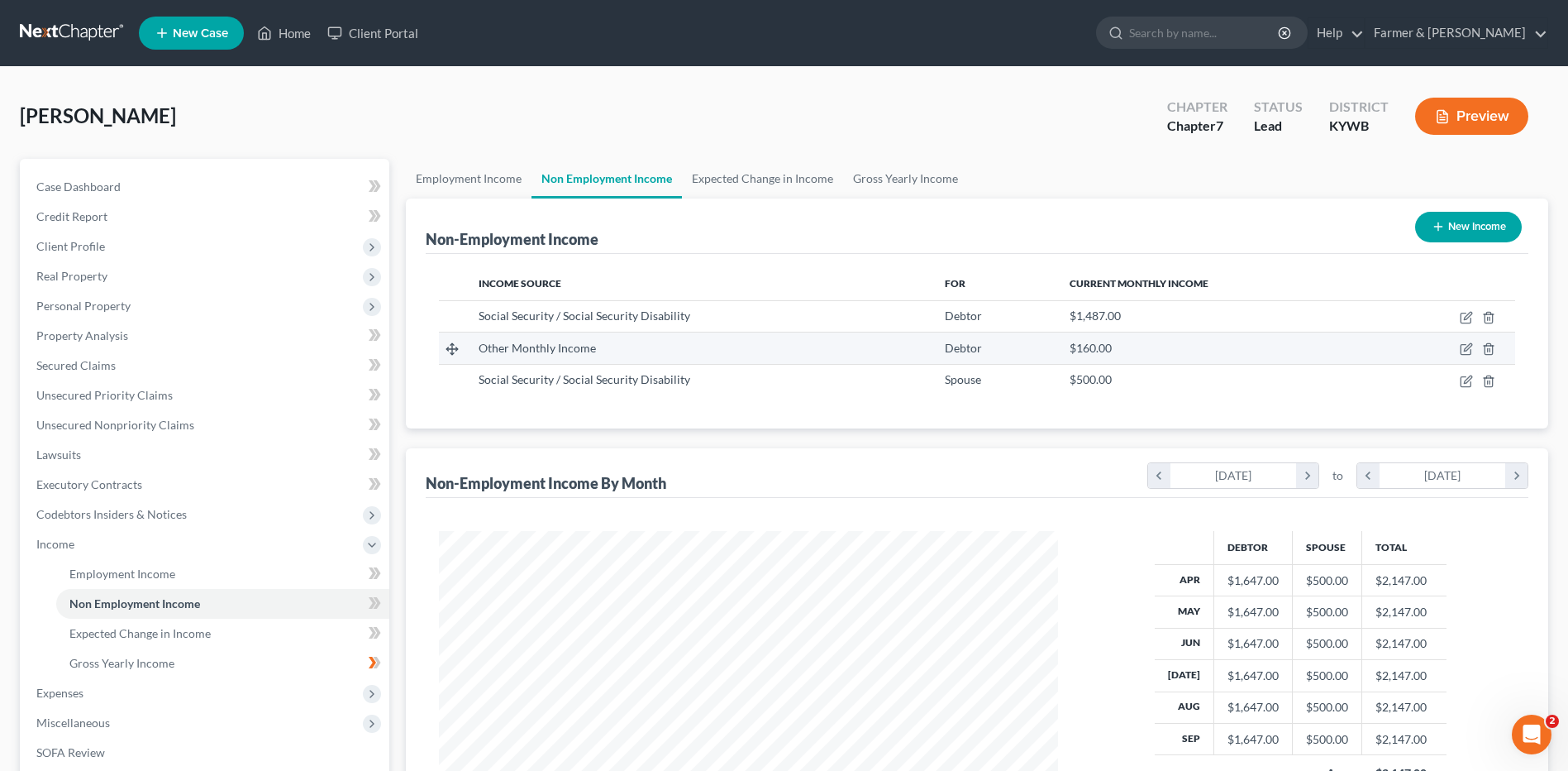
scroll to position [307, 647]
click at [1461, 354] on icon "button" at bounding box center [1465, 349] width 10 height 10
select select "13"
select select "0"
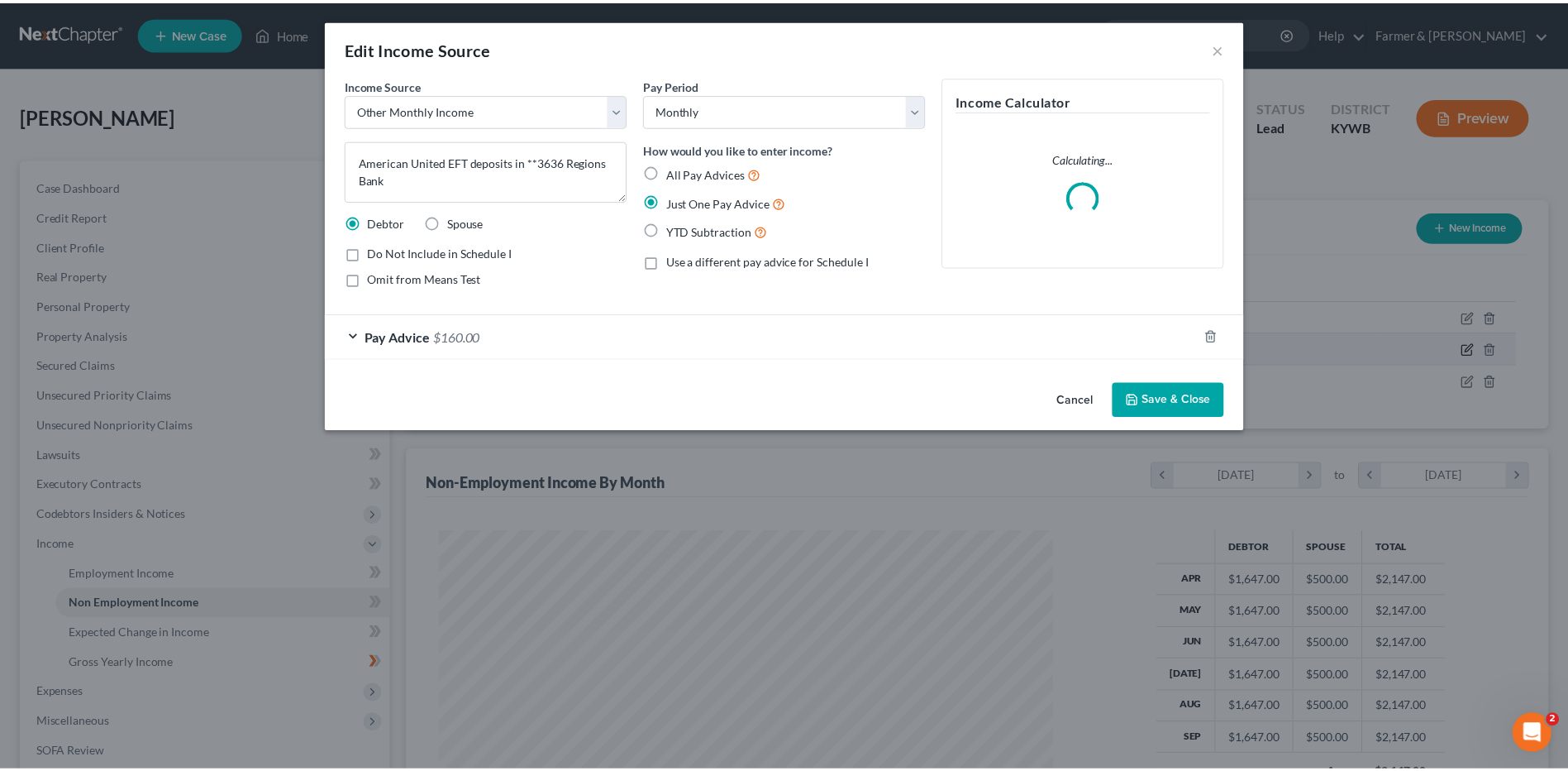
scroll to position [309, 653]
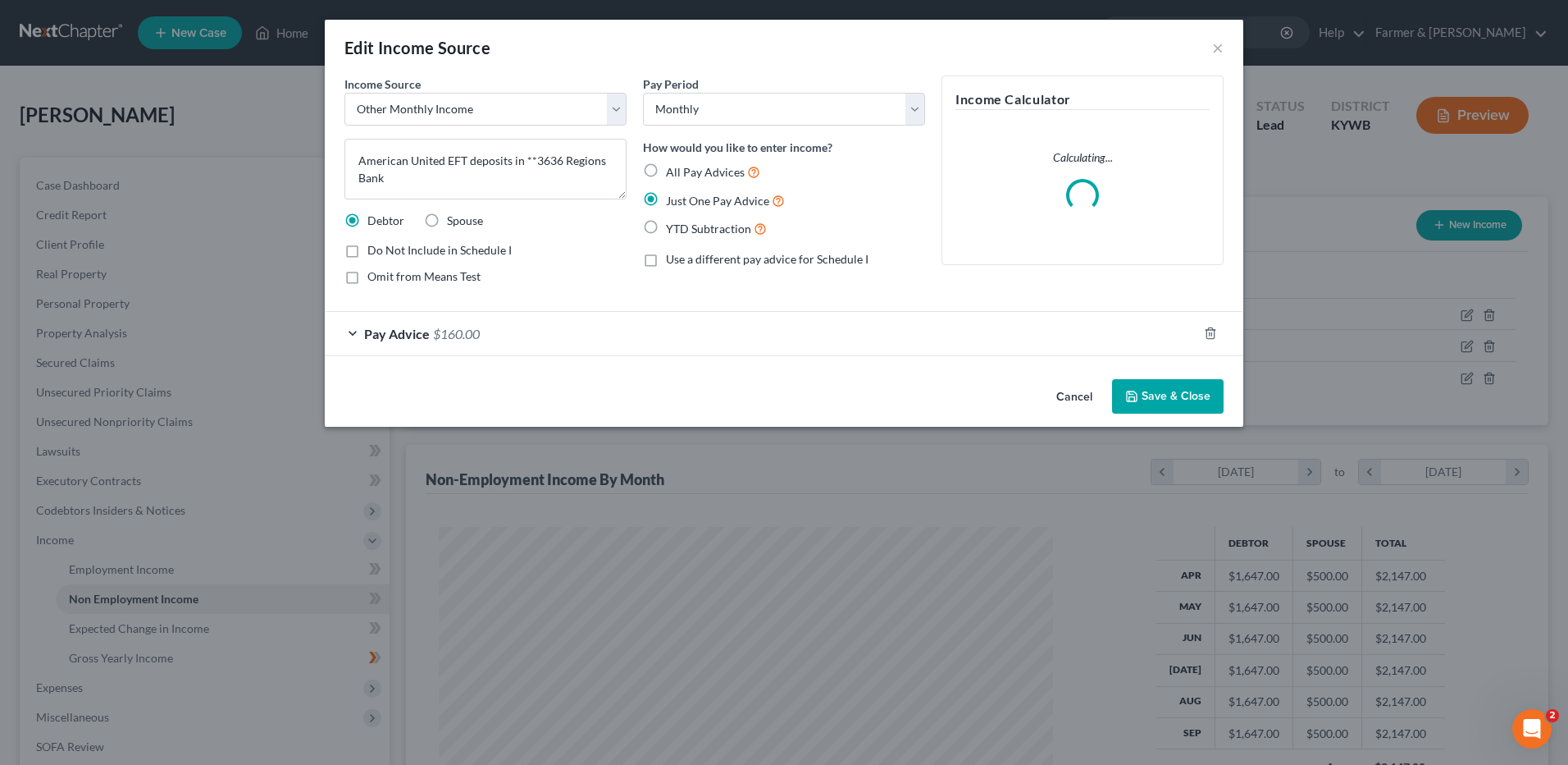
click at [1066, 394] on button "Cancel" at bounding box center [1074, 397] width 62 height 33
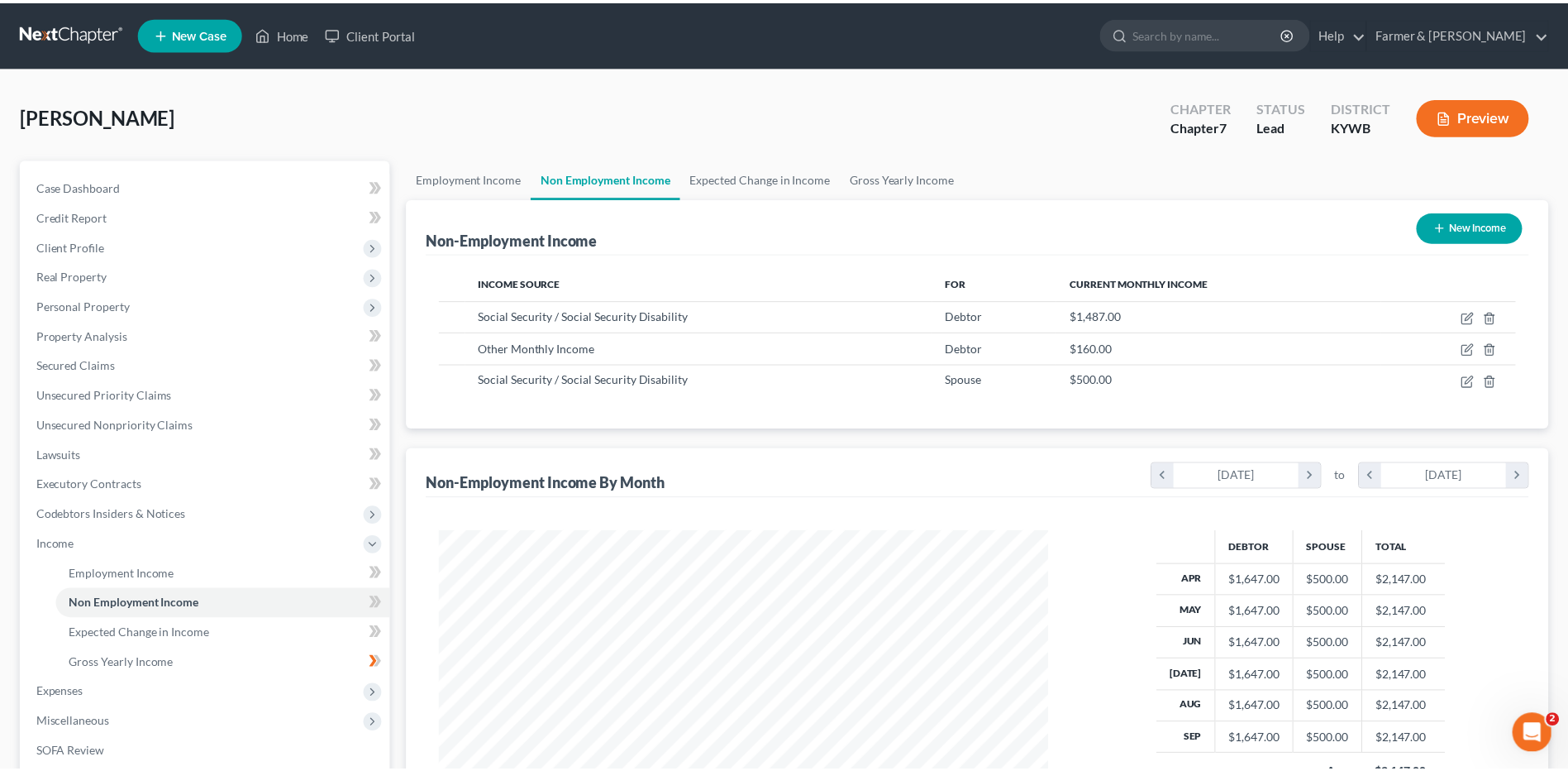
scroll to position [307, 647]
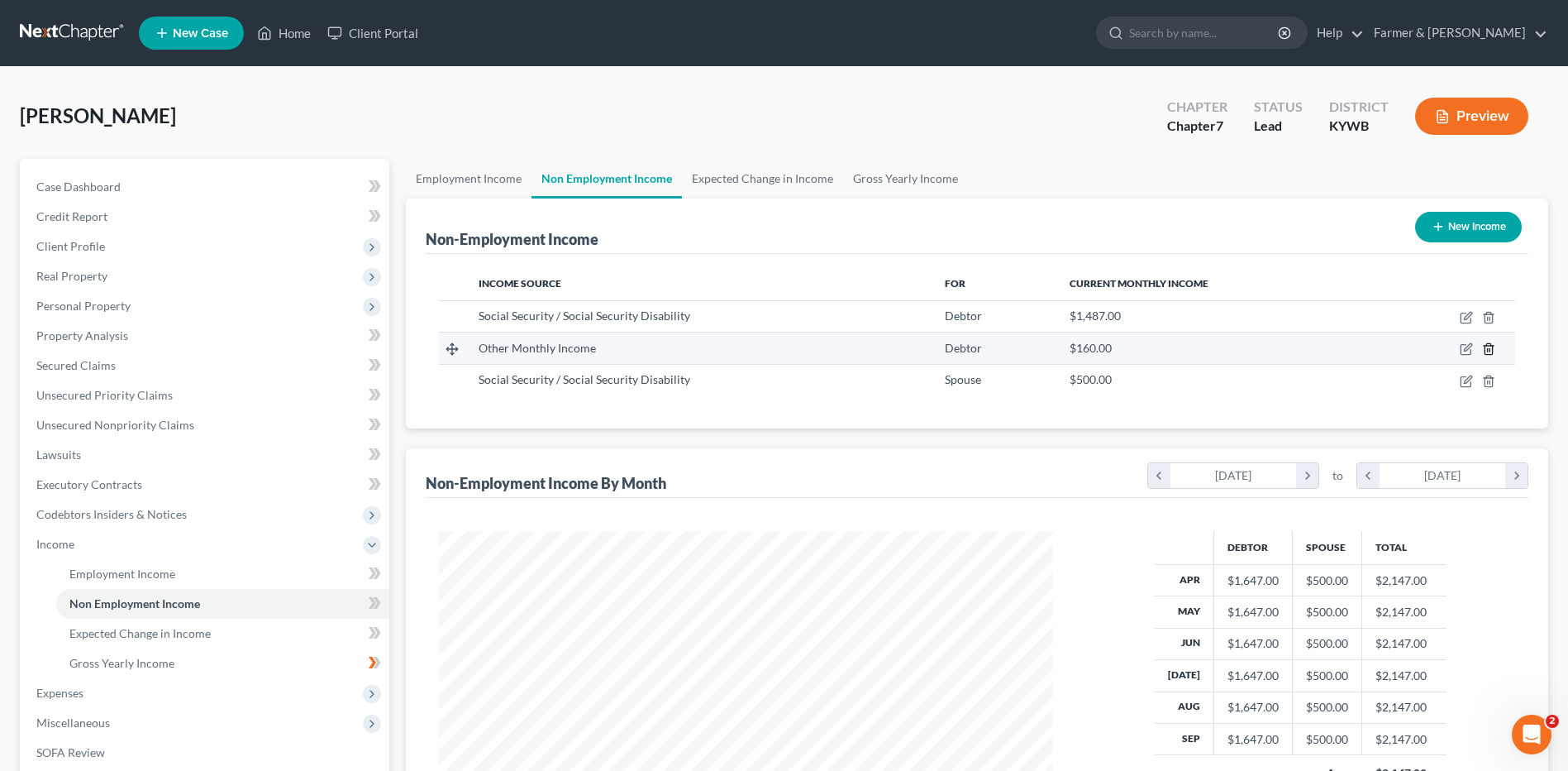
click at [1492, 349] on icon "button" at bounding box center [1489, 349] width 7 height 11
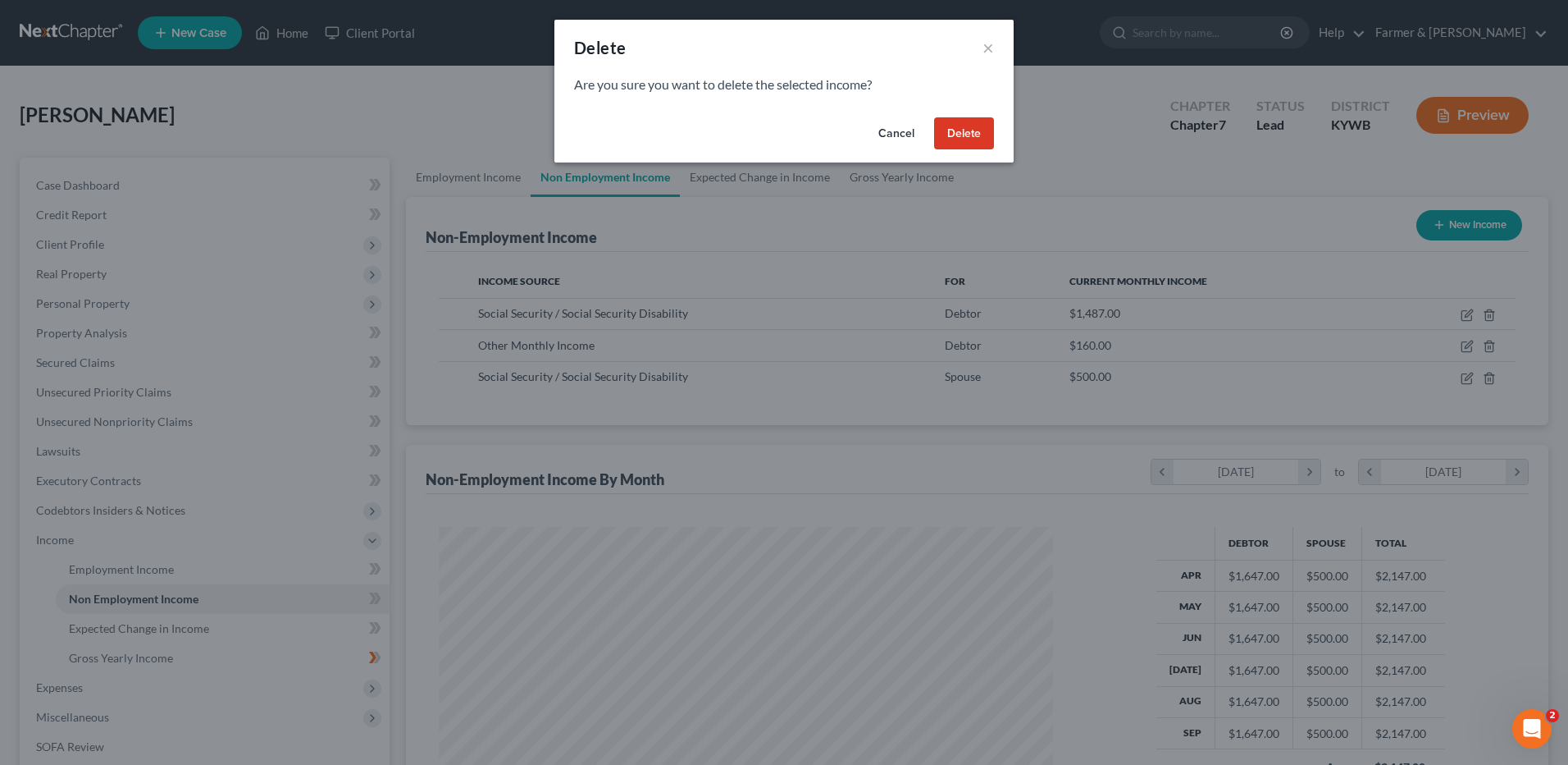
click at [933, 129] on div "Cancel Delete" at bounding box center [784, 137] width 459 height 52
click at [976, 132] on button "Delete" at bounding box center [964, 134] width 60 height 33
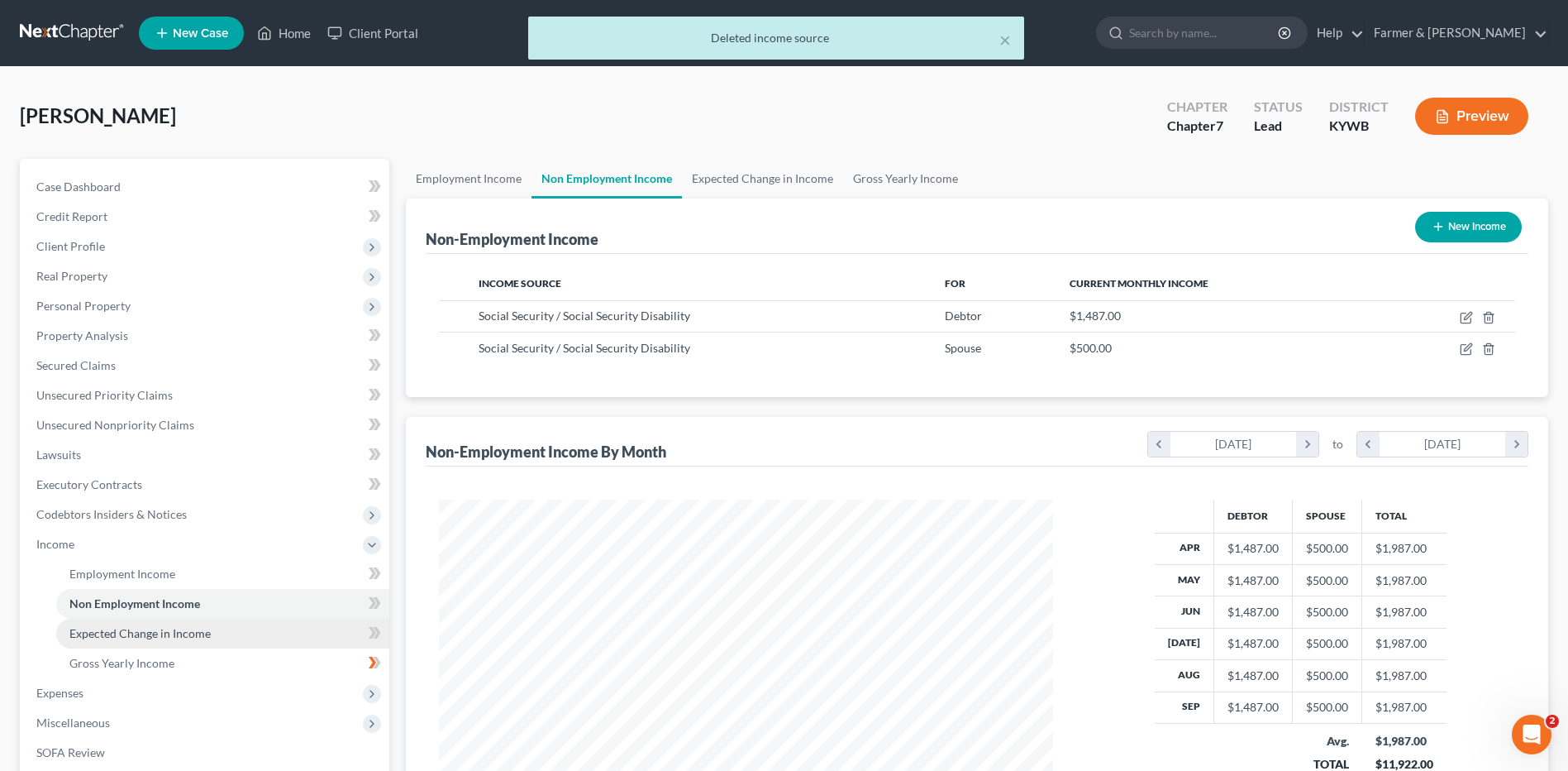
click at [122, 630] on span "Expected Change in Income" at bounding box center [139, 632] width 141 height 14
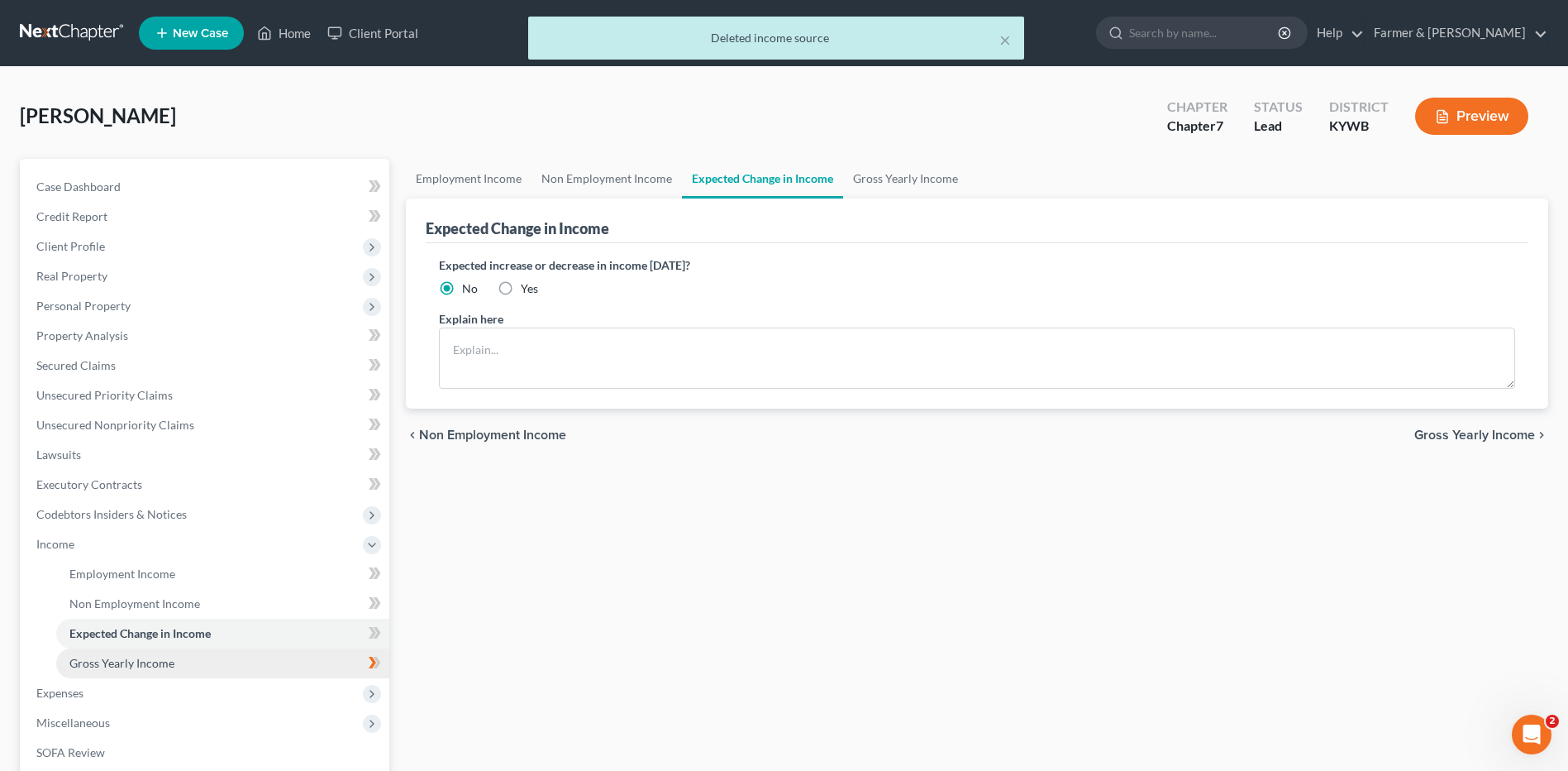
click at [129, 660] on span "Gross Yearly Income" at bounding box center [121, 663] width 105 height 14
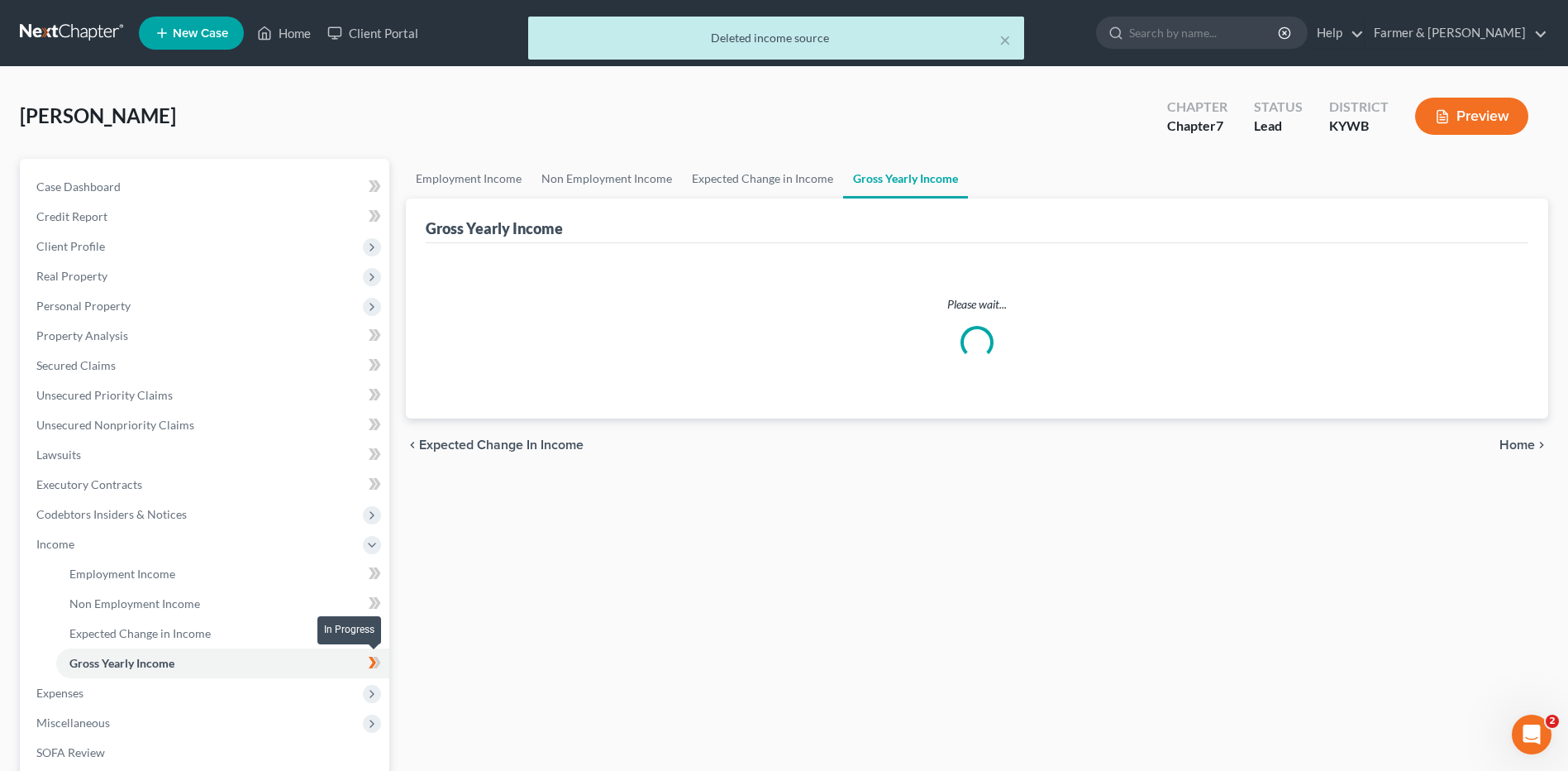
click at [382, 670] on span at bounding box center [375, 664] width 29 height 25
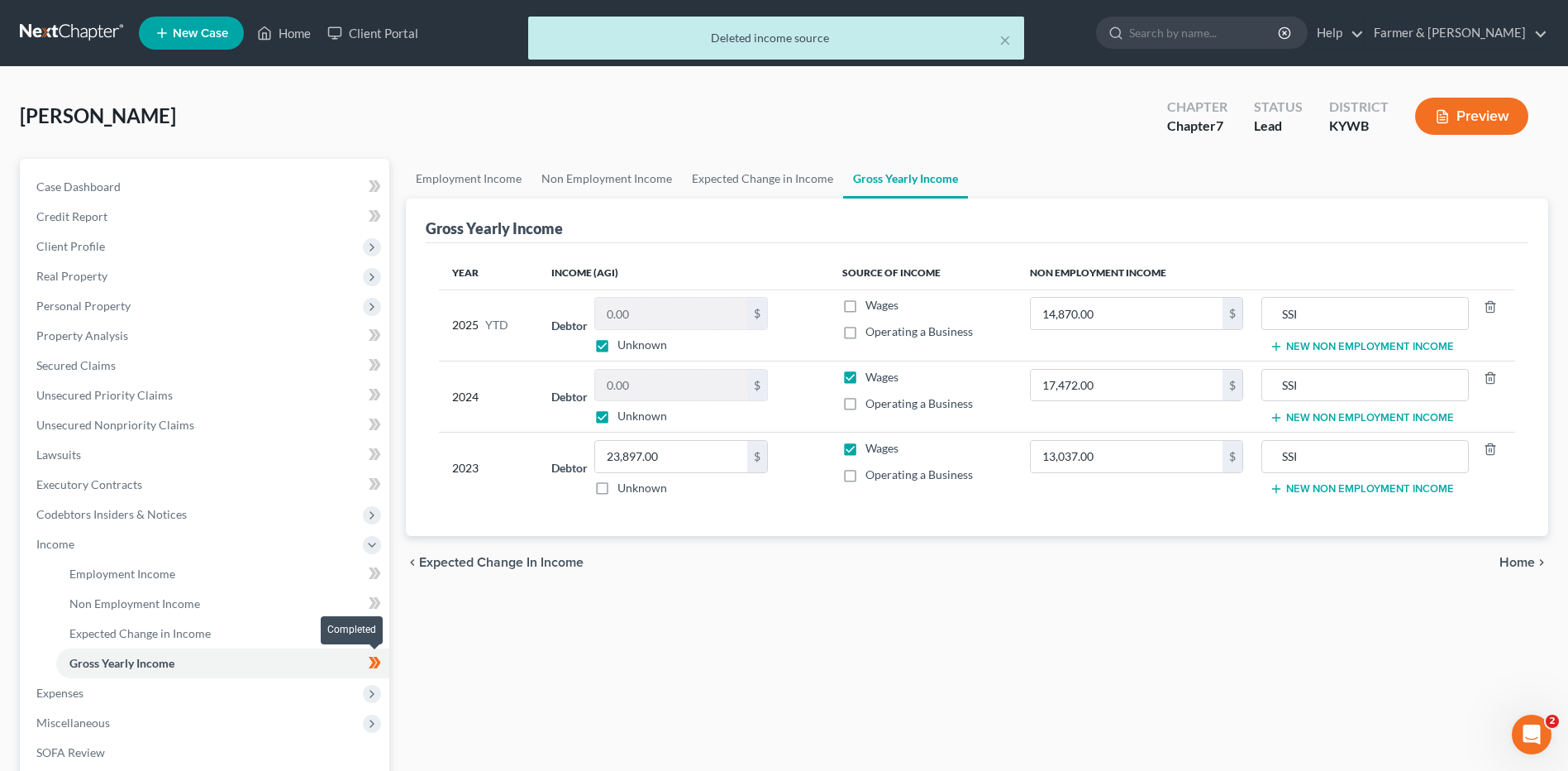
click at [389, 668] on span at bounding box center [375, 664] width 29 height 25
click at [618, 346] on label "Unknown" at bounding box center [642, 344] width 49 height 16
click at [624, 346] on input "Unknown" at bounding box center [630, 342] width 11 height 11
checkbox input "false"
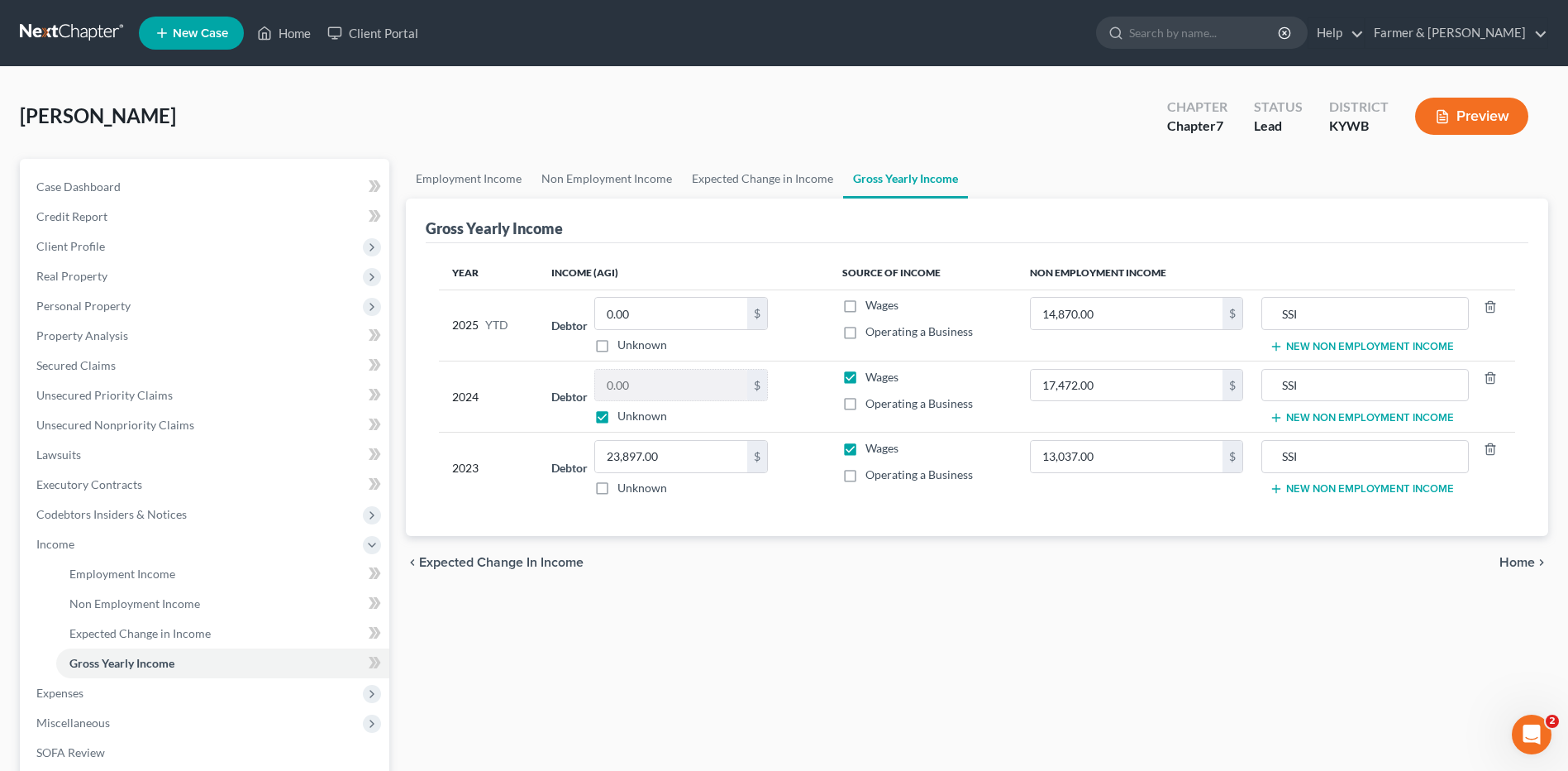
click at [618, 416] on label "Unknown" at bounding box center [642, 416] width 49 height 16
click at [624, 416] on input "Unknown" at bounding box center [630, 413] width 11 height 11
checkbox input "false"
click at [866, 376] on label "Wages" at bounding box center [882, 377] width 33 height 16
click at [872, 376] on input "Wages" at bounding box center [877, 375] width 11 height 11
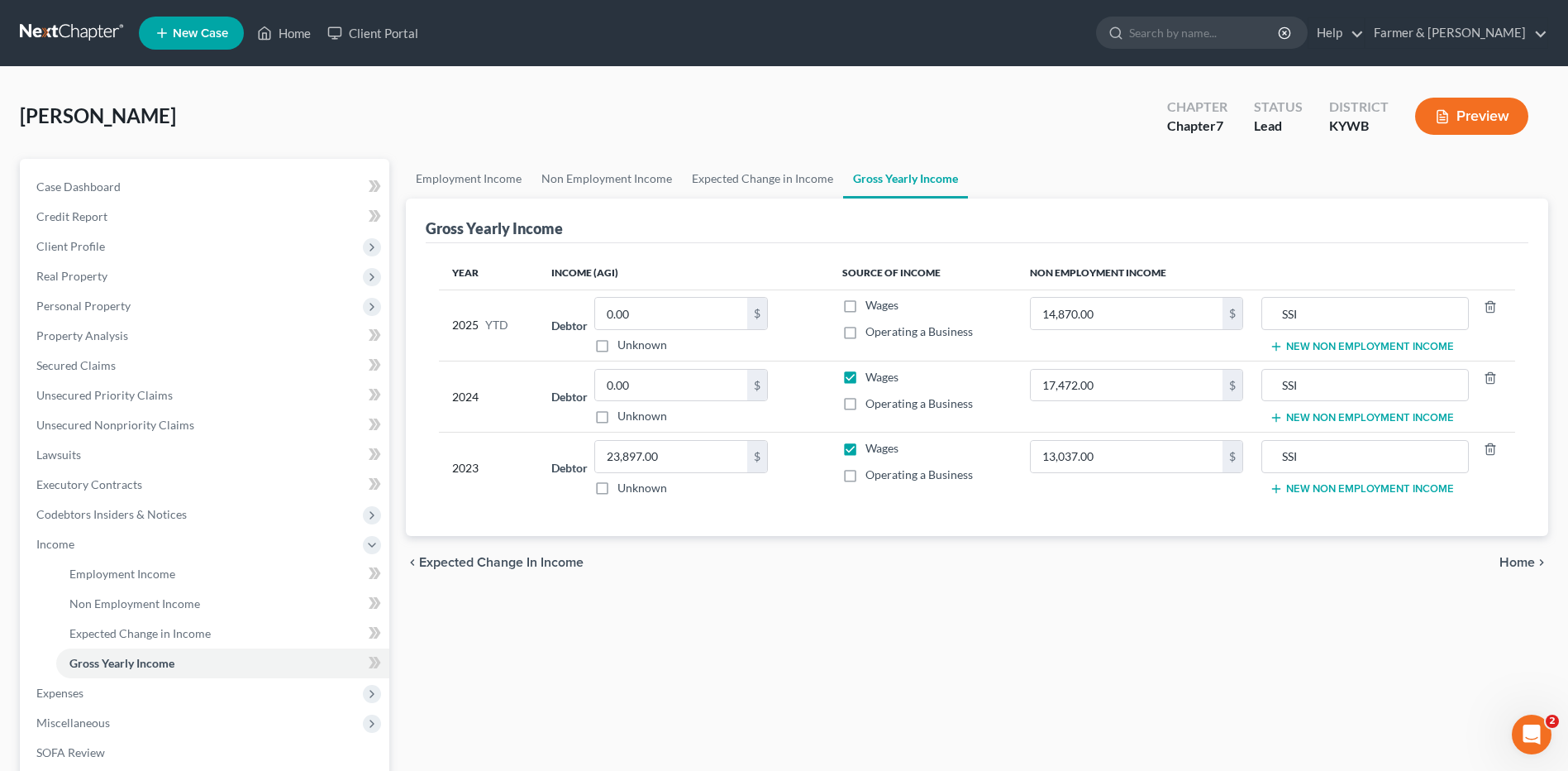
checkbox input "false"
click at [111, 697] on span "Expenses" at bounding box center [206, 693] width 366 height 30
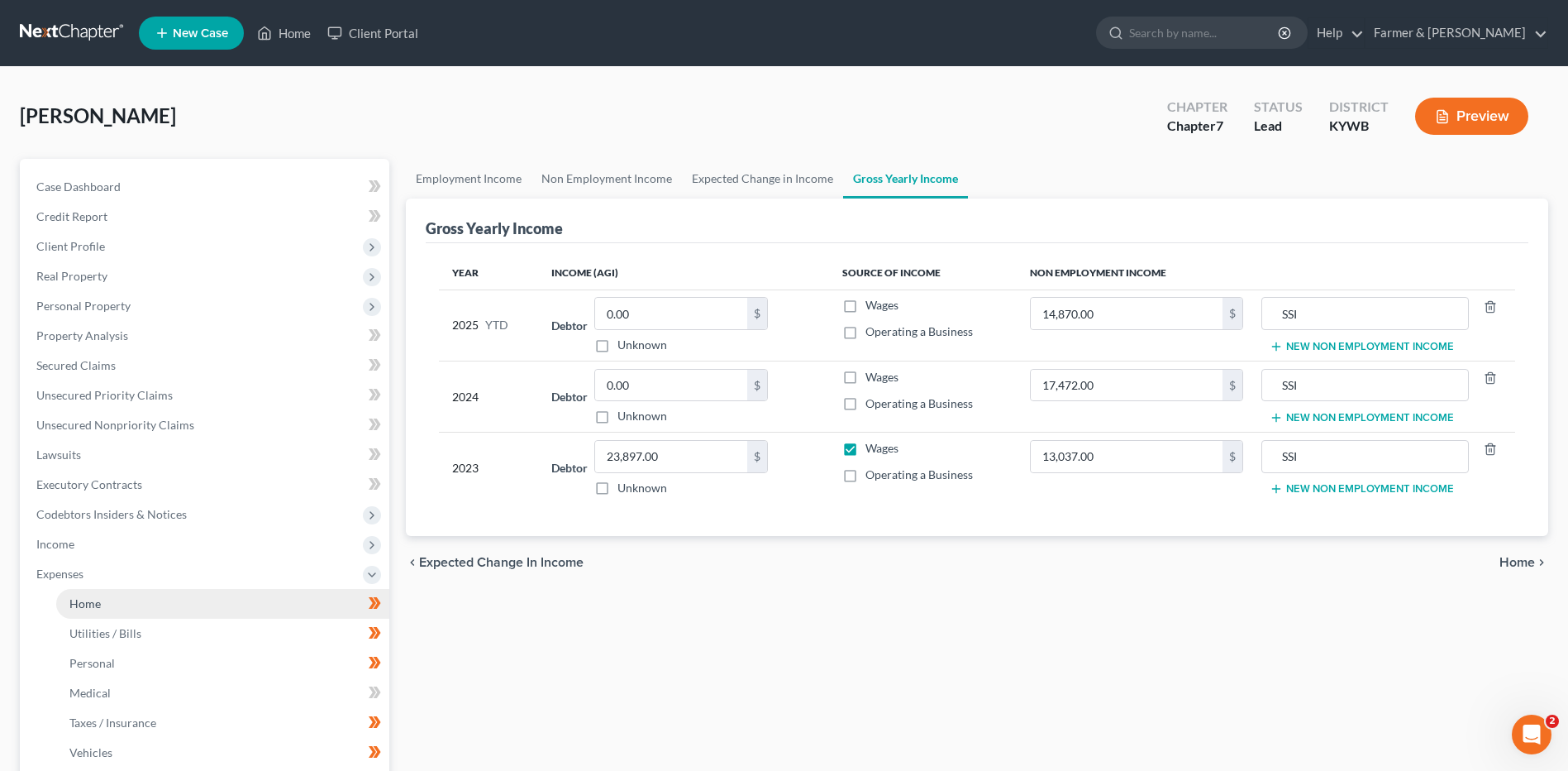
click at [125, 602] on link "Home" at bounding box center [223, 603] width 333 height 30
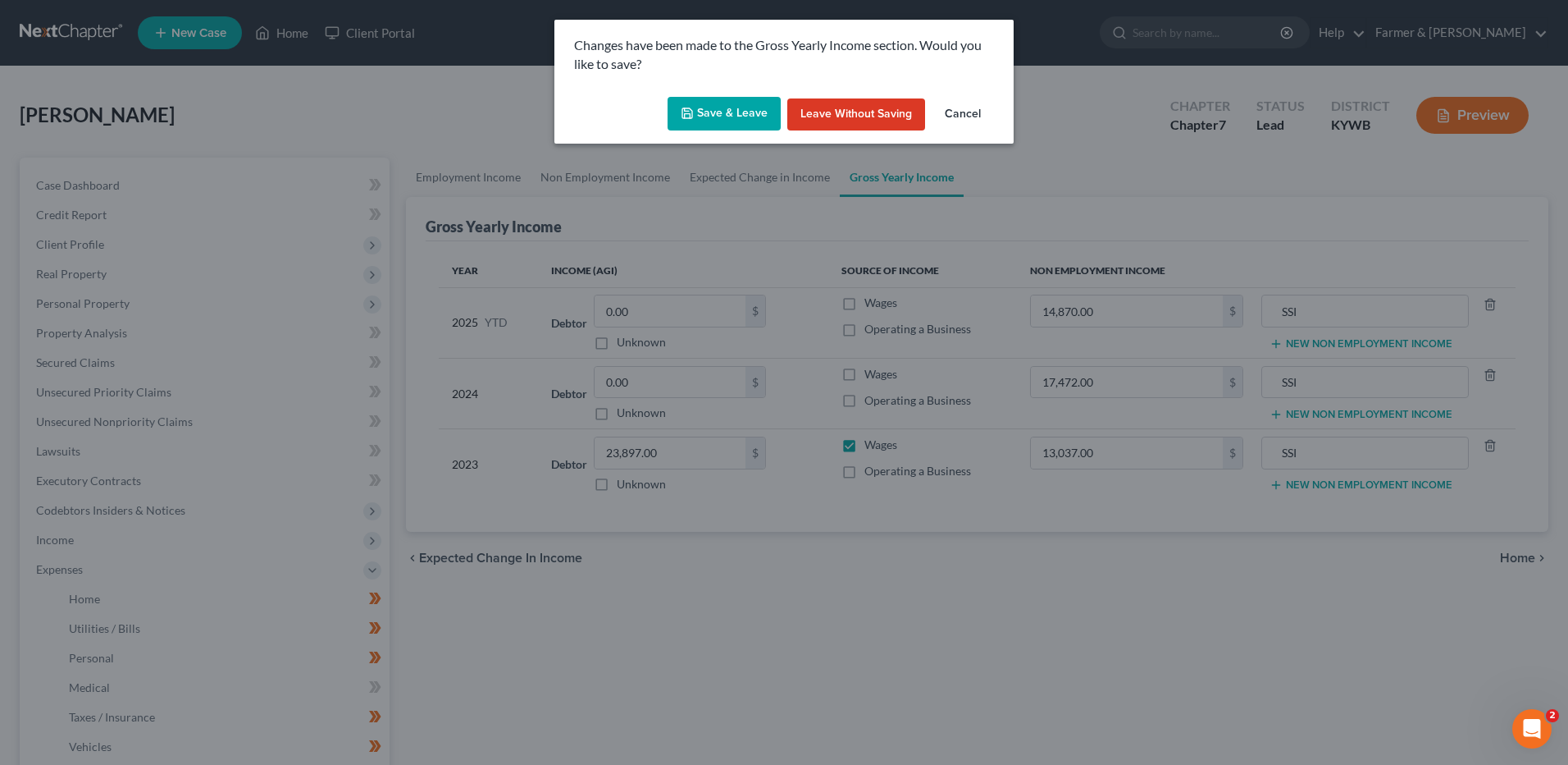
click at [723, 110] on button "Save & Leave" at bounding box center [724, 114] width 113 height 34
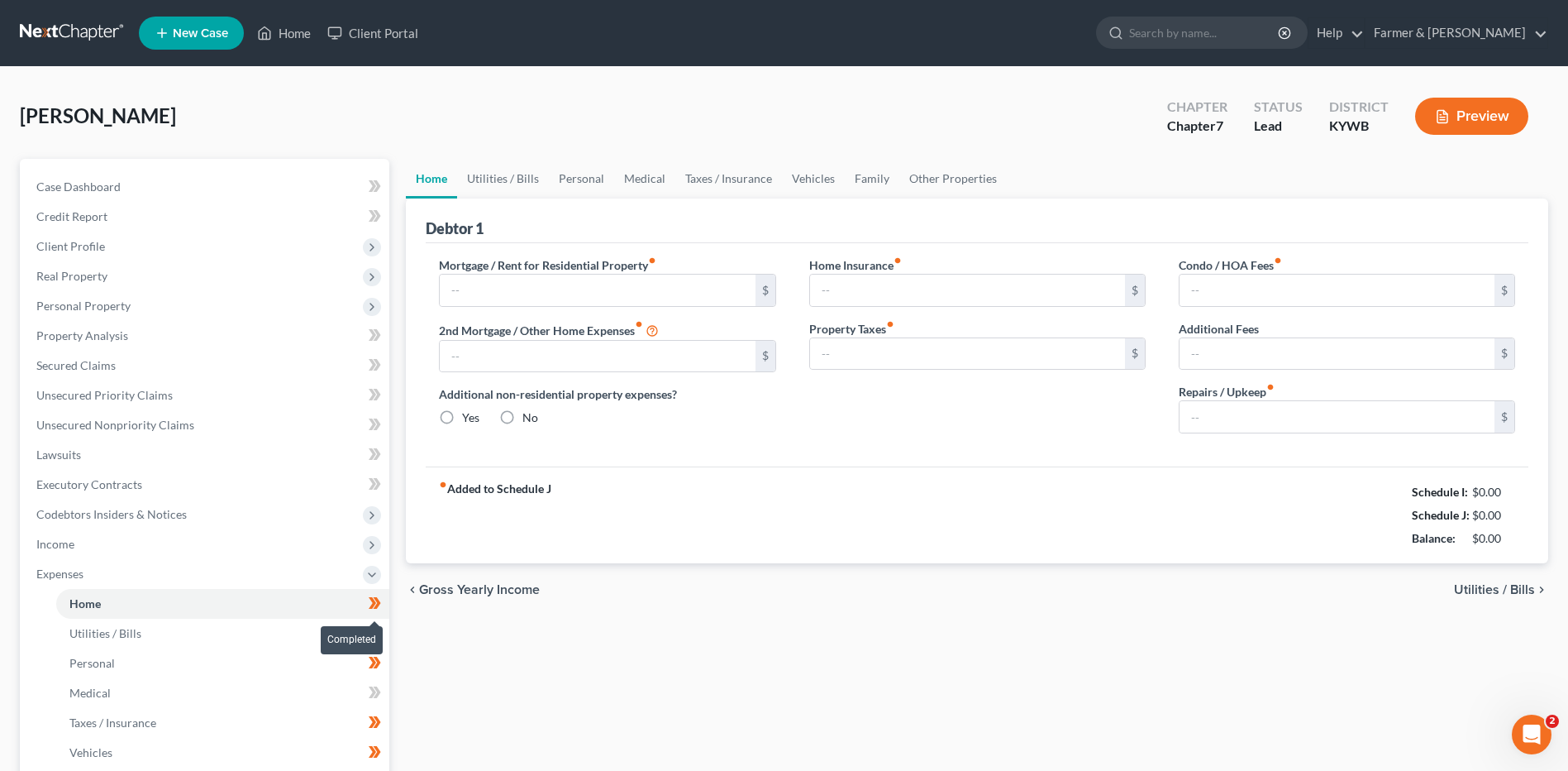
type input "258.00"
type input "0.00"
radio input "true"
type input "0.00"
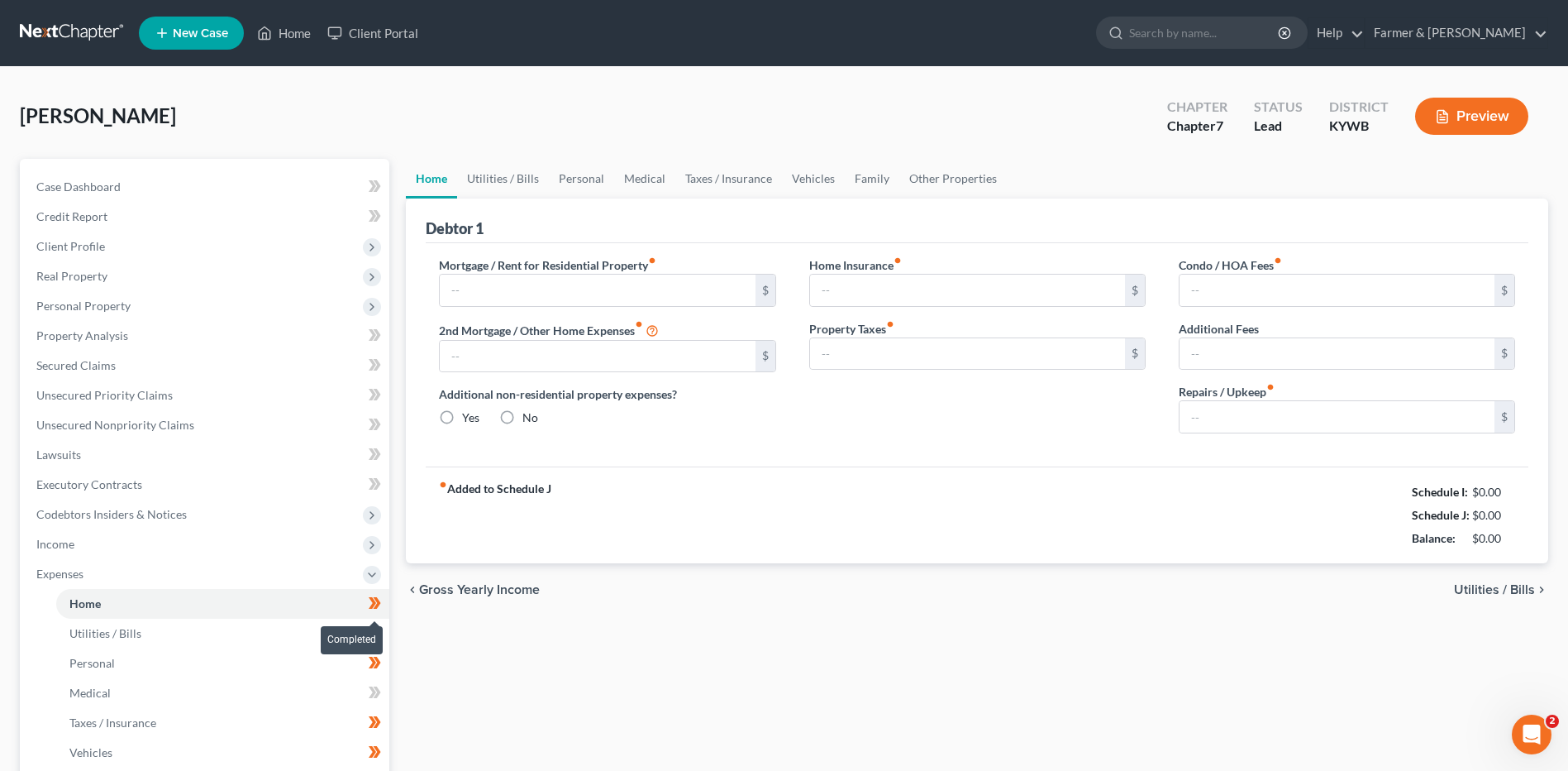
type input "0.00"
click at [382, 604] on span at bounding box center [375, 605] width 29 height 25
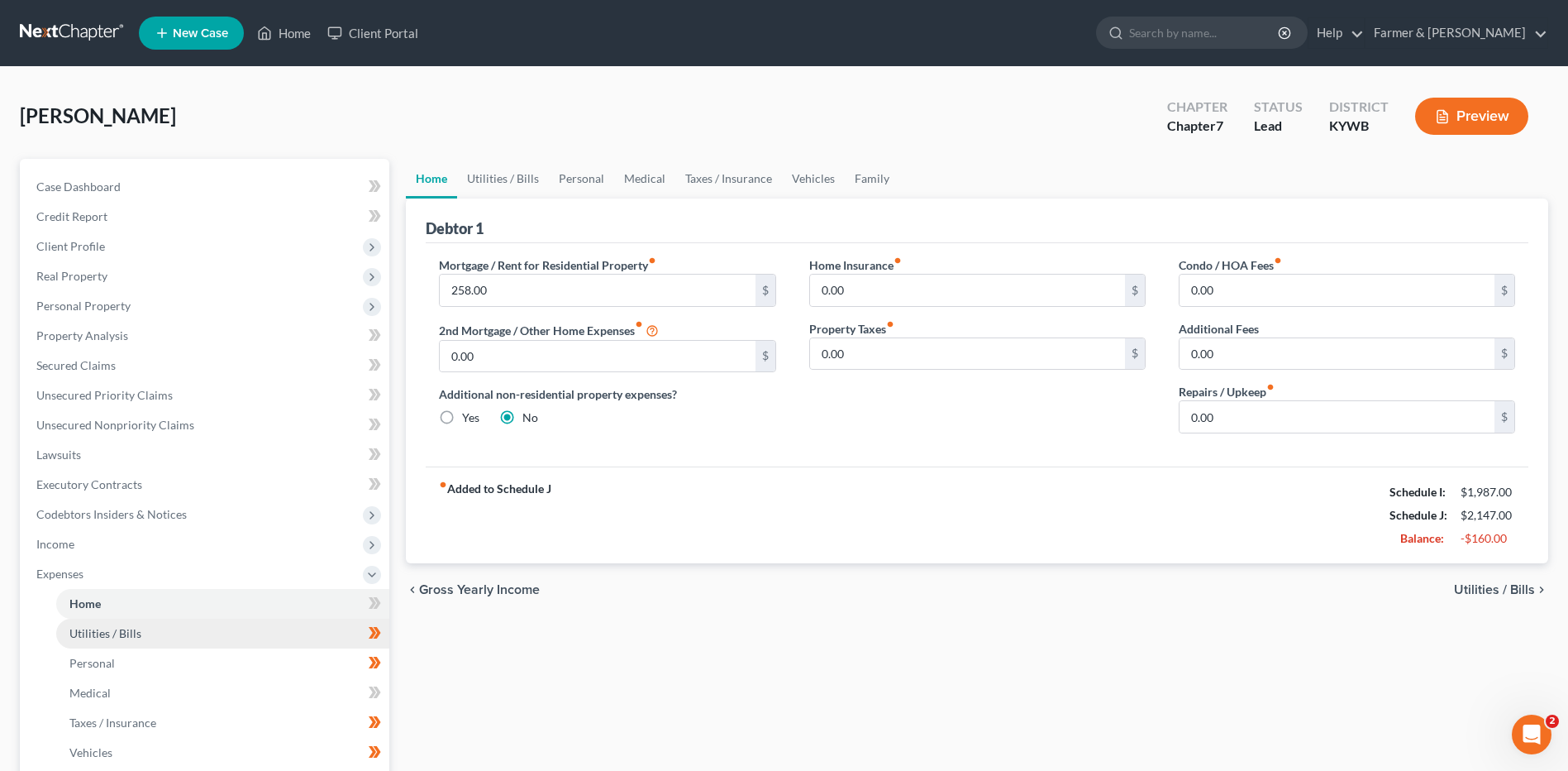
click at [282, 638] on link "Utilities / Bills" at bounding box center [223, 633] width 333 height 30
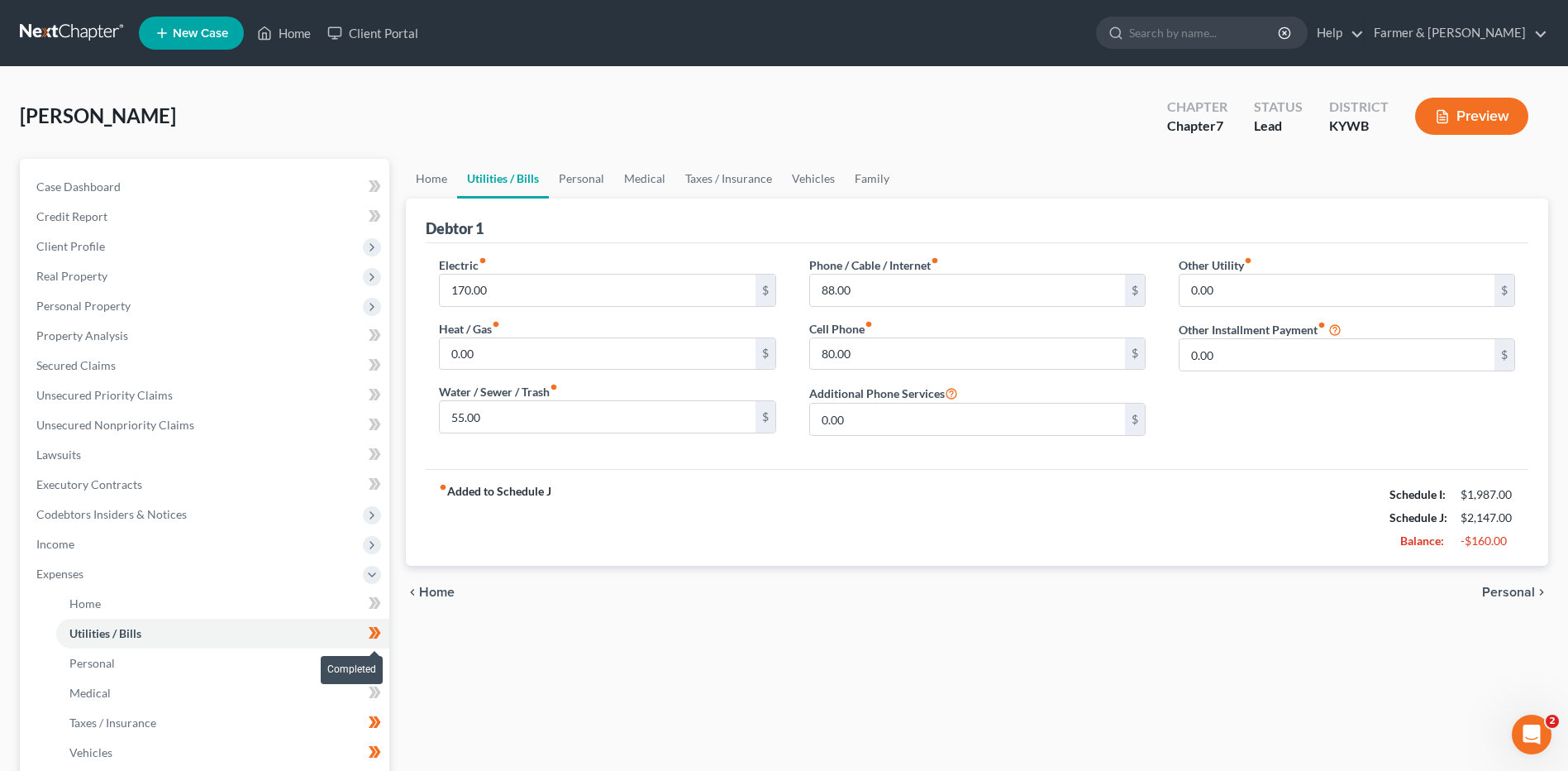
click at [382, 634] on span at bounding box center [375, 634] width 29 height 25
click at [298, 658] on link "Personal" at bounding box center [223, 663] width 333 height 30
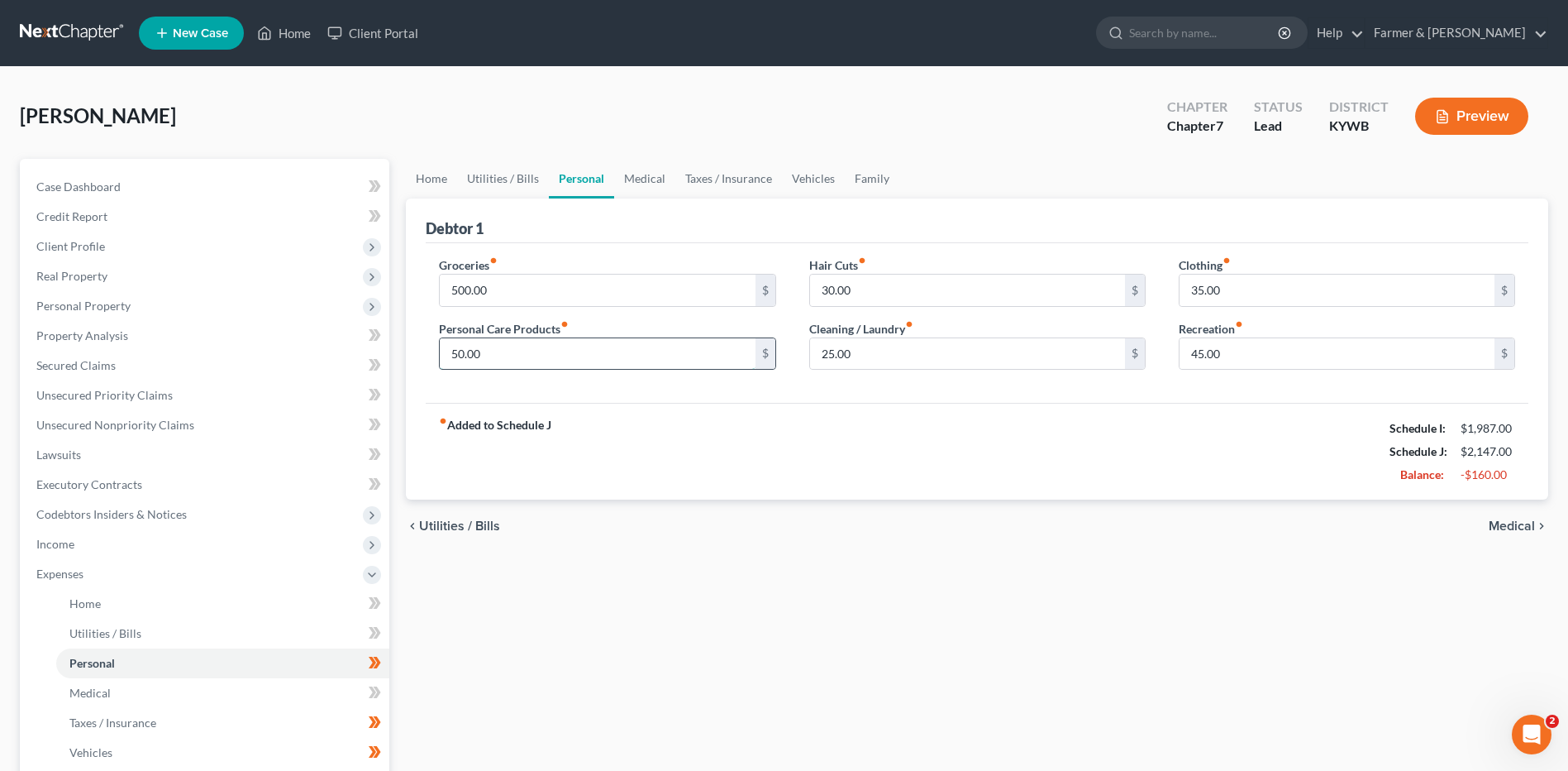
click at [506, 362] on input "50.00" at bounding box center [598, 354] width 315 height 31
type input "35.00"
type input "20.00"
type input "10.00"
type input "25.00"
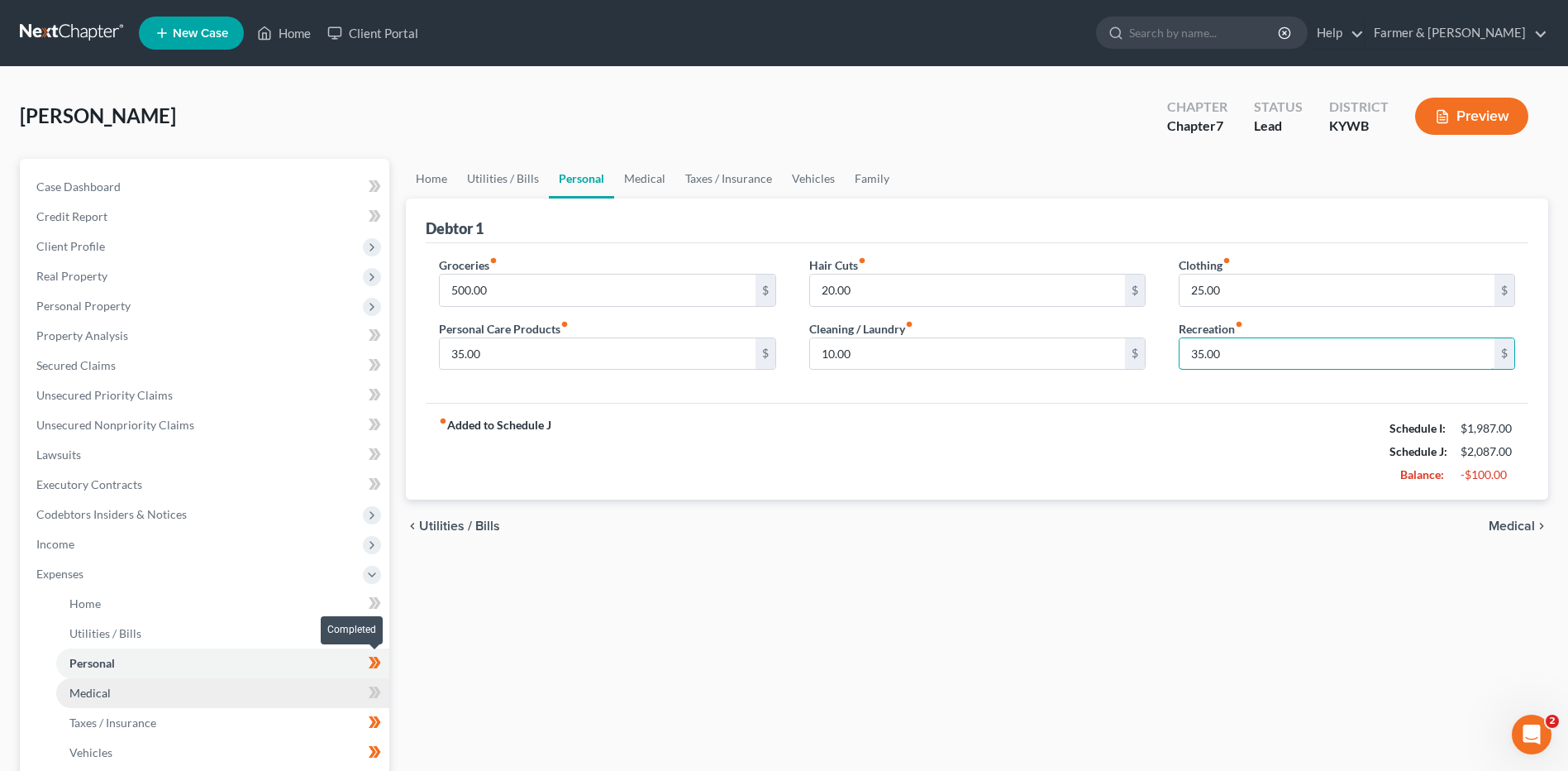
type input "35.00"
click at [379, 666] on icon at bounding box center [375, 663] width 13 height 21
click at [279, 686] on link "Medical" at bounding box center [223, 693] width 333 height 30
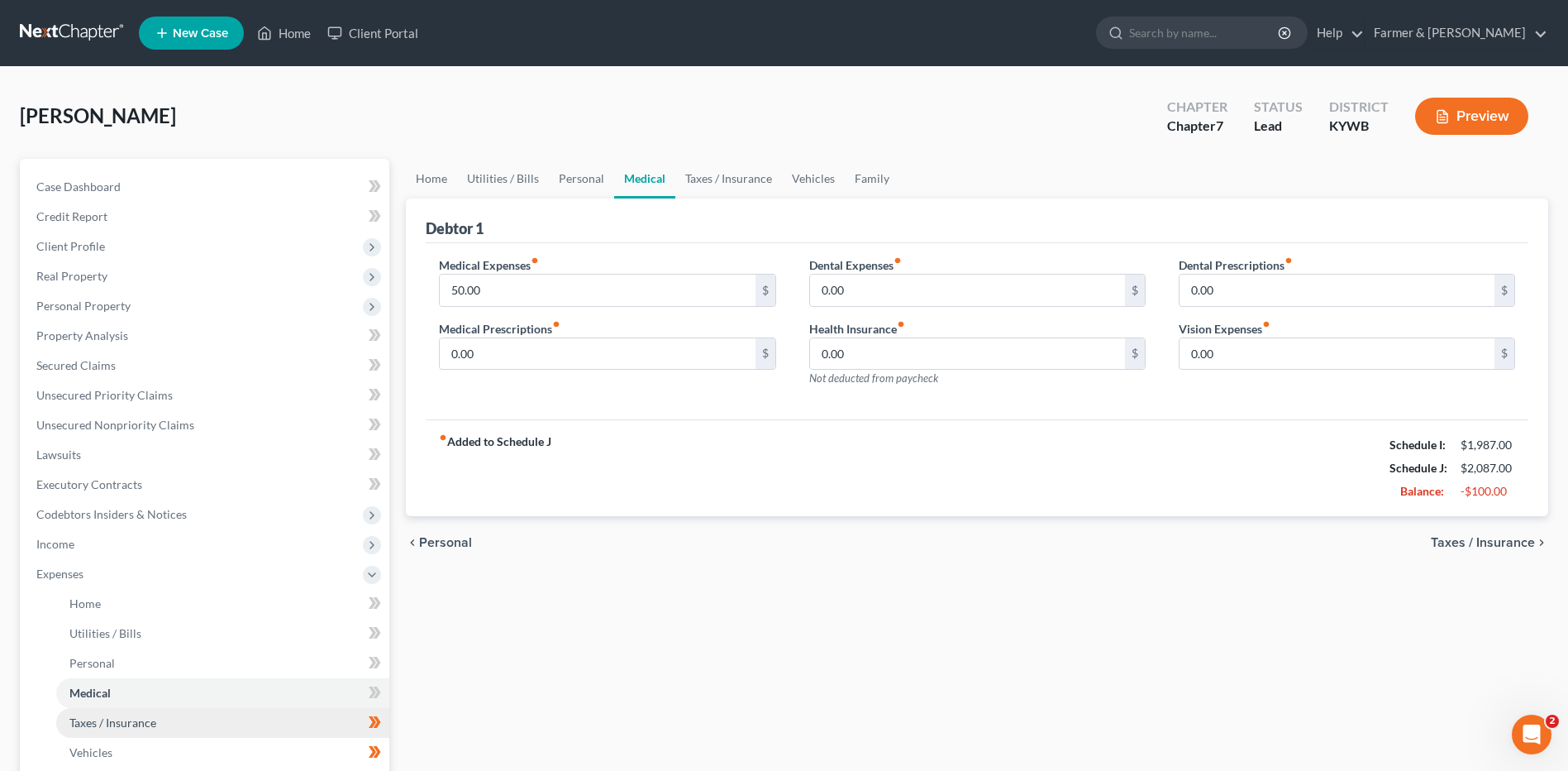
click at [214, 718] on link "Taxes / Insurance" at bounding box center [223, 723] width 333 height 30
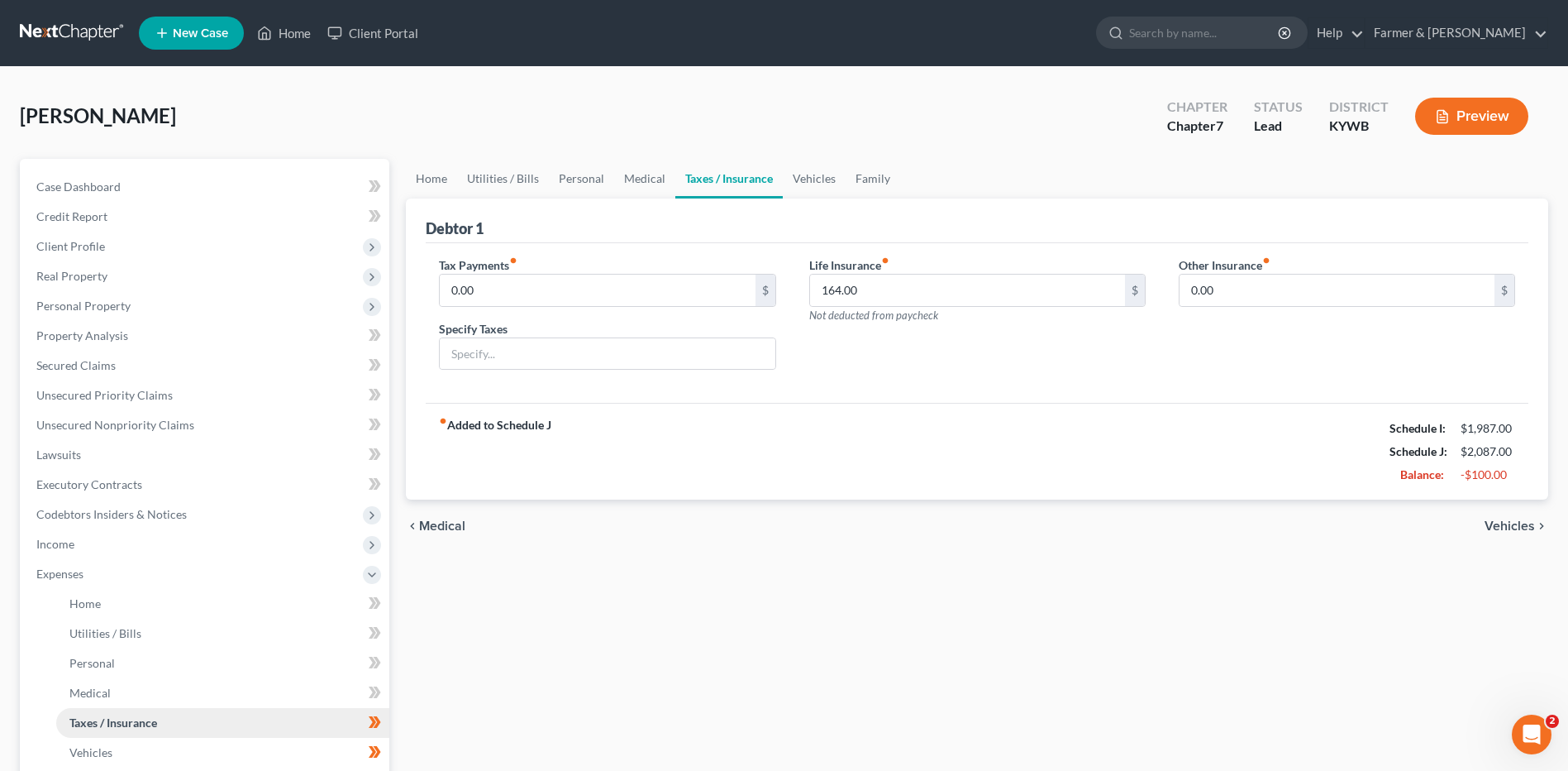
click at [198, 736] on link "Taxes / Insurance" at bounding box center [223, 723] width 333 height 30
click at [388, 725] on span at bounding box center [375, 724] width 29 height 25
click at [338, 753] on link "Vehicles" at bounding box center [223, 752] width 333 height 30
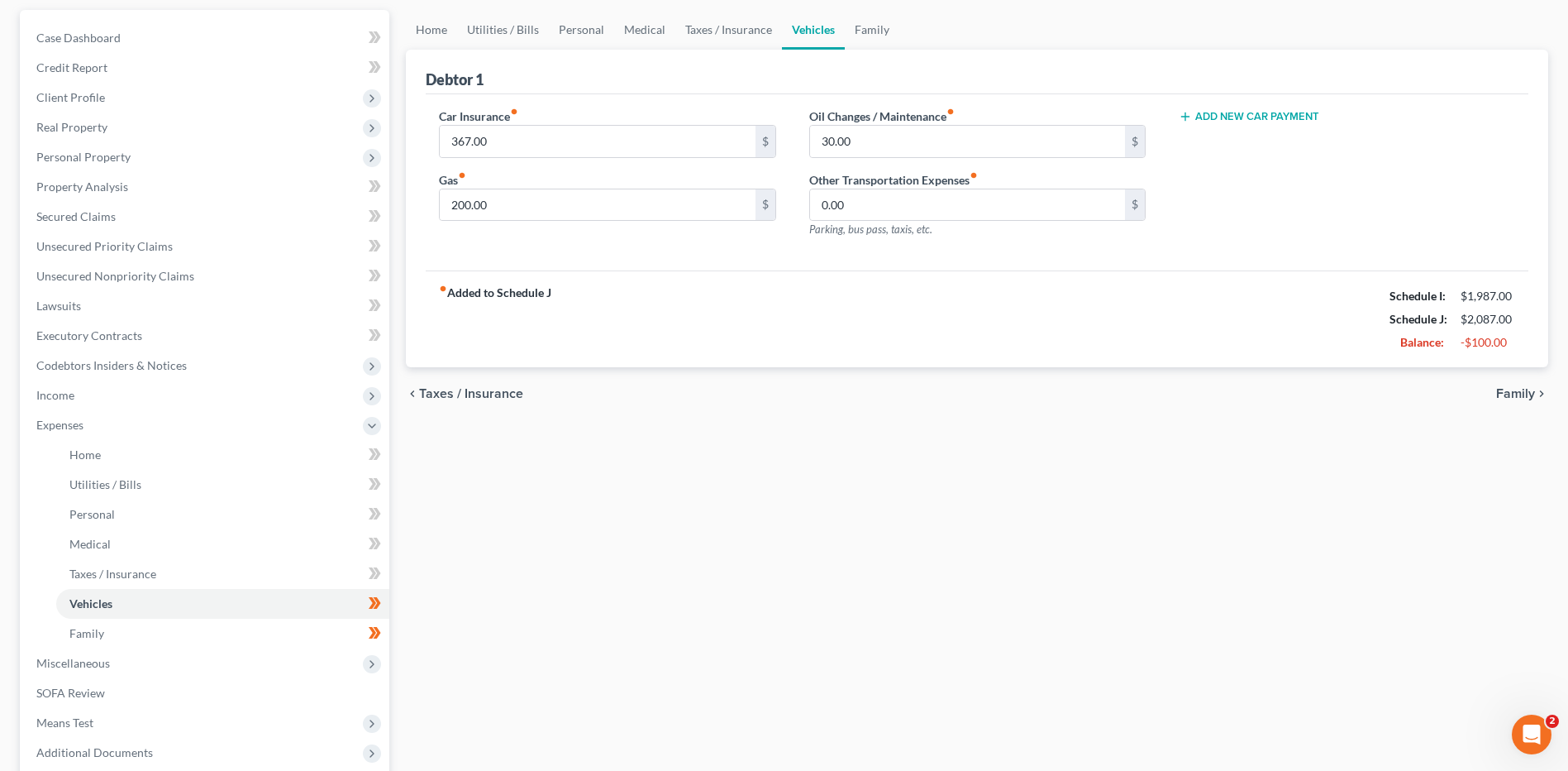
scroll to position [165, 0]
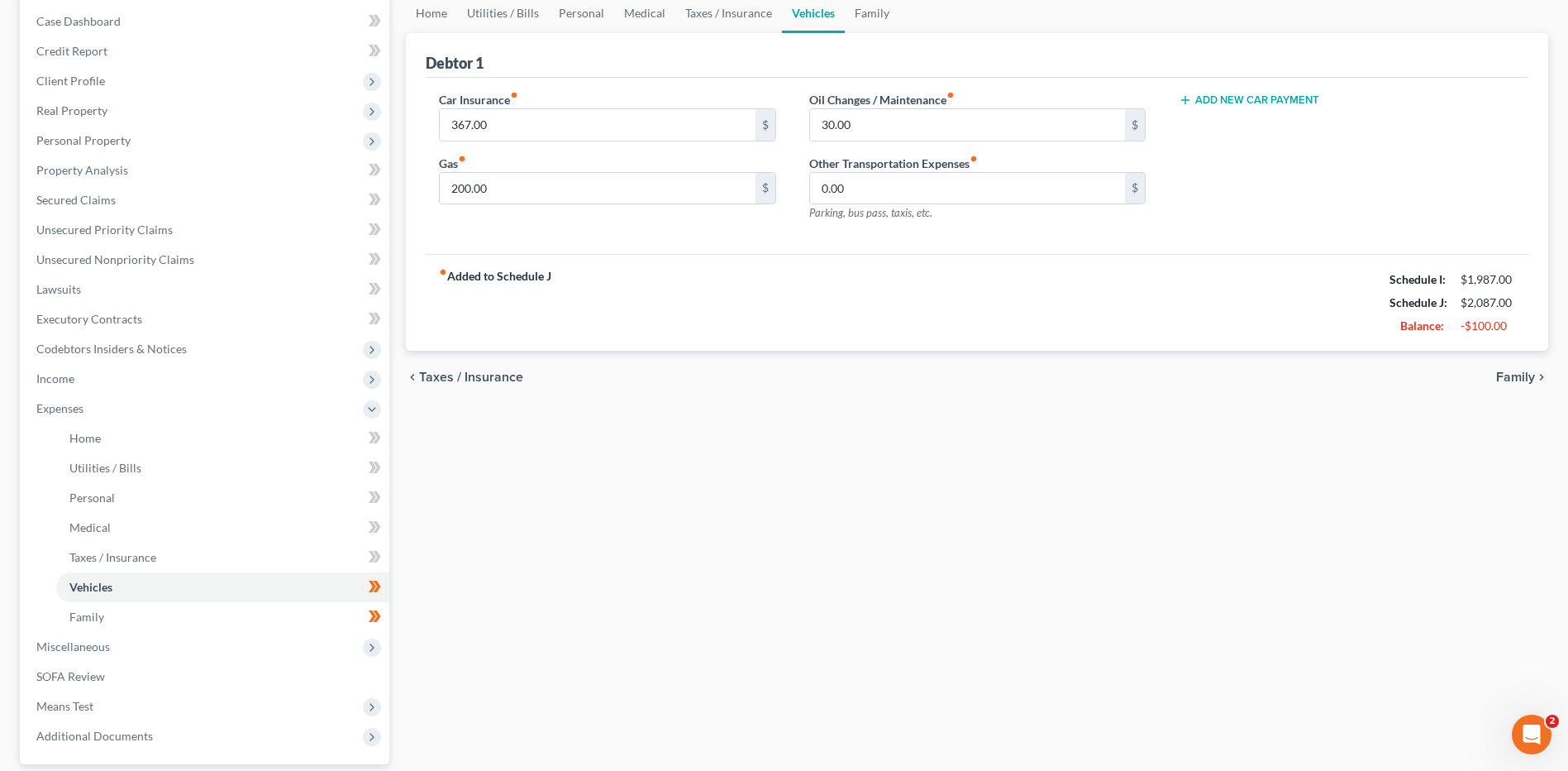
click at [399, 587] on div "Home Utilities / Bills Personal Medical Taxes / Insurance Vehicles Family Debto…" at bounding box center [977, 427] width 1159 height 866
click at [387, 591] on span at bounding box center [375, 588] width 29 height 25
drag, startPoint x: 292, startPoint y: 626, endPoint x: 335, endPoint y: 629, distance: 43.1
click at [292, 626] on link "Family" at bounding box center [223, 617] width 333 height 30
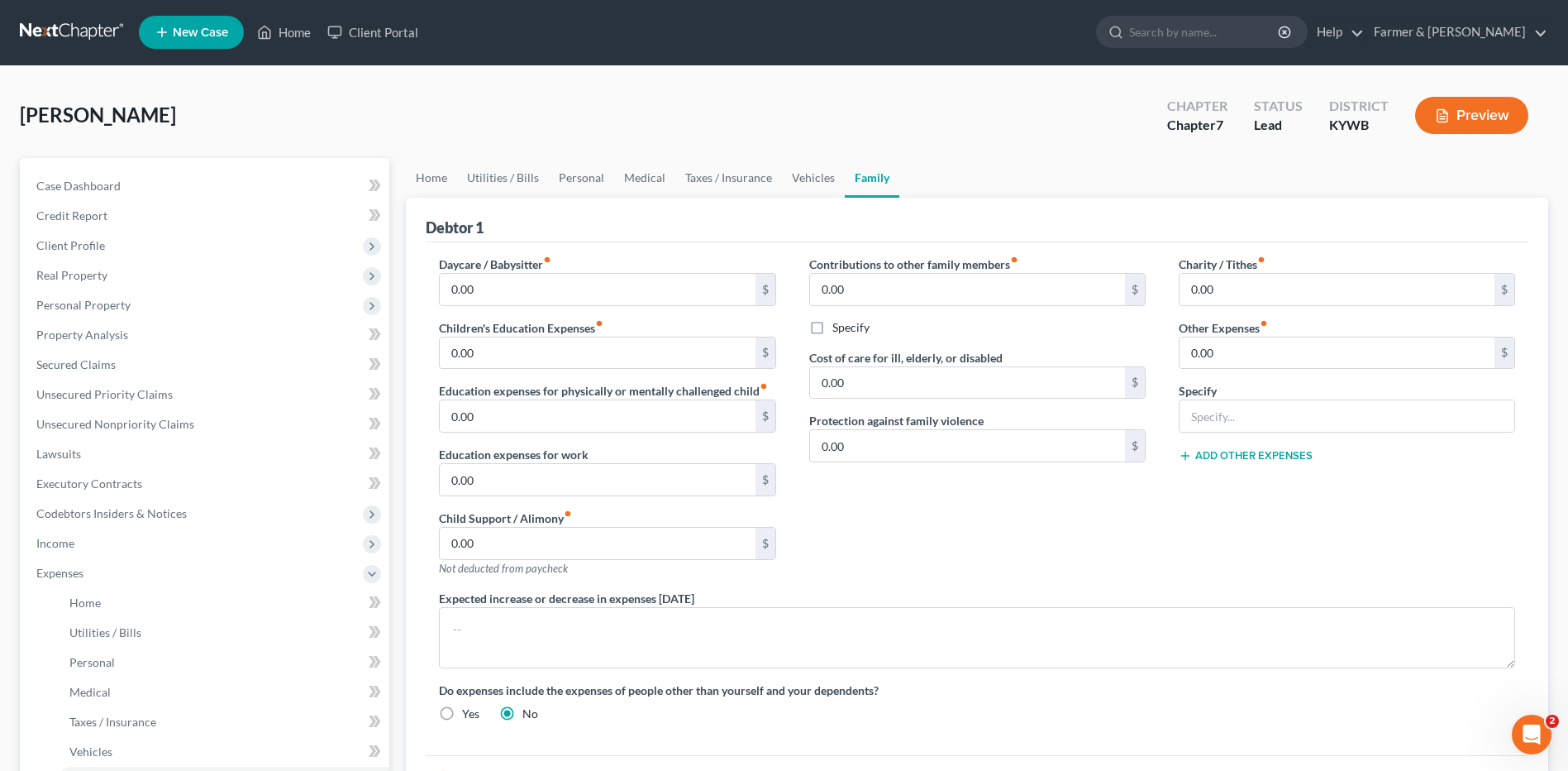
scroll to position [165, 0]
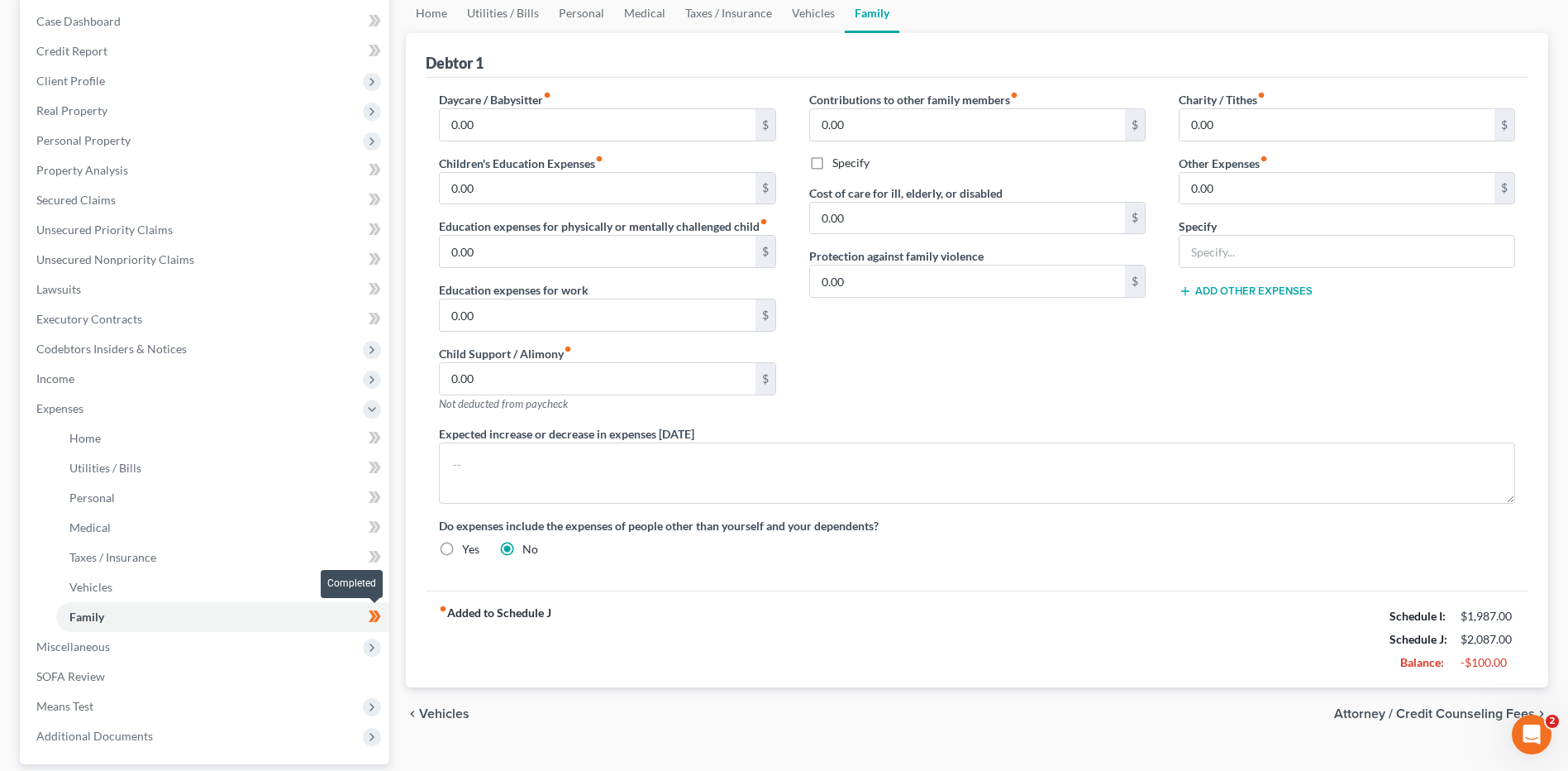
click at [389, 621] on span at bounding box center [375, 618] width 29 height 25
click at [135, 502] on link "Personal" at bounding box center [223, 498] width 333 height 30
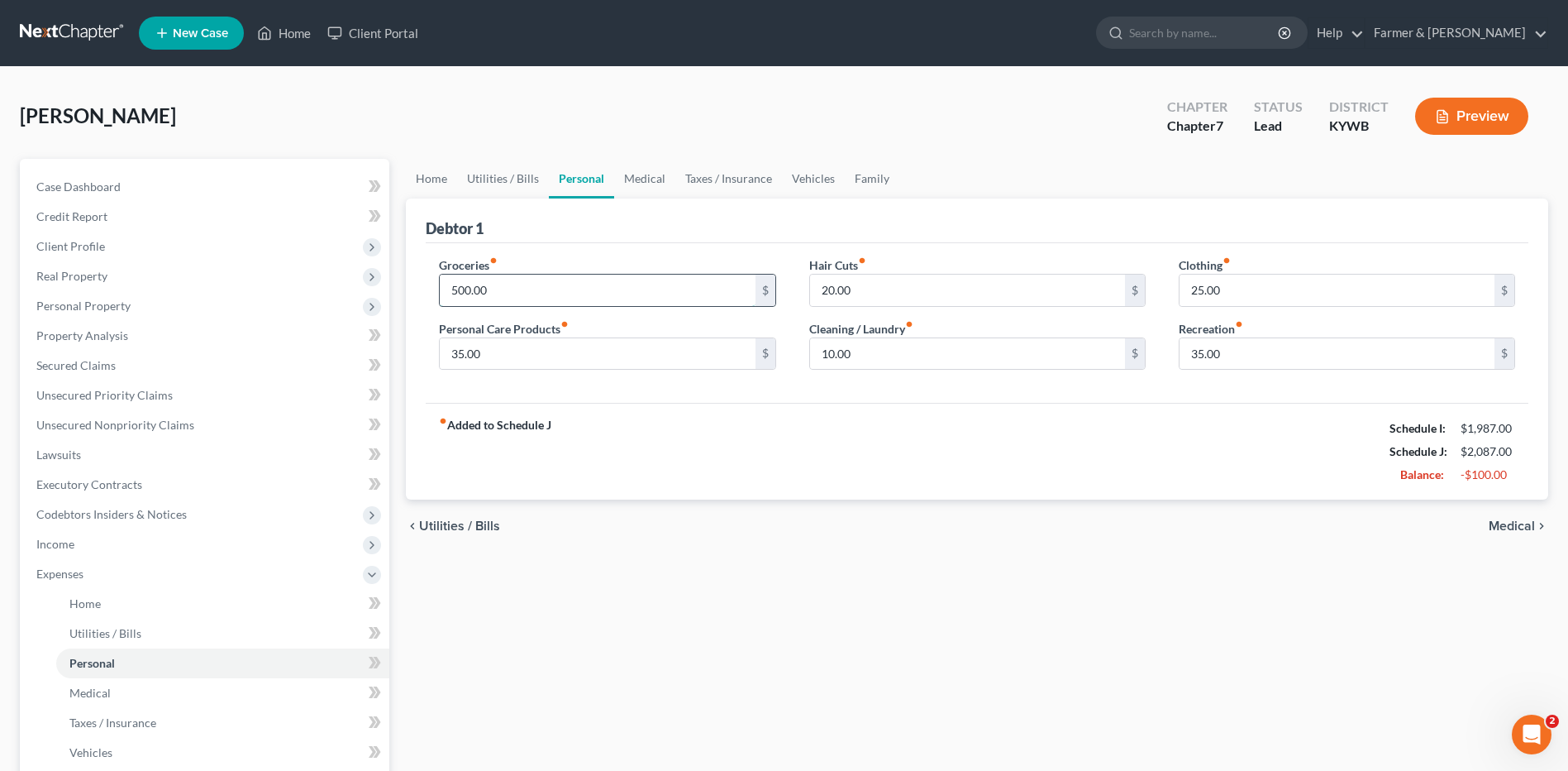
click at [507, 290] on input "500.00" at bounding box center [598, 290] width 315 height 31
type input "25.00"
type input "15.00"
type input "20.00"
type input "25.00"
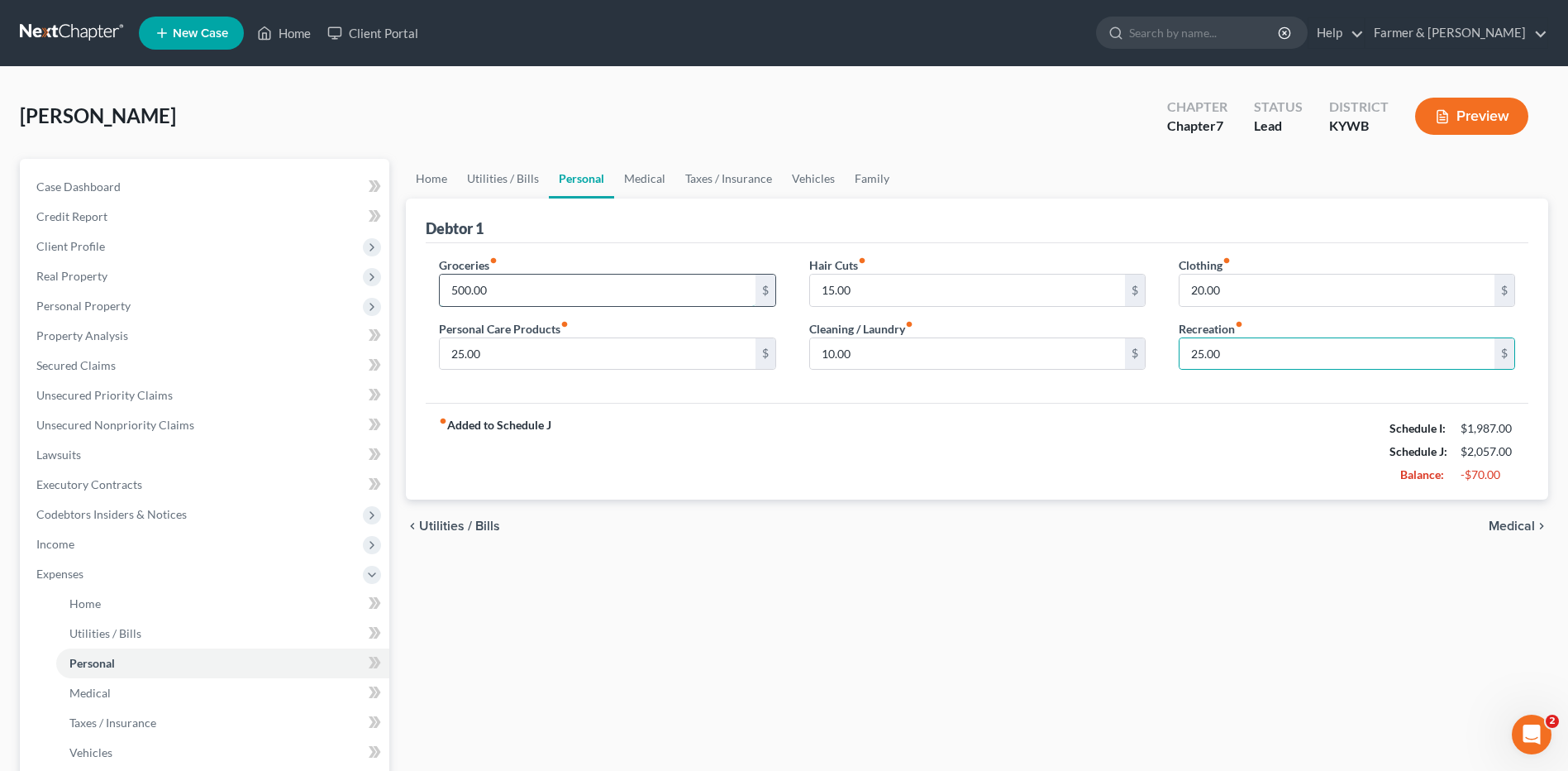
click at [507, 290] on input "500.00" at bounding box center [598, 290] width 315 height 31
type input "450.00"
click at [538, 354] on input "25.00" at bounding box center [598, 354] width 315 height 31
type input "20.00"
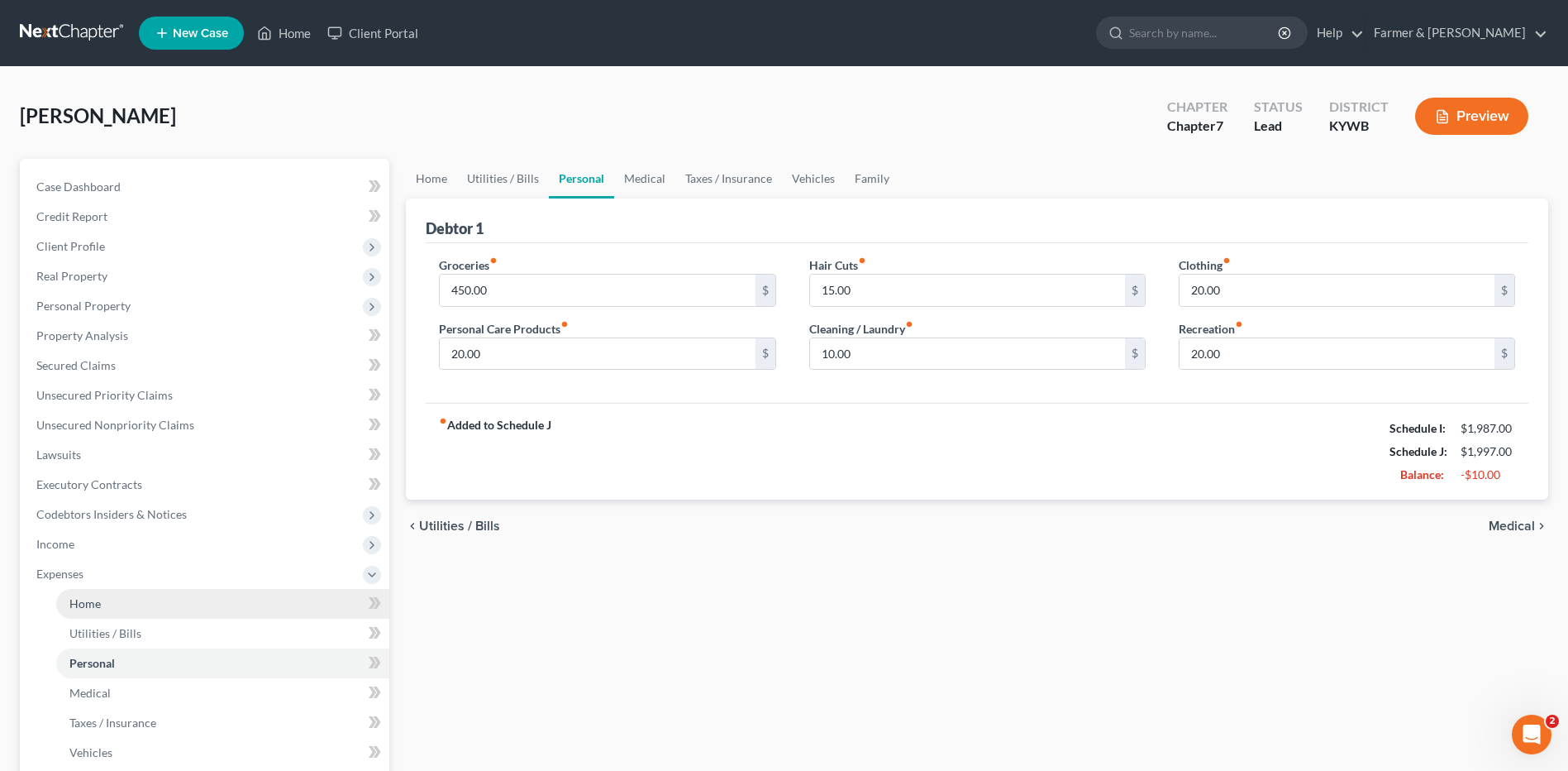
click at [105, 612] on link "Home" at bounding box center [223, 603] width 333 height 30
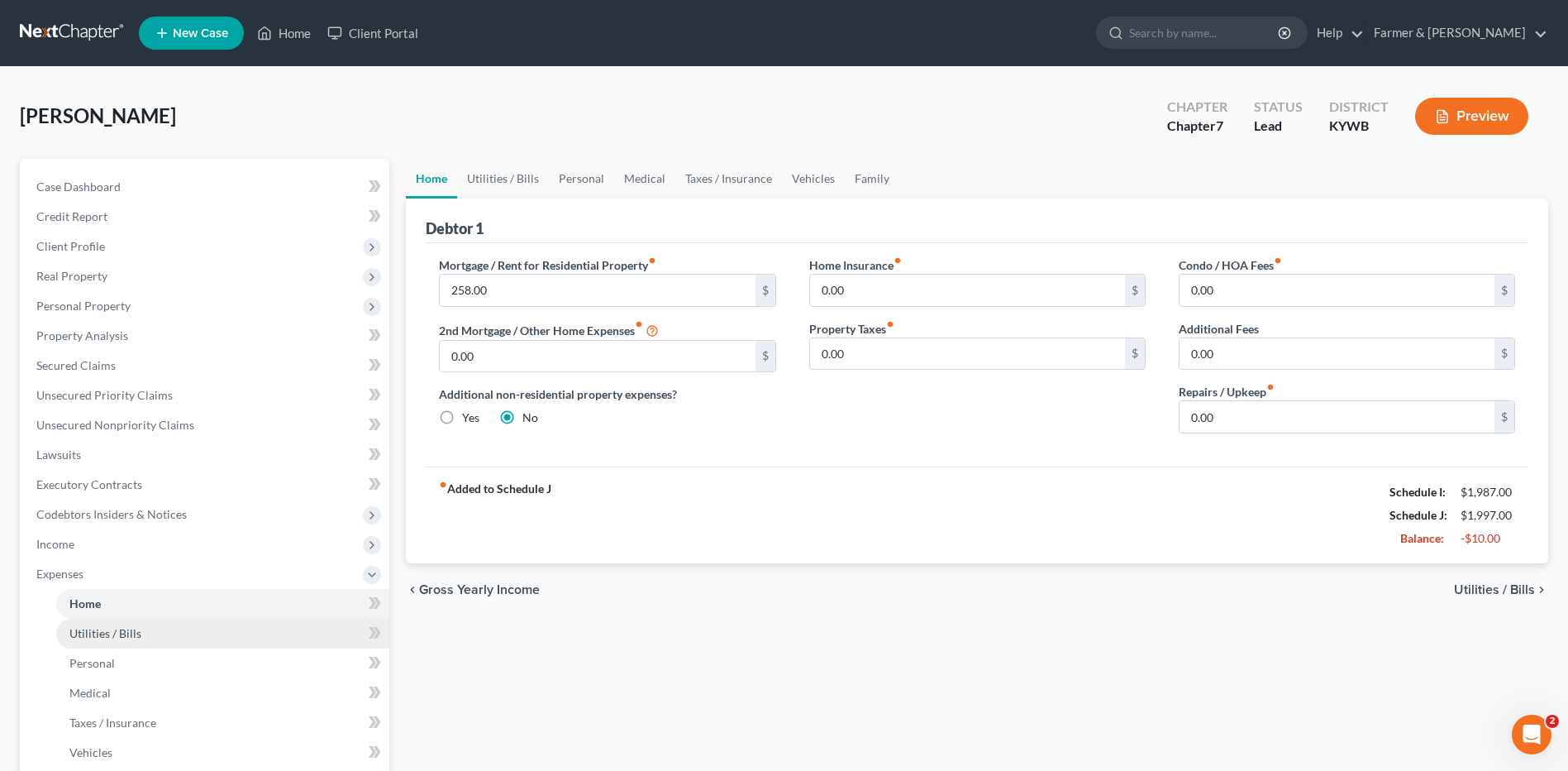
click at [109, 636] on span "Utilities / Bills" at bounding box center [105, 632] width 72 height 14
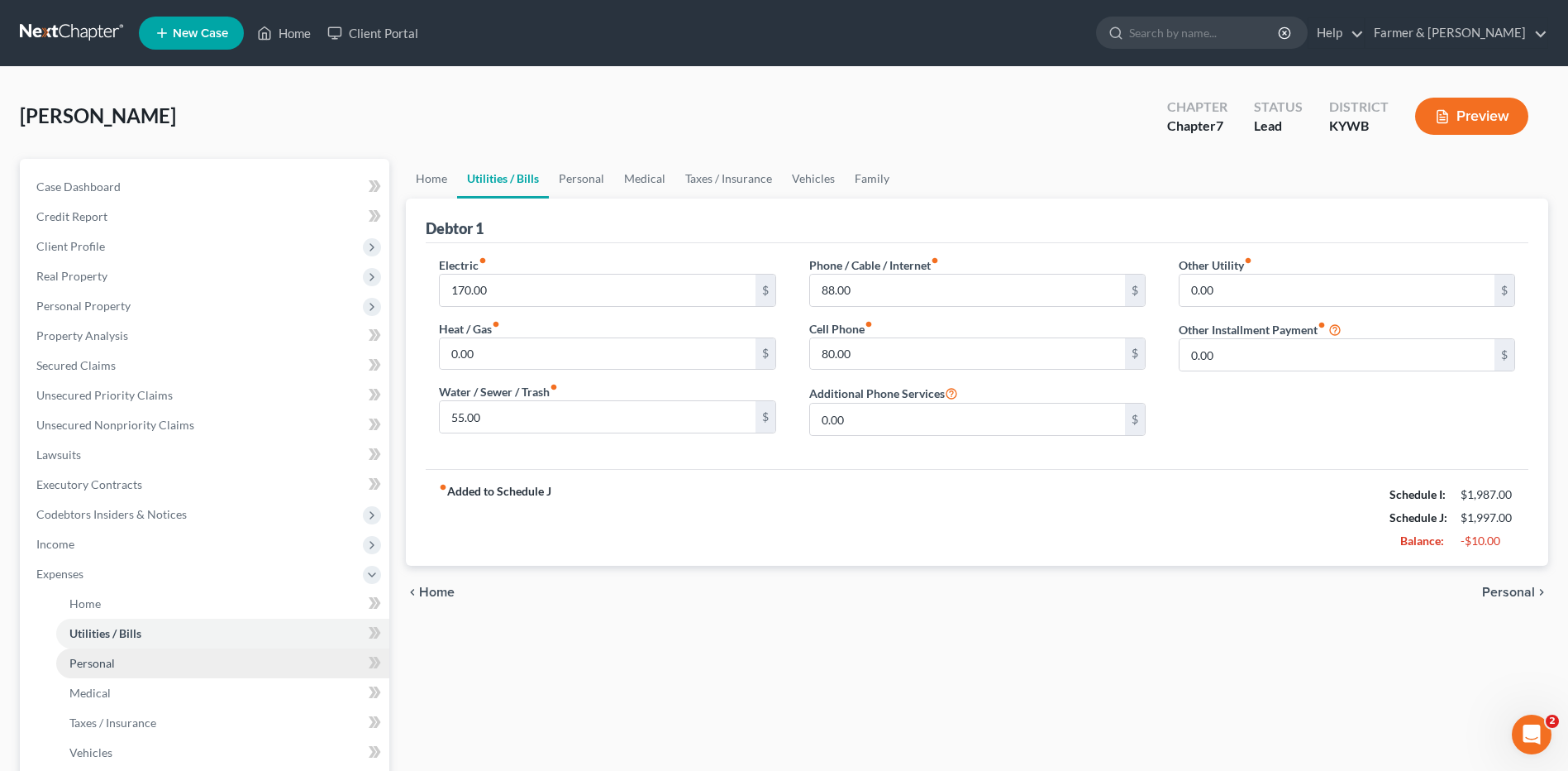
click at [121, 671] on link "Personal" at bounding box center [223, 663] width 333 height 30
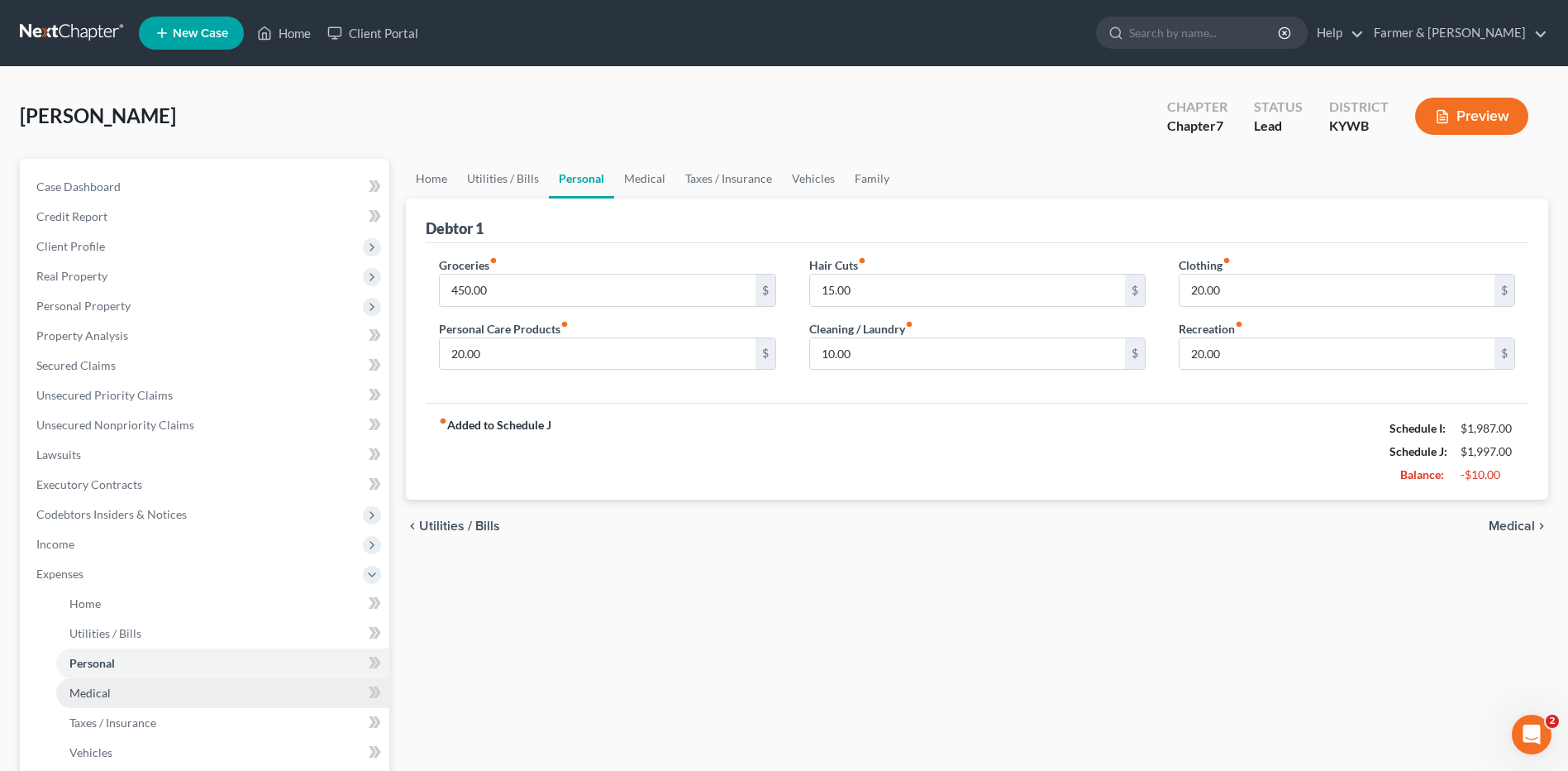
click at [119, 689] on link "Medical" at bounding box center [223, 693] width 333 height 30
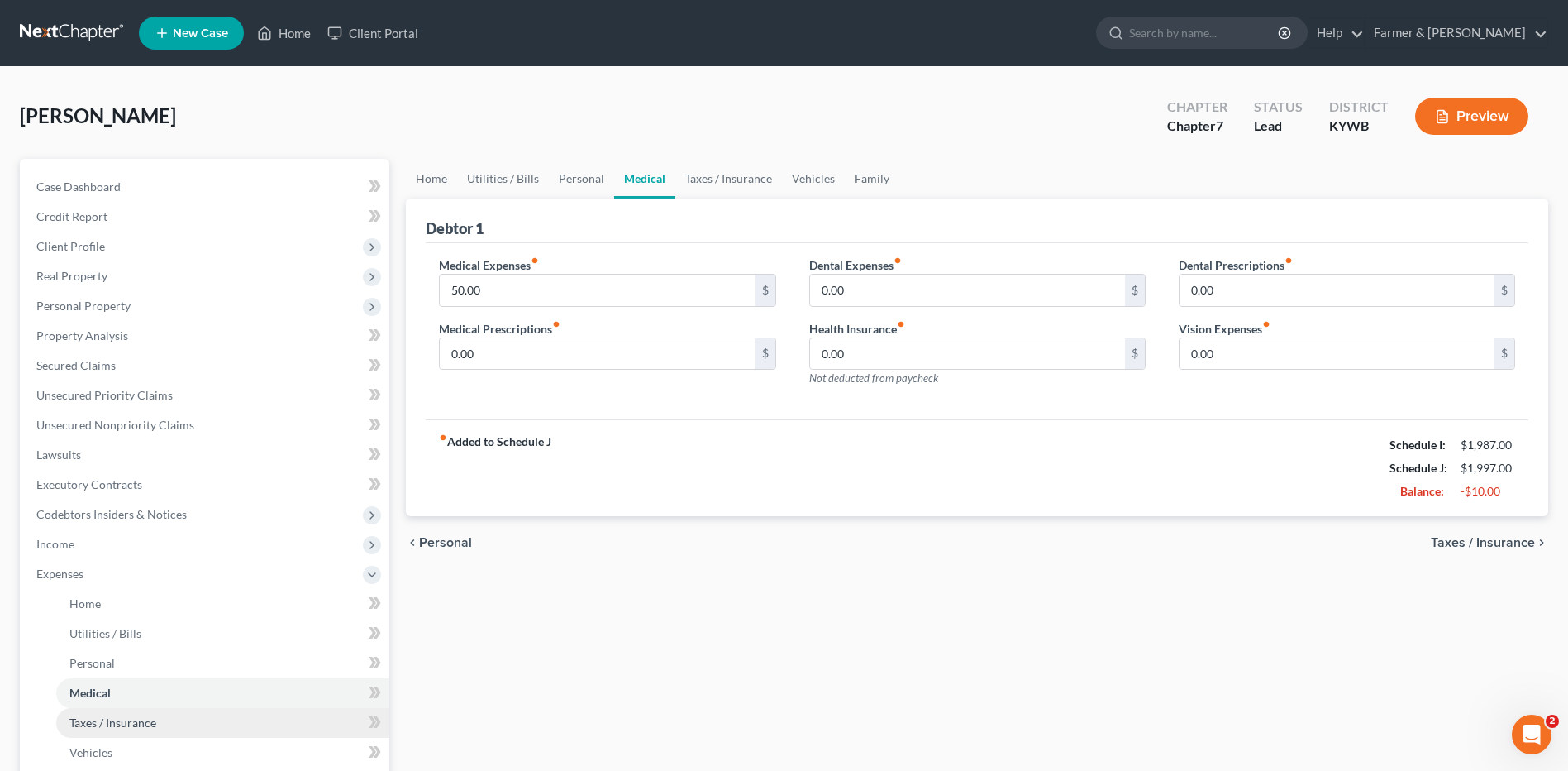
click at [128, 719] on span "Taxes / Insurance" at bounding box center [112, 722] width 87 height 14
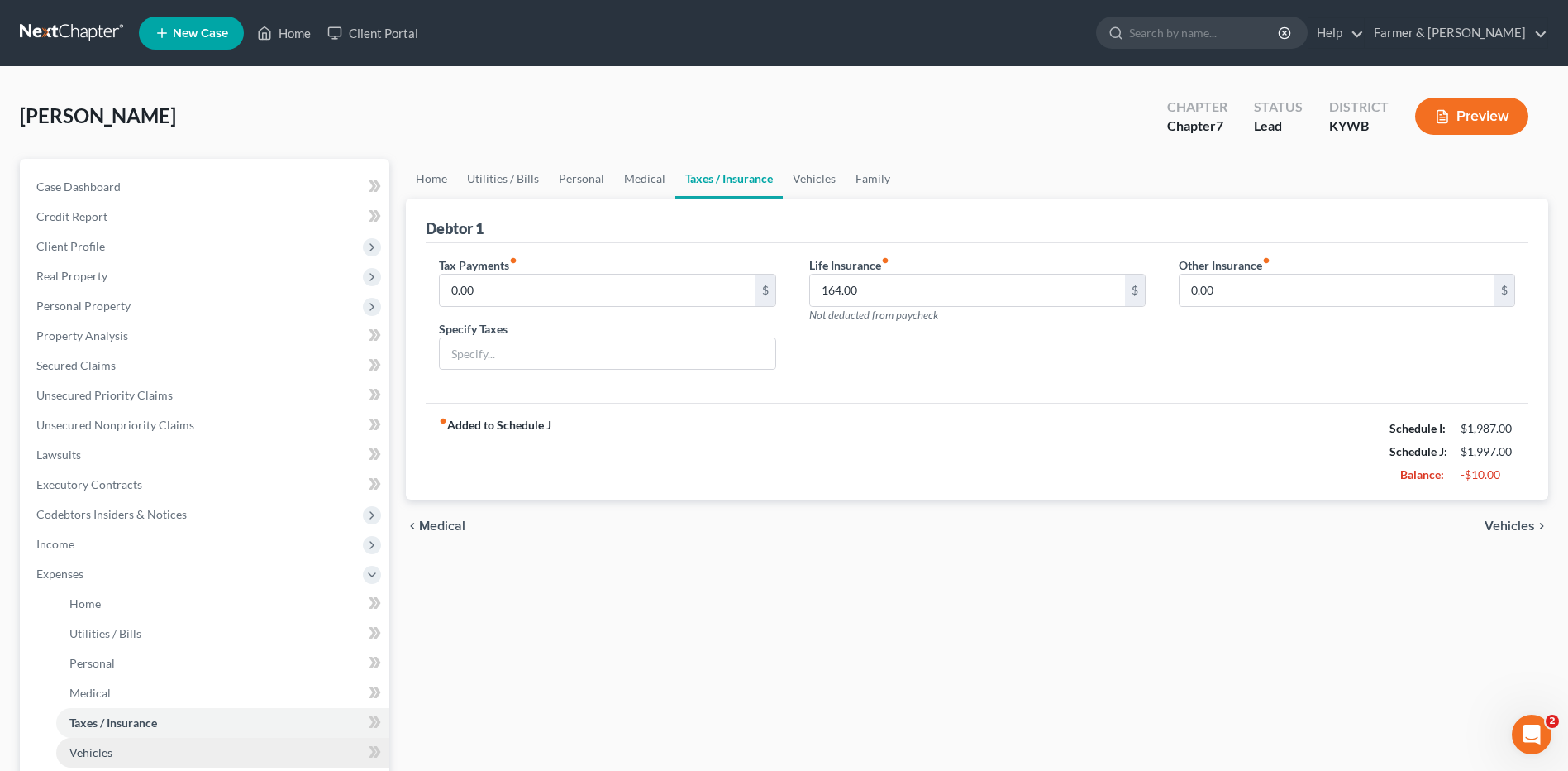
click at [118, 760] on link "Vehicles" at bounding box center [223, 752] width 333 height 30
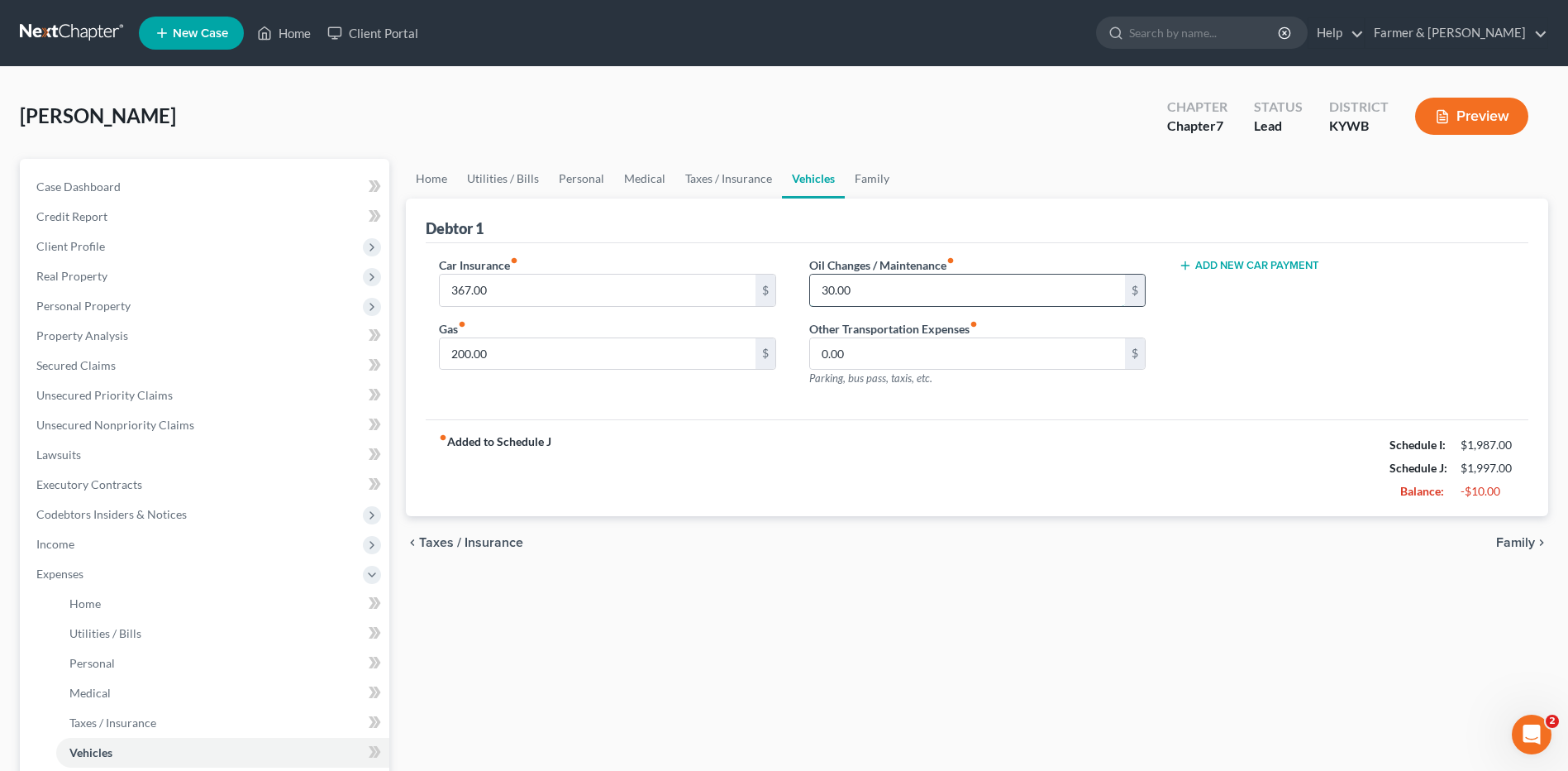
click at [872, 293] on input "30.00" at bounding box center [968, 290] width 315 height 31
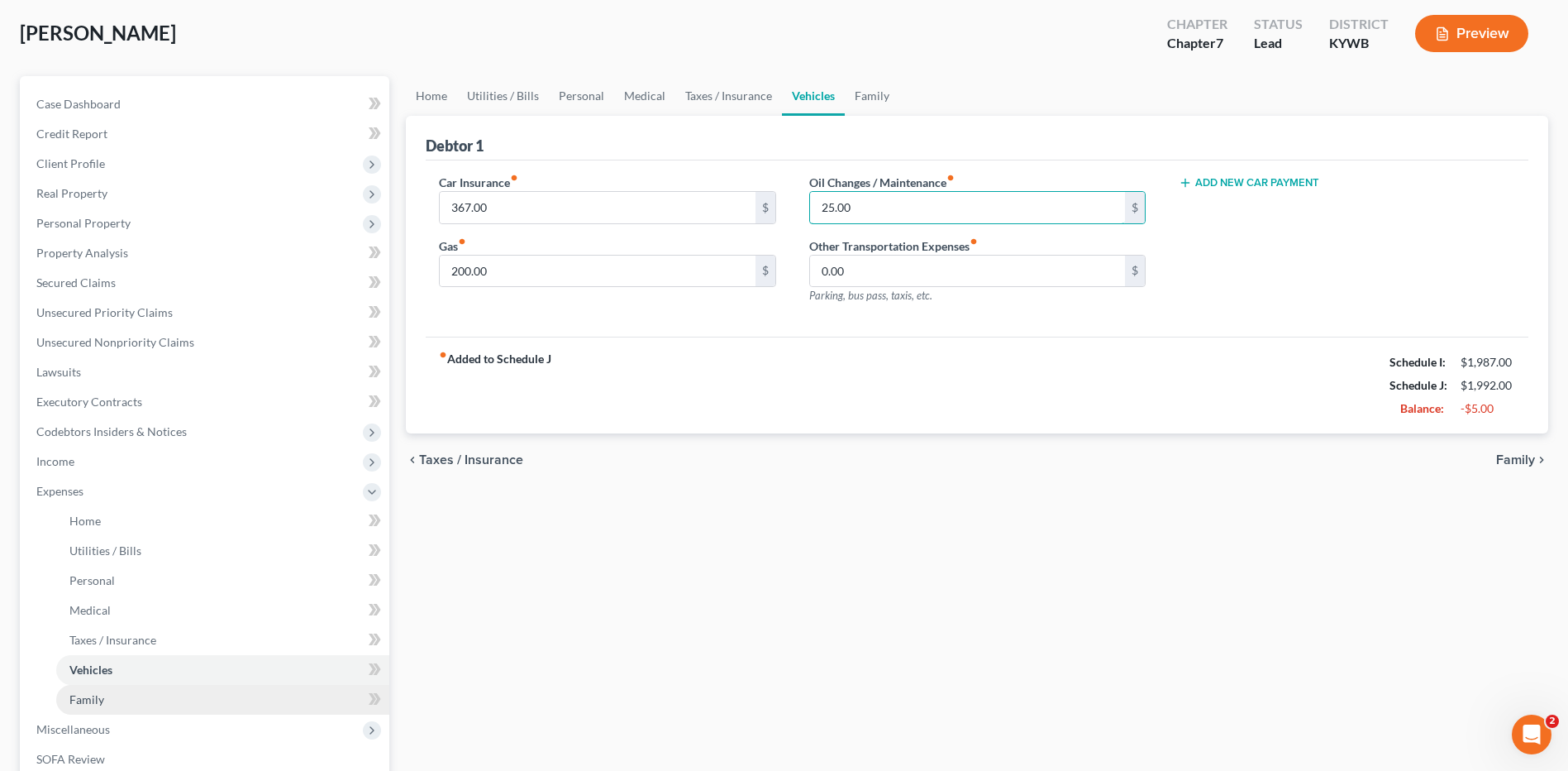
type input "25.00"
click at [91, 707] on link "Family" at bounding box center [223, 699] width 333 height 30
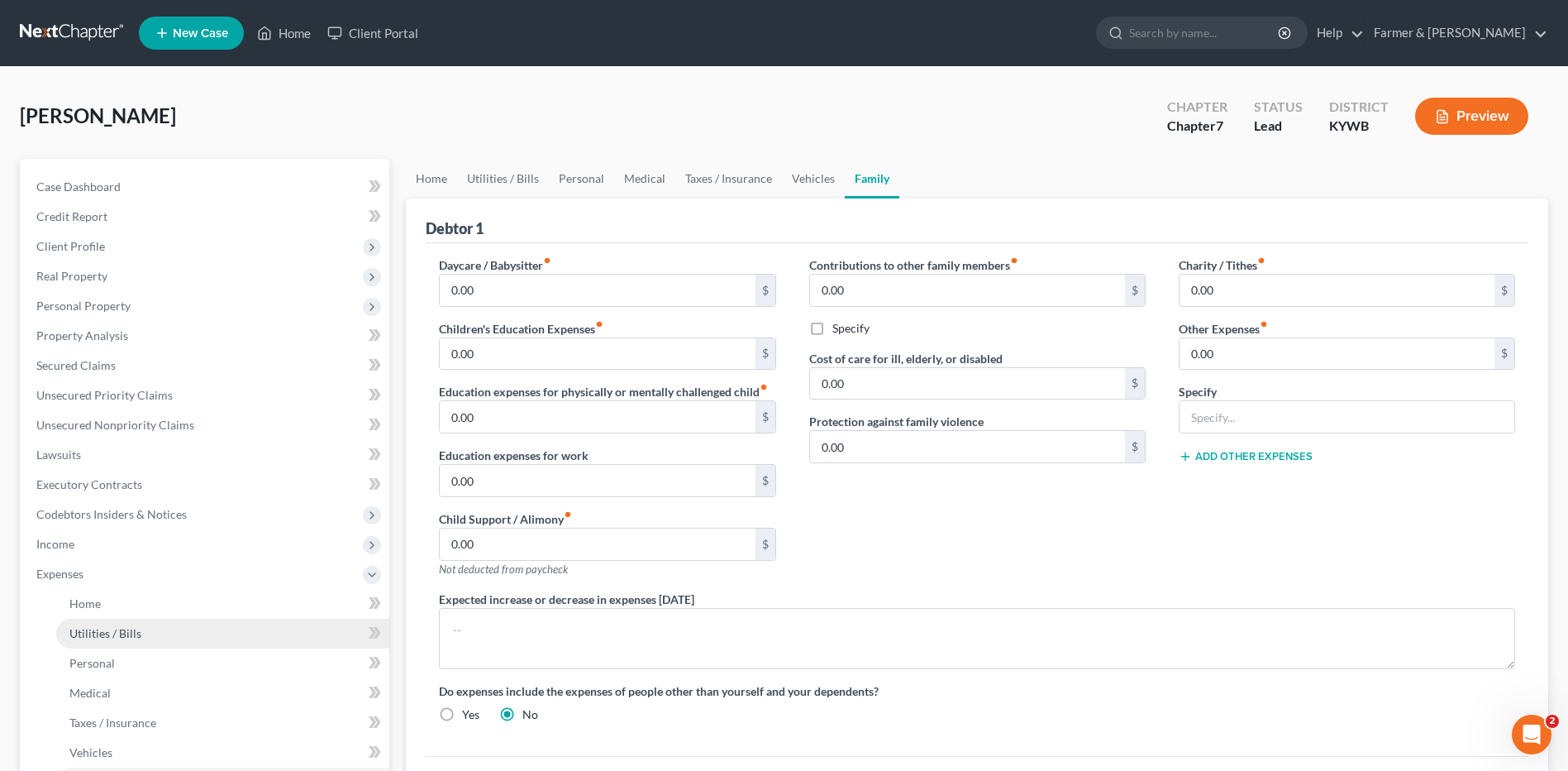
click at [94, 646] on link "Utilities / Bills" at bounding box center [223, 633] width 333 height 30
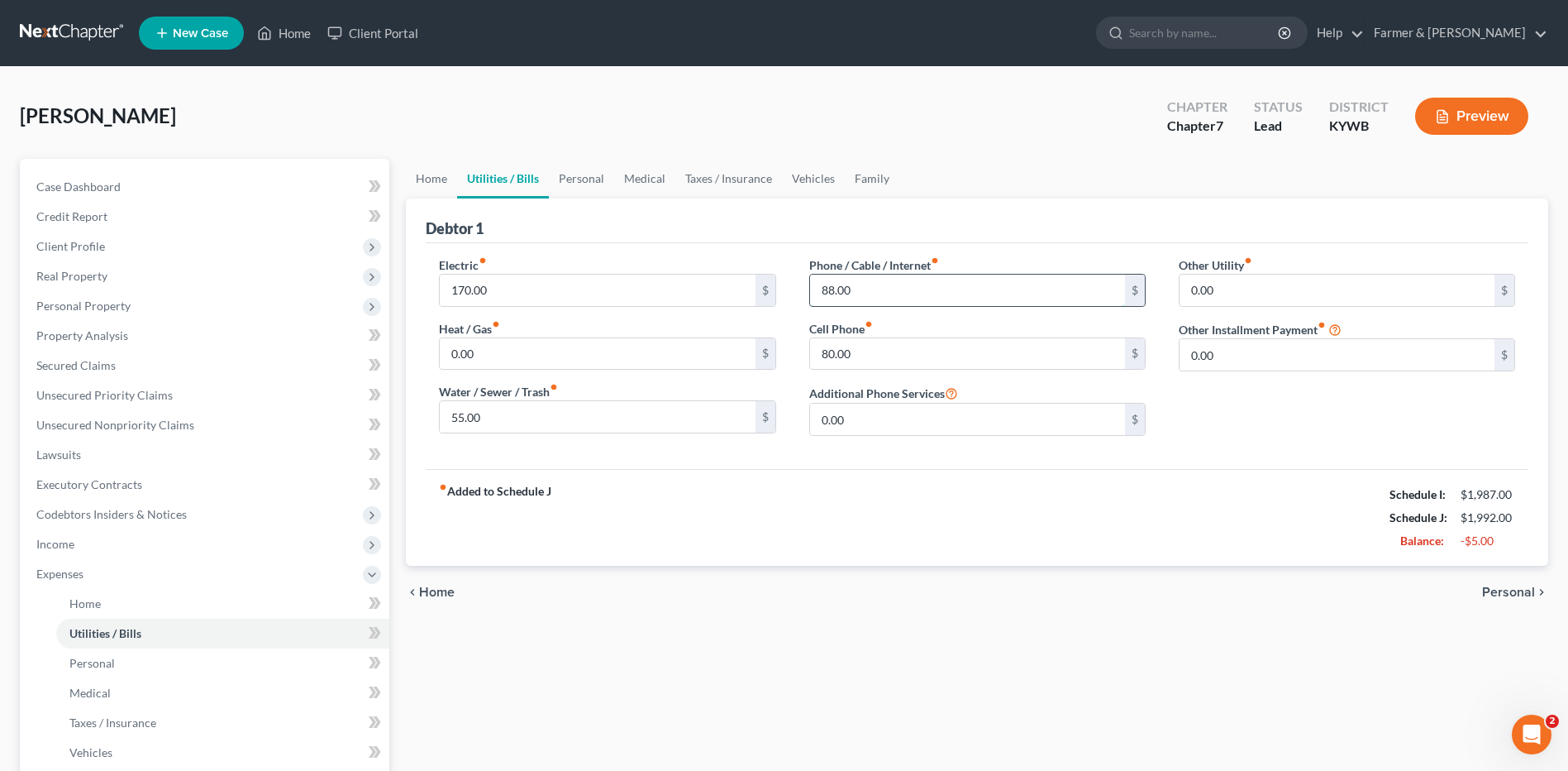
click at [869, 289] on input "88.00" at bounding box center [968, 290] width 315 height 31
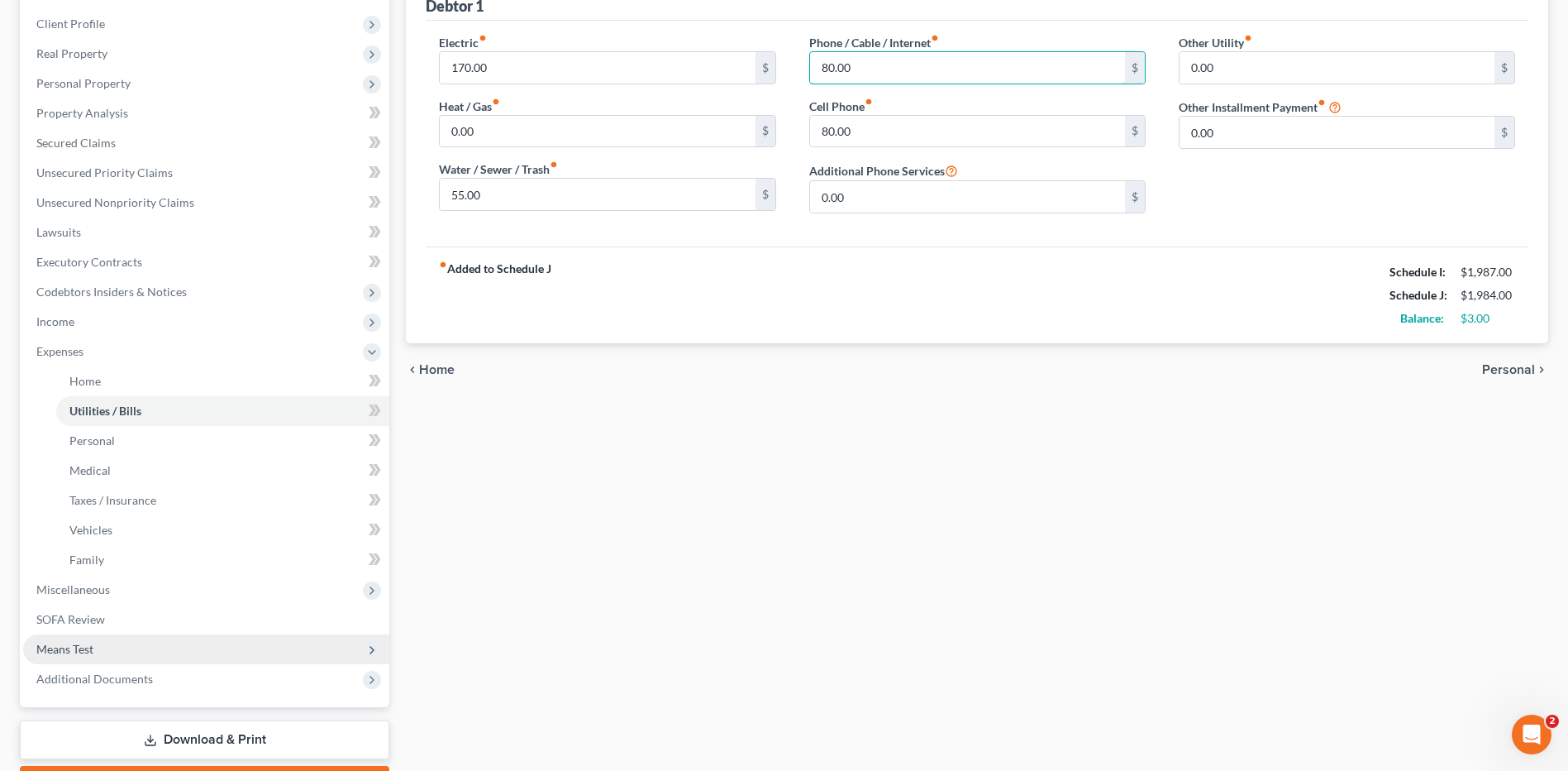
scroll to position [317, 0]
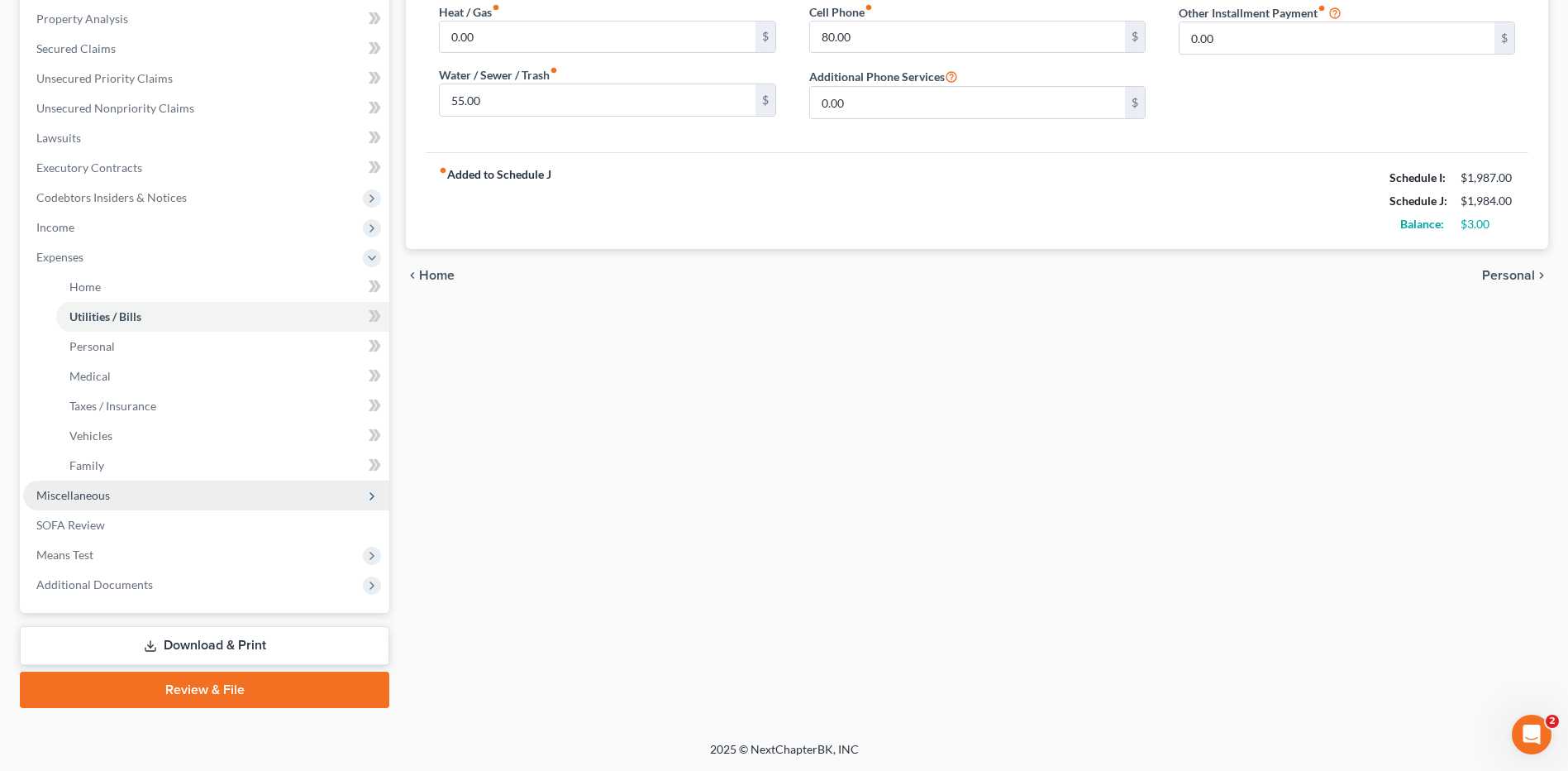
type input "80.00"
click at [75, 495] on span "Miscellaneous" at bounding box center [73, 494] width 74 height 14
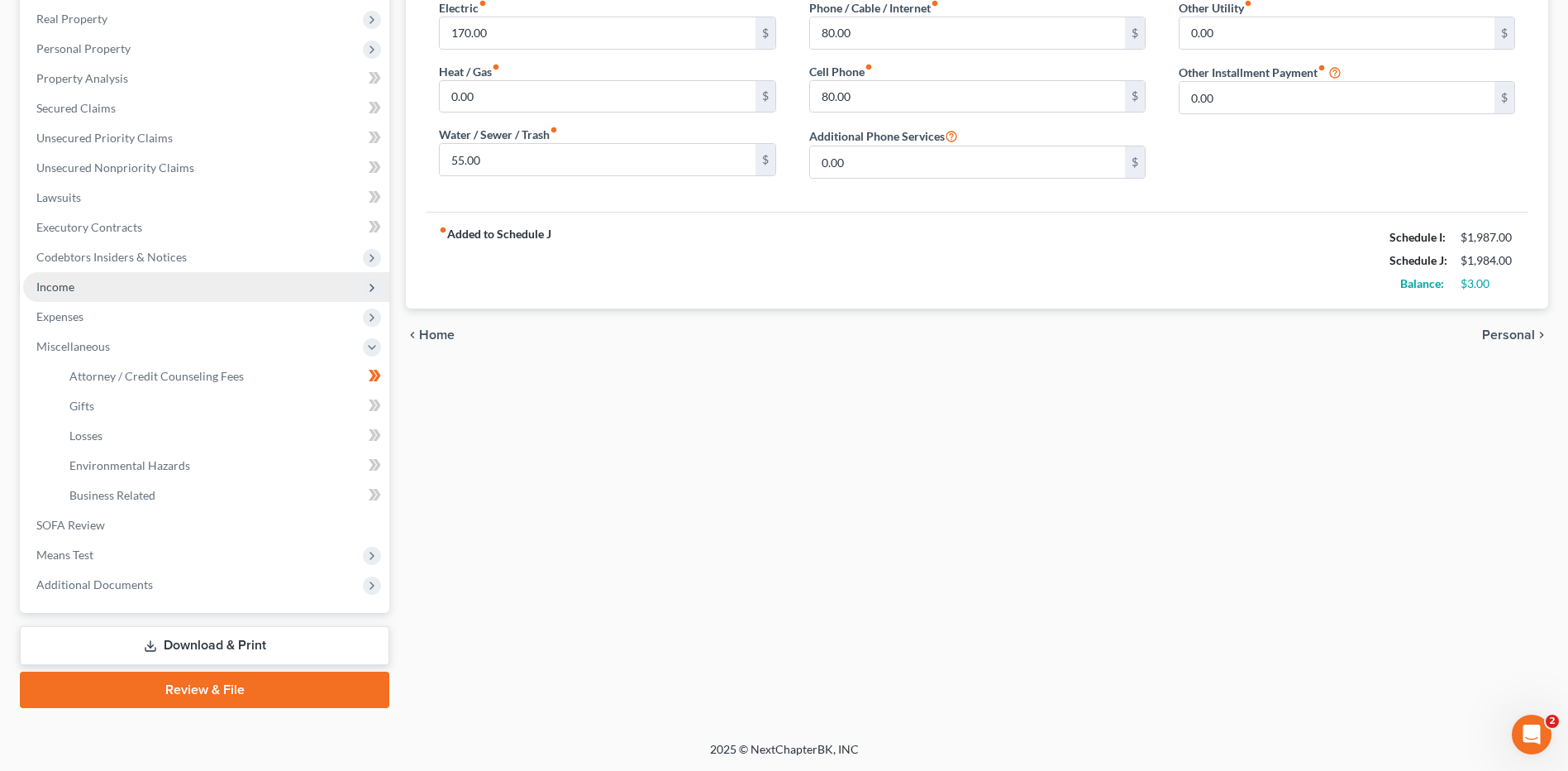
scroll to position [257, 0]
click at [192, 387] on link "Attorney / Credit Counseling Fees" at bounding box center [223, 376] width 333 height 30
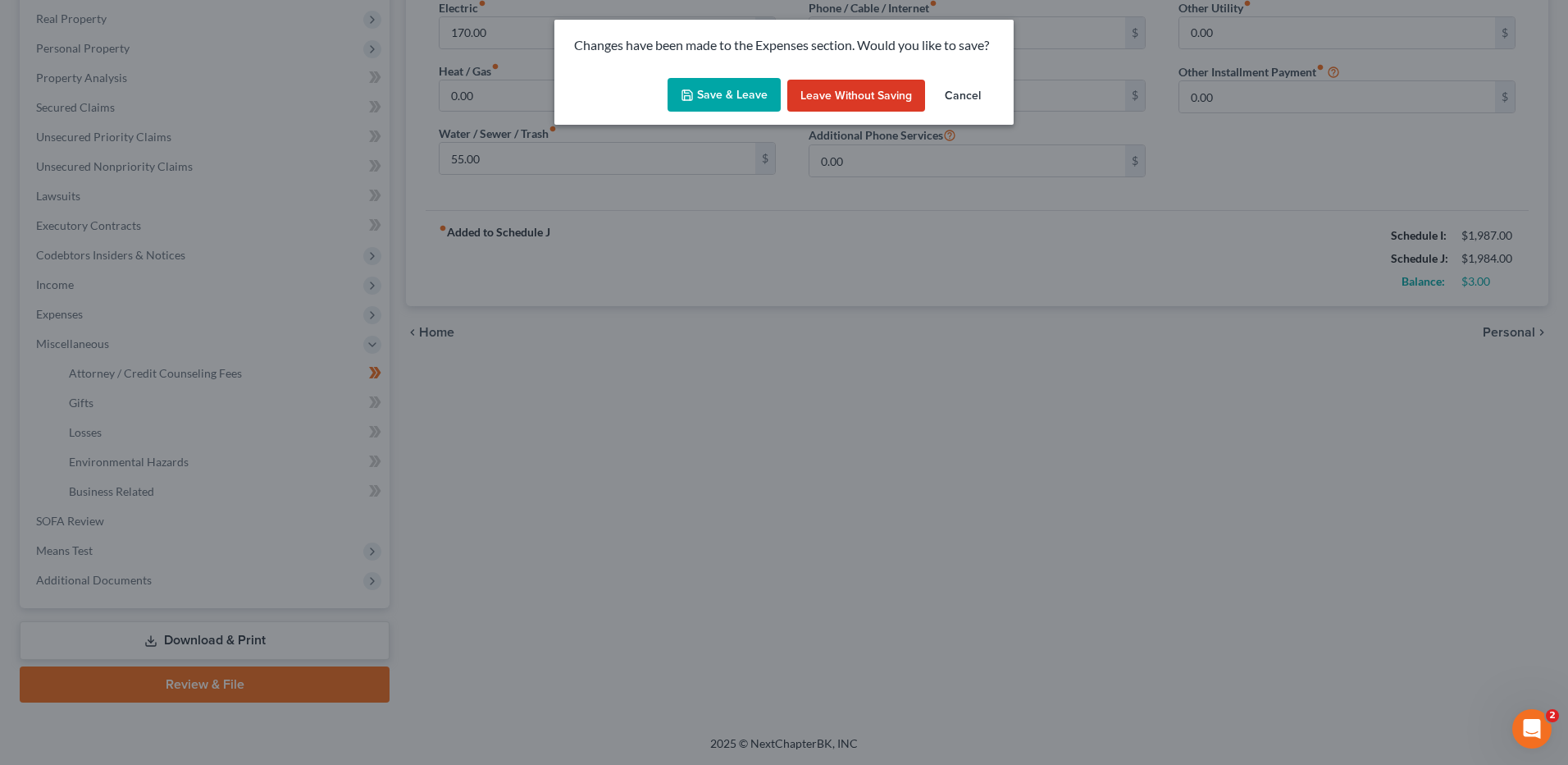
click at [703, 93] on button "Save & Leave" at bounding box center [724, 95] width 113 height 34
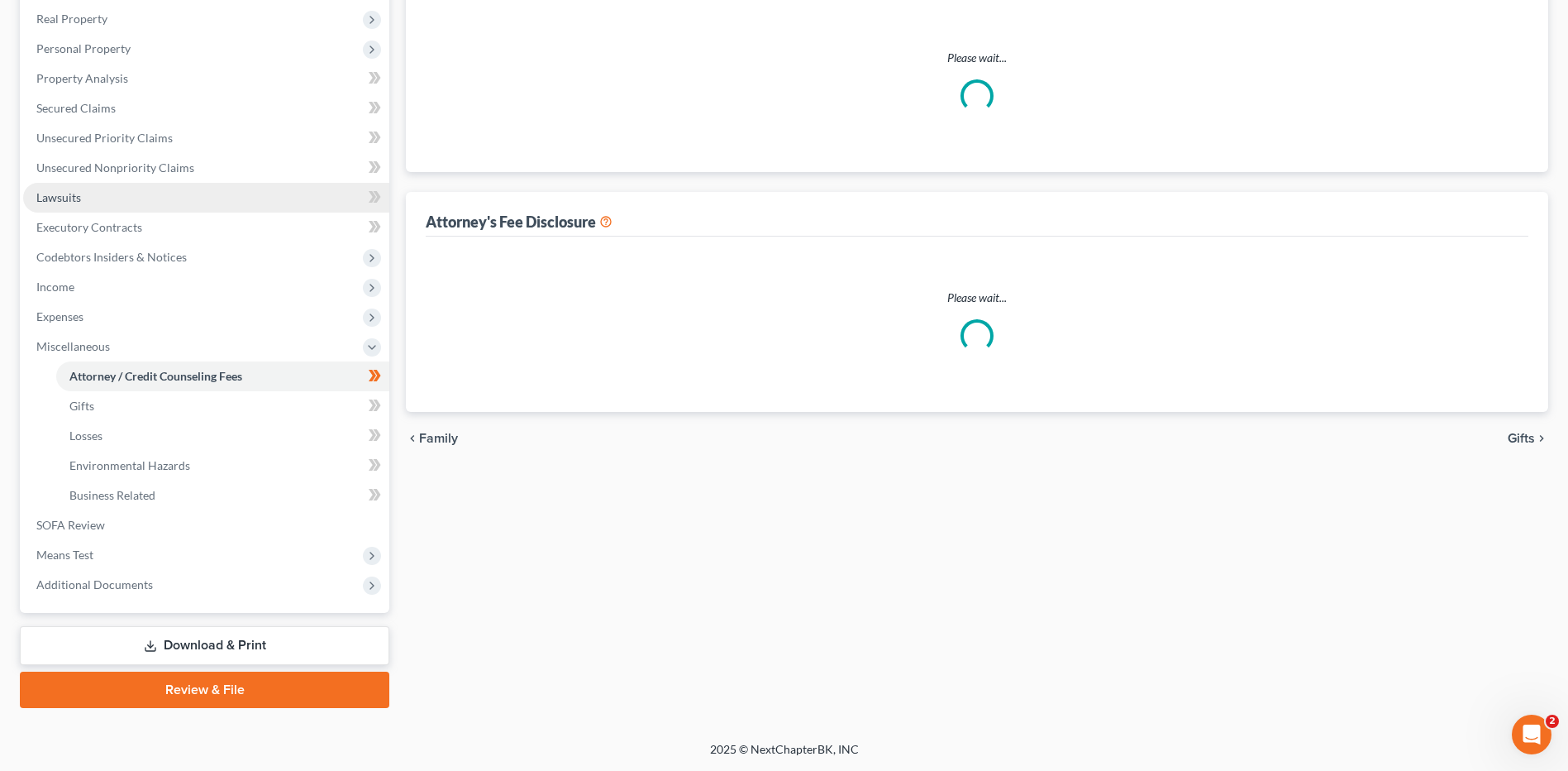
scroll to position [1, 0]
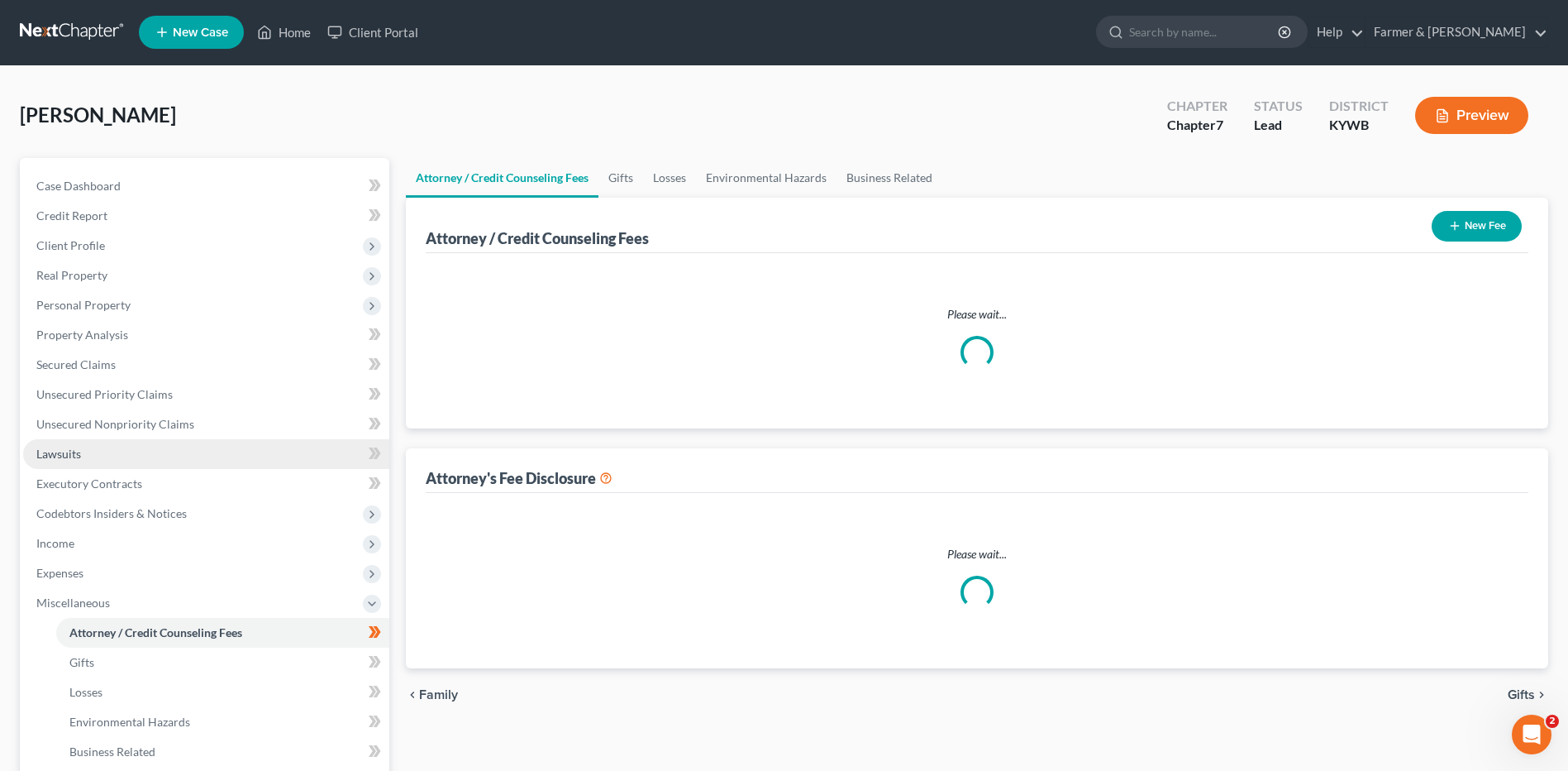
select select "0"
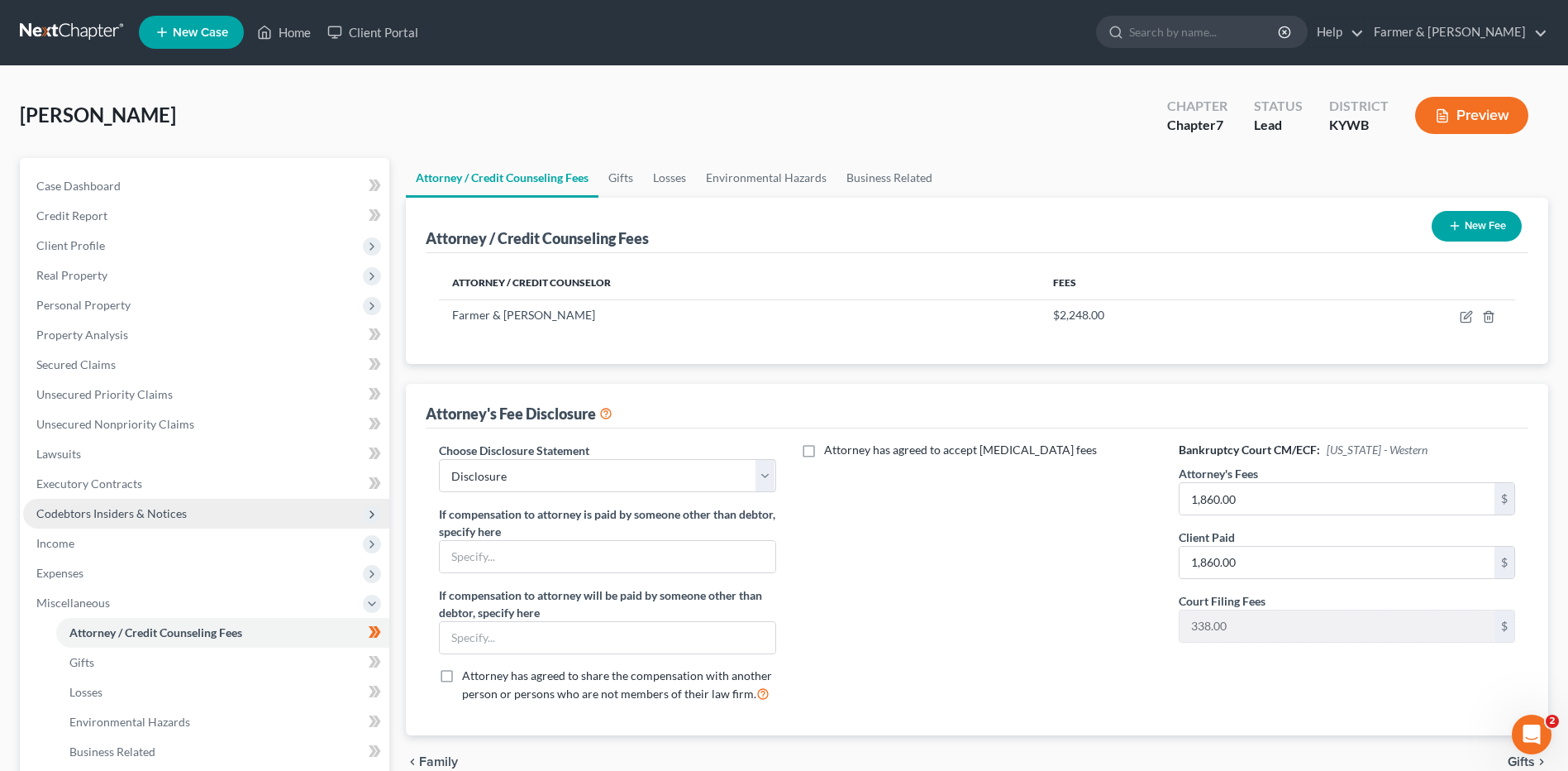
scroll to position [0, 0]
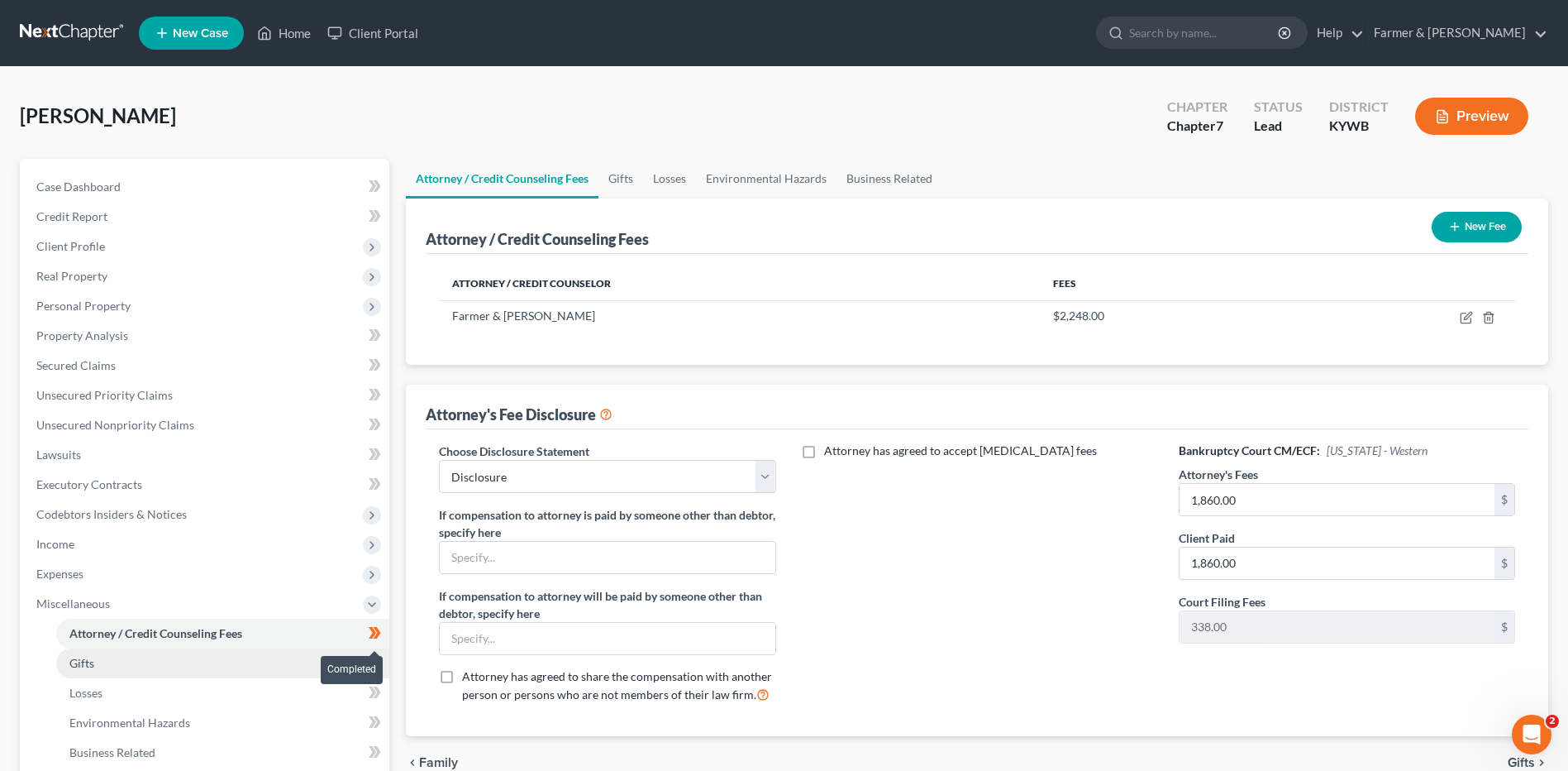
click at [381, 634] on icon at bounding box center [375, 632] width 13 height 21
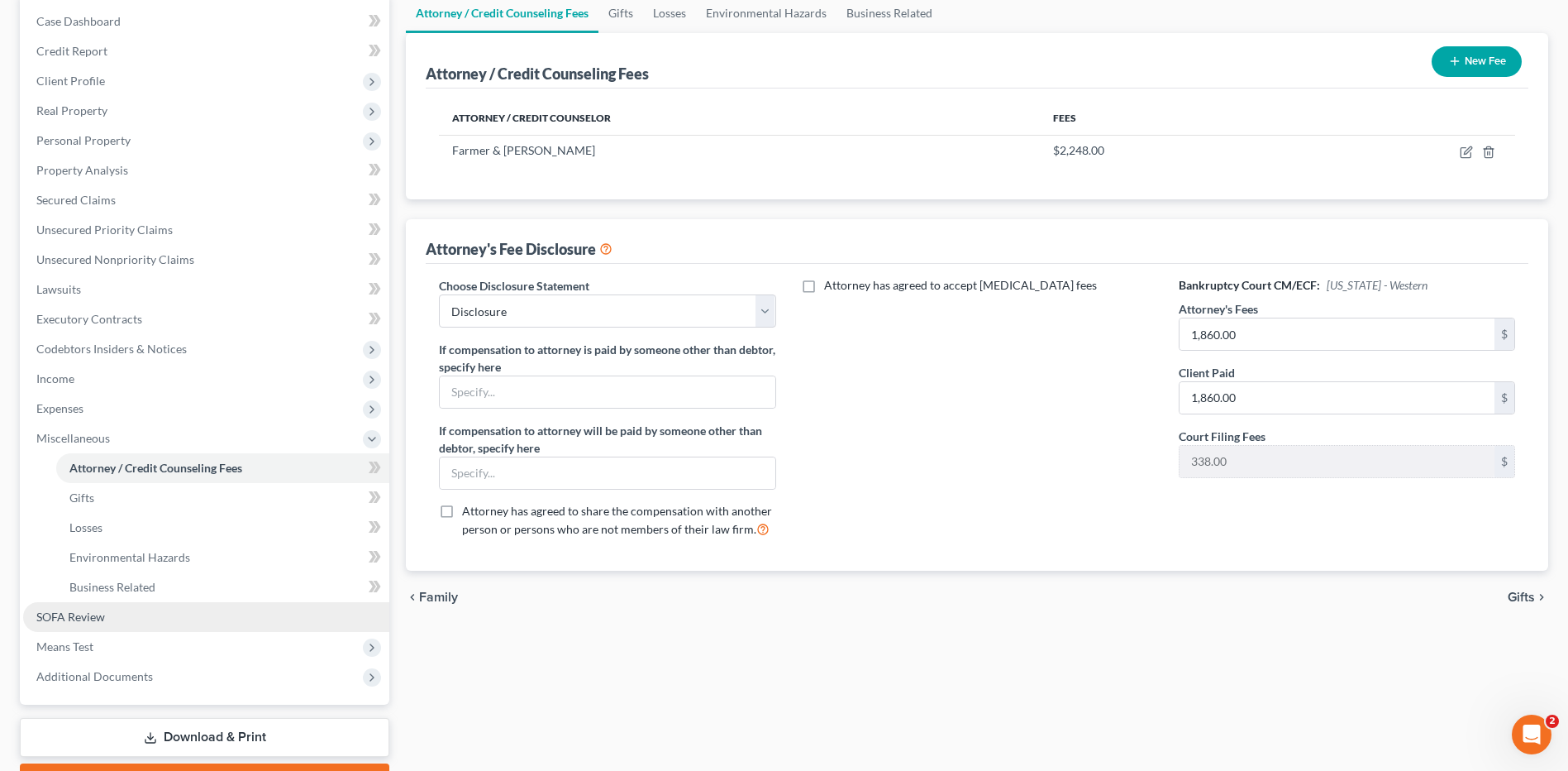
click at [136, 624] on link "SOFA Review" at bounding box center [206, 617] width 366 height 30
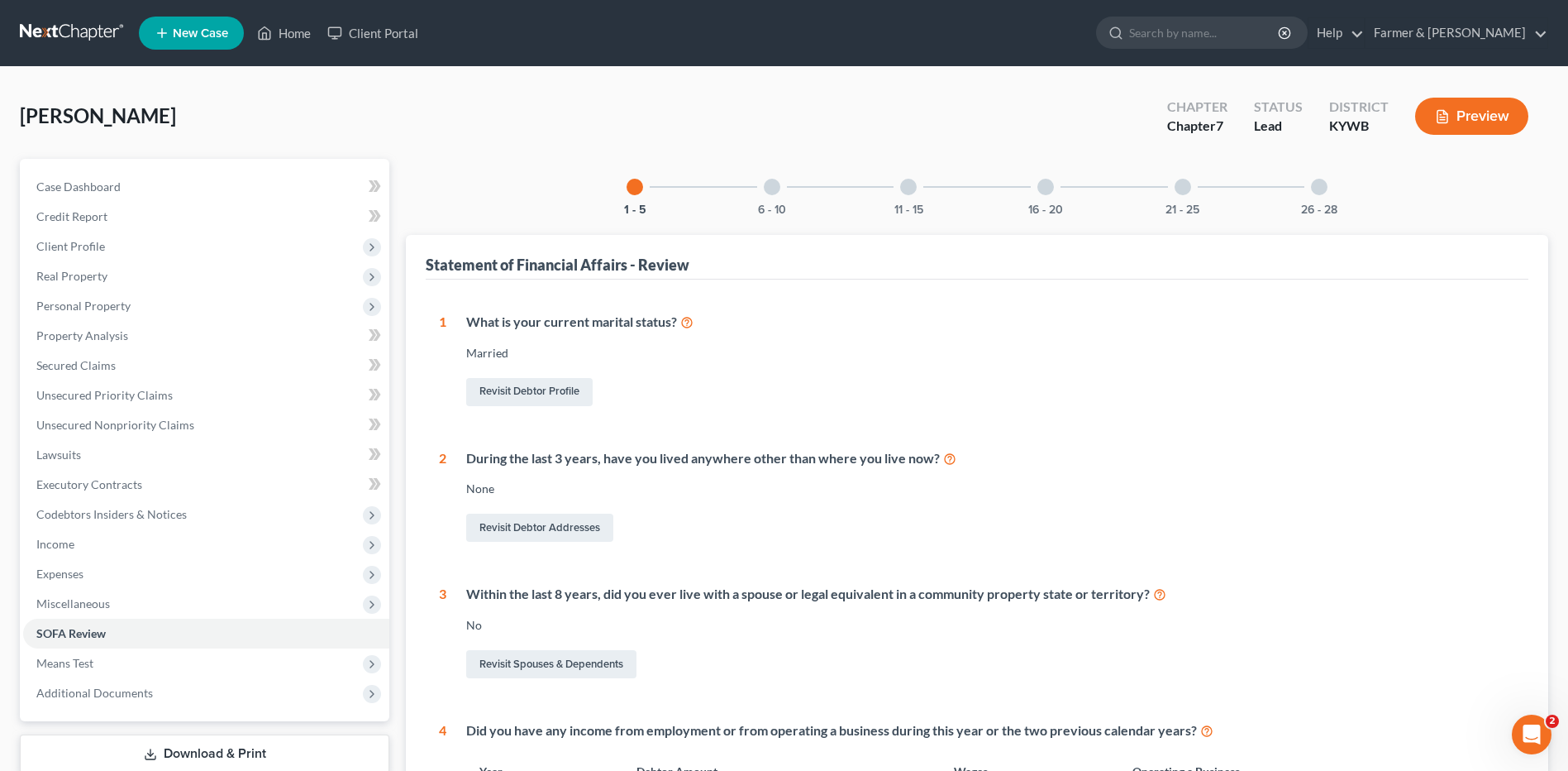
scroll to position [165, 0]
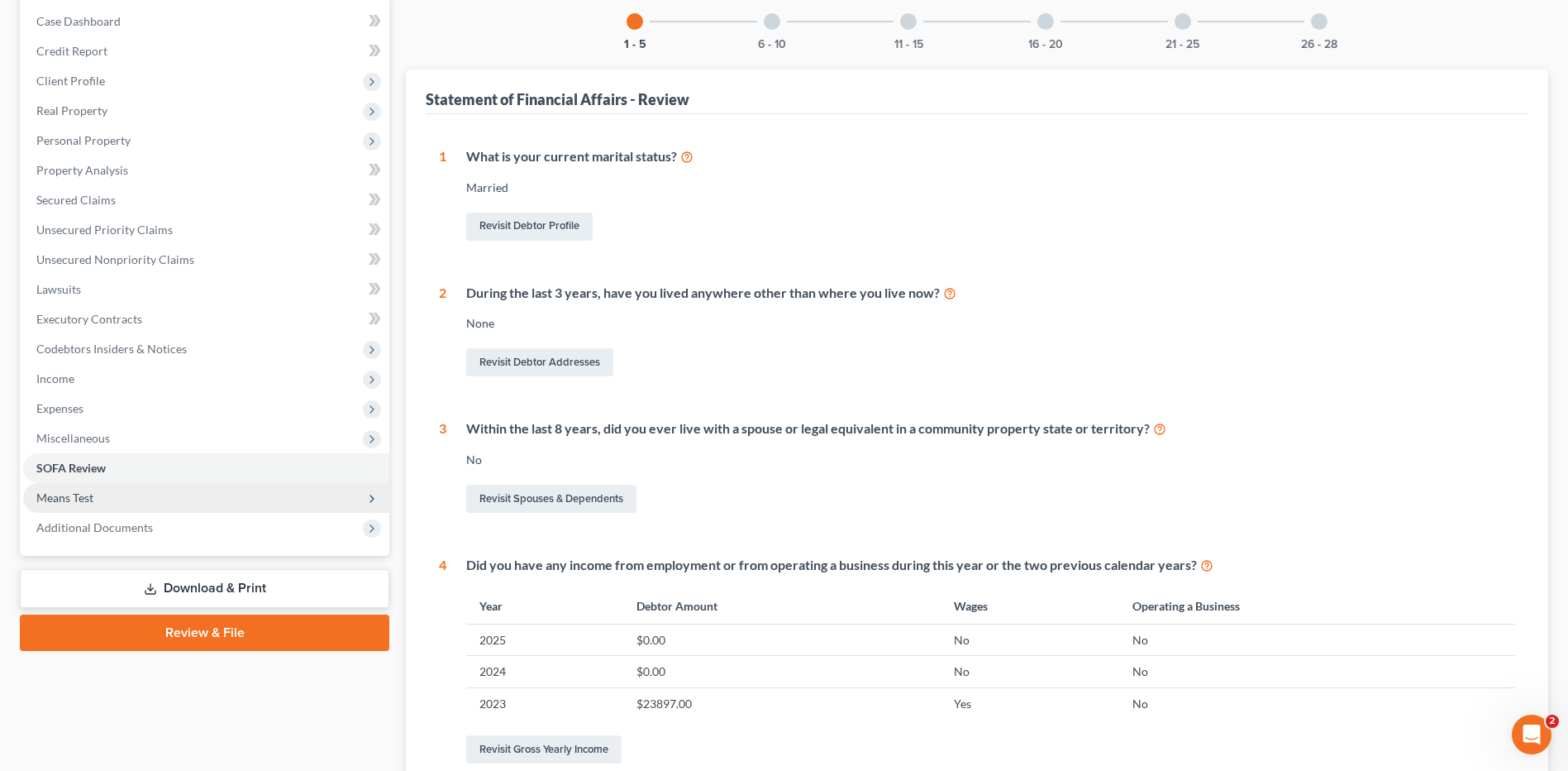
click at [133, 502] on span "Means Test" at bounding box center [206, 498] width 366 height 30
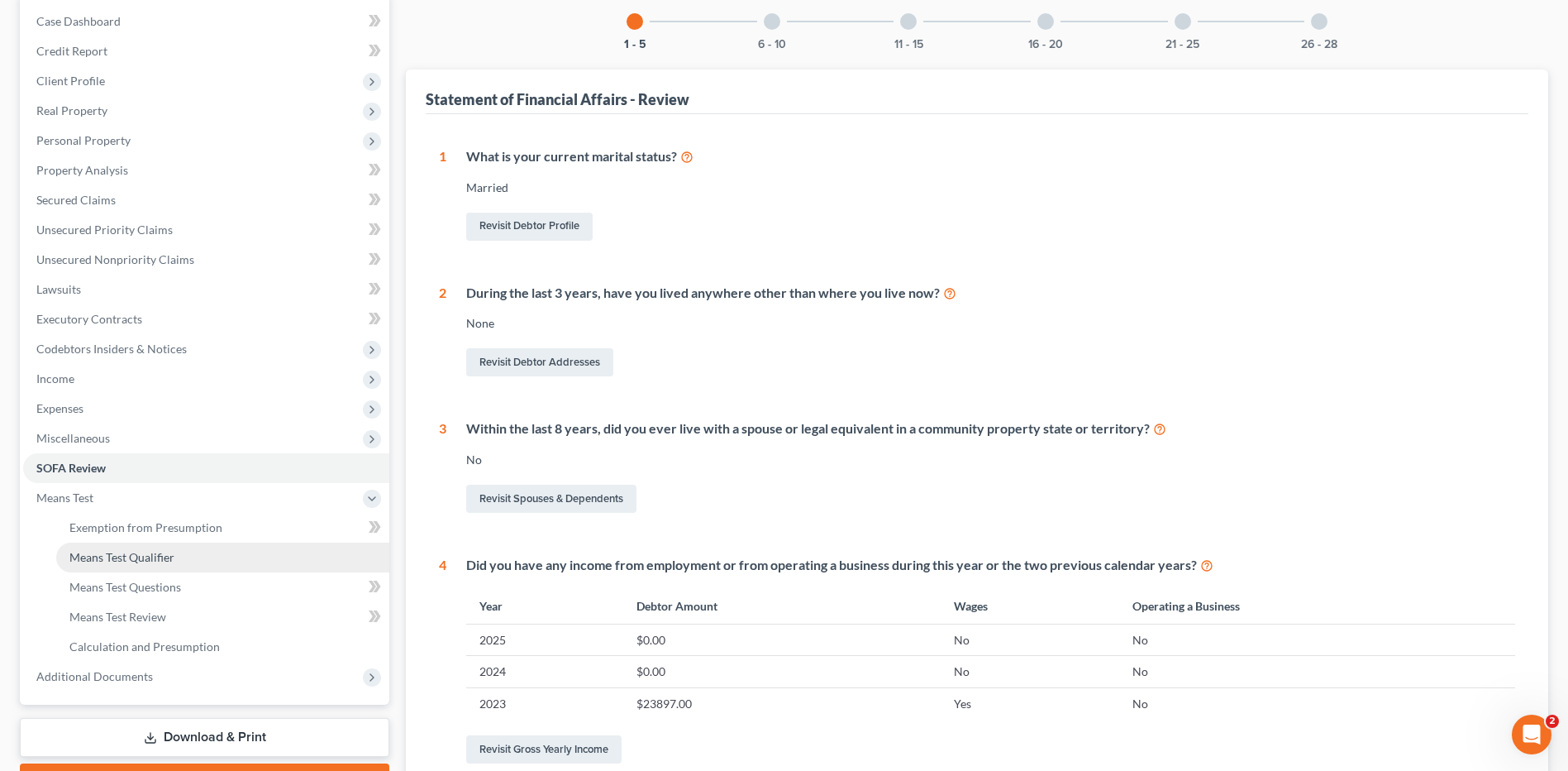
click at [138, 565] on link "Means Test Qualifier" at bounding box center [223, 557] width 333 height 30
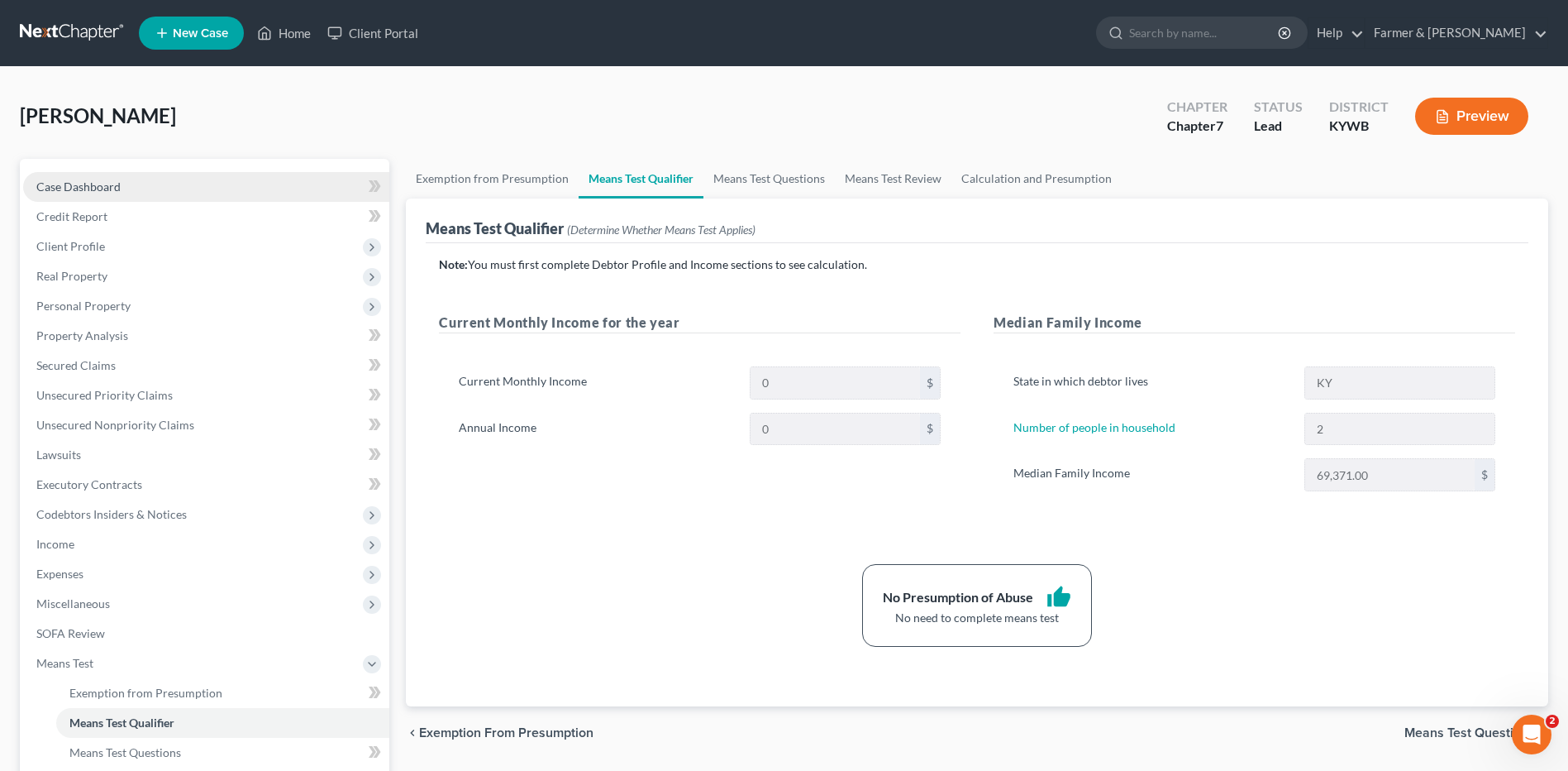
click at [82, 183] on span "Case Dashboard" at bounding box center [78, 186] width 85 height 14
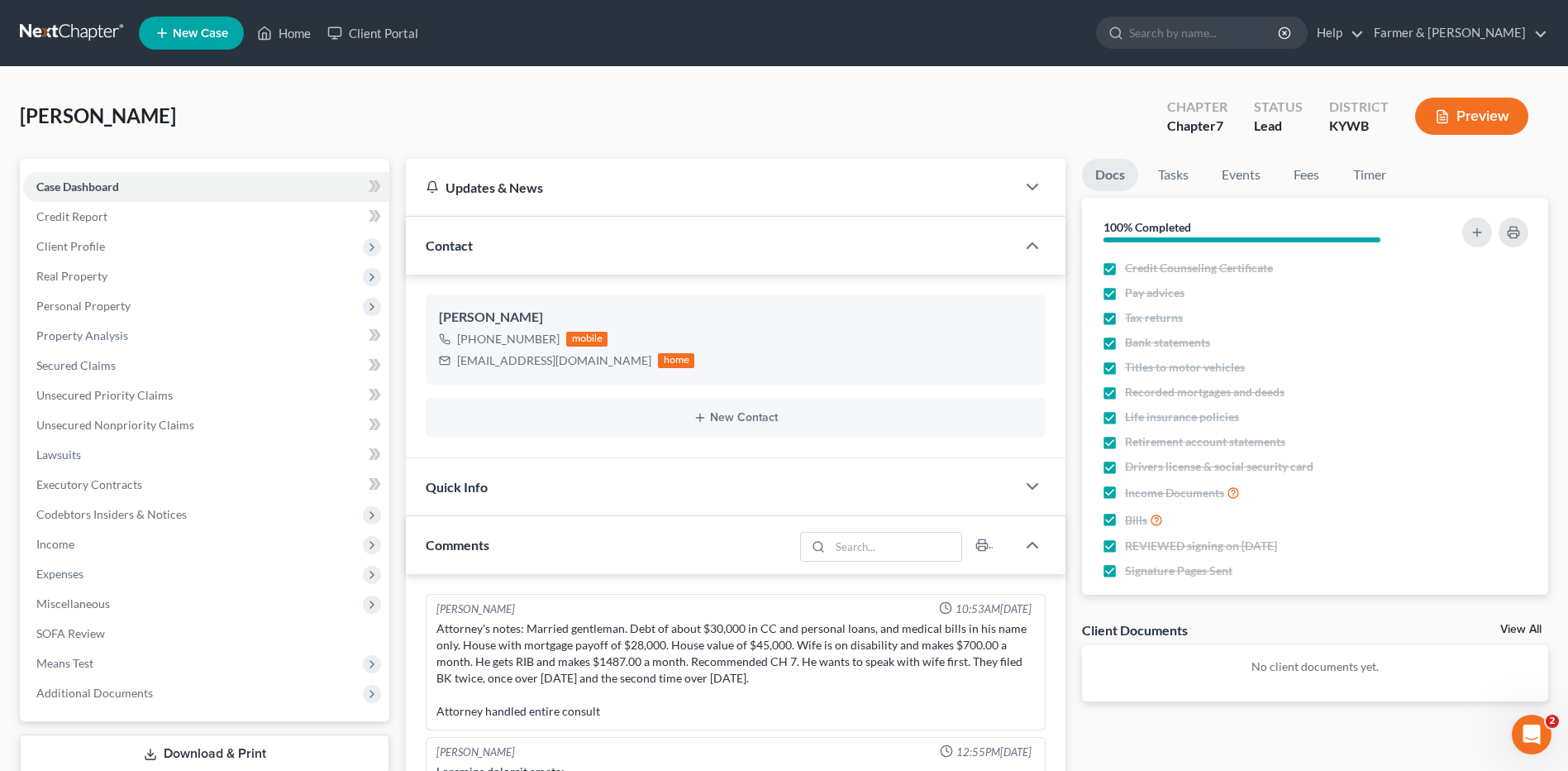
scroll to position [637, 0]
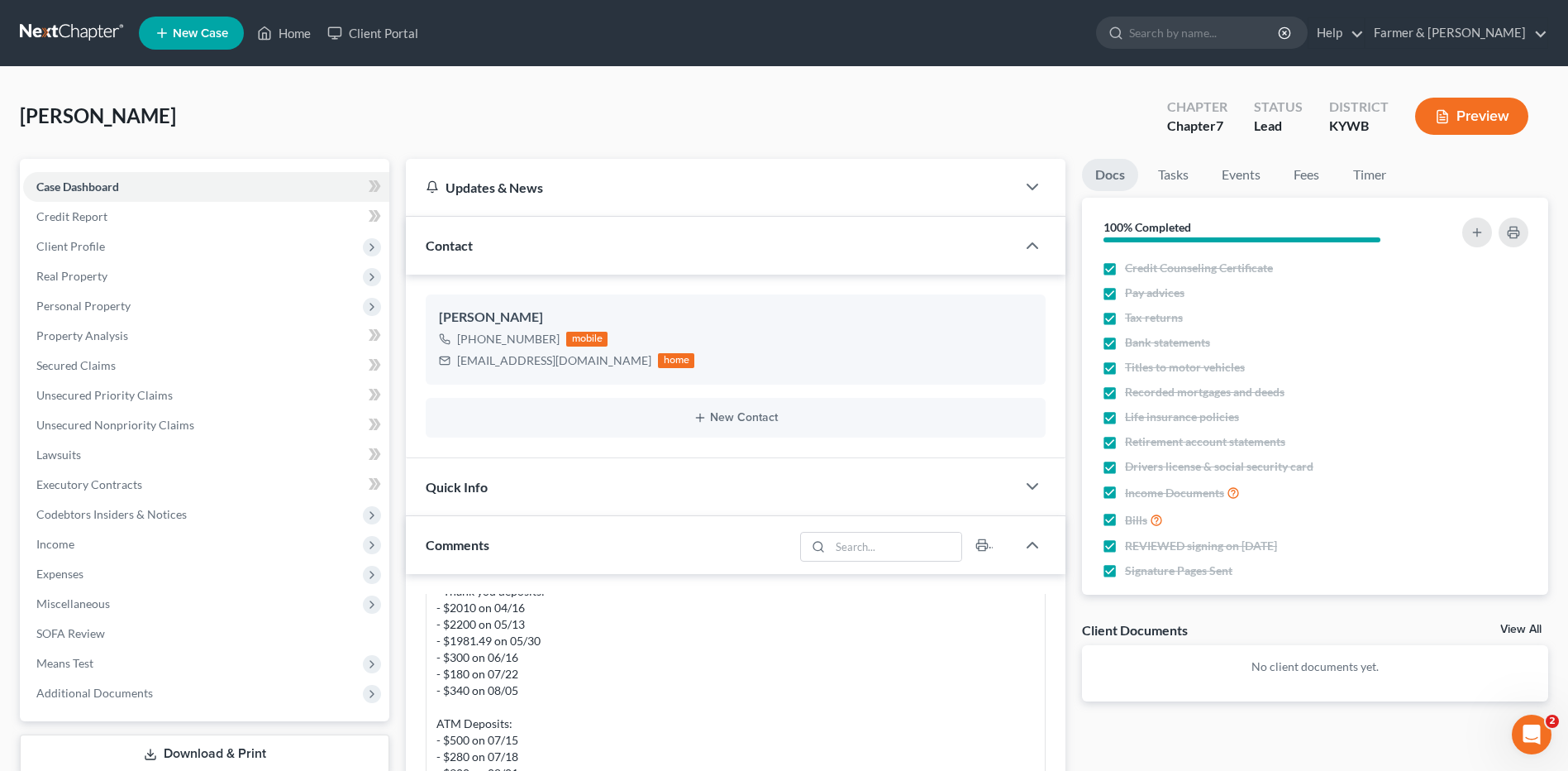
click at [72, 42] on link at bounding box center [73, 33] width 106 height 30
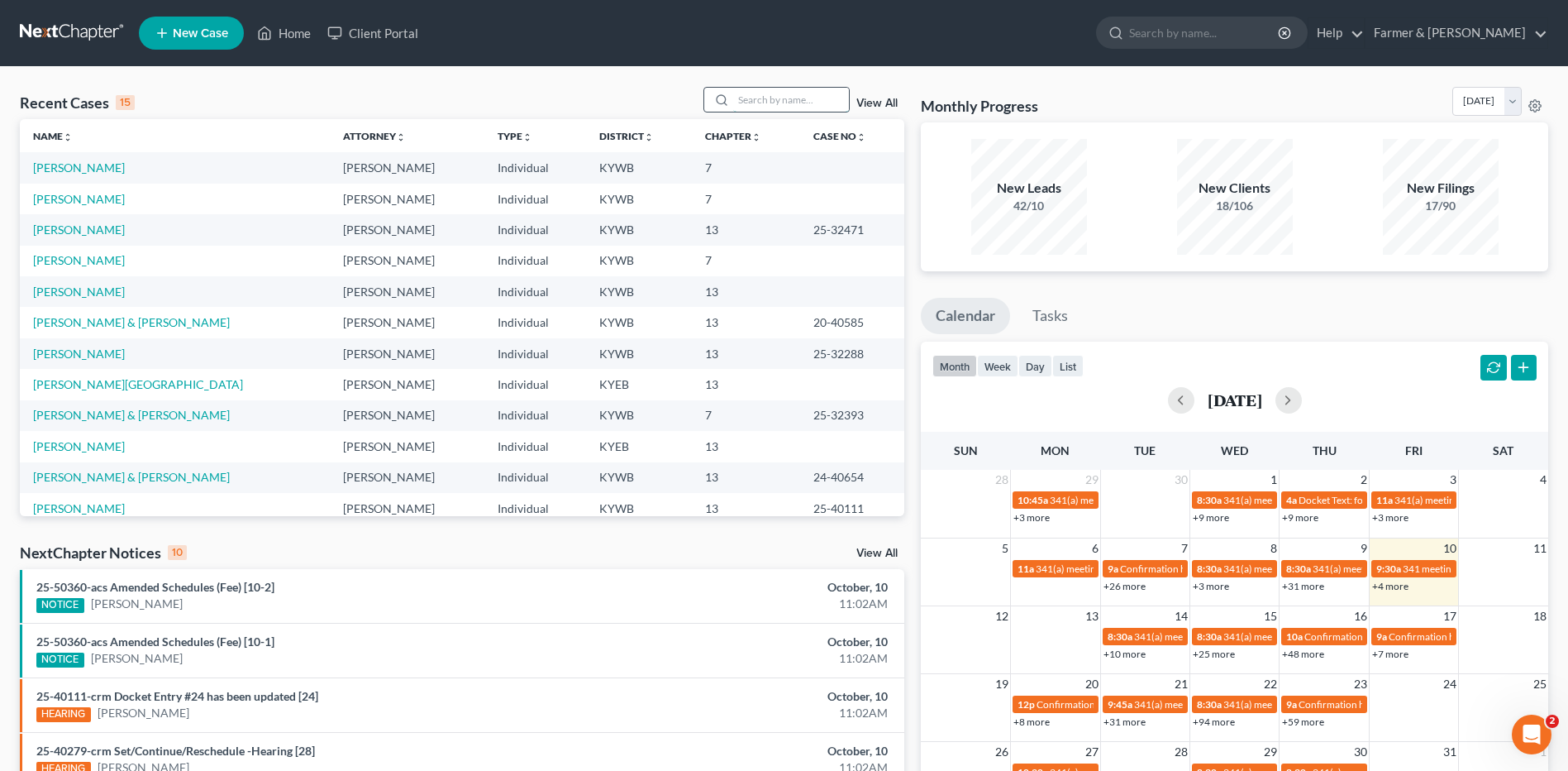
click at [790, 99] on input "search" at bounding box center [791, 99] width 116 height 24
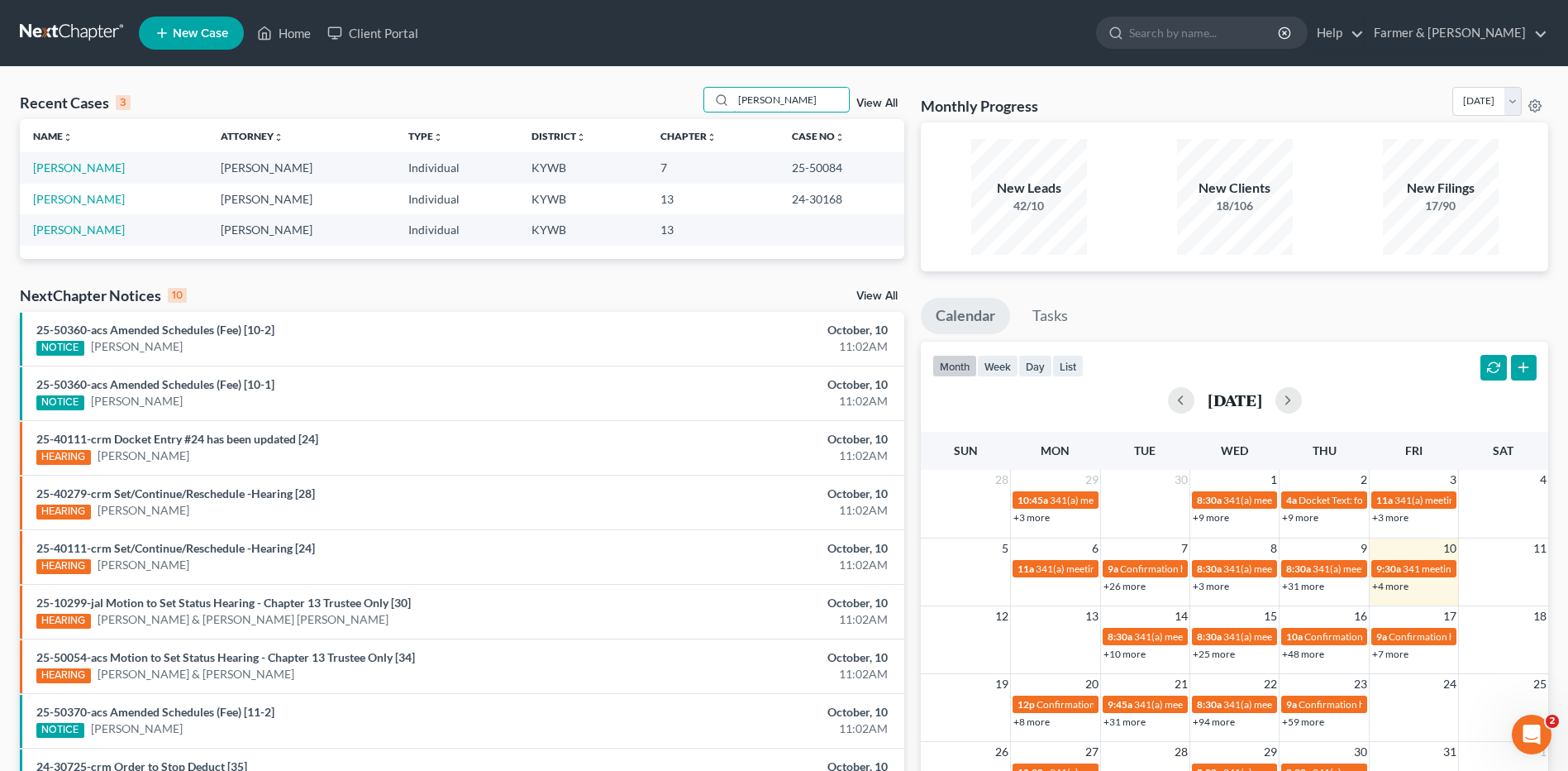
drag, startPoint x: 806, startPoint y: 98, endPoint x: 669, endPoint y: 93, distance: 137.1
click at [669, 96] on div "Recent Cases 3 [PERSON_NAME] View All" at bounding box center [462, 102] width 885 height 32
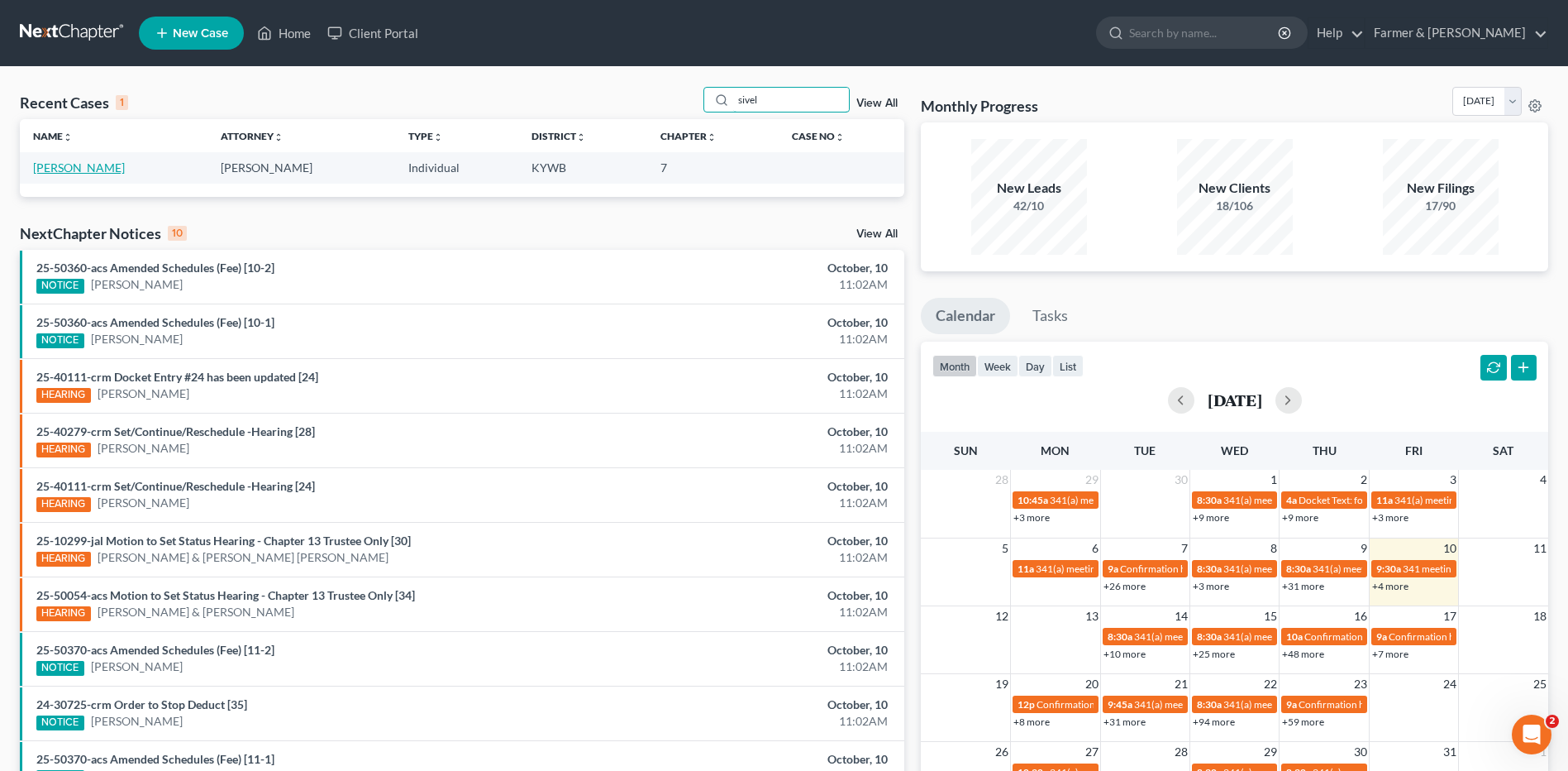
type input "sivel"
click at [106, 171] on link "[PERSON_NAME]" at bounding box center [78, 167] width 92 height 14
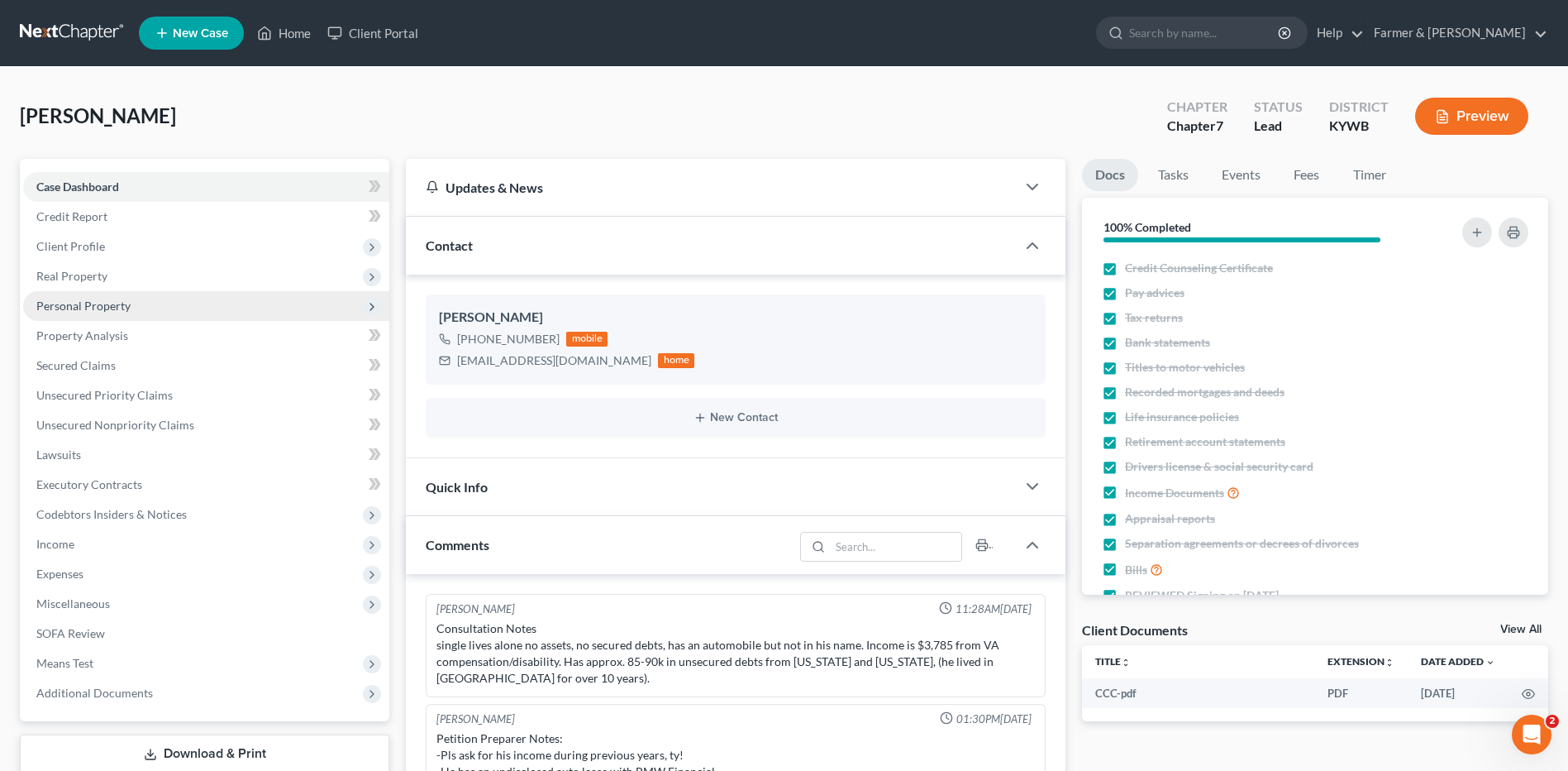
click at [133, 310] on span "Personal Property" at bounding box center [206, 305] width 366 height 30
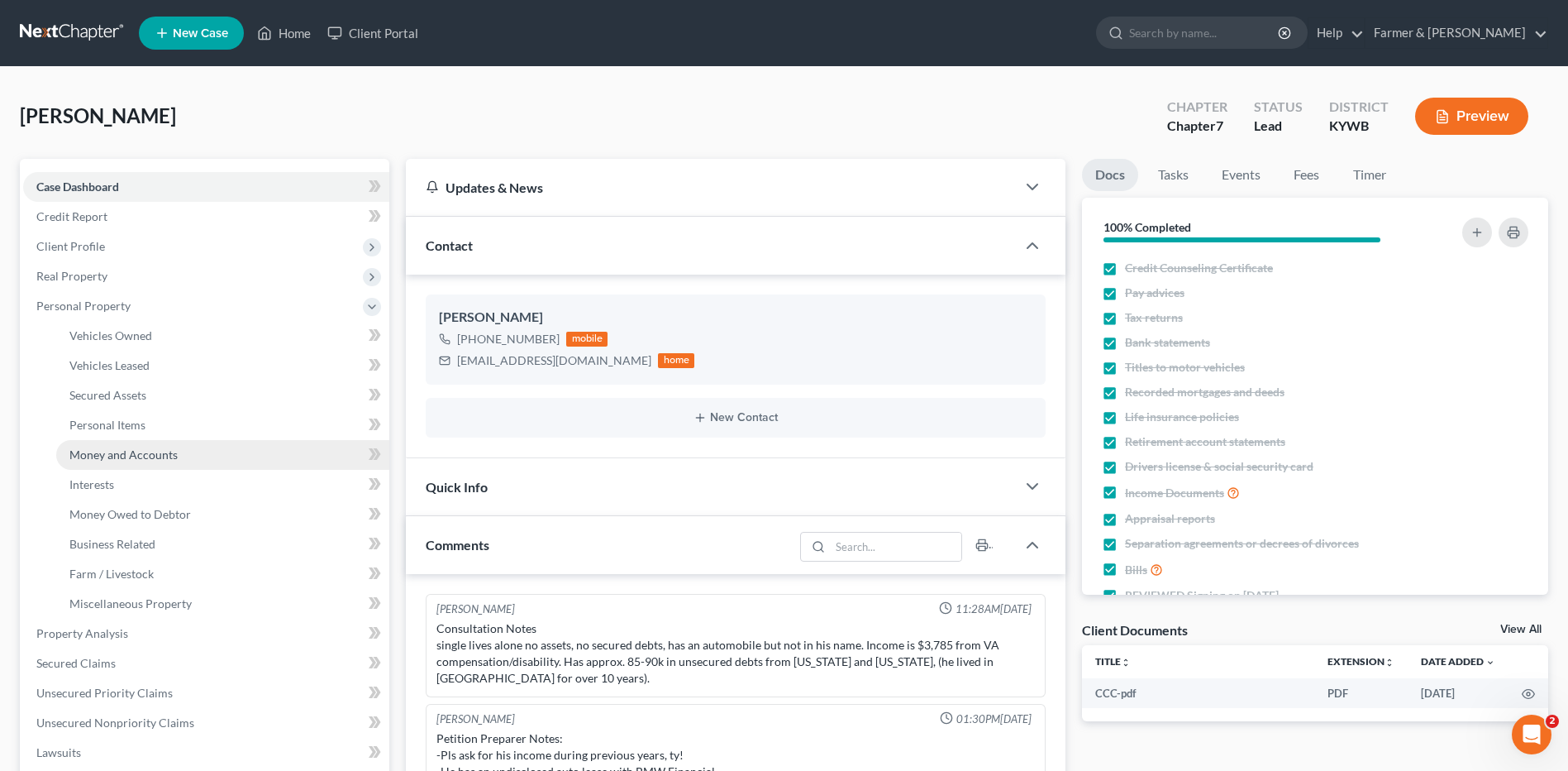
click at [138, 458] on span "Money and Accounts" at bounding box center [123, 454] width 108 height 14
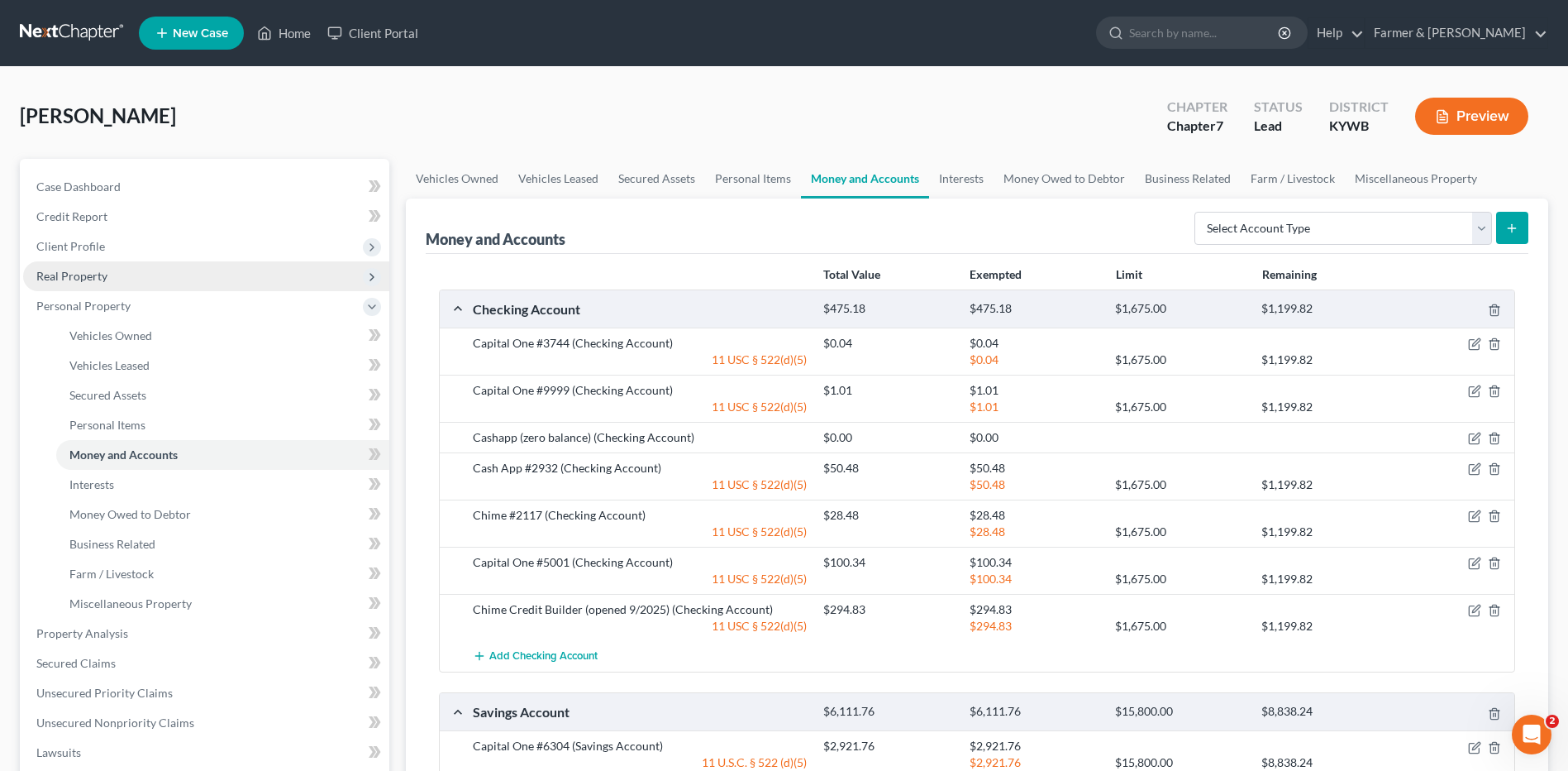
click at [117, 275] on span "Real Property" at bounding box center [206, 276] width 366 height 30
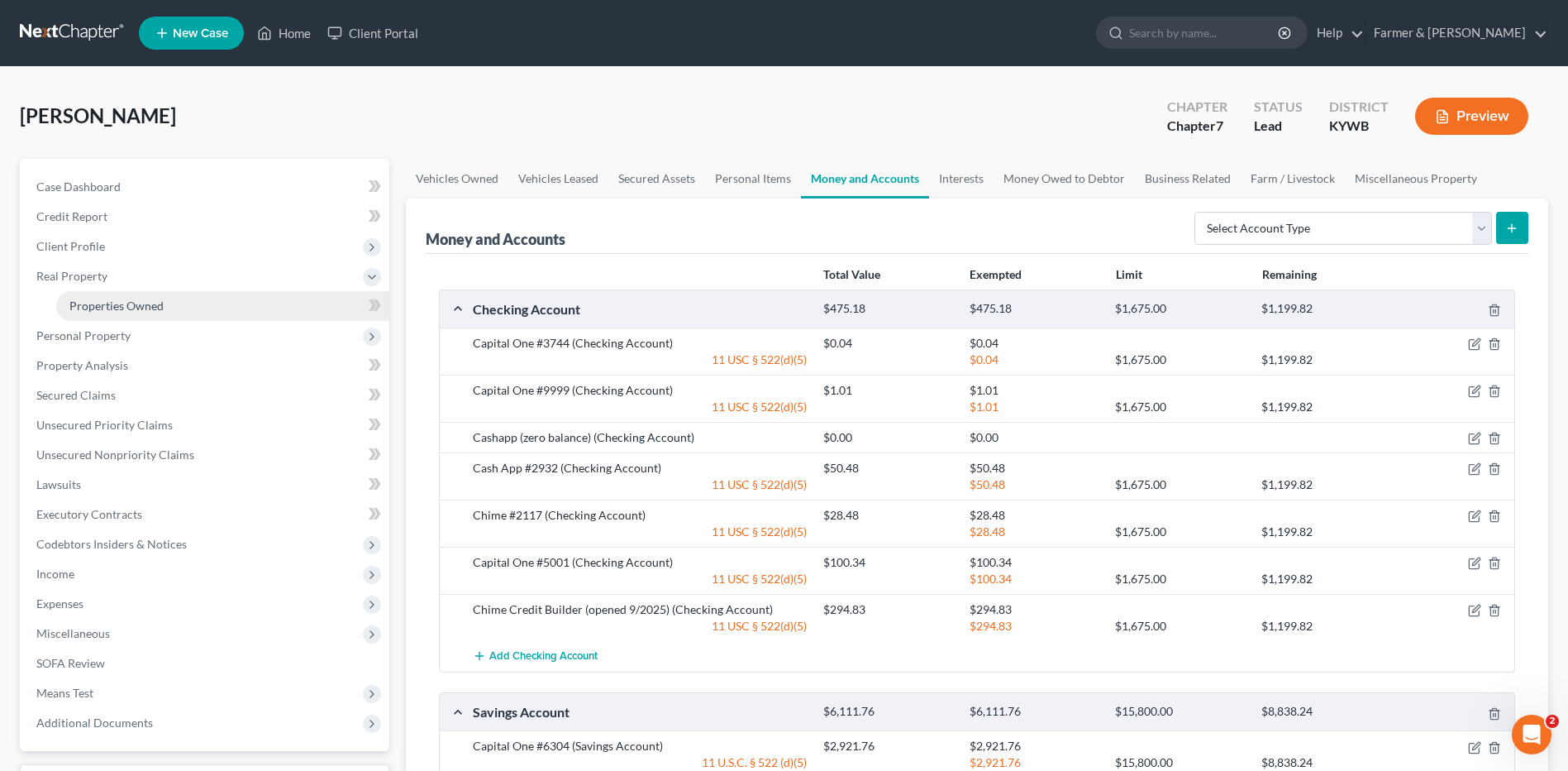
click at [124, 309] on span "Properties Owned" at bounding box center [116, 305] width 94 height 14
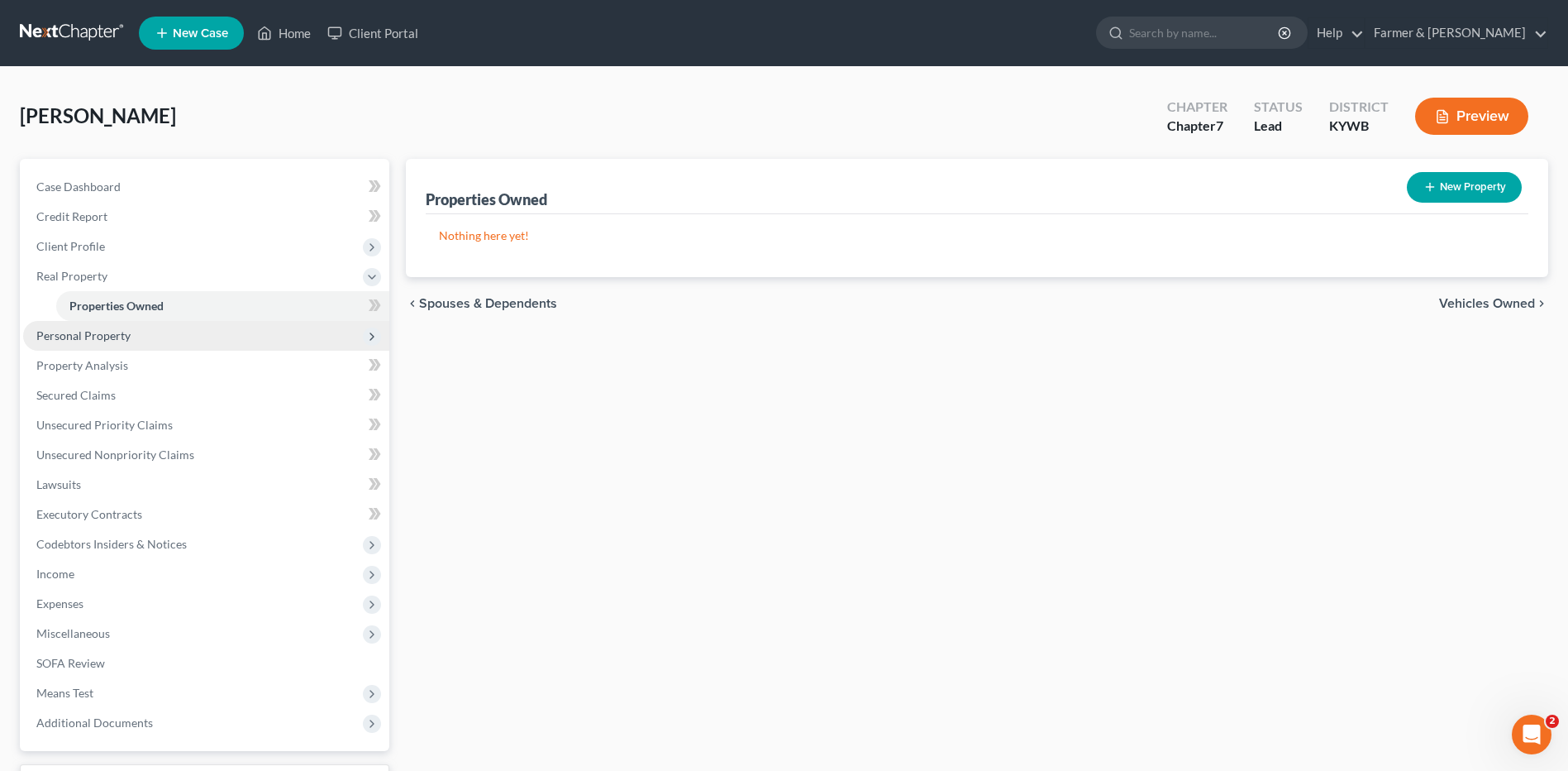
click at [129, 331] on span "Personal Property" at bounding box center [206, 335] width 366 height 30
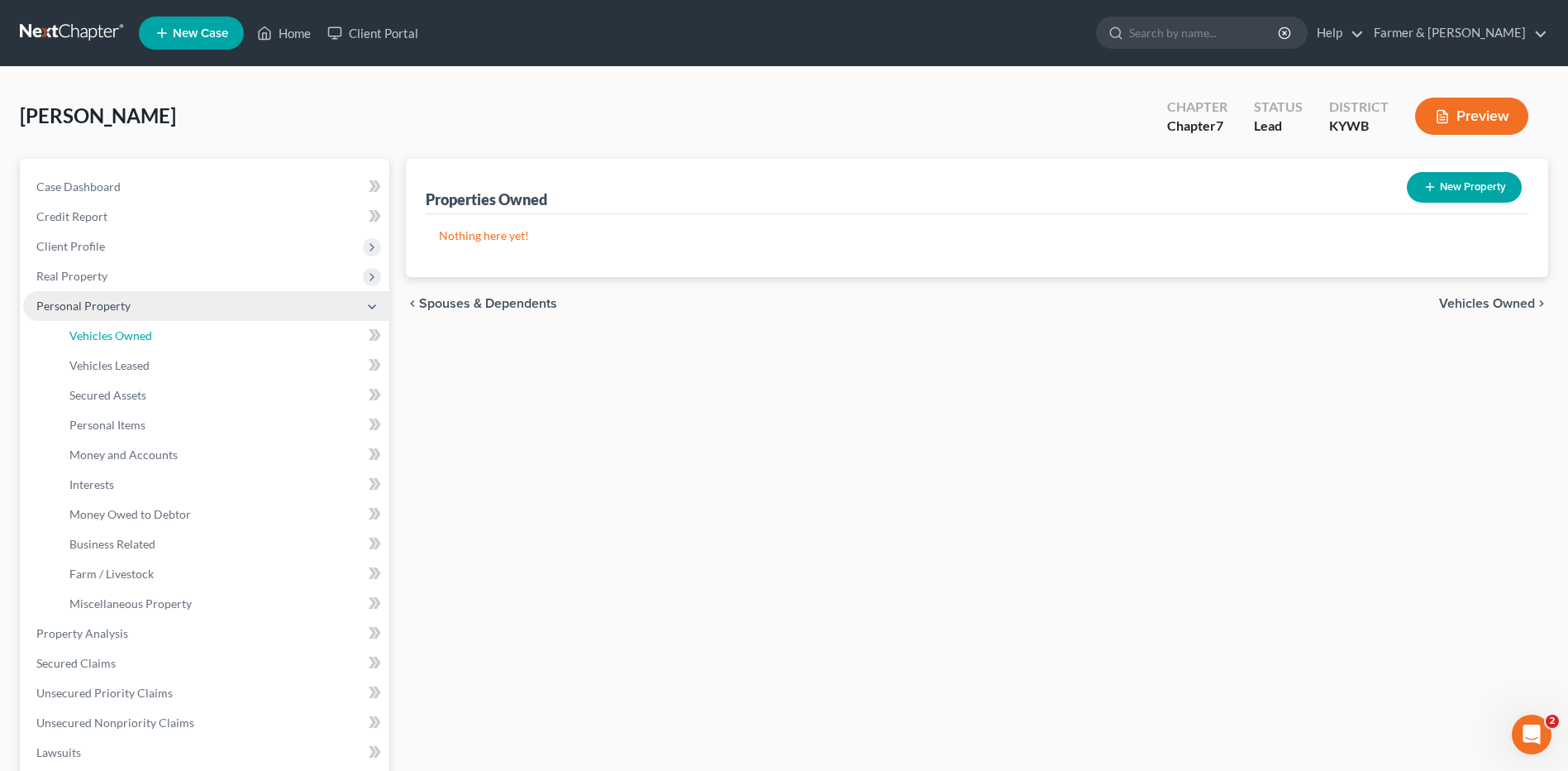
click at [129, 331] on span "Vehicles Owned" at bounding box center [110, 334] width 83 height 14
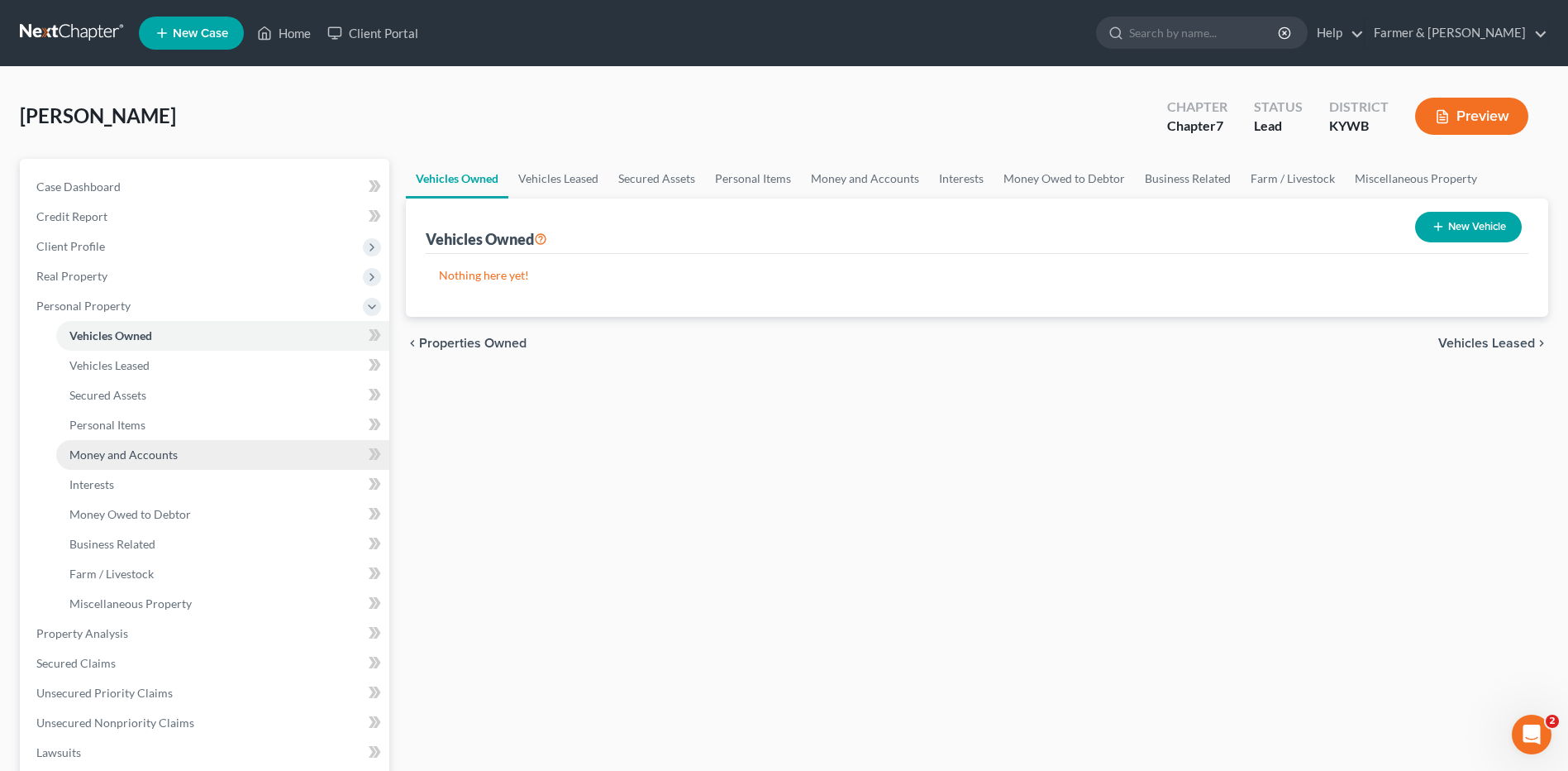
click at [139, 446] on link "Money and Accounts" at bounding box center [223, 455] width 333 height 30
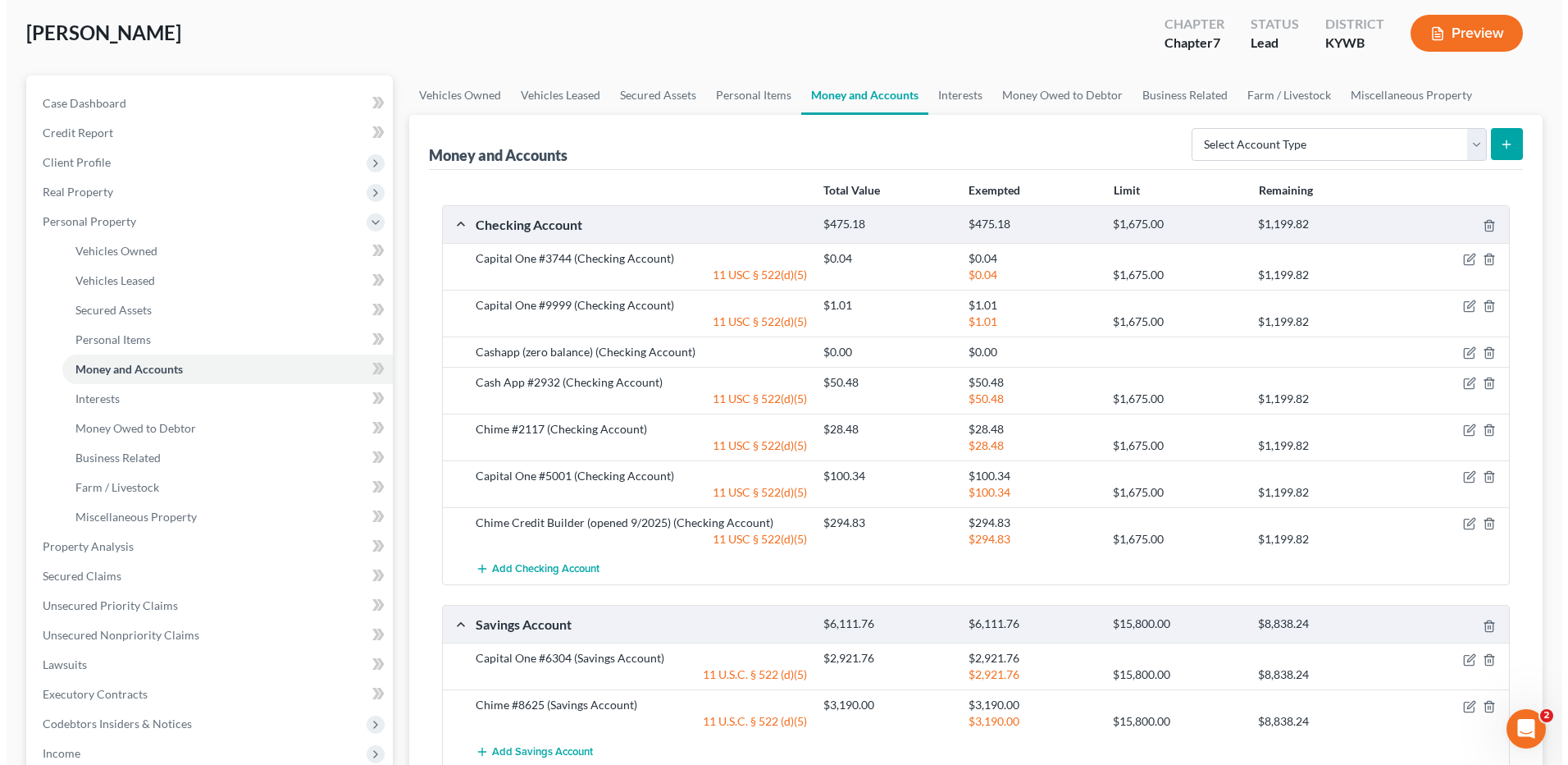
scroll to position [246, 0]
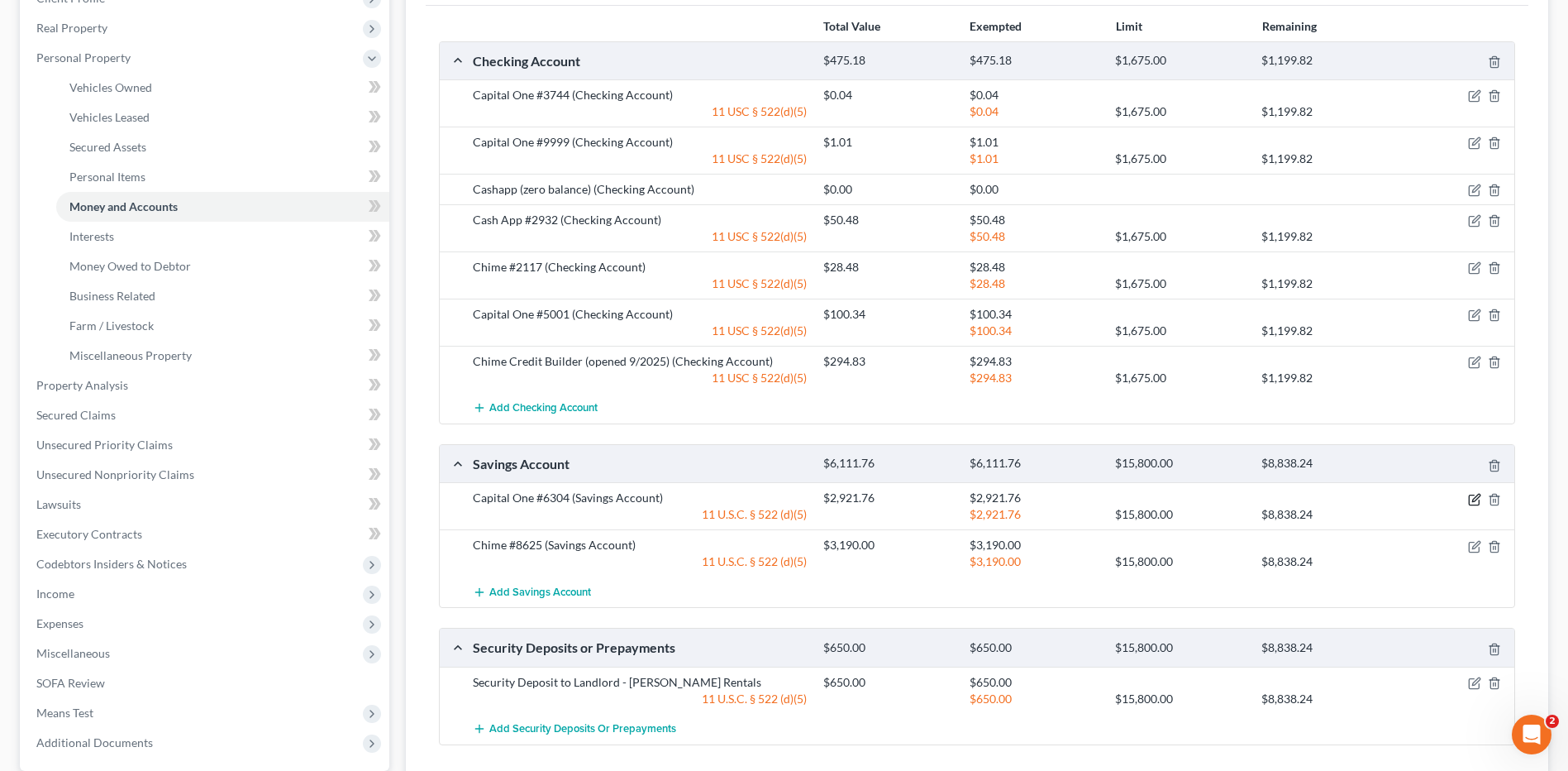
click at [1474, 505] on icon "button" at bounding box center [1473, 499] width 10 height 10
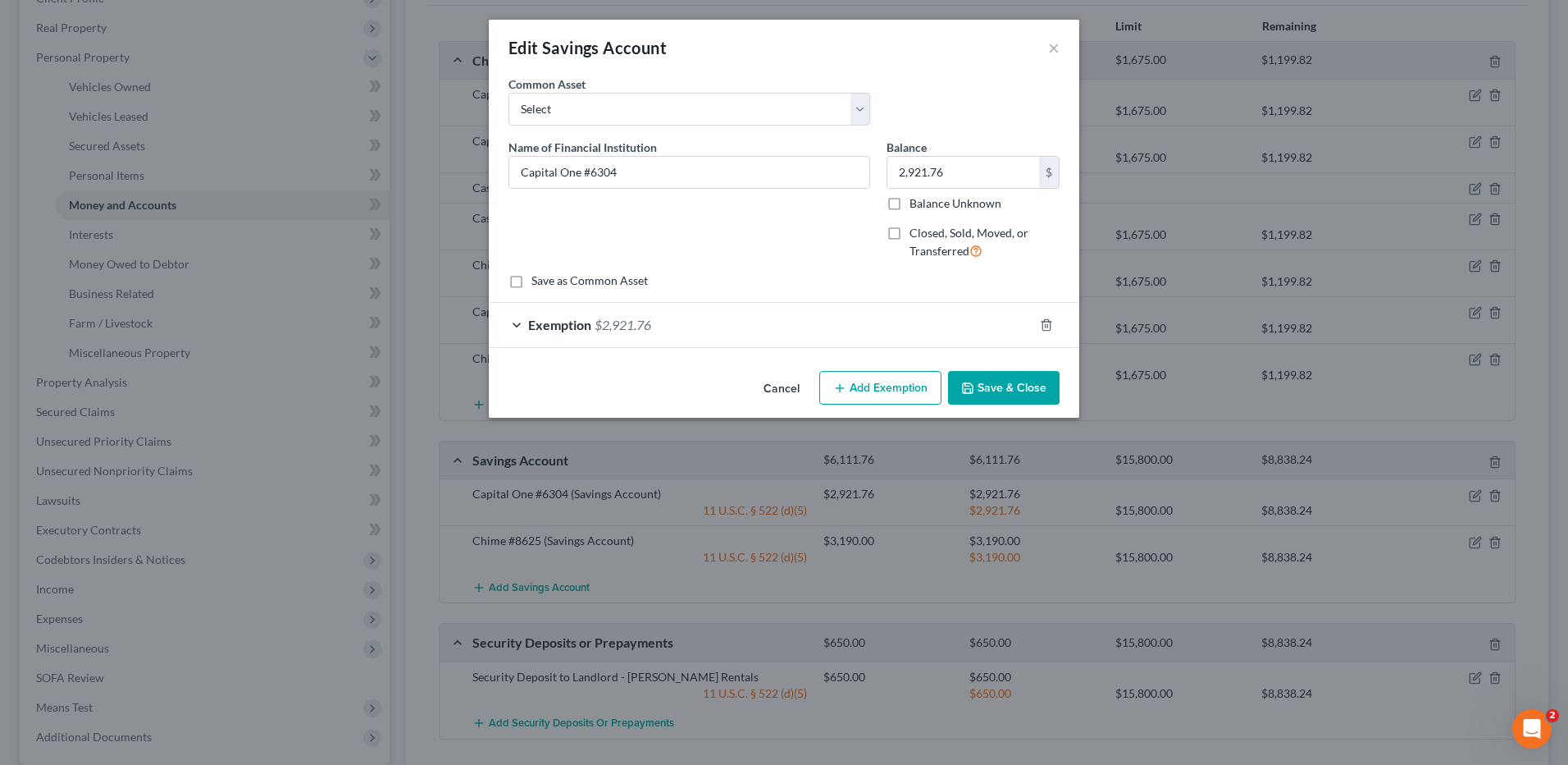
click at [885, 379] on button "Add Exemption" at bounding box center [879, 388] width 122 height 34
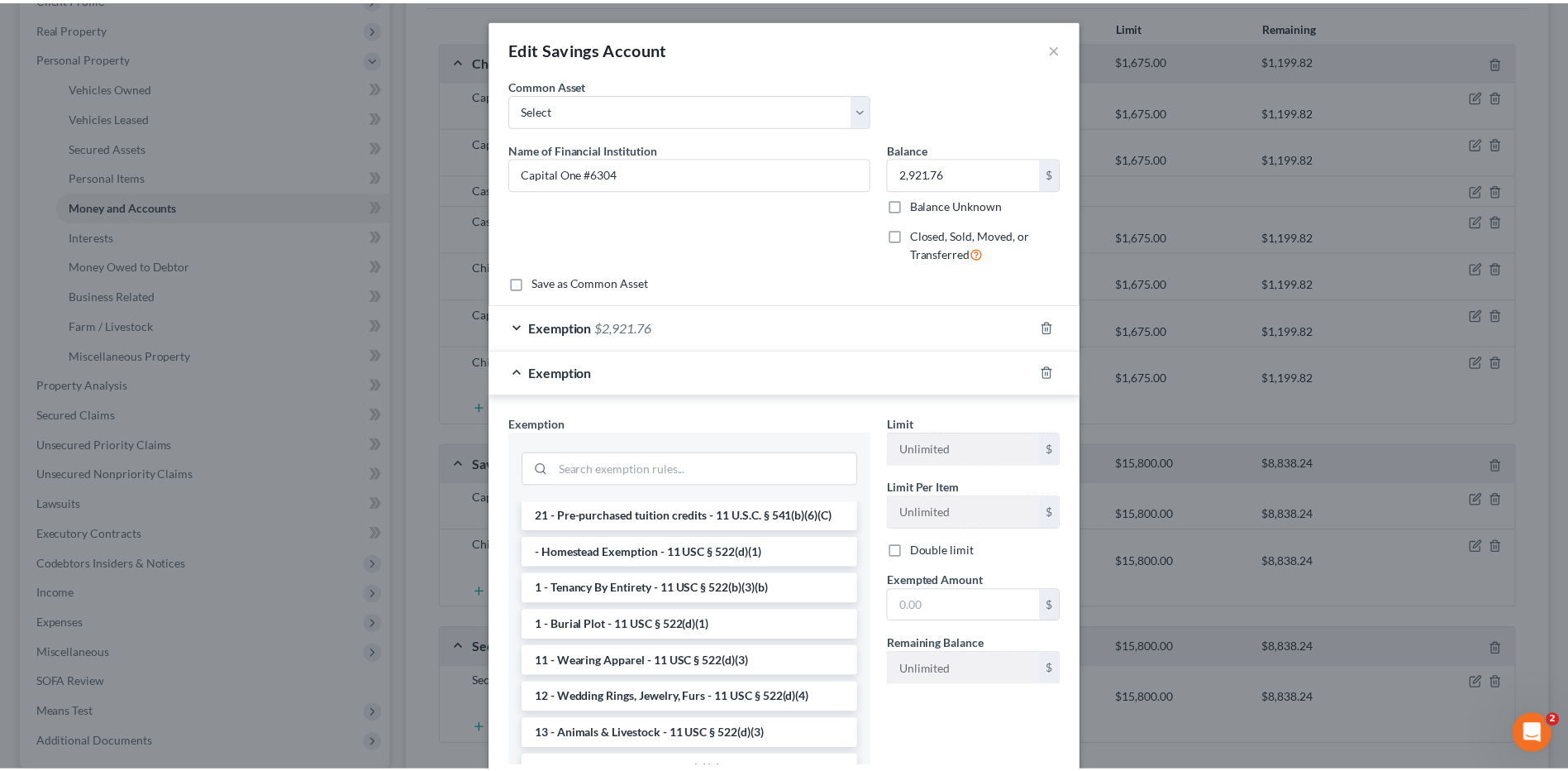
scroll to position [0, 0]
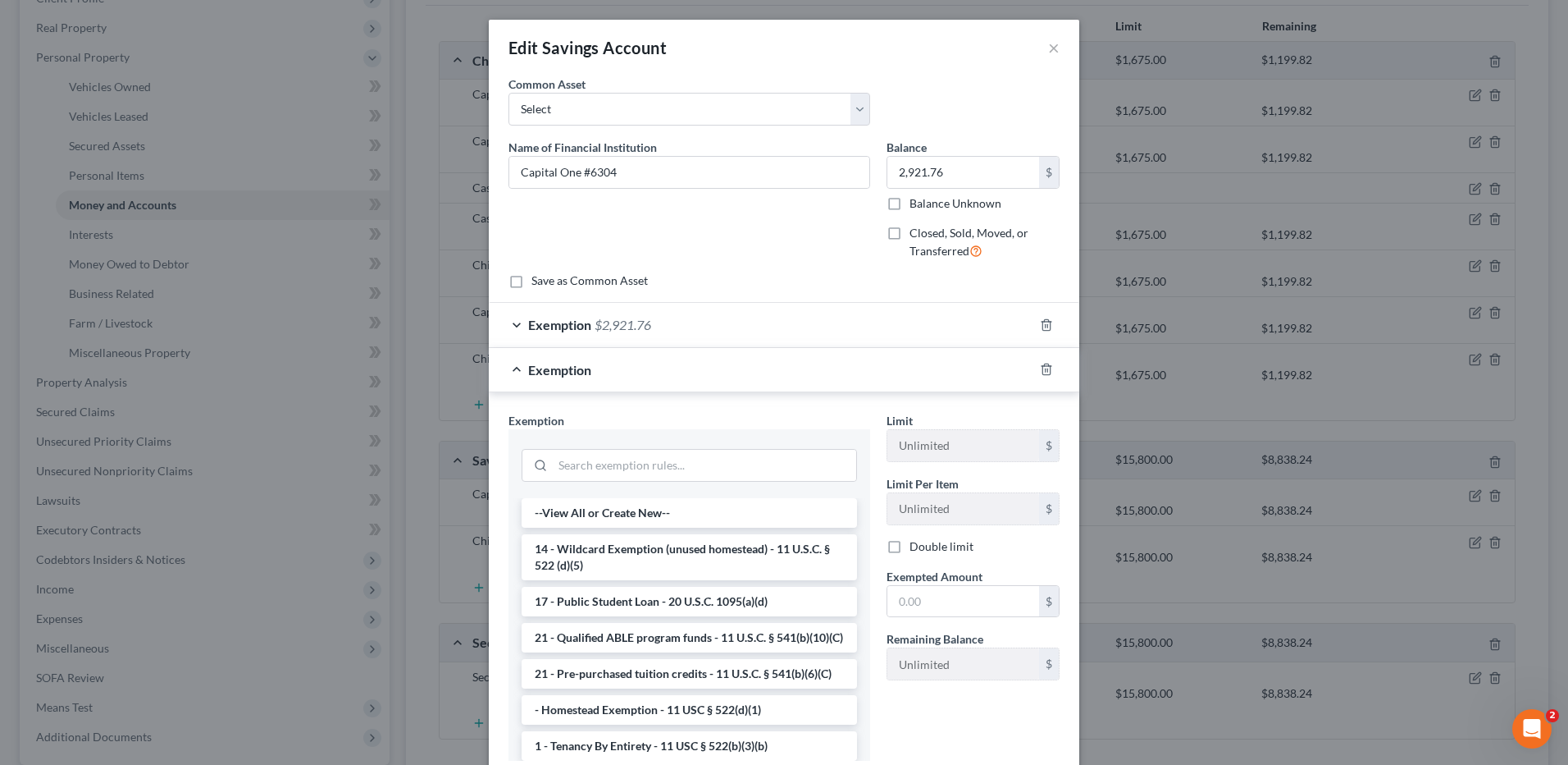
click at [700, 562] on li "14 - Wildcard Exemption (unused homestead) - 11 U.S.C. § 522 (d)(5)" at bounding box center [689, 557] width 335 height 46
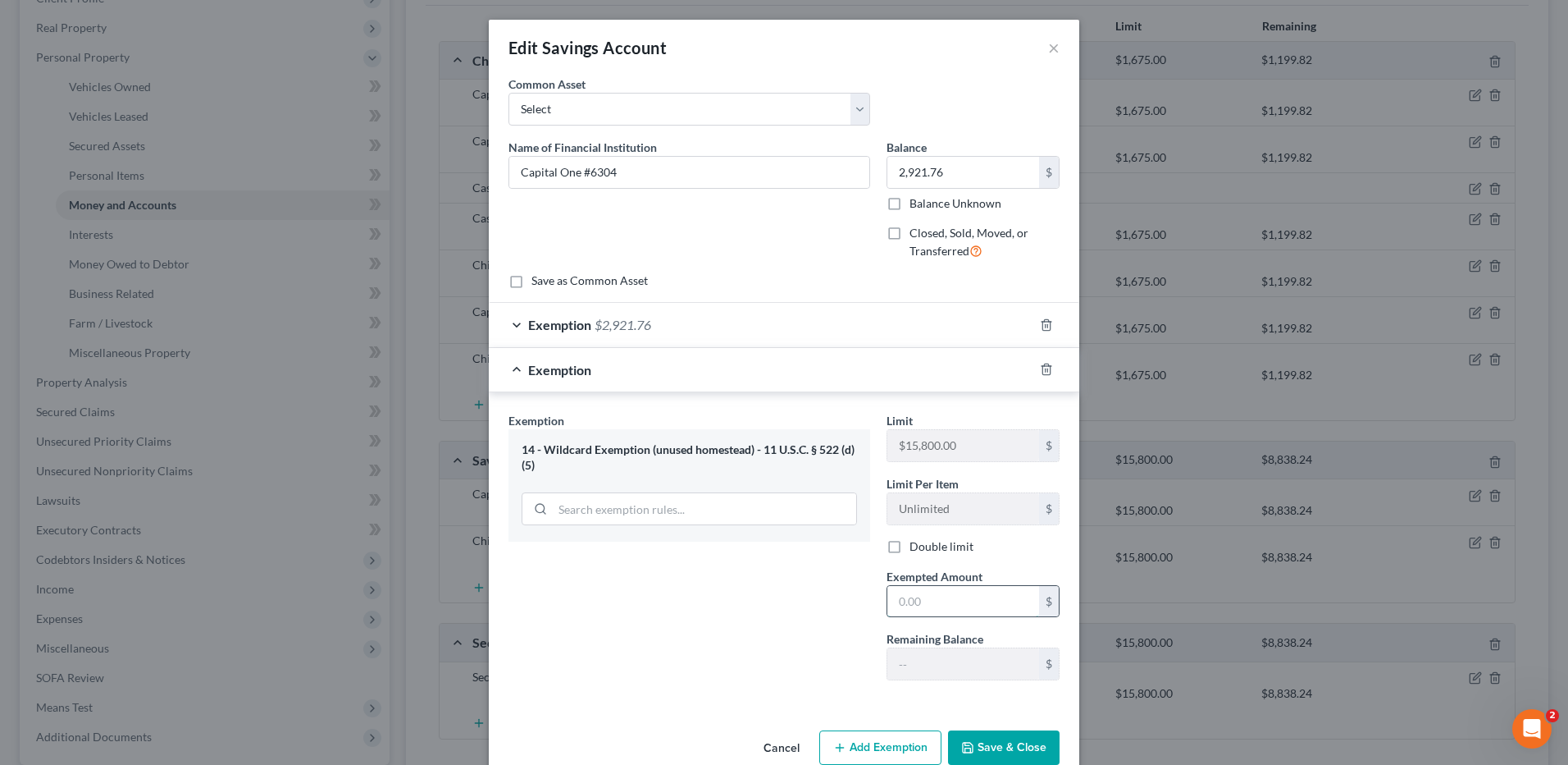
click at [966, 605] on input "text" at bounding box center [963, 601] width 152 height 31
type input "0.00"
click at [757, 741] on button "Cancel" at bounding box center [781, 748] width 62 height 33
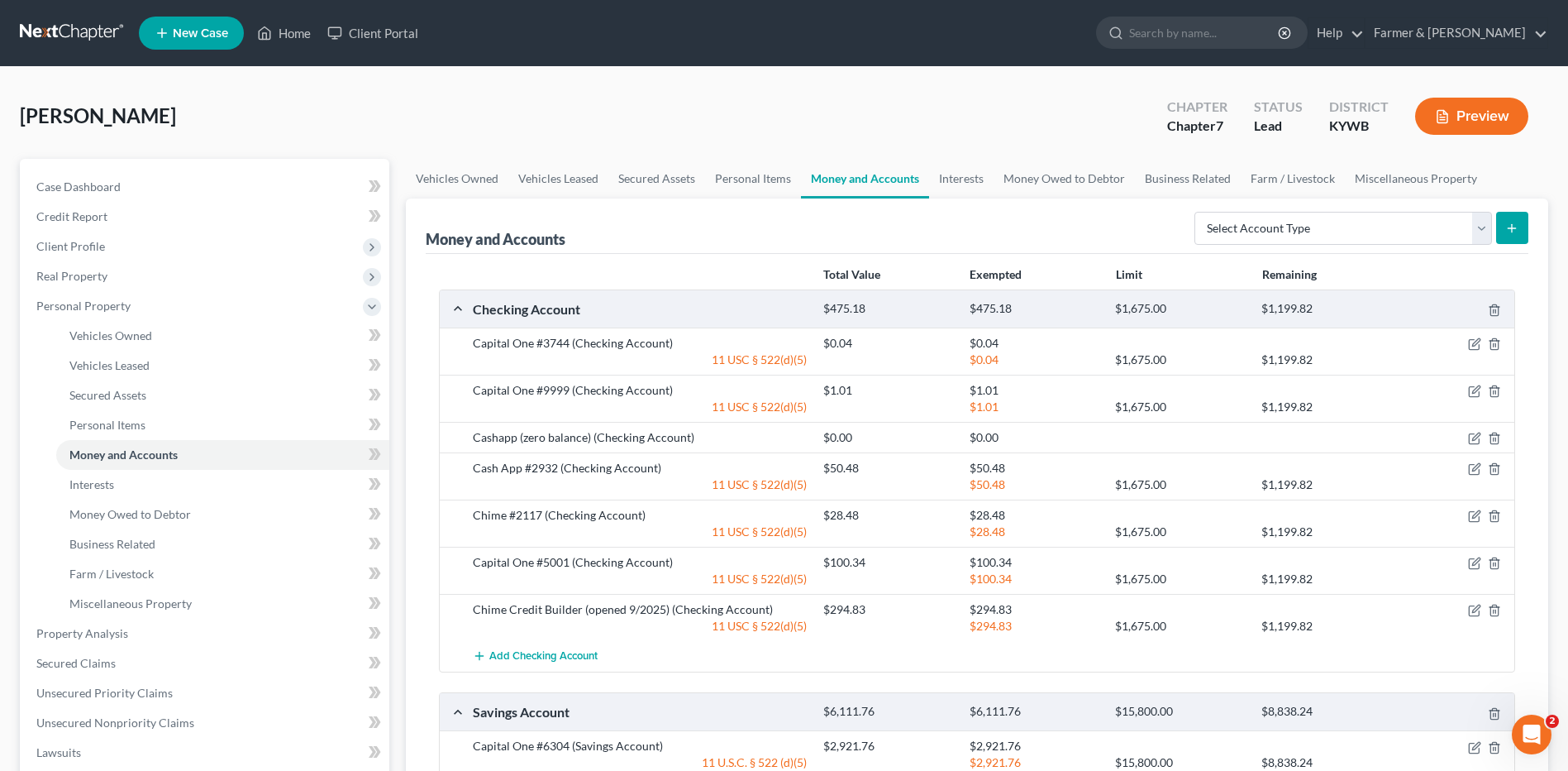
click at [96, 28] on link at bounding box center [73, 33] width 106 height 30
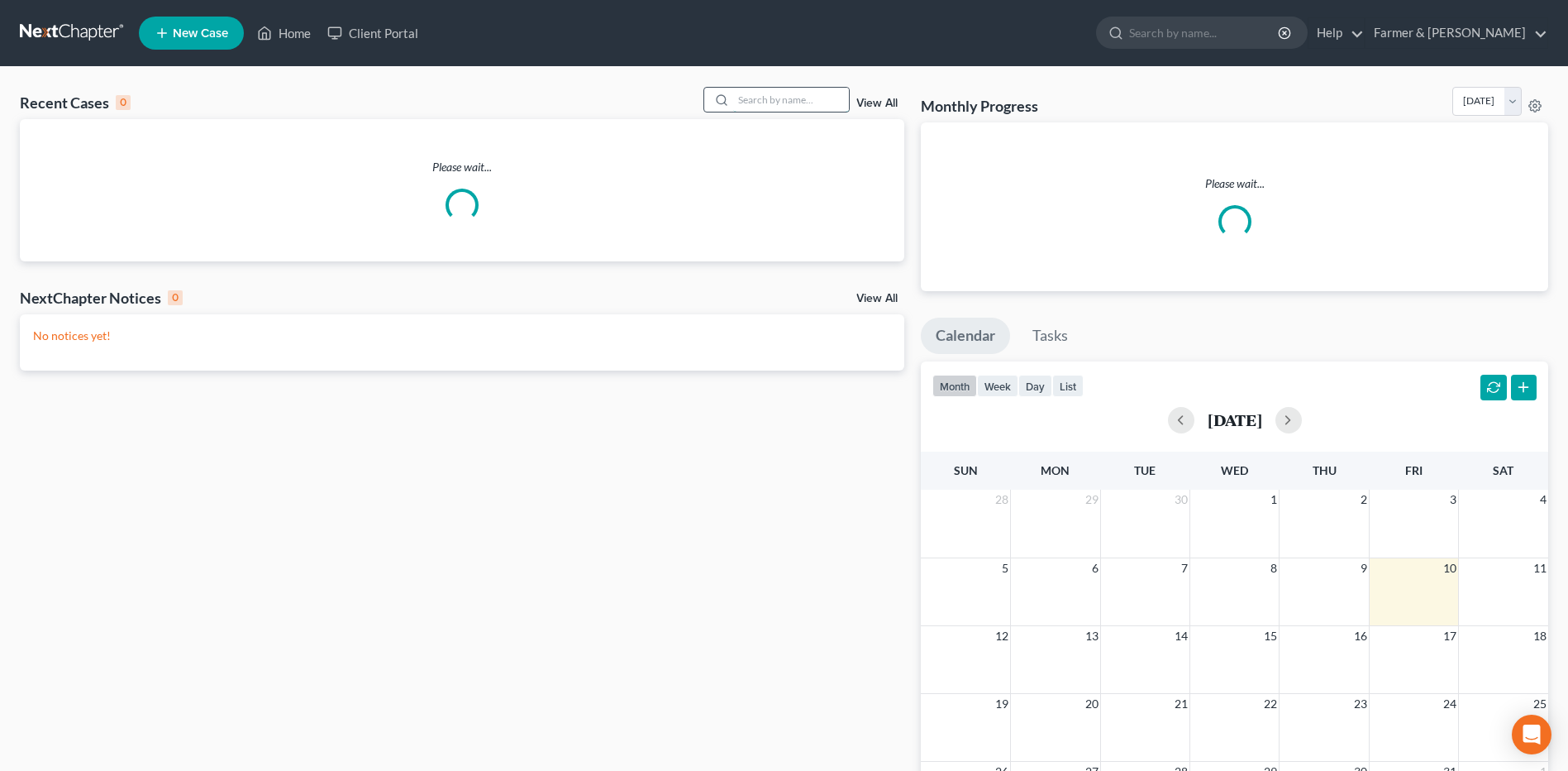
click at [794, 92] on input "search" at bounding box center [791, 99] width 116 height 24
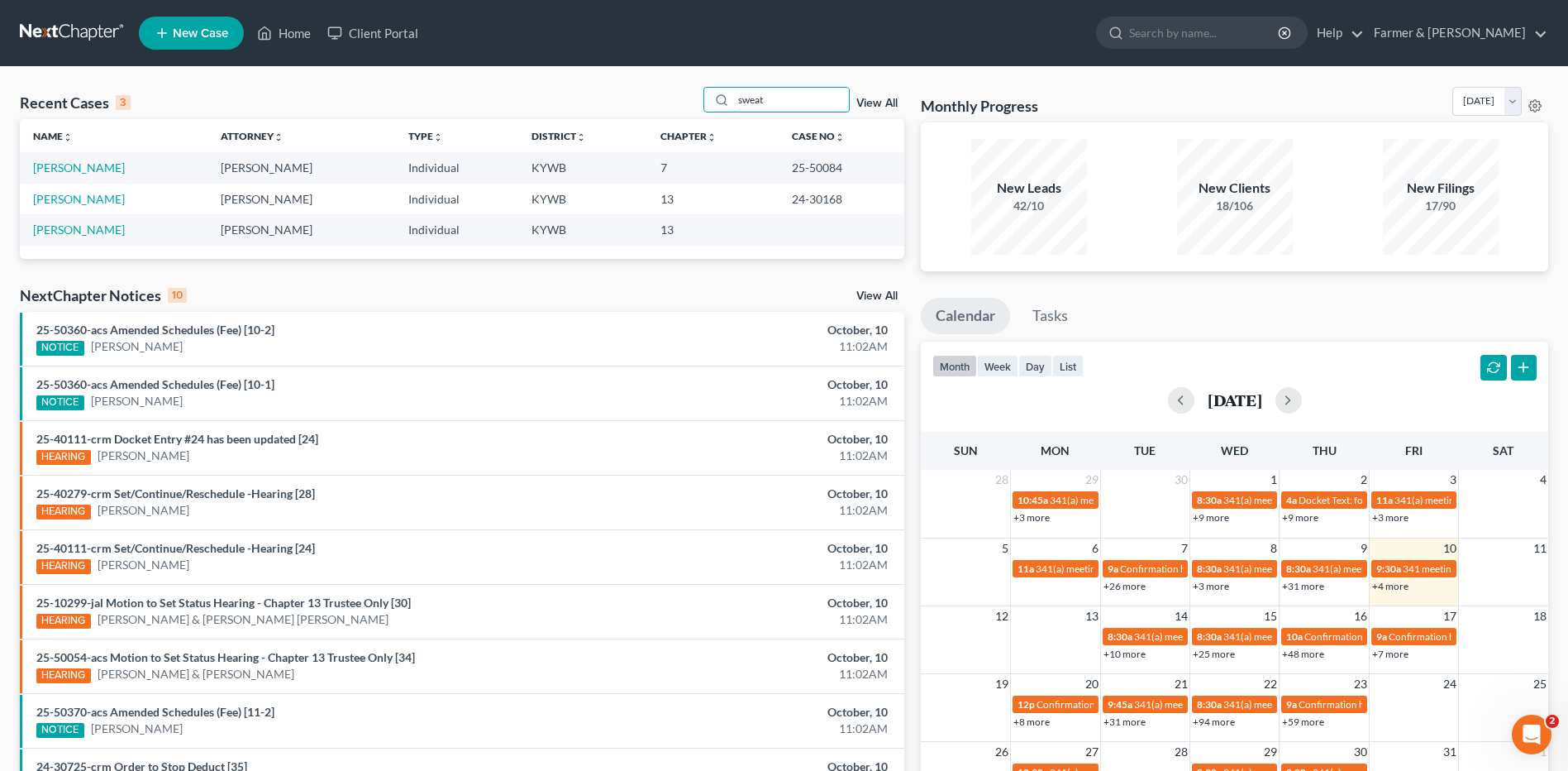
type input "sweat"
drag, startPoint x: 63, startPoint y: 33, endPoint x: 159, endPoint y: 5, distance: 100.0
click at [63, 33] on link at bounding box center [73, 33] width 106 height 30
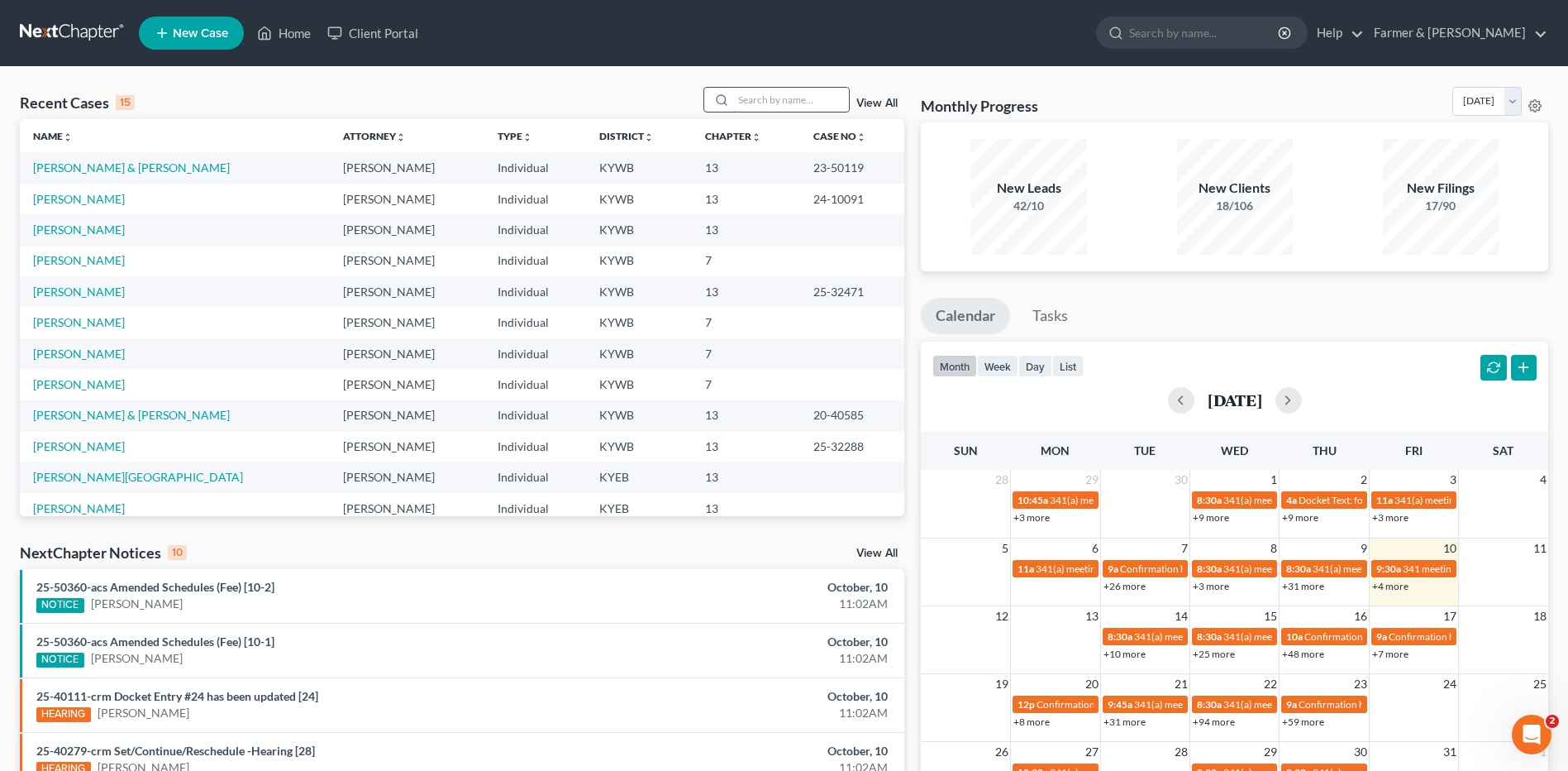
click at [772, 97] on input "search" at bounding box center [791, 99] width 116 height 24
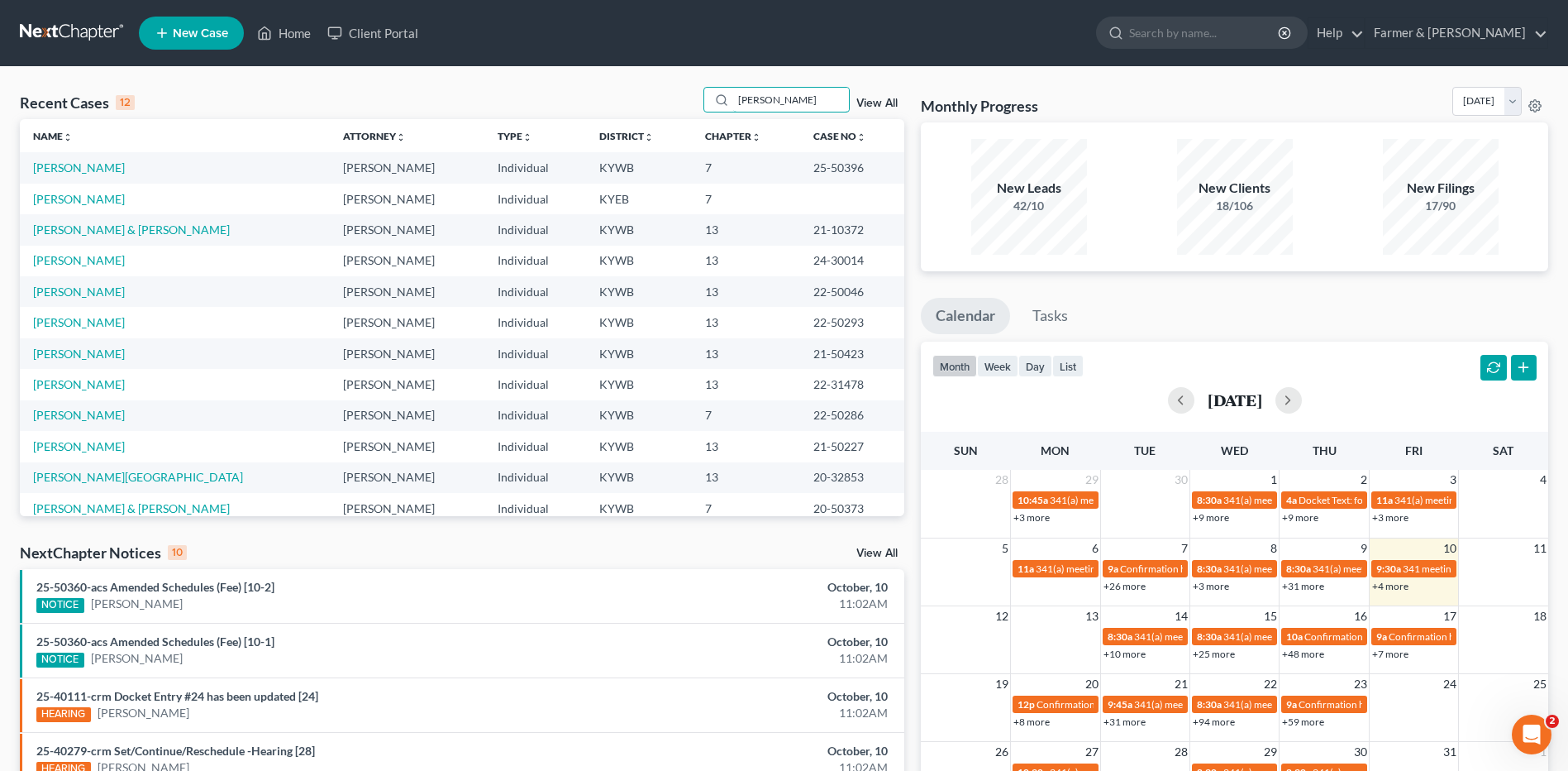
type input "[PERSON_NAME]"
click at [71, 197] on link "[PERSON_NAME]" at bounding box center [78, 199] width 92 height 14
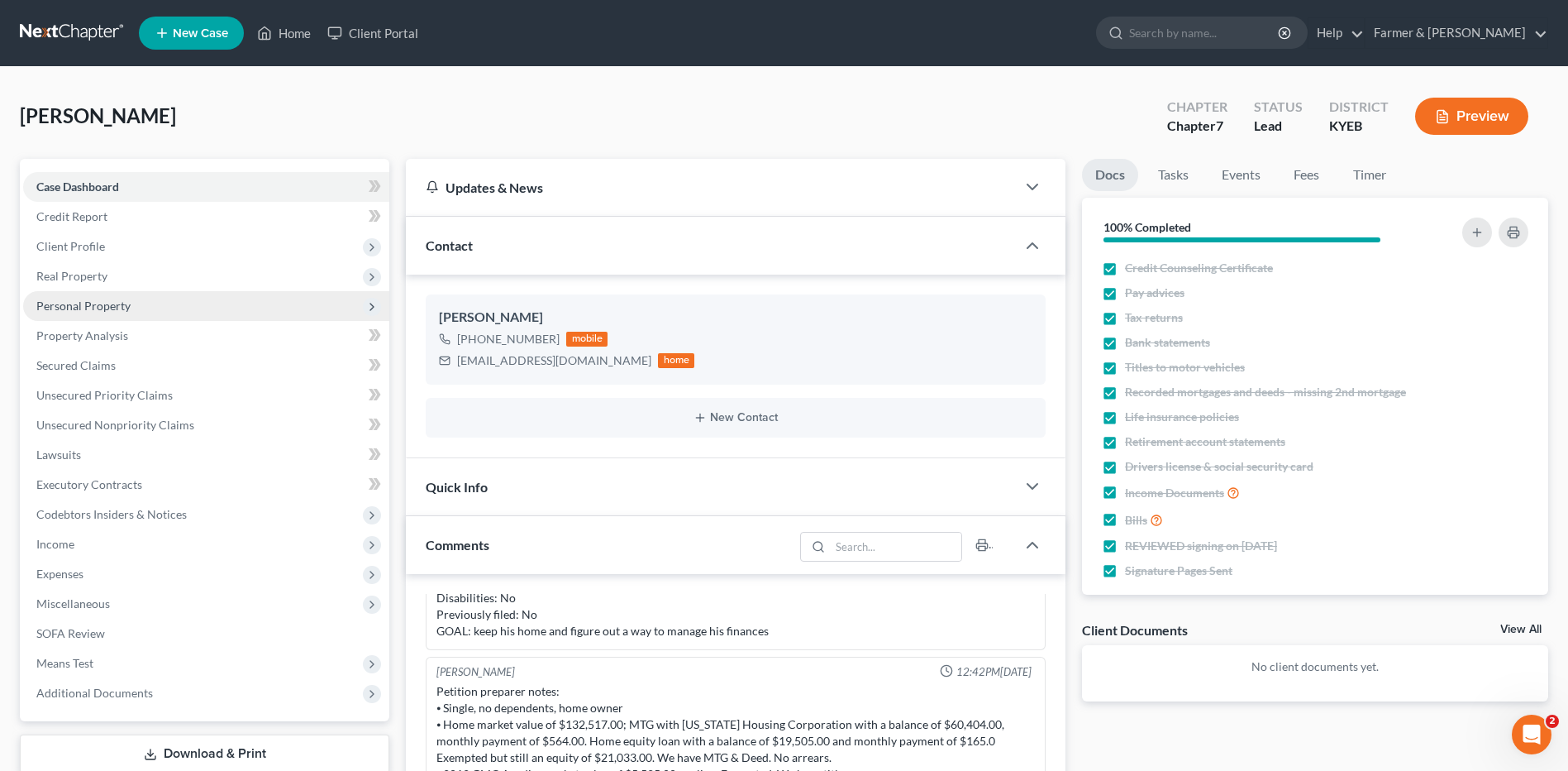
click at [144, 305] on span "Personal Property" at bounding box center [206, 305] width 366 height 30
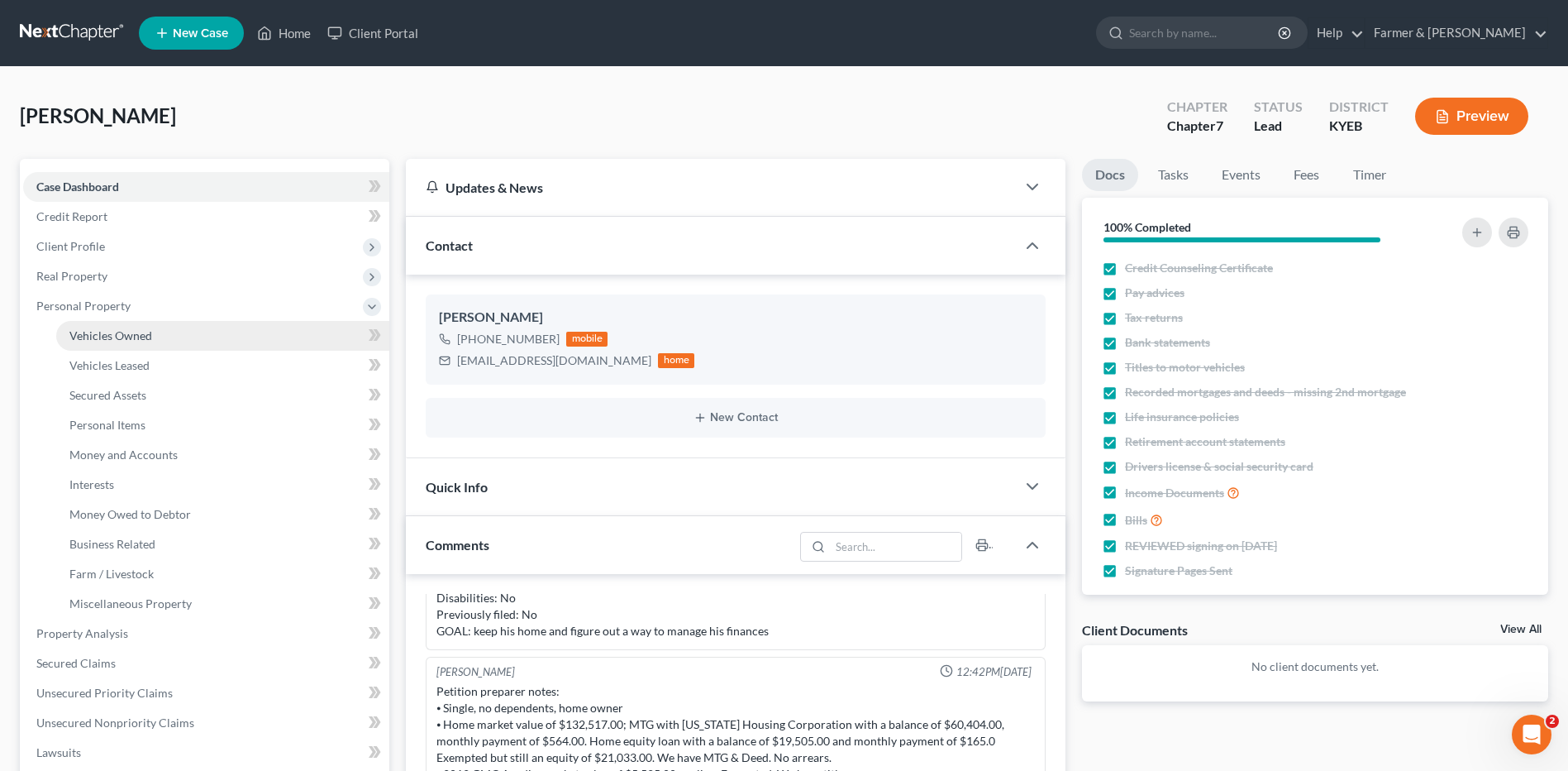
click at [151, 338] on link "Vehicles Owned" at bounding box center [223, 335] width 333 height 30
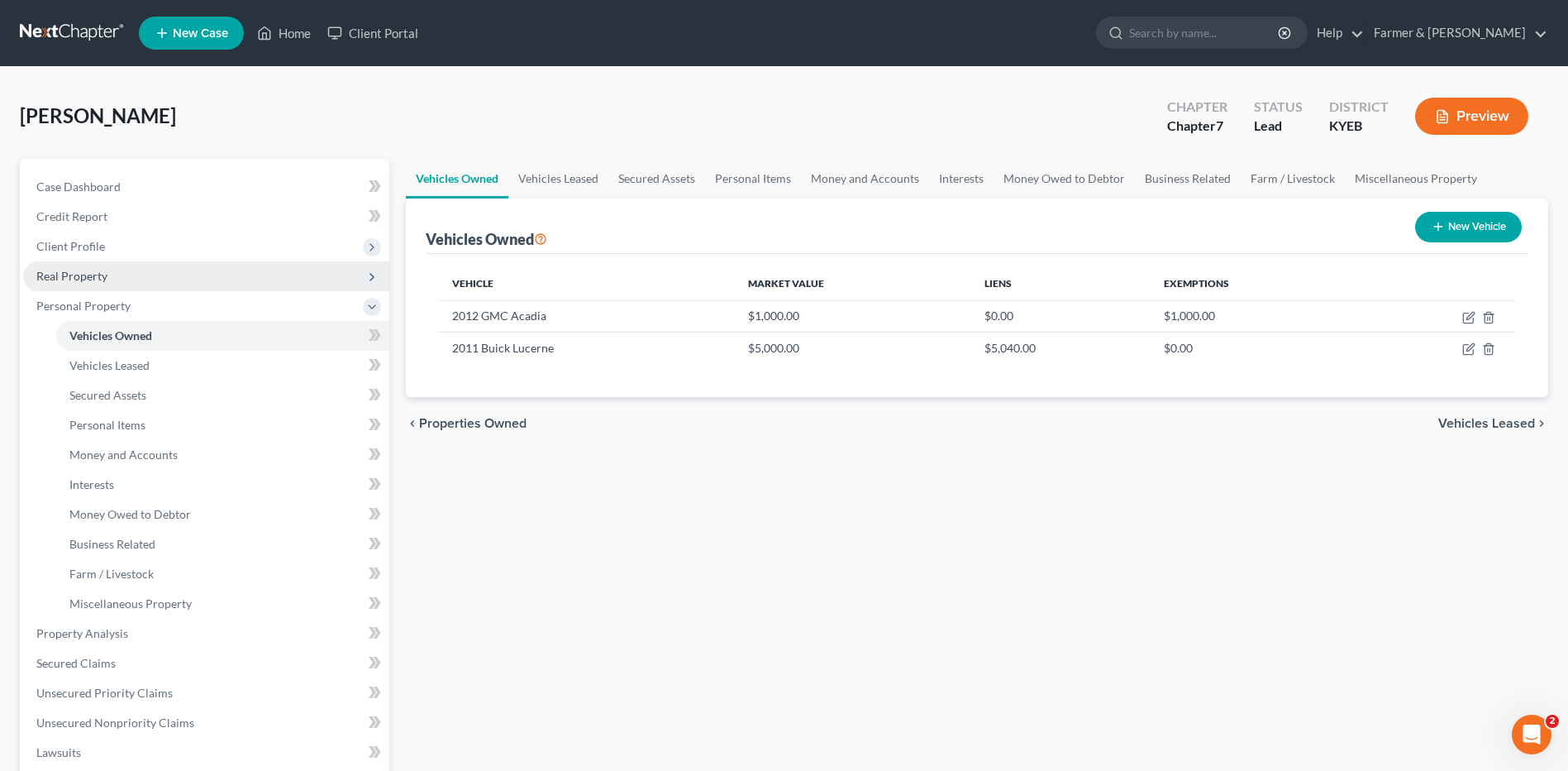
click at [136, 277] on span "Real Property" at bounding box center [206, 276] width 366 height 30
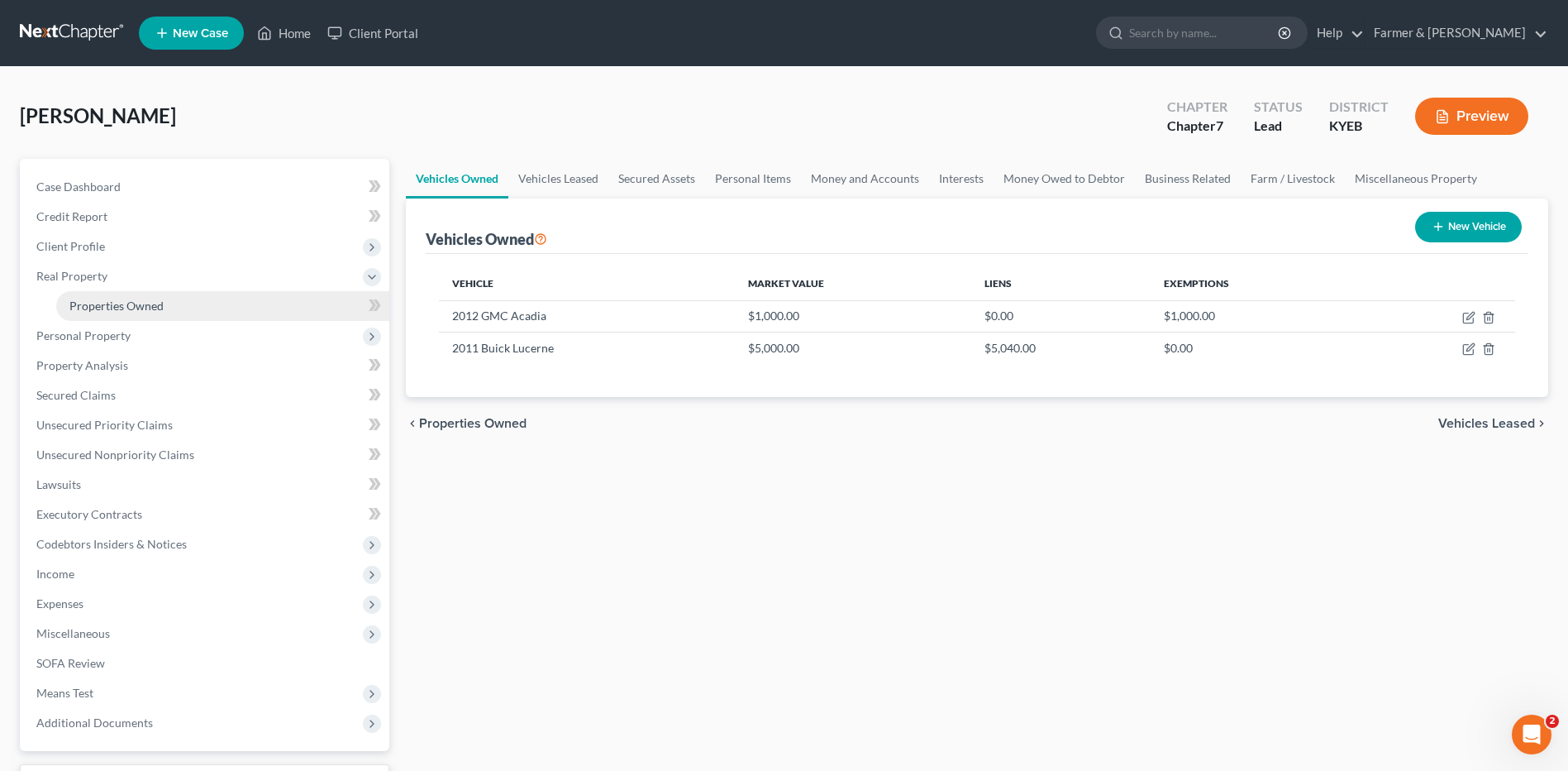
click at [138, 303] on span "Properties Owned" at bounding box center [116, 305] width 94 height 14
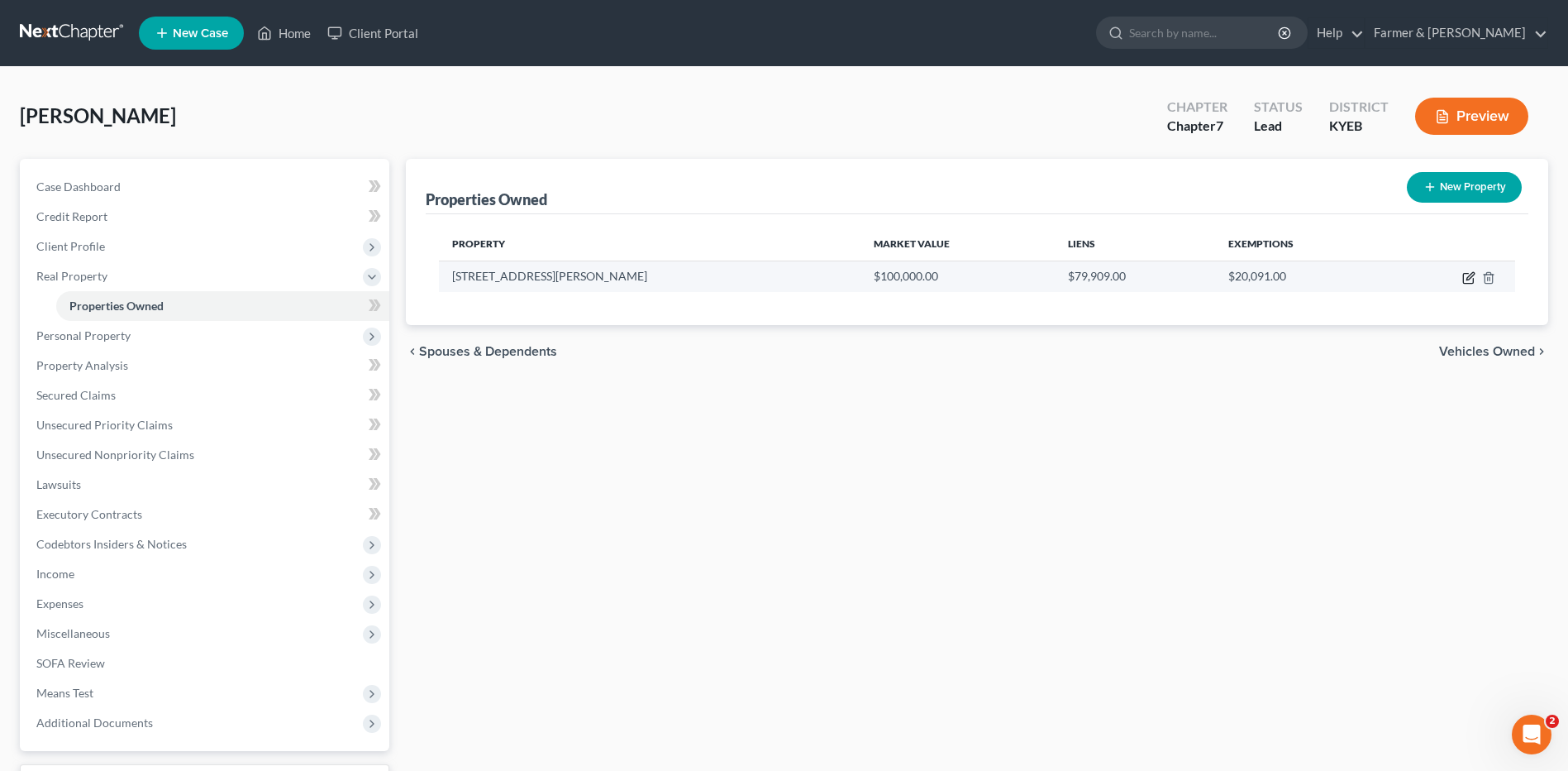
click at [1465, 279] on icon "button" at bounding box center [1469, 278] width 14 height 14
select select "18"
select select "0"
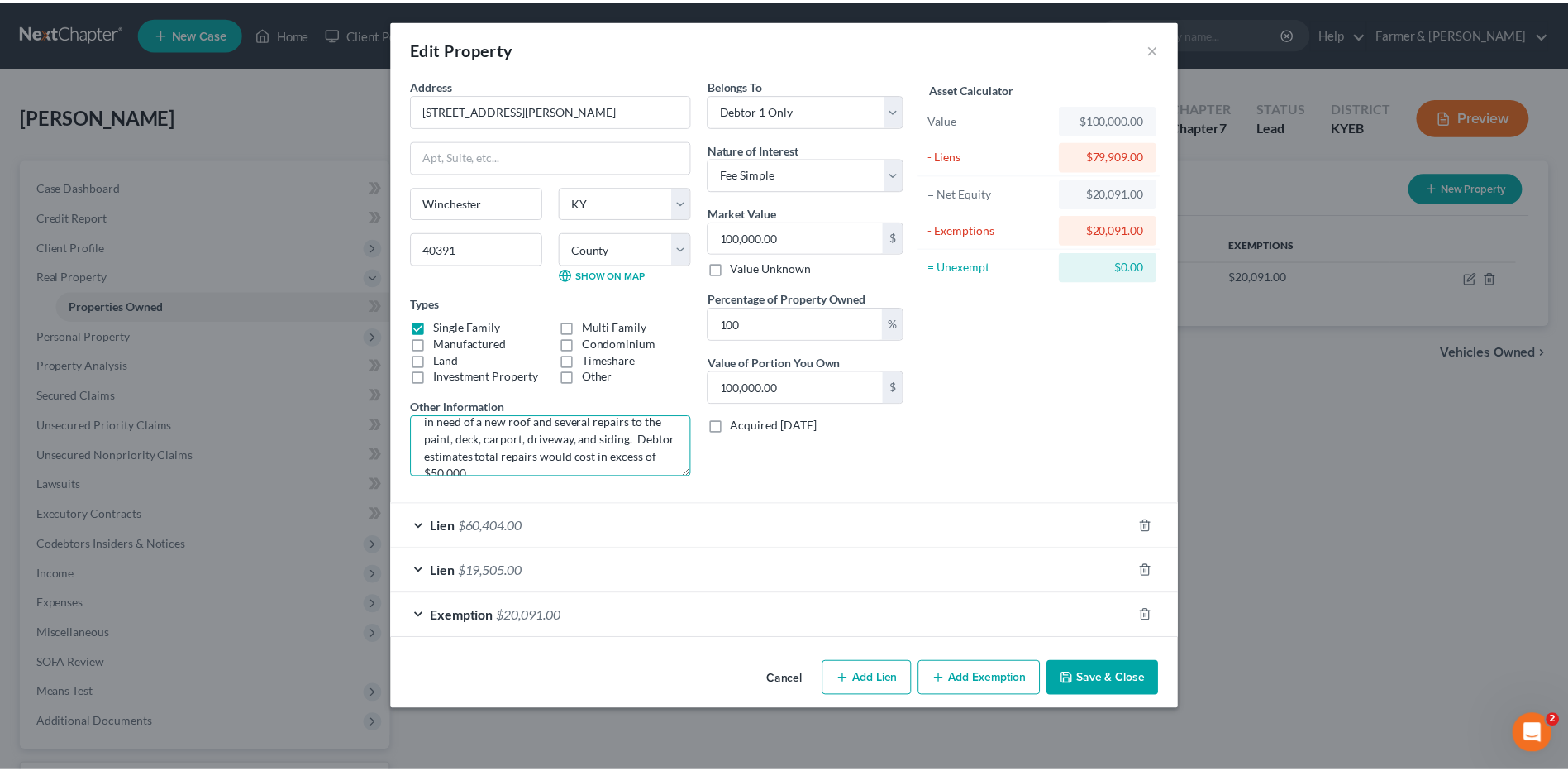
scroll to position [52, 0]
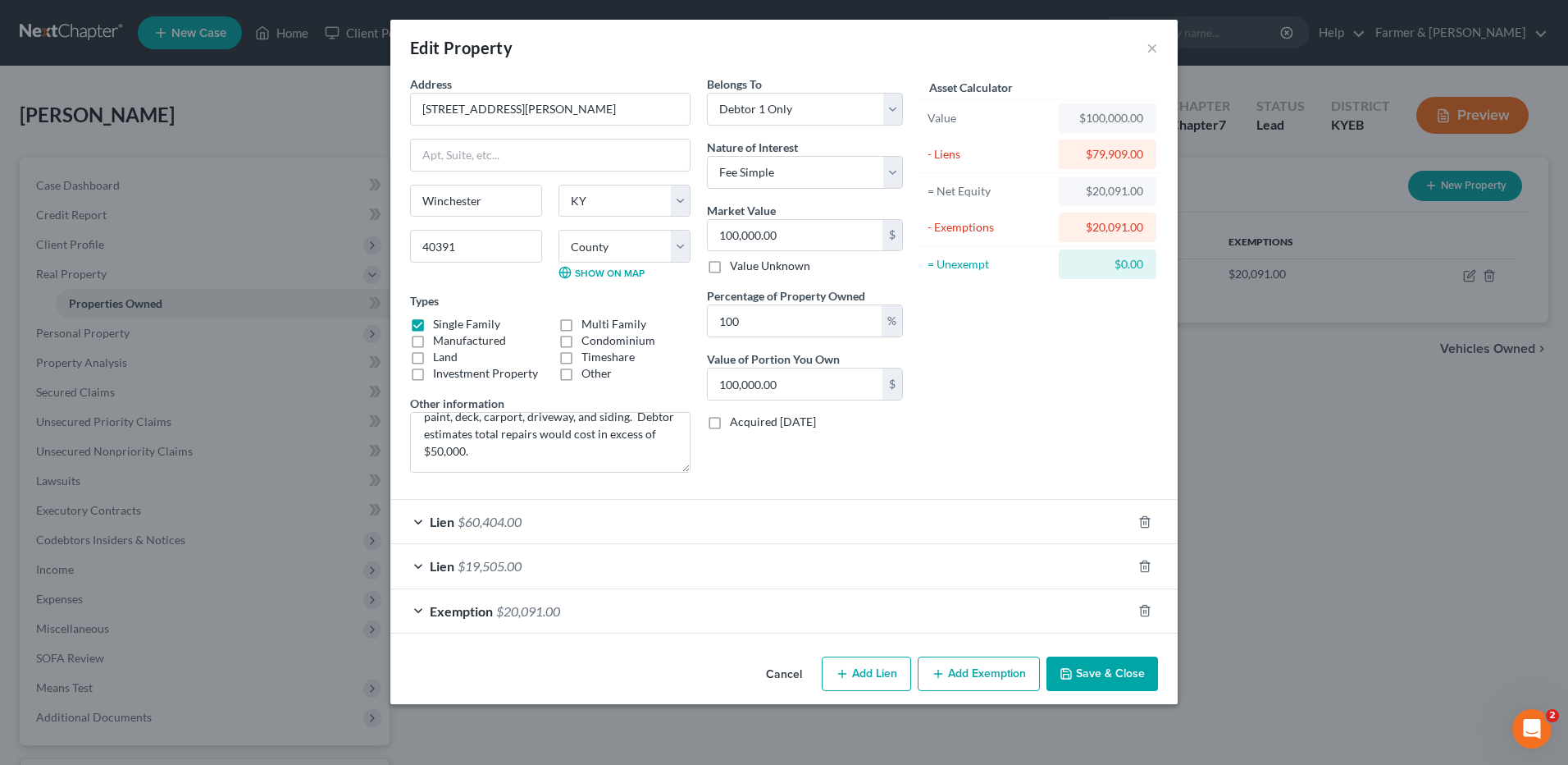
click at [1099, 675] on button "Save & Close" at bounding box center [1102, 674] width 111 height 34
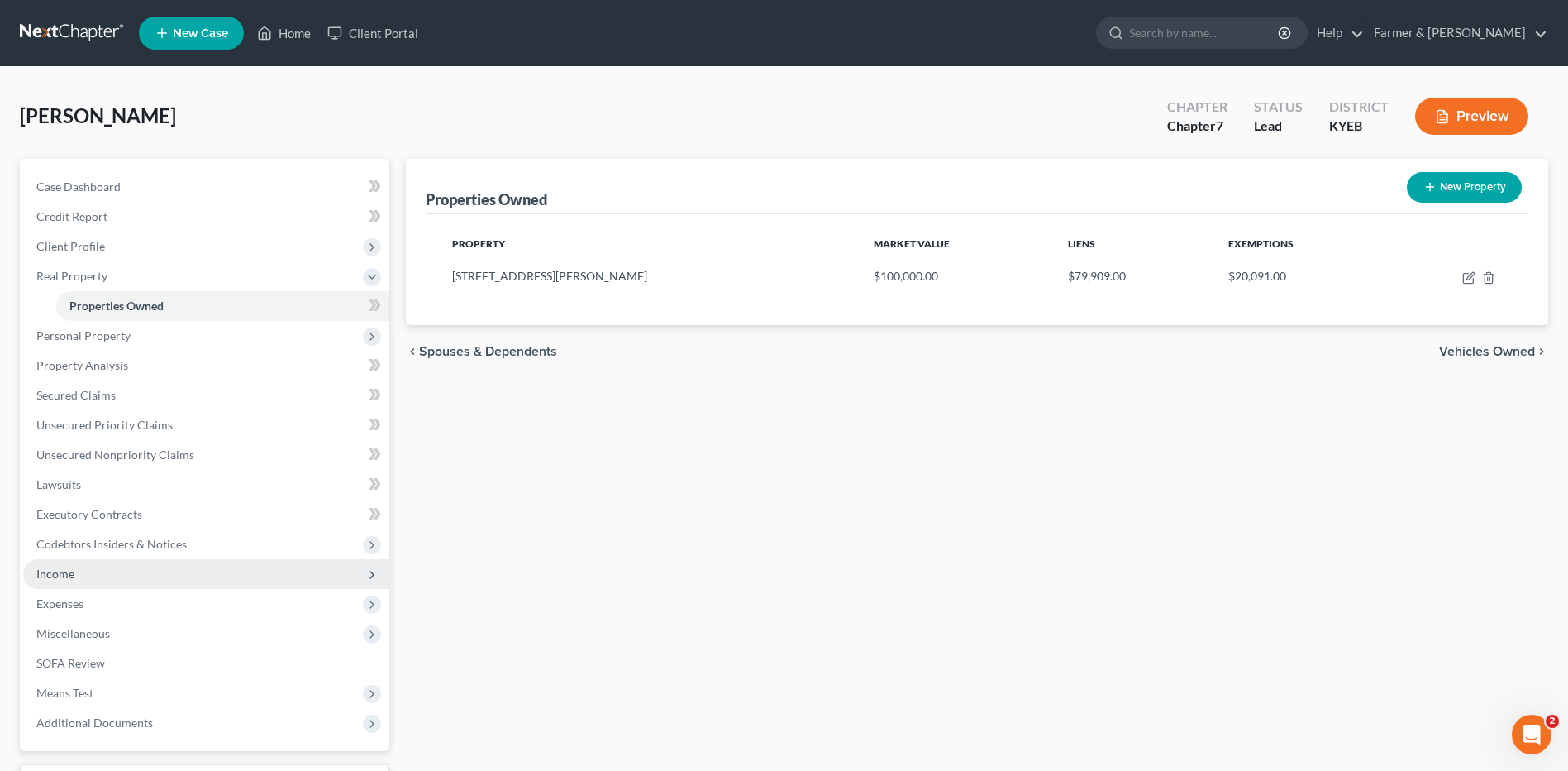
click at [120, 573] on span "Income" at bounding box center [206, 573] width 366 height 30
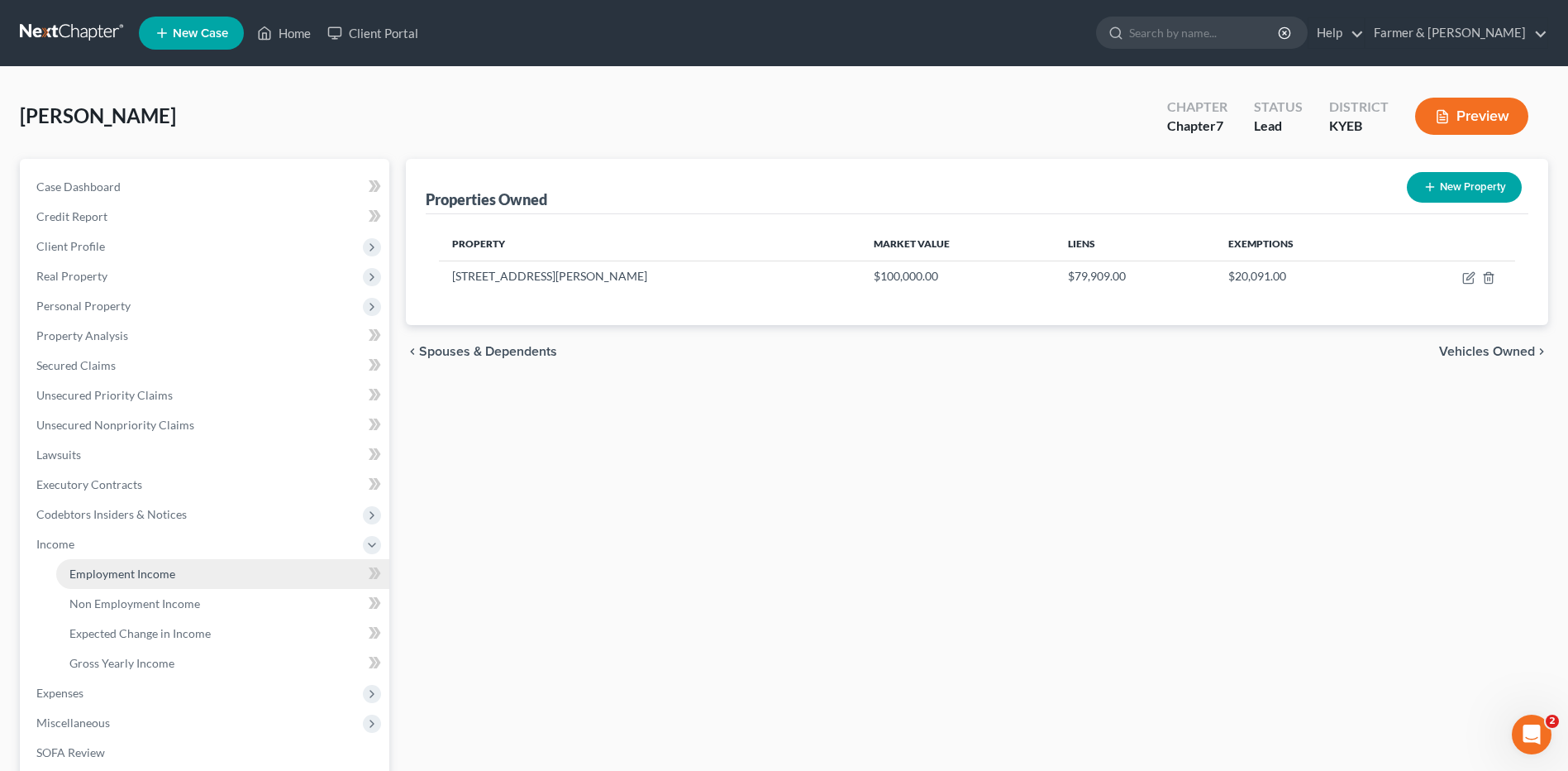
click at [120, 581] on link "Employment Income" at bounding box center [223, 573] width 333 height 30
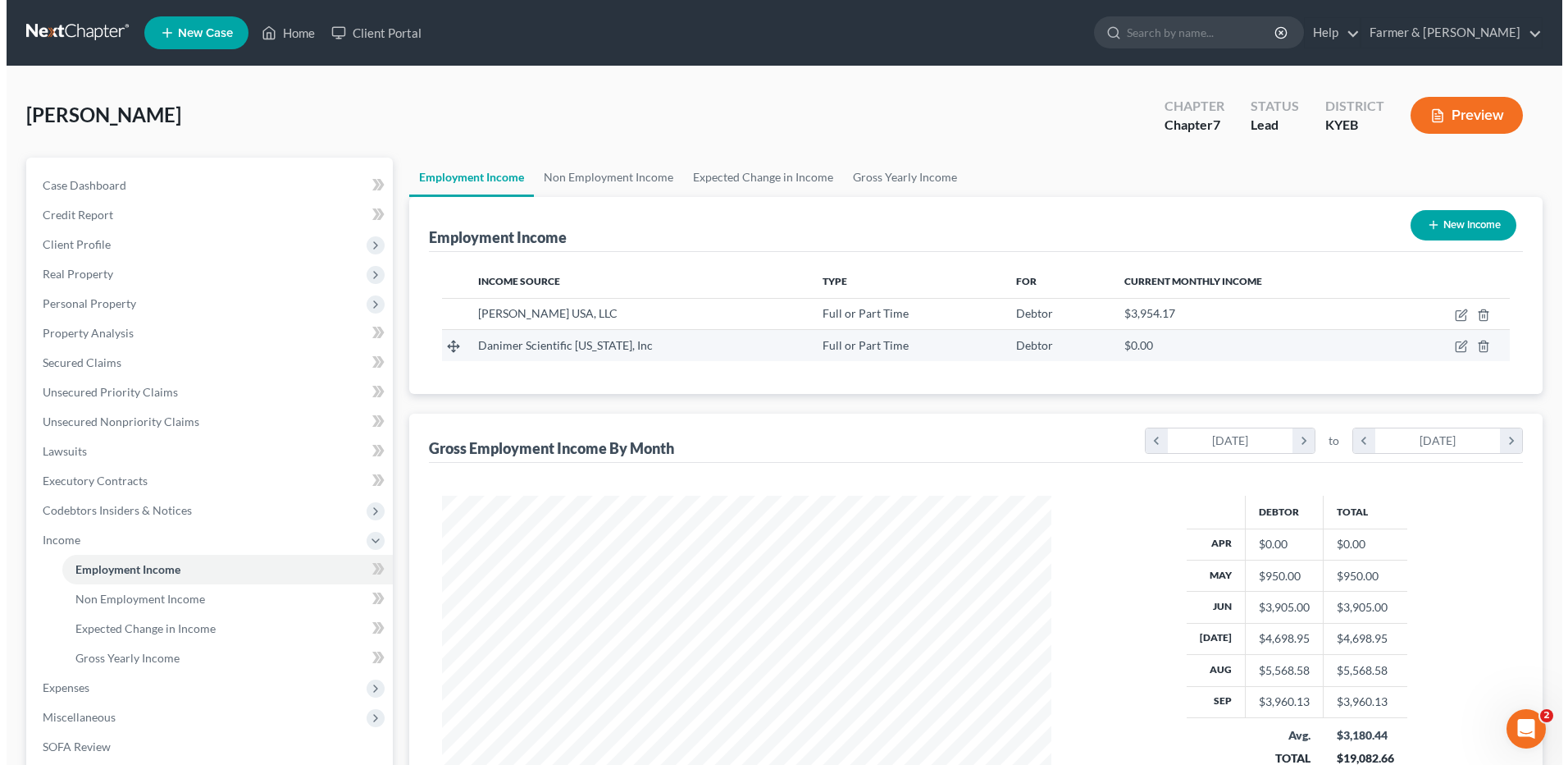
scroll to position [305, 642]
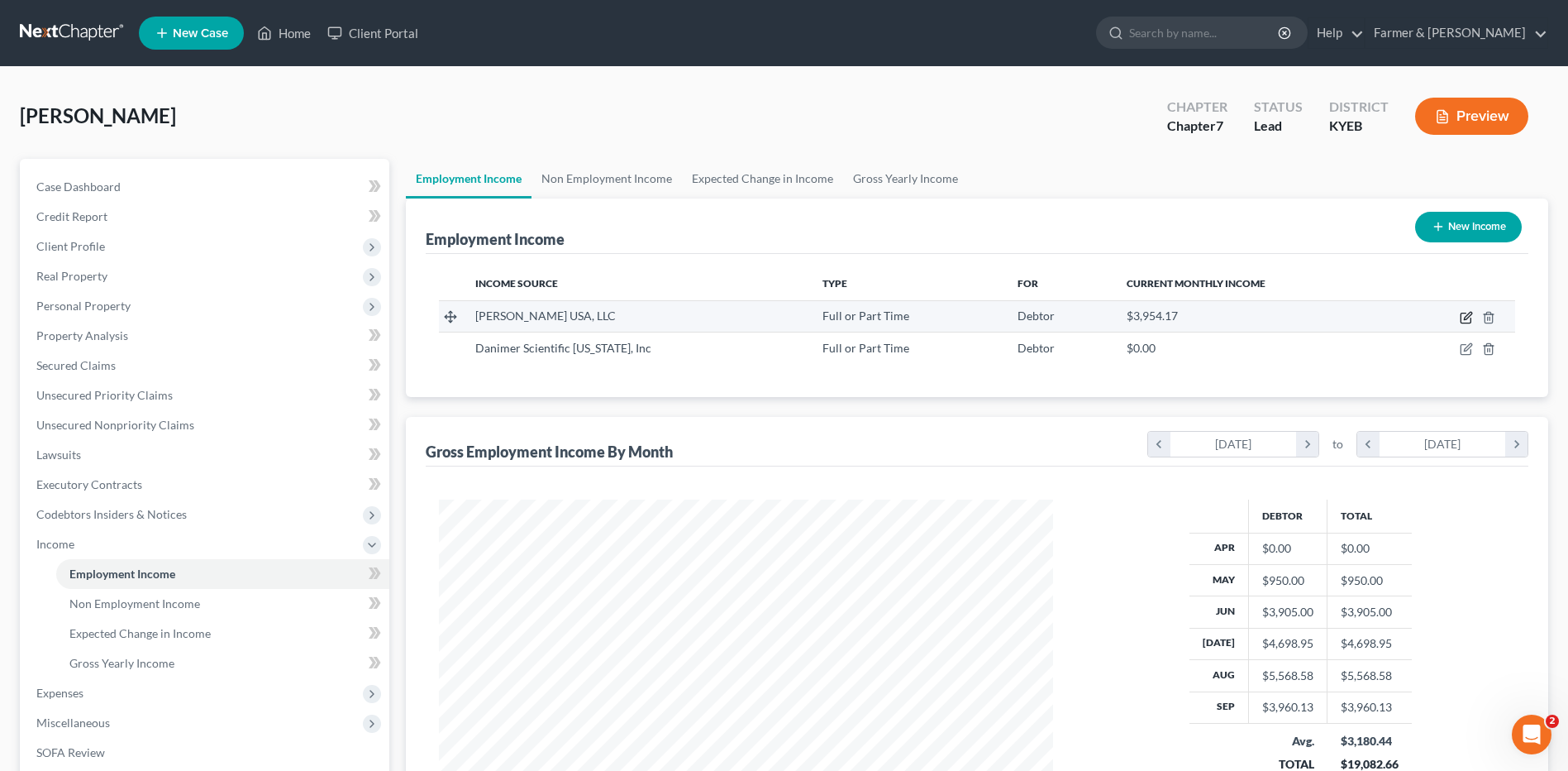
click at [1465, 319] on icon "button" at bounding box center [1468, 315] width 7 height 7
select select "0"
select select "39"
select select "2"
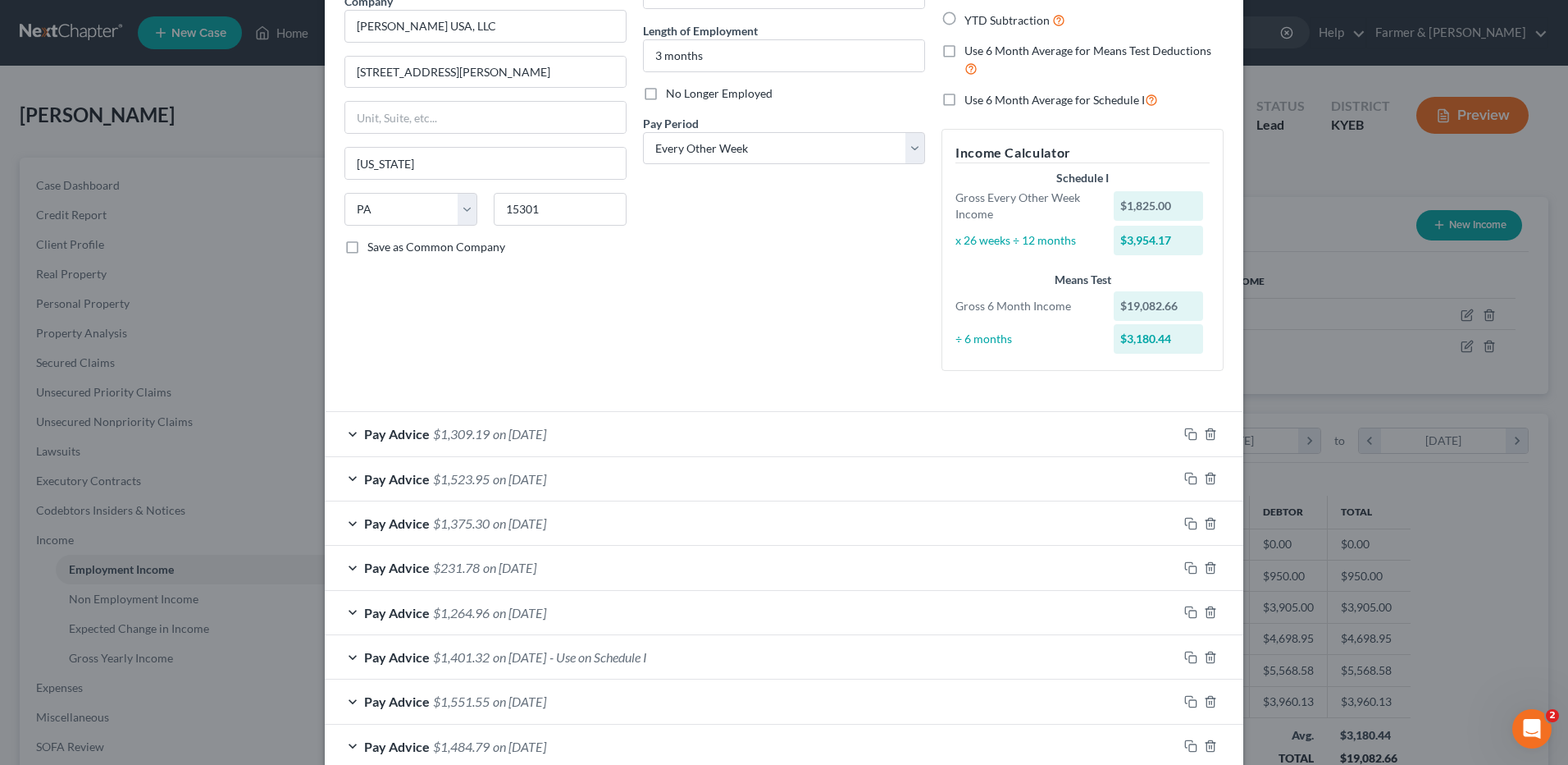
scroll to position [411, 0]
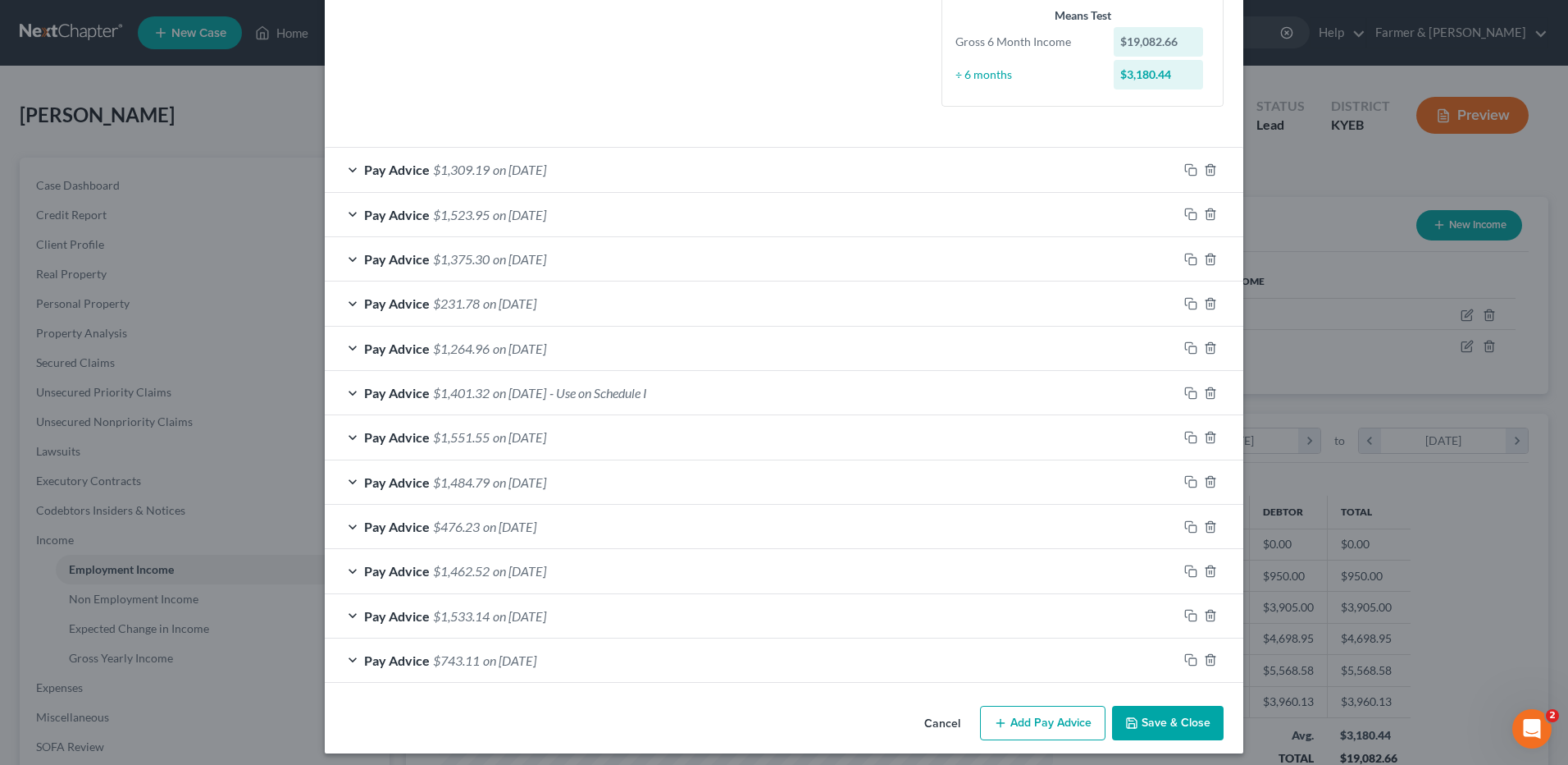
click at [473, 164] on span "$1,309.19" at bounding box center [461, 169] width 57 height 15
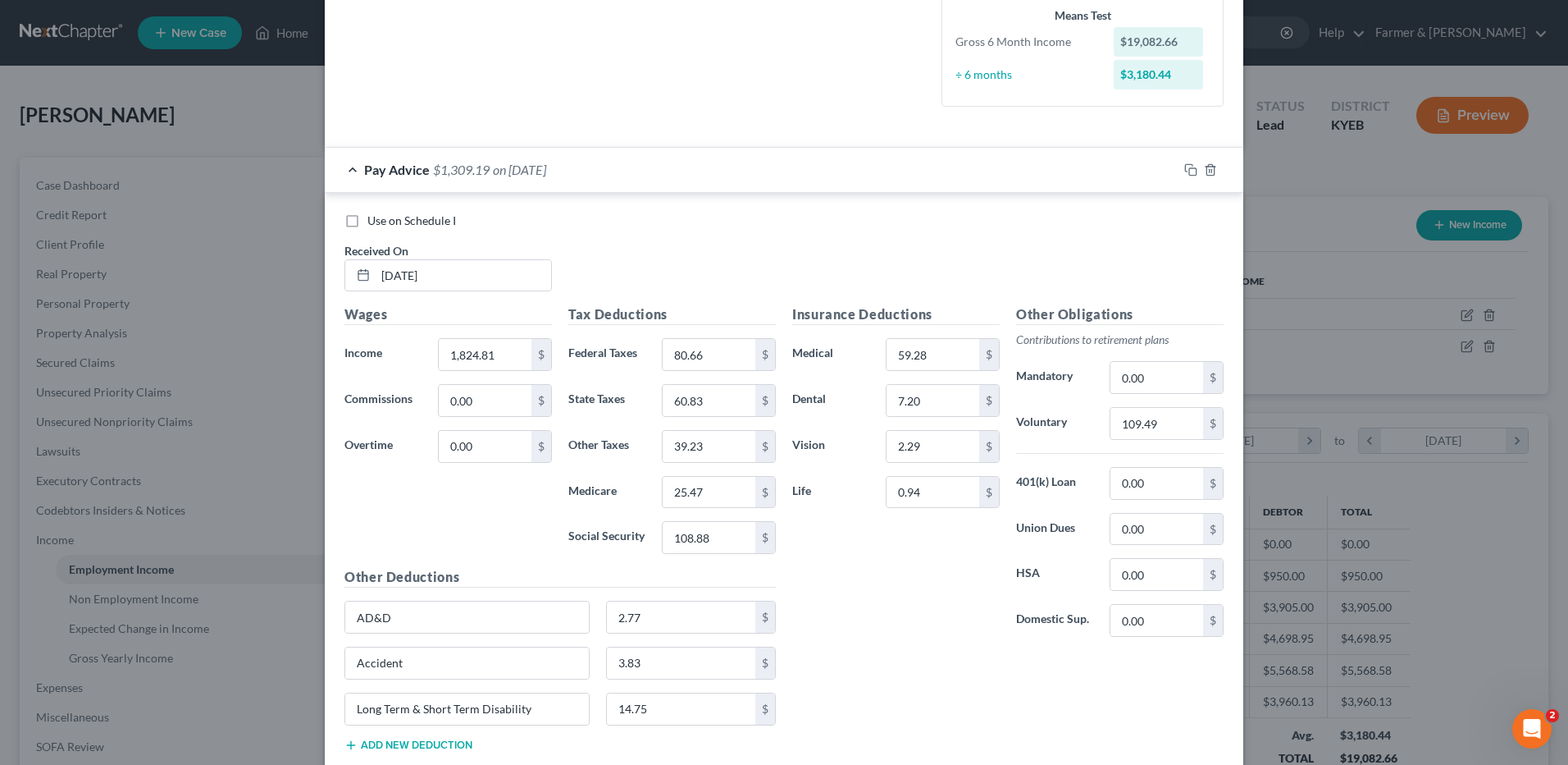
click at [544, 157] on div "Pay Advice $1,309.19 on 09/26/2025" at bounding box center [751, 169] width 853 height 43
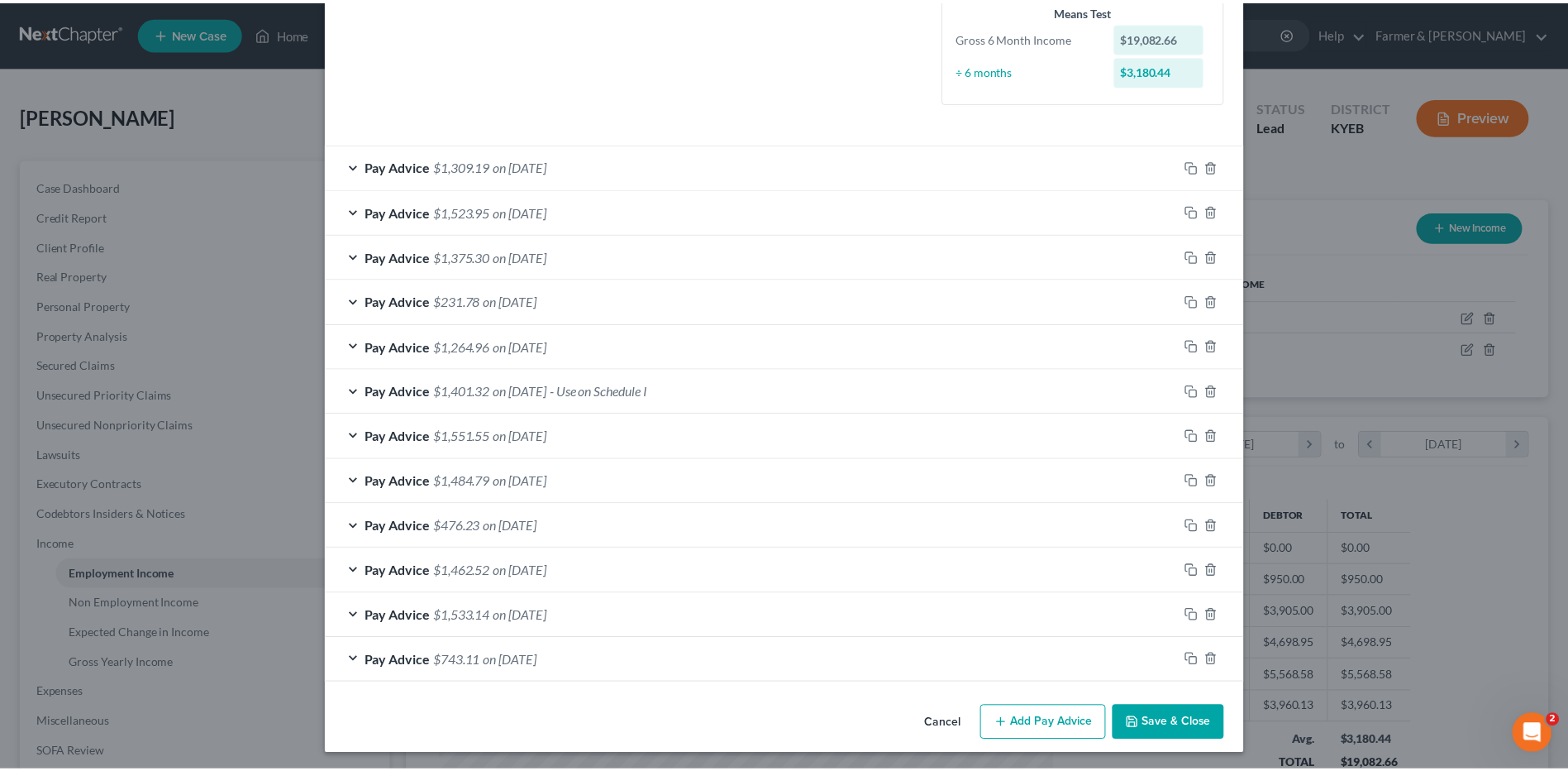
scroll to position [422, 0]
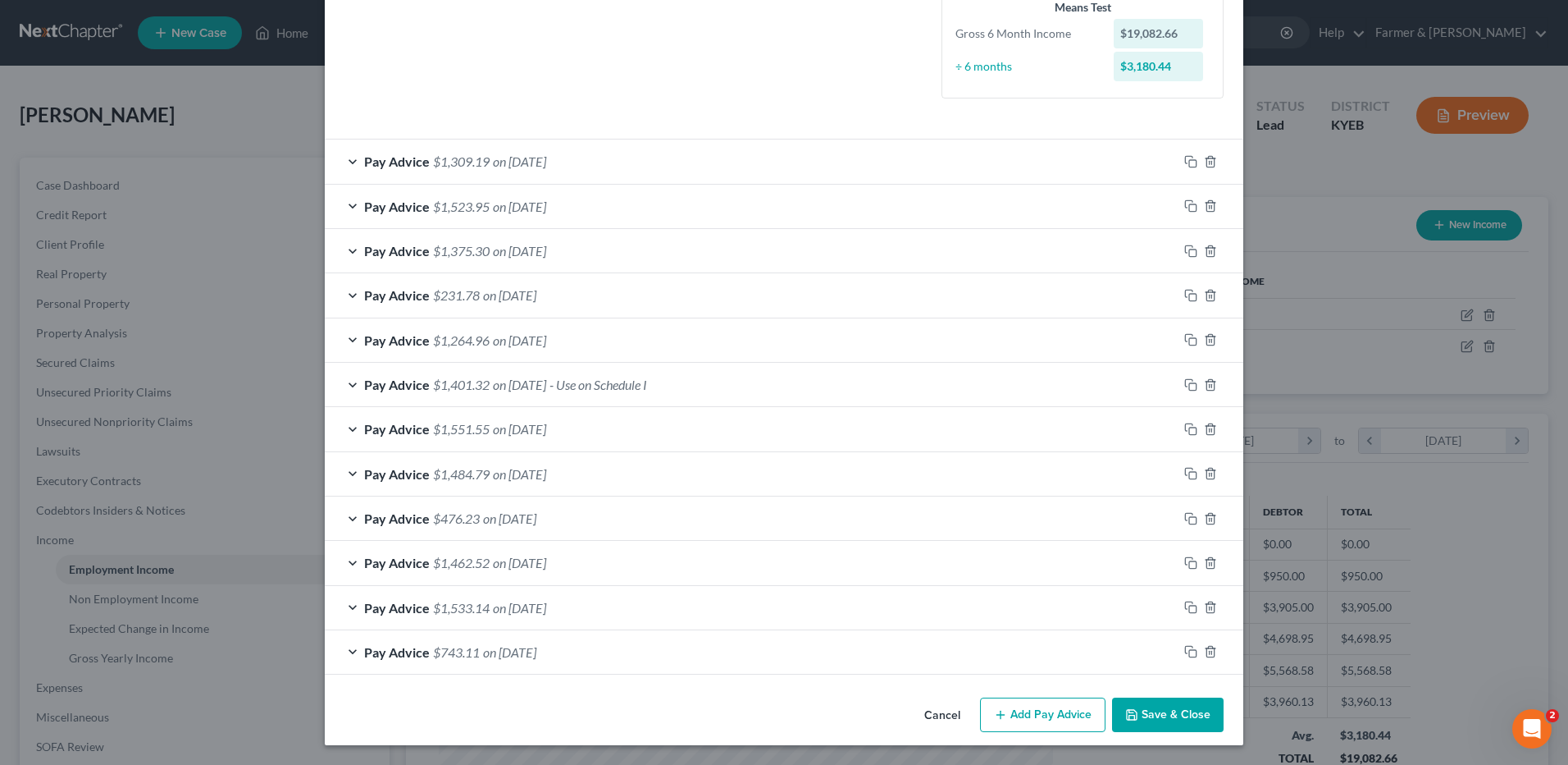
click at [1158, 720] on button "Save & Close" at bounding box center [1167, 714] width 111 height 34
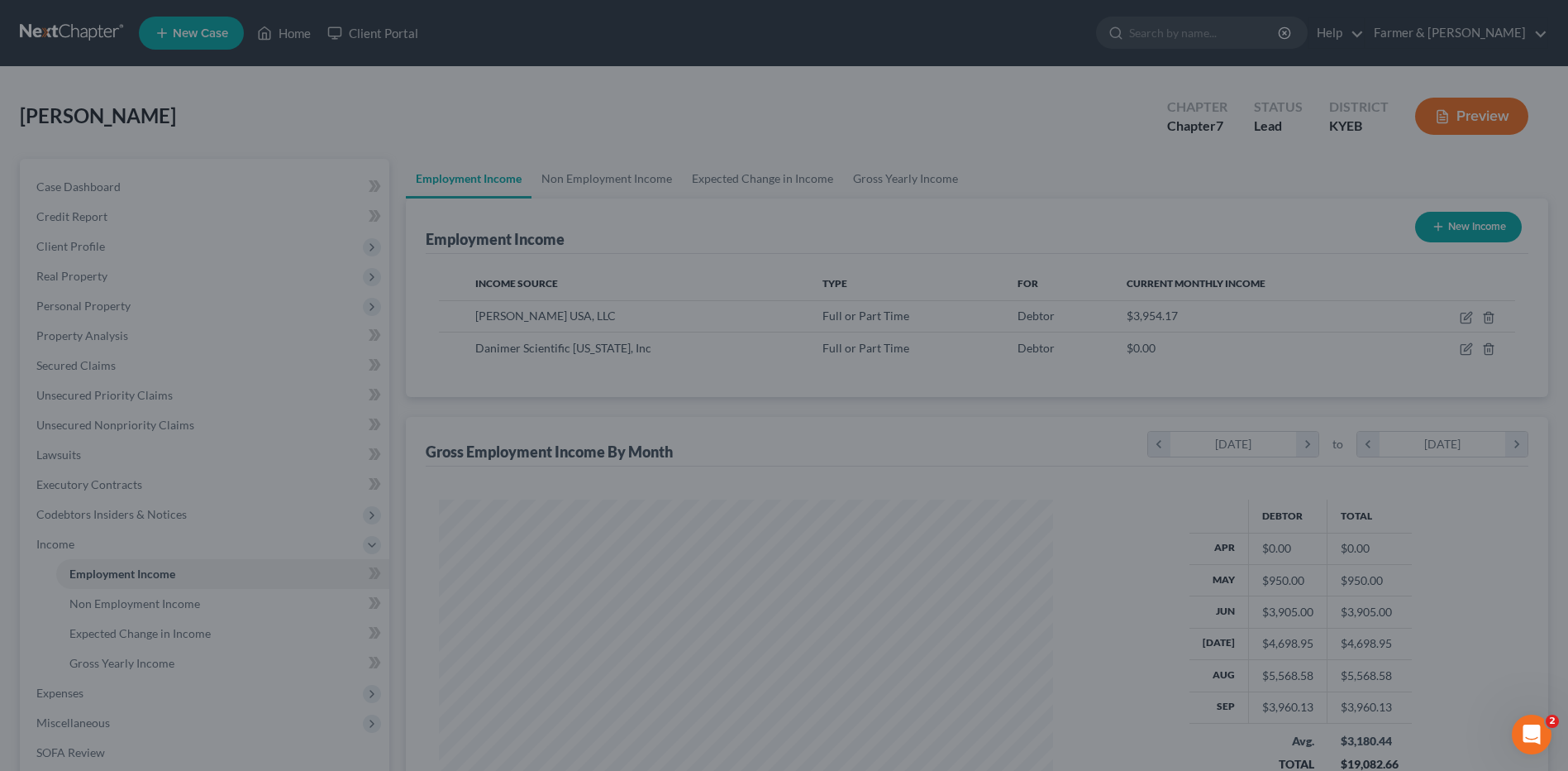
scroll to position [826648, 826081]
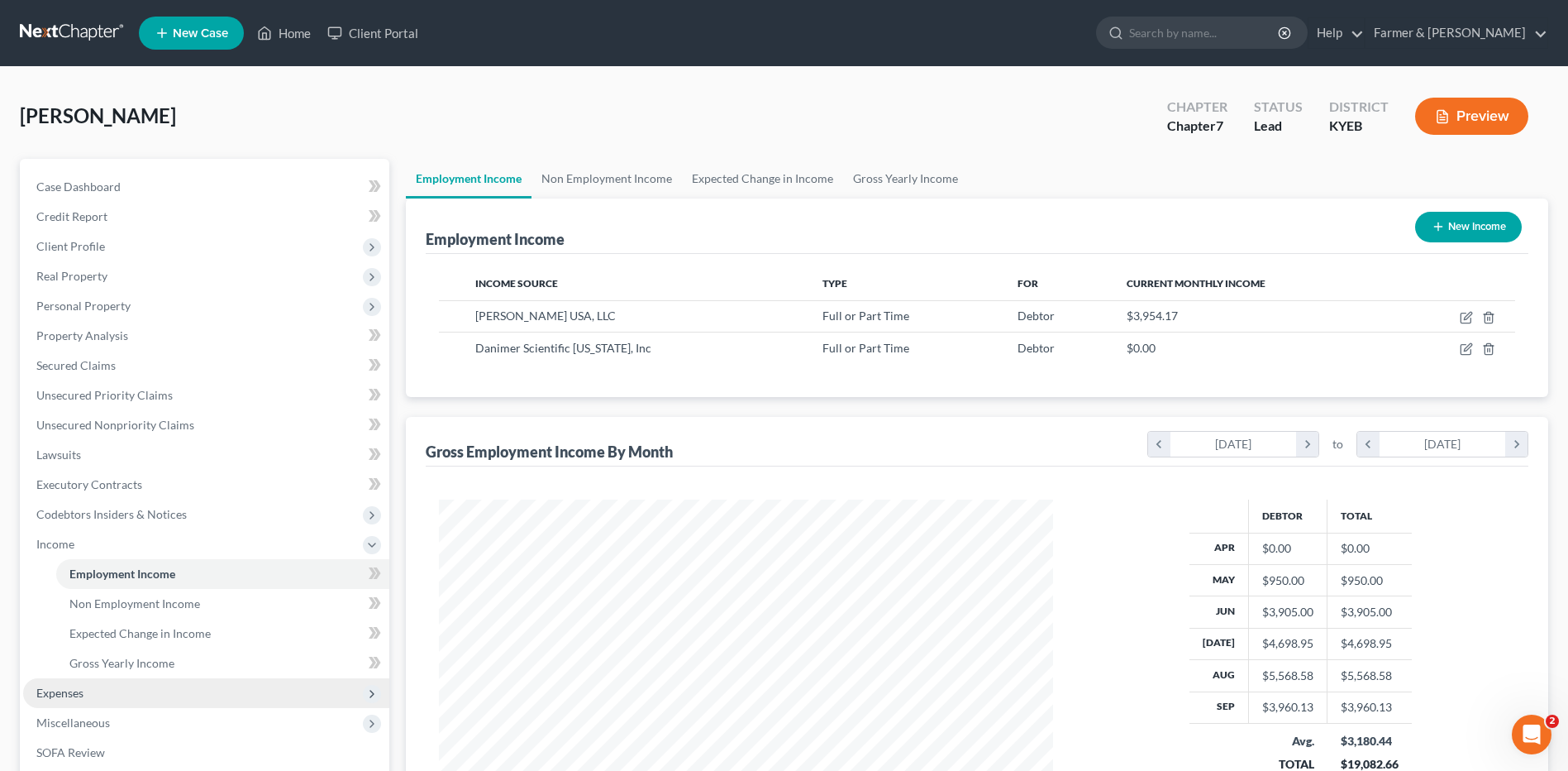
click at [85, 687] on span "Expenses" at bounding box center [206, 693] width 366 height 30
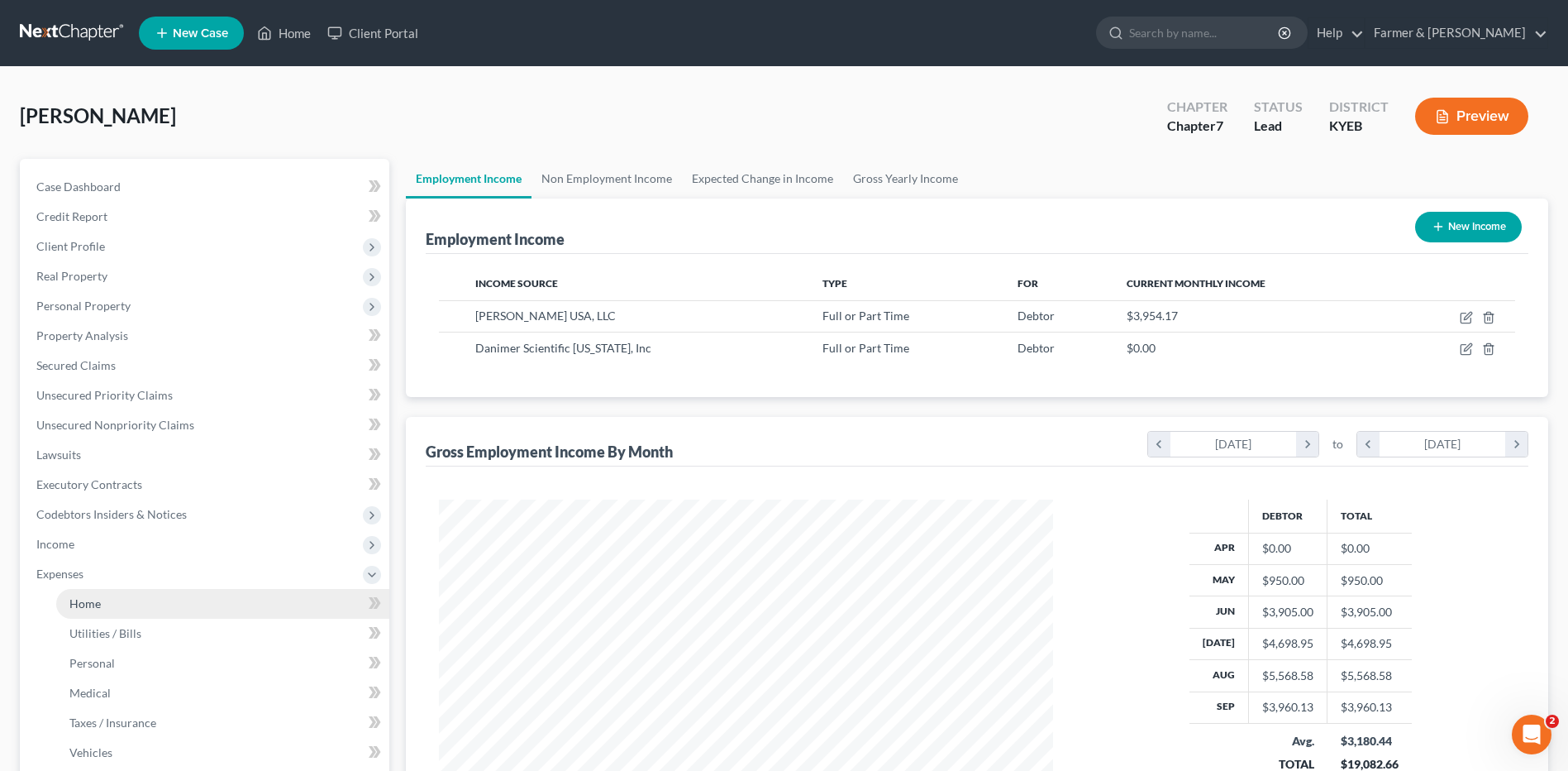
click at [121, 598] on link "Home" at bounding box center [223, 603] width 333 height 30
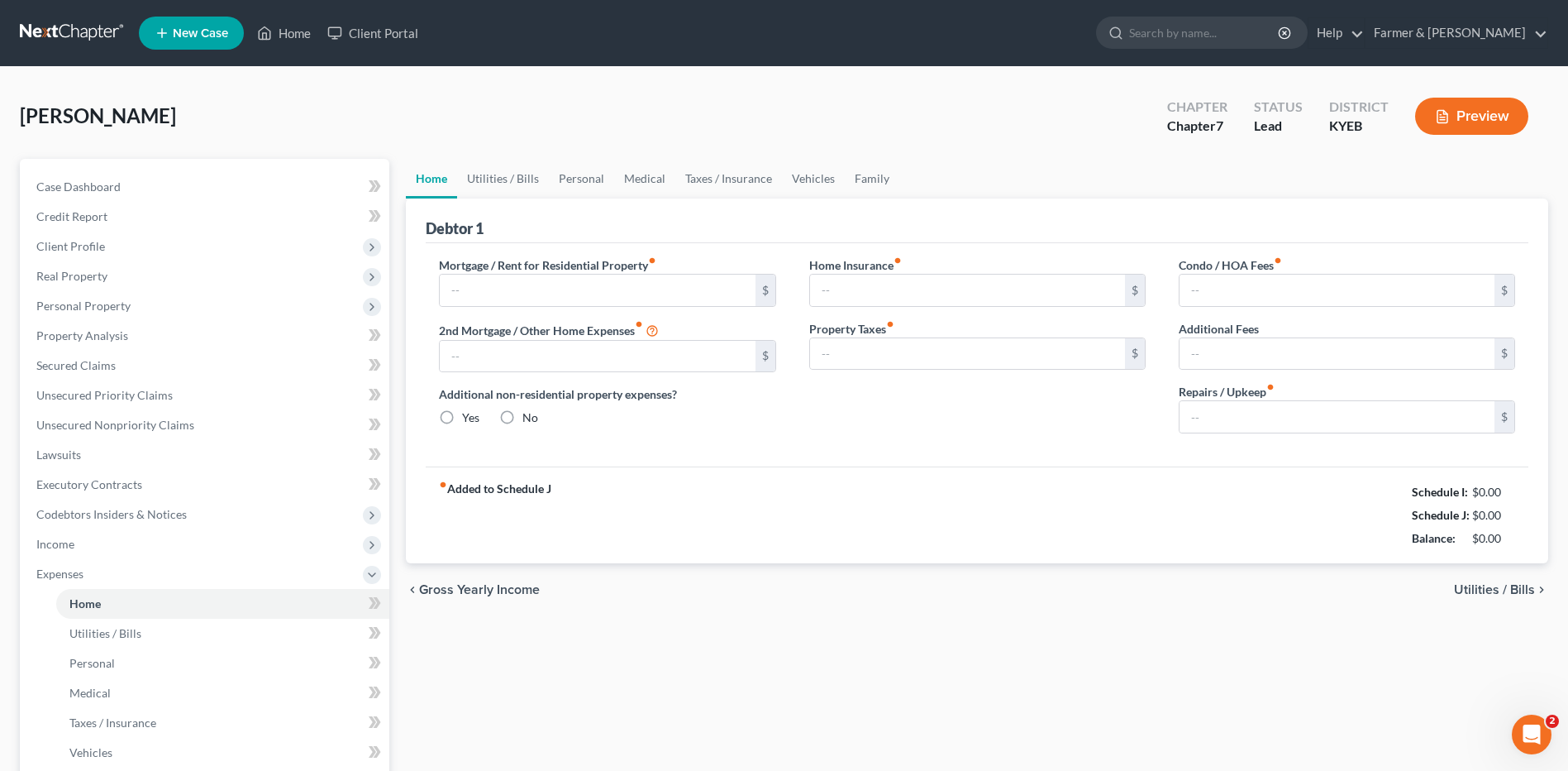
type input "564.00"
type input "165.00"
radio input "true"
type input "0.00"
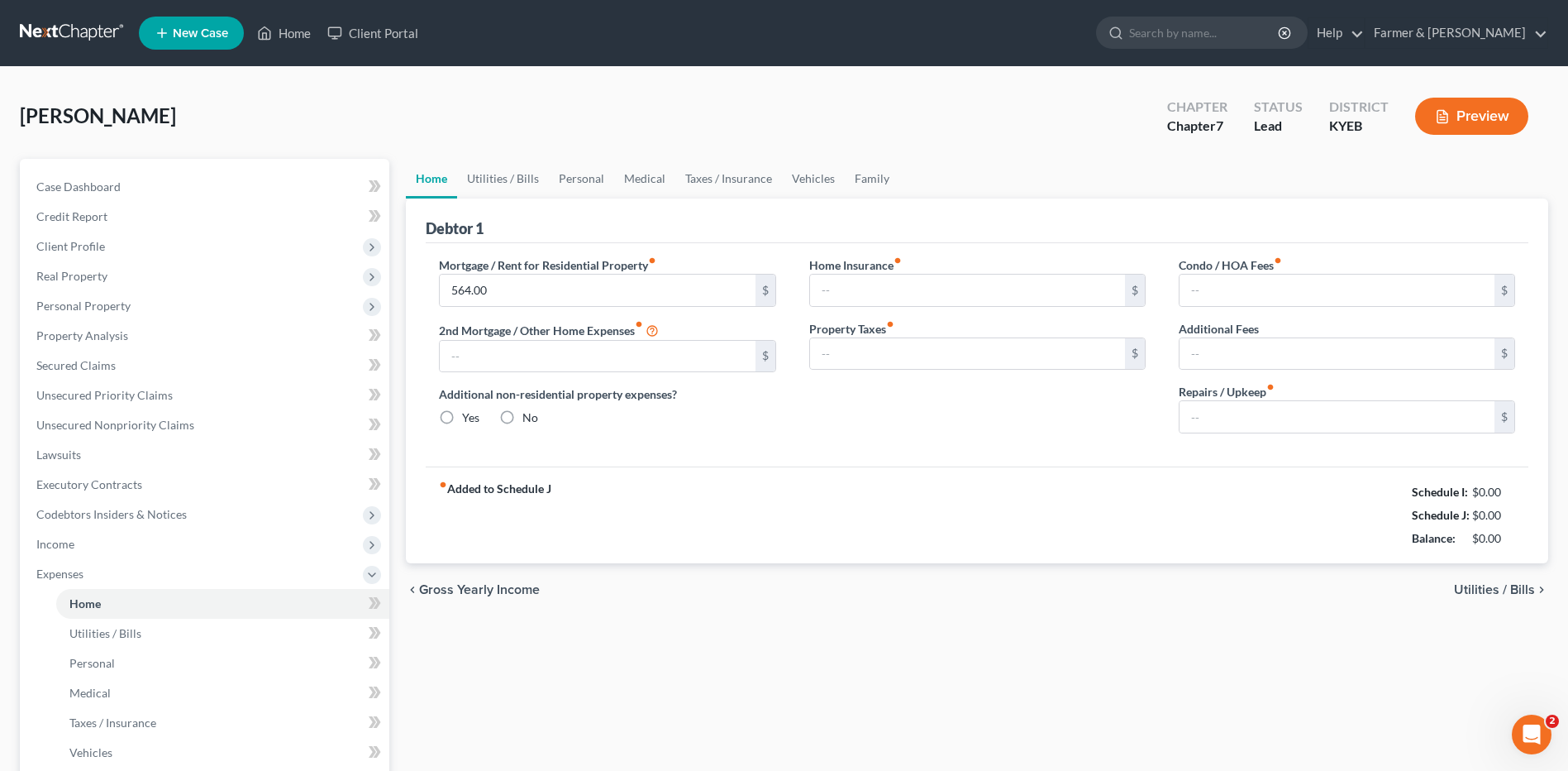
type input "0.00"
type input "150.00"
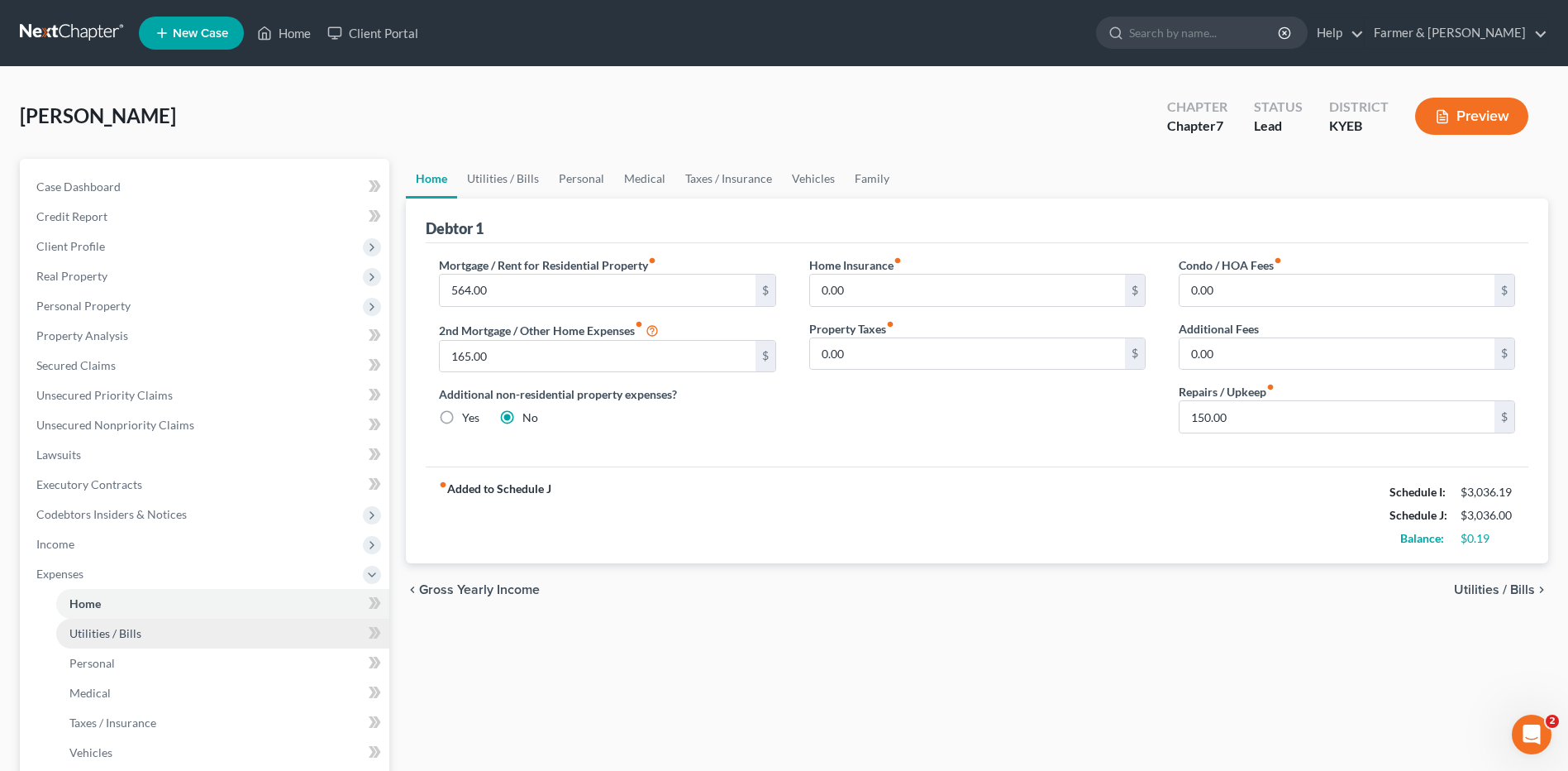
click at [148, 634] on link "Utilities / Bills" at bounding box center [223, 633] width 333 height 30
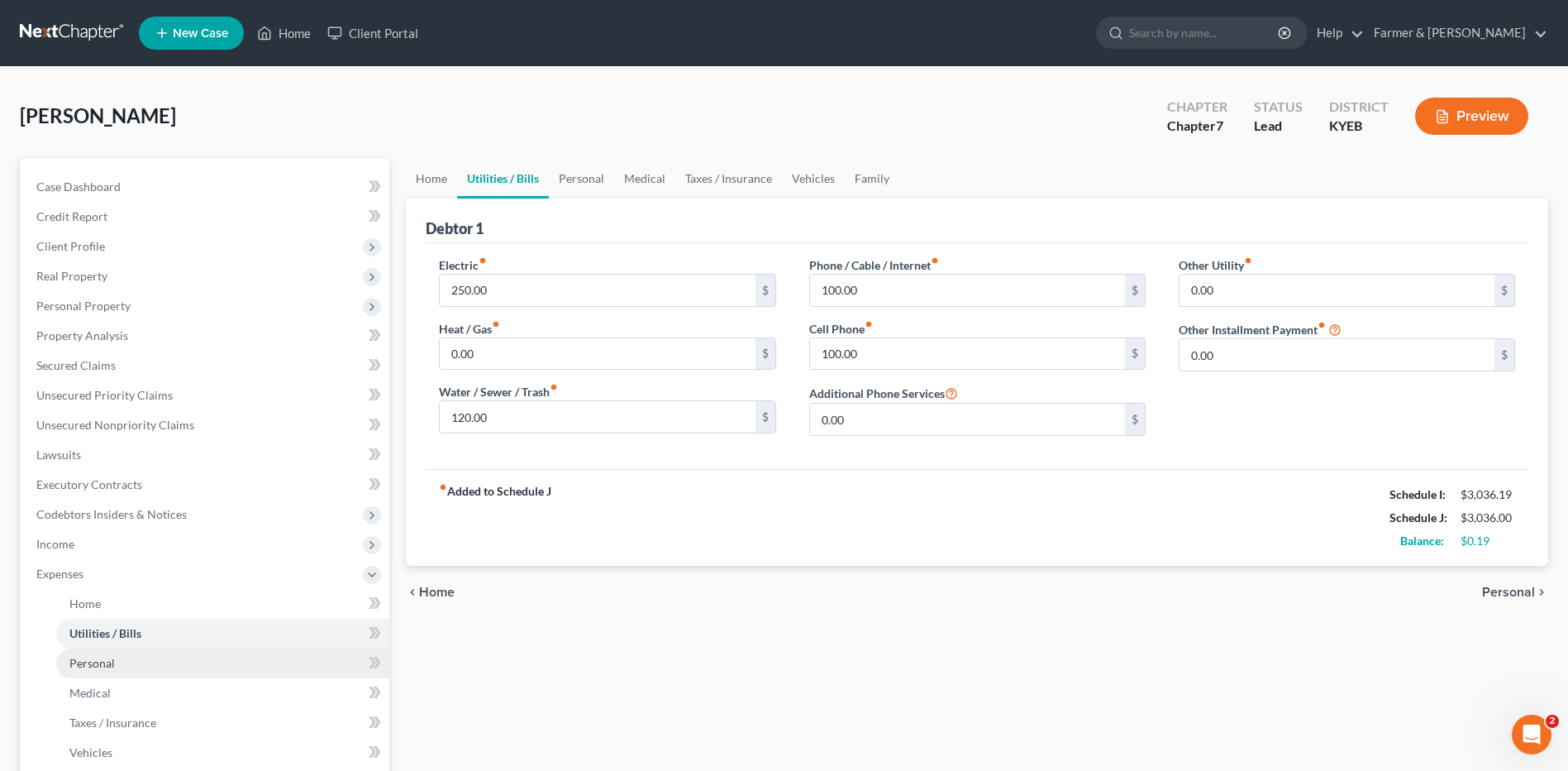
click at [138, 663] on link "Personal" at bounding box center [223, 663] width 333 height 30
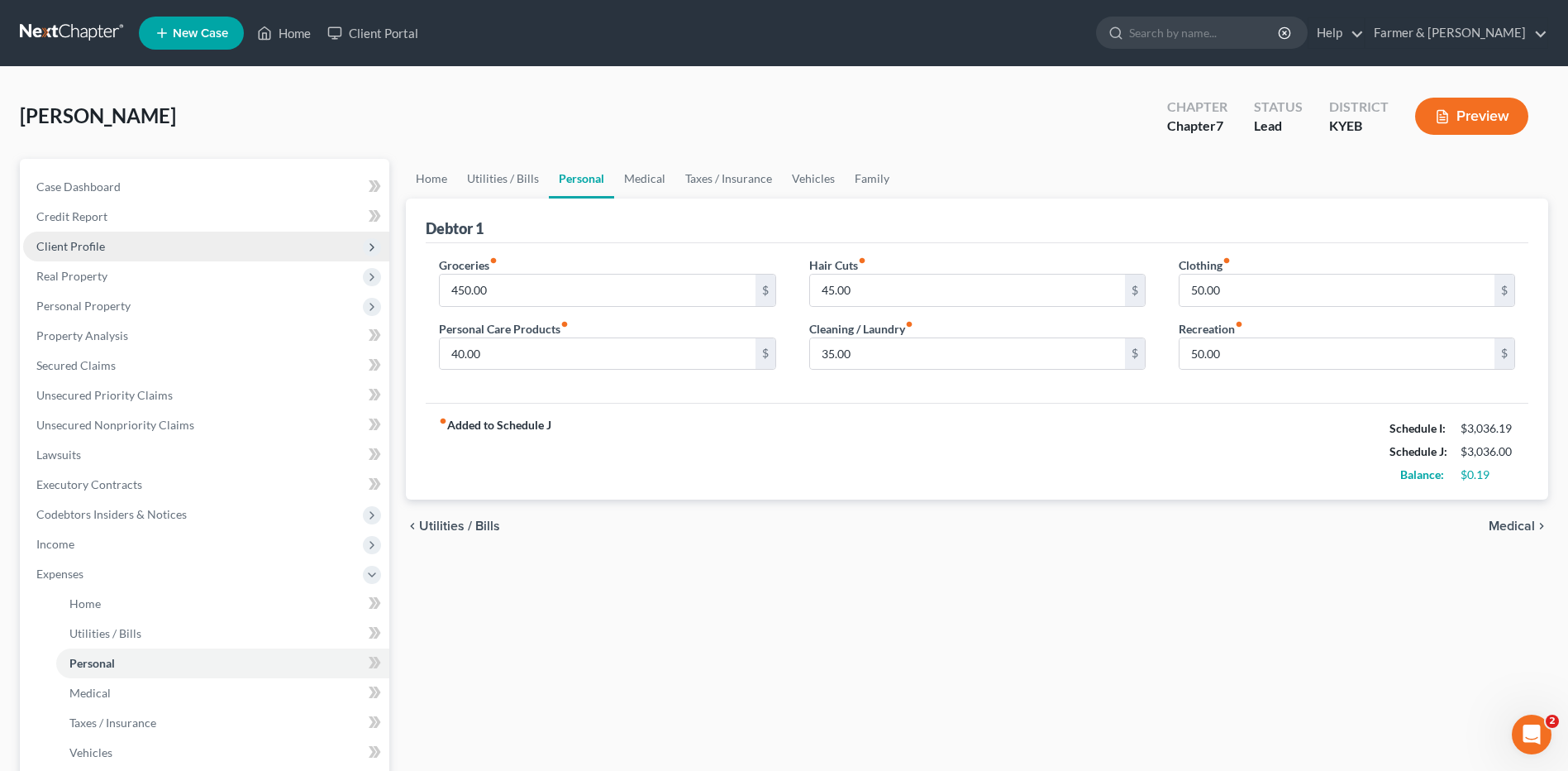
click at [88, 251] on span "Client Profile" at bounding box center [70, 245] width 68 height 14
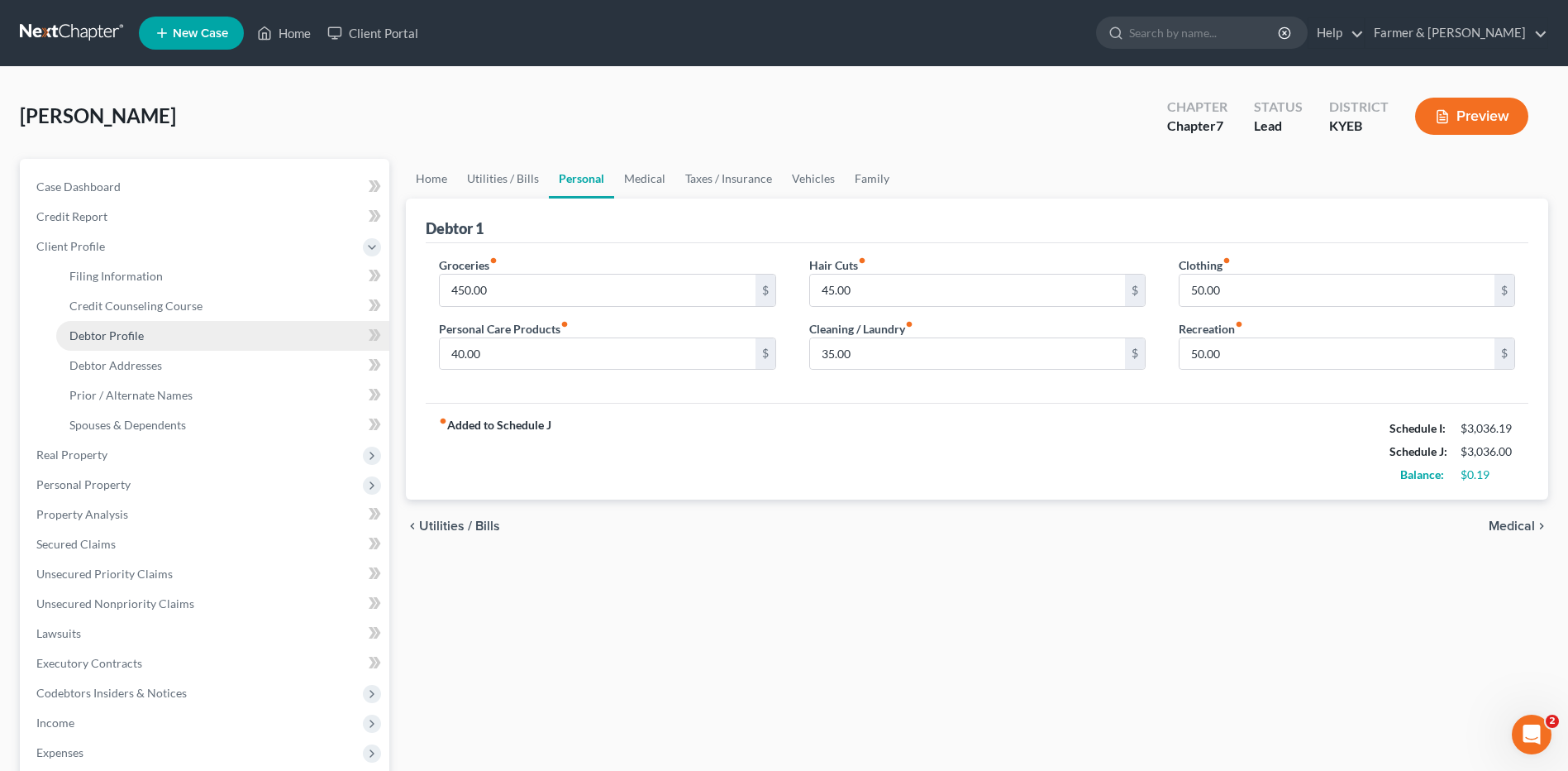
click at [105, 334] on span "Debtor Profile" at bounding box center [107, 334] width 75 height 14
select select "0"
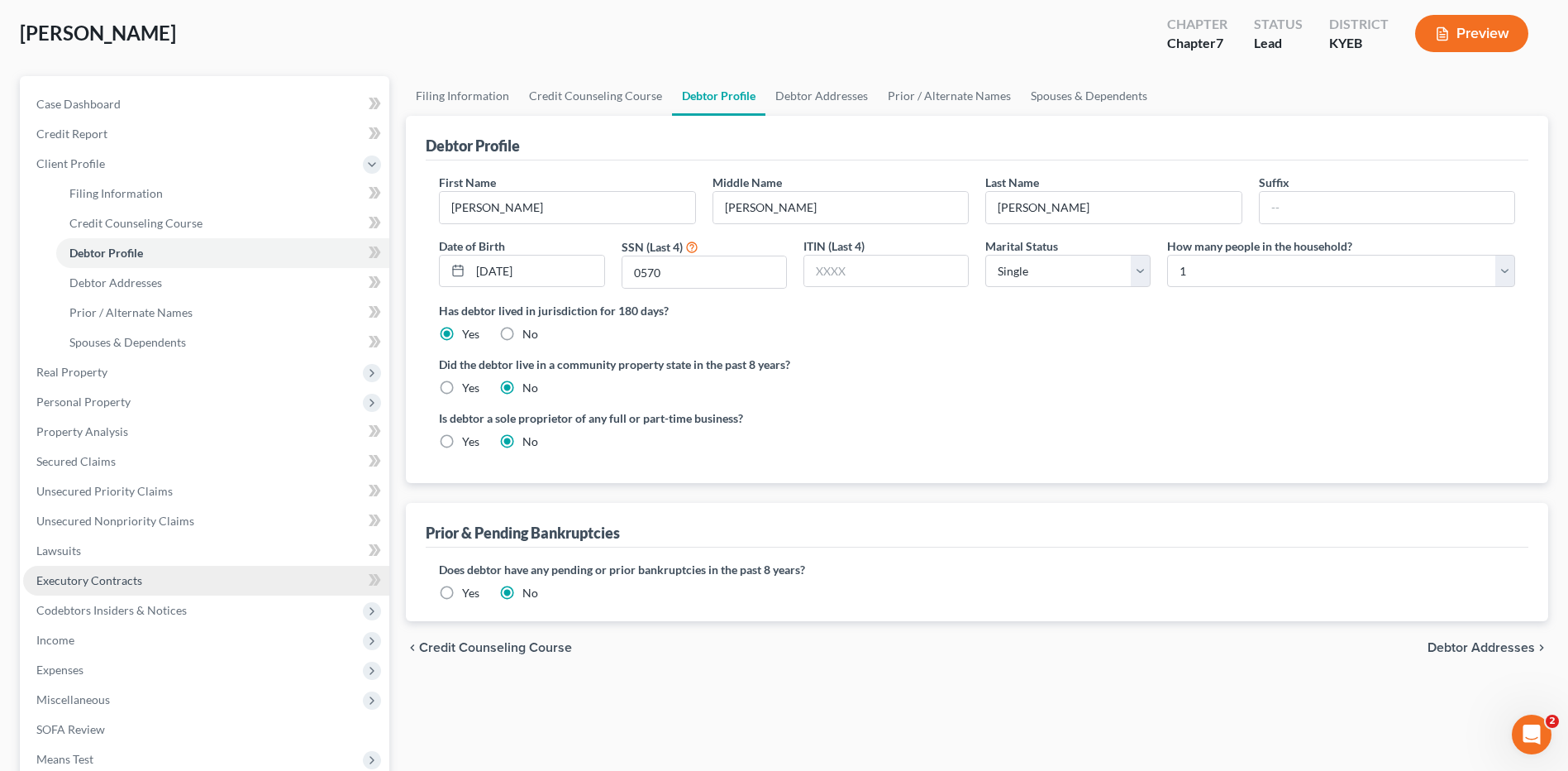
scroll to position [165, 0]
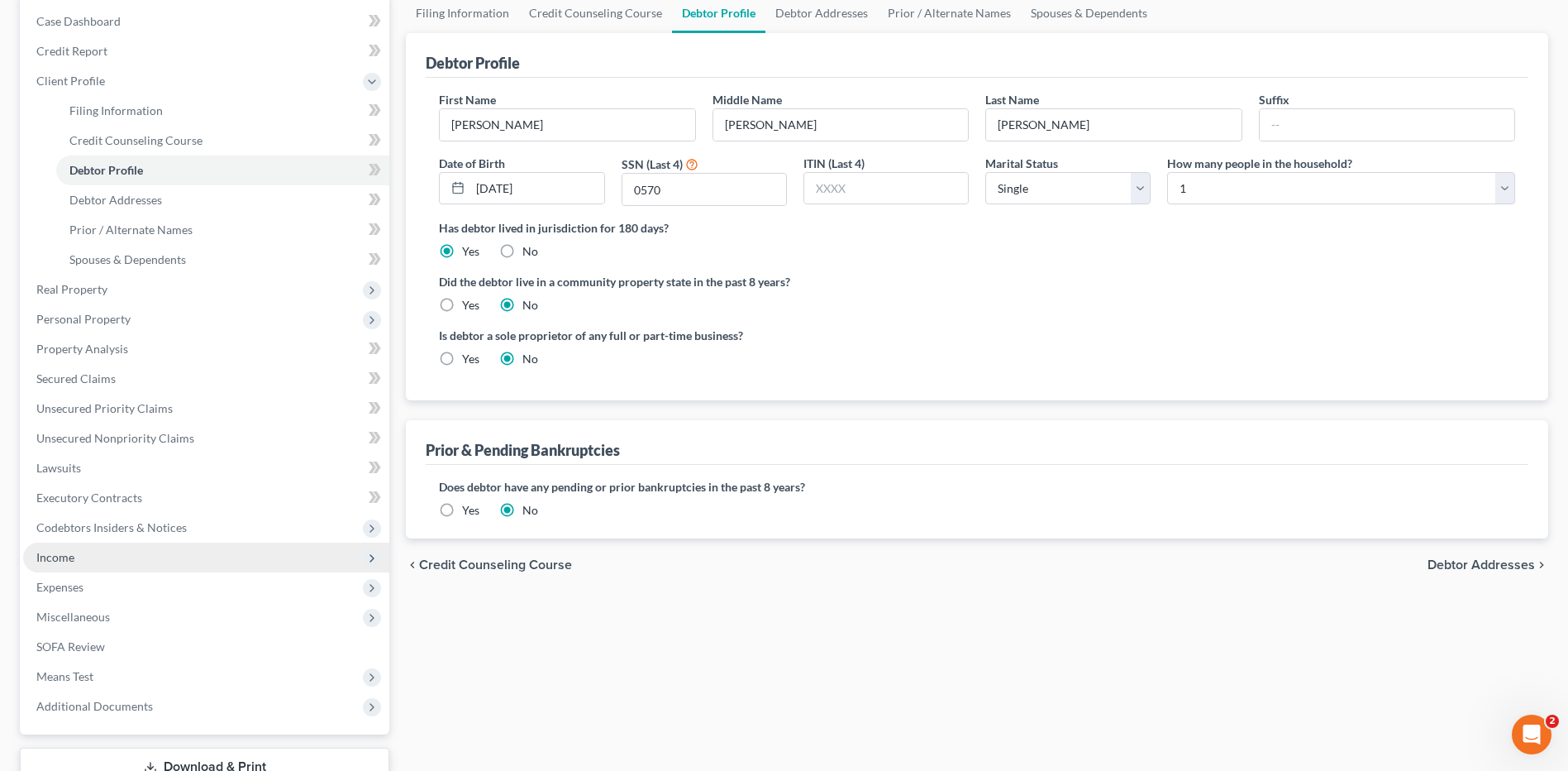
click at [67, 558] on span "Income" at bounding box center [56, 556] width 38 height 14
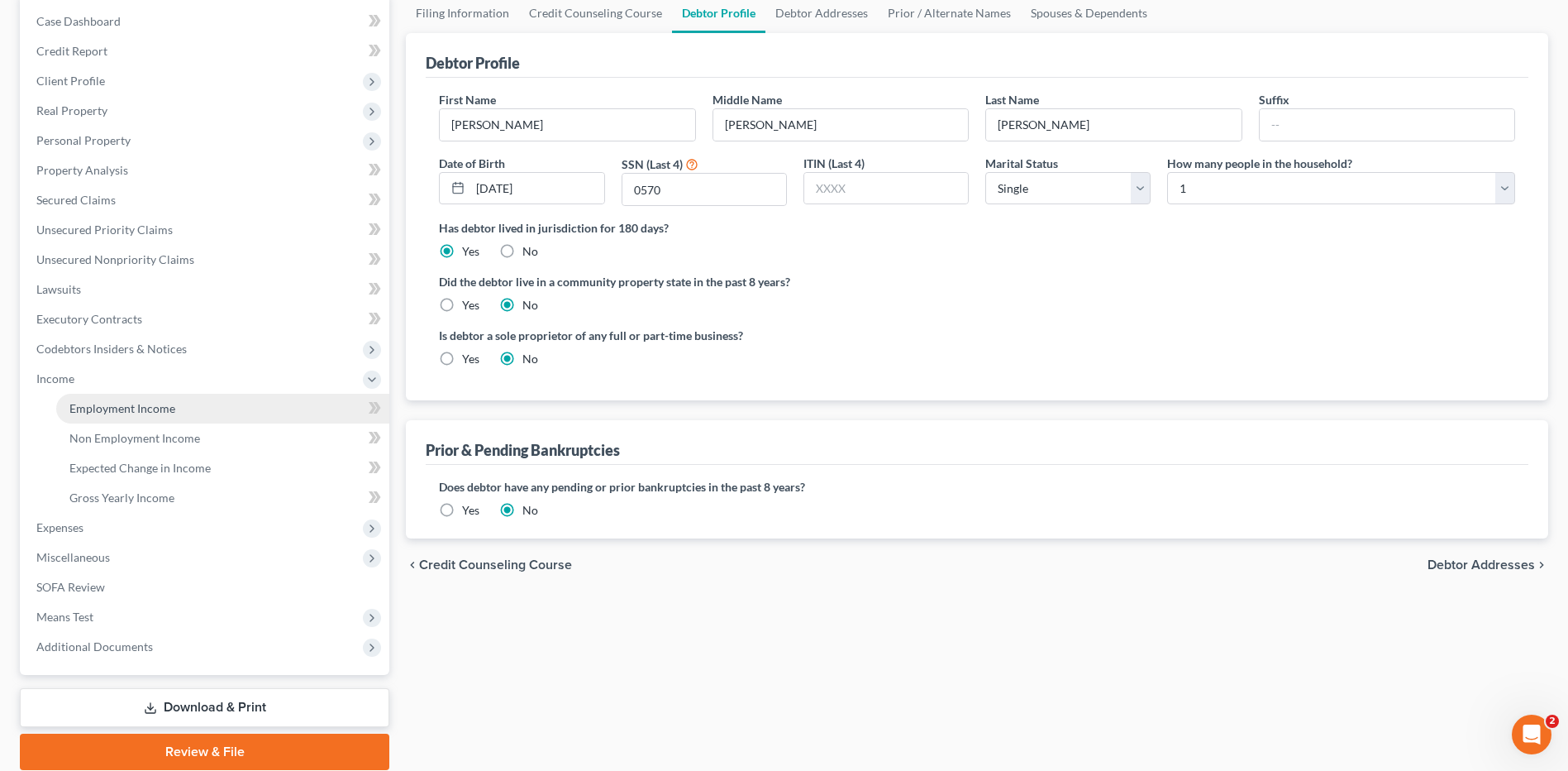
click at [140, 401] on span "Employment Income" at bounding box center [122, 407] width 106 height 14
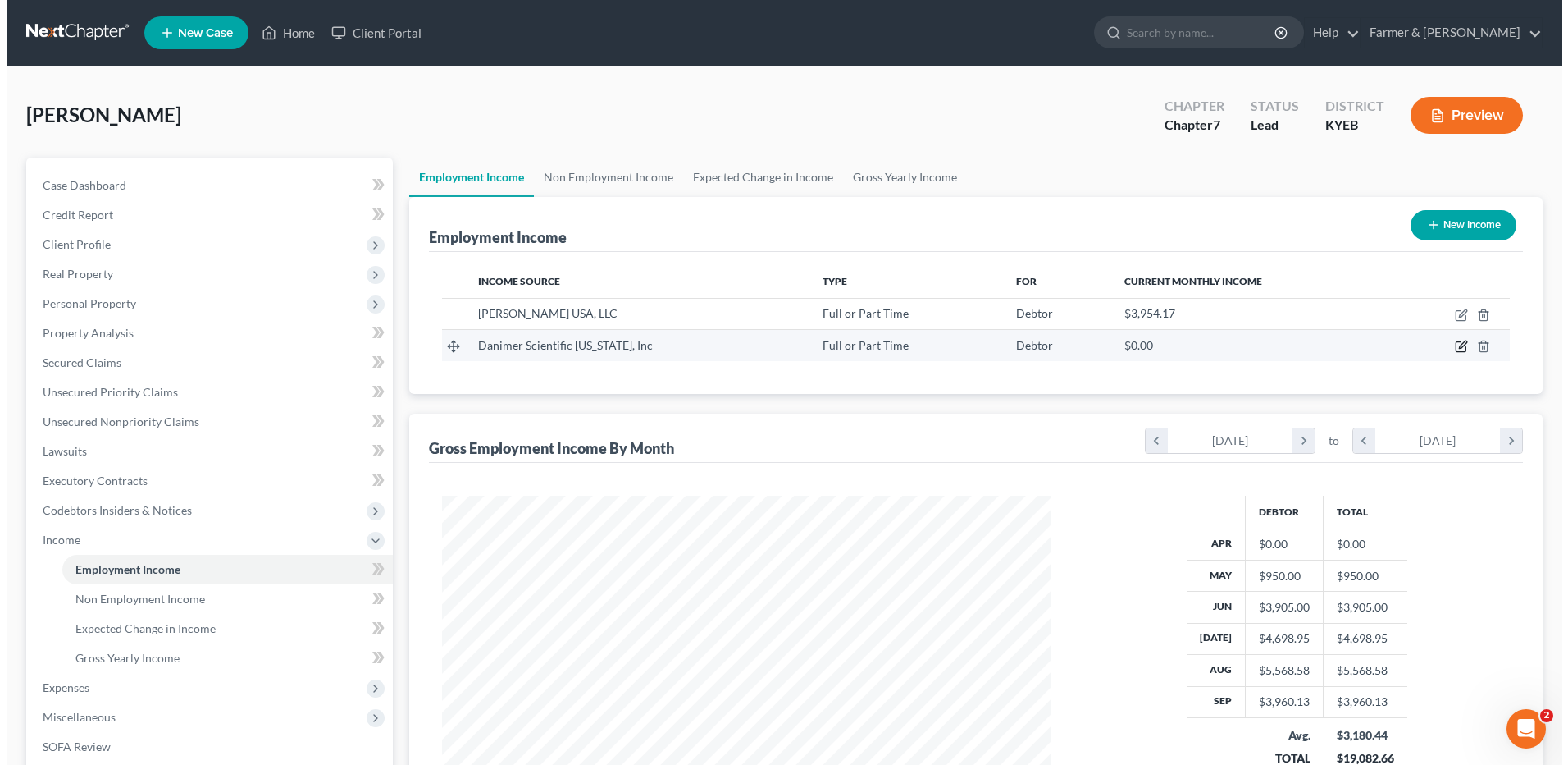
scroll to position [305, 642]
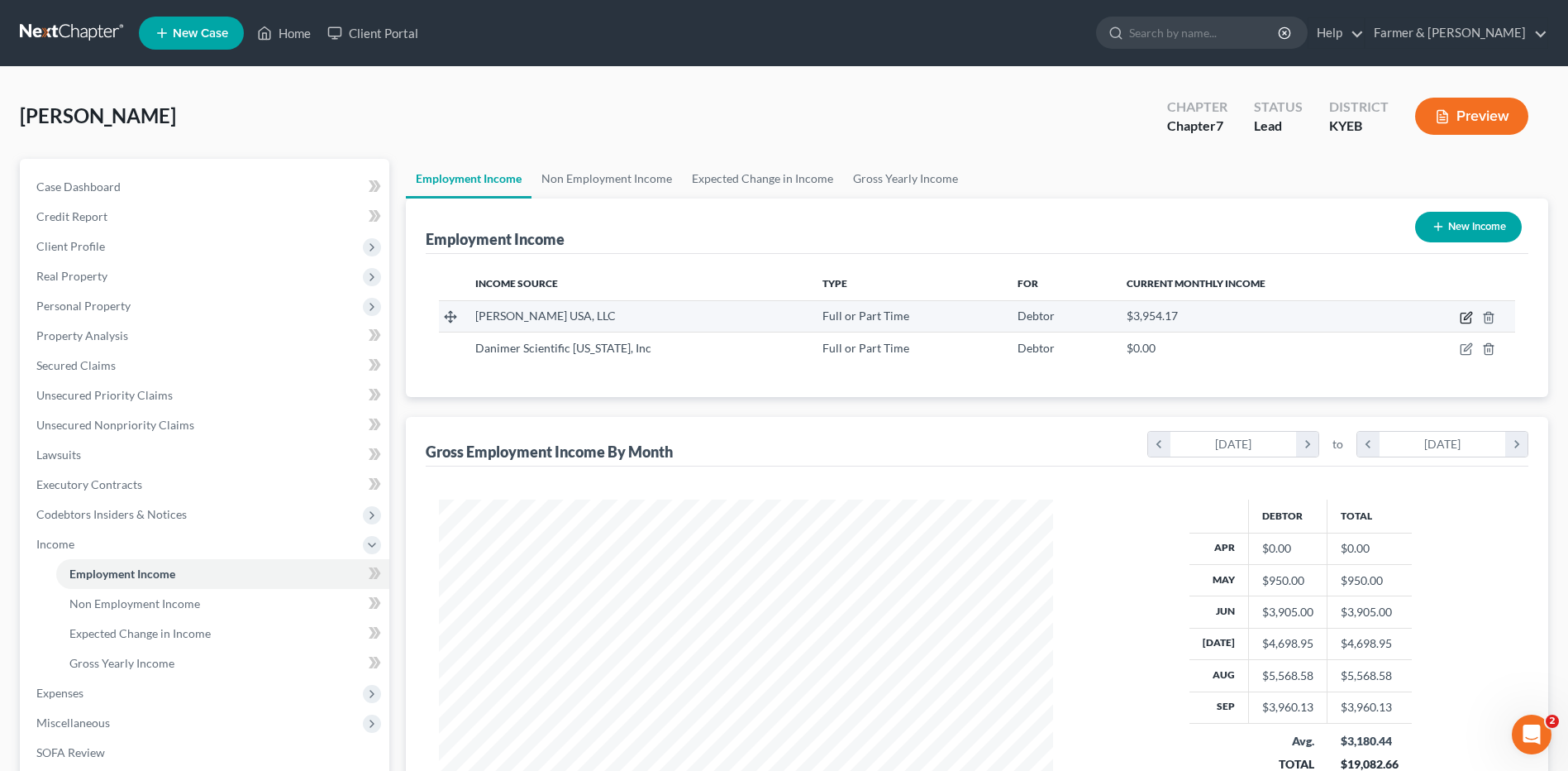
click at [1470, 317] on icon "button" at bounding box center [1466, 317] width 14 height 14
select select "0"
select select "39"
select select "2"
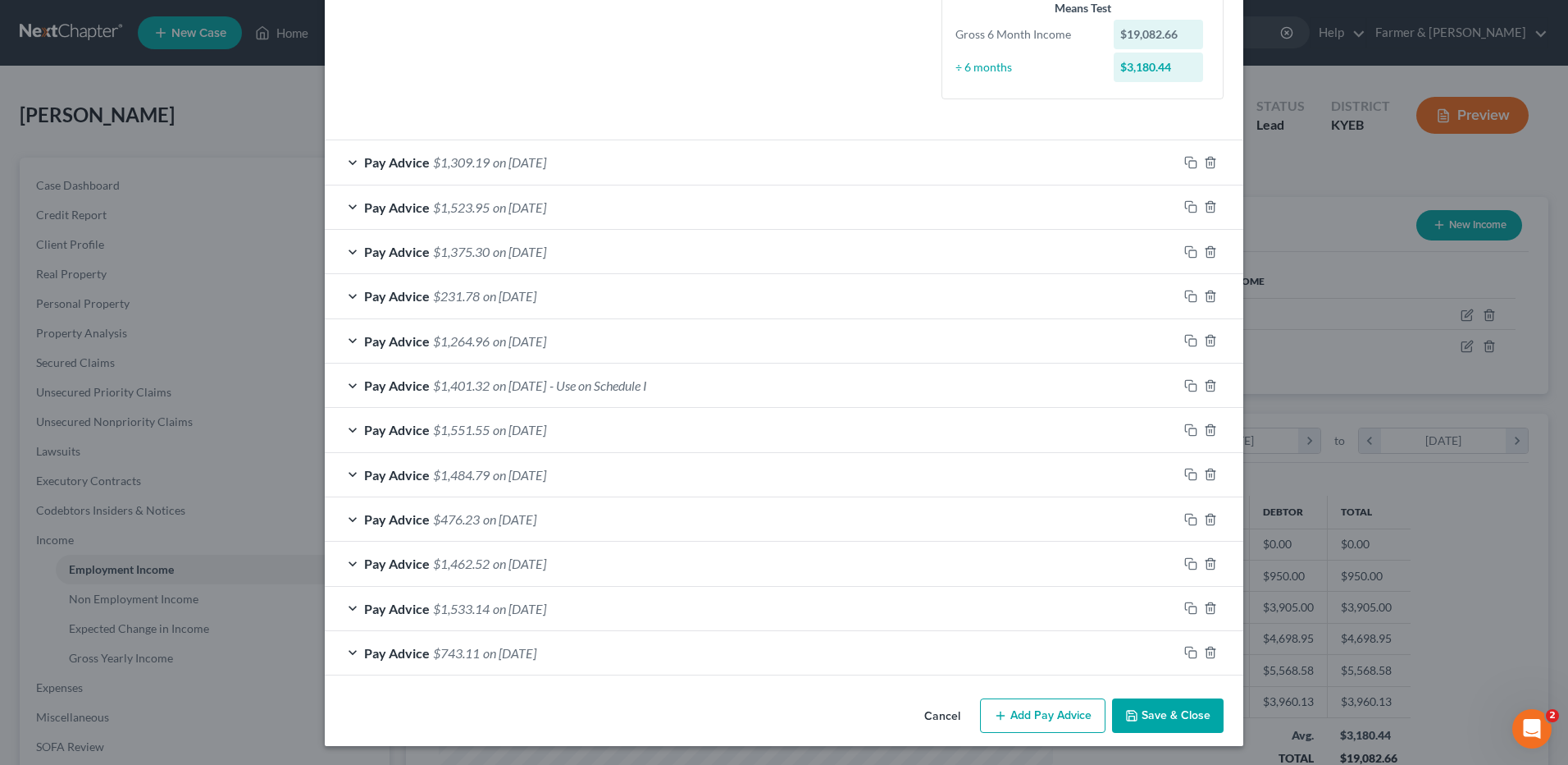
scroll to position [419, 0]
drag, startPoint x: 481, startPoint y: 470, endPoint x: 1501, endPoint y: 439, distance: 1020.5
click at [481, 470] on span "$1,484.79" at bounding box center [461, 473] width 57 height 15
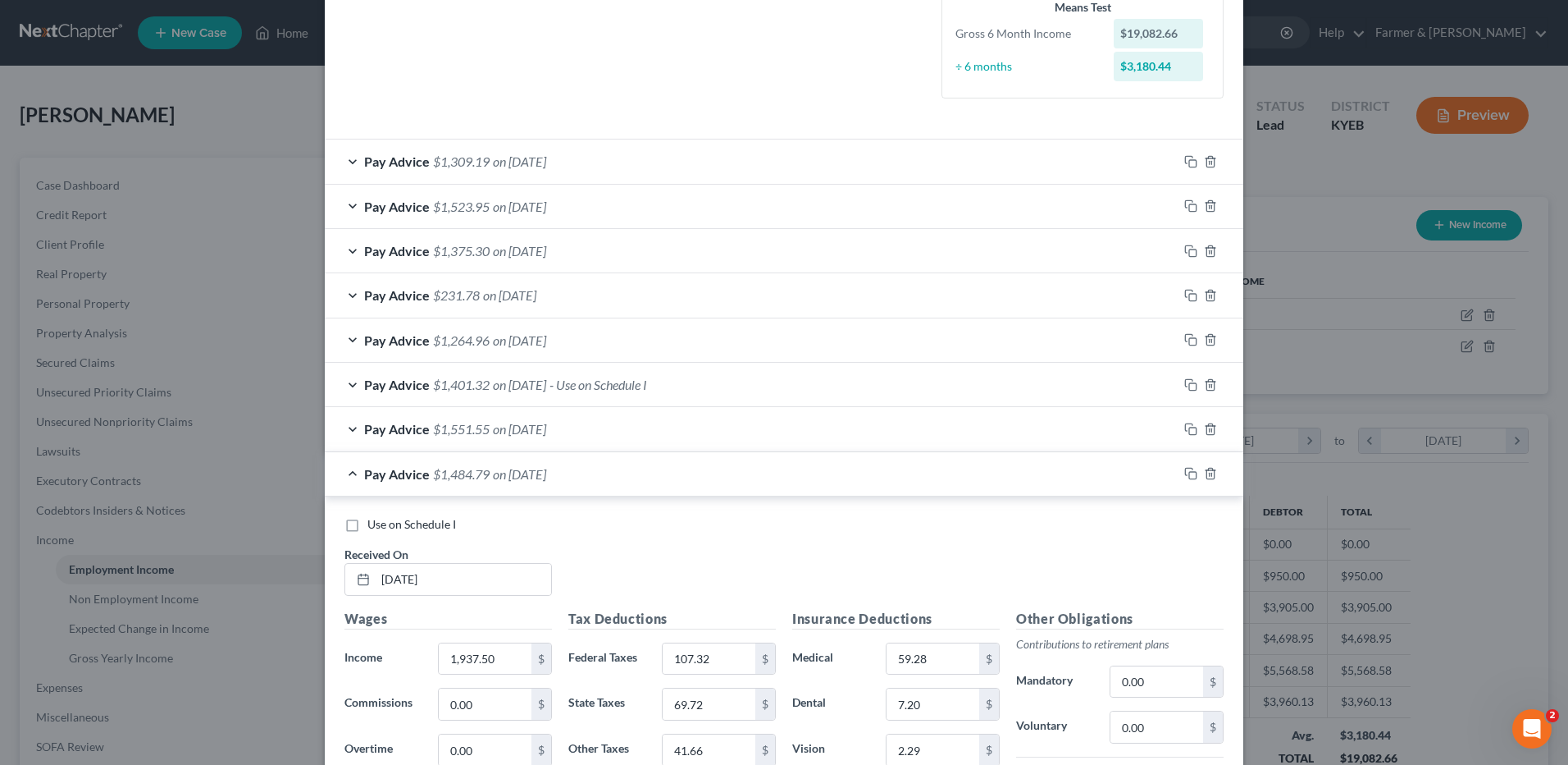
drag, startPoint x: 348, startPoint y: 525, endPoint x: 549, endPoint y: 524, distance: 201.0
click at [368, 525] on label "Use on Schedule I" at bounding box center [412, 524] width 89 height 16
click at [374, 525] on input "Use on Schedule I" at bounding box center [380, 522] width 11 height 11
checkbox input "true"
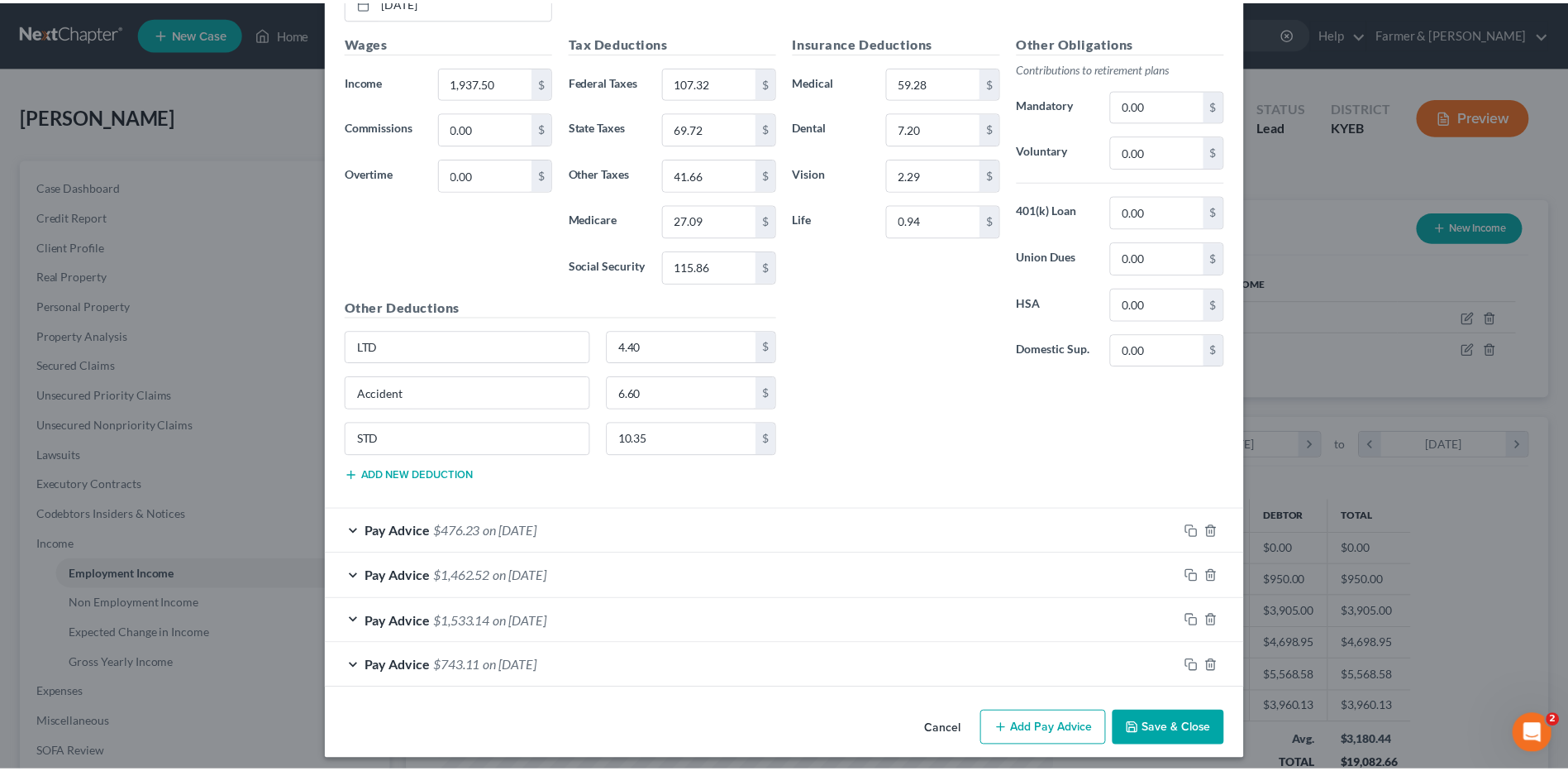
scroll to position [1013, 0]
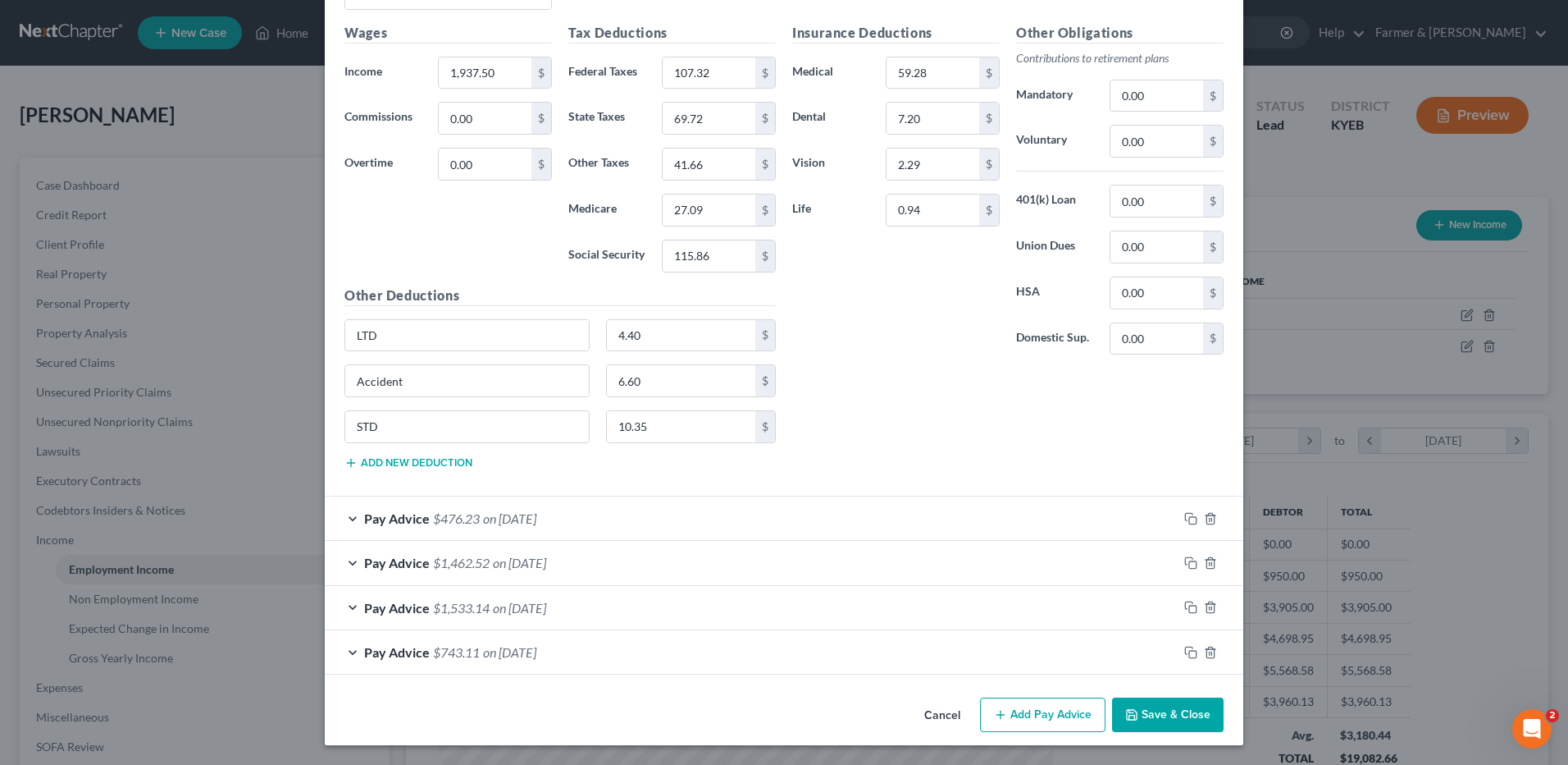
click at [1192, 714] on button "Save & Close" at bounding box center [1167, 714] width 111 height 34
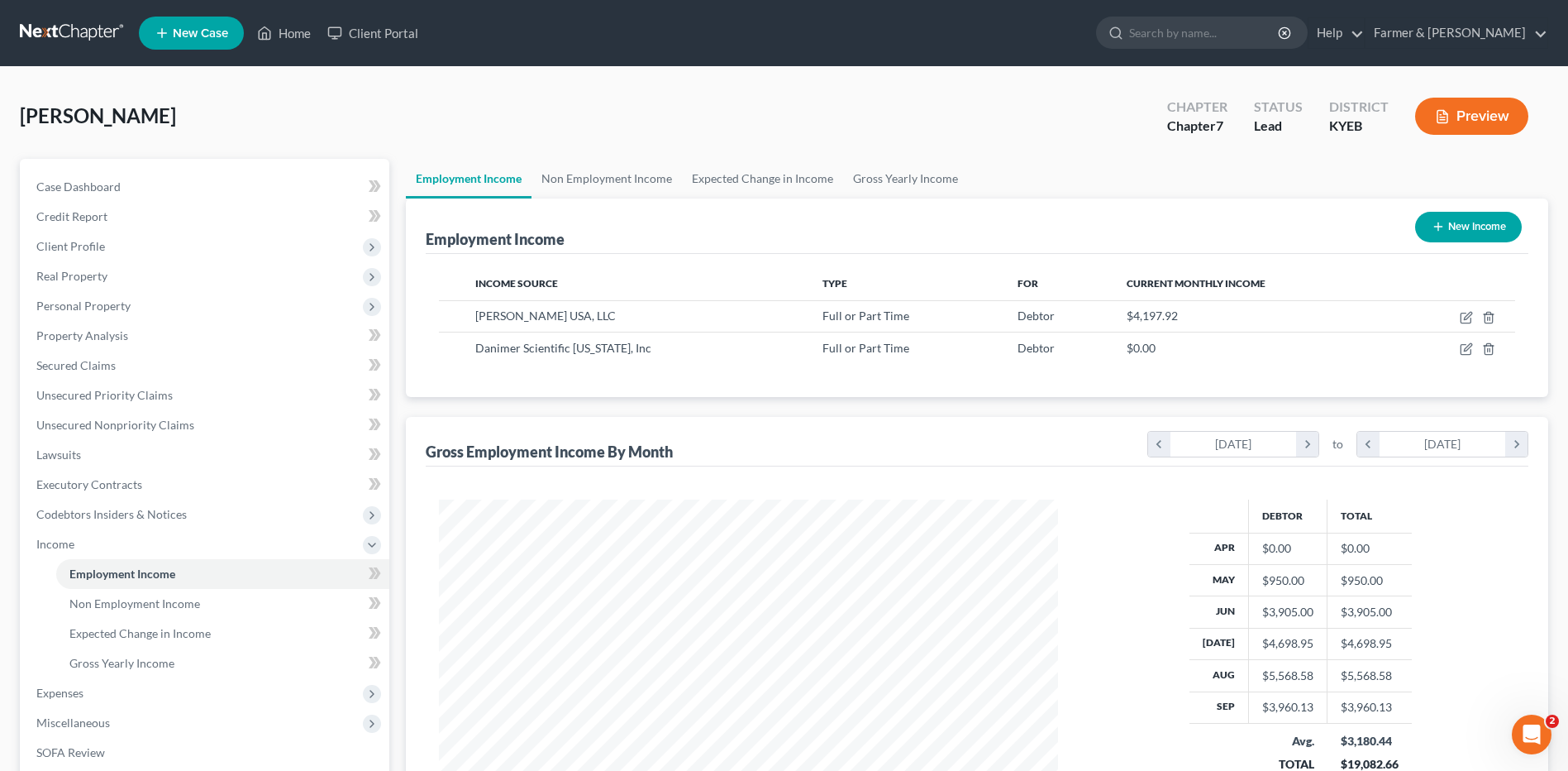
scroll to position [826648, 826081]
click at [88, 699] on span "Expenses" at bounding box center [206, 693] width 366 height 30
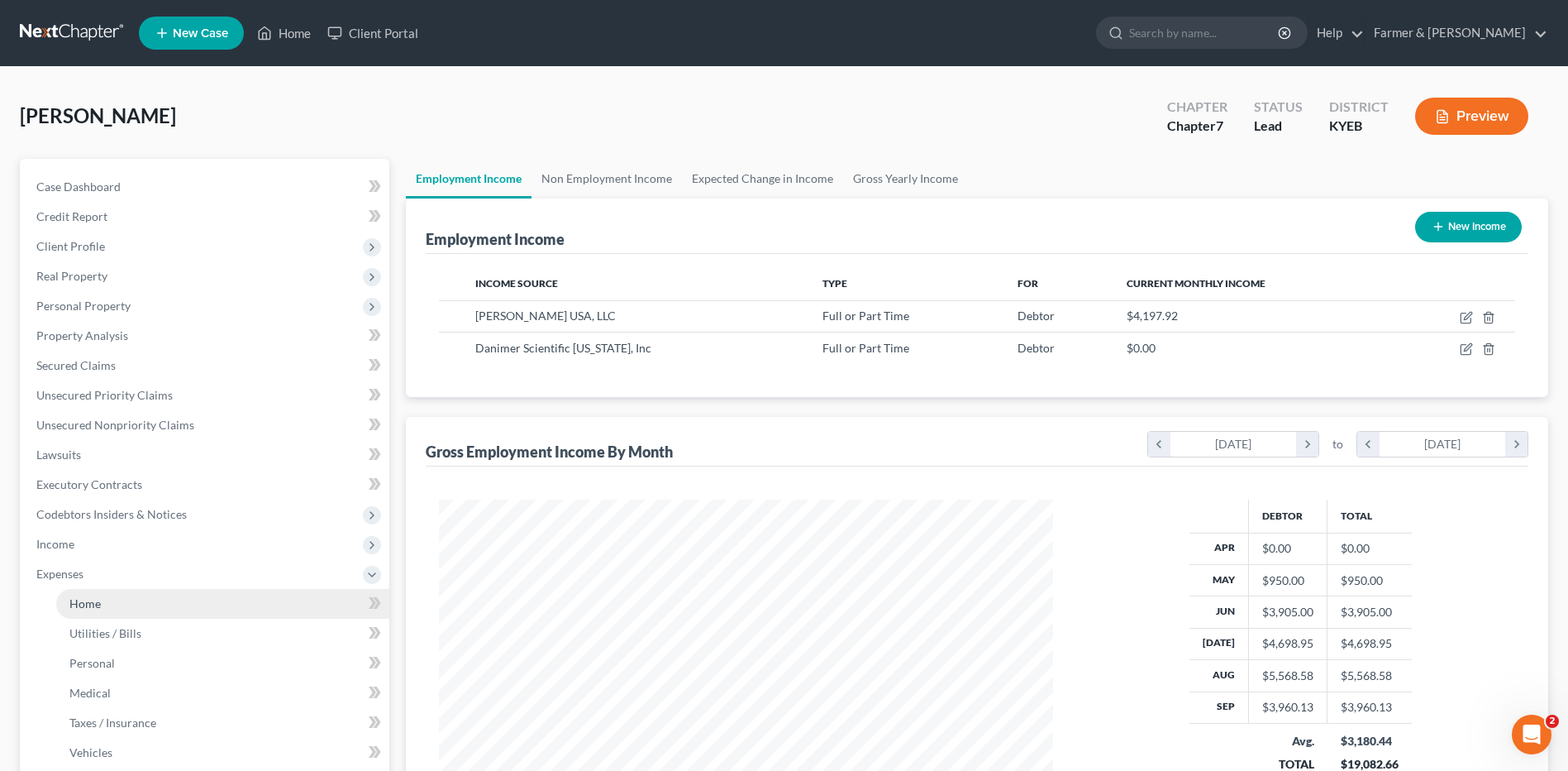
click at [117, 601] on link "Home" at bounding box center [223, 603] width 333 height 30
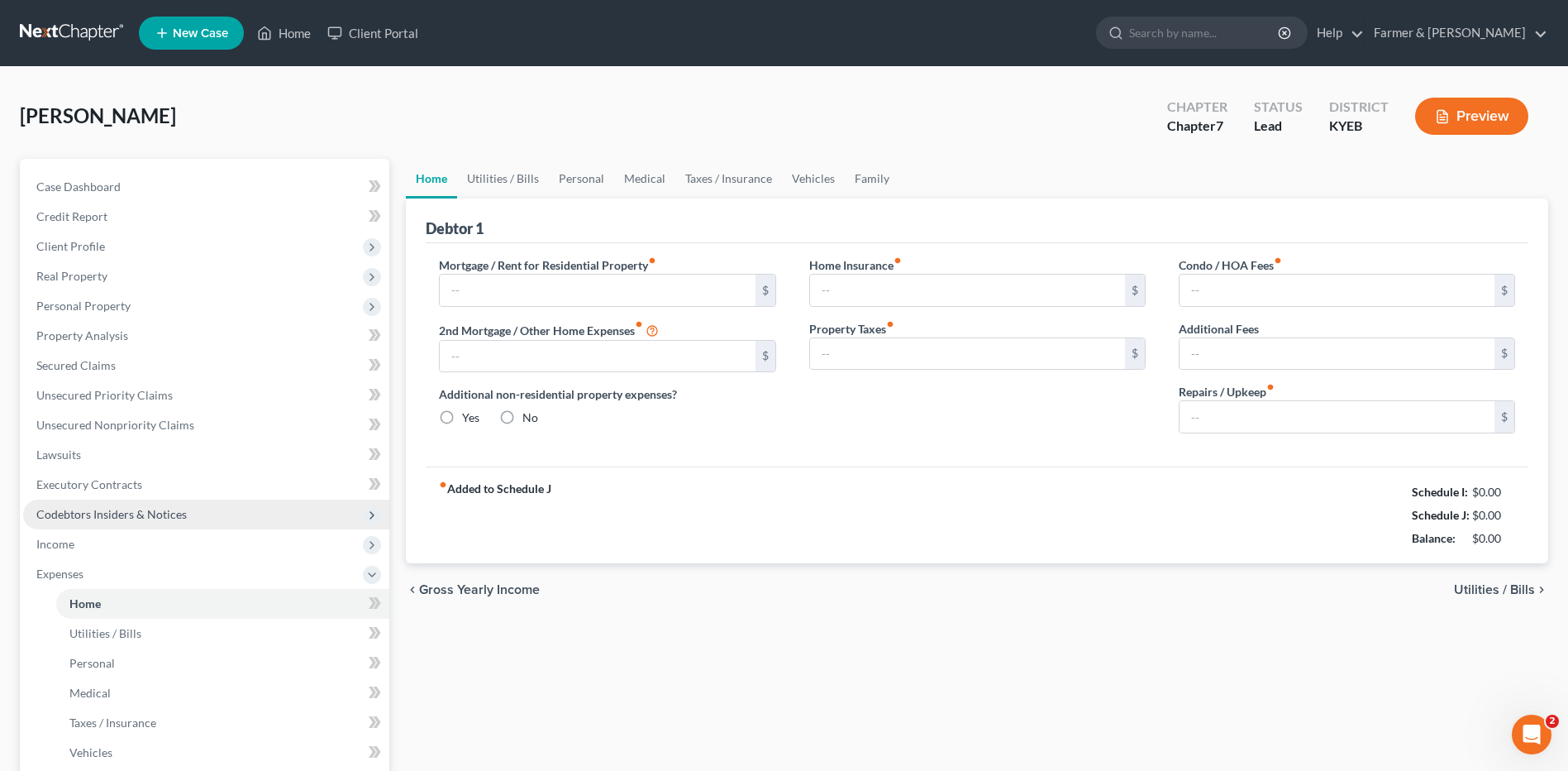
type input "564.00"
type input "165.00"
radio input "true"
type input "0.00"
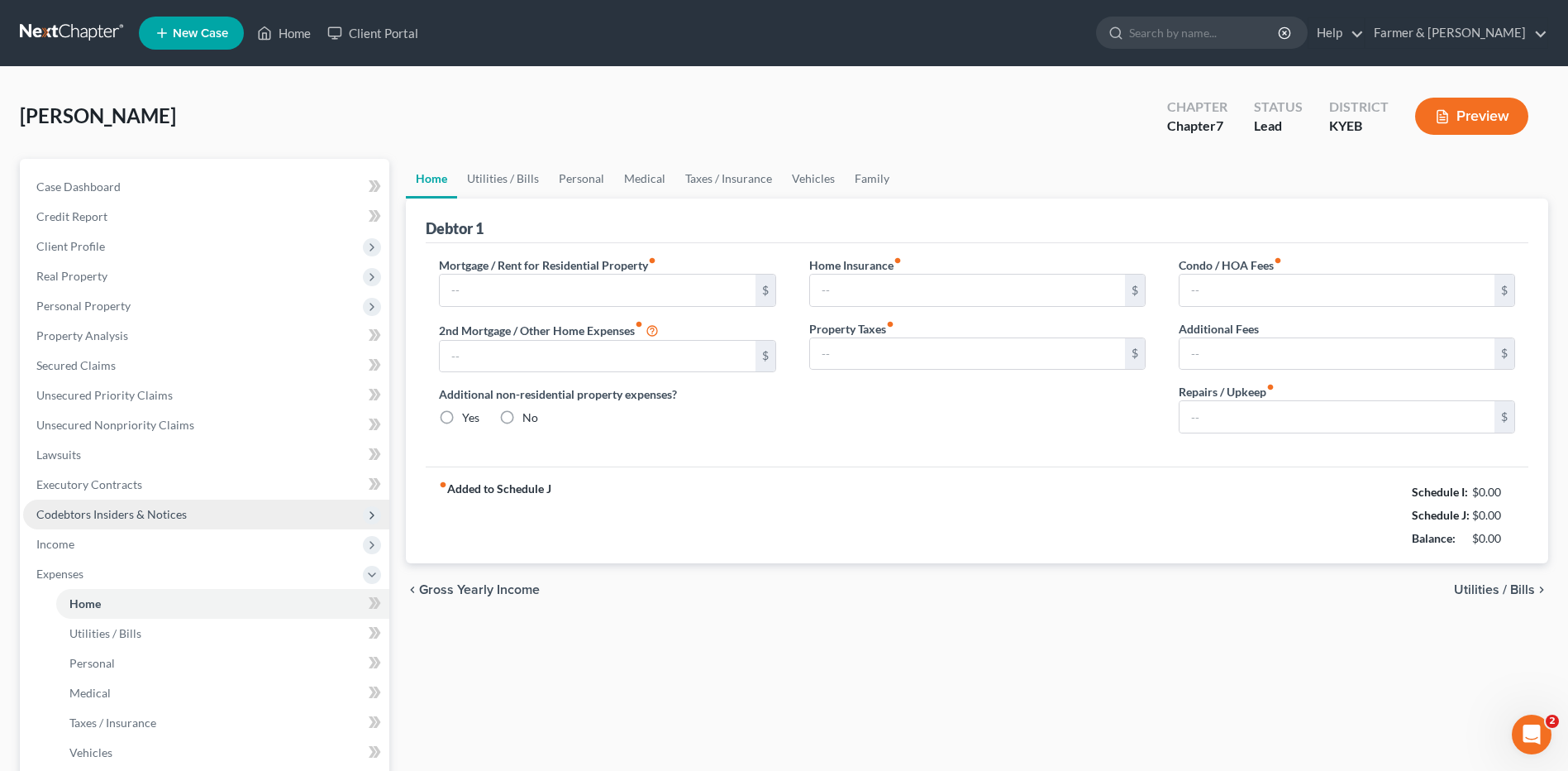
type input "0.00"
type input "150.00"
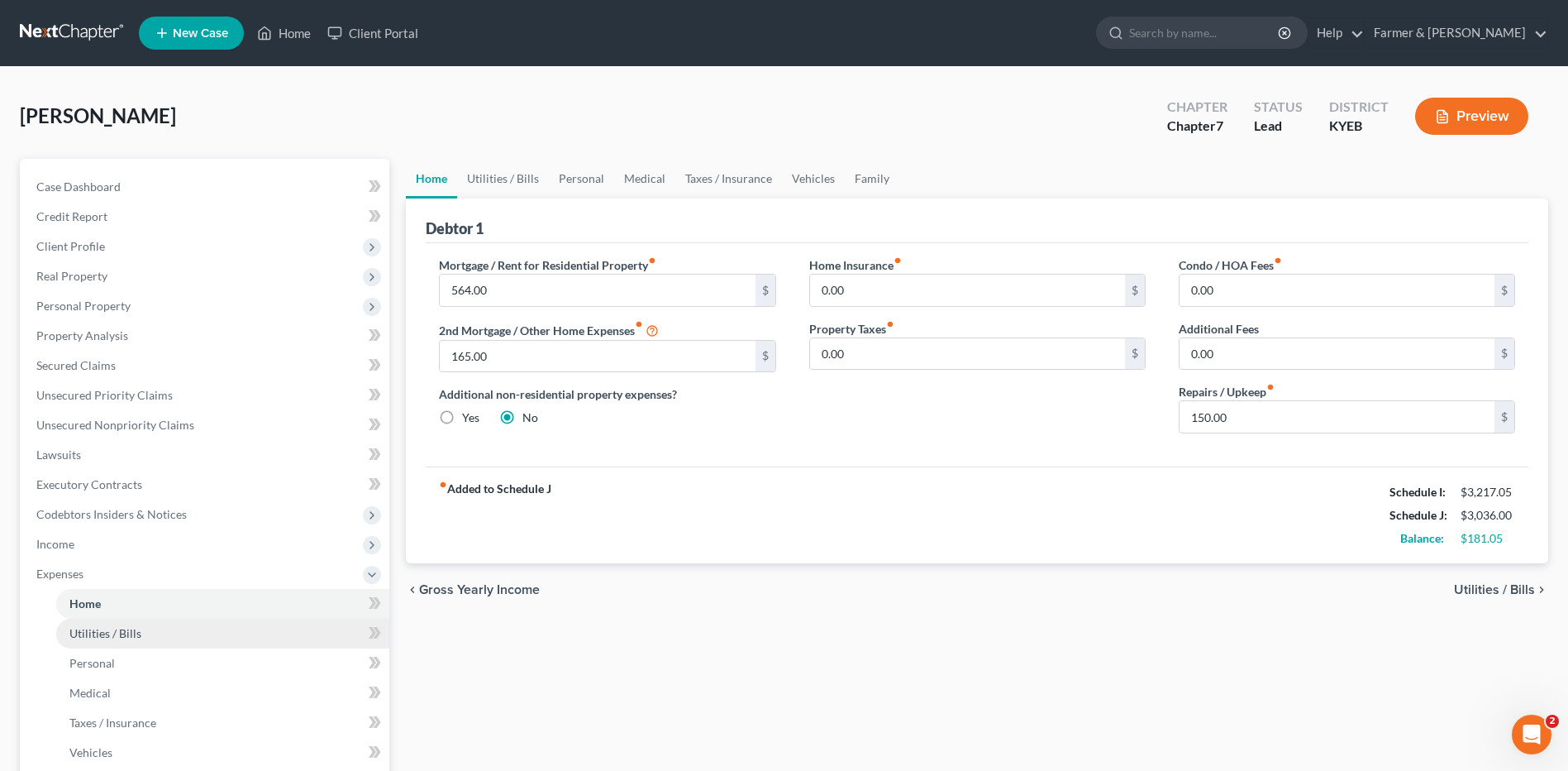
click at [111, 626] on span "Utilities / Bills" at bounding box center [105, 632] width 72 height 14
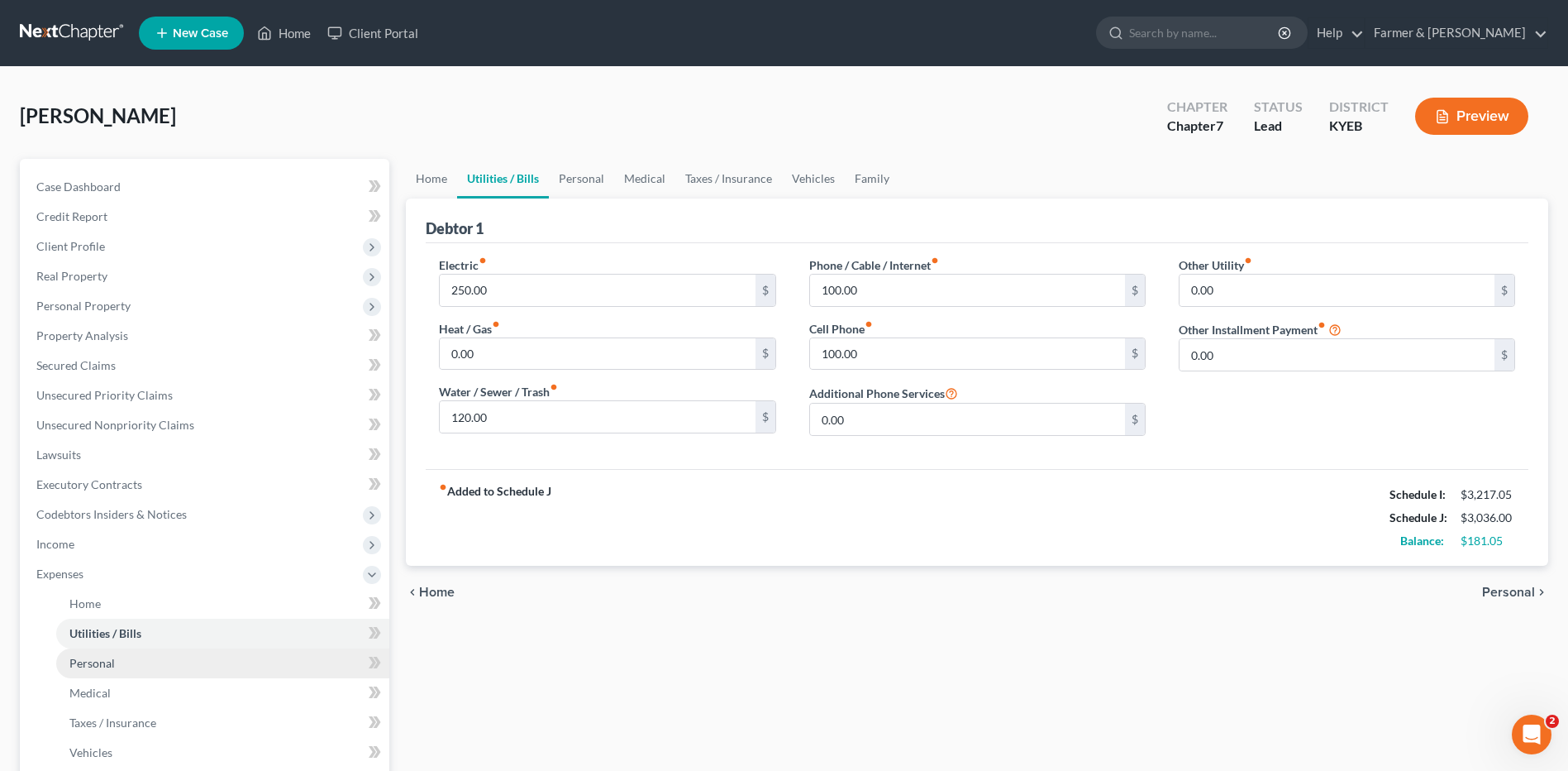
click at [87, 665] on span "Personal" at bounding box center [92, 663] width 46 height 14
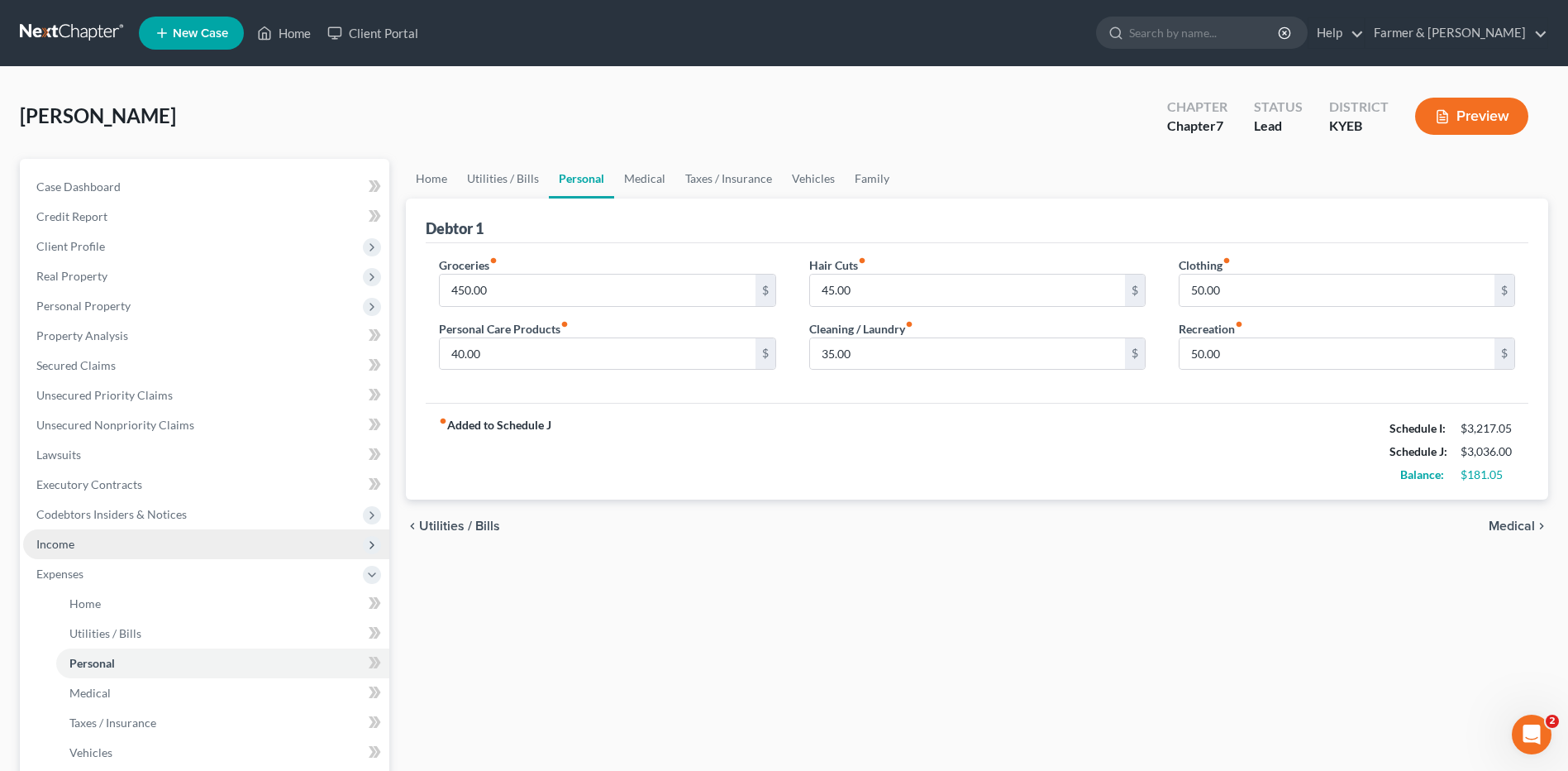
click at [118, 550] on span "Income" at bounding box center [206, 544] width 366 height 30
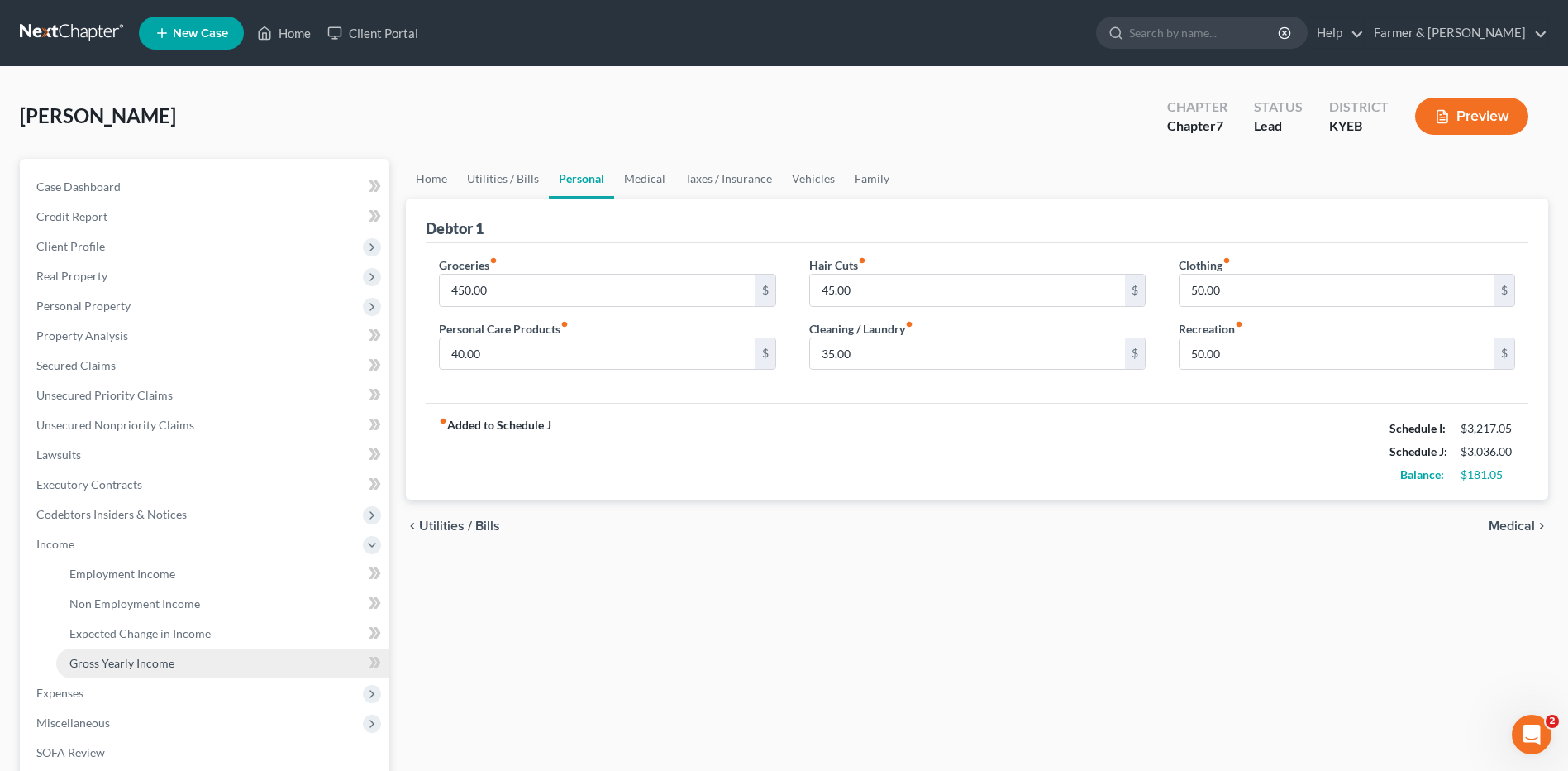
click at [133, 665] on span "Gross Yearly Income" at bounding box center [121, 663] width 105 height 14
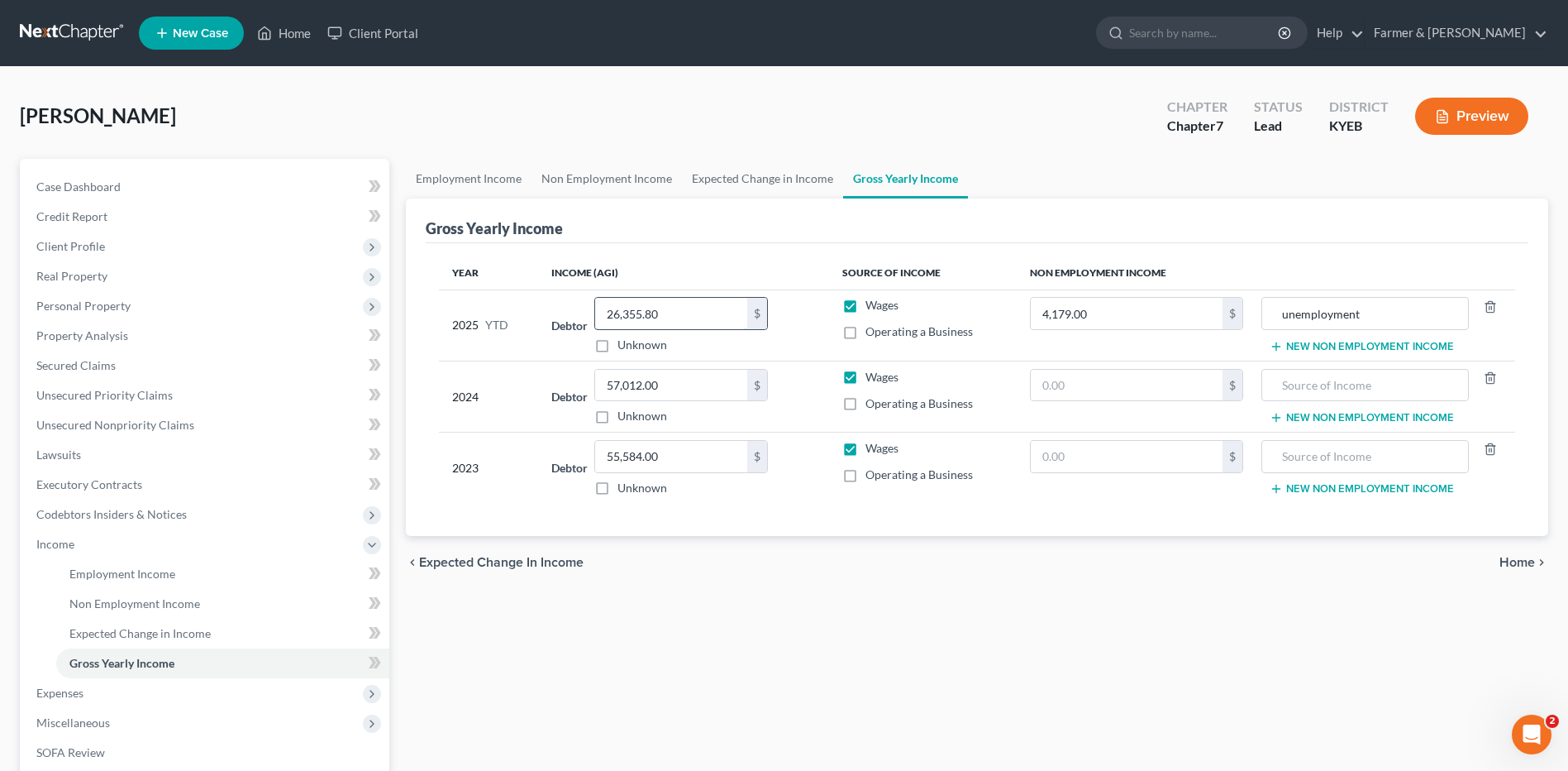
click at [687, 314] on input "26,355.80" at bounding box center [671, 314] width 152 height 31
type input "34,059.51"
click at [164, 309] on span "Personal Property" at bounding box center [206, 305] width 366 height 30
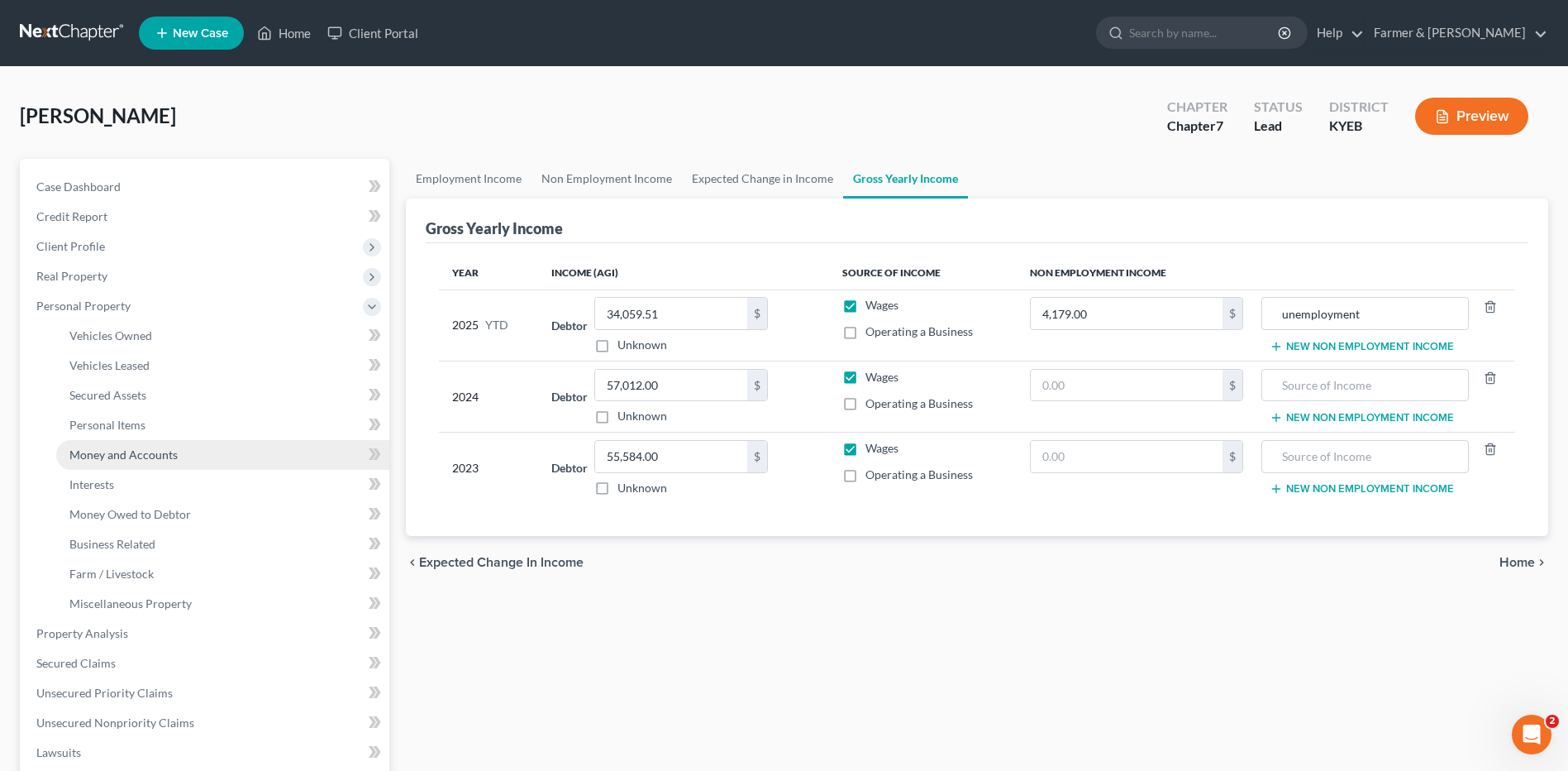
click at [159, 448] on span "Money and Accounts" at bounding box center [123, 454] width 108 height 14
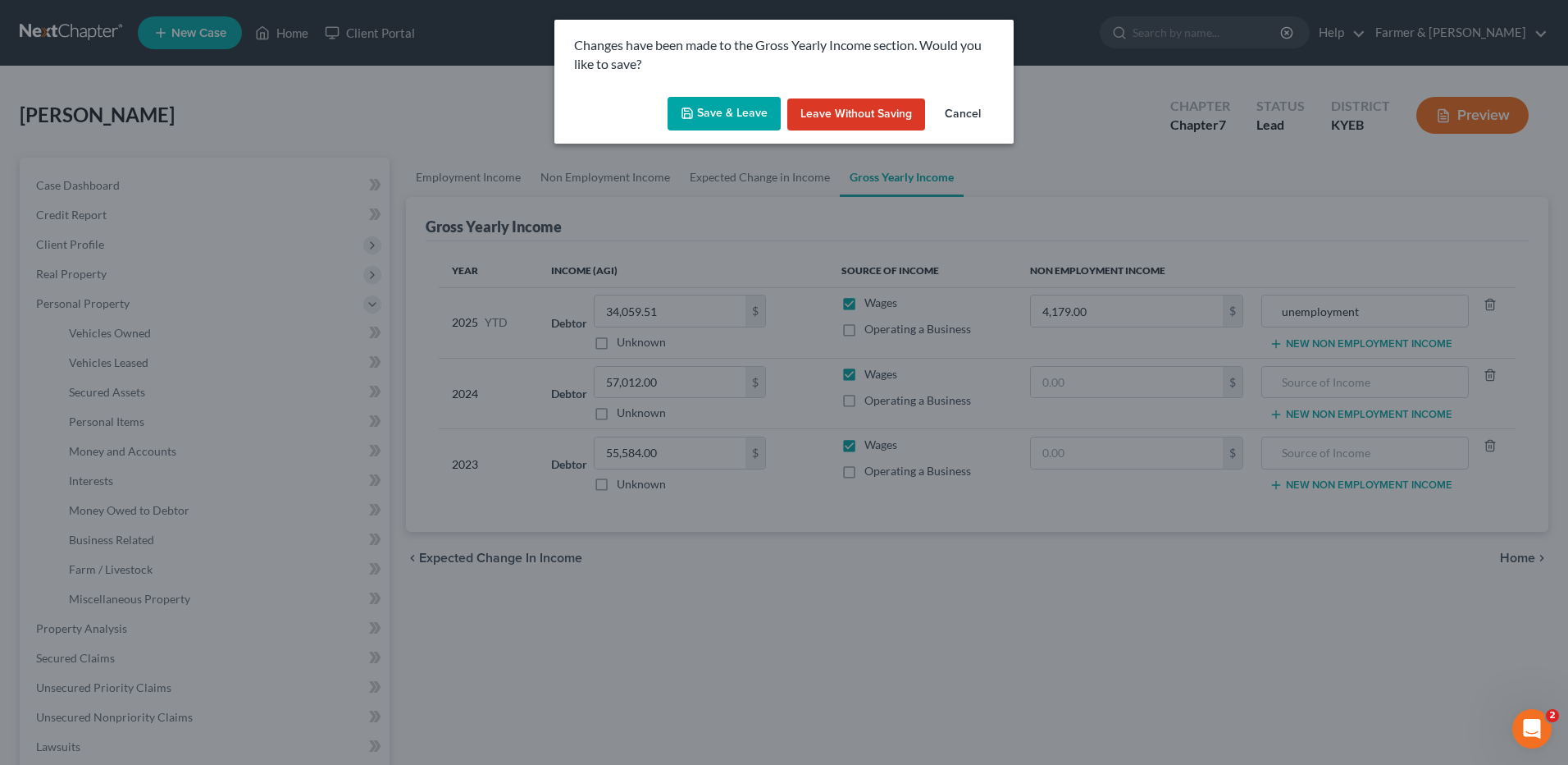
click at [763, 116] on button "Save & Leave" at bounding box center [724, 114] width 113 height 34
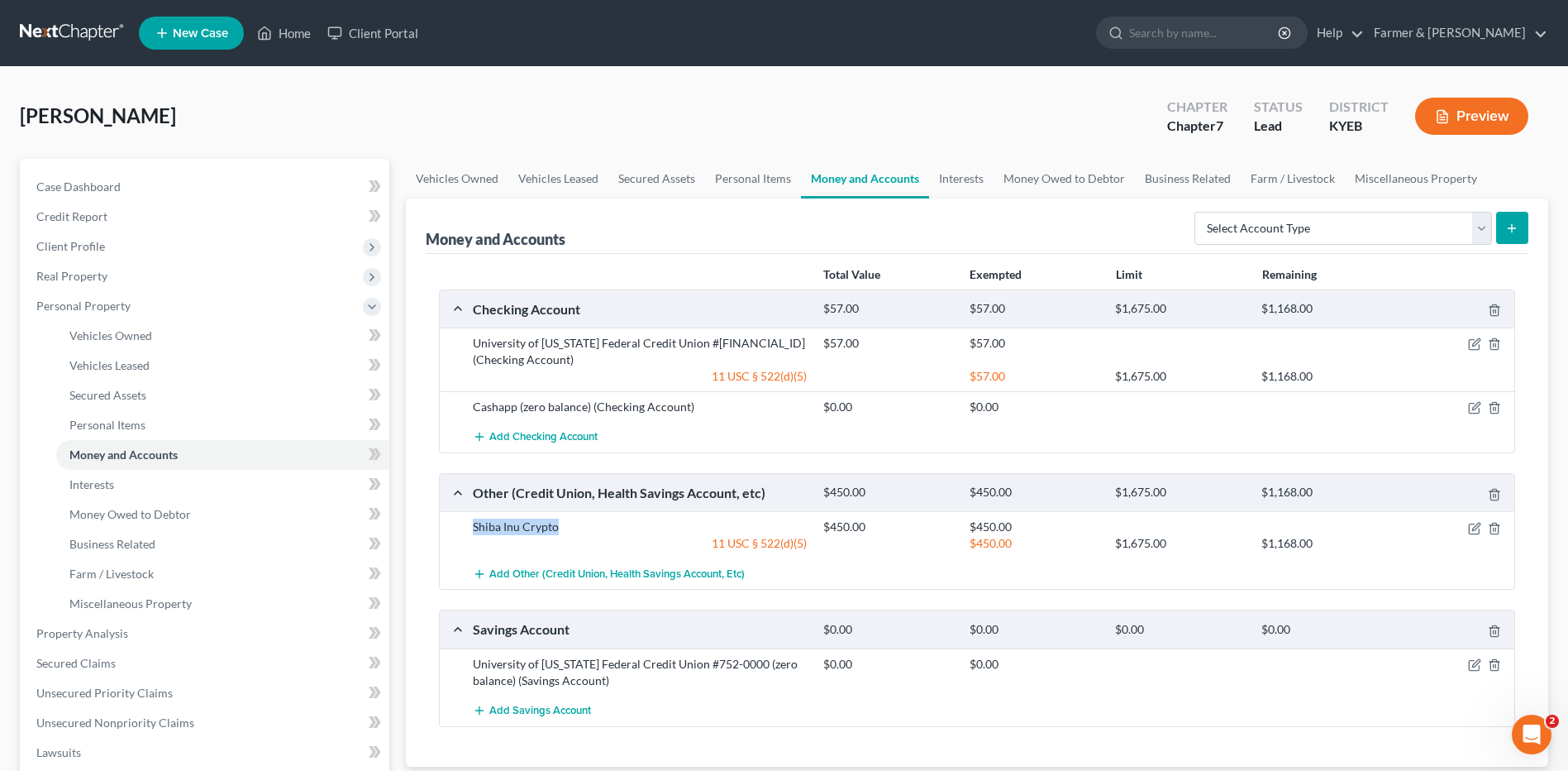
drag, startPoint x: 596, startPoint y: 528, endPoint x: 472, endPoint y: 530, distance: 124.0
click at [471, 530] on div "Shiba Inu Crypto" at bounding box center [640, 527] width 351 height 16
copy div "Shiba Inu Crypto"
click at [1495, 489] on icon "button" at bounding box center [1494, 494] width 14 height 14
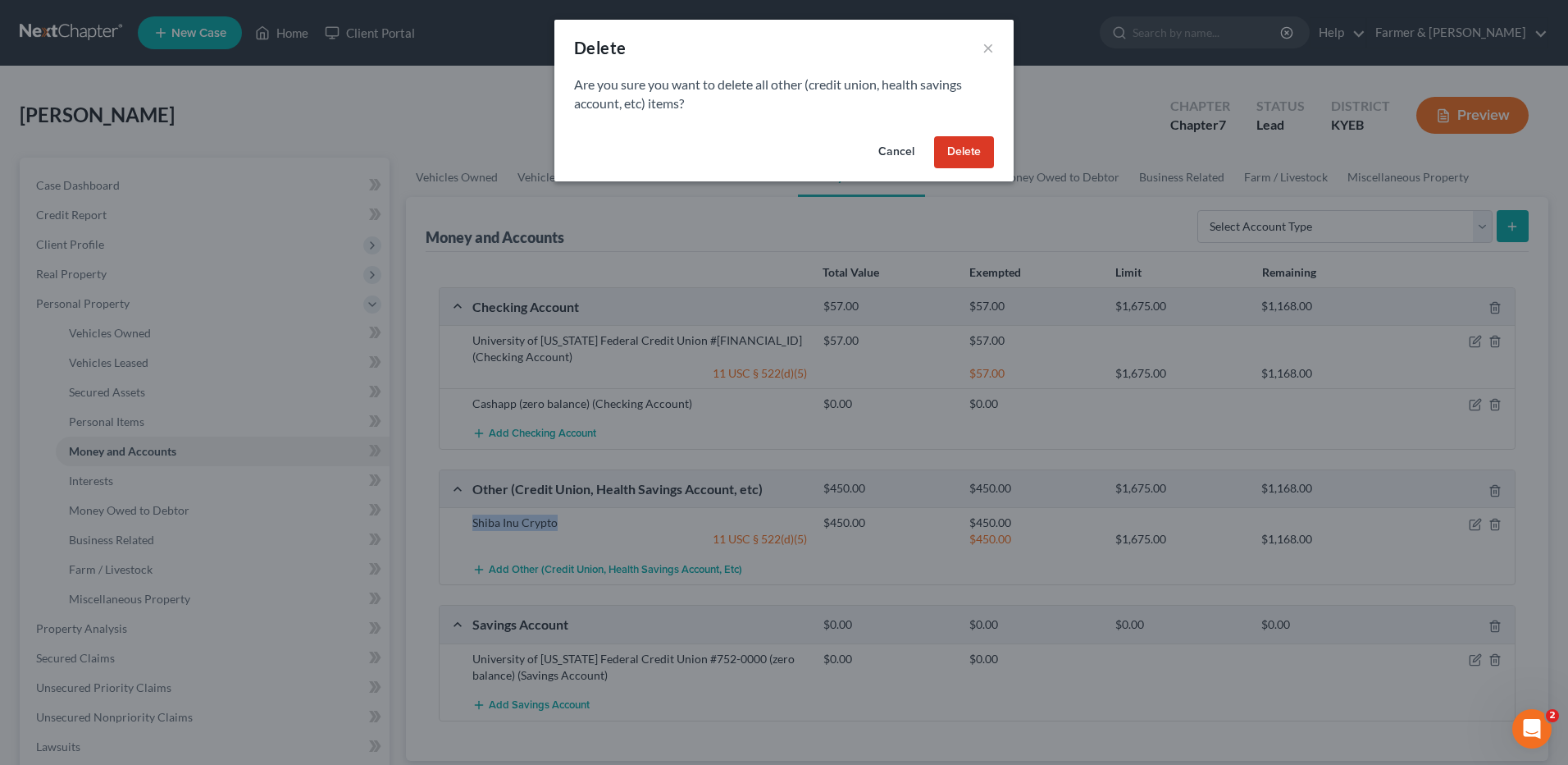
click at [894, 153] on button "Cancel" at bounding box center [896, 153] width 62 height 33
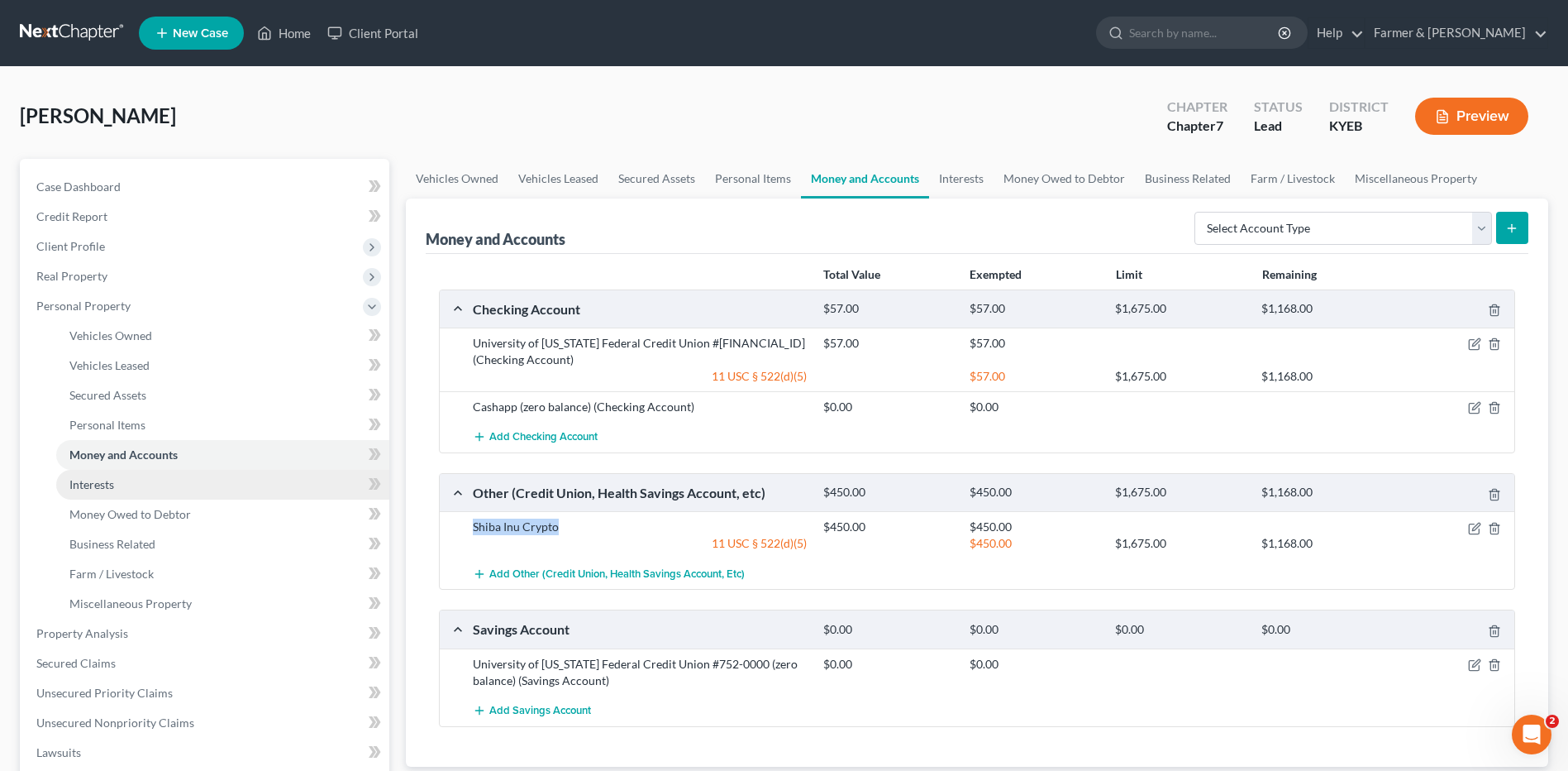
click at [135, 492] on link "Interests" at bounding box center [223, 484] width 333 height 30
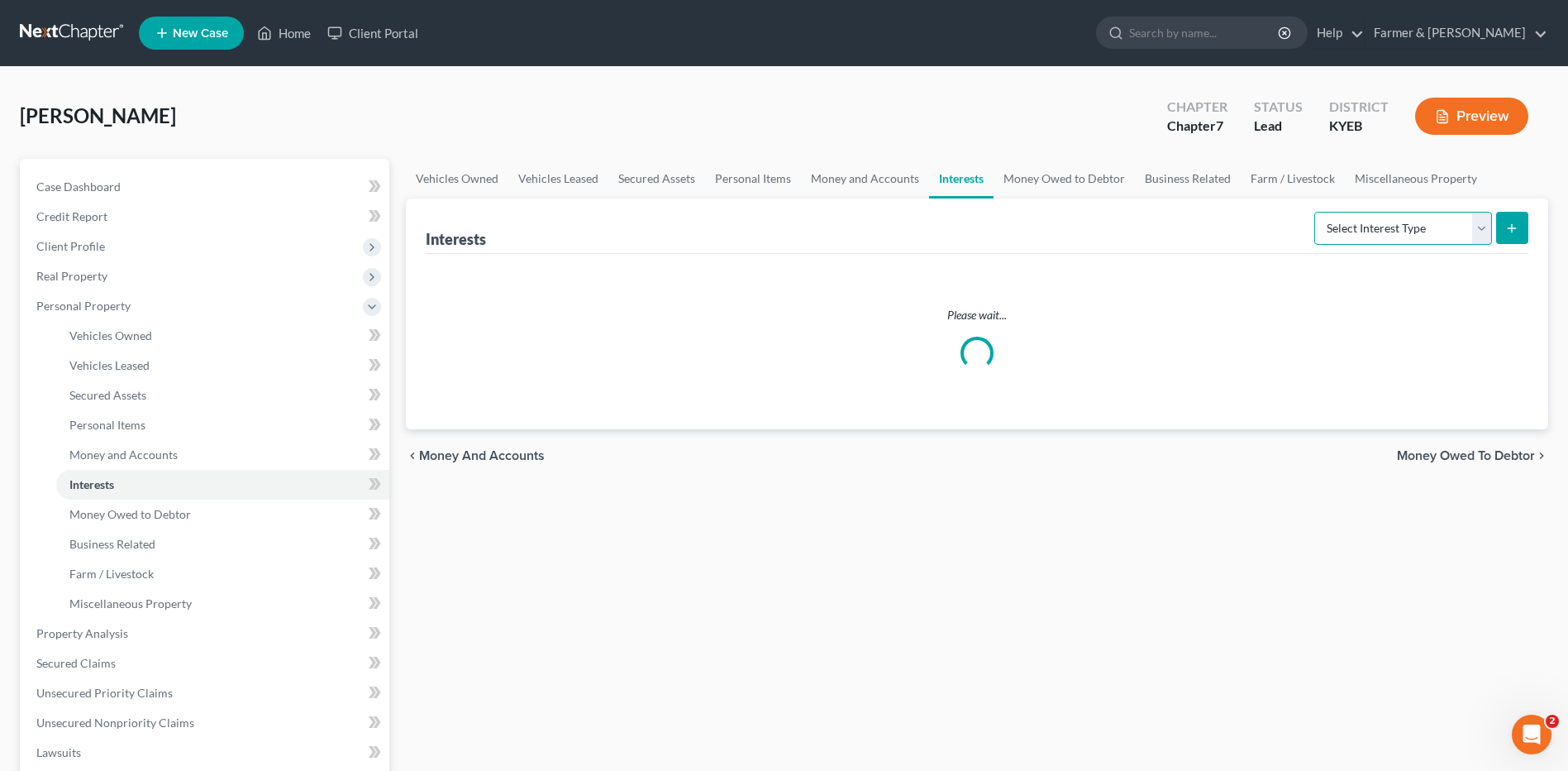
click at [1410, 233] on select "Select Interest Type 401K Annuity Bond Education IRA Government Bond Government…" at bounding box center [1403, 228] width 178 height 33
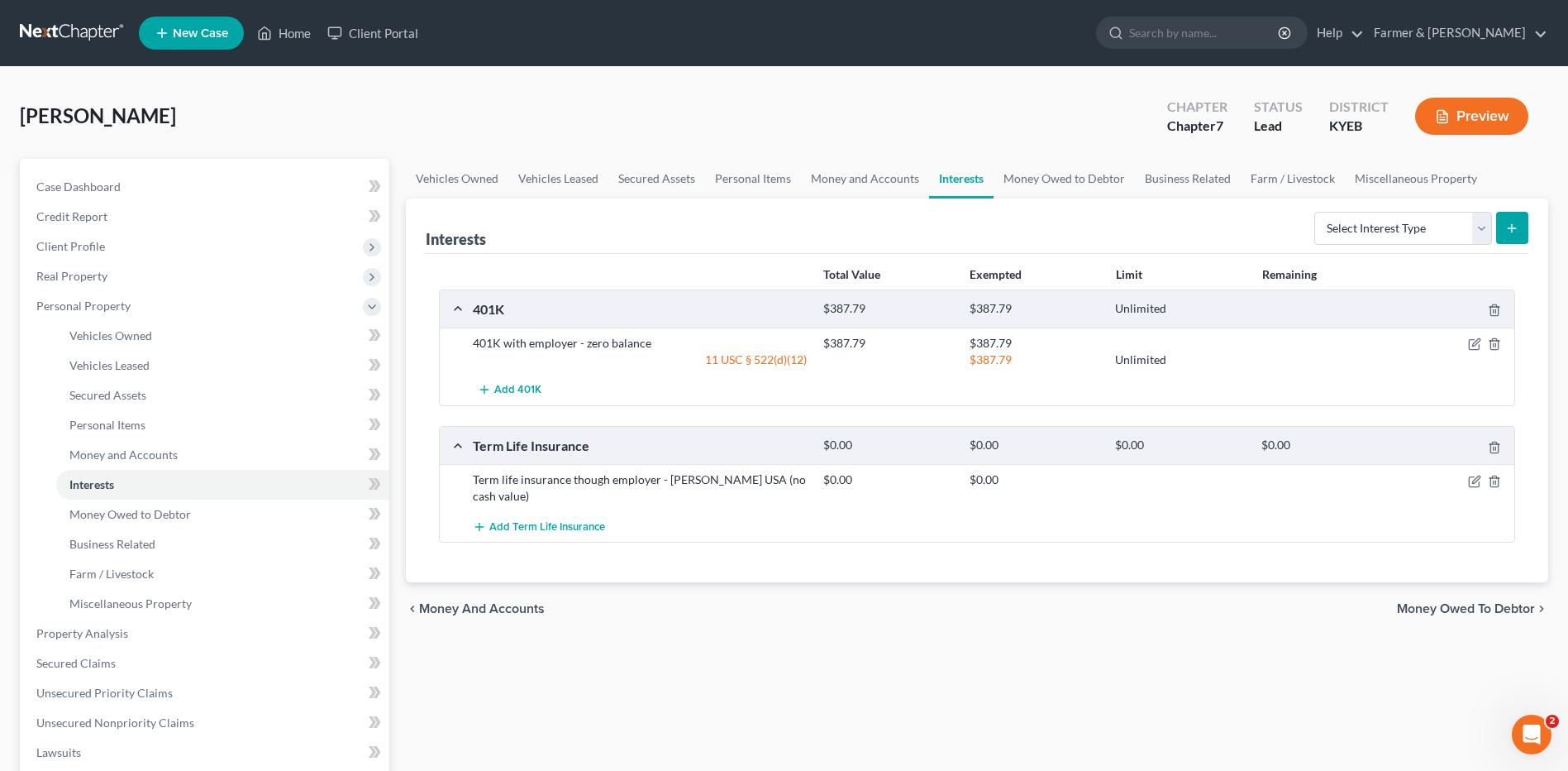
click at [1419, 210] on div "Select Interest Type 401K Annuity Bond Education IRA Government Bond Government…" at bounding box center [1419, 227] width 220 height 44
click at [1421, 231] on select "Select Interest Type 401K Annuity Bond Education IRA Government Bond Government…" at bounding box center [1403, 228] width 178 height 33
drag, startPoint x: 1184, startPoint y: 643, endPoint x: 1156, endPoint y: 639, distance: 28.3
click at [1184, 643] on div "Vehicles Owned Vehicles Leased Secured Assets Personal Items Money and Accounts…" at bounding box center [977, 636] width 1159 height 955
click at [98, 449] on span "Money and Accounts" at bounding box center [123, 454] width 108 height 14
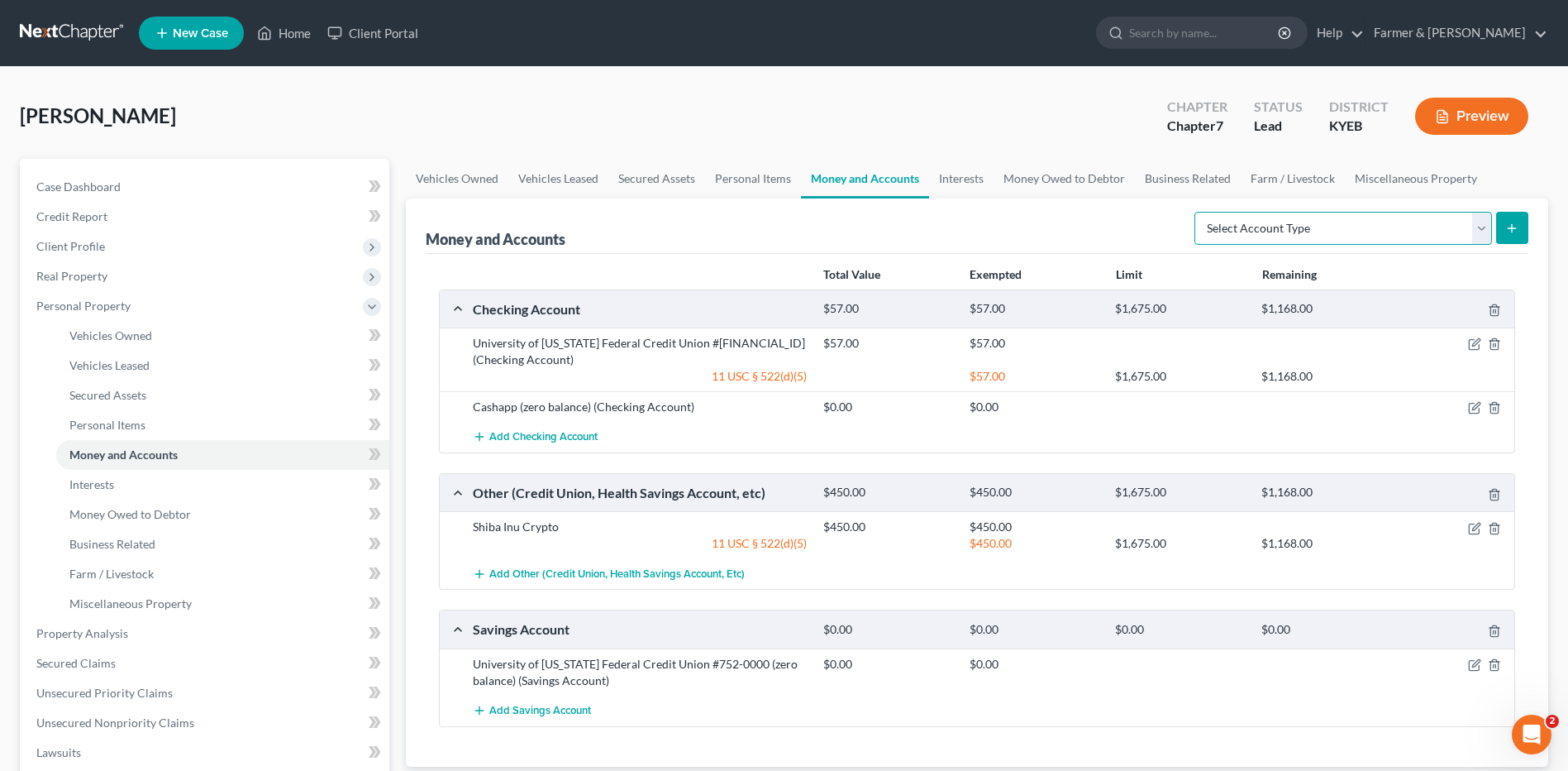
click at [1408, 227] on select "Select Account Type Brokerage Cash on Hand Certificates of Deposit Checking Acc…" at bounding box center [1343, 228] width 298 height 33
click at [1004, 106] on div "Marshall, Justin Upgraded Chapter Chapter 7 Status Lead District KYEB Preview" at bounding box center [784, 122] width 1529 height 72
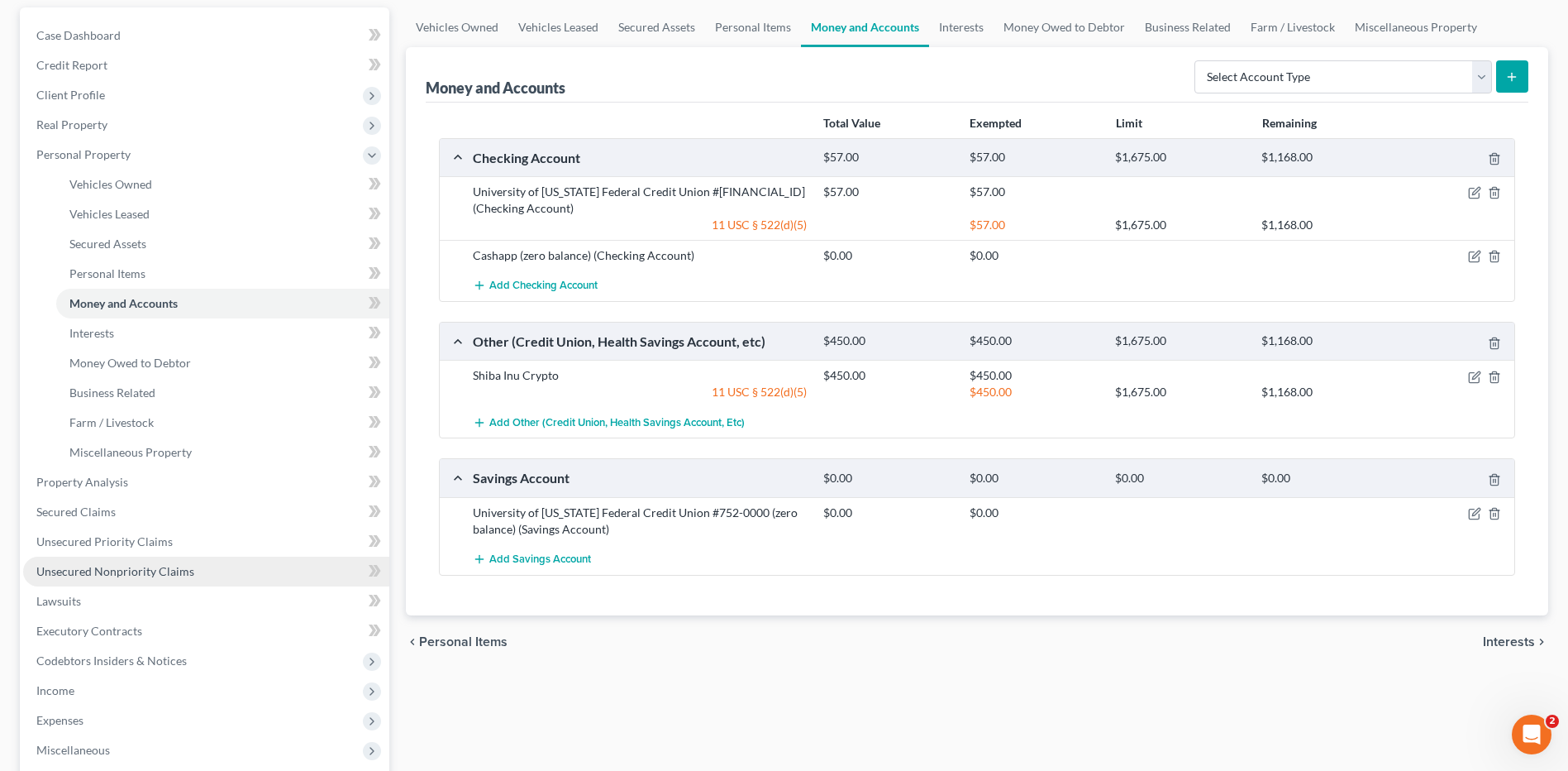
scroll to position [165, 0]
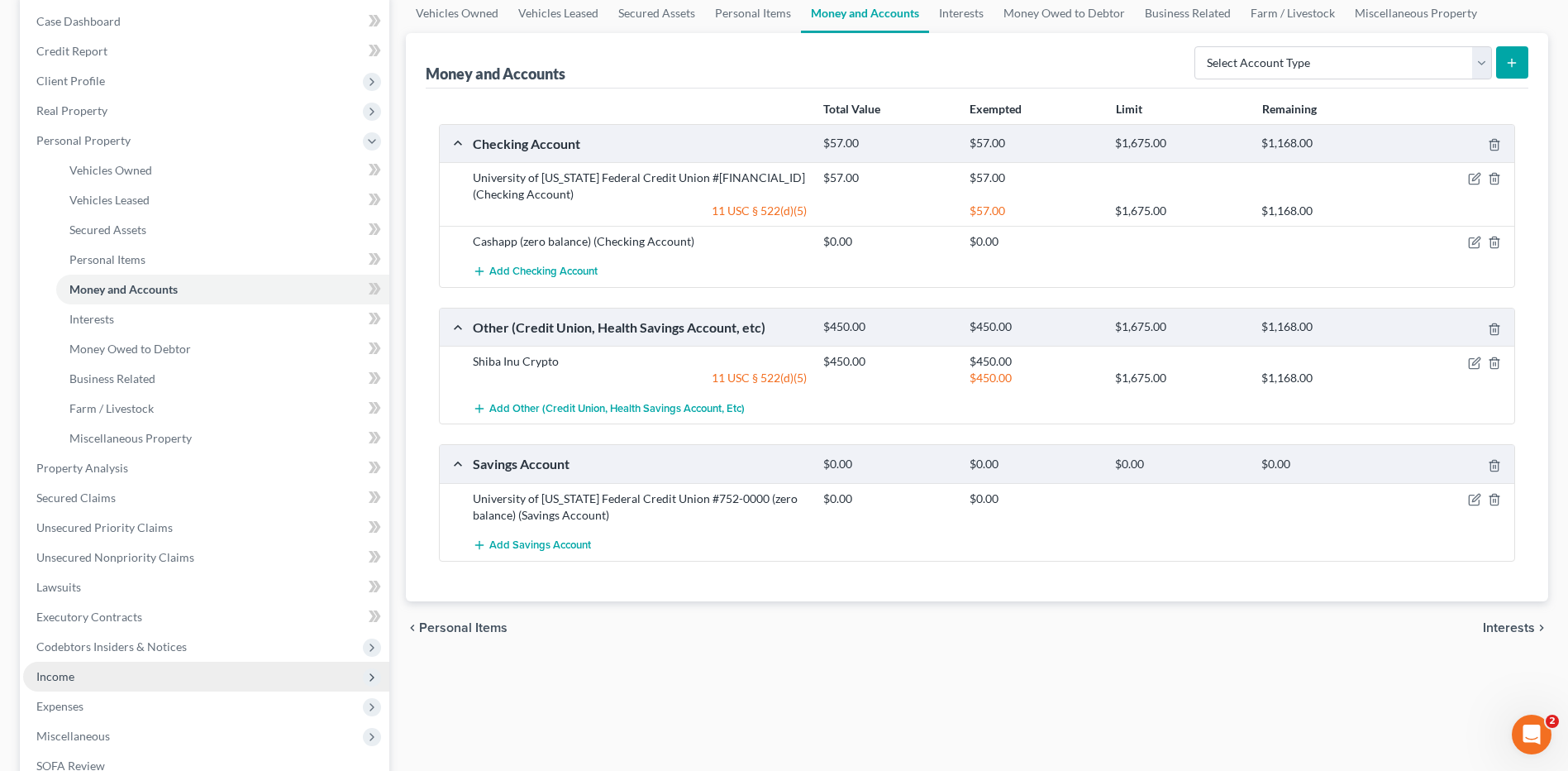
drag, startPoint x: 80, startPoint y: 684, endPoint x: 124, endPoint y: 651, distance: 55.0
click at [80, 684] on span "Income" at bounding box center [206, 676] width 366 height 30
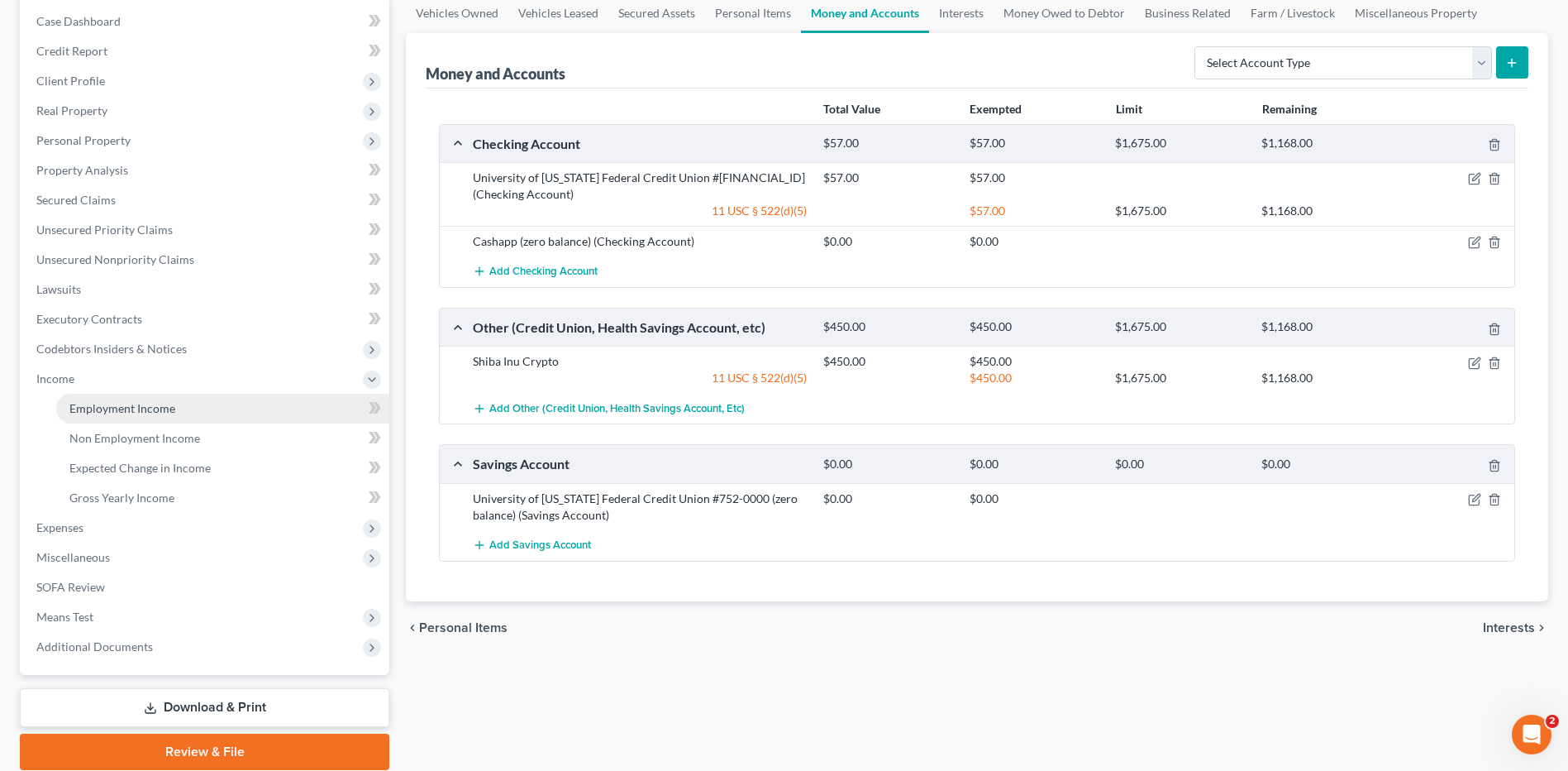
click at [154, 412] on span "Employment Income" at bounding box center [122, 407] width 106 height 14
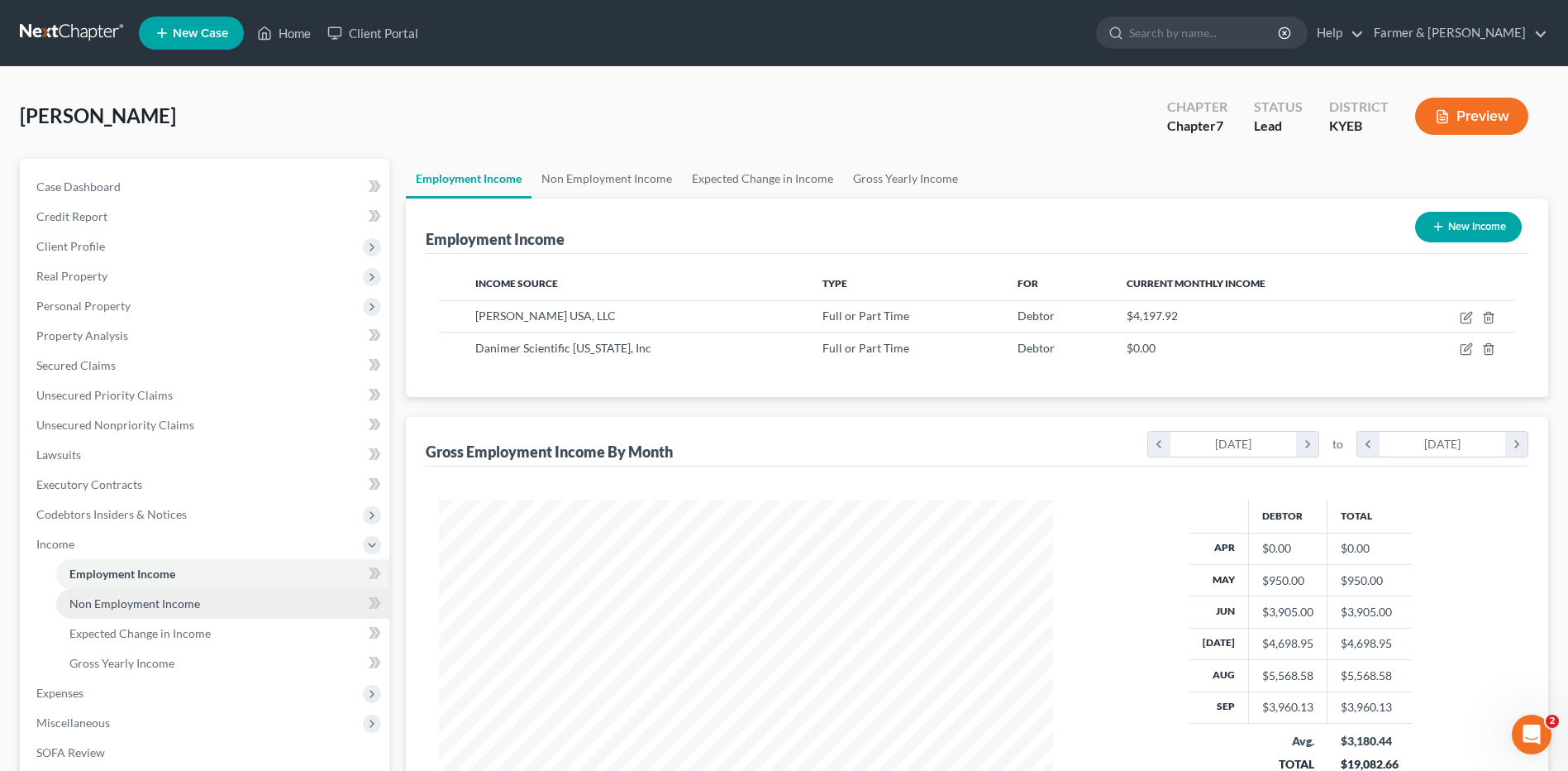
scroll to position [307, 647]
click at [178, 606] on span "Non Employment Income" at bounding box center [134, 602] width 130 height 14
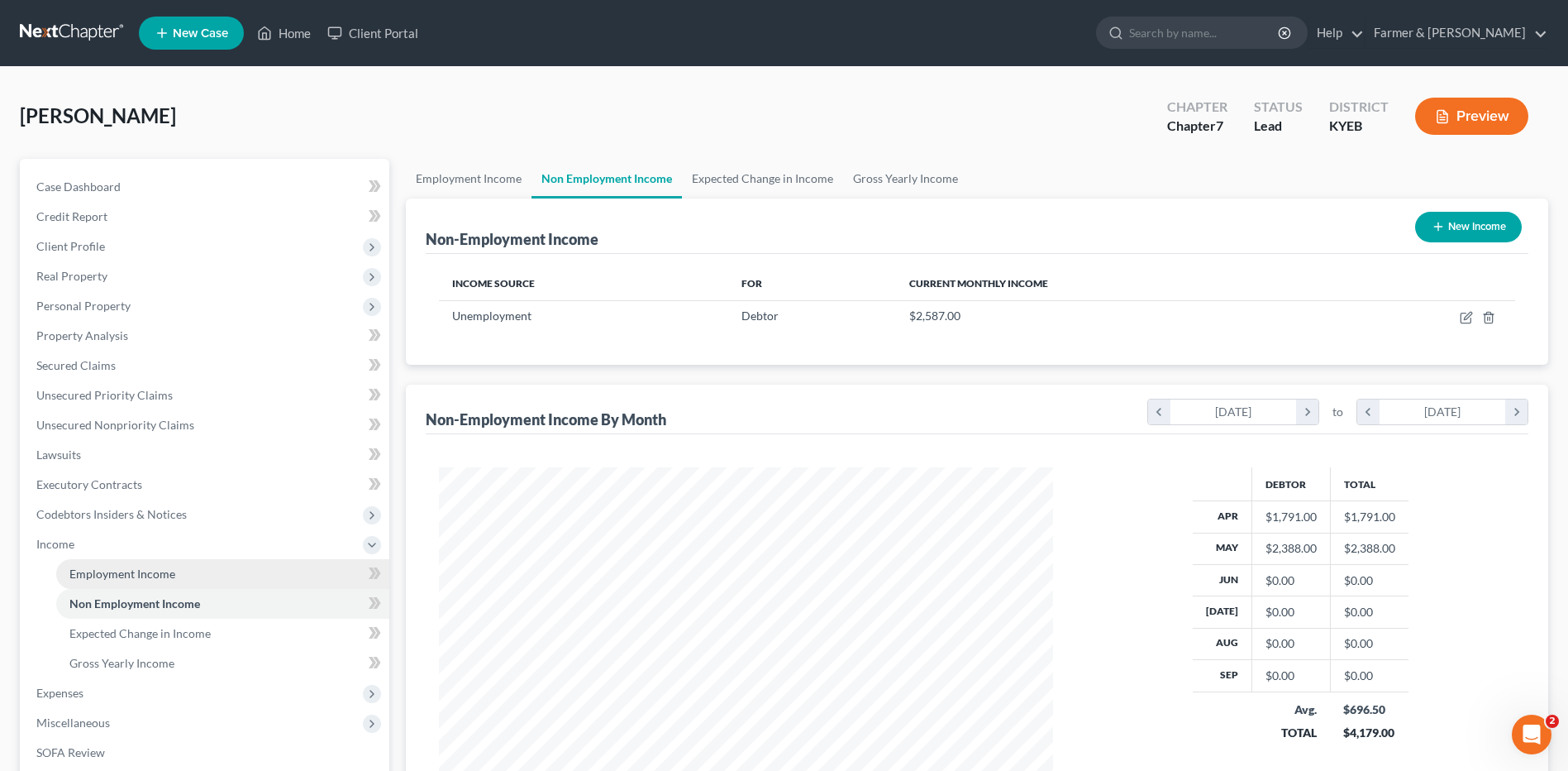
scroll to position [307, 647]
click at [183, 573] on link "Employment Income" at bounding box center [223, 573] width 333 height 30
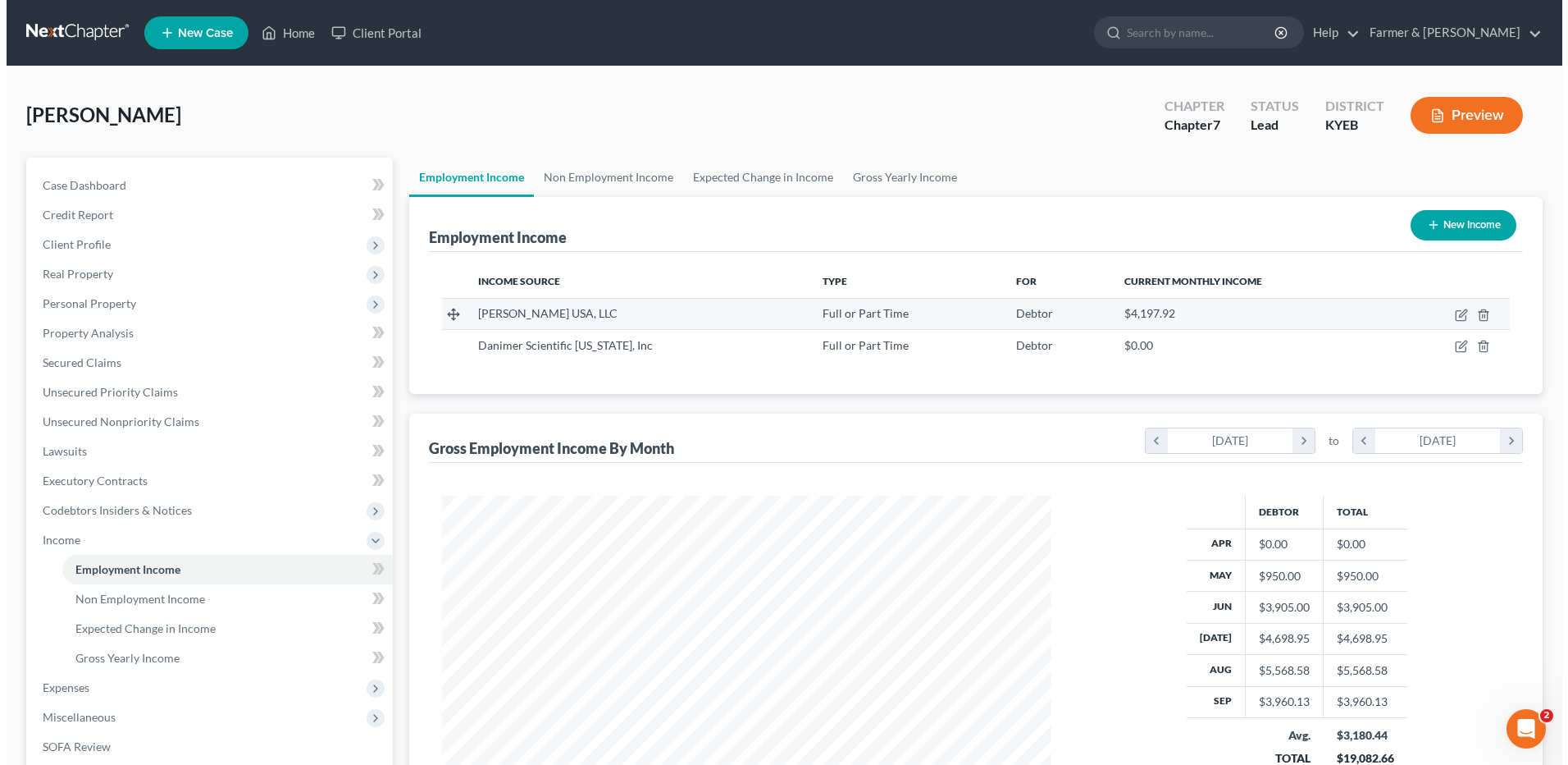
scroll to position [305, 642]
click at [1457, 314] on icon "button" at bounding box center [1454, 315] width 14 height 14
select select "0"
select select "39"
select select "2"
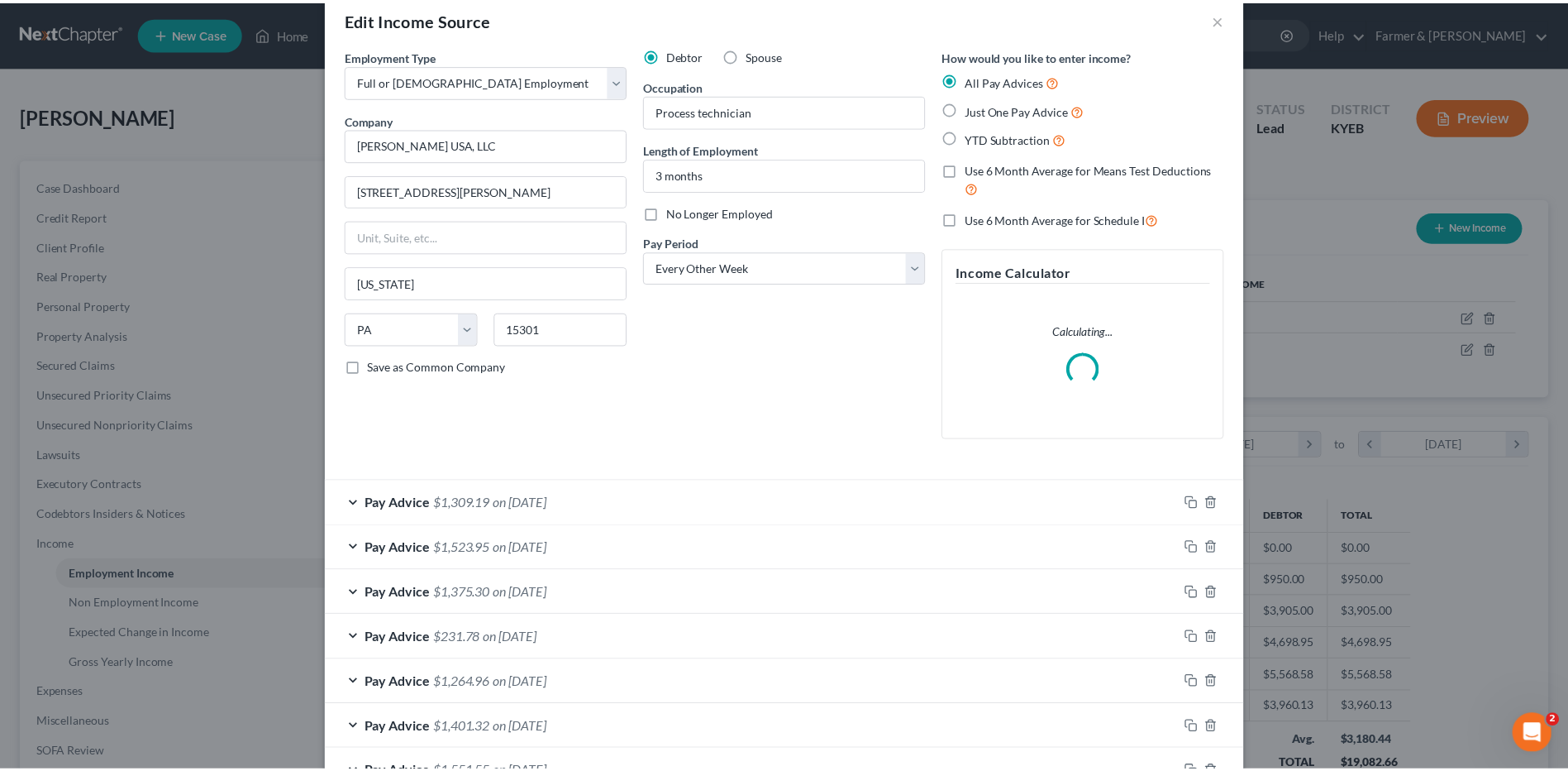
scroll to position [0, 0]
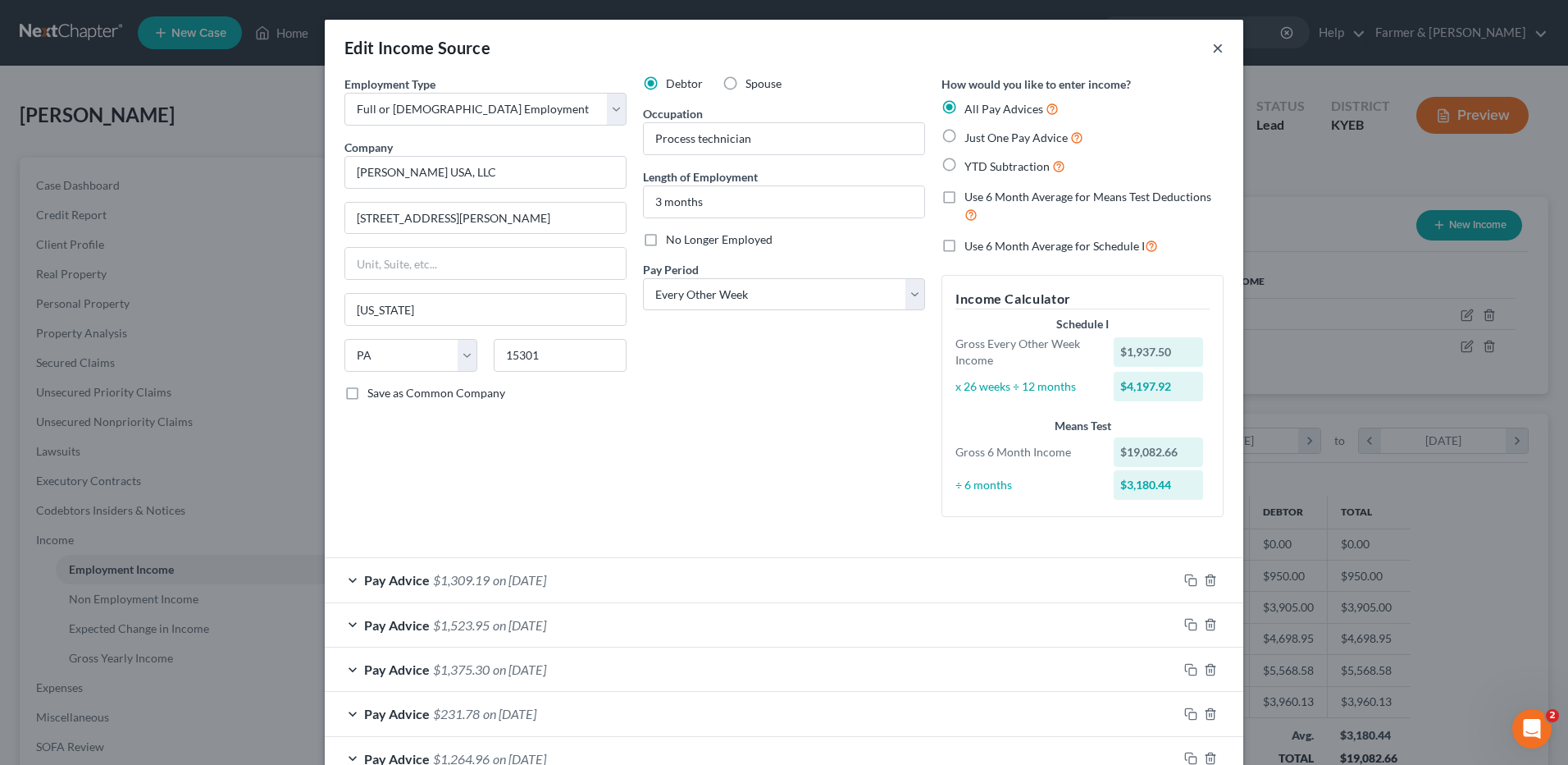
click at [1212, 42] on button "×" at bounding box center [1217, 48] width 12 height 20
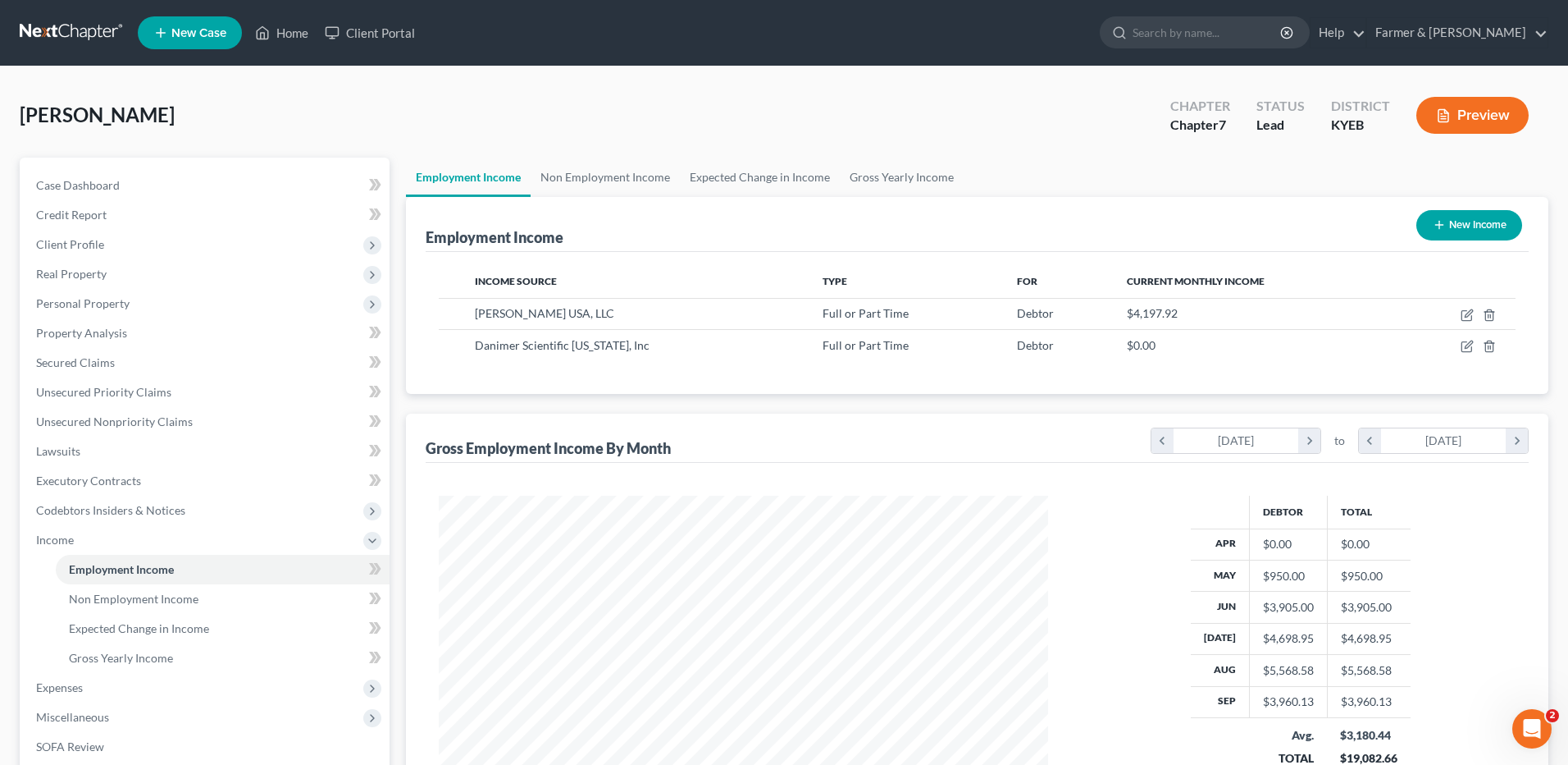
scroll to position [820215, 819415]
drag, startPoint x: 53, startPoint y: 687, endPoint x: 123, endPoint y: 663, distance: 74.0
click at [53, 687] on span "Expenses" at bounding box center [60, 686] width 47 height 14
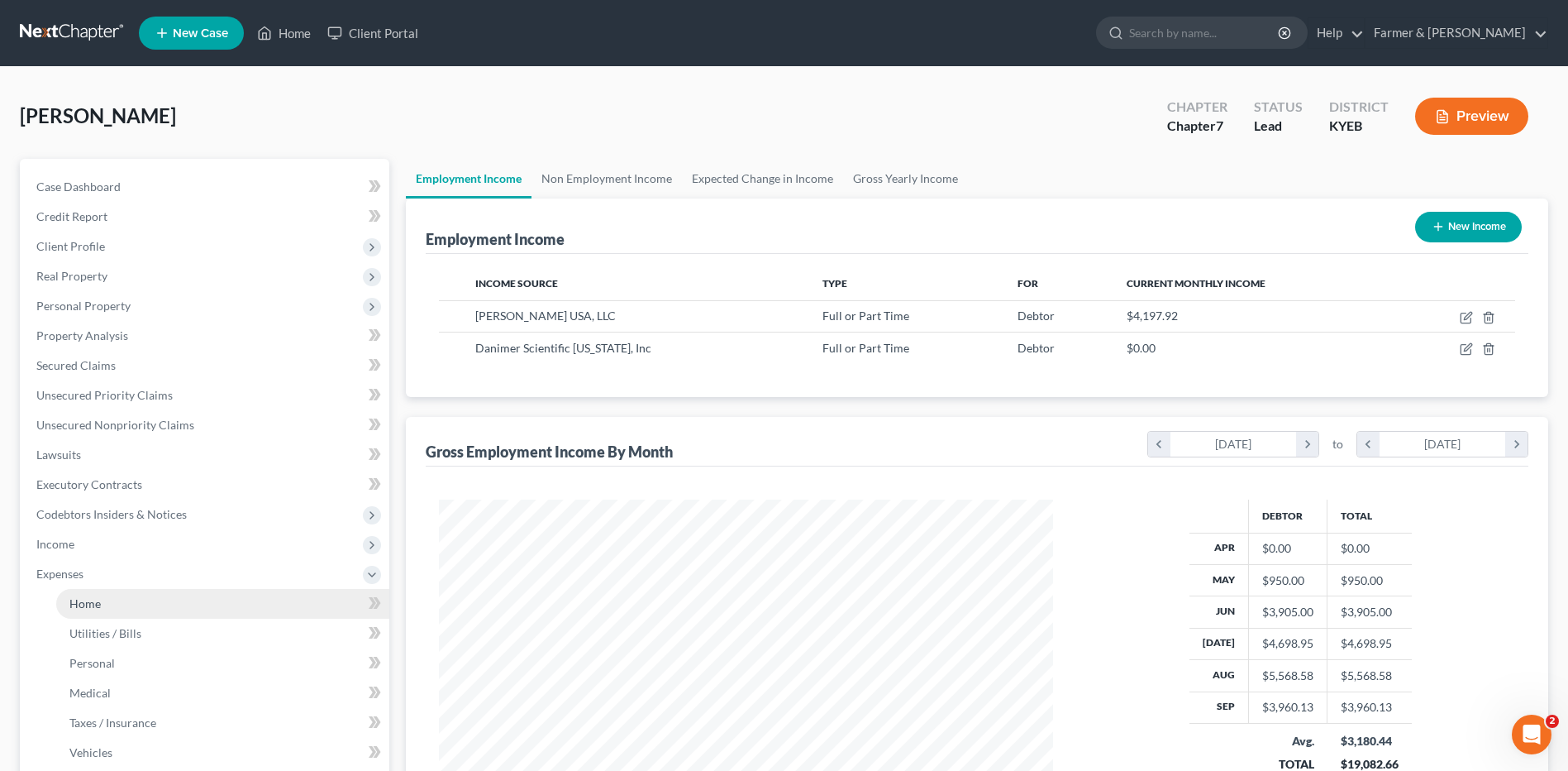
click at [111, 594] on link "Home" at bounding box center [223, 603] width 333 height 30
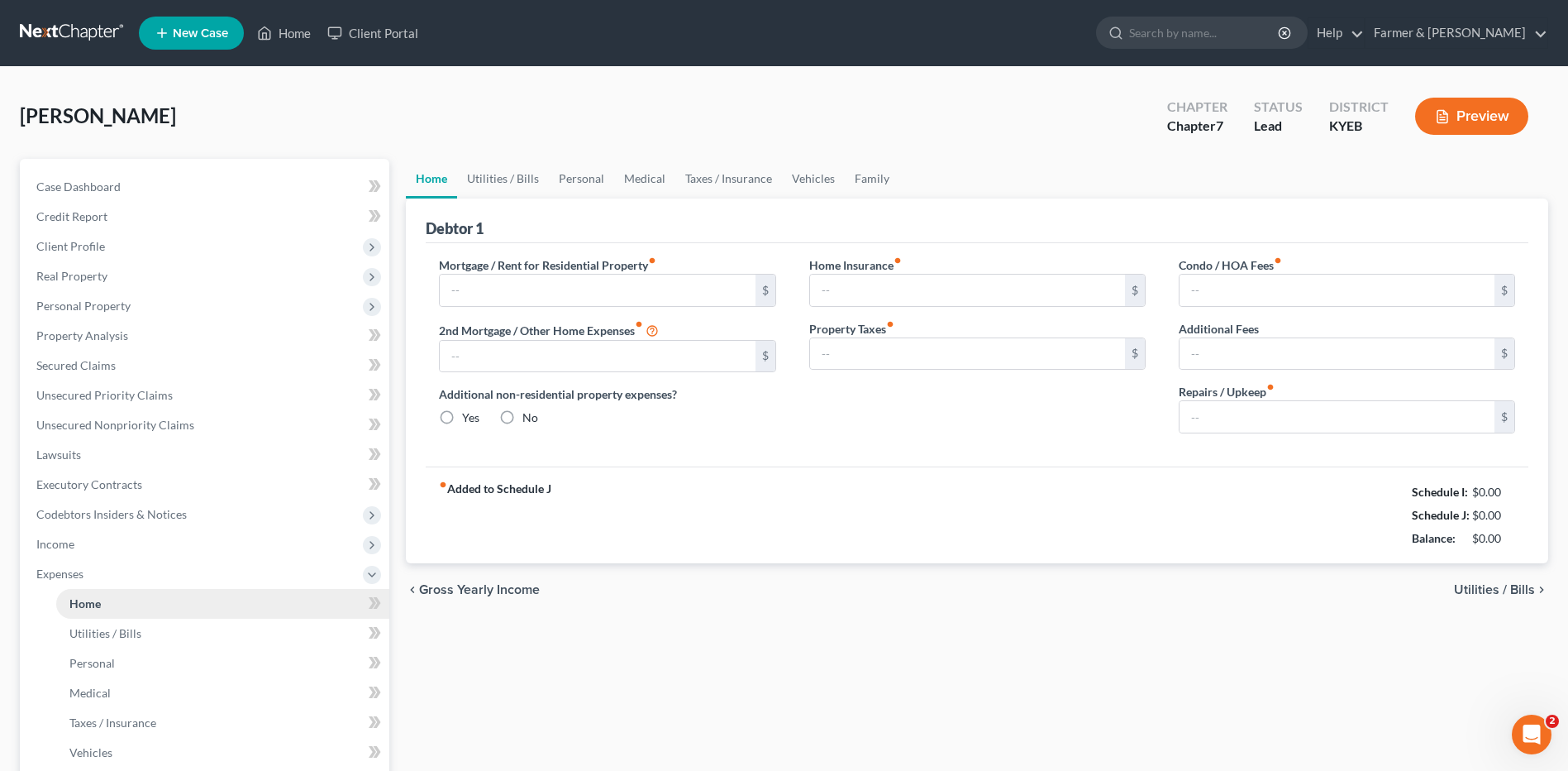
type input "564.00"
type input "165.00"
radio input "true"
type input "0.00"
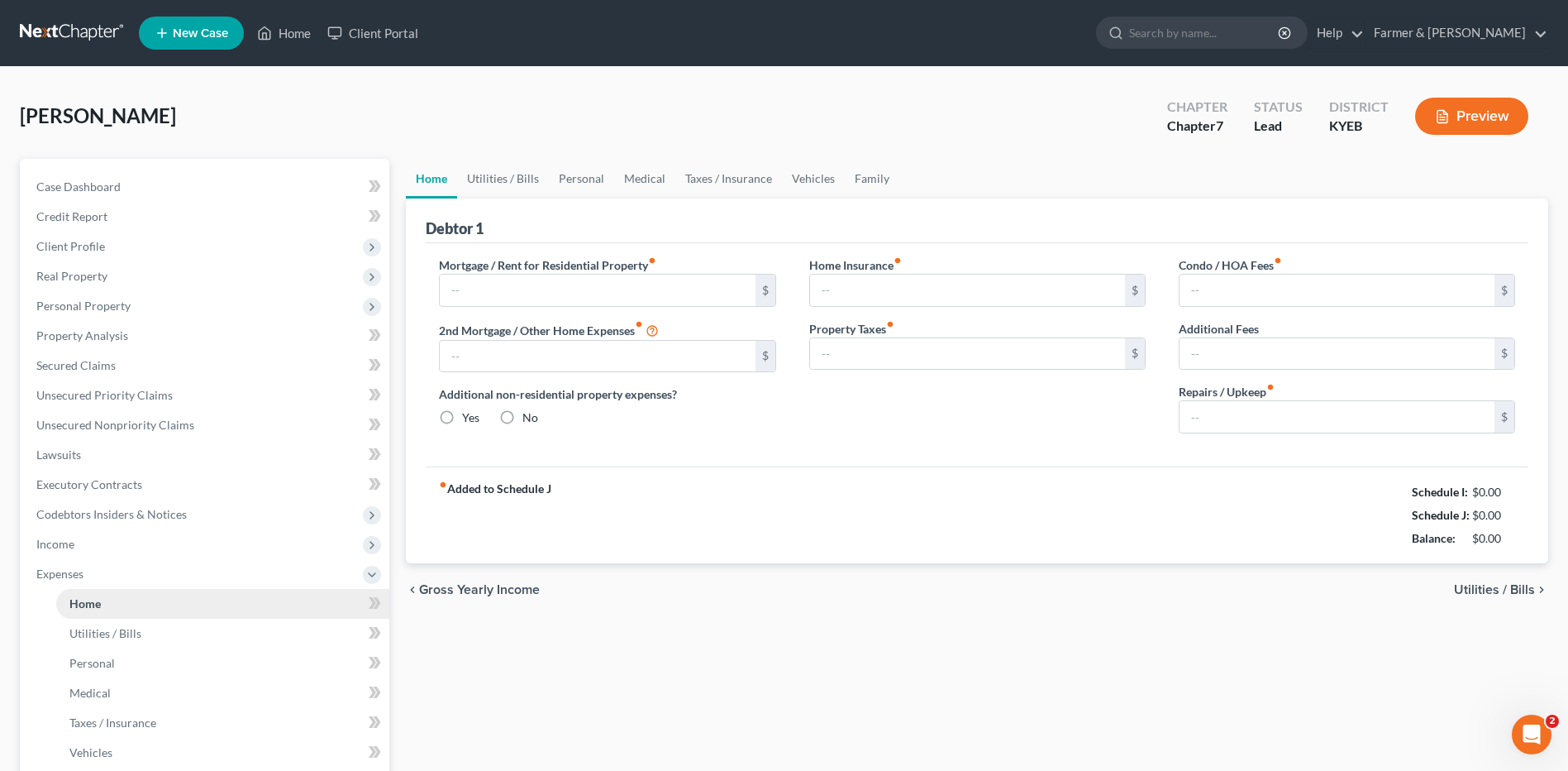
type input "0.00"
type input "150.00"
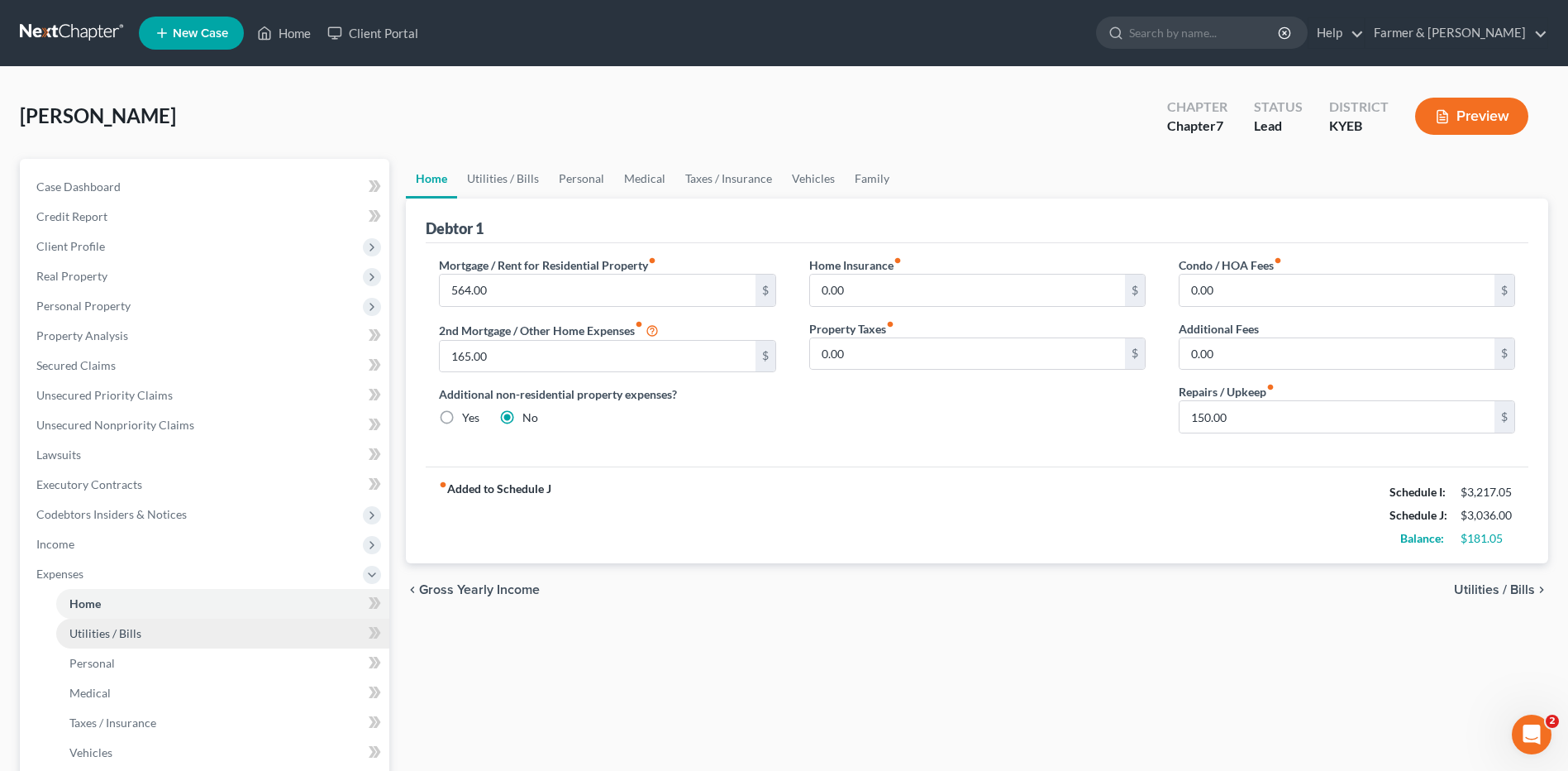
click at [113, 622] on link "Utilities / Bills" at bounding box center [223, 633] width 333 height 30
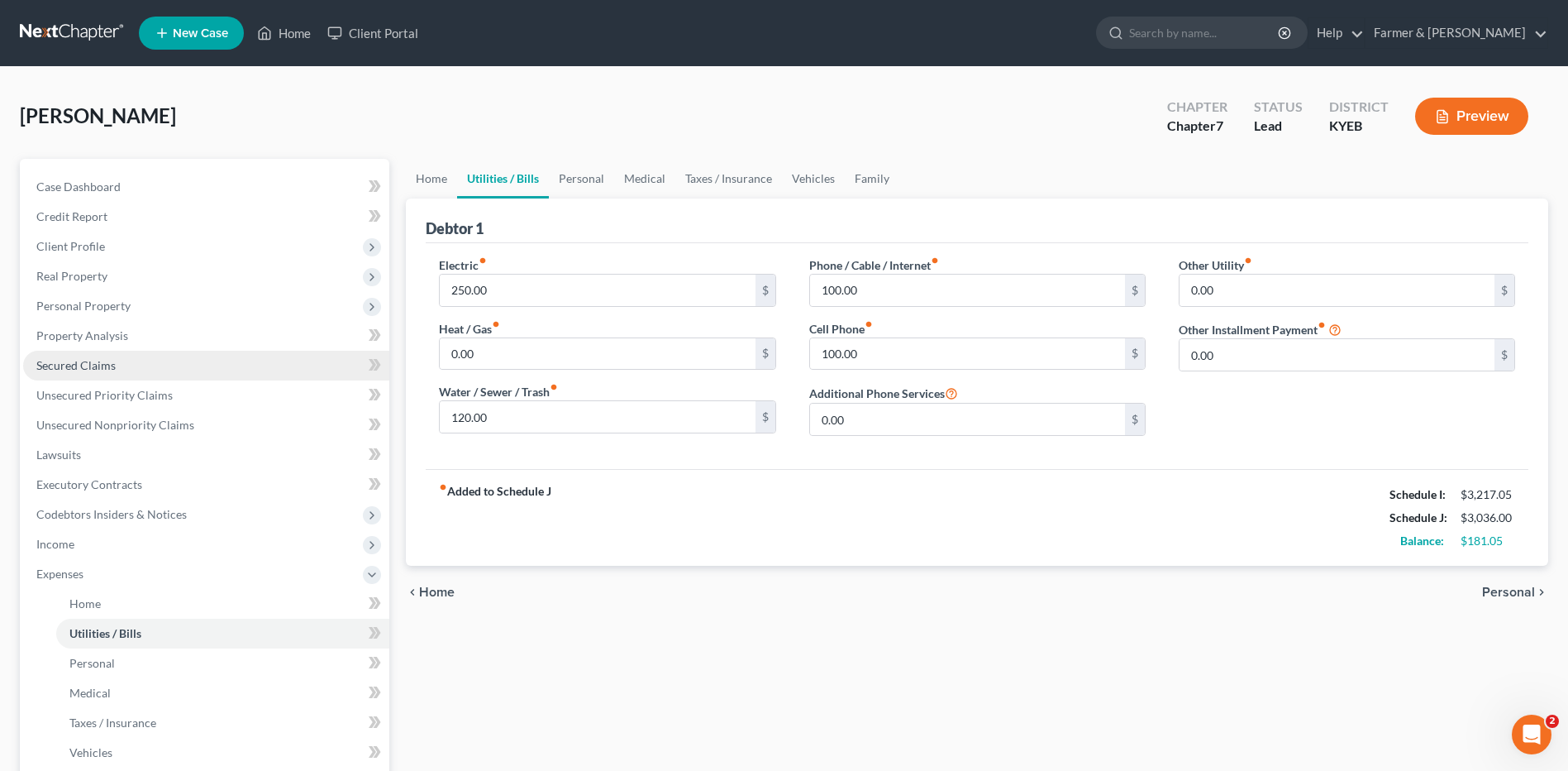
click at [101, 353] on link "Secured Claims" at bounding box center [206, 365] width 366 height 30
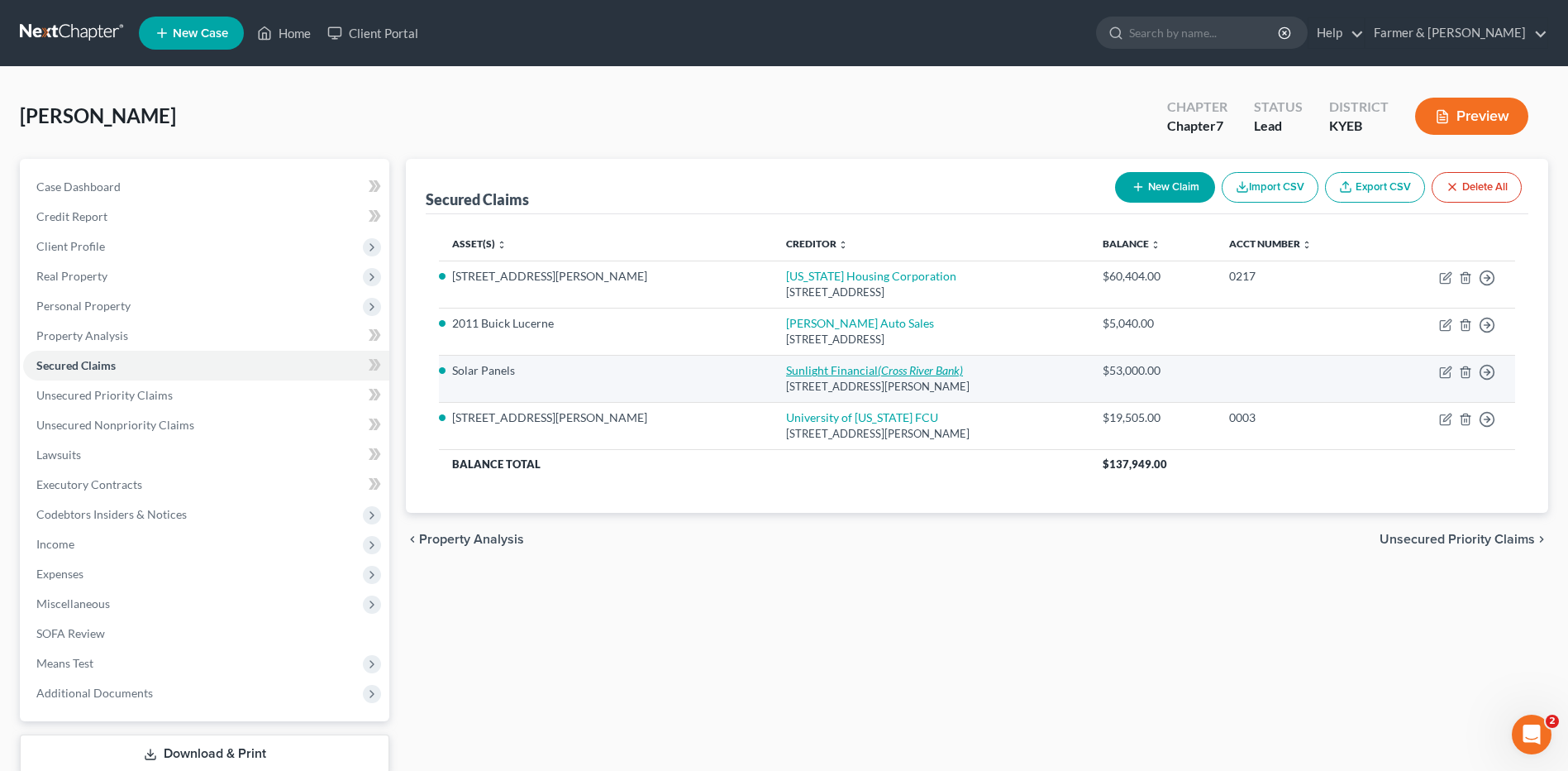
click at [786, 369] on link "Sunlight Financial (Cross River Bank)" at bounding box center [875, 369] width 177 height 14
select select "28"
select select "0"
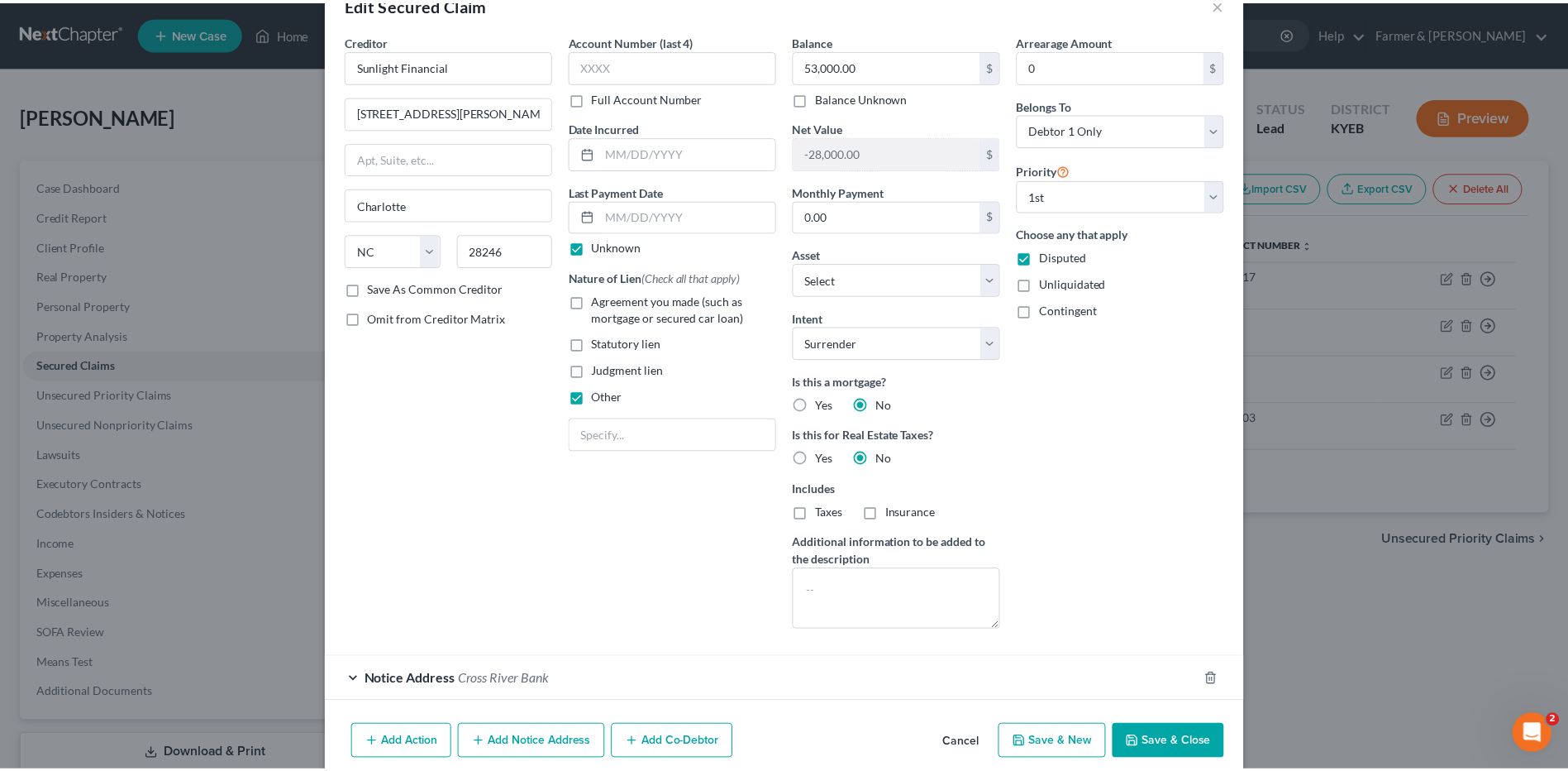
scroll to position [113, 0]
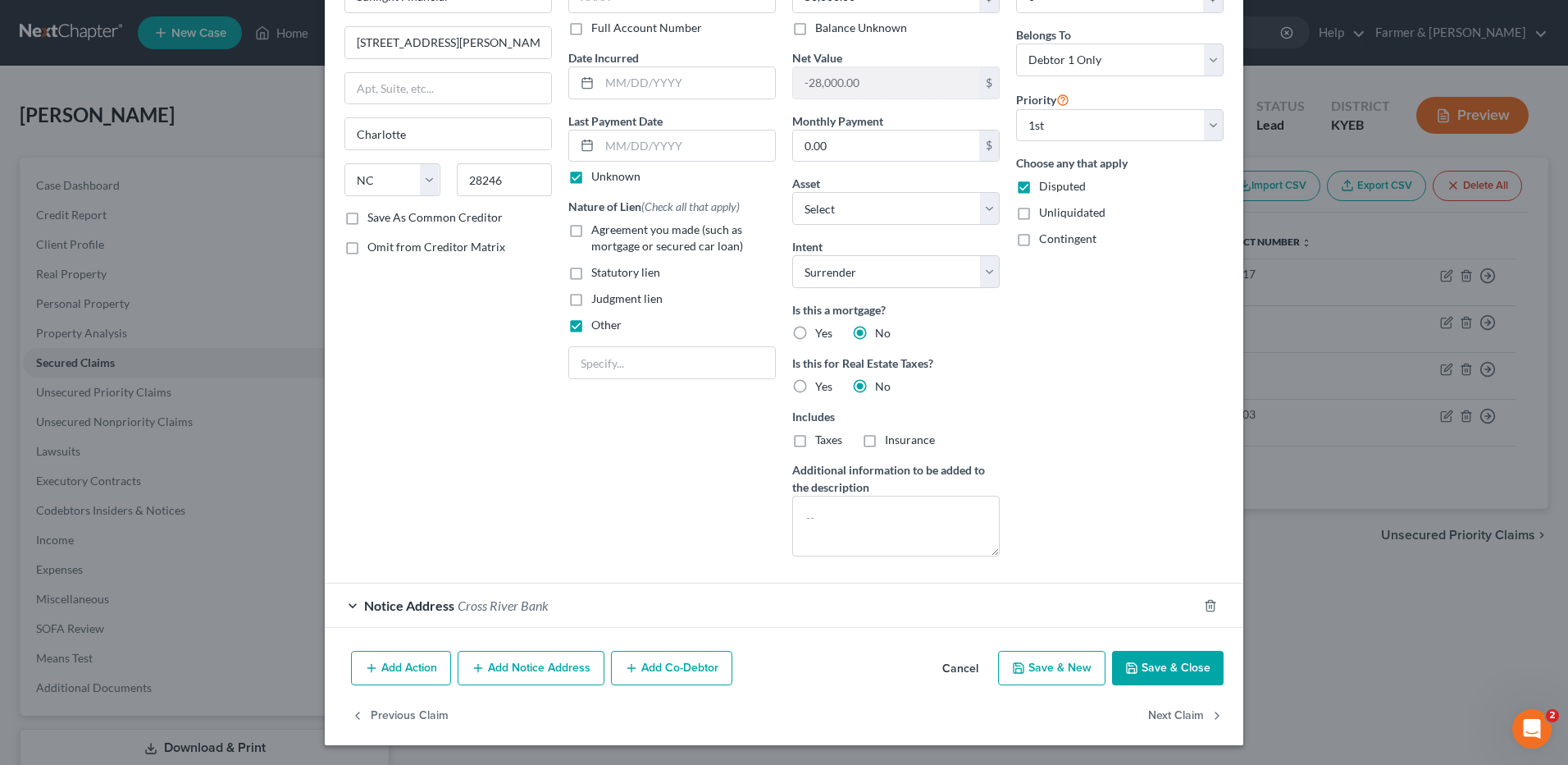
click at [962, 684] on button "Cancel" at bounding box center [960, 668] width 62 height 33
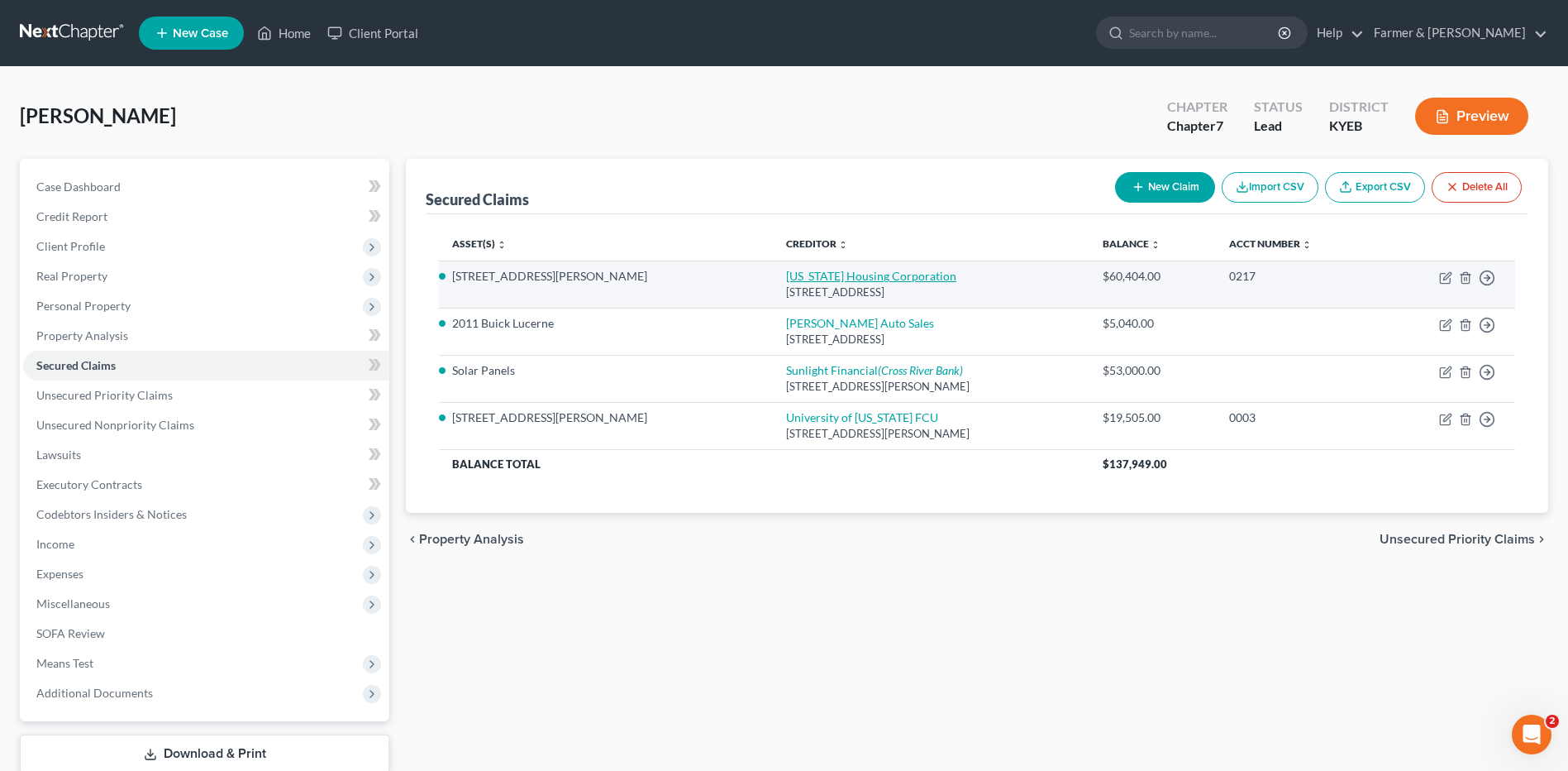
click at [786, 271] on link "Kentucky Housing Corporation" at bounding box center [871, 275] width 170 height 14
select select "18"
select select "2"
select select "0"
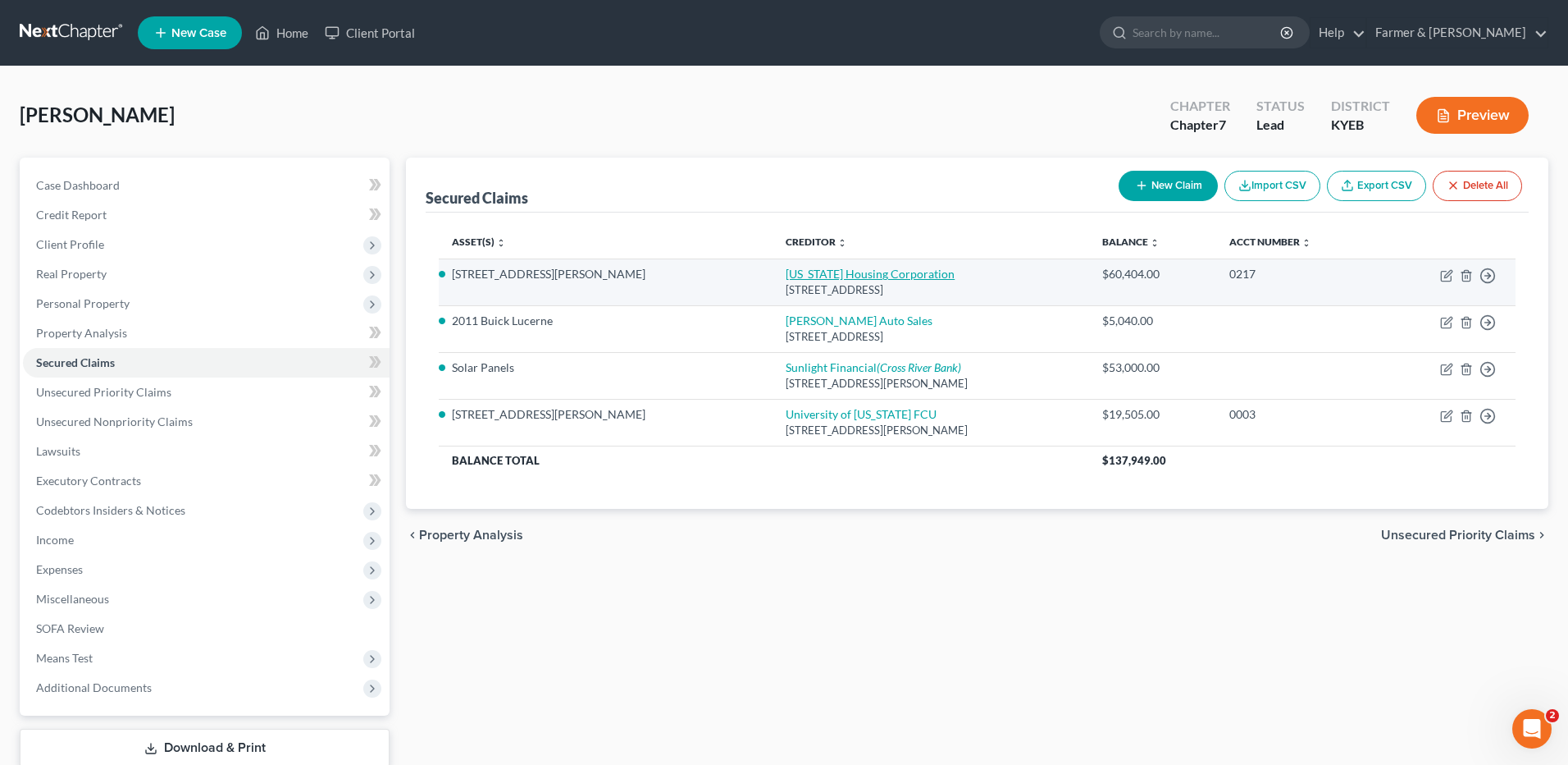
select select "0"
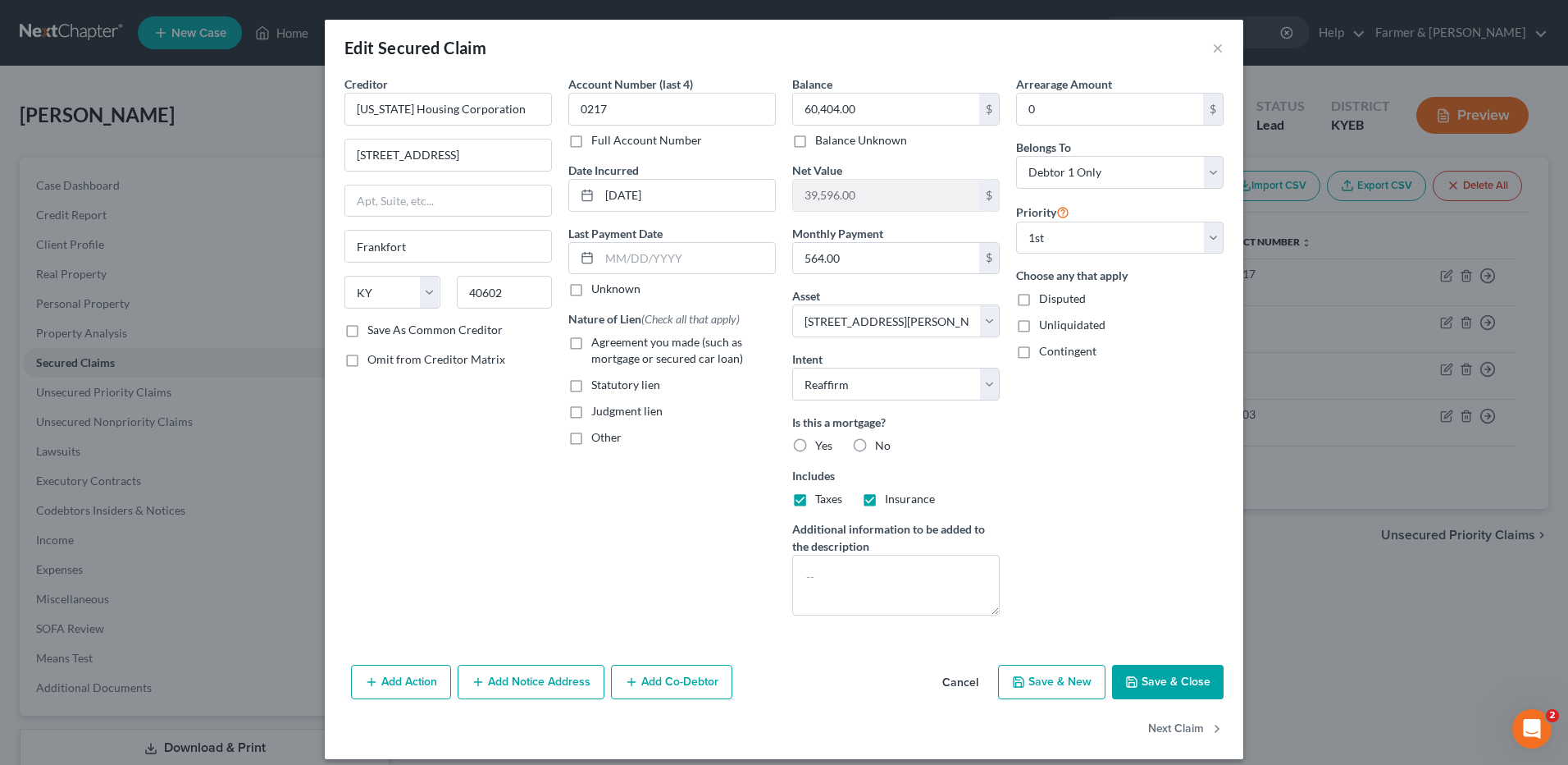
click at [960, 676] on button "Cancel" at bounding box center [960, 683] width 62 height 33
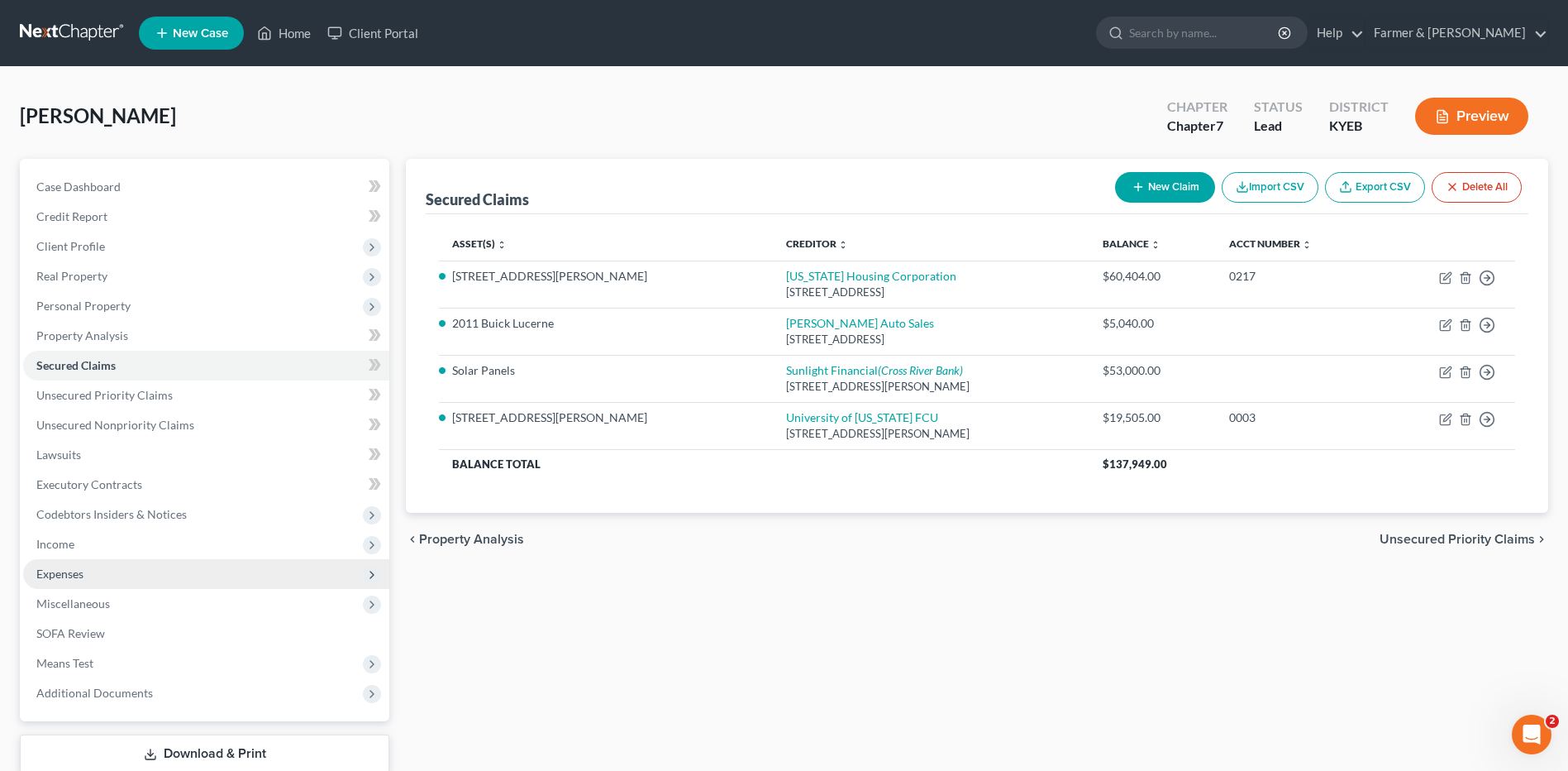
click at [87, 566] on span "Expenses" at bounding box center [206, 573] width 366 height 30
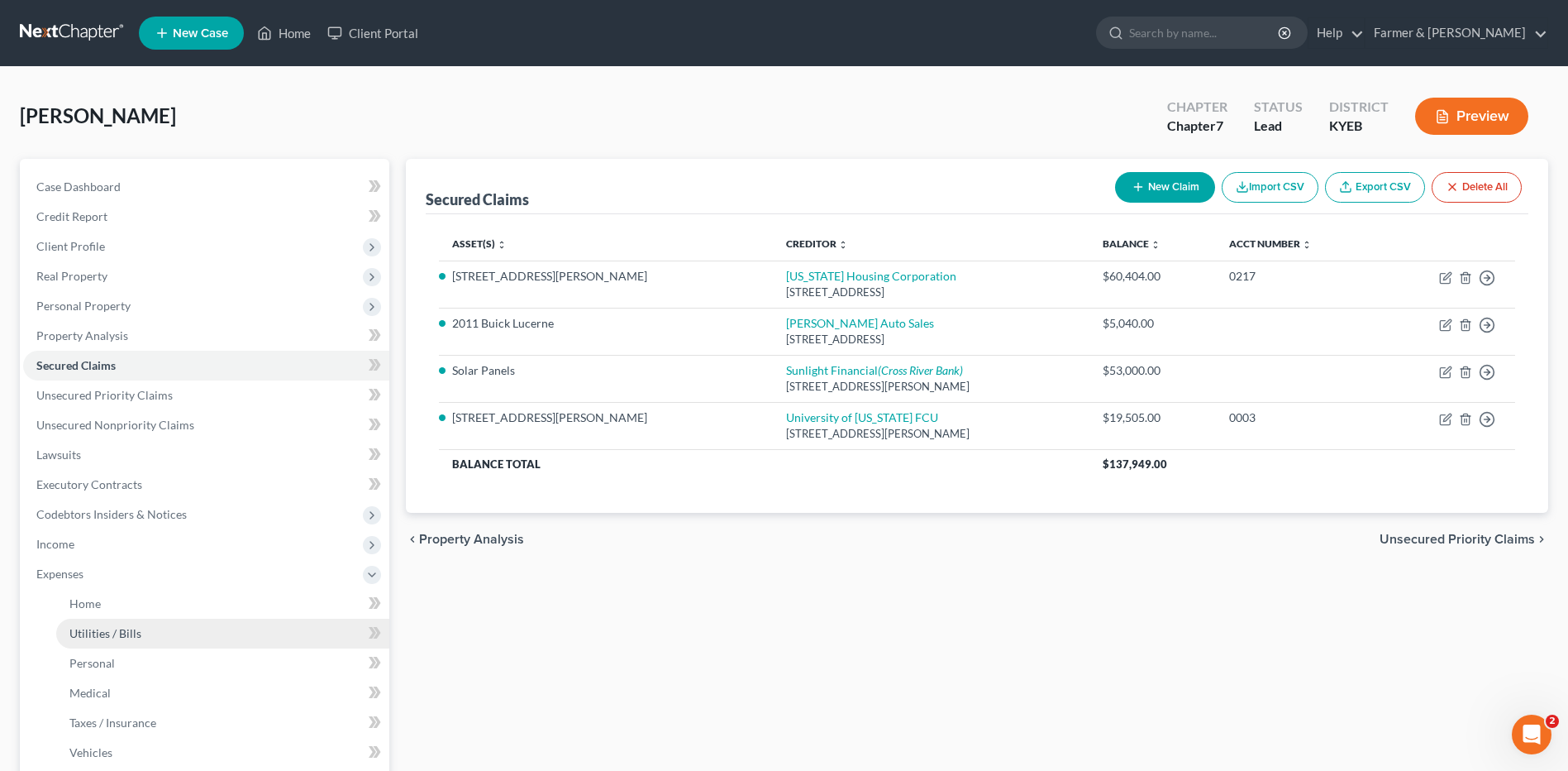
click at [103, 630] on span "Utilities / Bills" at bounding box center [105, 632] width 72 height 14
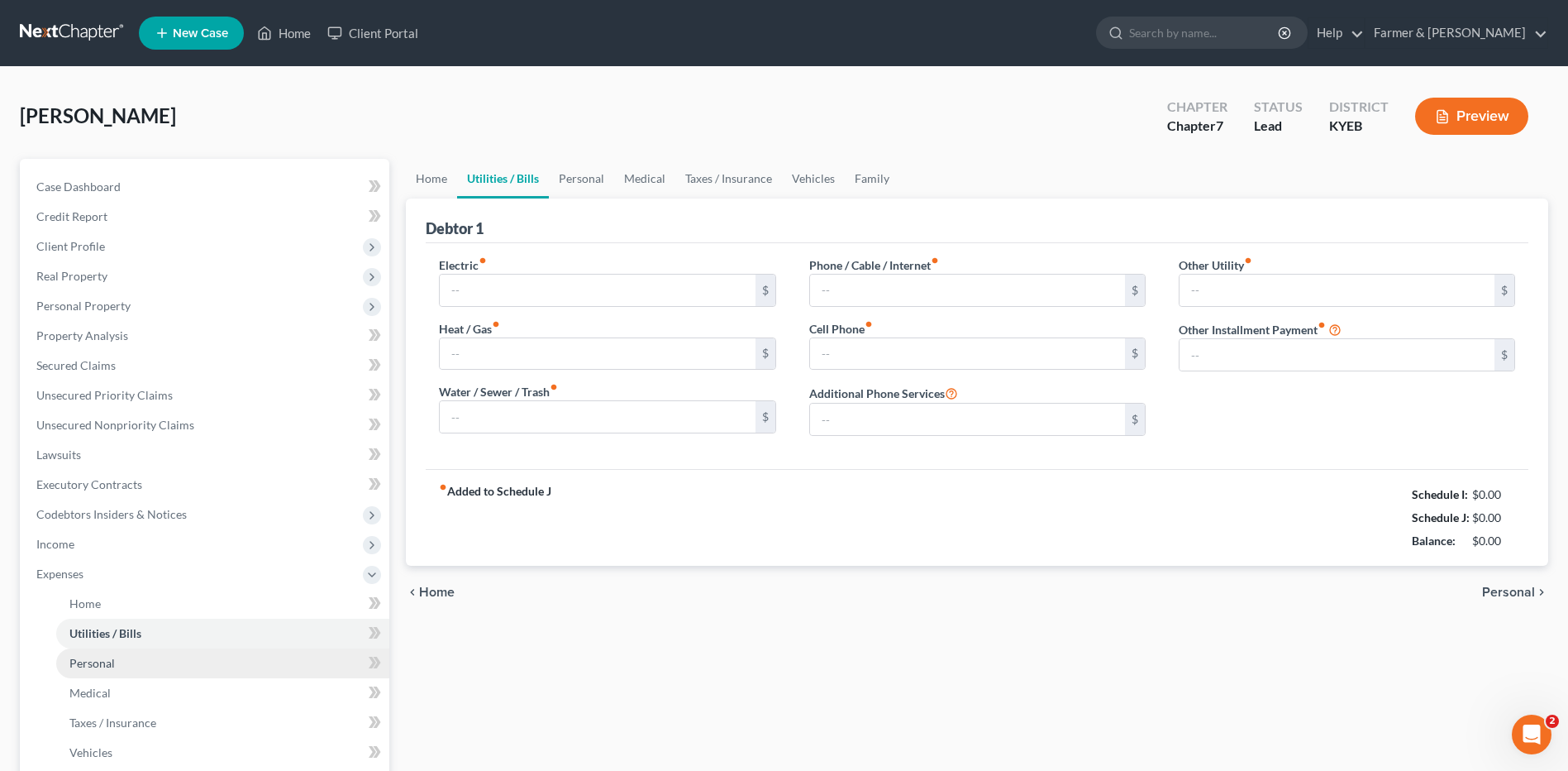
type input "250.00"
type input "0.00"
type input "120.00"
type input "100.00"
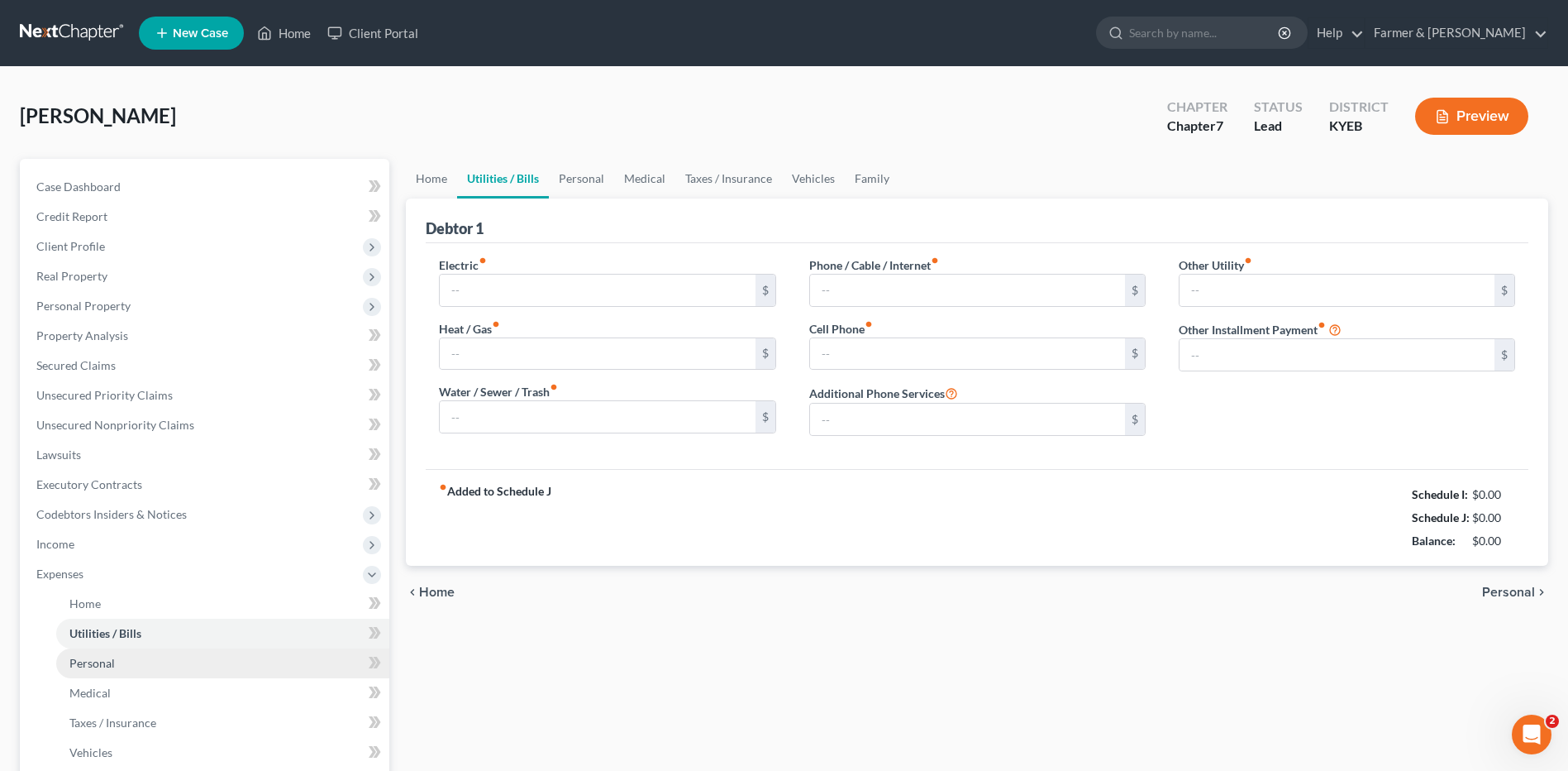
type input "0.00"
click at [112, 665] on span "Personal" at bounding box center [92, 663] width 46 height 14
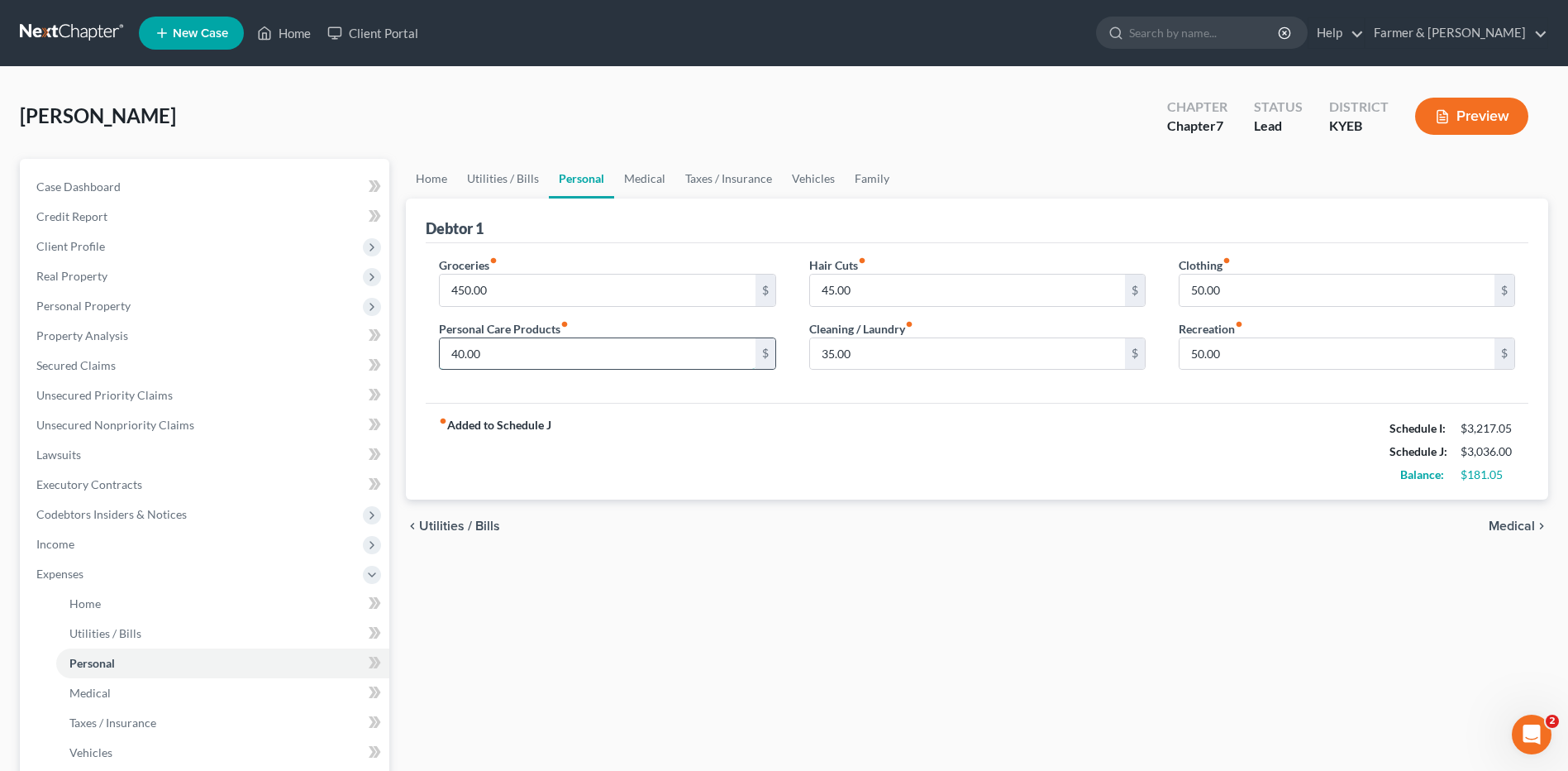
click at [516, 351] on input "40.00" at bounding box center [598, 354] width 315 height 31
type input "65.00"
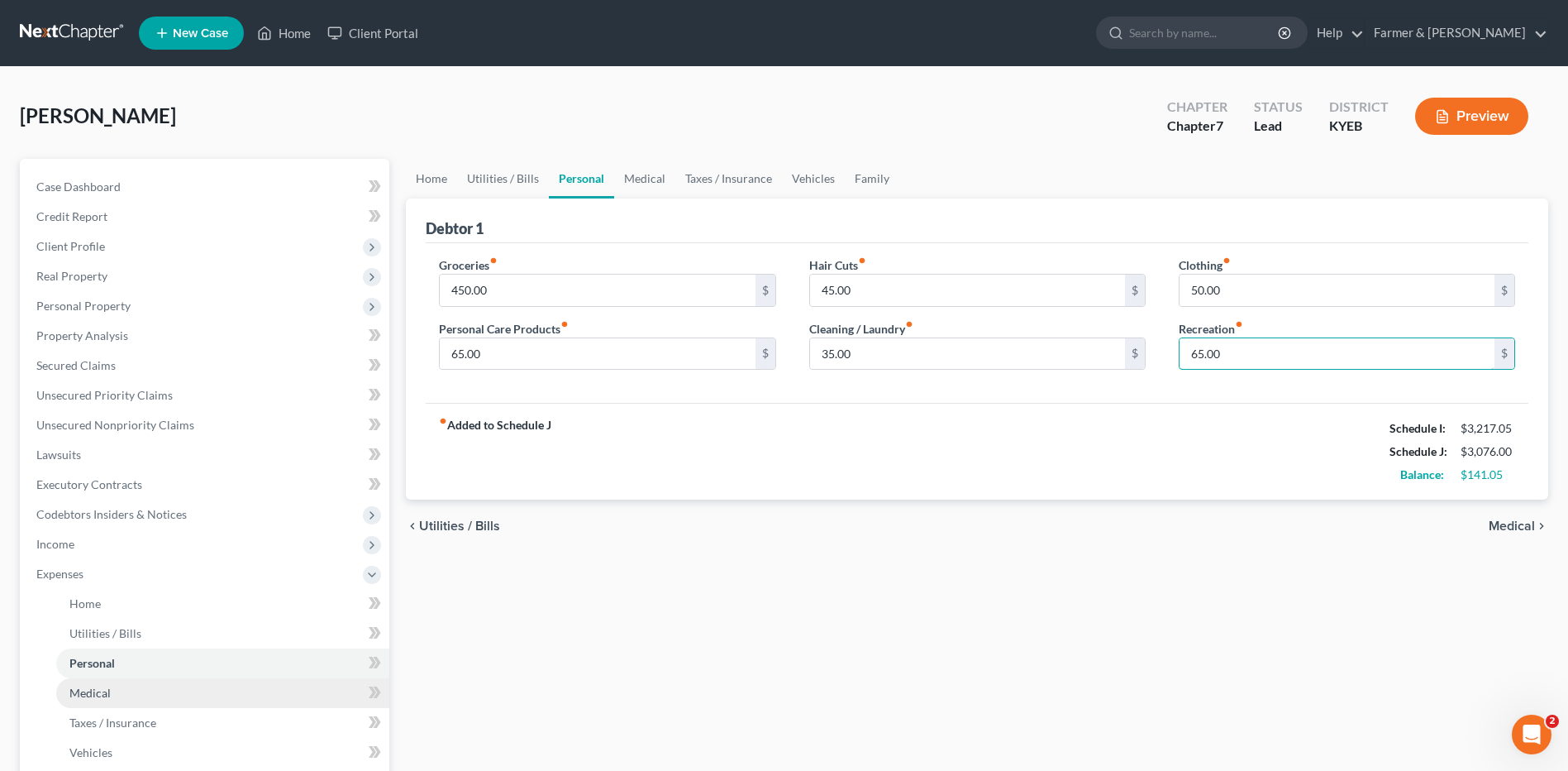
type input "65.00"
click at [119, 697] on link "Medical" at bounding box center [223, 693] width 333 height 30
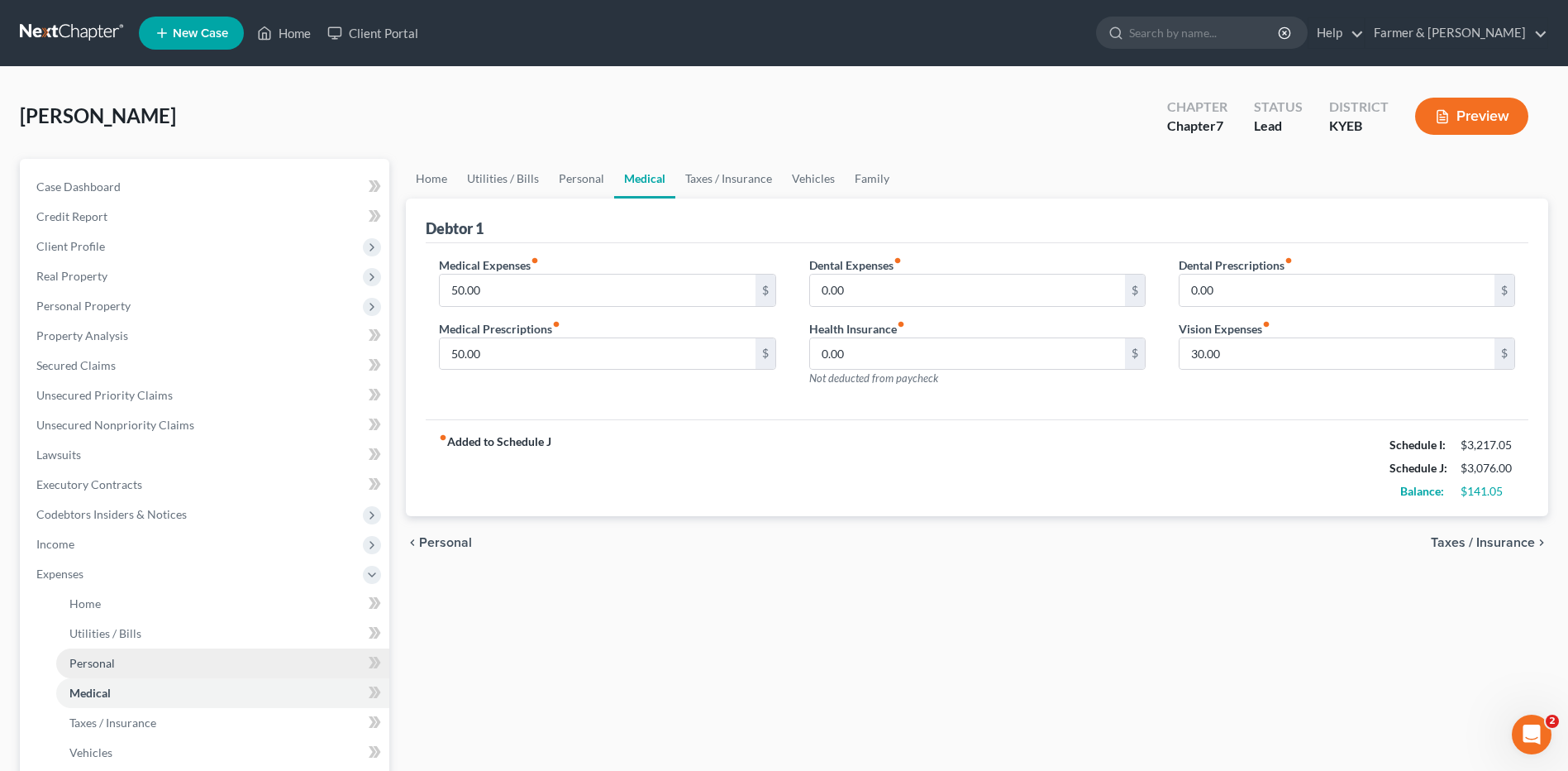
click at [140, 673] on link "Personal" at bounding box center [223, 663] width 333 height 30
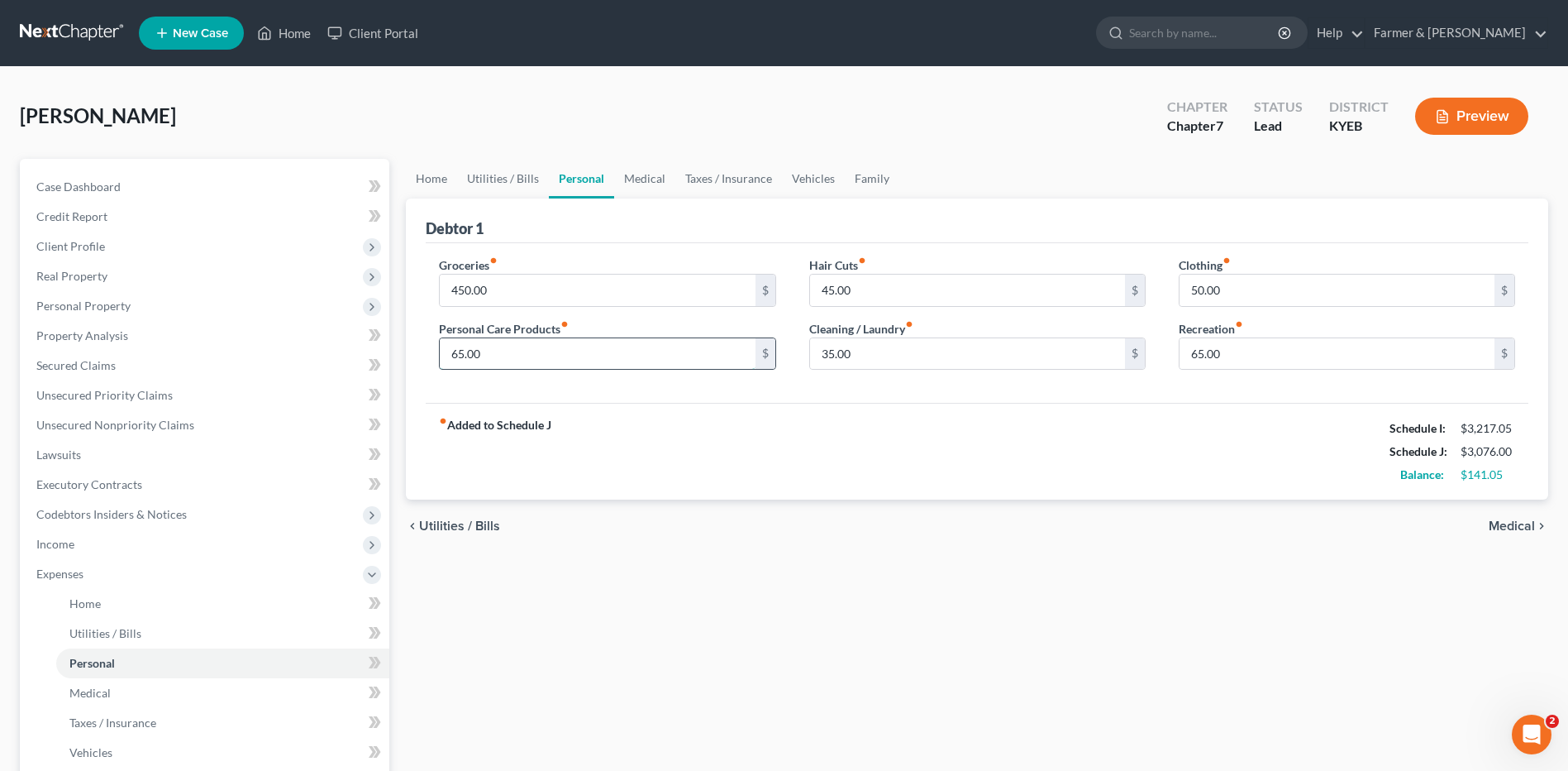
click at [528, 353] on input "65.00" at bounding box center [598, 354] width 315 height 31
type input "75.00"
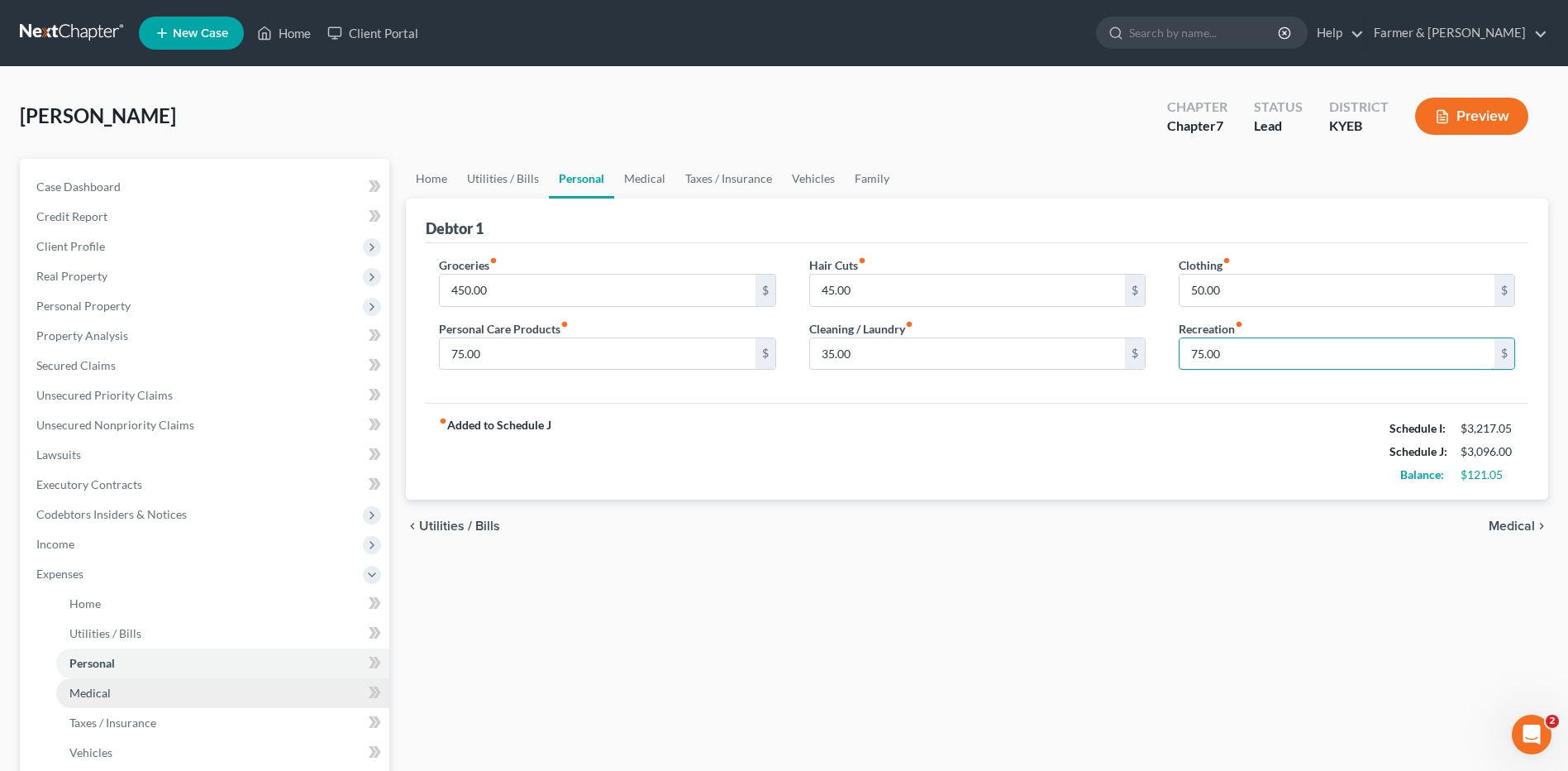
type input "75.00"
click at [93, 694] on span "Medical" at bounding box center [89, 692] width 41 height 14
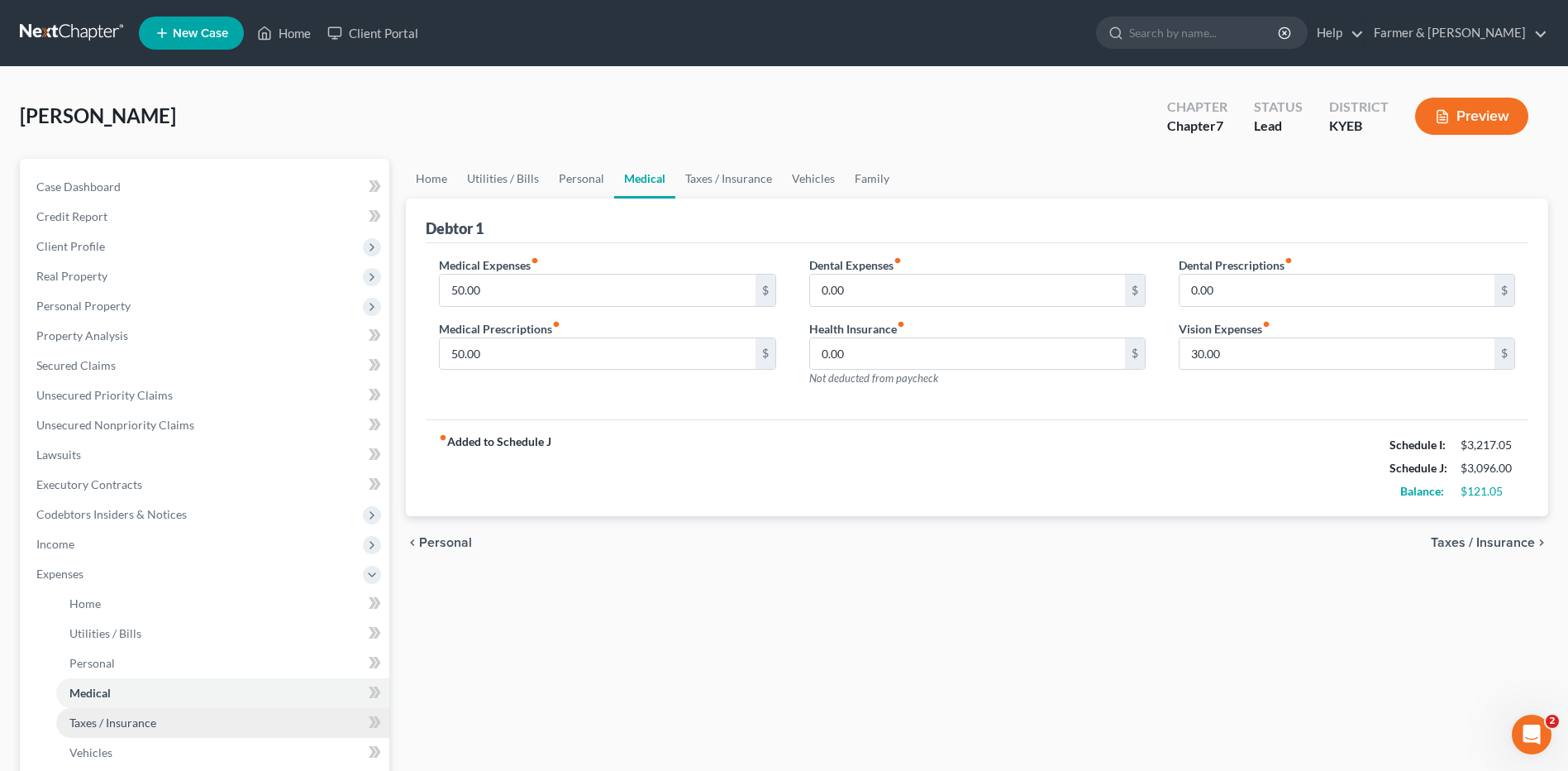
click at [130, 729] on link "Taxes / Insurance" at bounding box center [223, 723] width 333 height 30
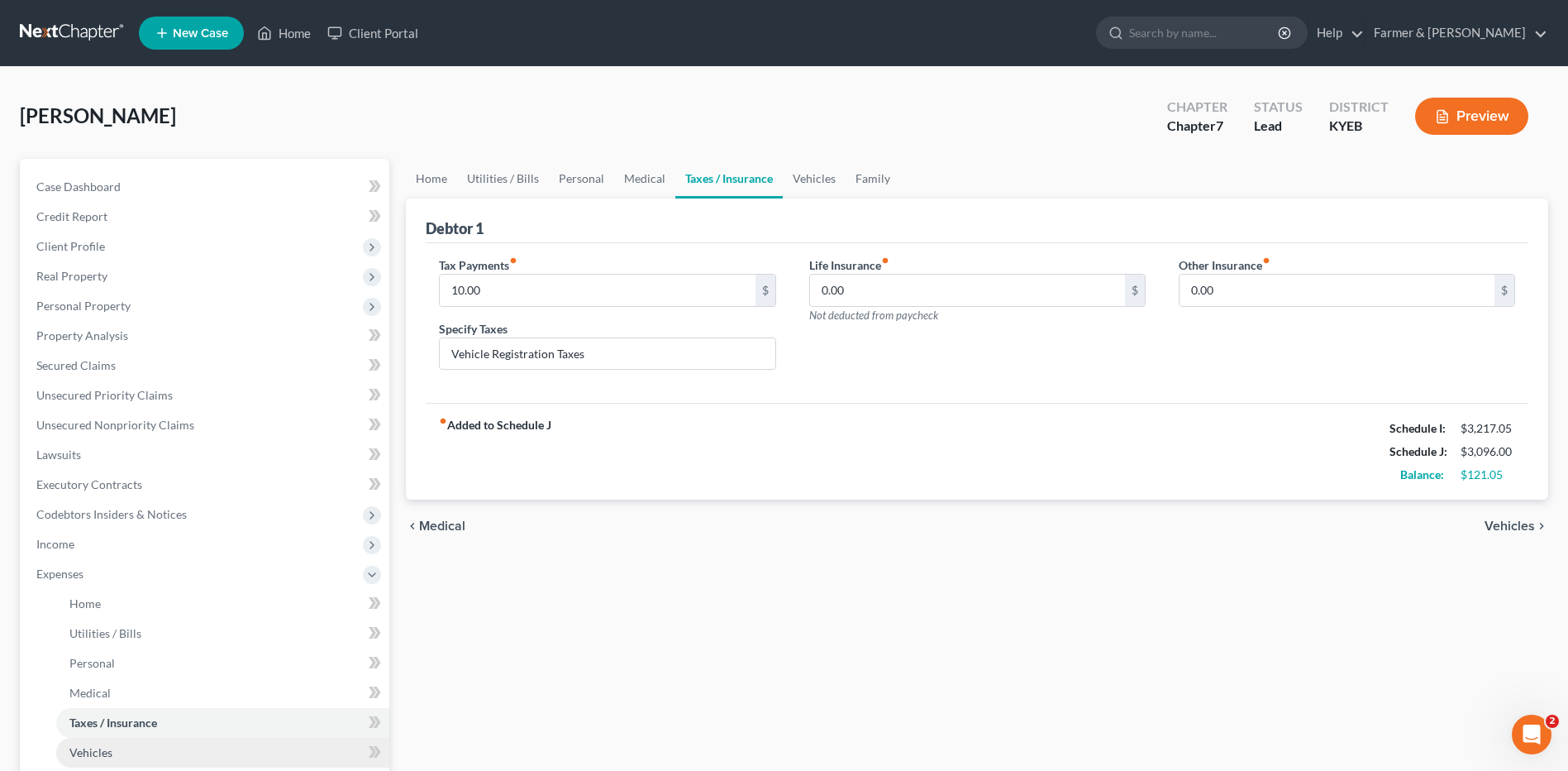
click at [120, 757] on link "Vehicles" at bounding box center [223, 752] width 333 height 30
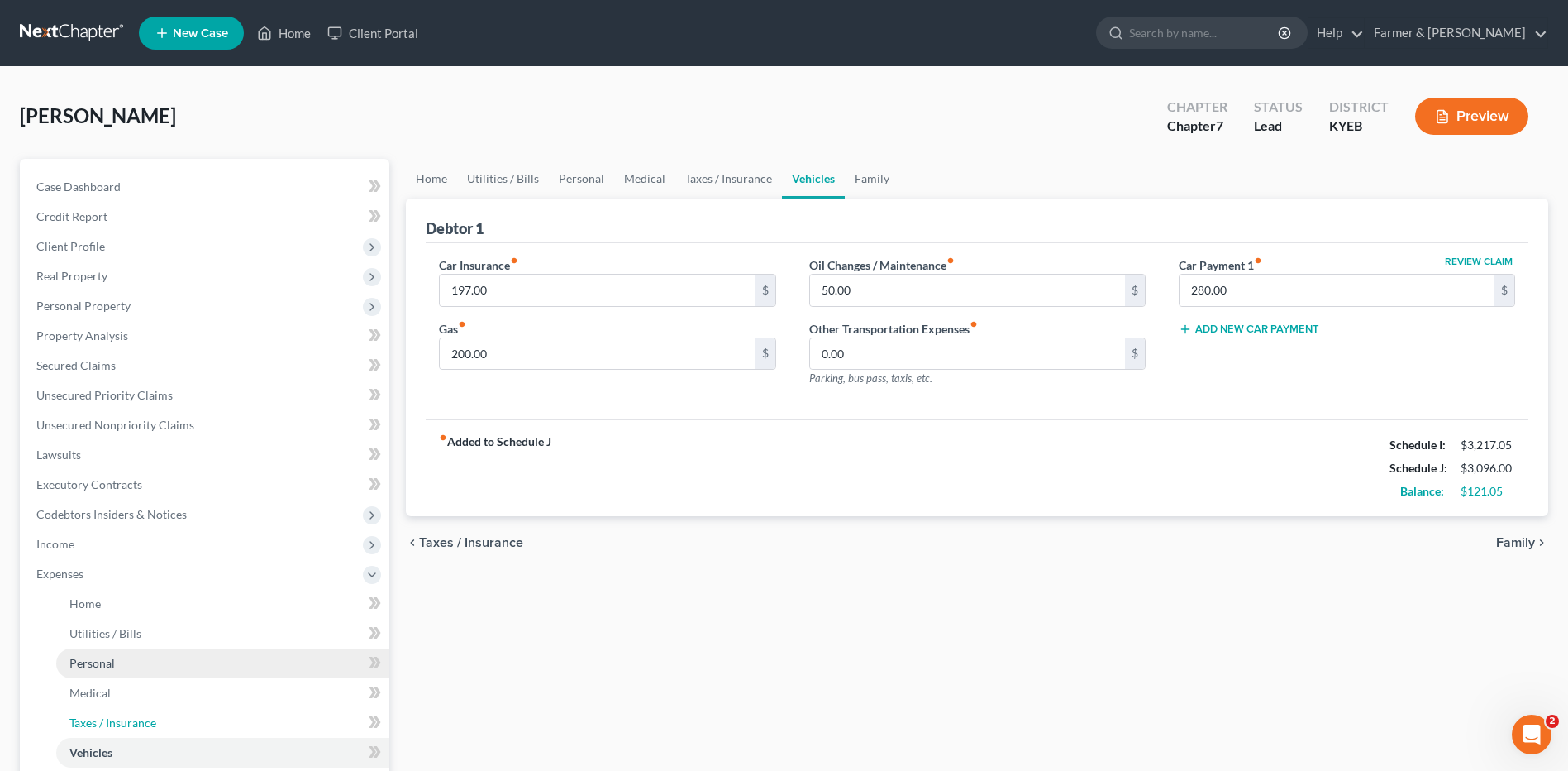
click at [141, 714] on link "Taxes / Insurance" at bounding box center [223, 723] width 333 height 30
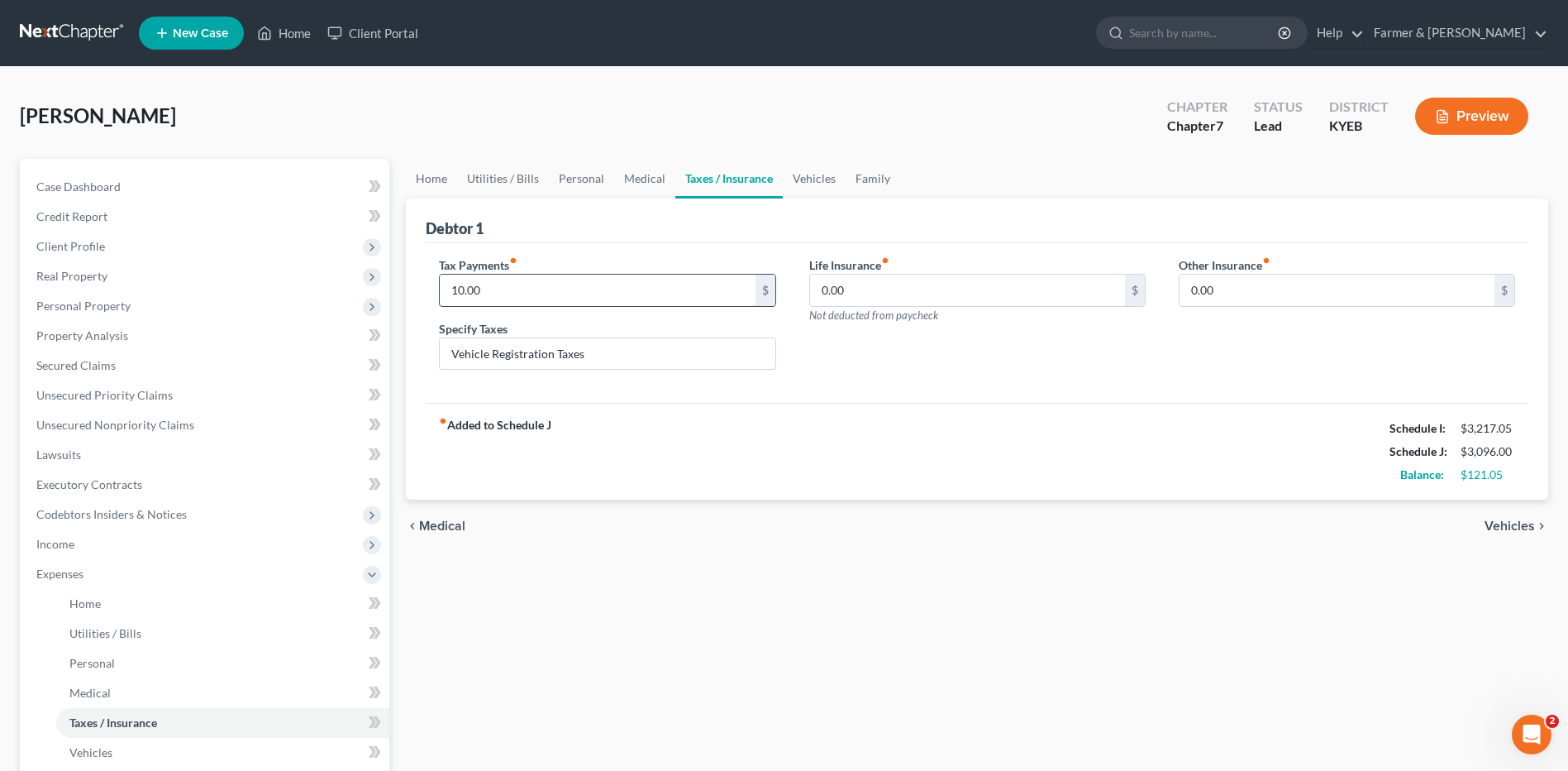
click at [511, 290] on input "10.00" at bounding box center [598, 290] width 315 height 31
type input "15.00"
click at [104, 752] on span "Vehicles" at bounding box center [90, 752] width 43 height 14
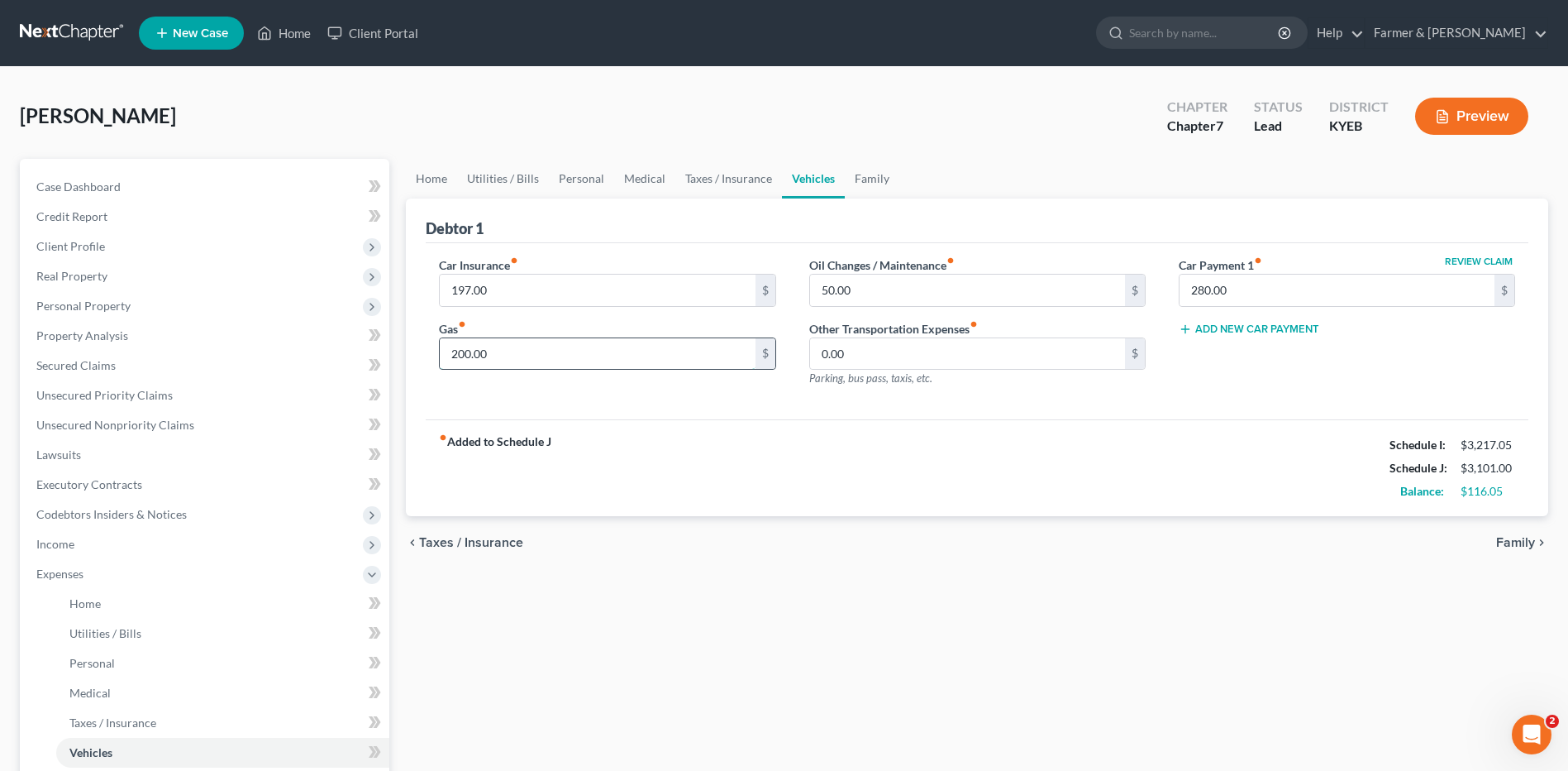
click at [516, 356] on input "200.00" at bounding box center [598, 354] width 315 height 31
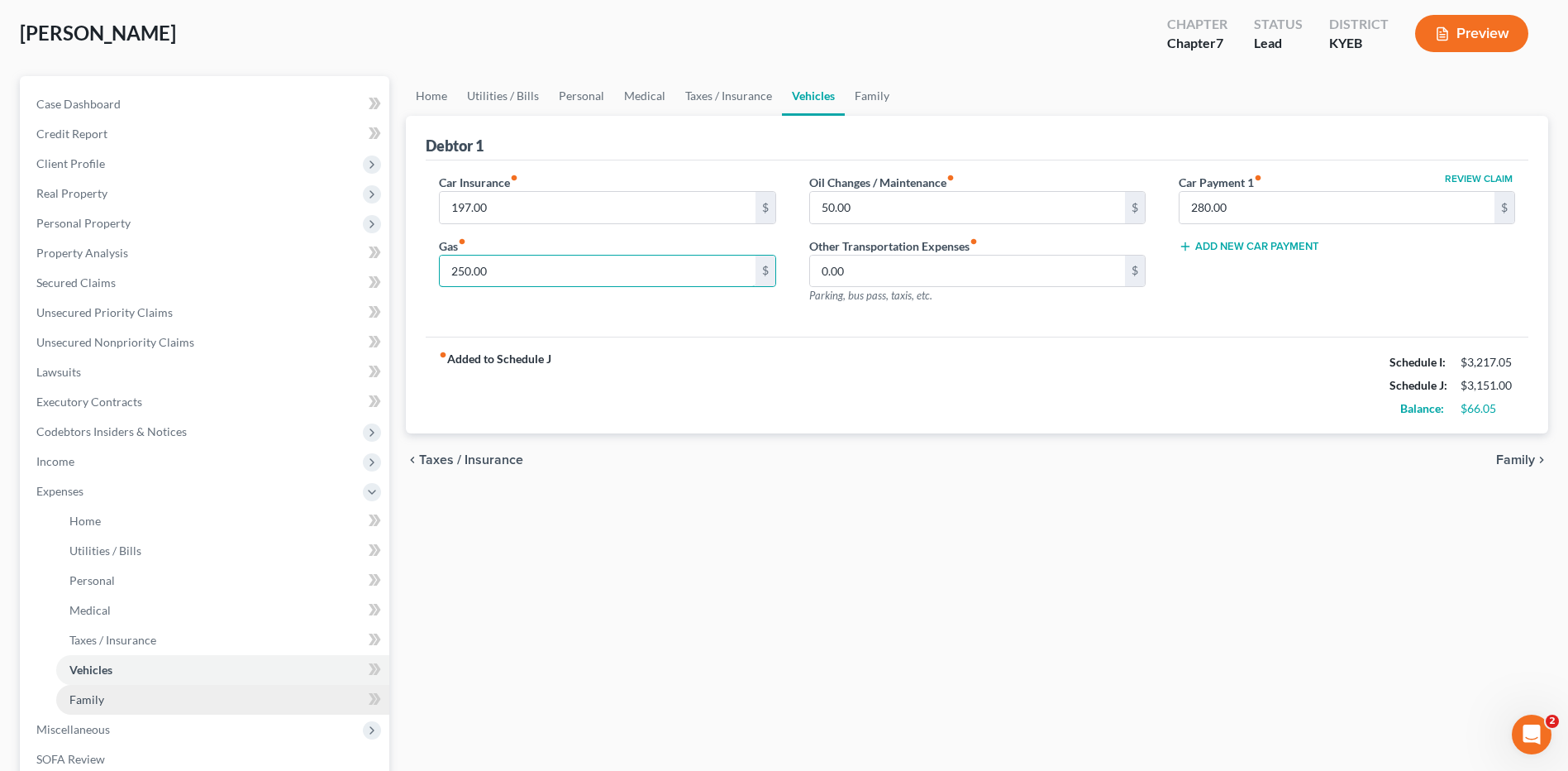
type input "250.00"
click at [105, 690] on link "Family" at bounding box center [223, 699] width 333 height 30
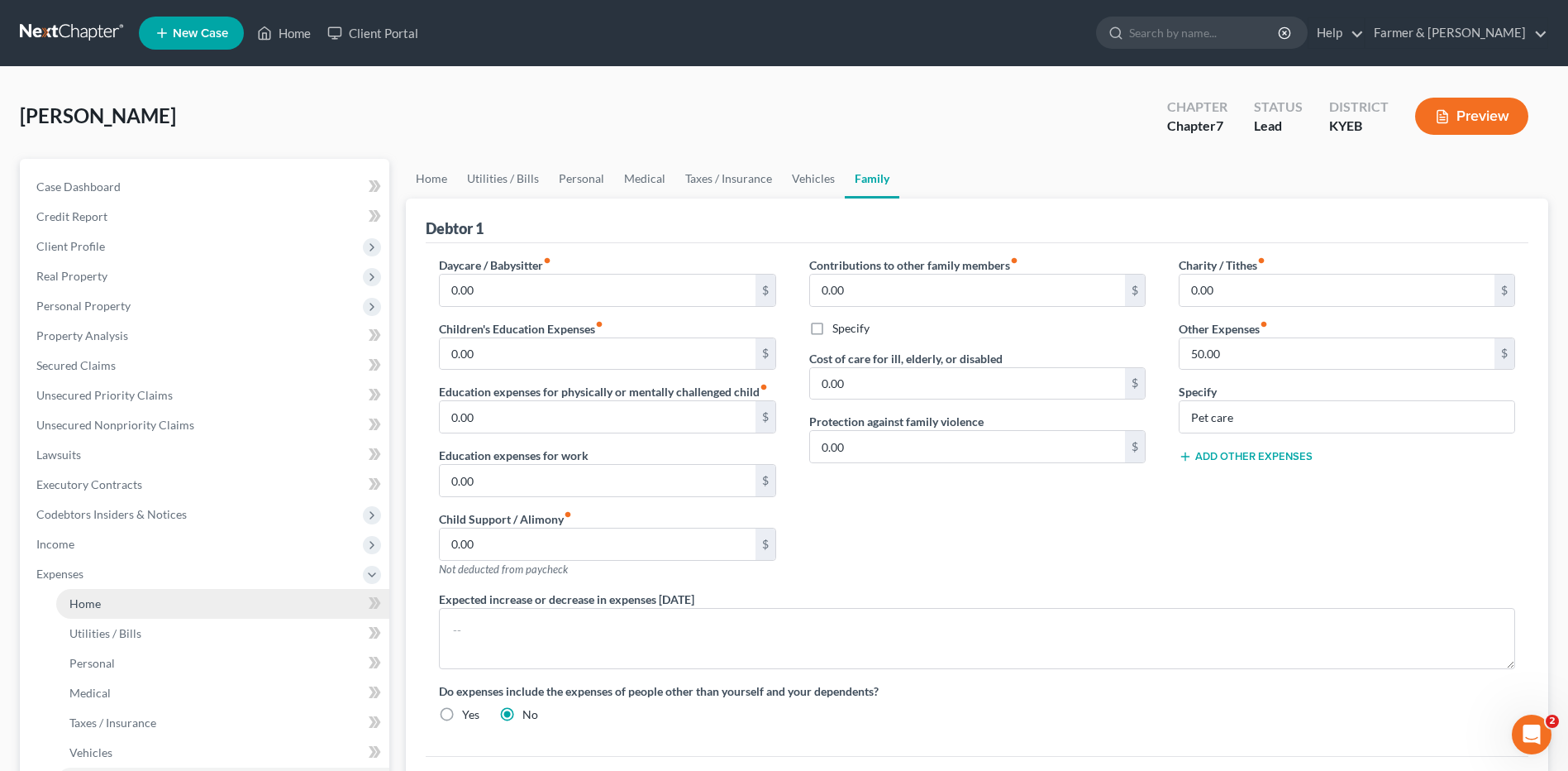
click at [175, 595] on link "Home" at bounding box center [223, 603] width 333 height 30
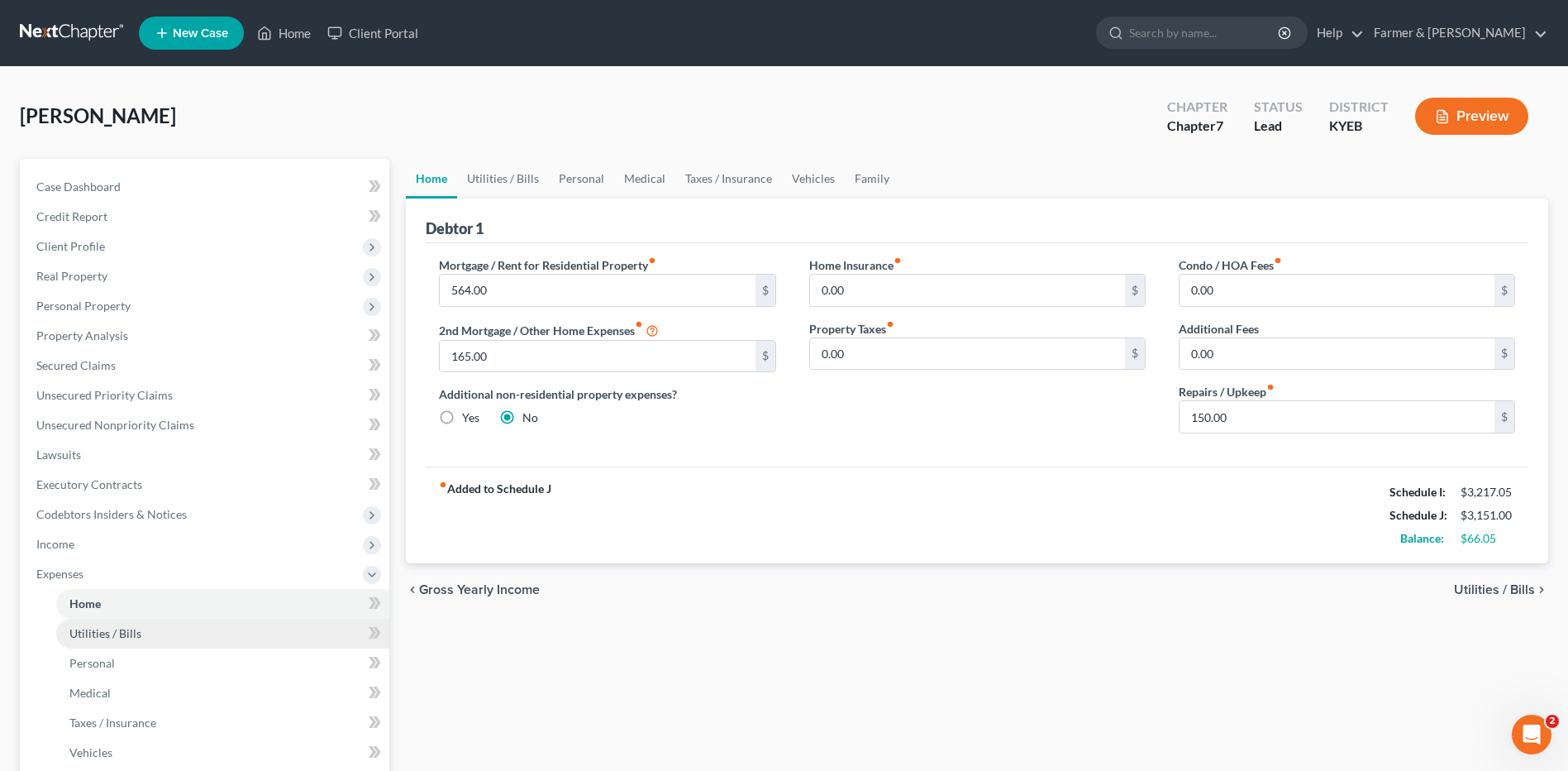
click at [143, 628] on link "Utilities / Bills" at bounding box center [223, 633] width 333 height 30
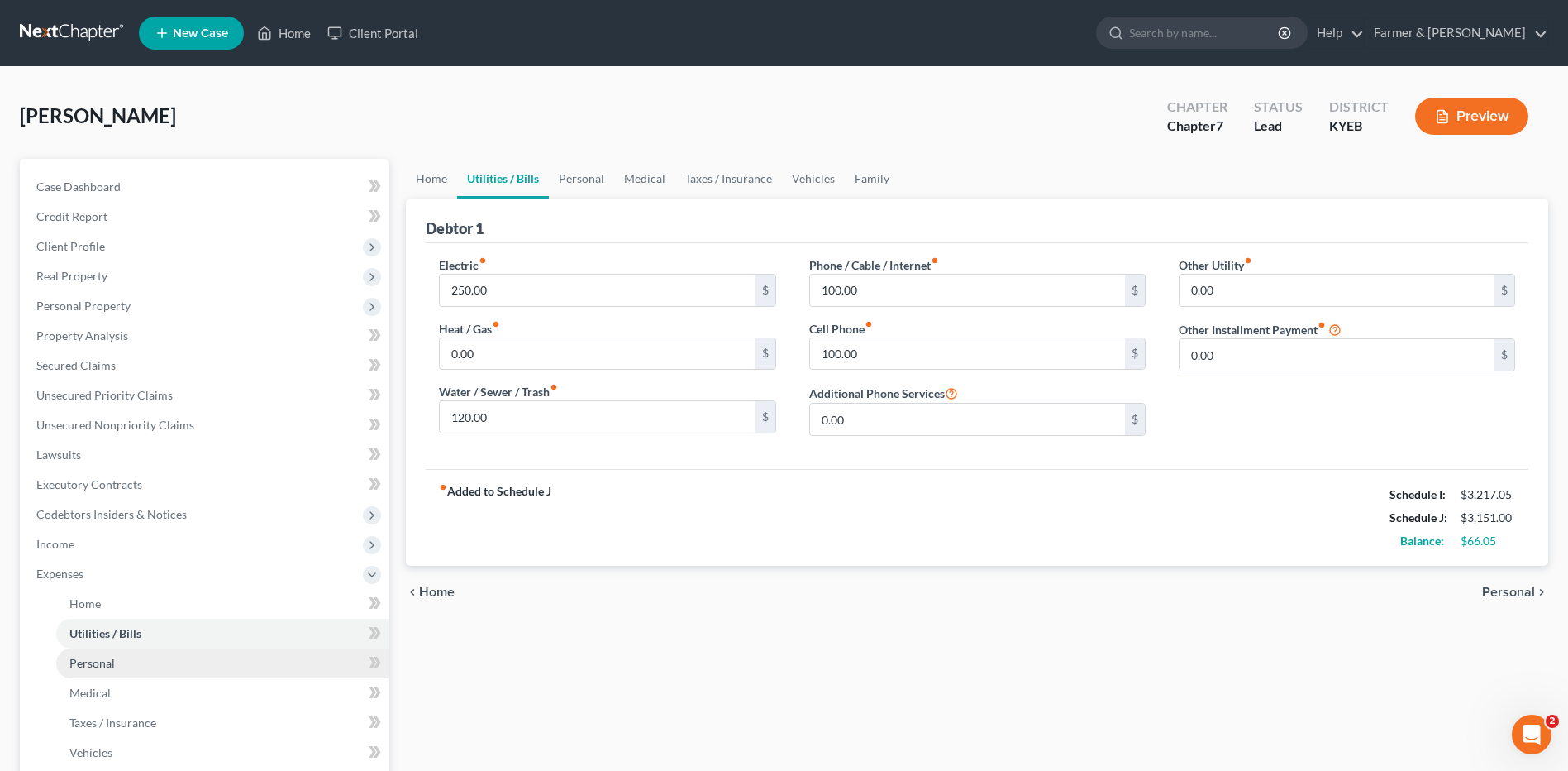
click at [130, 656] on link "Personal" at bounding box center [223, 663] width 333 height 30
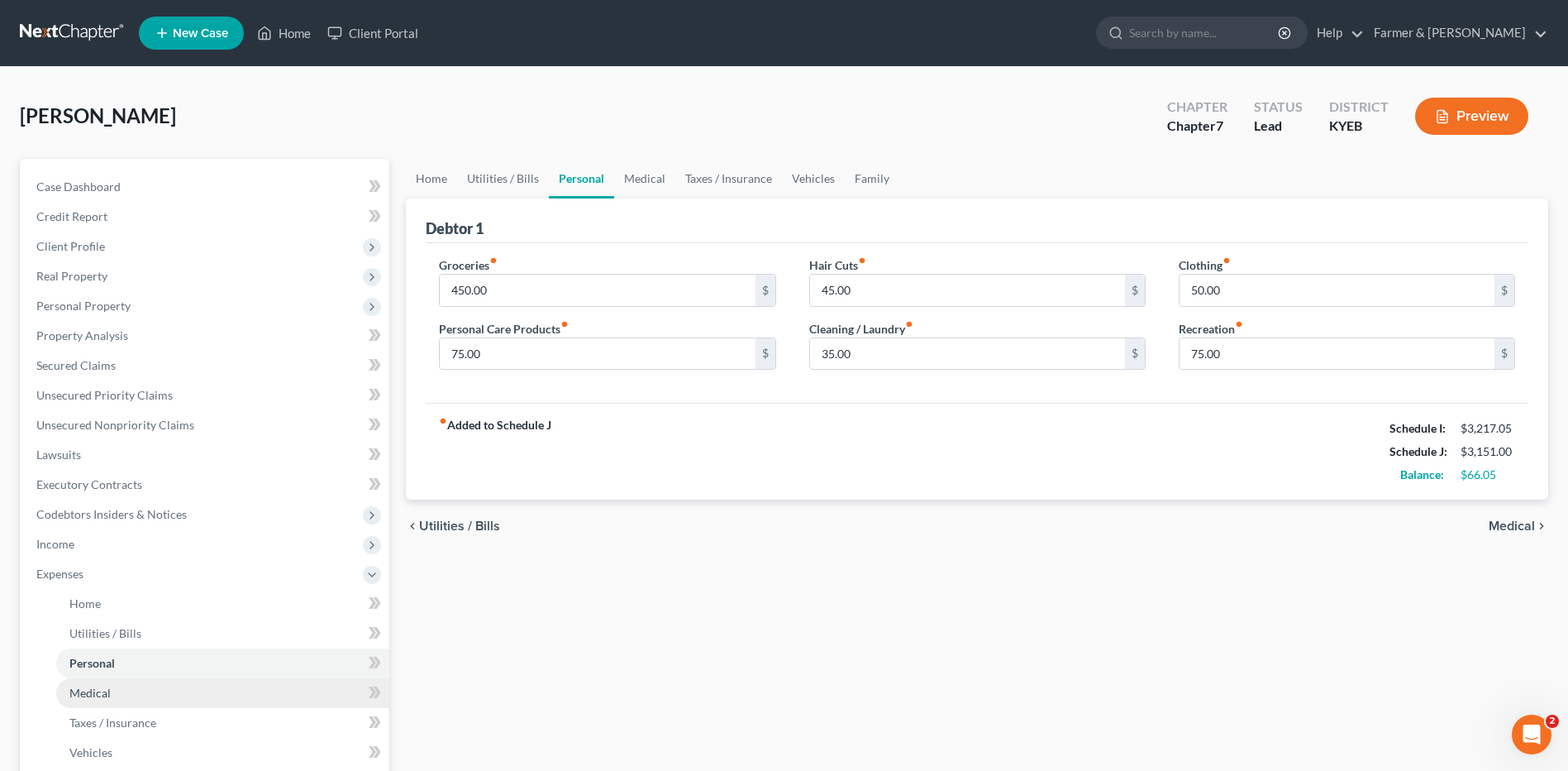
click at [121, 685] on link "Medical" at bounding box center [223, 693] width 333 height 30
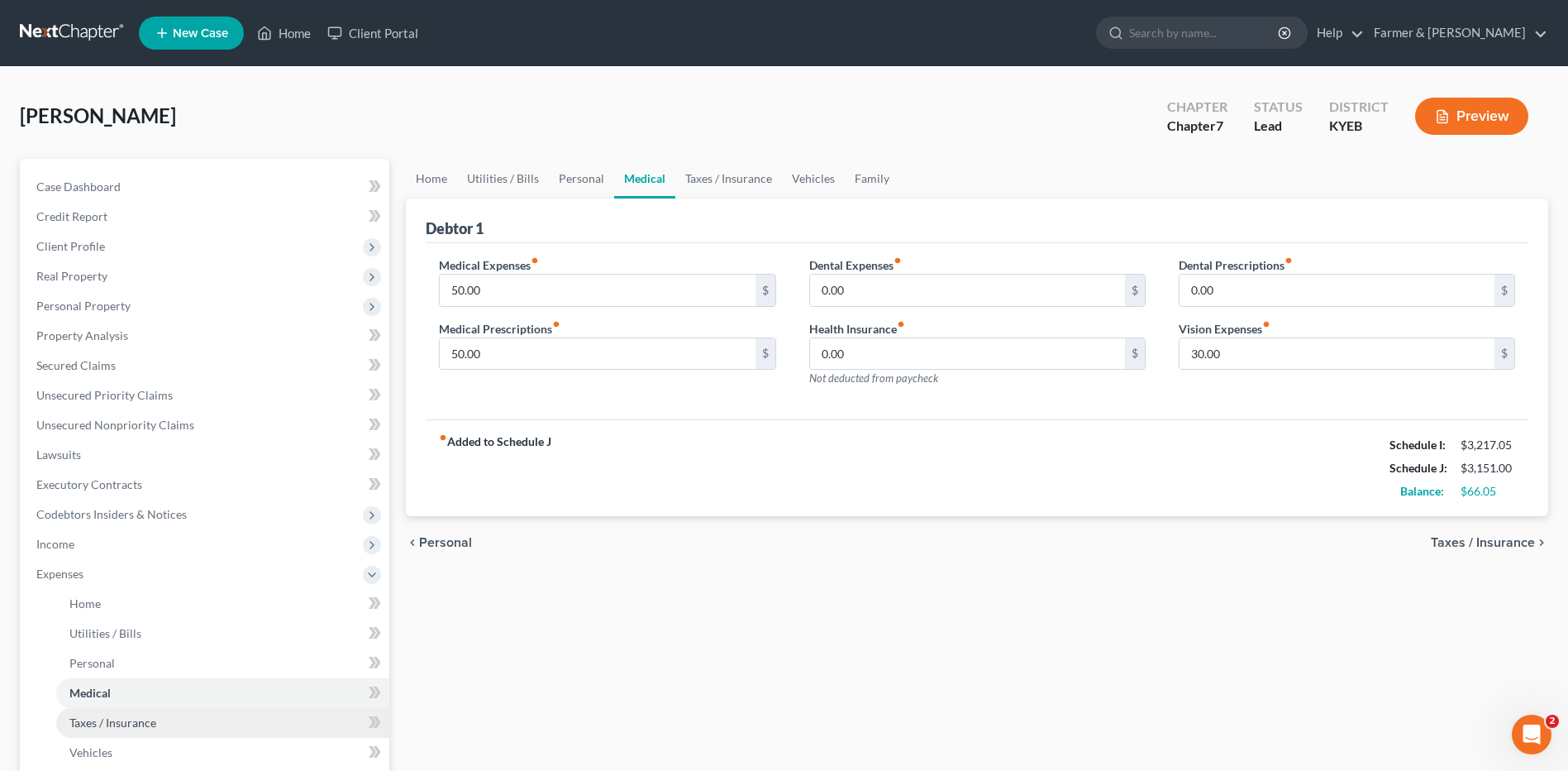
click at [118, 718] on span "Taxes / Insurance" at bounding box center [112, 722] width 87 height 14
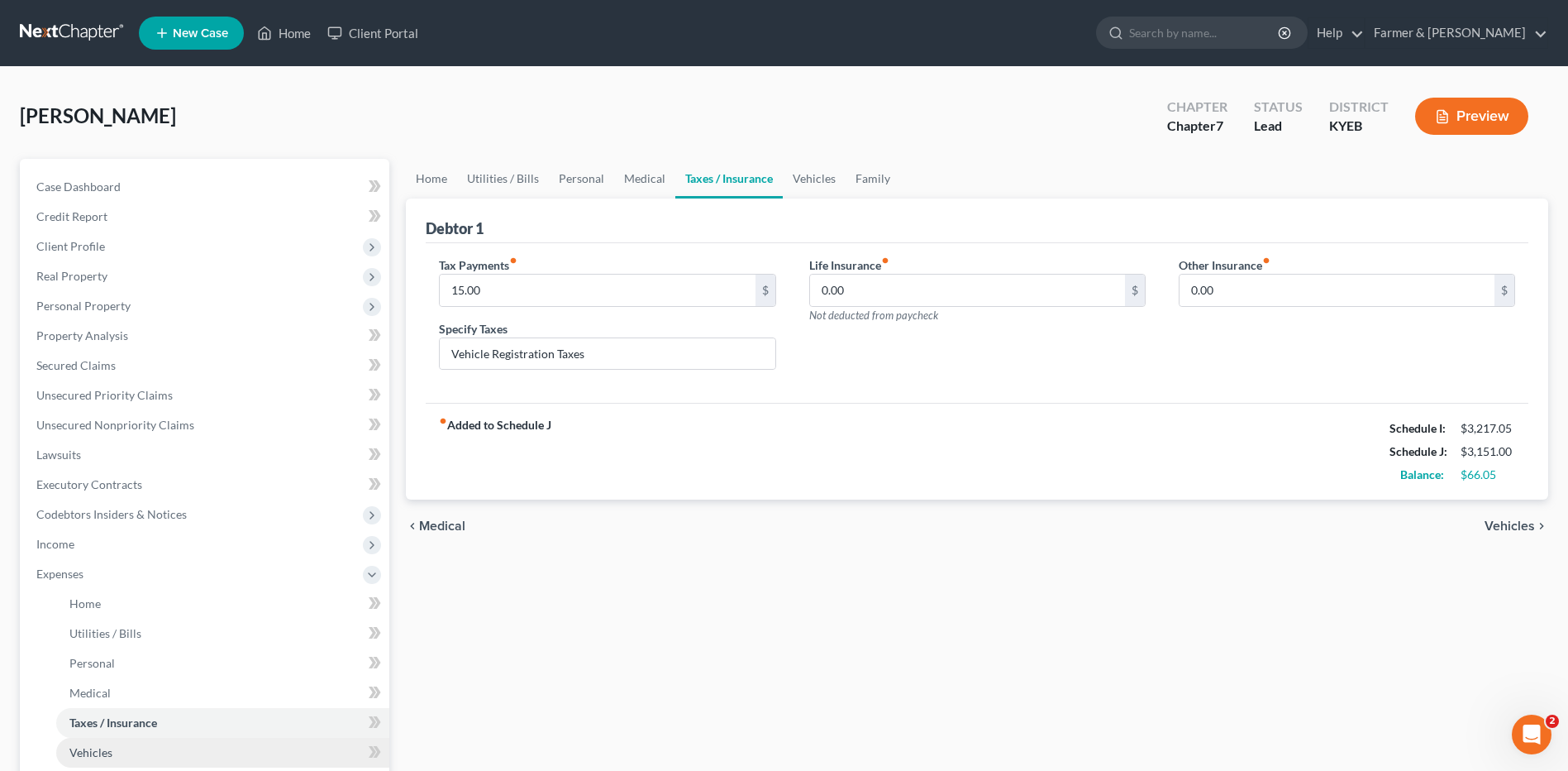
click at [114, 750] on link "Vehicles" at bounding box center [223, 752] width 333 height 30
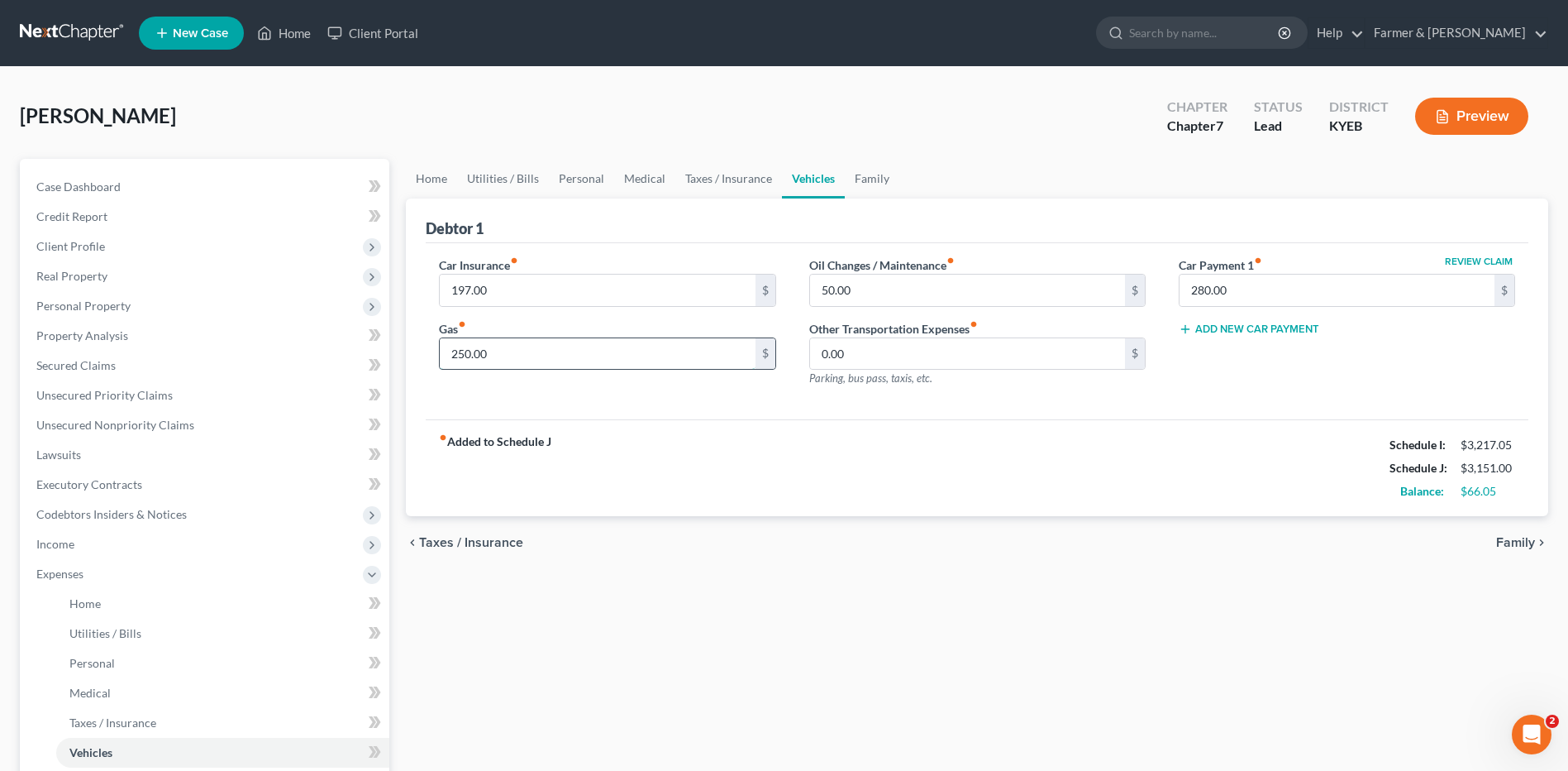
click at [526, 358] on input "250.00" at bounding box center [598, 354] width 315 height 31
type input "225.00"
click at [634, 580] on div "Home Utilities / Bills Personal Medical Taxes / Insurance Vehicles Family Debto…" at bounding box center [977, 591] width 1159 height 866
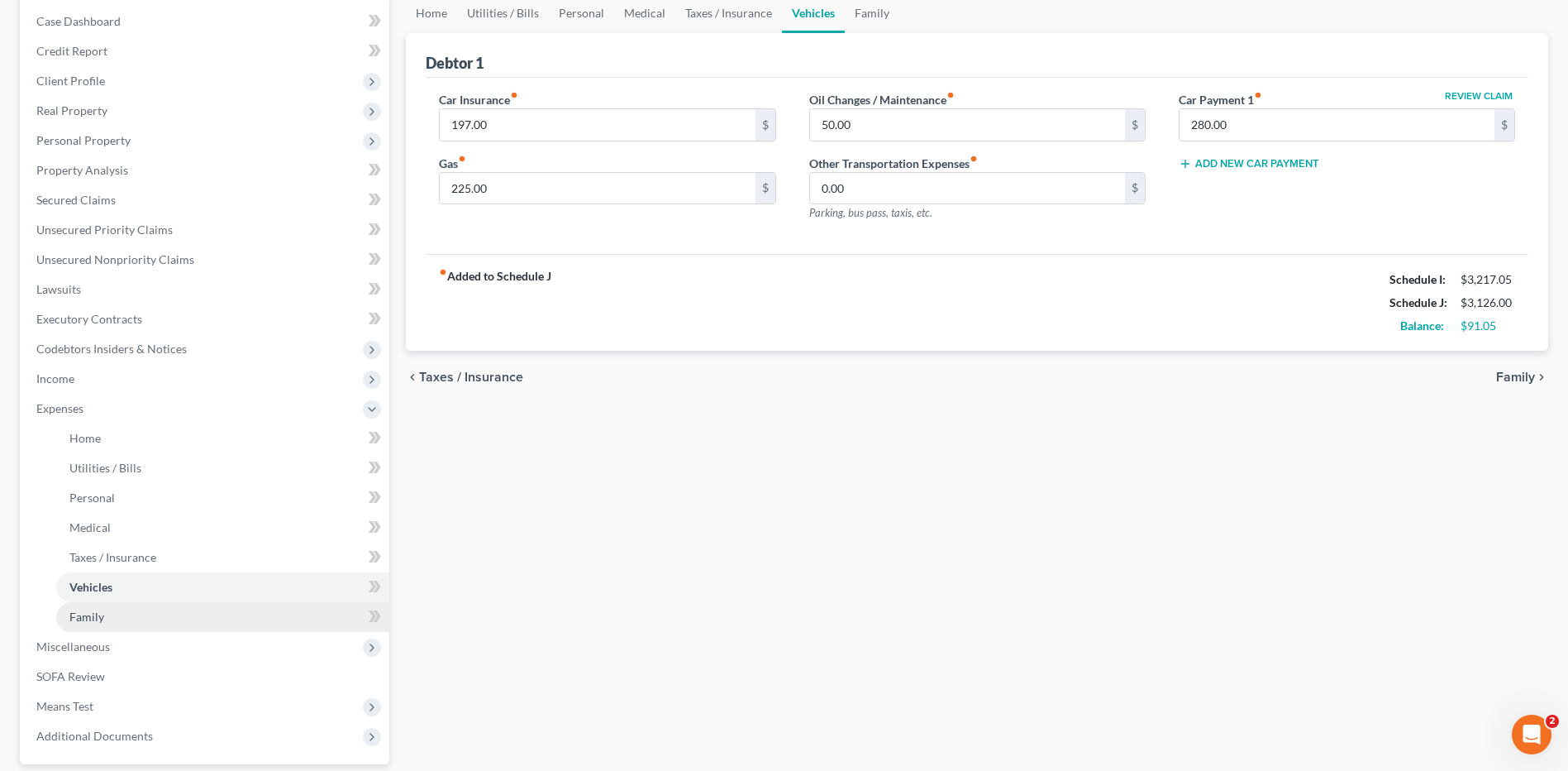
click at [147, 618] on link "Family" at bounding box center [223, 617] width 333 height 30
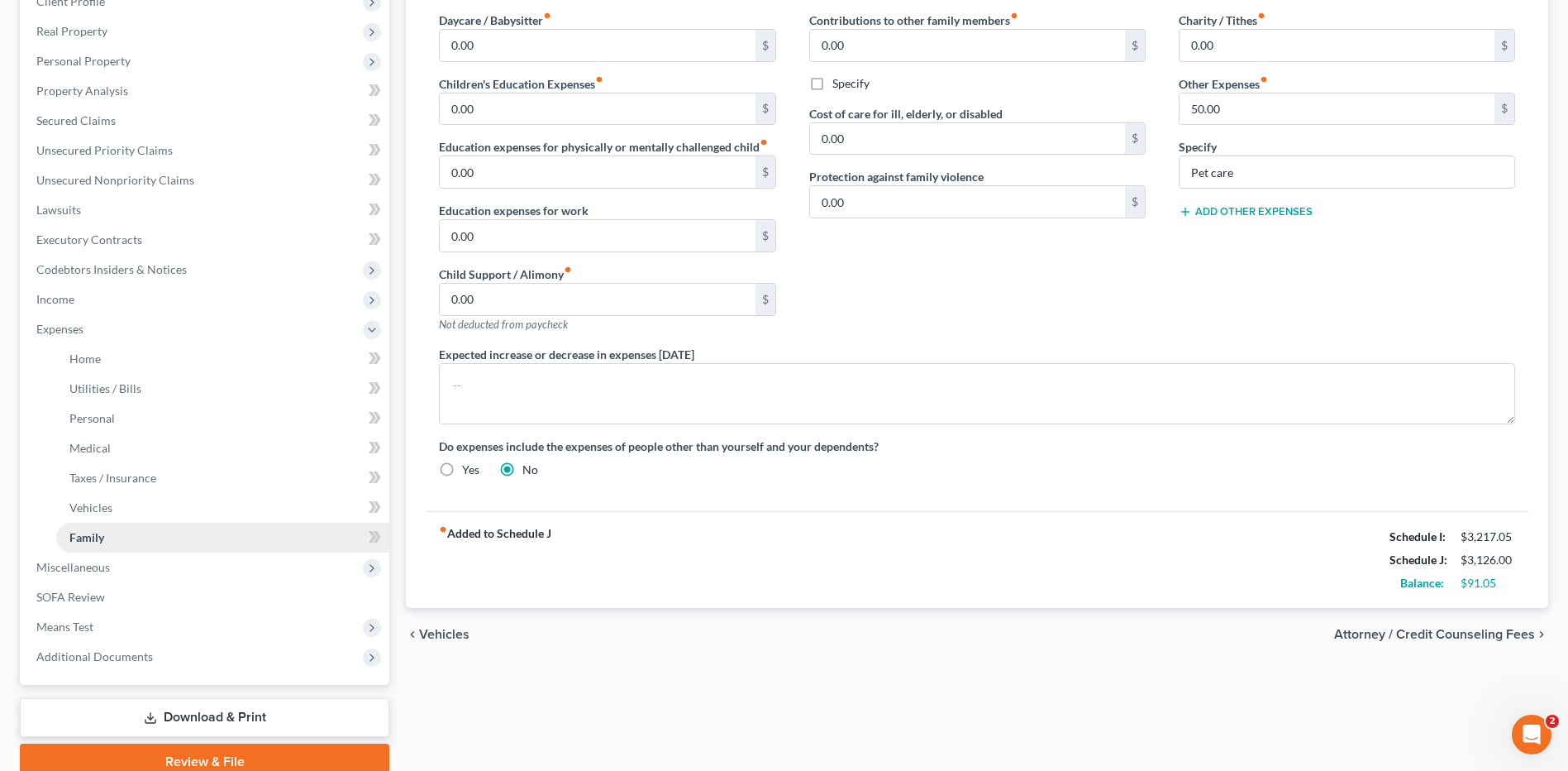
scroll to position [248, 0]
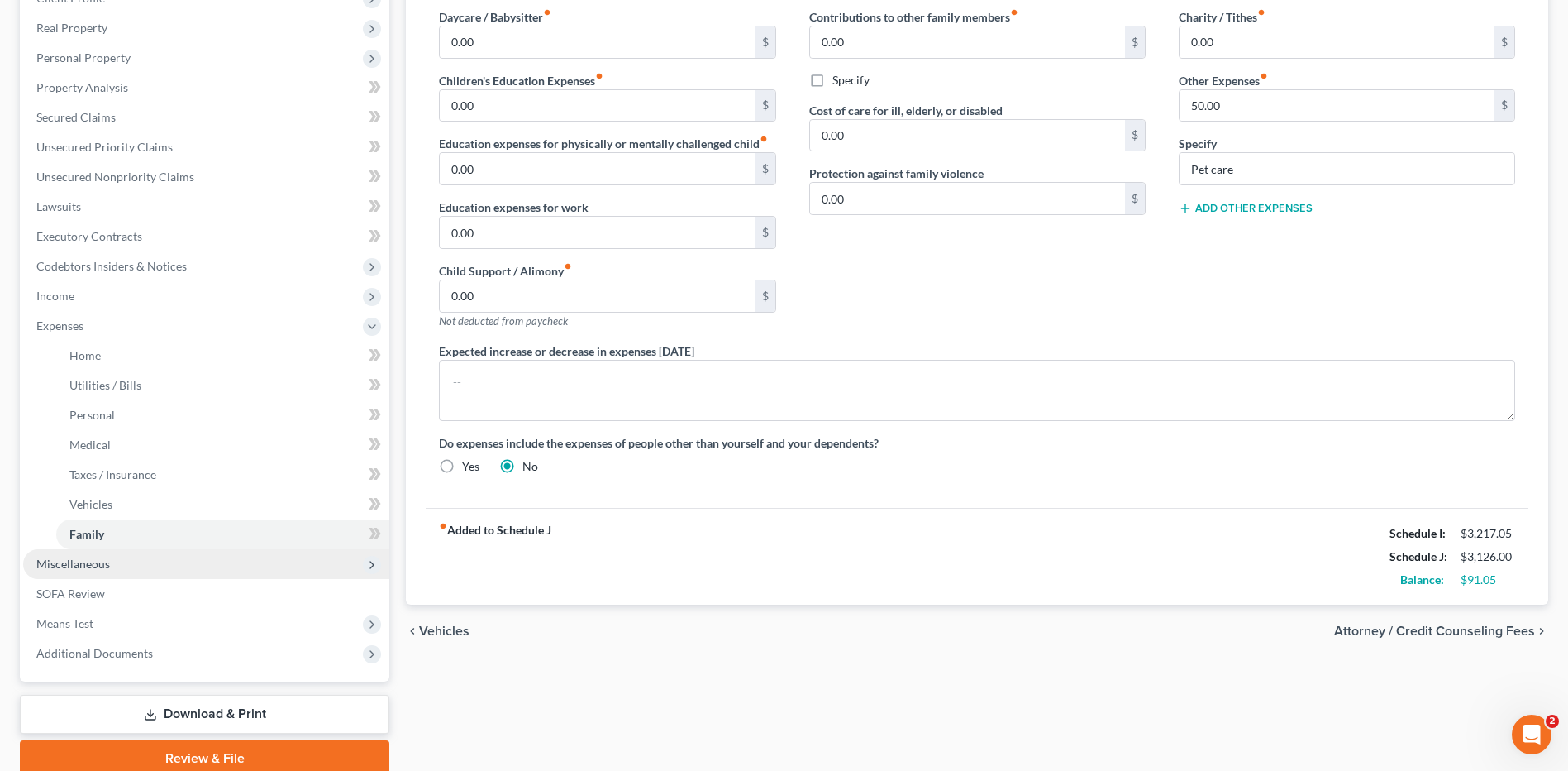
click at [191, 568] on span "Miscellaneous" at bounding box center [206, 564] width 366 height 30
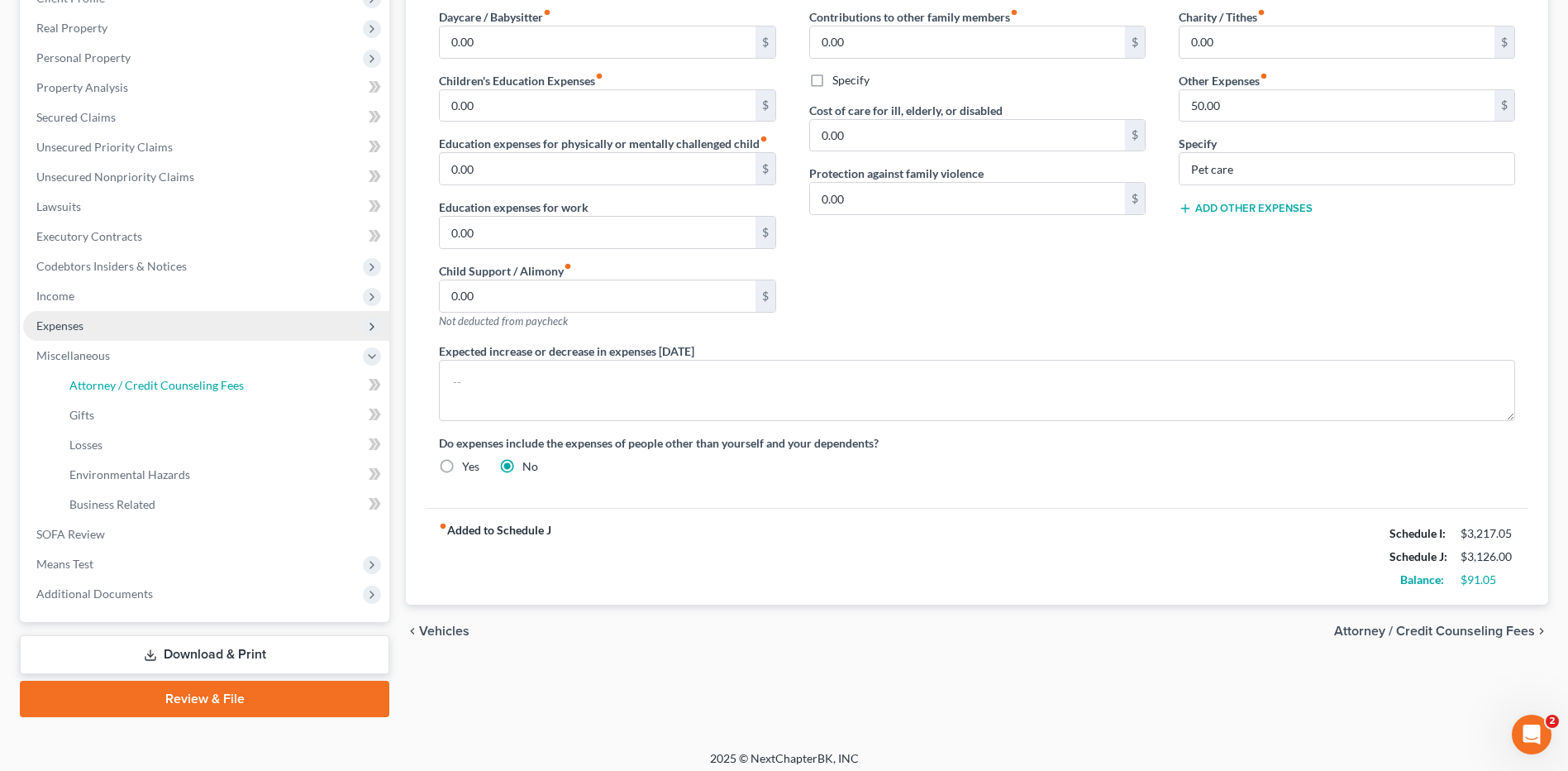
click at [218, 390] on span "Attorney / Credit Counseling Fees" at bounding box center [156, 385] width 174 height 14
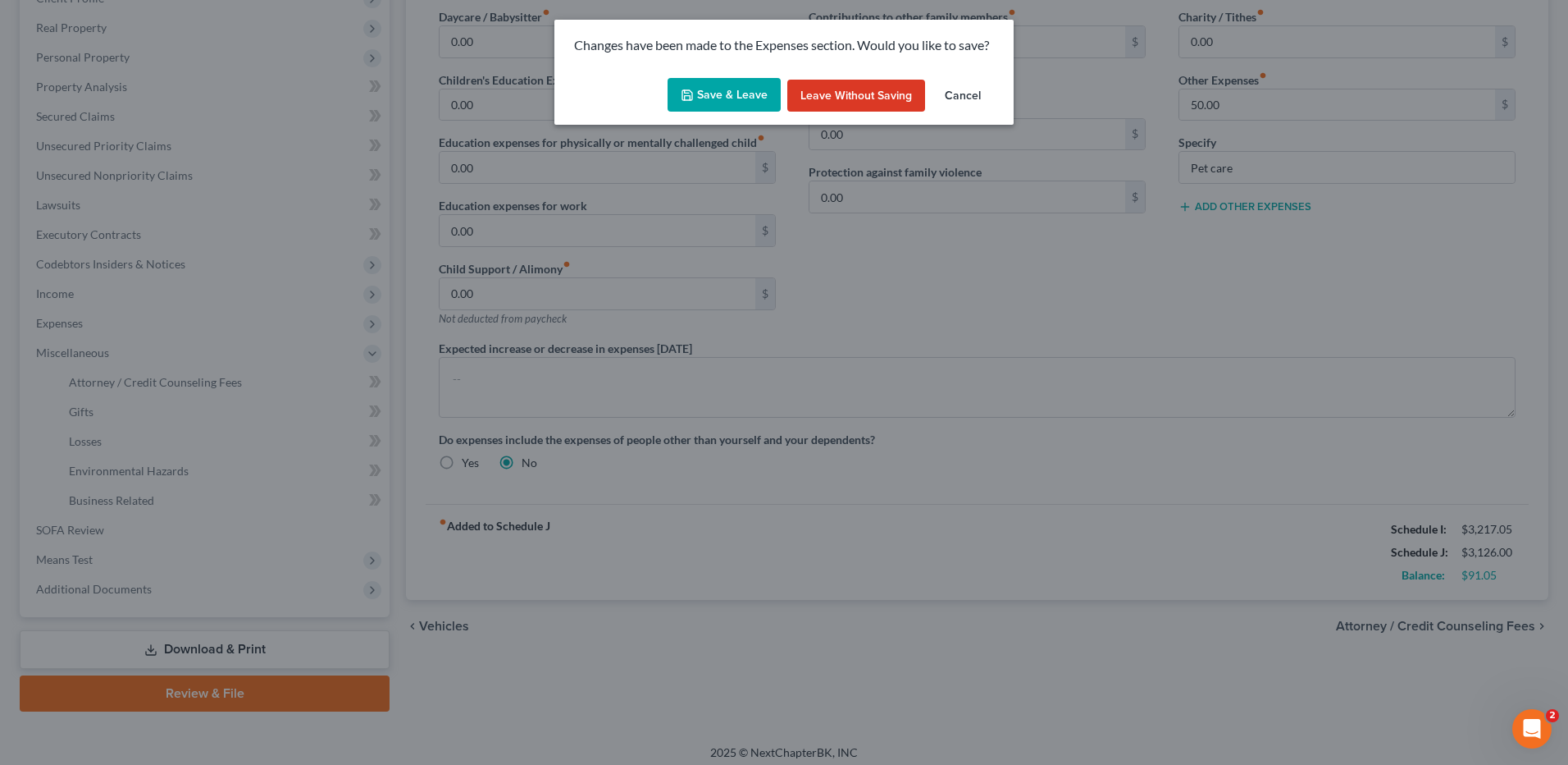
click at [728, 99] on button "Save & Leave" at bounding box center [724, 95] width 113 height 34
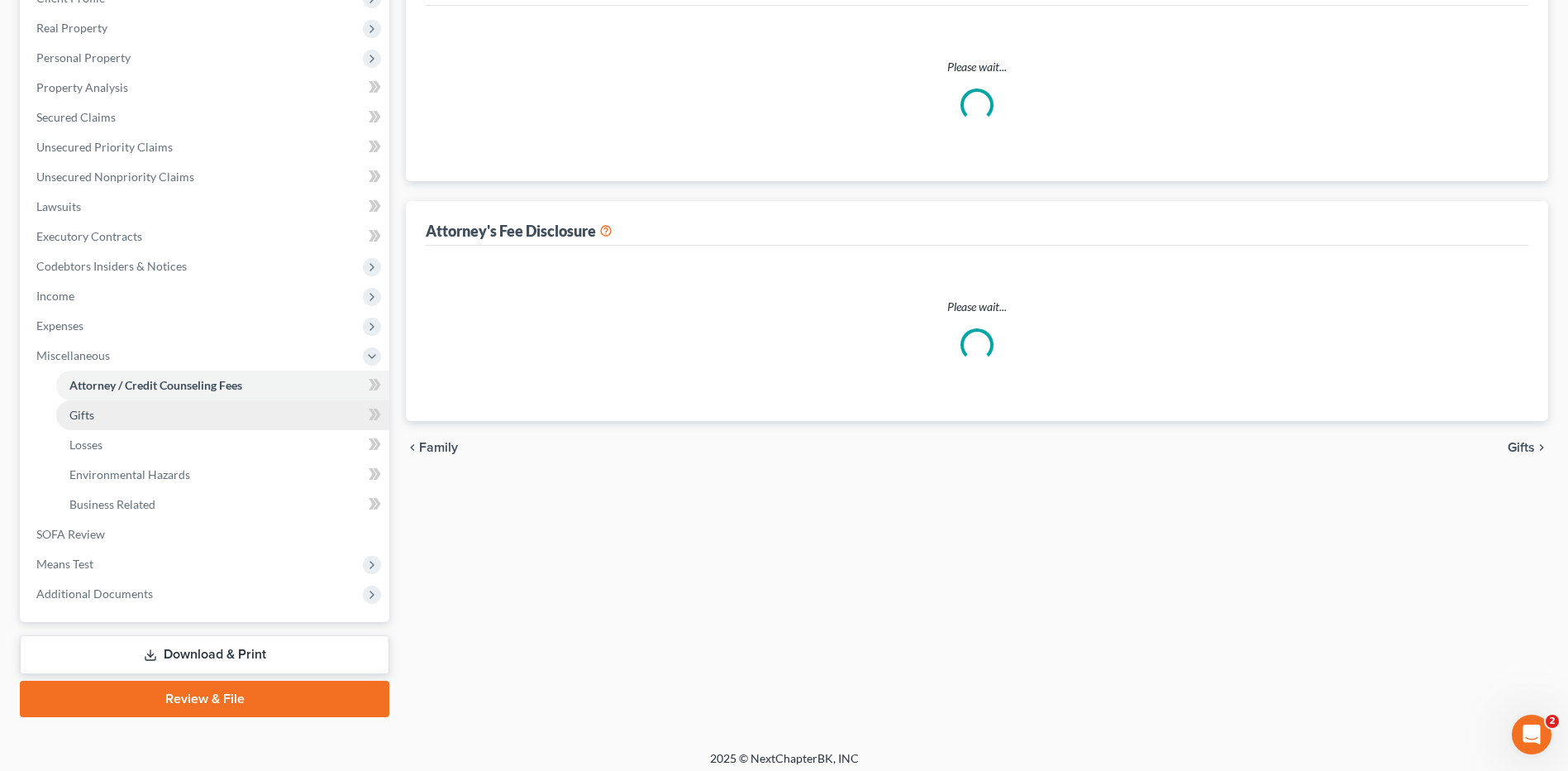
select select "0"
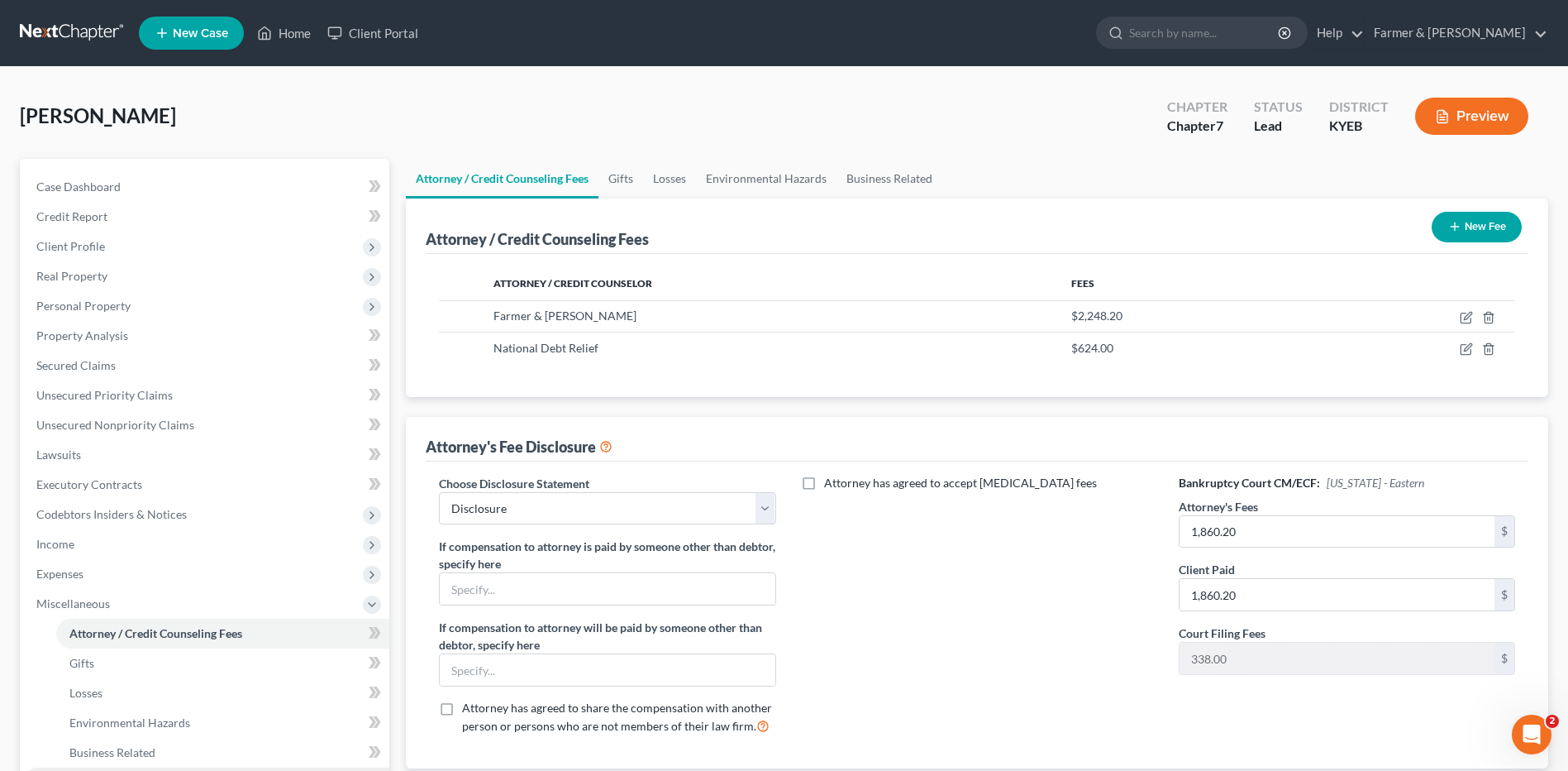
scroll to position [165, 0]
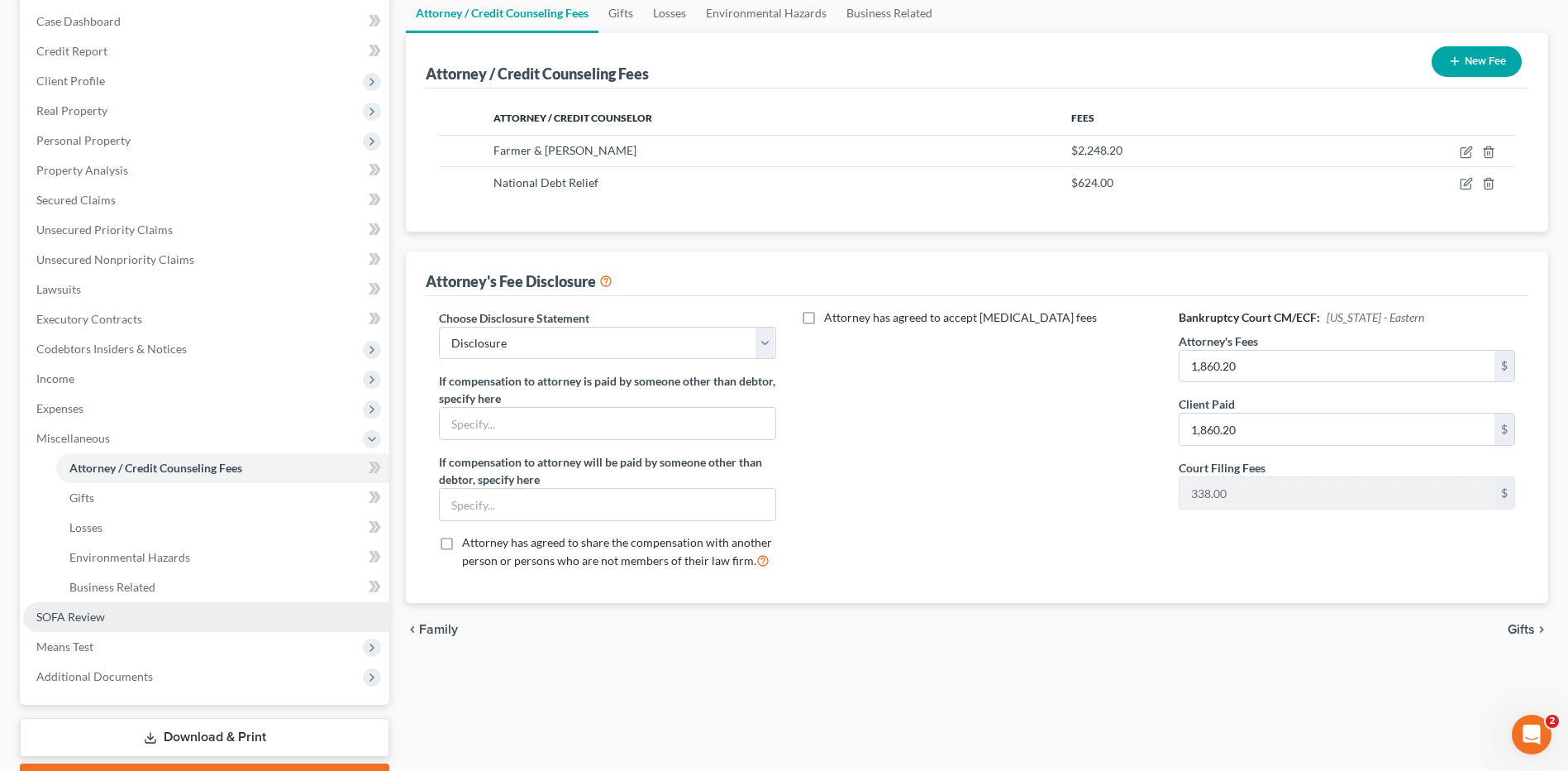
click at [104, 634] on span "Means Test" at bounding box center [206, 646] width 366 height 30
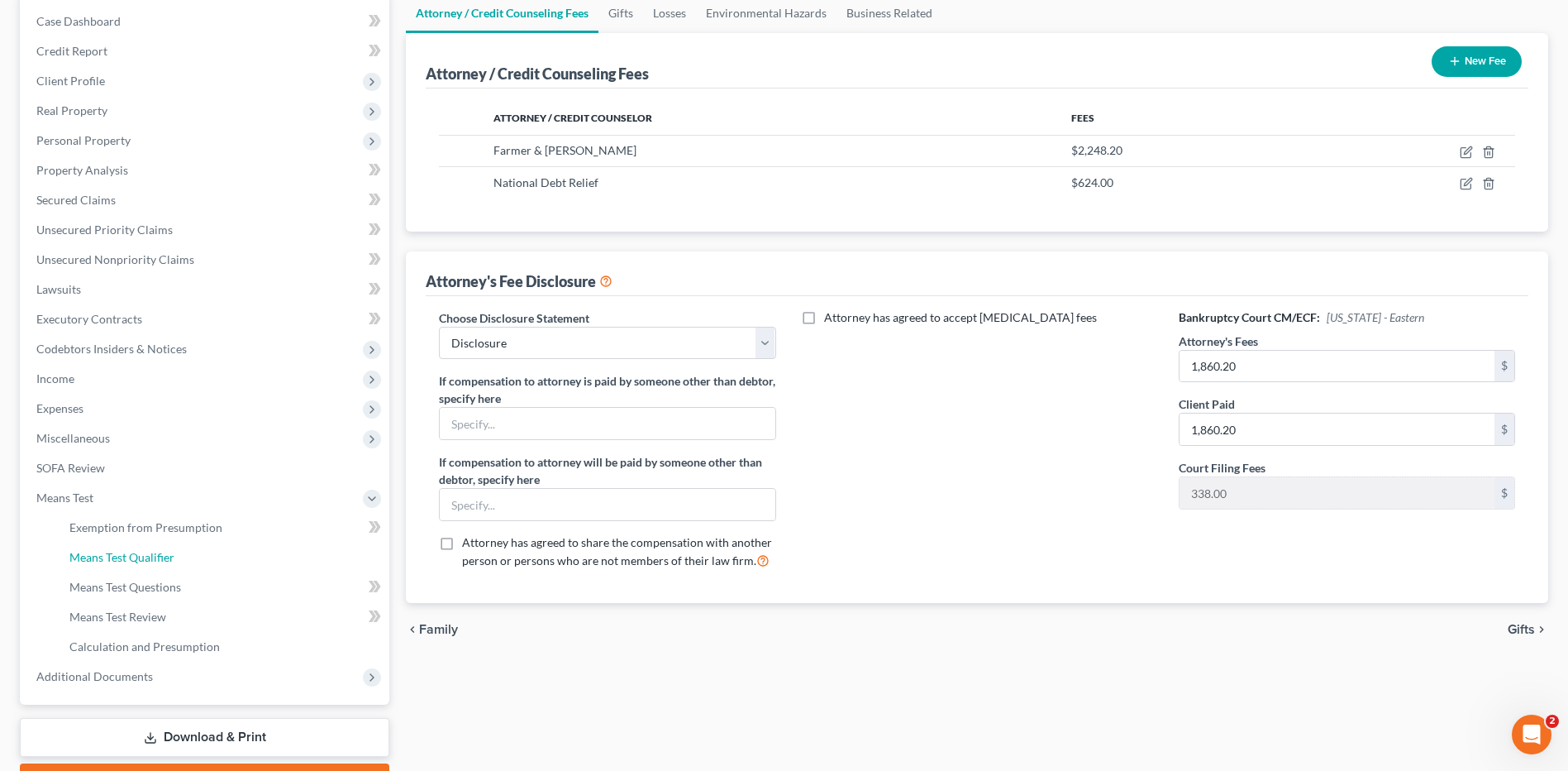
click at [134, 566] on link "Means Test Qualifier" at bounding box center [223, 557] width 333 height 30
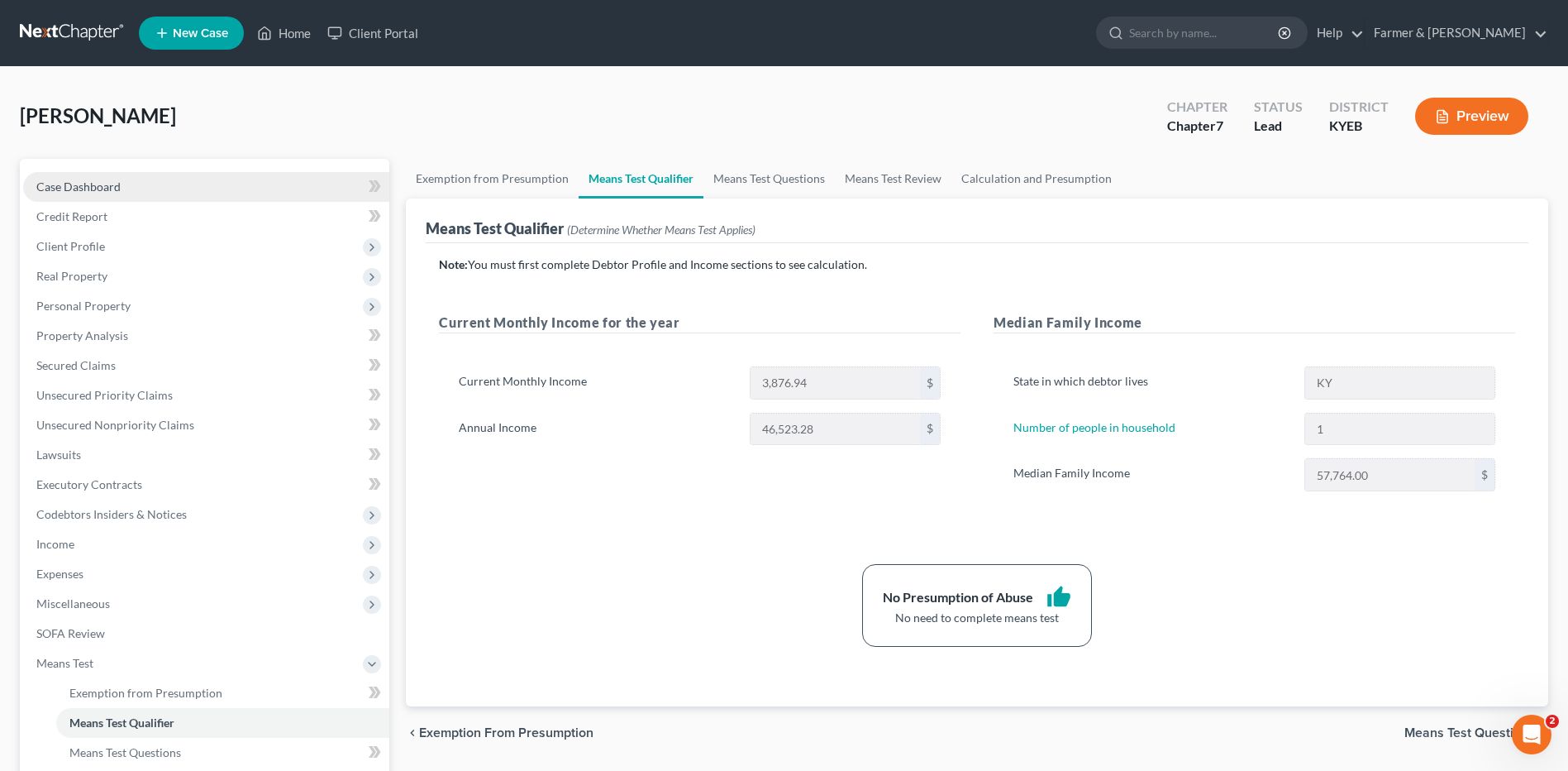
click at [221, 189] on link "Case Dashboard" at bounding box center [206, 187] width 366 height 30
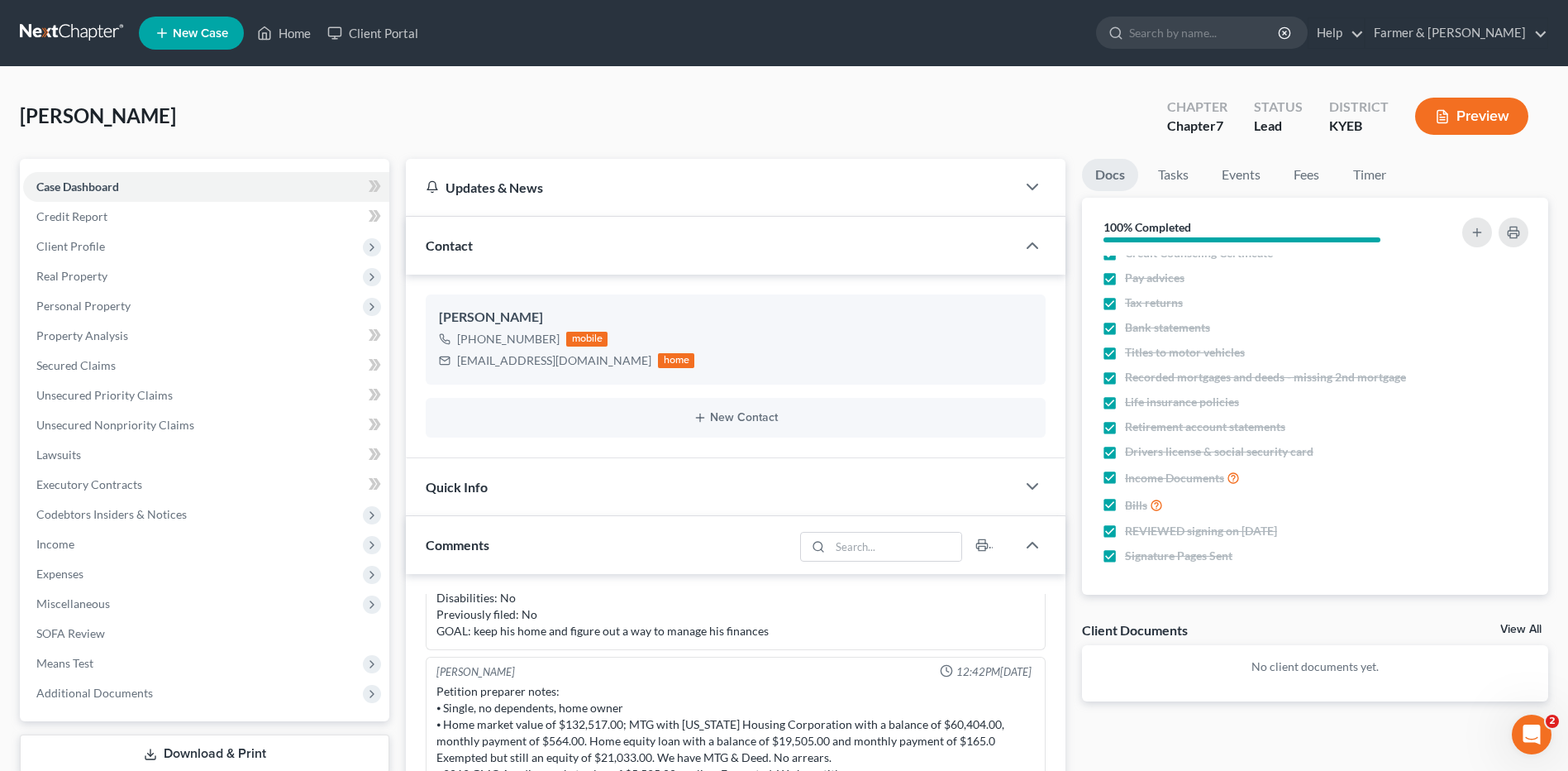
click at [43, 40] on link at bounding box center [73, 33] width 106 height 30
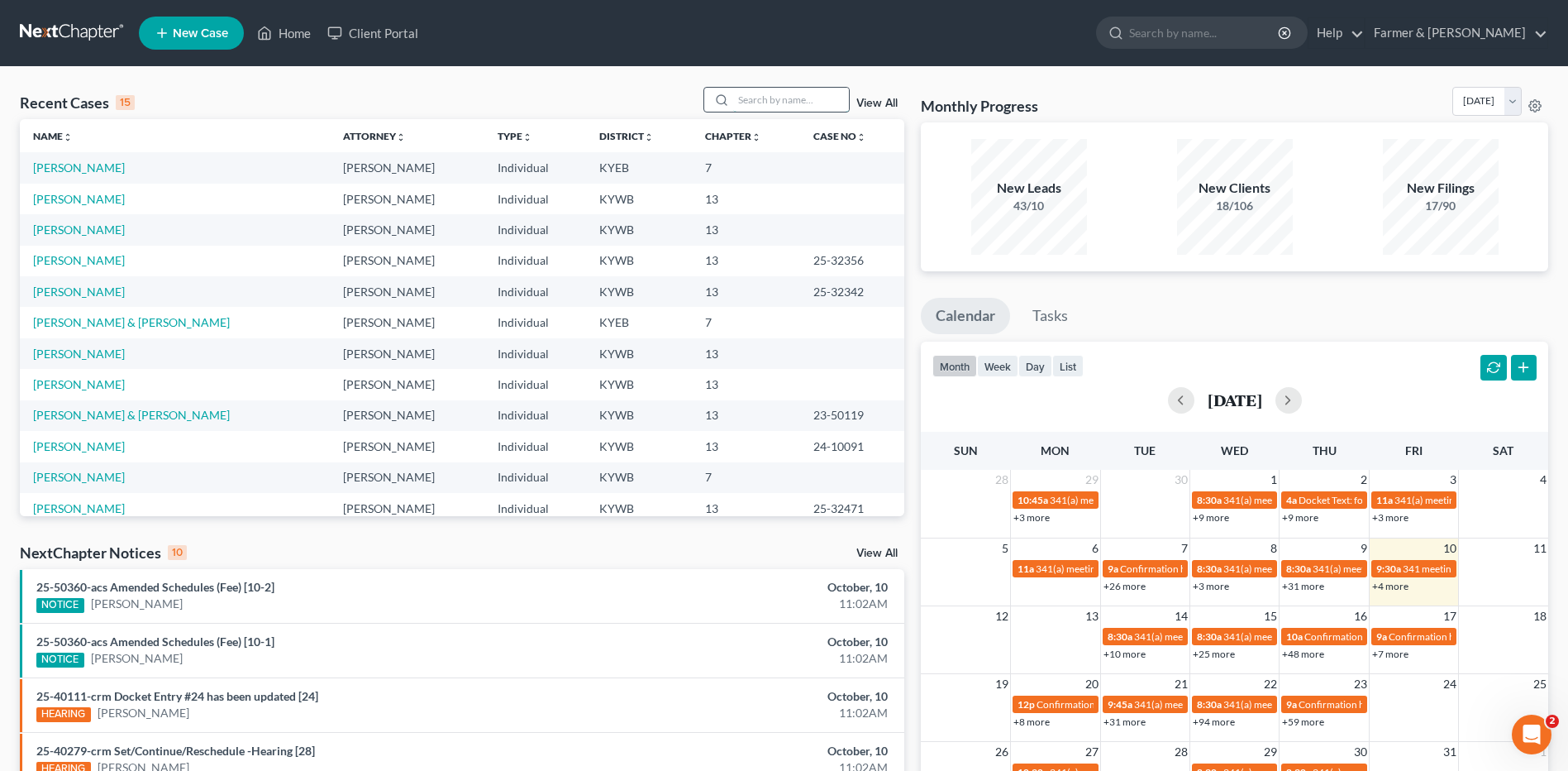
click at [811, 103] on input "search" at bounding box center [791, 99] width 116 height 24
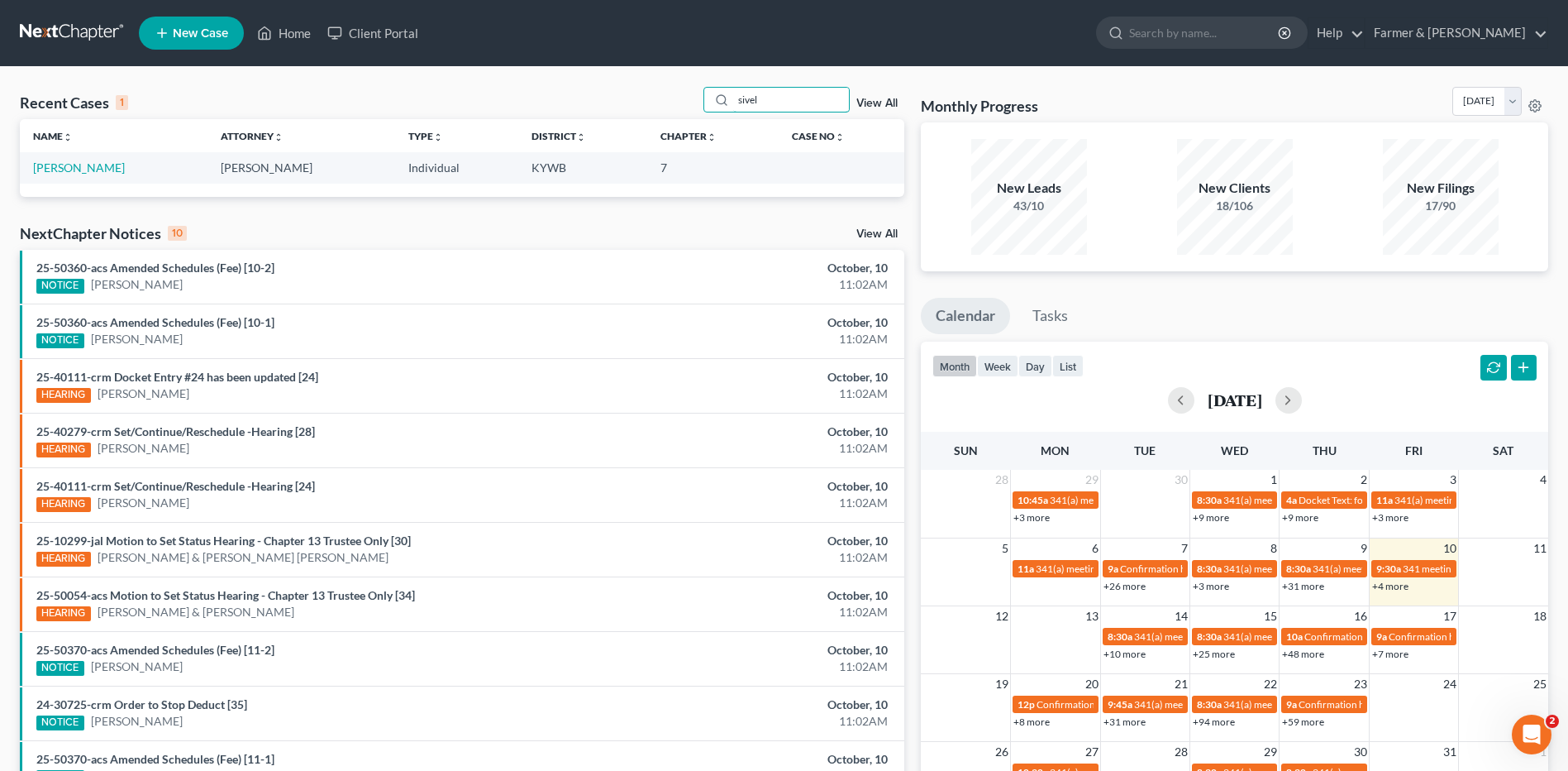
type input "sivel"
drag, startPoint x: 88, startPoint y: 171, endPoint x: 272, endPoint y: 26, distance: 234.3
click at [88, 171] on link "[PERSON_NAME]" at bounding box center [78, 167] width 92 height 14
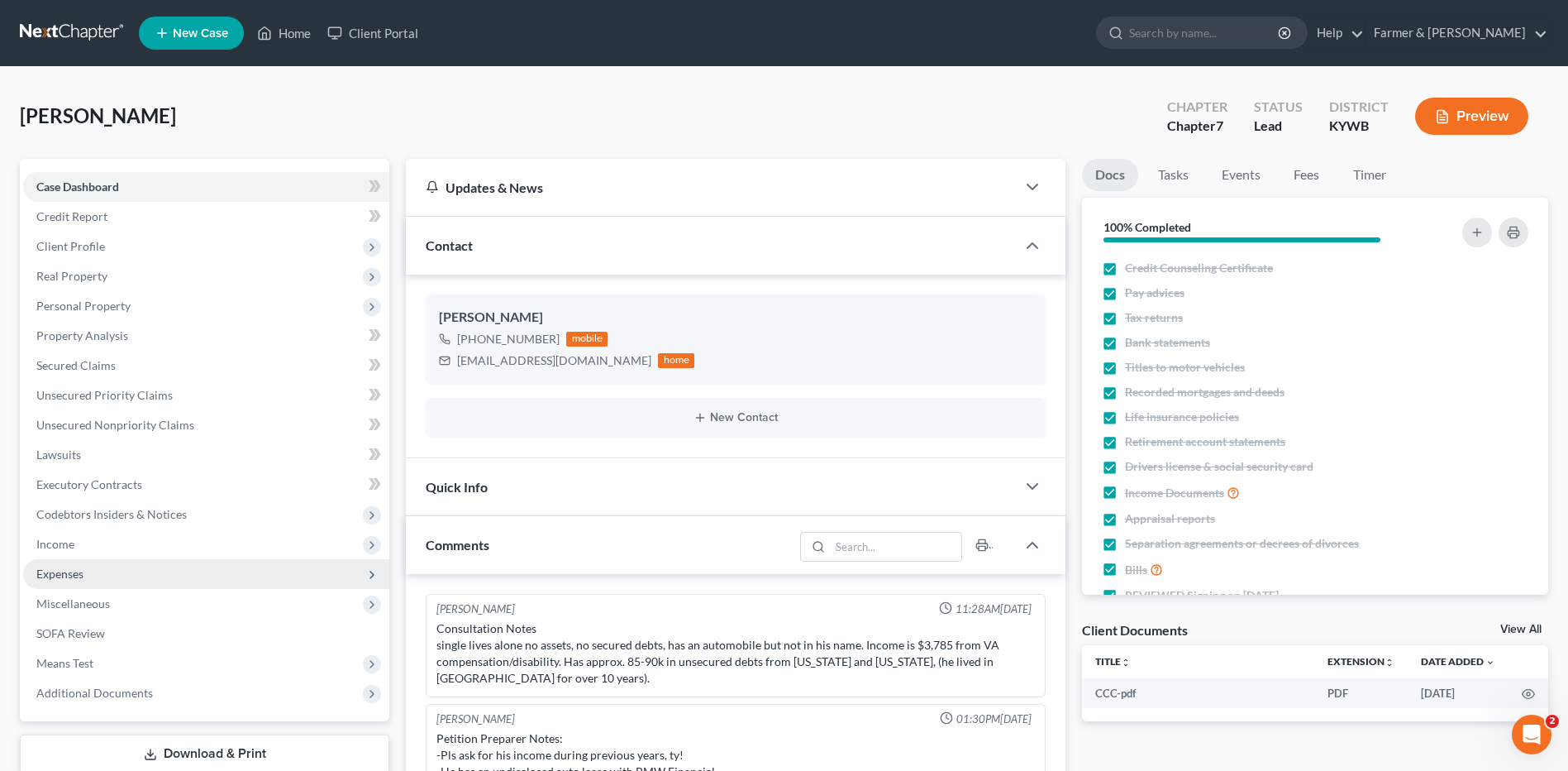
click at [103, 568] on span "Expenses" at bounding box center [206, 573] width 366 height 30
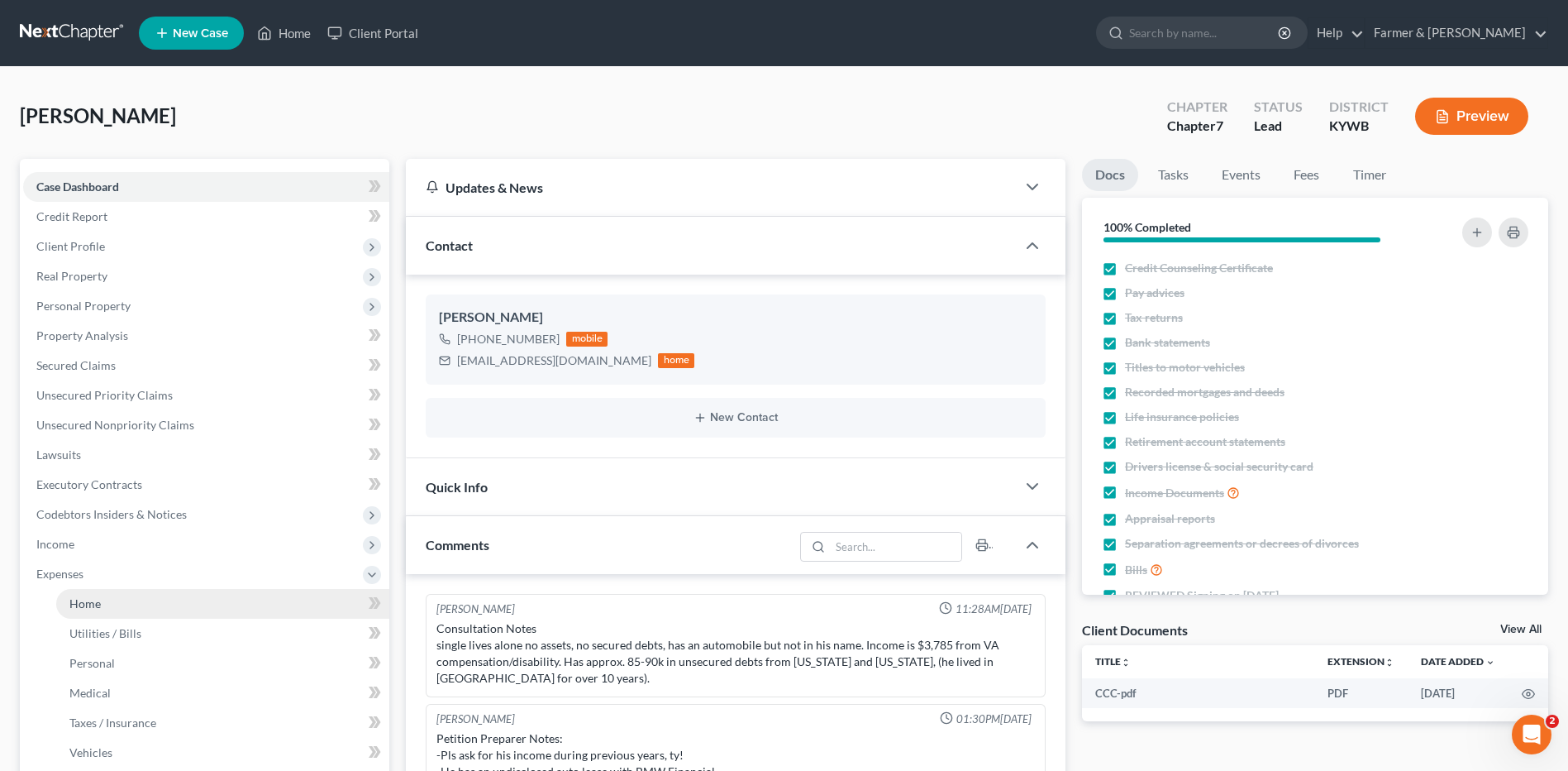
click at [108, 592] on link "Home" at bounding box center [223, 603] width 333 height 30
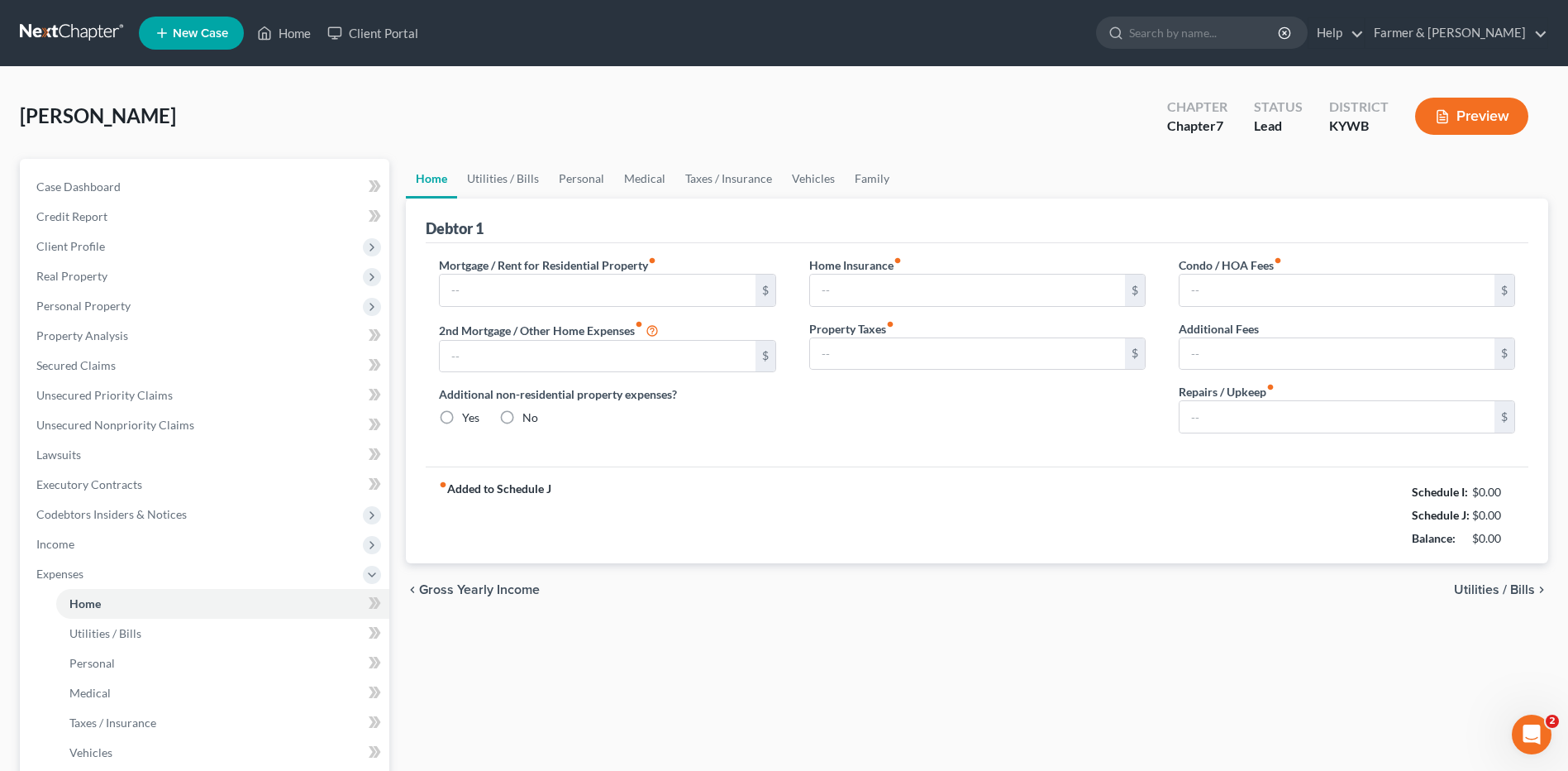
type input "850.00"
type input "0.00"
radio input "true"
type input "35.00"
type input "0.00"
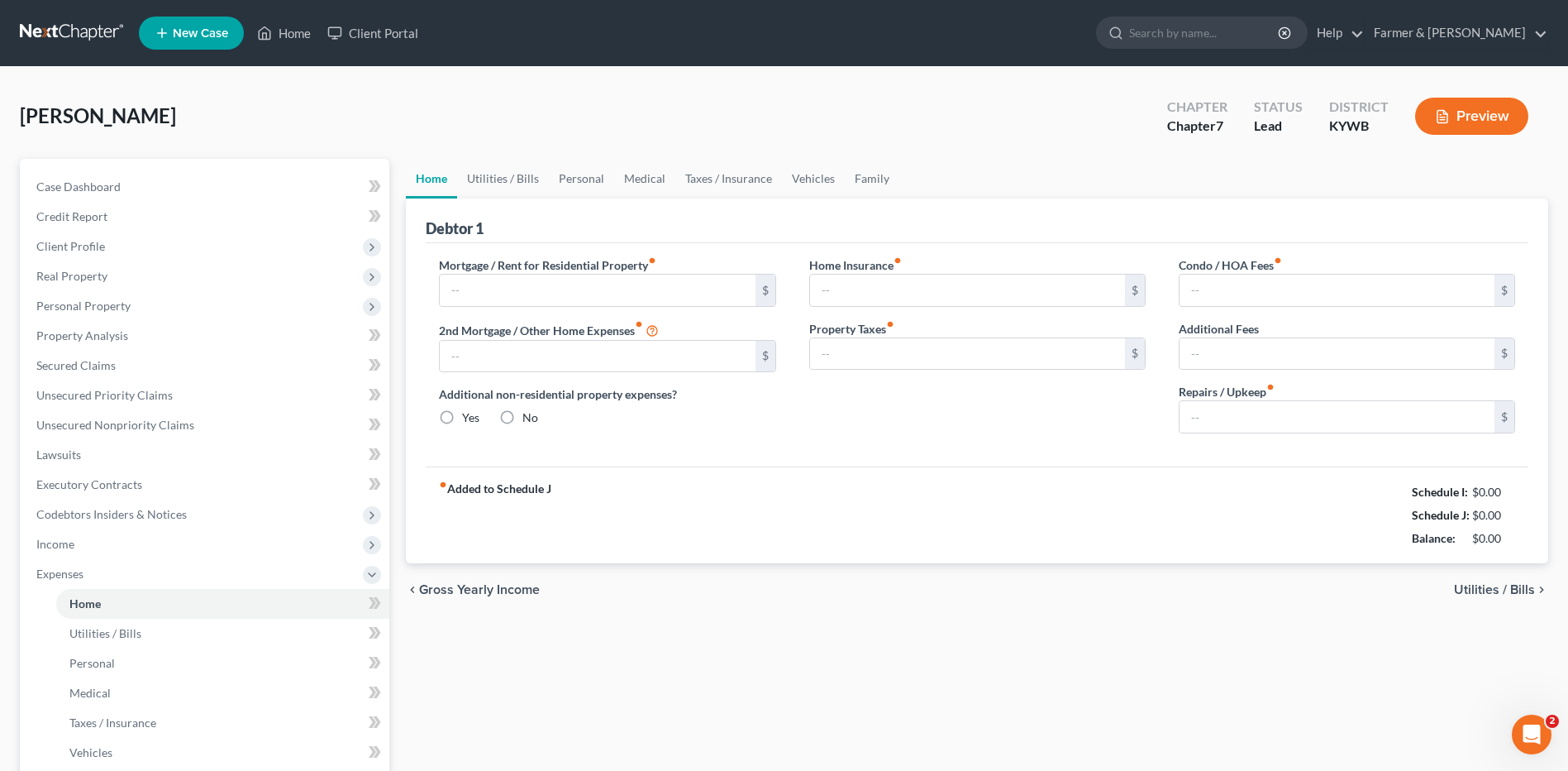
type input "0.00"
type input "100.00"
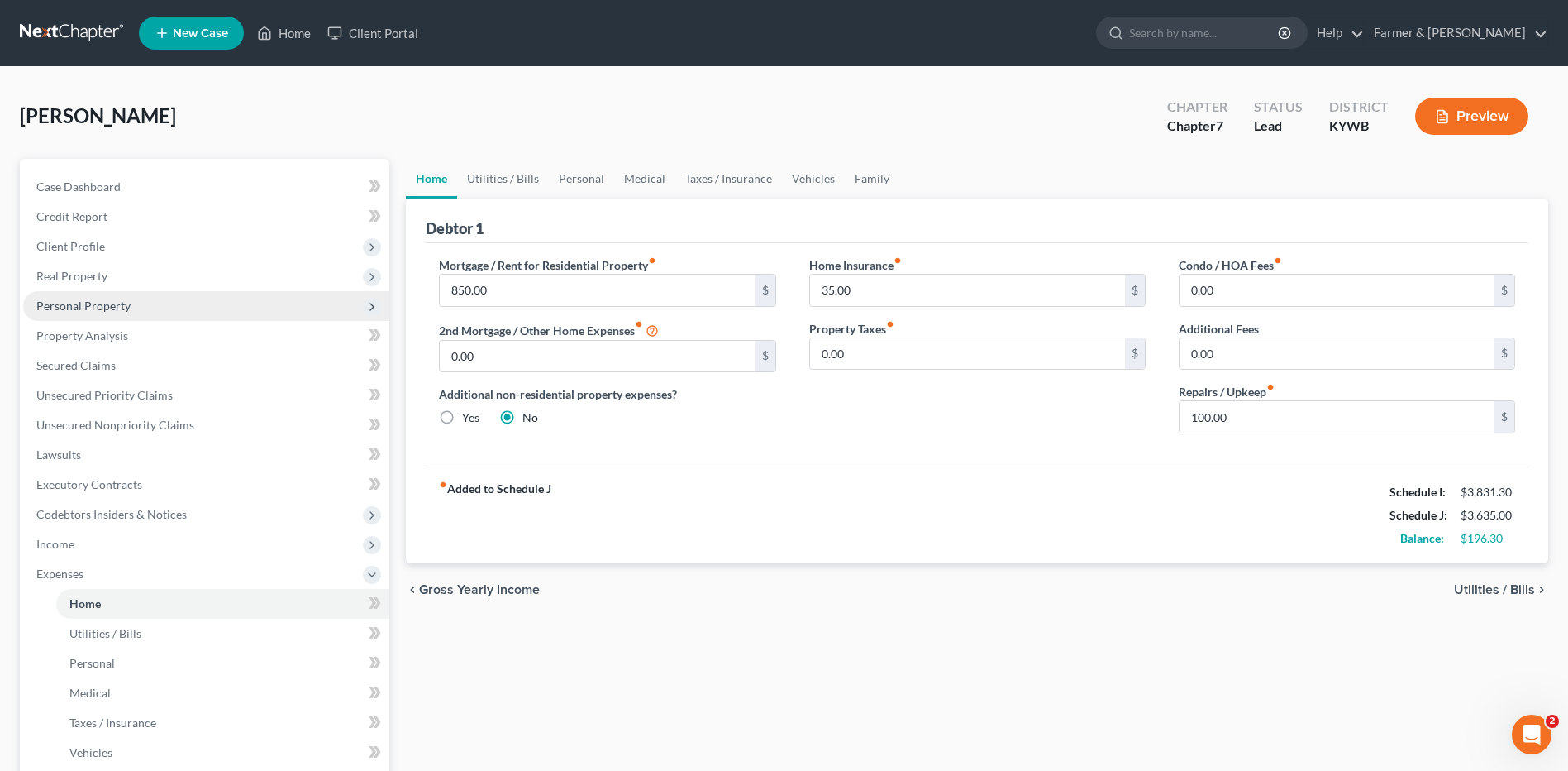
click at [109, 300] on span "Personal Property" at bounding box center [83, 305] width 94 height 14
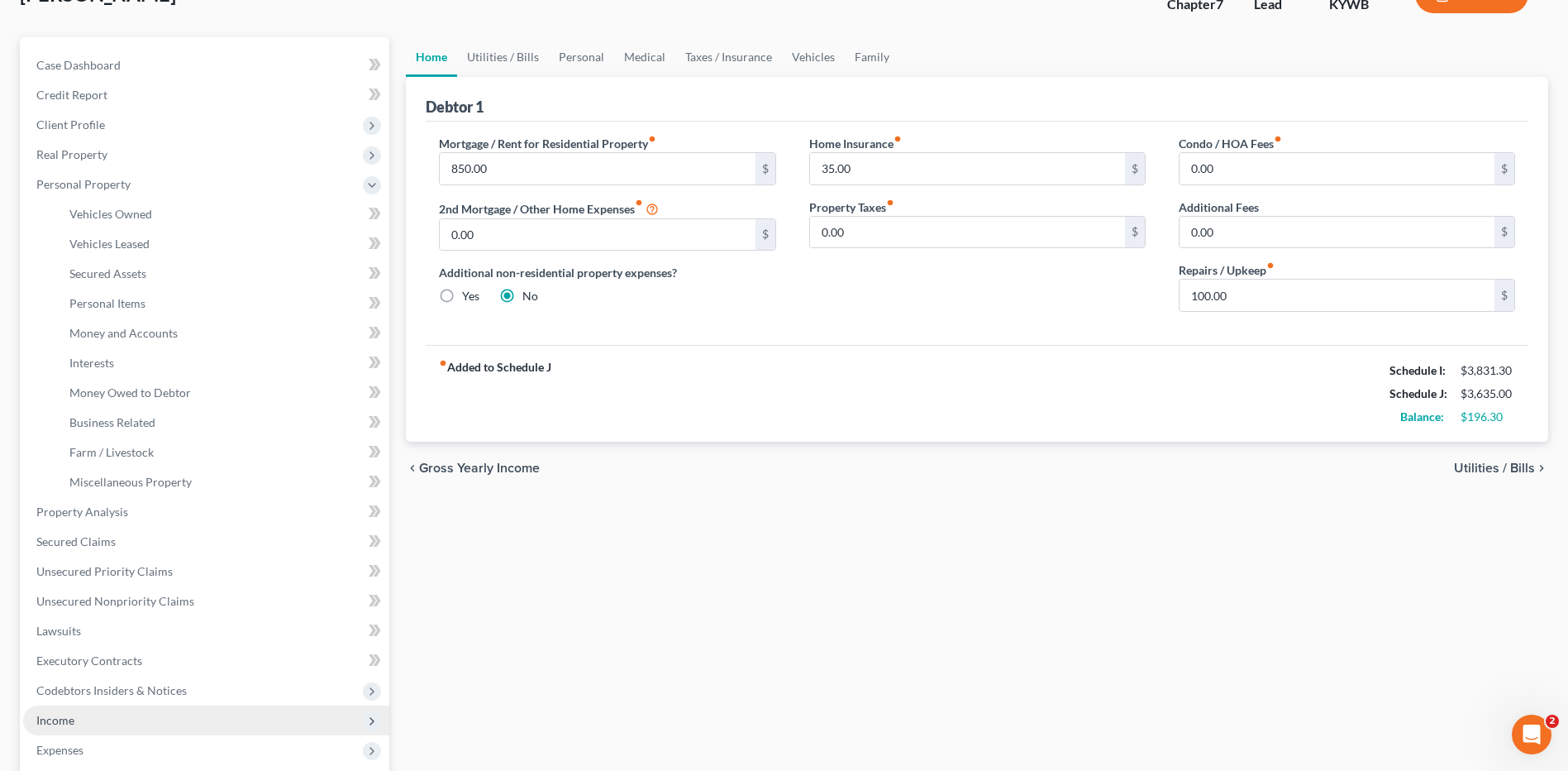
scroll to position [248, 0]
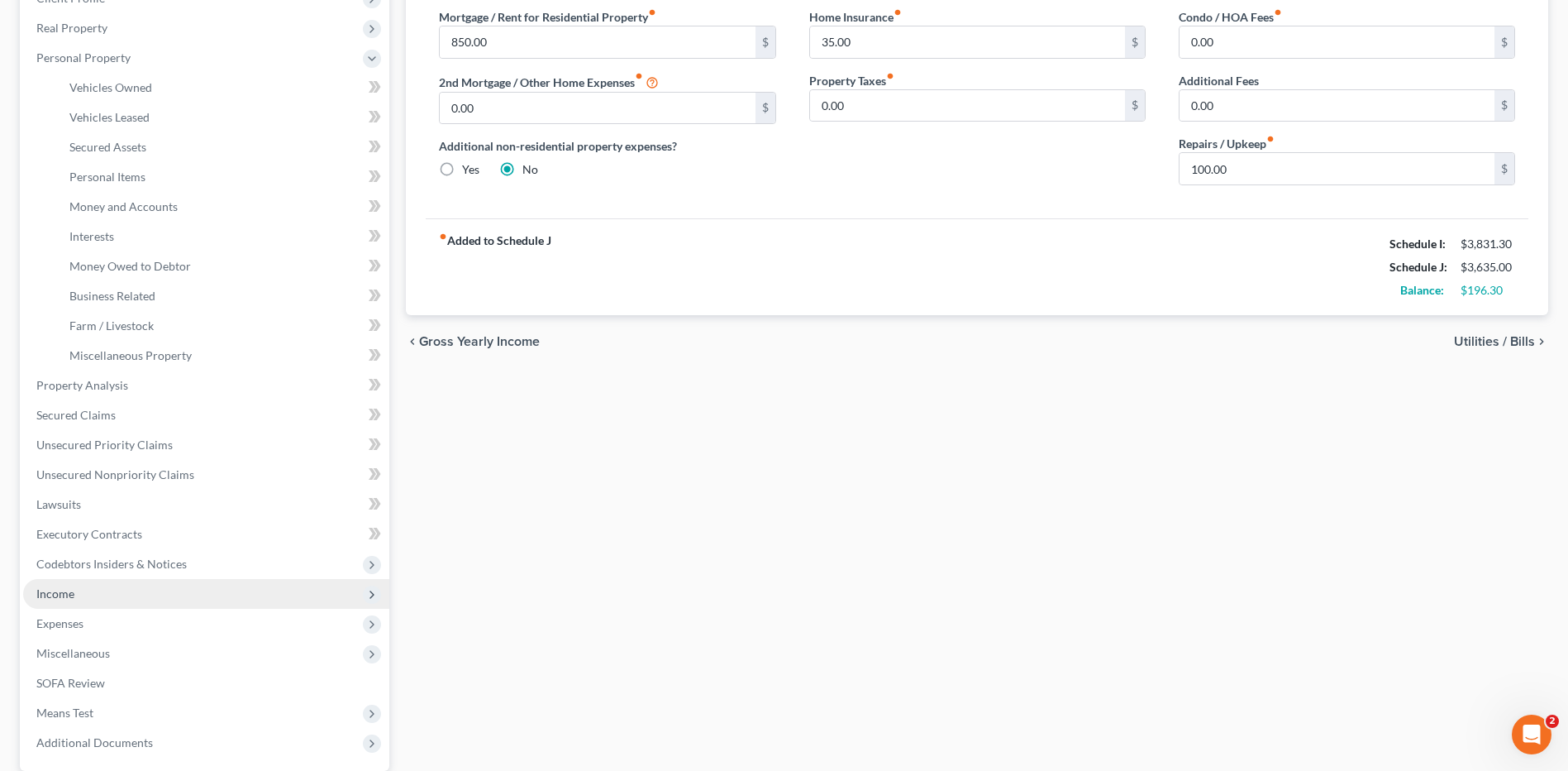
click at [124, 586] on span "Income" at bounding box center [206, 593] width 366 height 30
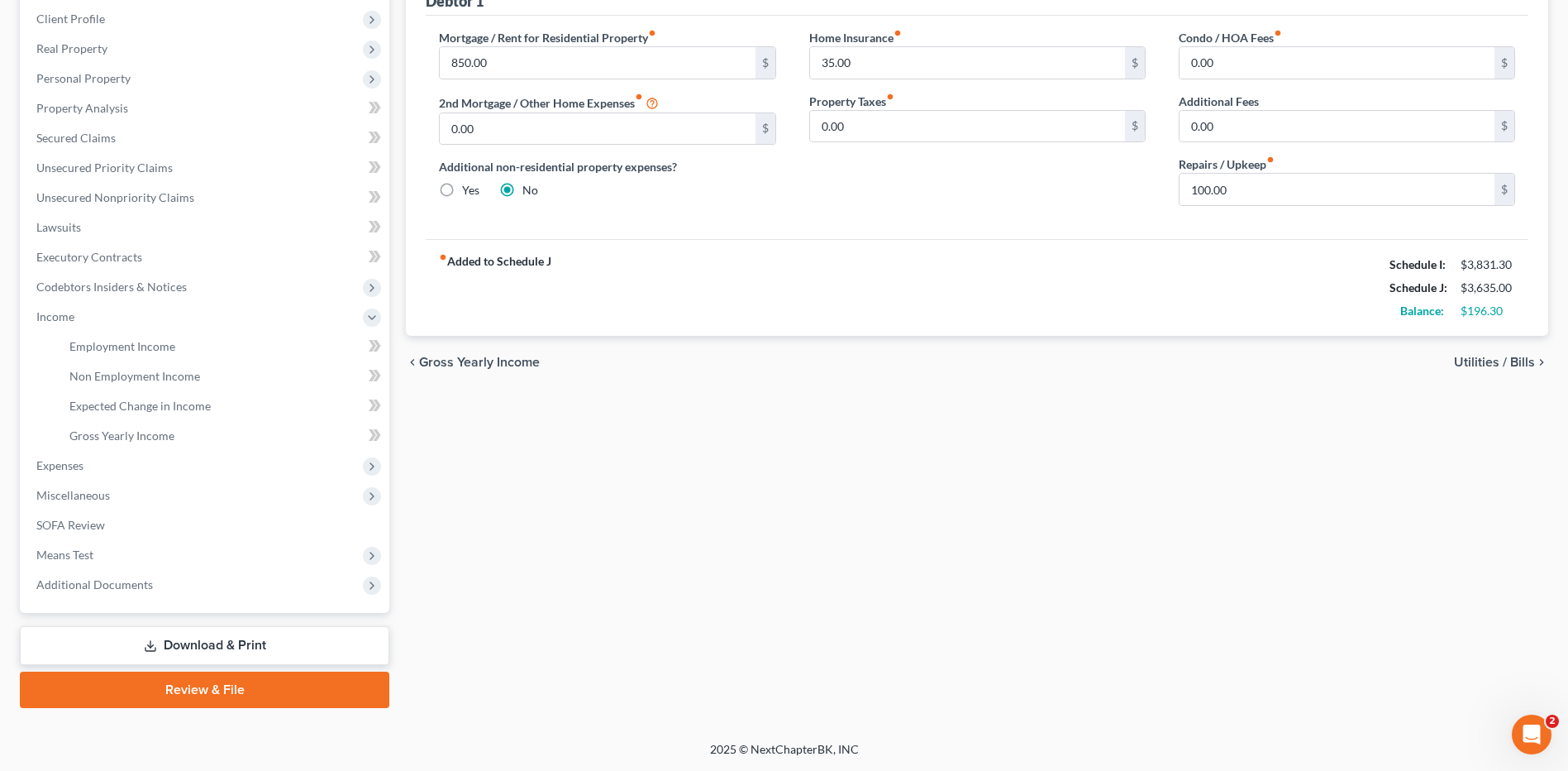
click at [132, 477] on span "Expenses" at bounding box center [206, 466] width 366 height 30
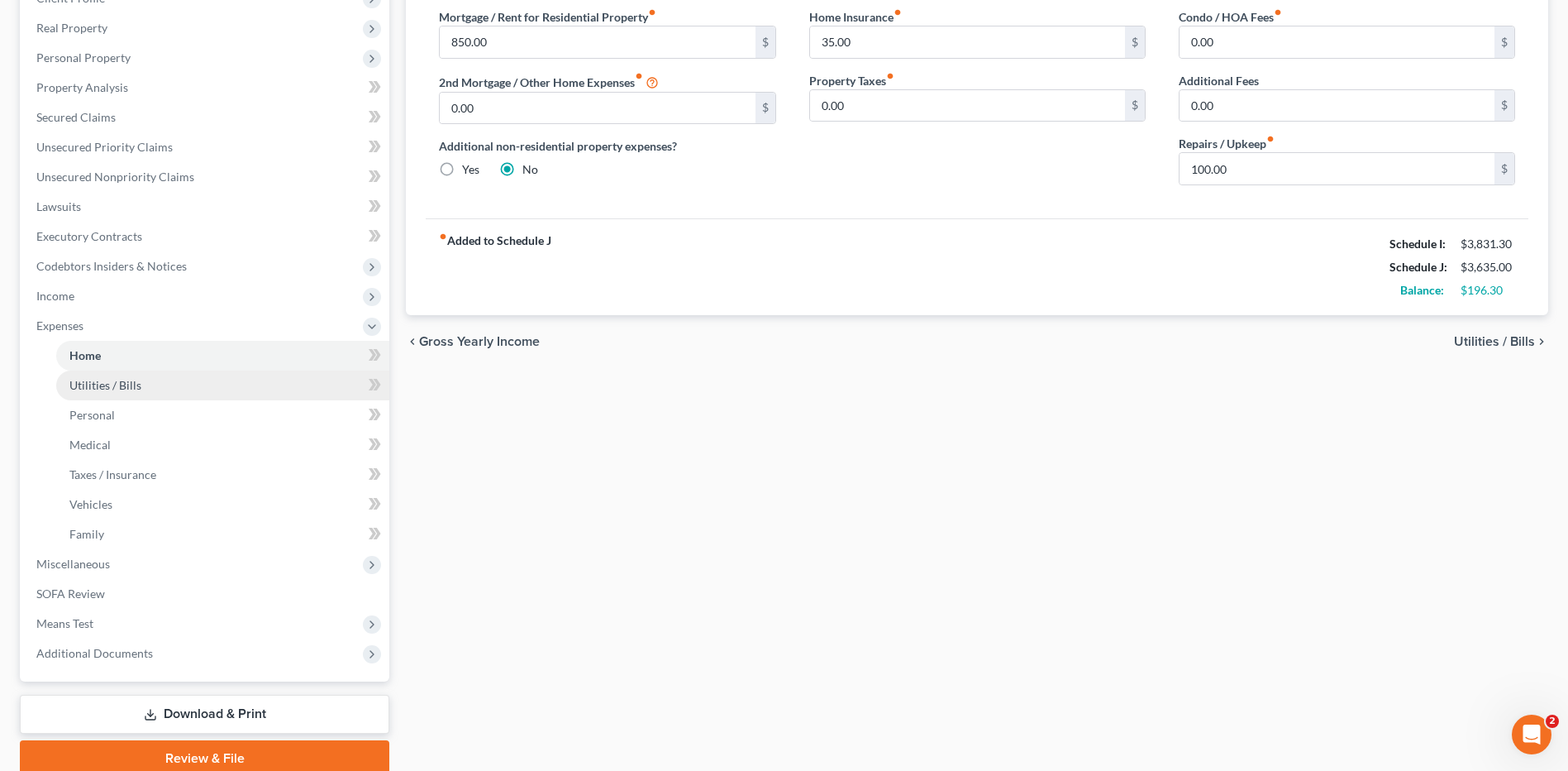
click at [148, 374] on link "Utilities / Bills" at bounding box center [223, 386] width 333 height 30
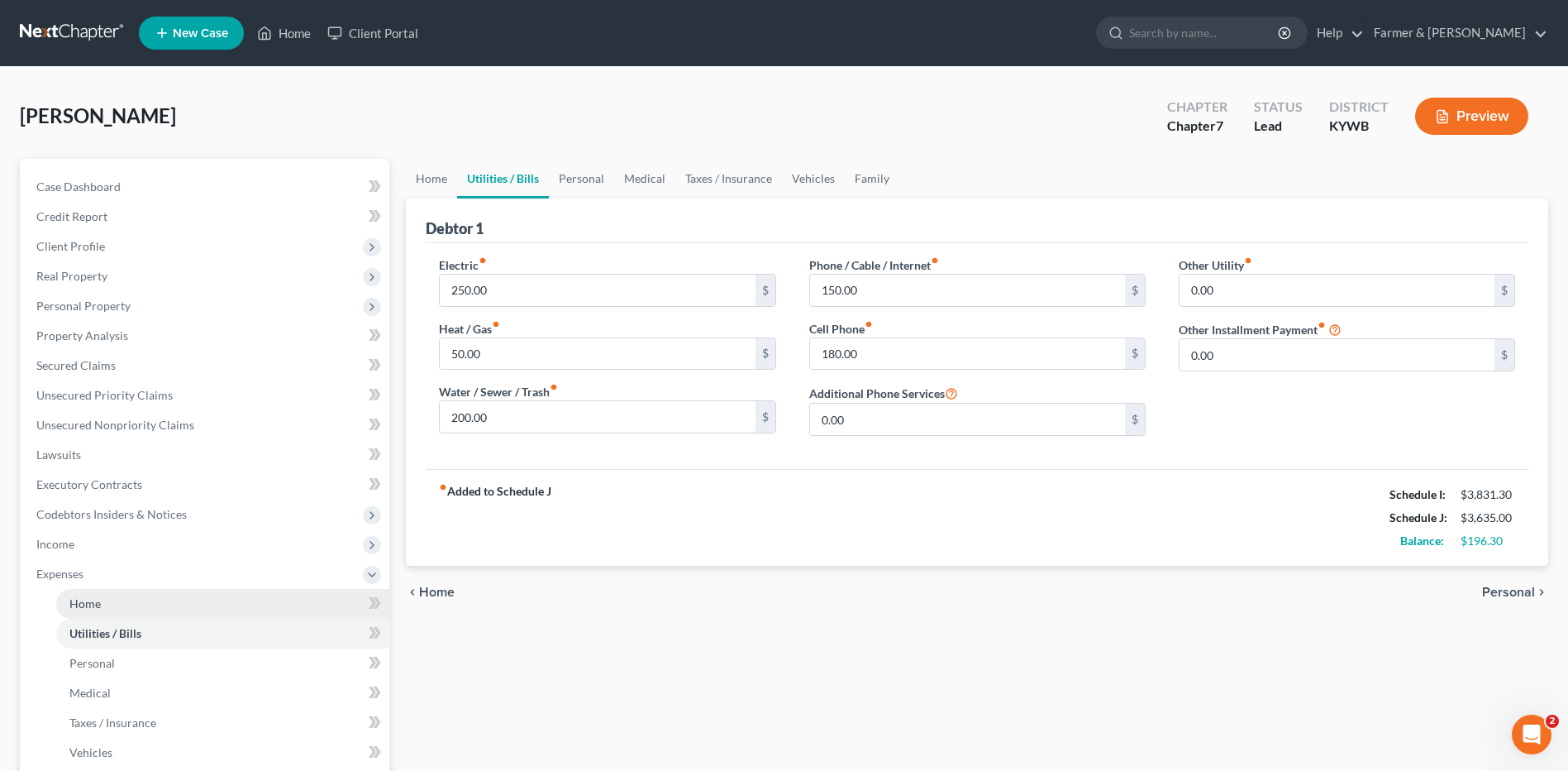
click at [165, 603] on link "Home" at bounding box center [223, 603] width 333 height 30
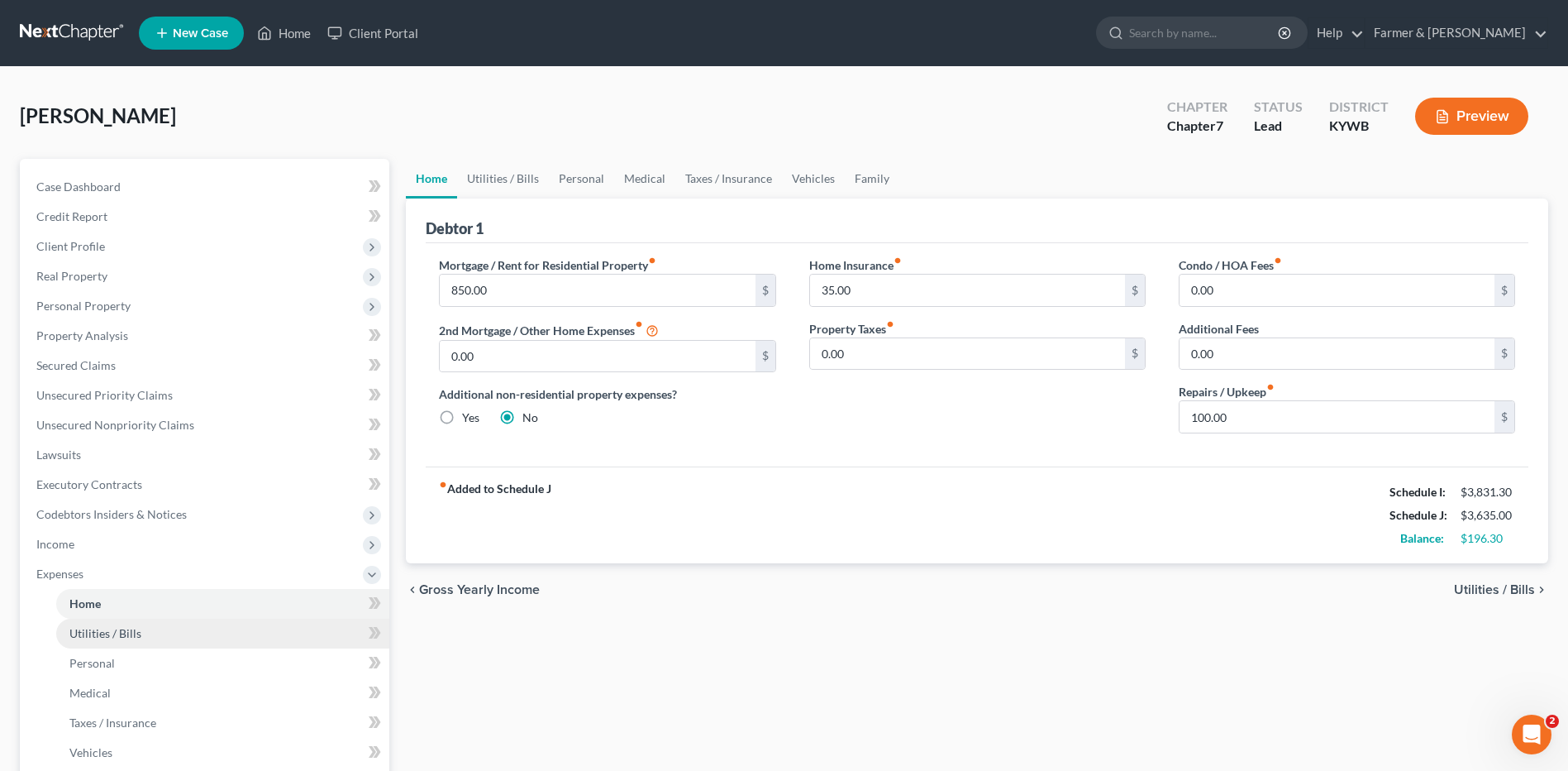
click at [148, 625] on link "Utilities / Bills" at bounding box center [223, 633] width 333 height 30
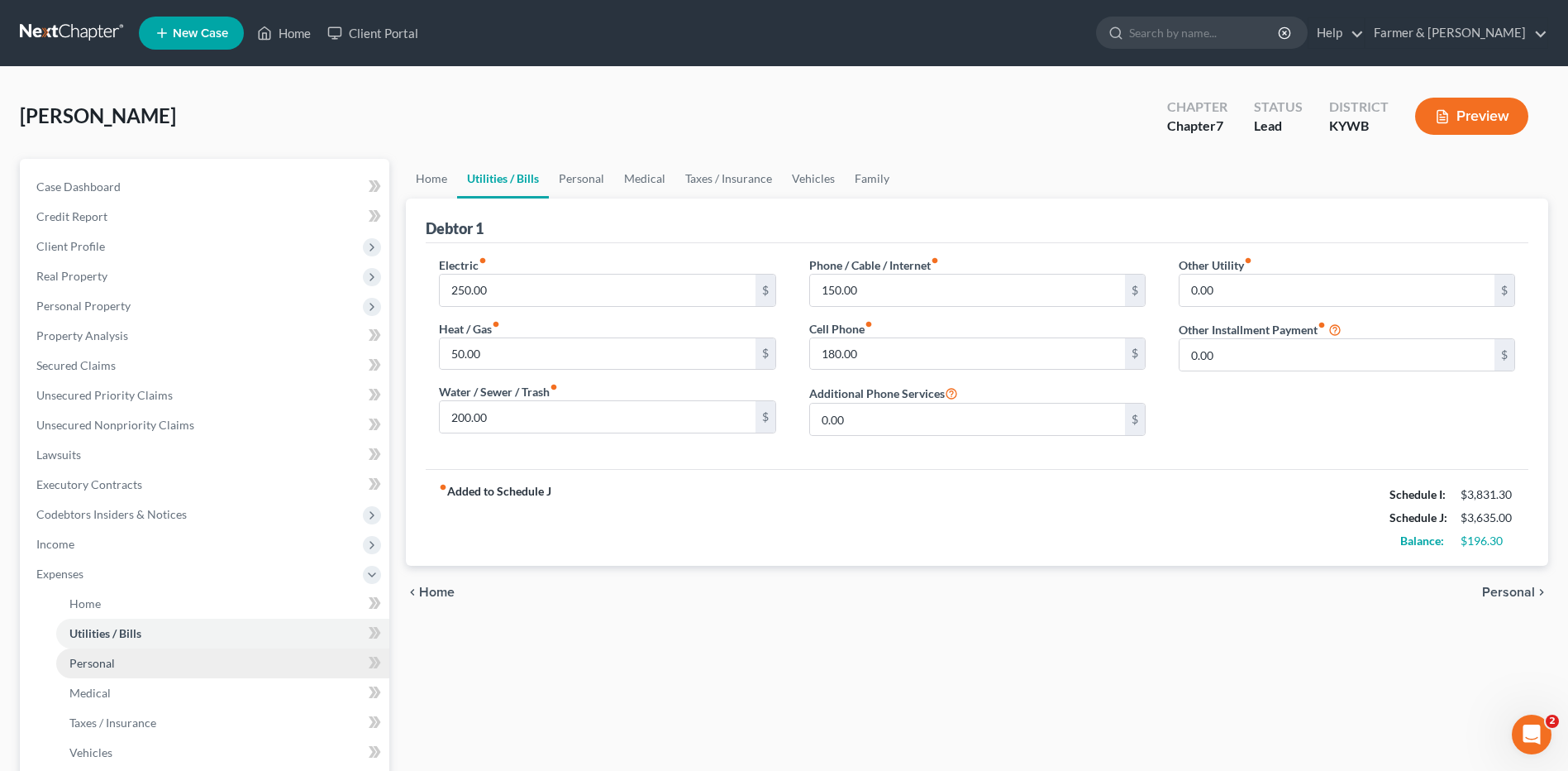
click at [129, 657] on link "Personal" at bounding box center [223, 663] width 333 height 30
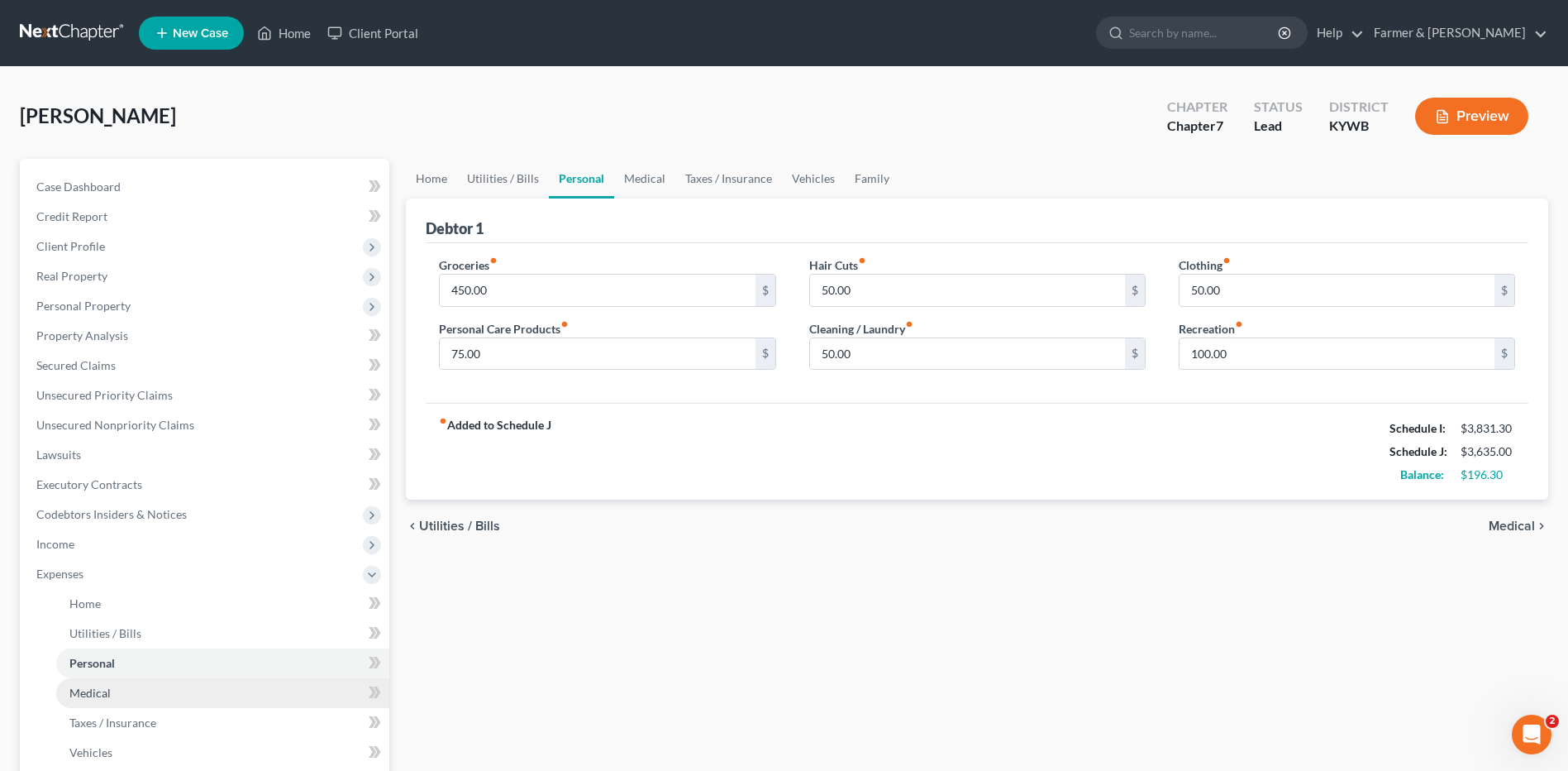
click at [123, 682] on link "Medical" at bounding box center [223, 693] width 333 height 30
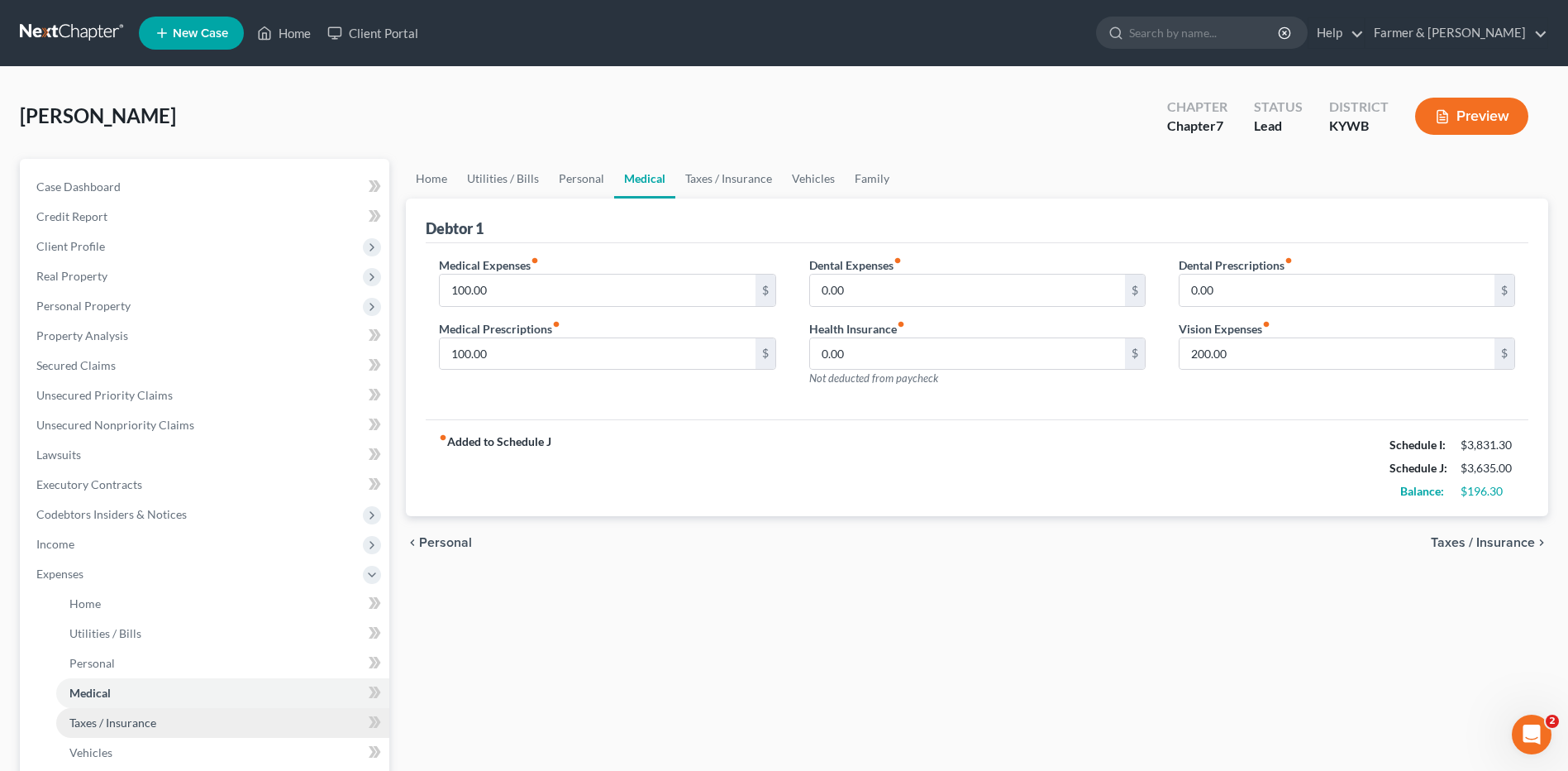
click at [120, 721] on span "Taxes / Insurance" at bounding box center [112, 722] width 87 height 14
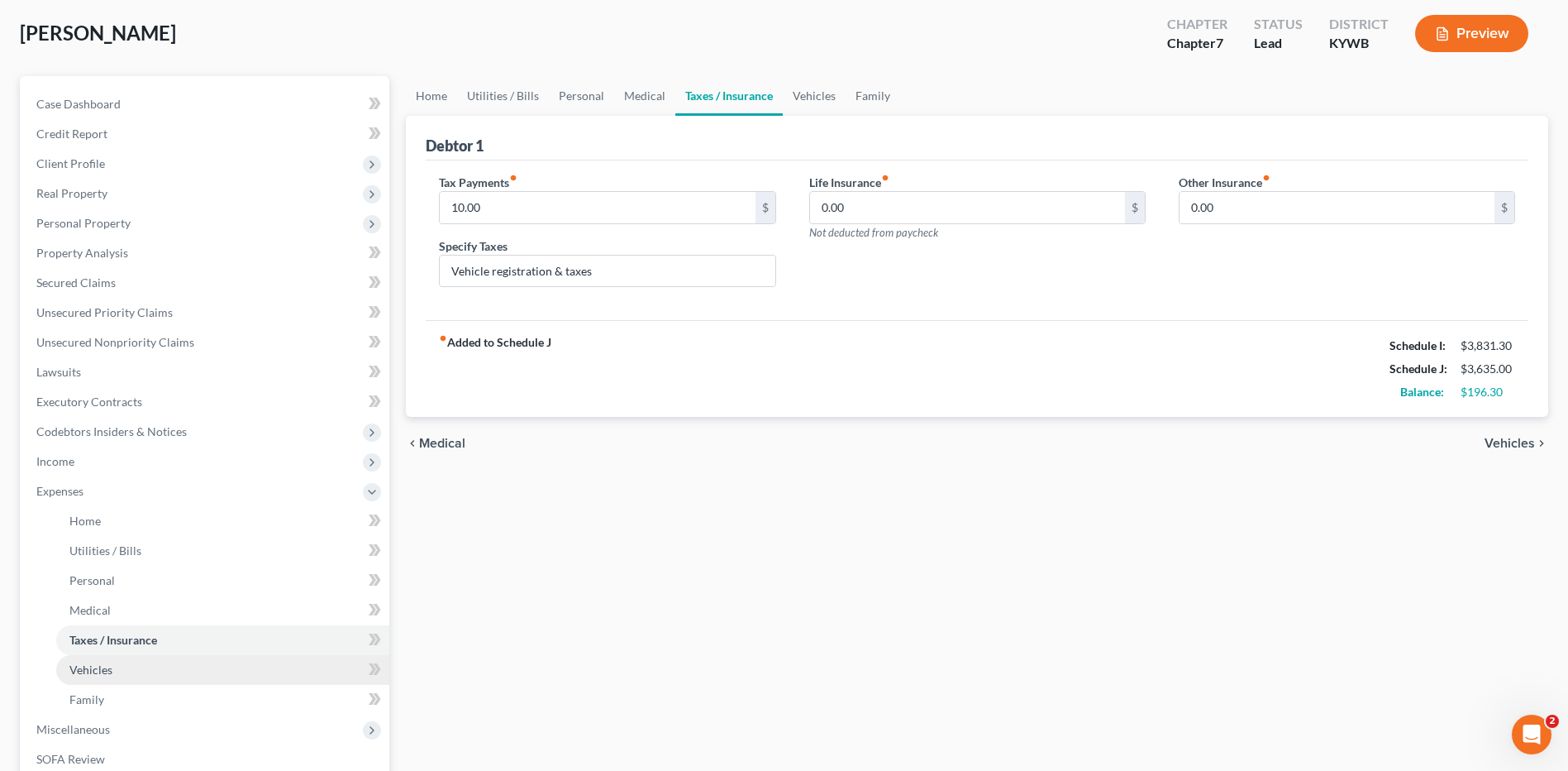
click at [124, 681] on link "Vehicles" at bounding box center [223, 670] width 333 height 30
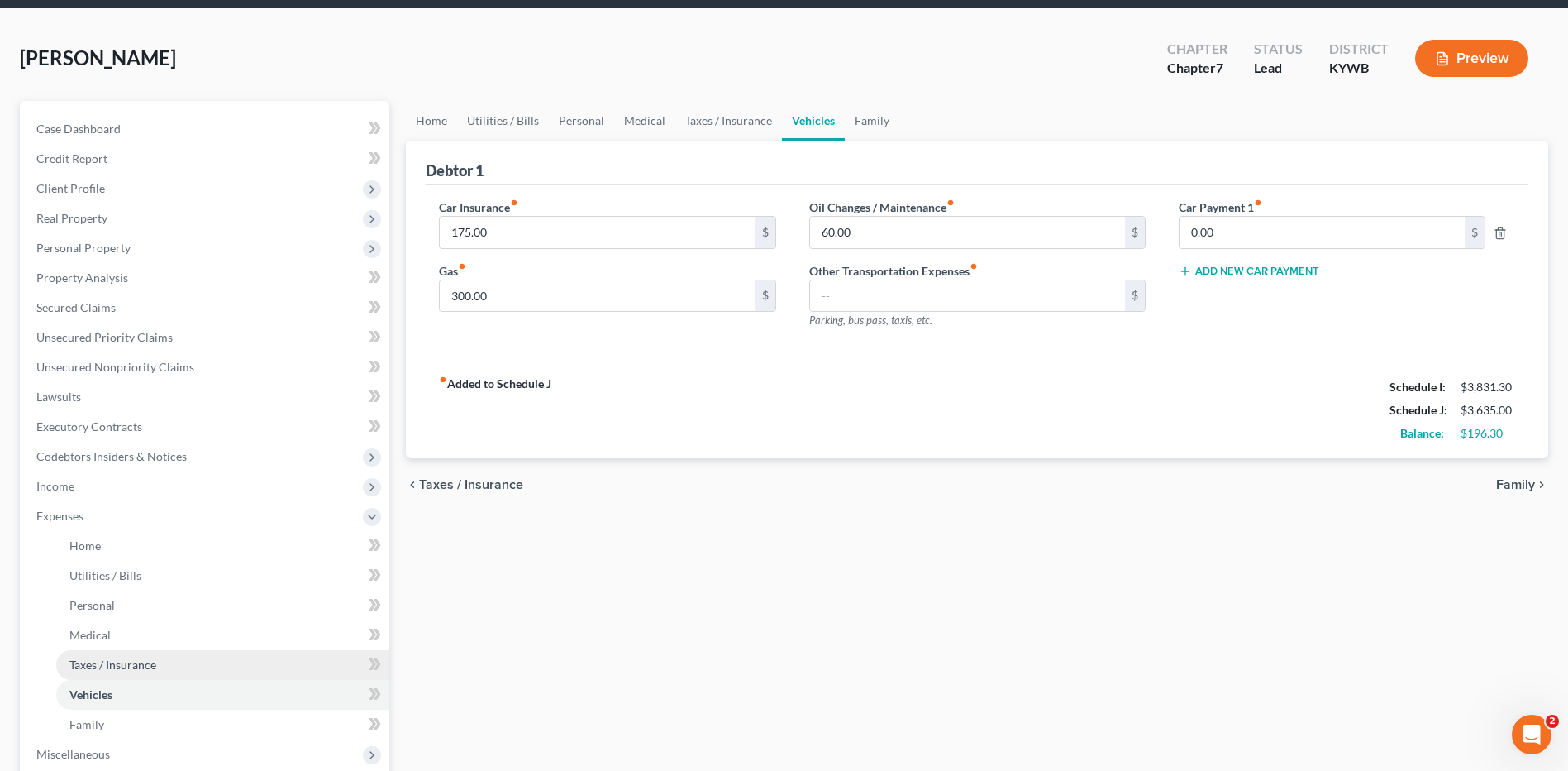
scroll to position [83, 0]
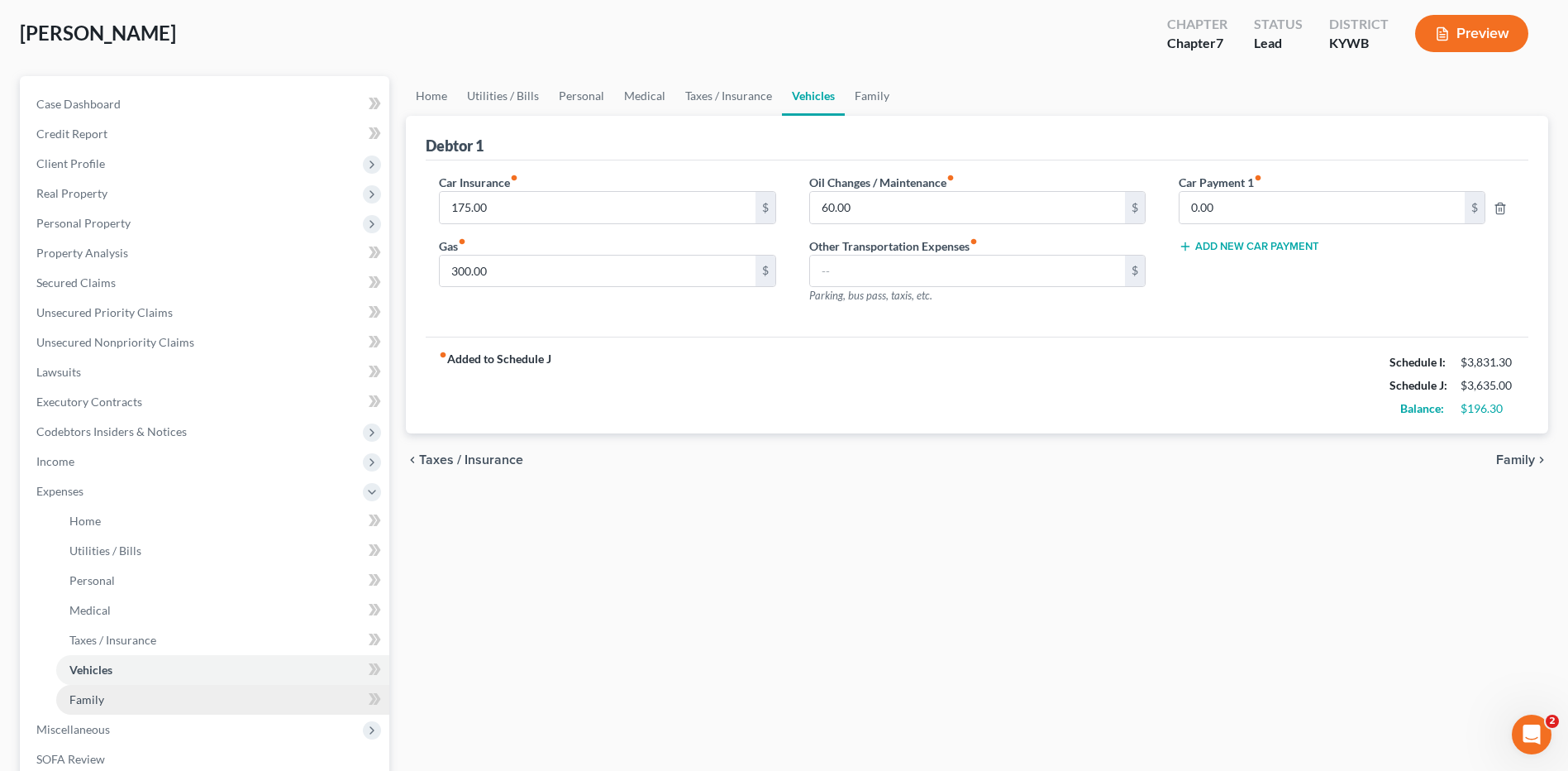
click at [145, 701] on link "Family" at bounding box center [223, 699] width 333 height 30
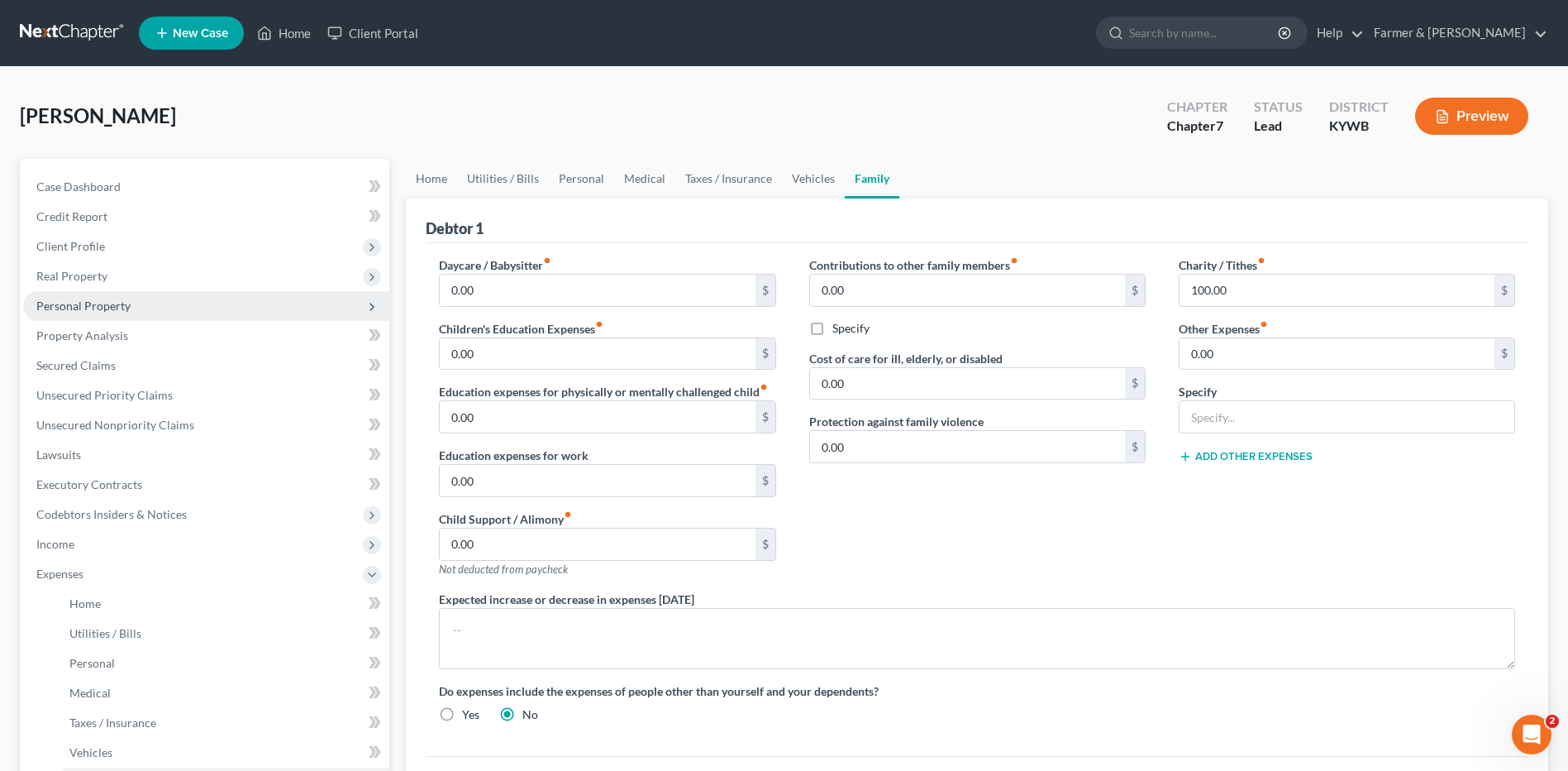
click at [134, 308] on span "Personal Property" at bounding box center [206, 305] width 366 height 30
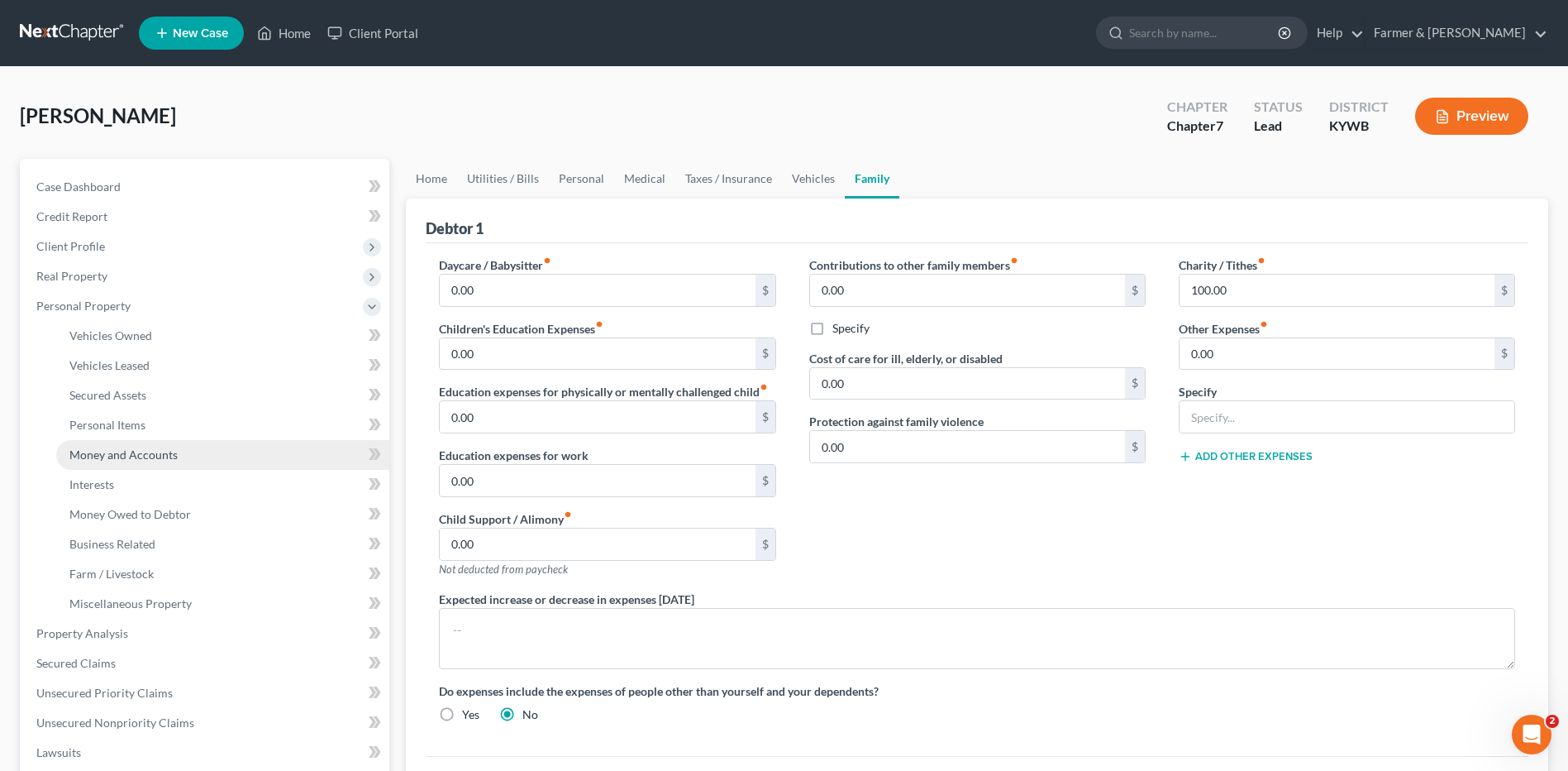
click at [142, 460] on span "Money and Accounts" at bounding box center [123, 454] width 108 height 14
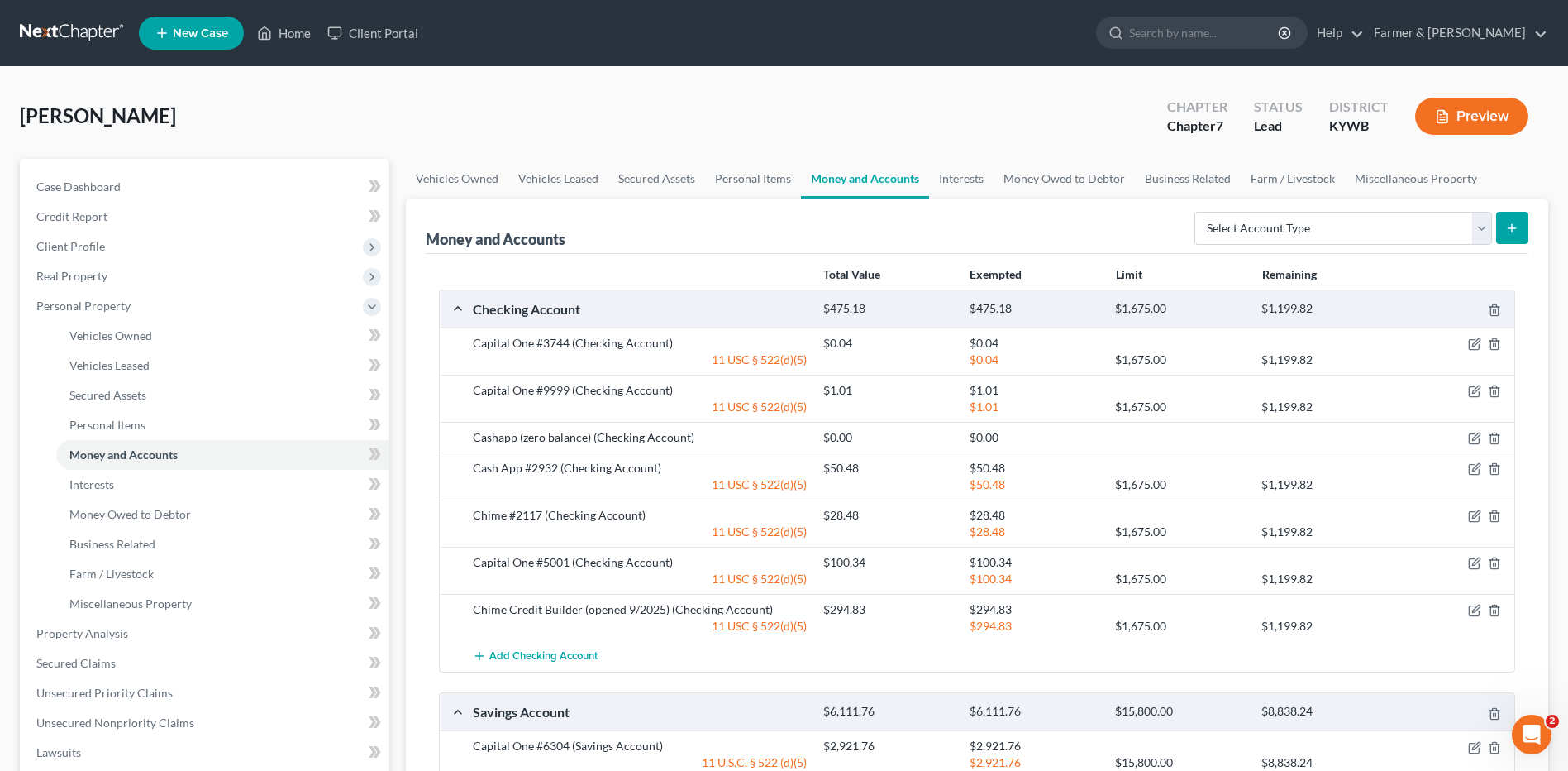
drag, startPoint x: 98, startPoint y: 28, endPoint x: 233, endPoint y: 3, distance: 137.3
click at [98, 28] on link at bounding box center [73, 33] width 106 height 30
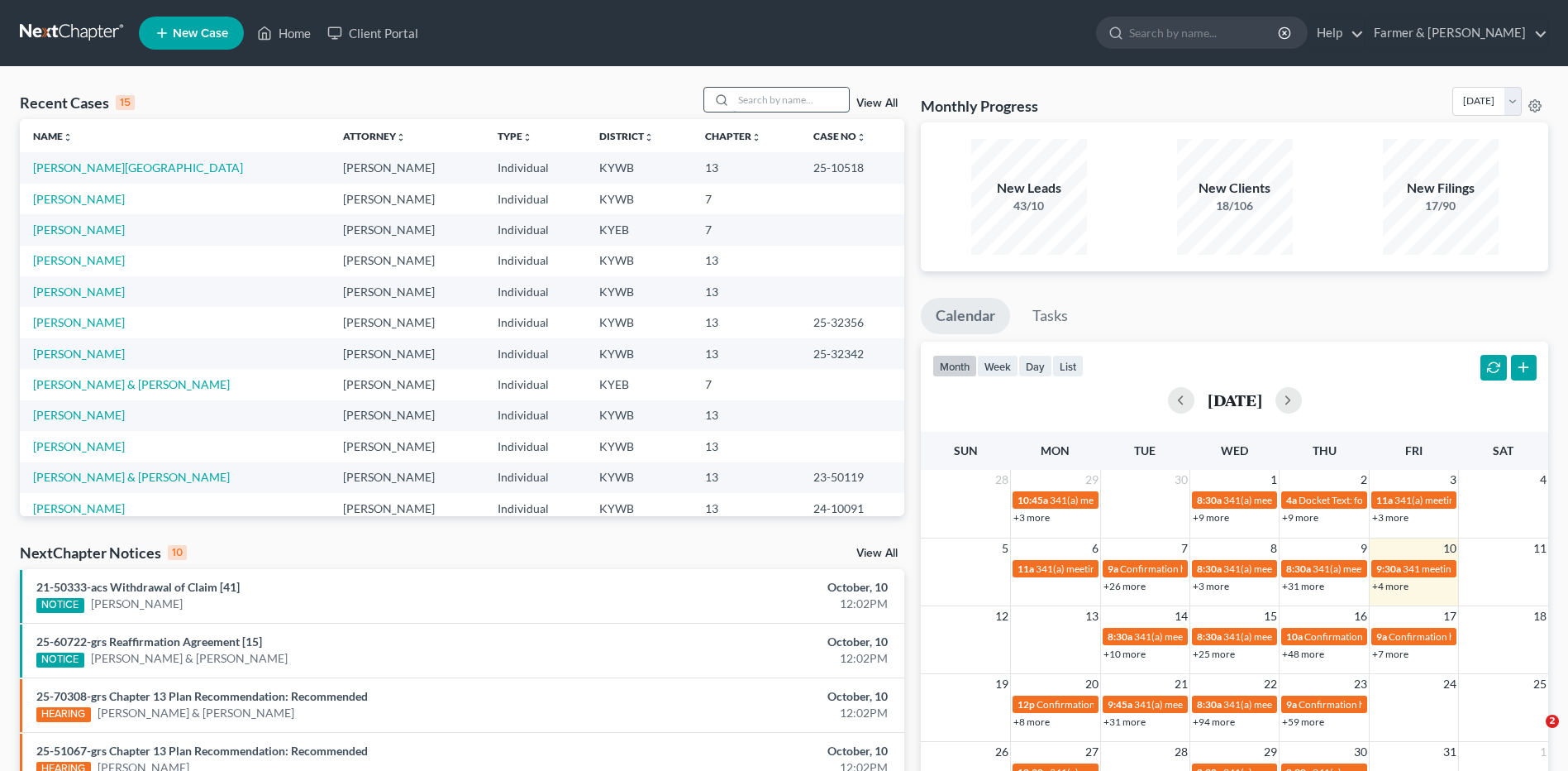
click at [792, 101] on input "search" at bounding box center [791, 99] width 116 height 24
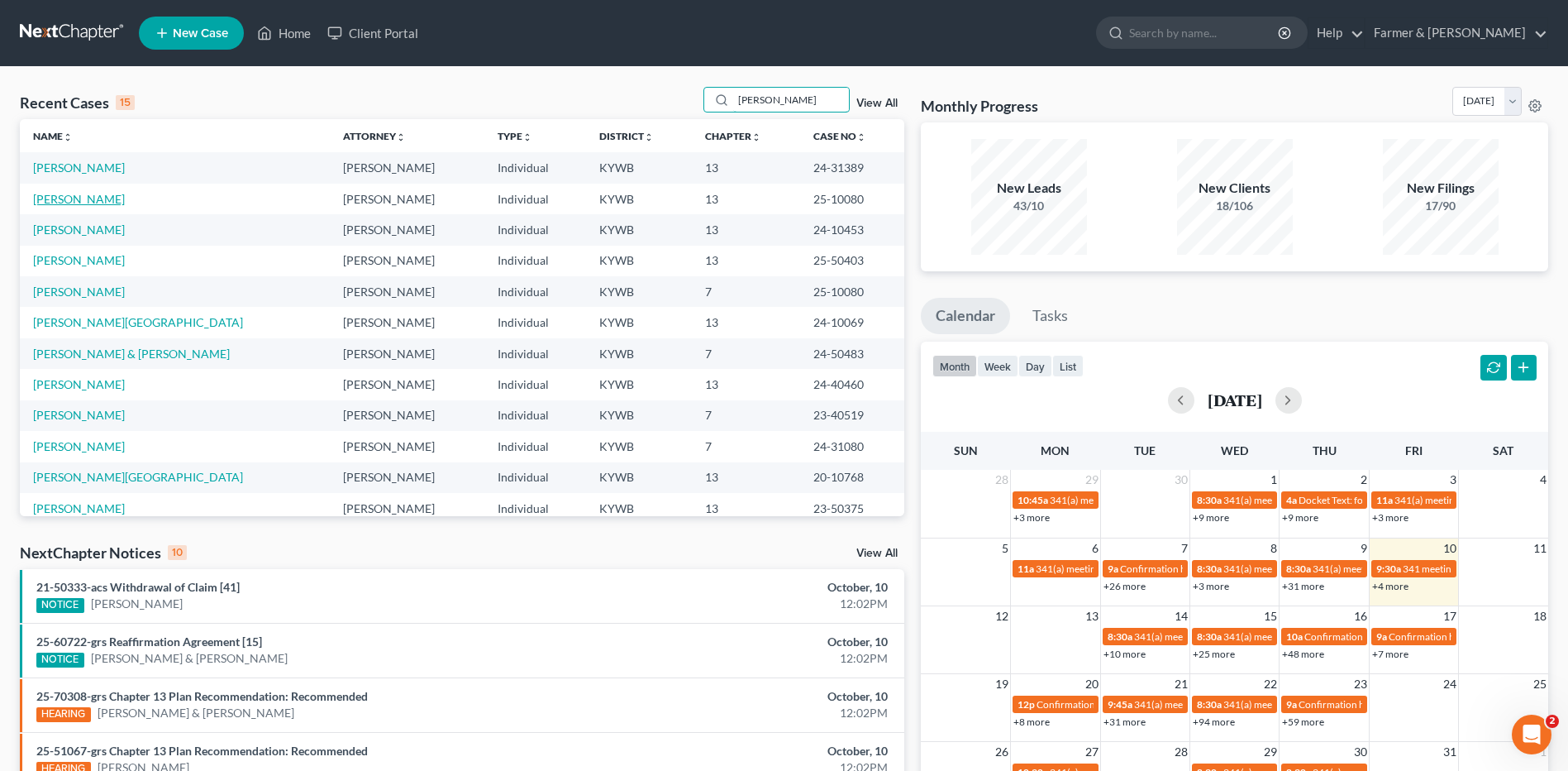
type input "[PERSON_NAME]"
click at [118, 204] on link "[PERSON_NAME]" at bounding box center [78, 199] width 92 height 14
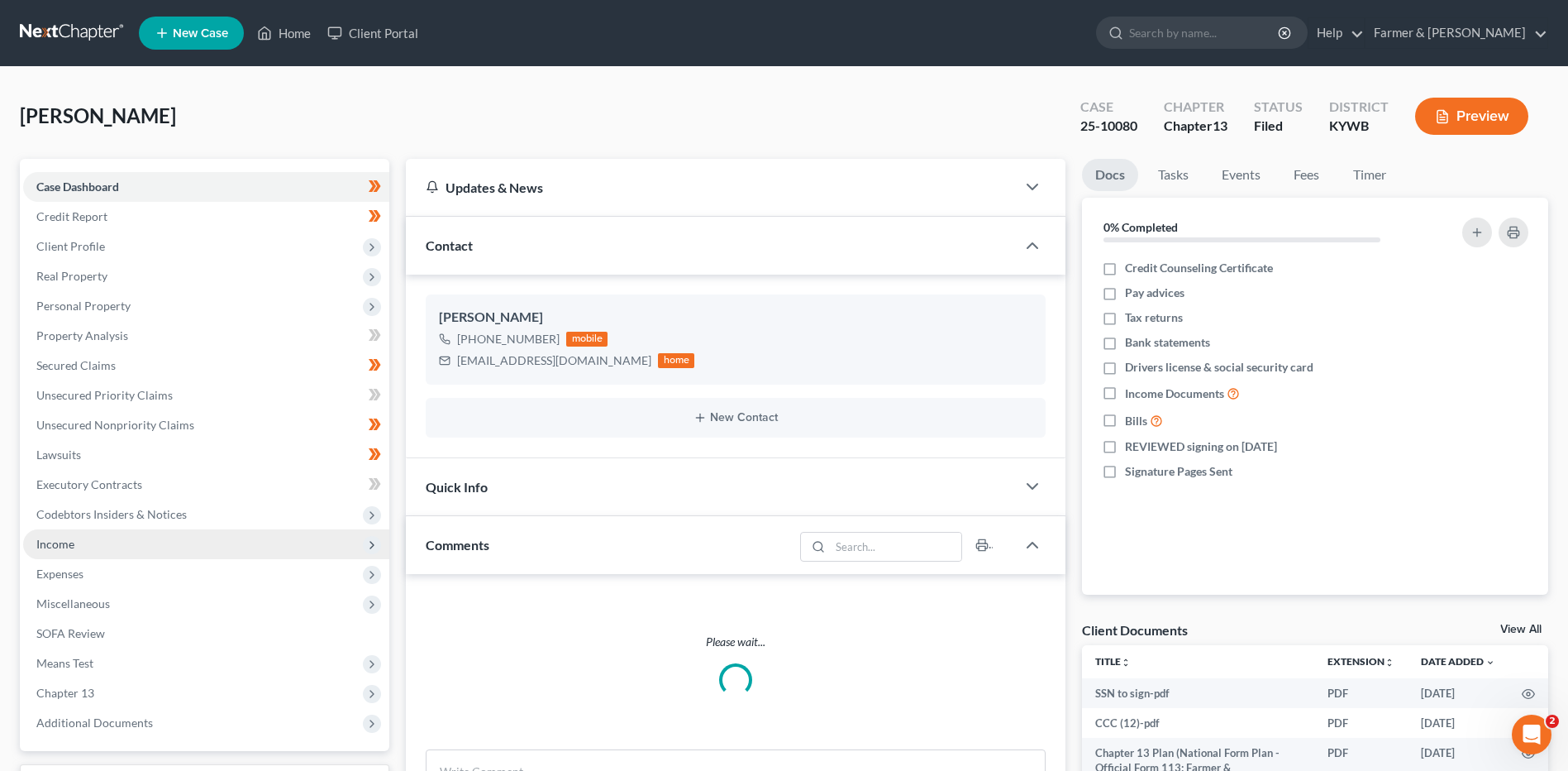
click at [190, 731] on span "Additional Documents" at bounding box center [206, 723] width 366 height 30
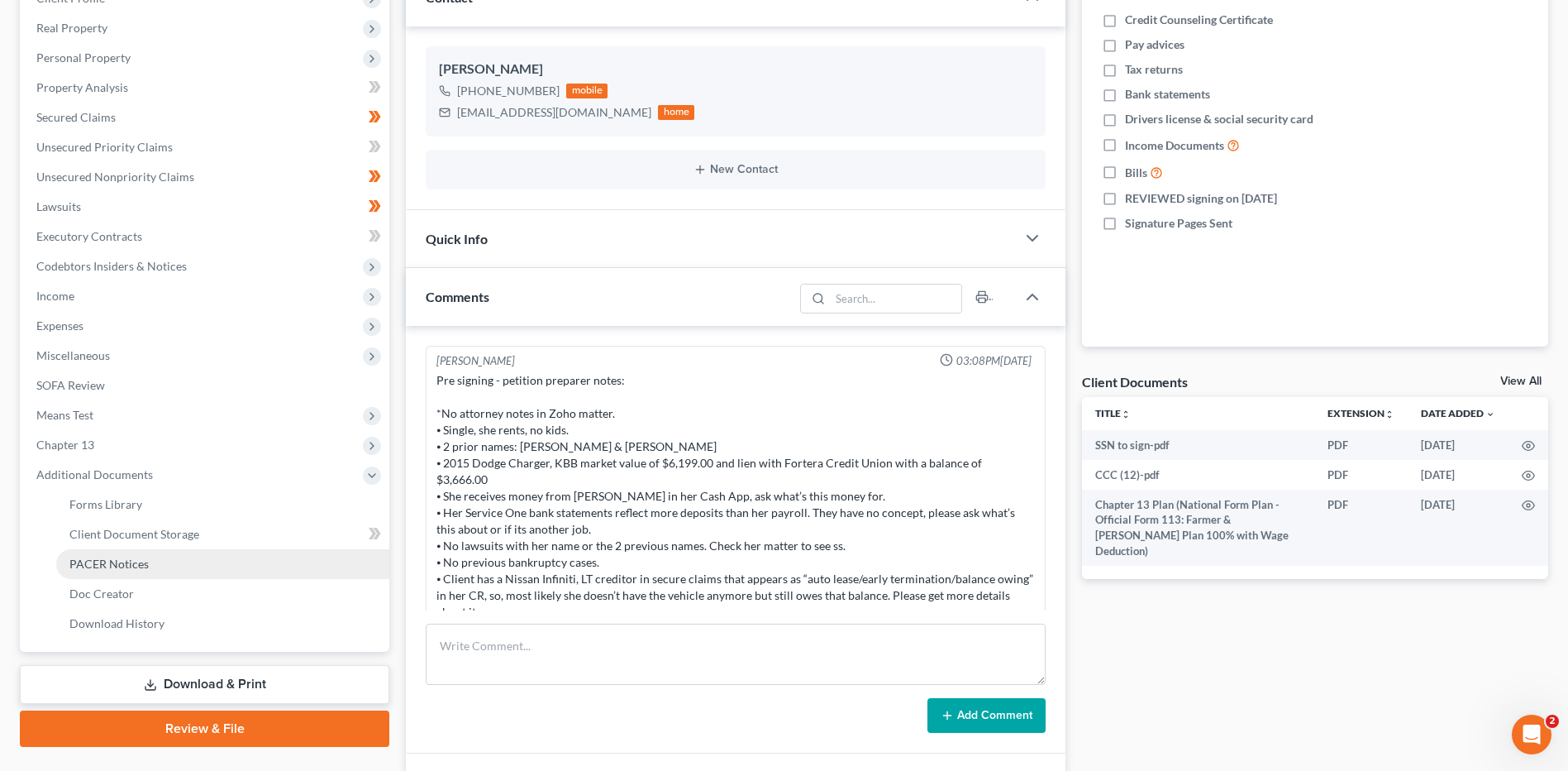
scroll to position [339, 0]
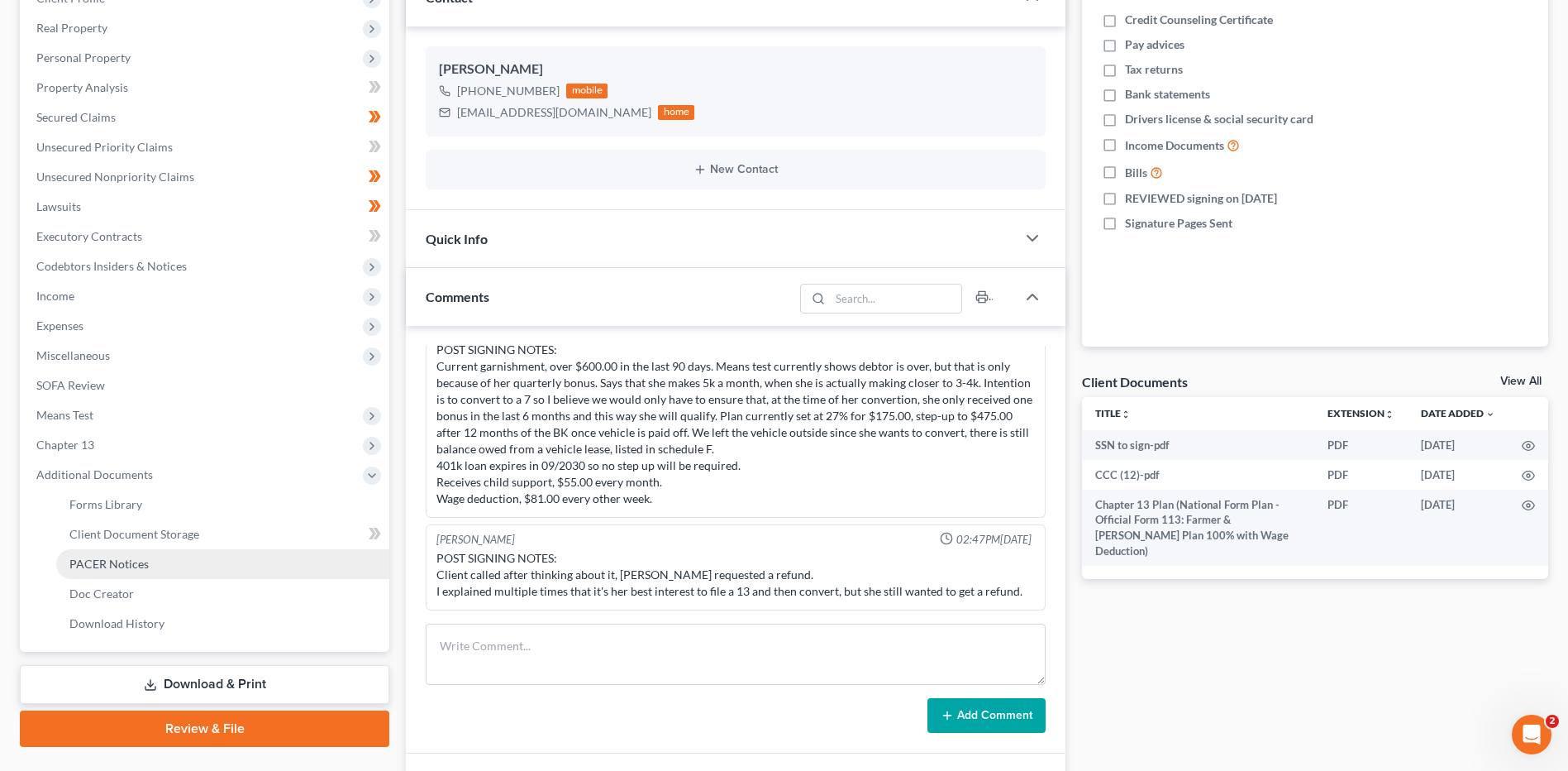
click at [134, 572] on link "PACER Notices" at bounding box center [223, 564] width 333 height 30
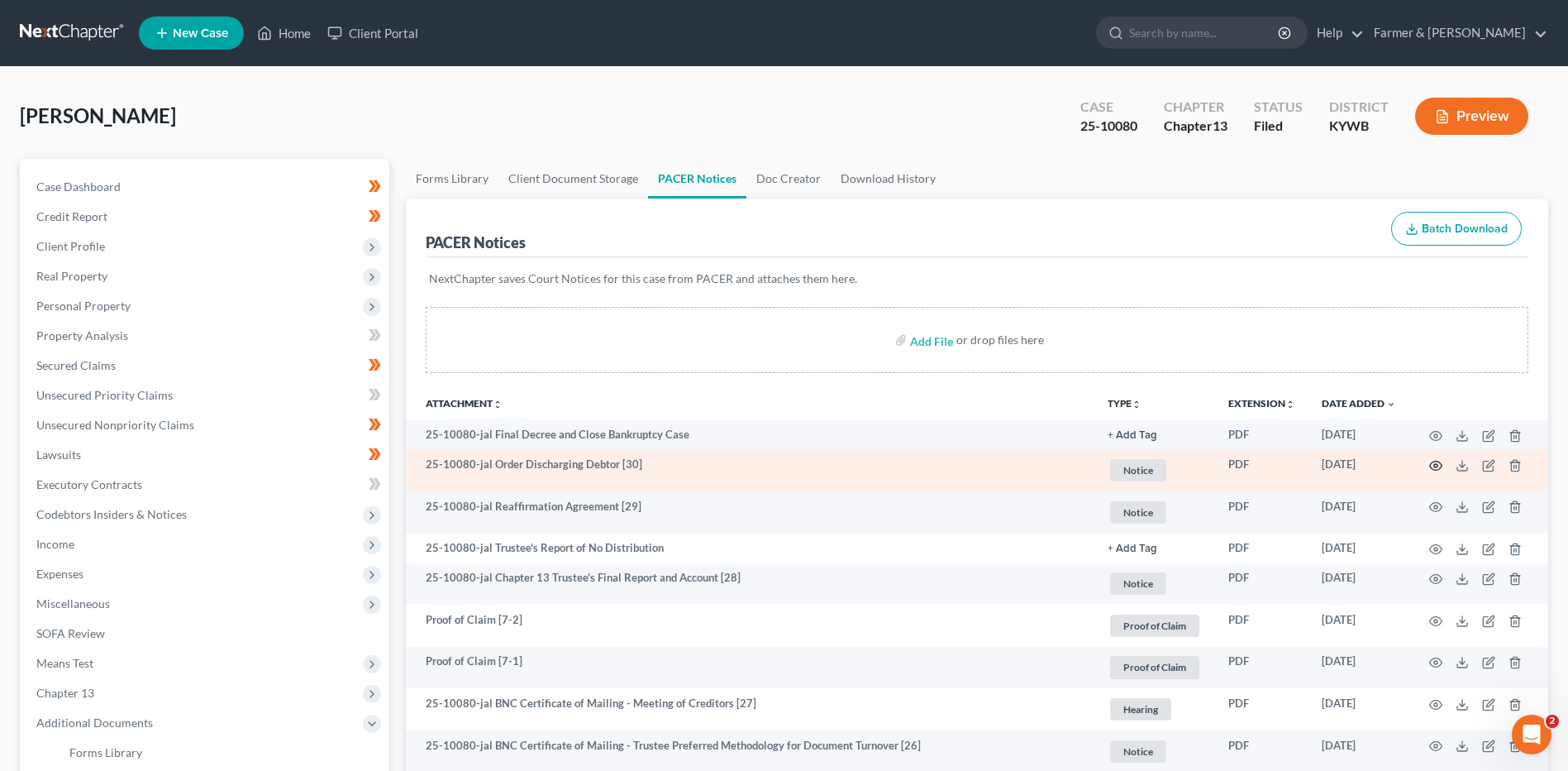
click at [1436, 459] on icon "button" at bounding box center [1436, 466] width 14 height 14
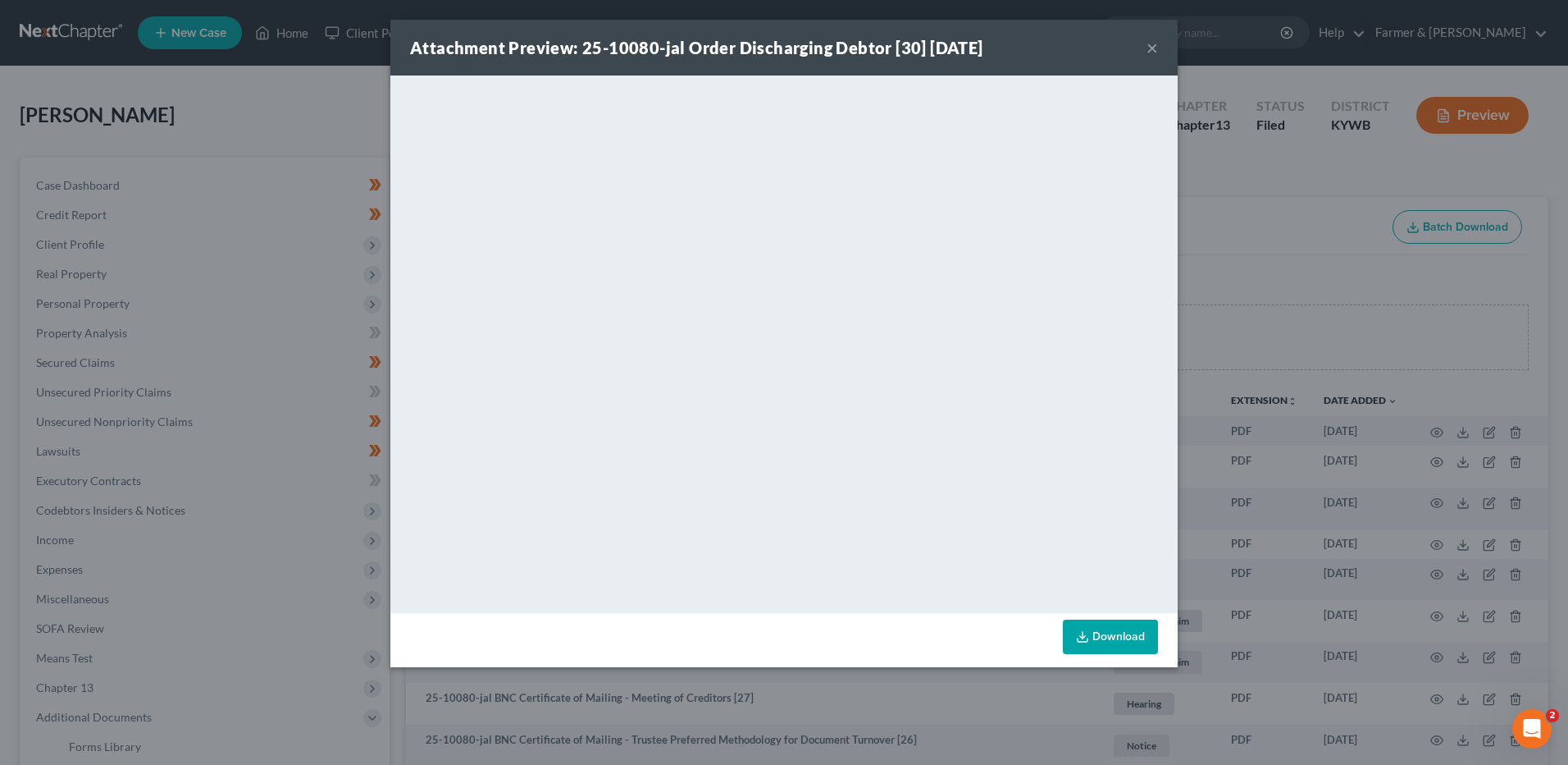
drag, startPoint x: 1175, startPoint y: 98, endPoint x: 1156, endPoint y: 45, distance: 56.3
click at [1156, 45] on button "×" at bounding box center [1152, 48] width 12 height 20
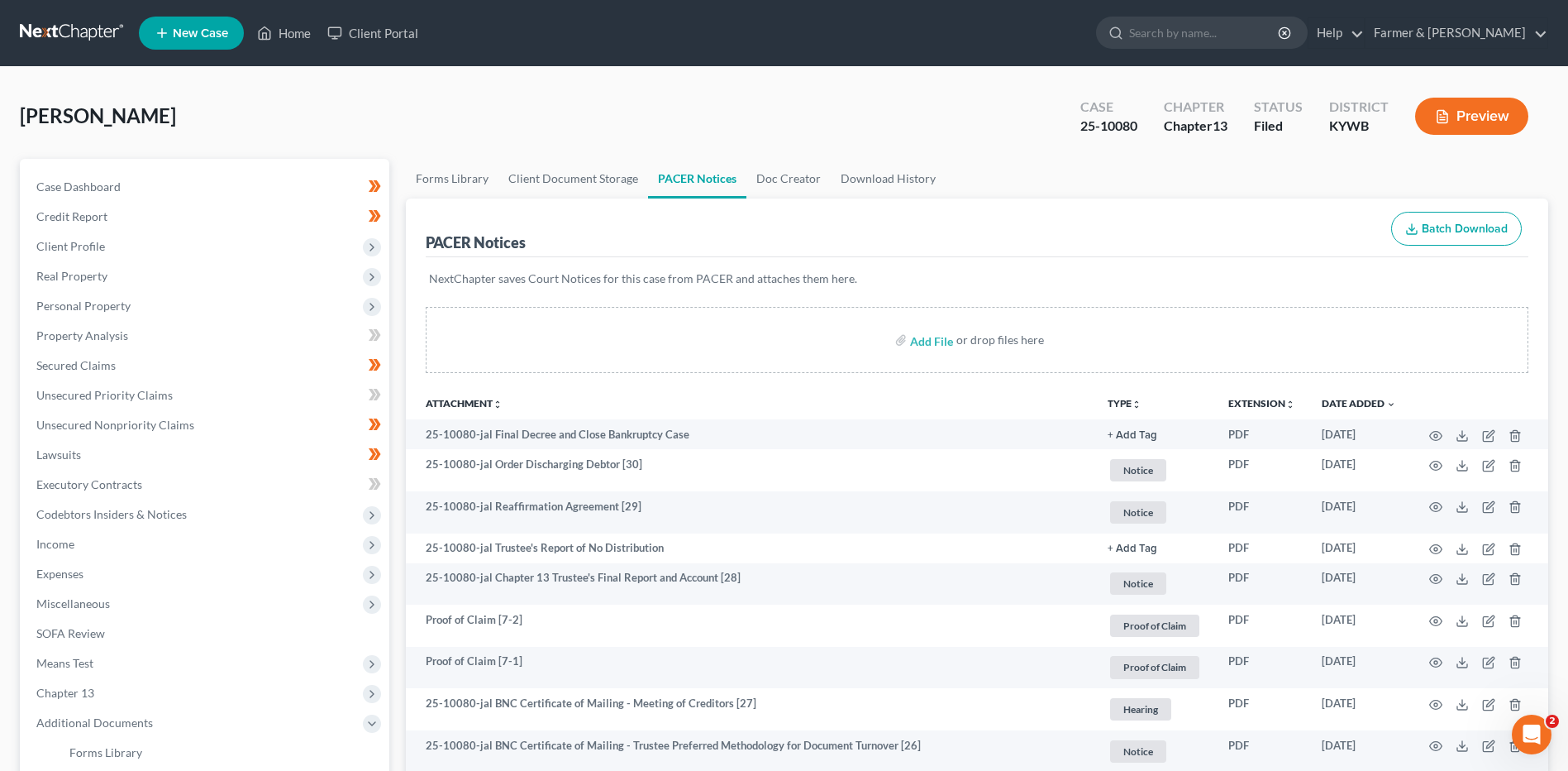
drag, startPoint x: 94, startPoint y: 32, endPoint x: 117, endPoint y: 29, distance: 23.2
click at [94, 32] on link at bounding box center [73, 33] width 106 height 30
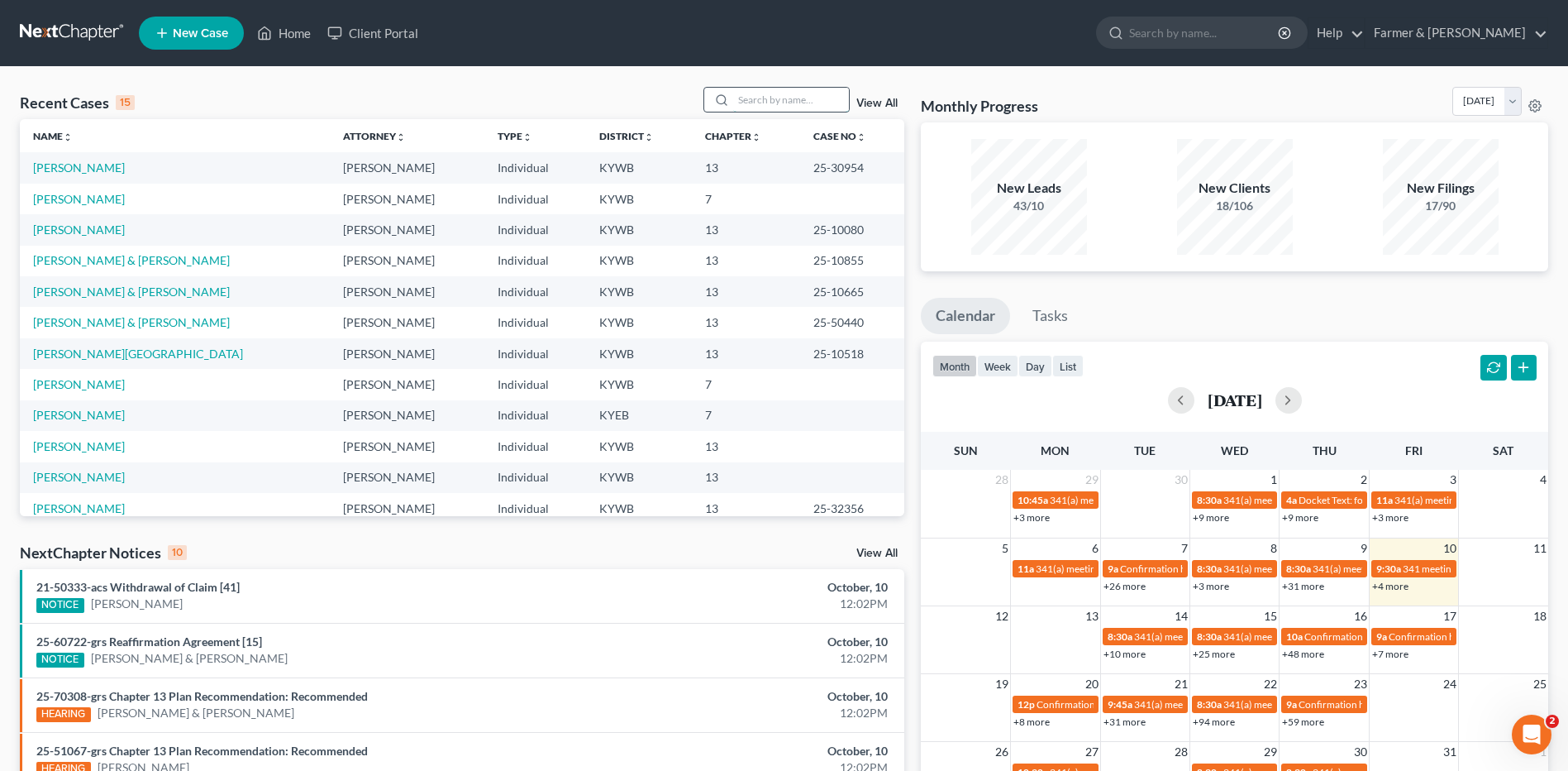
click at [764, 94] on input "search" at bounding box center [791, 99] width 116 height 24
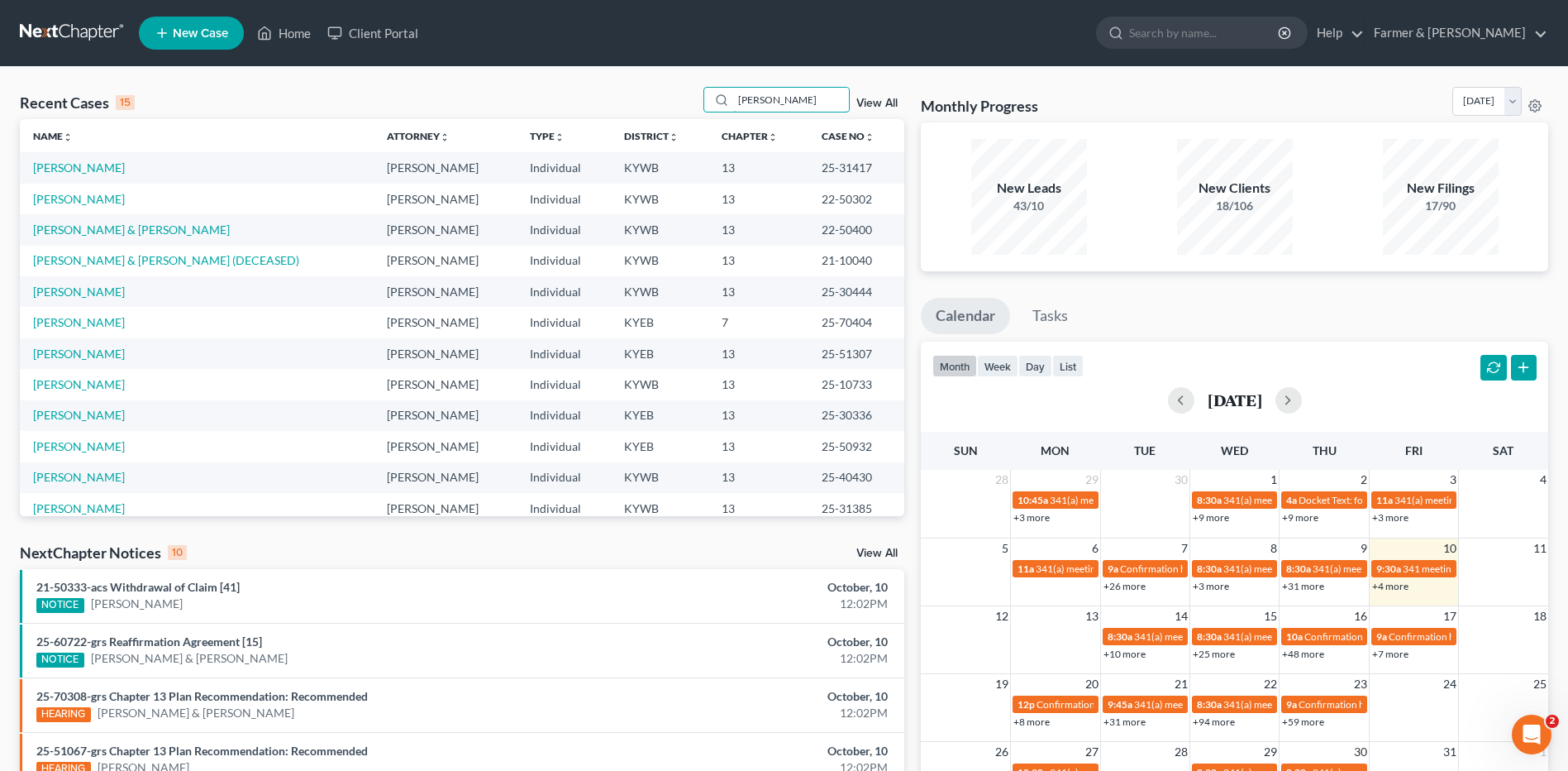
type input "[PERSON_NAME]"
click at [85, 328] on link "[PERSON_NAME]" at bounding box center [78, 322] width 92 height 14
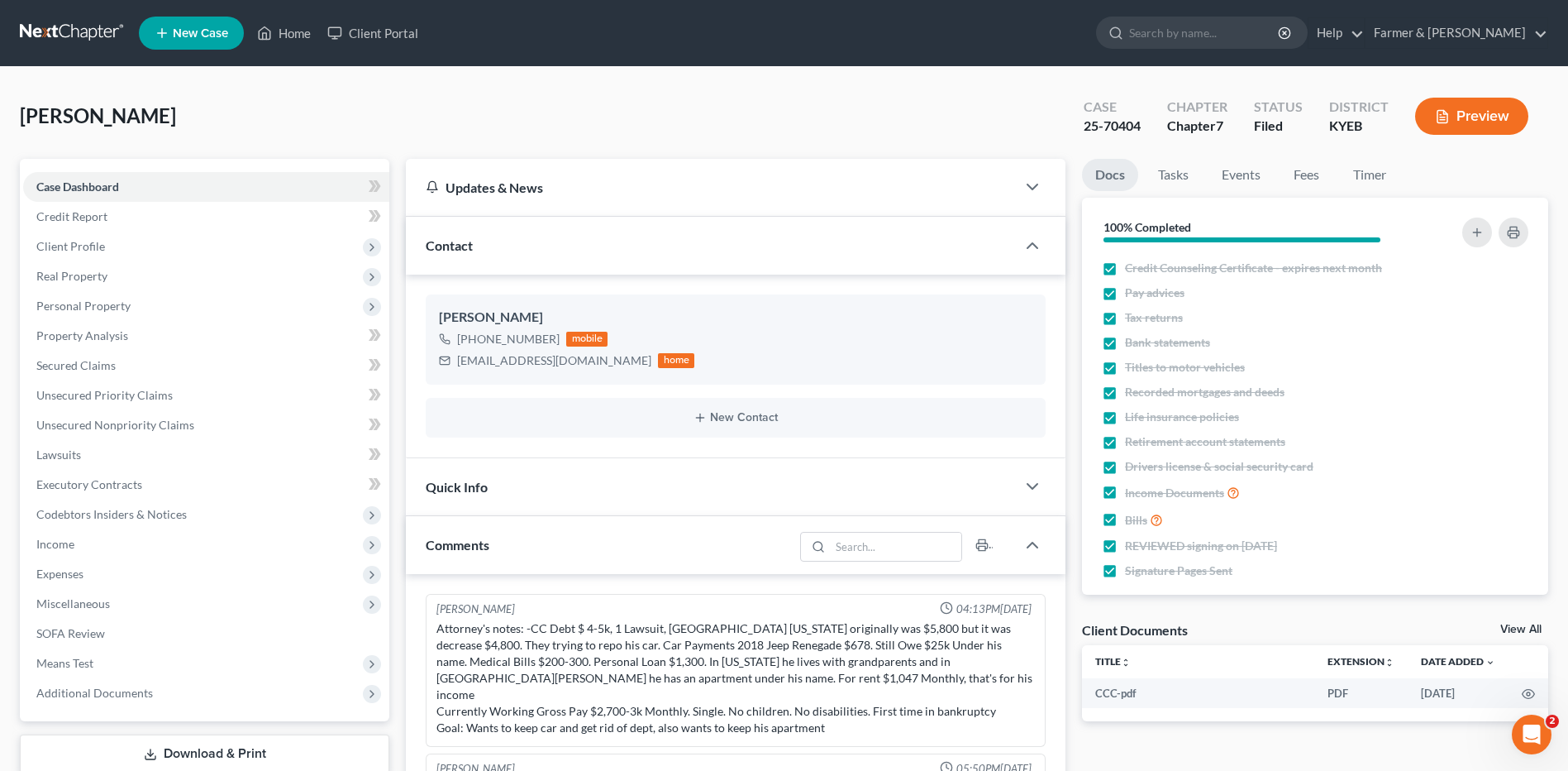
scroll to position [928, 0]
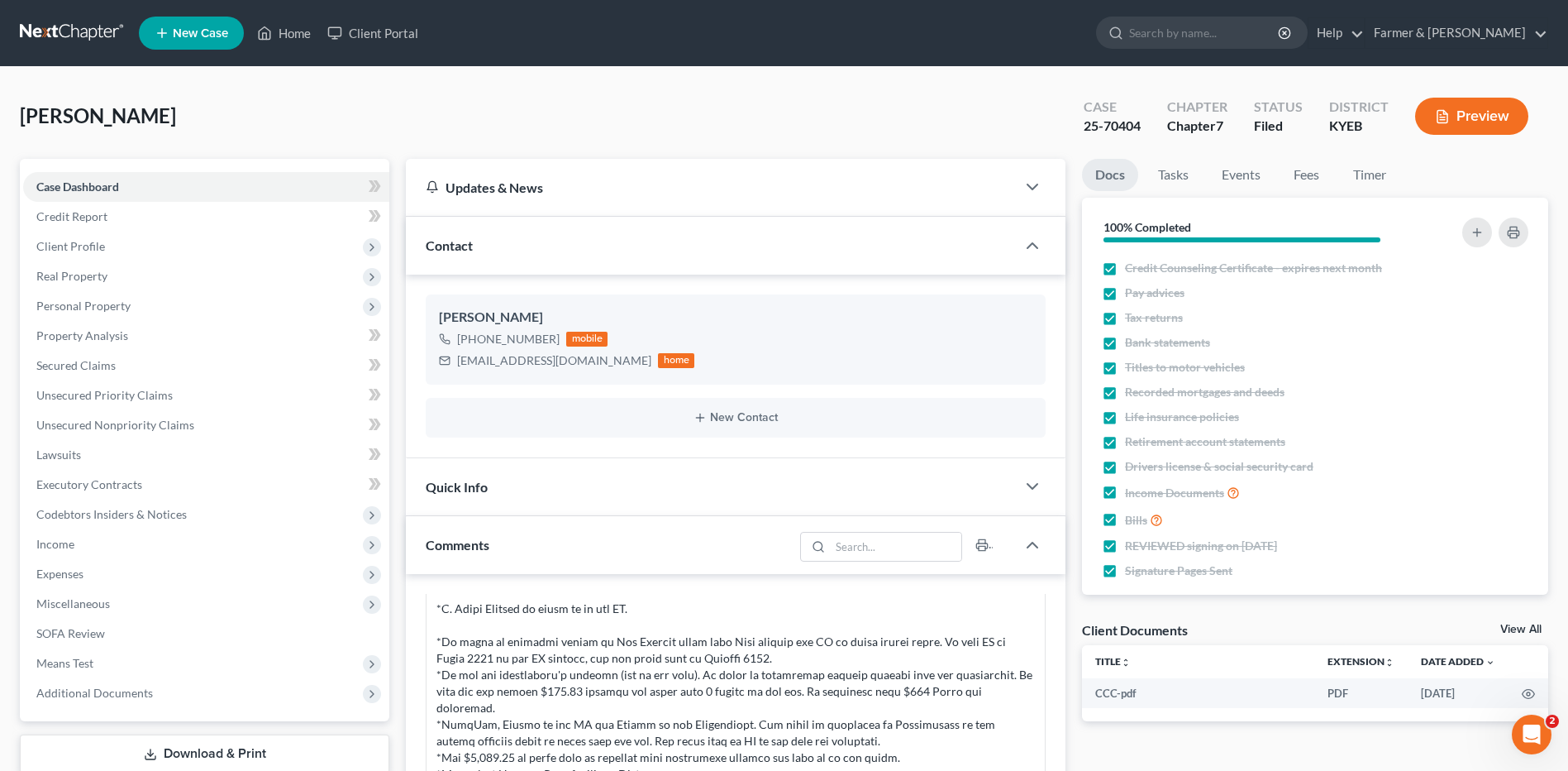
click at [71, 26] on link at bounding box center [73, 33] width 106 height 30
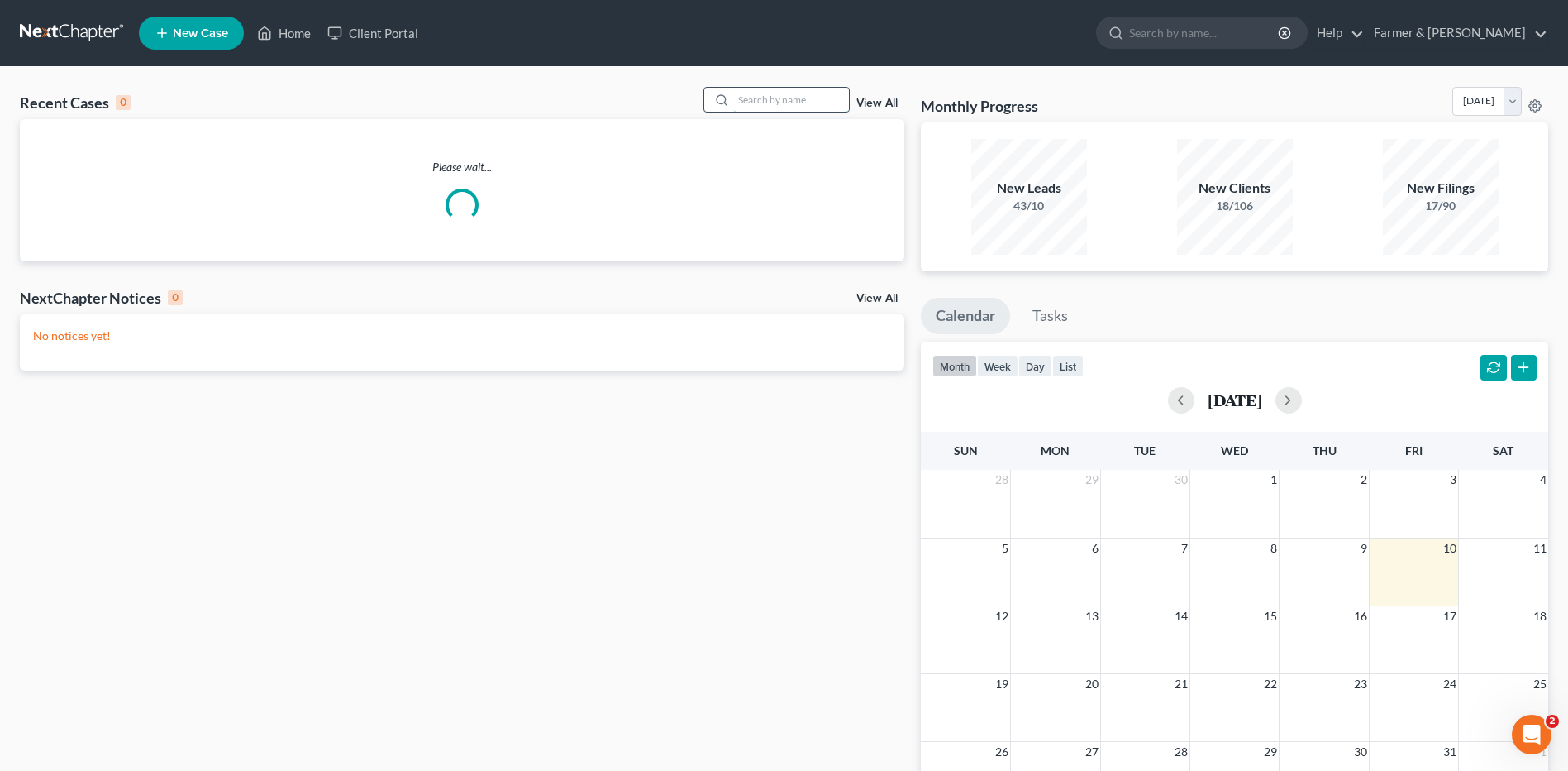
click at [786, 102] on input "search" at bounding box center [791, 99] width 116 height 24
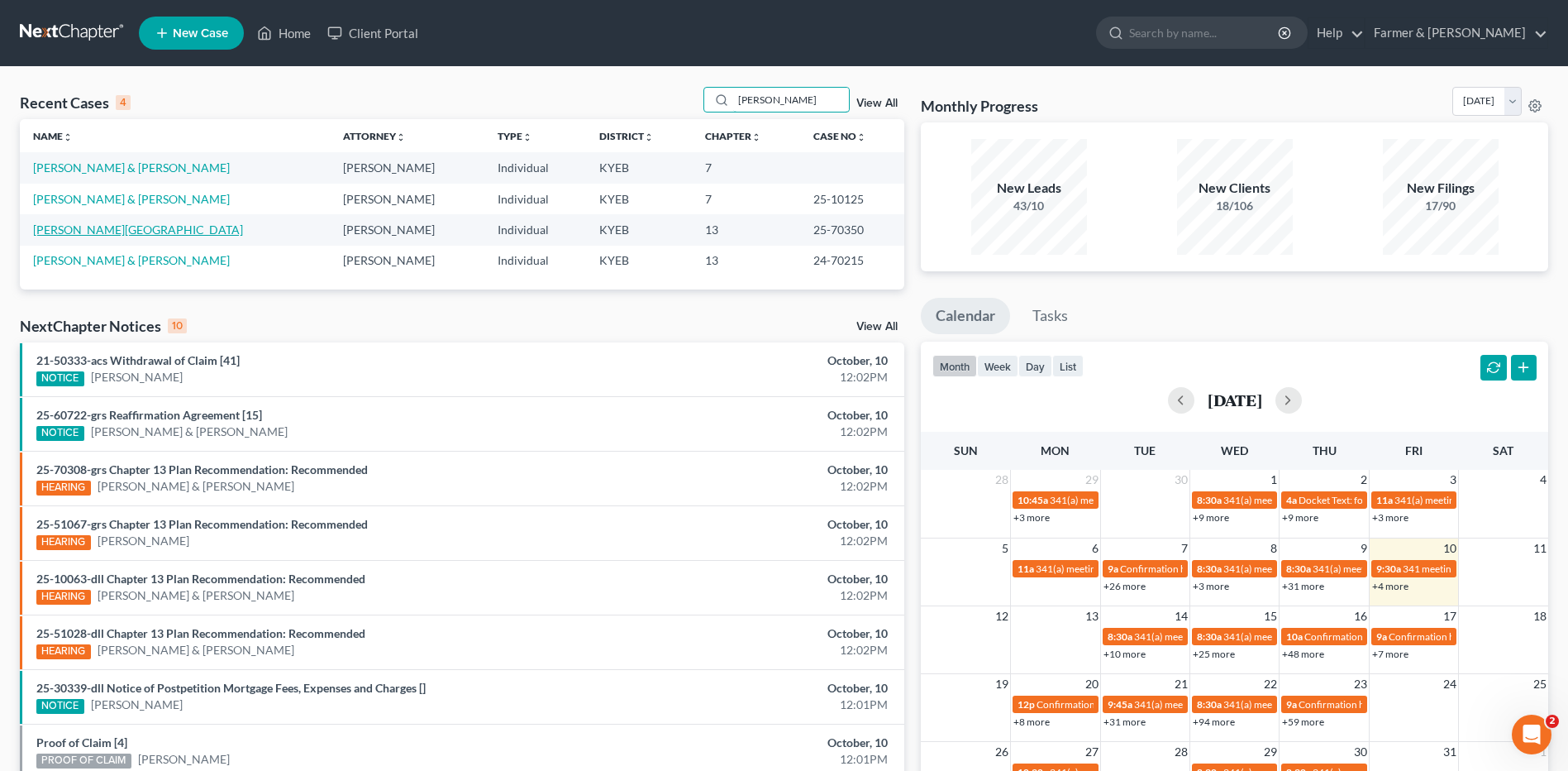
type input "[PERSON_NAME]"
click at [95, 230] on link "[PERSON_NAME][GEOGRAPHIC_DATA]" at bounding box center [138, 229] width 210 height 14
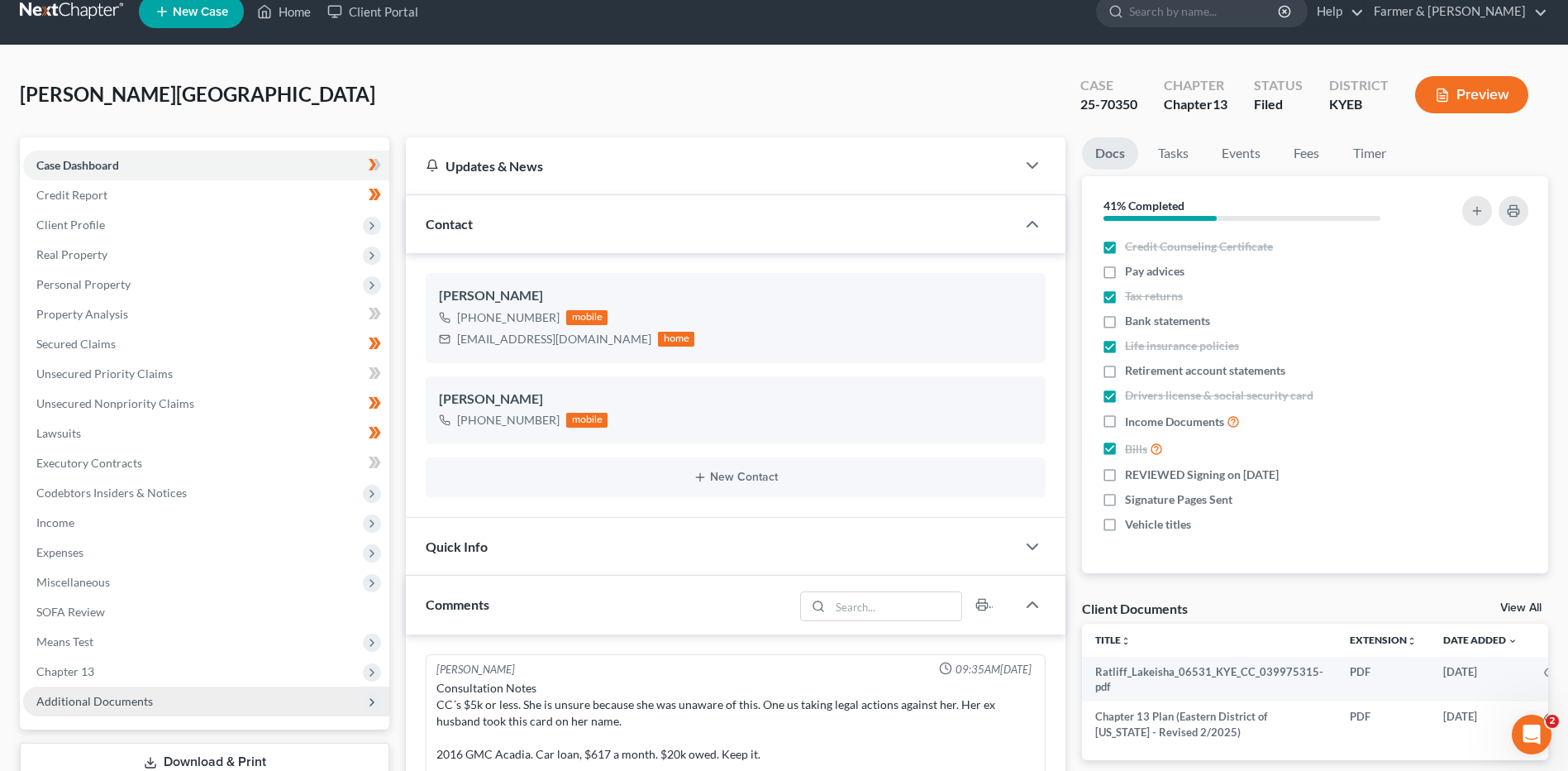
scroll to position [248, 0]
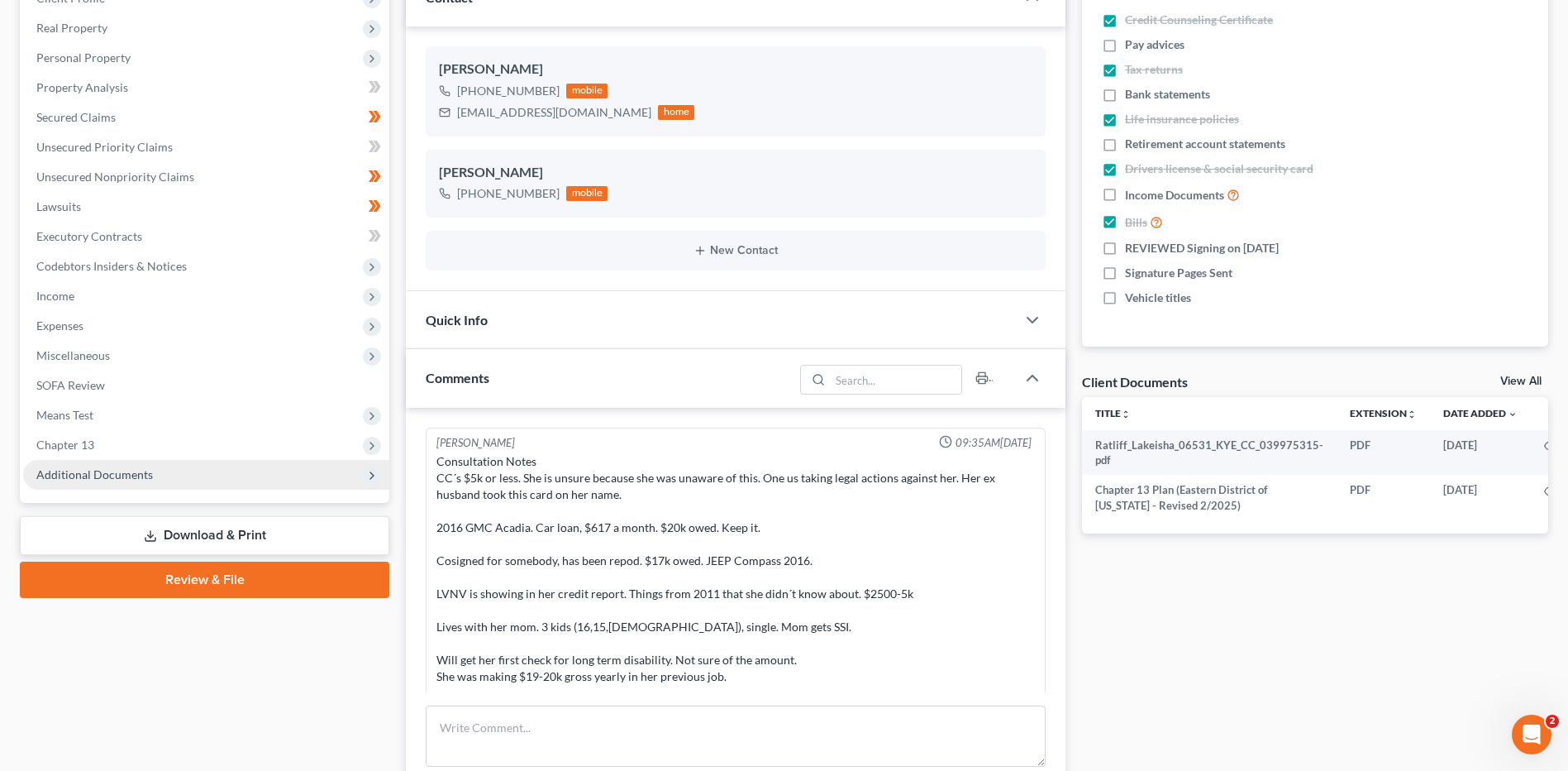
click at [145, 482] on span "Additional Documents" at bounding box center [206, 475] width 366 height 30
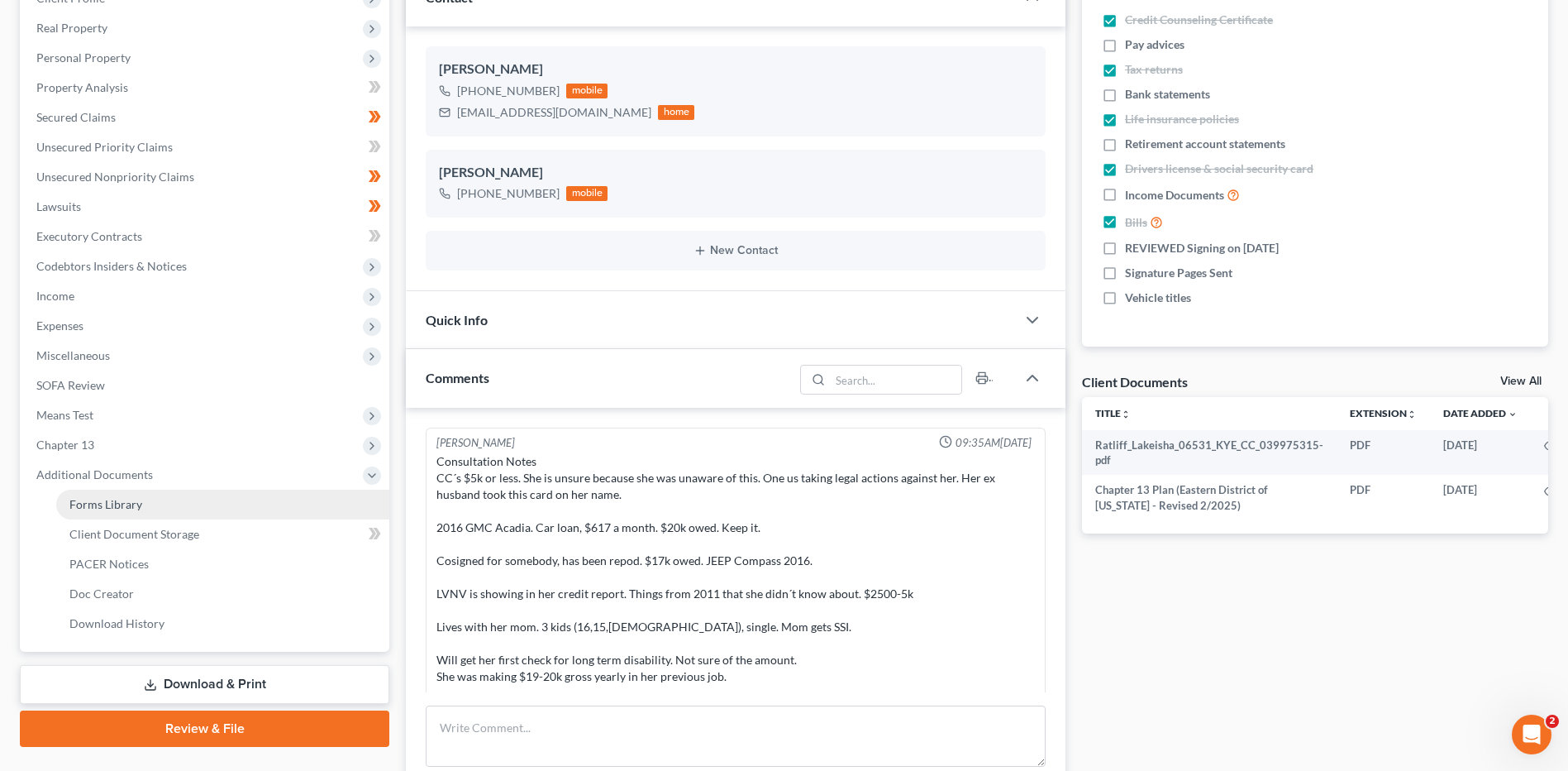
scroll to position [603, 0]
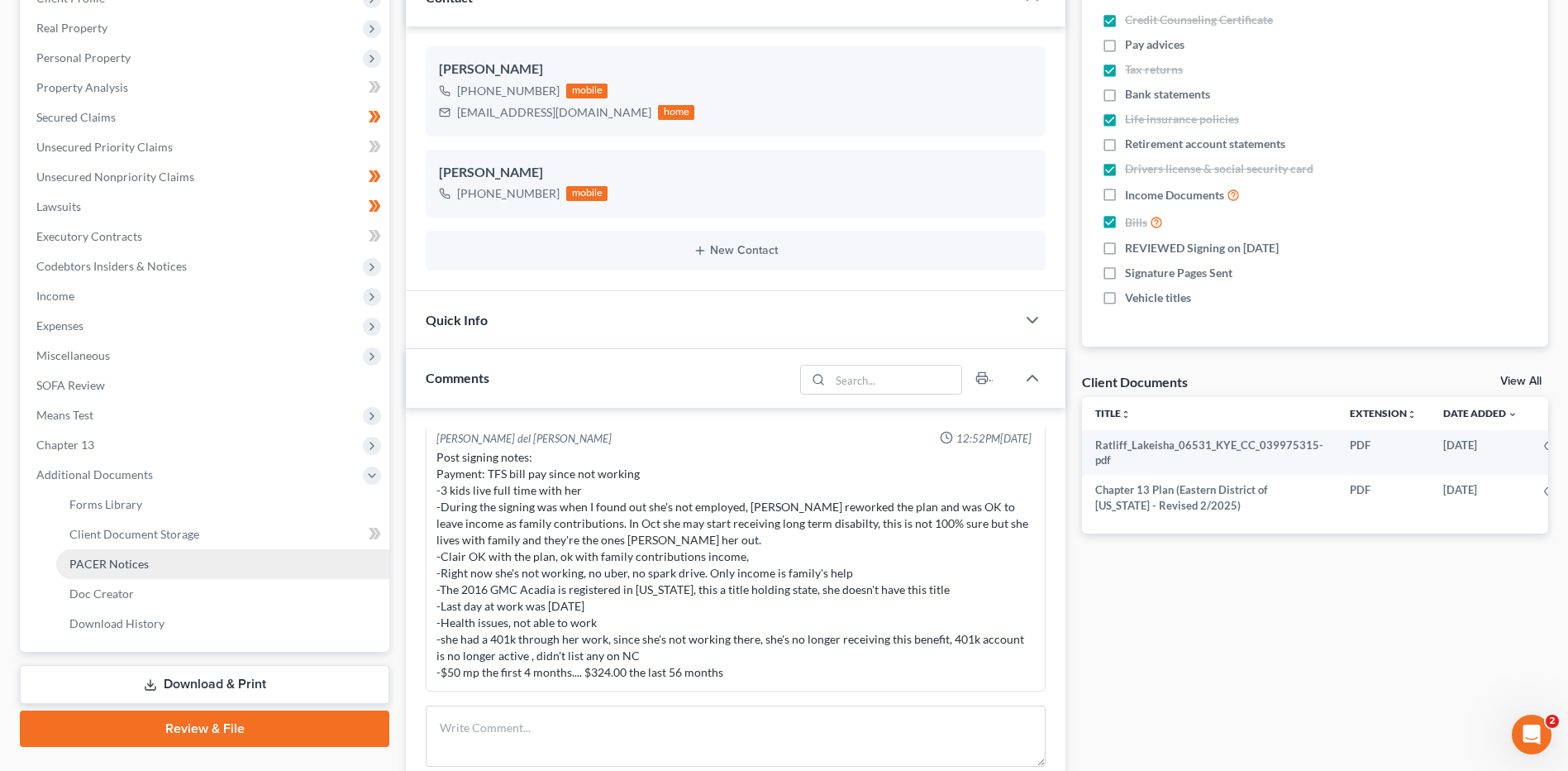
click at [138, 569] on span "PACER Notices" at bounding box center [108, 563] width 79 height 14
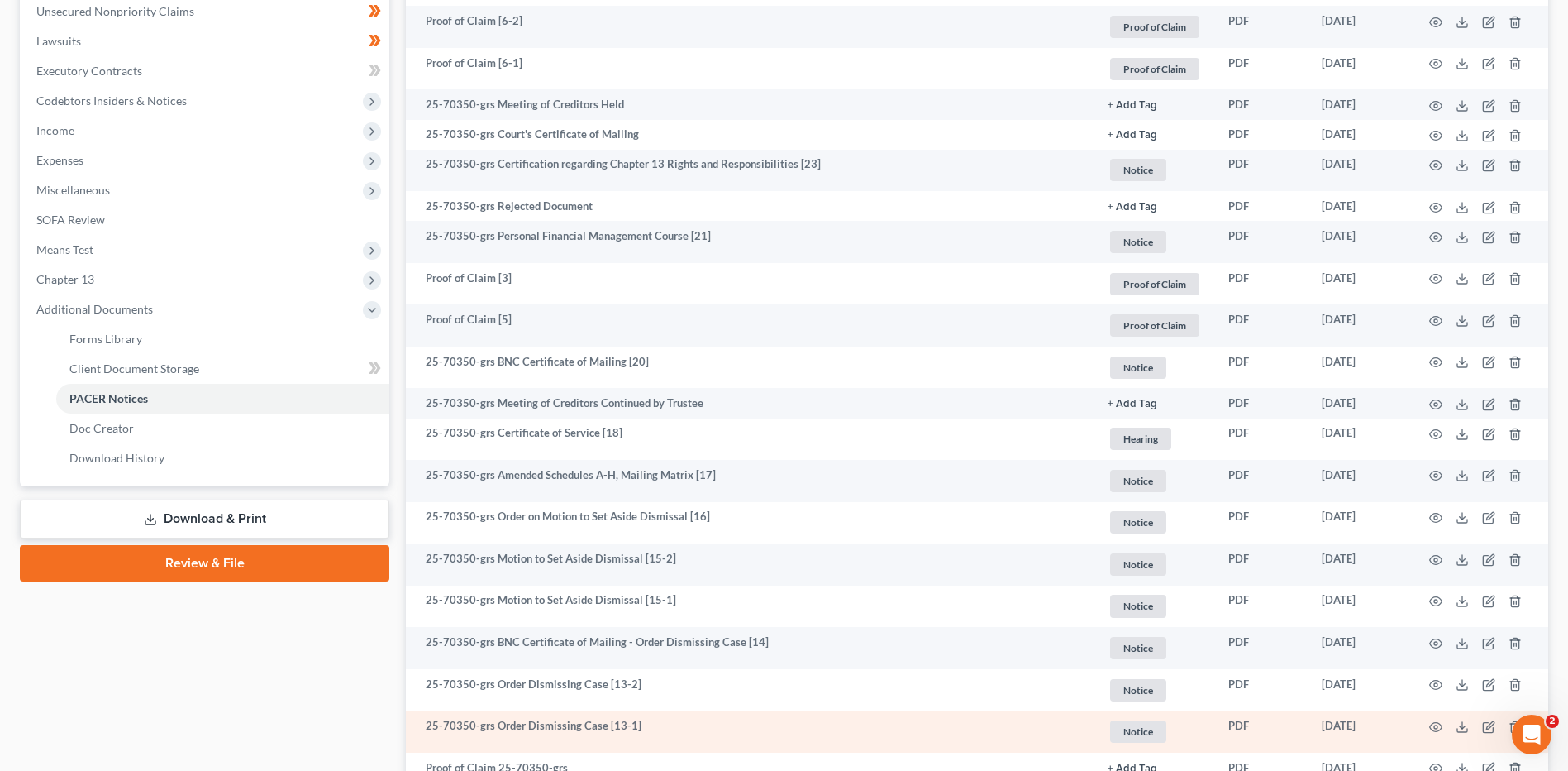
scroll to position [331, 0]
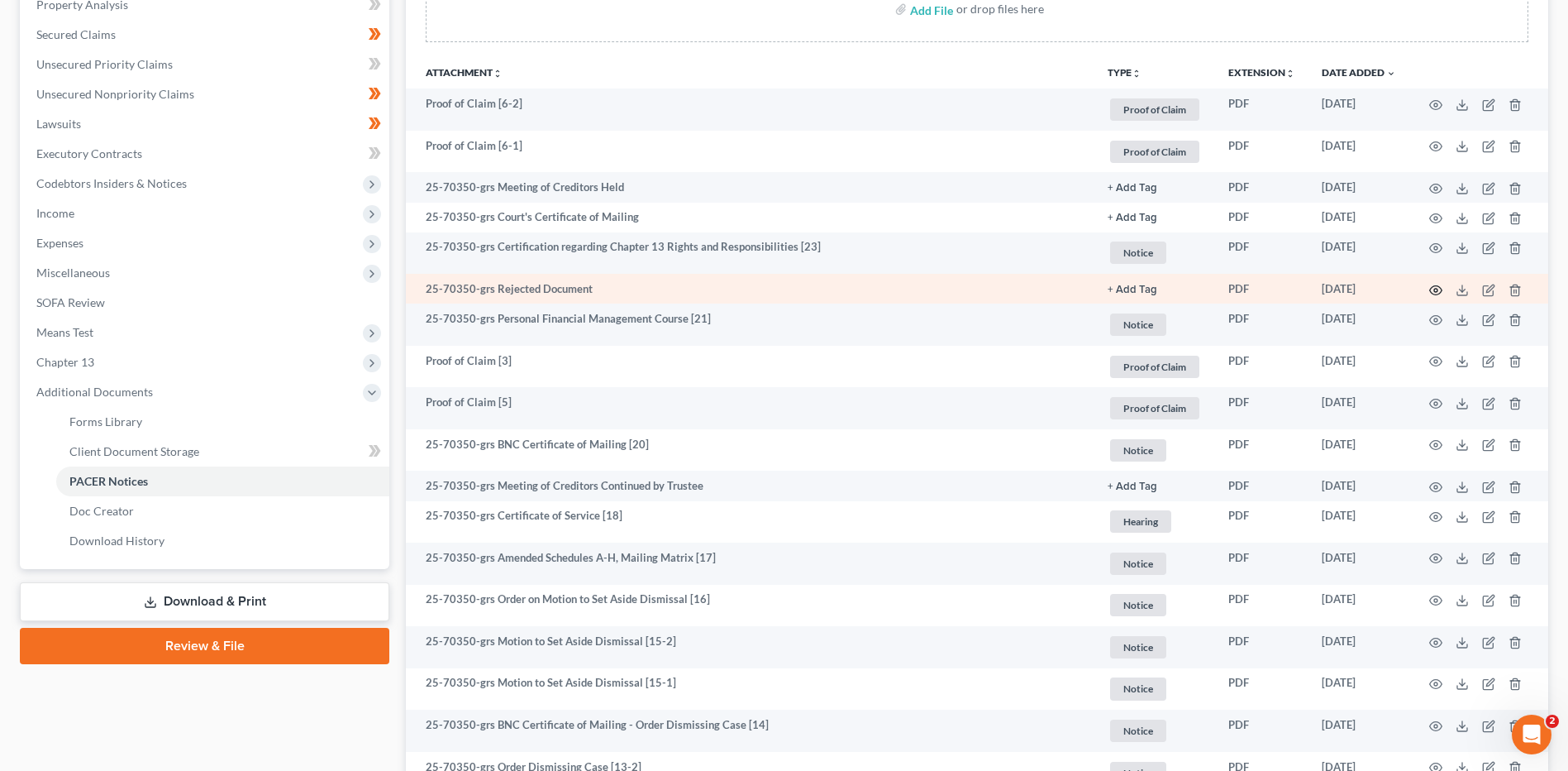
click at [1433, 287] on icon "button" at bounding box center [1436, 290] width 14 height 14
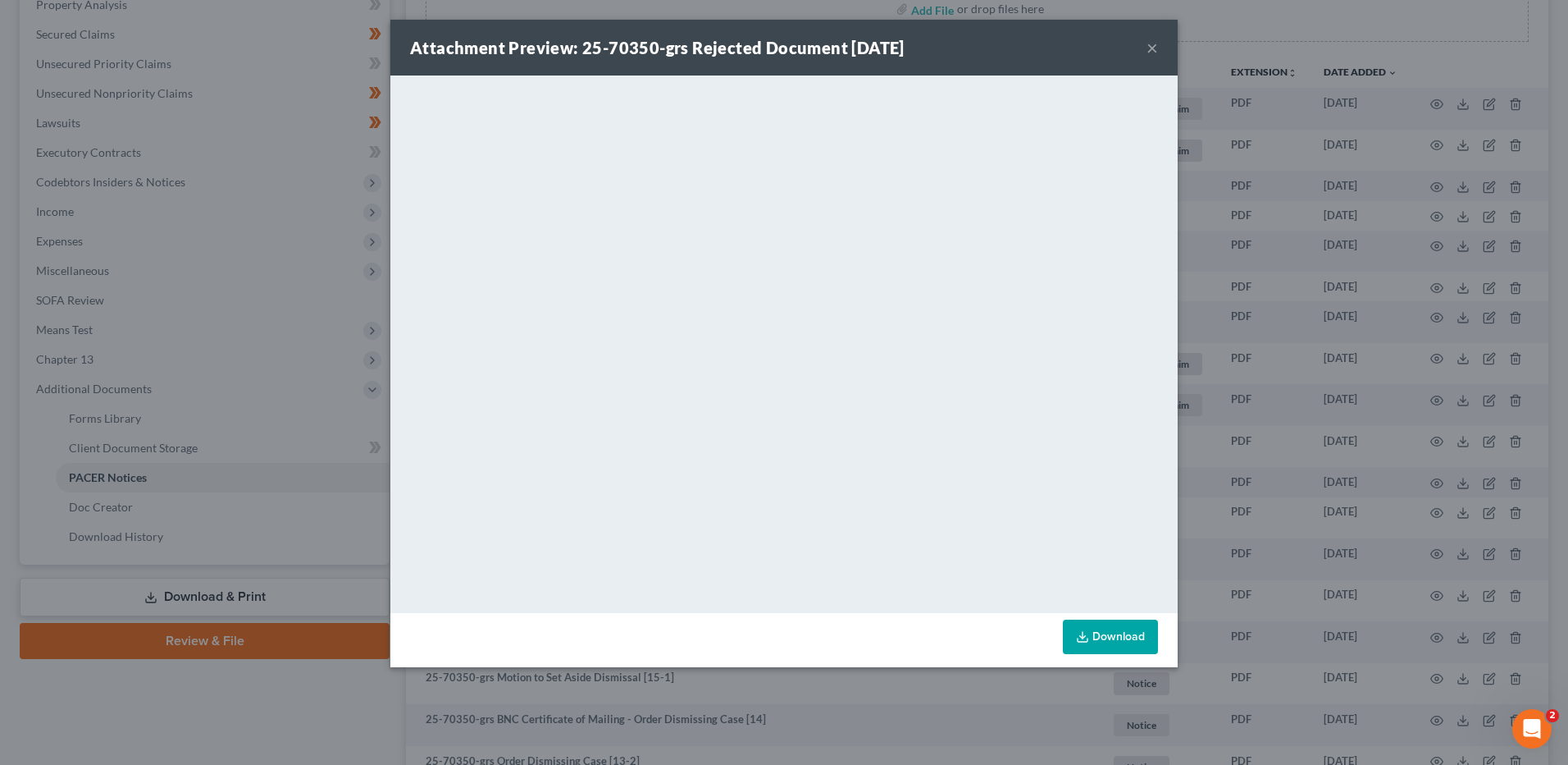
click at [1137, 52] on div "Attachment Preview: 25-70350-grs Rejected Document [DATE] ×" at bounding box center [784, 48] width 787 height 56
click at [1151, 49] on button "×" at bounding box center [1152, 48] width 12 height 20
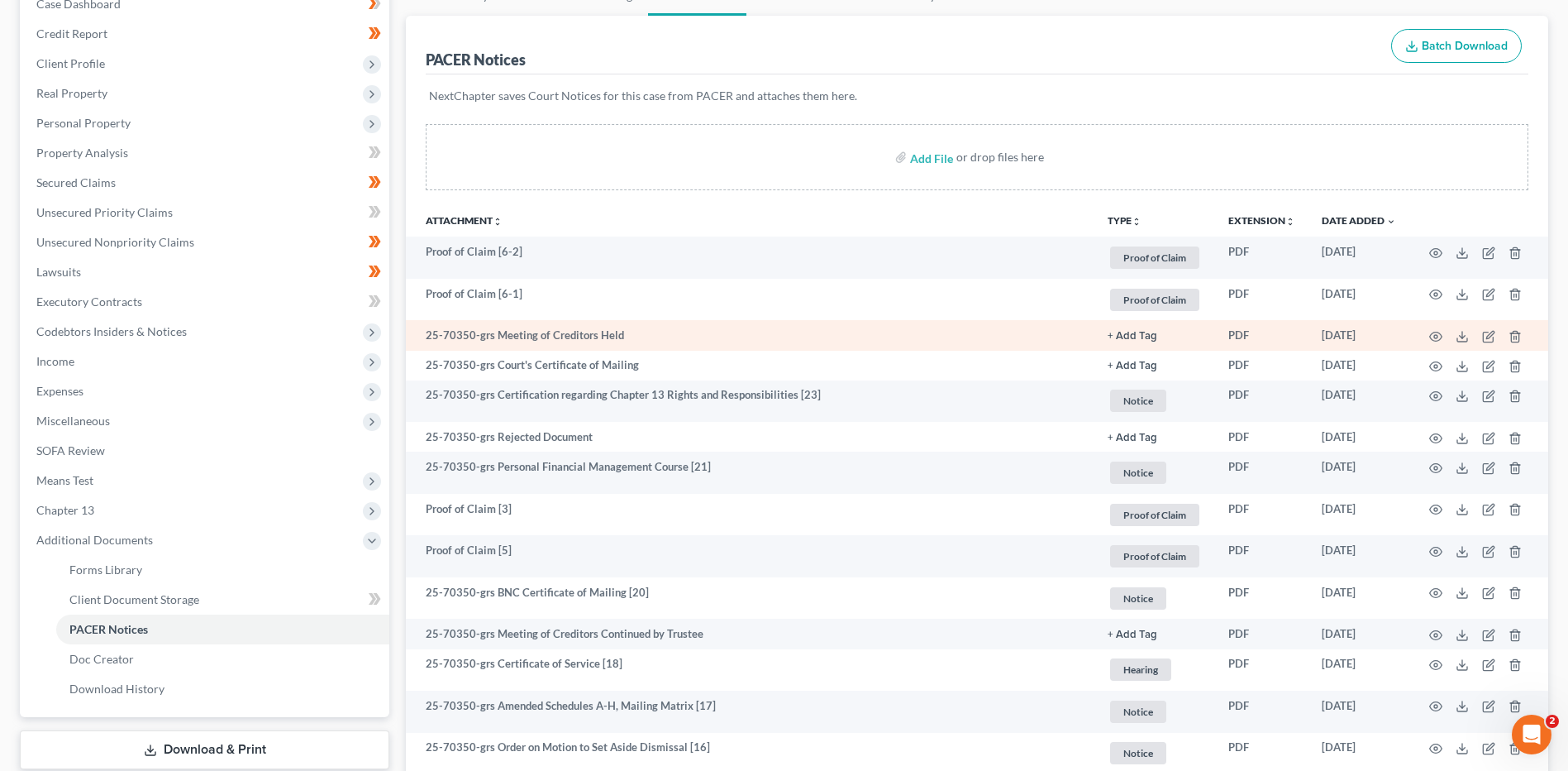
scroll to position [0, 0]
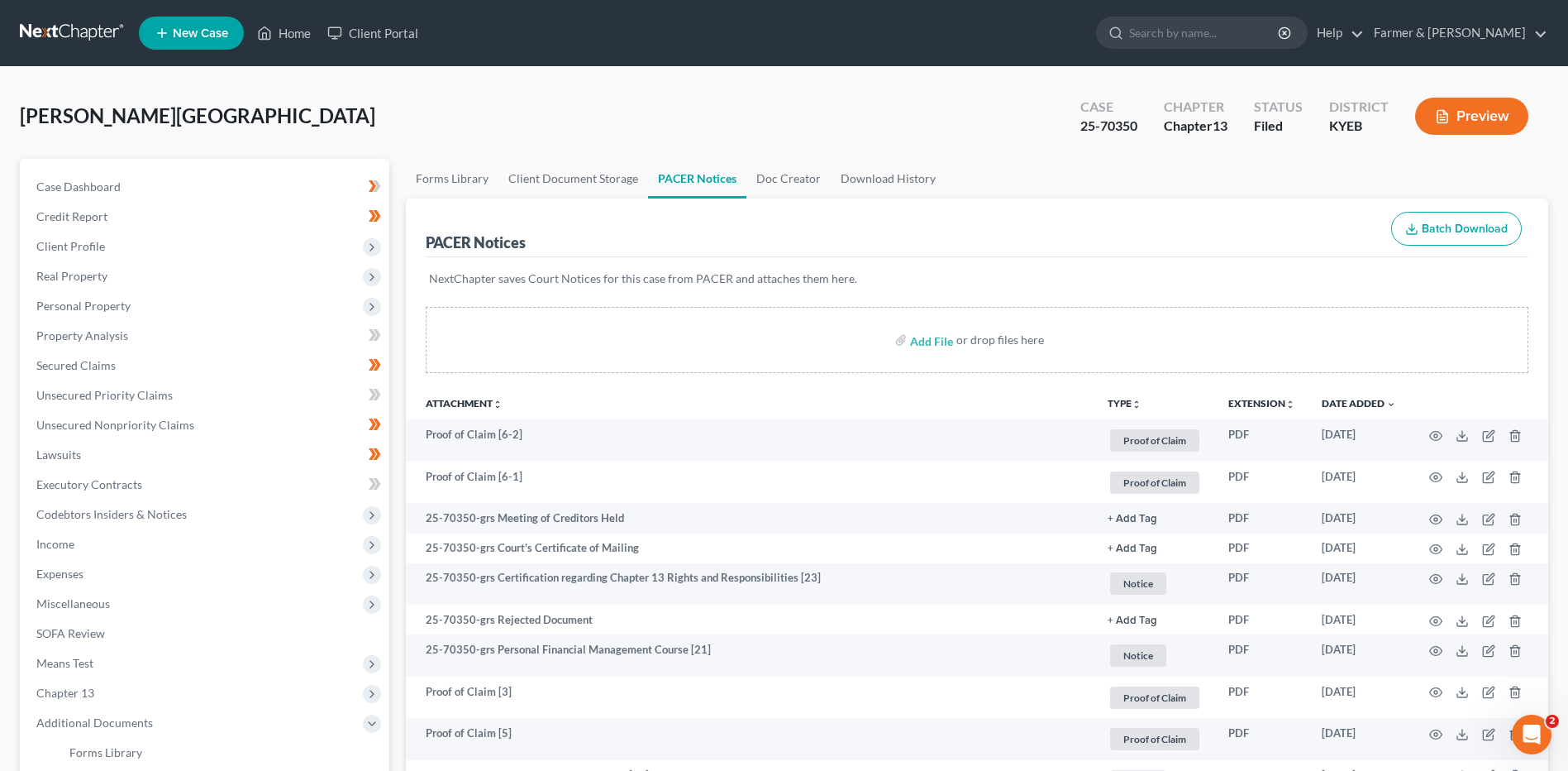
drag, startPoint x: 83, startPoint y: 31, endPoint x: 174, endPoint y: 43, distance: 91.8
click at [83, 30] on link at bounding box center [73, 33] width 106 height 30
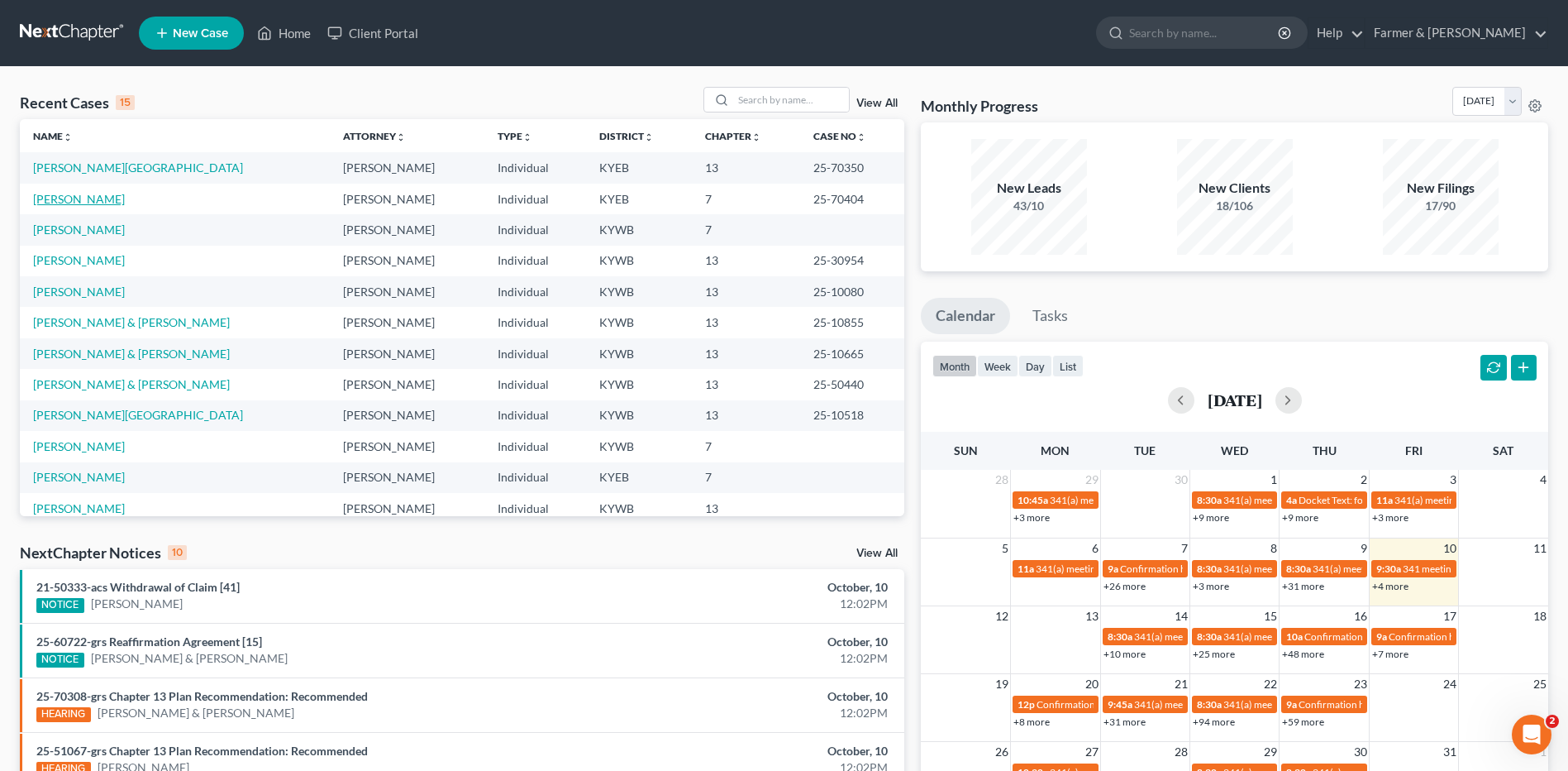
click at [80, 196] on link "[PERSON_NAME]" at bounding box center [78, 199] width 92 height 14
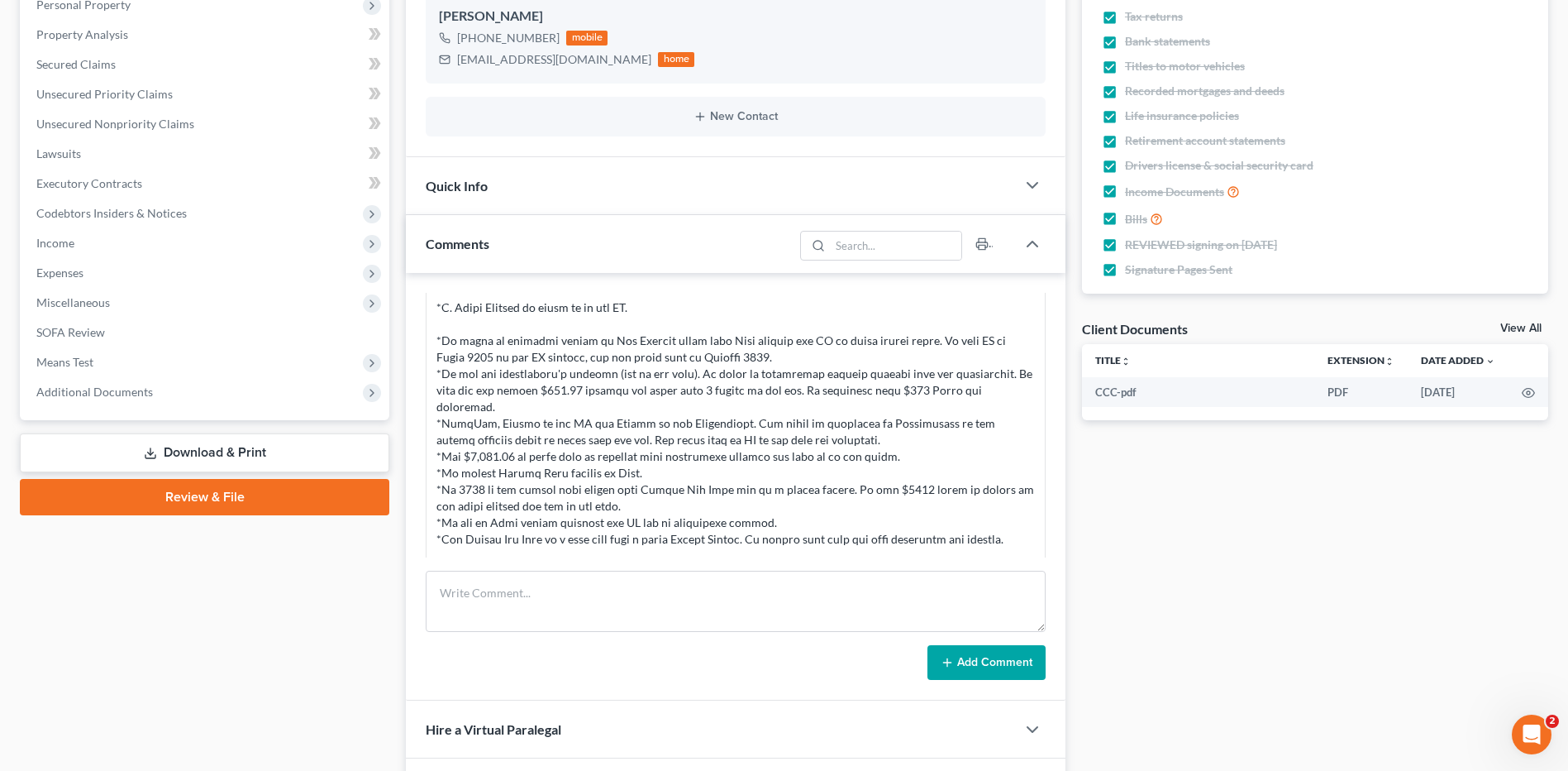
scroll to position [331, 0]
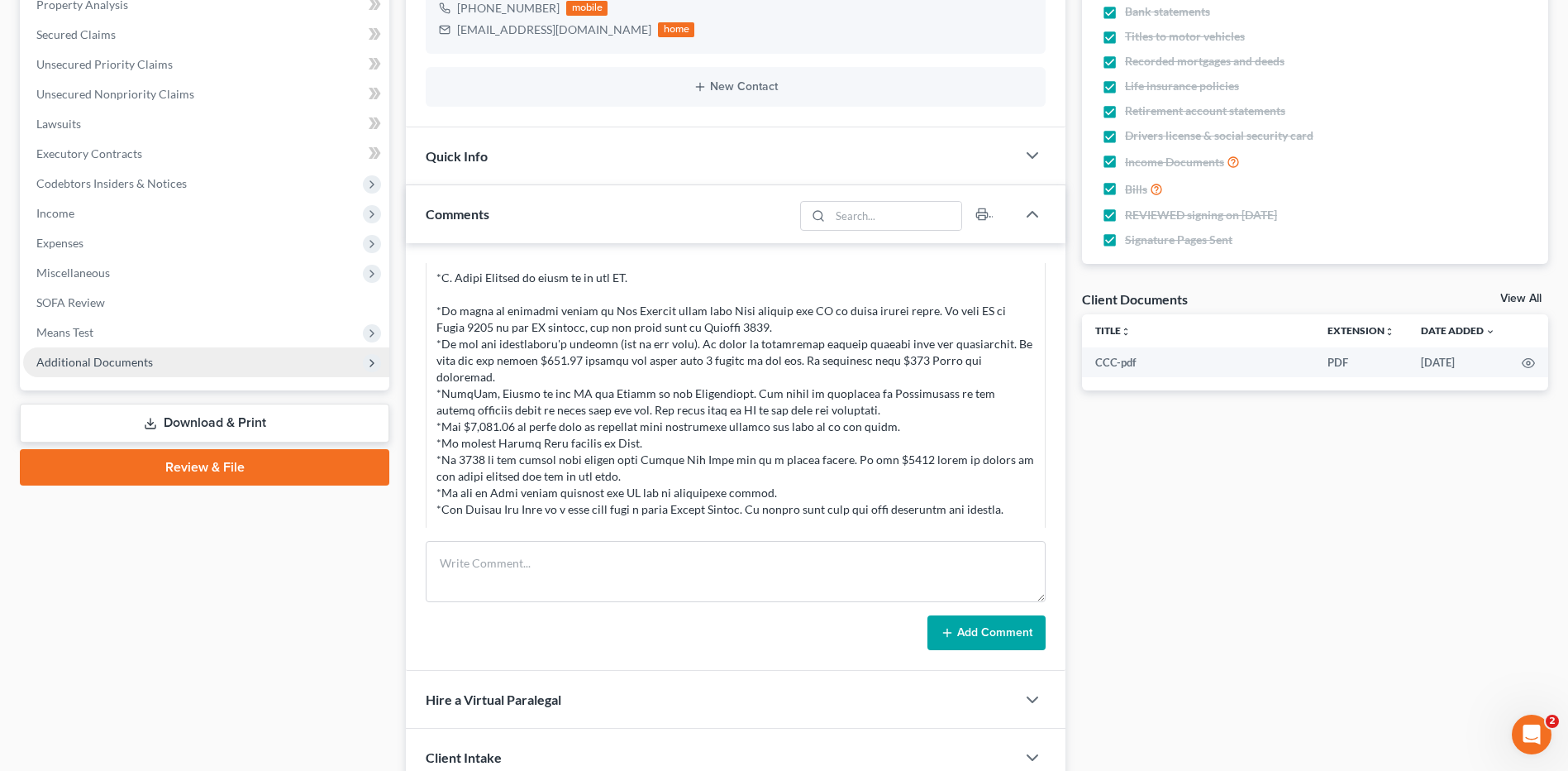
click at [127, 364] on span "Additional Documents" at bounding box center [95, 361] width 117 height 14
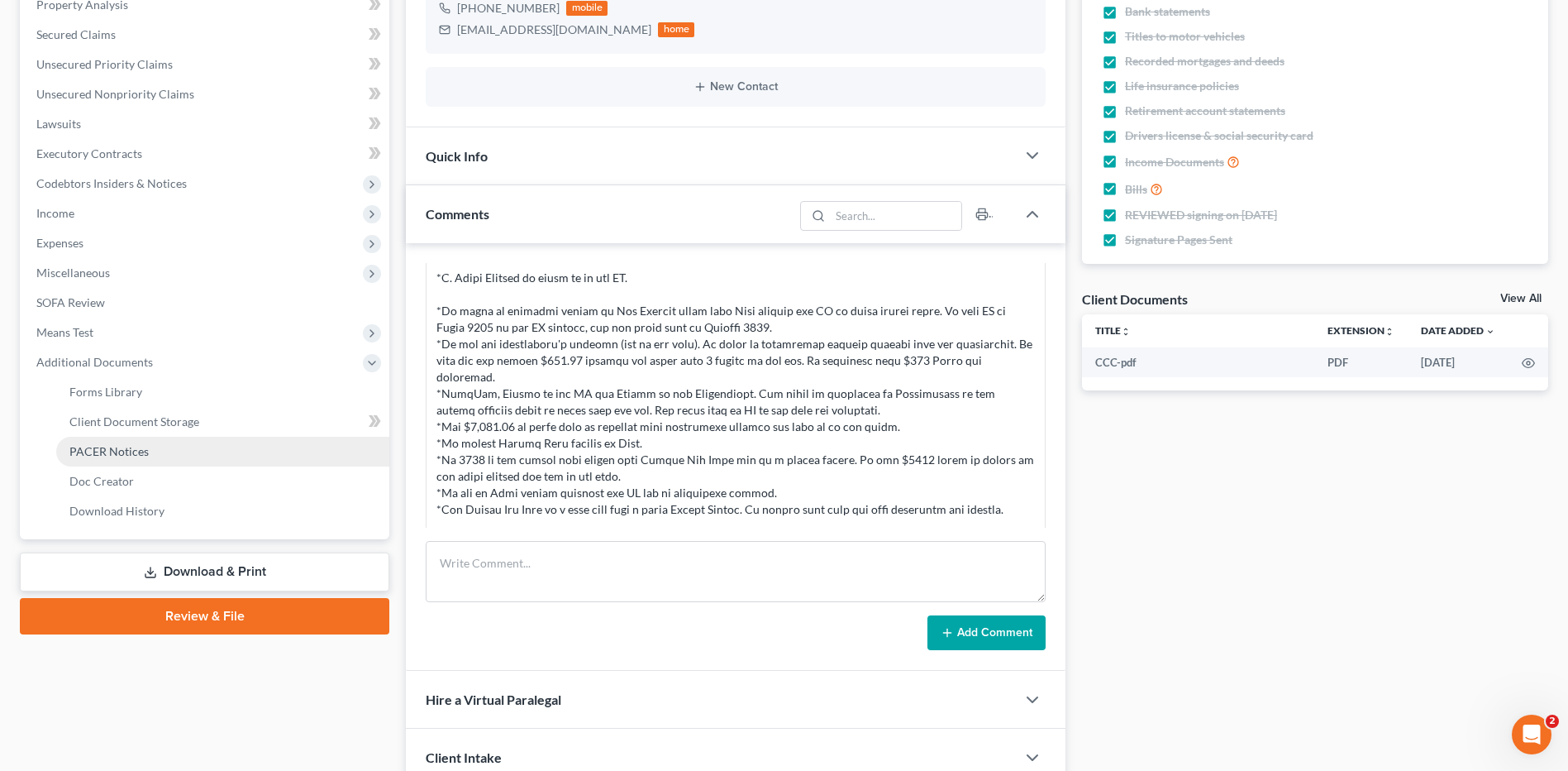
click at [186, 464] on link "PACER Notices" at bounding box center [223, 451] width 333 height 30
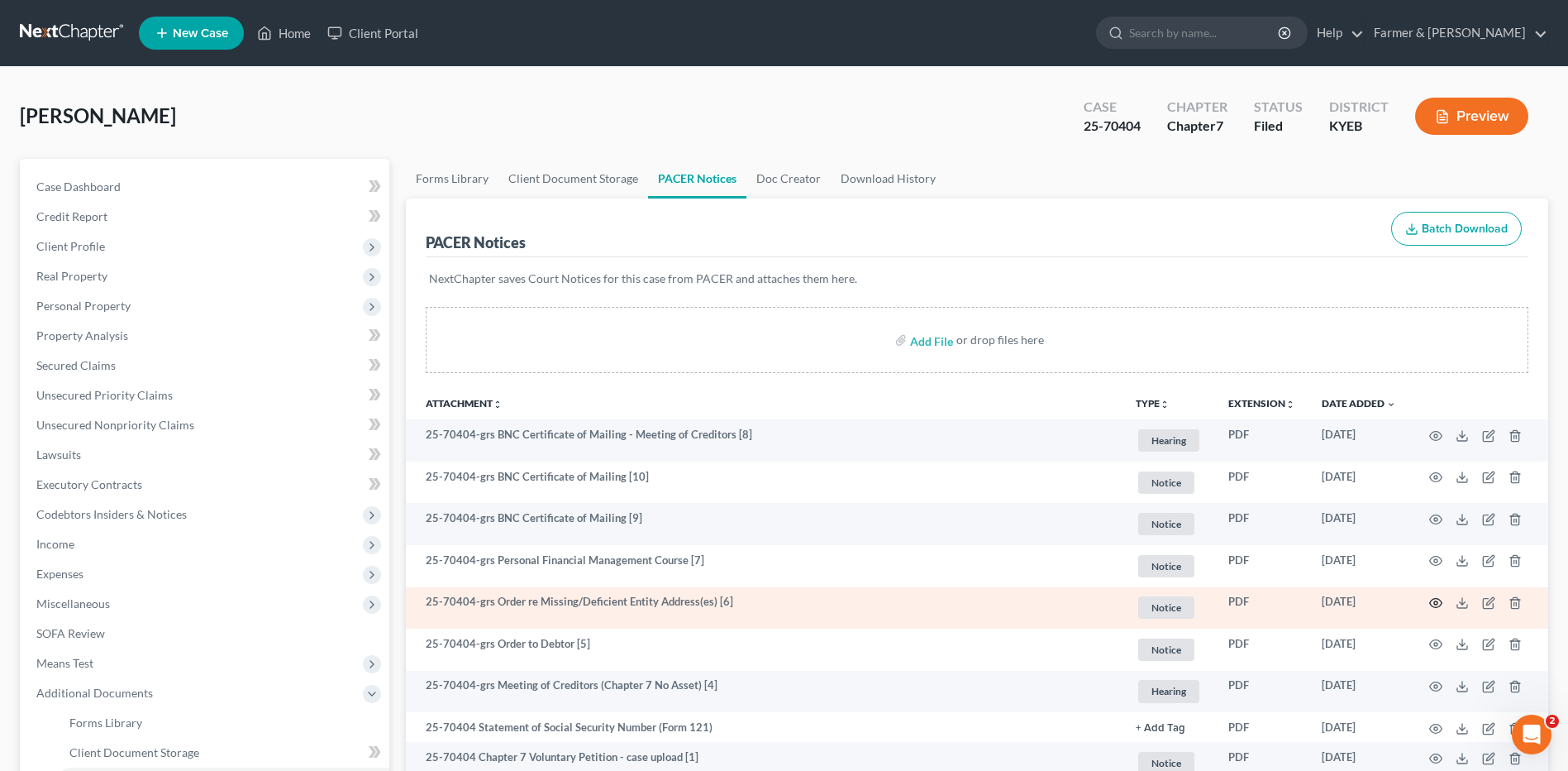
click at [1441, 602] on icon "button" at bounding box center [1436, 602] width 14 height 14
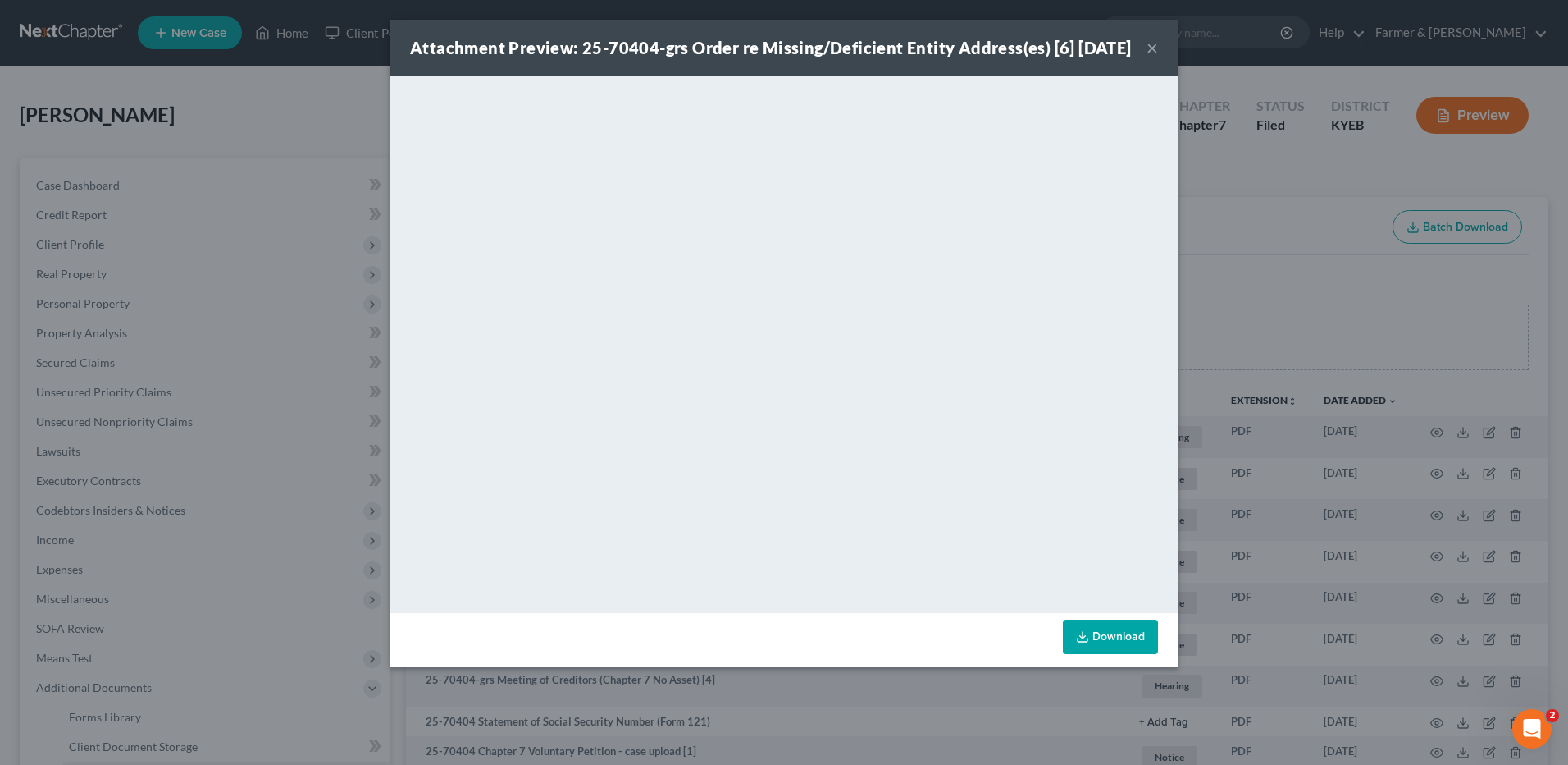
click at [1147, 52] on button "×" at bounding box center [1152, 48] width 12 height 20
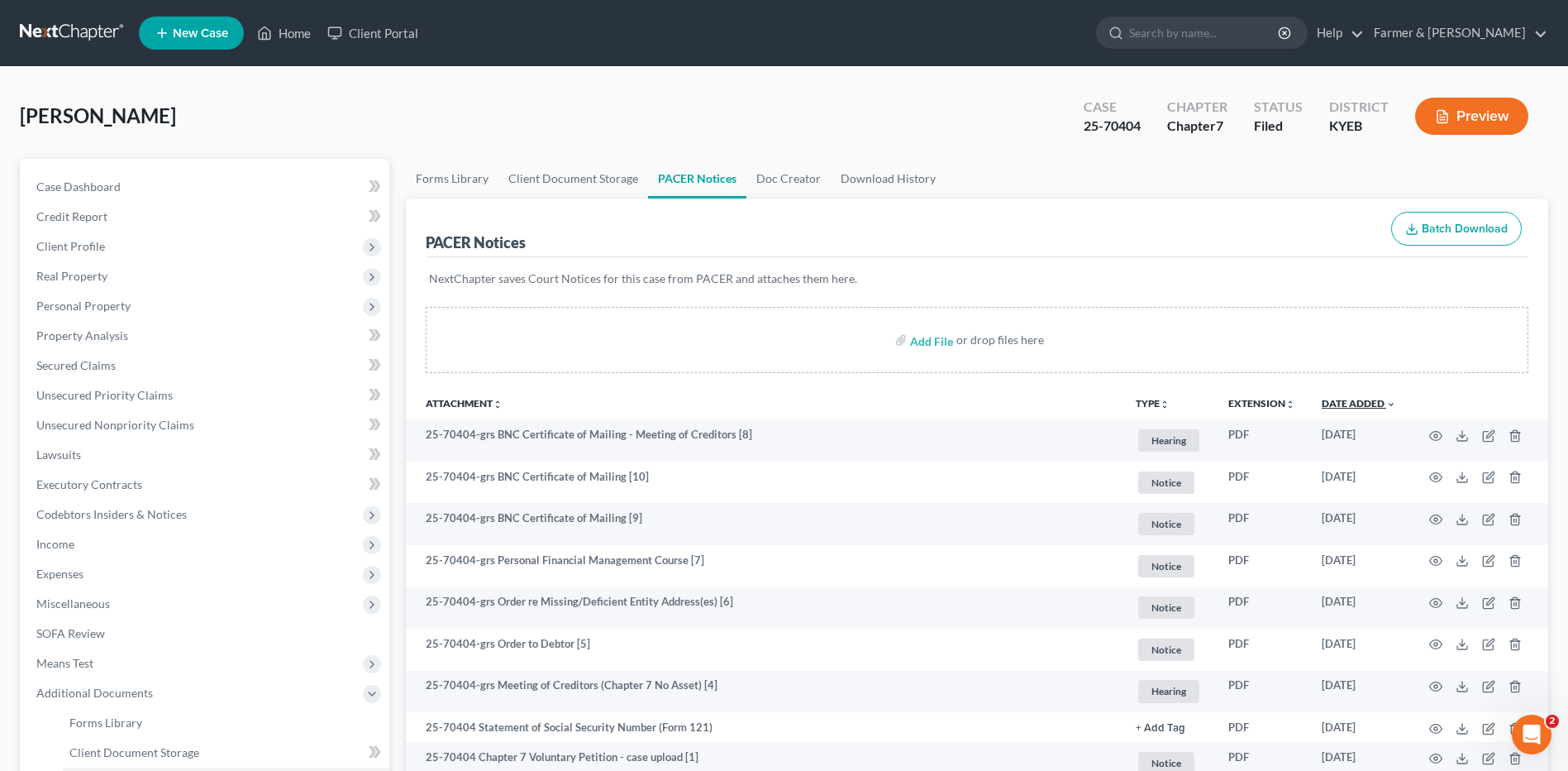
click at [1355, 400] on link "Date Added unfold_more expand_more expand_less" at bounding box center [1359, 404] width 75 height 13
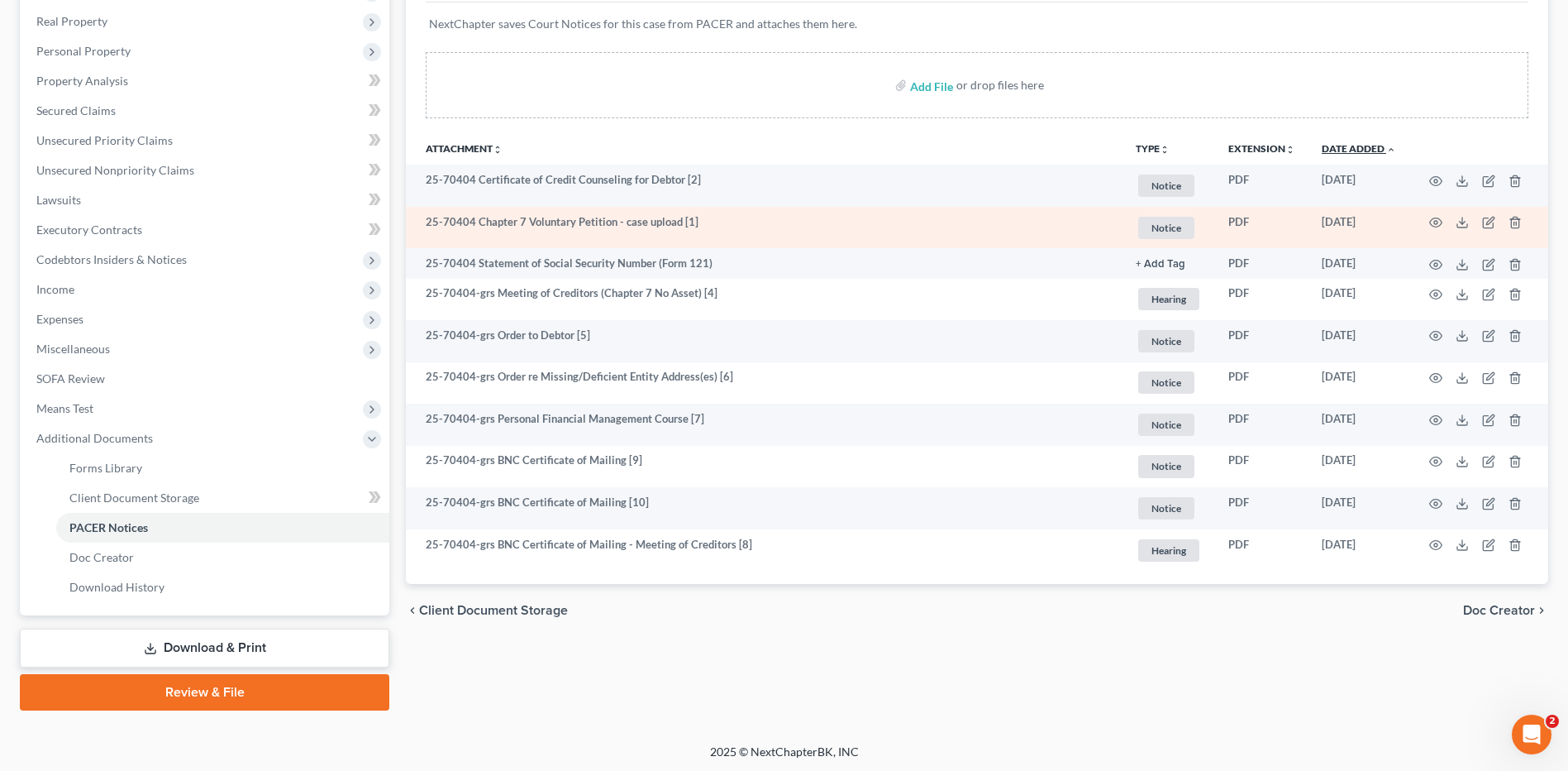
scroll to position [257, 0]
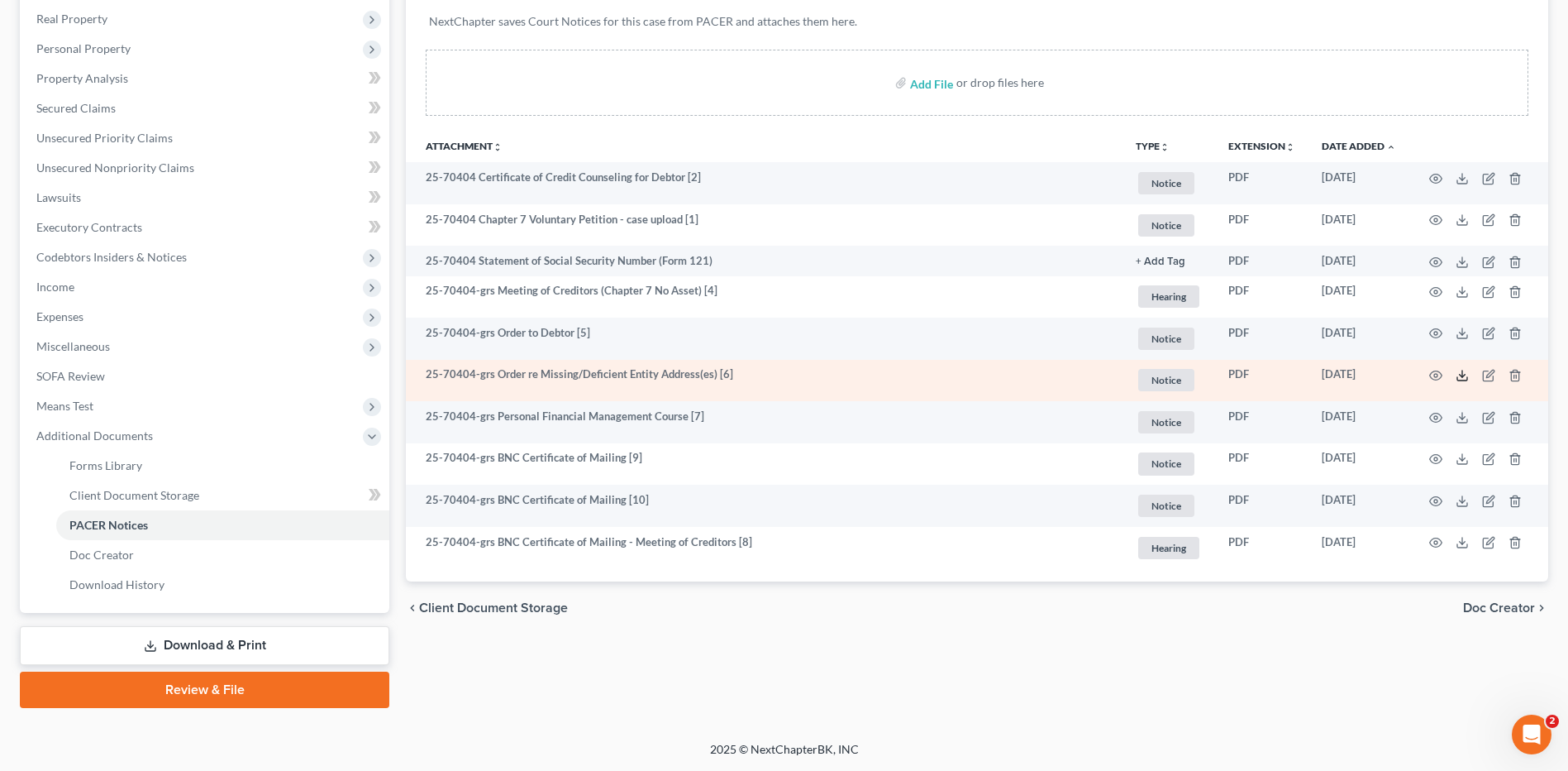
click at [1464, 371] on icon at bounding box center [1462, 375] width 14 height 14
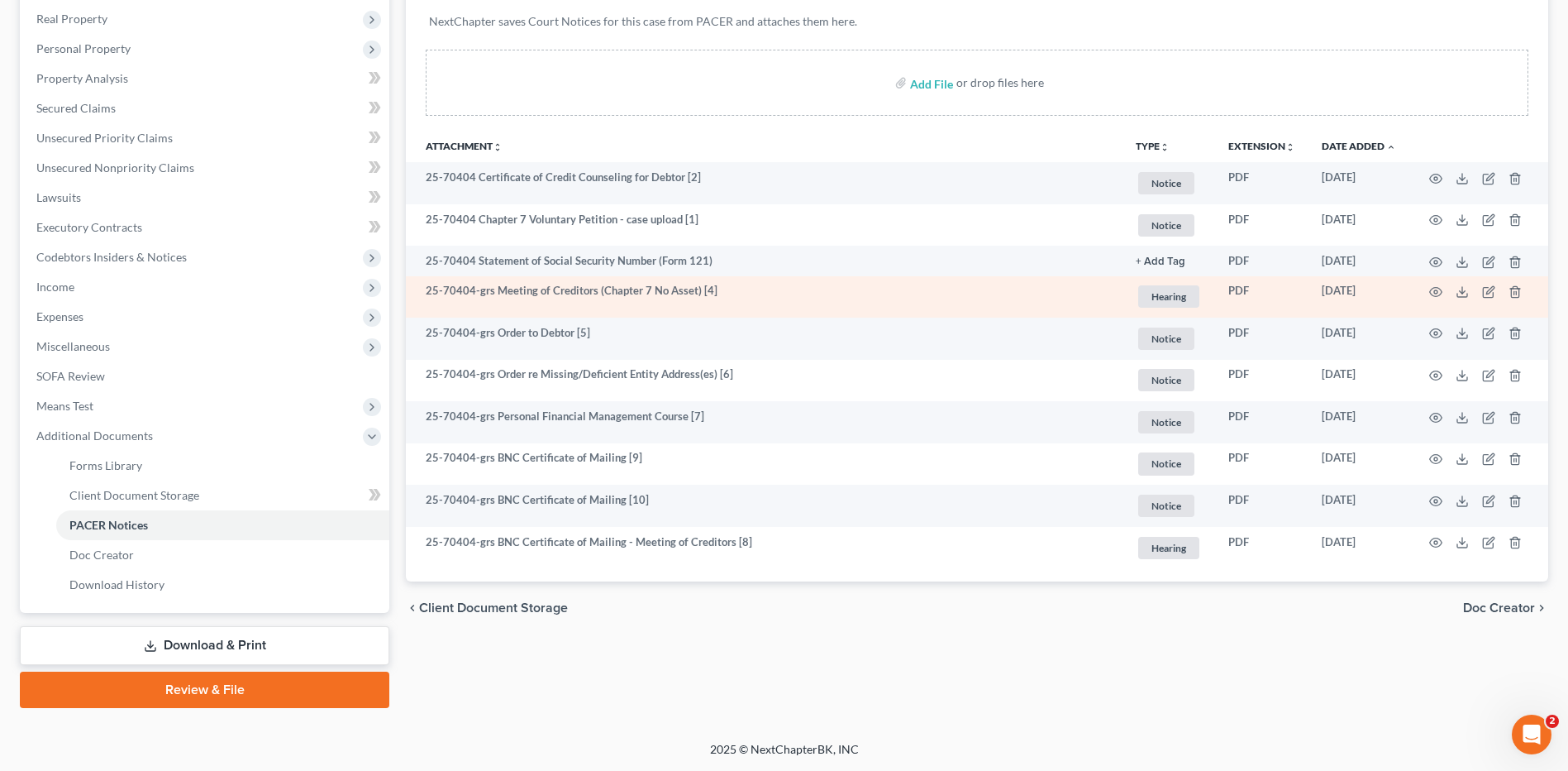
click at [1429, 291] on td at bounding box center [1479, 297] width 138 height 42
click at [1435, 291] on circle "button" at bounding box center [1436, 292] width 4 height 4
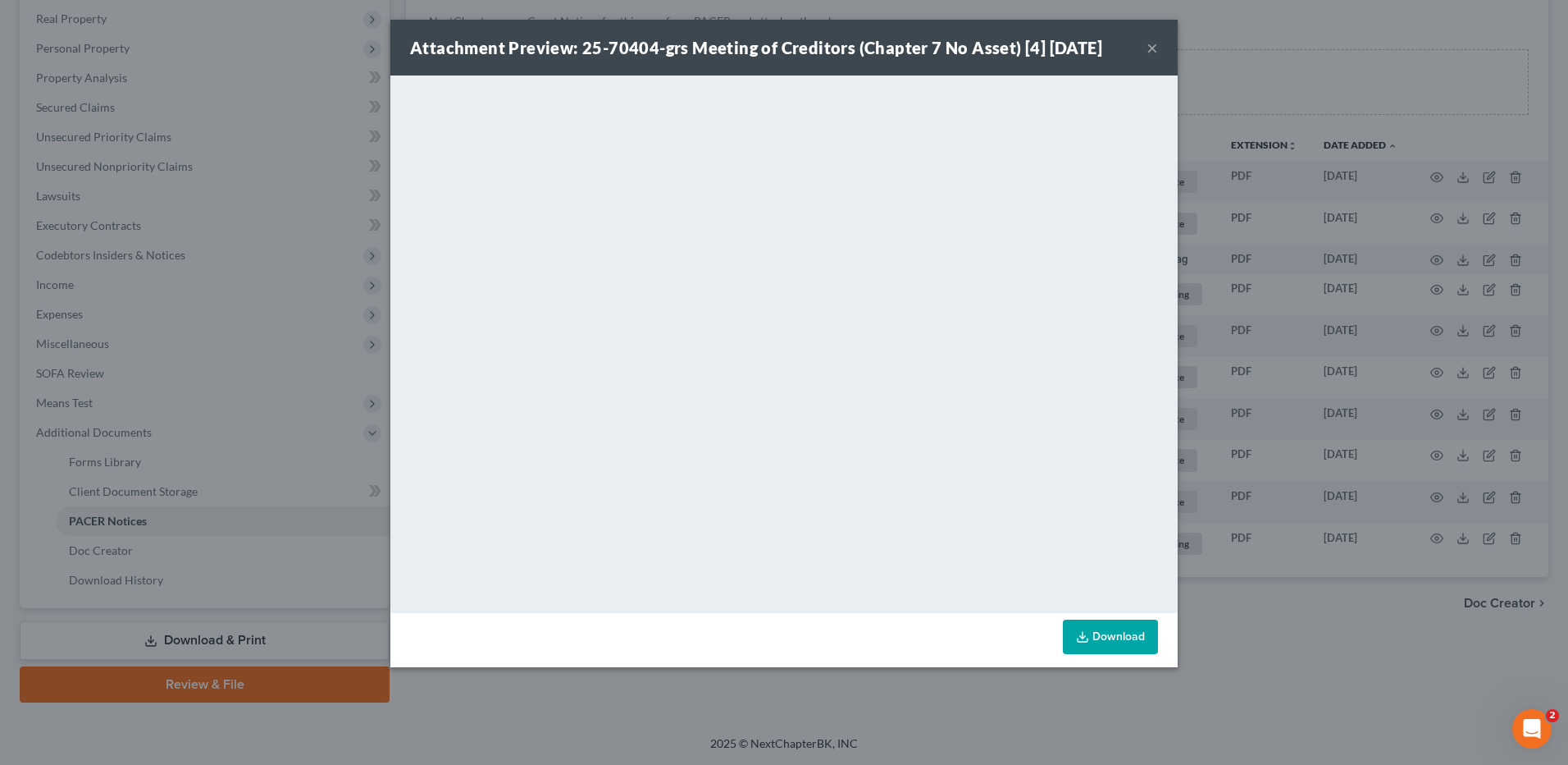
click at [1153, 48] on button "×" at bounding box center [1152, 48] width 12 height 20
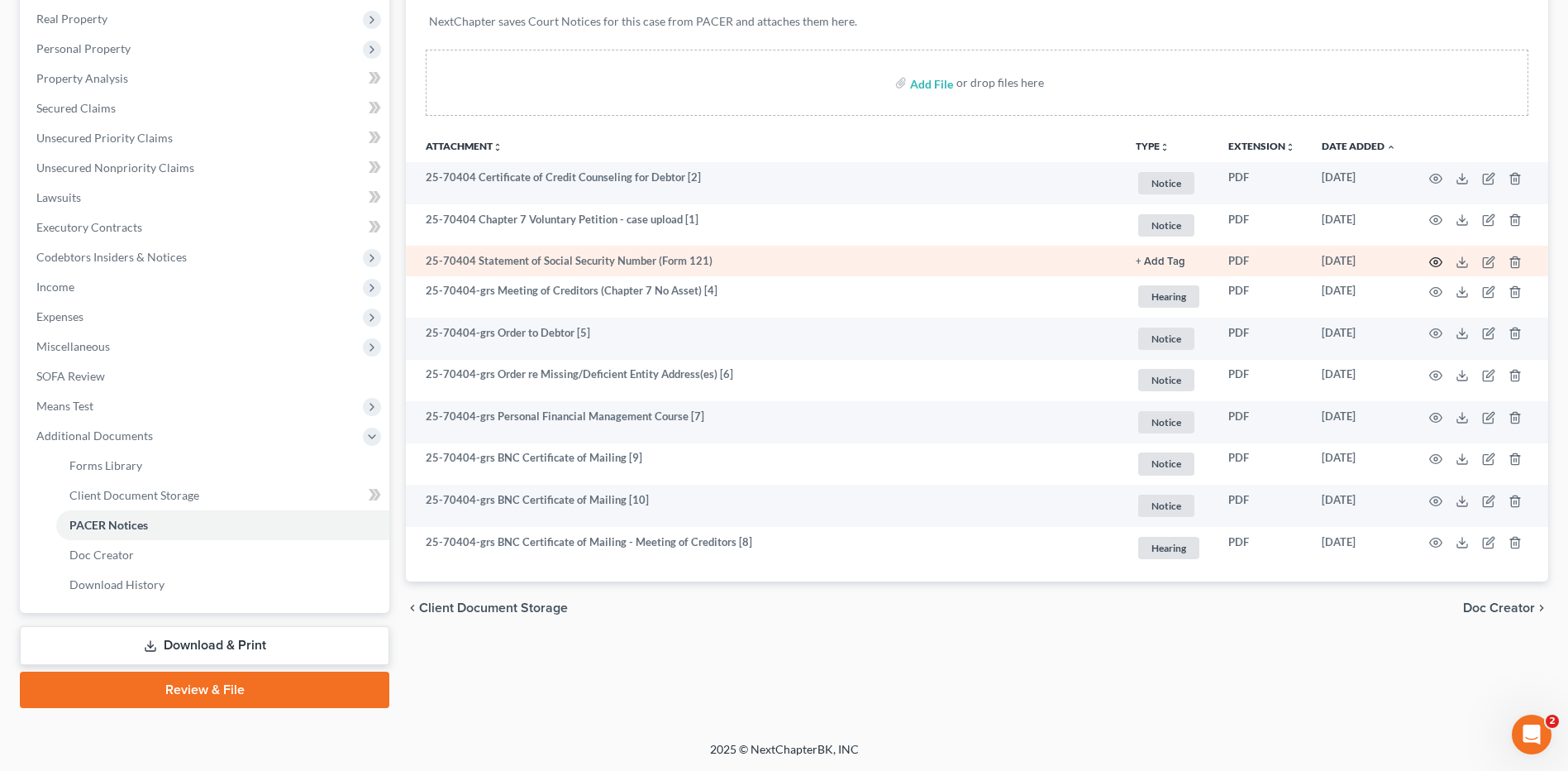
click at [1438, 260] on icon "button" at bounding box center [1436, 262] width 14 height 14
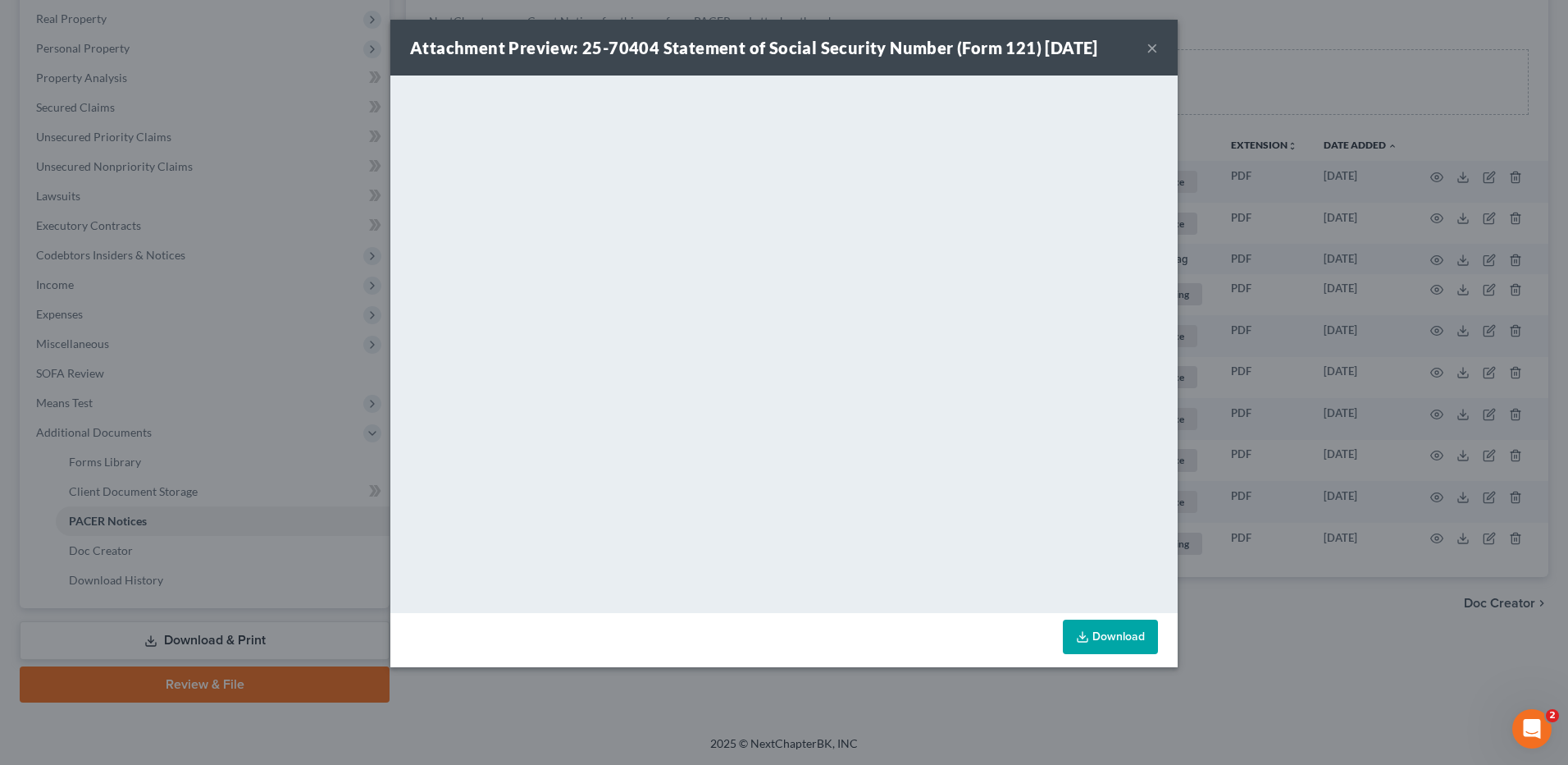
click at [1152, 49] on button "×" at bounding box center [1152, 48] width 12 height 20
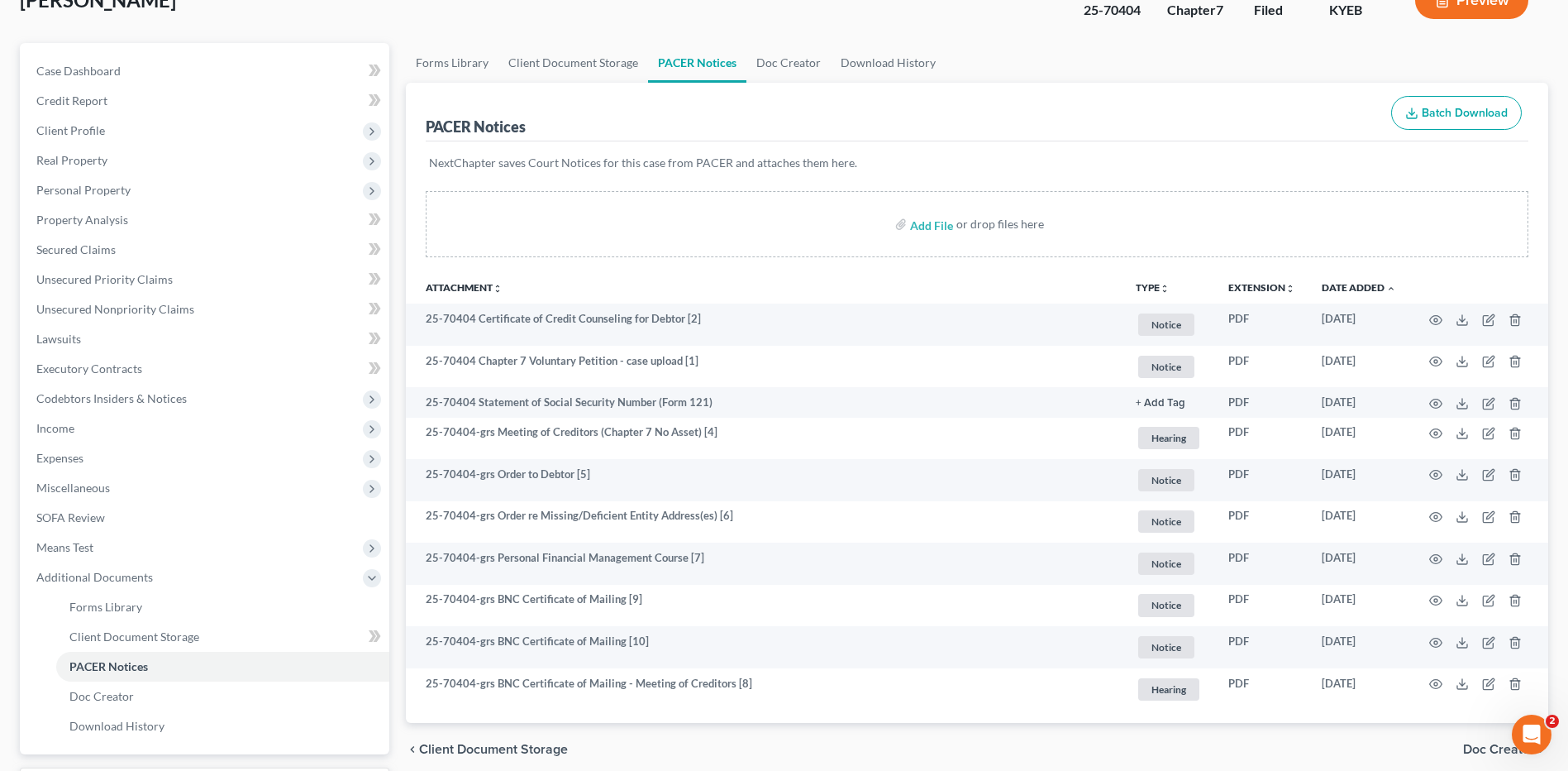
scroll to position [0, 0]
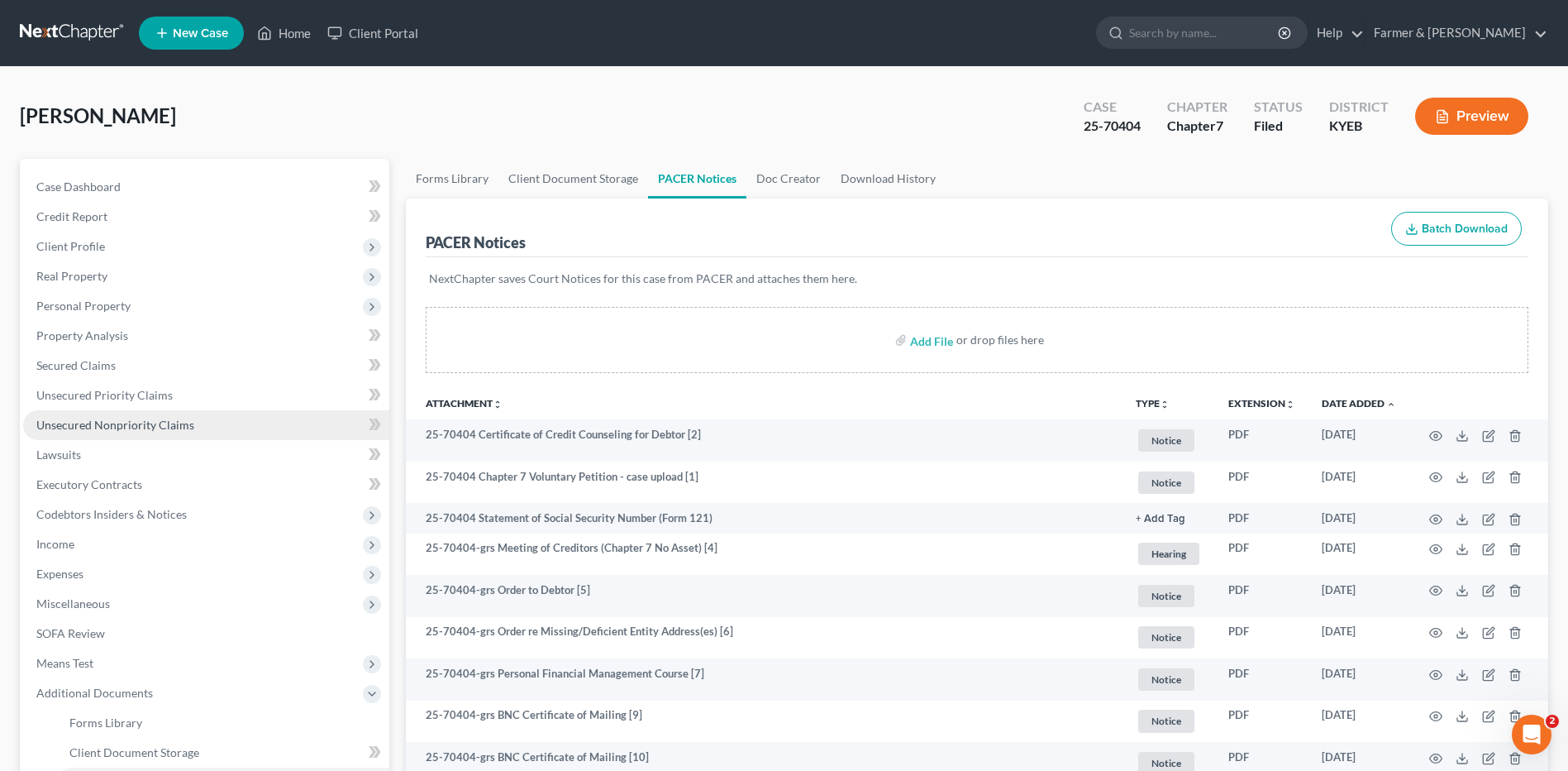
click at [145, 424] on span "Unsecured Nonpriority Claims" at bounding box center [115, 424] width 158 height 14
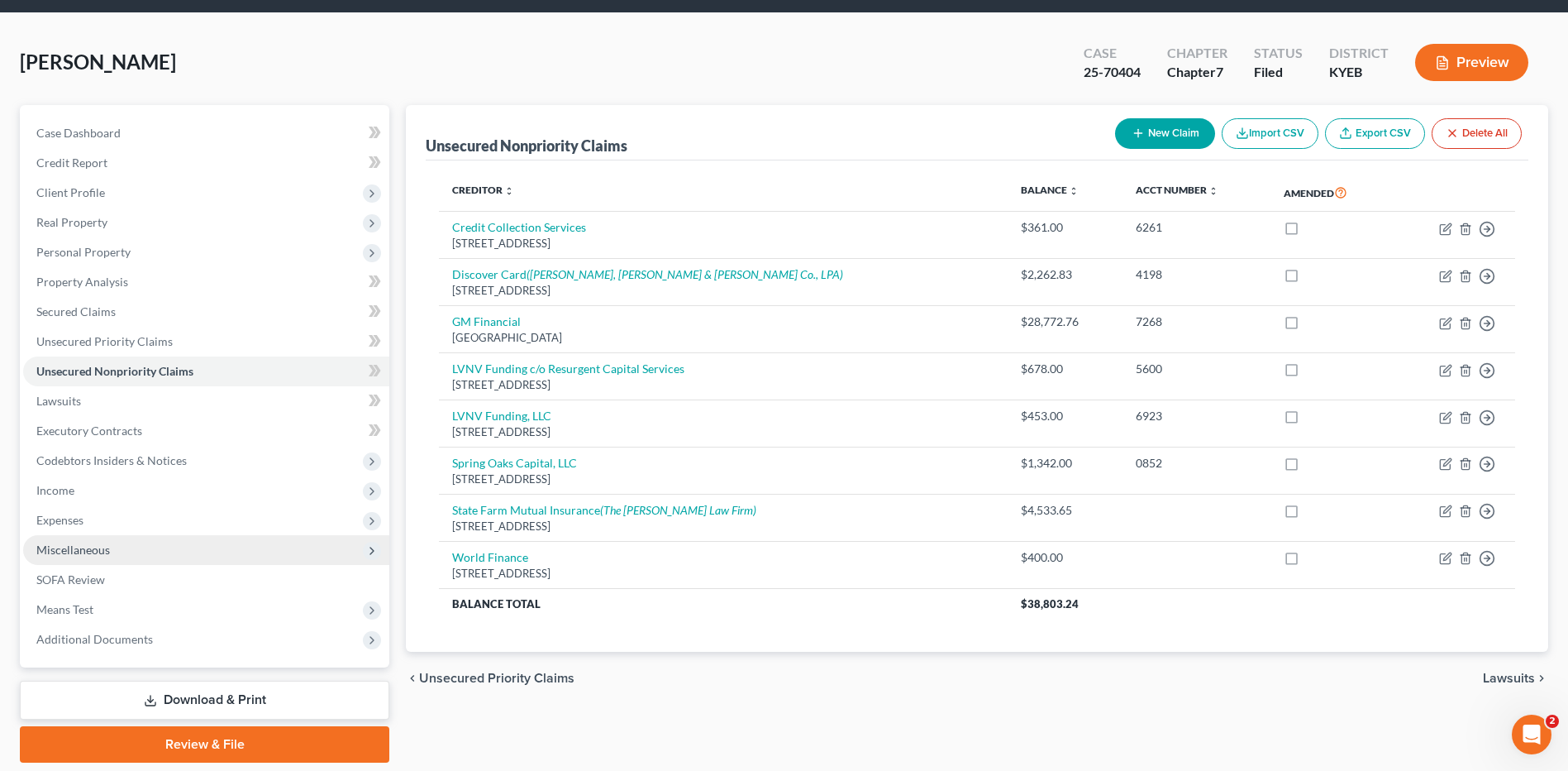
scroll to position [108, 0]
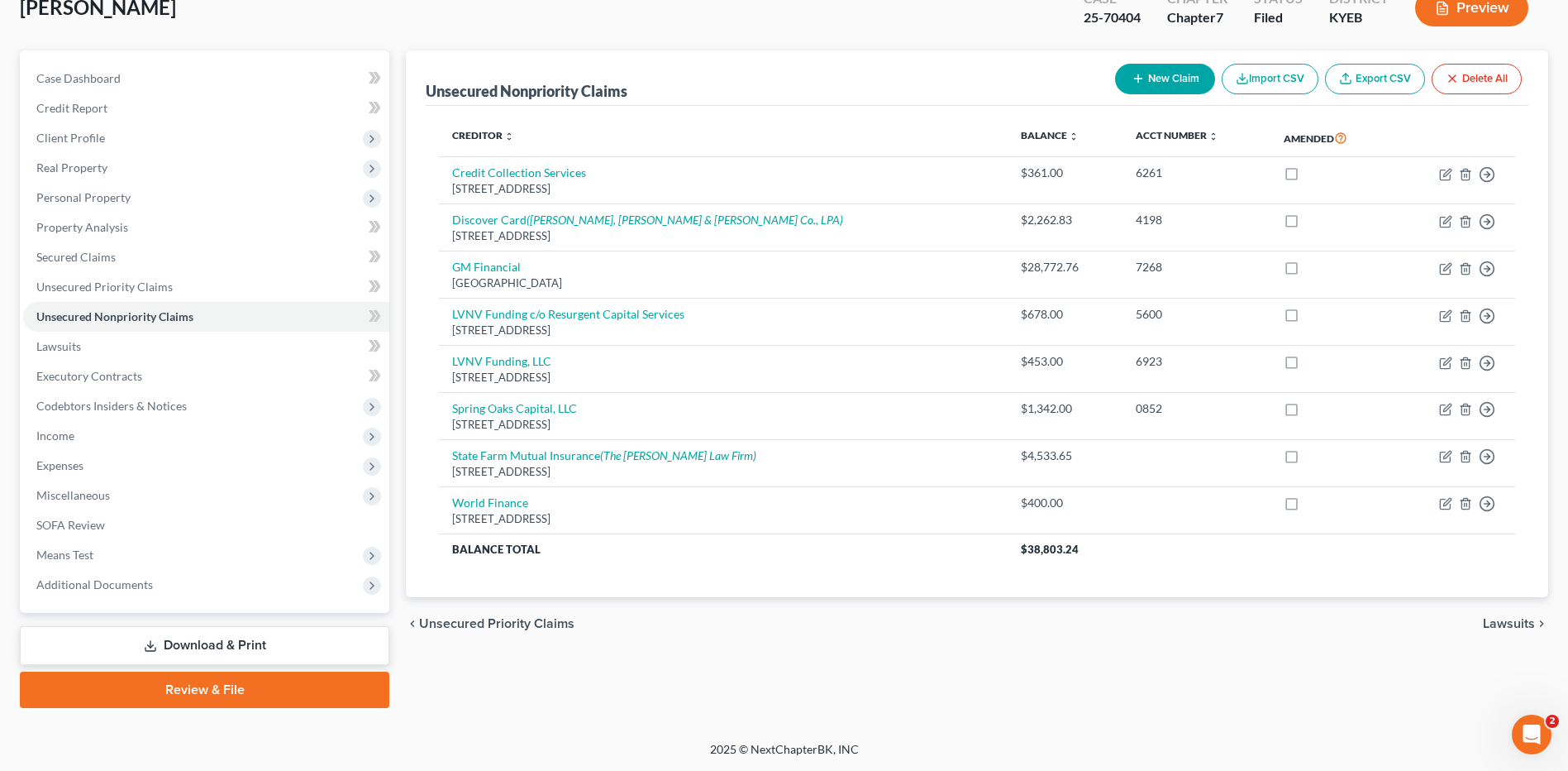
drag, startPoint x: 135, startPoint y: 591, endPoint x: 148, endPoint y: 601, distance: 16.4
click at [135, 591] on span "Additional Documents" at bounding box center [95, 583] width 117 height 14
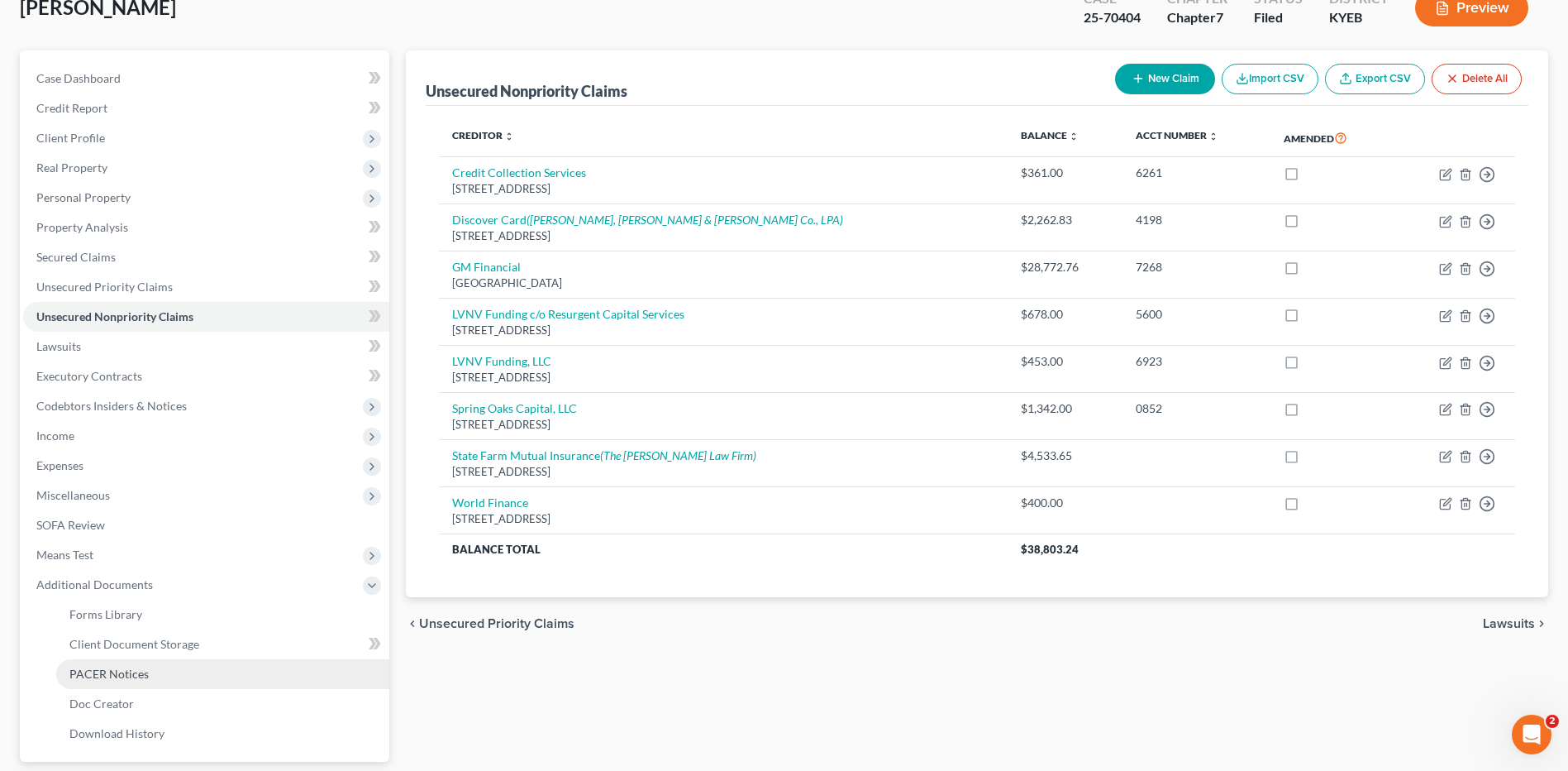
click at [155, 671] on link "PACER Notices" at bounding box center [223, 673] width 333 height 30
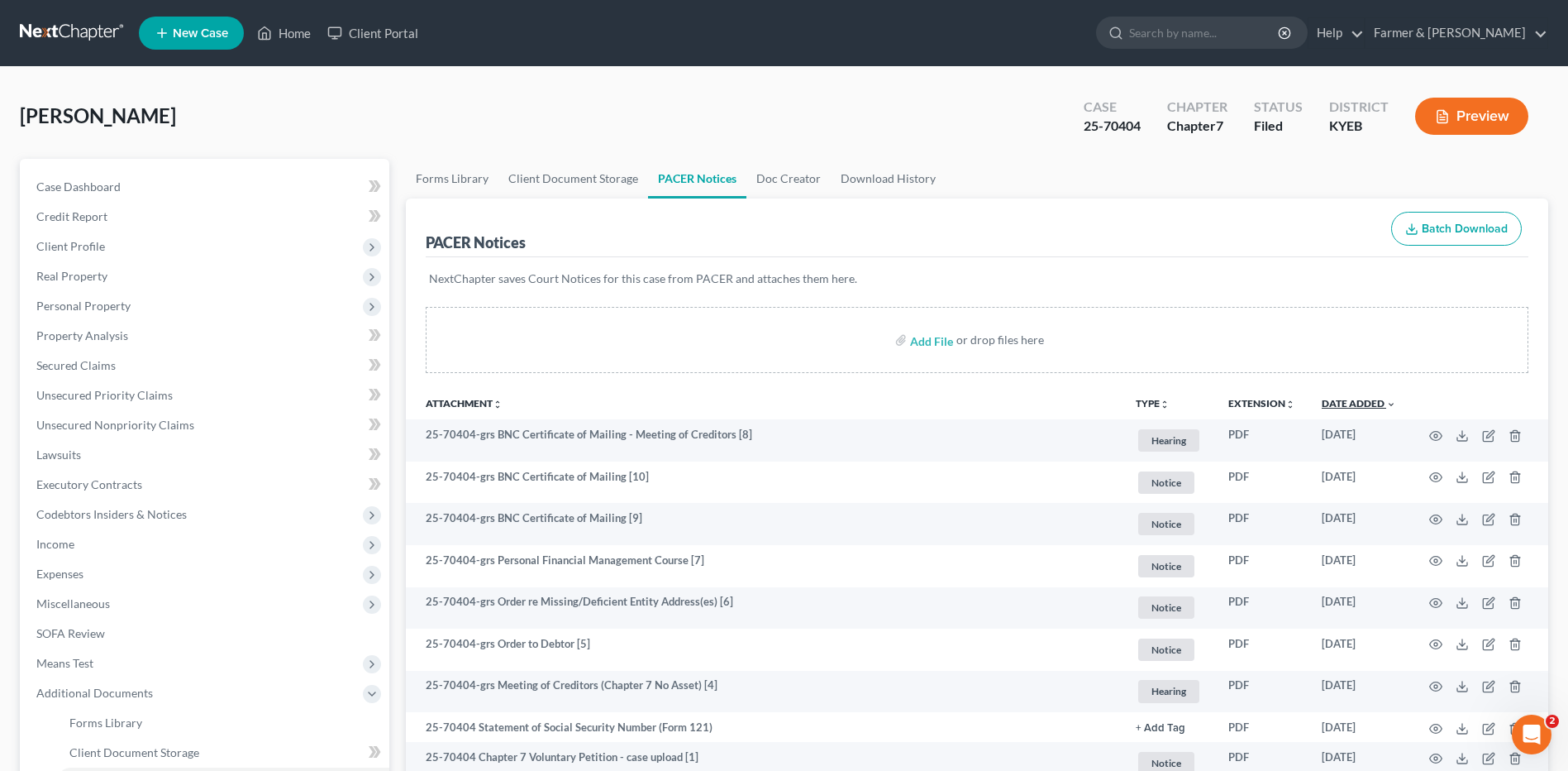
click at [1381, 406] on link "Date Added unfold_more expand_more expand_less" at bounding box center [1359, 404] width 75 height 13
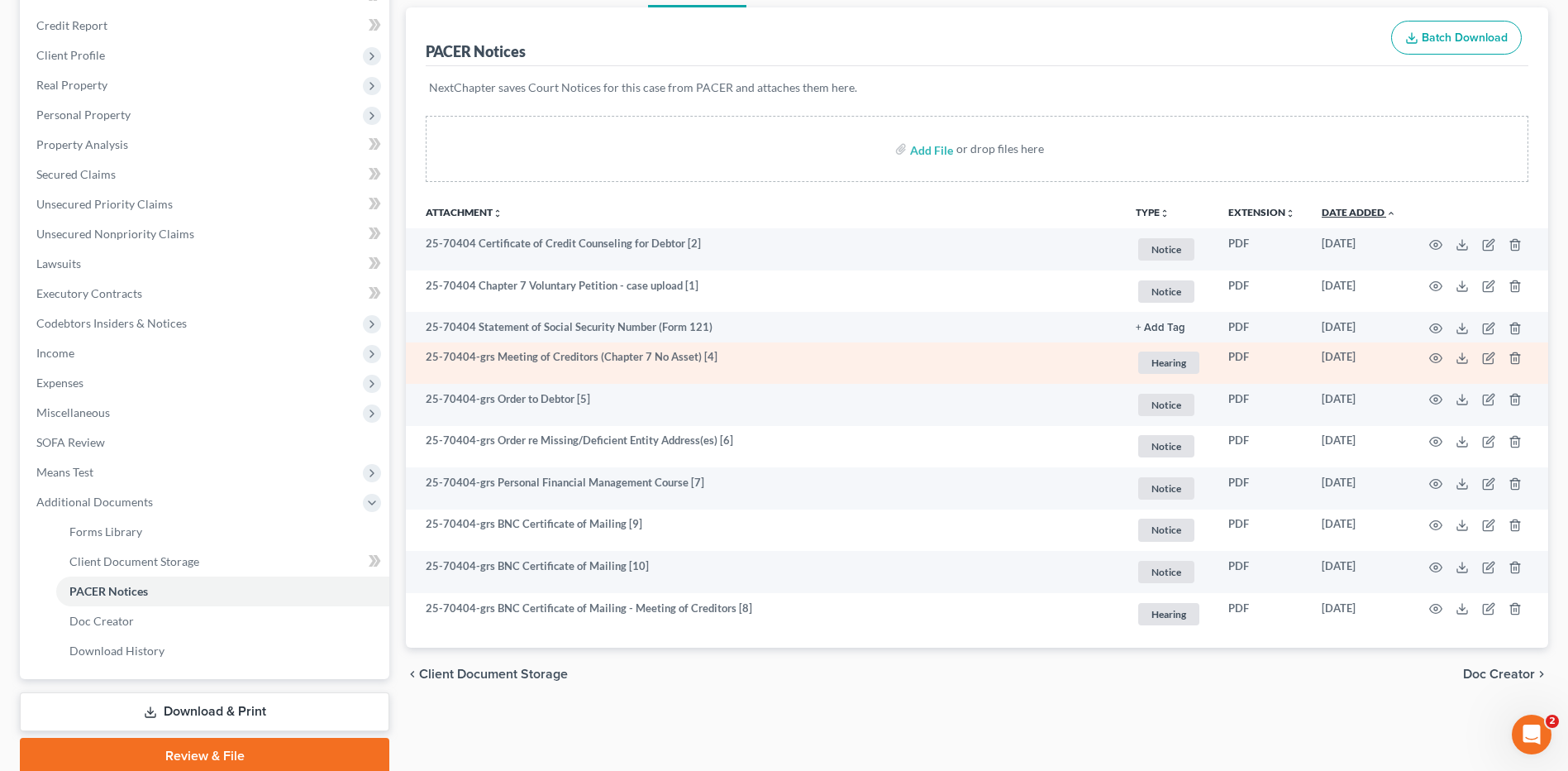
scroll to position [248, 0]
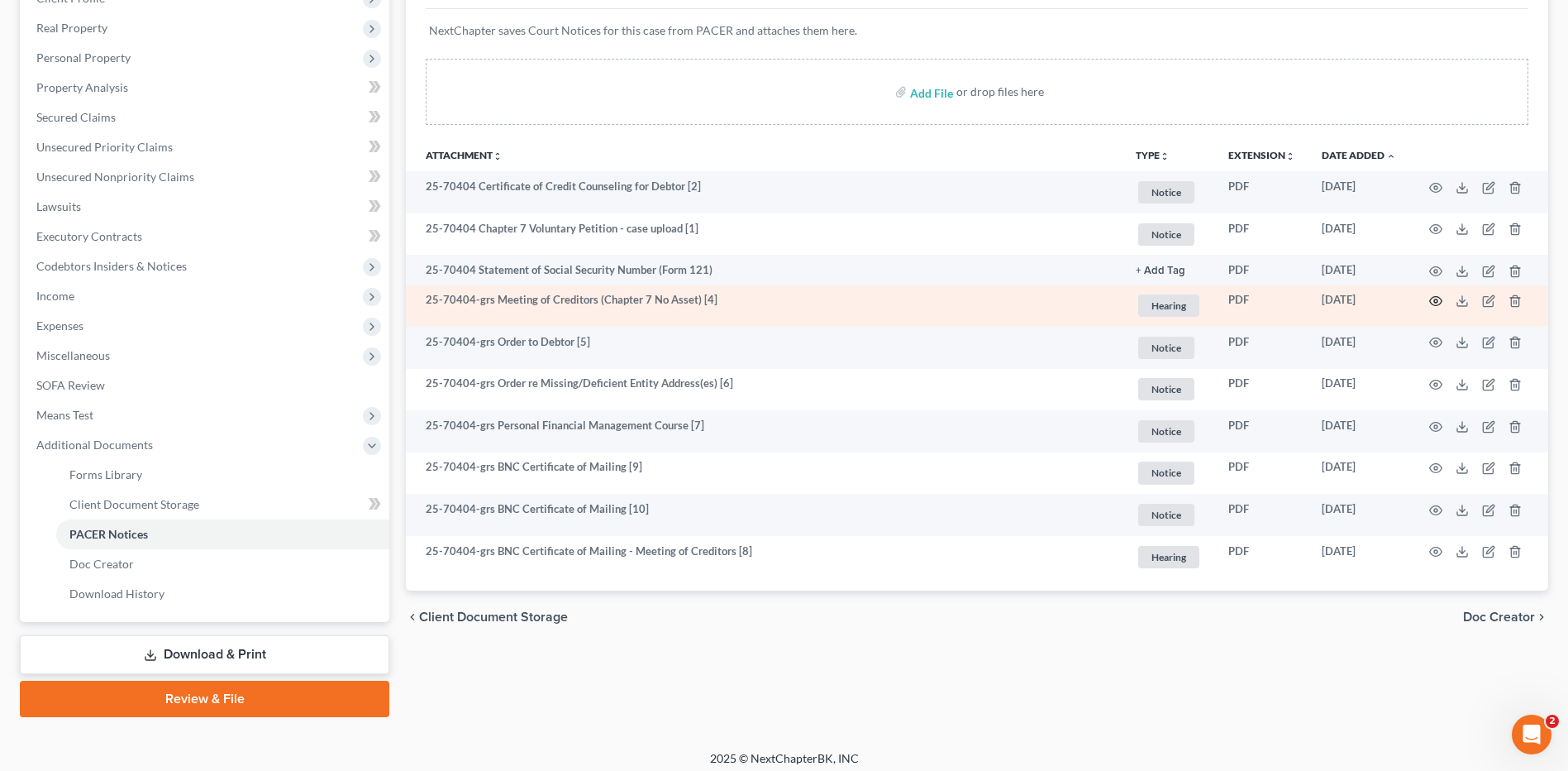
click at [1432, 298] on icon "button" at bounding box center [1437, 302] width 13 height 9
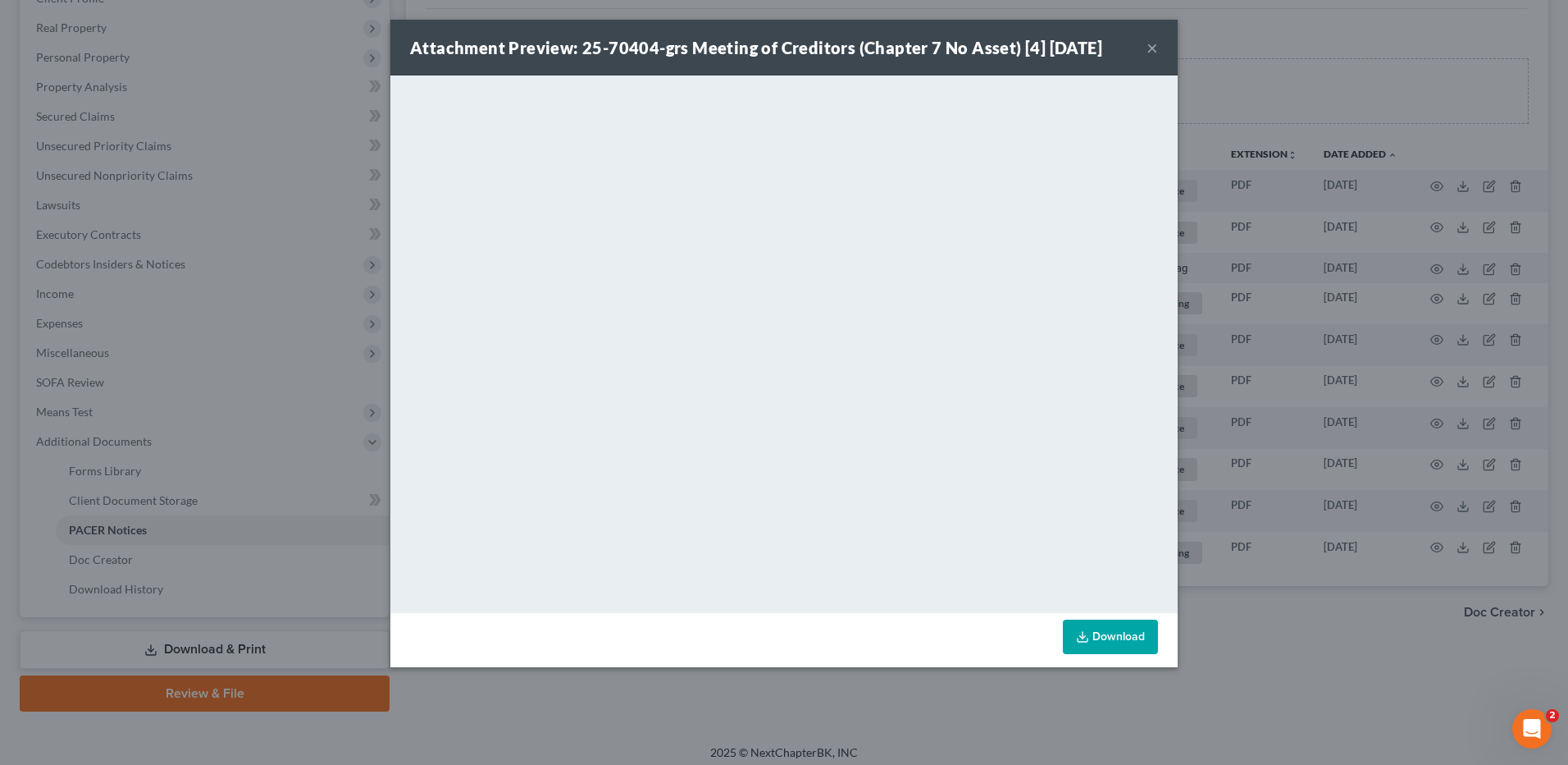
click at [1152, 47] on button "×" at bounding box center [1152, 48] width 12 height 20
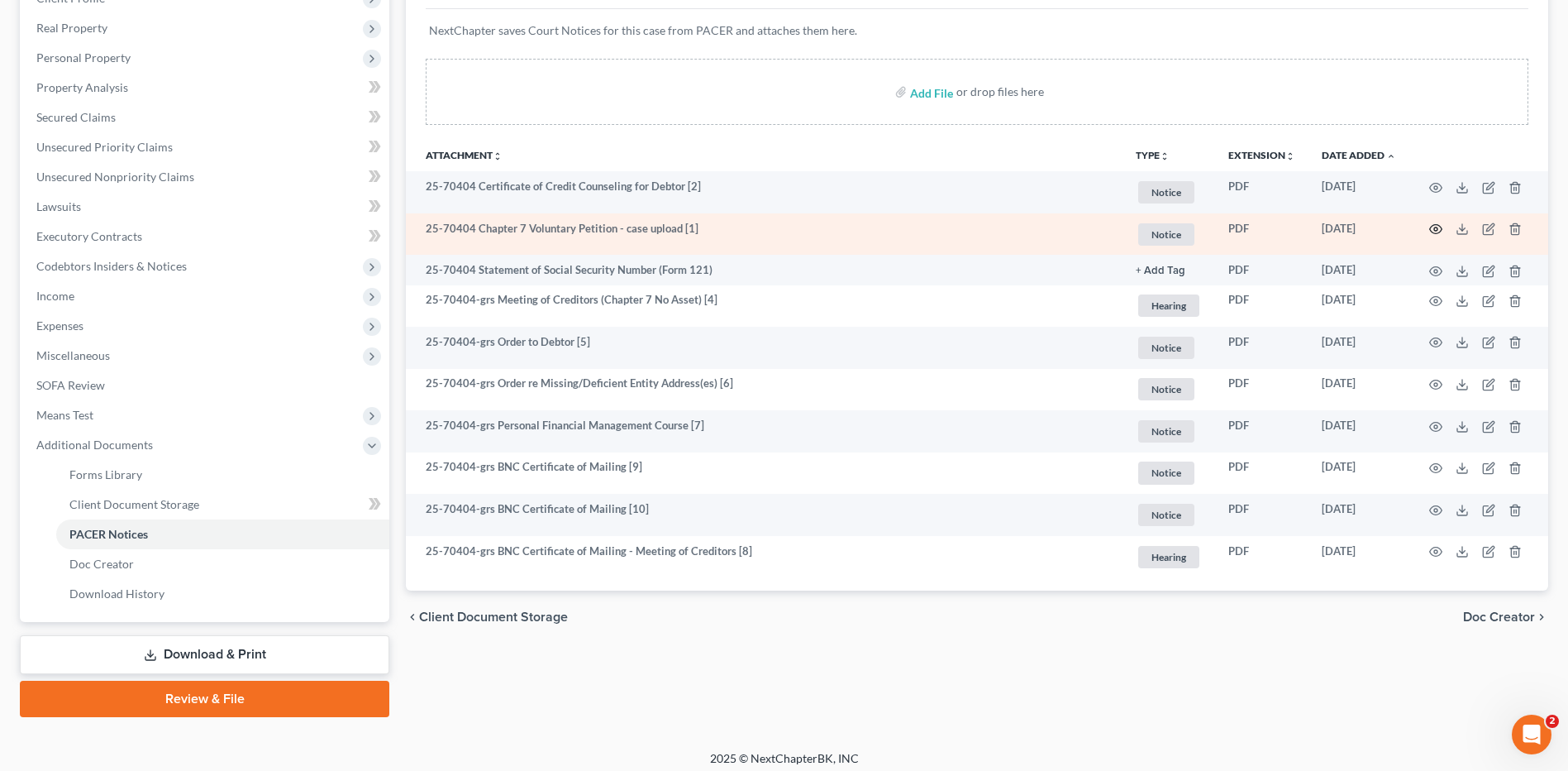
click at [1433, 228] on icon "button" at bounding box center [1436, 229] width 14 height 14
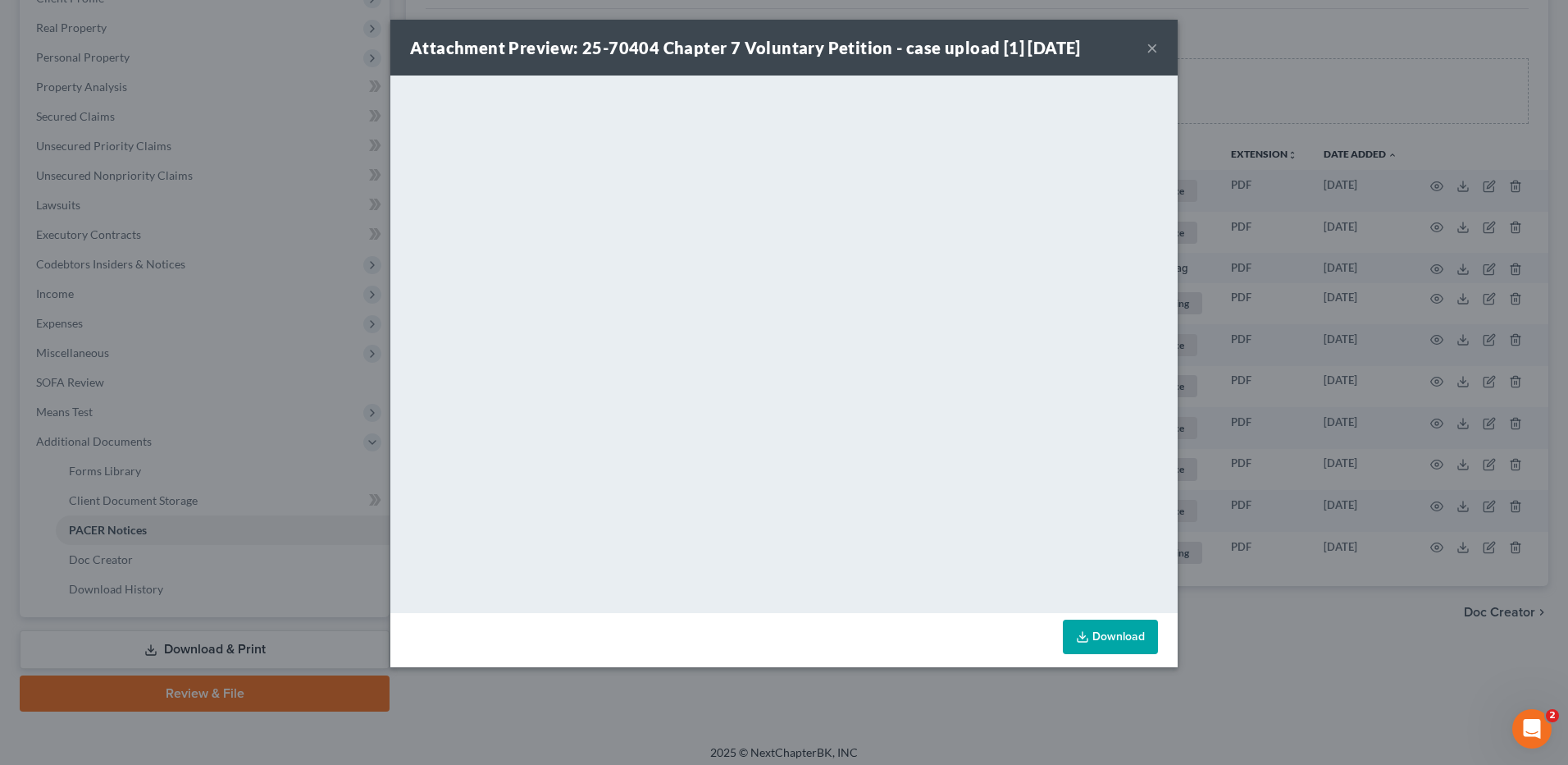
click at [1150, 52] on button "×" at bounding box center [1152, 48] width 12 height 20
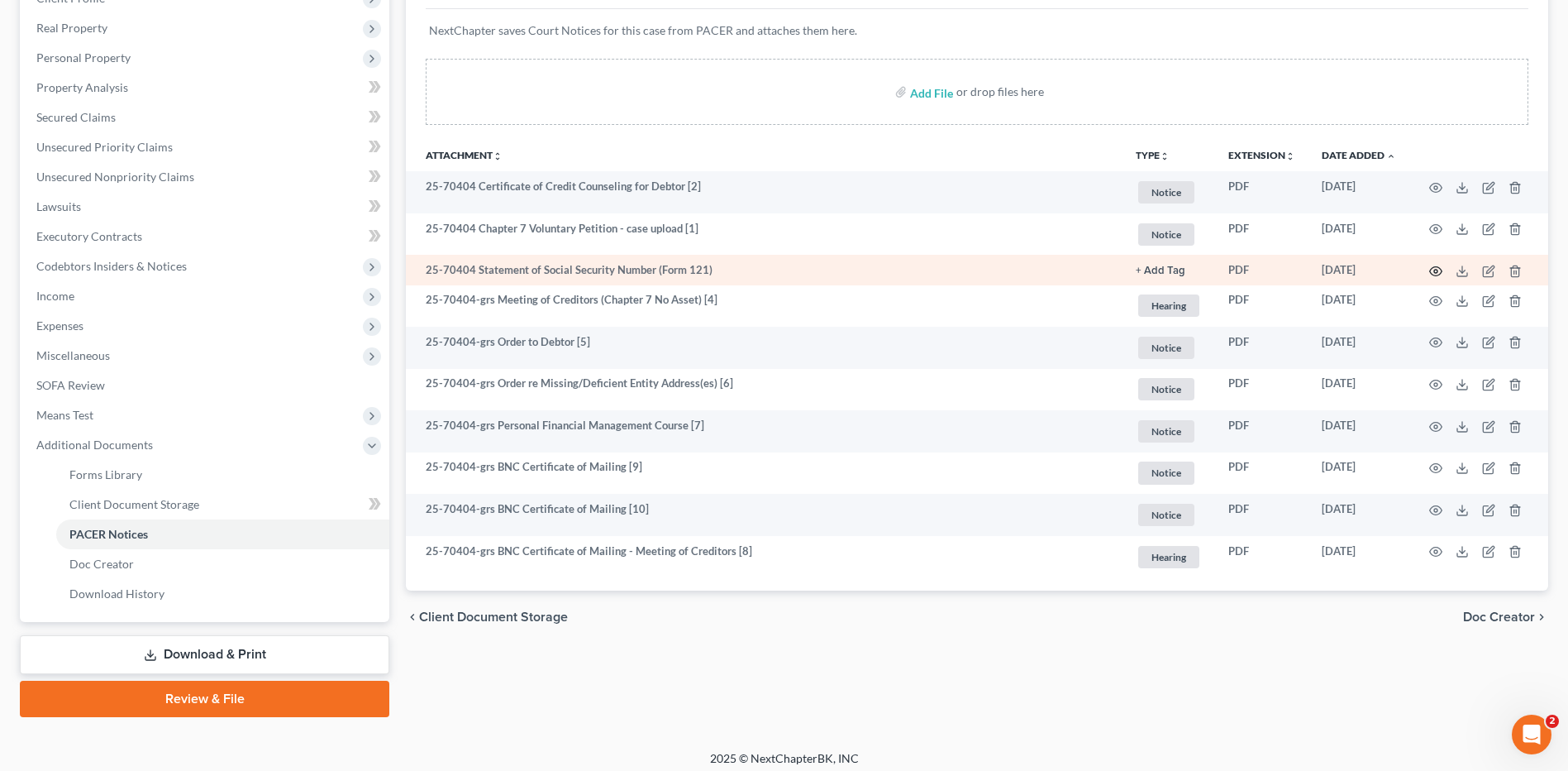
click at [1437, 272] on icon "button" at bounding box center [1436, 271] width 14 height 14
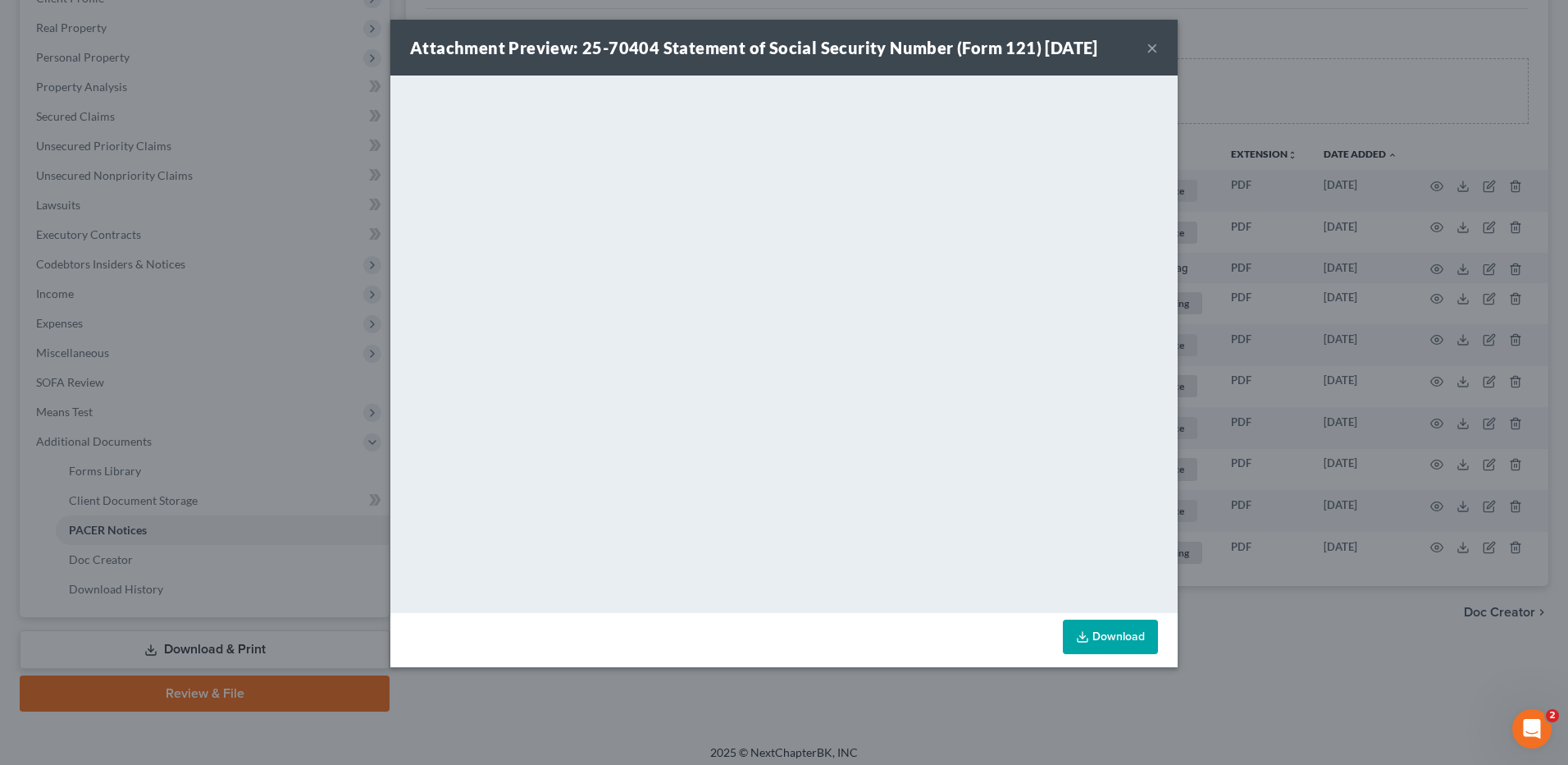
click at [1150, 47] on button "×" at bounding box center [1152, 48] width 12 height 20
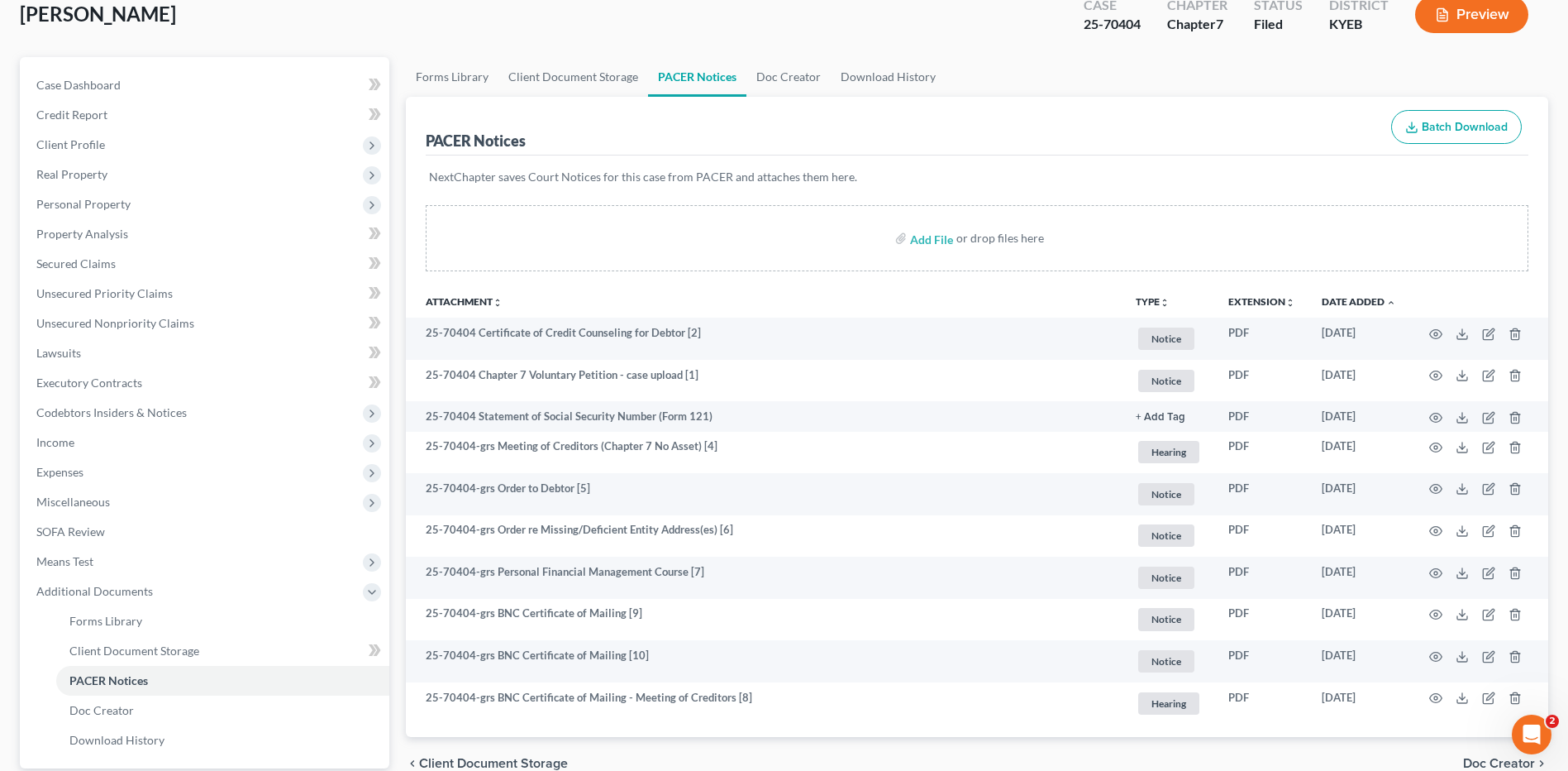
scroll to position [0, 0]
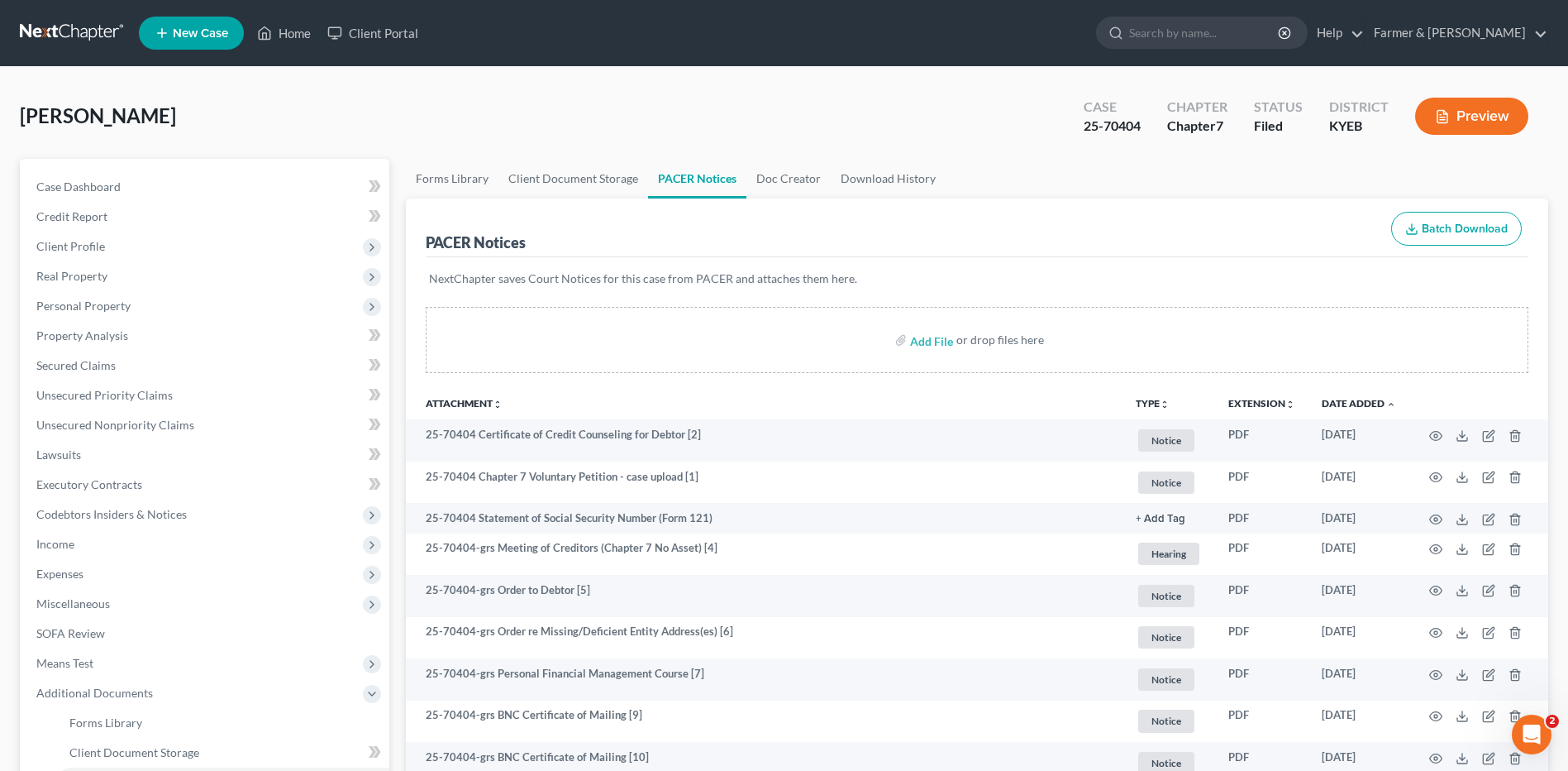
click at [74, 31] on link at bounding box center [73, 33] width 106 height 30
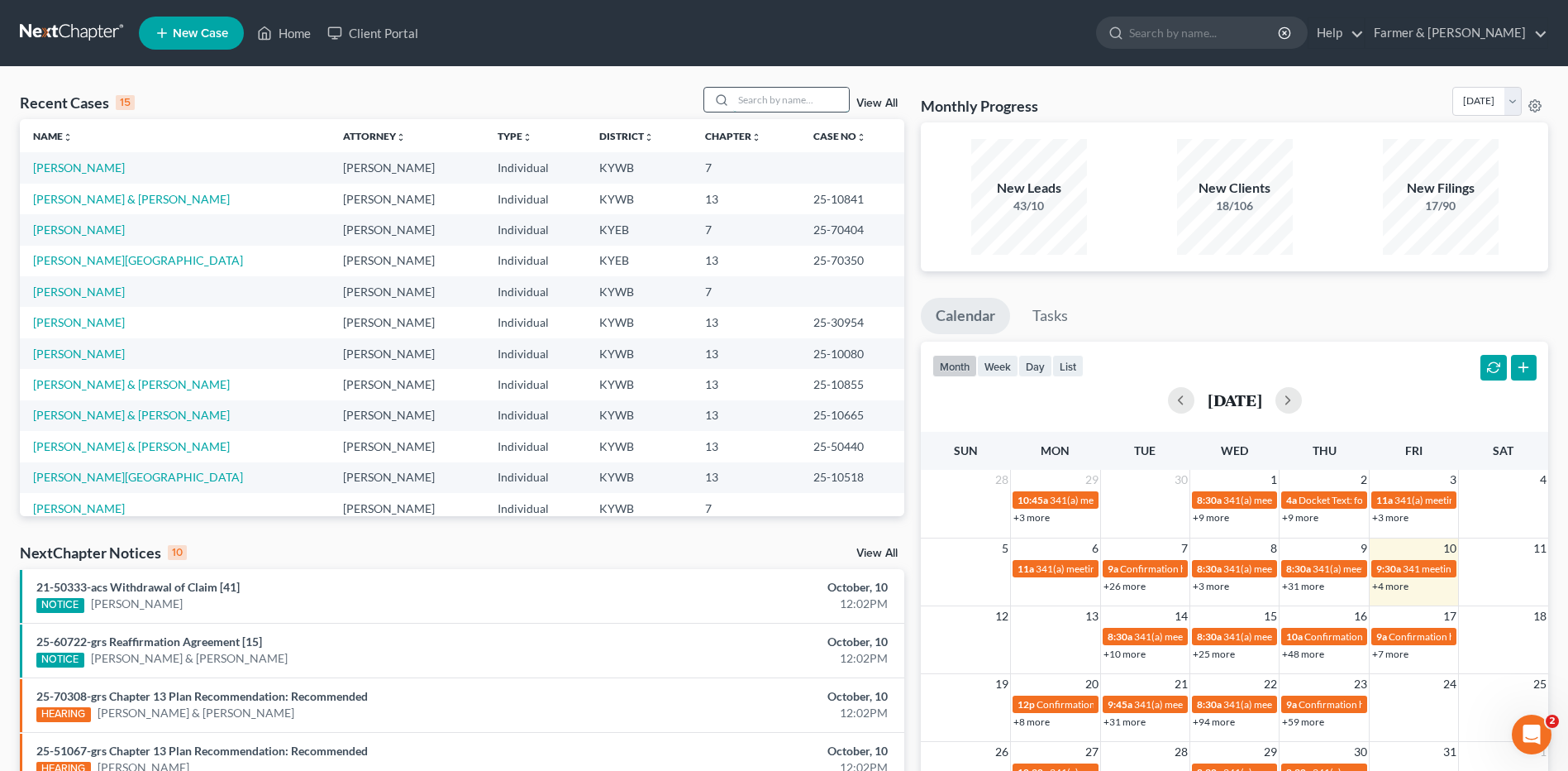
click at [777, 91] on input "search" at bounding box center [791, 99] width 116 height 24
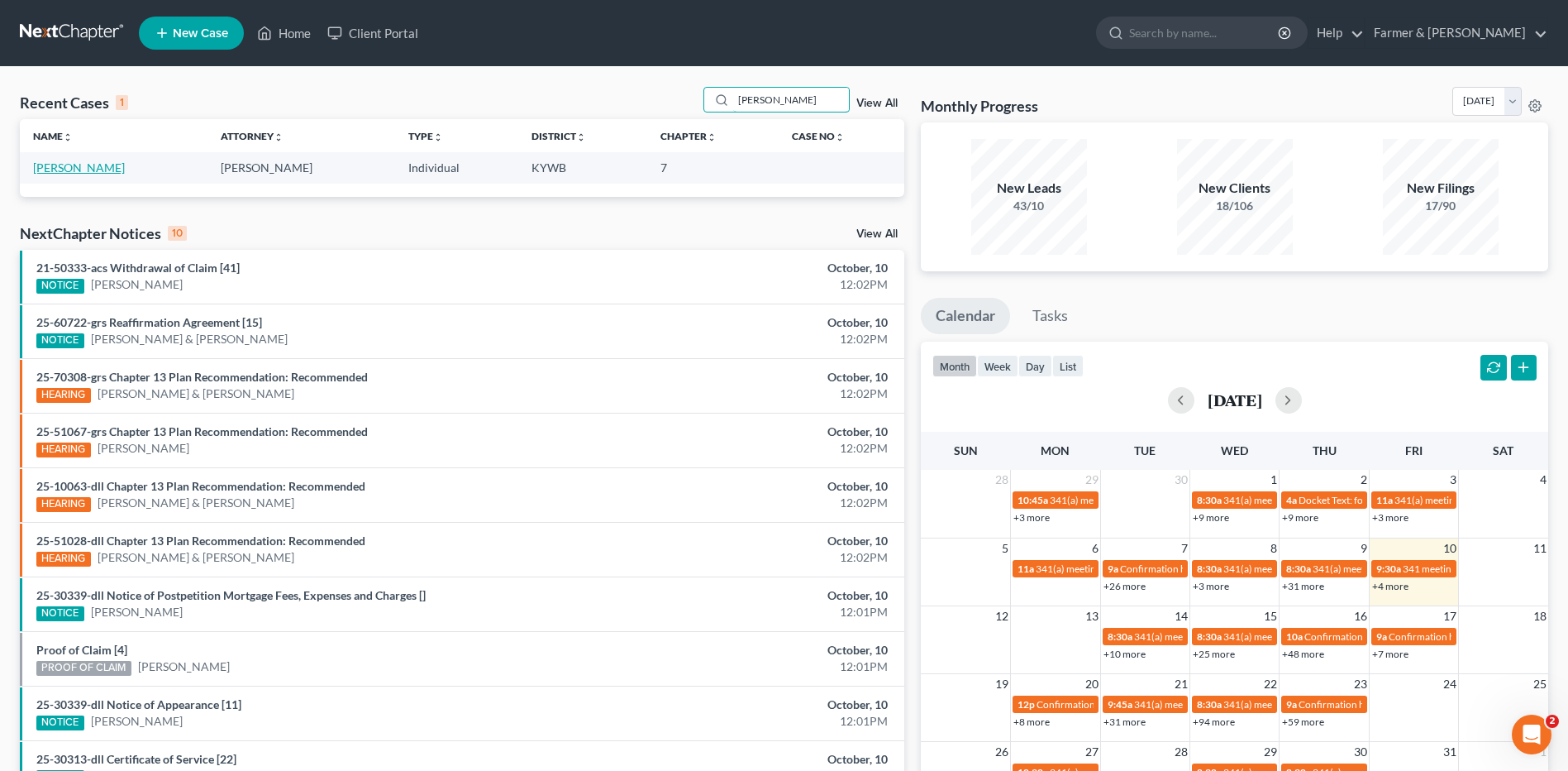
type input "[PERSON_NAME]"
click at [103, 165] on link "[PERSON_NAME]" at bounding box center [78, 167] width 92 height 14
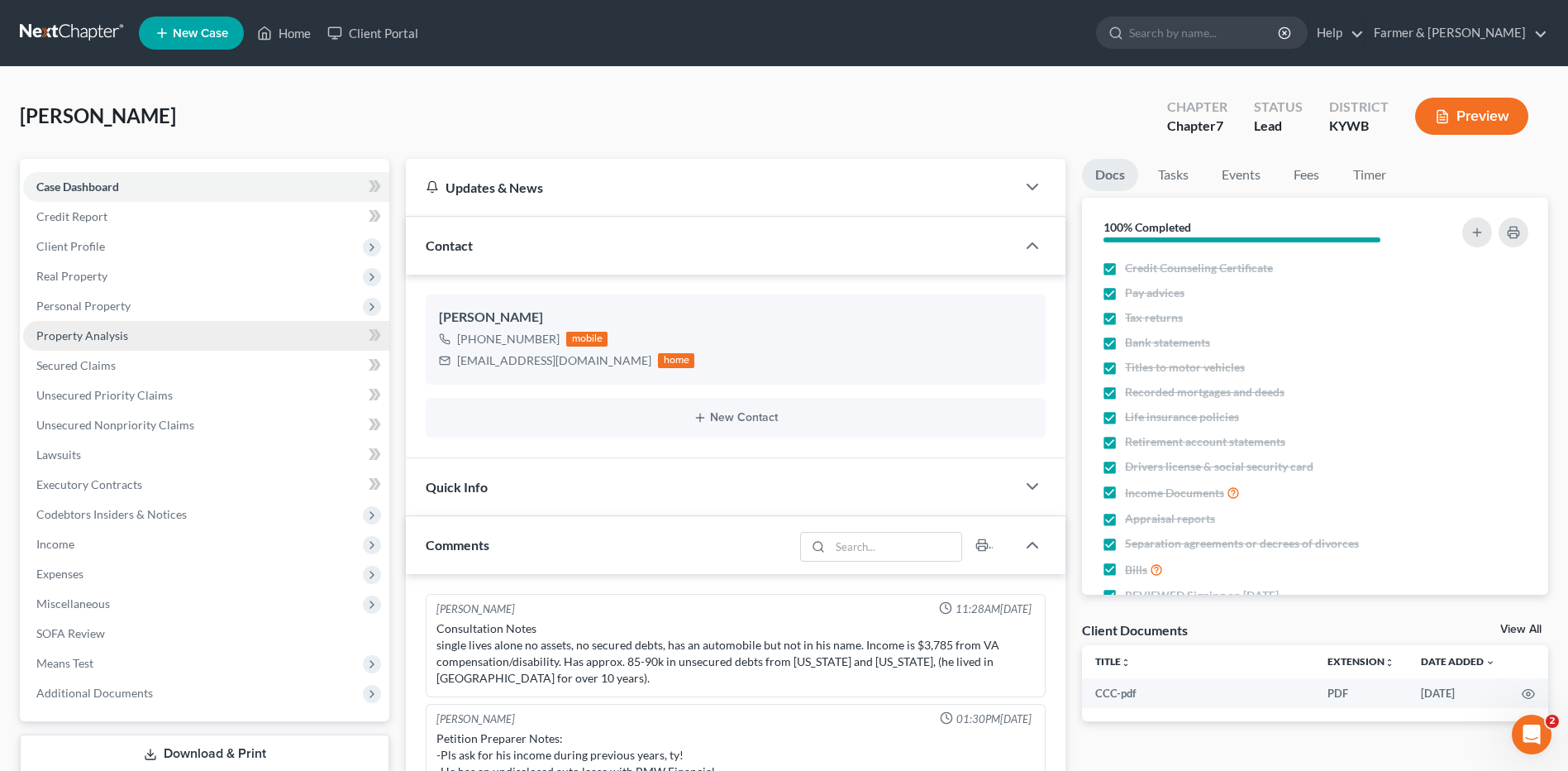
drag, startPoint x: 120, startPoint y: 244, endPoint x: 139, endPoint y: 334, distance: 92.0
click at [120, 243] on span "Client Profile" at bounding box center [206, 246] width 366 height 30
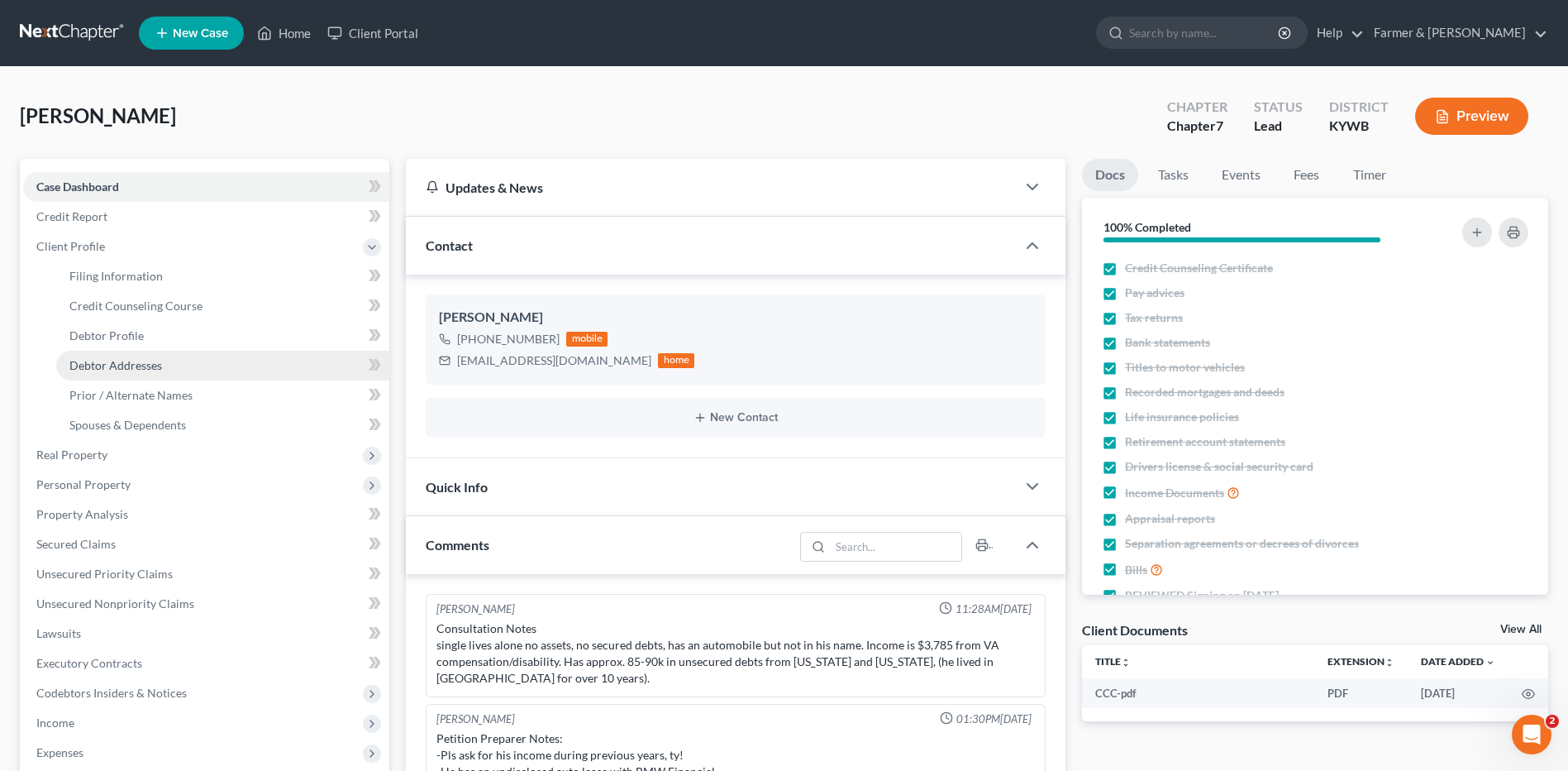
click at [147, 371] on span "Debtor Addresses" at bounding box center [116, 365] width 93 height 14
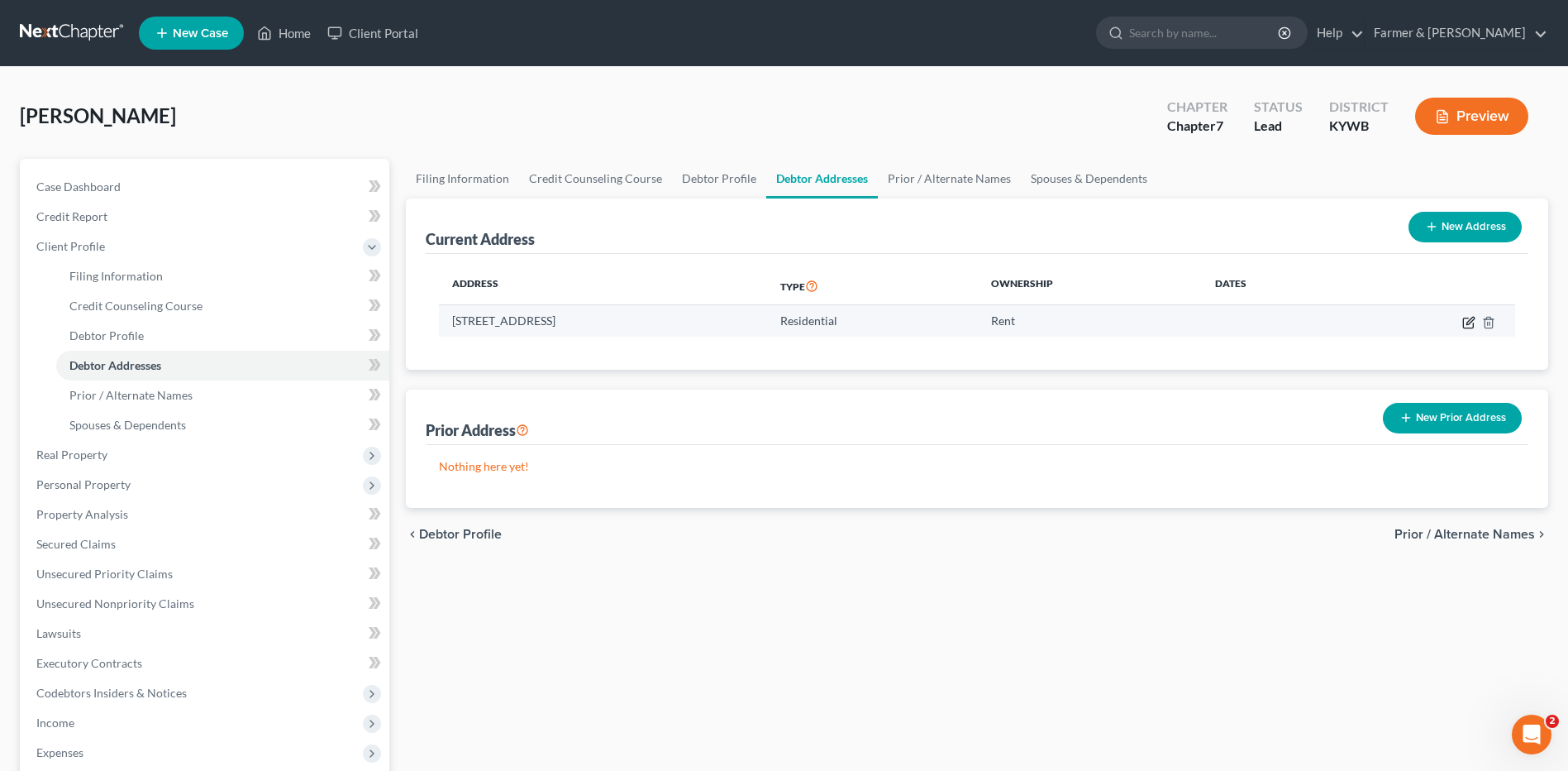
click at [1467, 322] on icon "button" at bounding box center [1469, 323] width 14 height 14
select select "18"
select select "23"
select select "0"
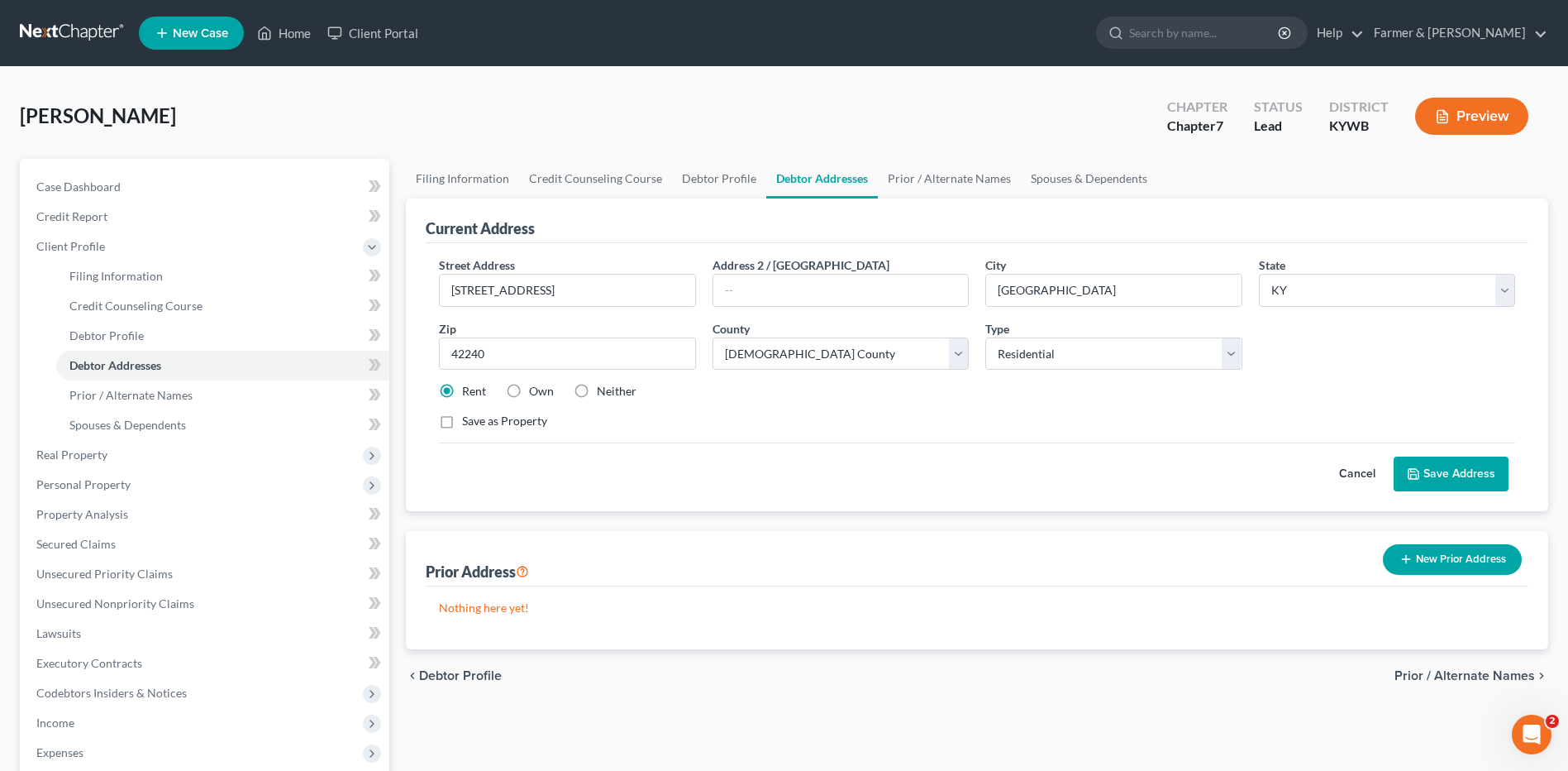
click at [1361, 478] on button "Cancel" at bounding box center [1358, 474] width 73 height 33
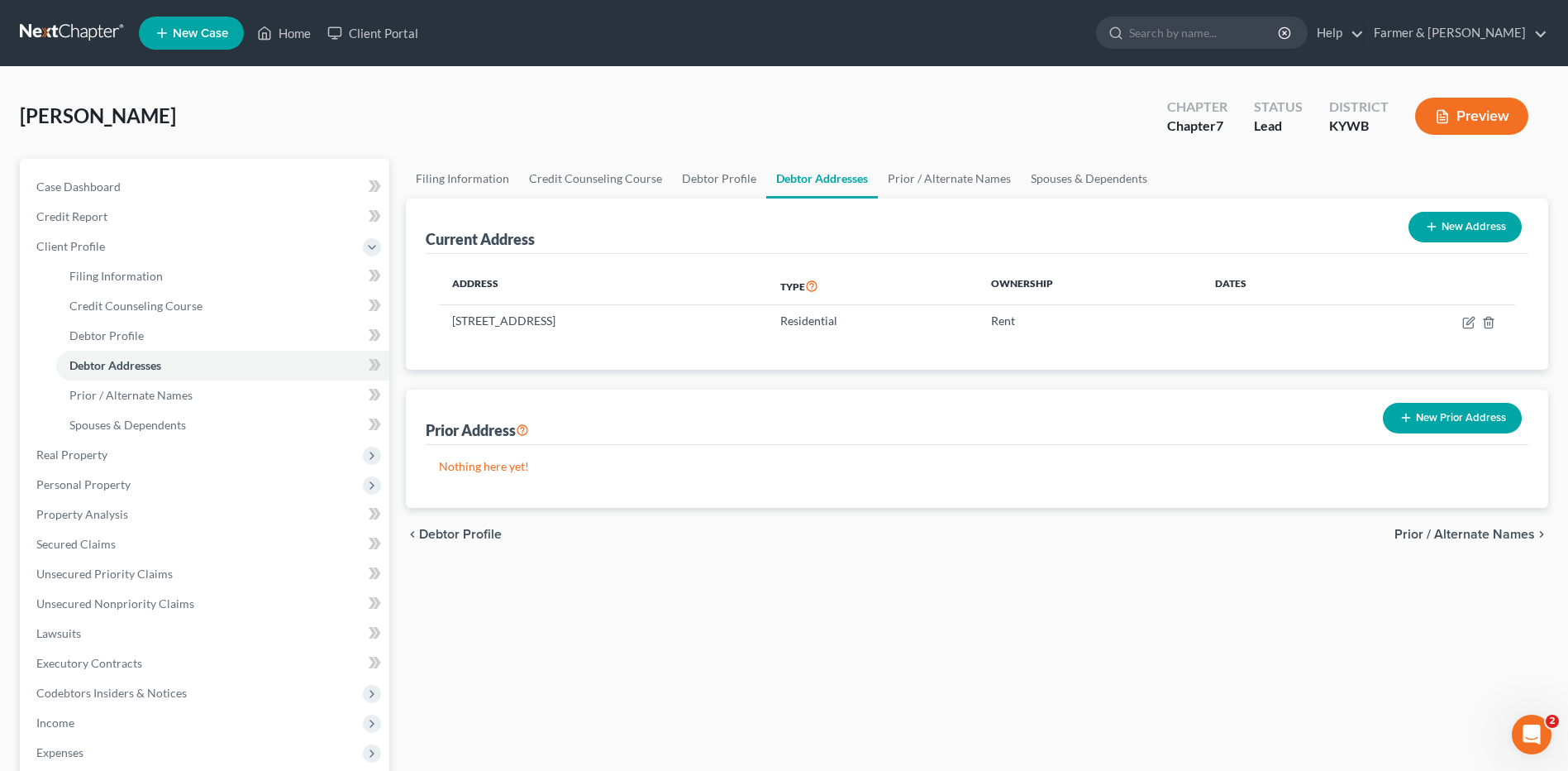
click at [55, 23] on link at bounding box center [73, 33] width 106 height 30
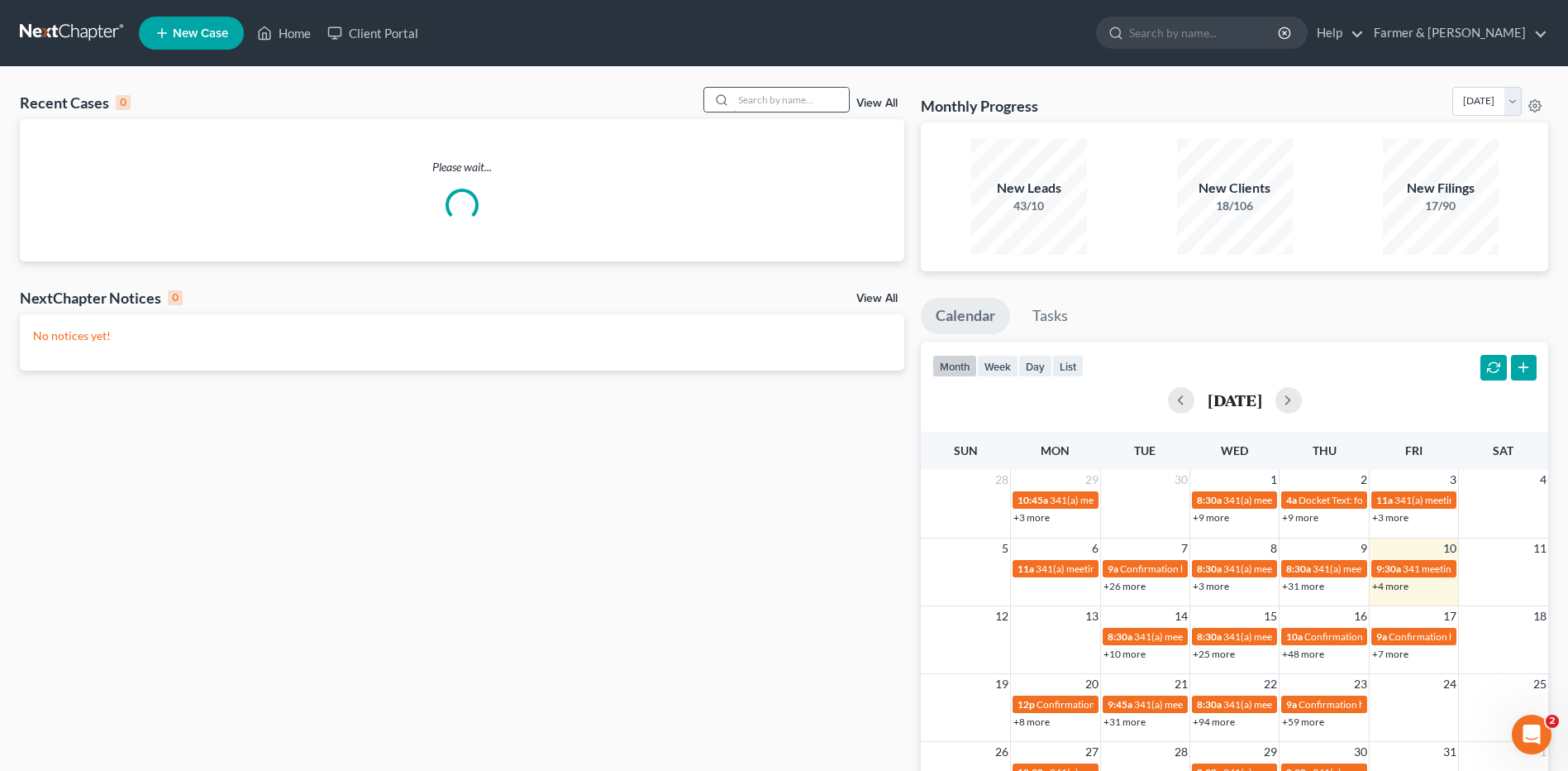
click at [785, 103] on input "search" at bounding box center [791, 99] width 116 height 24
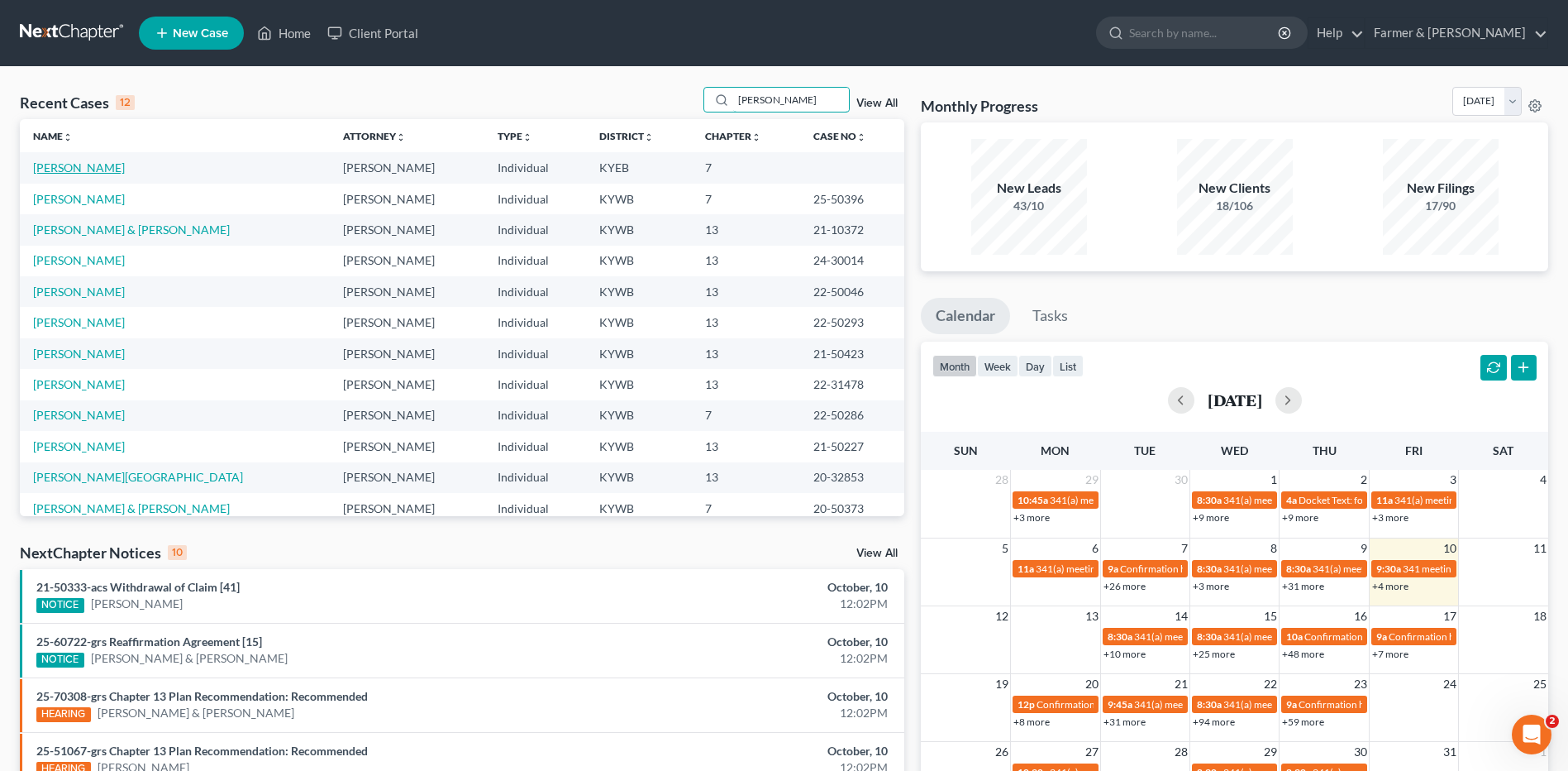
type input "[PERSON_NAME]"
click at [101, 170] on link "[PERSON_NAME]" at bounding box center [78, 167] width 92 height 14
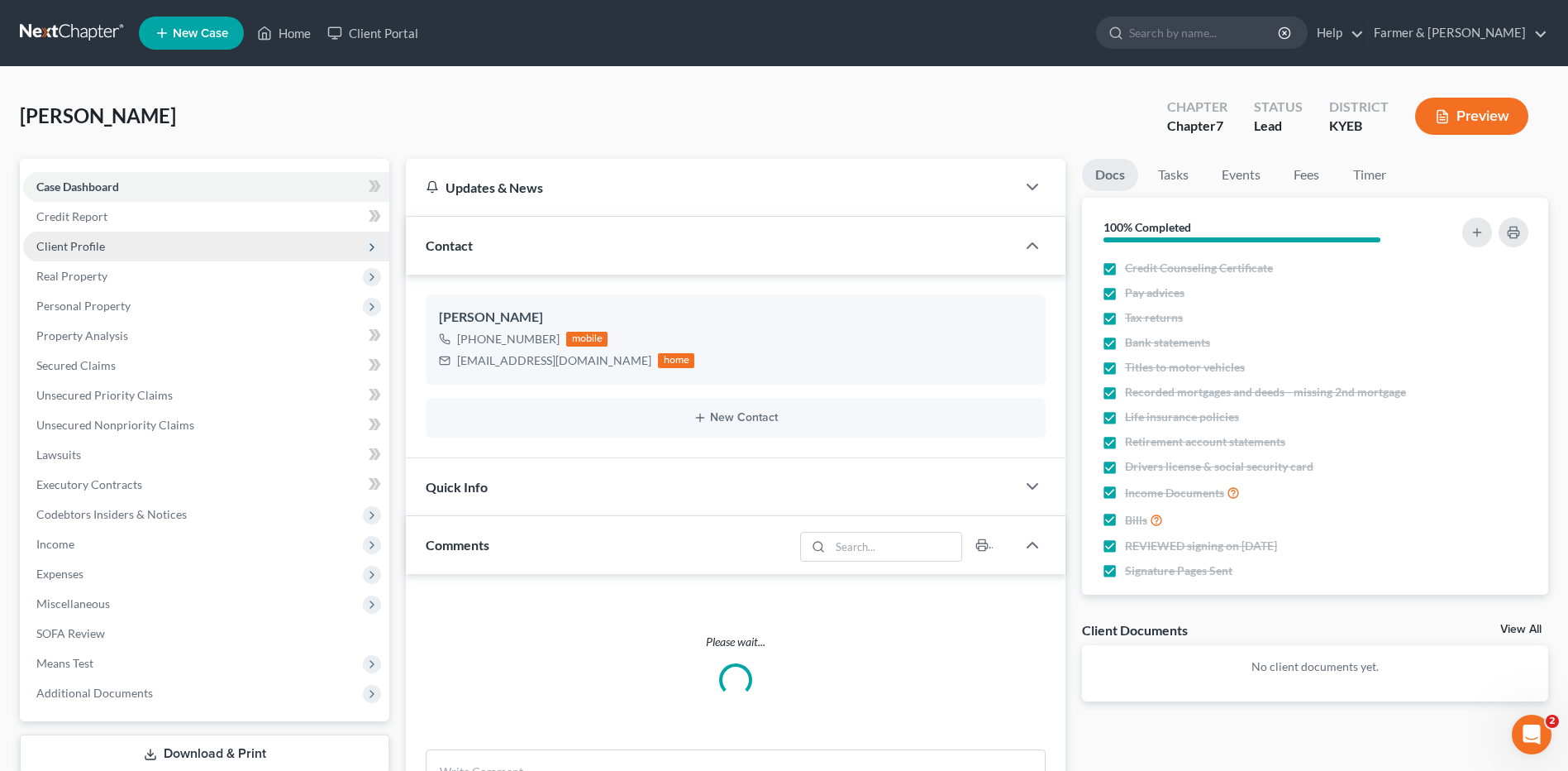
click at [93, 246] on span "Client Profile" at bounding box center [70, 245] width 68 height 14
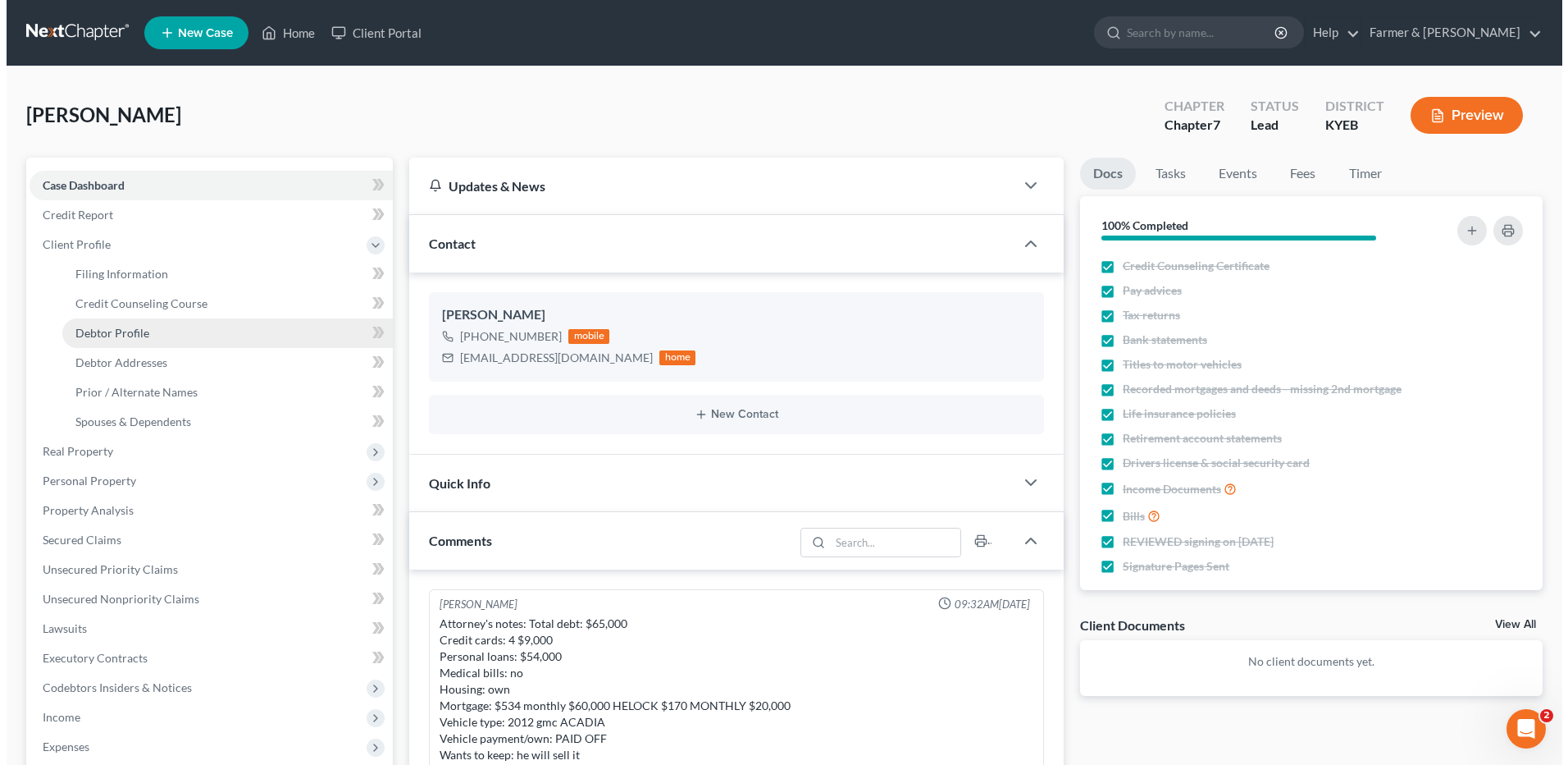
scroll to position [243, 0]
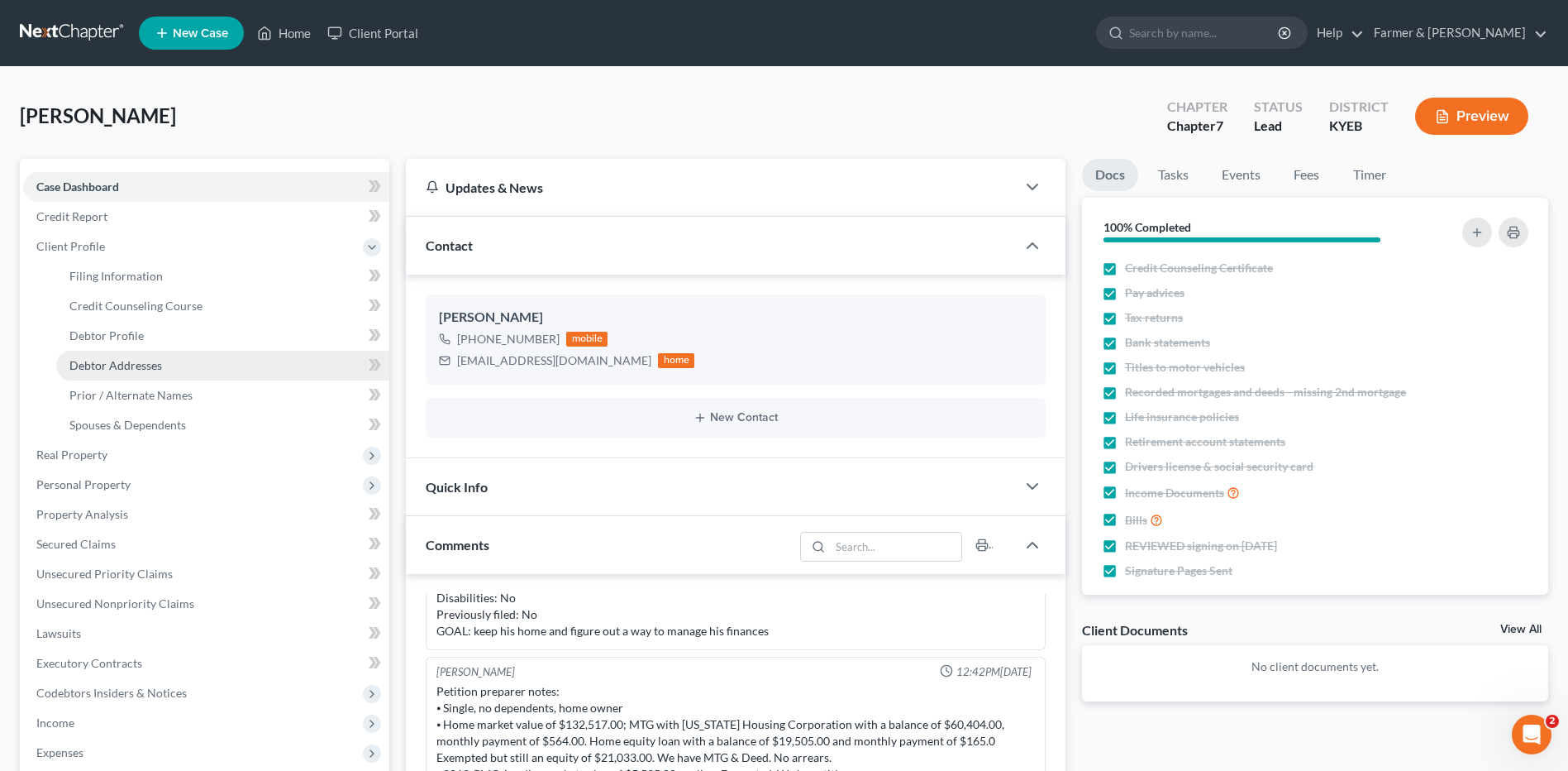
click at [127, 375] on link "Debtor Addresses" at bounding box center [223, 365] width 333 height 30
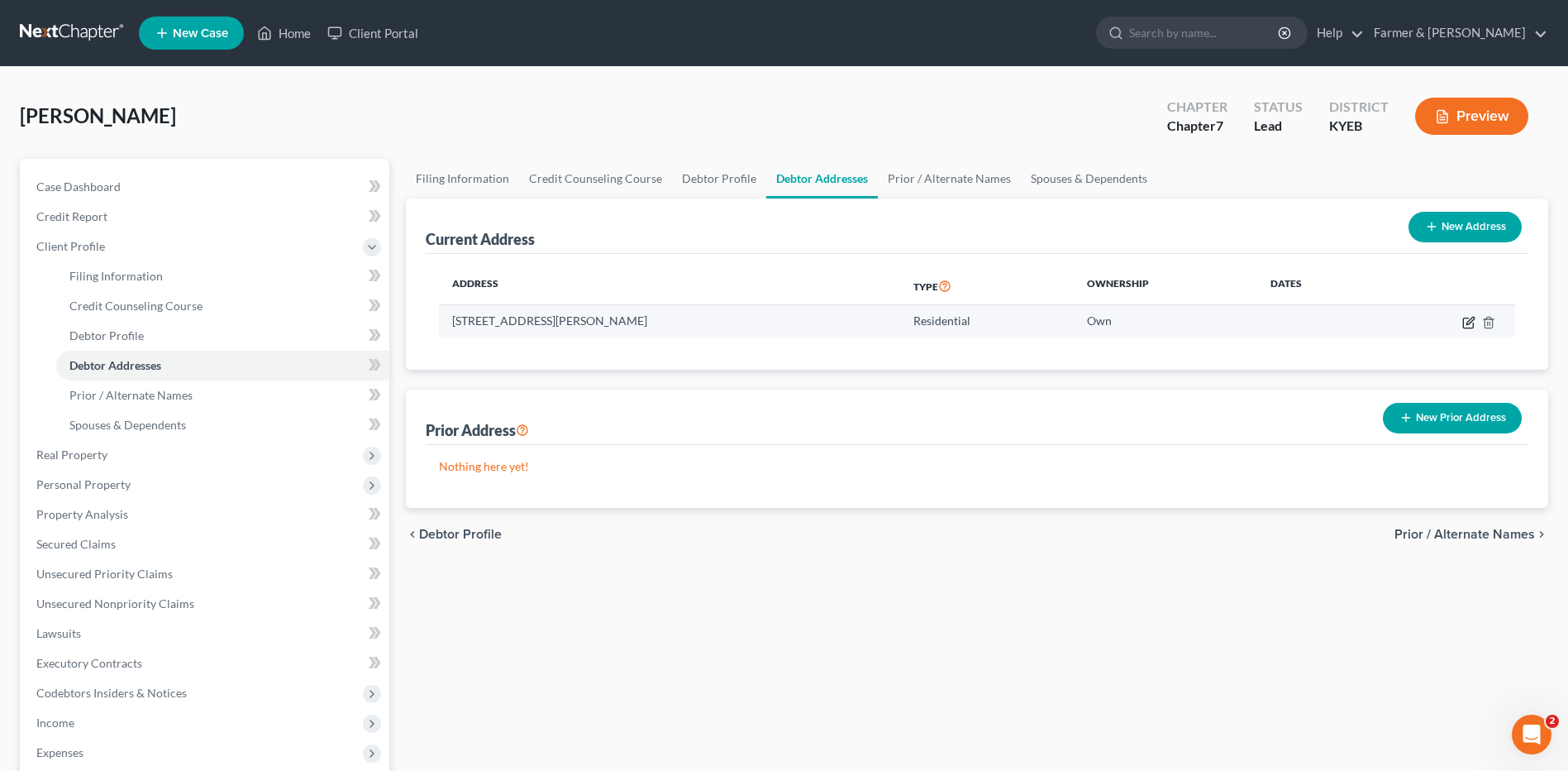
click at [1468, 323] on icon "button" at bounding box center [1471, 321] width 7 height 7
select select "18"
select select "0"
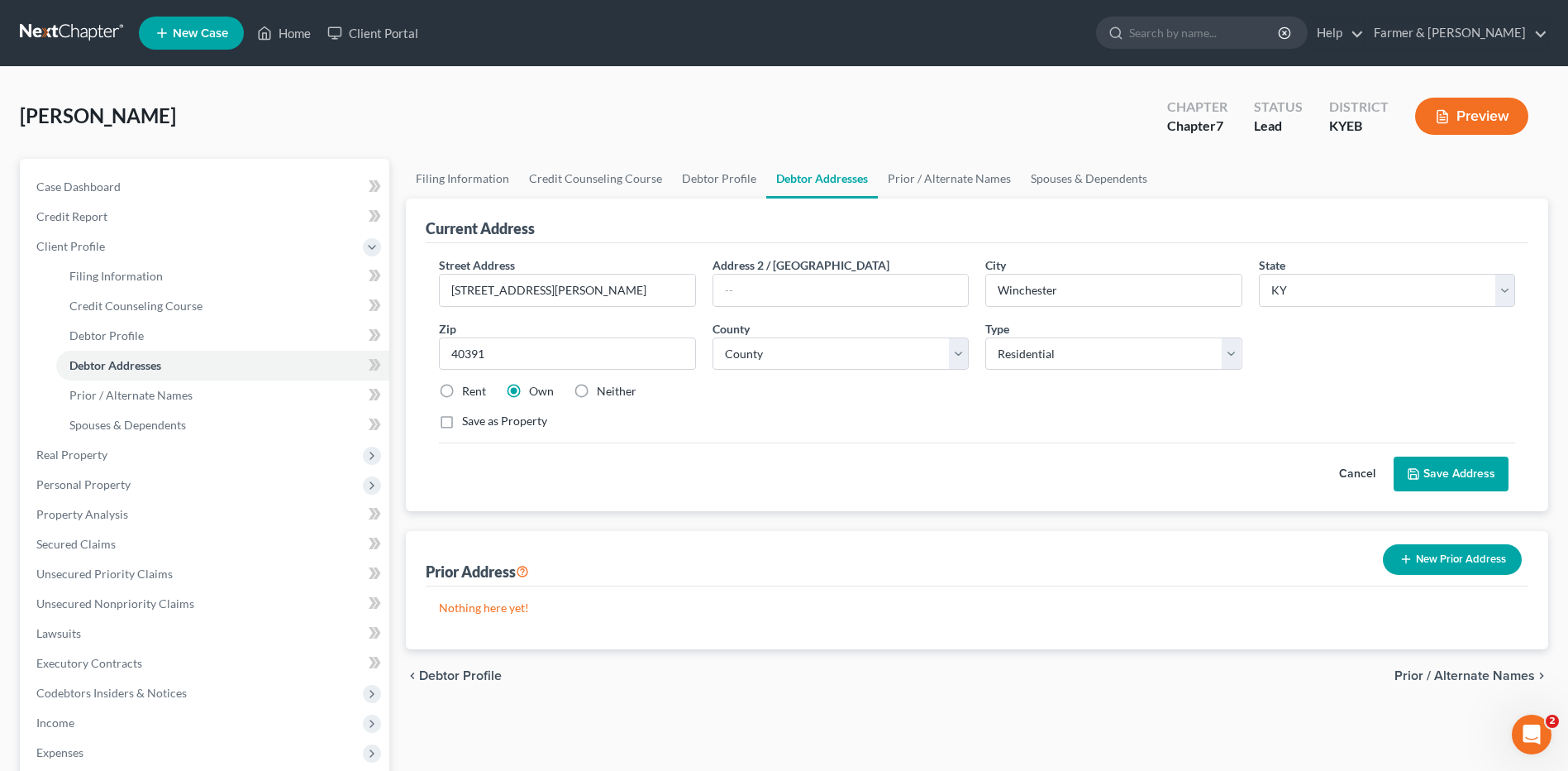
click at [1505, 477] on button "Save Address" at bounding box center [1451, 474] width 115 height 35
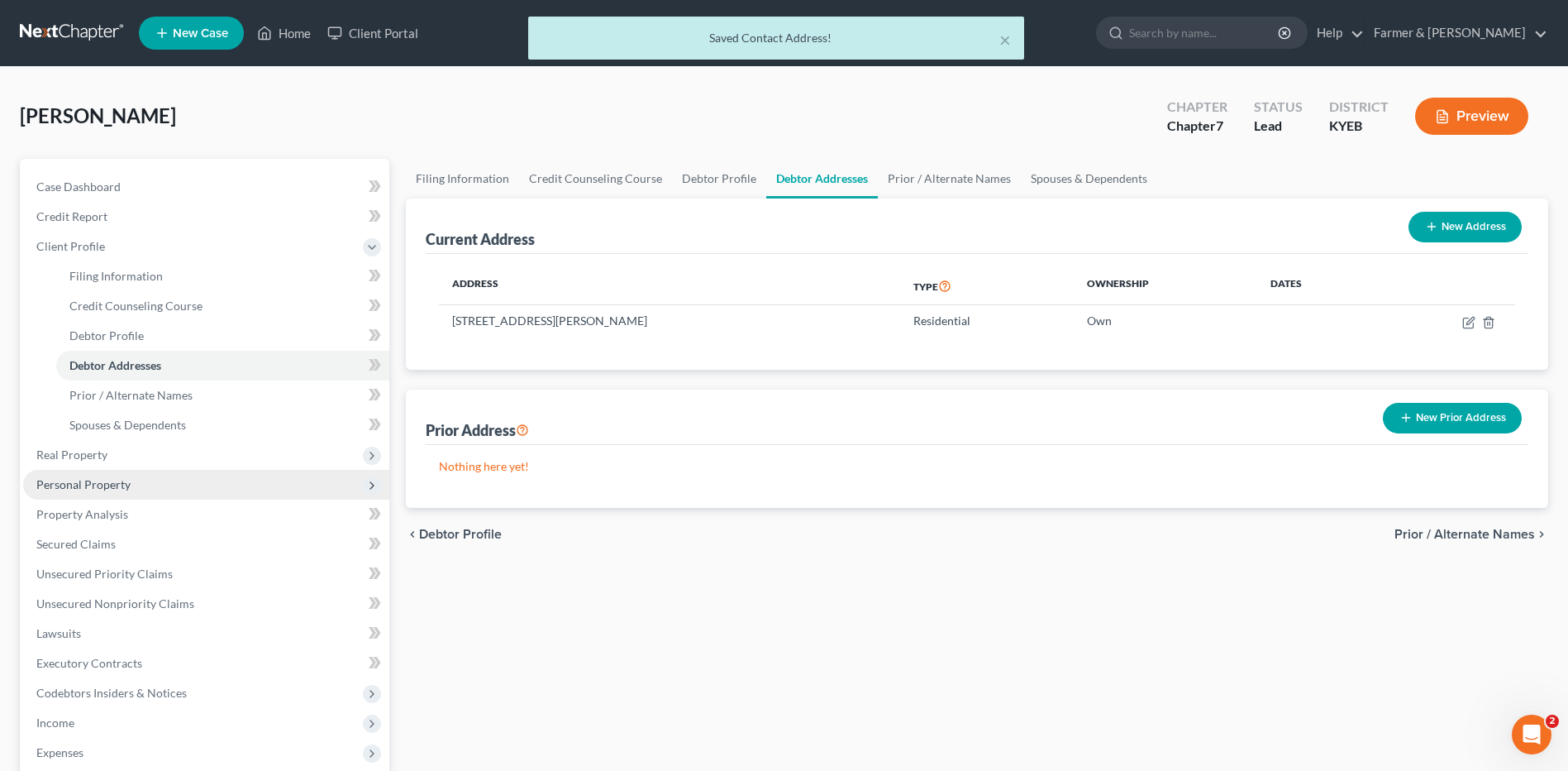
click at [77, 490] on span "Personal Property" at bounding box center [83, 484] width 94 height 14
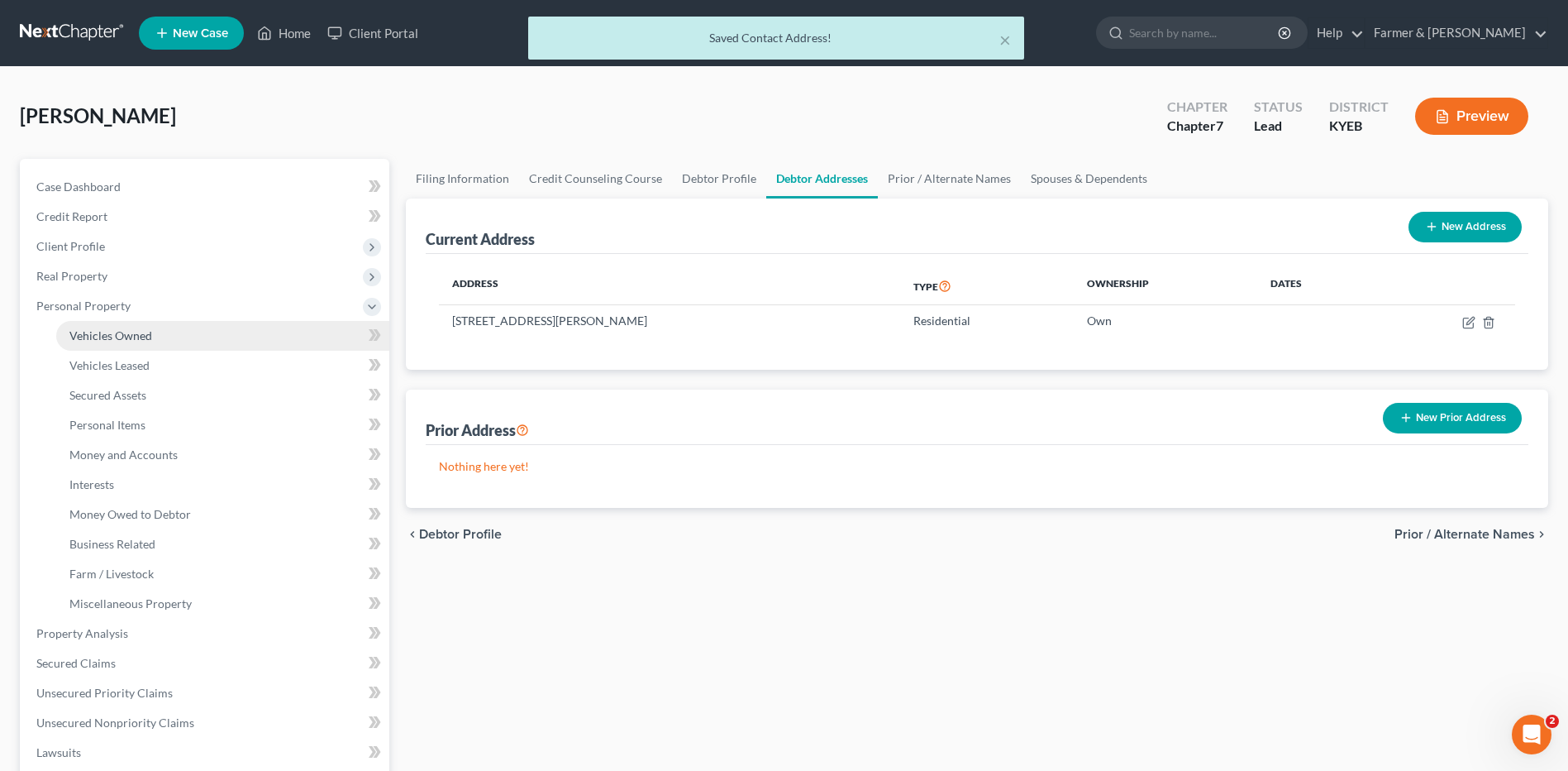
click at [159, 329] on link "Vehicles Owned" at bounding box center [223, 335] width 333 height 30
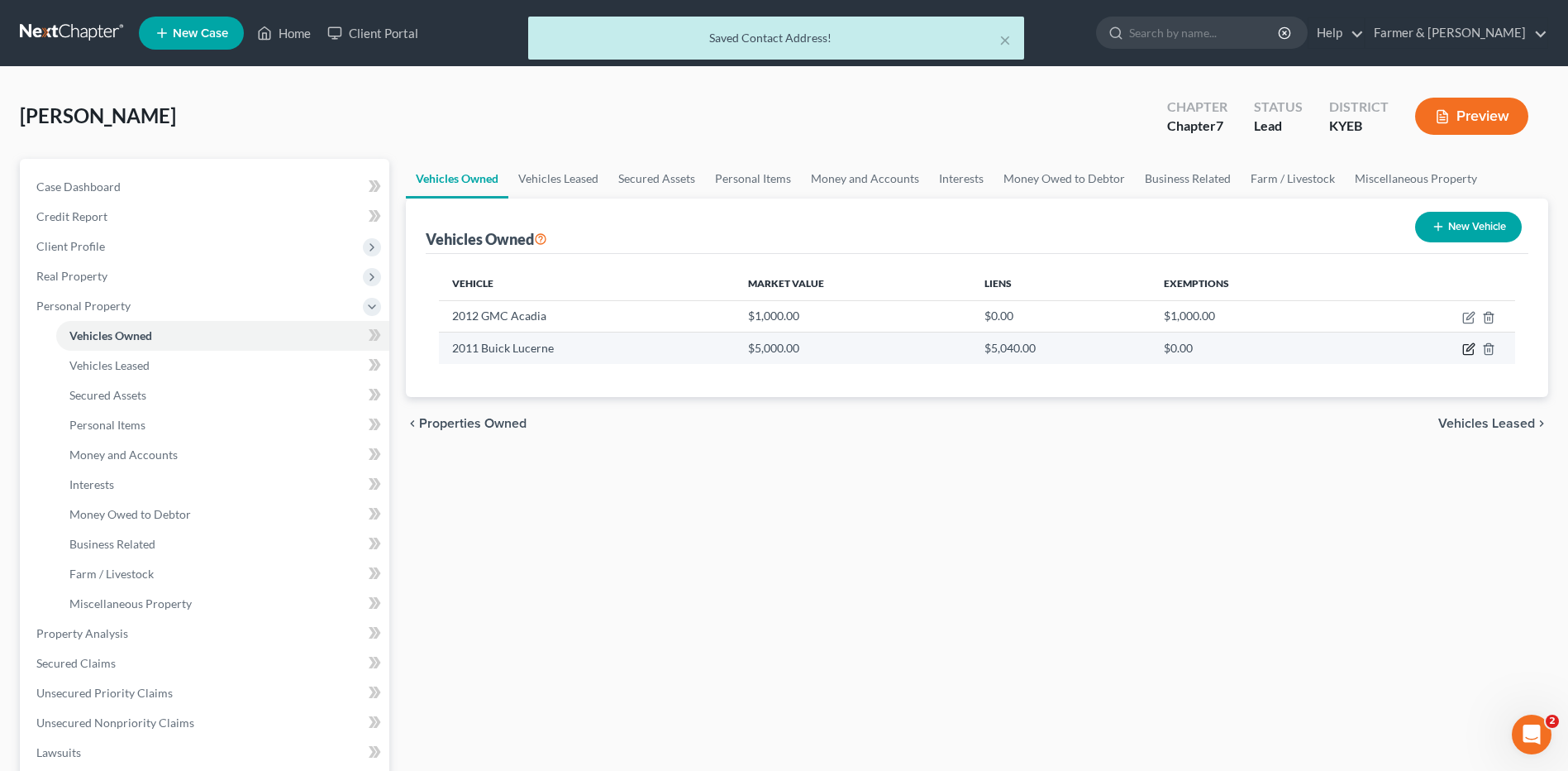
click at [1469, 346] on icon "button" at bounding box center [1469, 349] width 14 height 14
select select "0"
select select "15"
select select "2"
select select "0"
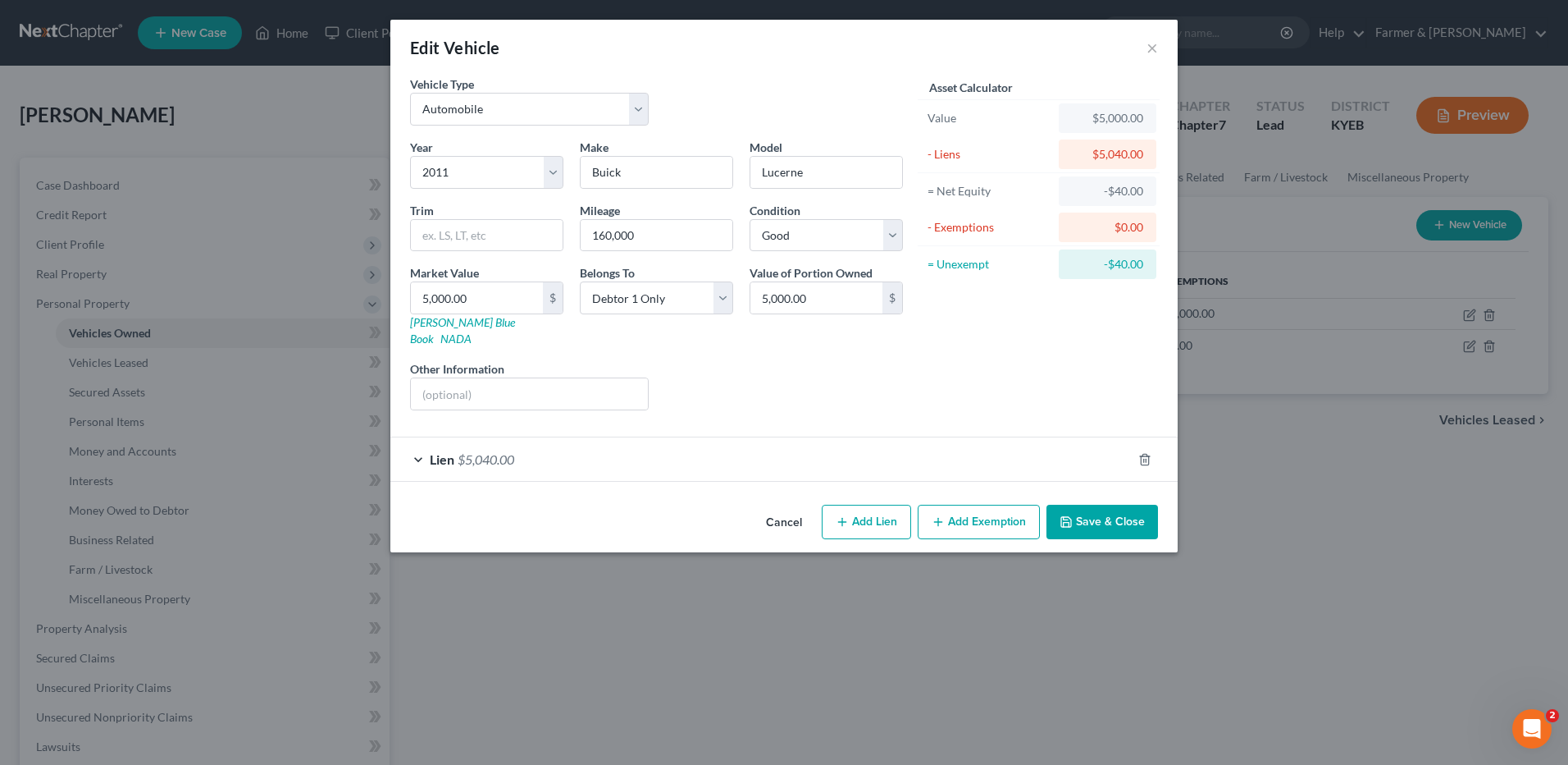
click at [478, 451] on span "$5,040.00" at bounding box center [485, 458] width 57 height 15
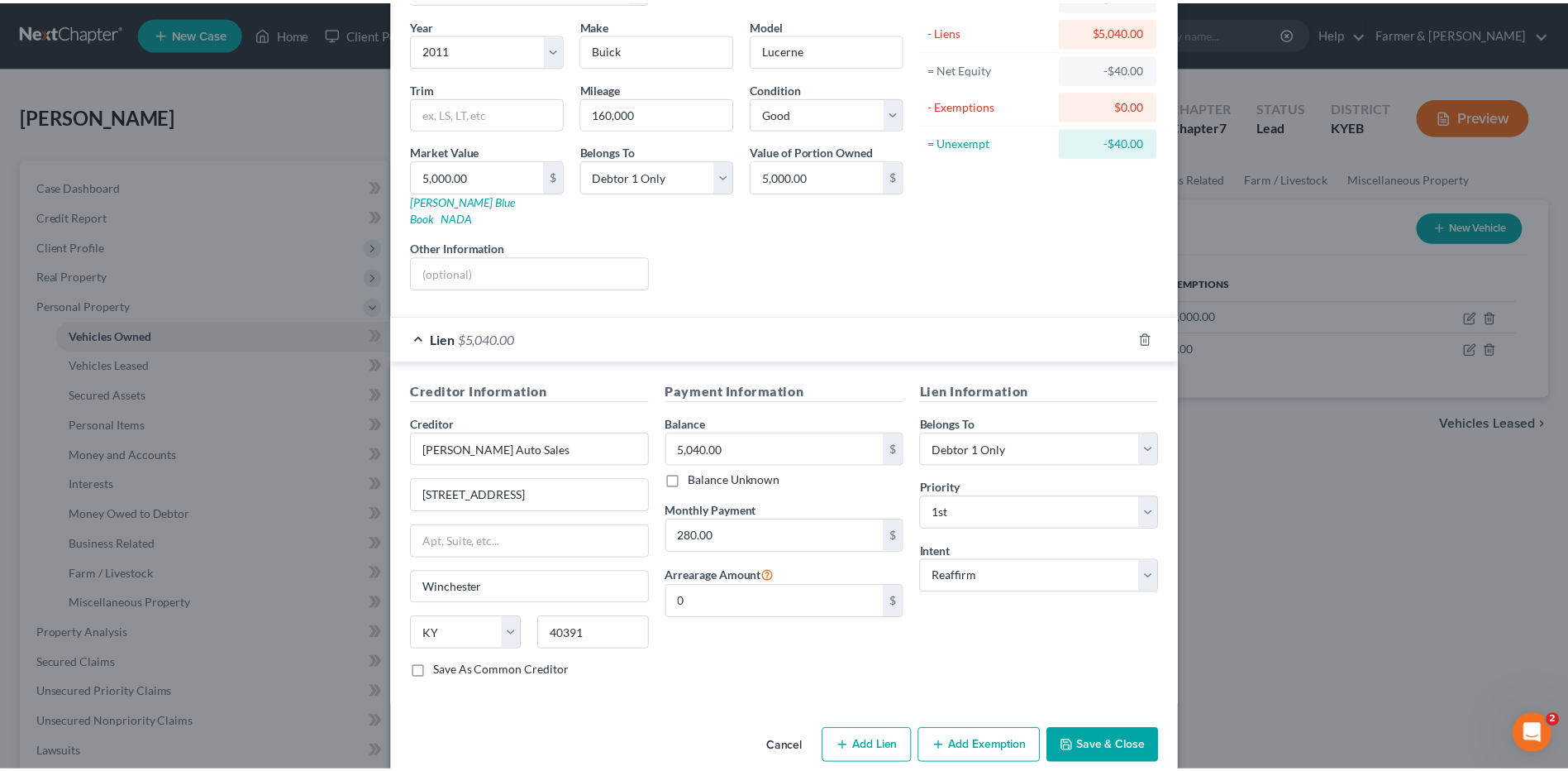
scroll to position [134, 0]
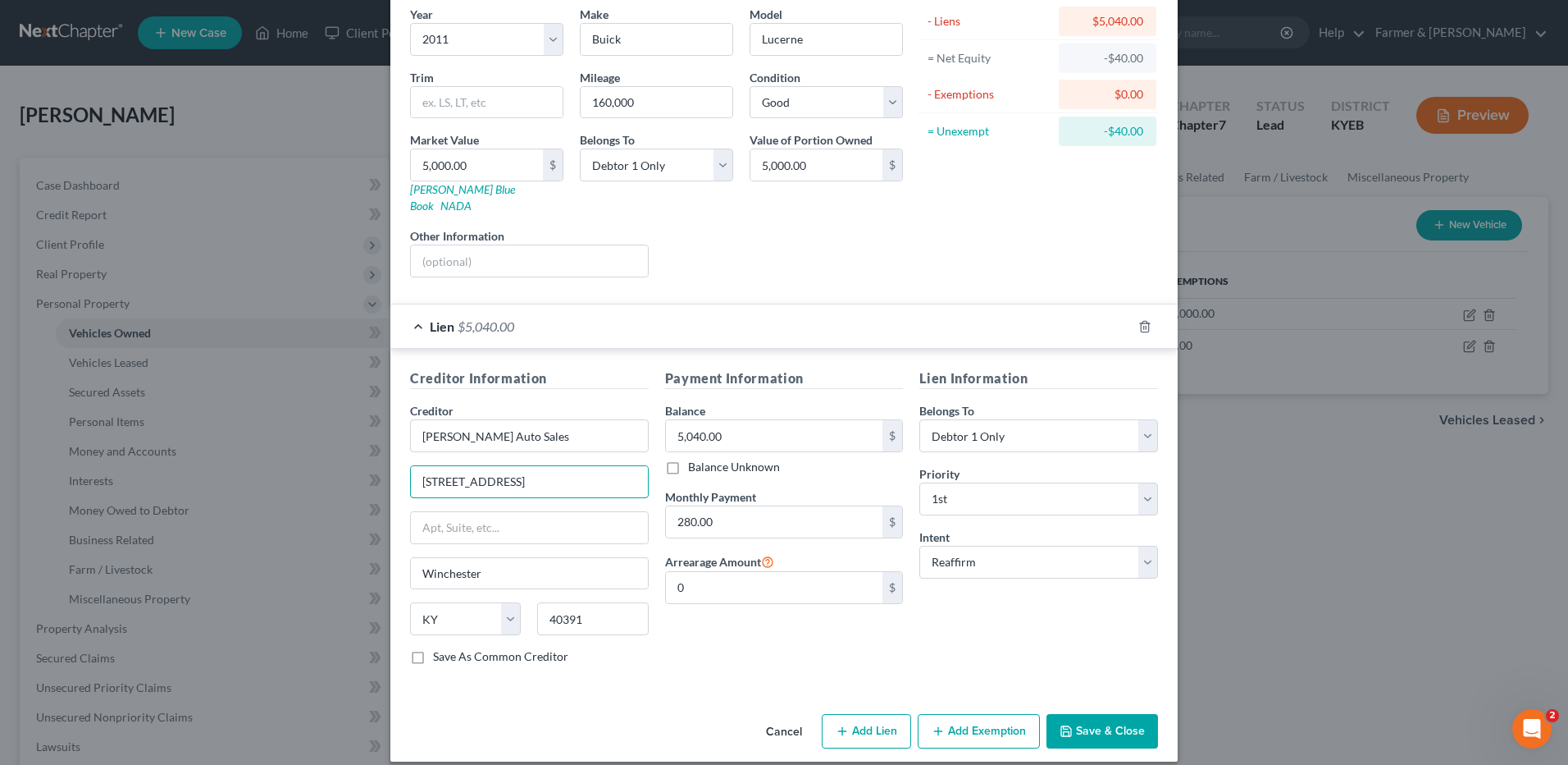
drag, startPoint x: 434, startPoint y: 462, endPoint x: 361, endPoint y: 471, distance: 73.6
click at [359, 473] on div "Edit Vehicle × Vehicle Type Select Automobile Truck Trailer Watercraft Aircraft…" at bounding box center [784, 382] width 1568 height 765
type input "109 Westside Drive"
click at [1085, 713] on button "Save & Close" at bounding box center [1102, 731] width 111 height 34
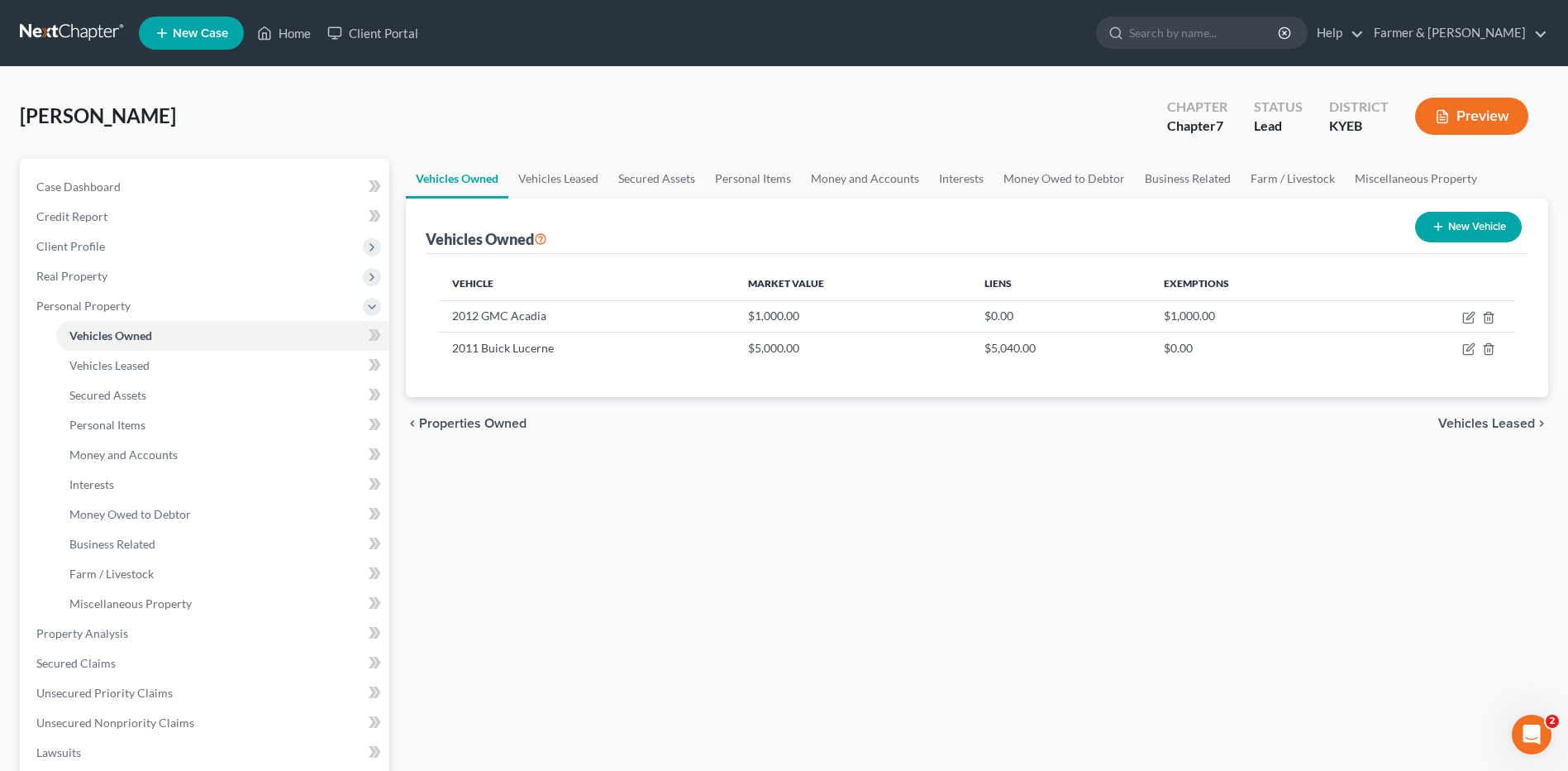
click at [58, 33] on link at bounding box center [73, 33] width 106 height 30
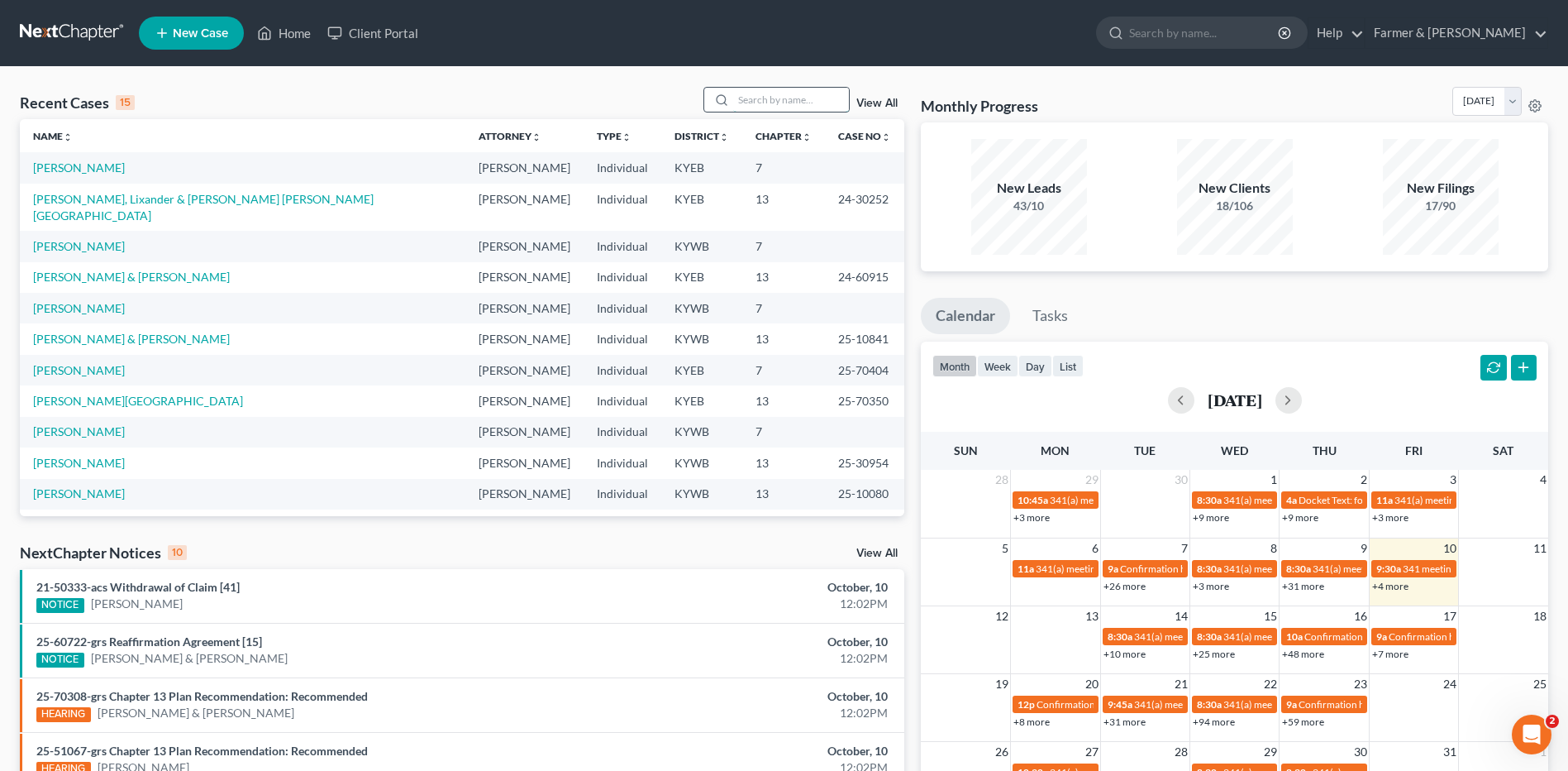
click at [765, 95] on input "search" at bounding box center [791, 99] width 116 height 24
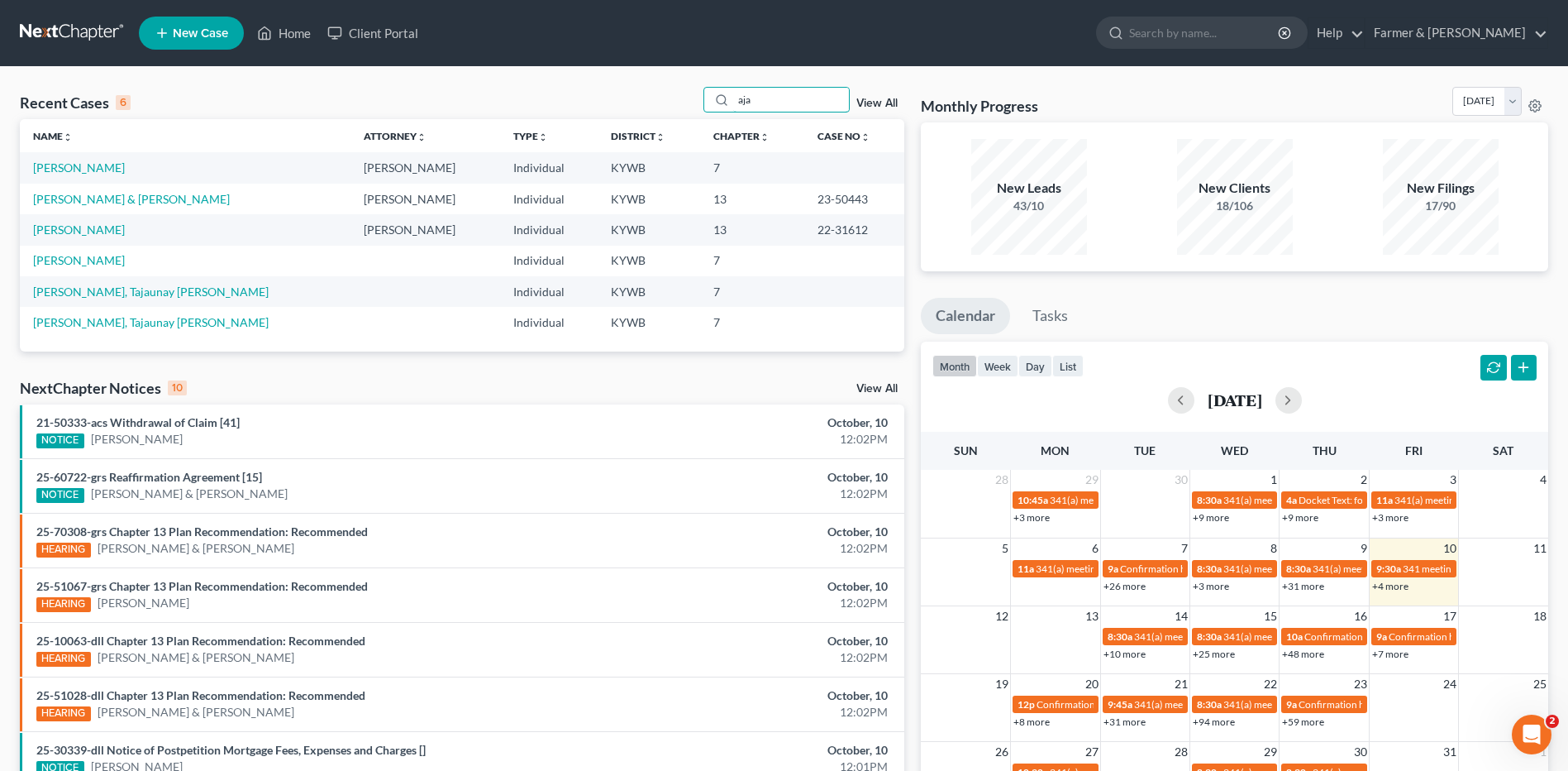
type input "aja"
click at [61, 38] on link at bounding box center [73, 33] width 106 height 30
